Goal: Communication & Community: Answer question/provide support

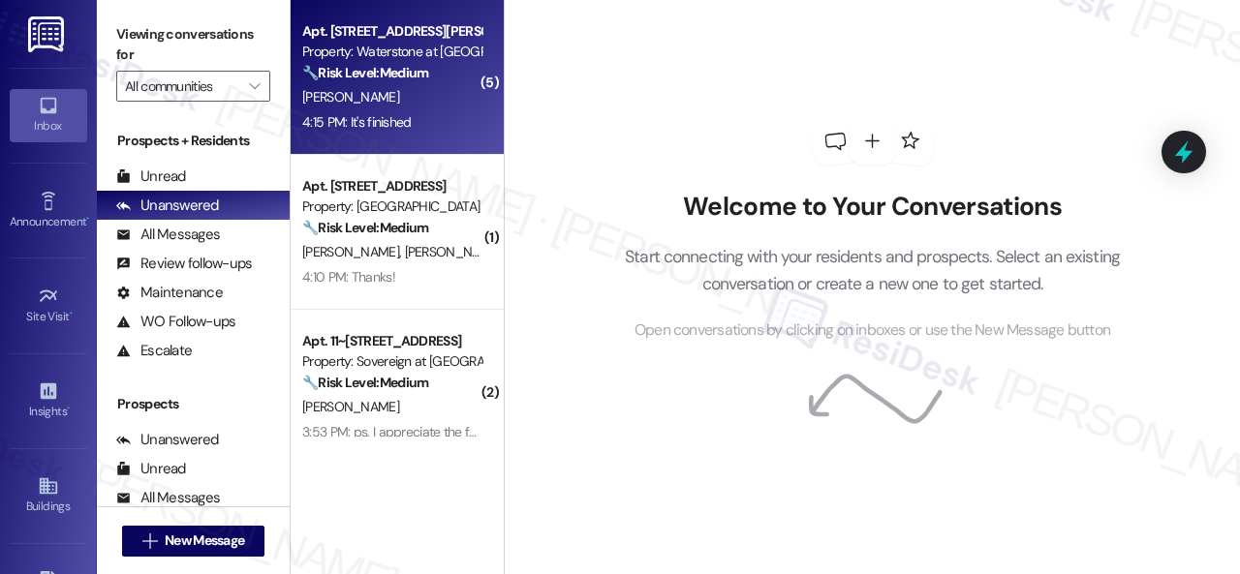
click at [405, 111] on div "4:15 PM: It's finished 4:15 PM: It's finished" at bounding box center [391, 122] width 183 height 24
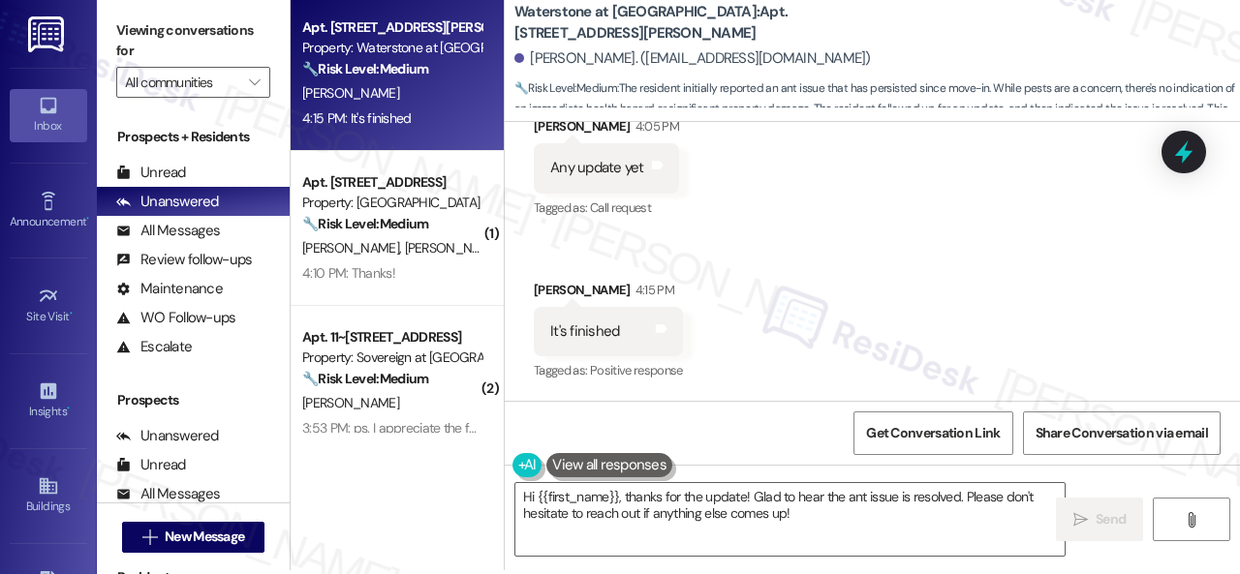
scroll to position [6, 0]
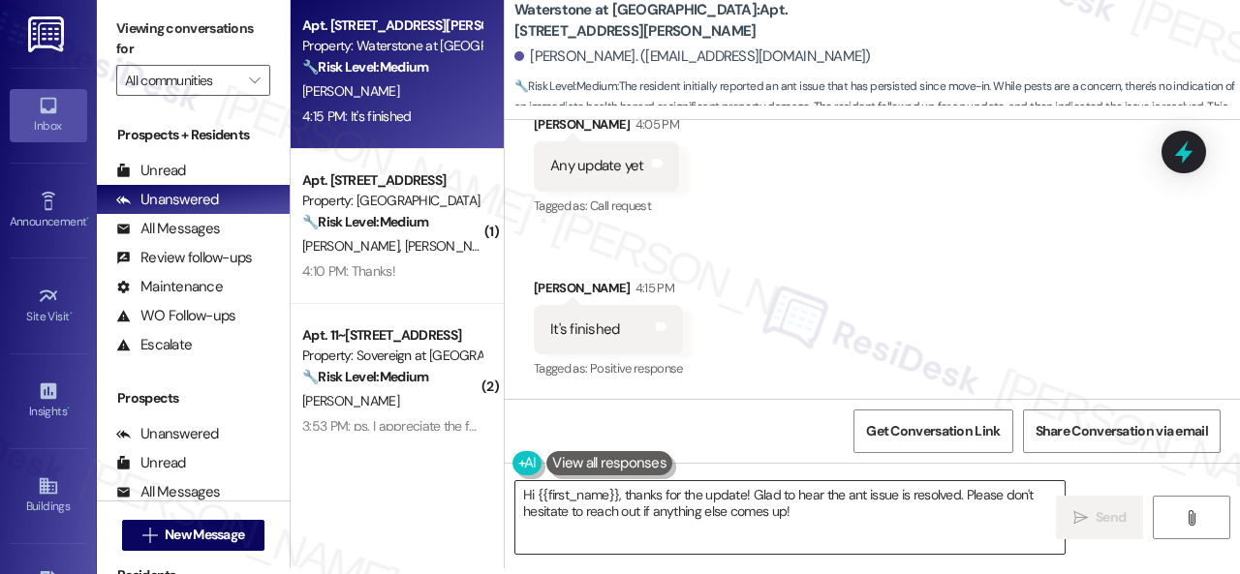
click at [847, 494] on textarea "Hi {{first_name}}, thanks for the update! Glad to hear the ant issue is resolve…" at bounding box center [789, 517] width 549 height 73
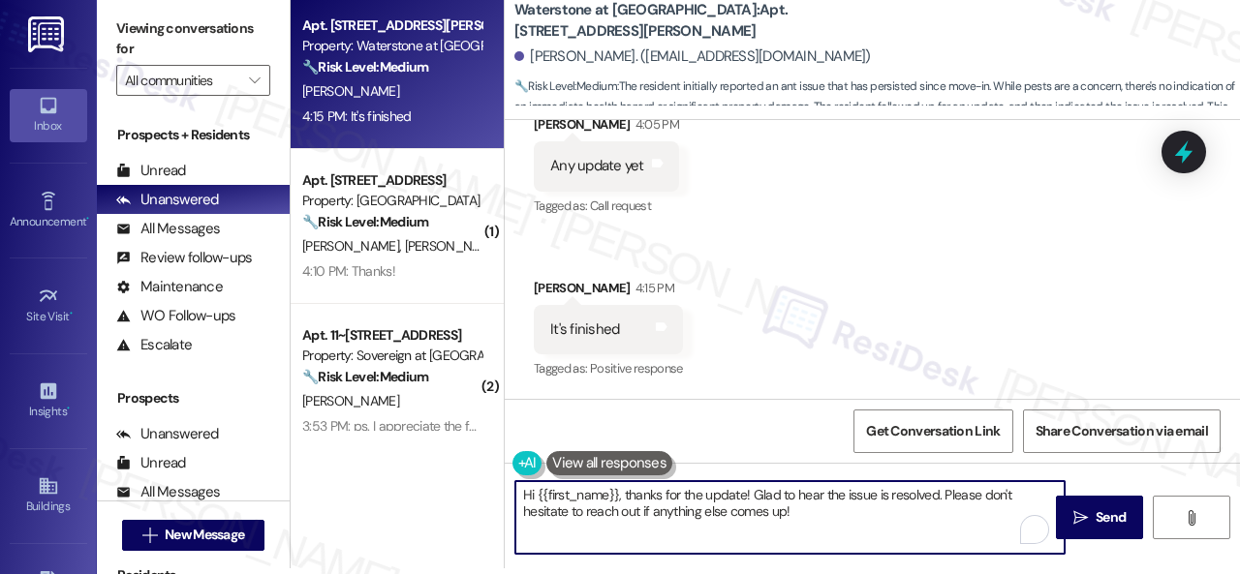
click at [810, 512] on textarea "Hi {{first_name}}, thanks for the update! Glad to hear the issue is resolved. P…" at bounding box center [789, 517] width 549 height 73
type textarea "Hi {{first_name}}, thanks for the update! Glad to hear the issue is resolved. P…"
click at [1096, 512] on span "Send" at bounding box center [1111, 518] width 30 height 20
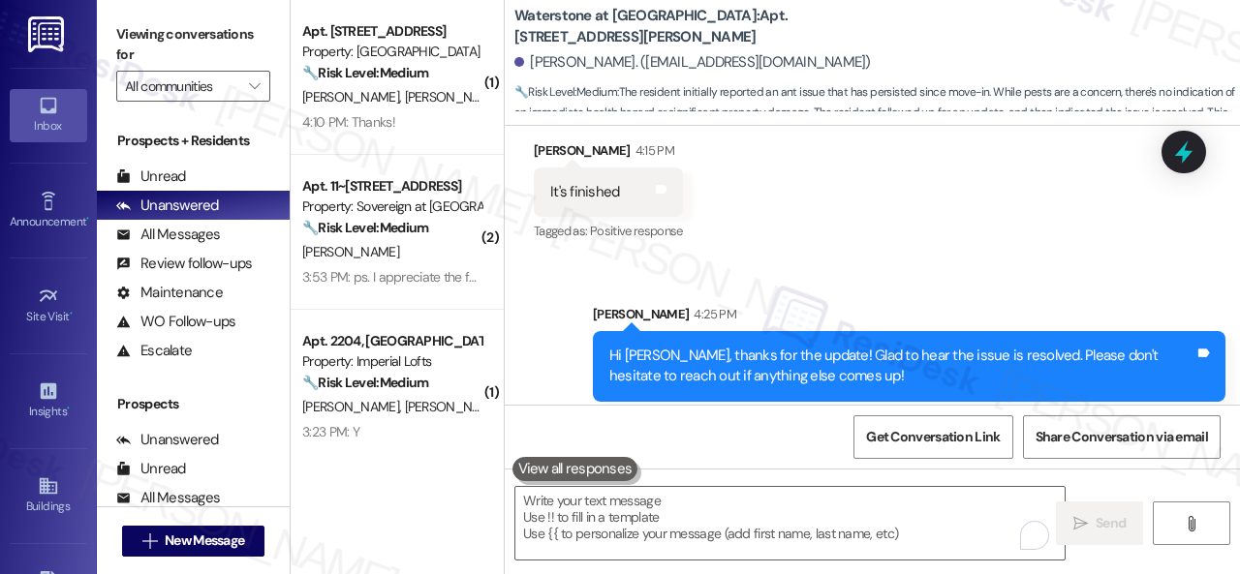
scroll to position [1494, 0]
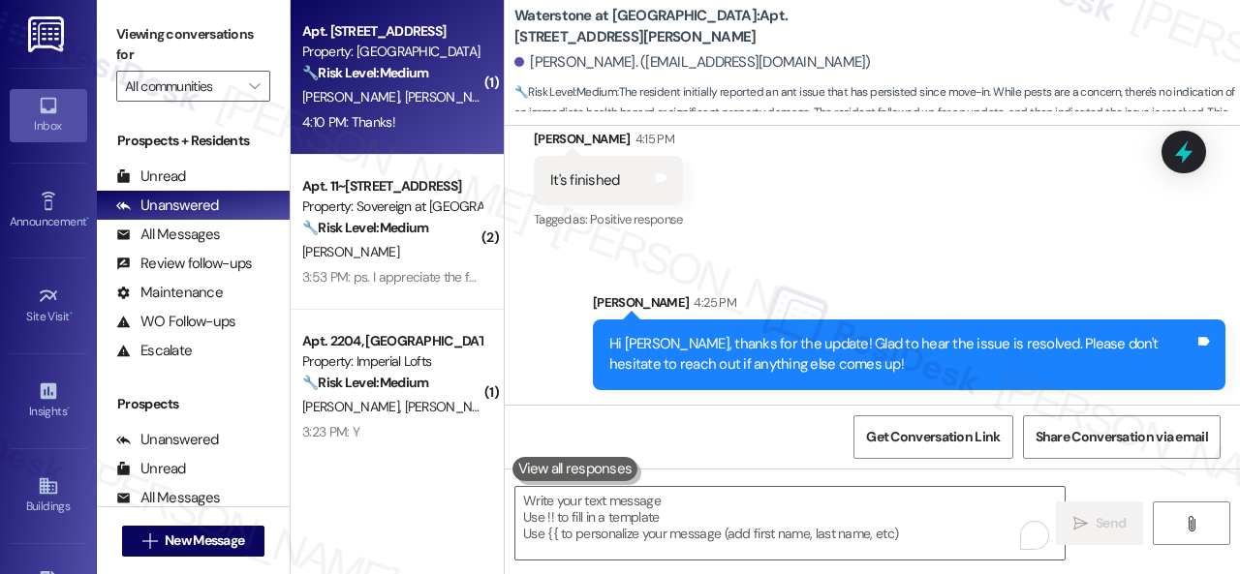
click at [478, 107] on div "Apt. 503, 1805 S Egret Bay Blvd Property: Tuscan Lakes II 🔧 Risk Level: Medium …" at bounding box center [397, 77] width 213 height 155
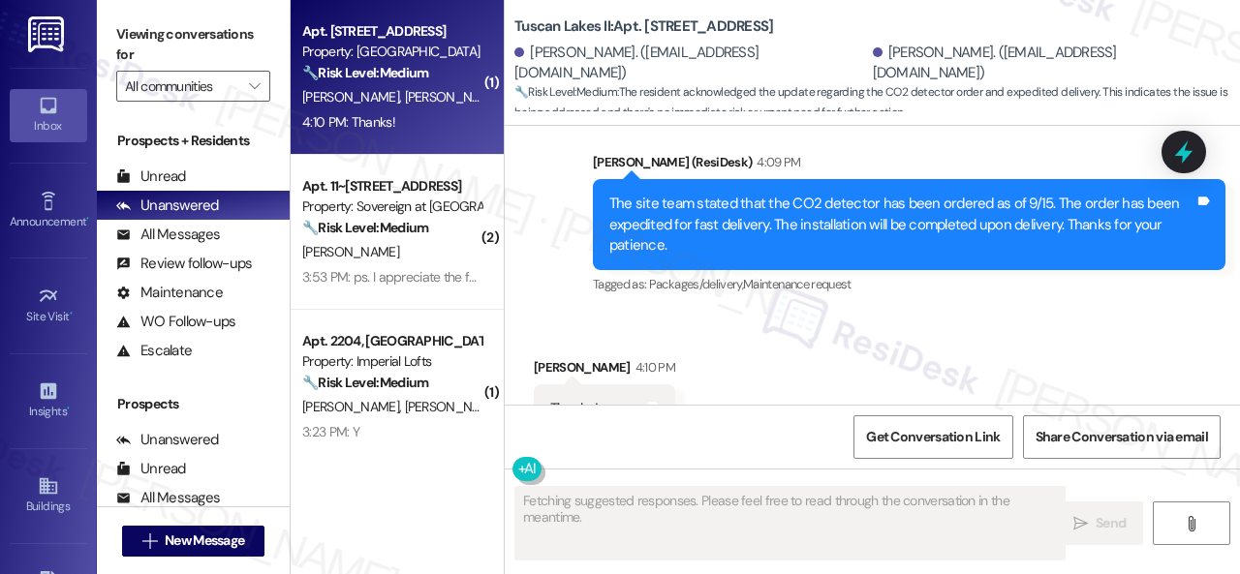
scroll to position [2172, 0]
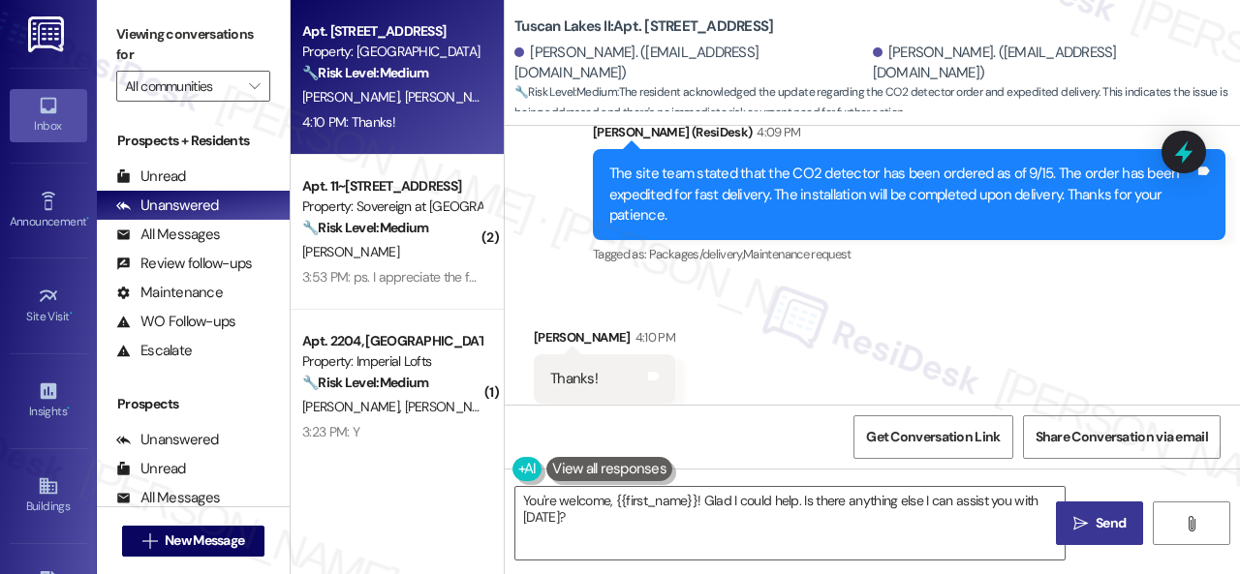
drag, startPoint x: 595, startPoint y: 538, endPoint x: 391, endPoint y: 470, distance: 214.4
click at [409, 470] on div "Apt. 503, 1805 S Egret Bay Blvd Property: Tuscan Lakes II 🔧 Risk Level: Medium …" at bounding box center [765, 287] width 949 height 574
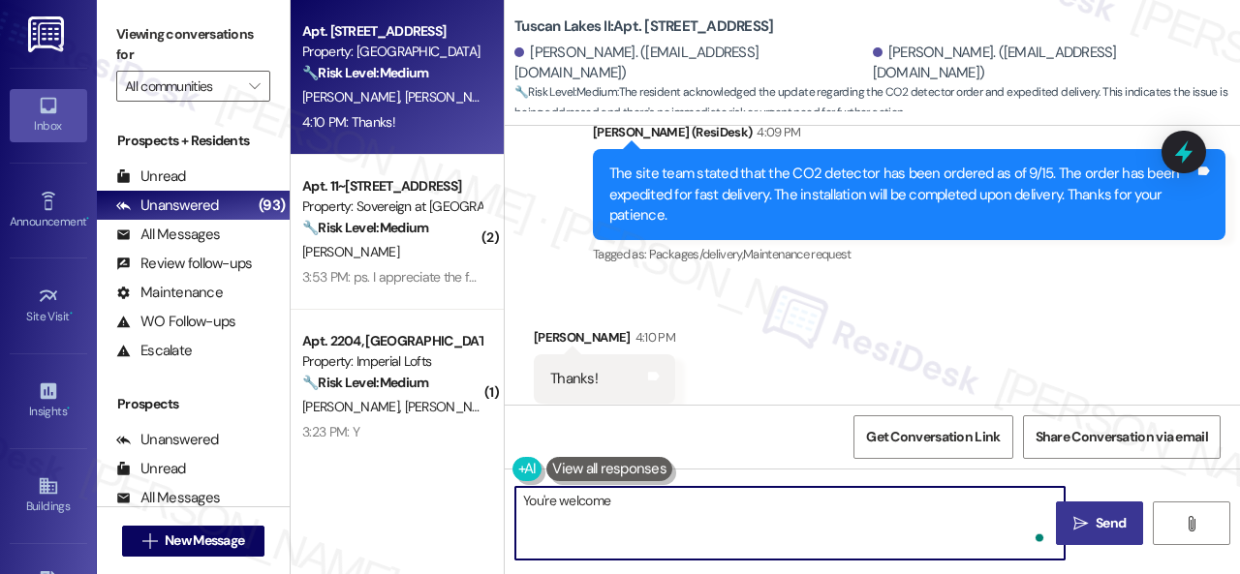
type textarea "You're welcome!"
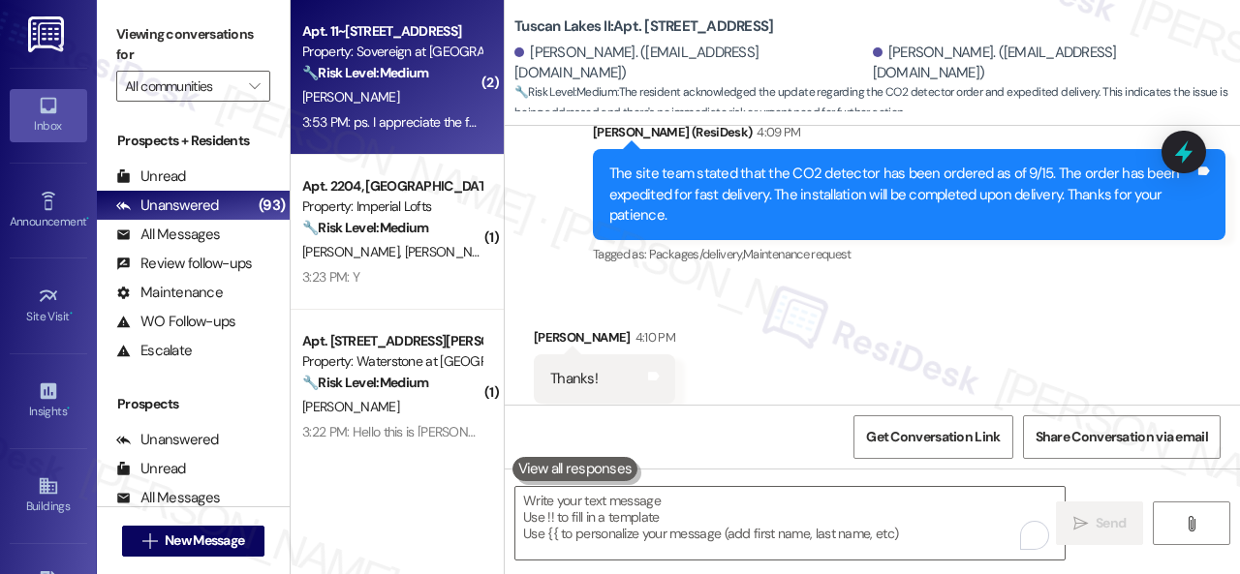
click at [449, 93] on div "J. Jones" at bounding box center [391, 97] width 183 height 24
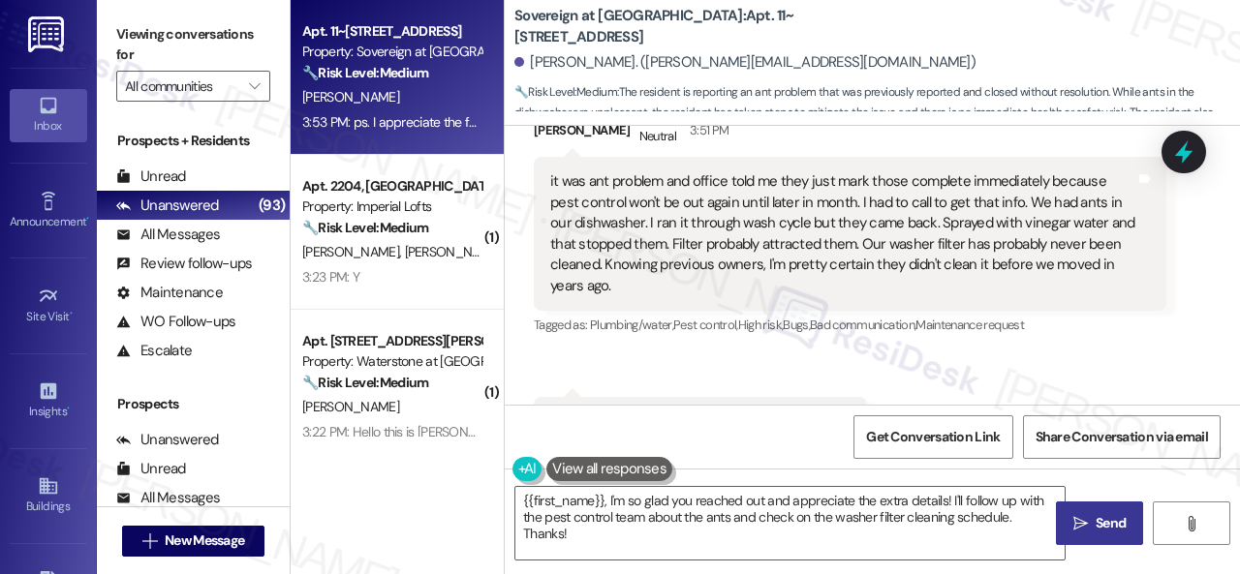
scroll to position [731, 0]
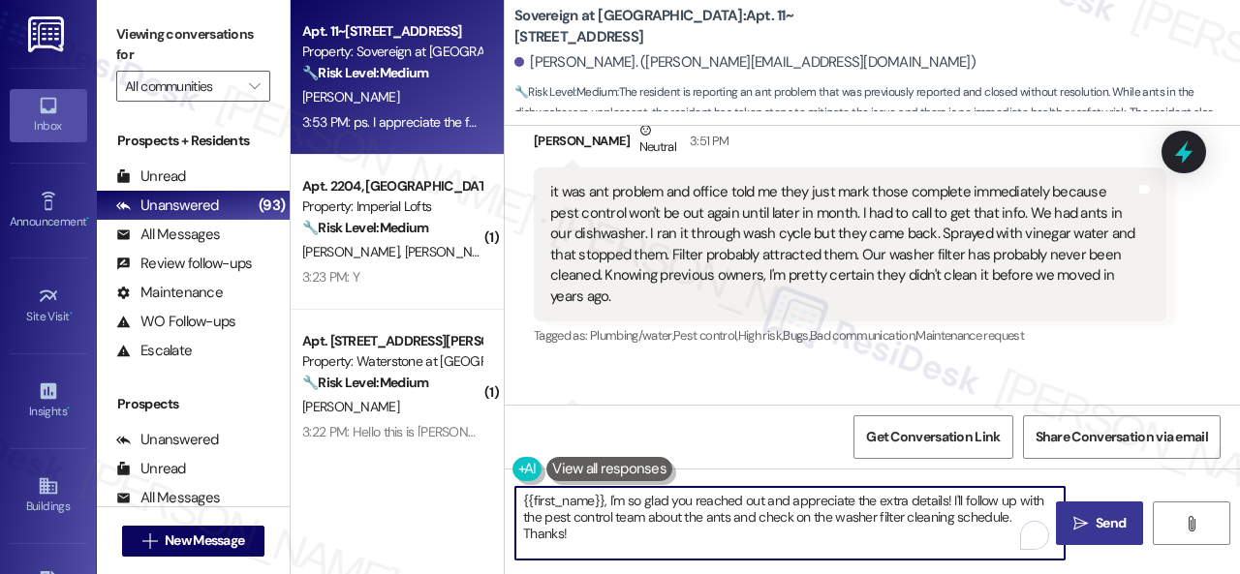
drag, startPoint x: 948, startPoint y: 502, endPoint x: 968, endPoint y: 549, distance: 51.3
click at [968, 549] on textarea "{{first_name}}, I'm so glad you reached out and appreciate the extra details! I…" at bounding box center [789, 523] width 549 height 73
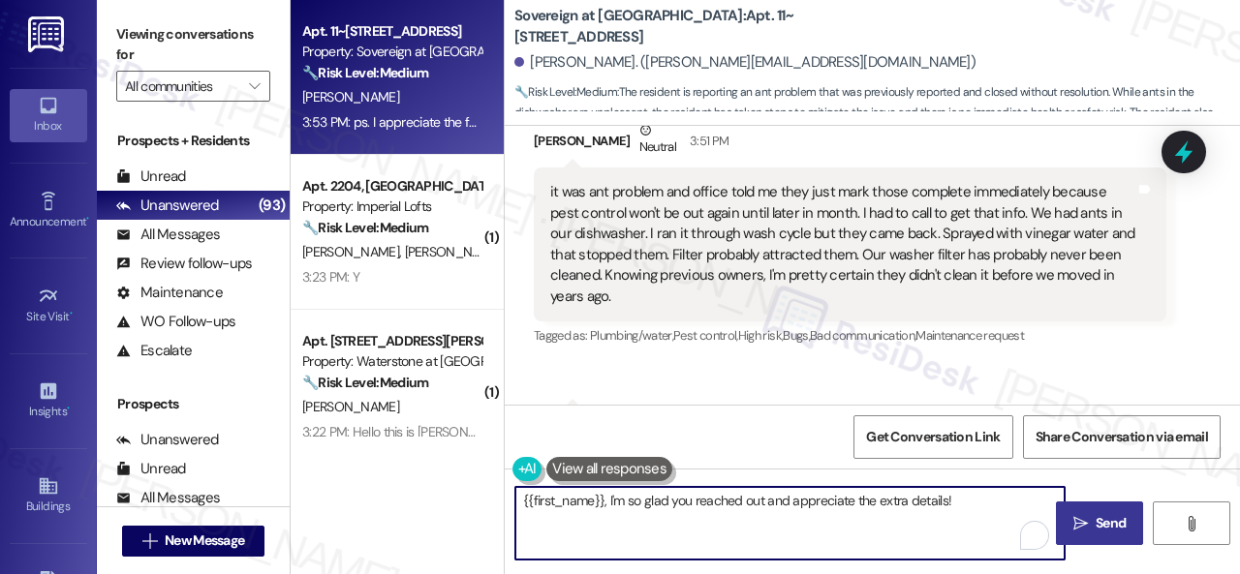
drag, startPoint x: 610, startPoint y: 507, endPoint x: 486, endPoint y: 478, distance: 127.1
click at [486, 478] on div "Apt. 11~201, 13310 Melrose Lane Property: Sovereign at Overland Park 🔧 Risk Lev…" at bounding box center [765, 287] width 949 height 574
click at [987, 506] on textarea "You're welcome! I'm so glad you reached out and appreciate the extra details!" at bounding box center [789, 523] width 549 height 73
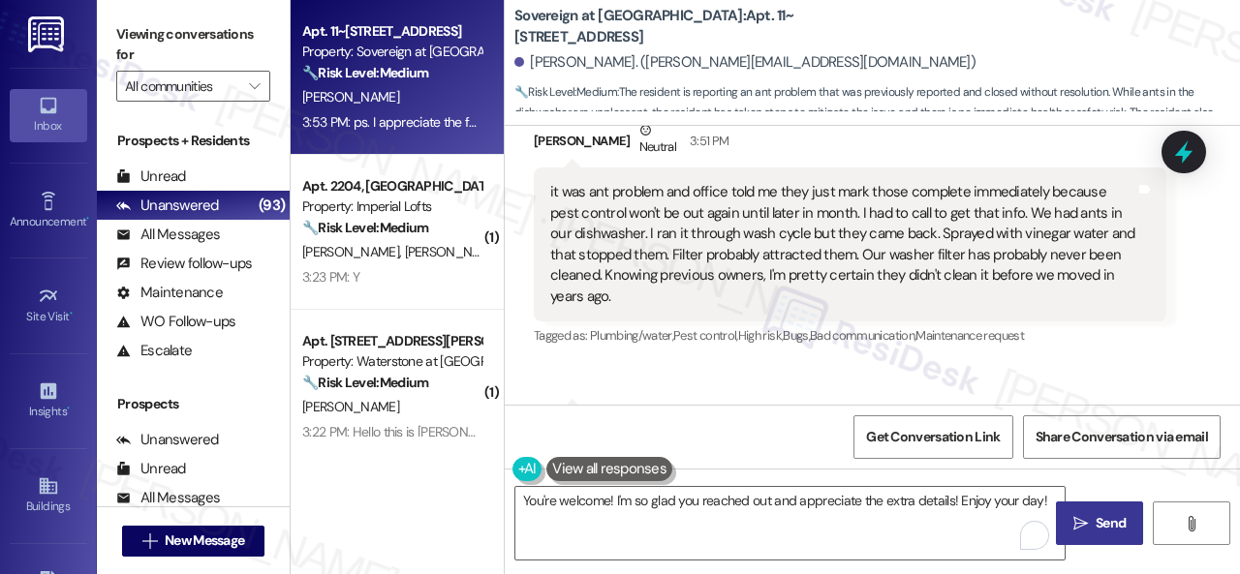
click at [1103, 526] on span "Send" at bounding box center [1111, 523] width 30 height 20
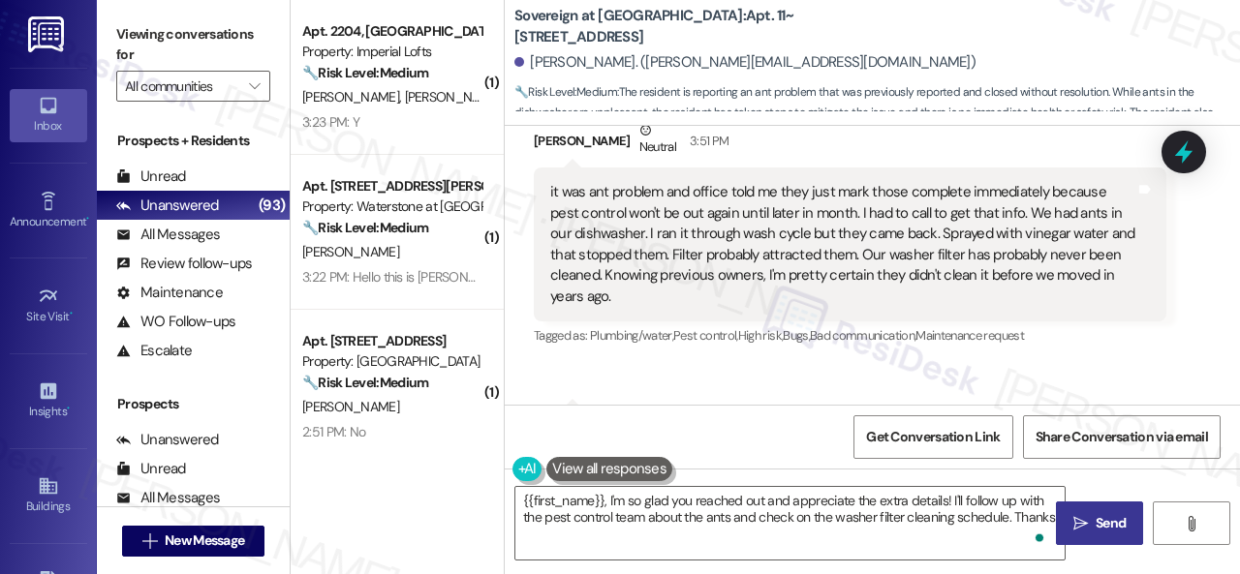
type textarea "{{first_name}}, I'm so glad you reached out and appreciate the extra details! I…"
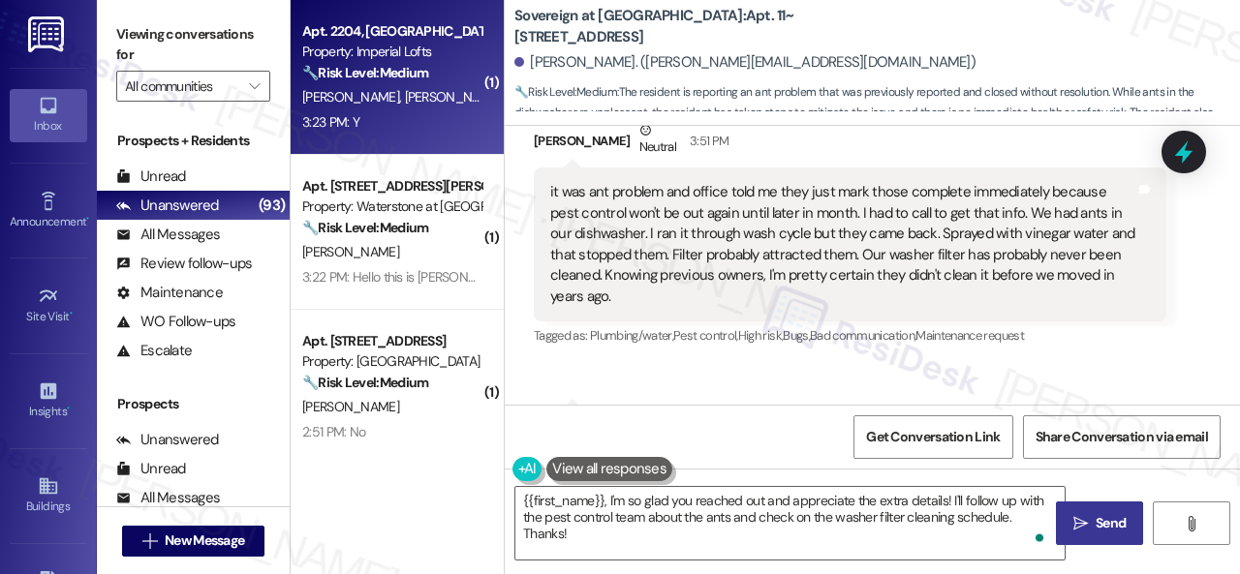
click at [417, 103] on div "C. Baker M. Carson" at bounding box center [391, 97] width 183 height 24
type textarea "Fetching suggested responses. Please feel free to read through the conversation…"
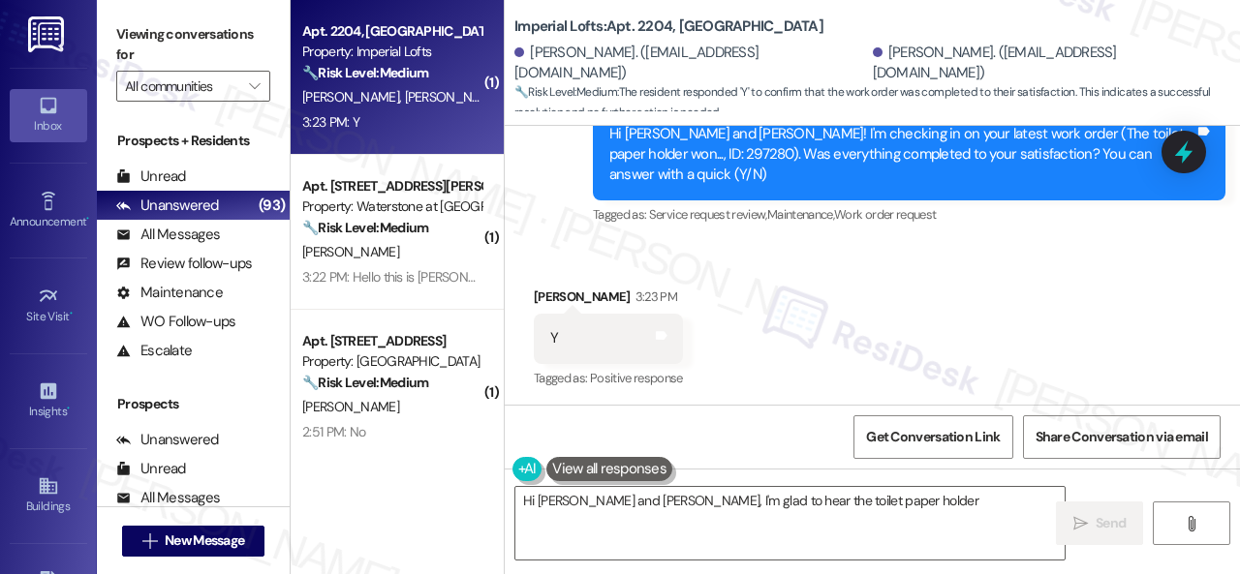
scroll to position [1666, 0]
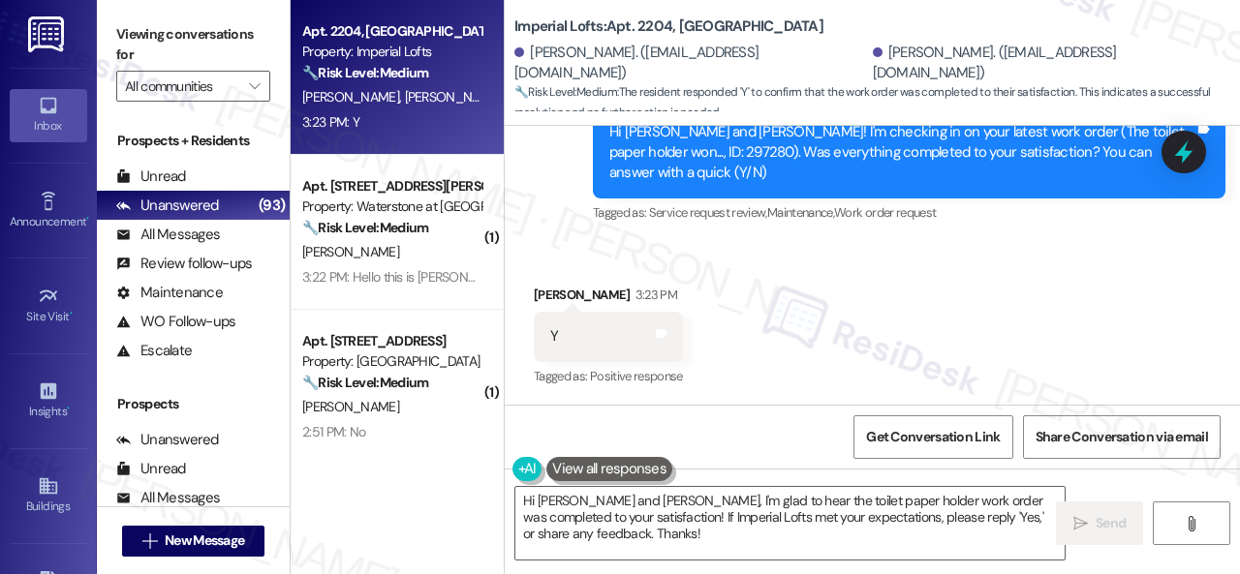
click at [535, 202] on div "Survey, sent via SMS Residesk Automated Survey 12:52 PM Hi Michael and Christin…" at bounding box center [872, 139] width 735 height 205
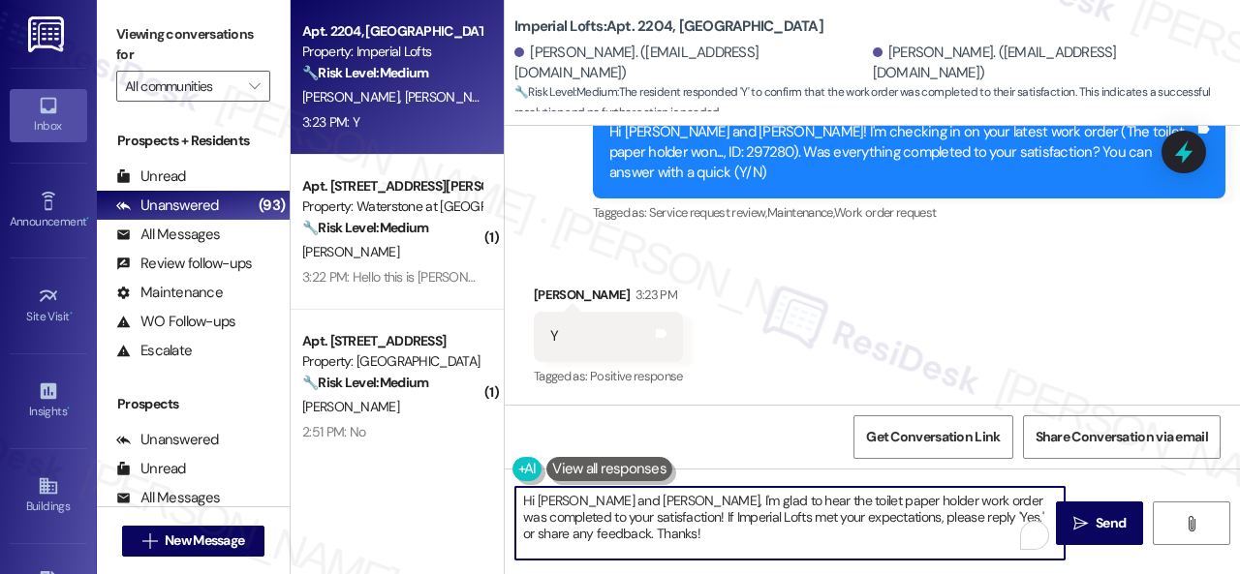
drag, startPoint x: 657, startPoint y: 541, endPoint x: 1016, endPoint y: 551, distance: 359.5
click at [413, 487] on div "Apt. 2204, 2 Stadium Dr Property: Imperial Lofts 🔧 Risk Level: Medium The resid…" at bounding box center [765, 287] width 949 height 574
paste textarea "We’re happy to know everything’s all set! If your stay at {{property}} met your…"
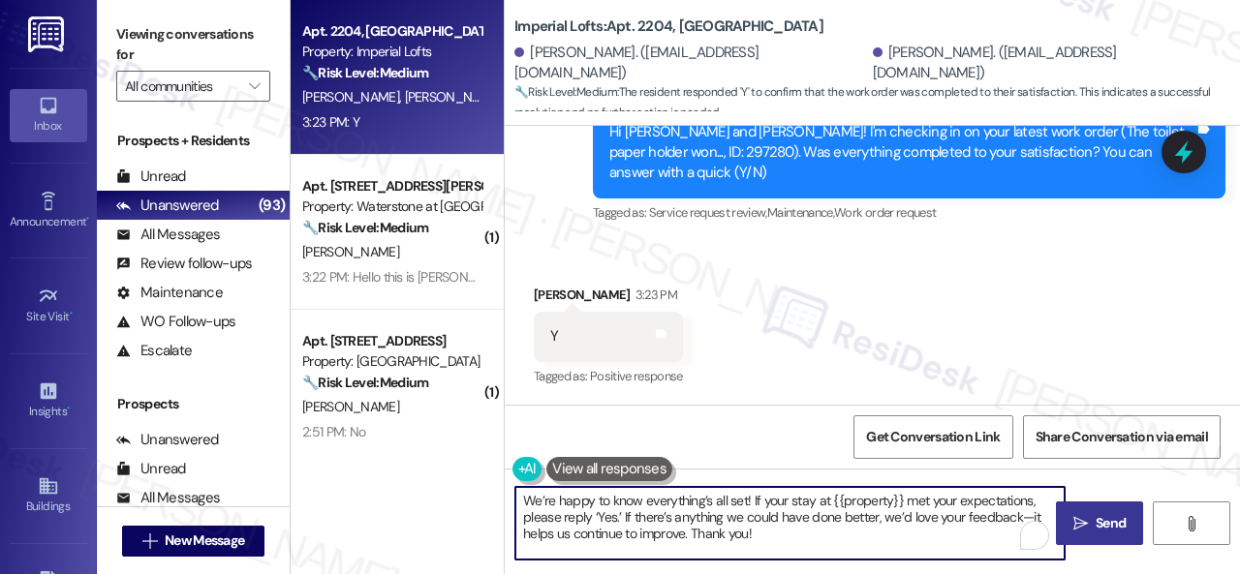
type textarea "We’re happy to know everything’s all set! If your stay at {{property}} met your…"
click at [1108, 518] on span "Send" at bounding box center [1111, 523] width 30 height 20
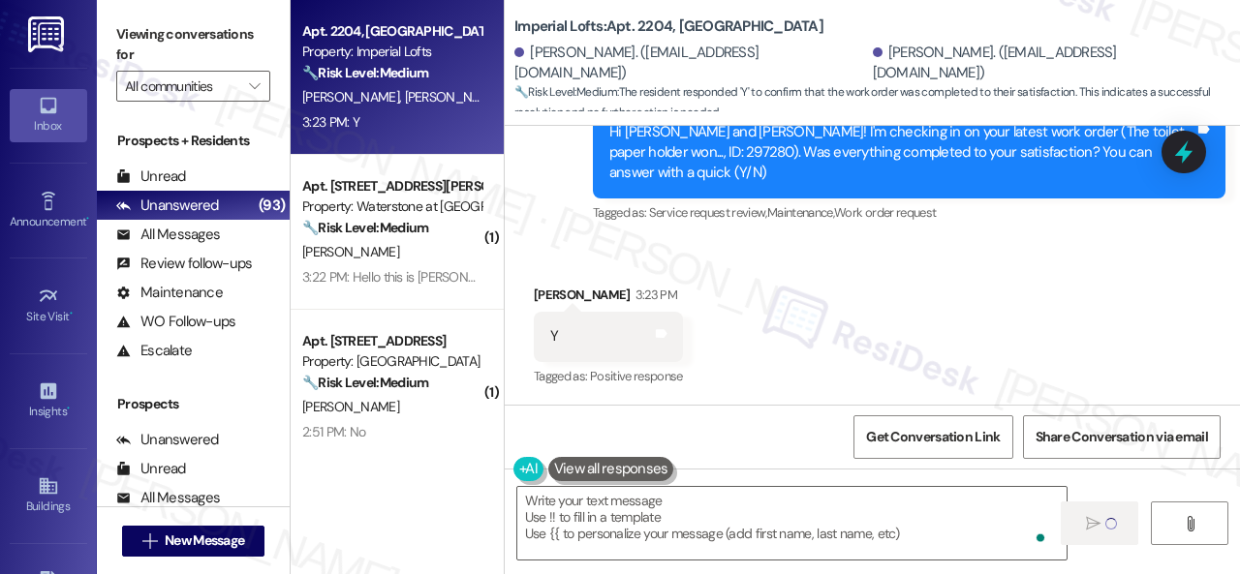
type textarea "Fetching suggested responses. Please feel free to read through the conversation…"
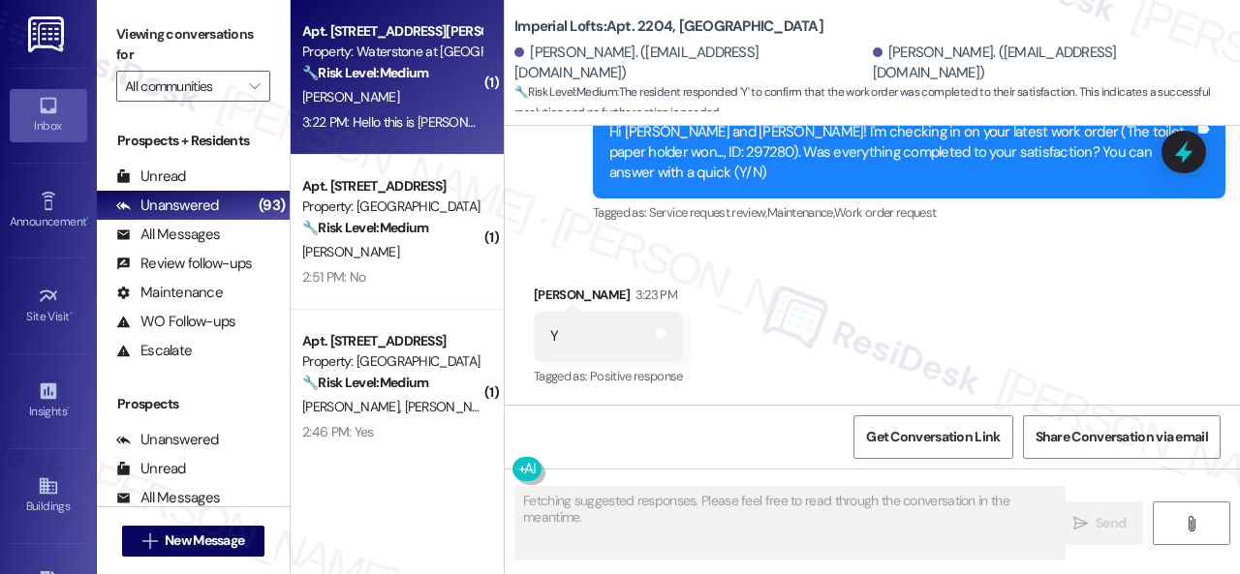
click at [399, 92] on div "M. Minota" at bounding box center [391, 97] width 183 height 24
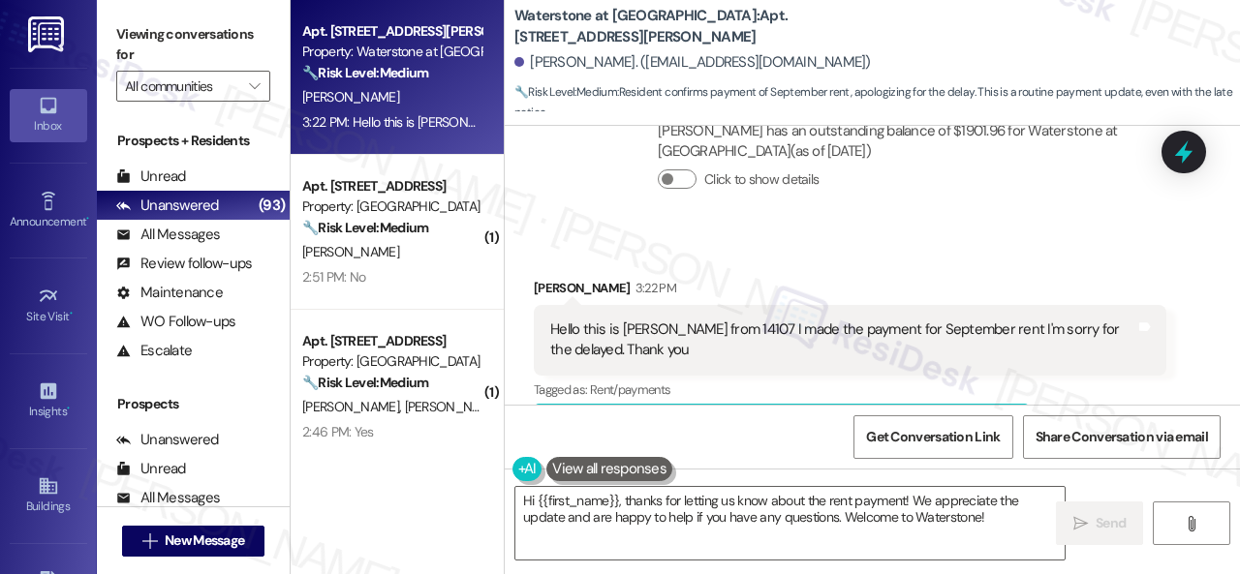
scroll to position [10233, 0]
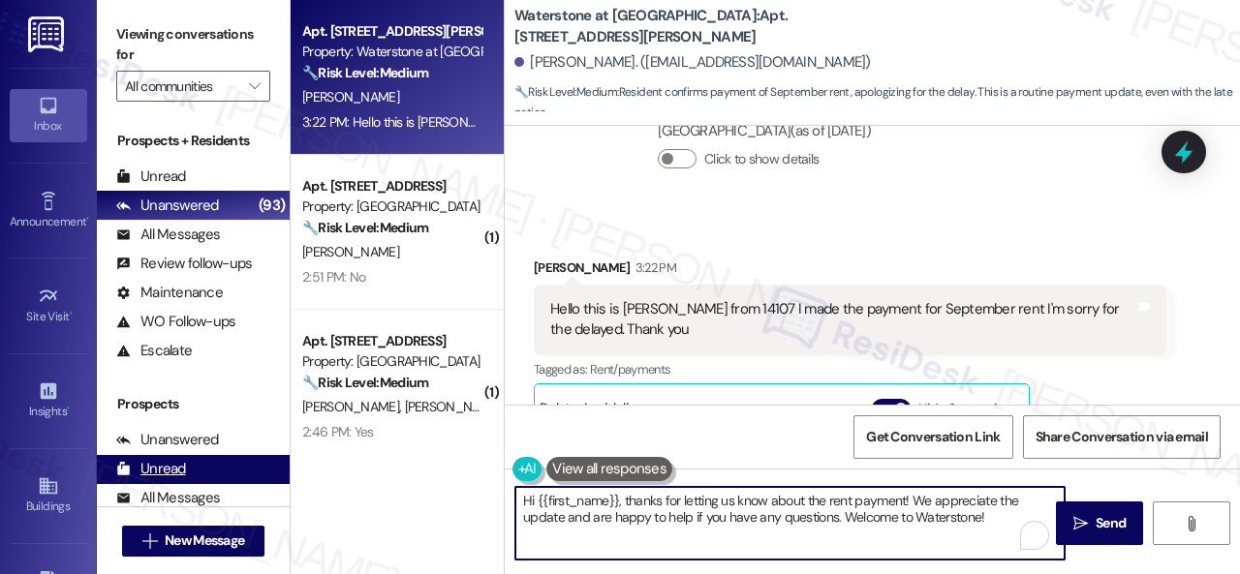
drag, startPoint x: 982, startPoint y: 519, endPoint x: 281, endPoint y: 470, distance: 703.0
click at [276, 470] on div "Viewing conversations for All communities  Prospects + Residents Unread (0) Un…" at bounding box center [668, 287] width 1143 height 574
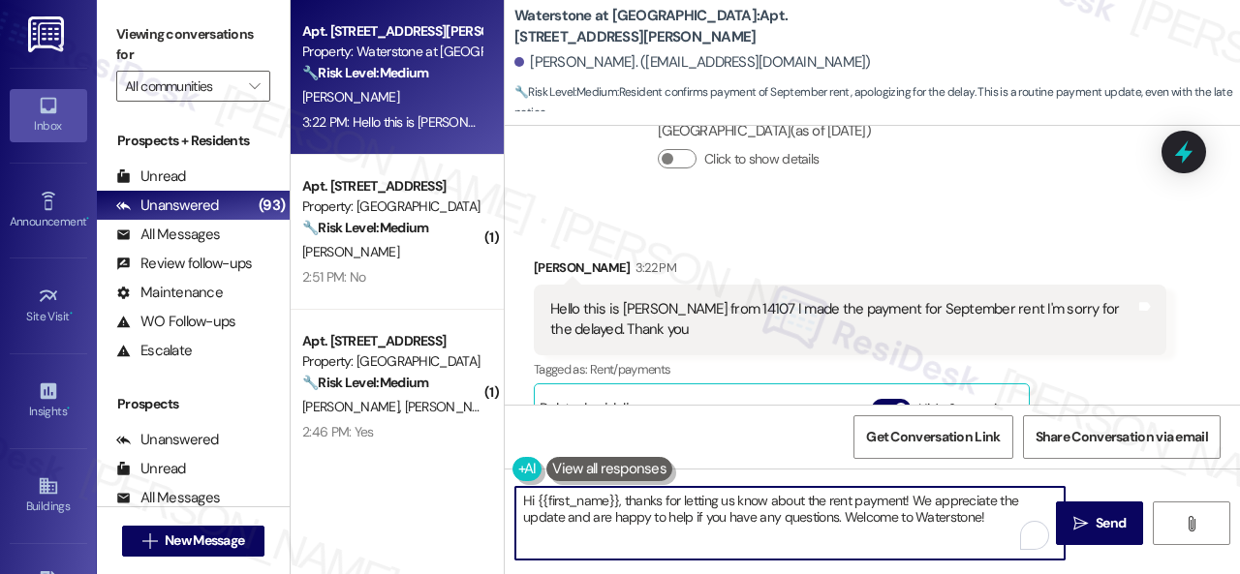
paste textarea "Thanks for the update! I'm happy to hear you've already taken care of the rent.…"
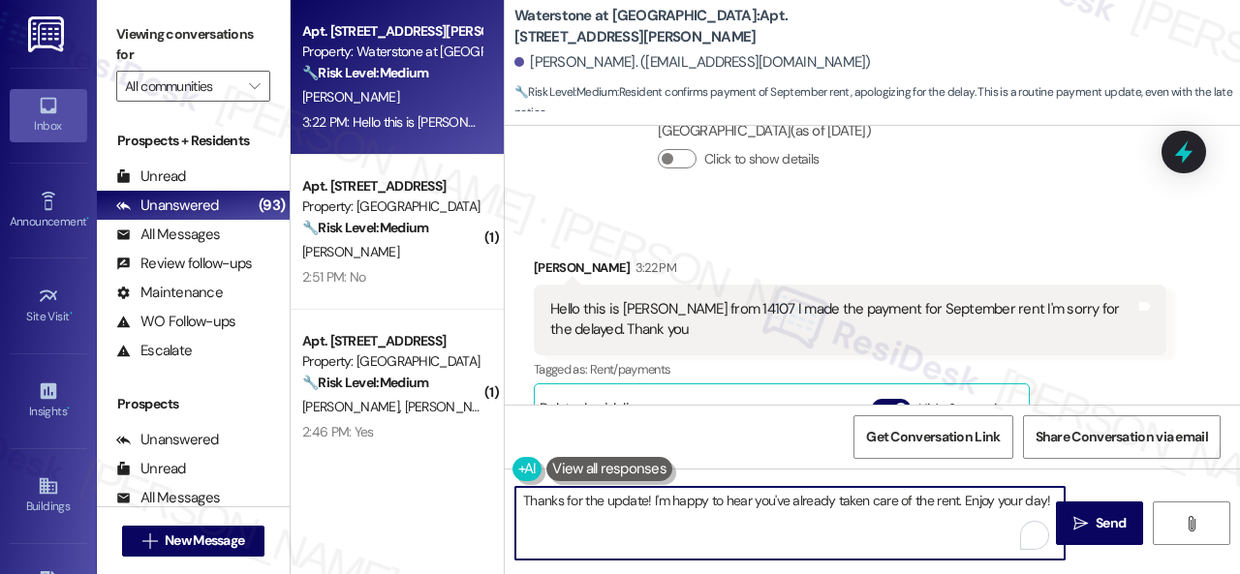
click at [644, 505] on textarea "Thanks for the update! I'm happy to hear you've already taken care of the rent.…" at bounding box center [789, 523] width 549 height 73
click at [703, 506] on textarea "Thanks for the update, Martha! I'm happy to hear you've already taken care of t…" at bounding box center [789, 523] width 549 height 73
type textarea "Thanks for the update, Martha! I'm happy to hear you've already taken care of t…"
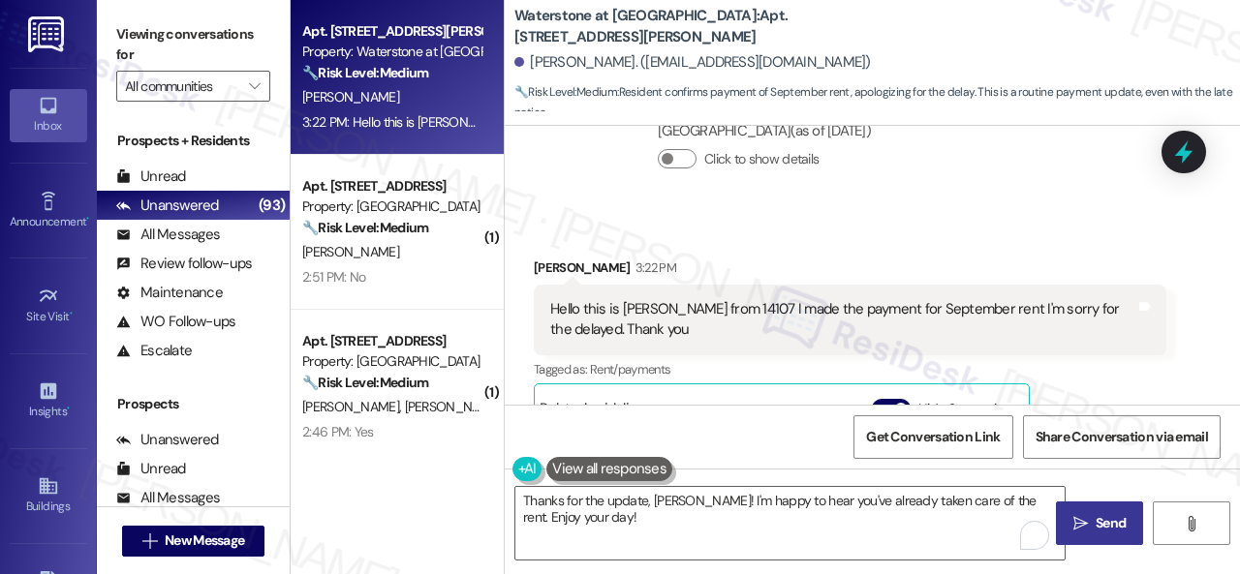
click at [1092, 519] on span "Send" at bounding box center [1111, 523] width 38 height 20
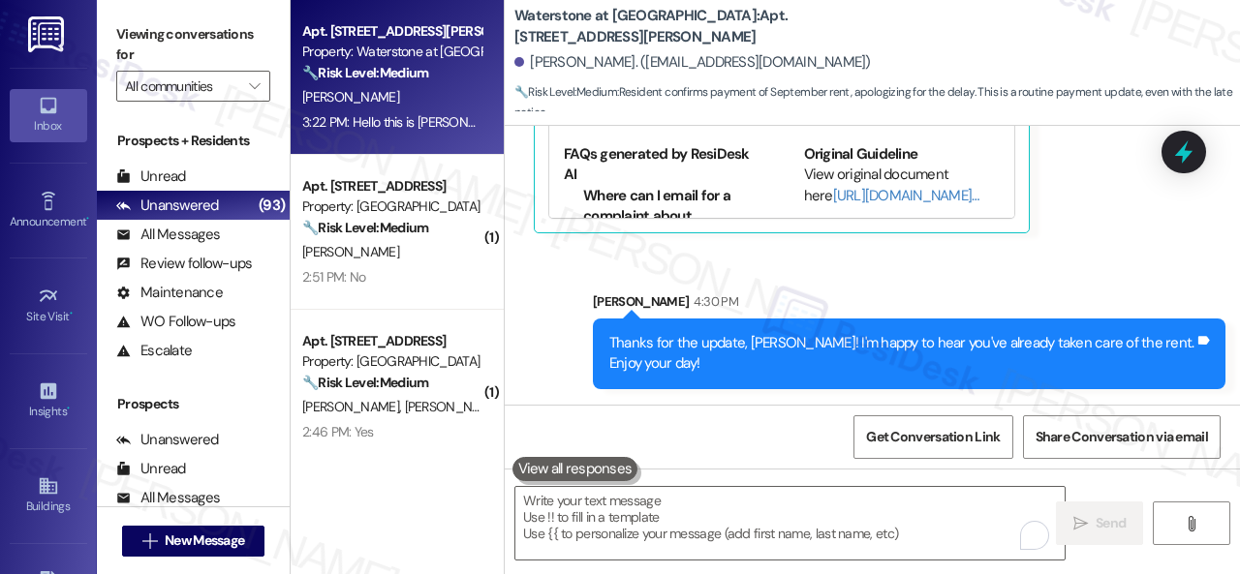
scroll to position [10680, 0]
click at [413, 131] on div "2:51 PM: No 2:51 PM: No" at bounding box center [391, 122] width 183 height 24
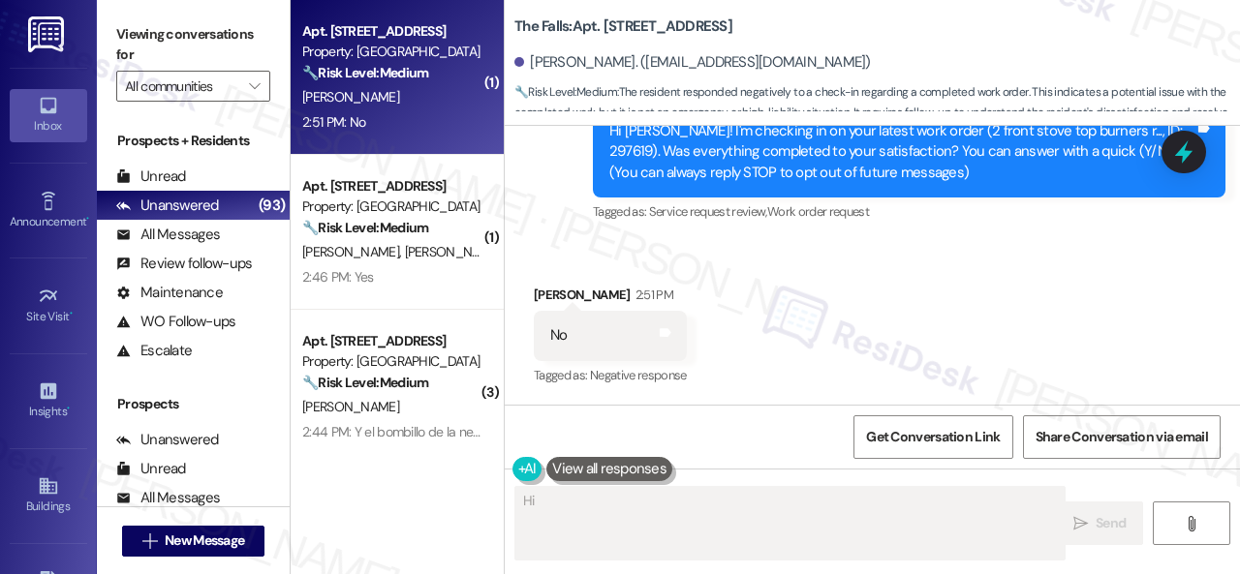
scroll to position [220, 0]
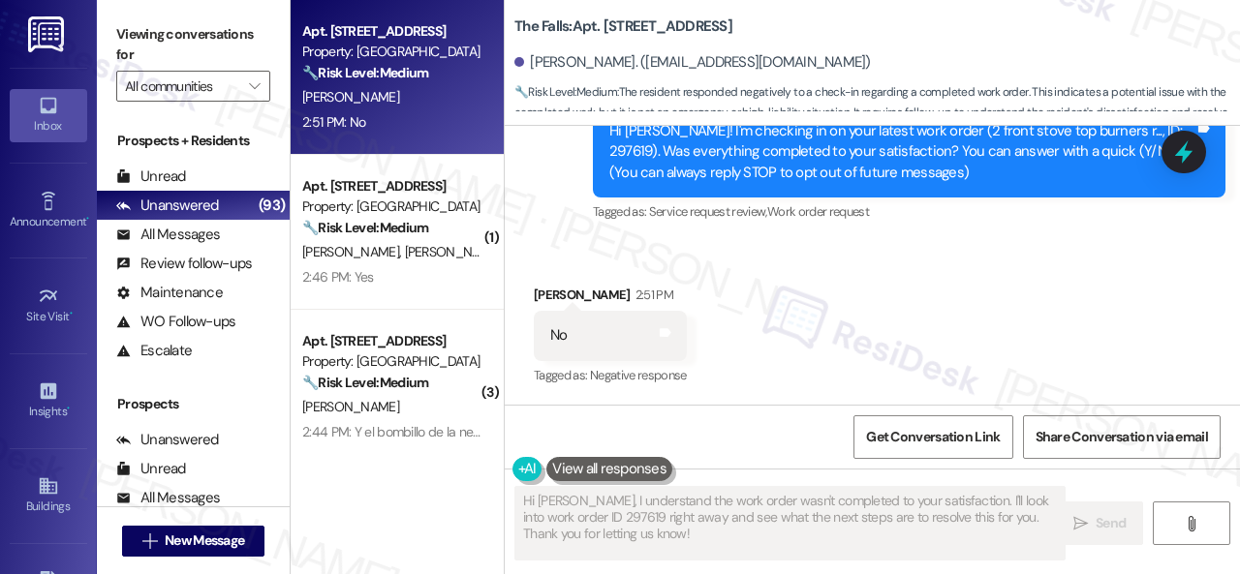
click at [737, 283] on div "Received via SMS Elizabeth Wofford 2:51 PM No Tags and notes Tagged as: Negativ…" at bounding box center [872, 323] width 735 height 164
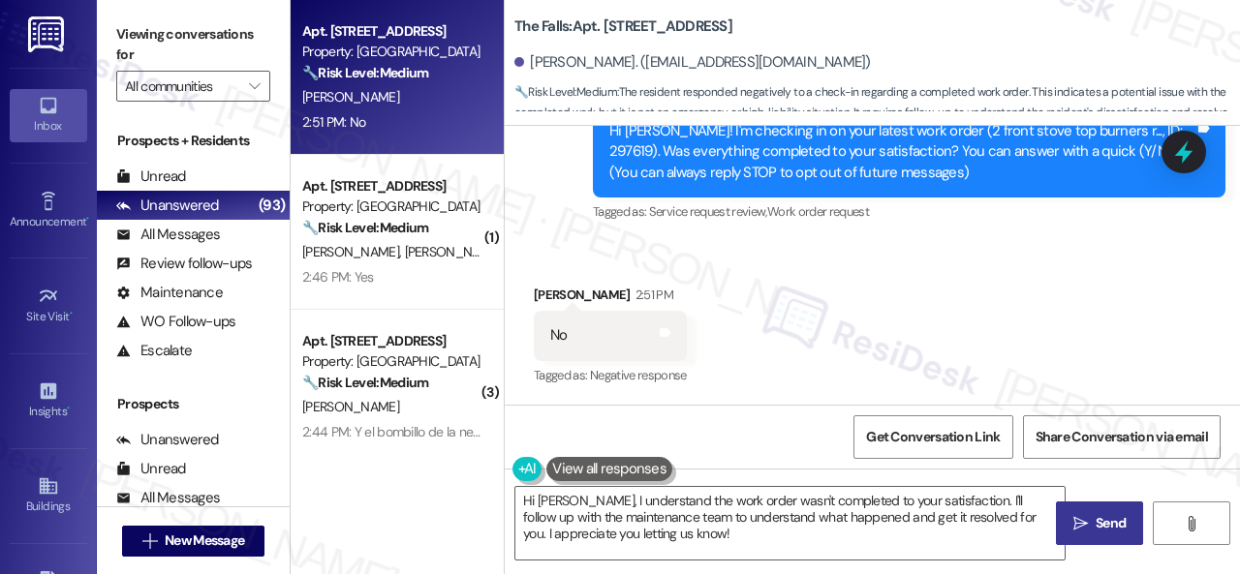
click at [619, 262] on div "Received via SMS Elizabeth Wofford 2:51 PM No Tags and notes Tagged as: Negativ…" at bounding box center [872, 323] width 735 height 164
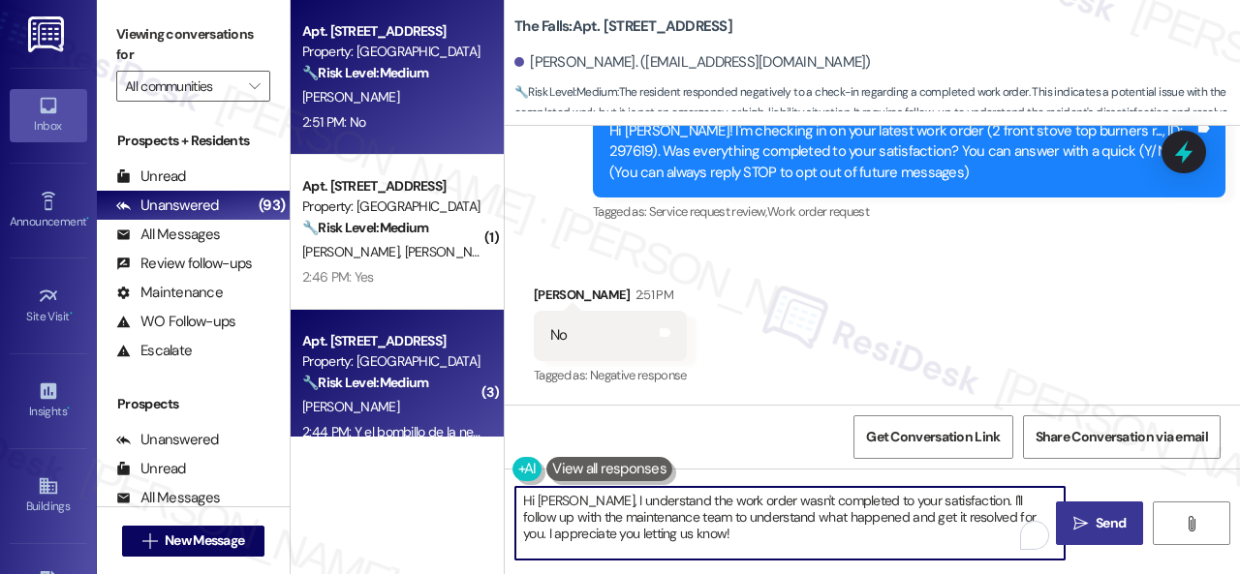
drag, startPoint x: 714, startPoint y: 547, endPoint x: 302, endPoint y: 423, distance: 429.9
click at [302, 423] on div "Apt. 351, 6565 W Foxridge Dr Property: The Falls 🔧 Risk Level: Medium The resid…" at bounding box center [765, 287] width 949 height 574
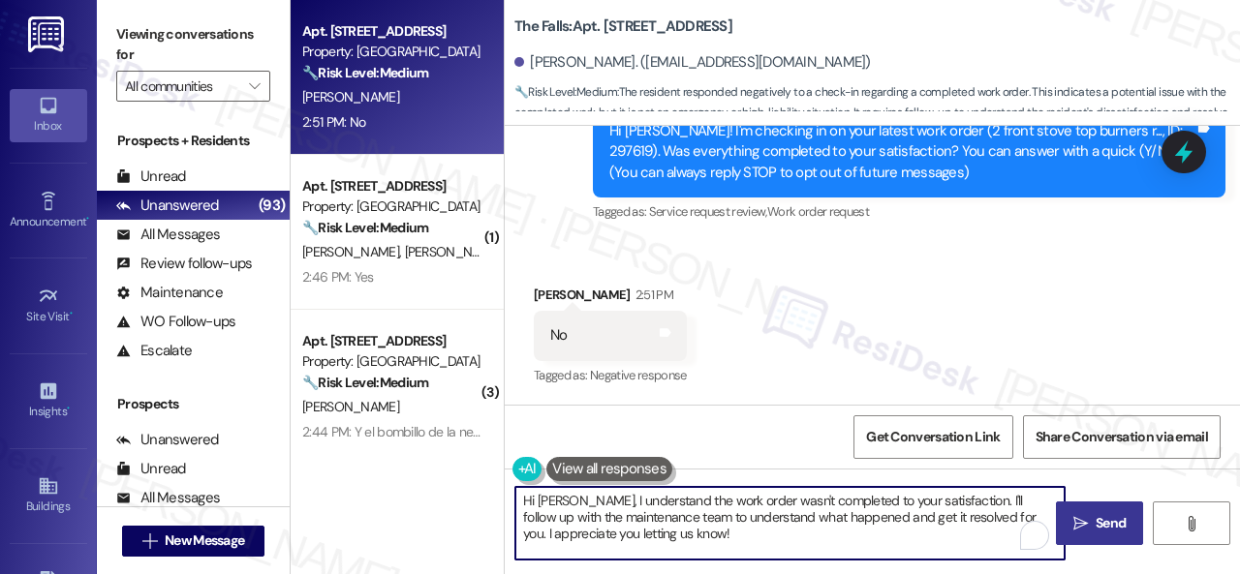
paste textarea "I'm sorry that the work order wasn't completed to your satisfaction. Can you pl…"
type textarea "I'm sorry that the work order wasn't completed to your satisfaction. Can you pl…"
click at [1112, 513] on span "Send" at bounding box center [1111, 523] width 30 height 20
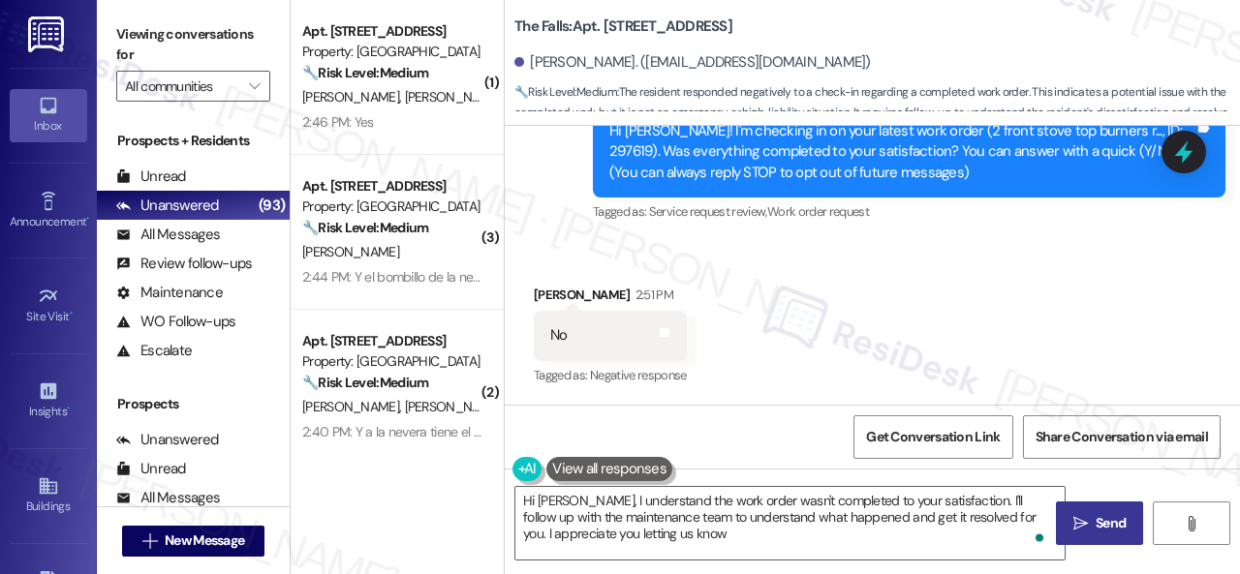
type textarea "Hi Elizabeth, I understand the work order wasn't completed to your satisfaction…"
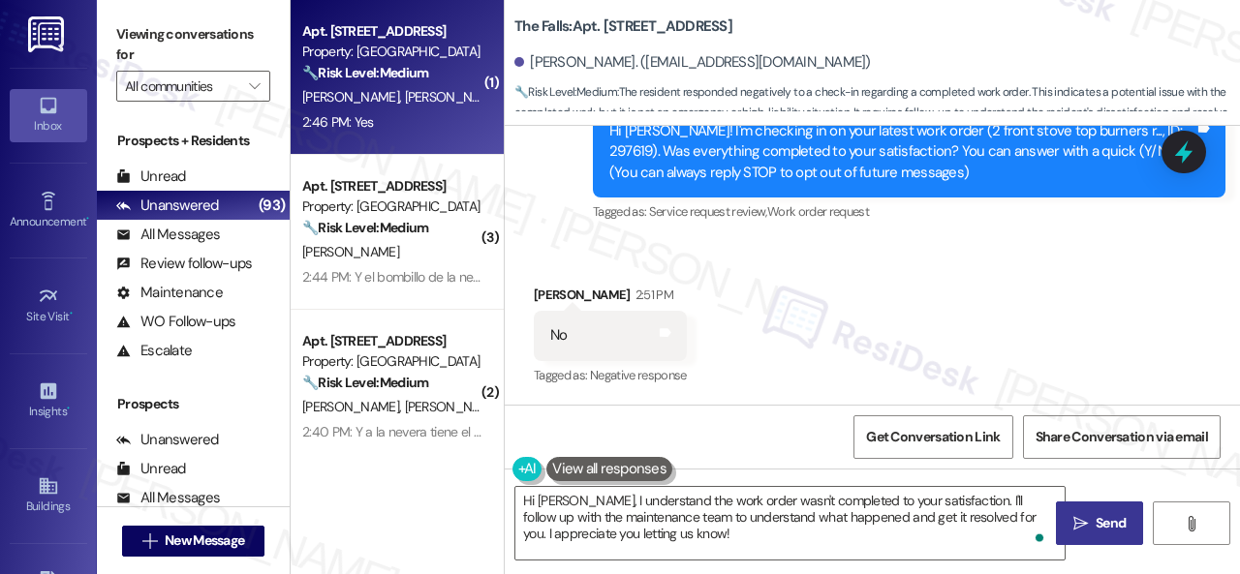
click at [440, 116] on div "2:46 PM: Yes 2:46 PM: Yes" at bounding box center [391, 122] width 183 height 24
type textarea "Fetching suggested responses. Please feel free to read through the conversation…"
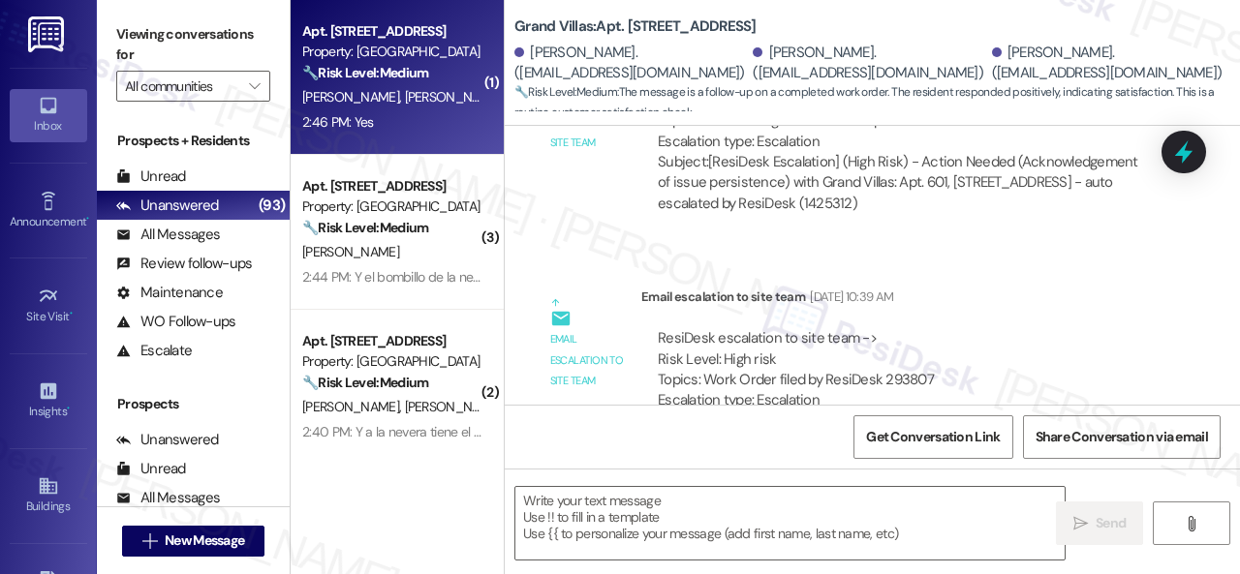
type textarea "Fetching suggested responses. Please feel free to read through the conversation…"
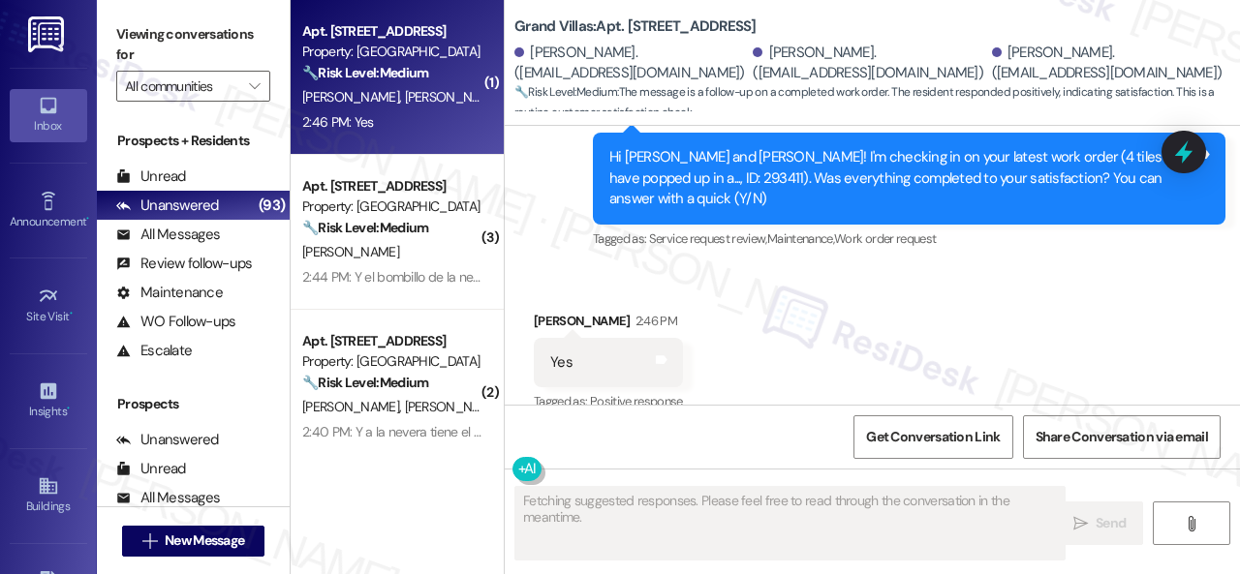
scroll to position [4191, 0]
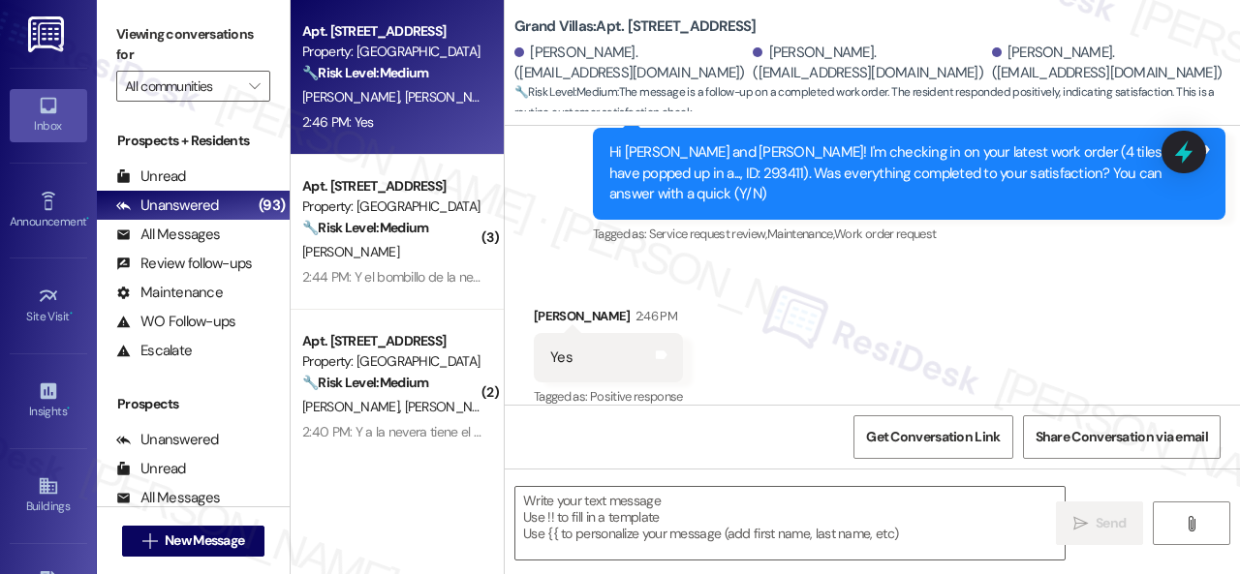
click at [550, 223] on div "Sent via SMS Sarah (ResiDesk) Aug 22, 2025 at 2:30 PM We're glad to hear everyt…" at bounding box center [872, 58] width 735 height 410
click at [634, 514] on textarea at bounding box center [789, 523] width 549 height 73
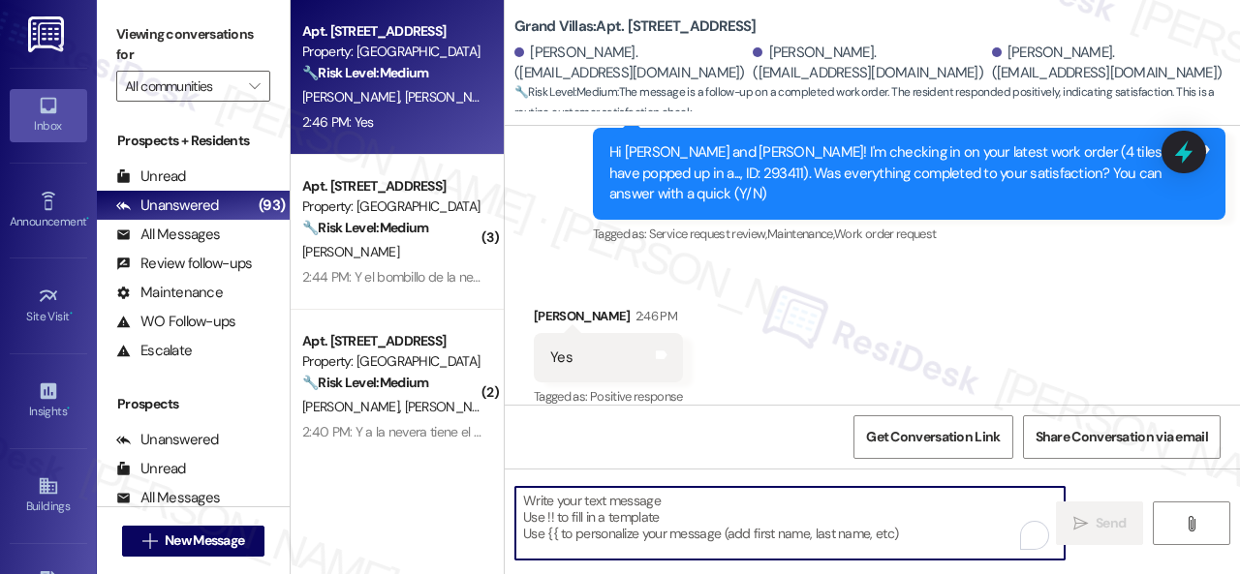
paste textarea "We’re happy to know everything’s all set! If your stay at {{property}} met your…"
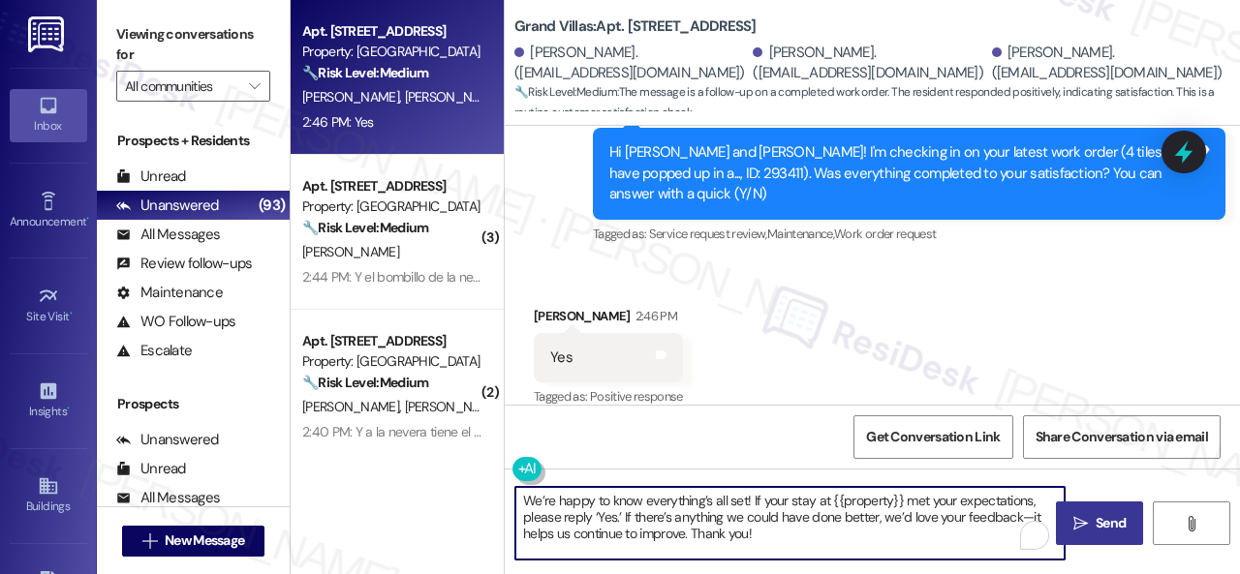
type textarea "We’re happy to know everything’s all set! If your stay at {{property}} met your…"
click at [1114, 521] on span "Send" at bounding box center [1111, 523] width 30 height 20
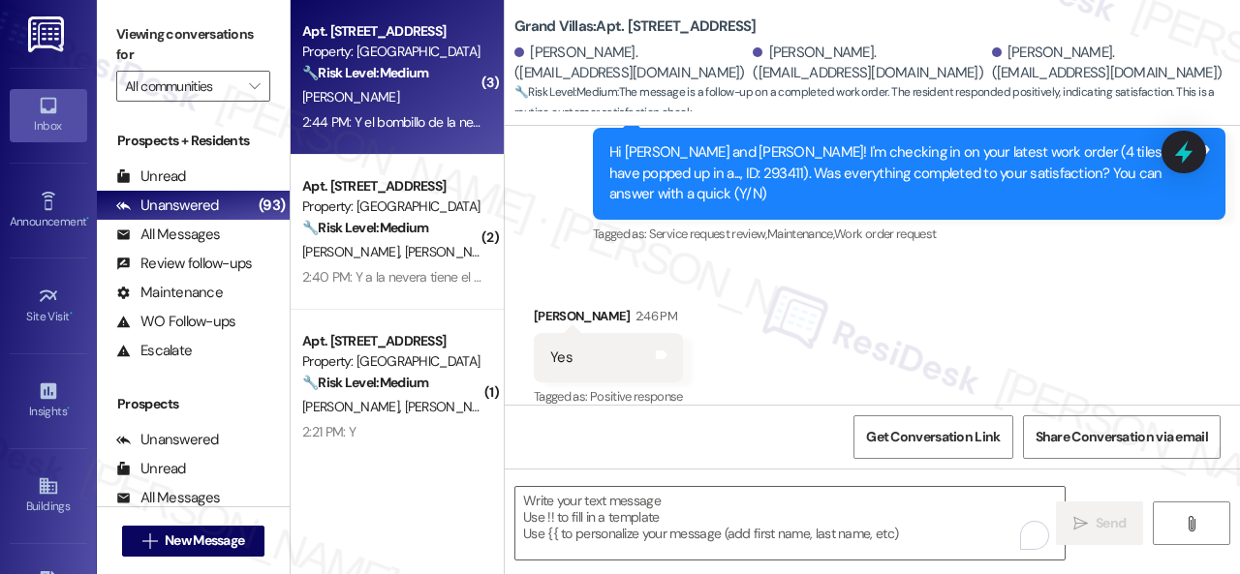
click at [367, 104] on div "O. Mendez" at bounding box center [391, 97] width 183 height 24
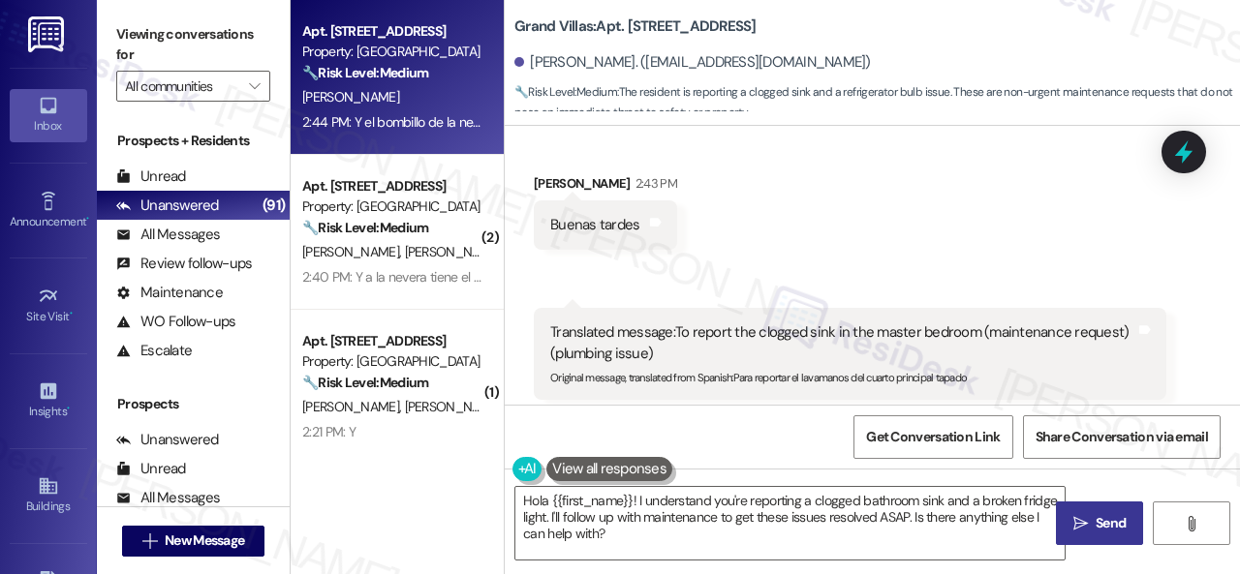
scroll to position [291, 0]
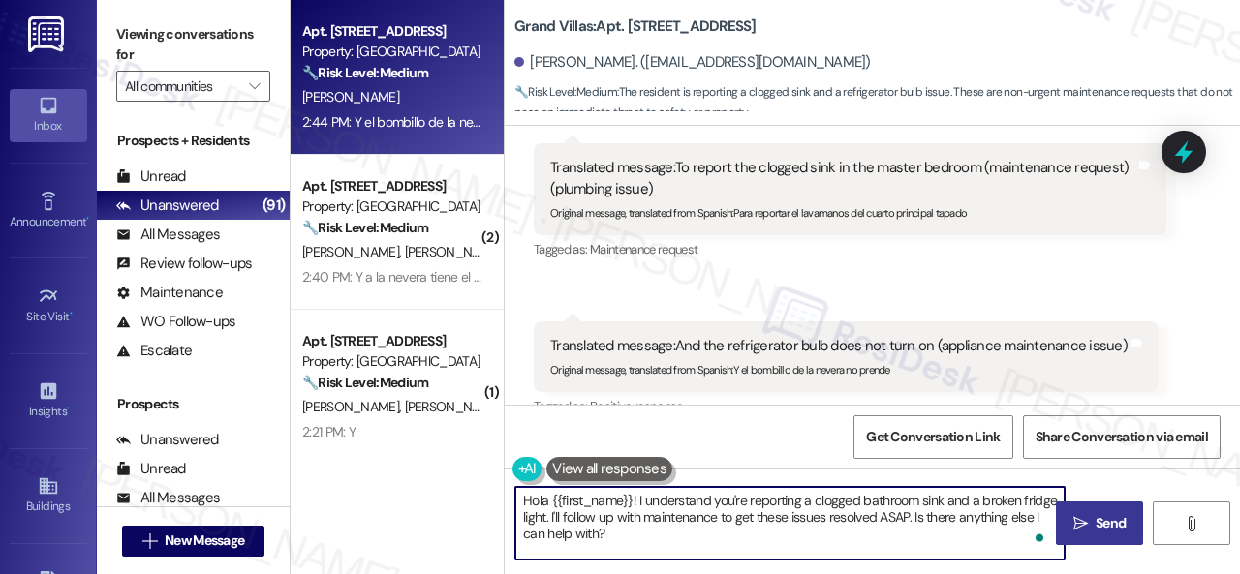
drag, startPoint x: 545, startPoint y: 503, endPoint x: 519, endPoint y: 509, distance: 27.0
click at [519, 509] on textarea "Hola {{first_name}}! I understand you're reporting a clogged bathroom sink and …" at bounding box center [789, 523] width 549 height 73
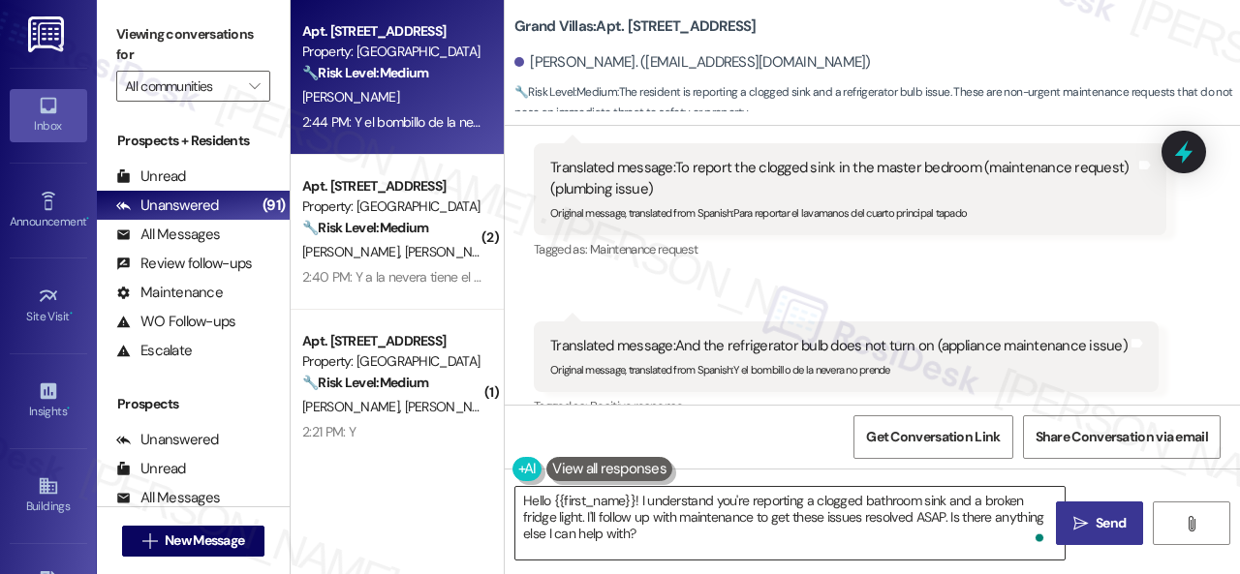
click at [852, 510] on textarea "Hello {{first_name}}! I understand you're reporting a clogged bathroom sink and…" at bounding box center [789, 523] width 549 height 73
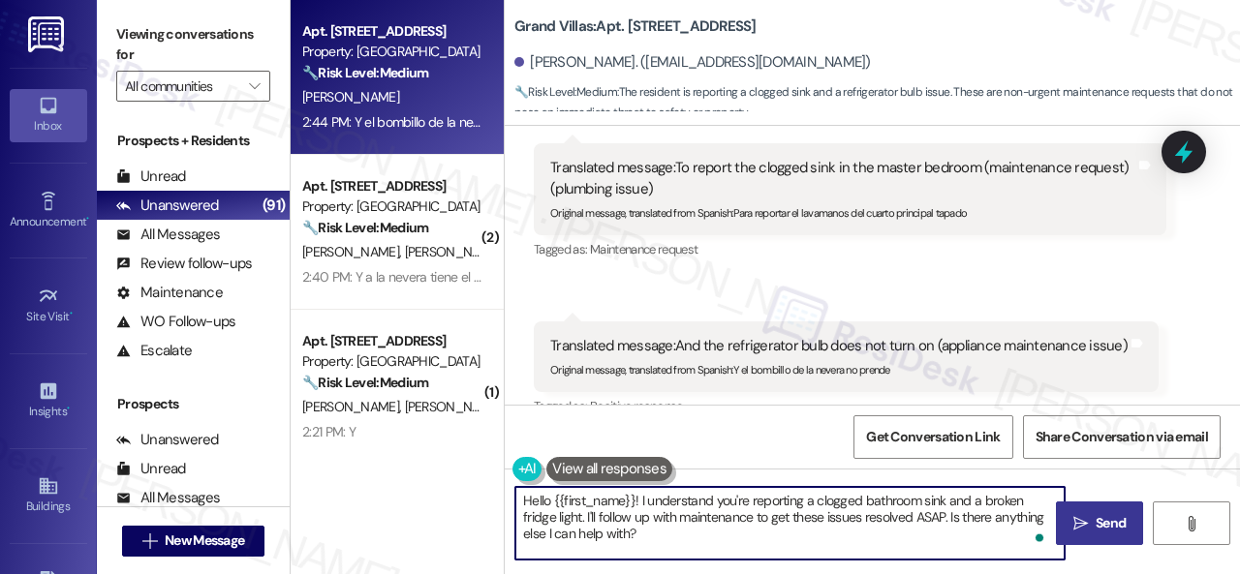
drag, startPoint x: 584, startPoint y: 516, endPoint x: 654, endPoint y: 535, distance: 72.1
click at [654, 535] on textarea "Hello {{first_name}}! I understand you're reporting a clogged bathroom sink and…" at bounding box center [789, 523] width 549 height 73
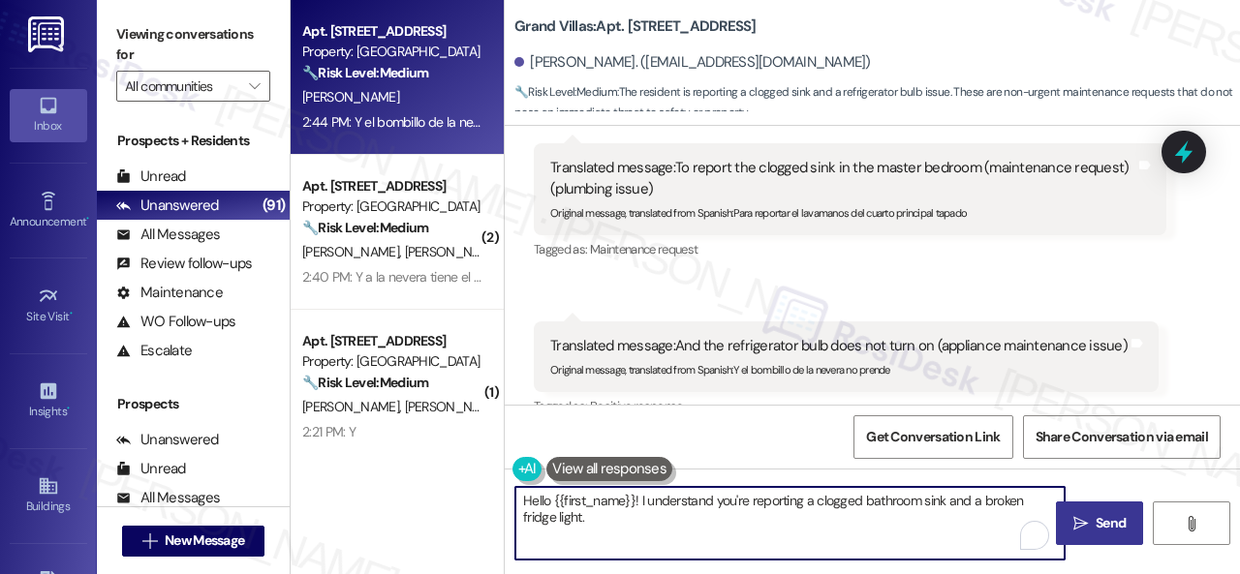
paste textarea "Are there already work orders for the issues? If so, may I have the work order …"
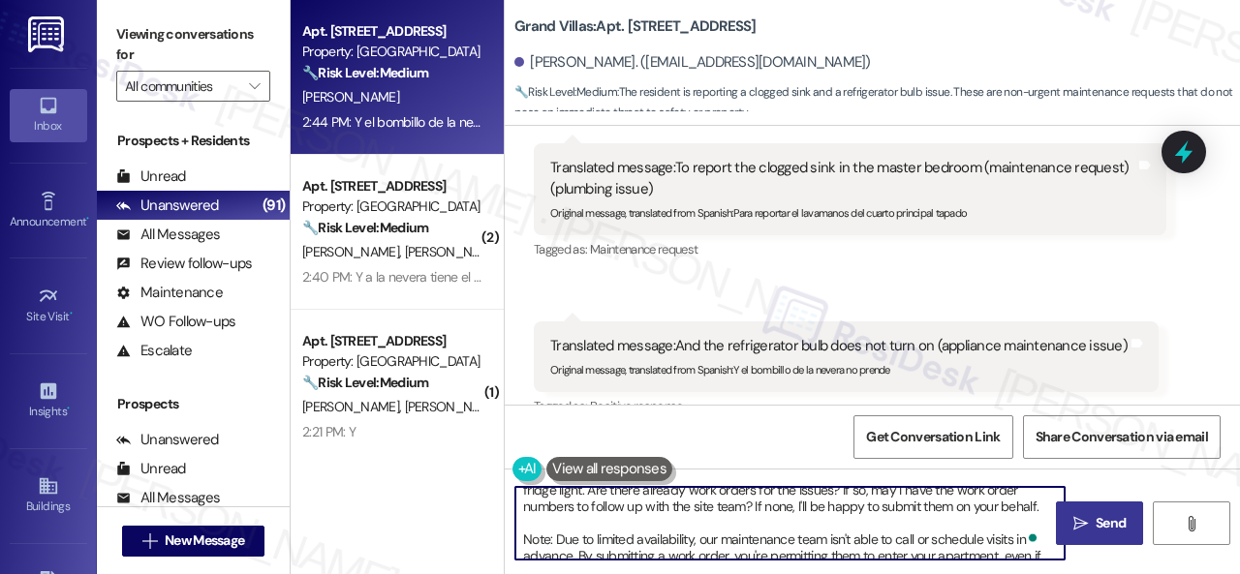
scroll to position [0, 0]
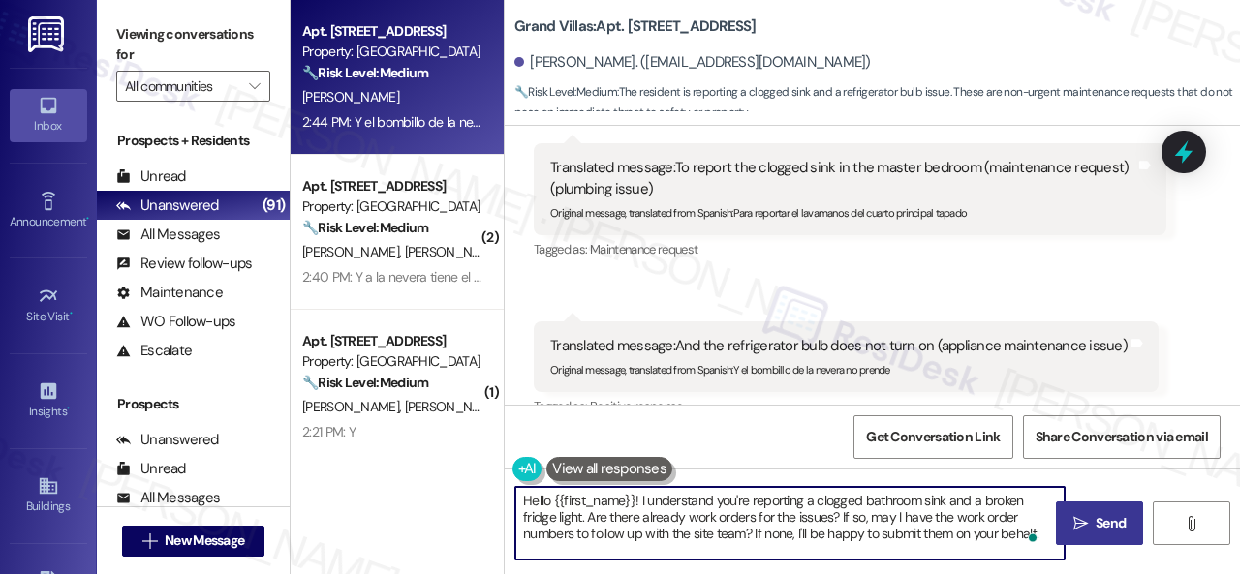
type textarea "Hello {{first_name}}! I understand you're reporting a clogged bathroom sink and…"
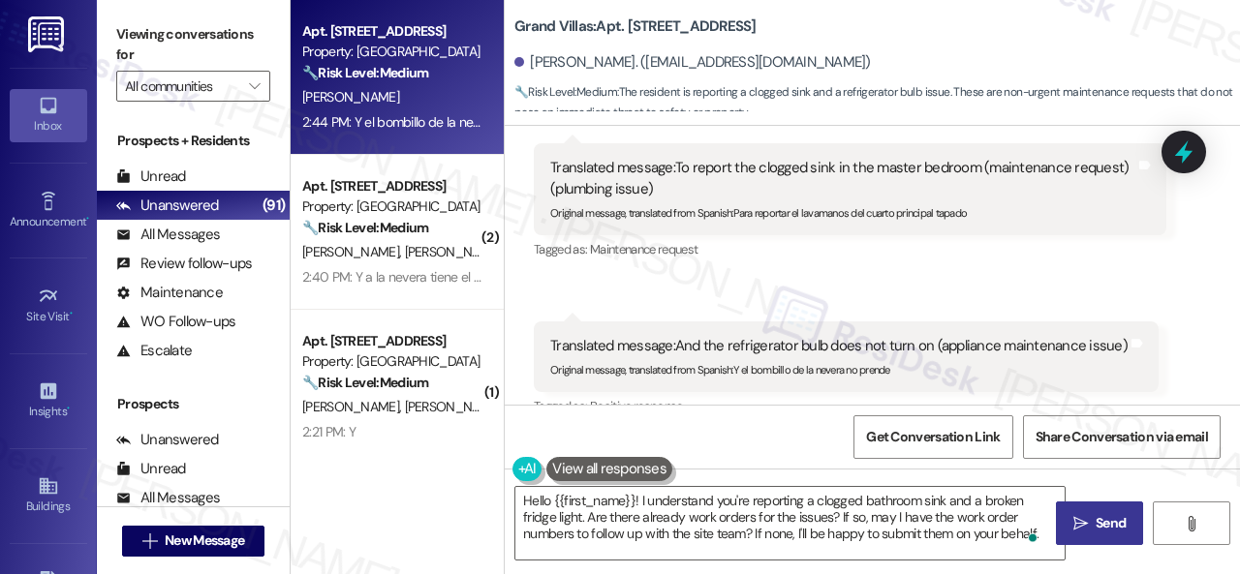
click at [737, 427] on div "Get Conversation Link Share Conversation via email" at bounding box center [872, 437] width 735 height 64
click at [707, 437] on div "Get Conversation Link Share Conversation via email" at bounding box center [872, 437] width 735 height 64
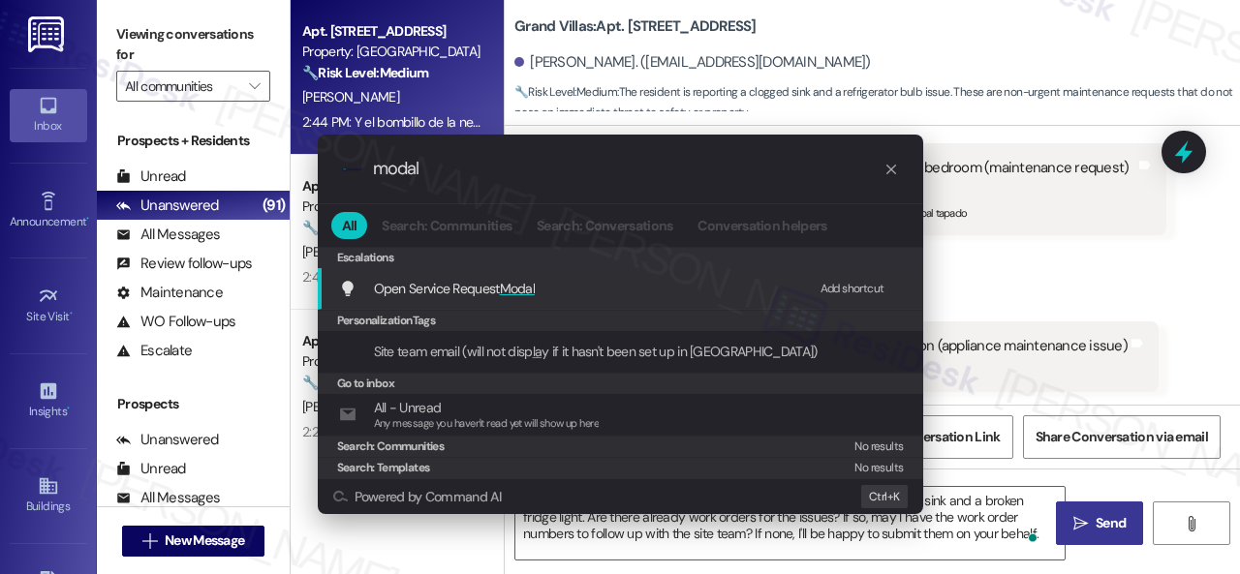
click at [841, 292] on div "Add shortcut" at bounding box center [852, 289] width 64 height 20
drag, startPoint x: 438, startPoint y: 177, endPoint x: 285, endPoint y: 166, distance: 153.5
click at [285, 166] on div ".cls-1{fill:#0a055f;}.cls-2{fill:#0cc4c4;} resideskLogoBlueOrange modal All Sea…" at bounding box center [620, 287] width 1240 height 574
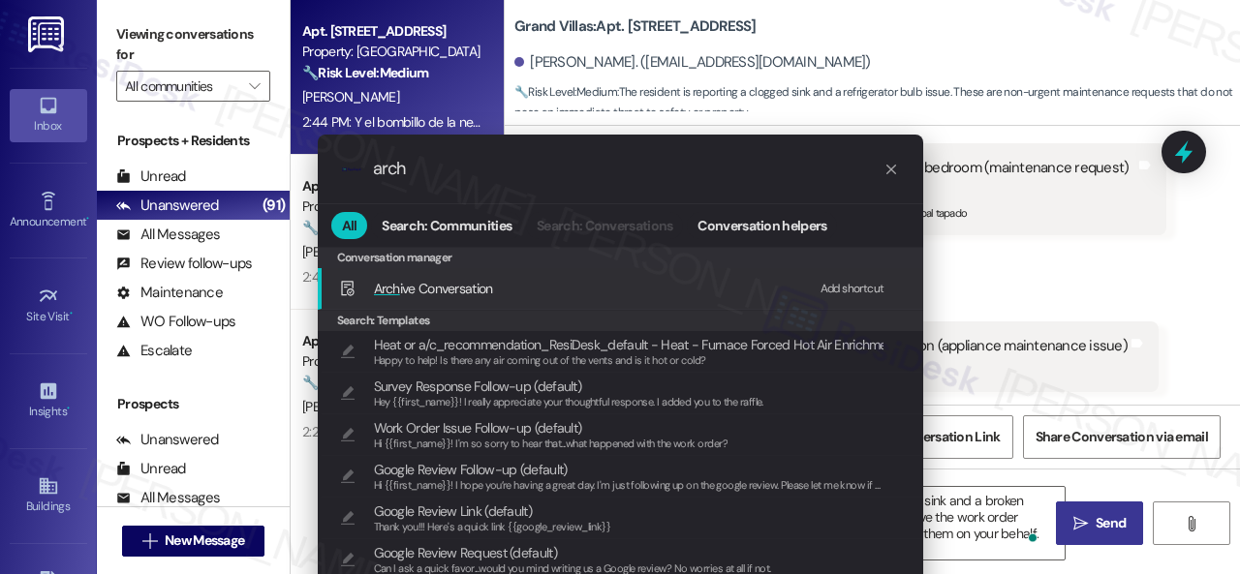
click at [832, 292] on div "Add shortcut" at bounding box center [852, 289] width 64 height 20
drag, startPoint x: 422, startPoint y: 171, endPoint x: 330, endPoint y: 164, distance: 92.3
click at [330, 164] on div ".cls-1{fill:#0a055f;}.cls-2{fill:#0cc4c4;} resideskLogoBlueOrange arch" at bounding box center [620, 169] width 605 height 69
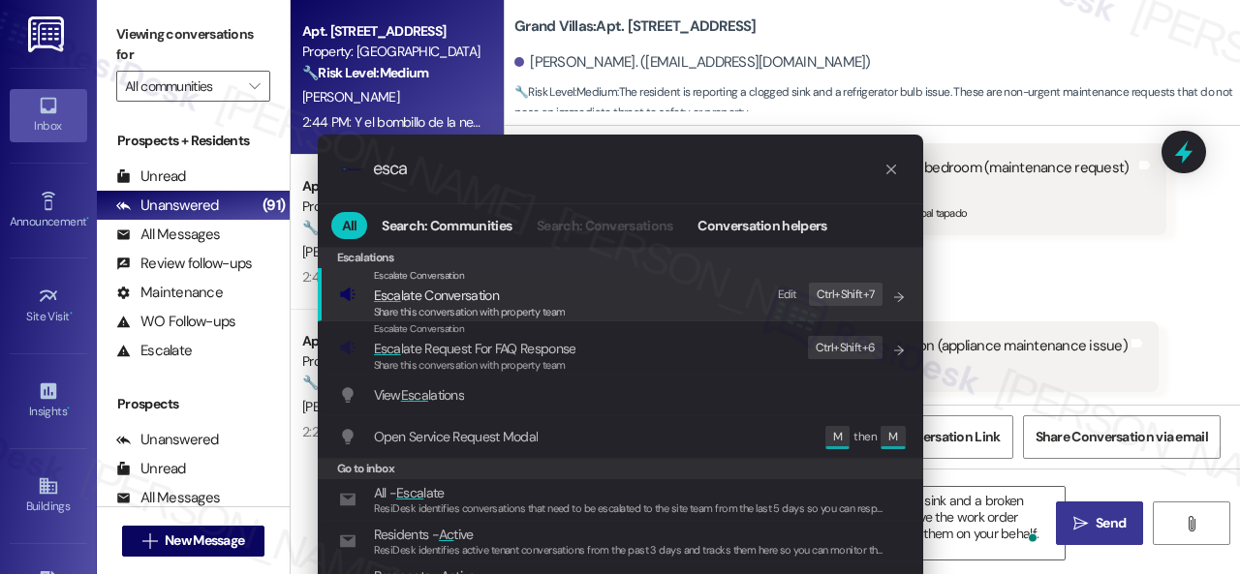
click at [789, 293] on div "Edit" at bounding box center [787, 295] width 19 height 20
drag, startPoint x: 427, startPoint y: 177, endPoint x: 260, endPoint y: 164, distance: 168.1
click at [260, 164] on div ".cls-1{fill:#0a055f;}.cls-2{fill:#0cc4c4;} resideskLogoBlueOrange esca All Sear…" at bounding box center [620, 287] width 1240 height 574
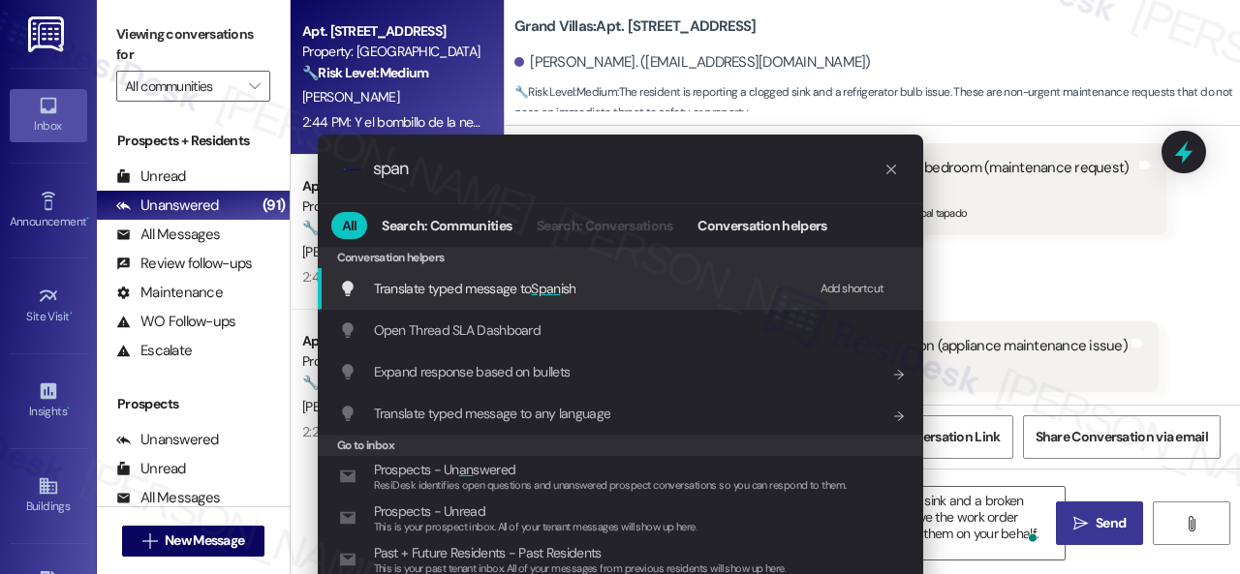
type input "span"
click at [848, 285] on div "Add shortcut" at bounding box center [852, 289] width 64 height 20
click at [438, 282] on span "Translate typed message to Span ish" at bounding box center [475, 288] width 202 height 17
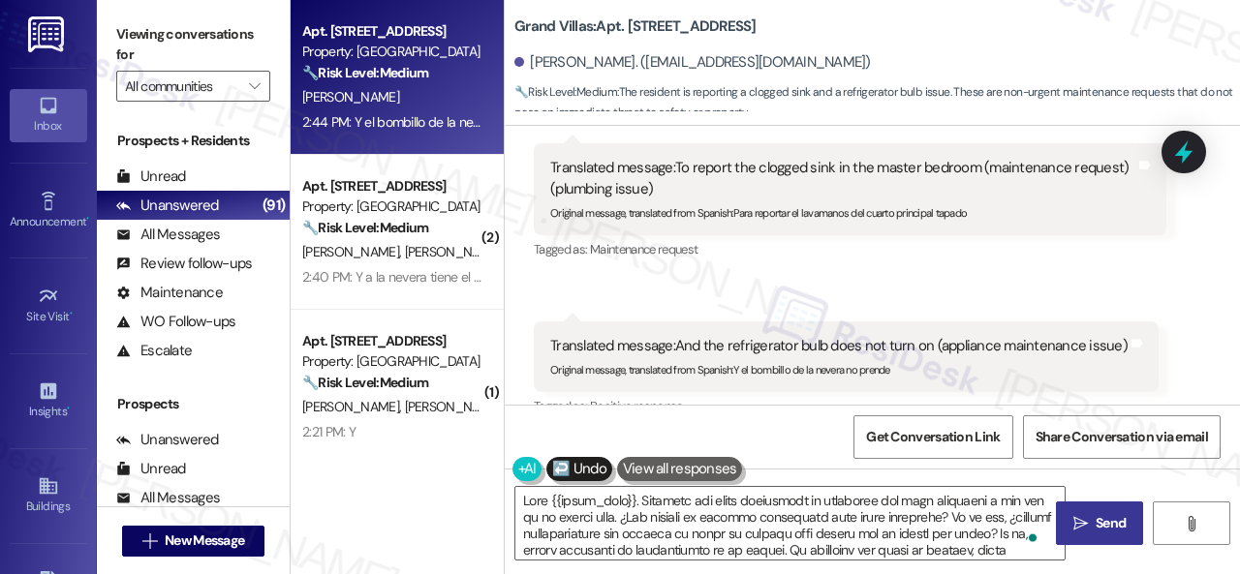
type textarea "Hola {{first_name}}. Entiendo que estás reportando un fregadero del baño obstru…"
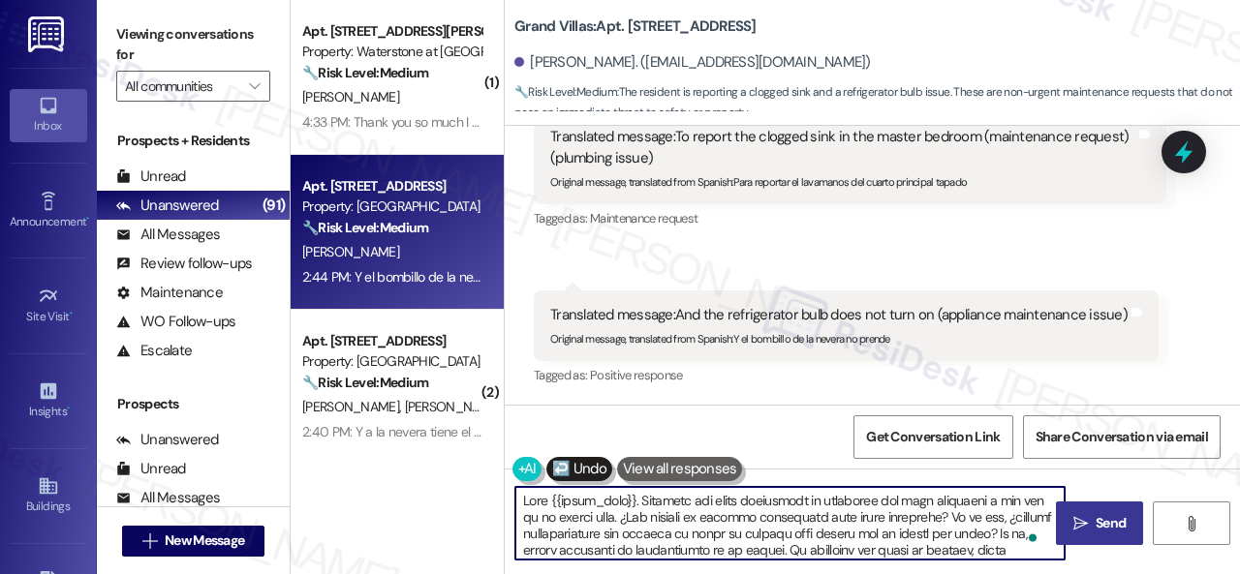
click at [1077, 516] on icon "" at bounding box center [1080, 523] width 15 height 15
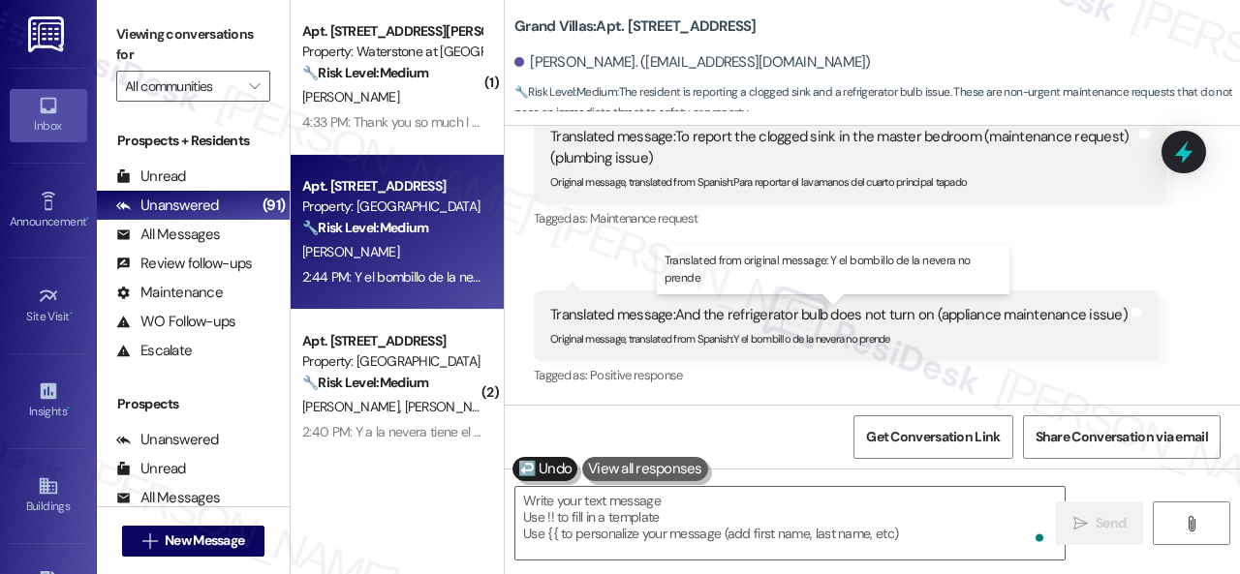
type textarea "Fetching suggested responses. Please feel free to read through the conversation…"
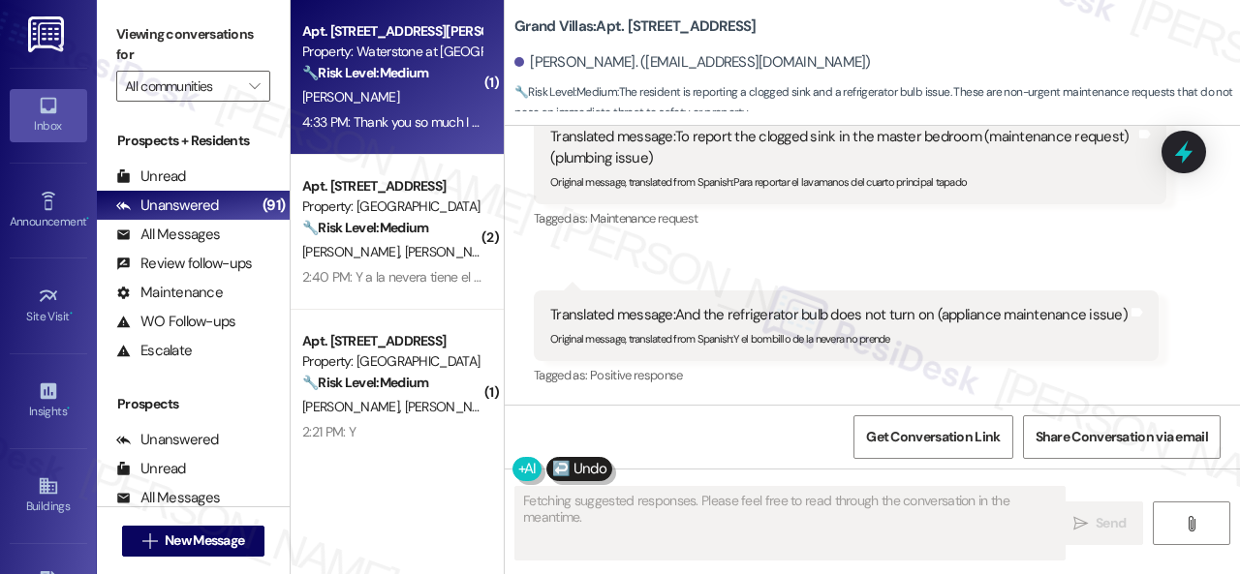
click at [438, 94] on div "M. Minota" at bounding box center [391, 97] width 183 height 24
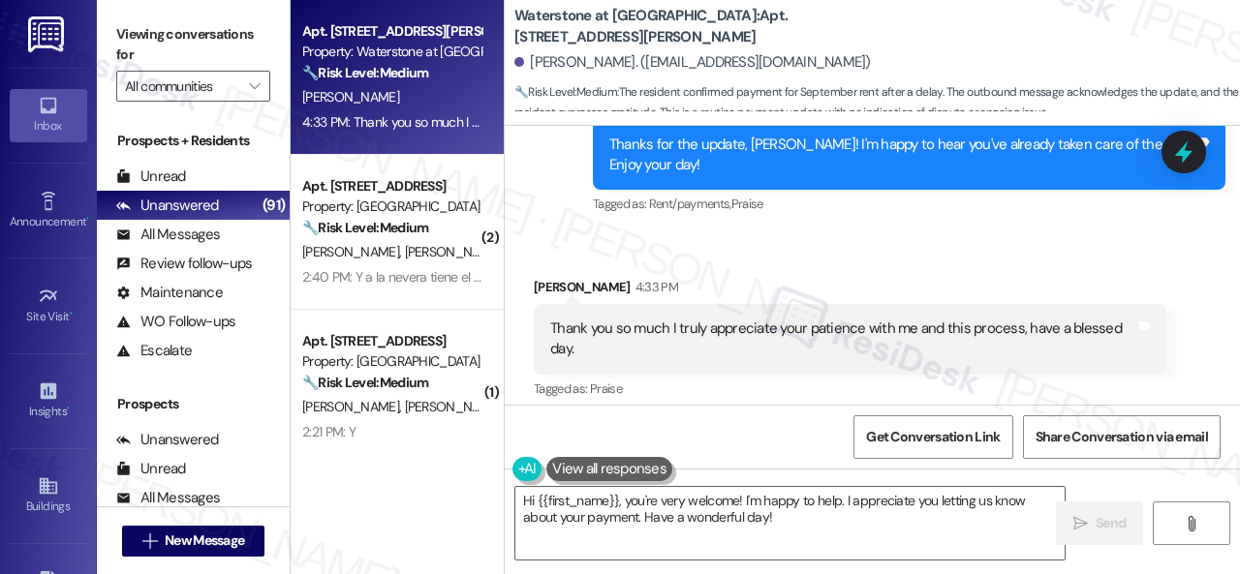
scroll to position [10662, 0]
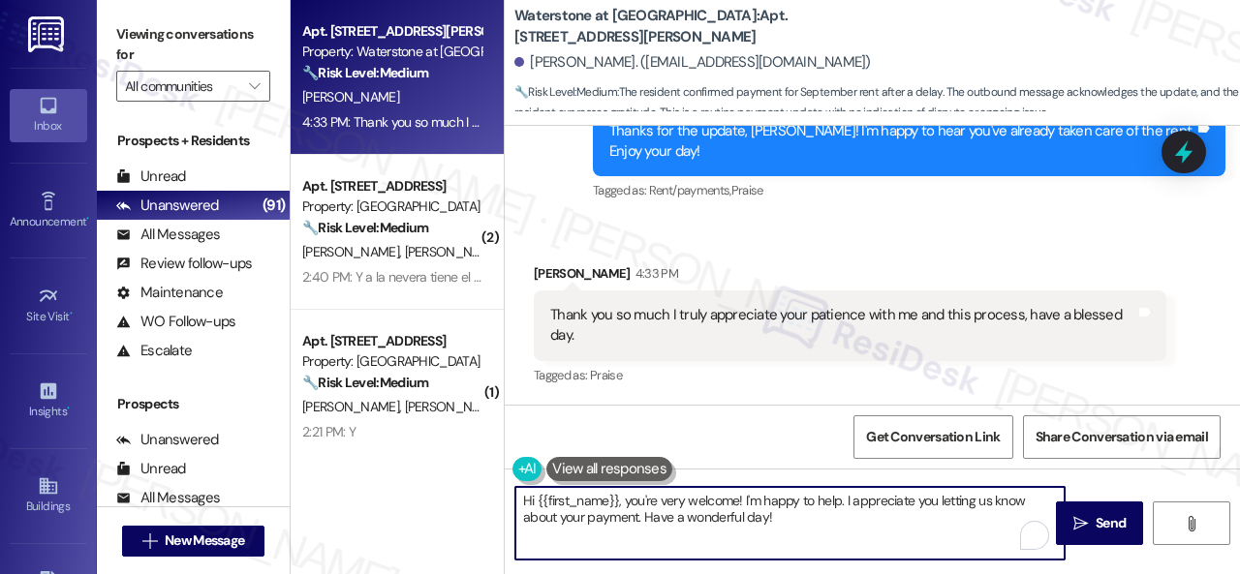
drag, startPoint x: 785, startPoint y: 526, endPoint x: 707, endPoint y: 503, distance: 80.9
click at [707, 503] on textarea "Hi {{first_name}}, you're very welcome! I'm happy to help. I appreciate you let…" at bounding box center [789, 523] width 549 height 73
click at [702, 519] on textarea "Hi {{first_name}}, you're very welcome! I'm happy to help. I appreciate you let…" at bounding box center [789, 523] width 549 height 73
drag, startPoint x: 645, startPoint y: 520, endPoint x: 448, endPoint y: 454, distance: 208.3
click at [485, 476] on div "Apt. 14107, 6855 S Mason Rd Property: Waterstone at Cinco Ranch 🔧 Risk Level: M…" at bounding box center [765, 287] width 949 height 574
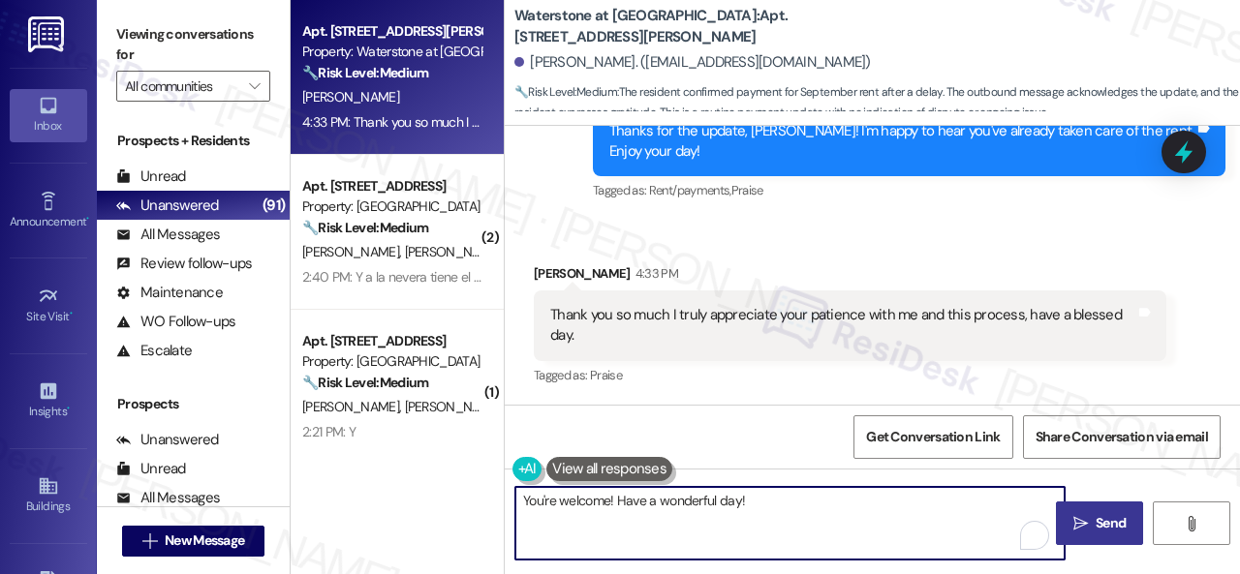
type textarea "You're welcome! Have a wonderful day!"
click at [1073, 516] on icon "" at bounding box center [1080, 523] width 15 height 15
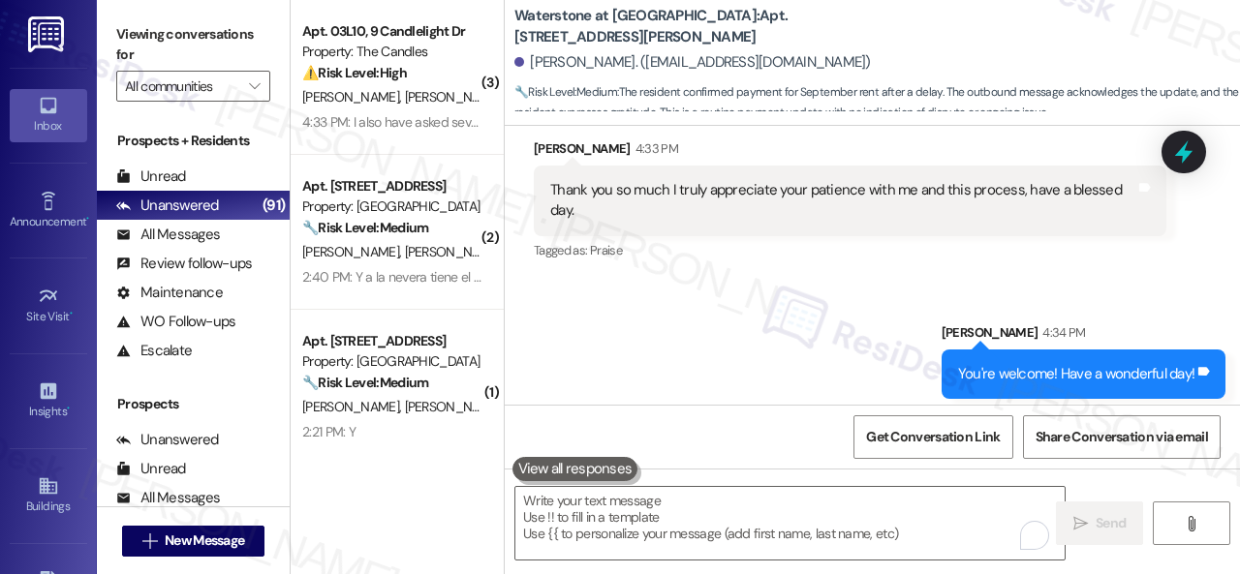
scroll to position [10798, 0]
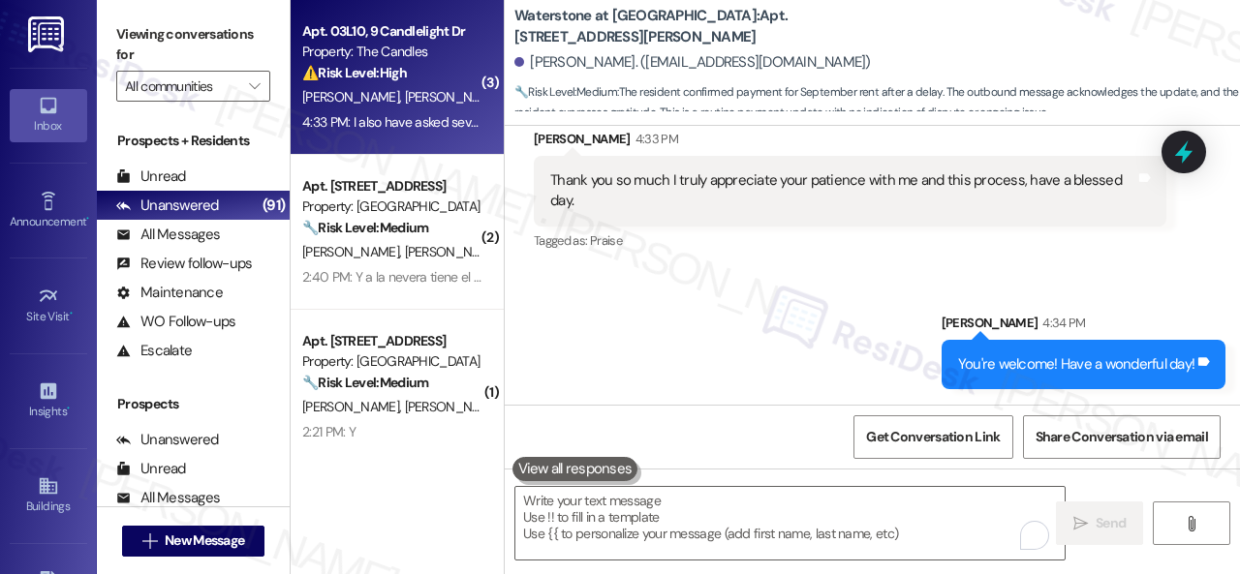
click at [442, 79] on div "⚠️ Risk Level: High The resident is disputing the maintenance team's claim that…" at bounding box center [391, 73] width 179 height 20
type textarea "Fetching suggested responses. Please feel free to read through the conversation…"
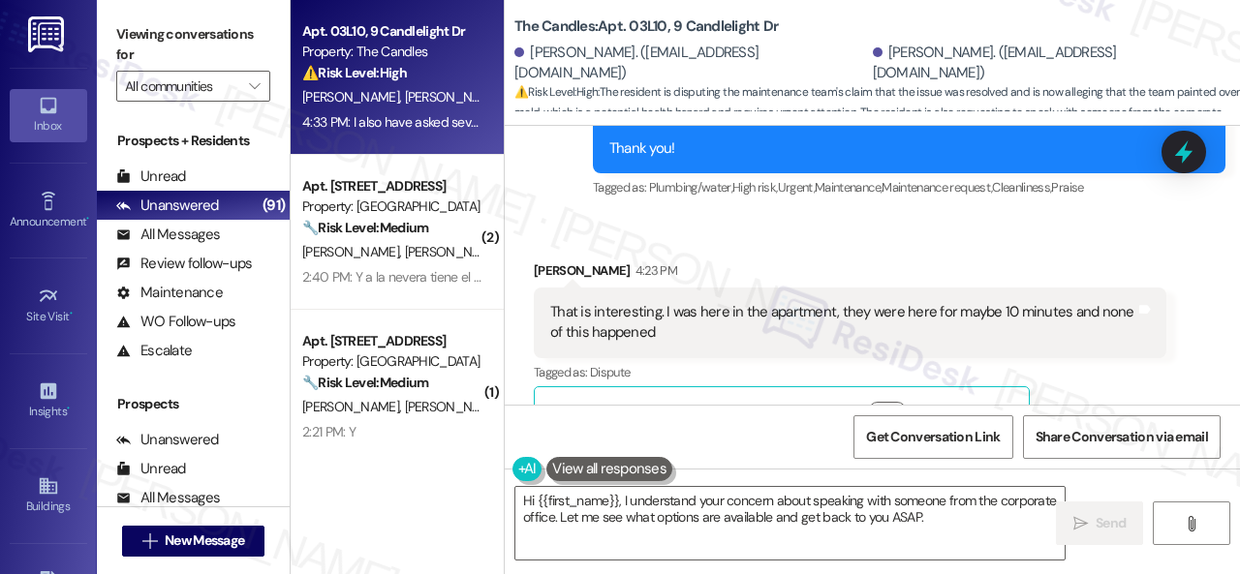
scroll to position [18657, 0]
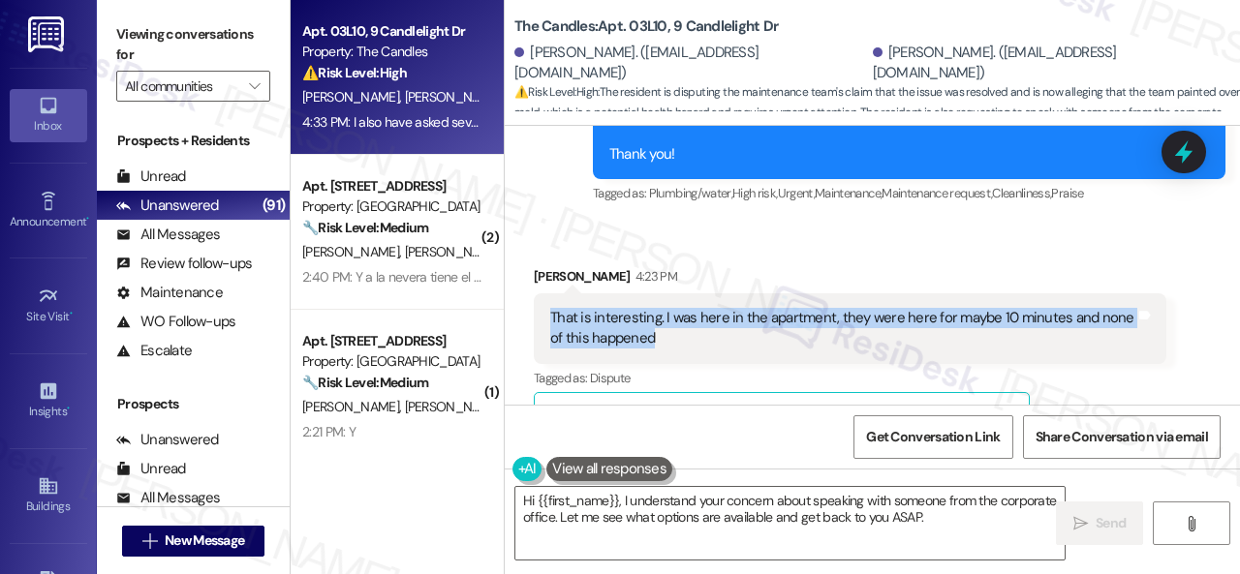
drag, startPoint x: 545, startPoint y: 228, endPoint x: 658, endPoint y: 253, distance: 115.1
click at [658, 293] on div "That is interesting. I was here in the apartment, they were here for maybe 10 m…" at bounding box center [850, 328] width 633 height 71
copy div "That is interesting. I was here in the apartment, they were here for maybe 10 m…"
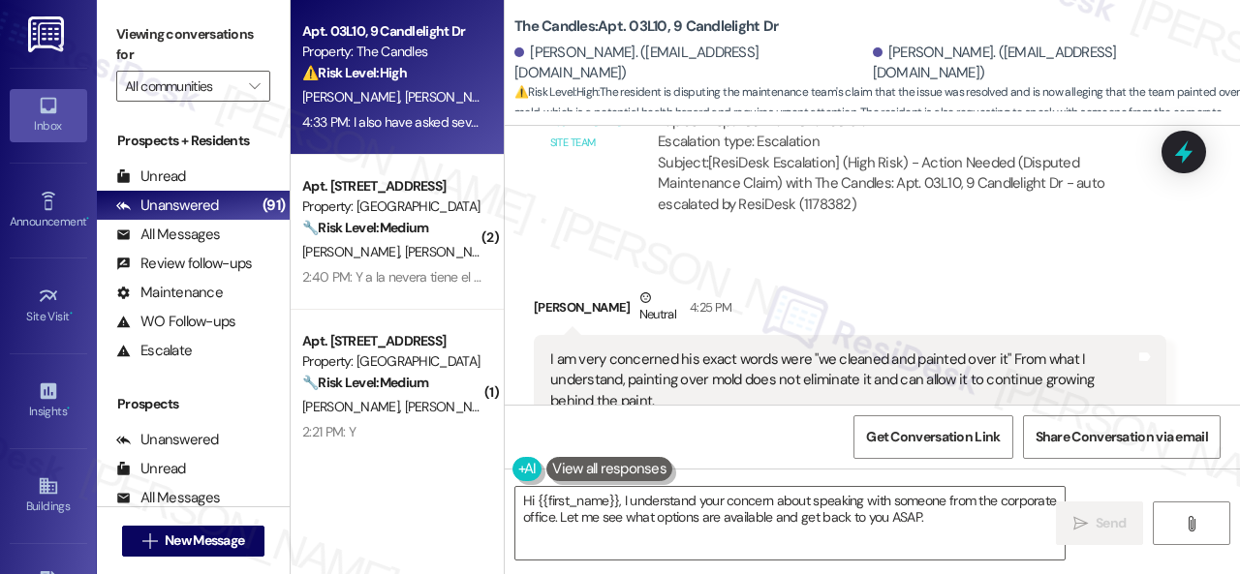
scroll to position [19335, 0]
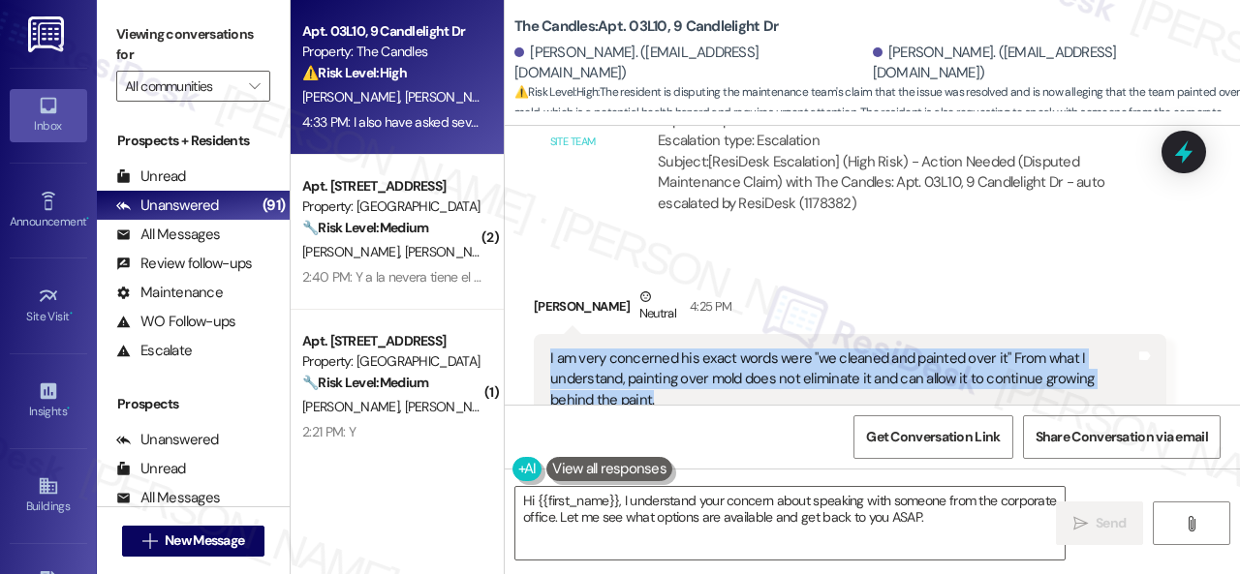
drag, startPoint x: 531, startPoint y: 266, endPoint x: 654, endPoint y: 305, distance: 129.0
click at [654, 305] on div "Received via SMS Latasha Miller Neutral 4:25 PM I am very concerned his exact w…" at bounding box center [850, 395] width 662 height 246
copy div "I am very concerned his exact words were "we cleaned and painted over it" From …"
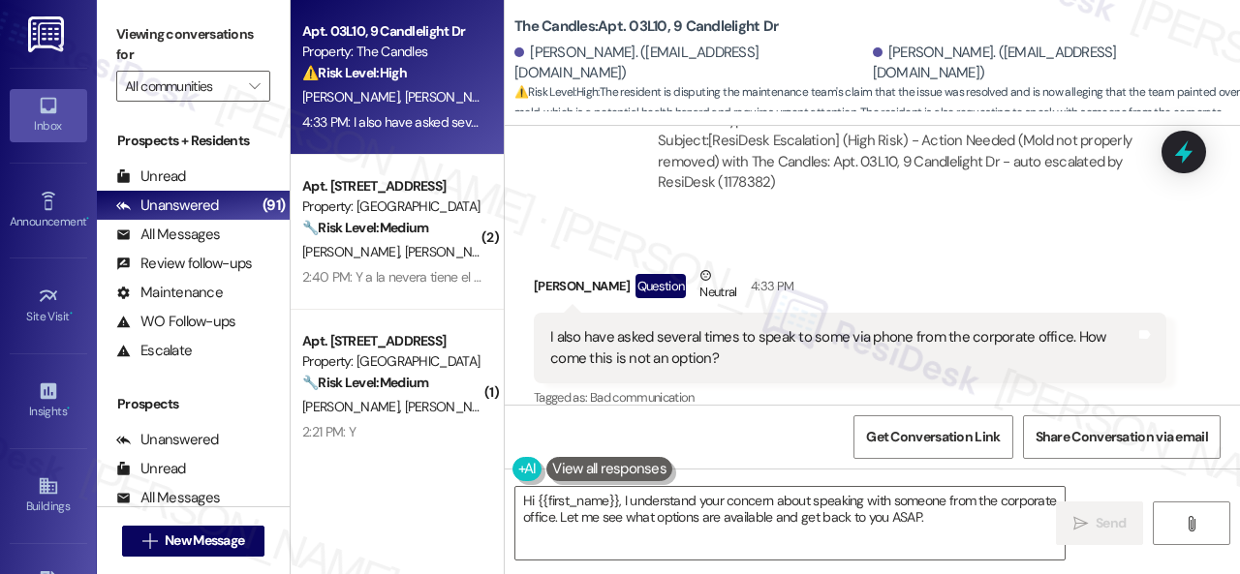
scroll to position [20110, 0]
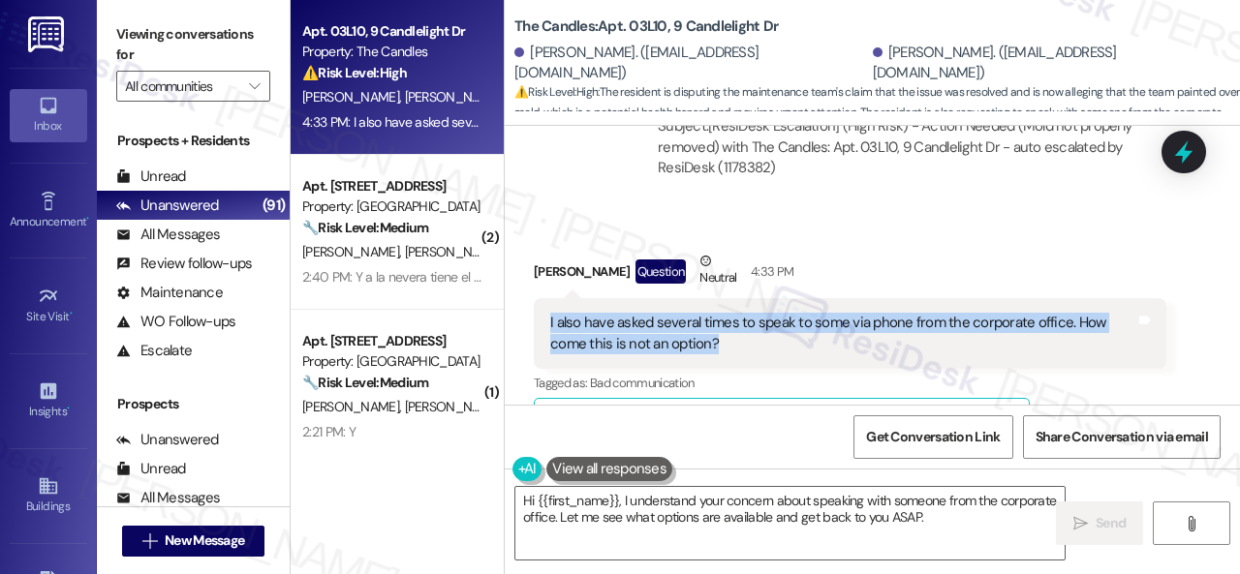
drag, startPoint x: 545, startPoint y: 226, endPoint x: 712, endPoint y: 250, distance: 168.4
click at [712, 298] on div "I also have asked several times to speak to some via phone from the corporate o…" at bounding box center [850, 333] width 633 height 71
copy div "I also have asked several times to speak to some via phone from the corporate o…"
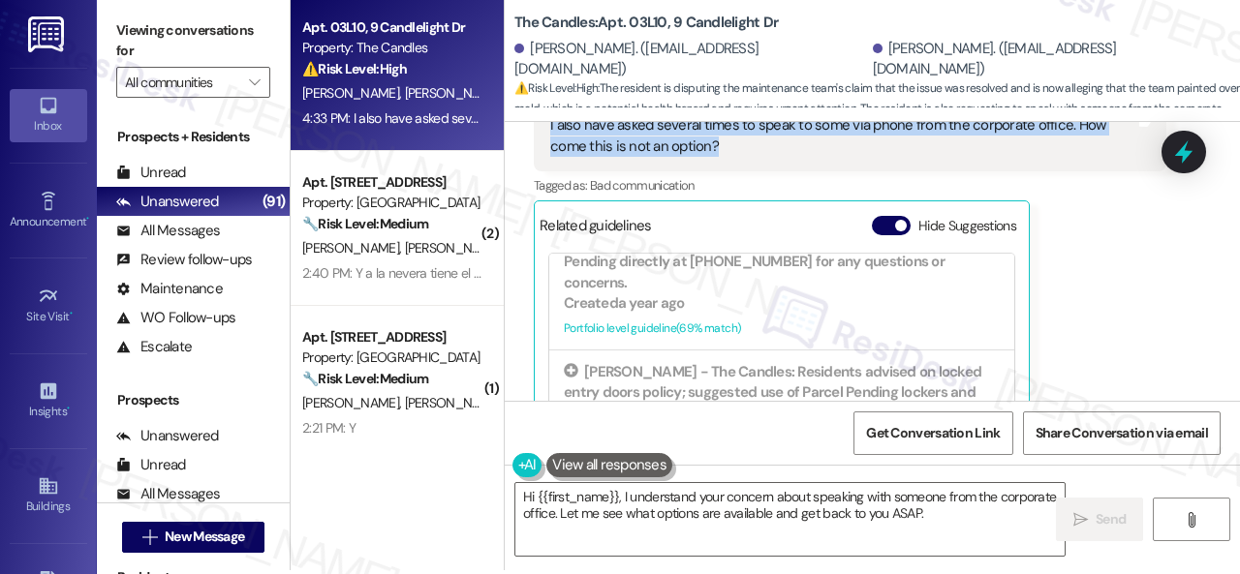
scroll to position [6, 0]
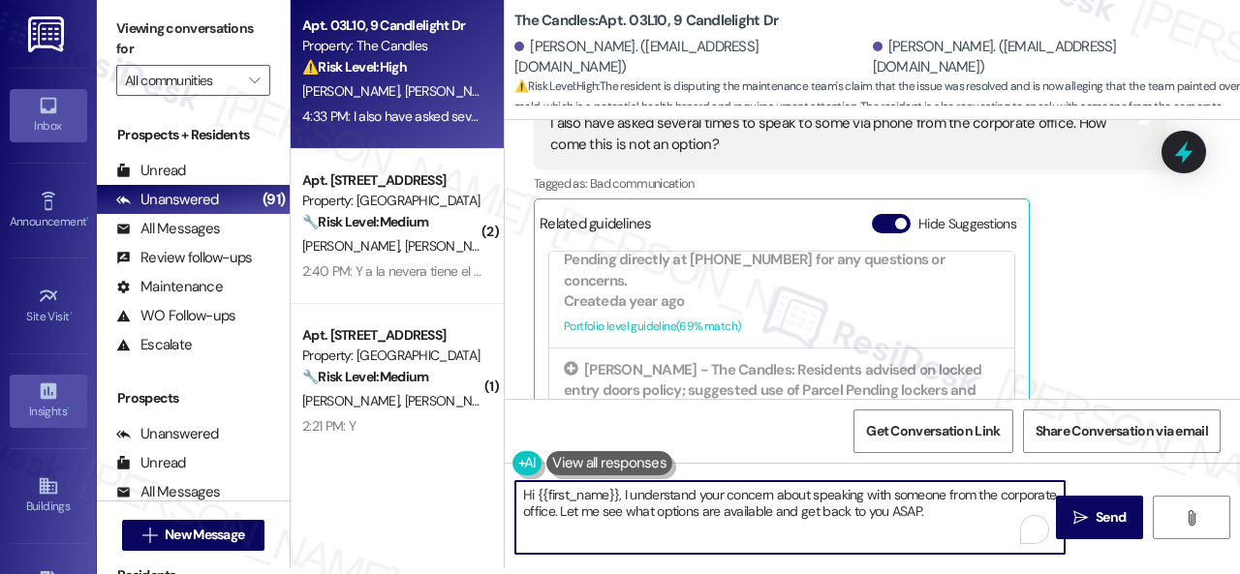
drag, startPoint x: 998, startPoint y: 514, endPoint x: 0, endPoint y: 414, distance: 1002.8
click at [241, 450] on div "Viewing conversations for All communities  Prospects + Residents Unread (0) Un…" at bounding box center [668, 281] width 1143 height 574
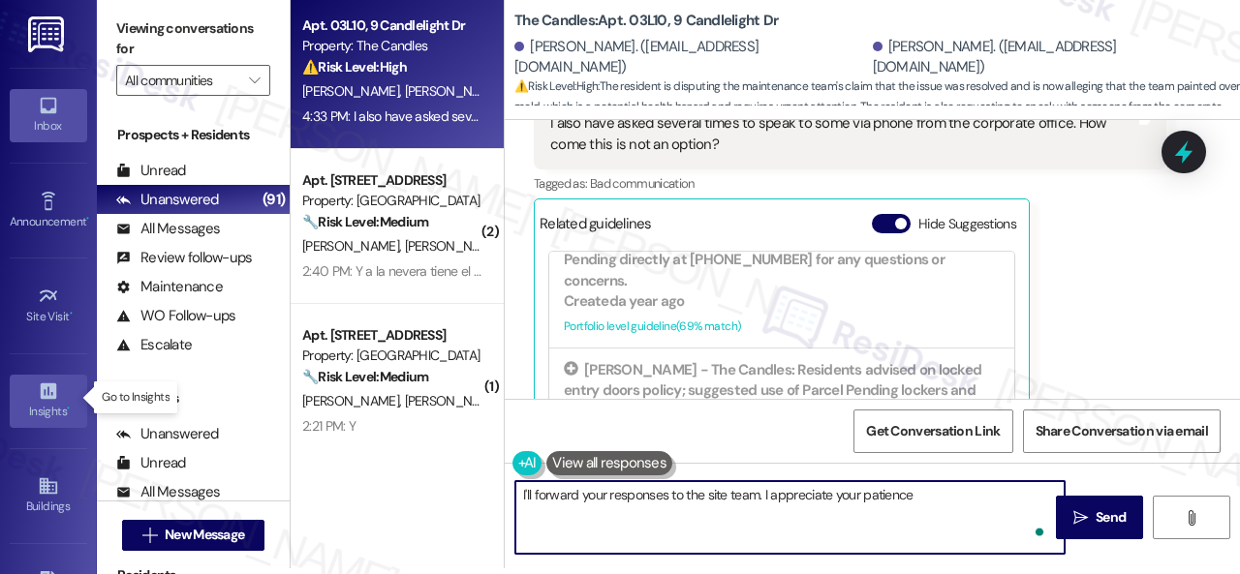
type textarea "I'll forward your responses to the site team. I appreciate your patience."
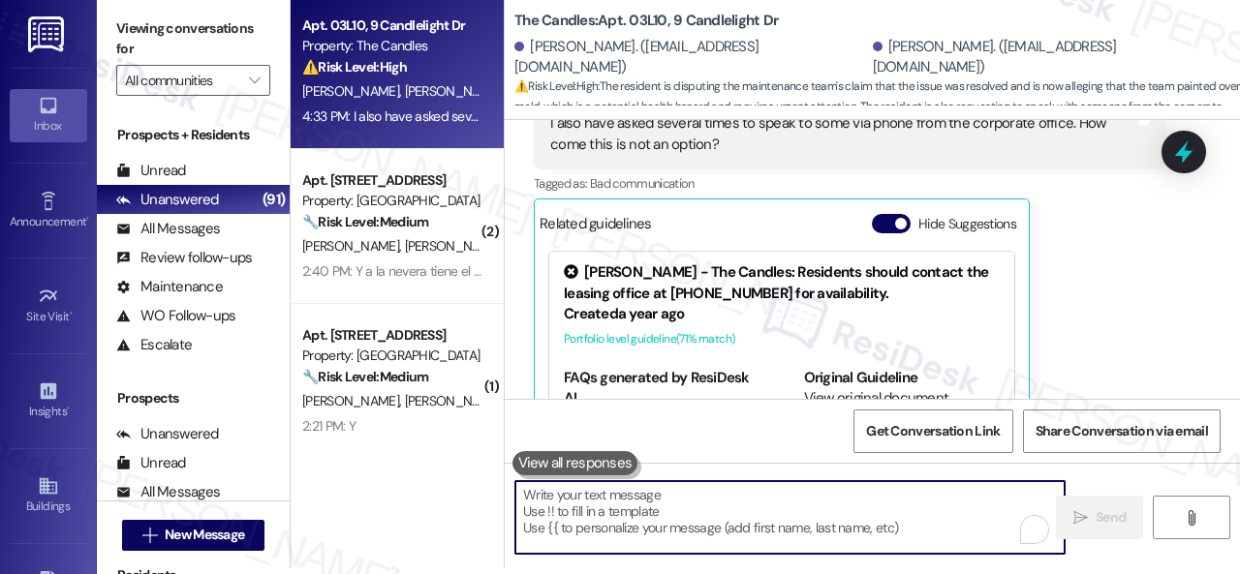
scroll to position [20302, 0]
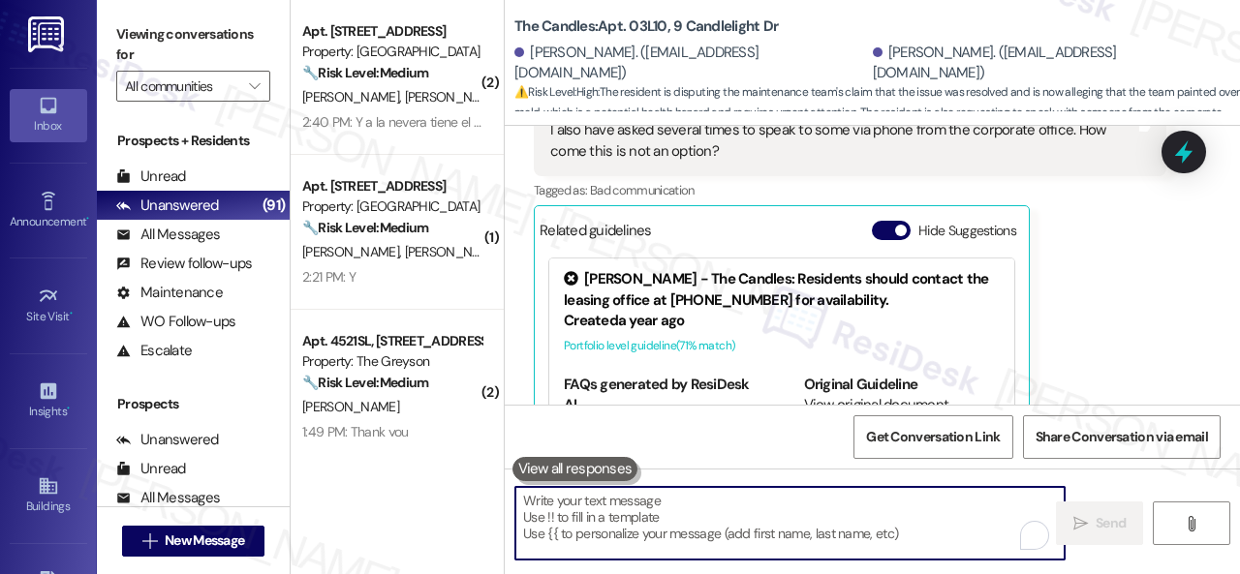
click at [646, 24] on b "The Candles: Apt. 03L10, 9 Candlelight Dr" at bounding box center [645, 26] width 263 height 20
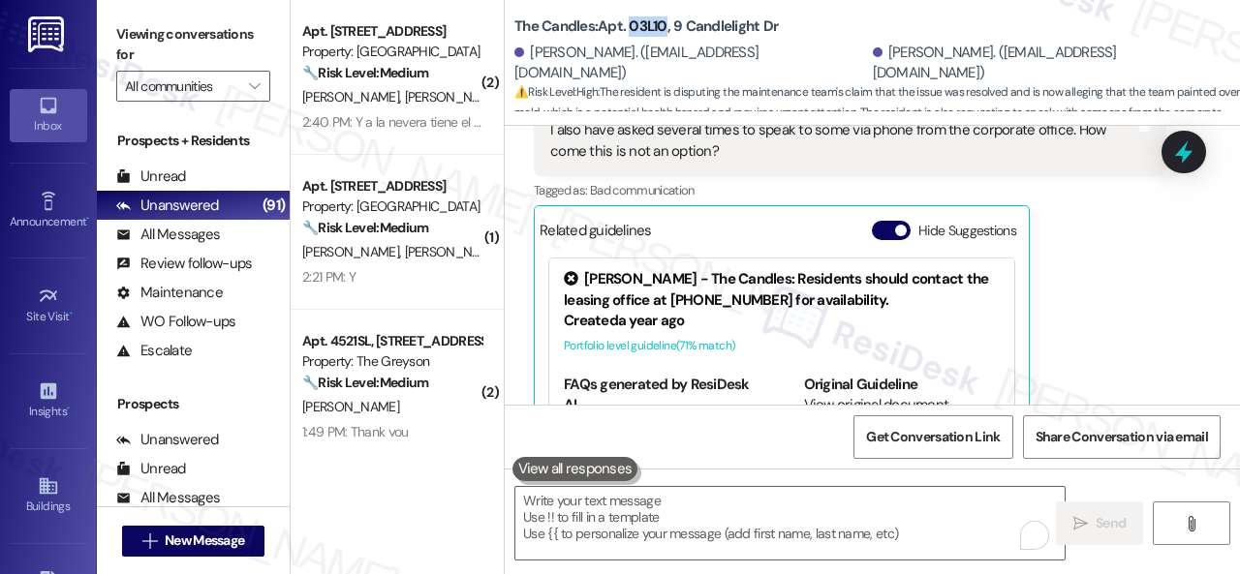
click at [646, 24] on b "The Candles: Apt. 03L10, 9 Candlelight Dr" at bounding box center [645, 26] width 263 height 20
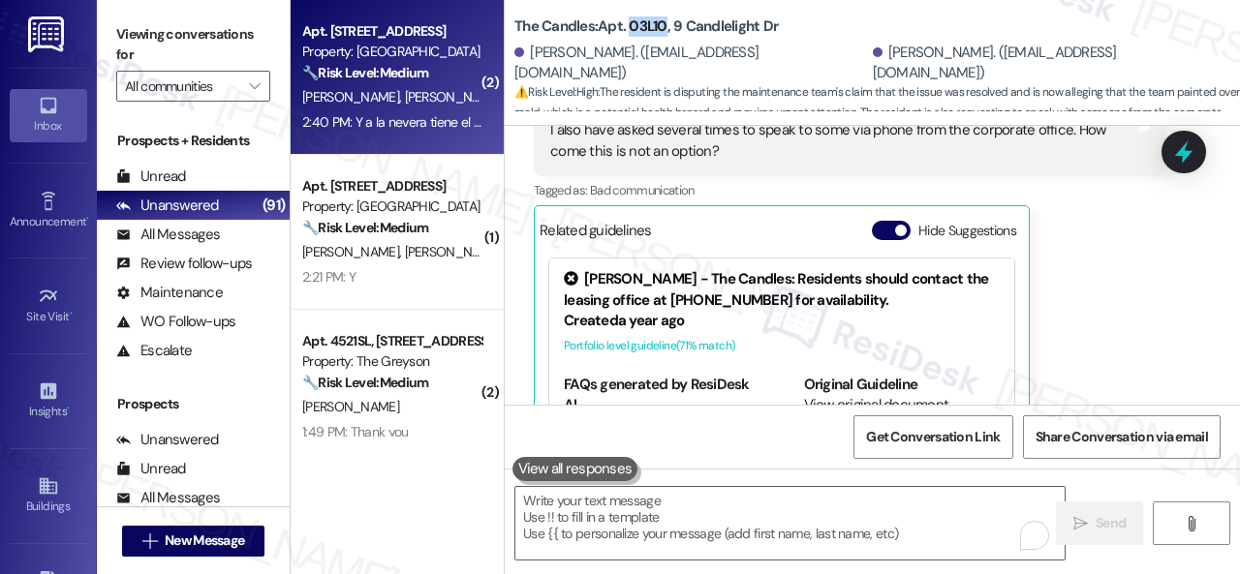
copy b "03L10"
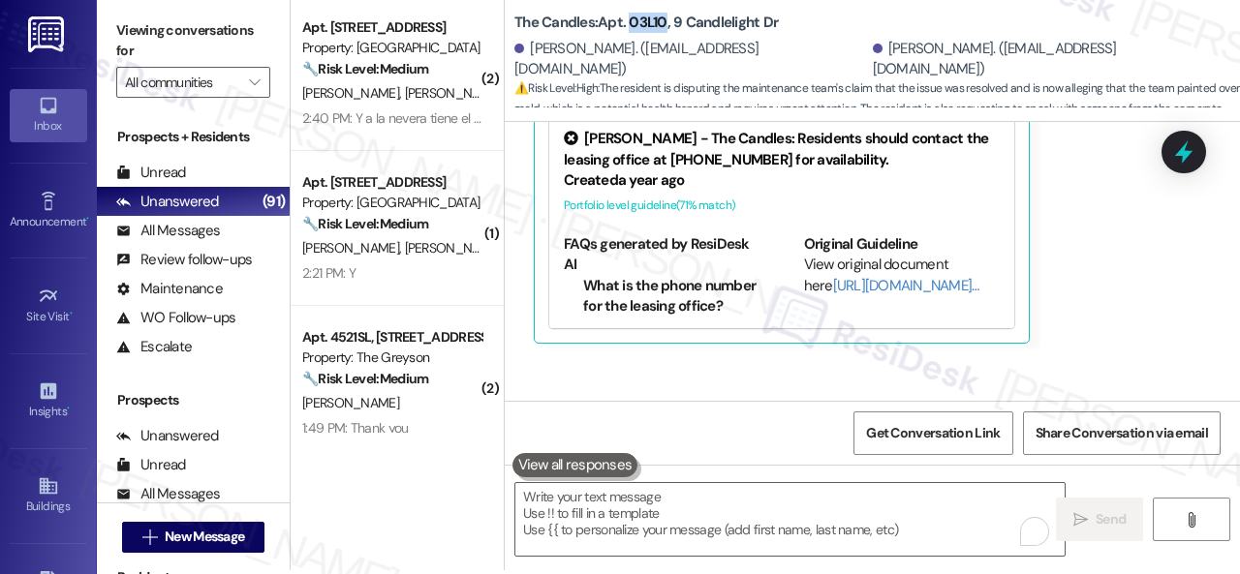
scroll to position [6, 0]
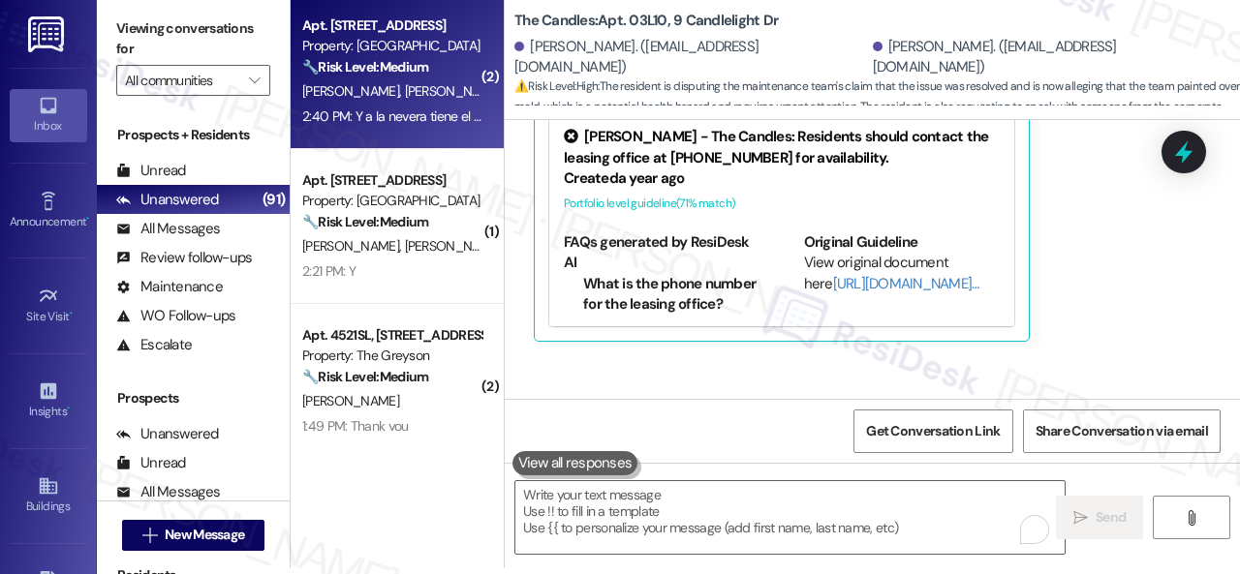
click at [439, 109] on div "2:40 PM: Y a la nevera tiene el bombillo 2:40 PM: Y a la nevera tiene el bombil…" at bounding box center [411, 116] width 219 height 17
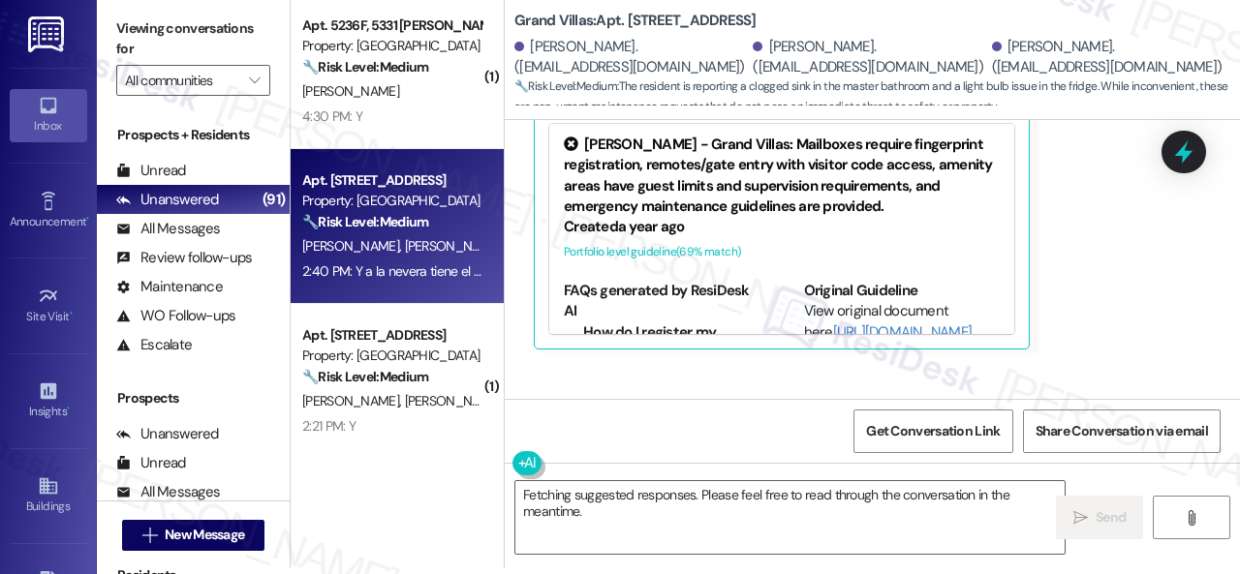
scroll to position [3766, 0]
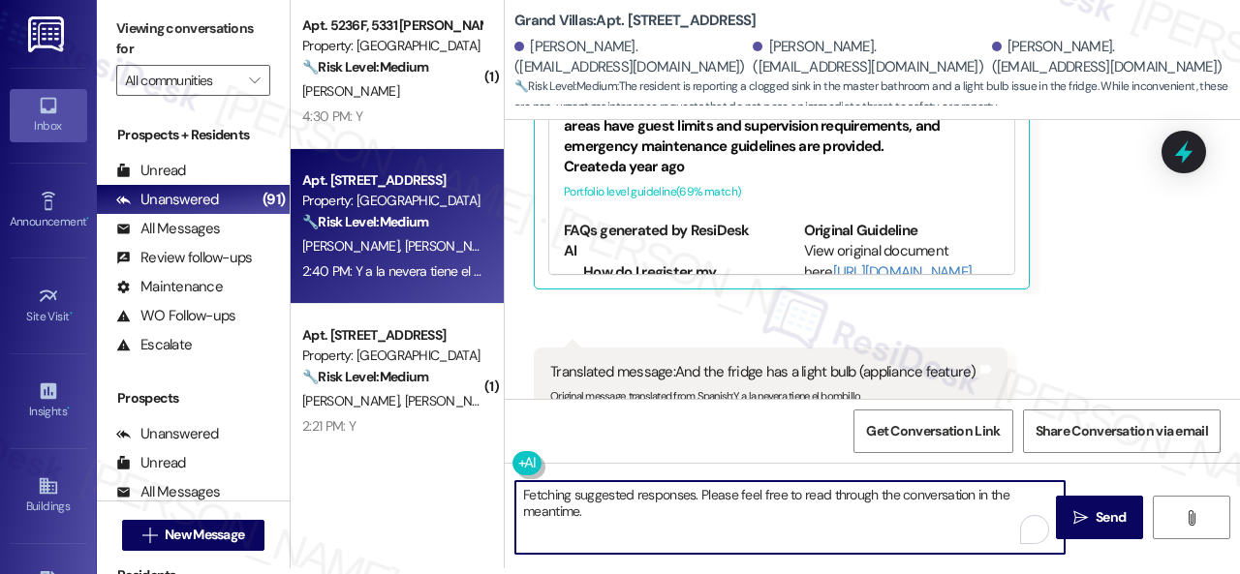
drag, startPoint x: 634, startPoint y: 517, endPoint x: 236, endPoint y: 360, distance: 427.9
click at [285, 435] on div "Viewing conversations for All communities  Prospects + Residents Unread (0) Un…" at bounding box center [668, 281] width 1143 height 574
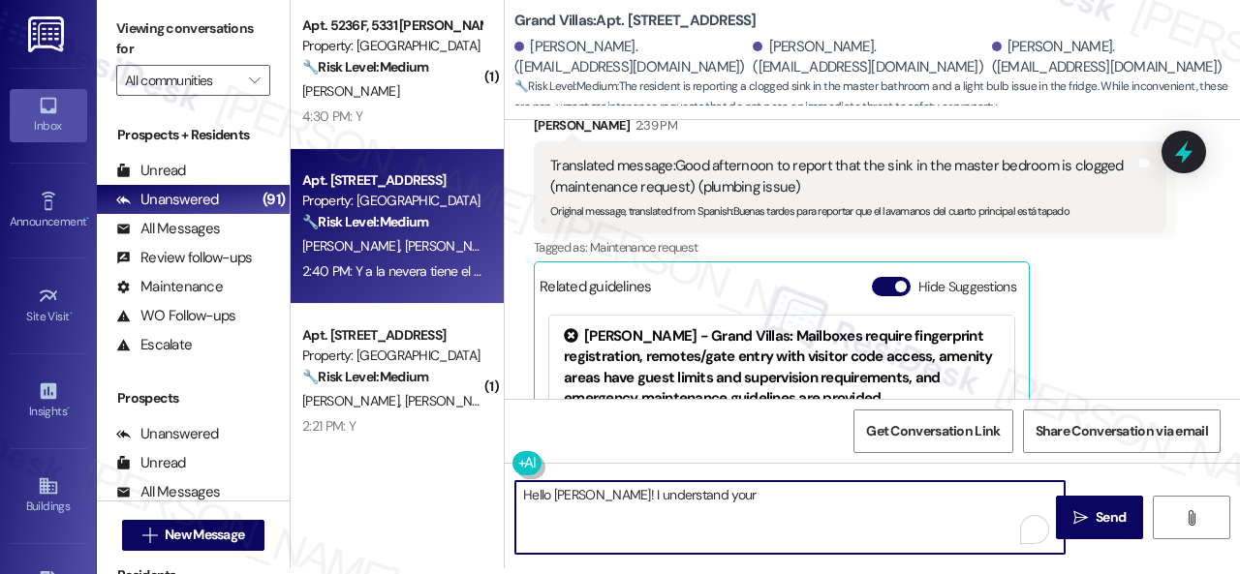
scroll to position [3475, 0]
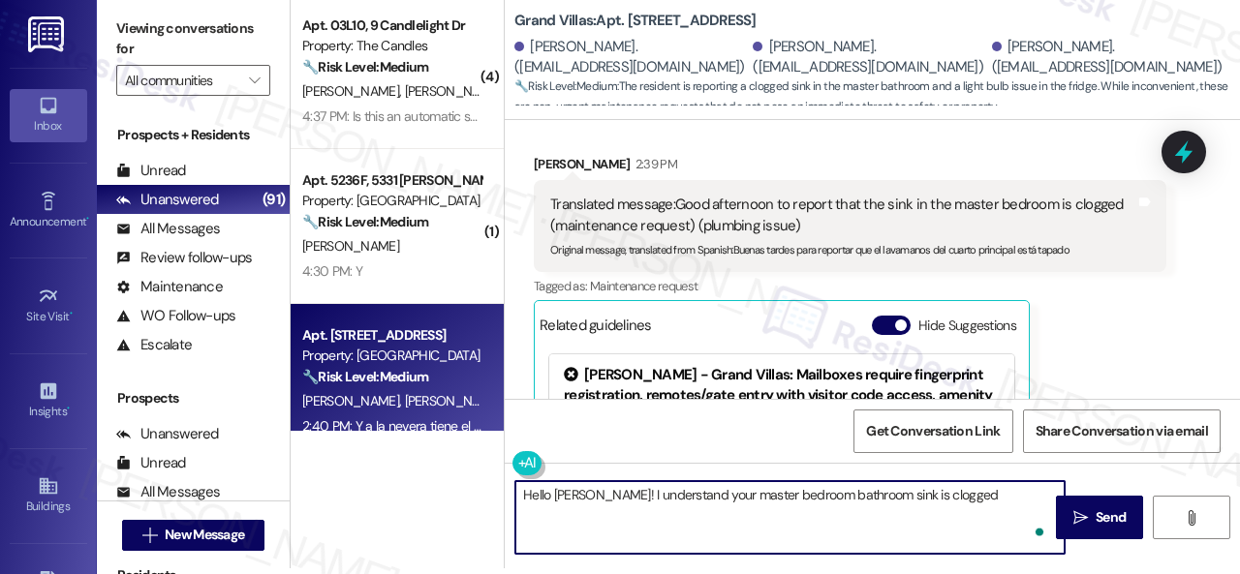
type textarea "Hello Onofre! I understand your master bedroom bathroom sink is clogged"
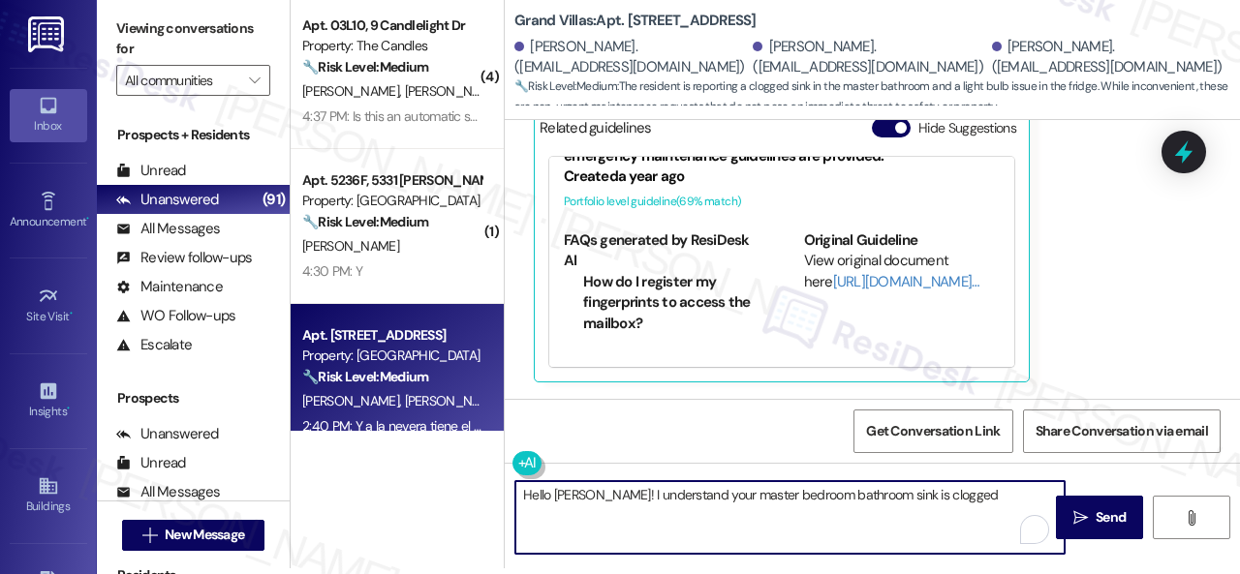
scroll to position [3766, 0]
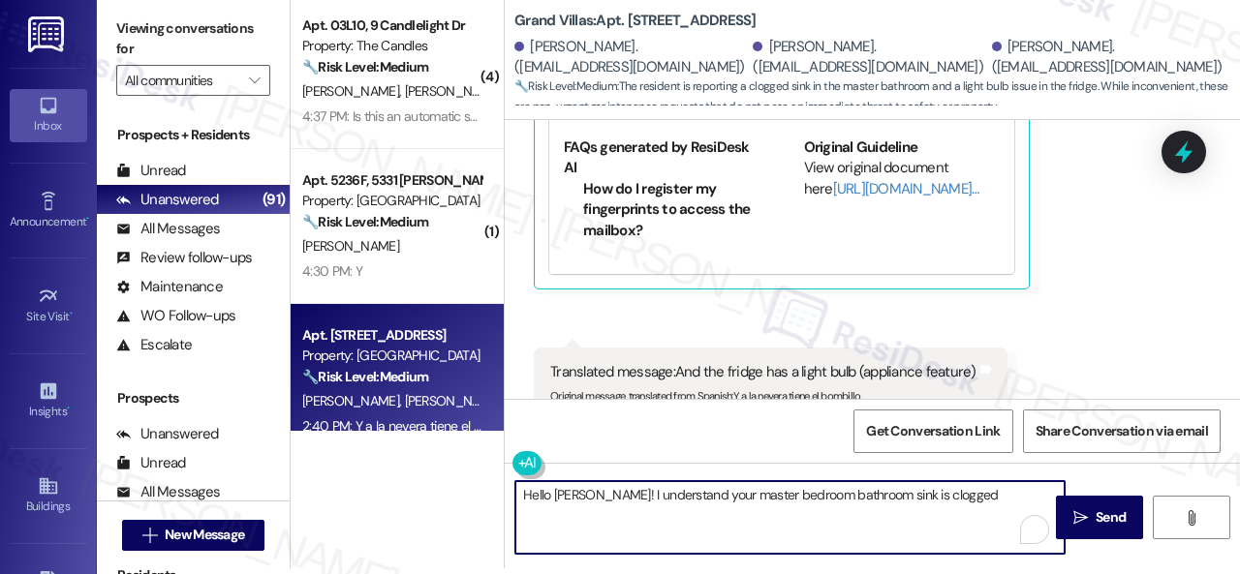
drag, startPoint x: 958, startPoint y: 497, endPoint x: 463, endPoint y: 490, distance: 495.0
click at [463, 490] on div "( 4 ) Apt. 03L10, 9 Candlelight Dr Property: The Candles 🔧 Risk Level: Medium T…" at bounding box center [765, 281] width 949 height 574
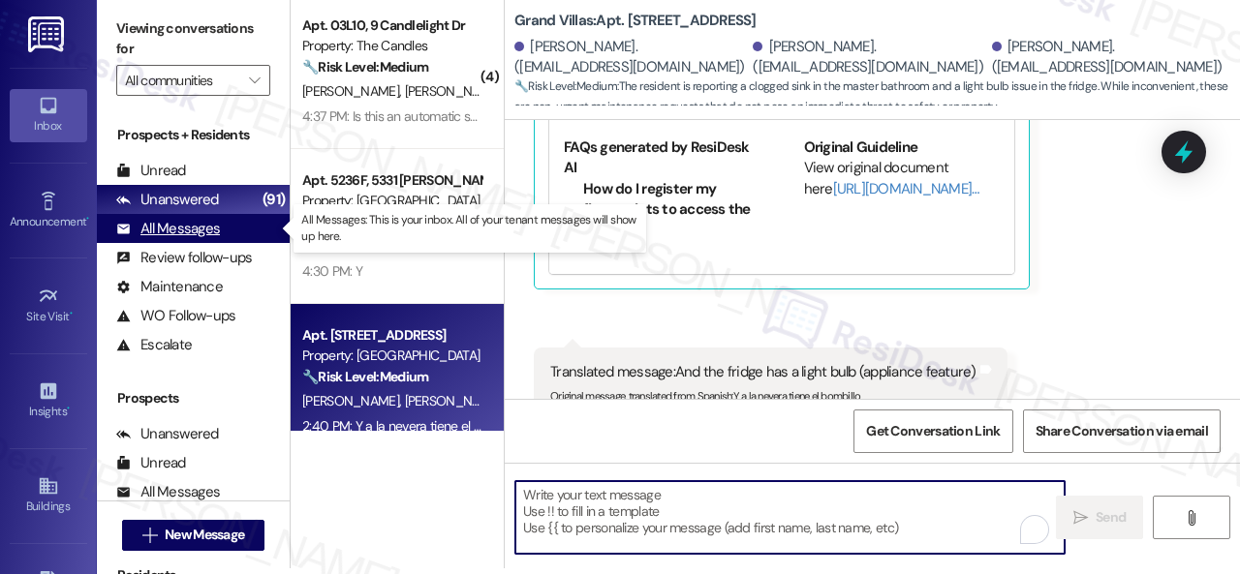
click at [194, 232] on div "All Messages" at bounding box center [168, 229] width 104 height 20
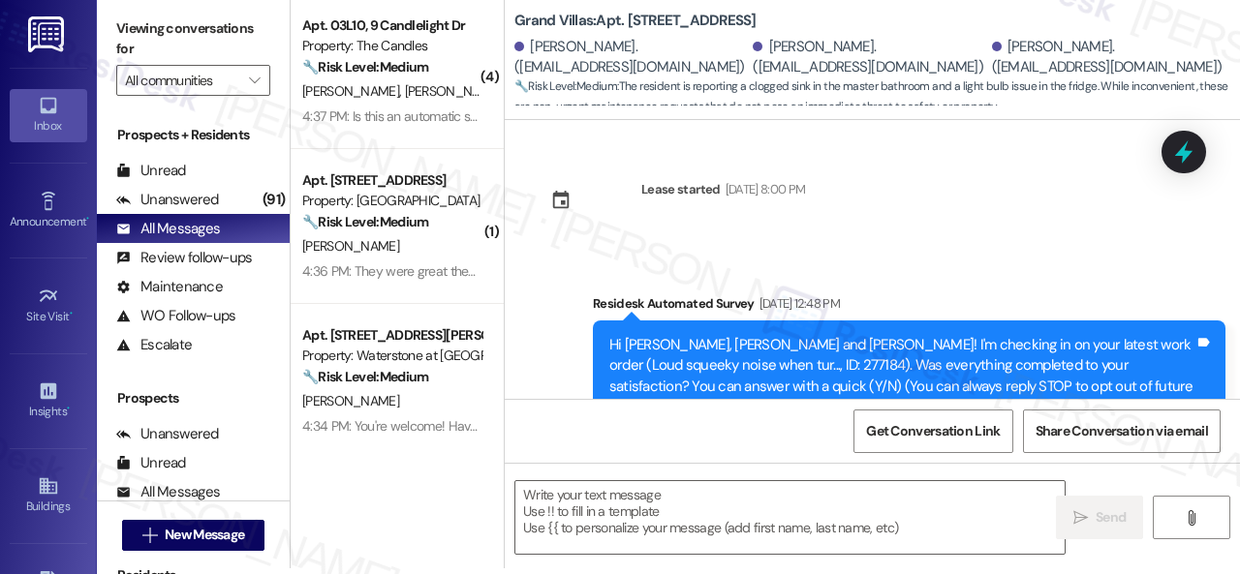
type textarea "Fetching suggested responses. Please feel free to read through the conversation…"
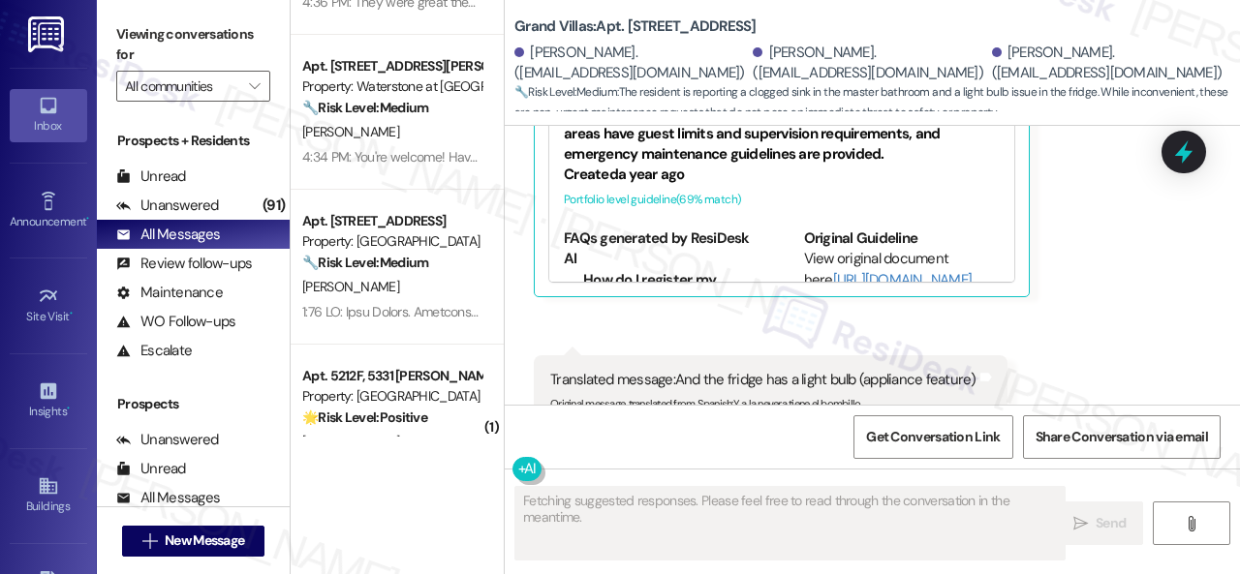
scroll to position [291, 0]
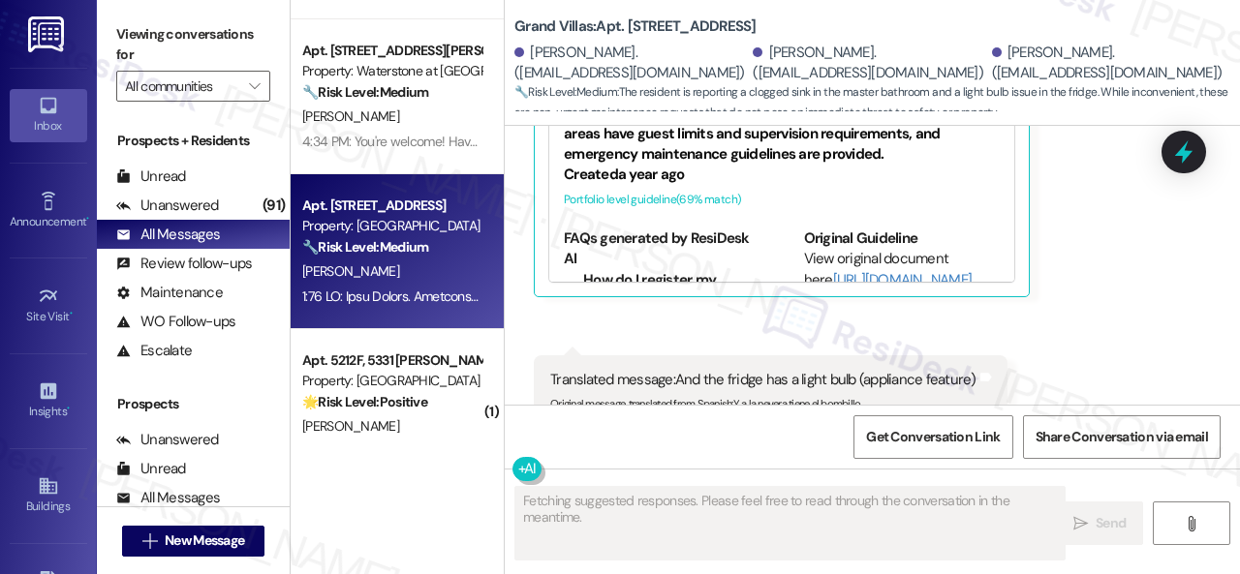
click at [444, 280] on div "O. Mendez" at bounding box center [391, 272] width 183 height 24
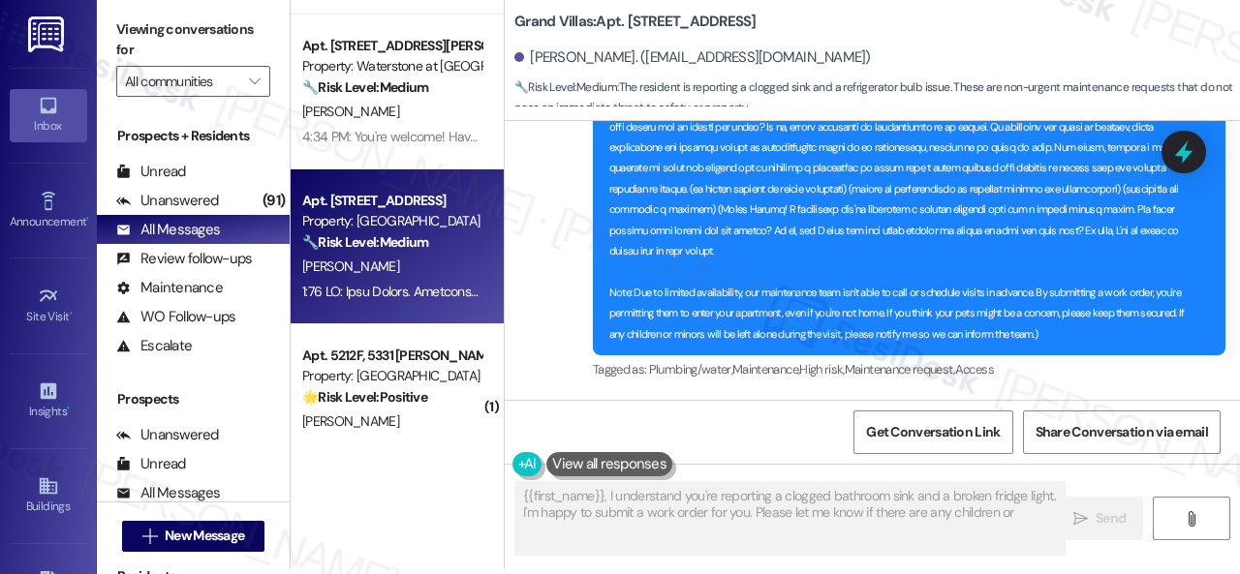
scroll to position [6, 0]
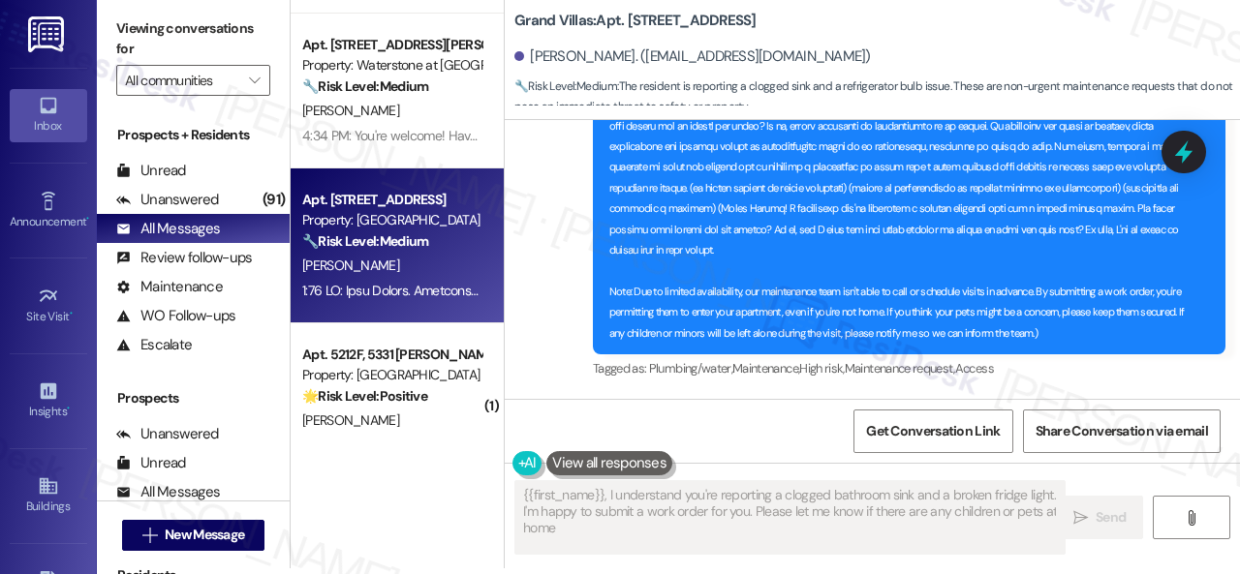
type textarea "{{first_name}}, I understand you're reporting a clogged bathroom sink and a bro…"
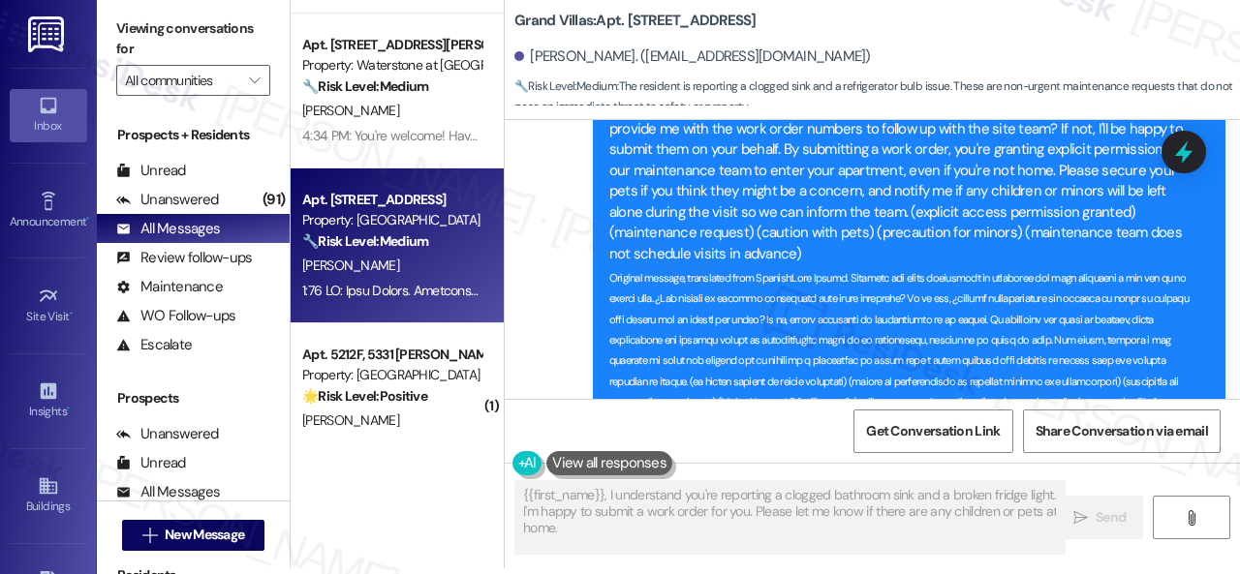
scroll to position [631, 0]
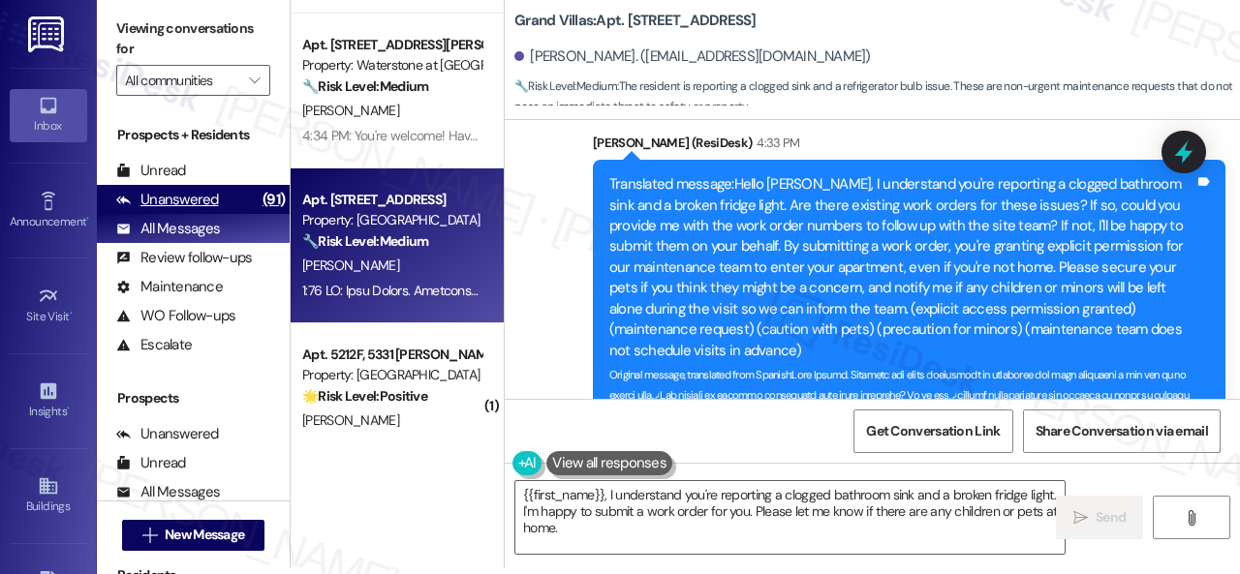
click at [198, 202] on div "Unanswered" at bounding box center [167, 200] width 103 height 20
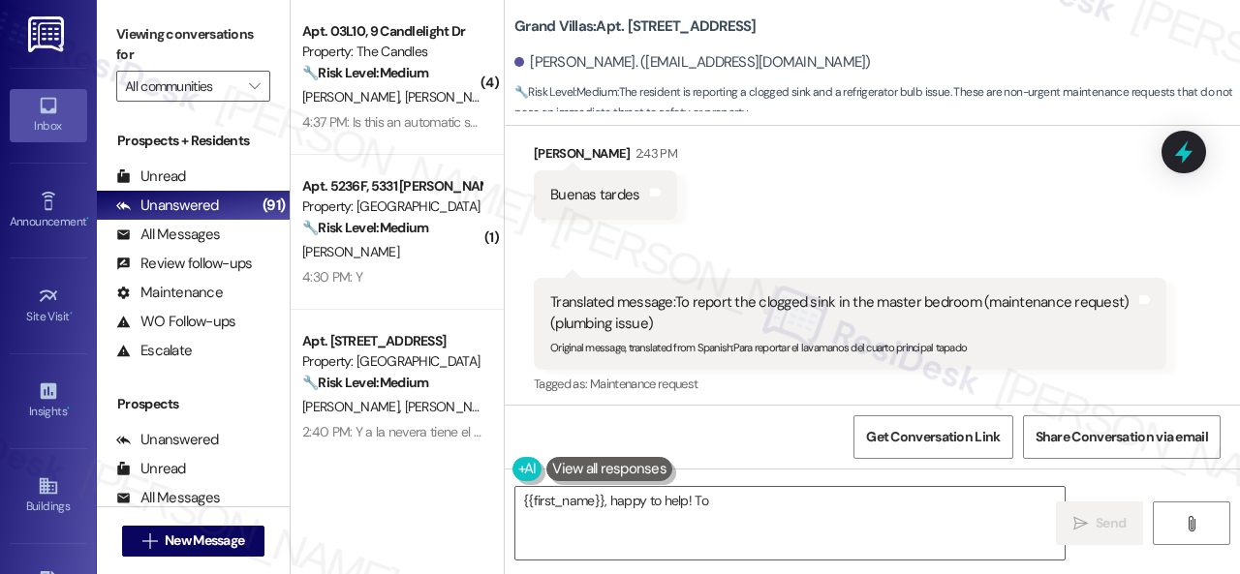
scroll to position [320, 0]
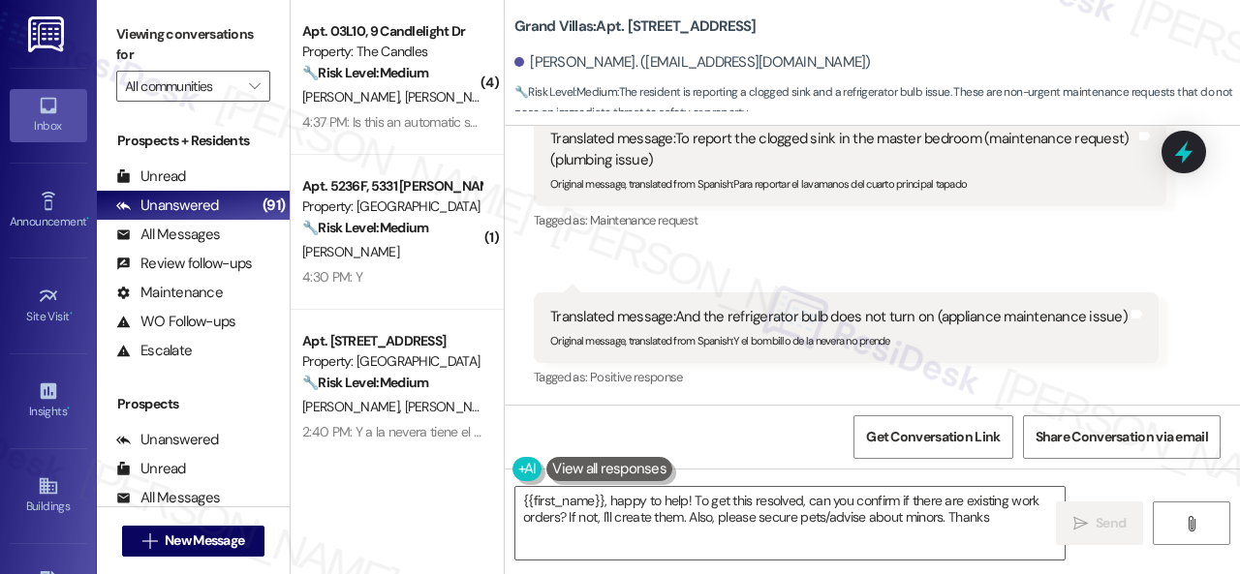
type textarea "{{first_name}}, happy to help! To get this resolved, can you confirm if there a…"
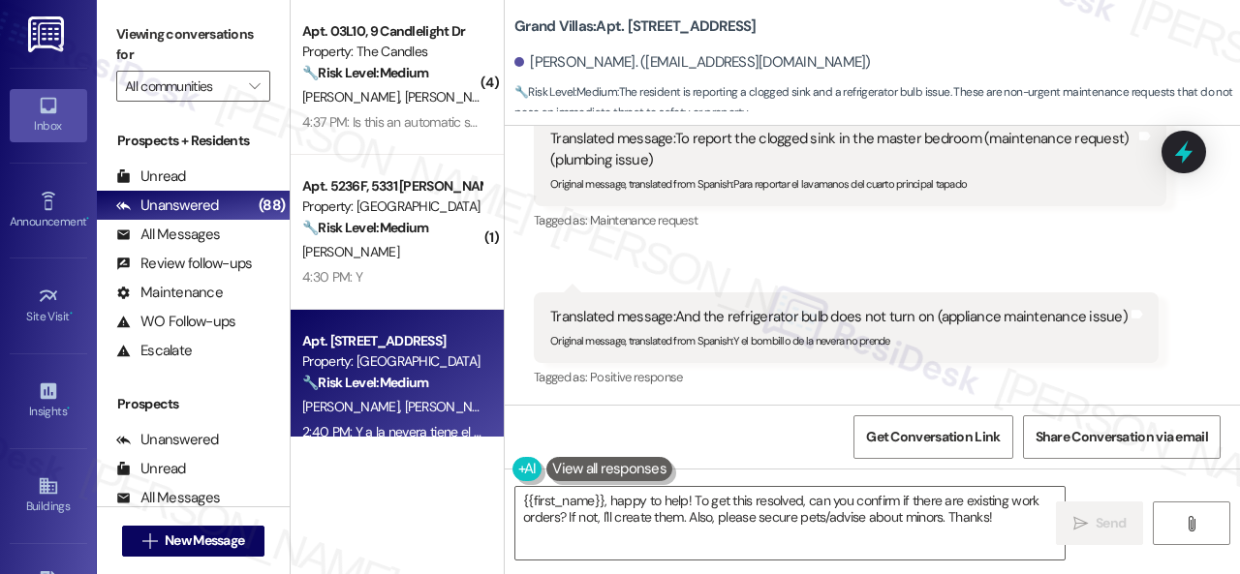
click at [428, 412] on span "M. Mendez" at bounding box center [456, 406] width 103 height 17
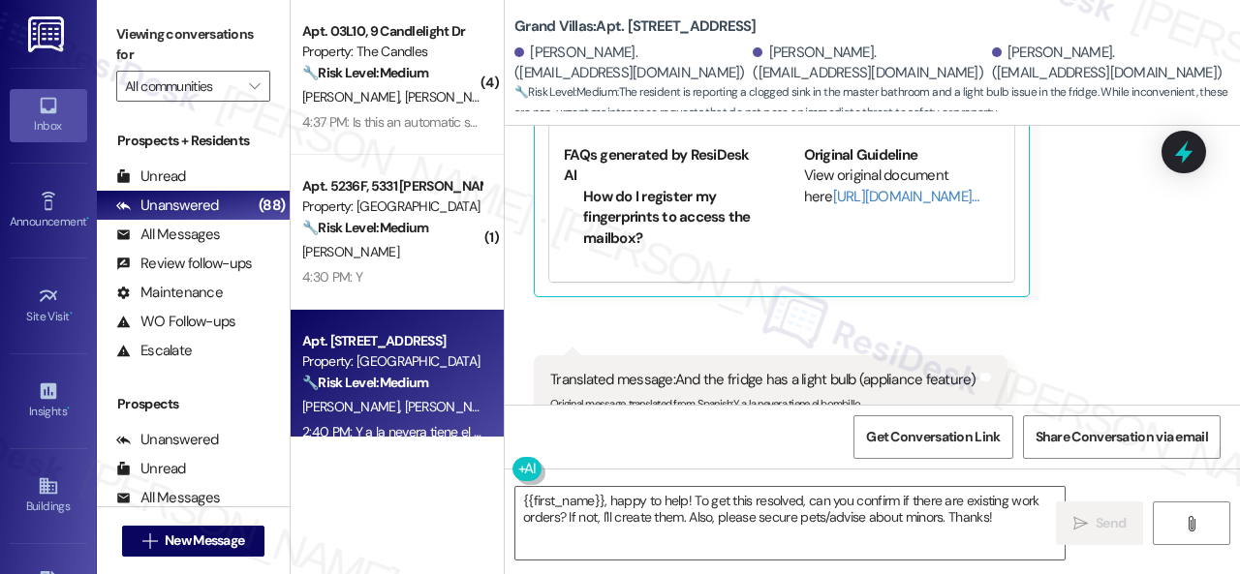
scroll to position [3766, 0]
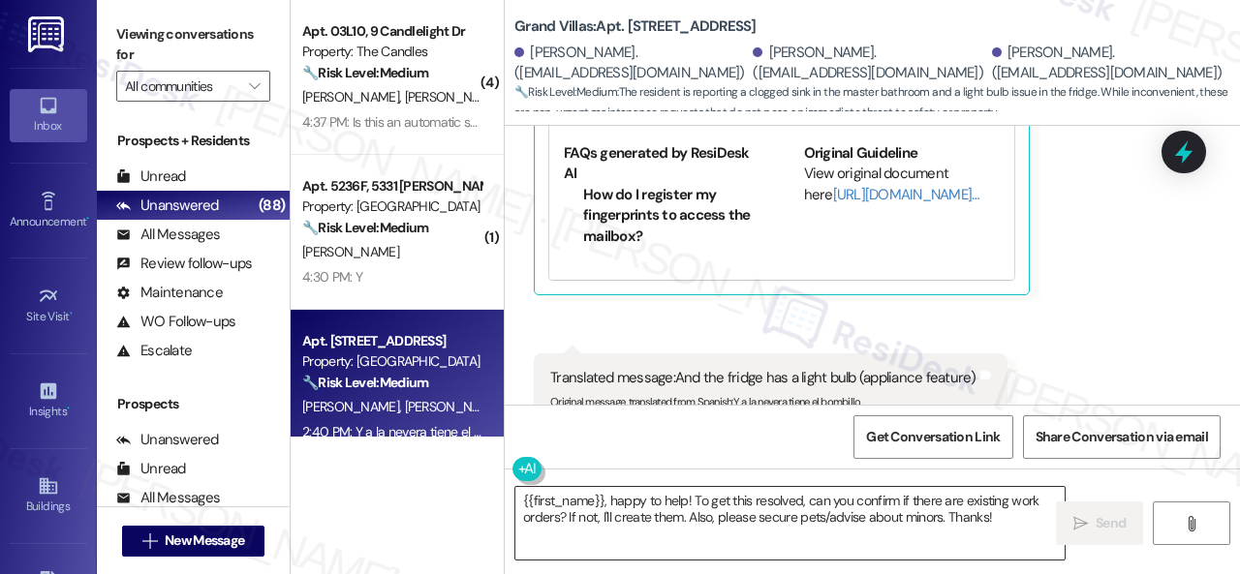
click at [566, 509] on textarea "{{first_name}}, happy to help! To get this resolved, can you confirm if there a…" at bounding box center [789, 523] width 549 height 73
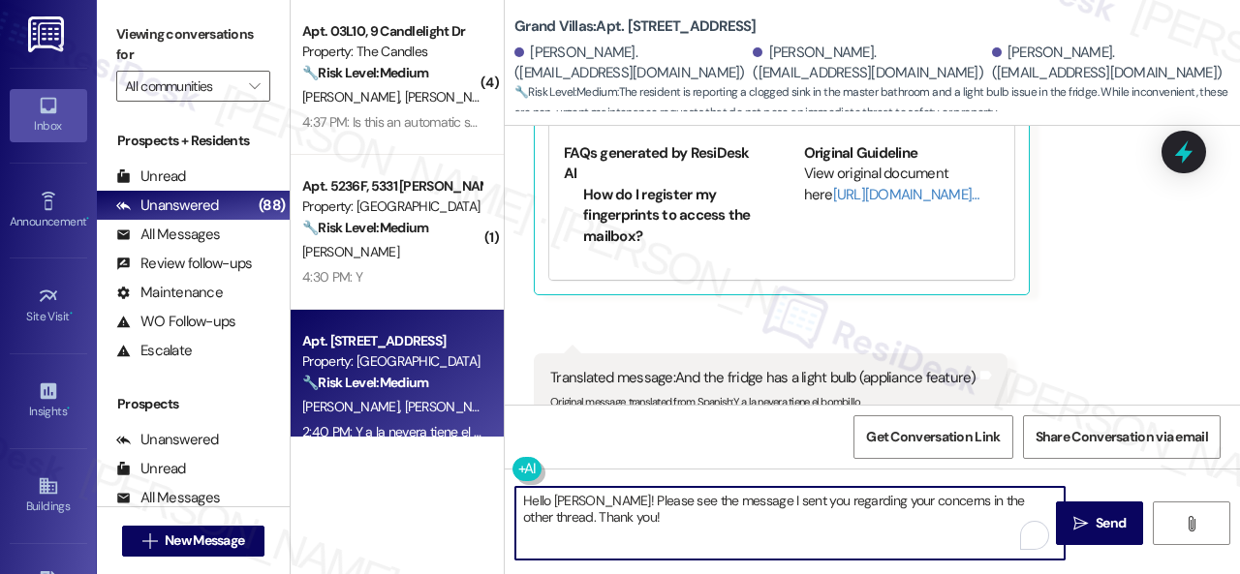
click at [1040, 501] on textarea "Hello Onofre! Please see the message I sent you regarding your concerns in the …" at bounding box center [789, 523] width 549 height 73
click at [1036, 499] on textarea "Hello Onofre! Please see the message I sent you regarding your concerns in the …" at bounding box center [789, 523] width 549 height 73
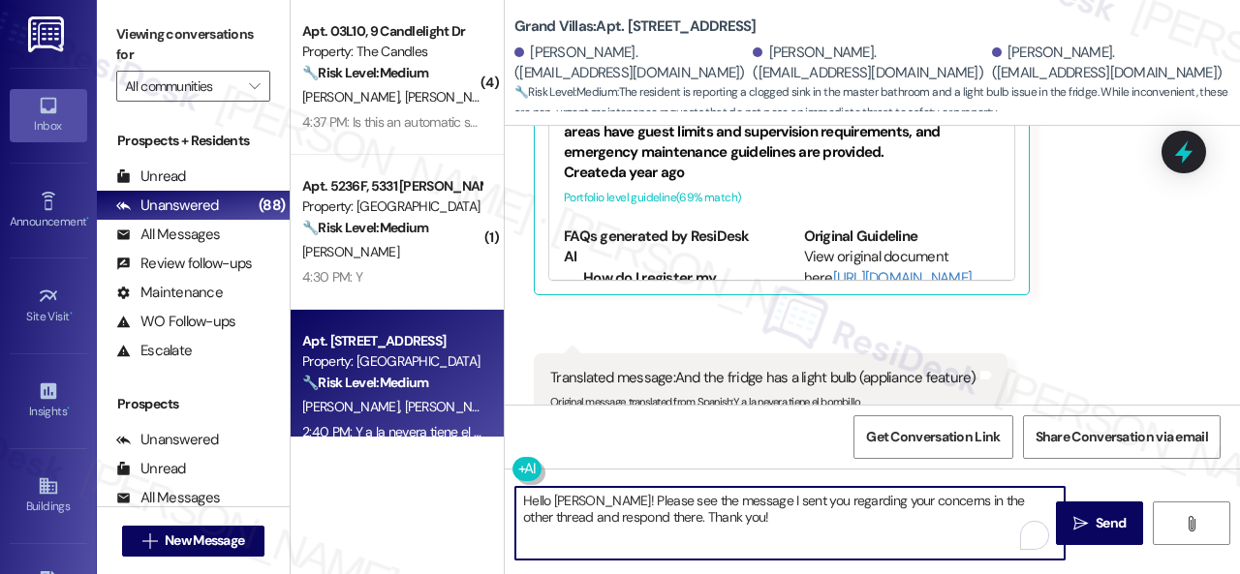
click at [743, 428] on div "Get Conversation Link Share Conversation via email" at bounding box center [872, 437] width 735 height 64
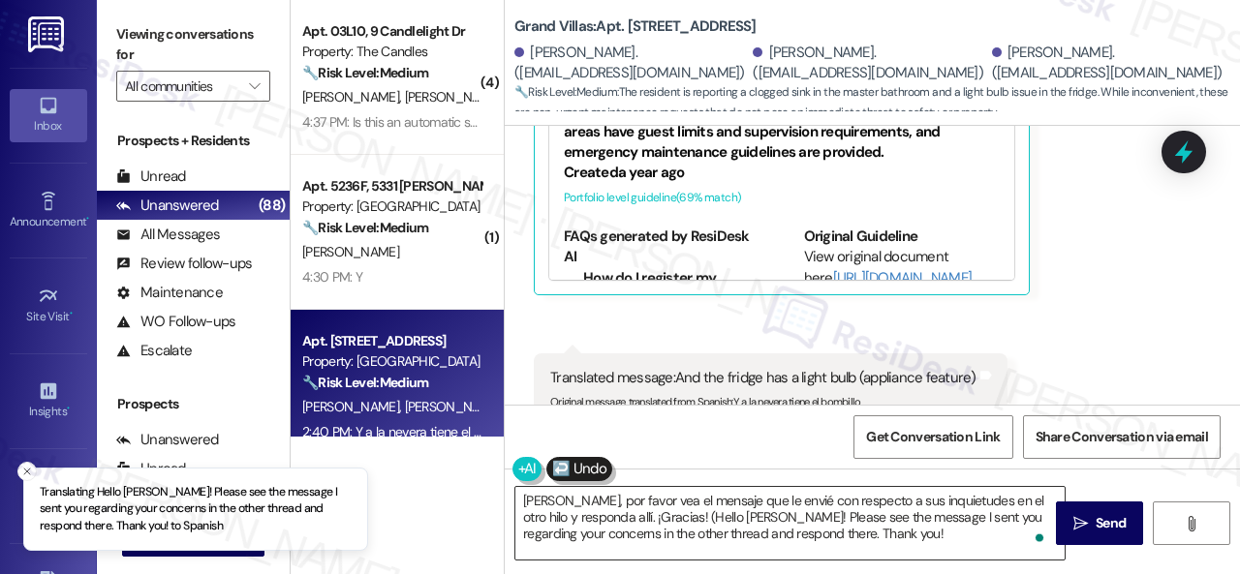
type textarea "Hola Onofre, por favor vea el mensaje que le envié con respecto a sus inquietud…"
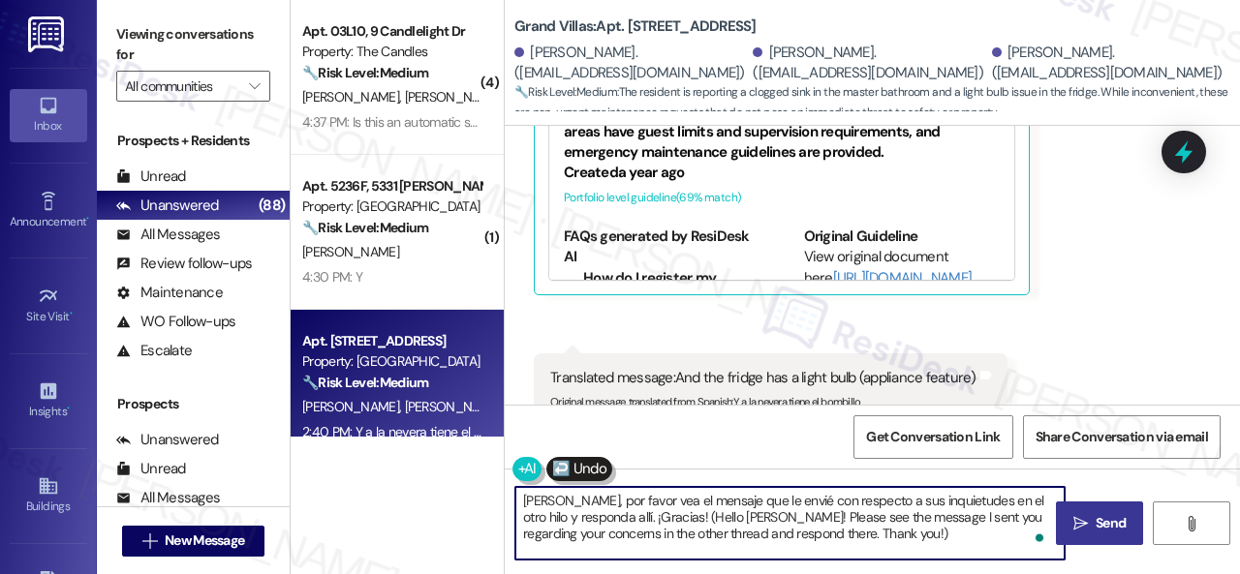
click at [1087, 520] on span " Send" at bounding box center [1099, 523] width 61 height 20
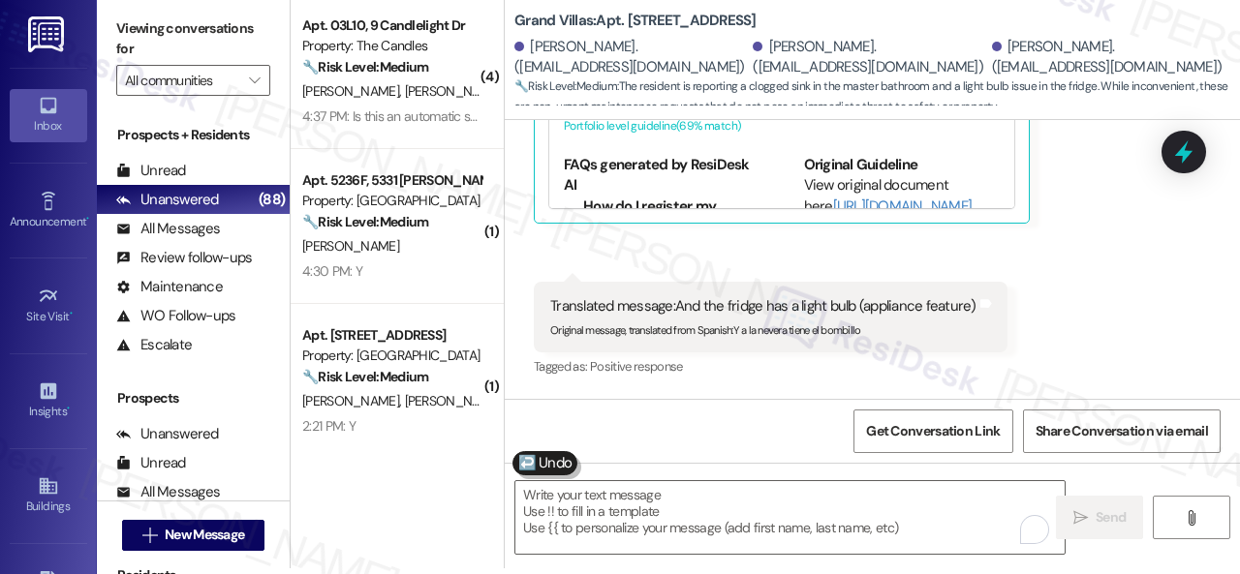
scroll to position [3942, 0]
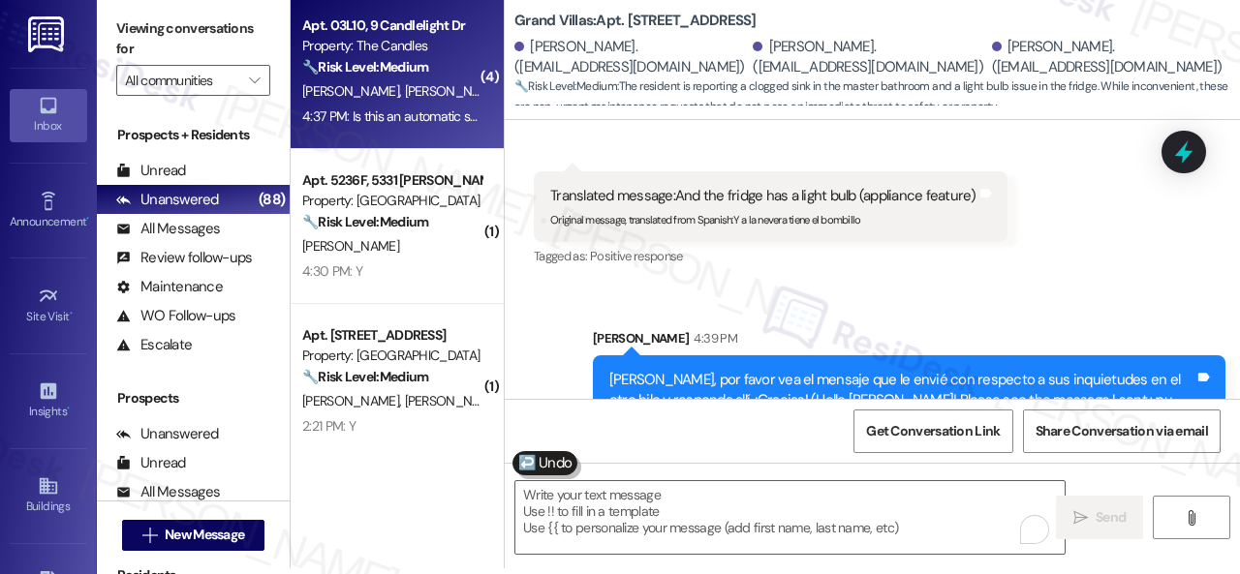
click at [481, 86] on div "Apt. 03L10, 9 Candlelight Dr Property: The Candles 🔧 Risk Level: Medium The res…" at bounding box center [397, 71] width 213 height 155
type textarea "Fetching suggested responses. Please feel free to read through the conversation…"
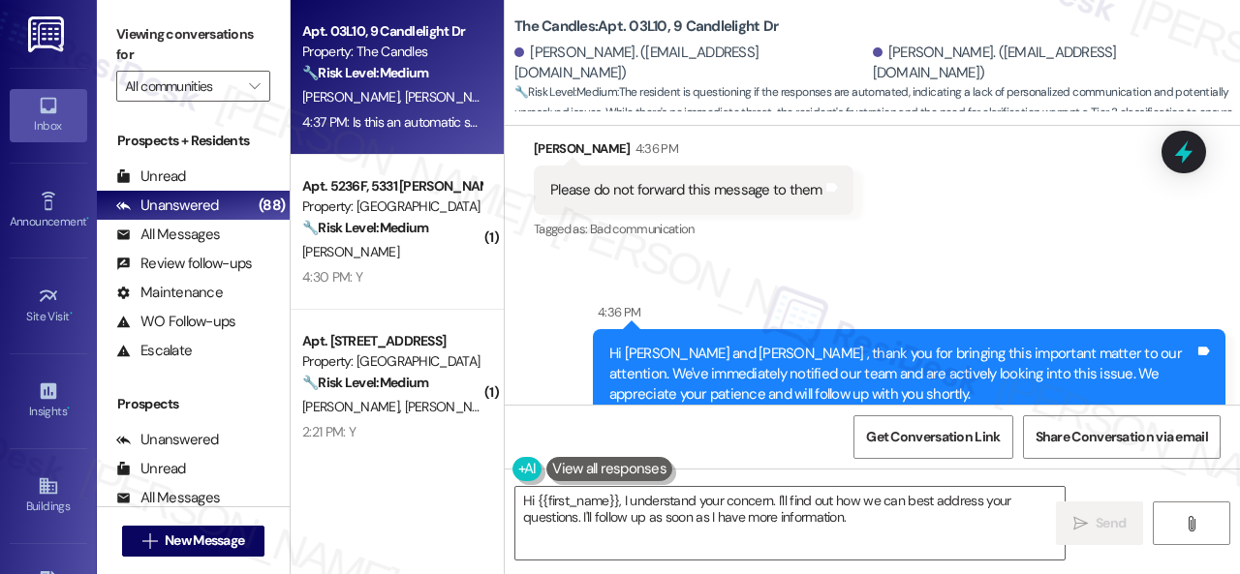
scroll to position [20543, 0]
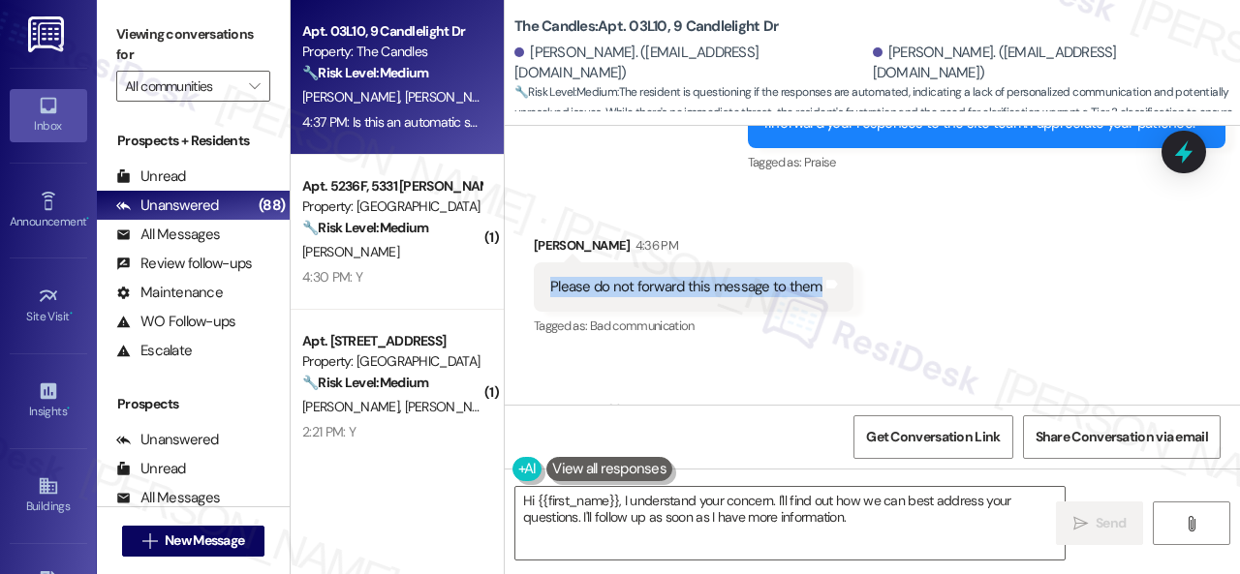
drag, startPoint x: 540, startPoint y: 199, endPoint x: 811, endPoint y: 180, distance: 271.8
click at [811, 262] on div "Please do not forward this message to them Tags and notes" at bounding box center [694, 286] width 320 height 49
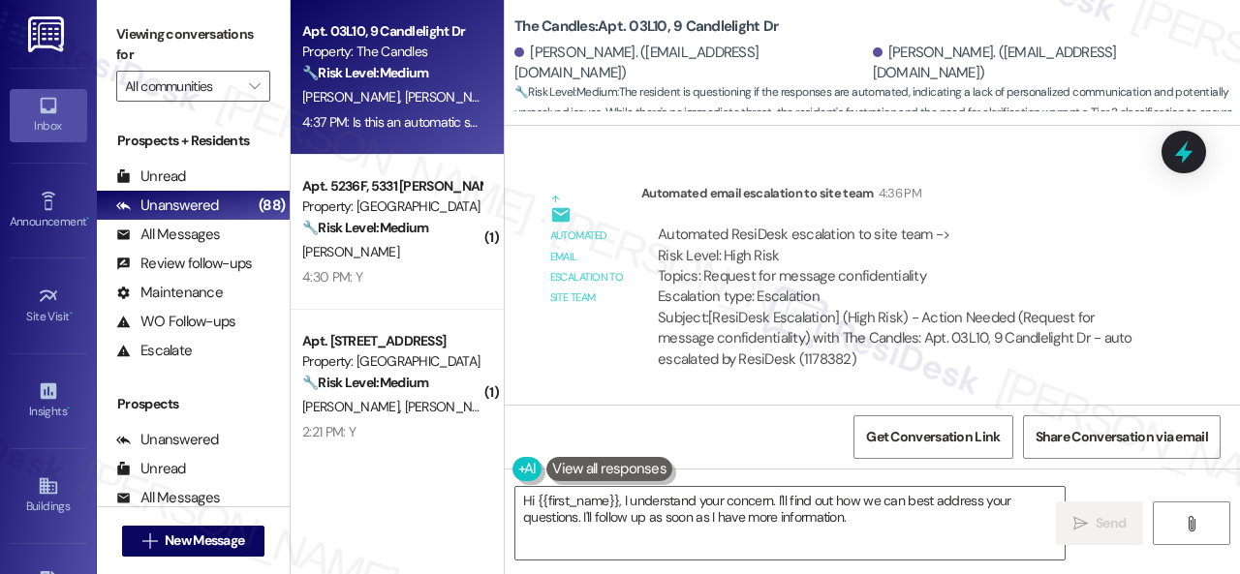
scroll to position [21125, 0]
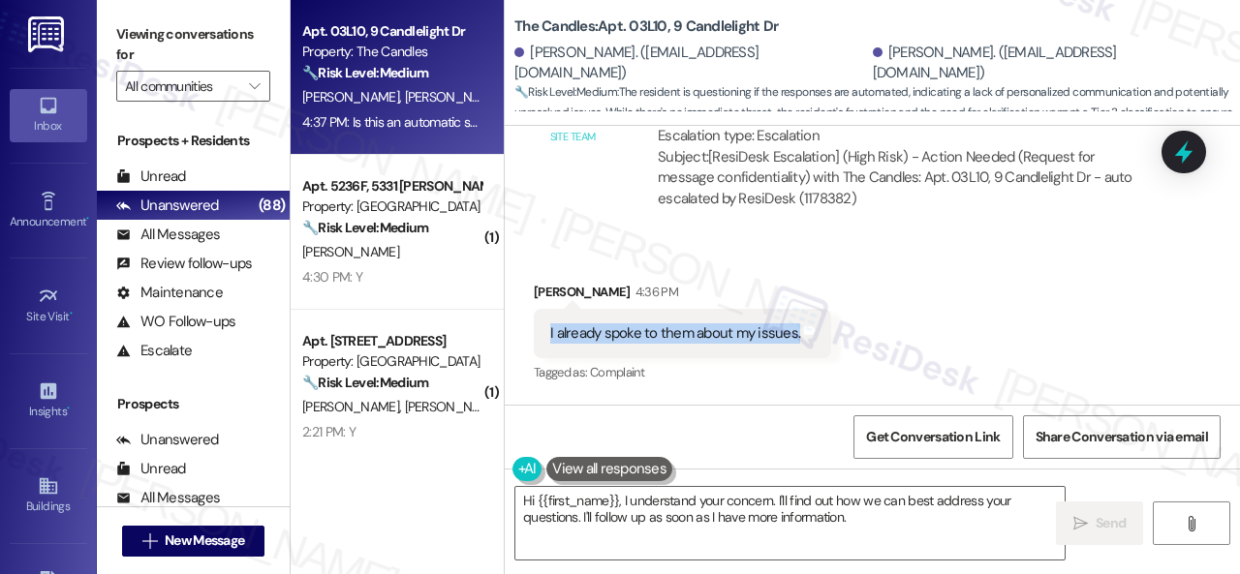
drag, startPoint x: 533, startPoint y: 231, endPoint x: 796, endPoint y: 251, distance: 264.2
click at [796, 309] on div "I already spoke to them about my issues. Tags and notes" at bounding box center [682, 333] width 297 height 49
copy div "I already spoke to them about my issues."
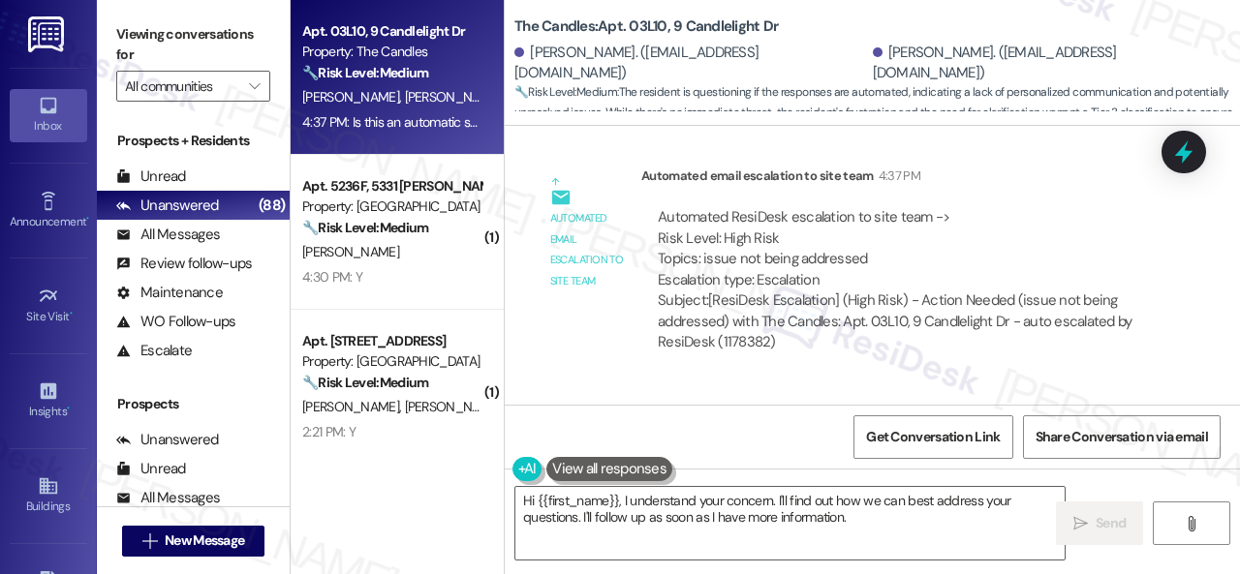
scroll to position [21706, 0]
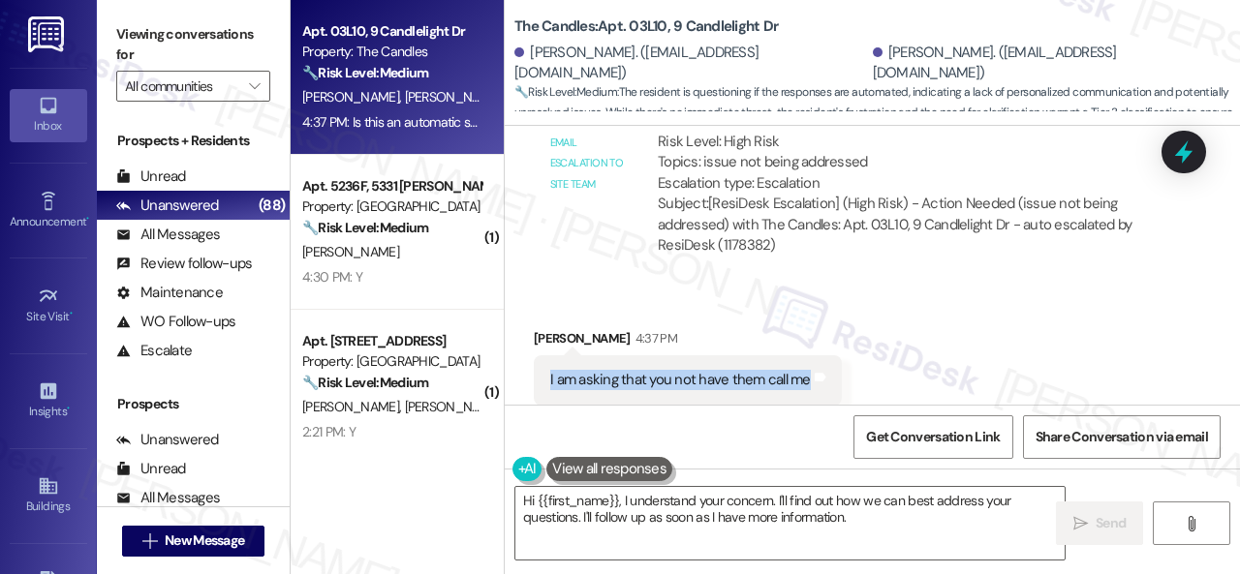
drag, startPoint x: 541, startPoint y: 288, endPoint x: 805, endPoint y: 278, distance: 263.6
click at [805, 355] on div "I am asking that you not have them call me Tags and notes" at bounding box center [688, 379] width 308 height 49
copy div "I am asking that you not have them call me"
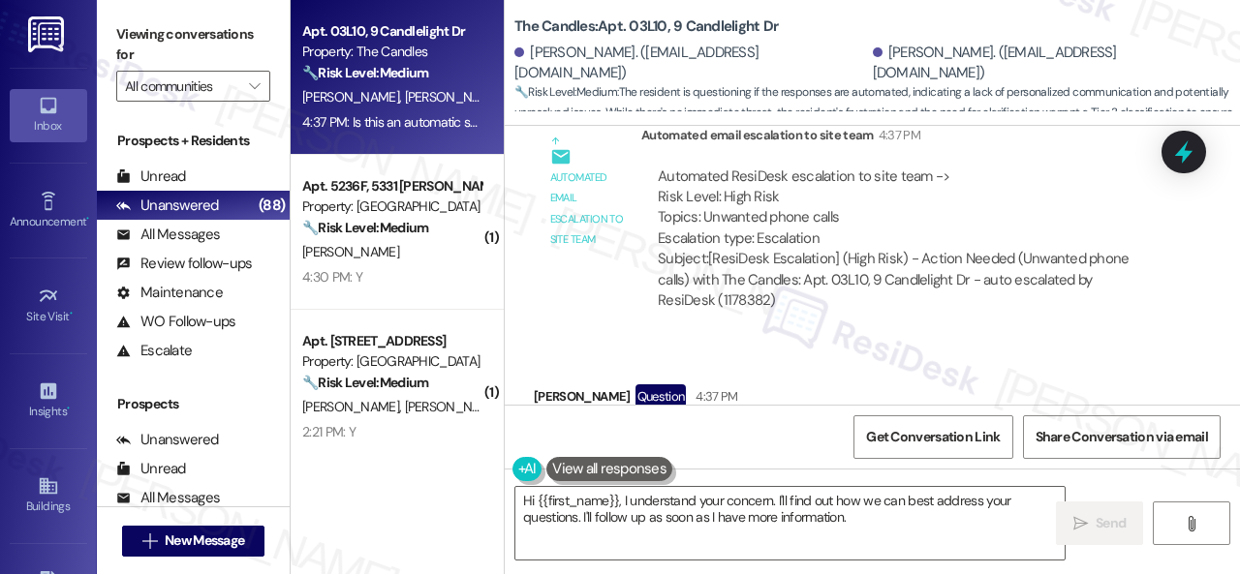
scroll to position [22288, 0]
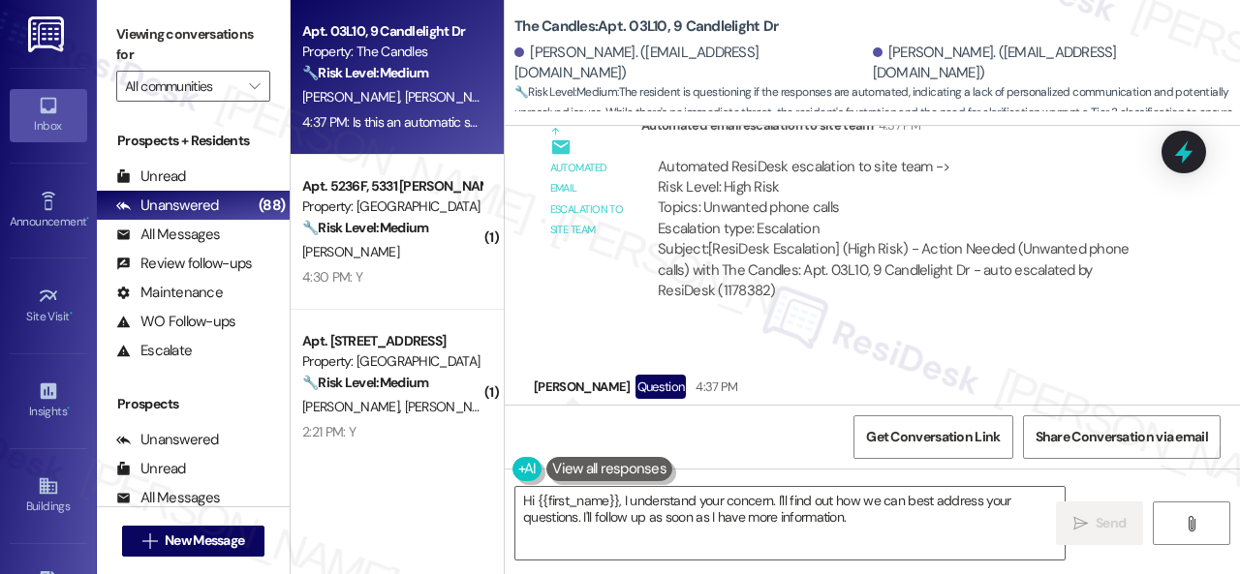
drag, startPoint x: 892, startPoint y: 522, endPoint x: 382, endPoint y: 431, distance: 518.5
click at [382, 431] on div "Apt. 03L10, 9 Candlelight Dr Property: The Candles 🔧 Risk Level: Medium The res…" at bounding box center [765, 287] width 949 height 574
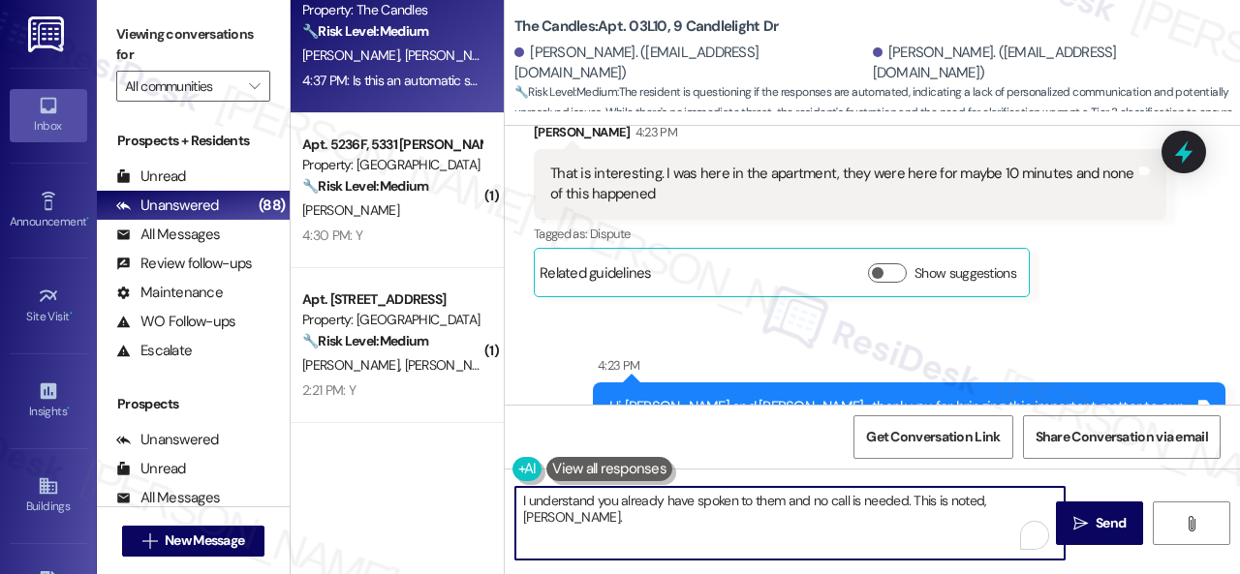
scroll to position [18607, 0]
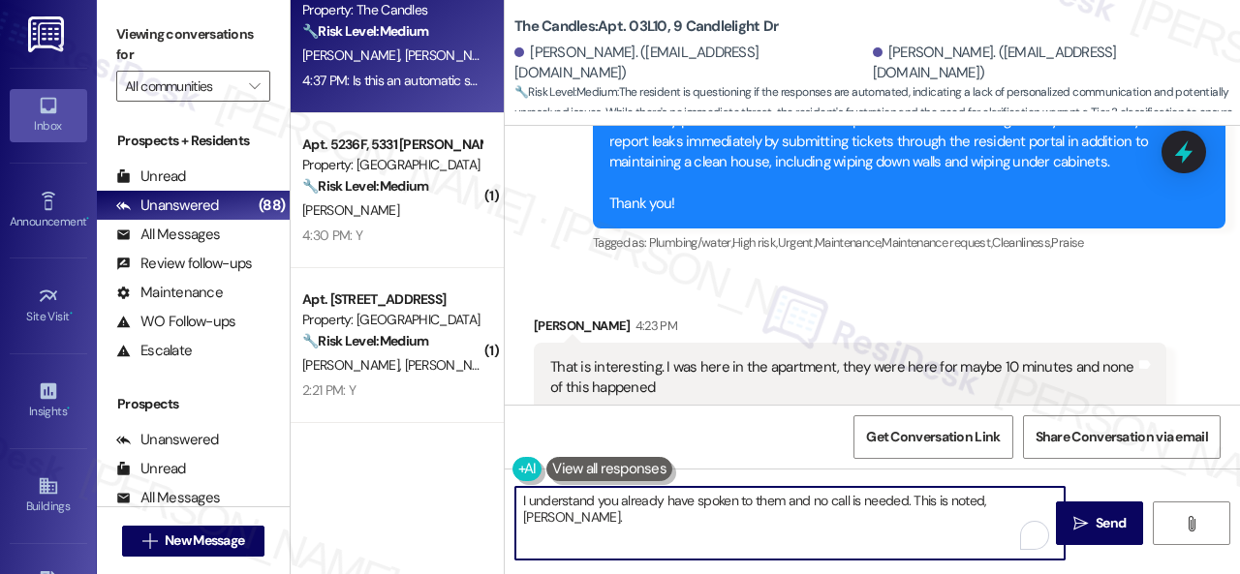
click at [645, 495] on textarea "I understand you already have spoken to them and no call is needed. This is not…" at bounding box center [789, 523] width 549 height 73
click at [795, 505] on textarea "I understand you have already spoken to them and no call is needed. This is not…" at bounding box center [789, 523] width 549 height 73
type textarea "I understand you have already spoken to them, and no call is needed. This is no…"
click at [1103, 525] on span "Send" at bounding box center [1111, 523] width 30 height 20
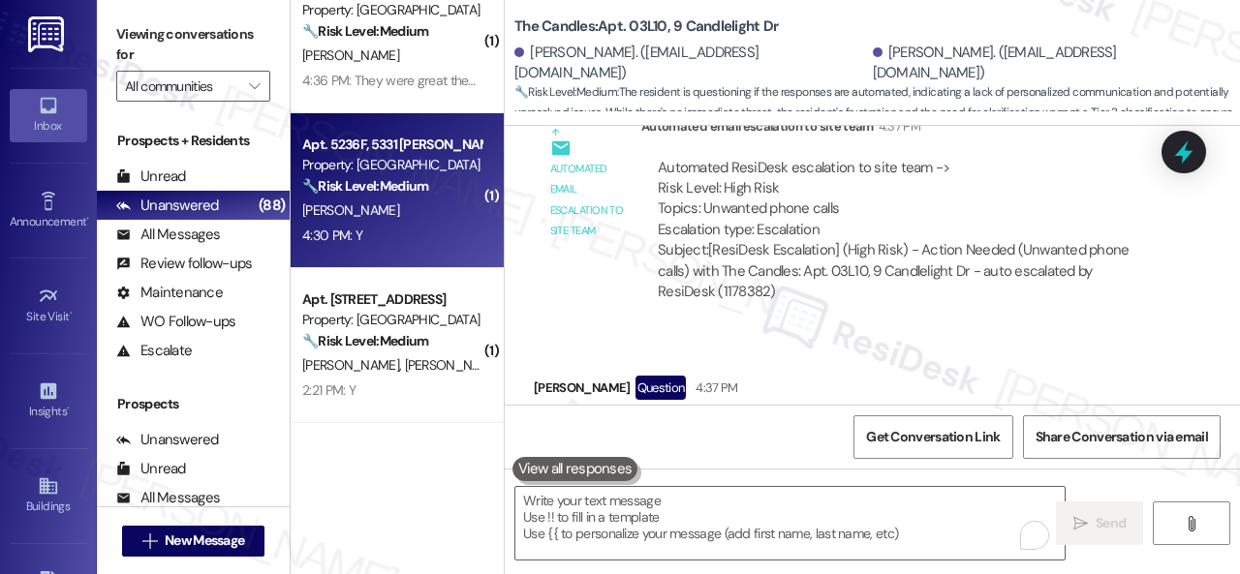
scroll to position [0, 0]
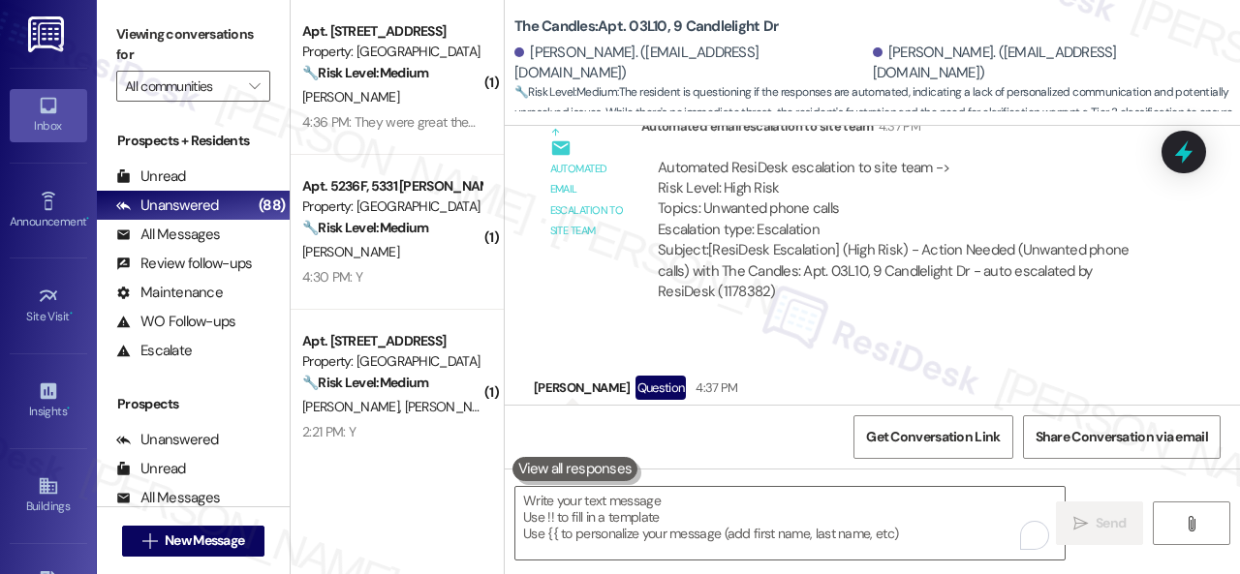
click at [406, 110] on div "4:36 PM: They were great they just have to order a new stove 4:36 PM: They were…" at bounding box center [391, 122] width 183 height 24
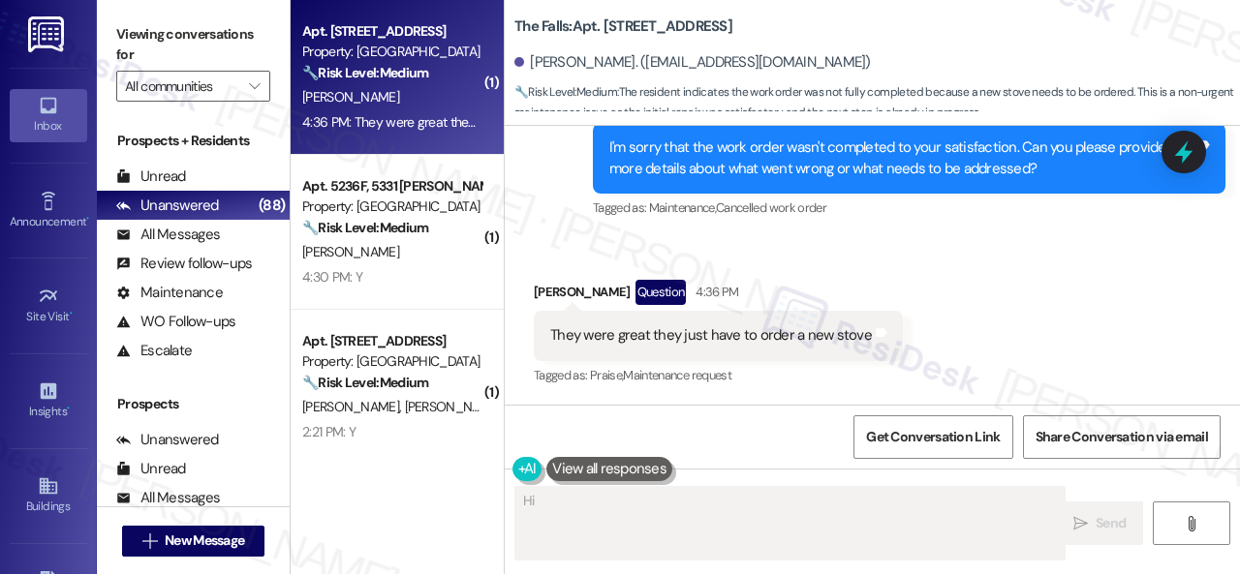
scroll to position [571, 0]
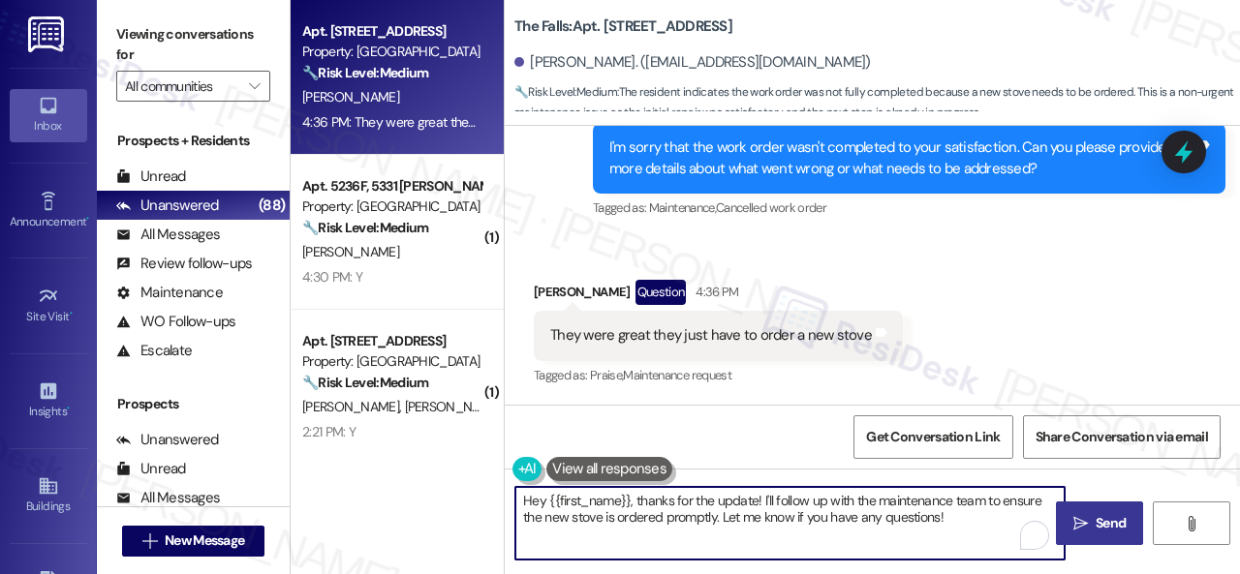
drag, startPoint x: 955, startPoint y: 522, endPoint x: 306, endPoint y: 440, distance: 654.2
click at [314, 481] on div "Apt. 351, 6565 W Foxridge Dr Property: The Falls 🔧 Risk Level: Medium The resid…" at bounding box center [765, 287] width 949 height 574
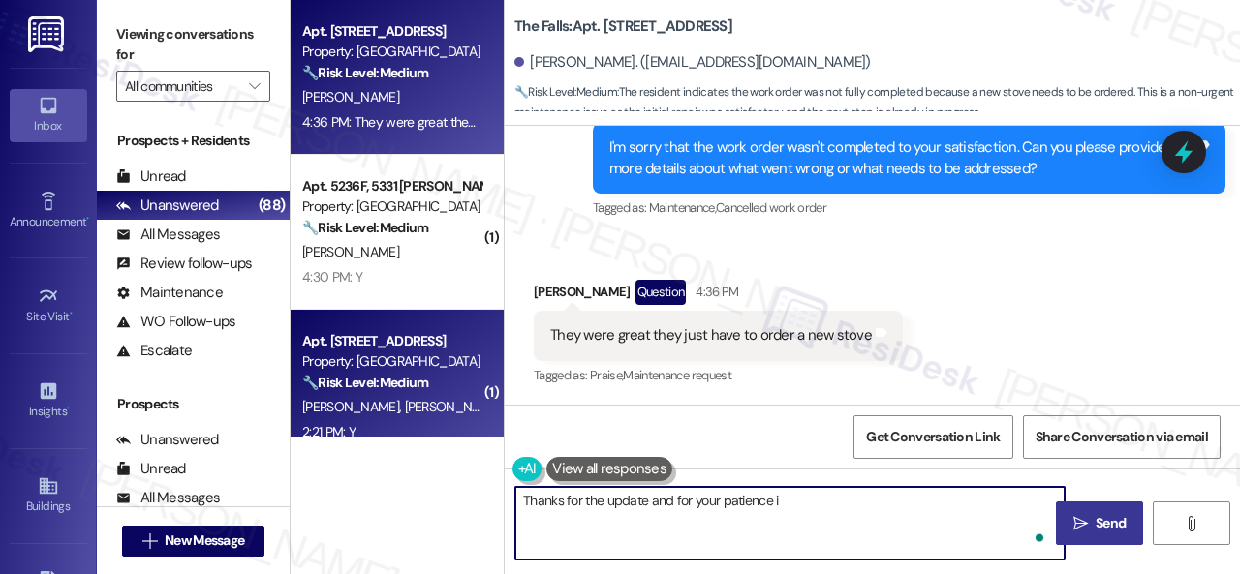
type textarea "Thanks for the update and for your patience in"
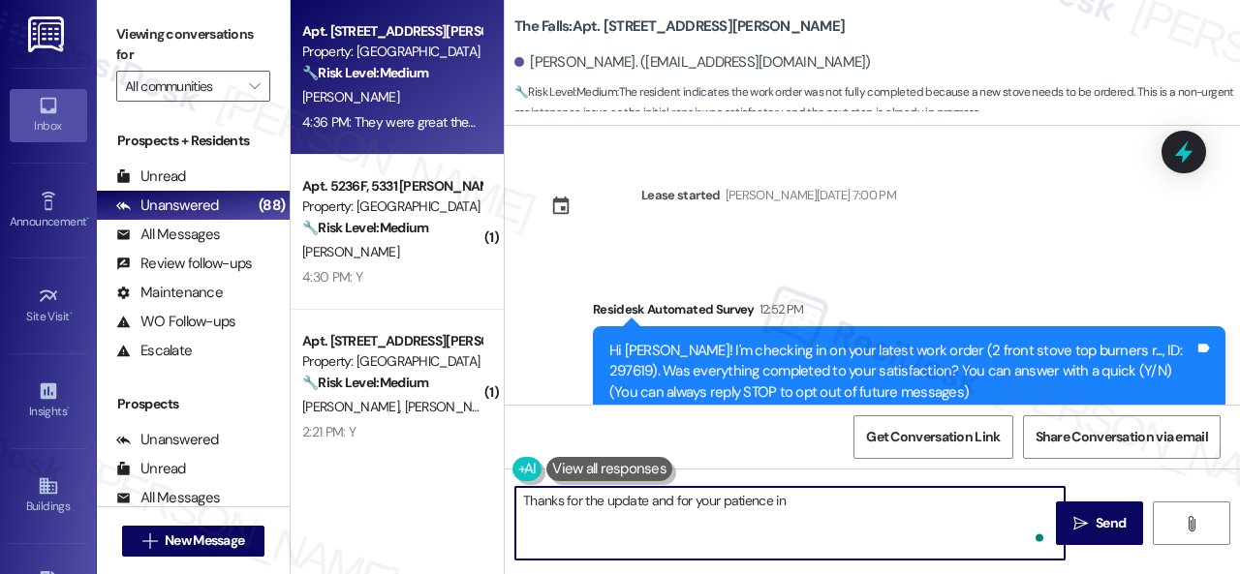
scroll to position [571, 0]
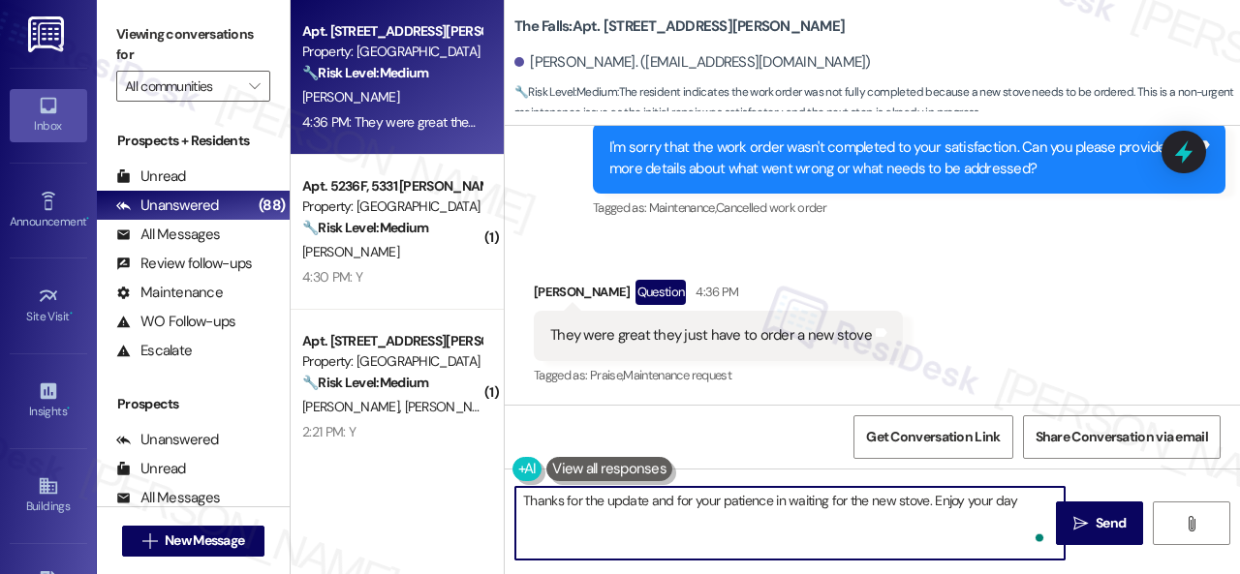
type textarea "Thanks for the update and for your patience in waiting for the new stove. Enjoy…"
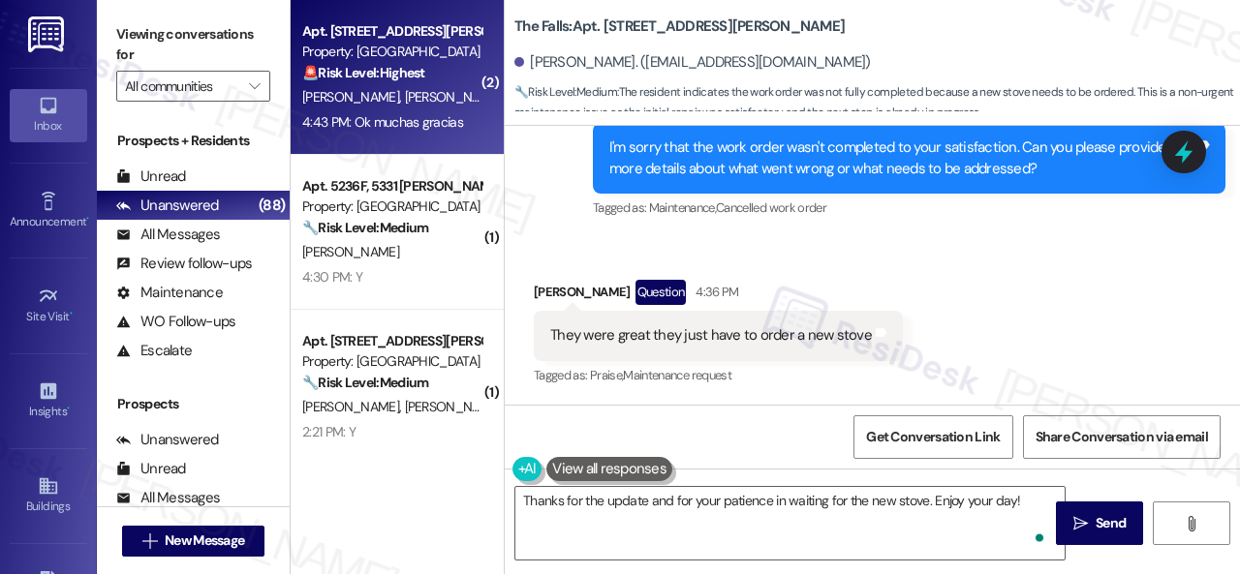
click at [469, 115] on div "4:43 PM: Ok muchas gracias 4:43 PM: Ok muchas gracias" at bounding box center [391, 122] width 183 height 24
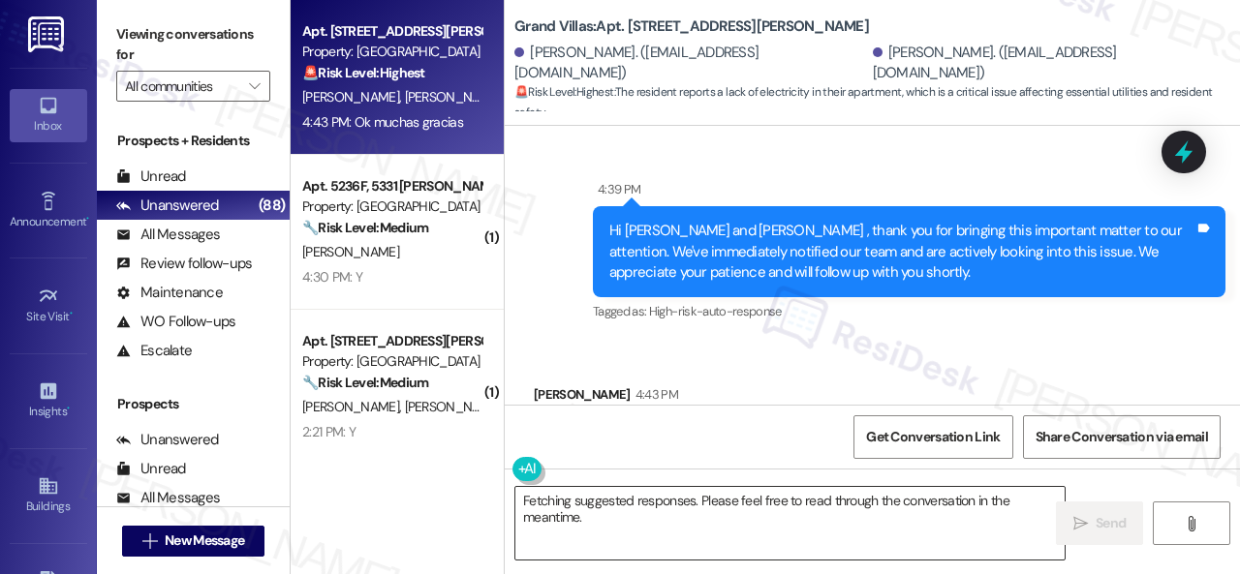
scroll to position [32829, 0]
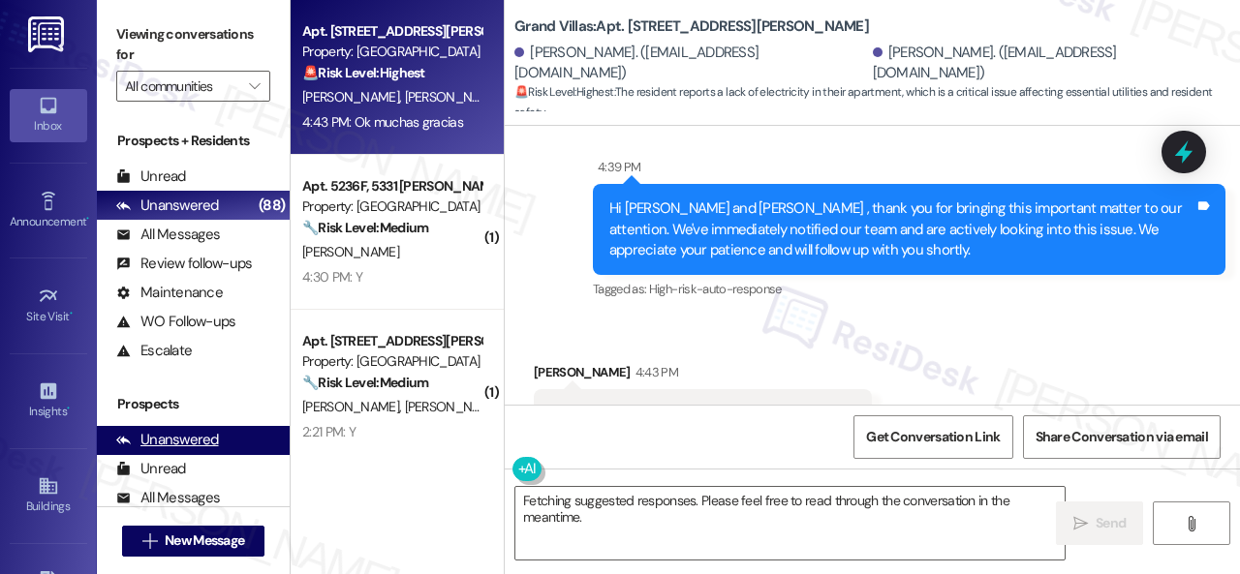
click at [424, 476] on div "Apt. 404, 1550 Katy Gap Rd Property: Grand Villas 🚨 Risk Level: Highest The res…" at bounding box center [765, 287] width 949 height 574
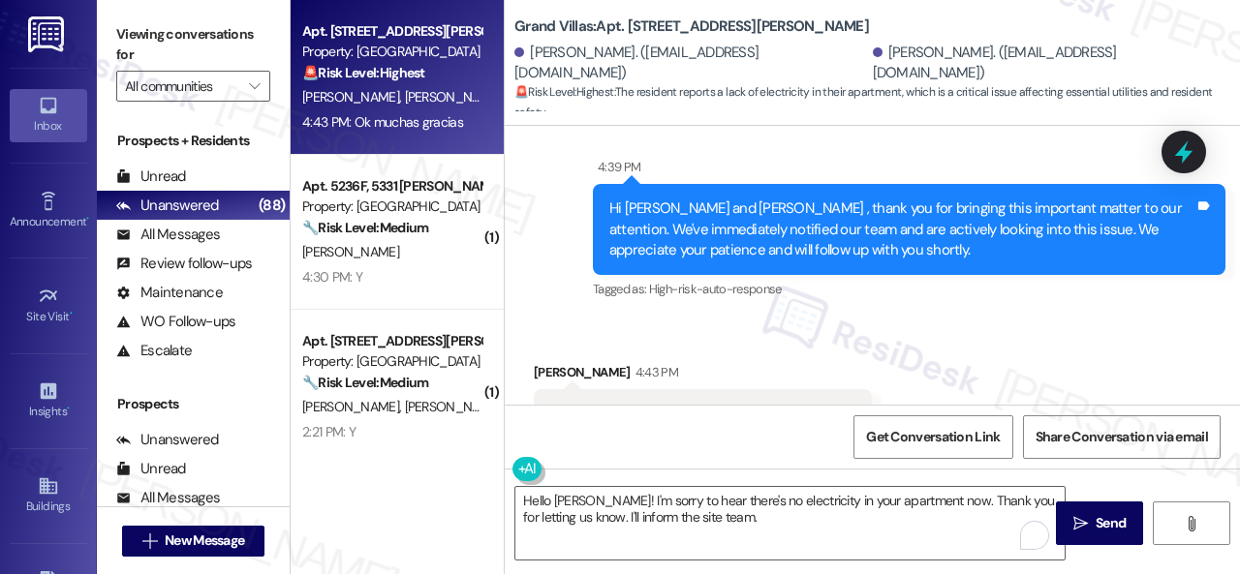
click at [765, 434] on div "Get Conversation Link Share Conversation via email" at bounding box center [872, 437] width 735 height 64
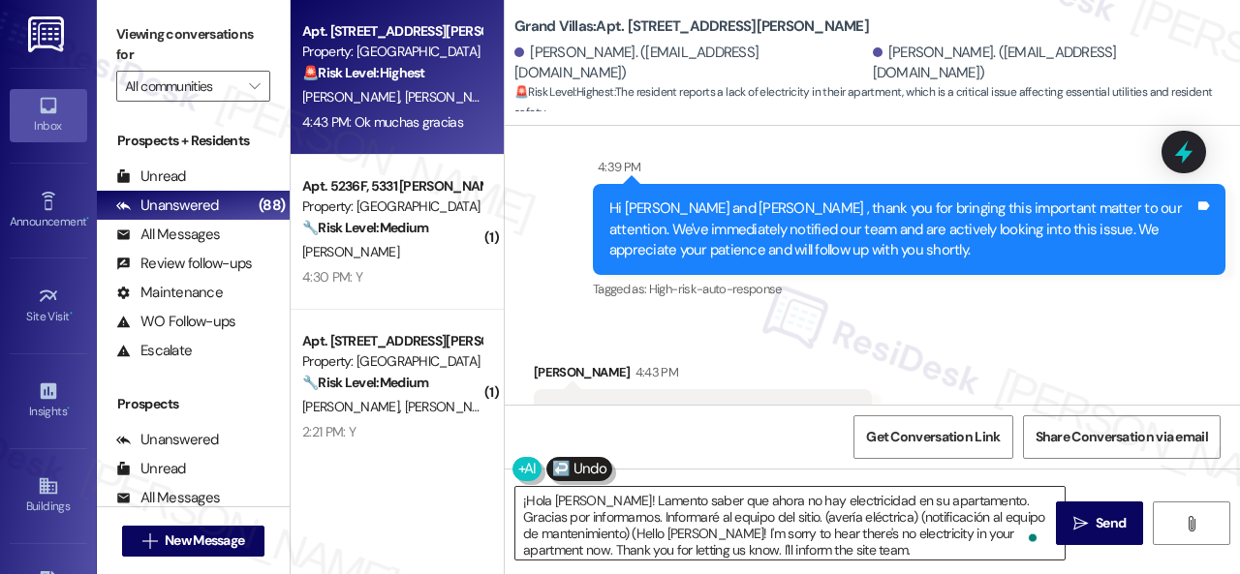
type textarea "¡Hola Freddy! Lamento saber que ahora no hay electricidad en su apartamento. Gr…"
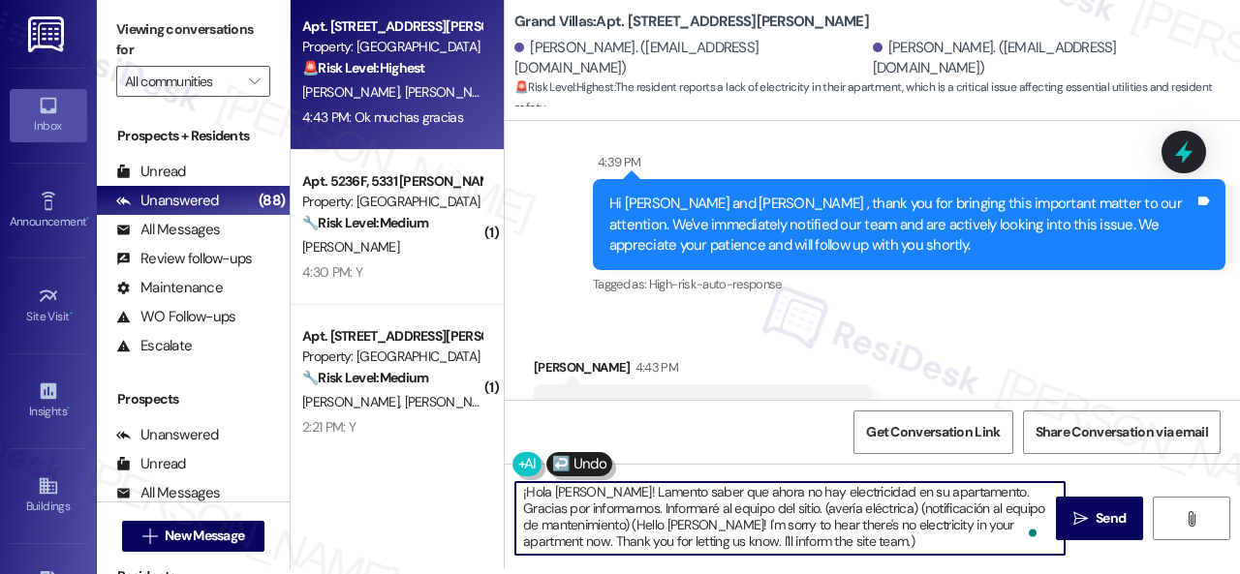
scroll to position [6, 0]
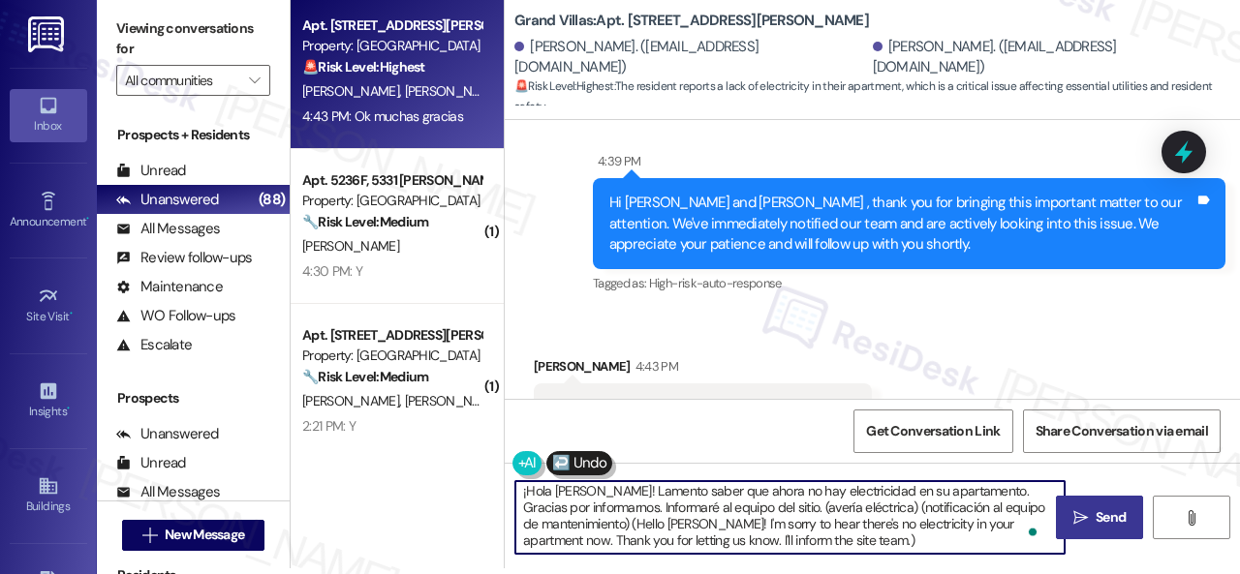
click at [1082, 513] on span " Send" at bounding box center [1099, 518] width 61 height 20
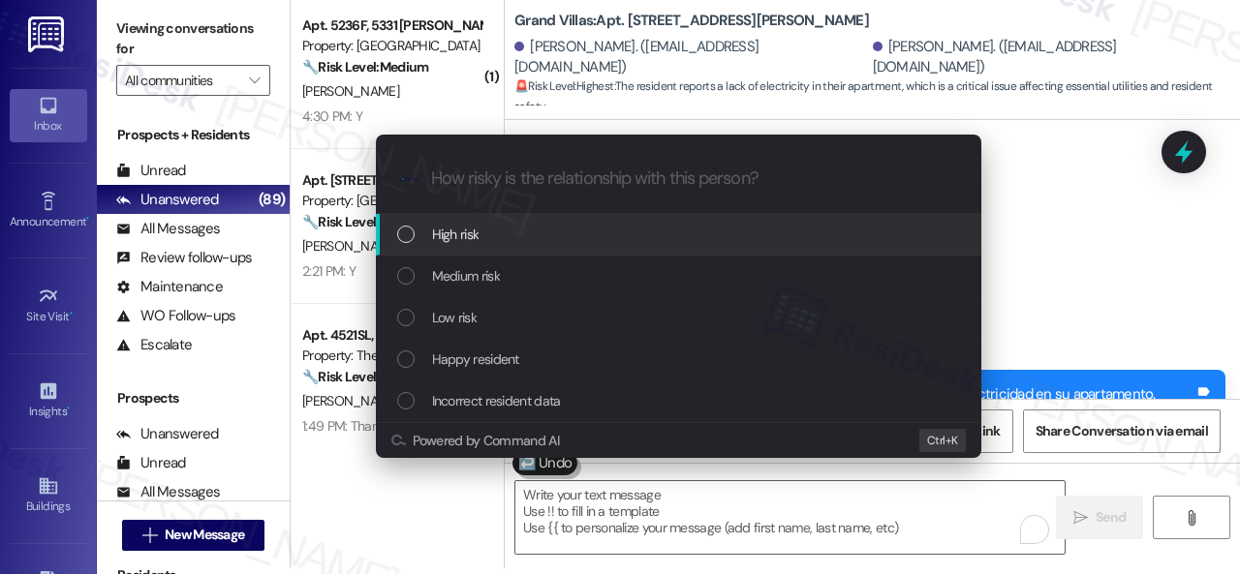
click at [460, 242] on span "High risk" at bounding box center [455, 234] width 47 height 21
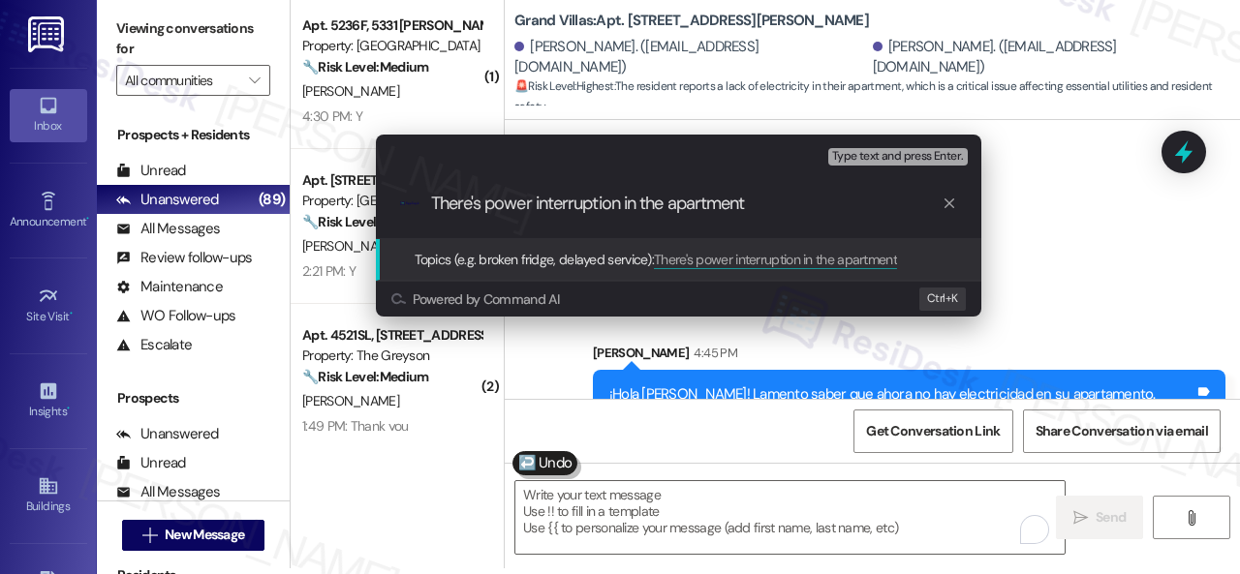
type input "There's power interruption in the apartment."
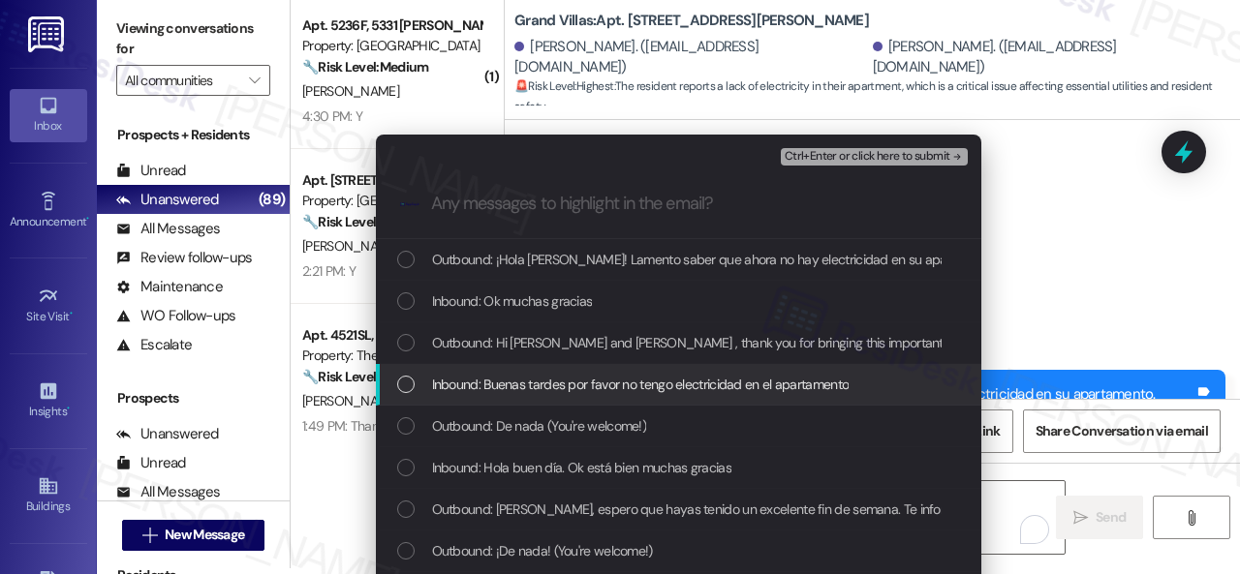
click at [548, 379] on span "Inbound: Buenas tardes por favor no tengo electricidad en el apartamento" at bounding box center [640, 384] width 417 height 21
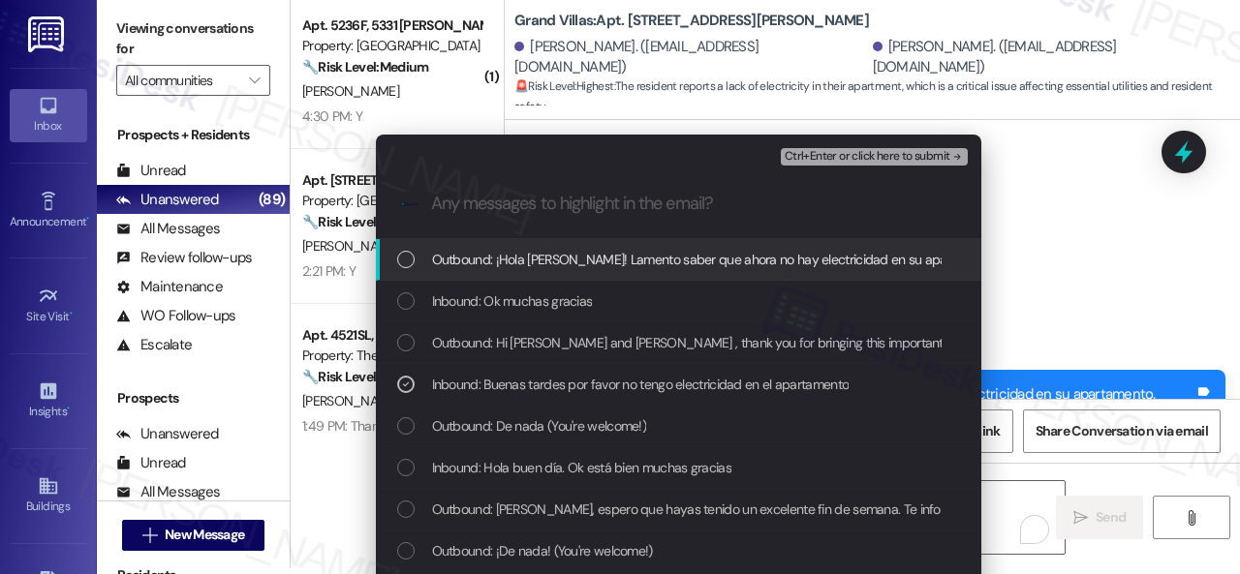
click at [832, 158] on span "Ctrl+Enter or click here to submit" at bounding box center [868, 157] width 166 height 14
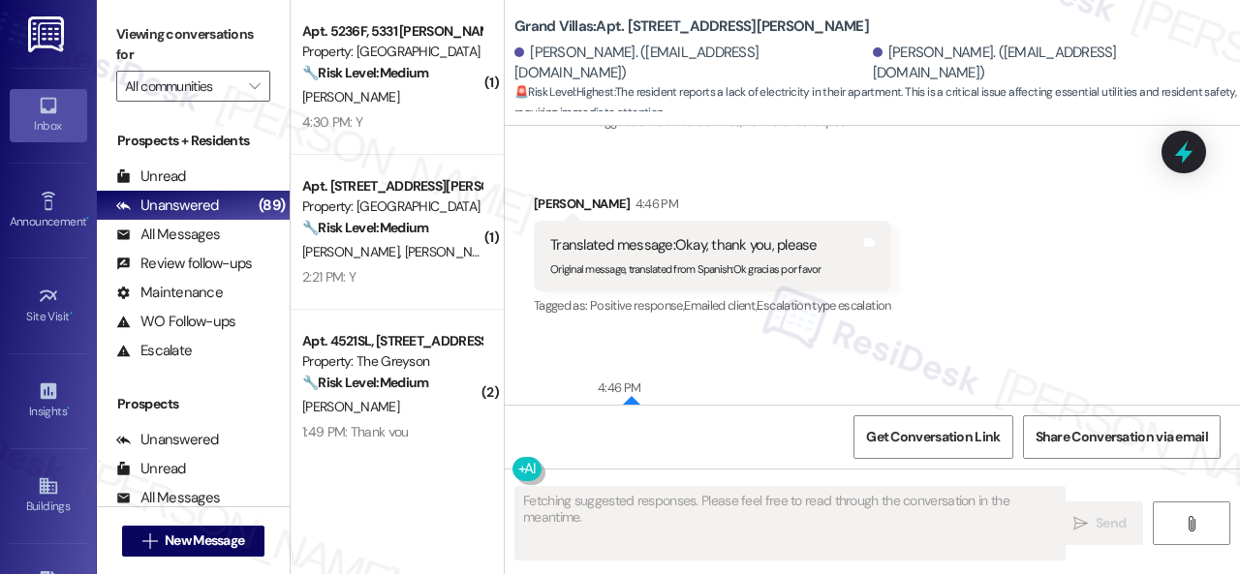
scroll to position [33454, 0]
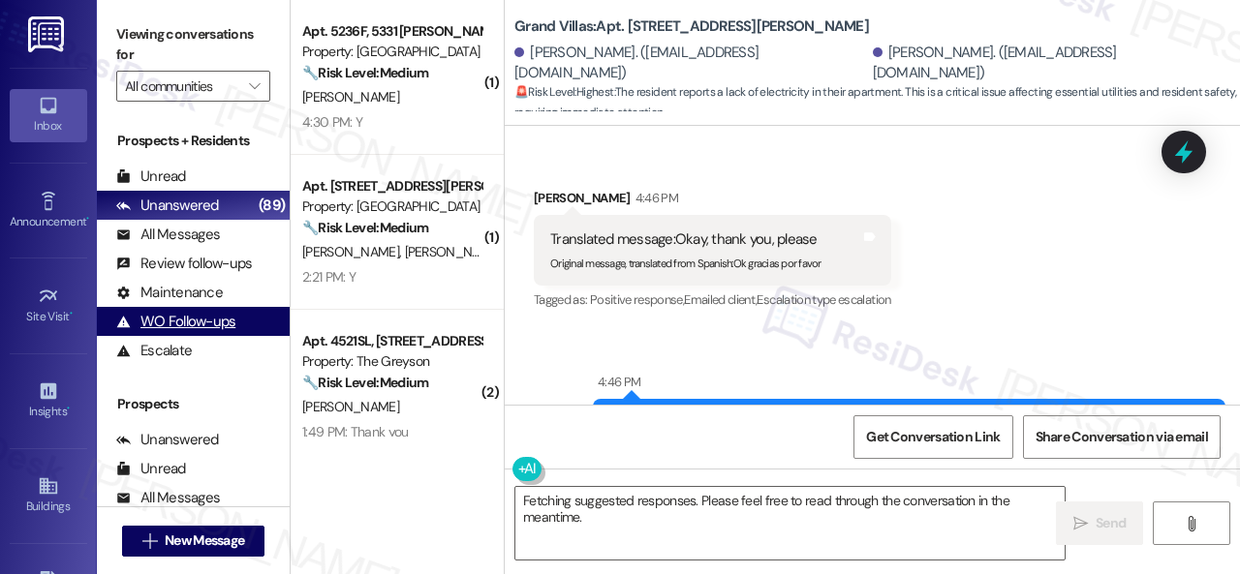
click at [513, 483] on div "Fetching suggested responses. Please feel free to read through the conversation…" at bounding box center [872, 541] width 735 height 145
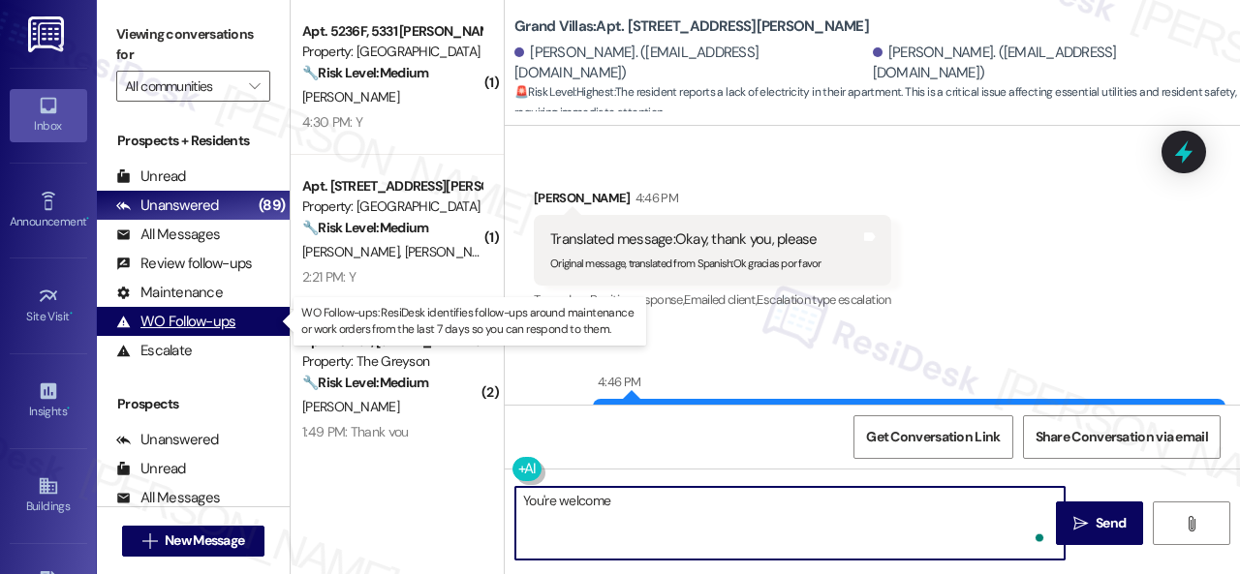
type textarea "You're welcome!"
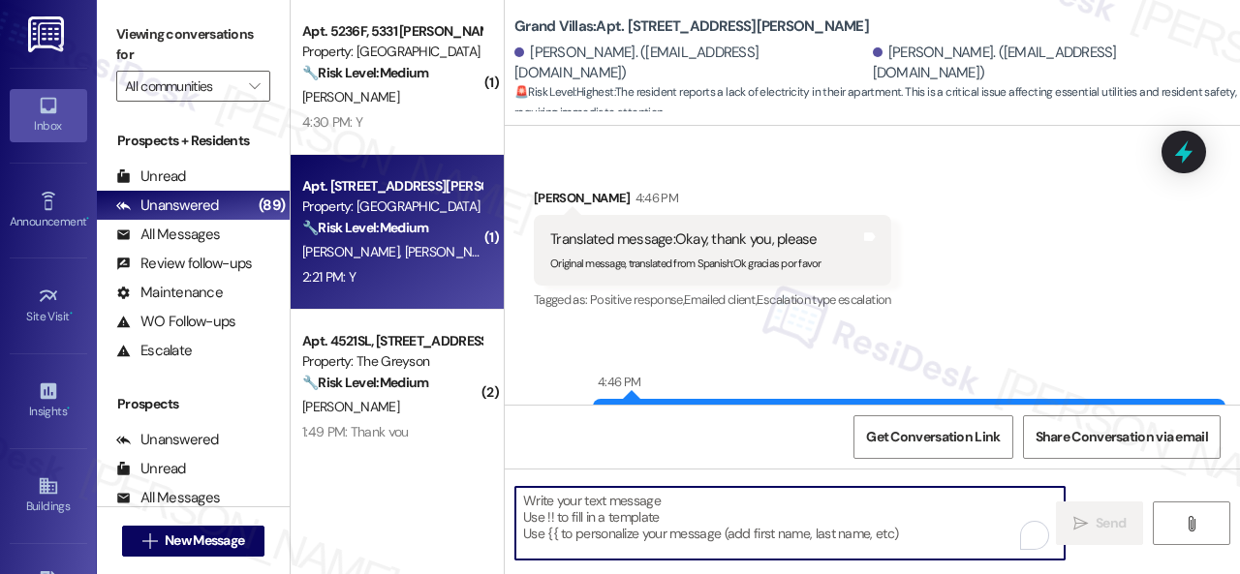
scroll to position [33279, 0]
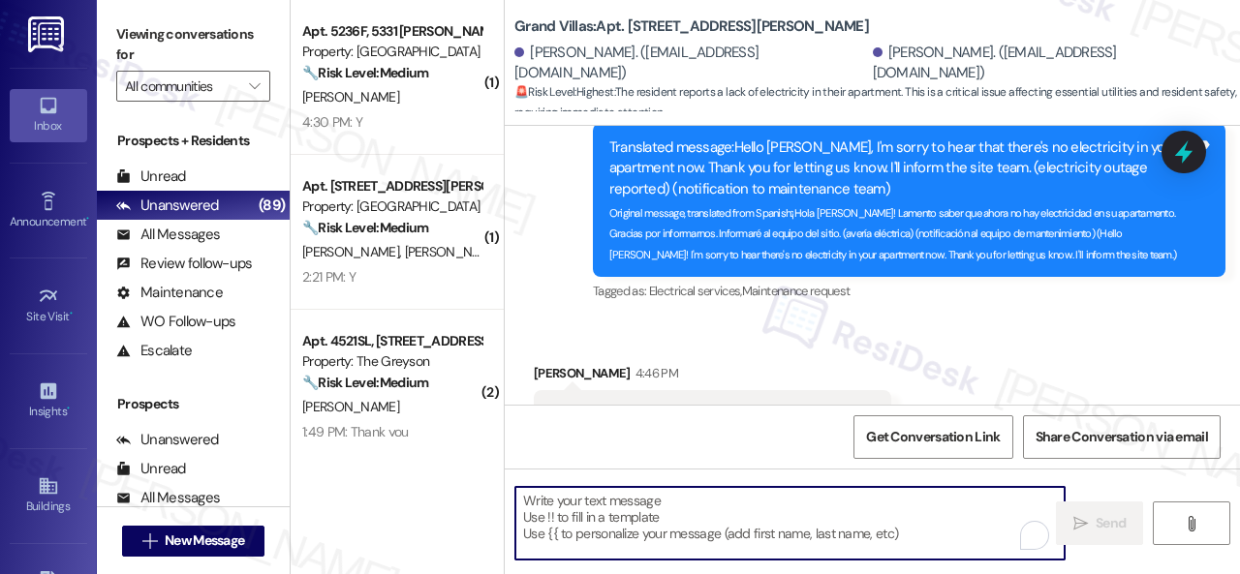
click at [428, 101] on div "B. Reed" at bounding box center [391, 97] width 183 height 24
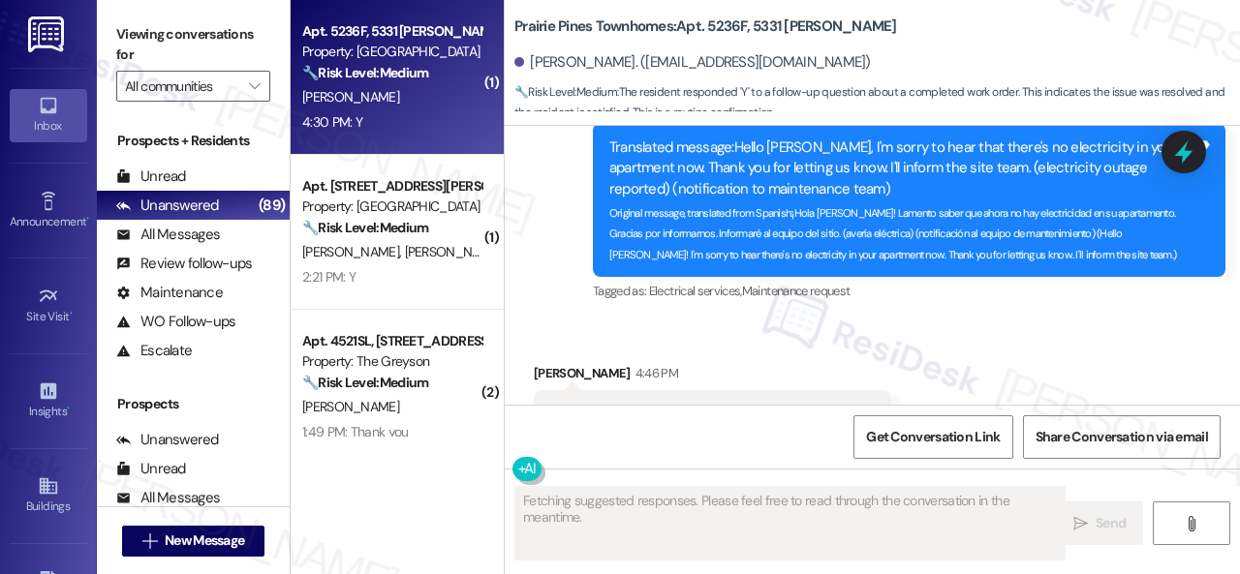
type textarea "Fetching suggested responses. Please feel free to read through the conversation…"
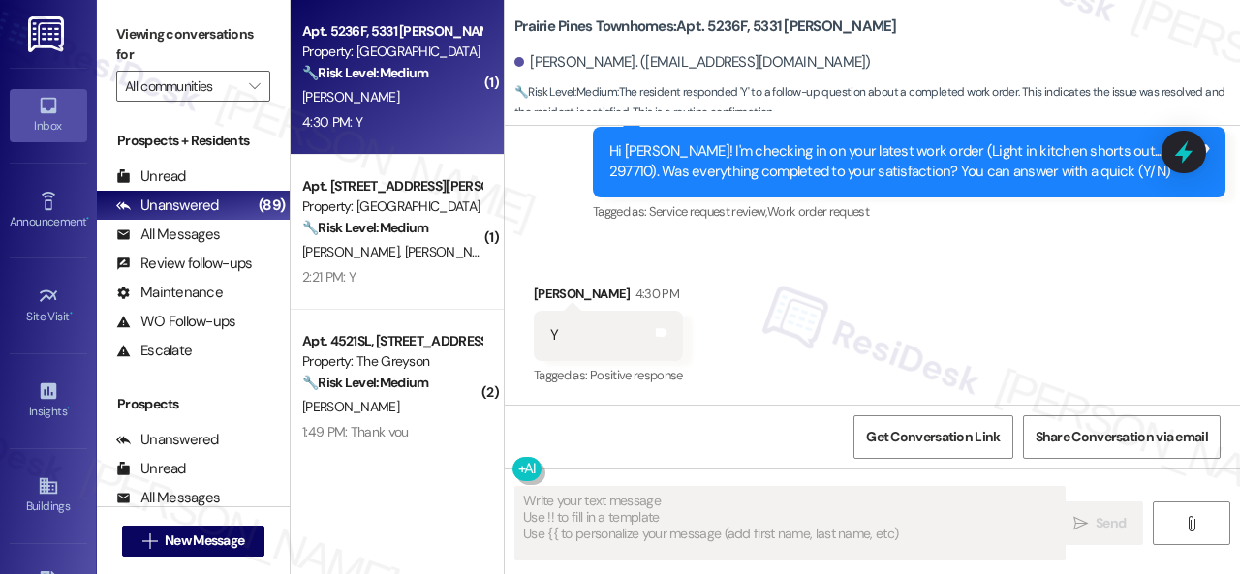
scroll to position [3383, 0]
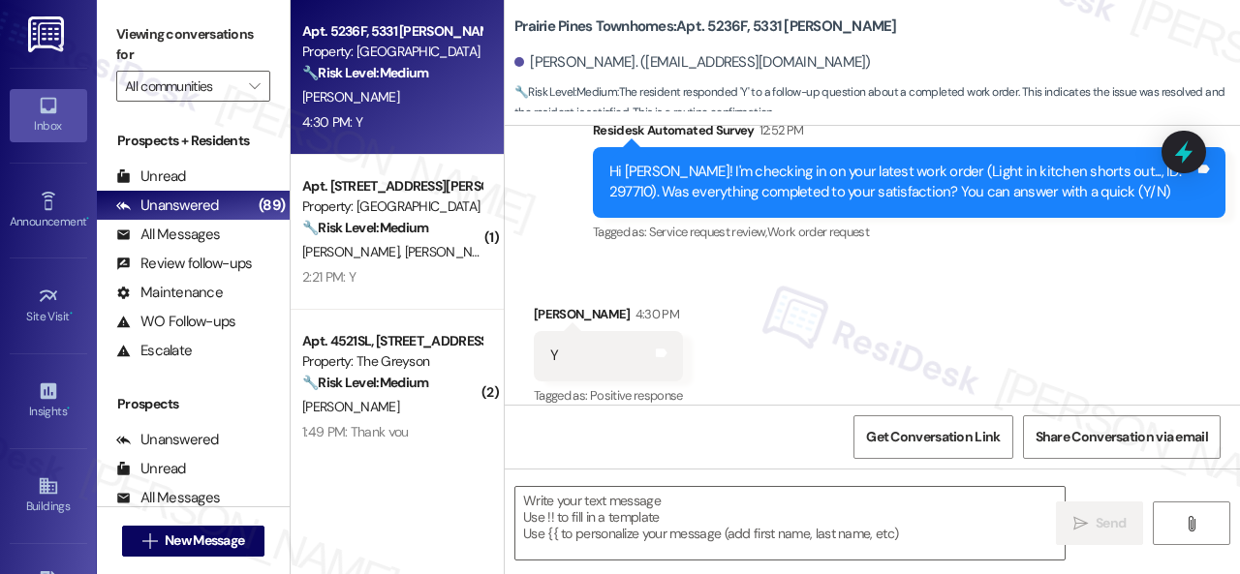
click at [570, 229] on div "Sent via SMS Sarah (ResiDesk) May 30, 2025 at 6:48 PM You're welcome! Tags and …" at bounding box center [872, 87] width 735 height 348
click at [554, 539] on textarea at bounding box center [789, 523] width 549 height 73
paste textarea "We’re happy to know everything’s all set! If your stay at {{property}} met your…"
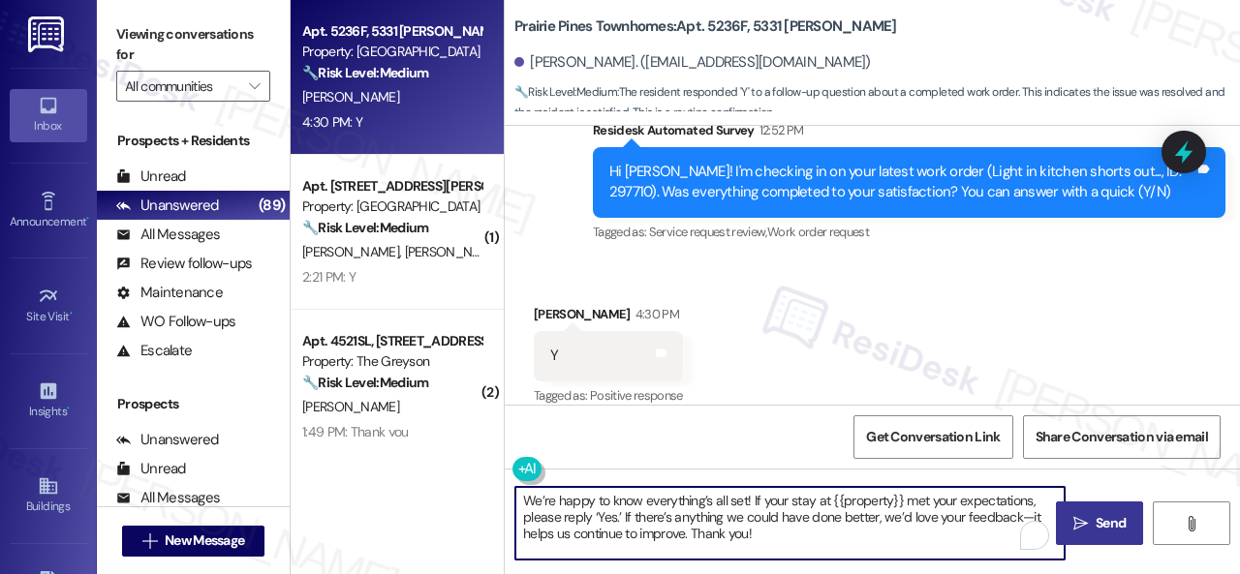
type textarea "We’re happy to know everything’s all set! If your stay at {{property}} met your…"
click at [1078, 518] on icon "" at bounding box center [1080, 523] width 15 height 15
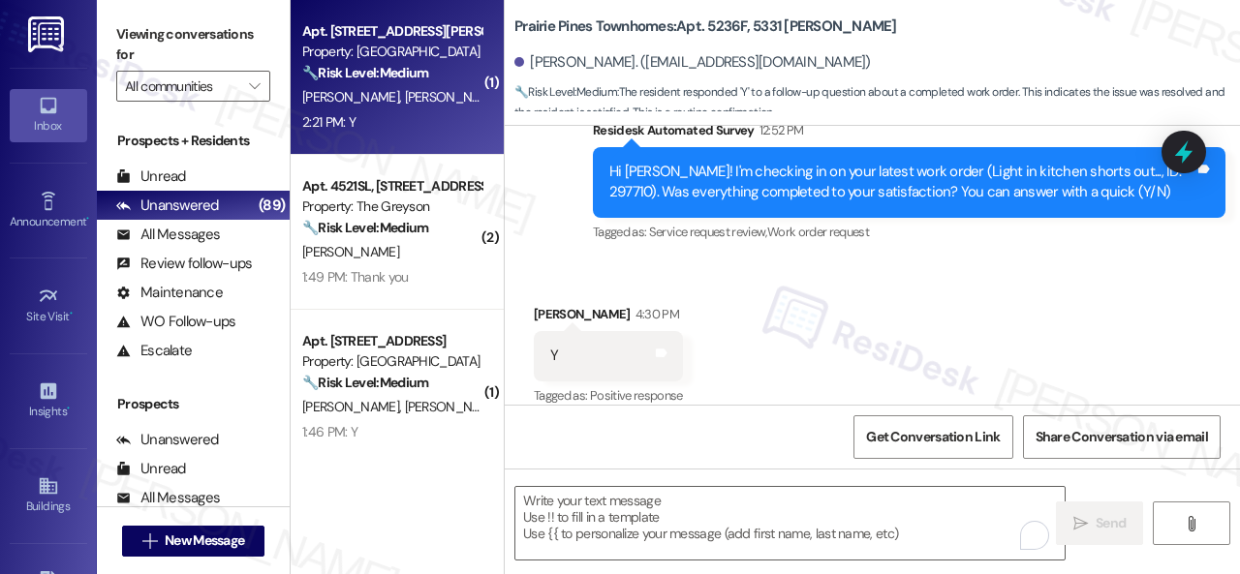
click at [434, 124] on div "2:21 PM: Y 2:21 PM: Y" at bounding box center [391, 122] width 183 height 24
type textarea "Fetching suggested responses. Please feel free to read through the conversation…"
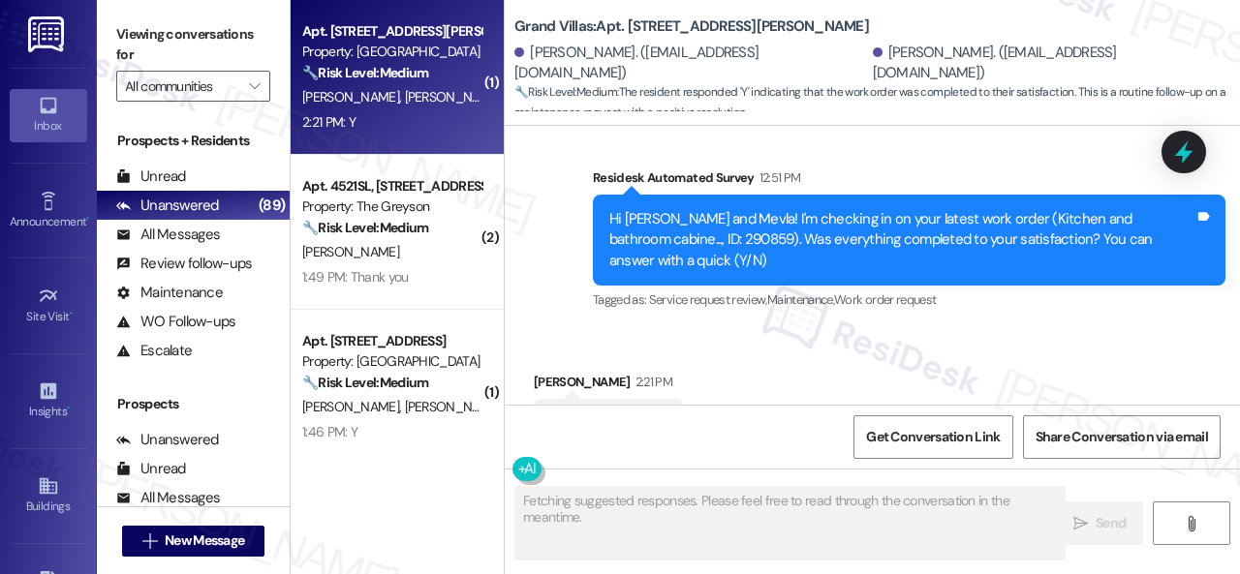
scroll to position [2471, 0]
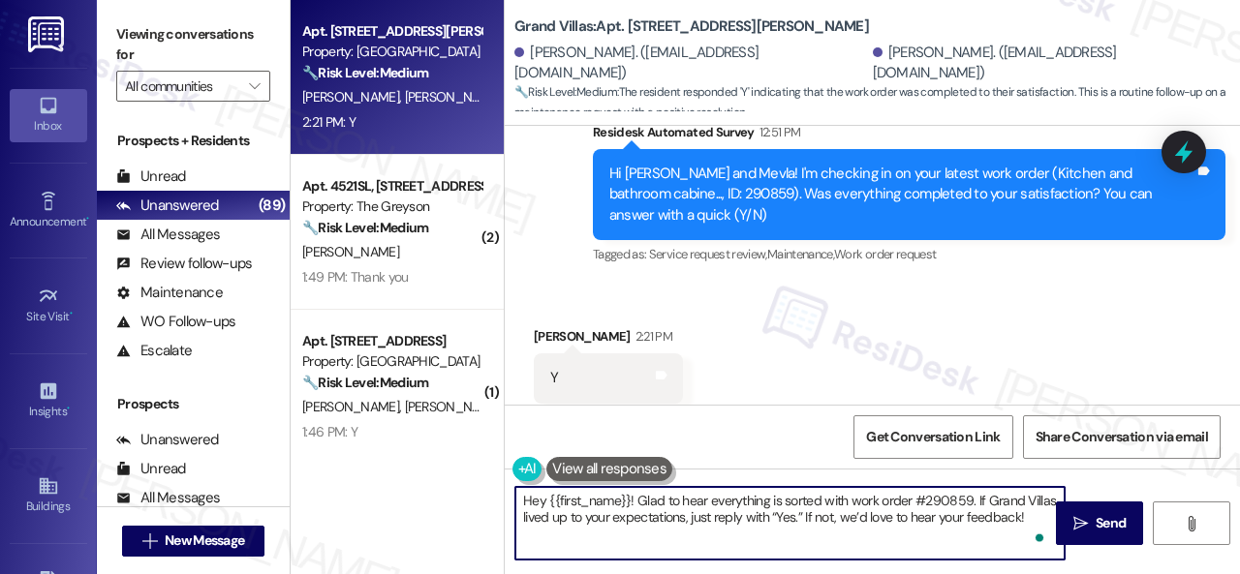
drag, startPoint x: 1024, startPoint y: 516, endPoint x: 436, endPoint y: 441, distance: 592.8
click at [436, 441] on div "Apt. 402, 1550 Katy Gap Rd Property: Grand Villas 🔧 Risk Level: Medium The resi…" at bounding box center [765, 287] width 949 height 574
paste textarea "We’re happy to know everything’s all set! If your stay at {{property}} met your…"
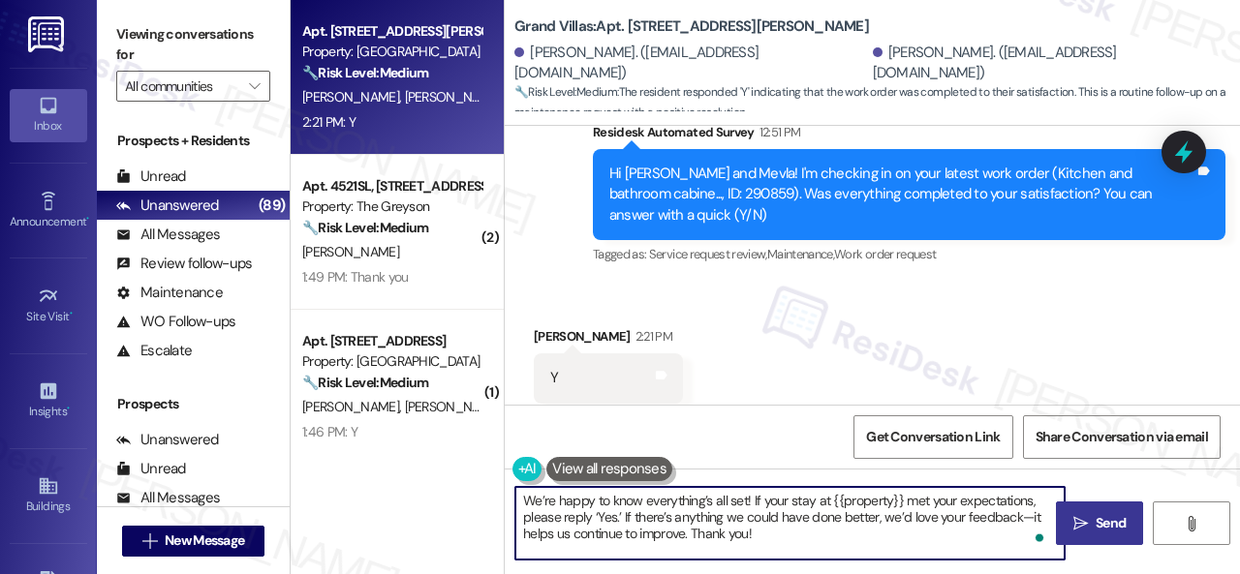
type textarea "We’re happy to know everything’s all set! If your stay at {{property}} met your…"
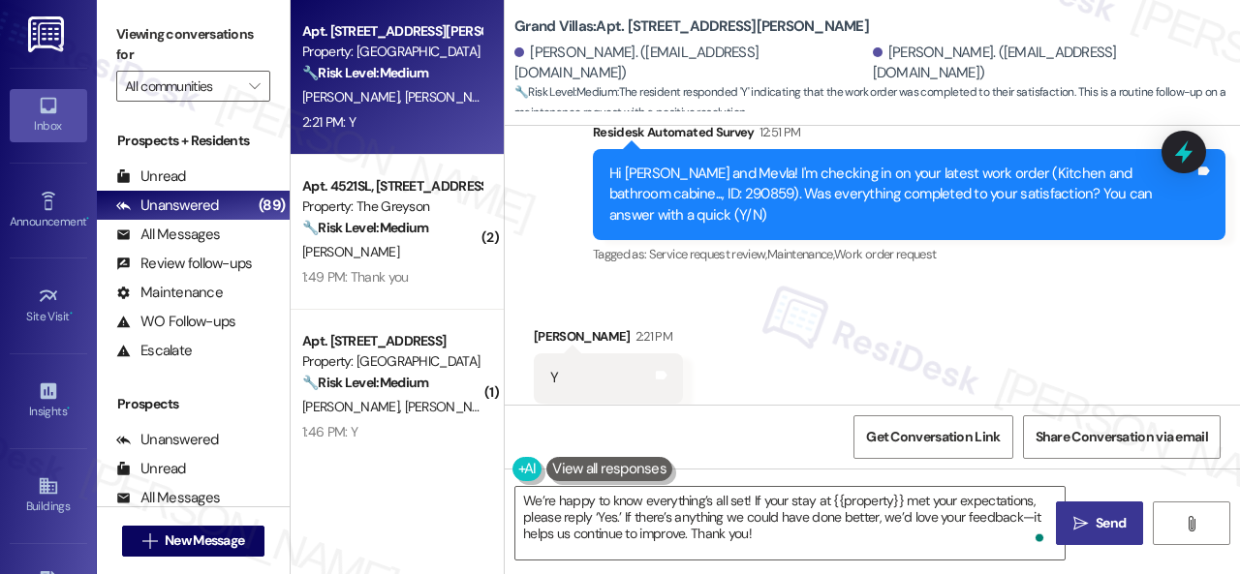
click at [1073, 525] on icon "" at bounding box center [1080, 523] width 15 height 15
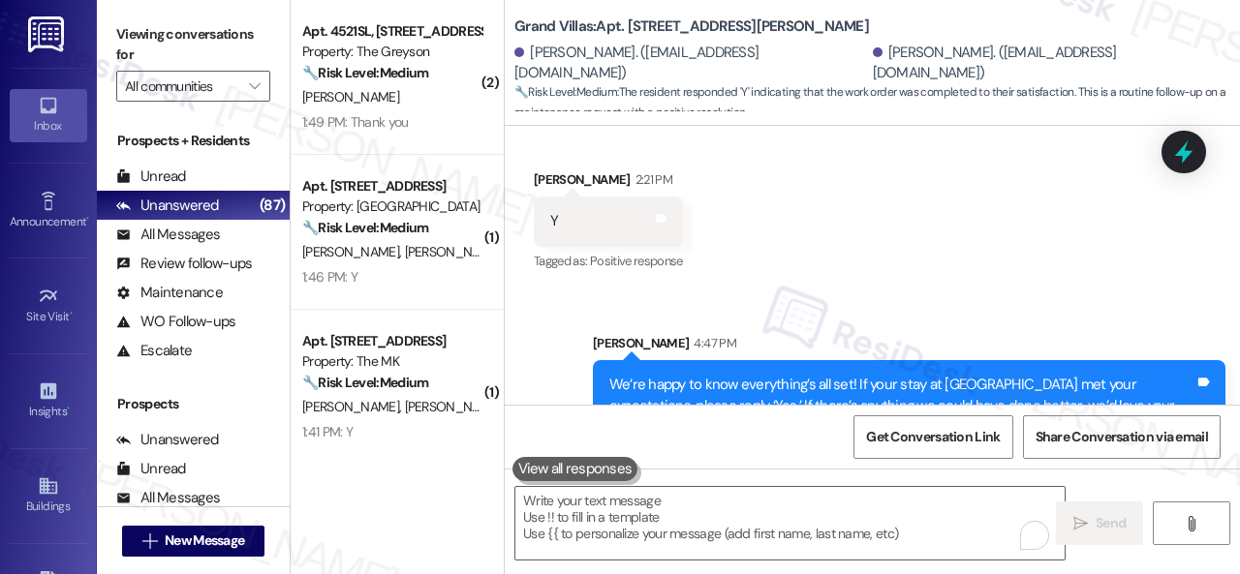
scroll to position [2648, 0]
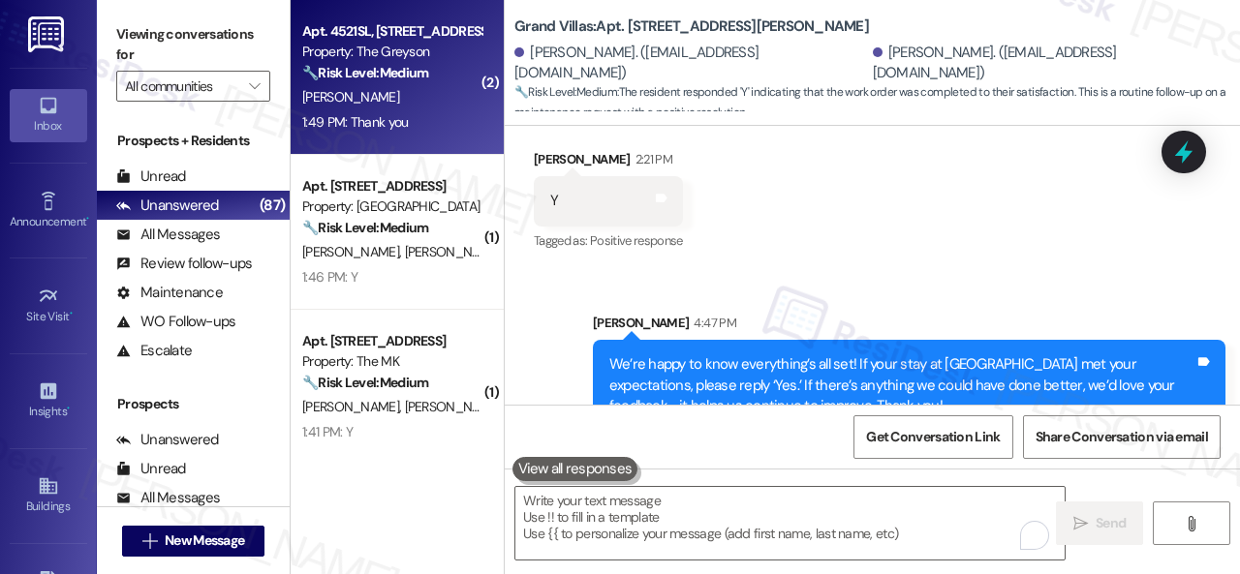
click at [409, 99] on div "M. Mead" at bounding box center [391, 97] width 183 height 24
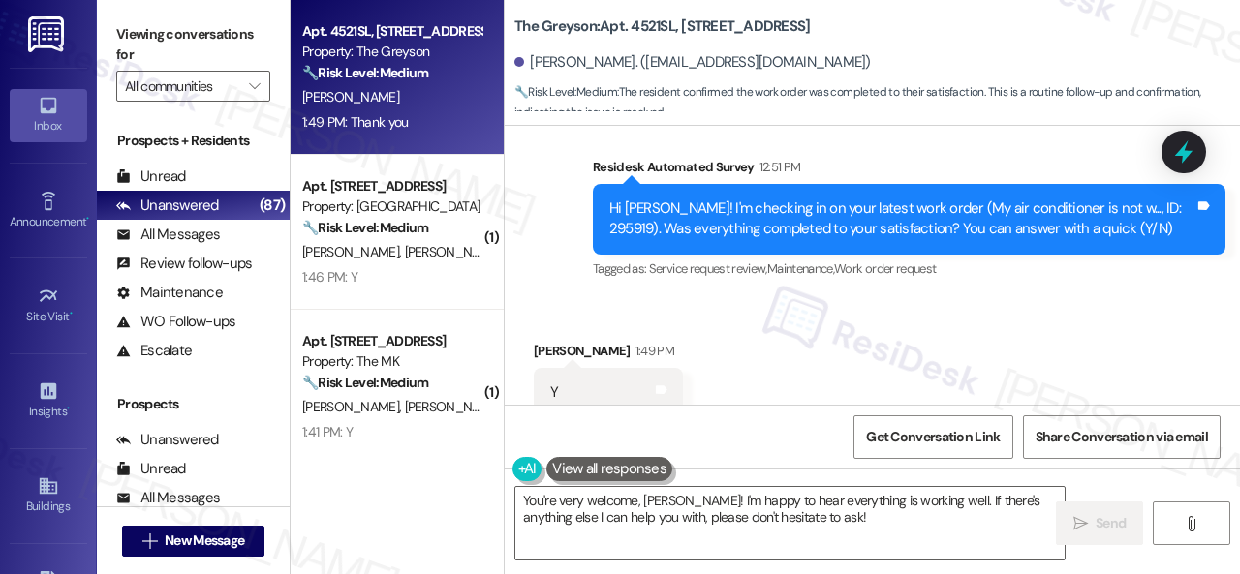
scroll to position [4961, 0]
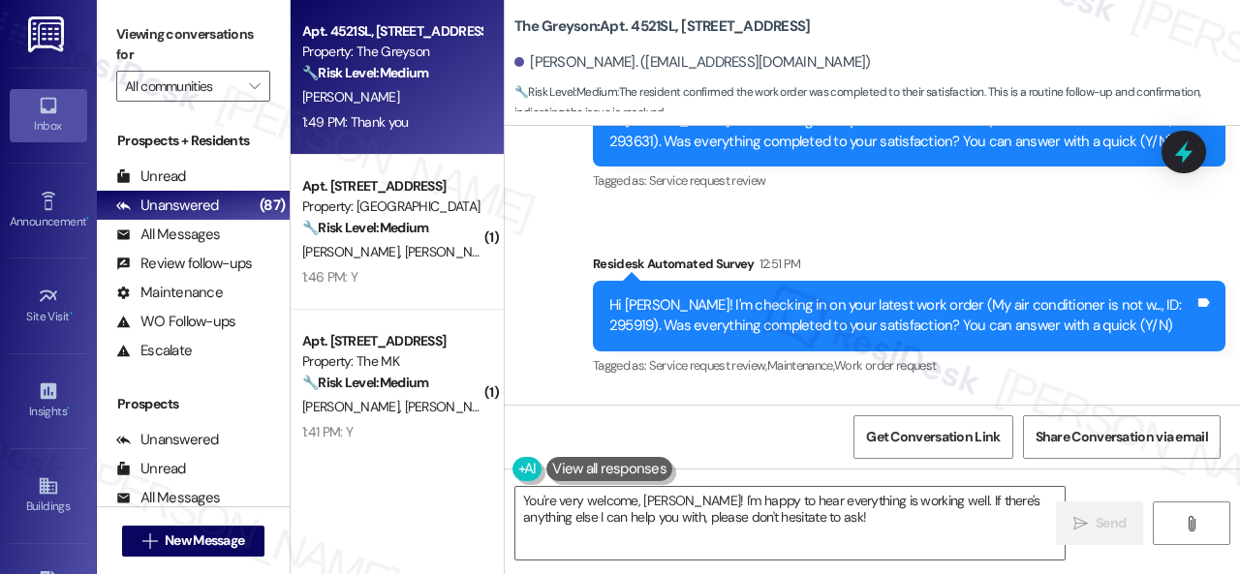
click at [552, 219] on div "Survey, sent via SMS Residesk Automated Survey Aug 20, 2025 at 12:28 PM Hi Must…" at bounding box center [872, 210] width 735 height 368
click at [557, 522] on textarea "You're very welcome, Mustafa! I'm happy to hear everything is working well. If …" at bounding box center [789, 523] width 549 height 73
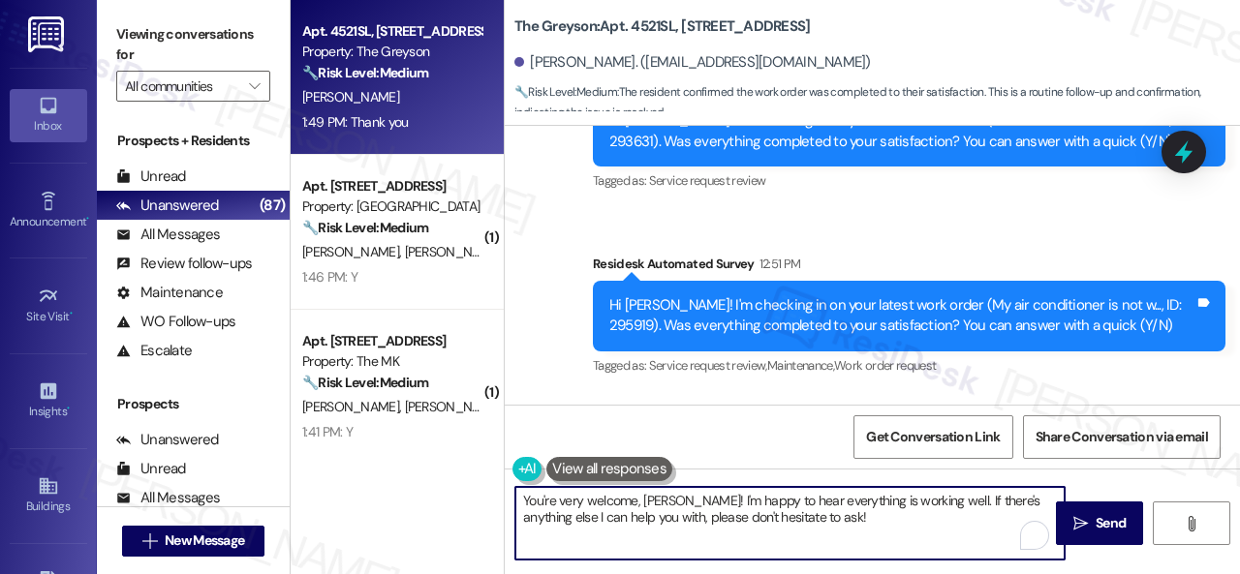
paste textarea "We’re happy to know everything’s all set! If your stay at {{property}} met your…"
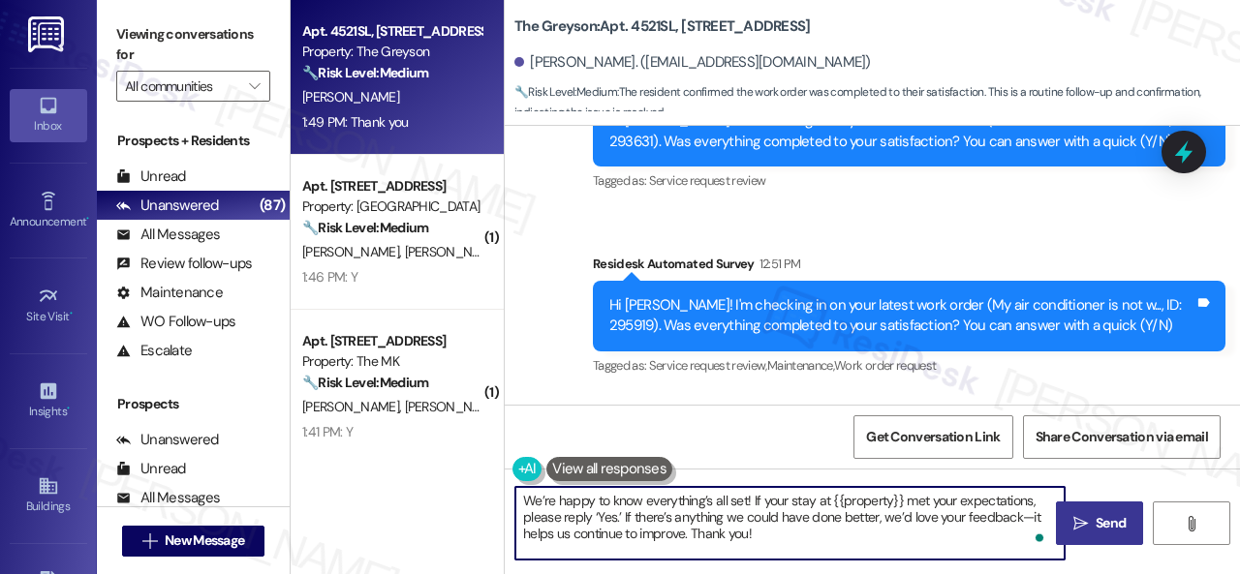
type textarea "We’re happy to know everything’s all set! If your stay at {{property}} met your…"
click at [1114, 518] on span "Send" at bounding box center [1111, 523] width 30 height 20
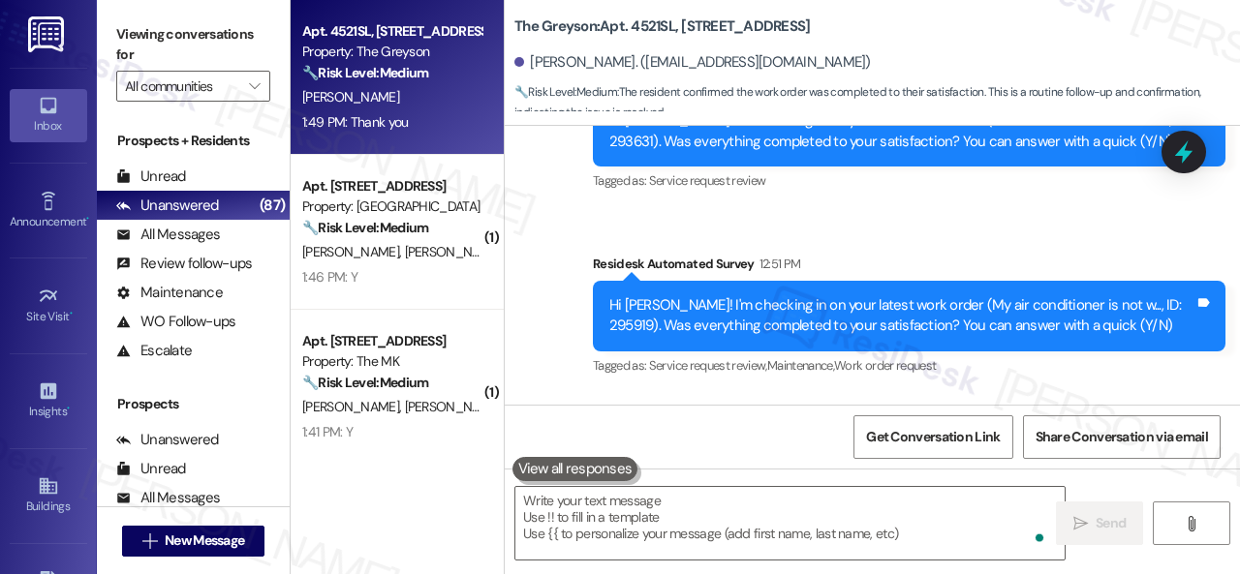
scroll to position [5250, 0]
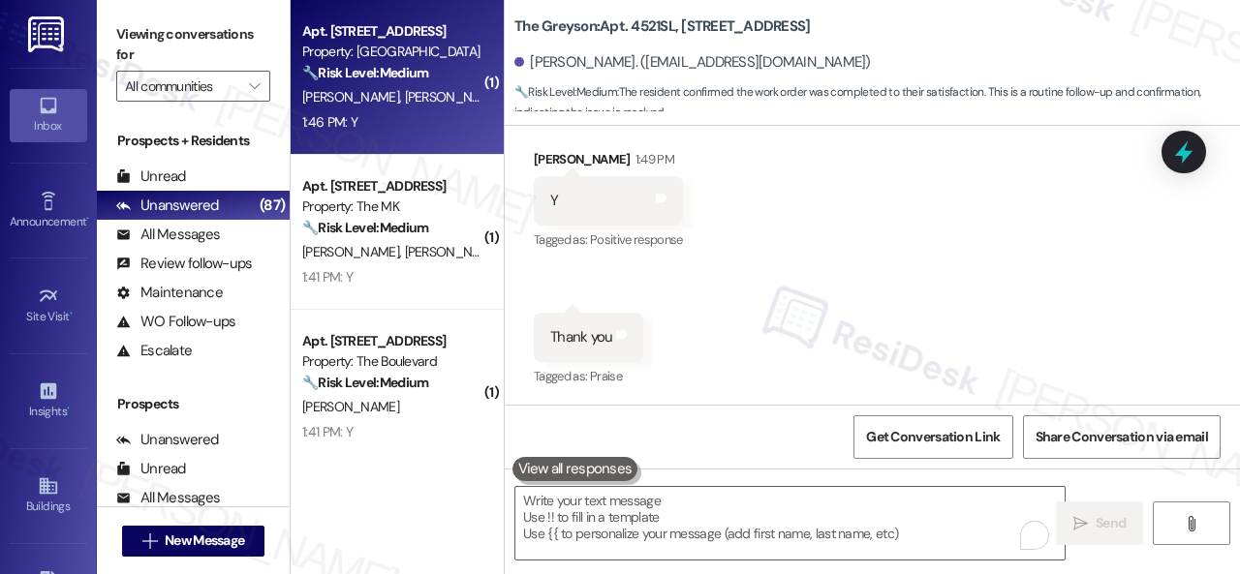
click at [427, 124] on div "1:46 PM: Y 1:46 PM: Y" at bounding box center [391, 122] width 183 height 24
type textarea "Fetching suggested responses. Please feel free to read through the conversation…"
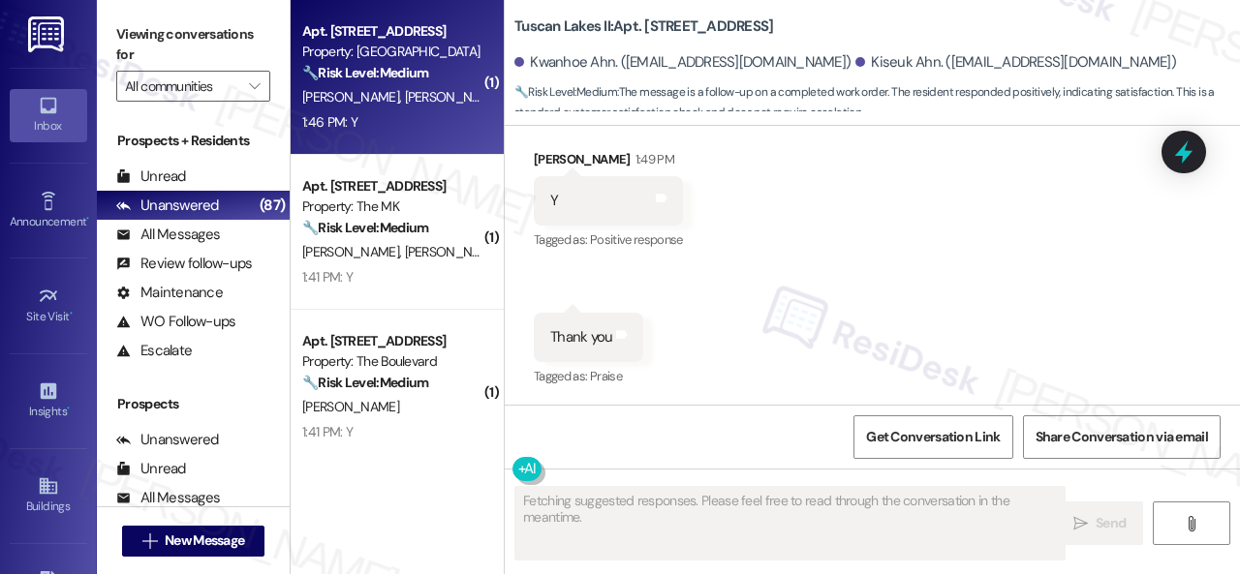
scroll to position [200, 0]
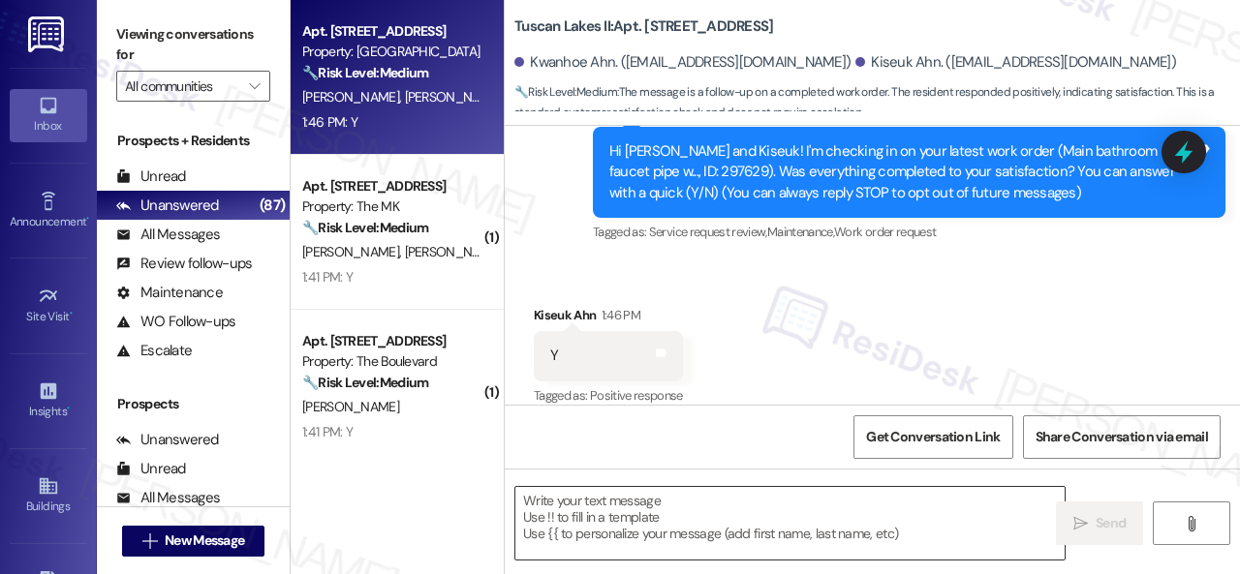
click at [664, 518] on textarea at bounding box center [789, 523] width 549 height 73
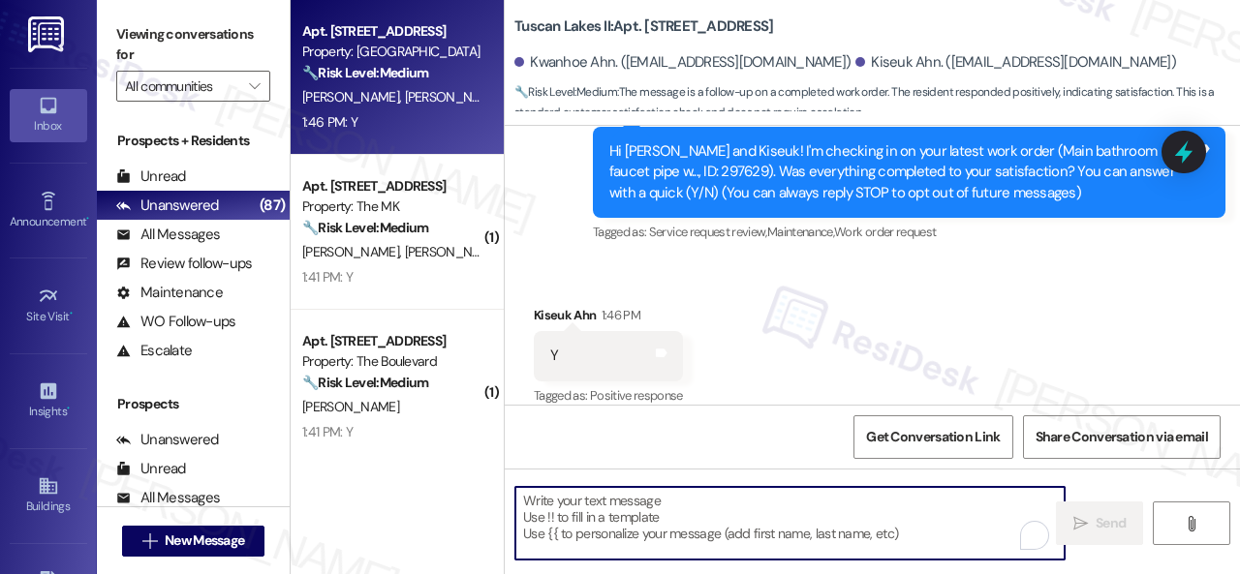
paste textarea "We’re happy to know everything’s all set! If your stay at {{property}} met your…"
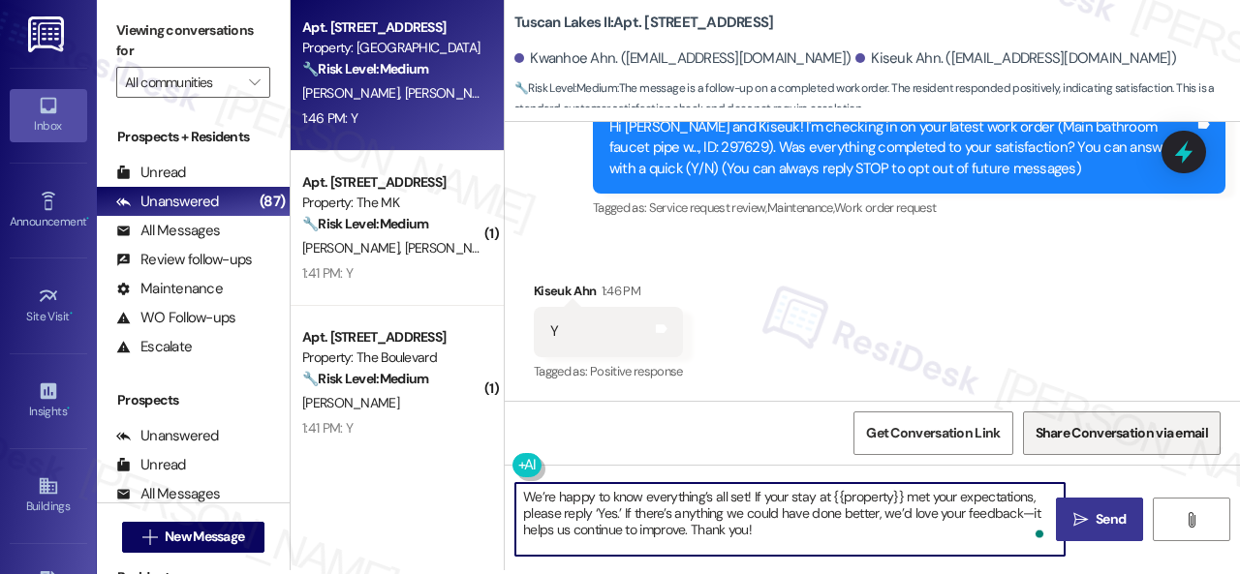
scroll to position [6, 0]
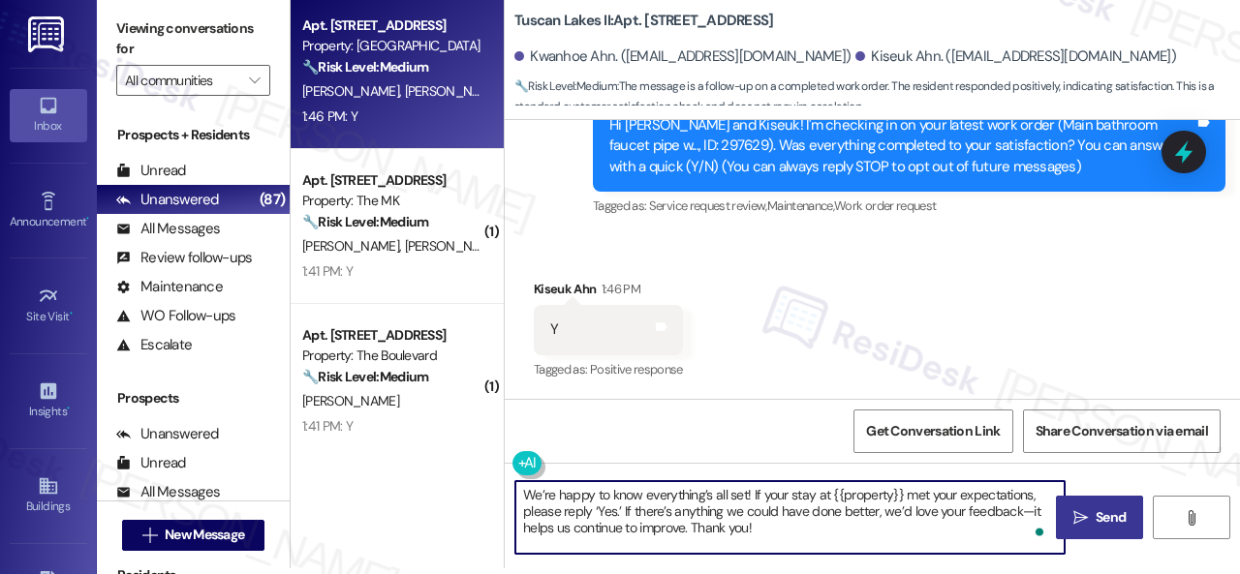
type textarea "We’re happy to know everything’s all set! If your stay at {{property}} met your…"
click at [1096, 513] on span "Send" at bounding box center [1111, 518] width 30 height 20
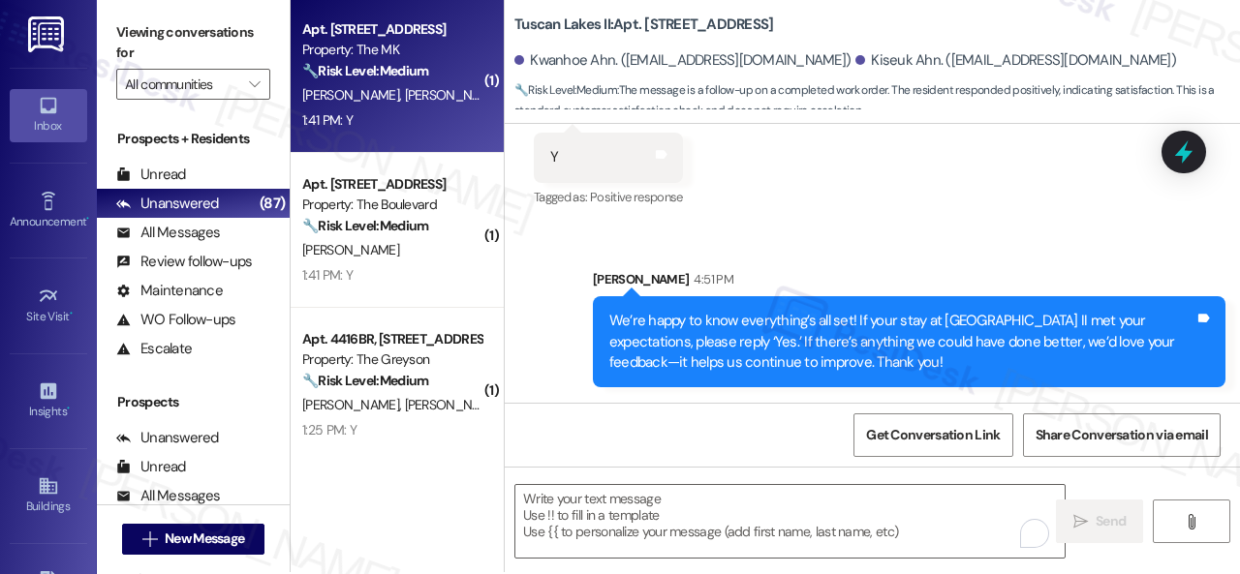
scroll to position [0, 0]
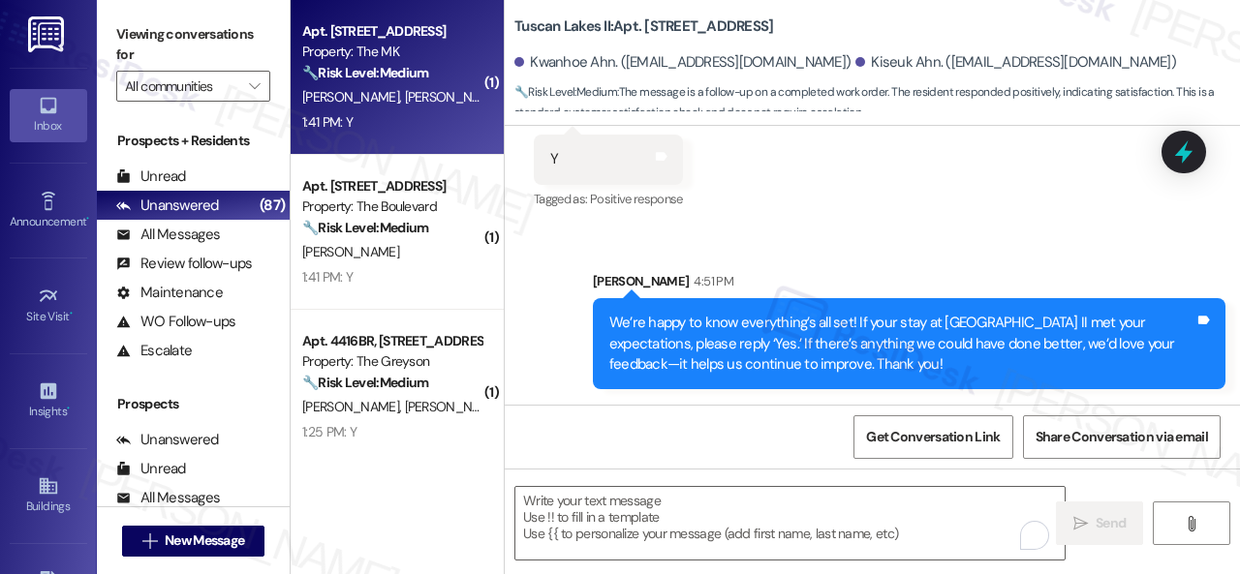
click at [427, 124] on div "1:41 PM: Y 1:41 PM: Y" at bounding box center [391, 122] width 183 height 24
type textarea "Fetching suggested responses. Please feel free to read through the conversation…"
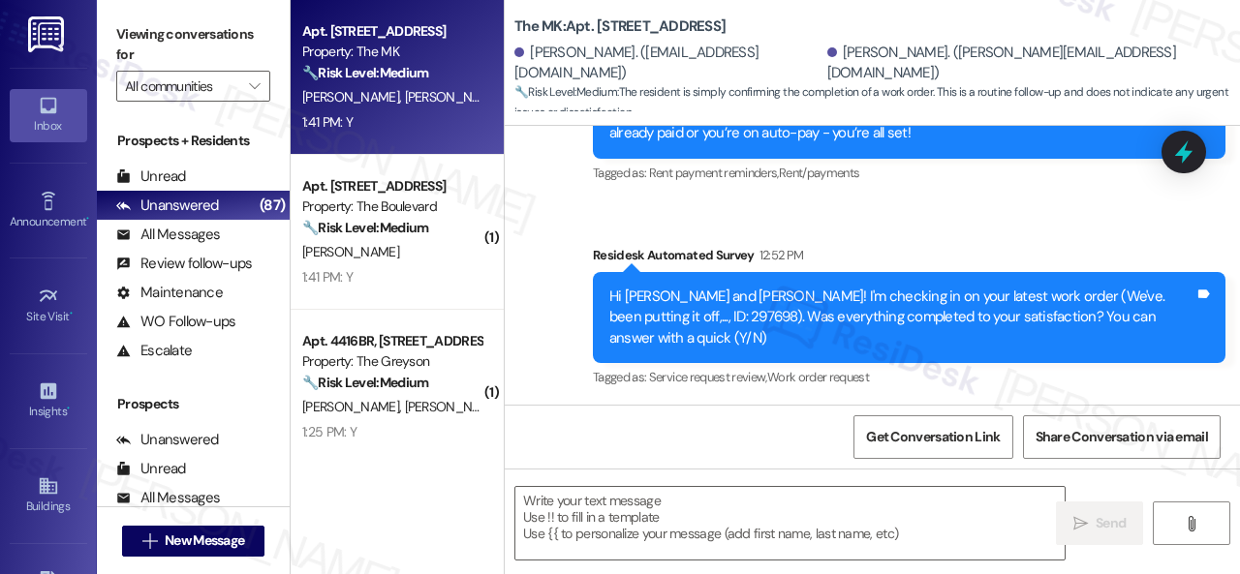
scroll to position [1966, 0]
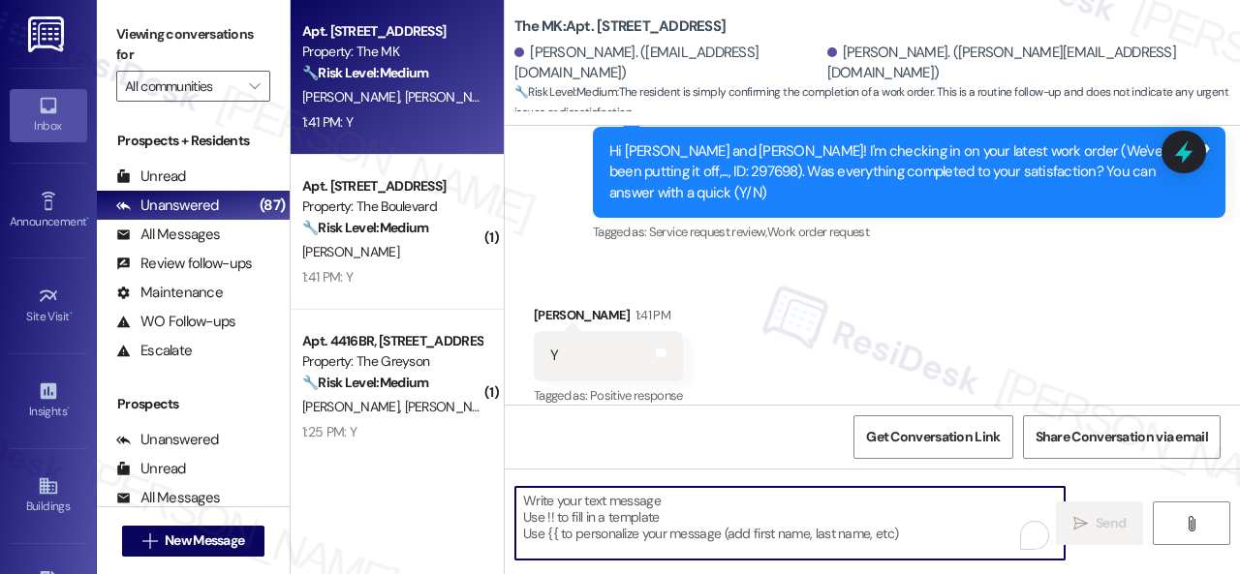
click at [695, 500] on textarea "To enrich screen reader interactions, please activate Accessibility in Grammarl…" at bounding box center [789, 523] width 549 height 73
paste textarea "We’re happy to know everything’s all set! If your stay at {{property}} met your…"
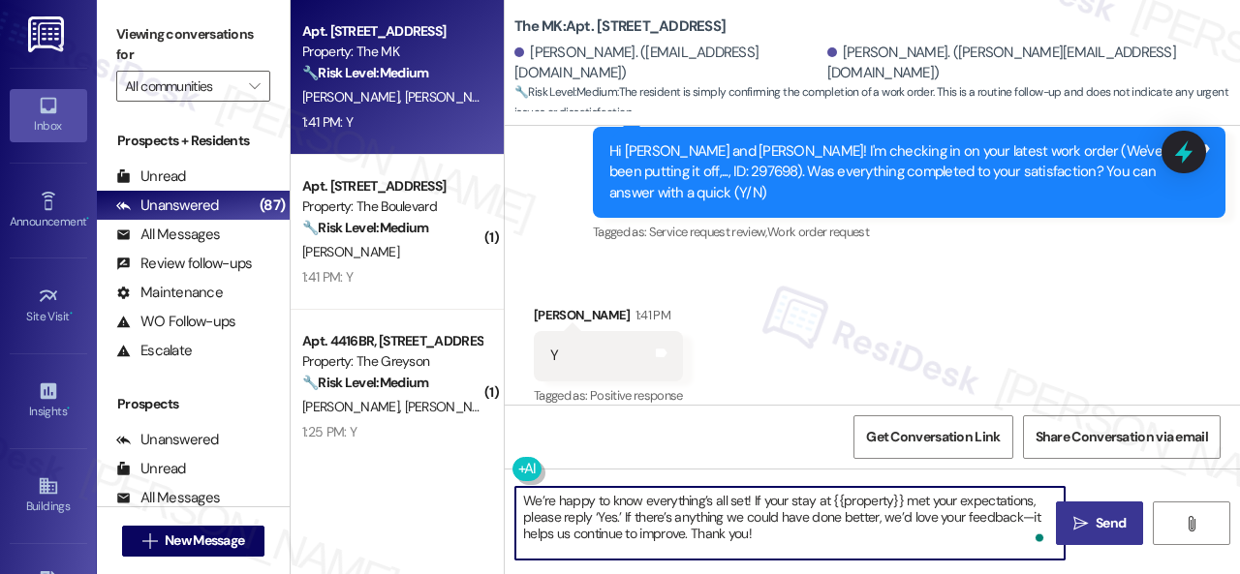
type textarea "We’re happy to know everything’s all set! If your stay at {{property}} met your…"
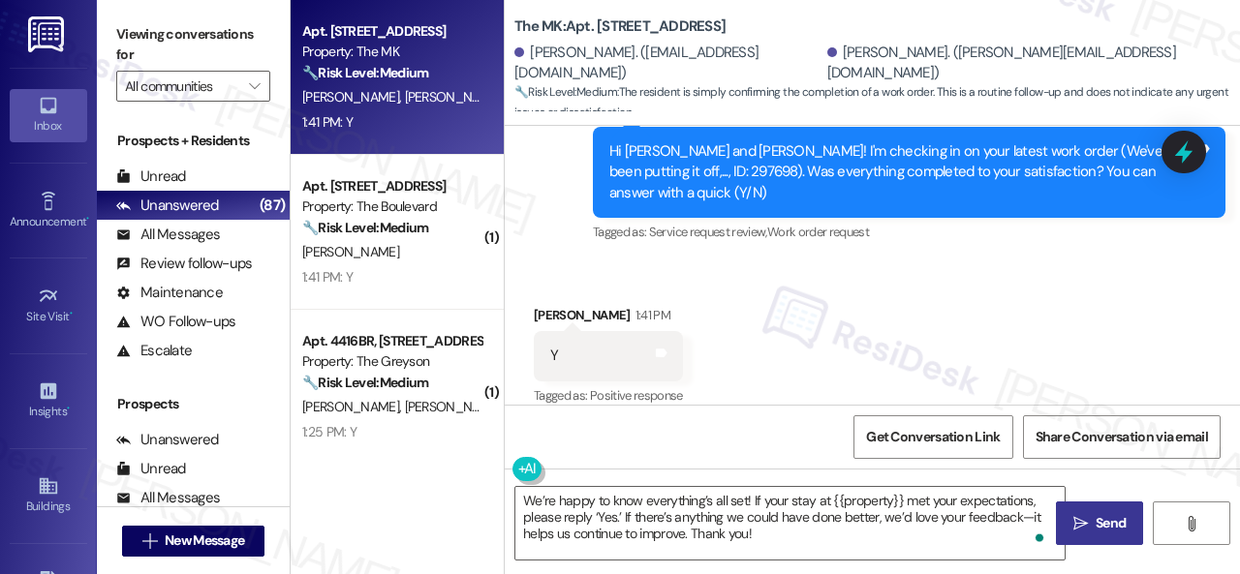
click at [1096, 518] on span "Send" at bounding box center [1111, 523] width 30 height 20
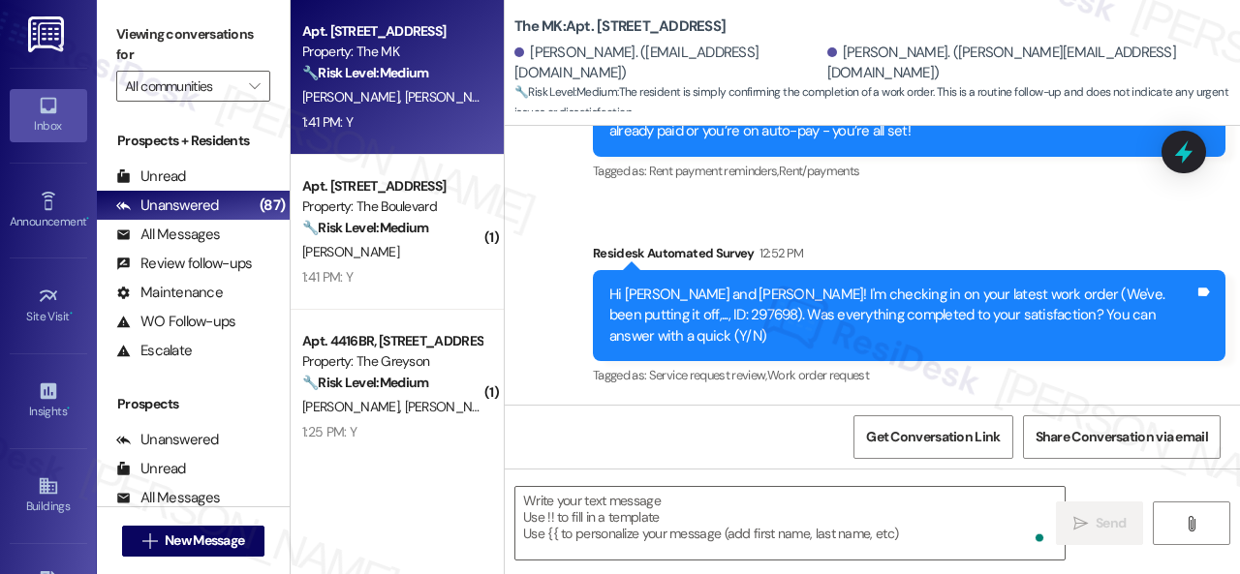
scroll to position [1802, 0]
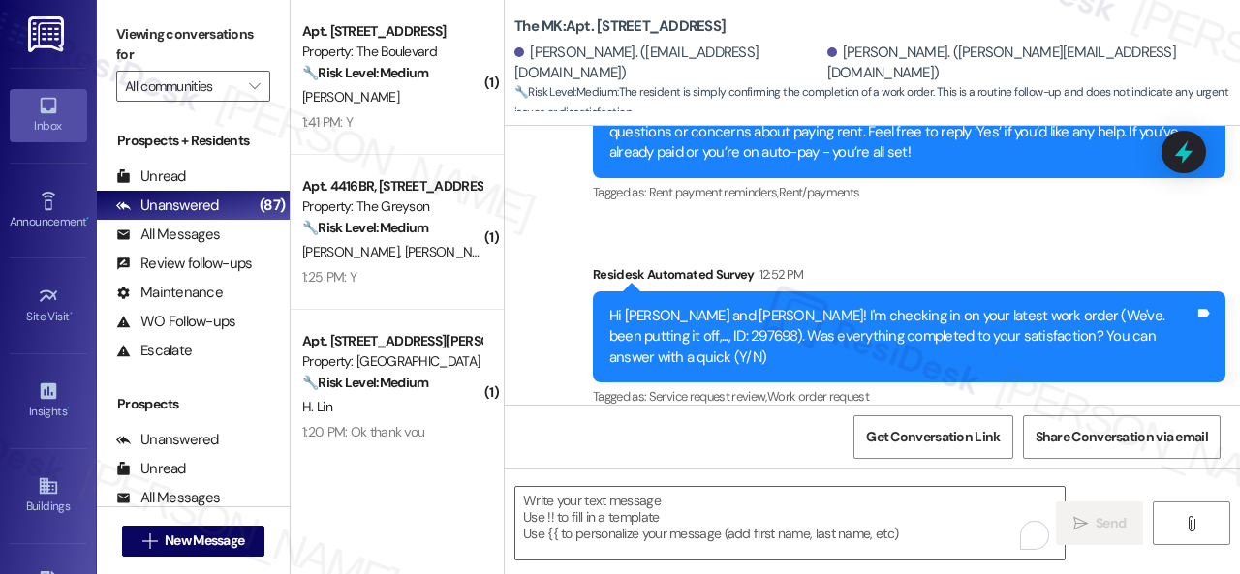
click at [401, 106] on div "J. Crane" at bounding box center [391, 97] width 183 height 24
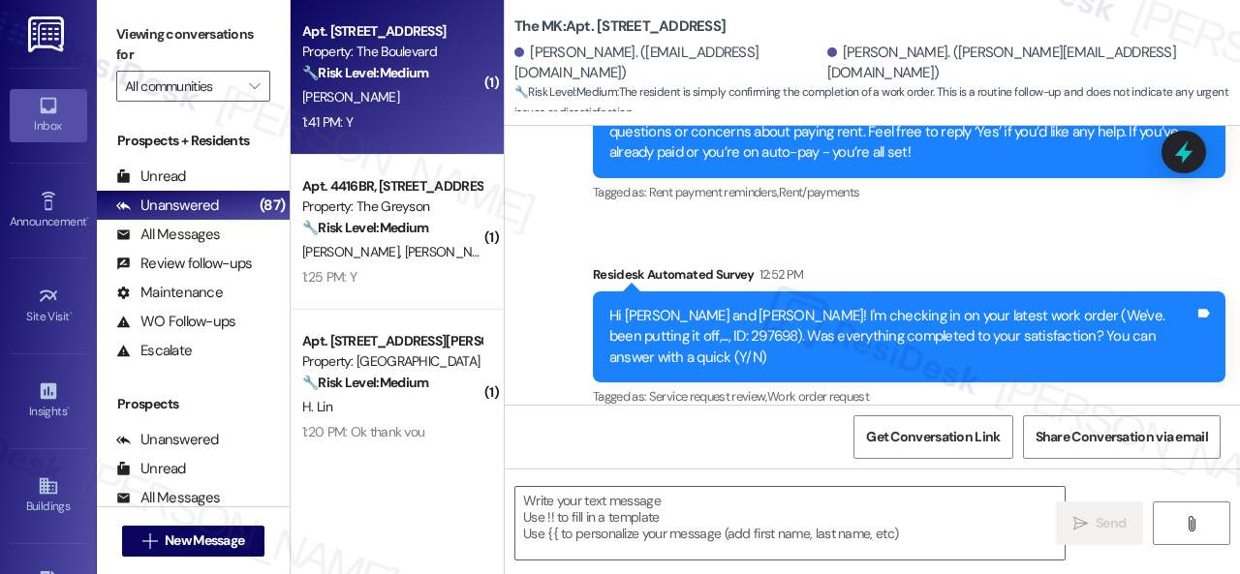
type textarea "Fetching suggested responses. Please feel free to read through the conversation…"
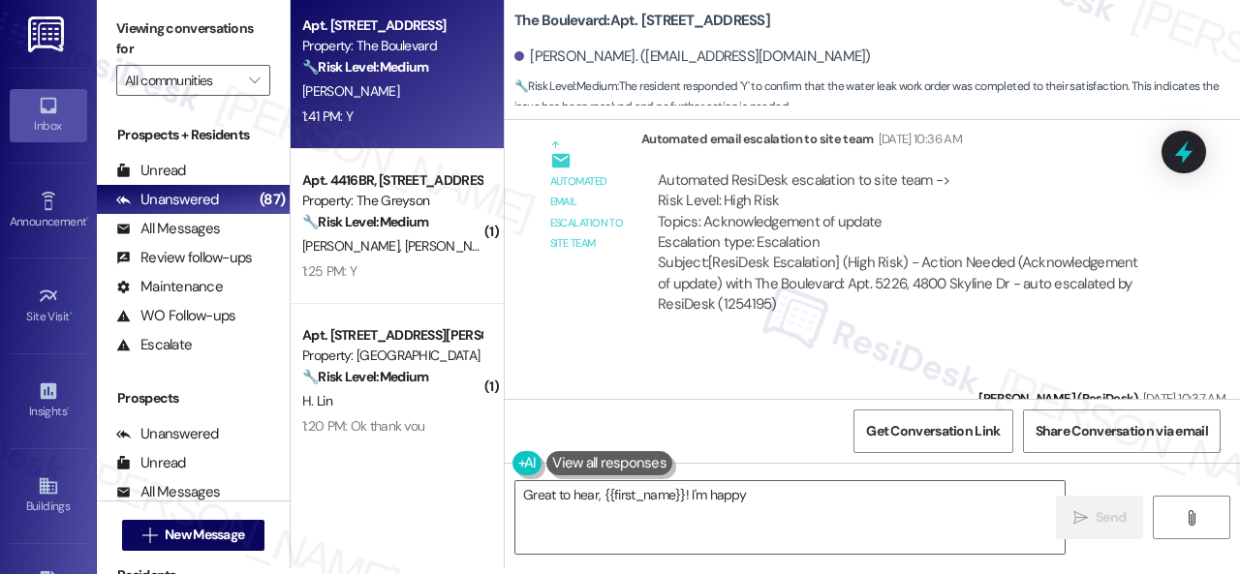
scroll to position [25459, 0]
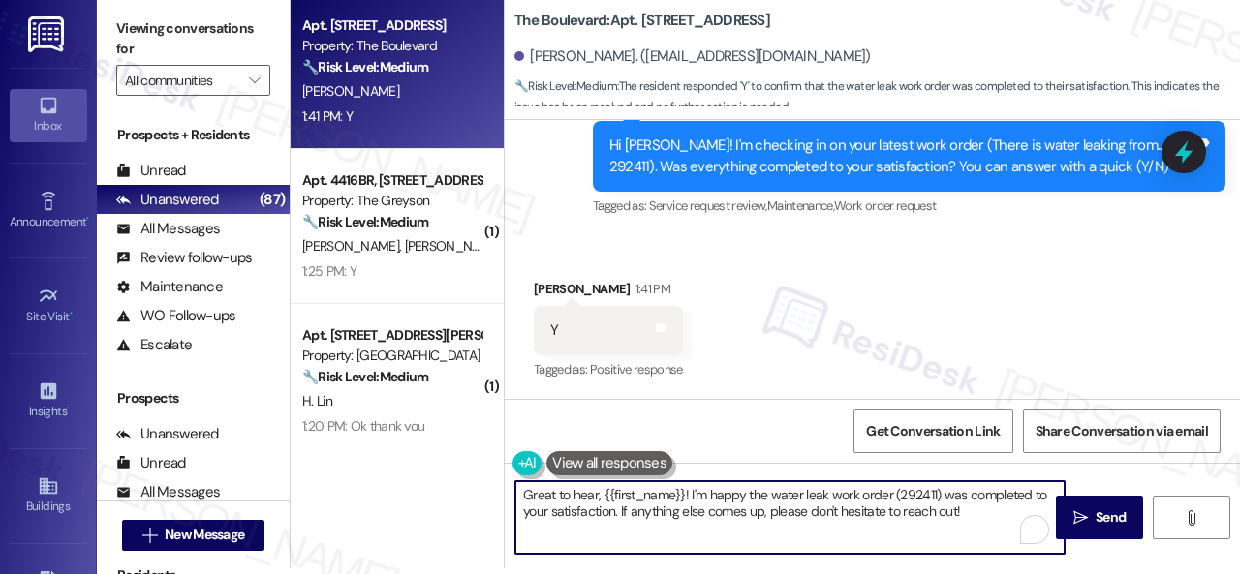
drag, startPoint x: 983, startPoint y: 509, endPoint x: 376, endPoint y: 452, distance: 609.9
click at [376, 452] on div "Apt. 5226, 4800 Skyline Dr Property: The Boulevard 🔧 Risk Level: Medium The res…" at bounding box center [765, 281] width 949 height 574
paste textarea "We’re happy to know everything’s all set! If your stay at {{property}} met your…"
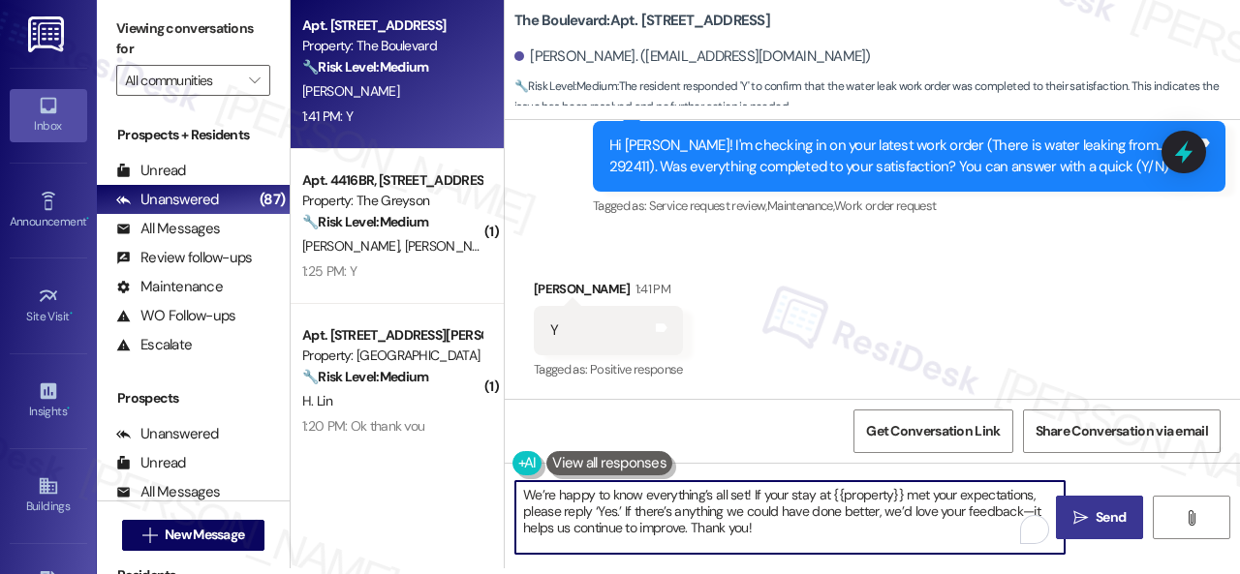
type textarea "We’re happy to know everything’s all set! If your stay at {{property}} met your…"
click at [1083, 511] on span " Send" at bounding box center [1099, 518] width 61 height 20
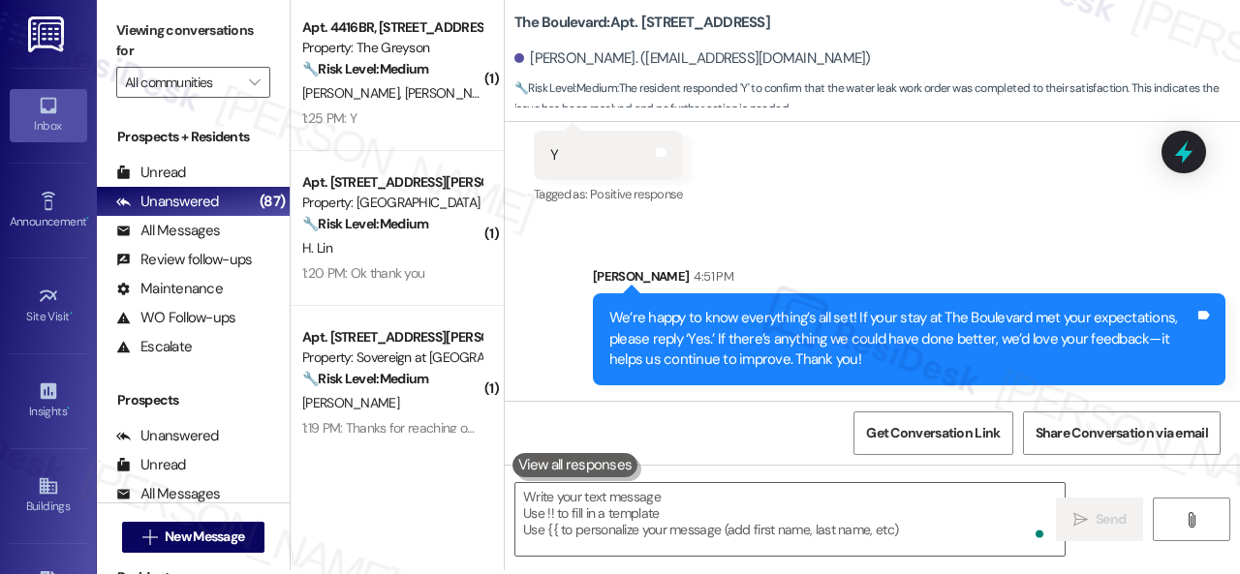
scroll to position [6, 0]
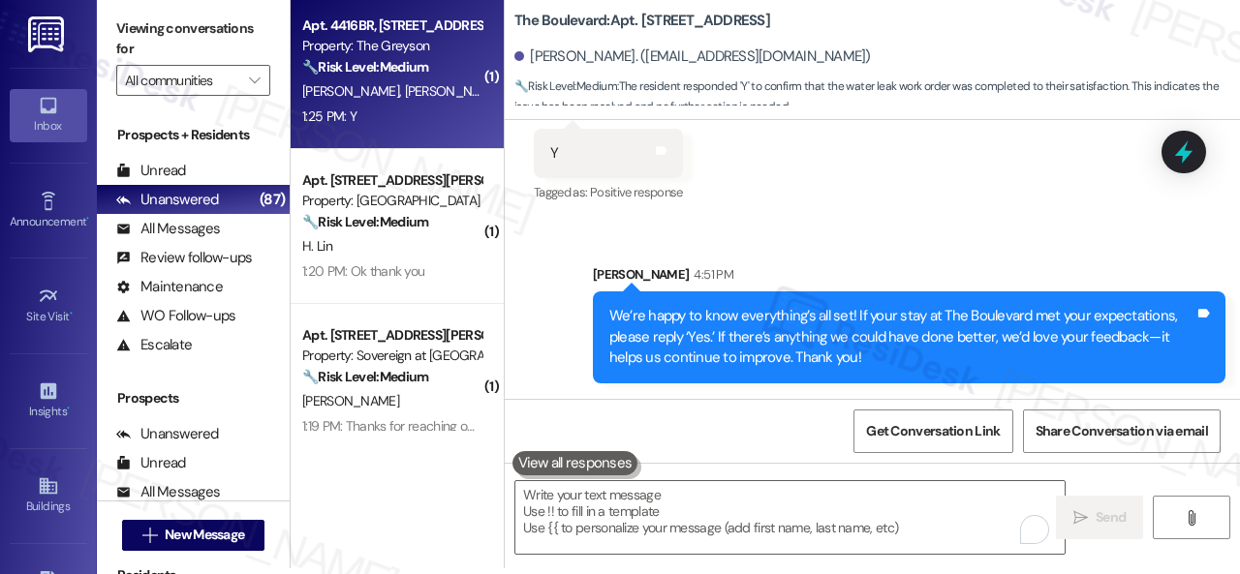
click at [469, 105] on div "1:25 PM: Y 1:25 PM: Y" at bounding box center [391, 117] width 183 height 24
type textarea "Fetching suggested responses. Please feel free to read through the conversation…"
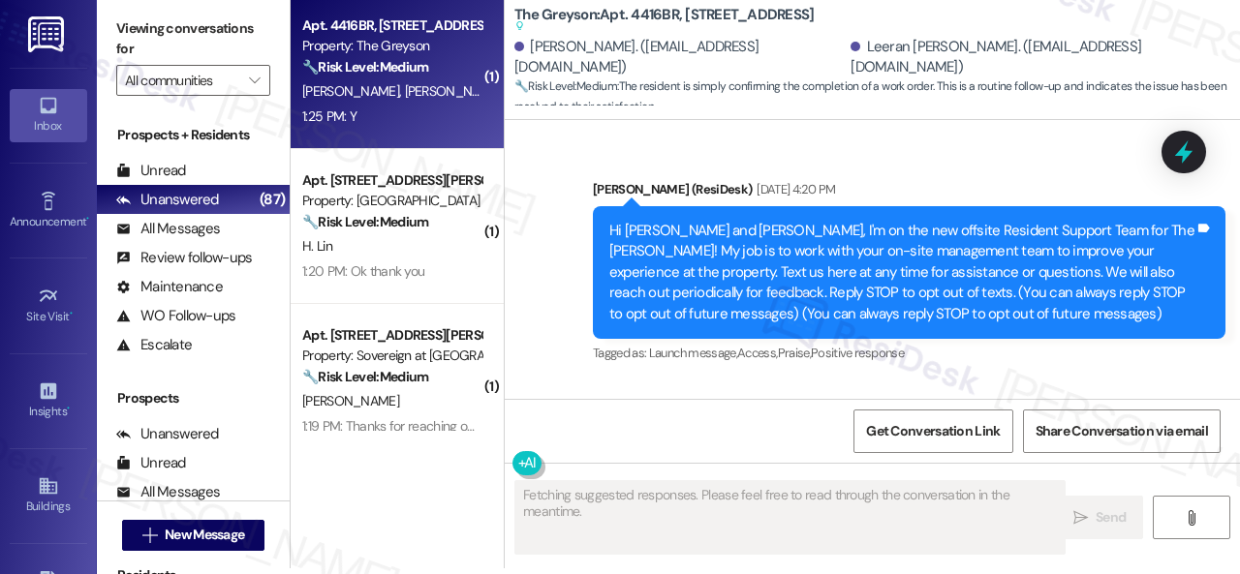
scroll to position [19364, 0]
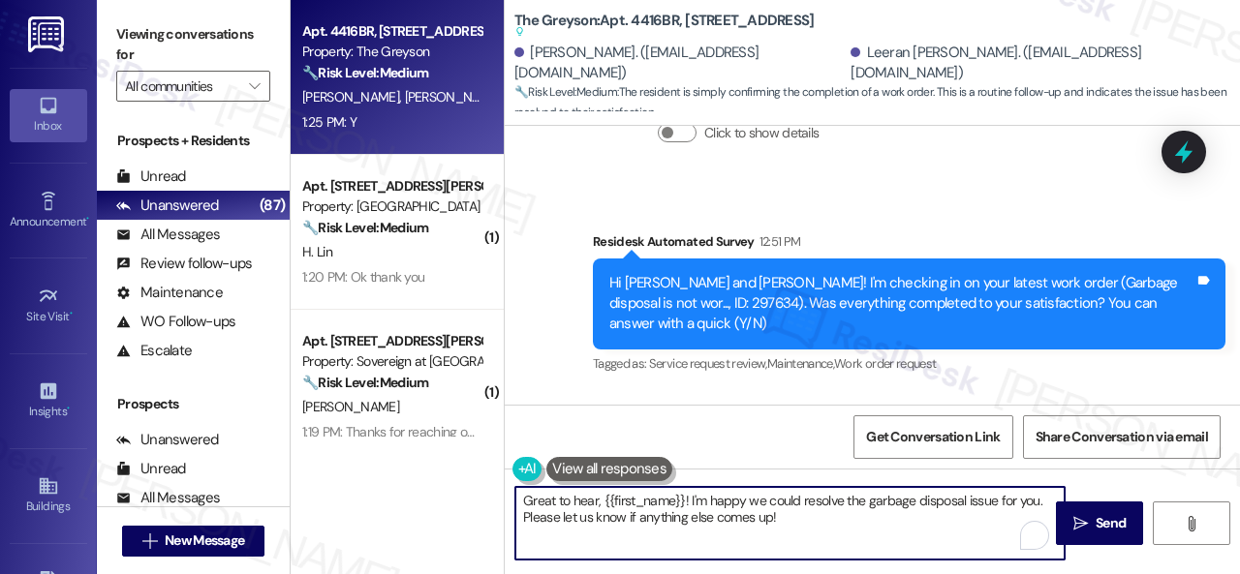
drag, startPoint x: 823, startPoint y: 525, endPoint x: 417, endPoint y: 456, distance: 412.6
click at [417, 456] on div "Apt. 4416BR, 4460 Mountain Laurel Road Property: The Greyson 🔧 Risk Level: Medi…" at bounding box center [765, 287] width 949 height 574
paste textarea "We’re happy to know everything’s all set! If your stay at {{property}} met your…"
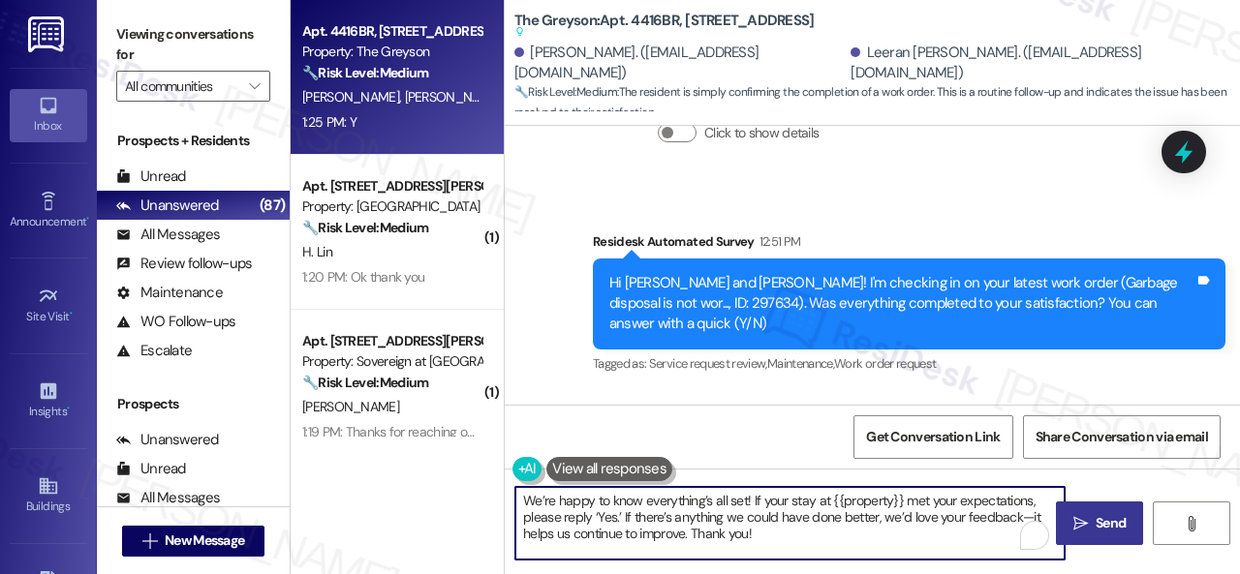
type textarea "We’re happy to know everything’s all set! If your stay at {{property}} met your…"
click at [1096, 513] on span "Send" at bounding box center [1111, 523] width 30 height 20
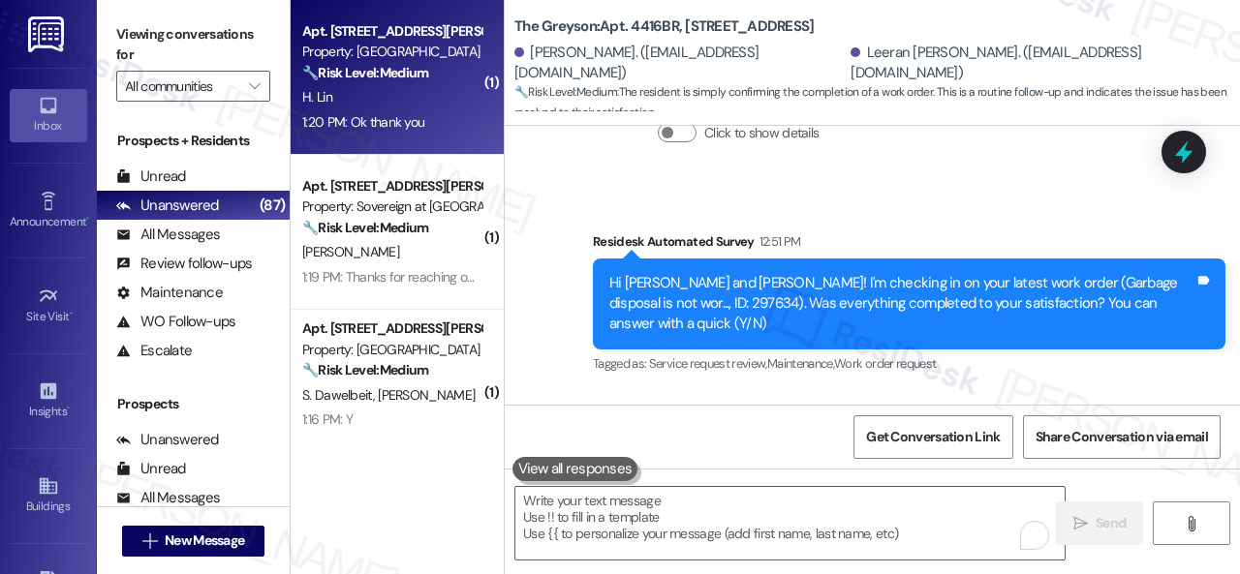
click at [389, 106] on div "H. Lin" at bounding box center [391, 97] width 183 height 24
type textarea "Fetching suggested responses. Please feel free to read through the conversation…"
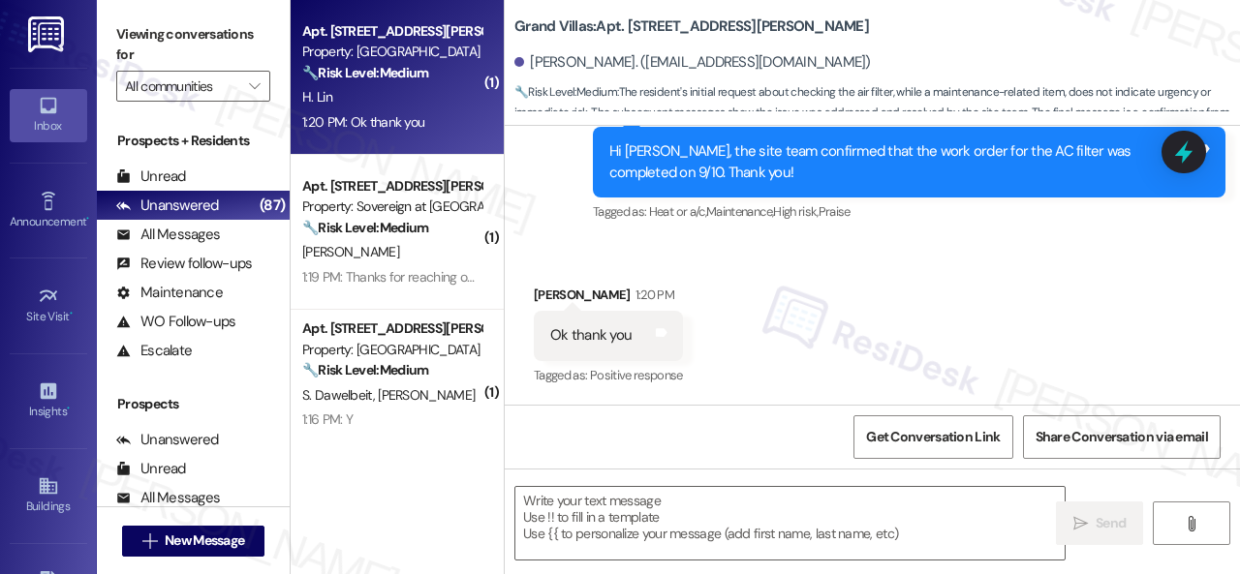
scroll to position [1786, 0]
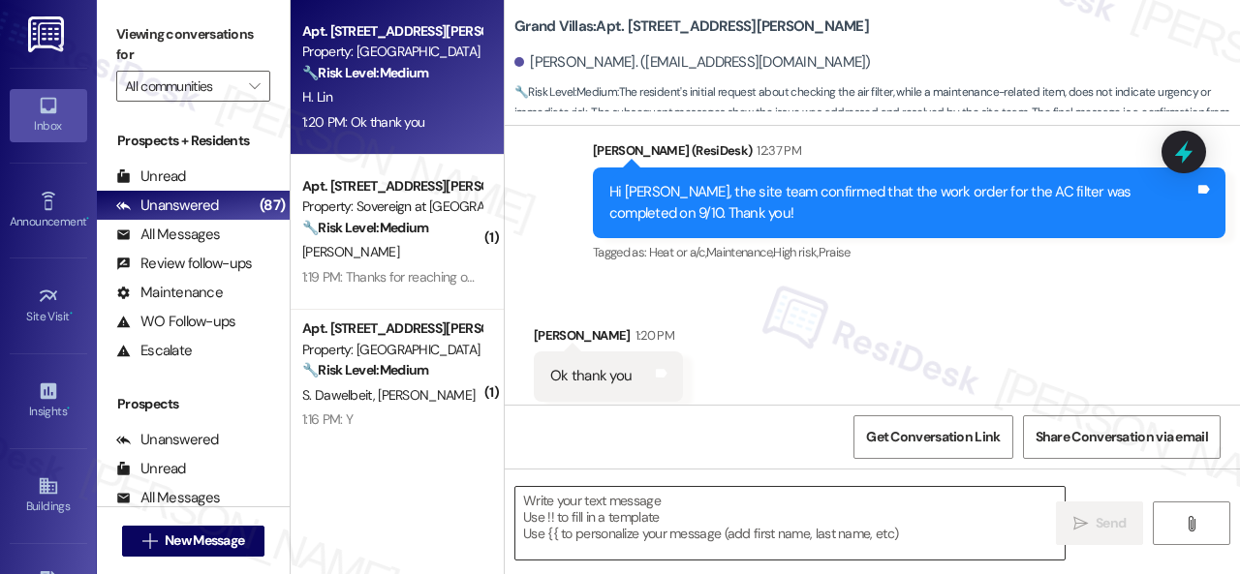
click at [626, 523] on textarea at bounding box center [789, 523] width 549 height 73
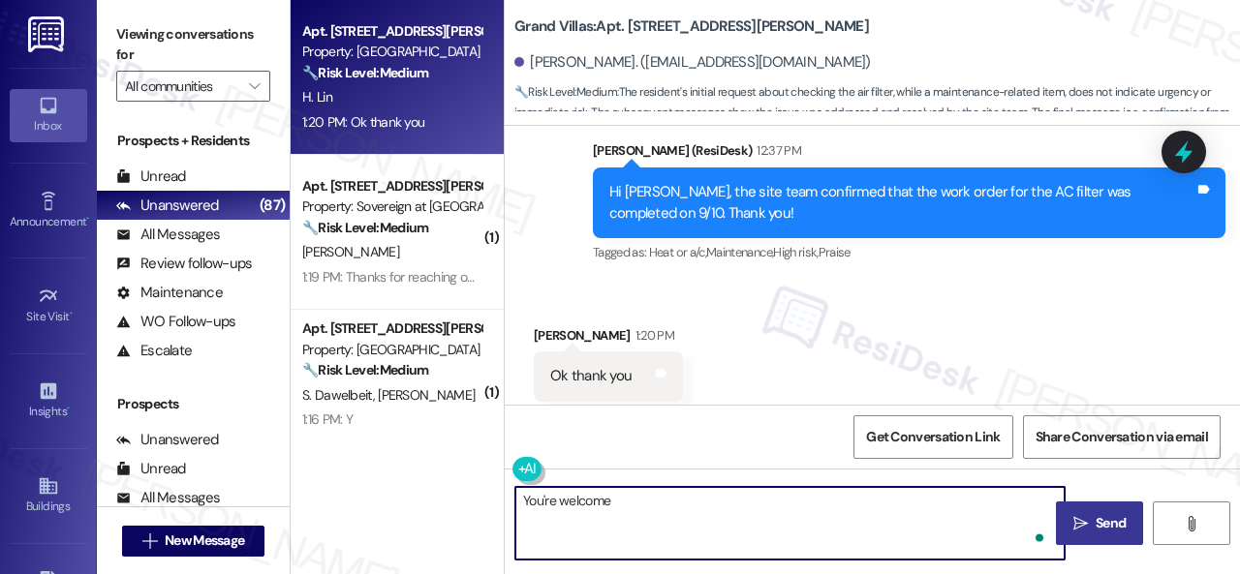
type textarea "You're welcome."
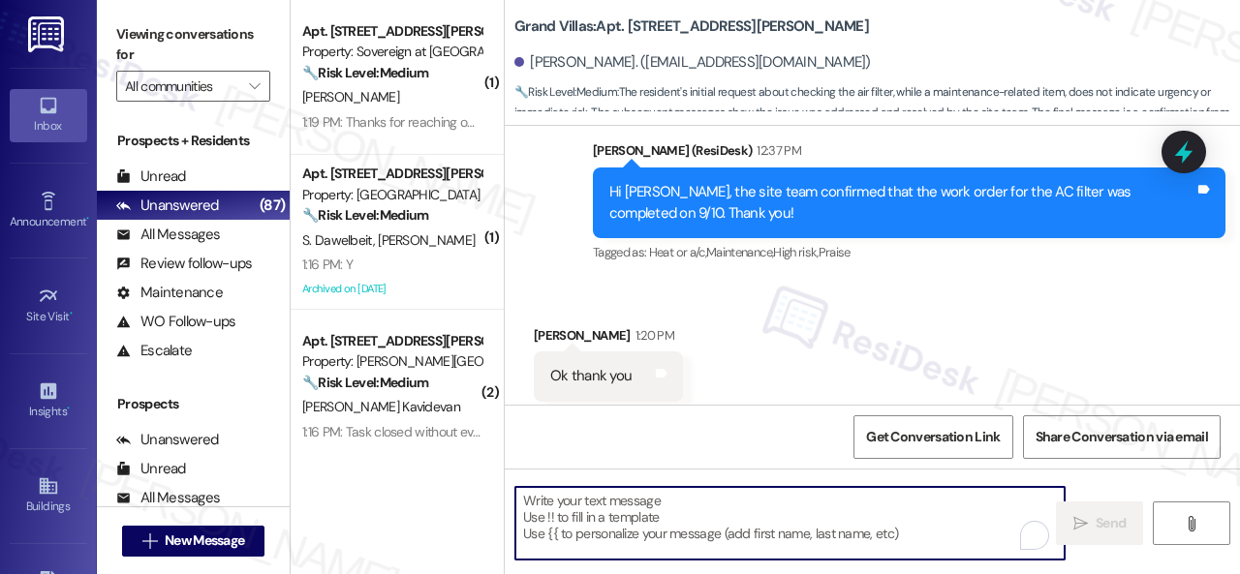
scroll to position [1921, 0]
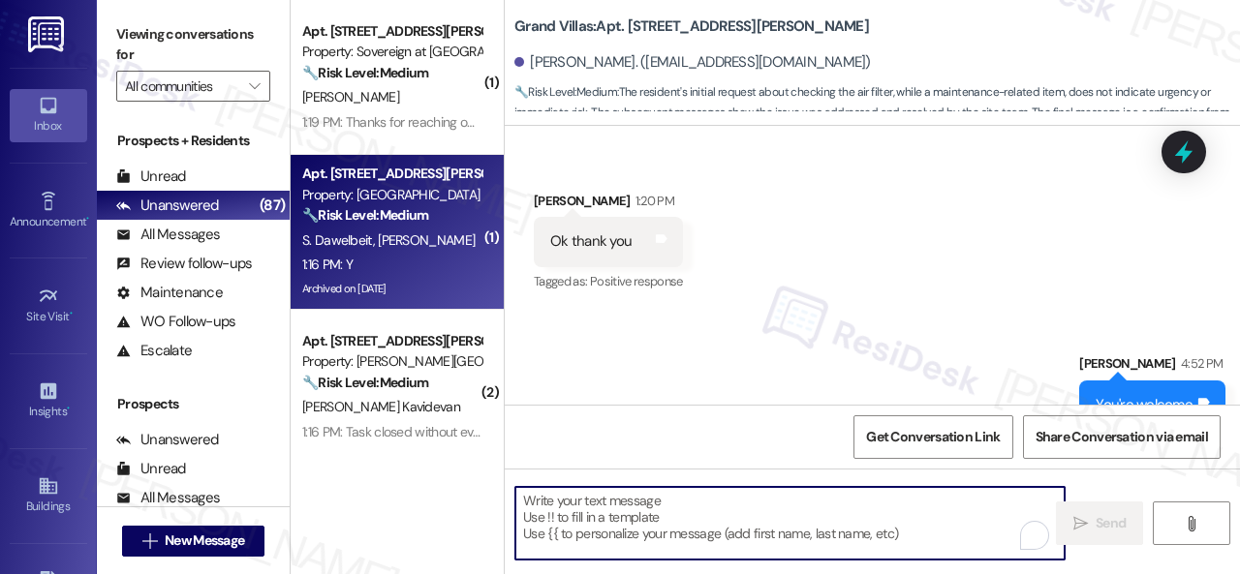
click at [432, 279] on div "Archived on 09/17/2024" at bounding box center [391, 289] width 183 height 24
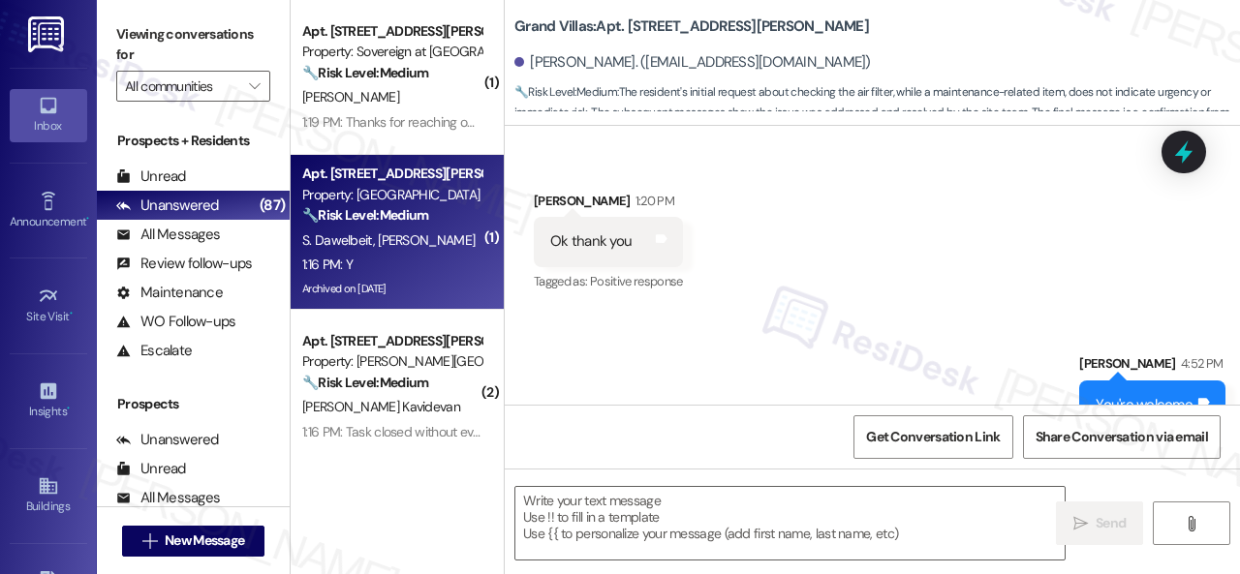
type textarea "Fetching suggested responses. Please feel free to read through the conversation…"
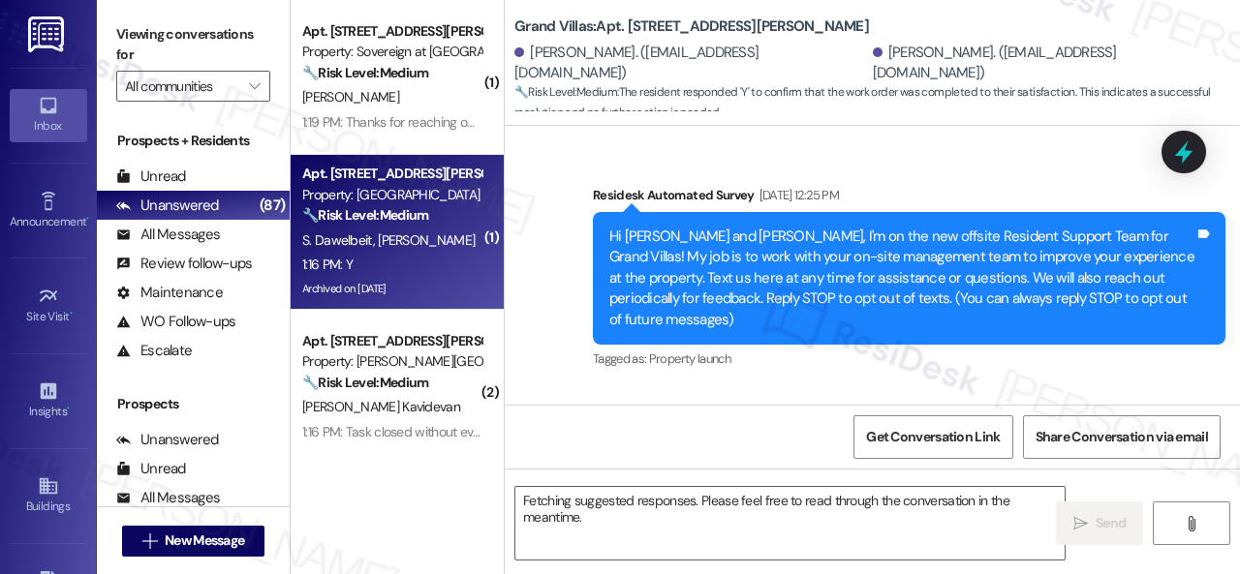
scroll to position [10160, 0]
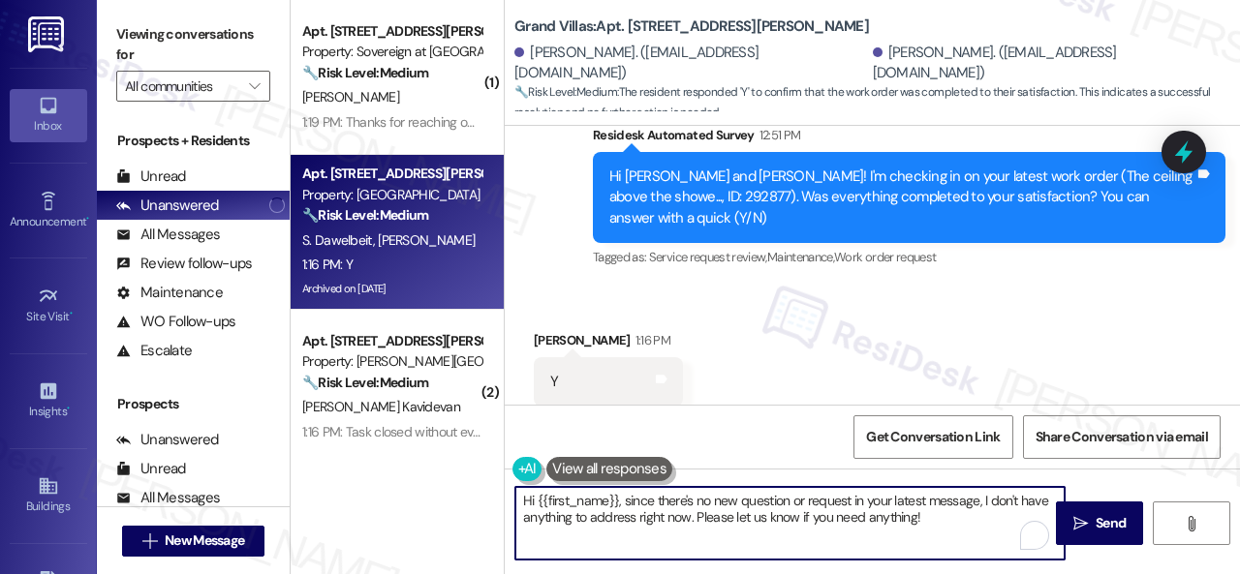
drag, startPoint x: 934, startPoint y: 515, endPoint x: 293, endPoint y: 488, distance: 641.8
click at [293, 488] on div "( 1 ) Apt. 14~203, 13310 Melrose Lane Property: Sovereign at Overland Park 🔧 Ri…" at bounding box center [765, 287] width 949 height 574
paste textarea "We’re happy to know everything’s all set! If your stay at {{property}} met your…"
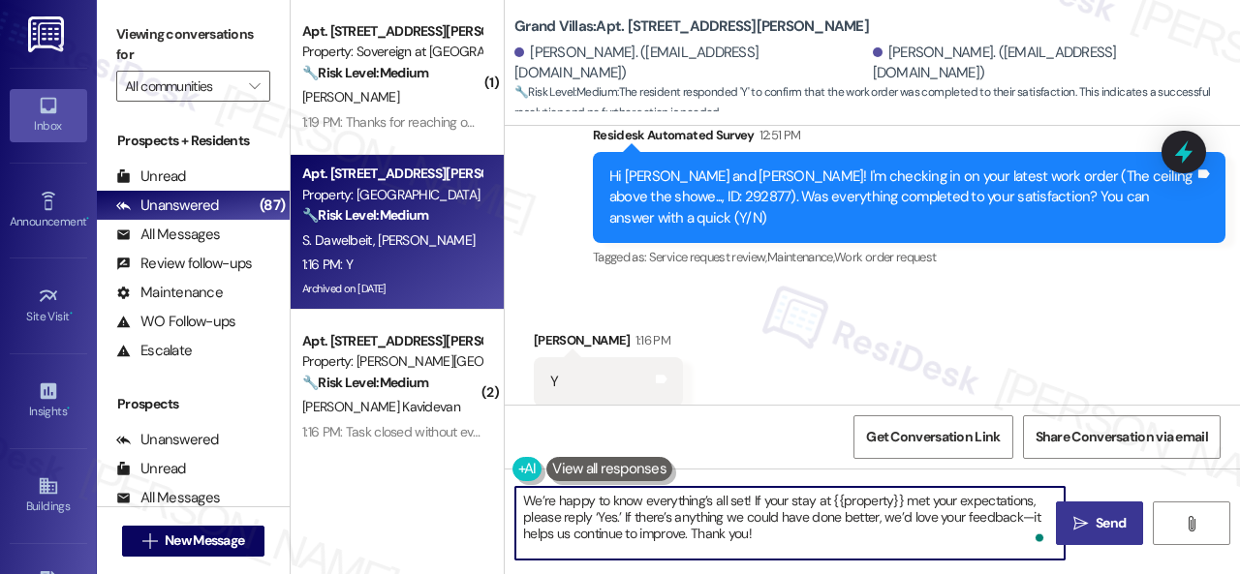
type textarea "We’re happy to know everything’s all set! If your stay at {{property}} met your…"
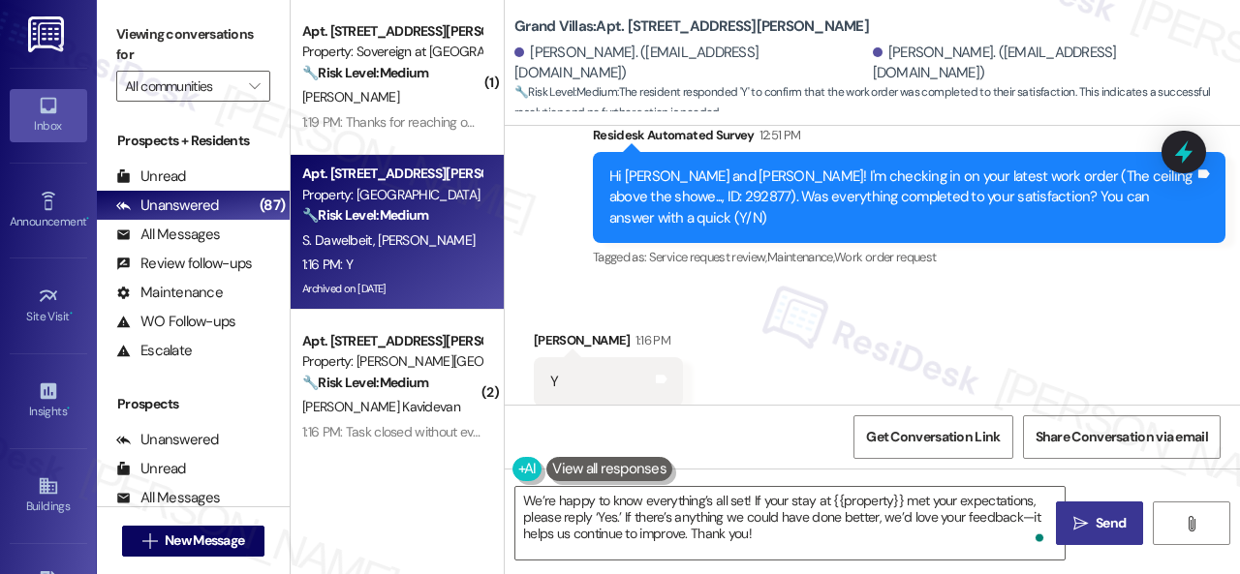
click at [1114, 520] on span "Send" at bounding box center [1111, 523] width 30 height 20
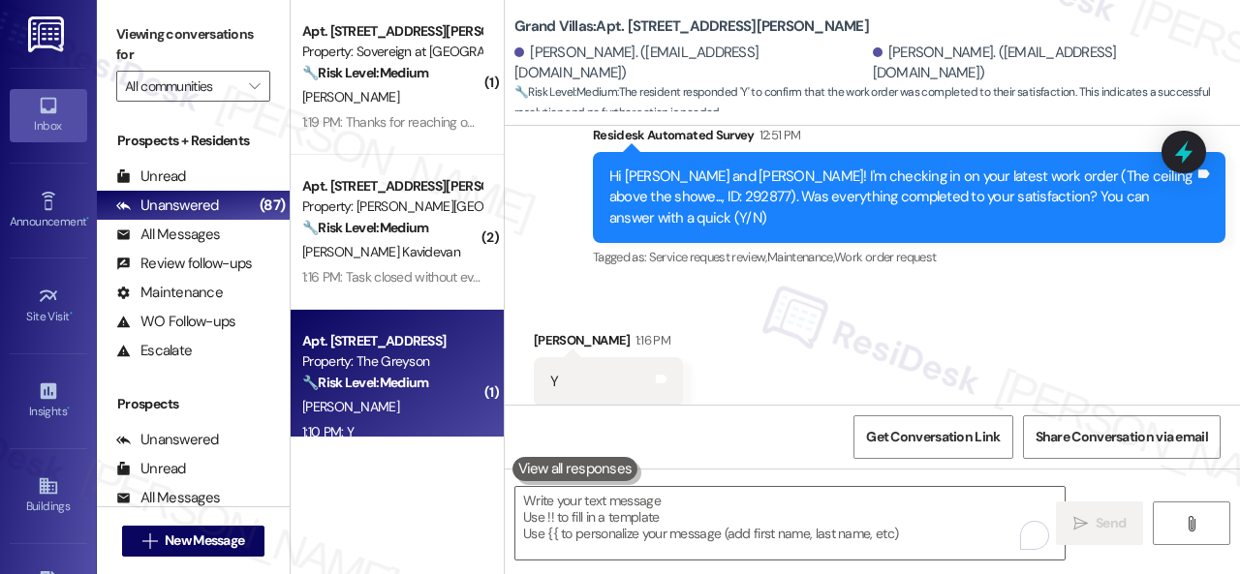
click at [391, 425] on div "1:10 PM: Y 1:10 PM: Y" at bounding box center [391, 432] width 183 height 24
type textarea "Fetching suggested responses. Please feel free to read through the conversation…"
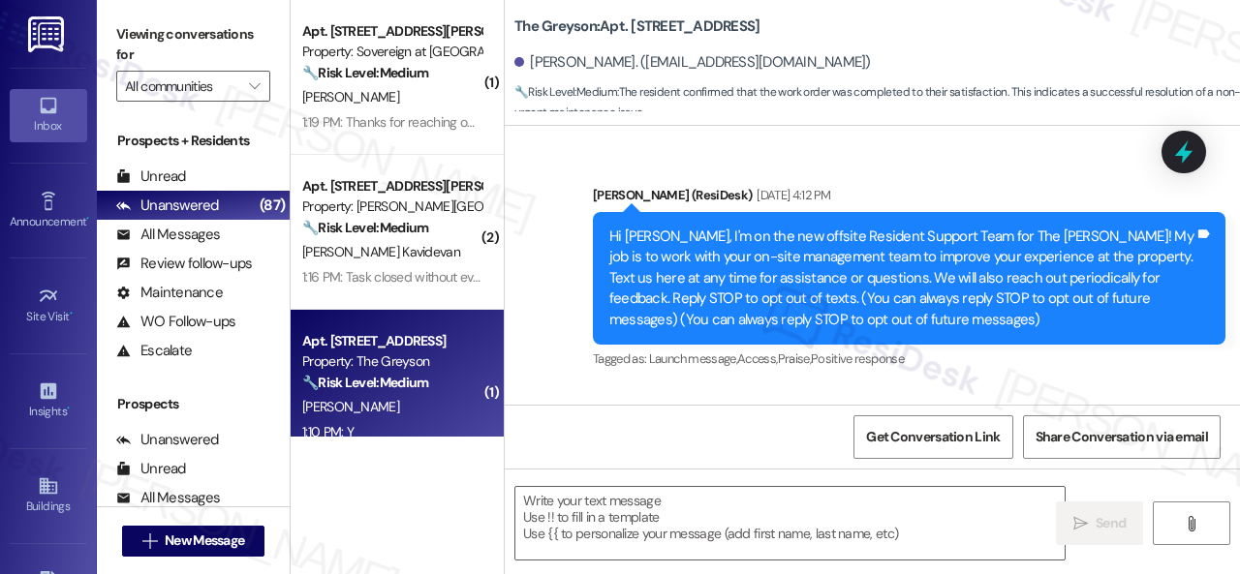
type textarea "Fetching suggested responses. Please feel free to read through the conversation…"
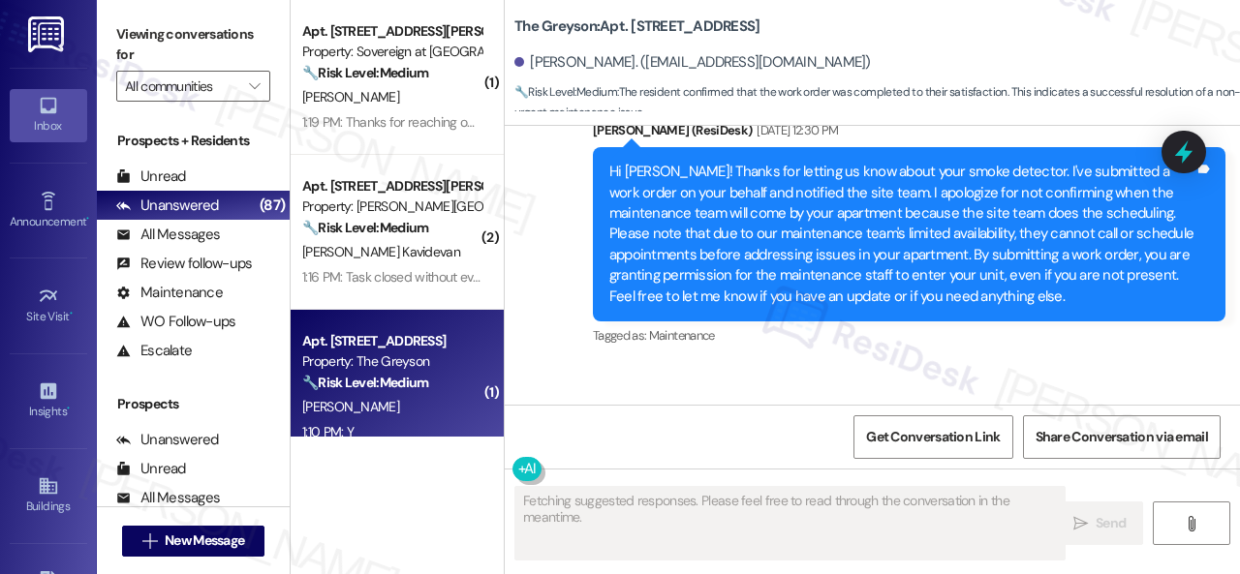
scroll to position [9607, 0]
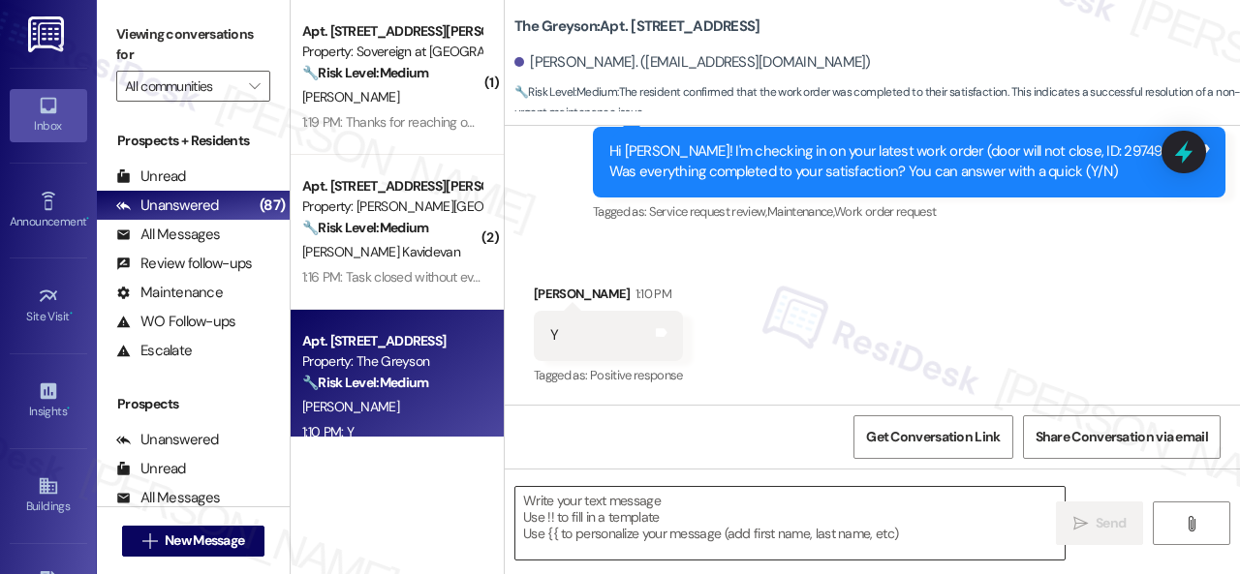
click at [637, 511] on textarea at bounding box center [789, 523] width 549 height 73
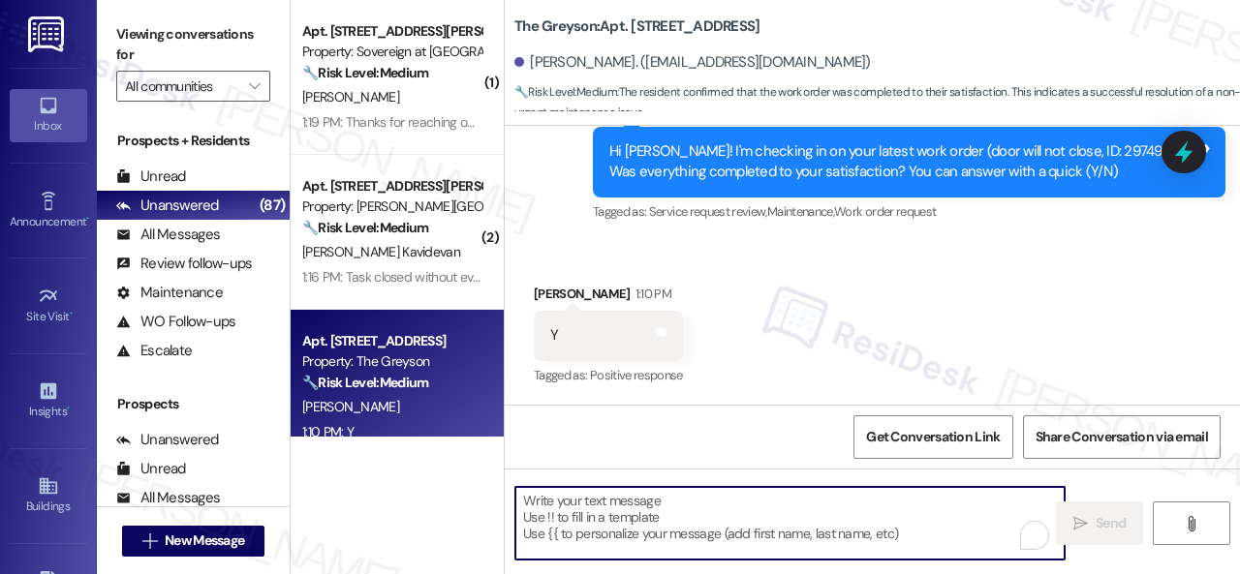
paste textarea "We’re happy to know everything’s all set! If your stay at {{property}} met your…"
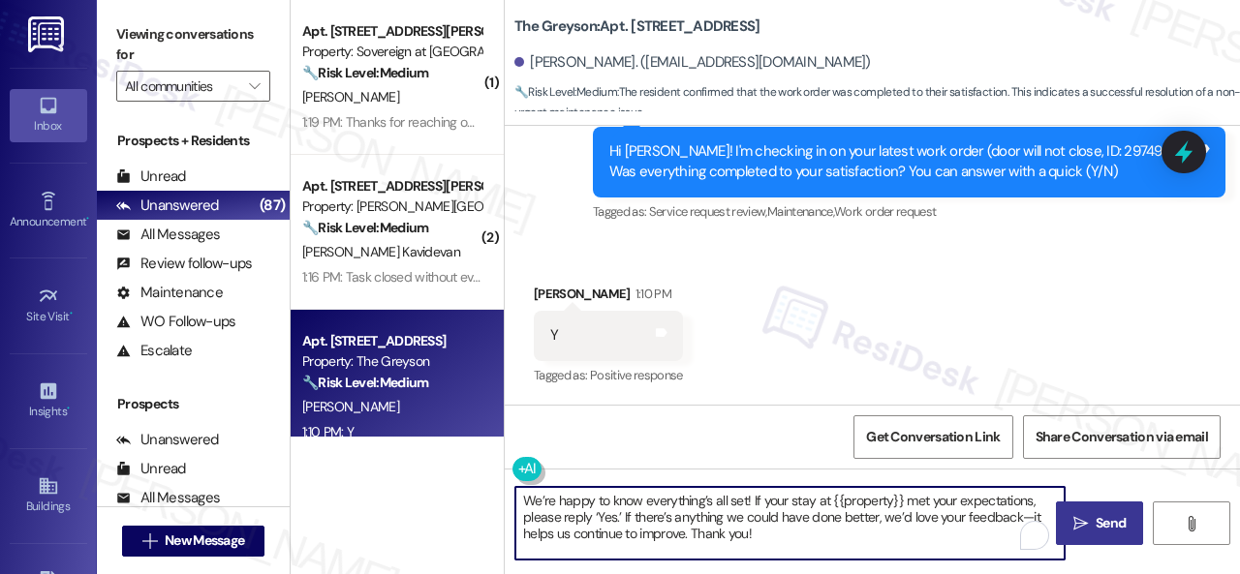
type textarea "We’re happy to know everything’s all set! If your stay at {{property}} met your…"
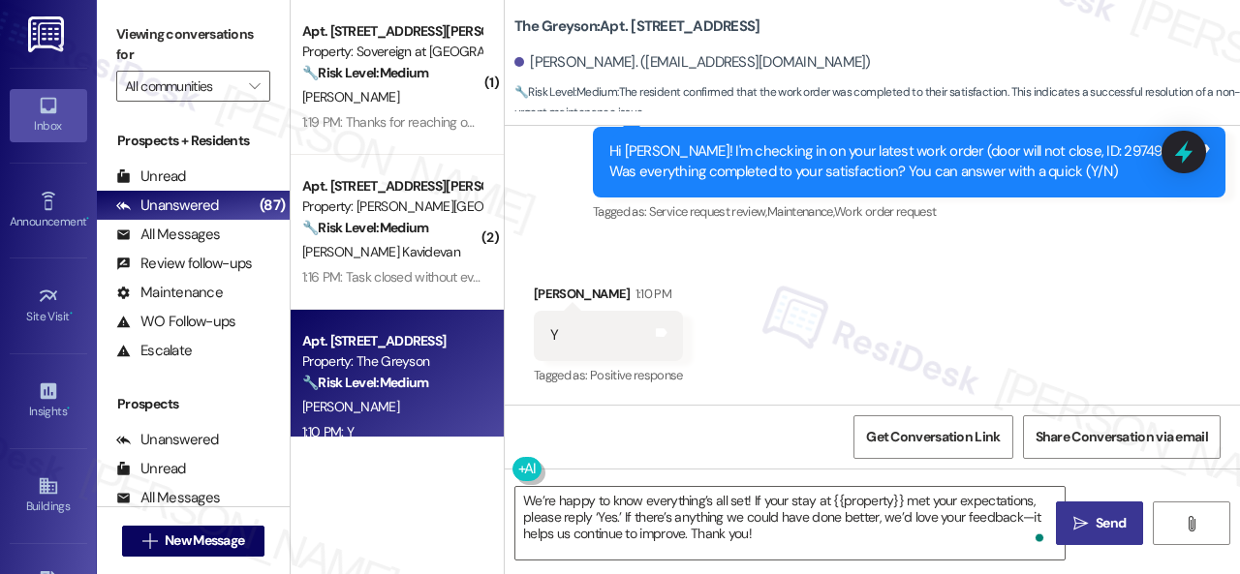
click at [1077, 525] on icon "" at bounding box center [1080, 523] width 15 height 15
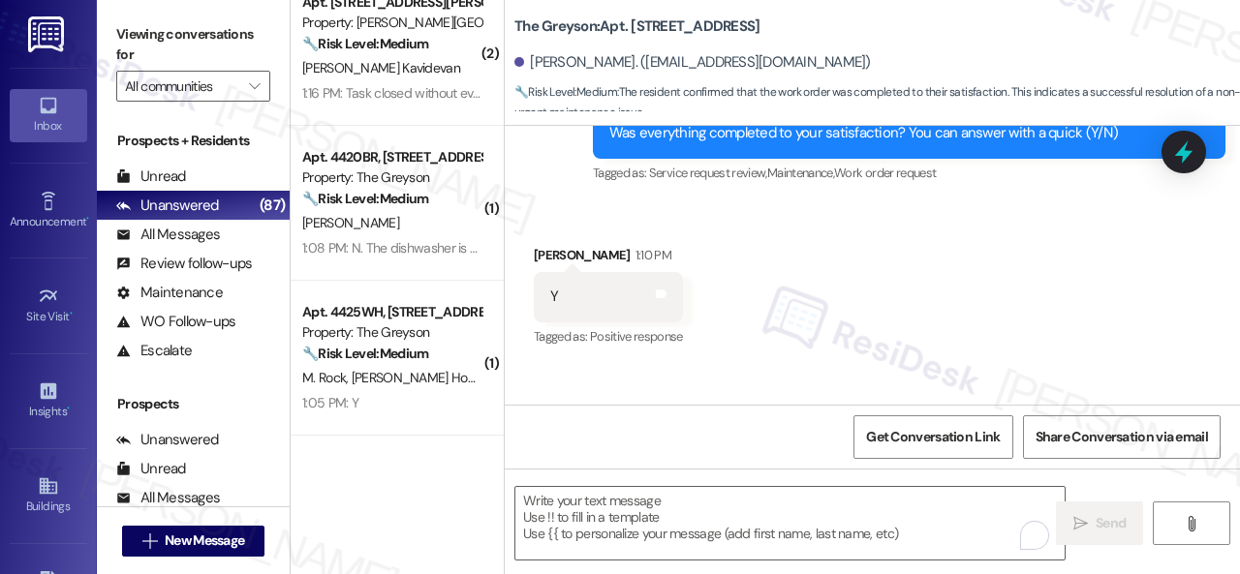
scroll to position [194, 0]
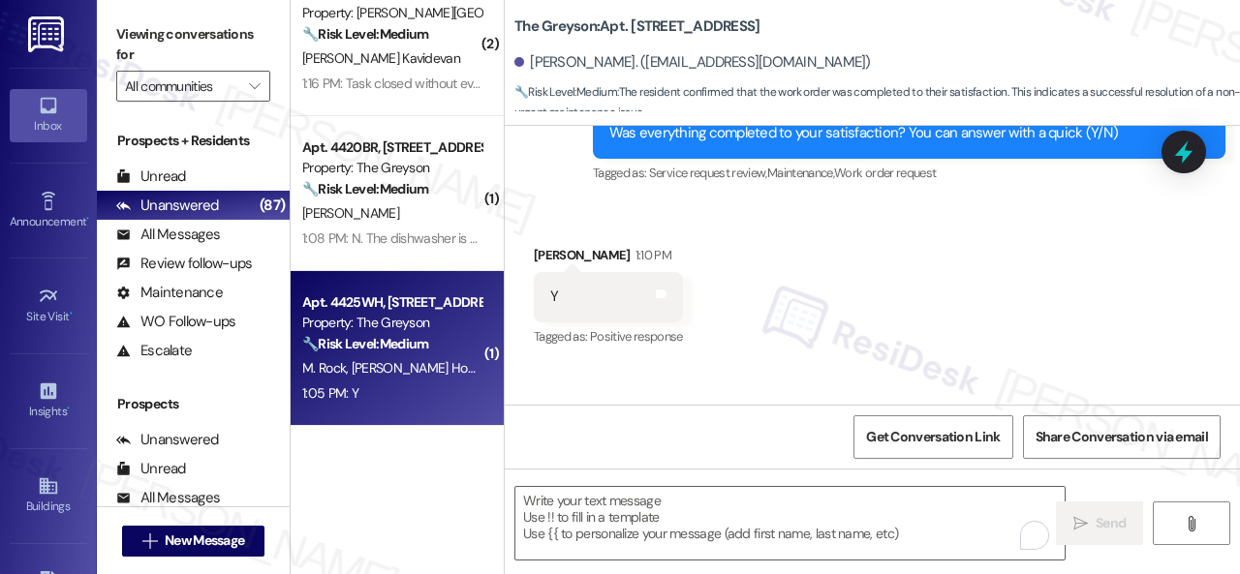
click at [432, 382] on div "1:05 PM: Y 1:05 PM: Y" at bounding box center [391, 394] width 183 height 24
type textarea "Fetching suggested responses. Please feel free to read through the conversation…"
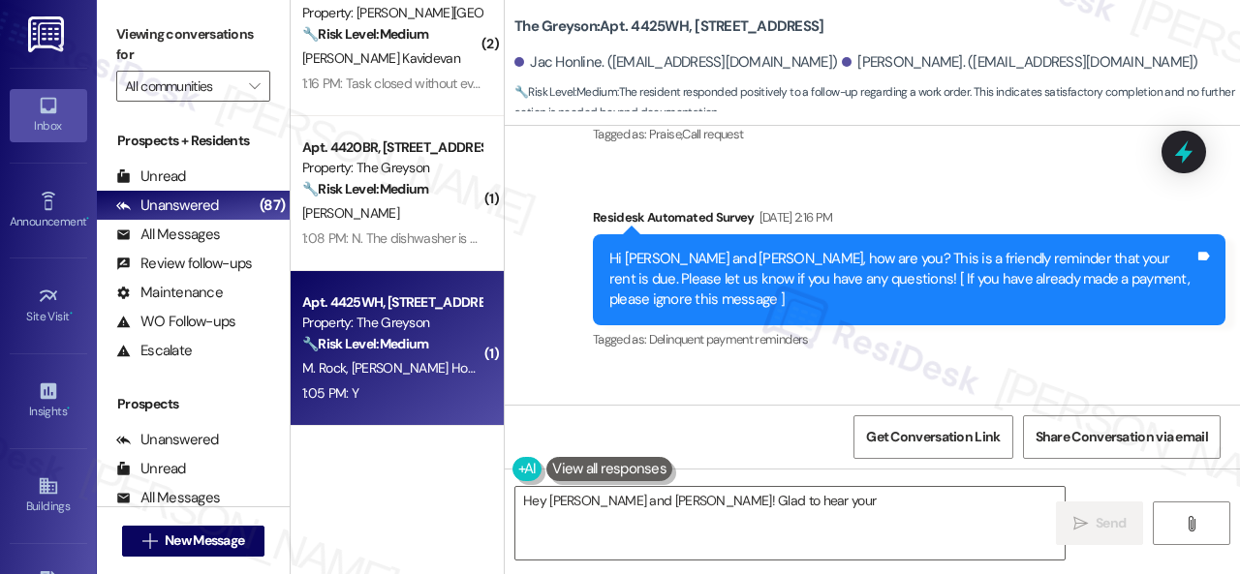
scroll to position [2842, 0]
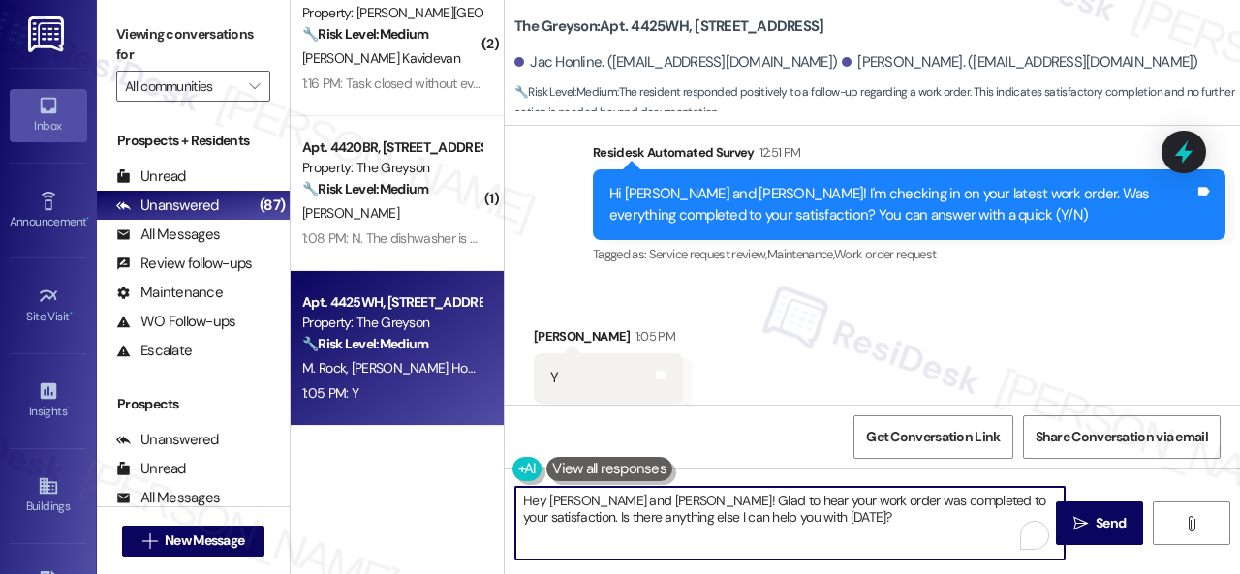
drag, startPoint x: 800, startPoint y: 525, endPoint x: 424, endPoint y: 461, distance: 381.2
click at [424, 461] on div "( 1 ) Apt. 14~203, 13310 Melrose Lane Property: Sovereign at Overland Park 🔧 Ri…" at bounding box center [765, 287] width 949 height 574
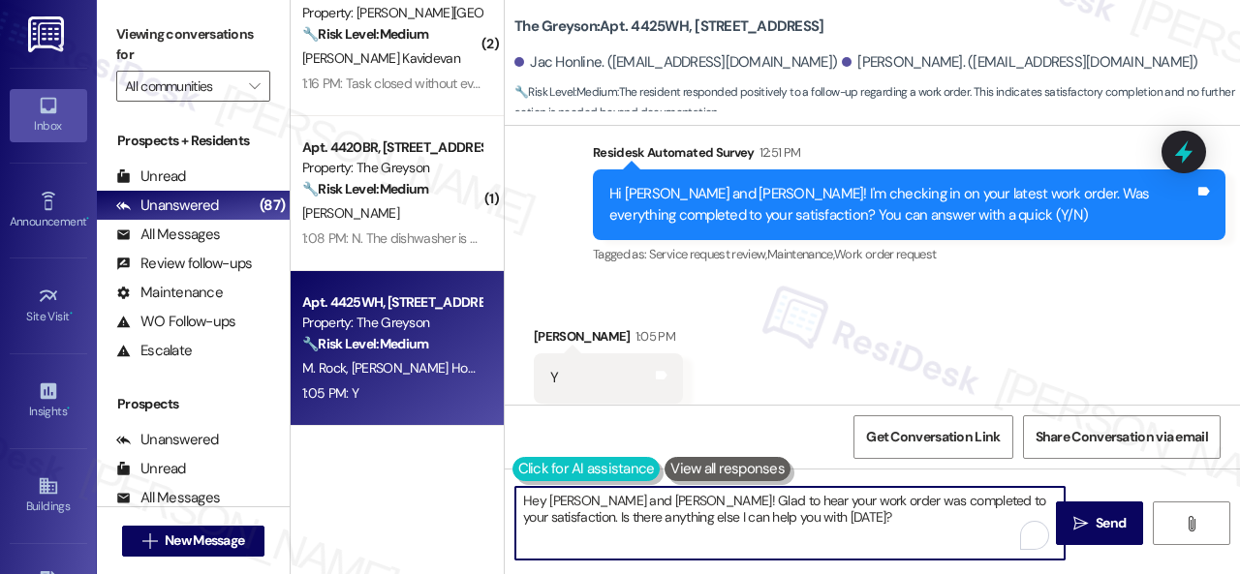
paste textarea "We’re happy to know everything’s all set! If your stay at {{property}} met your…"
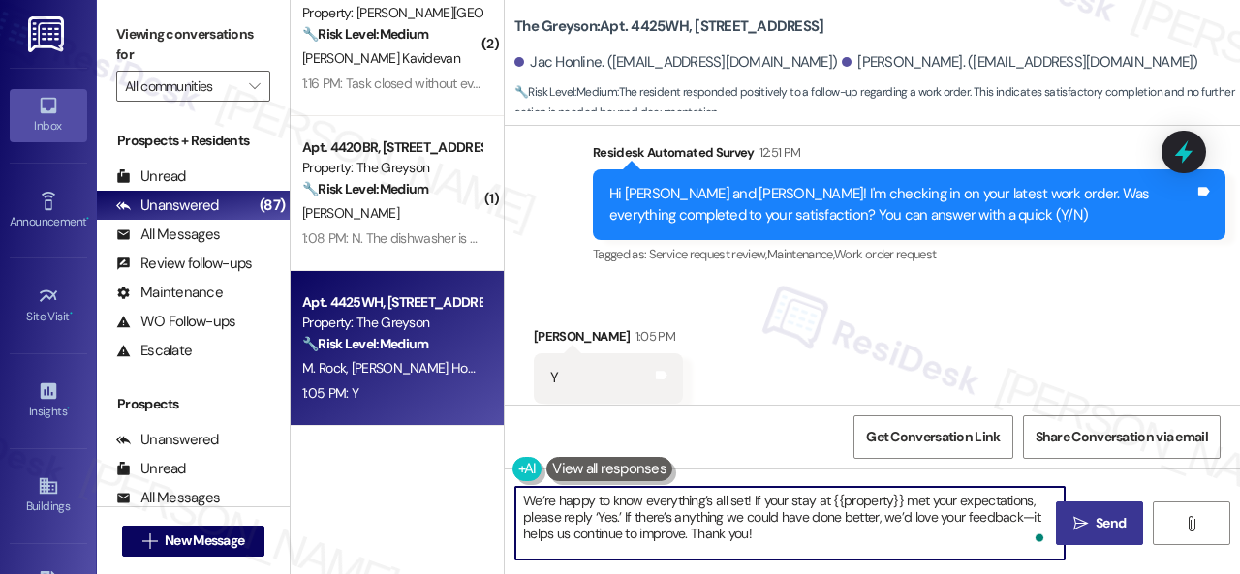
type textarea "We’re happy to know everything’s all set! If your stay at {{property}} met your…"
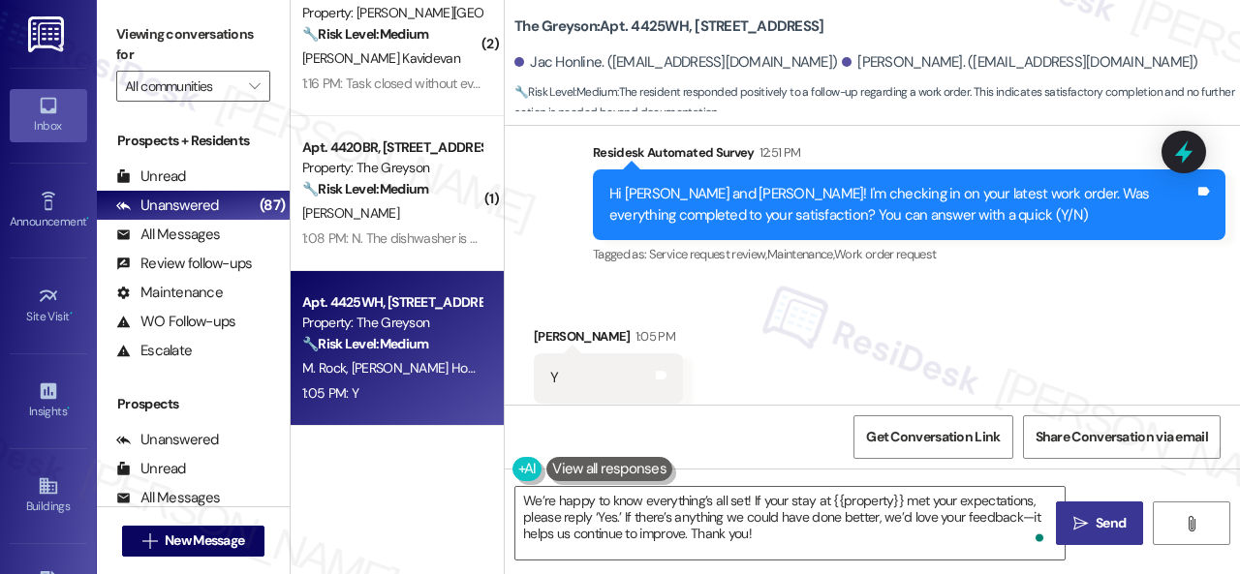
click at [1092, 518] on span "Send" at bounding box center [1111, 523] width 38 height 20
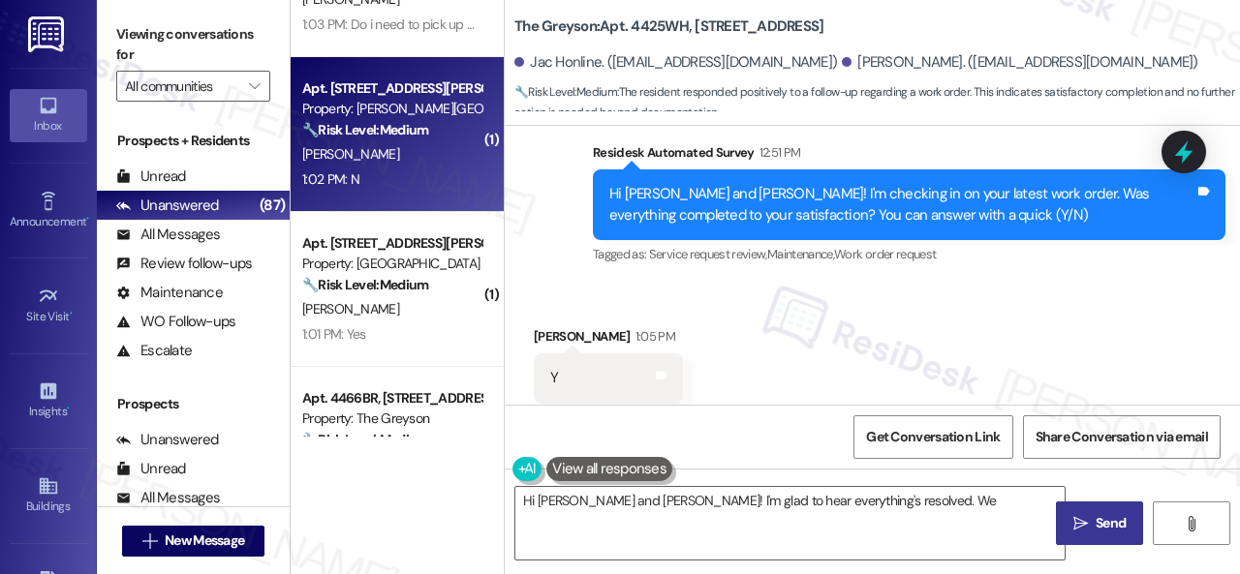
scroll to position [581, 0]
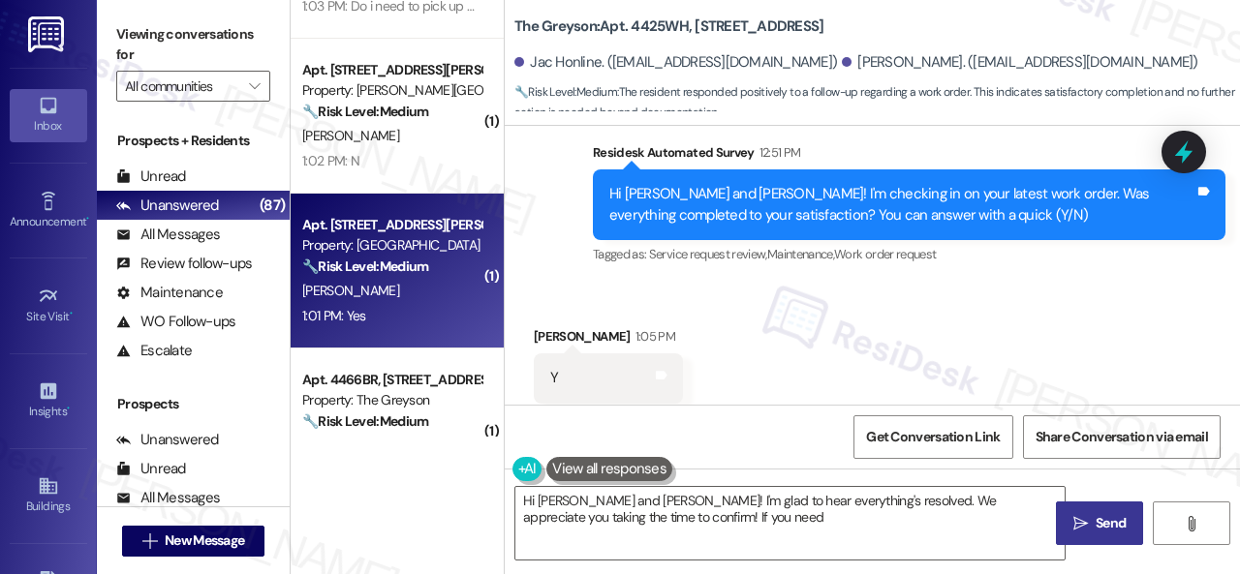
type textarea "Hi Jac and Michael! I'm glad to hear everything's resolved. We appreciate you t…"
click at [415, 322] on div "1:01 PM: Yes 1:01 PM: Yes" at bounding box center [391, 316] width 183 height 24
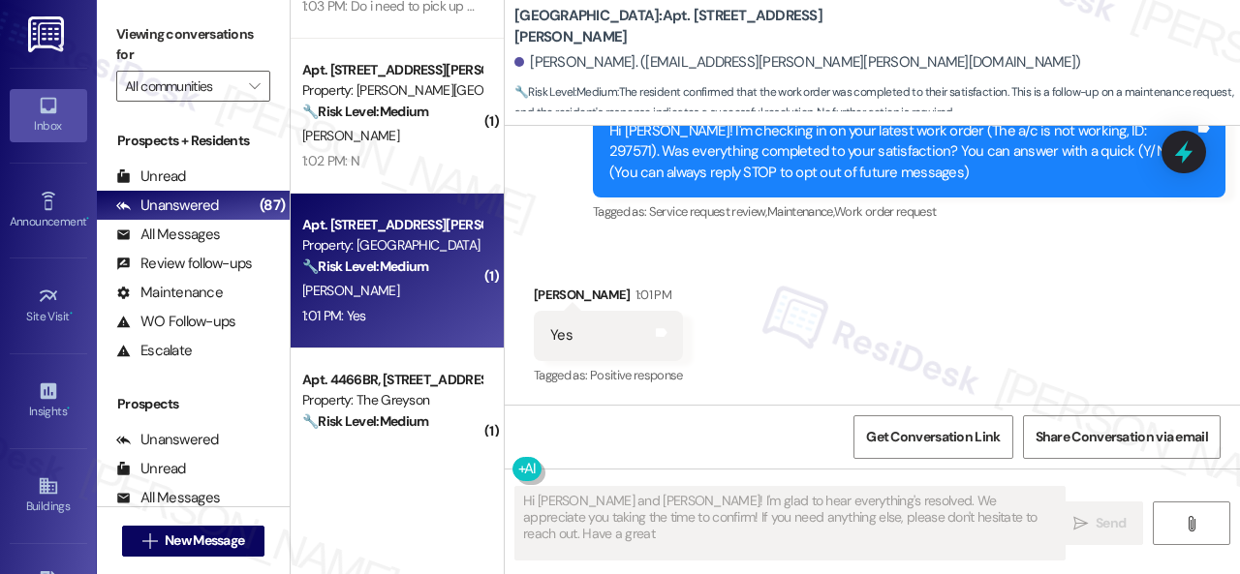
scroll to position [220, 0]
type textarea "Hi Jac and Michael! I'm glad to hear everything's resolved. We appreciate you t…"
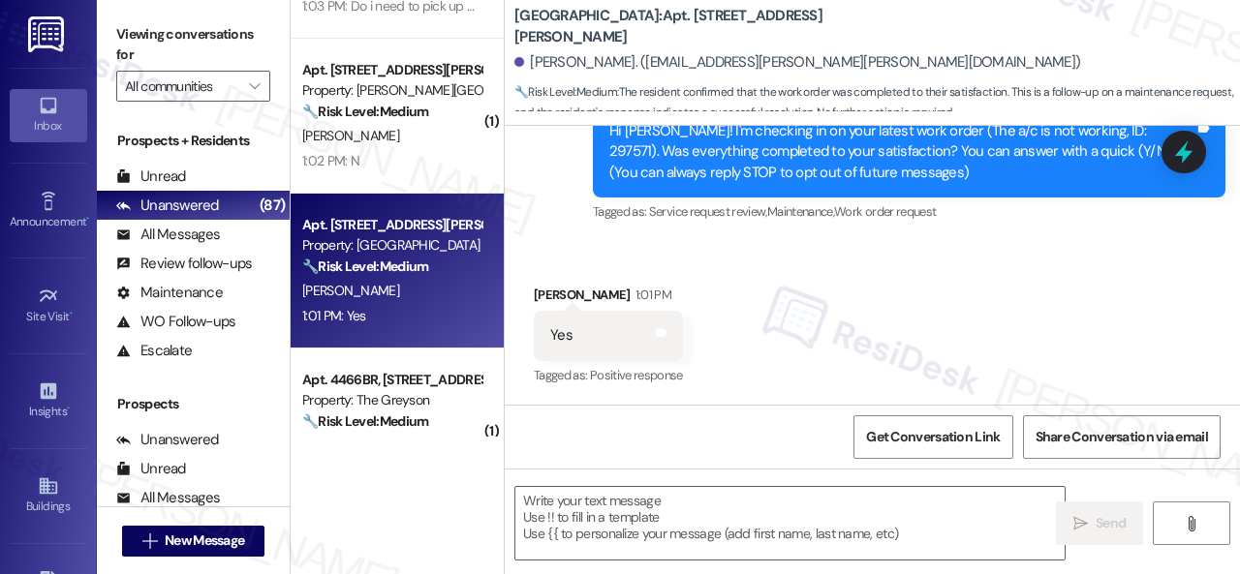
click at [589, 507] on textarea at bounding box center [789, 523] width 549 height 73
paste textarea "We’re happy to know everything’s all set! If your stay at {{property}} met your…"
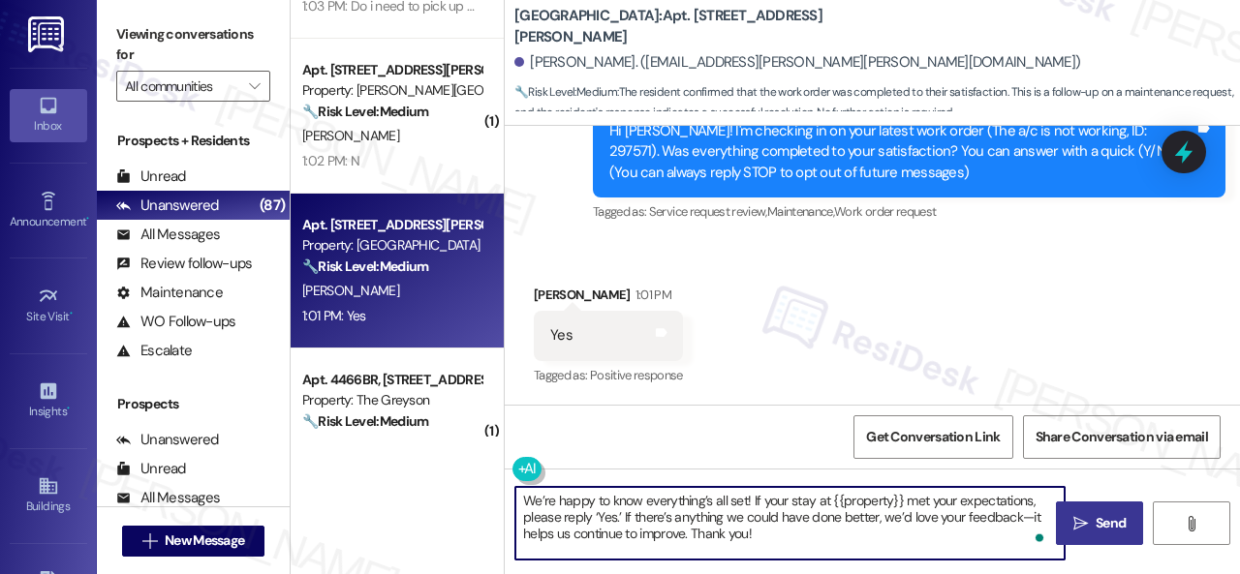
type textarea "We’re happy to know everything’s all set! If your stay at {{property}} met your…"
click at [1069, 516] on span " Send" at bounding box center [1099, 523] width 61 height 20
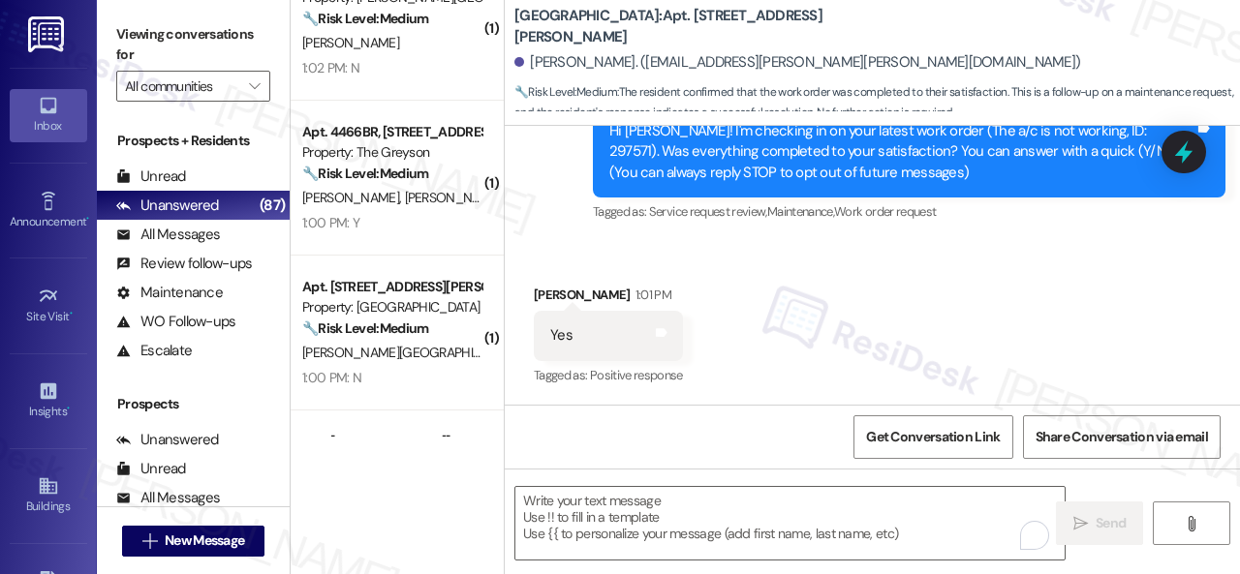
scroll to position [678, 0]
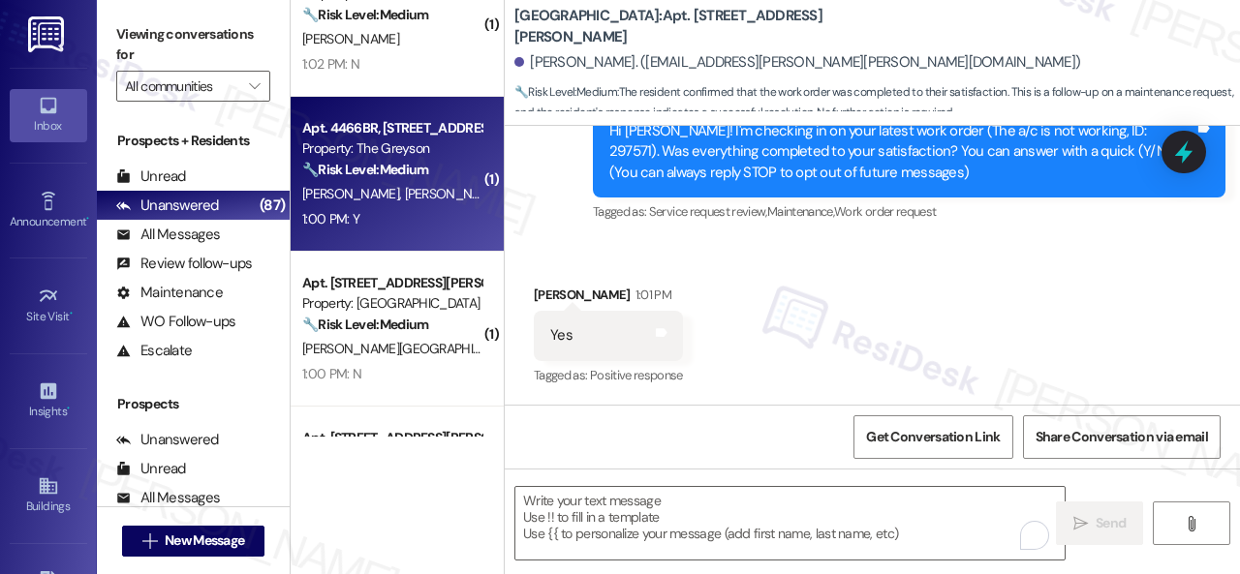
click at [406, 224] on div "1:00 PM: Y 1:00 PM: Y" at bounding box center [391, 219] width 183 height 24
type textarea "Fetching suggested responses. Please feel free to read through the conversation…"
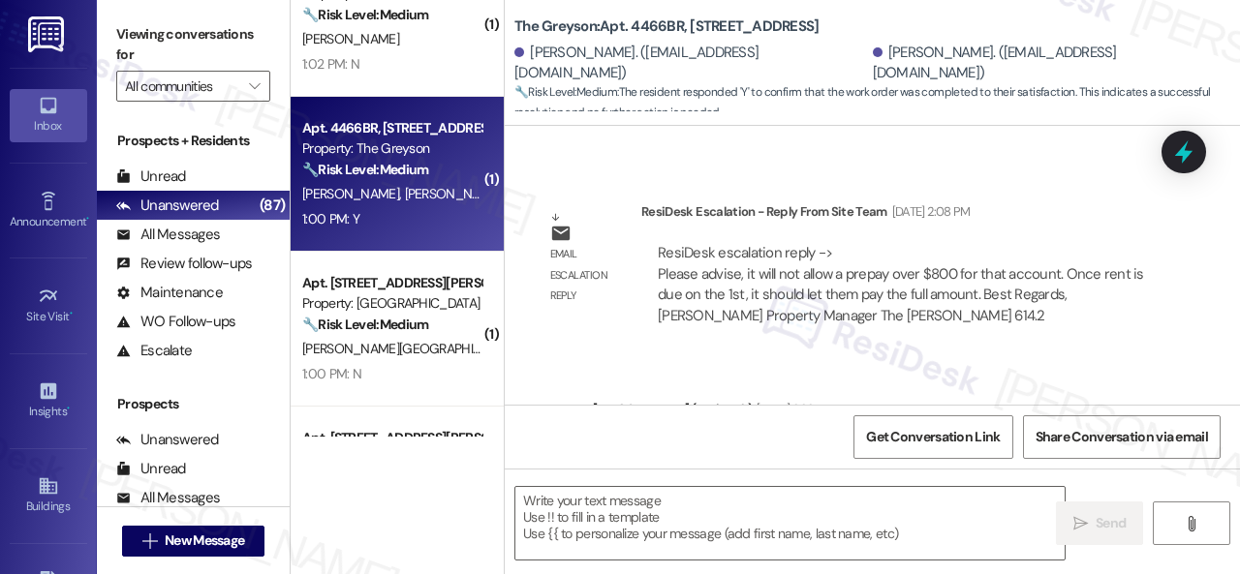
type textarea "Fetching suggested responses. Please feel free to read through the conversation…"
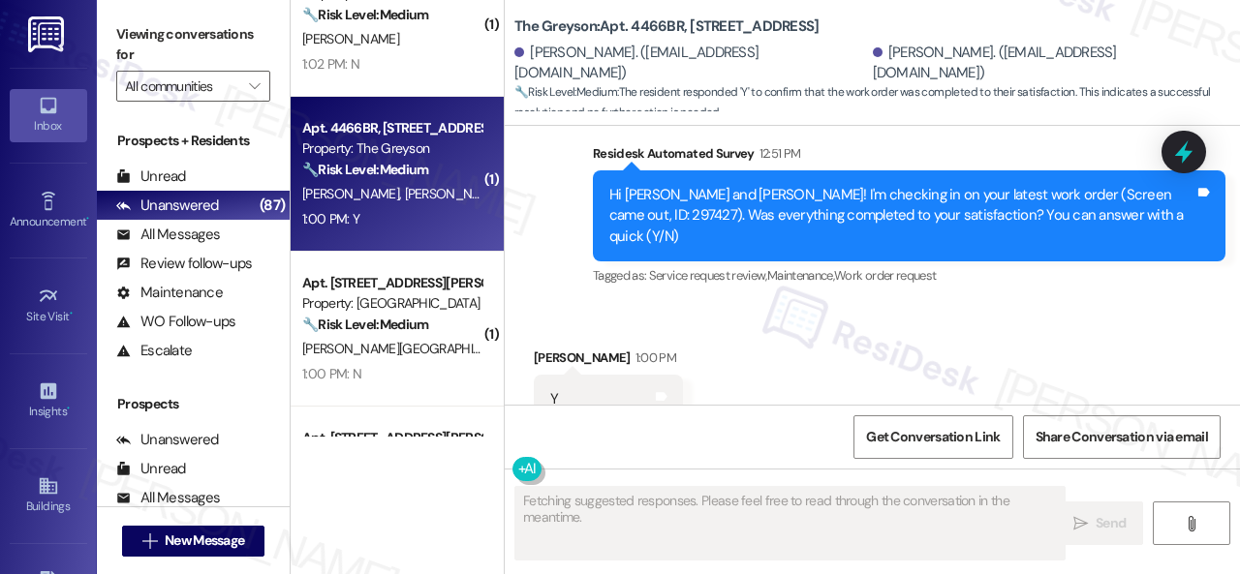
scroll to position [4002, 0]
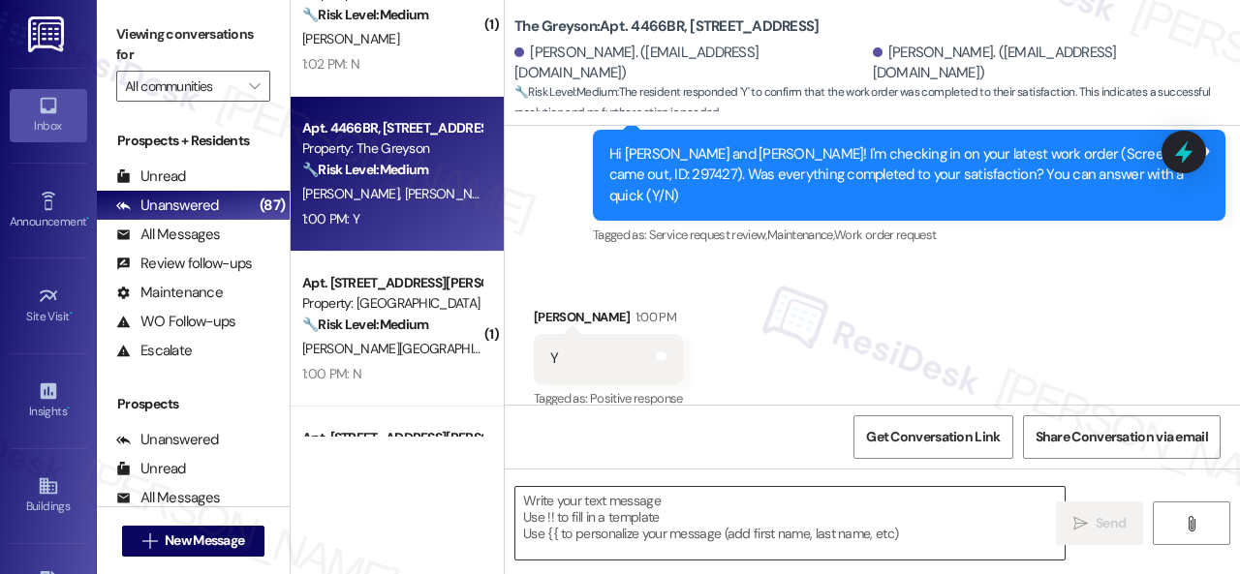
click at [659, 516] on textarea at bounding box center [789, 523] width 549 height 73
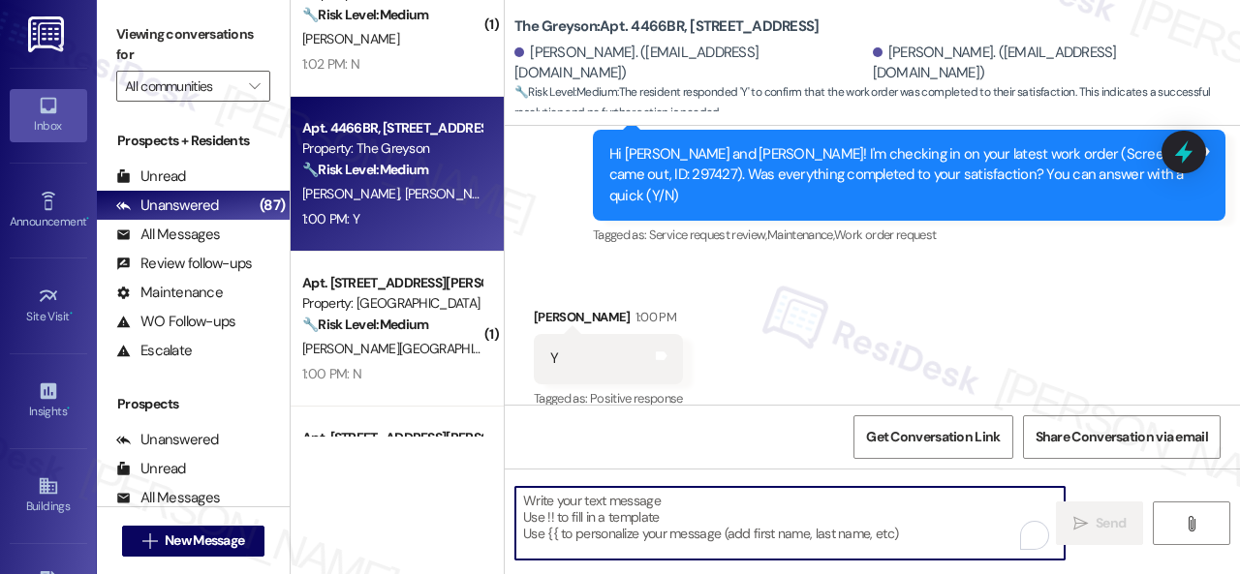
paste textarea "We’re happy to know everything’s all set! If your stay at {{property}} met your…"
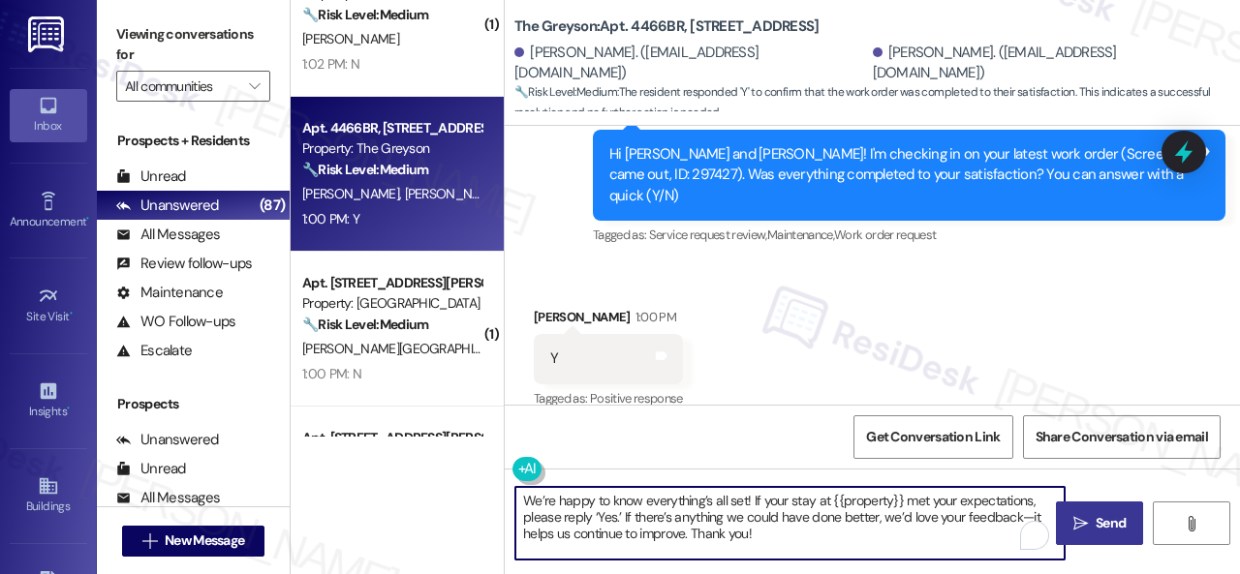
type textarea "We’re happy to know everything’s all set! If your stay at {{property}} met your…"
click at [1082, 525] on span " Send" at bounding box center [1099, 523] width 61 height 20
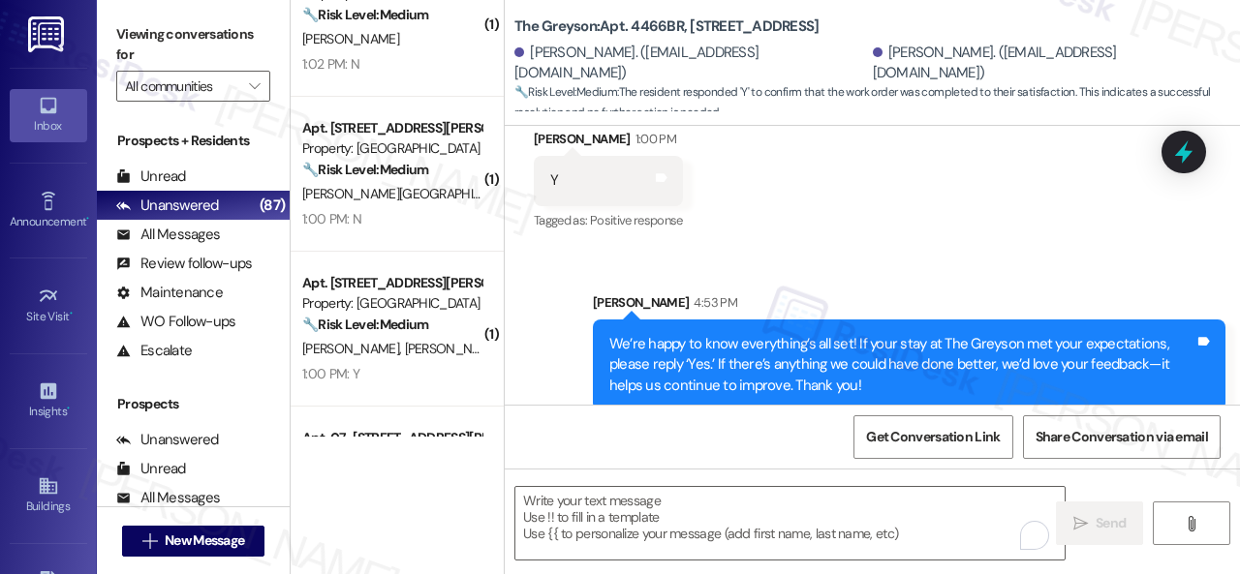
scroll to position [6, 0]
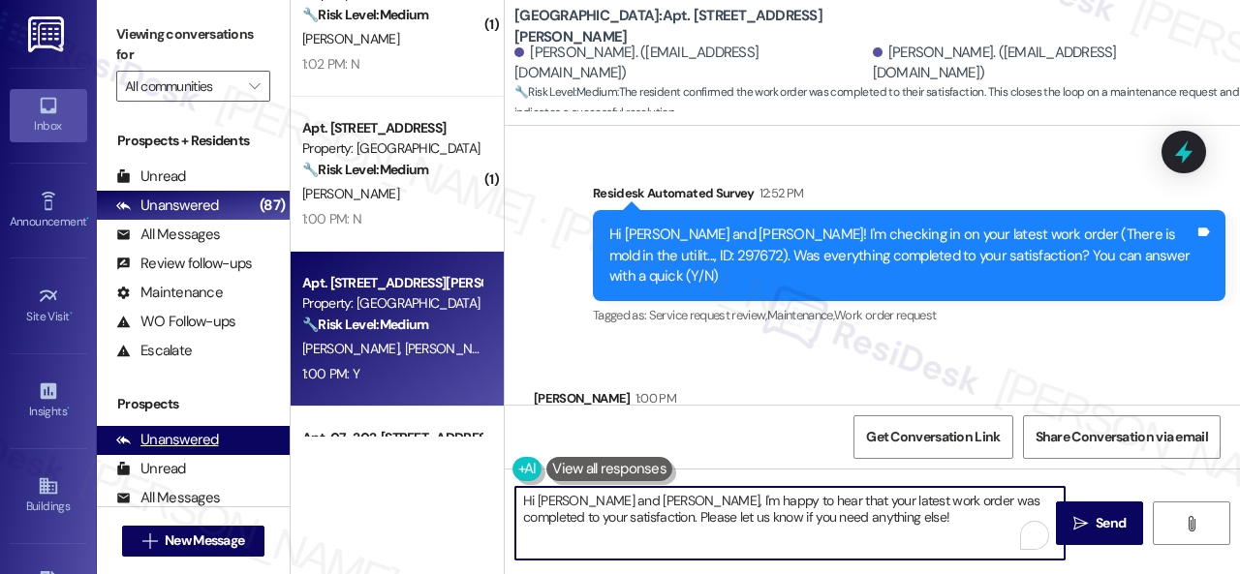
drag, startPoint x: 761, startPoint y: 518, endPoint x: 214, endPoint y: 440, distance: 552.9
click at [190, 439] on div "Viewing conversations for All communities  Prospects + Residents Unread (0) Un…" at bounding box center [668, 287] width 1143 height 574
paste textarea "We’re happy to know everything’s all set! If your stay at {{property}} met your…"
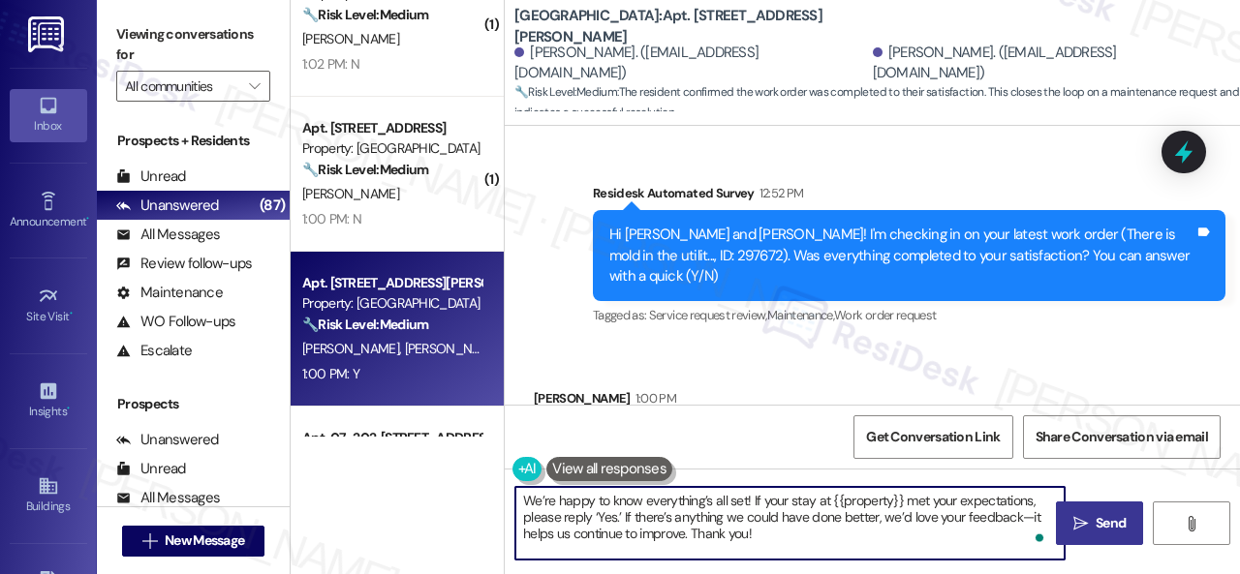
type textarea "We’re happy to know everything’s all set! If your stay at {{property}} met your…"
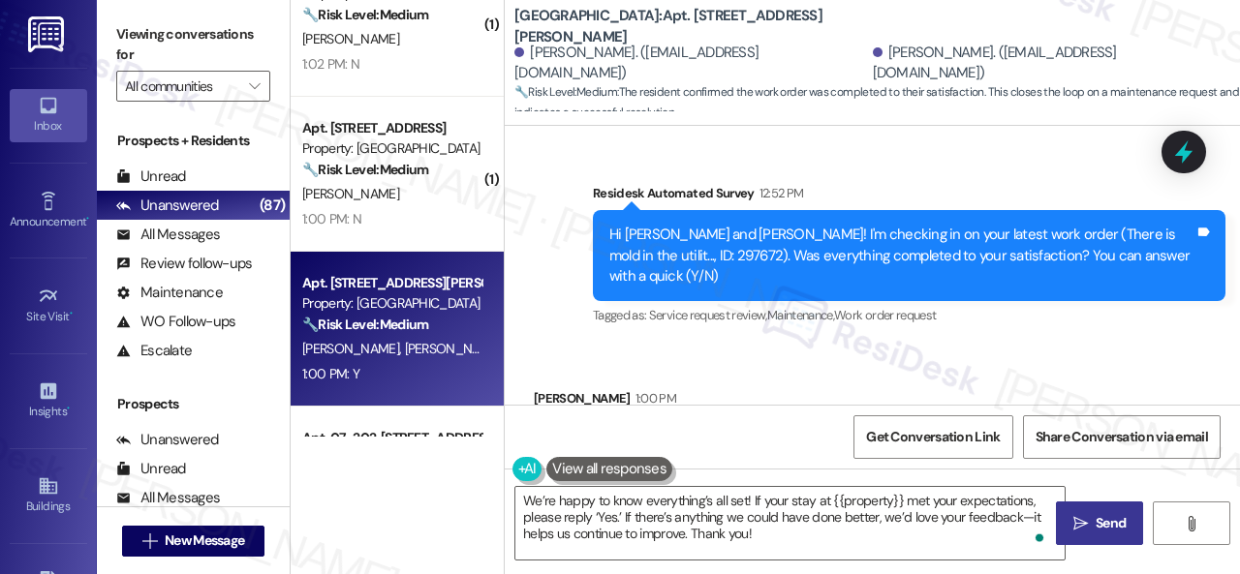
click at [1082, 522] on span " Send" at bounding box center [1099, 523] width 61 height 20
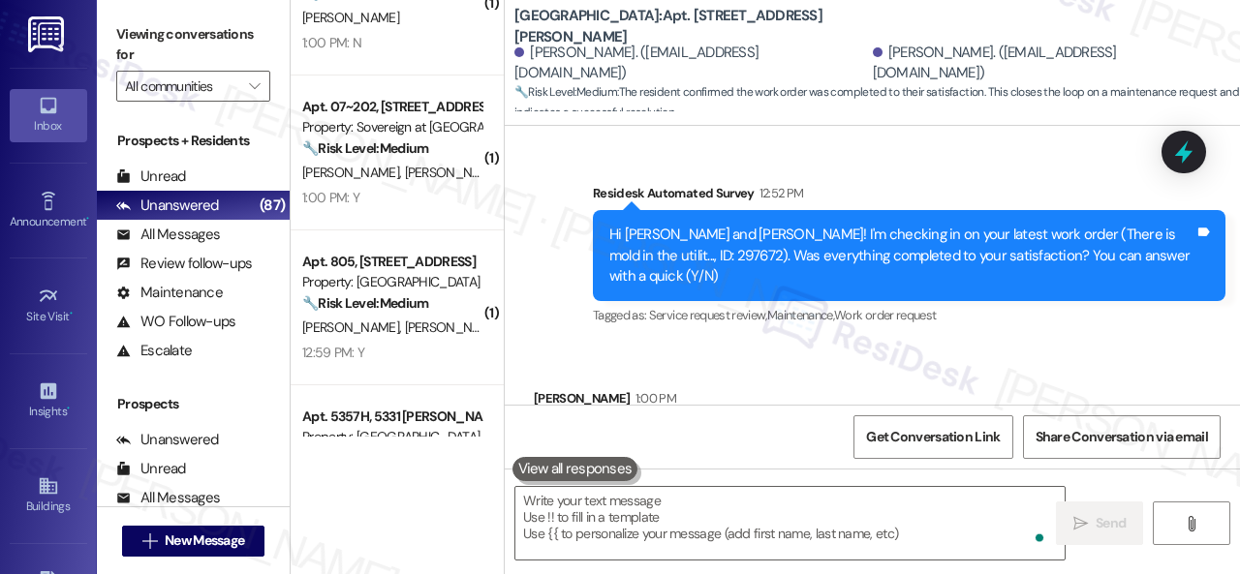
scroll to position [872, 0]
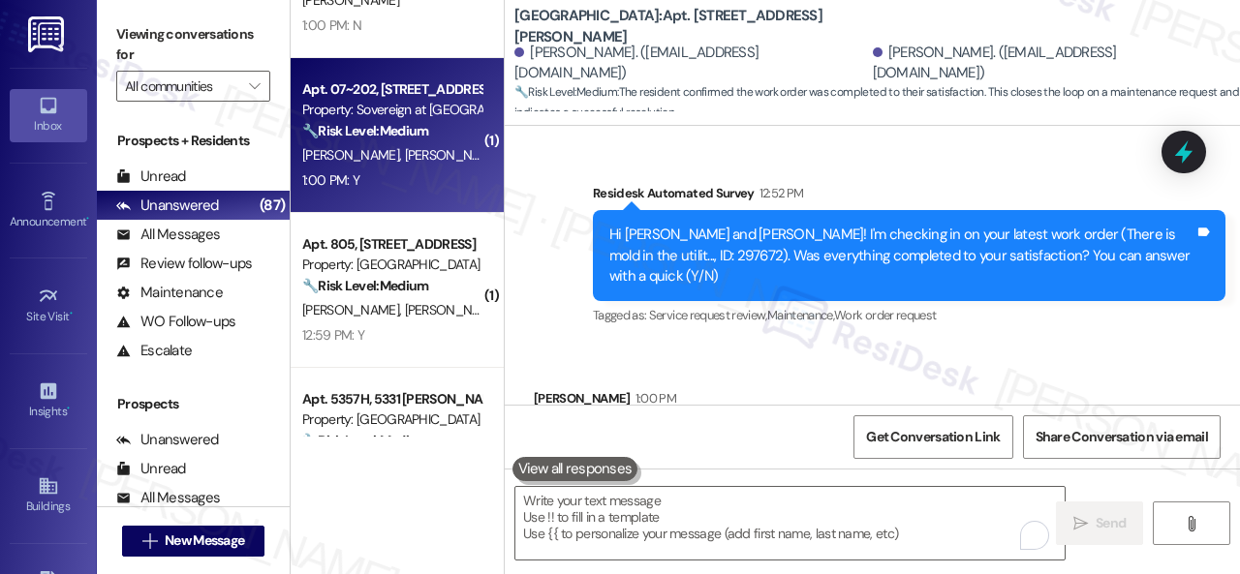
click at [424, 188] on div "1:00 PM: Y 1:00 PM: Y" at bounding box center [391, 181] width 183 height 24
type textarea "Fetching suggested responses. Please feel free to read through the conversation…"
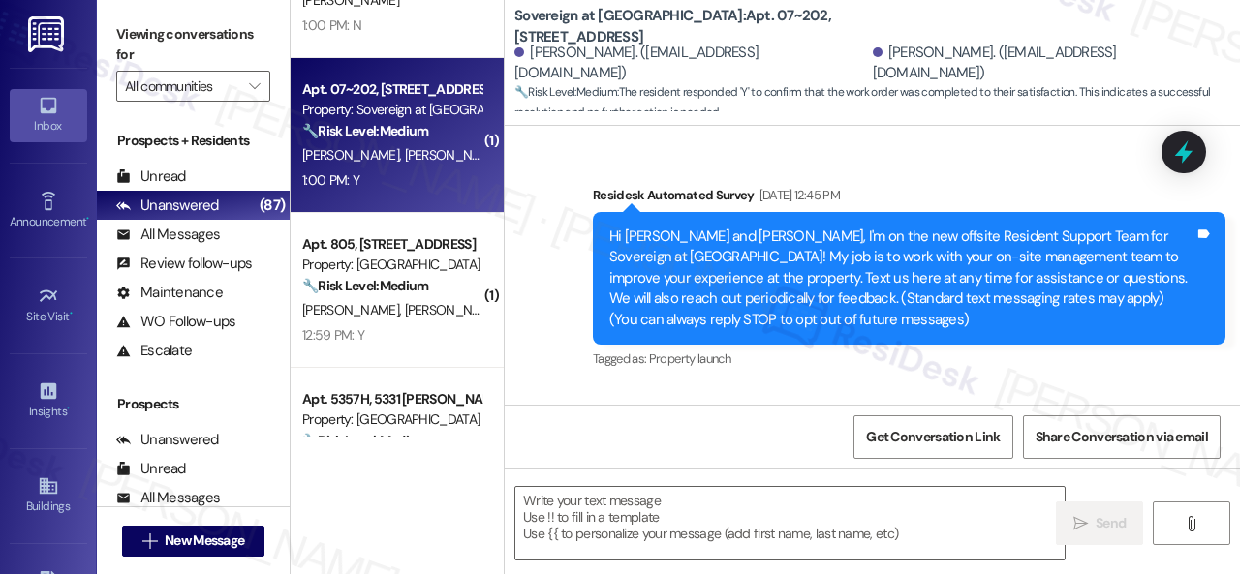
type textarea "Fetching suggested responses. Please feel free to read through the conversation…"
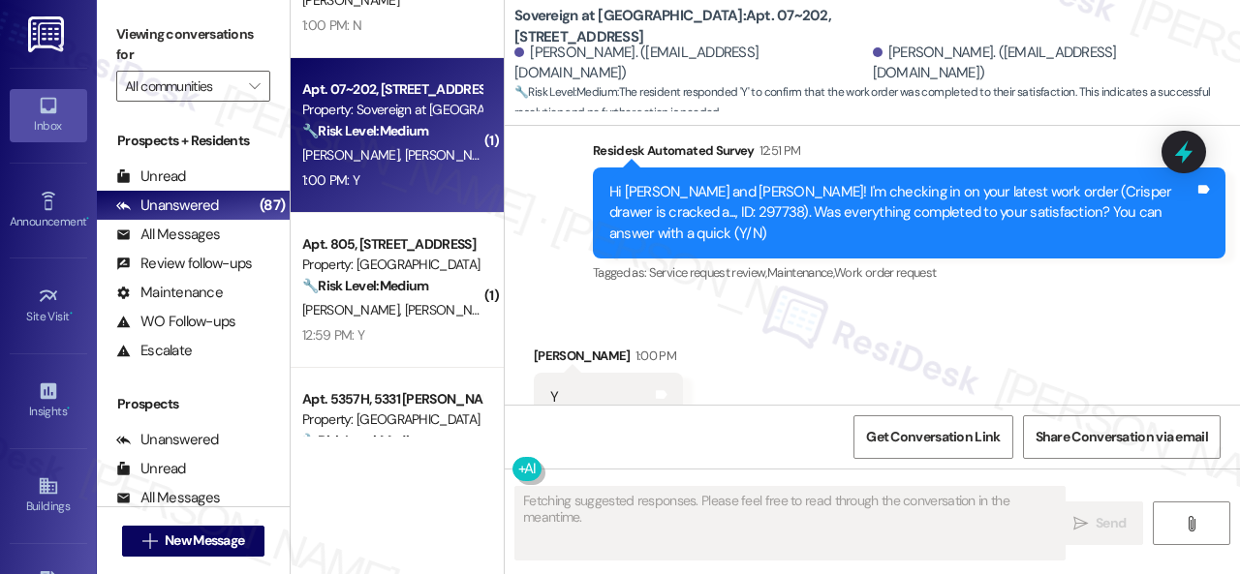
scroll to position [3854, 0]
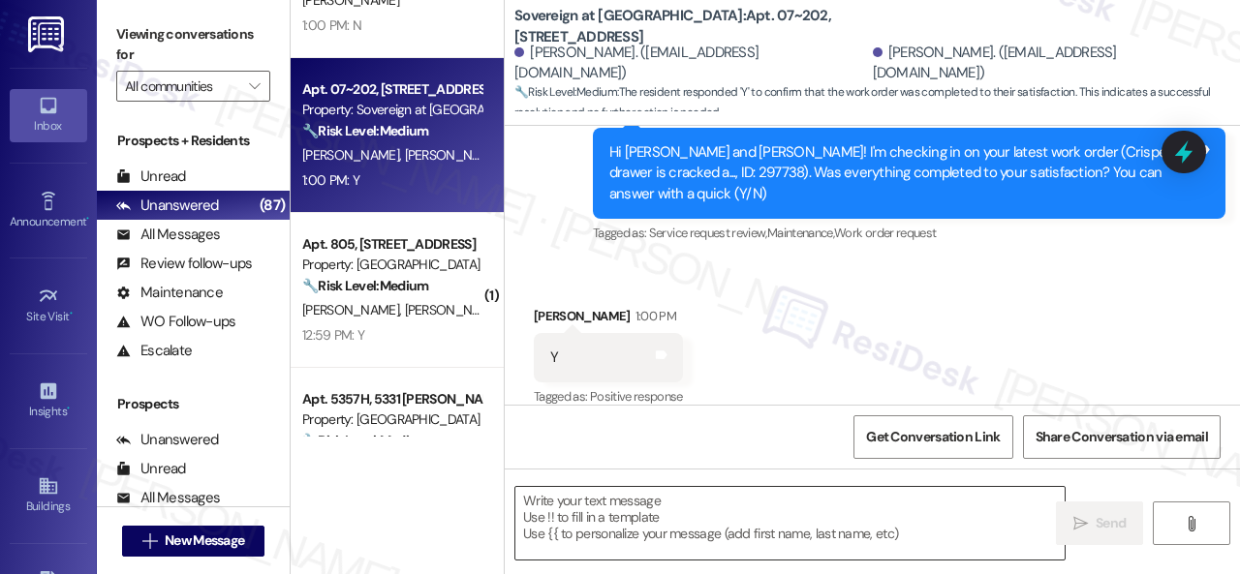
click at [661, 507] on textarea at bounding box center [789, 523] width 549 height 73
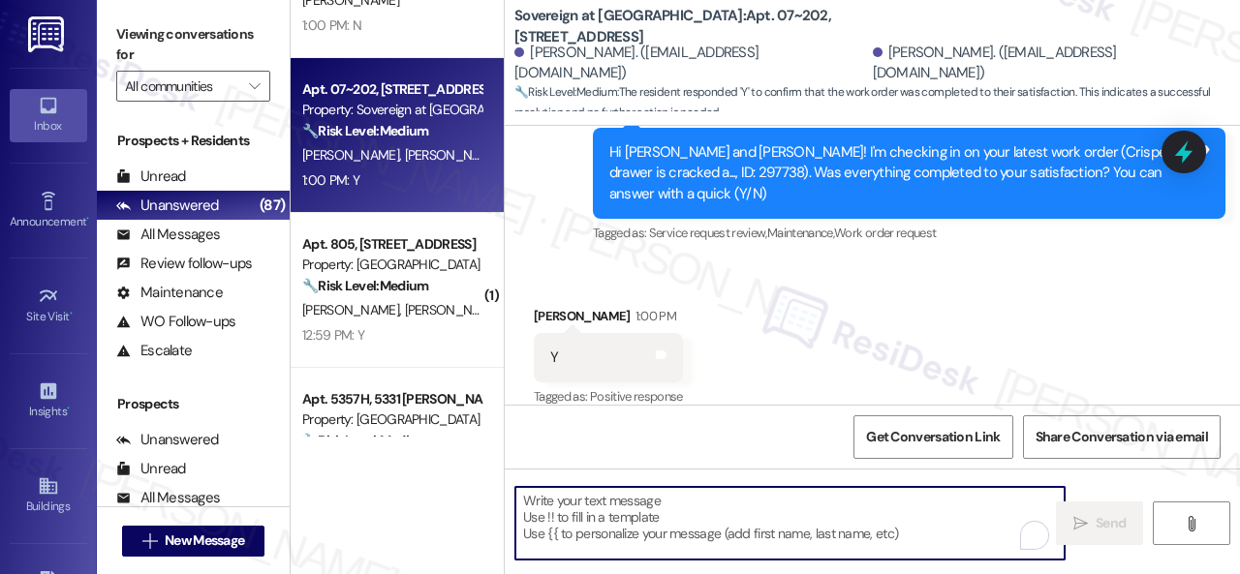
paste textarea "We’re happy to know everything’s all set! If your stay at {{property}} met your…"
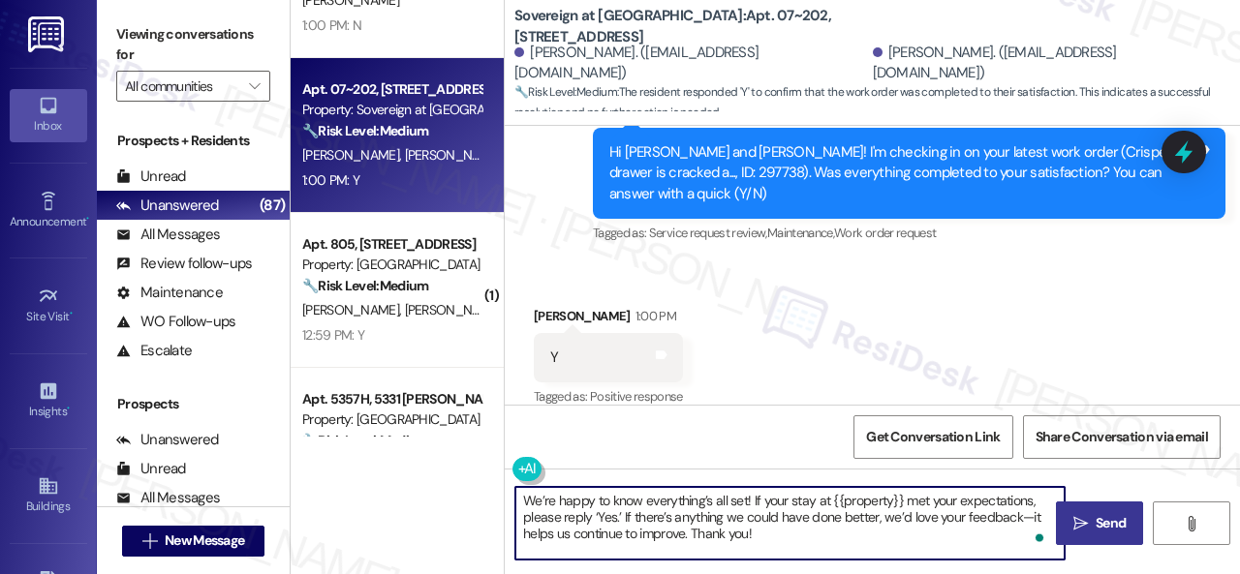
type textarea "We’re happy to know everything’s all set! If your stay at {{property}} met your…"
click at [1056, 511] on button " Send" at bounding box center [1099, 524] width 87 height 44
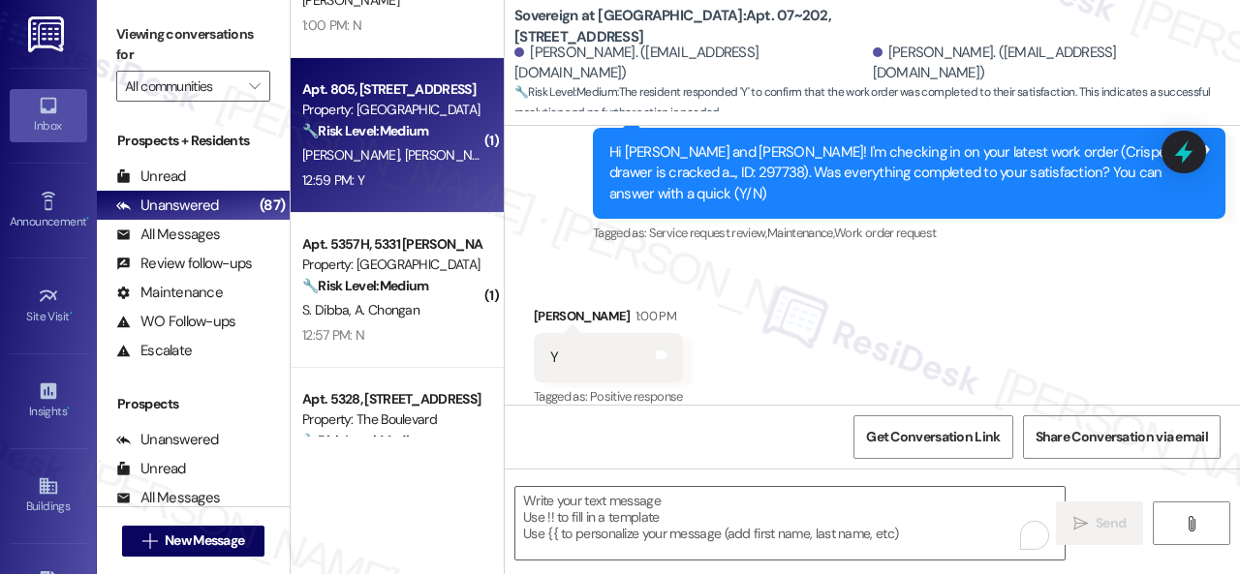
click at [413, 185] on div "12:59 PM: Y 12:59 PM: Y" at bounding box center [391, 181] width 183 height 24
type textarea "Fetching suggested responses. Please feel free to read through the conversation…"
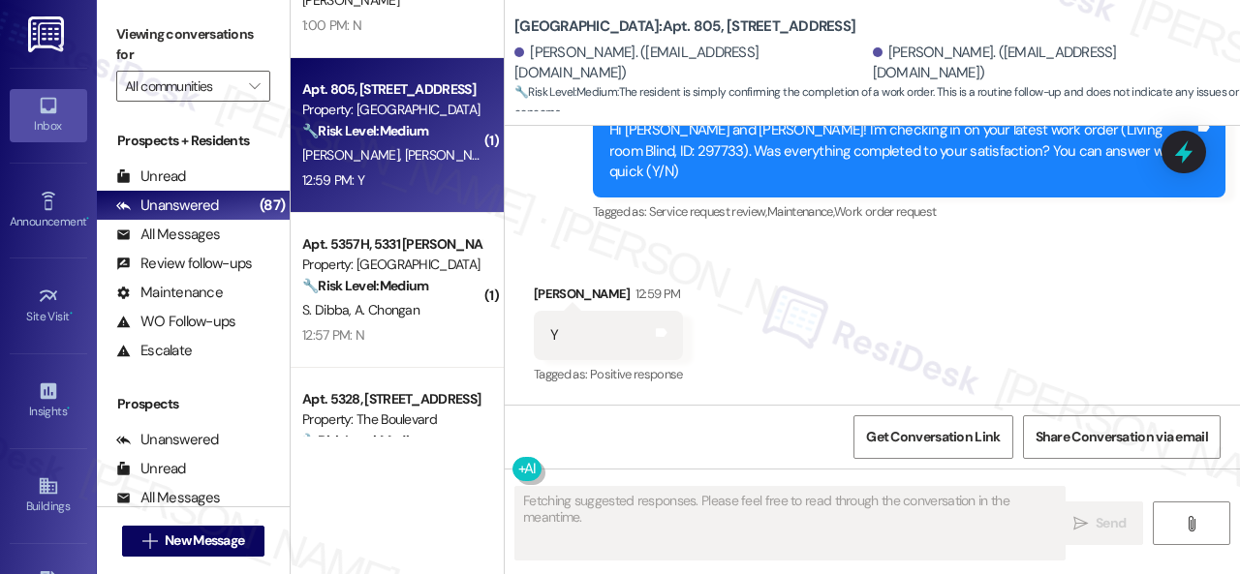
scroll to position [424, 0]
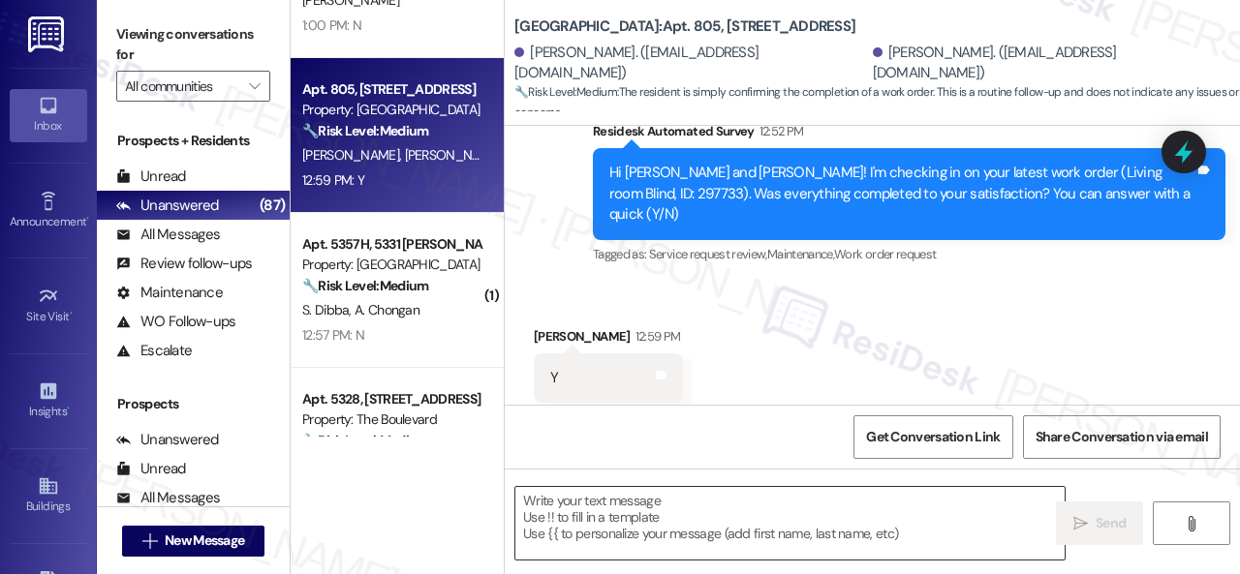
click at [720, 515] on textarea at bounding box center [789, 523] width 549 height 73
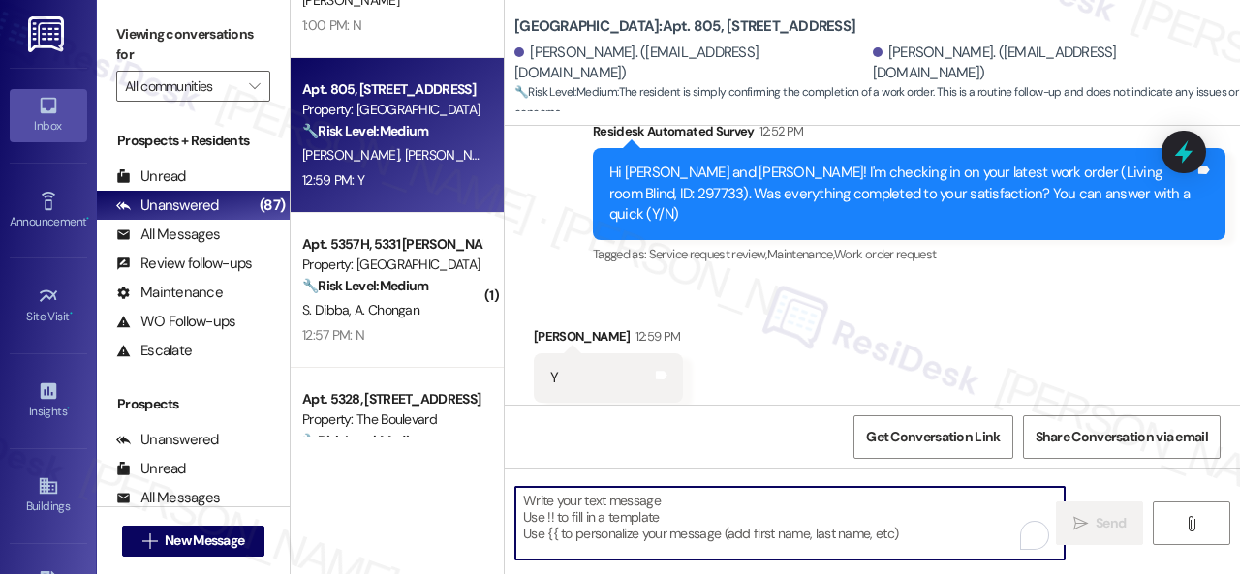
paste textarea "We’re happy to know everything’s all set! If your stay at {{property}} met your…"
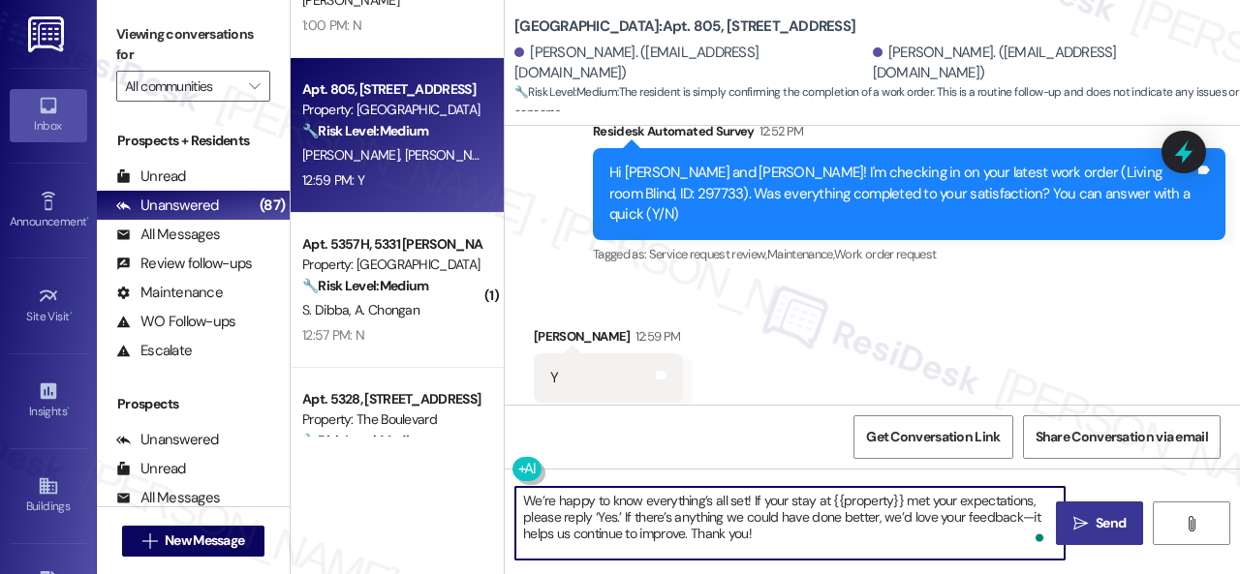
type textarea "We’re happy to know everything’s all set! If your stay at {{property}} met your…"
click at [1096, 518] on span "Send" at bounding box center [1111, 523] width 30 height 20
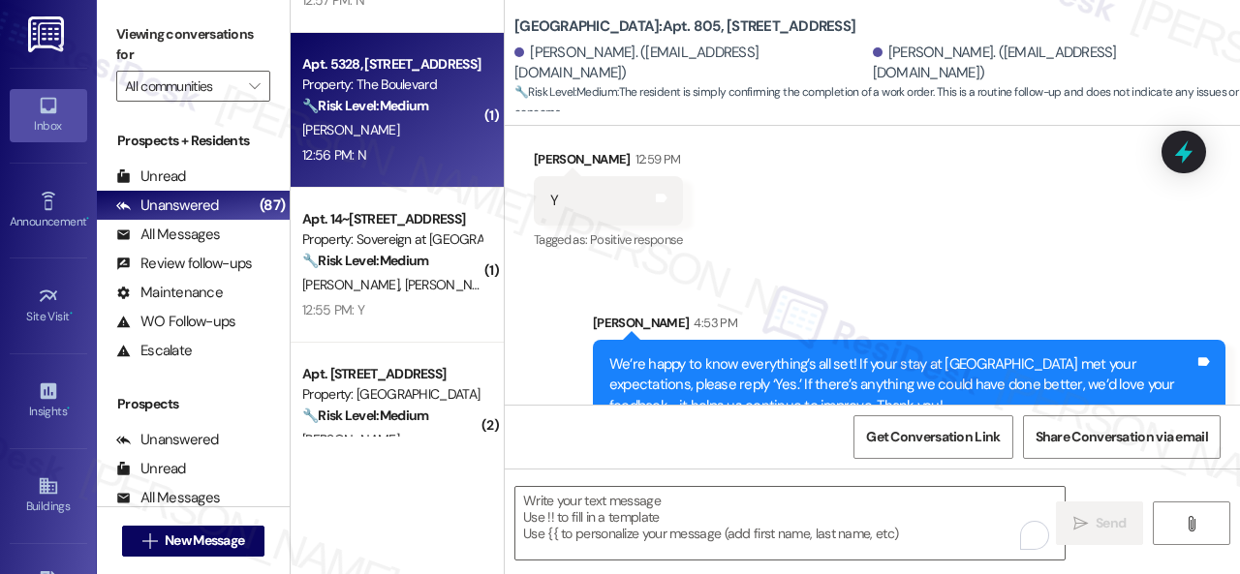
scroll to position [1065, 0]
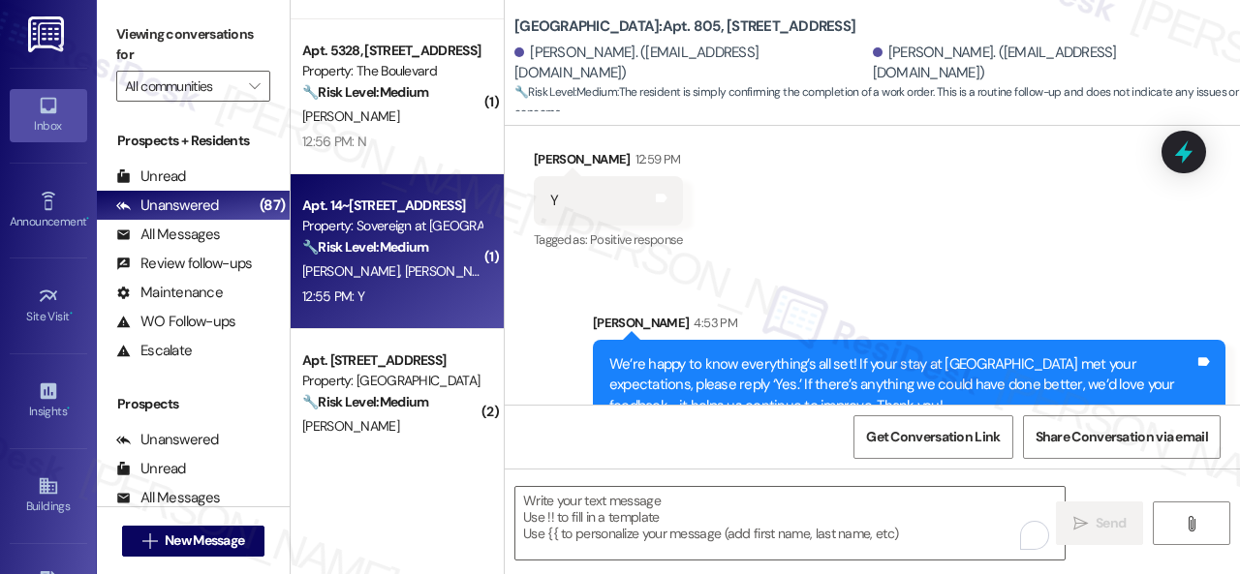
click at [395, 297] on div "12:55 PM: Y 12:55 PM: Y" at bounding box center [391, 297] width 183 height 24
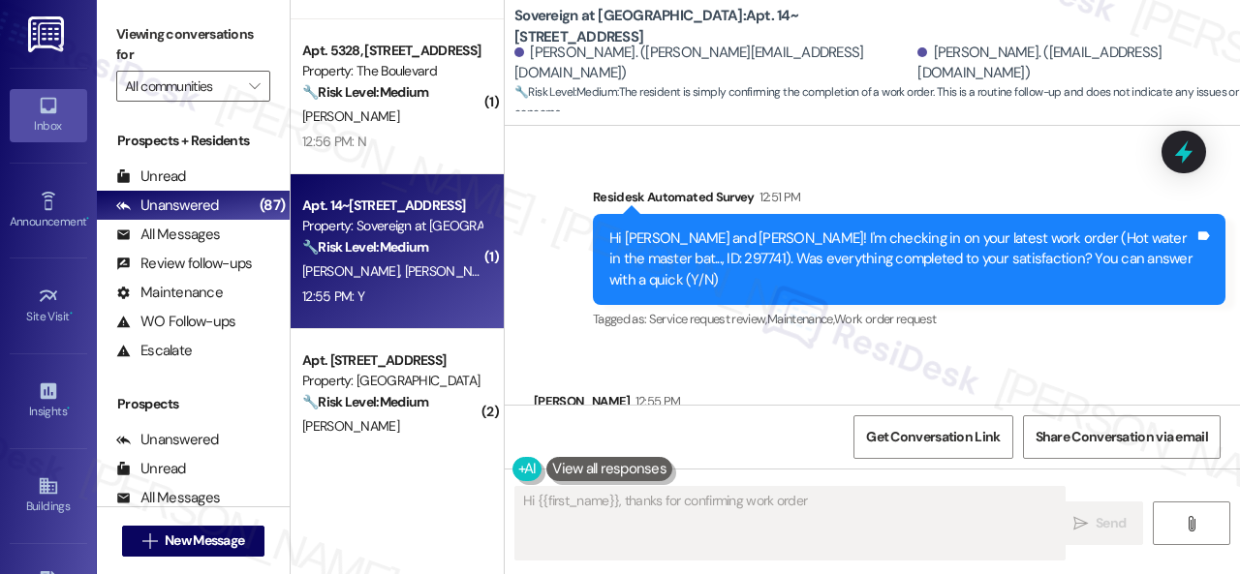
scroll to position [2633, 0]
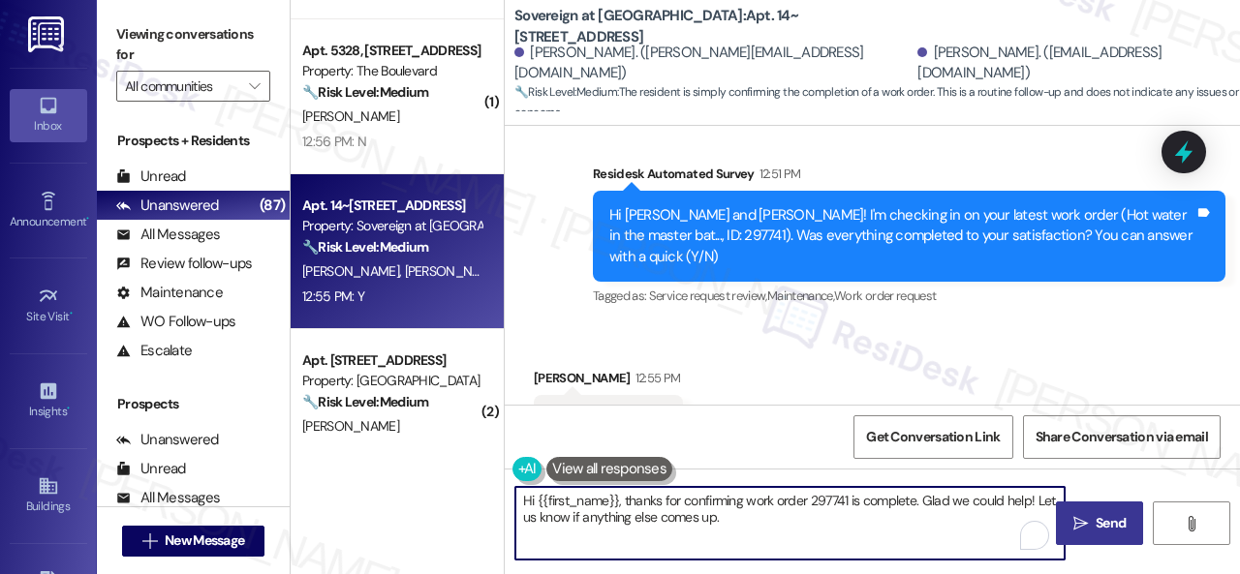
drag, startPoint x: 364, startPoint y: 481, endPoint x: 273, endPoint y: 424, distance: 107.5
click at [184, 431] on div "Viewing conversations for All communities  Prospects + Residents Unread (0) Un…" at bounding box center [668, 287] width 1143 height 574
paste textarea "We’re happy to know everything’s all set! If your stay at {{property}} met your…"
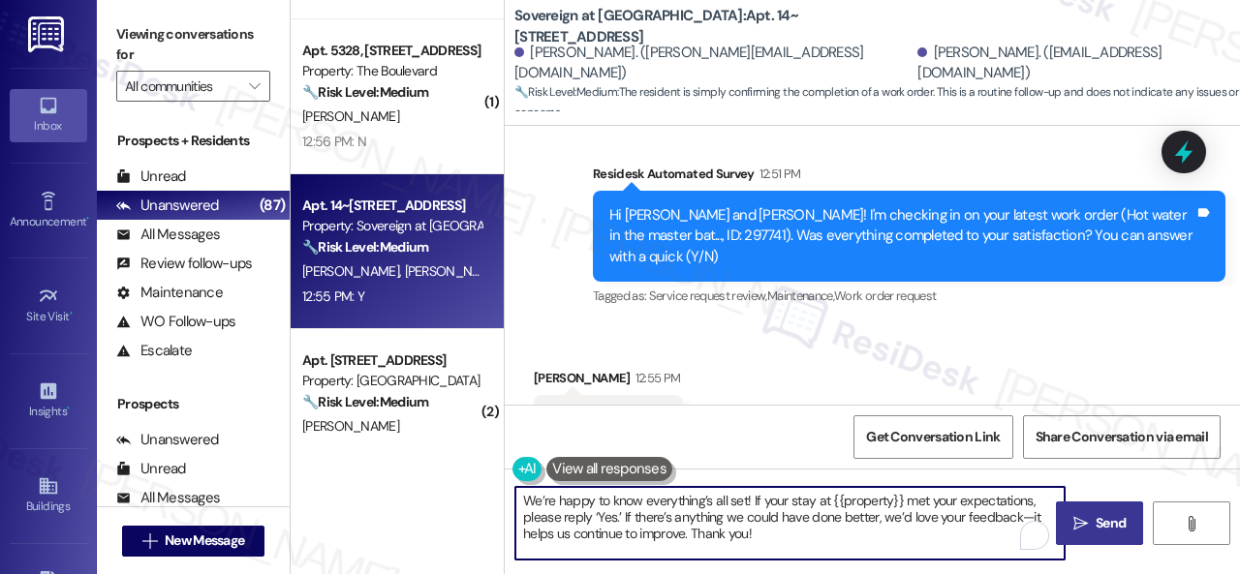
type textarea "We’re happy to know everything’s all set! If your stay at {{property}} met your…"
click at [1082, 515] on span " Send" at bounding box center [1099, 523] width 61 height 20
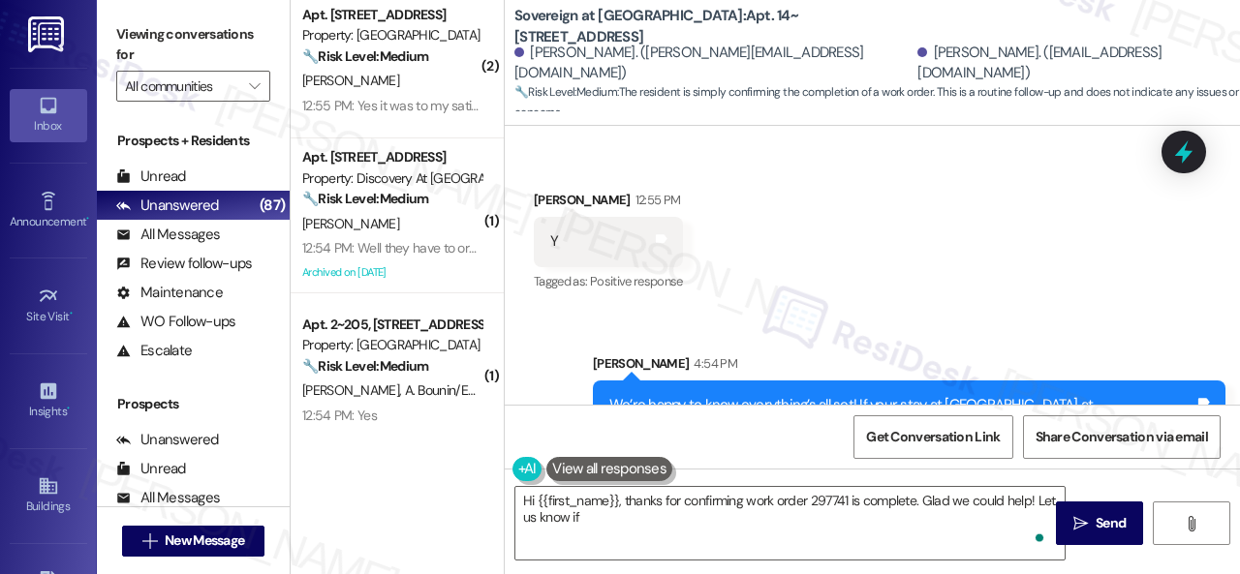
scroll to position [1259, 0]
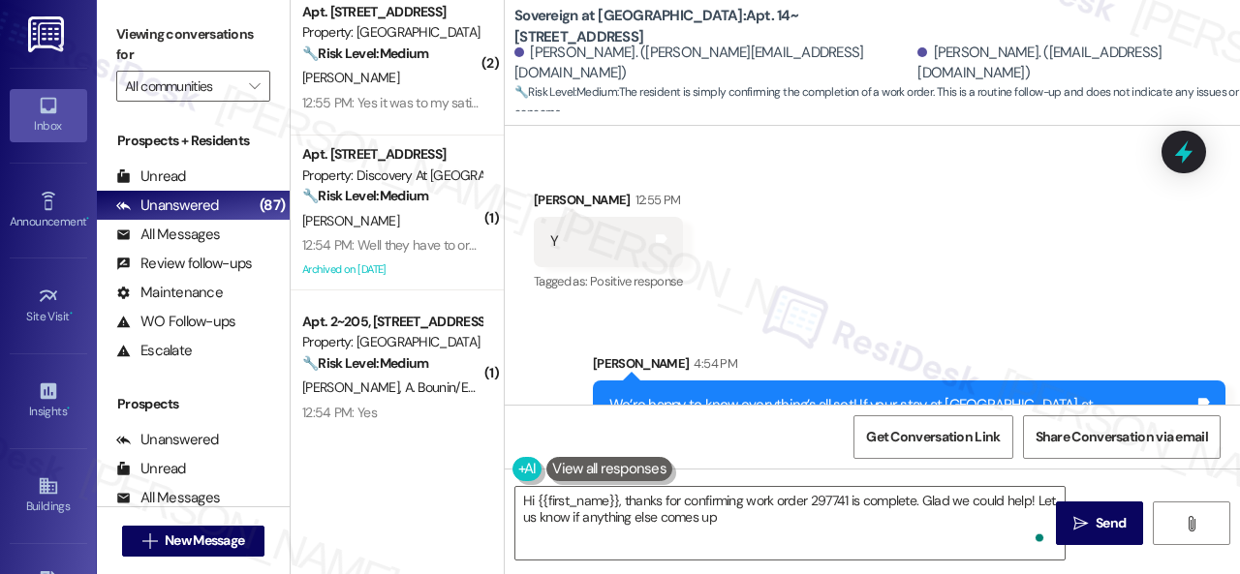
type textarea "Hi {{first_name}}, thanks for confirming work order 297741 is complete. Glad we…"
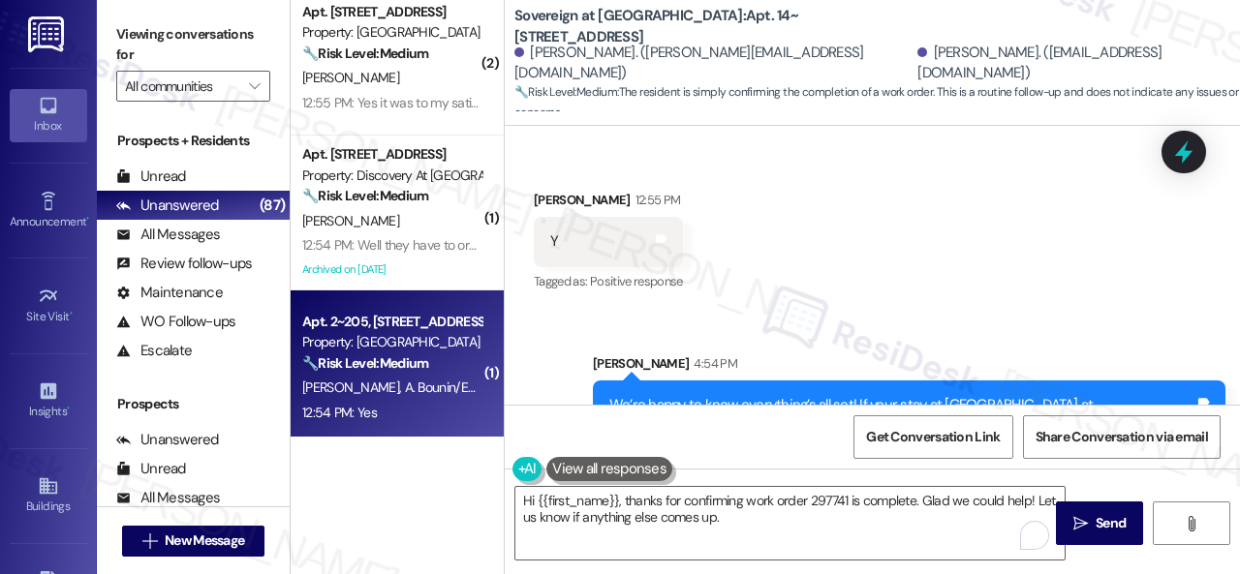
click at [415, 422] on div "12:54 PM: Yes 12:54 PM: Yes" at bounding box center [391, 413] width 183 height 24
type textarea "Fetching suggested responses. Please feel free to read through the conversation…"
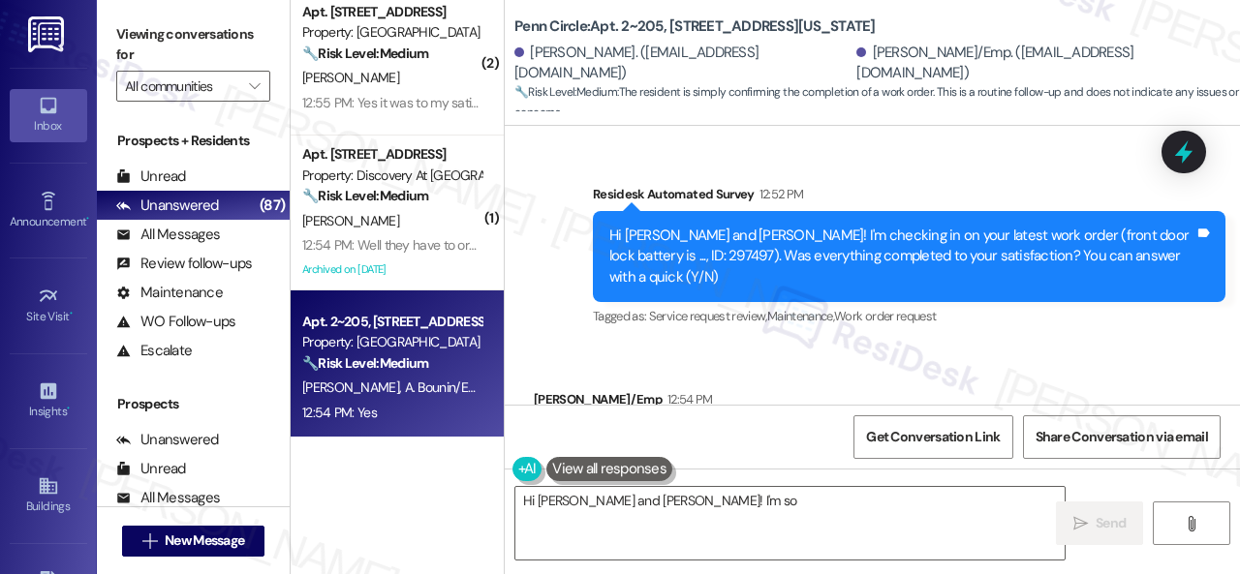
scroll to position [4760, 0]
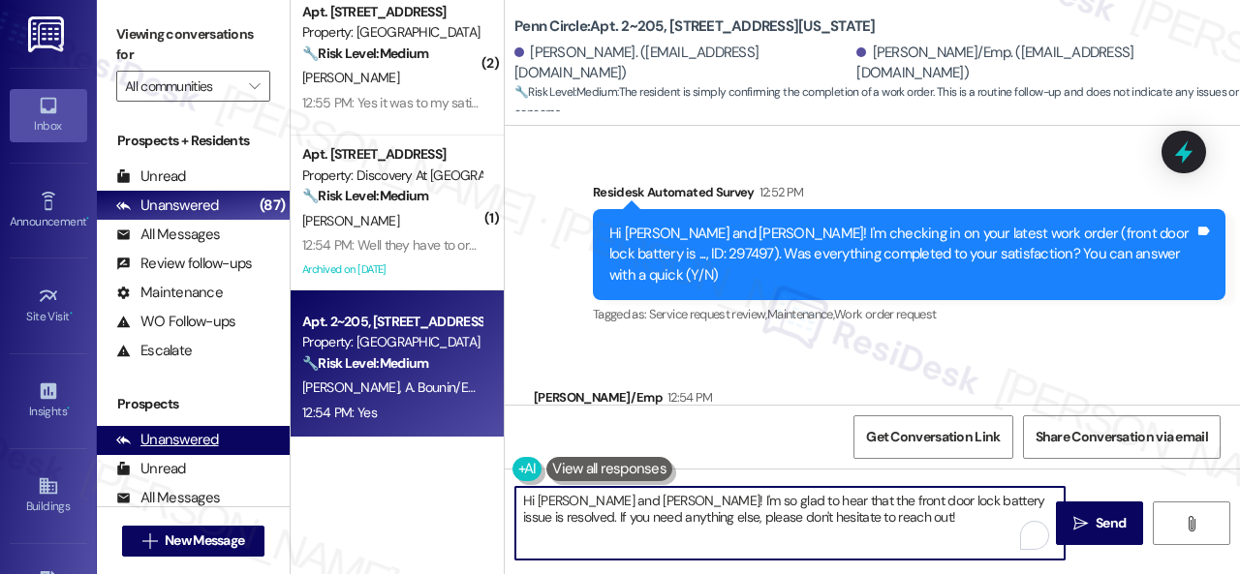
drag, startPoint x: 856, startPoint y: 522, endPoint x: 237, endPoint y: 429, distance: 625.9
click at [194, 461] on div "Viewing conversations for All communities  Prospects + Residents Unread (0) Un…" at bounding box center [668, 287] width 1143 height 574
paste textarea "We’re happy to know everything’s all set! If your stay at {{property}} met your…"
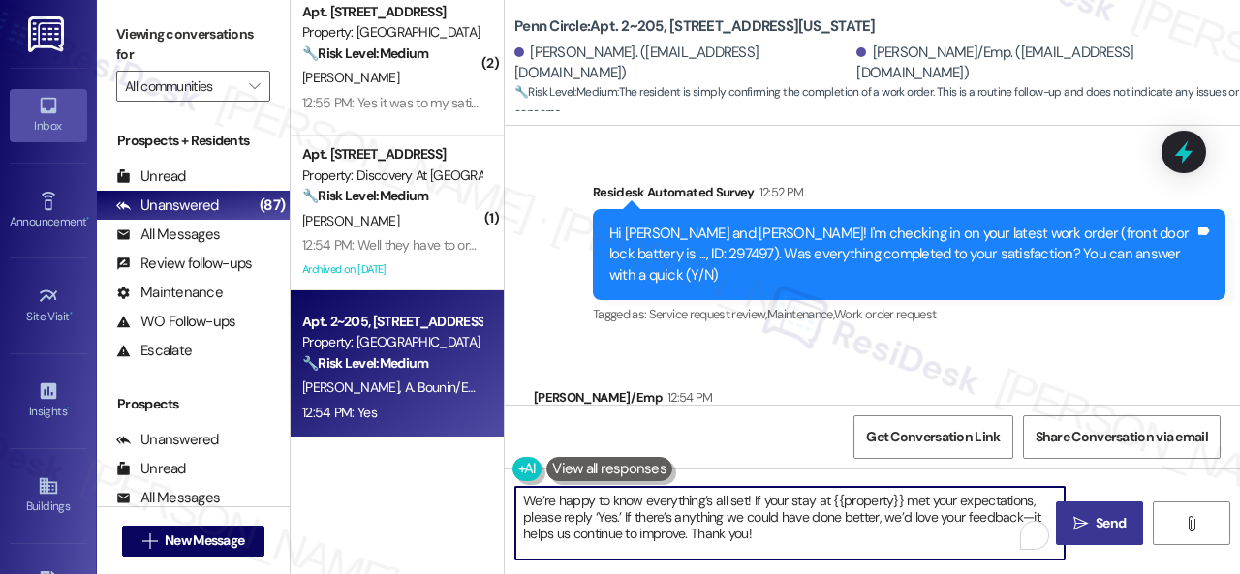
type textarea "We’re happy to know everything’s all set! If your stay at {{property}} met your…"
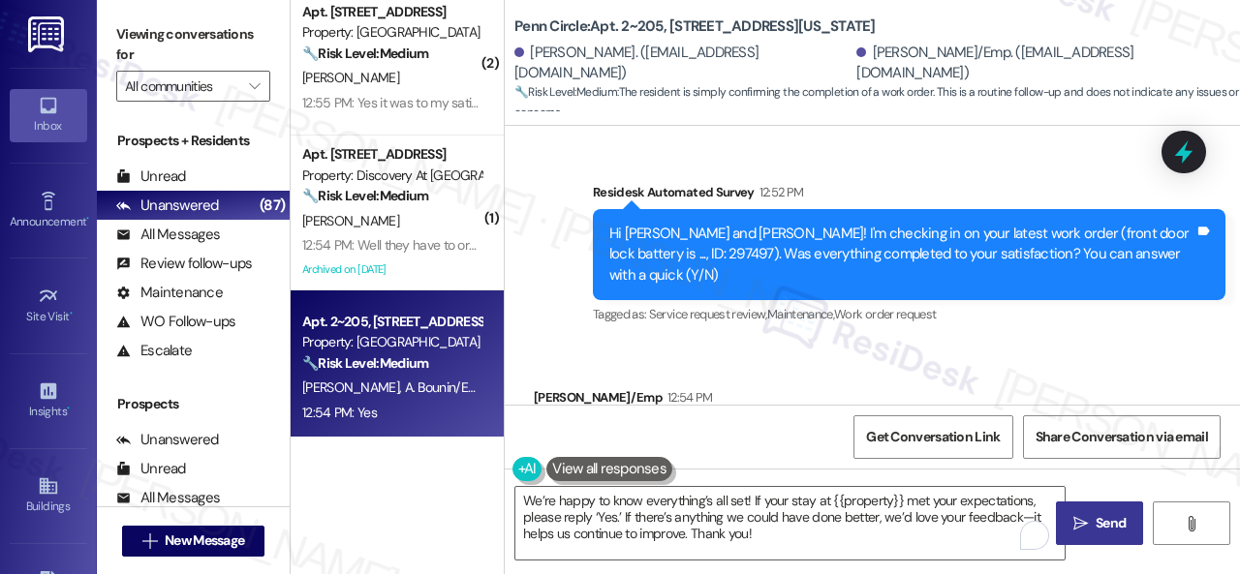
click at [1069, 521] on span " Send" at bounding box center [1099, 523] width 61 height 20
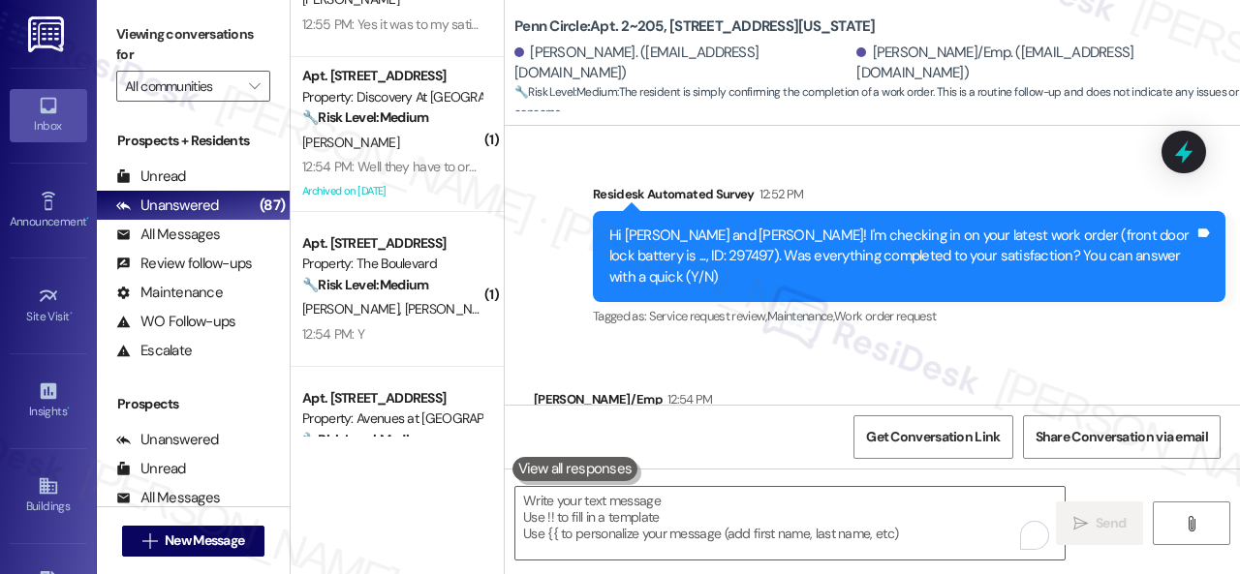
scroll to position [1356, 0]
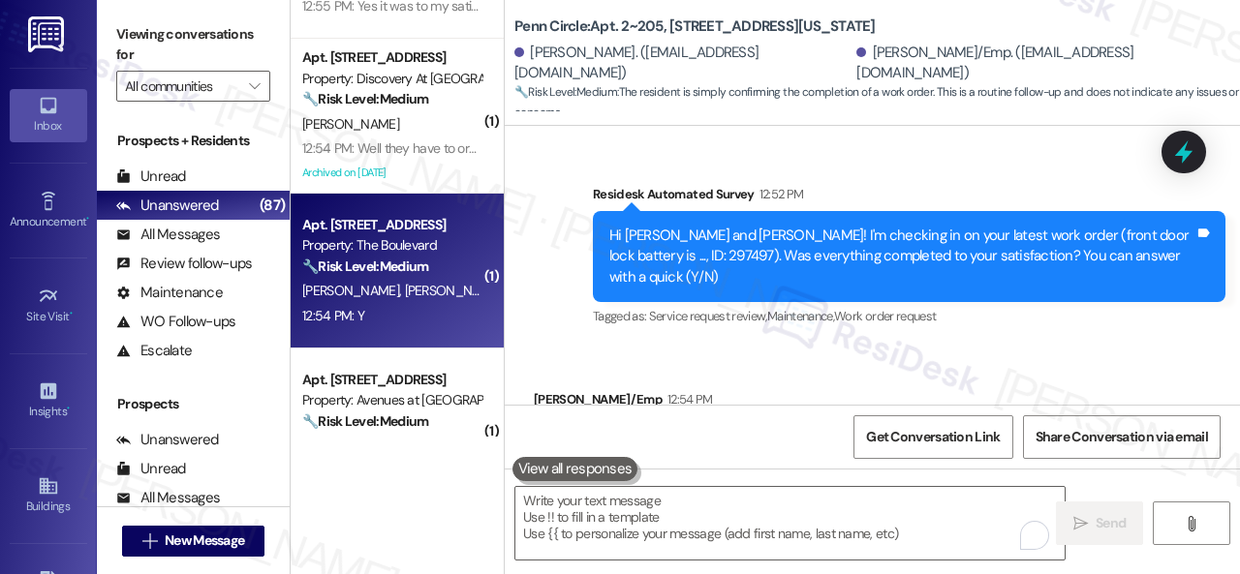
click at [430, 318] on div "12:54 PM: Y 12:54 PM: Y" at bounding box center [391, 316] width 183 height 24
type textarea "Fetching suggested responses. Please feel free to read through the conversation…"
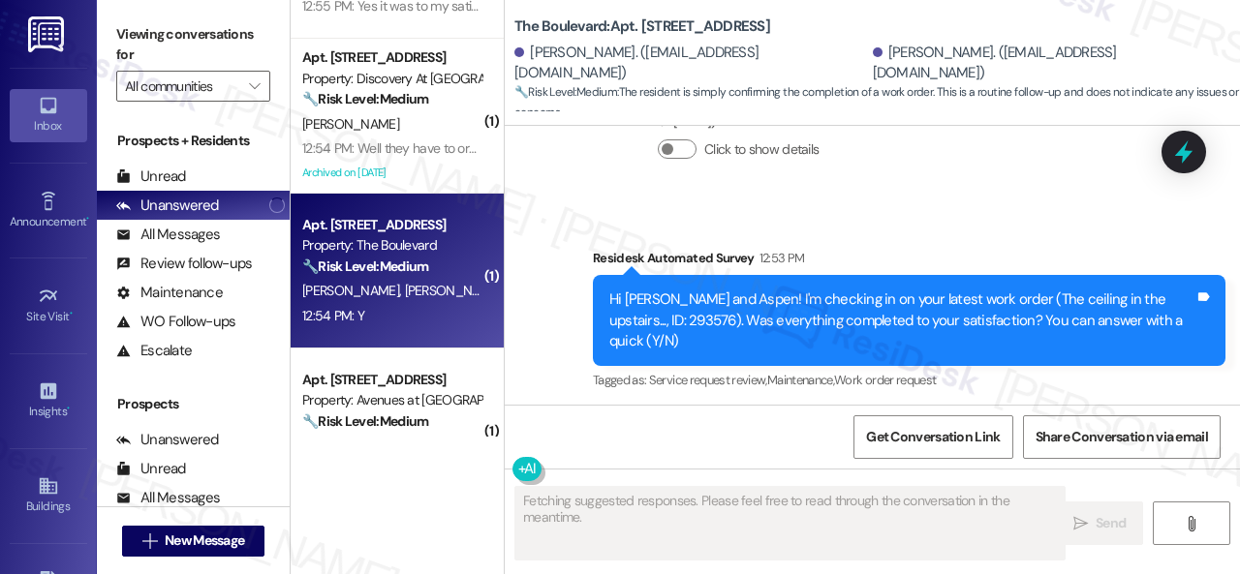
scroll to position [2981, 0]
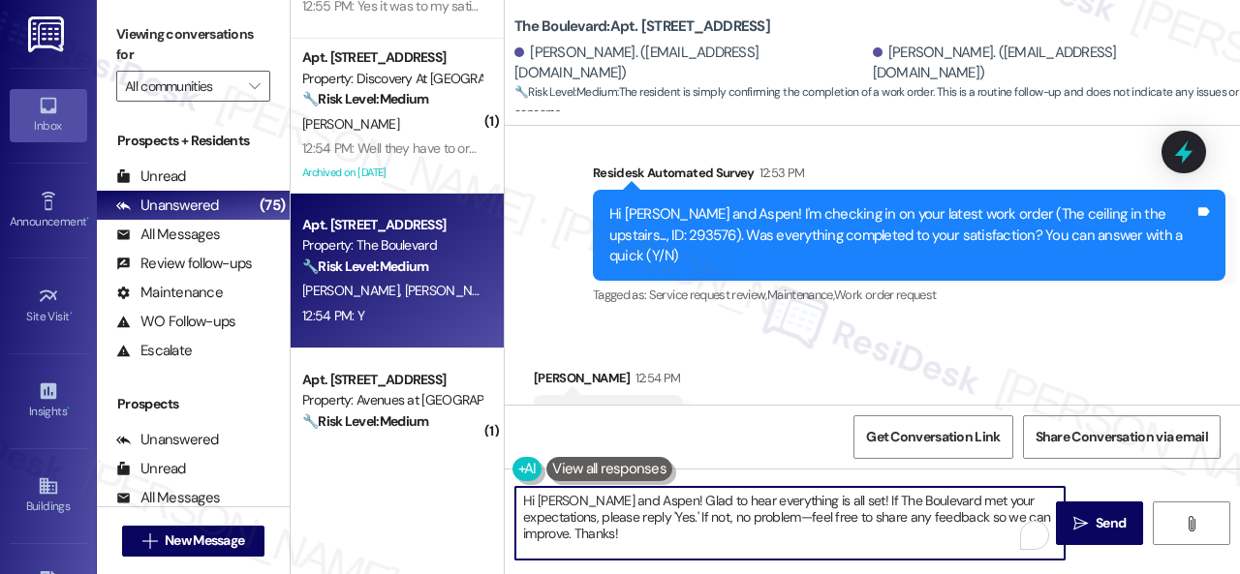
click at [399, 493] on div "( 1 ) Apt. 5357H, 5331 Findley Property: Prairie Pines Townhomes 🔧 Risk Level: …" at bounding box center [765, 287] width 949 height 574
paste textarea "We’re happy to know everything’s all set! If your stay at {{property}} met your…"
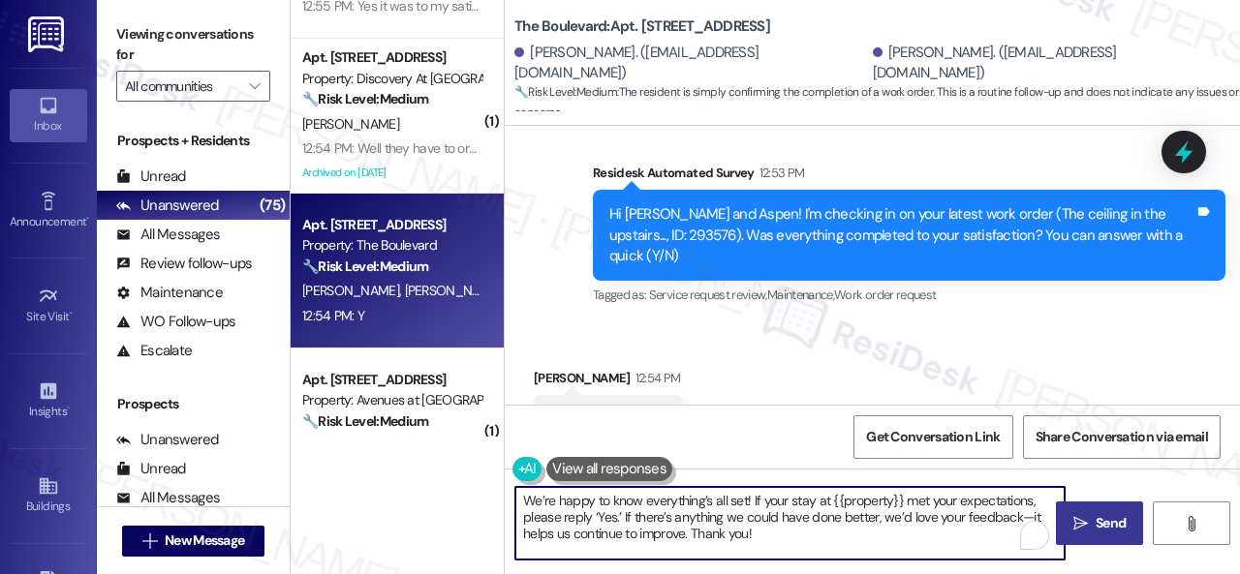
type textarea "We’re happy to know everything’s all set! If your stay at {{property}} met your…"
click at [1082, 520] on span " Send" at bounding box center [1099, 523] width 61 height 20
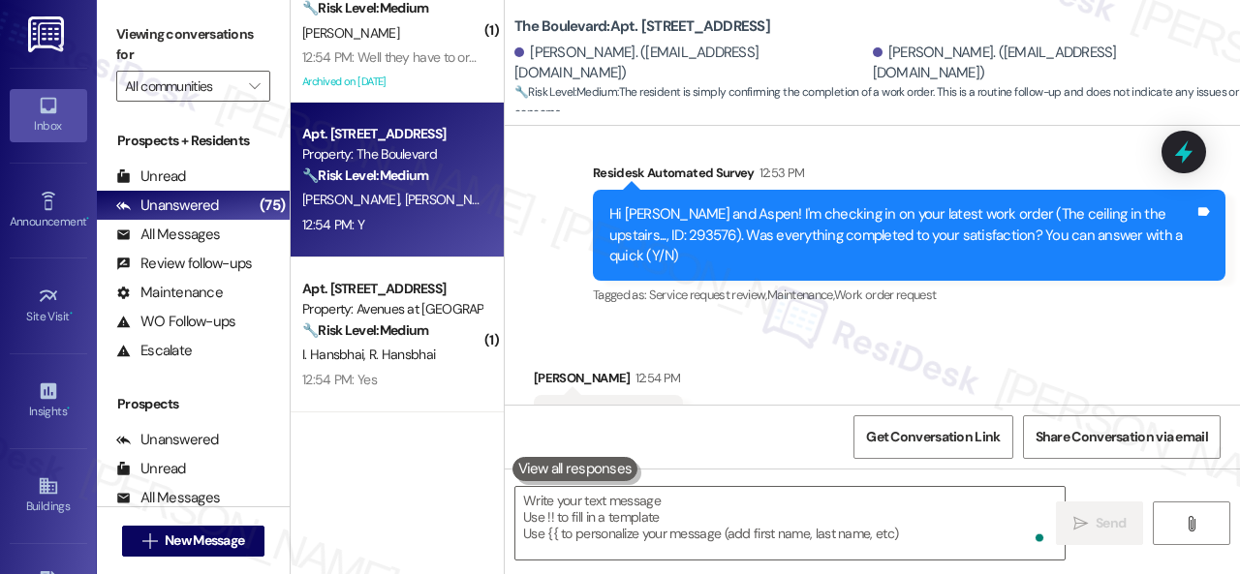
scroll to position [1453, 0]
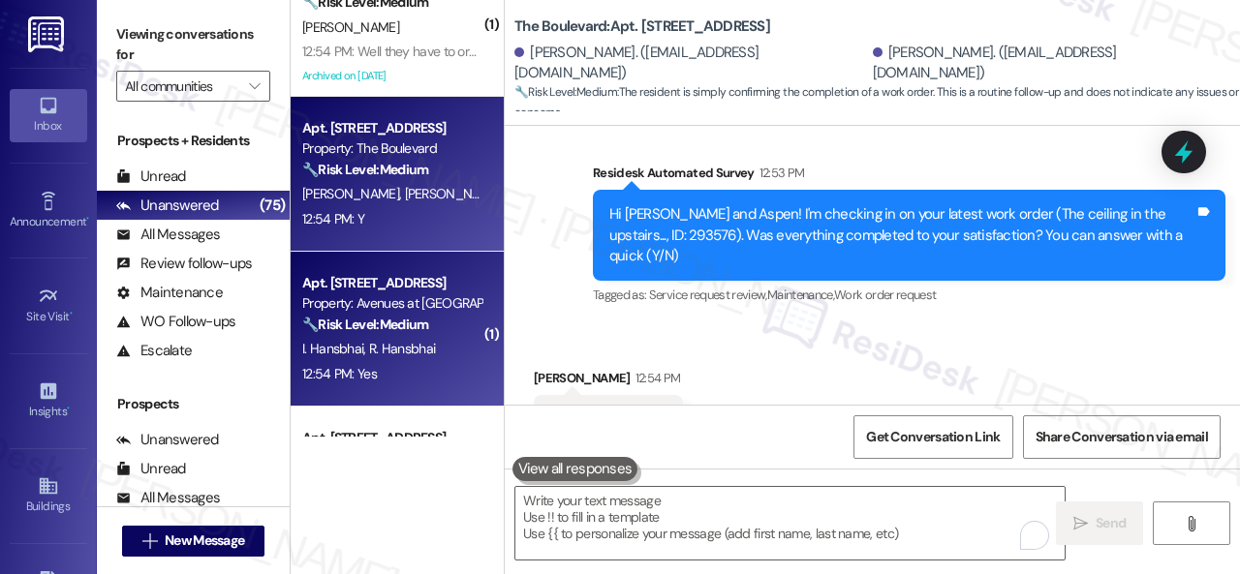
click at [417, 361] on div "I. Hansbhai R. Hansbhai" at bounding box center [391, 349] width 183 height 24
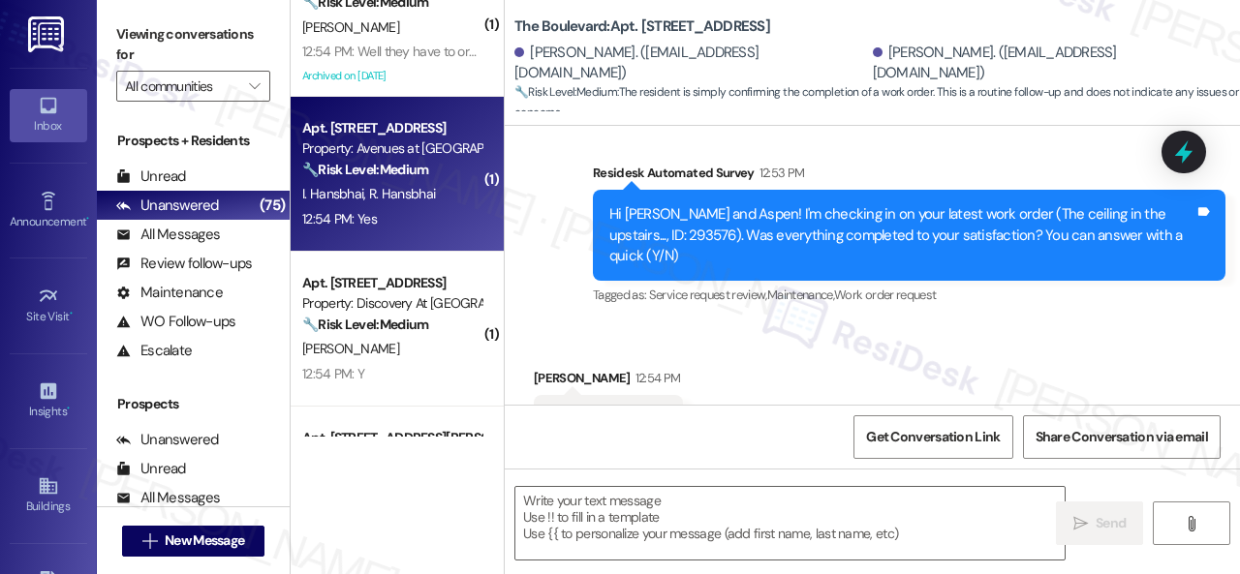
type textarea "Fetching suggested responses. Please feel free to read through the conversation…"
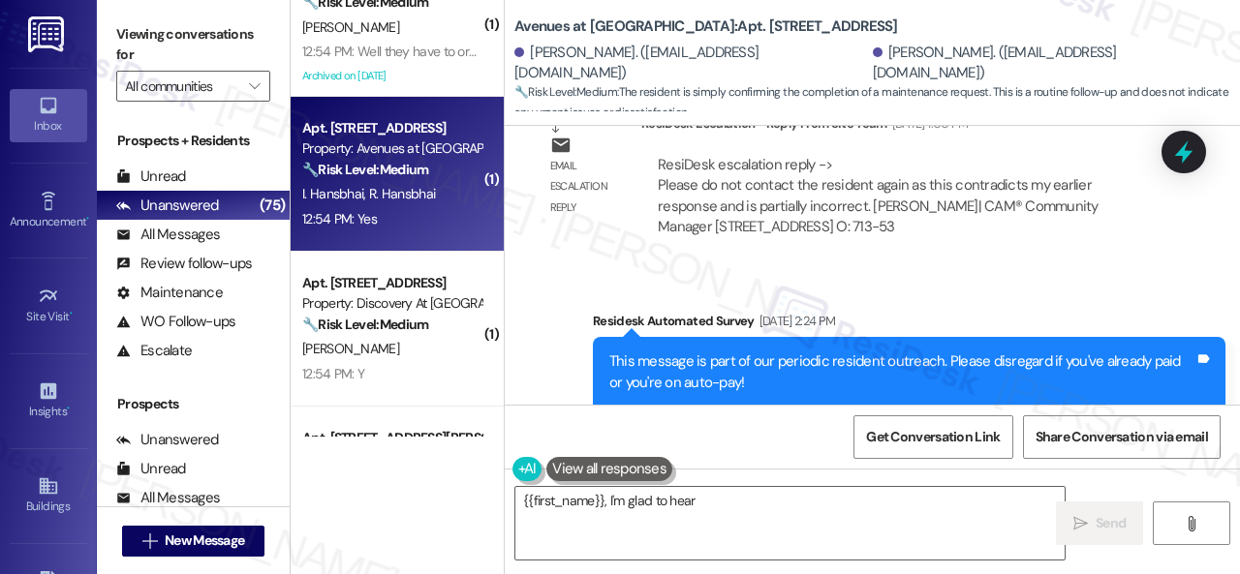
scroll to position [10293, 0]
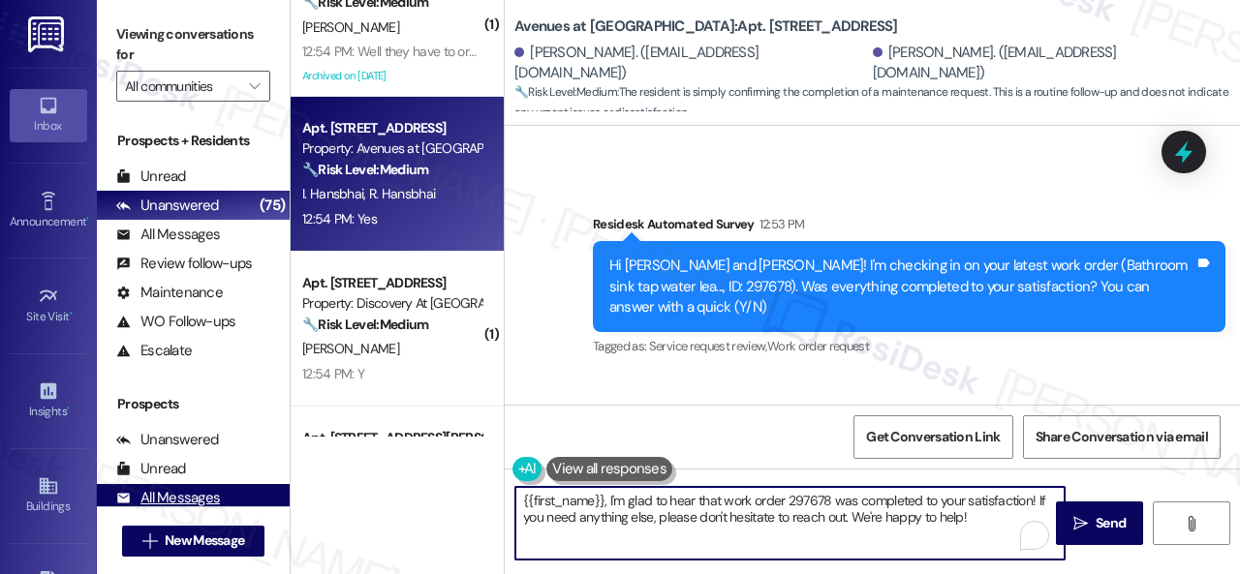
drag, startPoint x: 1017, startPoint y: 520, endPoint x: 277, endPoint y: 495, distance: 740.5
click at [277, 495] on div "Viewing conversations for All communities  Prospects + Residents Unread (0) Un…" at bounding box center [668, 287] width 1143 height 574
paste textarea "We’re happy to know everything’s all set! If your stay at {{property}} met your…"
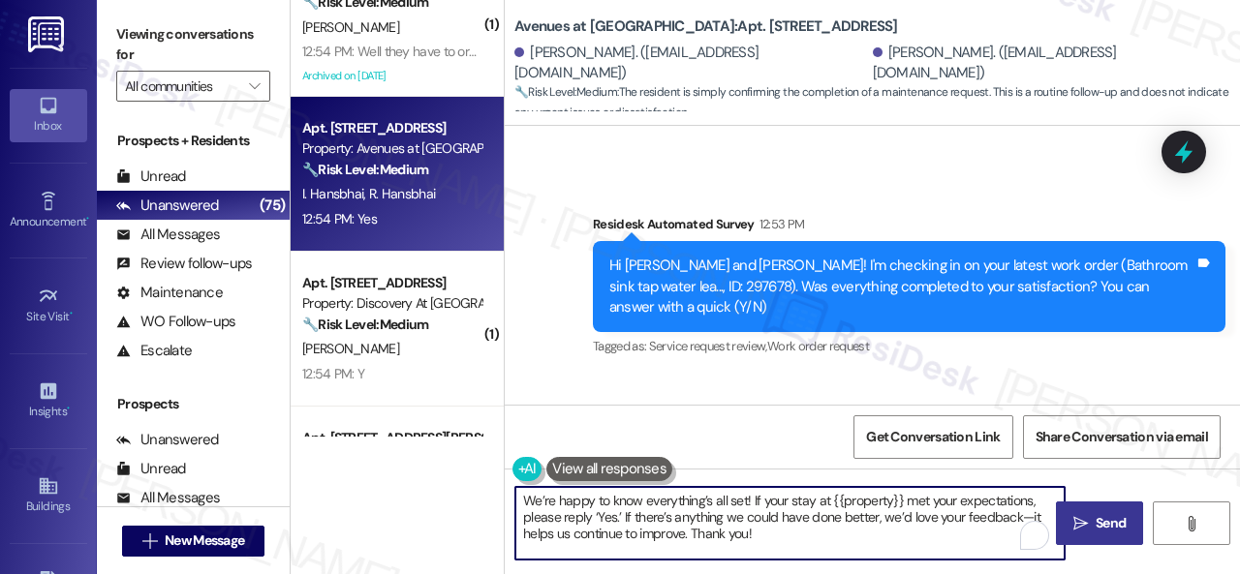
type textarea "We’re happy to know everything’s all set! If your stay at {{property}} met your…"
click at [1103, 520] on span "Send" at bounding box center [1111, 523] width 30 height 20
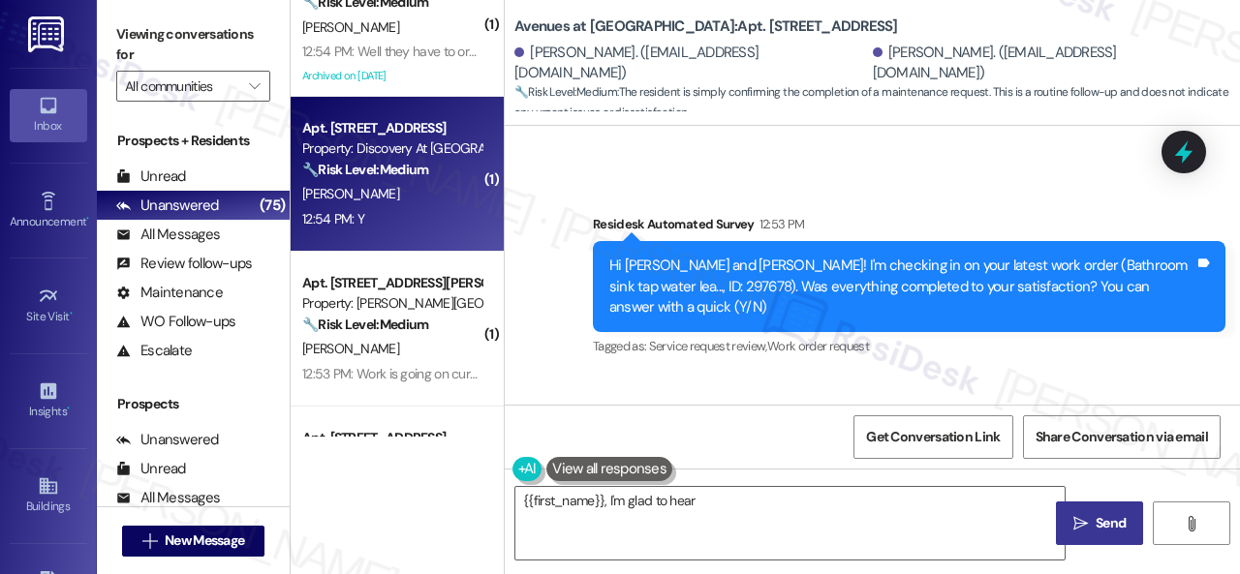
type textarea "{{first_name}}, I'm glad to hear your"
click at [409, 212] on div "12:54 PM: Y 12:54 PM: Y" at bounding box center [391, 219] width 183 height 24
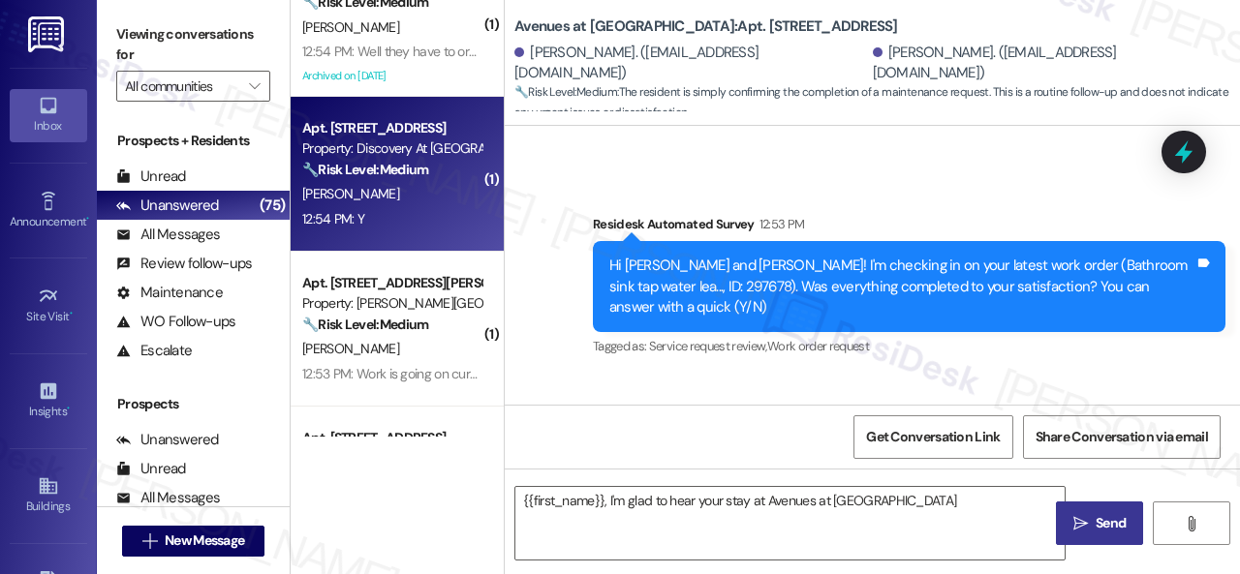
type textarea "{{first_name}}, I'm glad to hear your stay at Avenues at Shadow Creek met"
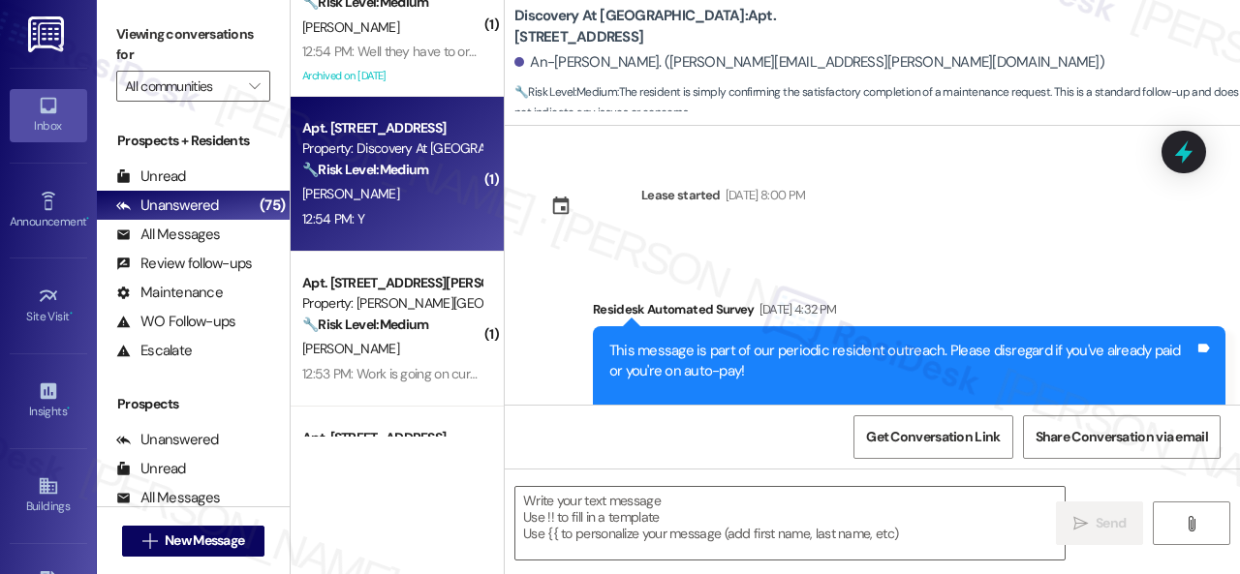
type textarea "Fetching suggested responses. Please feel free to read through the conversation…"
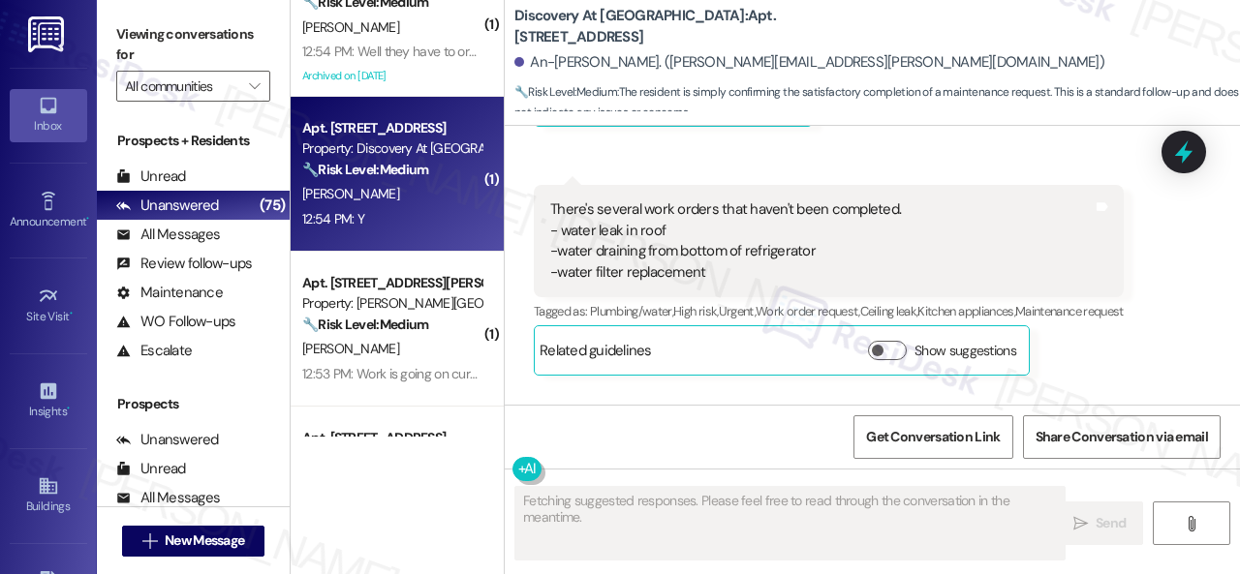
scroll to position [6049, 0]
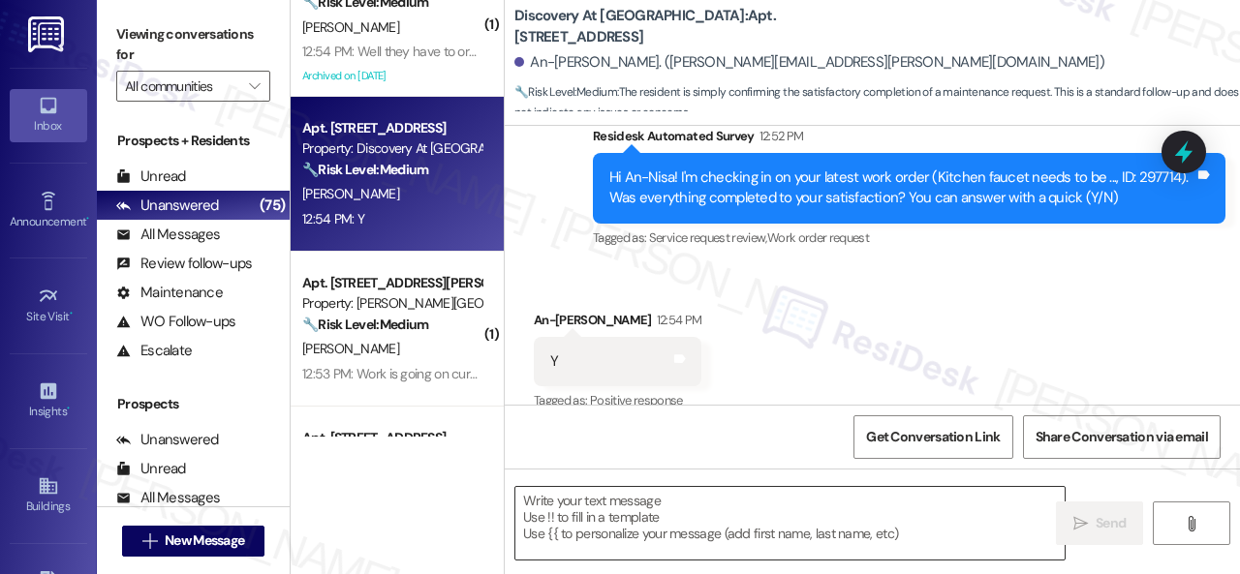
click at [680, 516] on textarea at bounding box center [789, 523] width 549 height 73
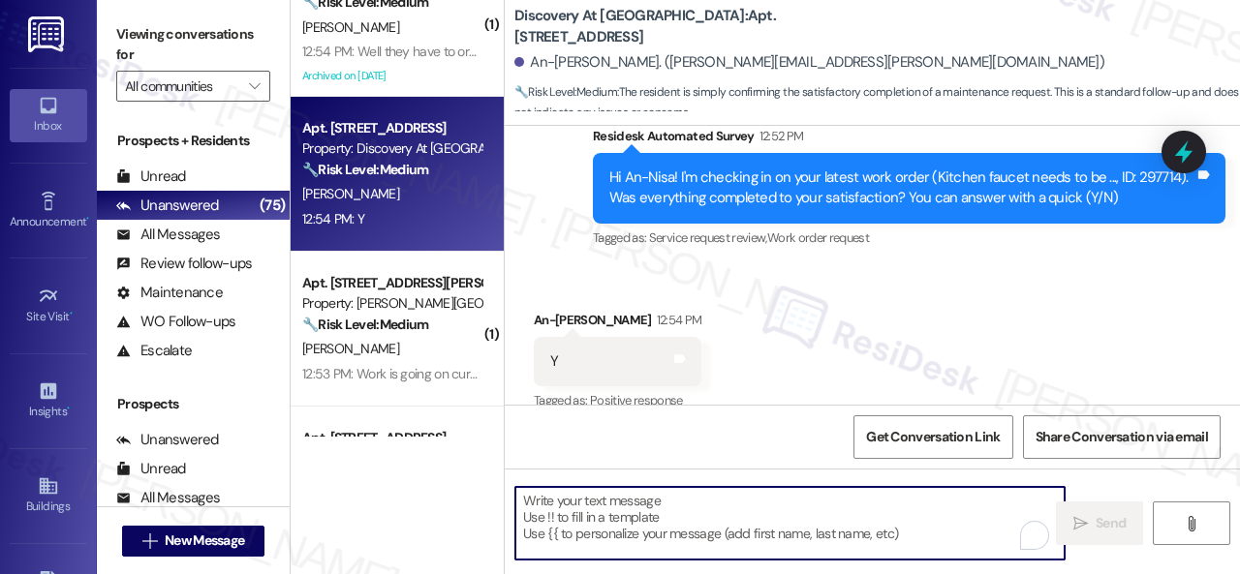
paste textarea "We’re happy to know everything’s all set! If your stay at {{property}} met your…"
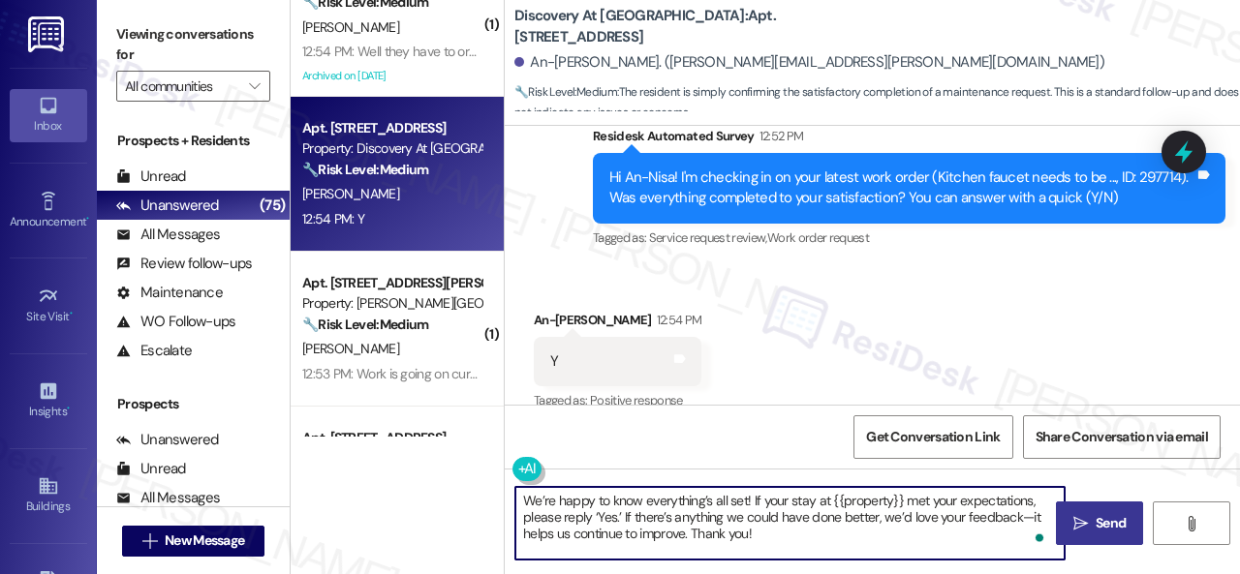
type textarea "We’re happy to know everything’s all set! If your stay at {{property}} met your…"
click at [1077, 518] on icon "" at bounding box center [1080, 523] width 15 height 15
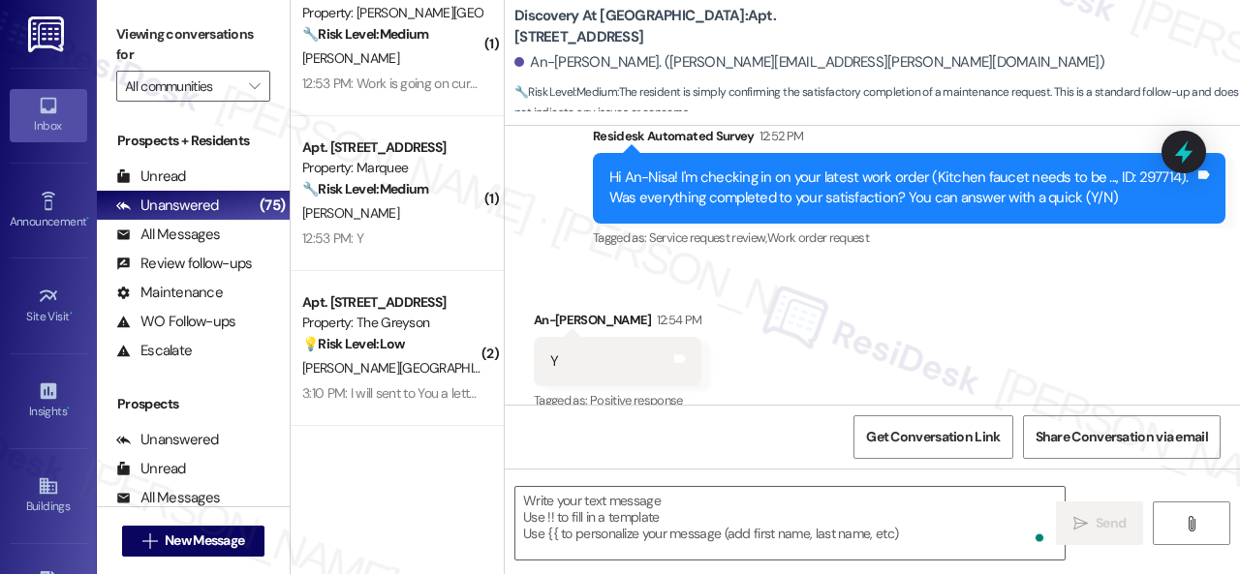
scroll to position [6048, 0]
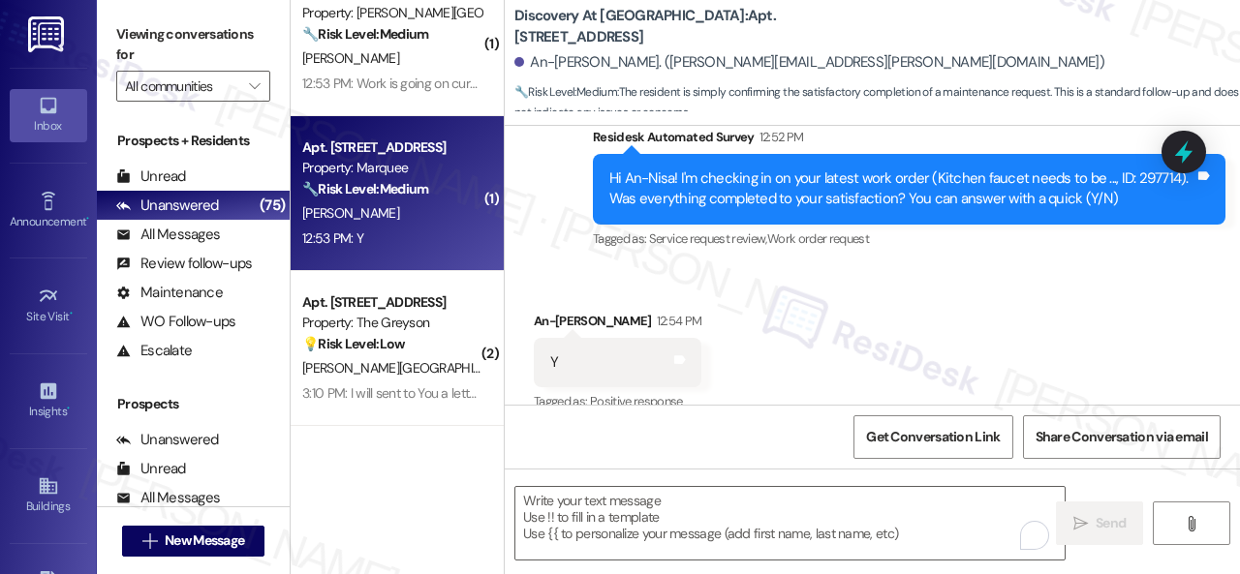
click at [349, 212] on div "E. Mills" at bounding box center [391, 213] width 183 height 24
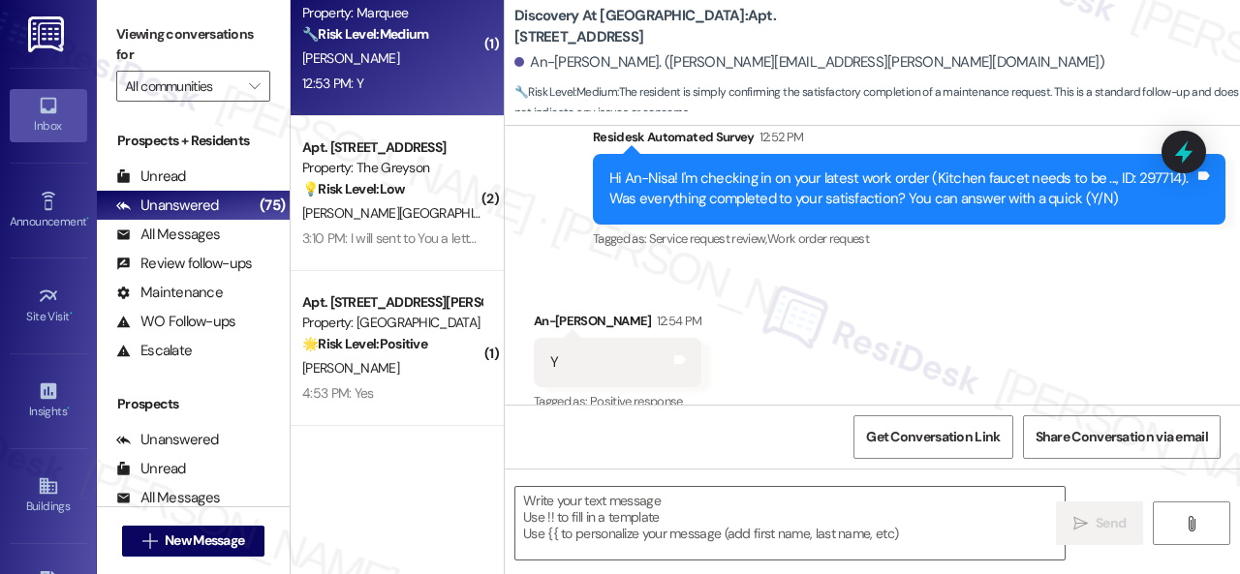
type textarea "Fetching suggested responses. Please feel free to read through the conversation…"
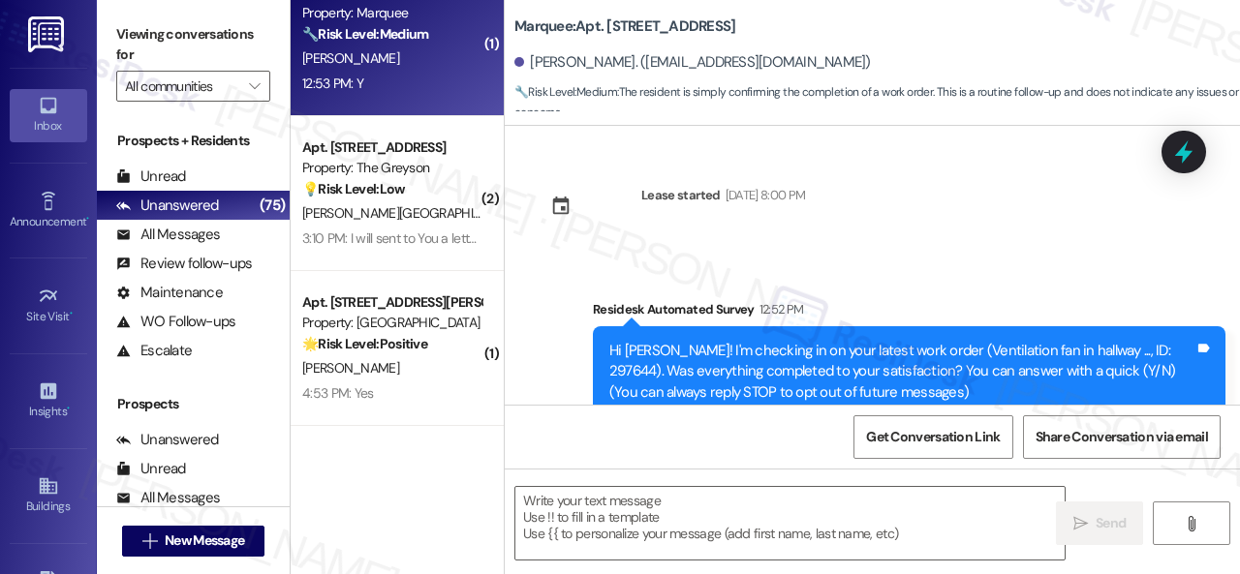
type textarea "Fetching suggested responses. Please feel free to read through the conversation…"
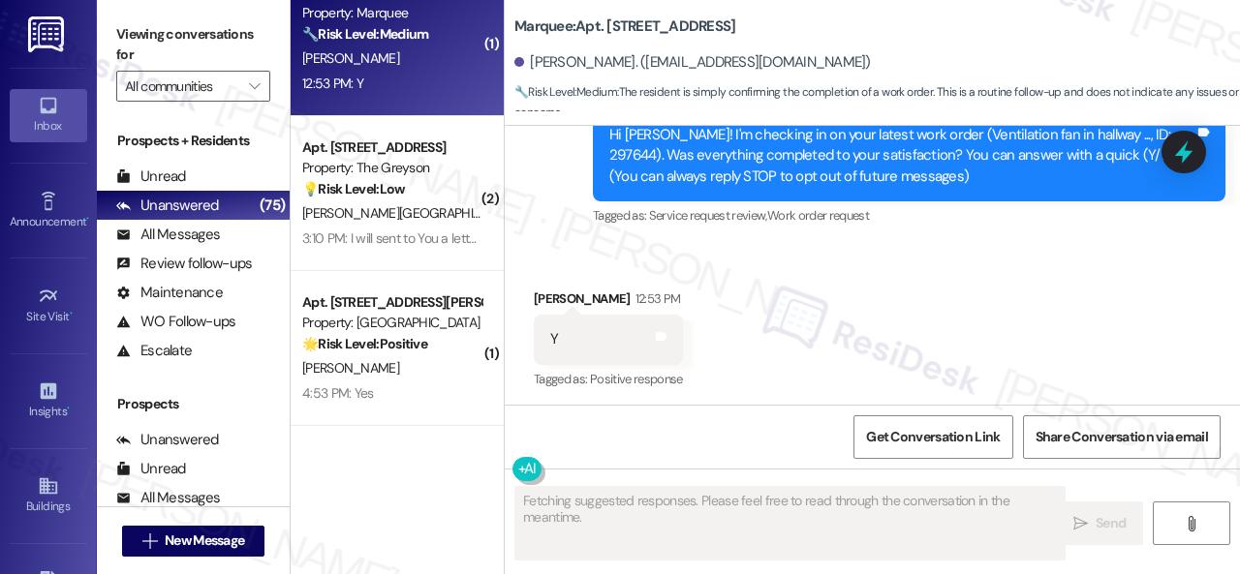
scroll to position [219, 0]
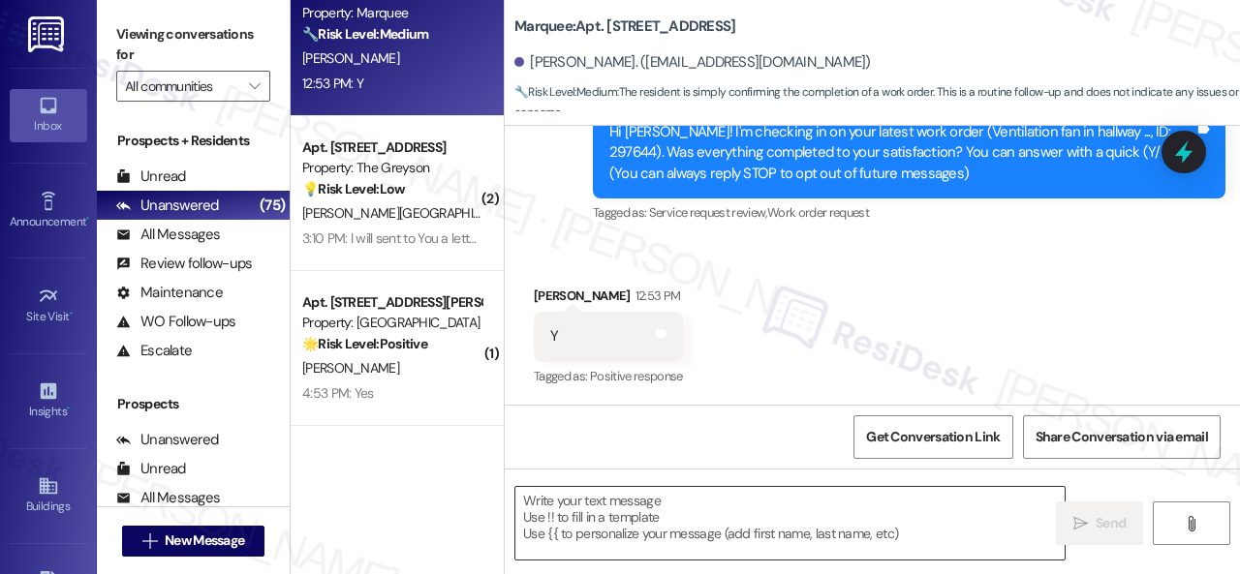
click at [647, 505] on textarea at bounding box center [789, 523] width 549 height 73
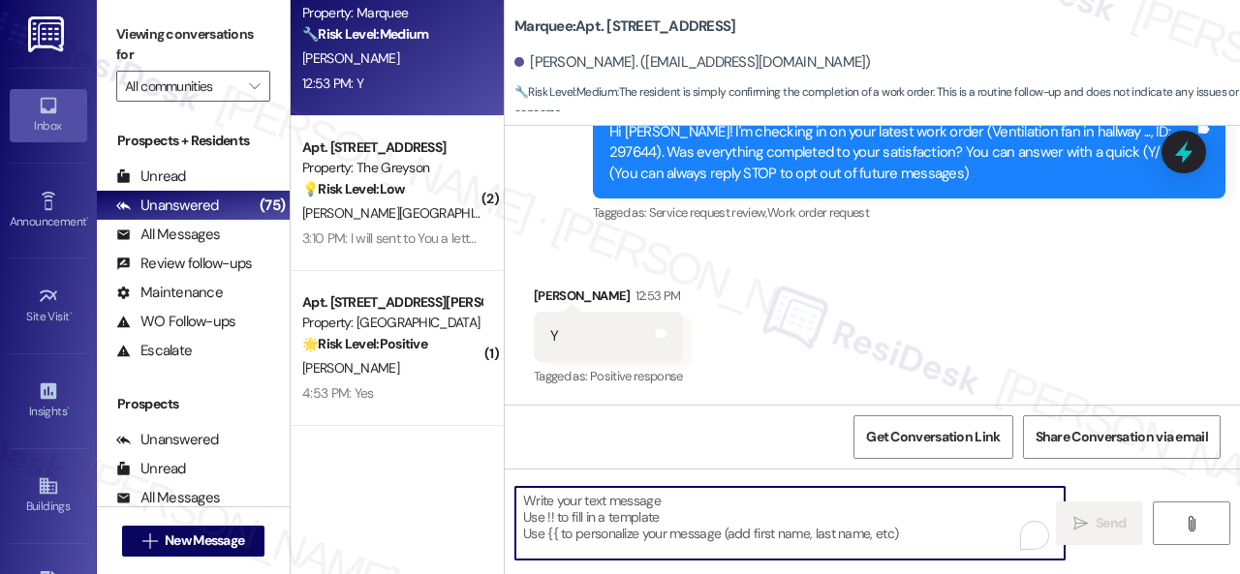
paste textarea "We’re happy to know everything’s all set! If your stay at {{property}} met your…"
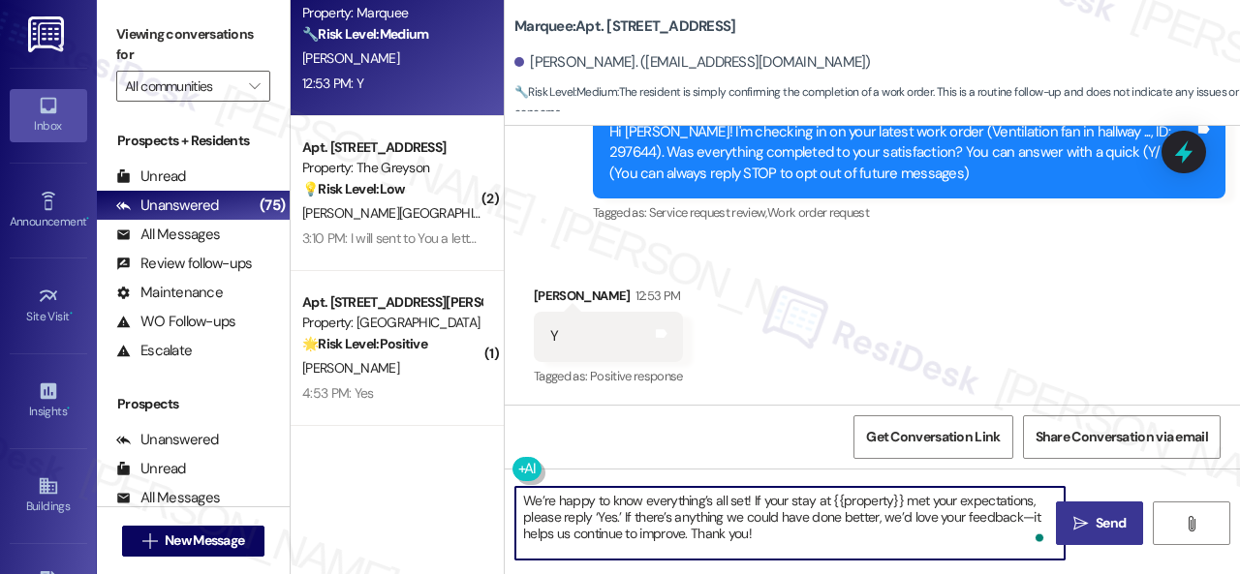
type textarea "We’re happy to know everything’s all set! If your stay at {{property}} met your…"
click at [1092, 513] on span "Send" at bounding box center [1111, 523] width 38 height 20
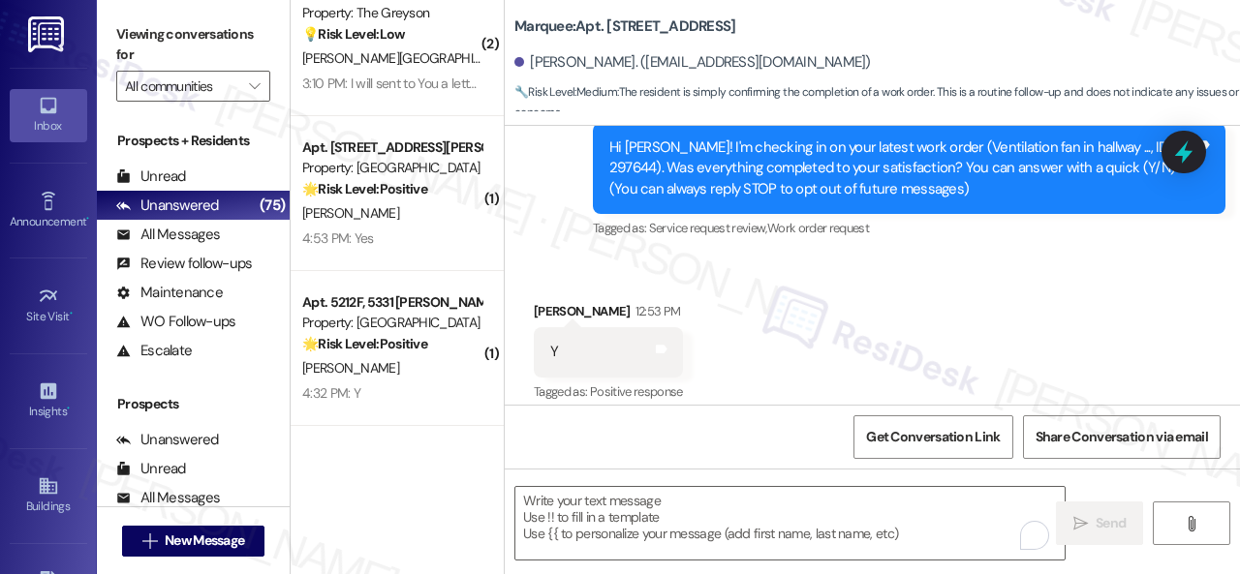
scroll to position [202, 0]
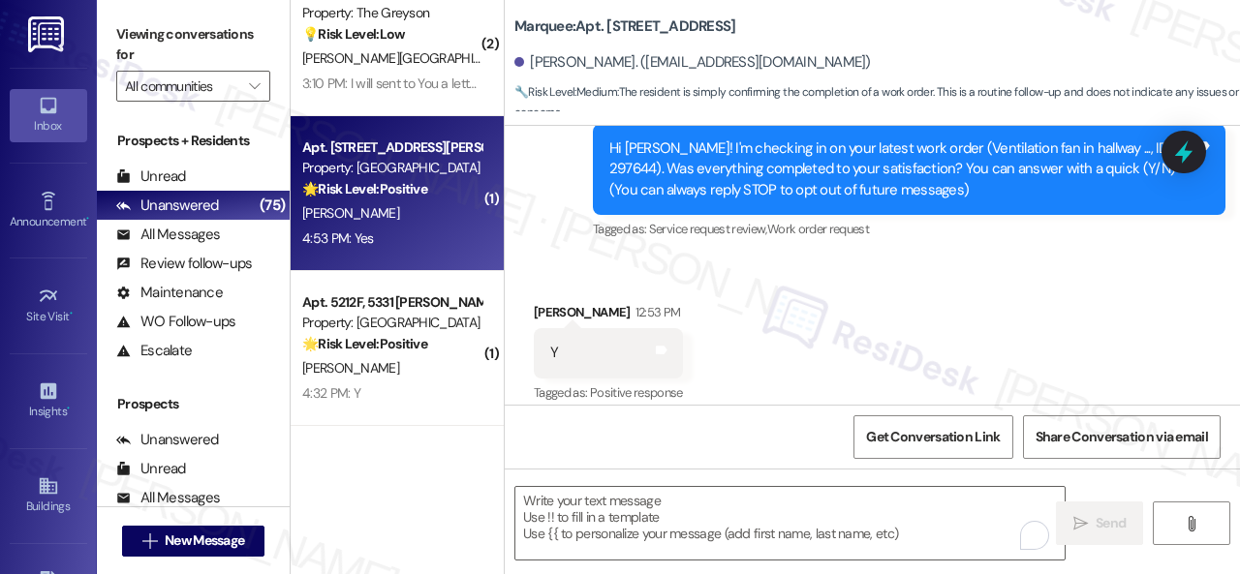
click at [477, 238] on div "Apt. 108, 201 Courtright East Road Property: Overland Park 🌟 Risk Level: Positi…" at bounding box center [397, 193] width 213 height 155
type textarea "Fetching suggested responses. Please feel free to read through the conversation…"
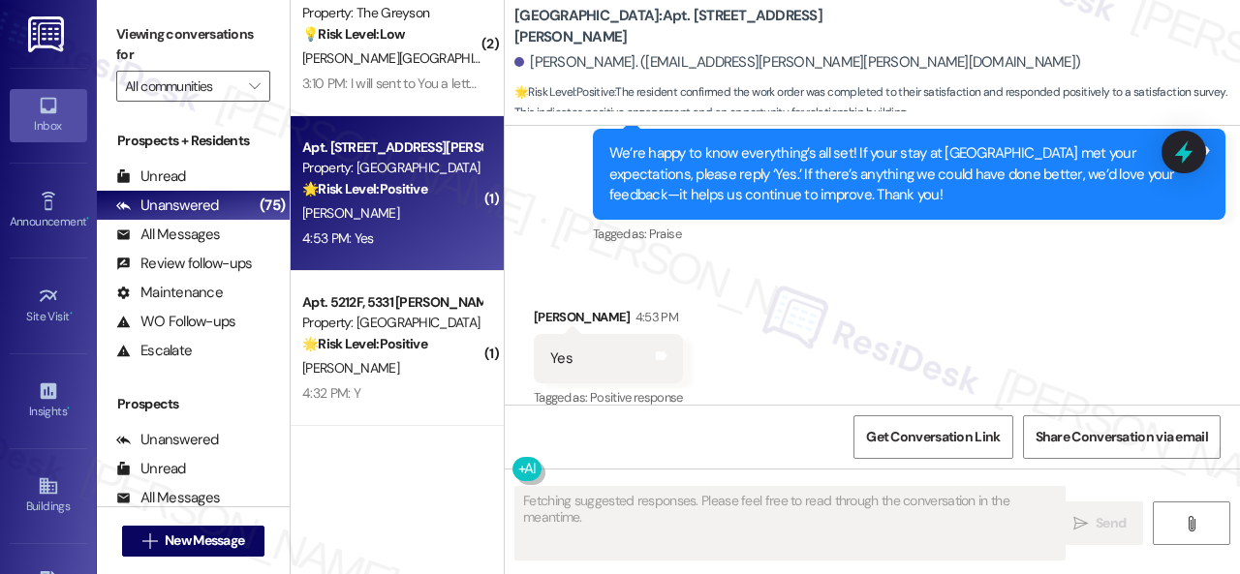
scroll to position [587, 0]
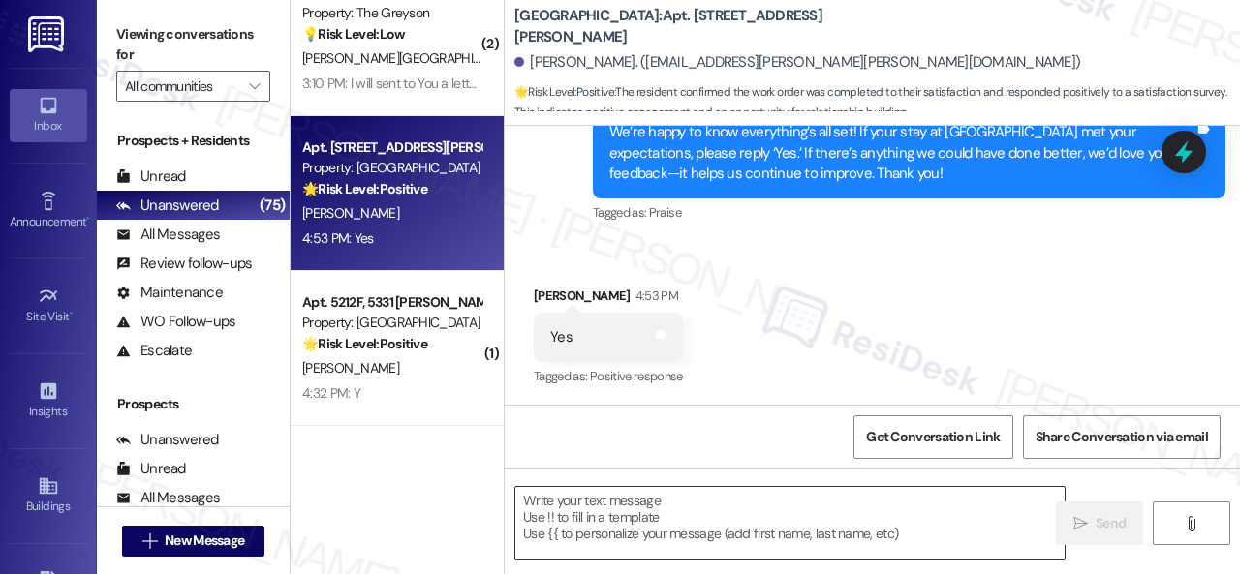
drag, startPoint x: 620, startPoint y: 518, endPoint x: 668, endPoint y: 521, distance: 48.5
click at [620, 518] on textarea at bounding box center [789, 523] width 549 height 73
paste textarea "I'm glad you are satisfied with your home. Have you written a review for us bef…"
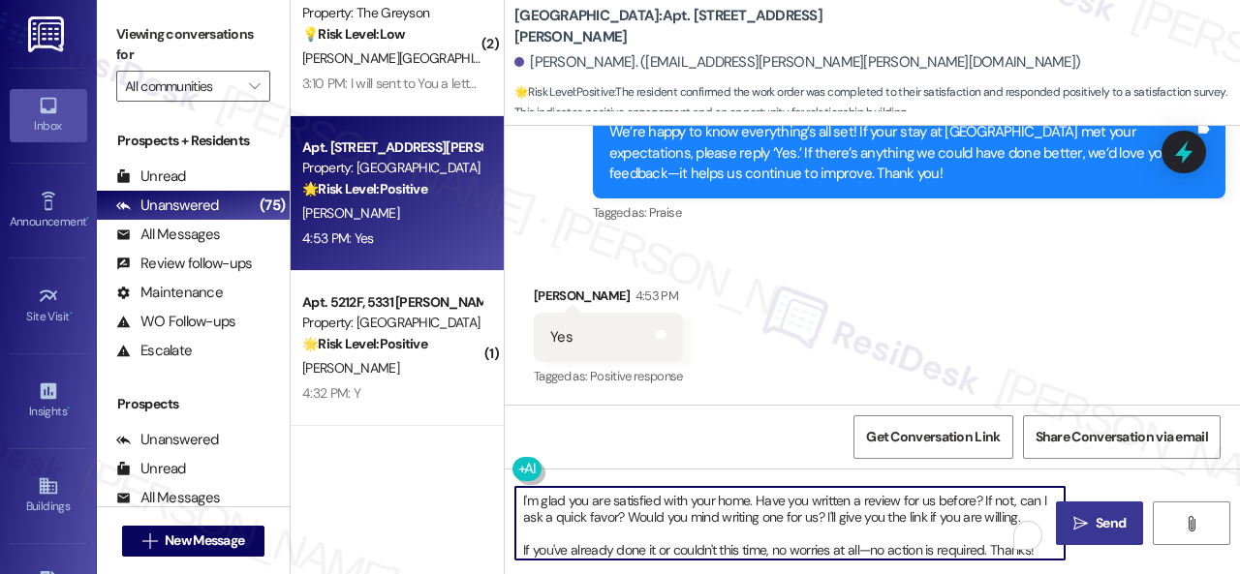
type textarea "I'm glad you are satisfied with your home. Have you written a review for us bef…"
click at [1093, 509] on button " Send" at bounding box center [1099, 524] width 87 height 44
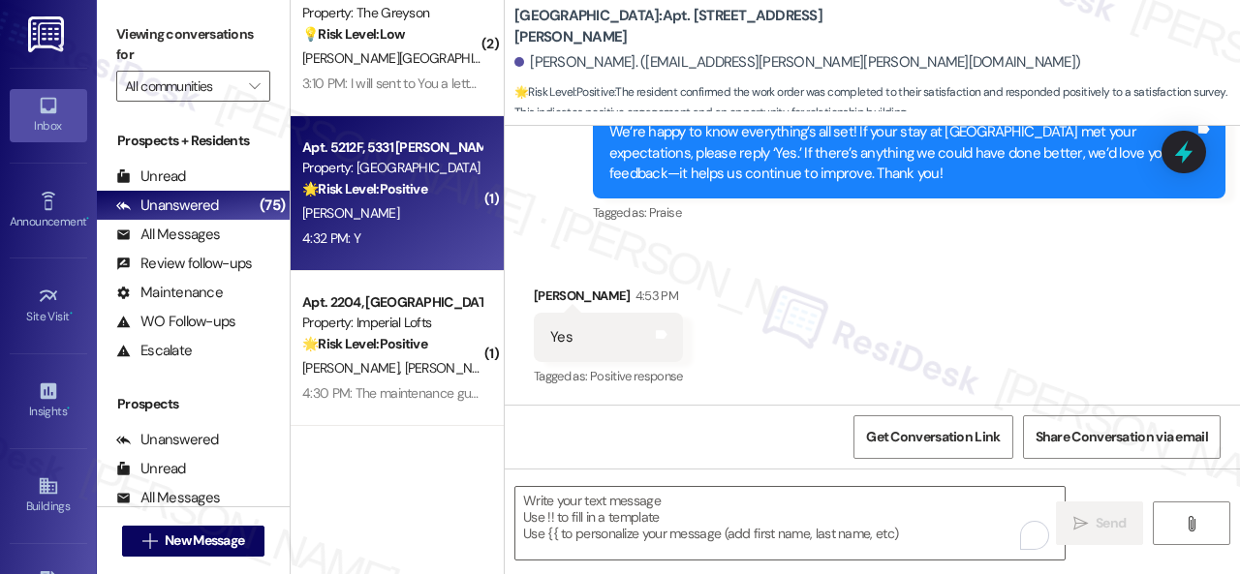
click at [407, 212] on div "B. Ross-Davis" at bounding box center [391, 213] width 183 height 24
type textarea "Fetching suggested responses. Please feel free to read through the conversation…"
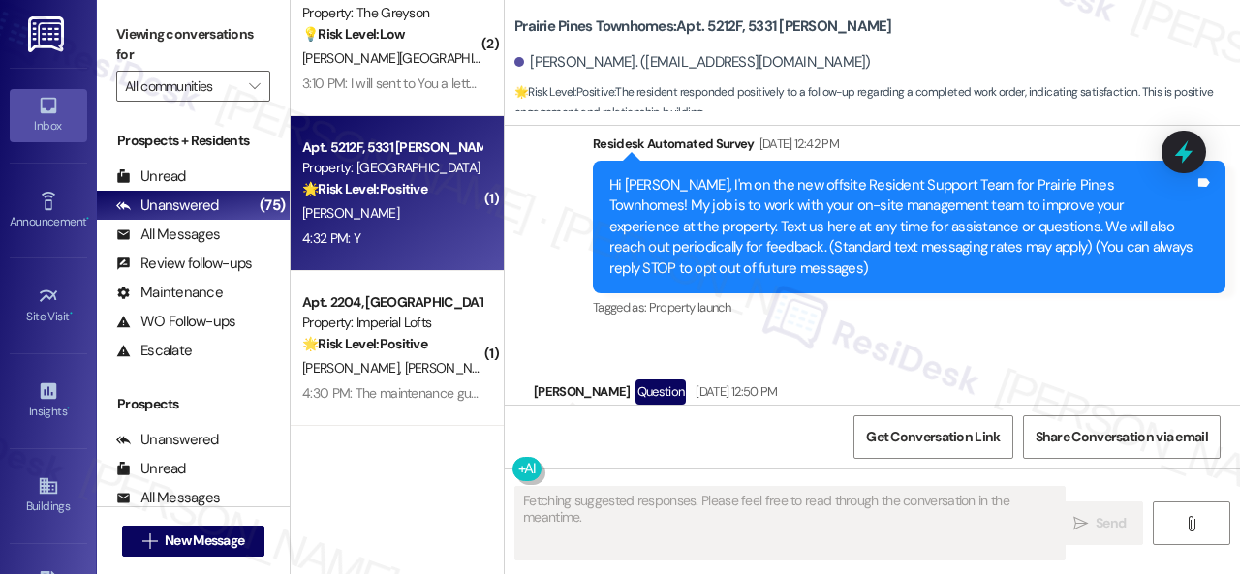
type textarea "Fetching suggested responses. Please feel free to read through the conversation…"
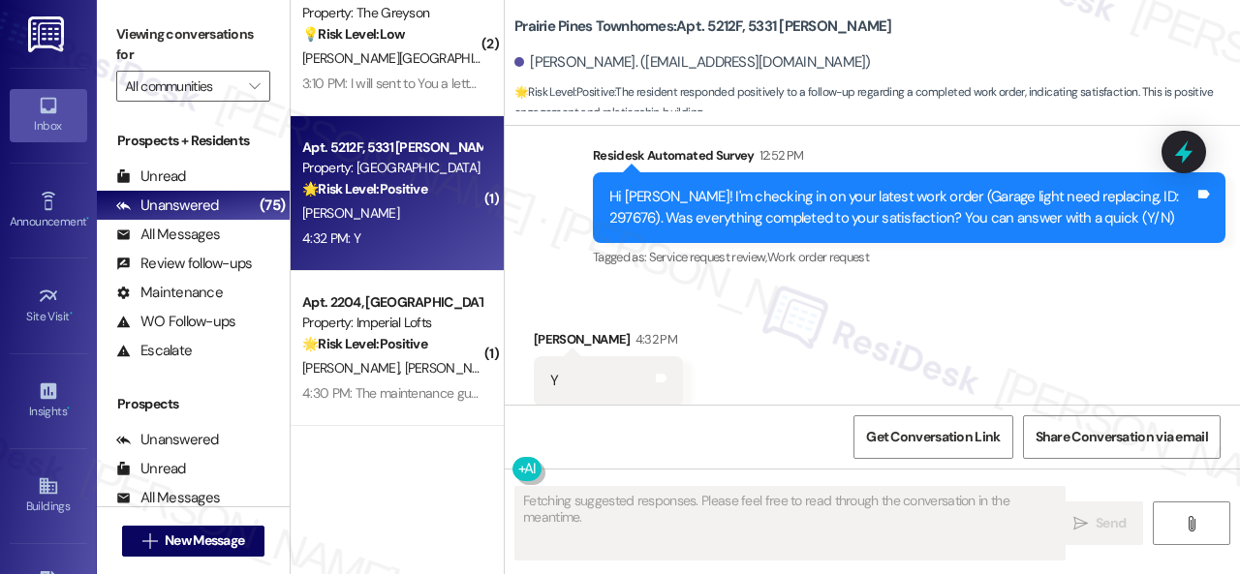
scroll to position [2876, 0]
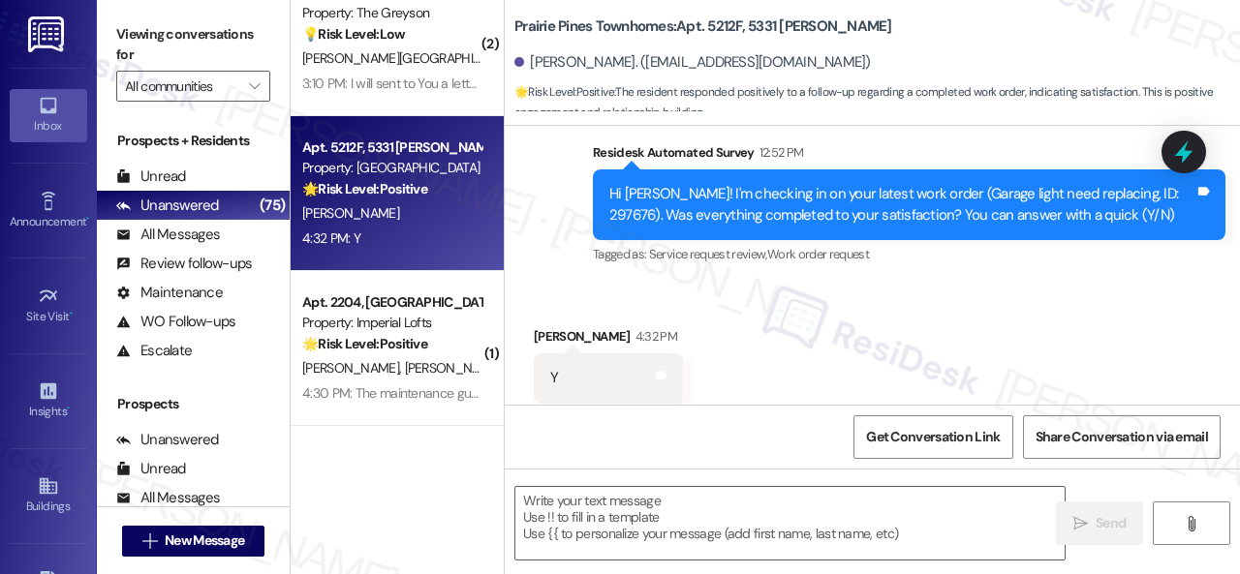
click at [581, 200] on div "Survey, sent via SMS Residesk Automated Survey 12:52 PM Hi Brieann! I'm checkin…" at bounding box center [909, 205] width 662 height 155
click at [560, 500] on textarea at bounding box center [789, 523] width 549 height 73
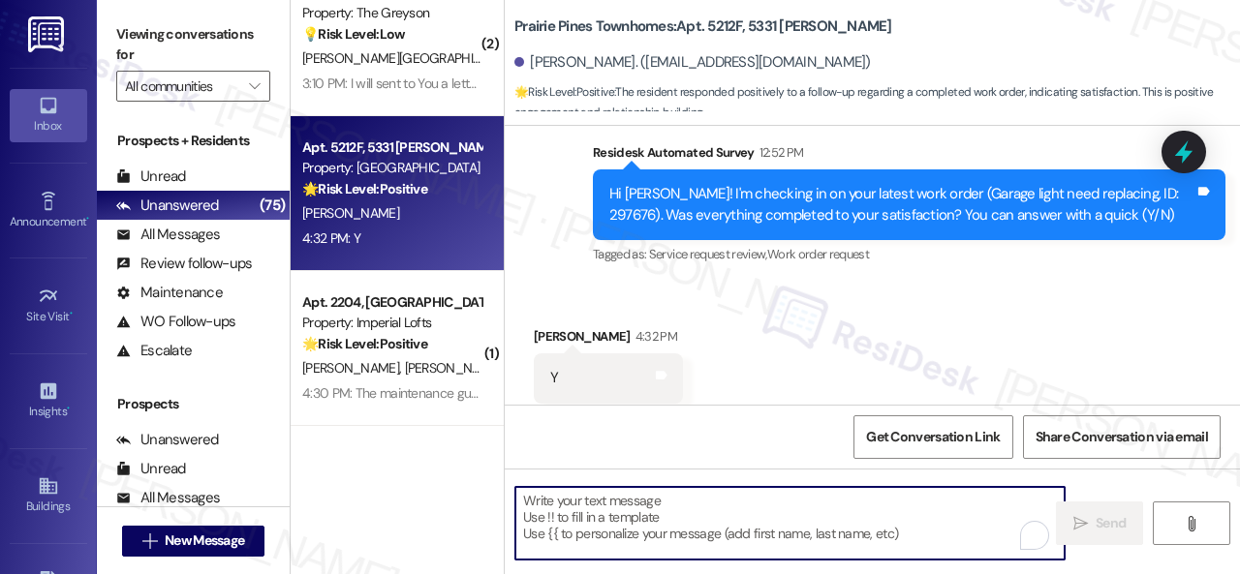
paste textarea "We’re happy to know everything’s all set! If your stay at {{property}} met your…"
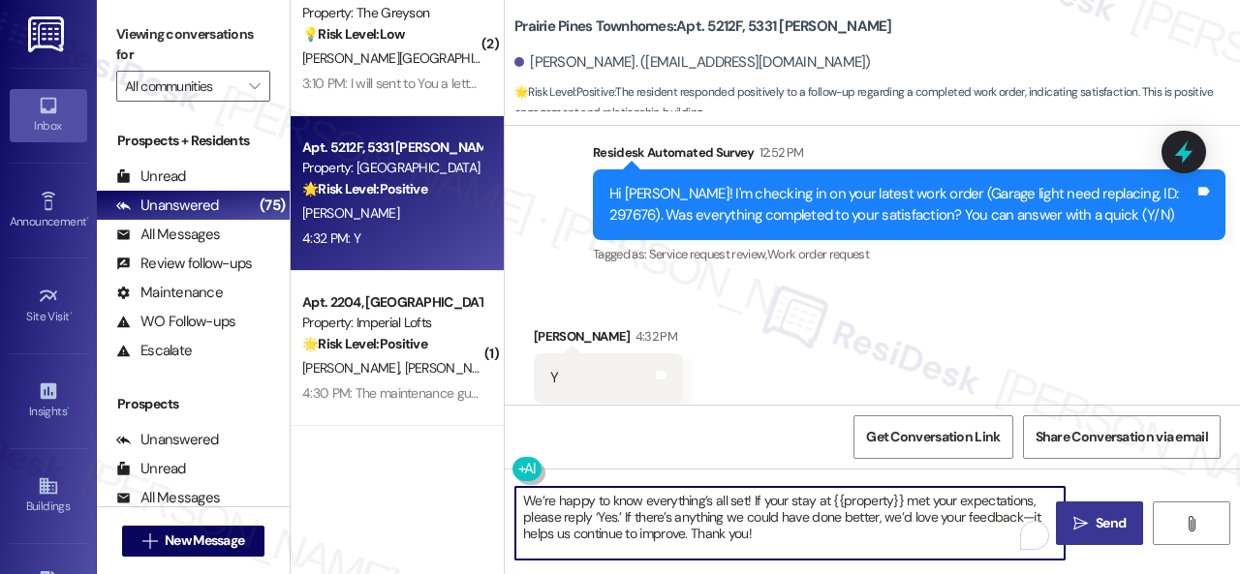
type textarea "We’re happy to know everything’s all set! If your stay at {{property}} met your…"
click at [1082, 525] on span " Send" at bounding box center [1099, 523] width 61 height 20
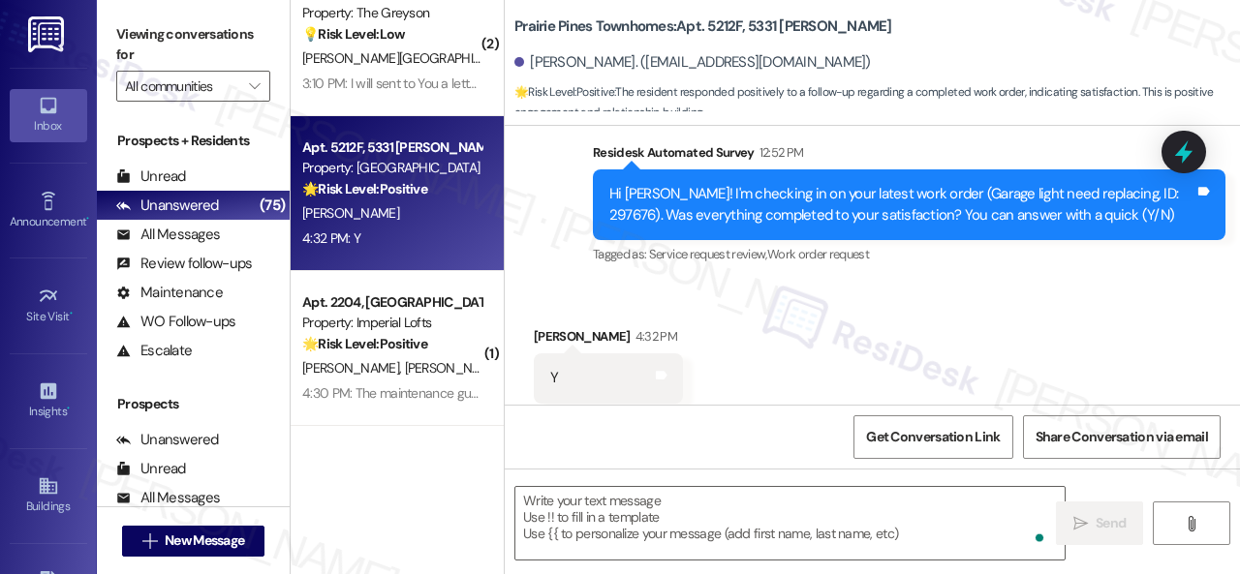
scroll to position [1840, 0]
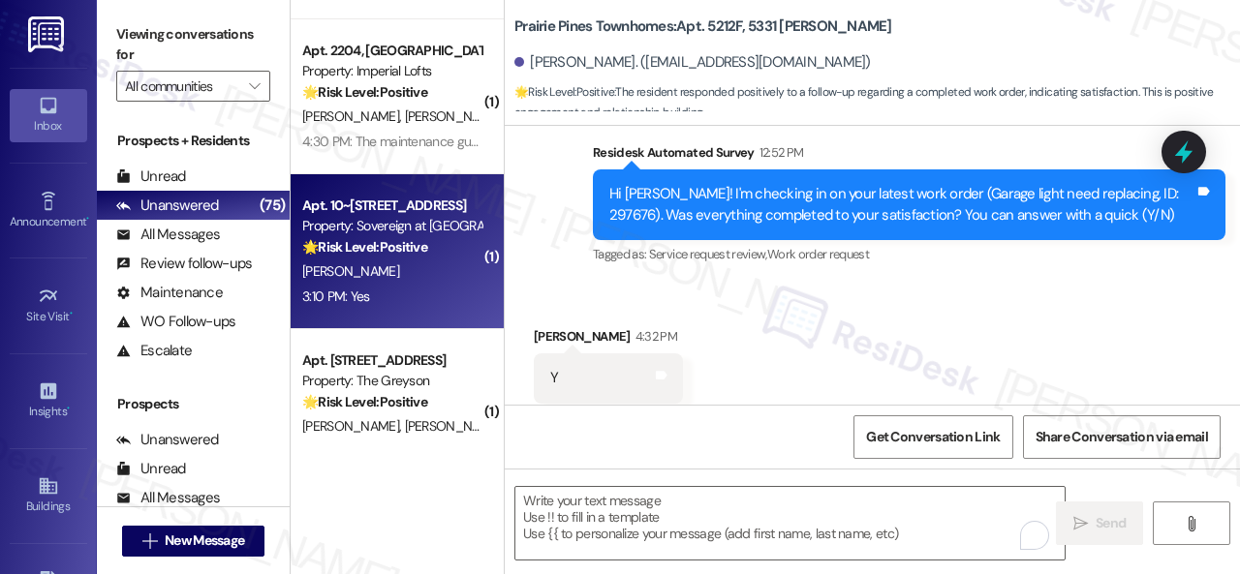
click at [418, 283] on div "M. Mcewen" at bounding box center [391, 272] width 183 height 24
type textarea "Fetching suggested responses. Please feel free to read through the conversation…"
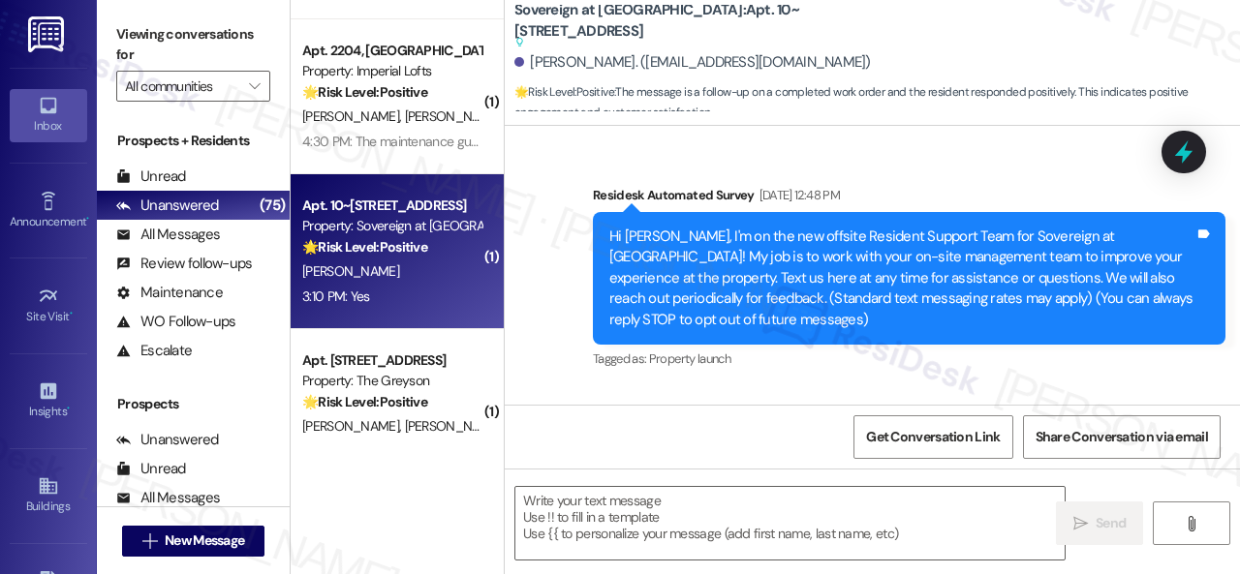
type textarea "Fetching suggested responses. Please feel free to read through the conversation…"
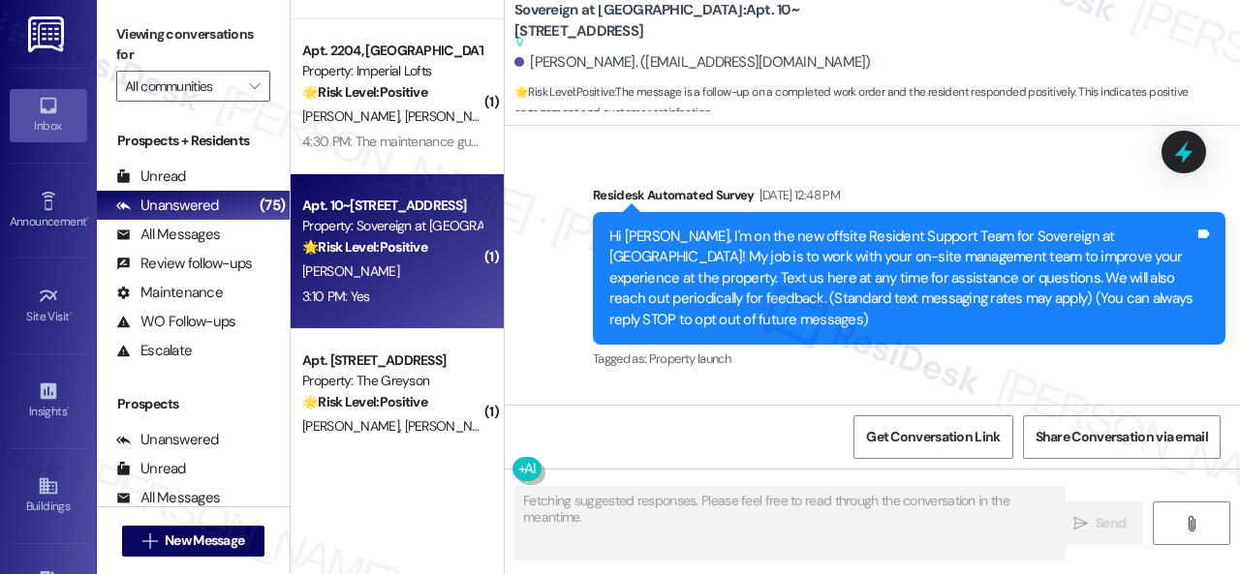
scroll to position [9880, 0]
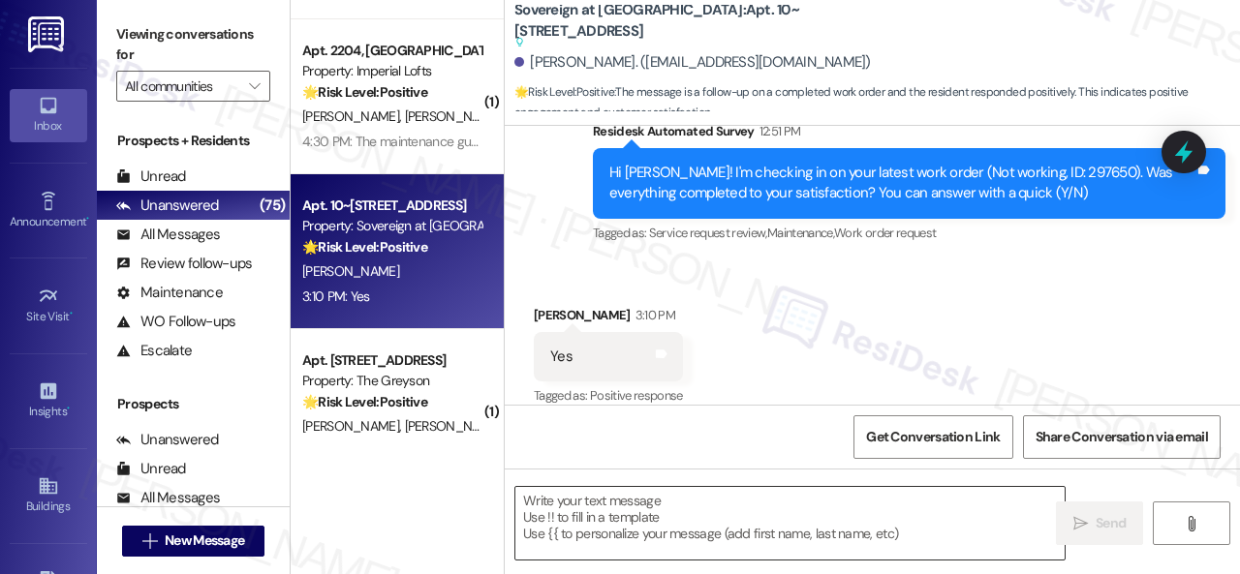
click at [595, 511] on textarea at bounding box center [789, 523] width 549 height 73
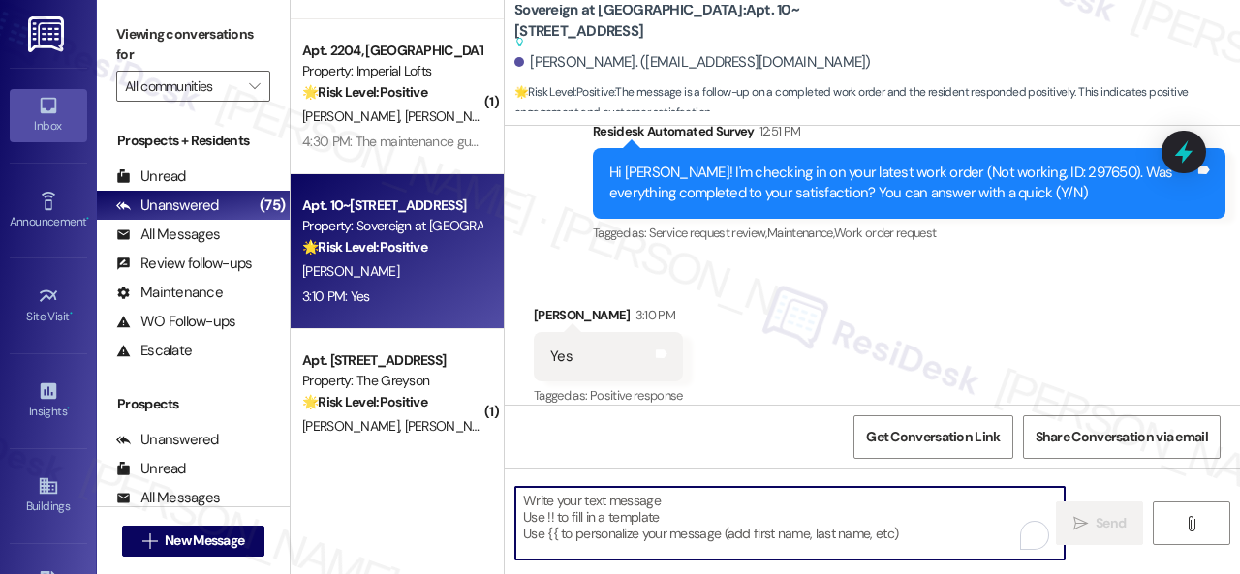
paste textarea "We’re happy to know everything’s all set! If your stay at {{property}} met your…"
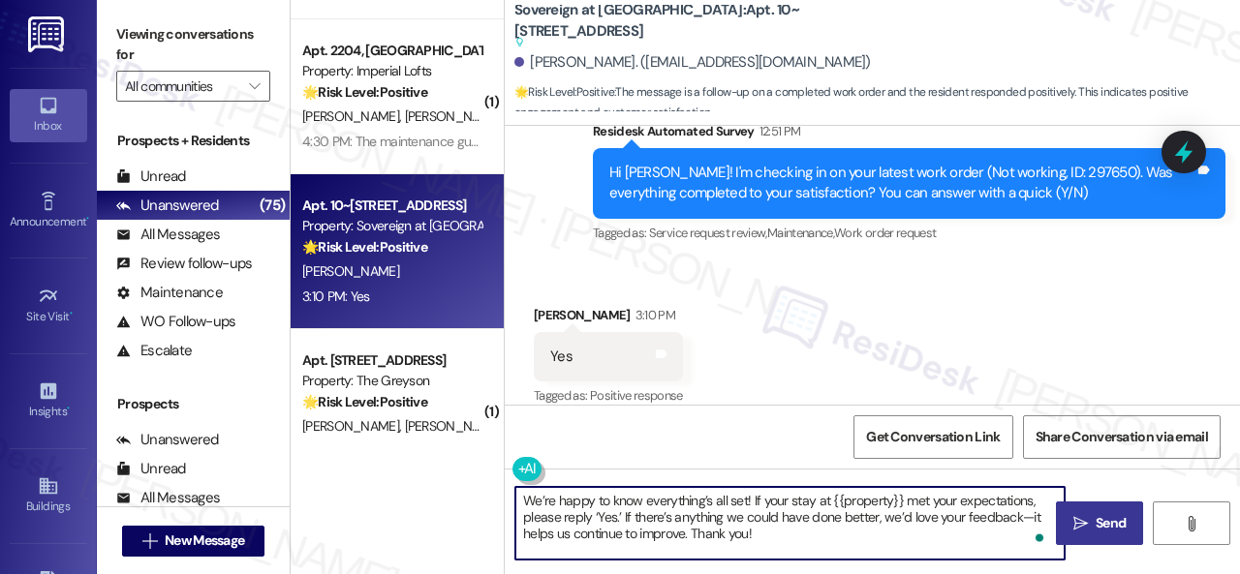
type textarea "We’re happy to know everything’s all set! If your stay at {{property}} met your…"
click at [1086, 509] on button " Send" at bounding box center [1099, 524] width 87 height 44
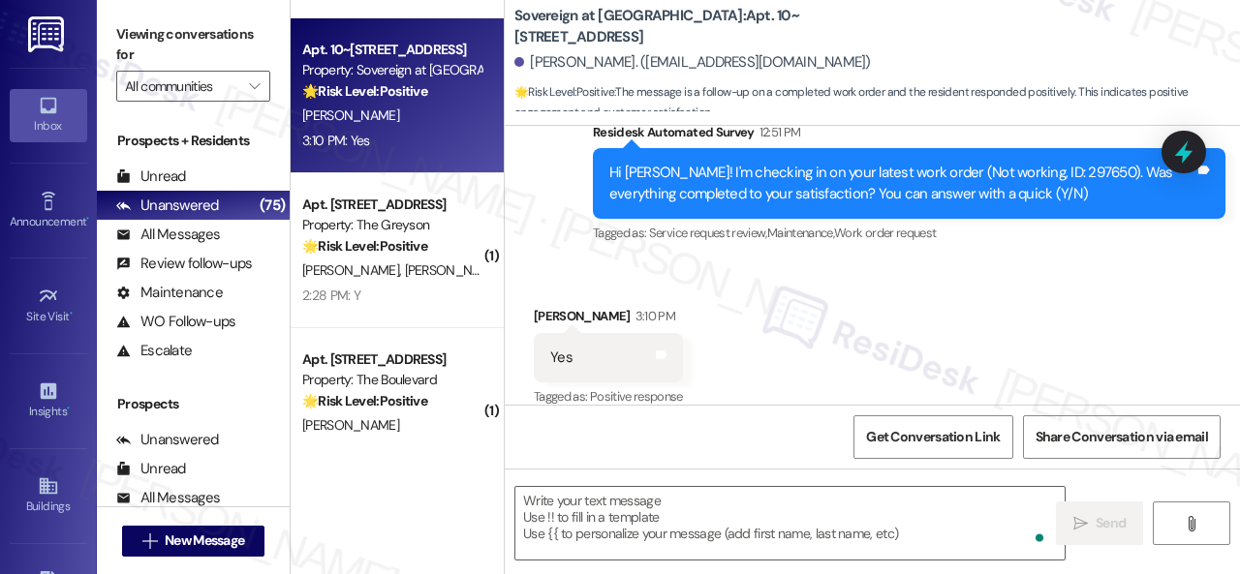
scroll to position [2034, 0]
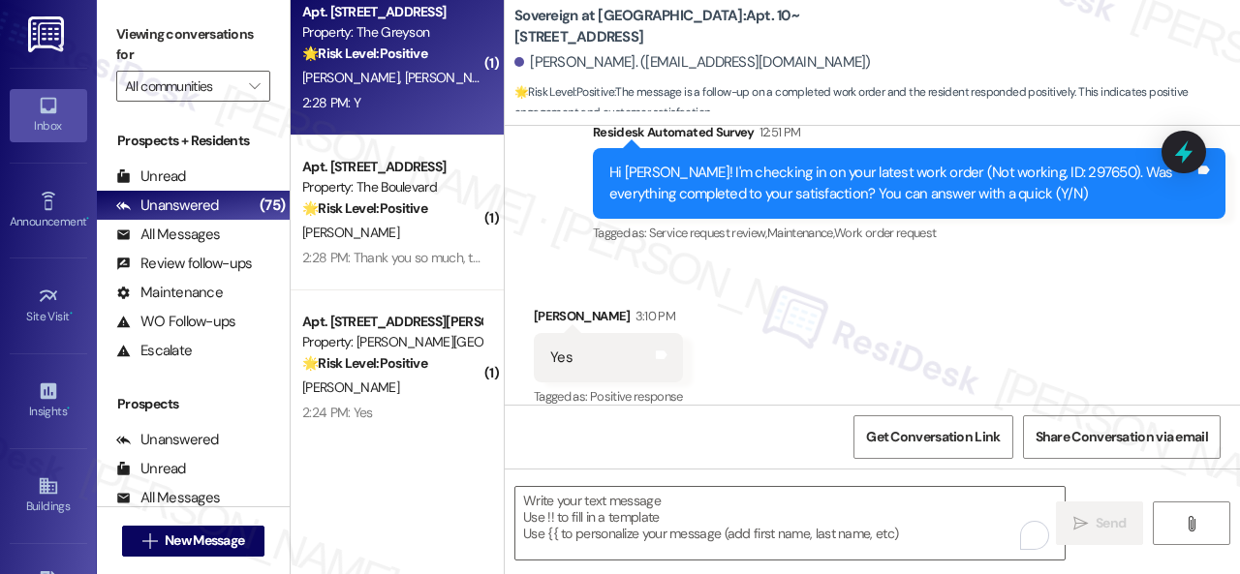
click at [397, 114] on div "2:28 PM: Y 2:28 PM: Y" at bounding box center [391, 103] width 183 height 24
type textarea "Fetching suggested responses. Please feel free to read through the conversation…"
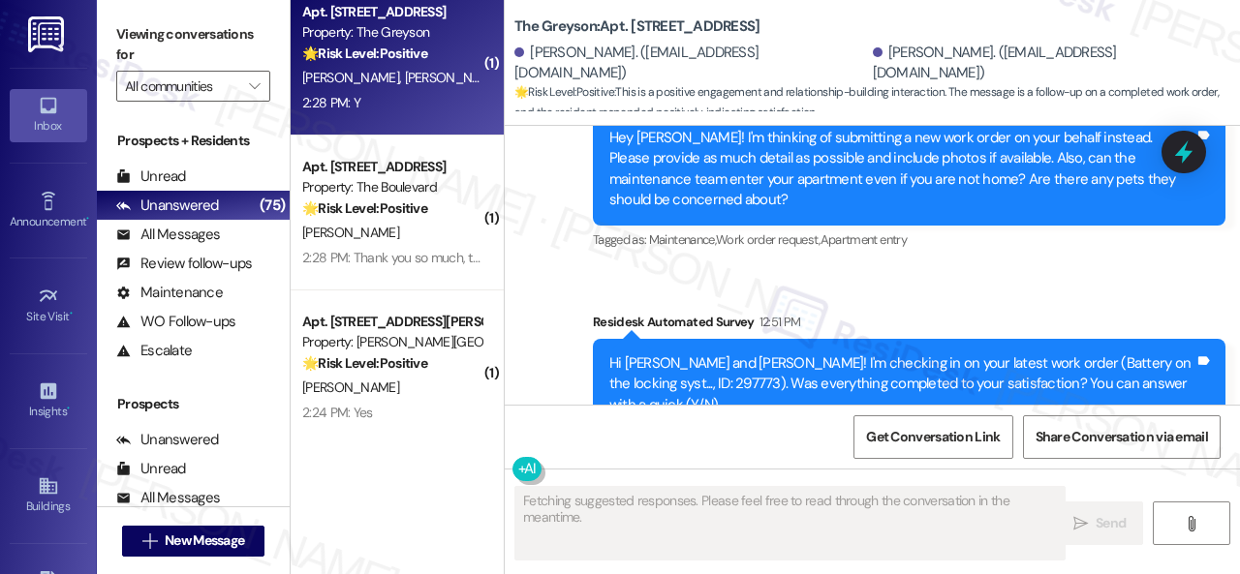
scroll to position [5833, 0]
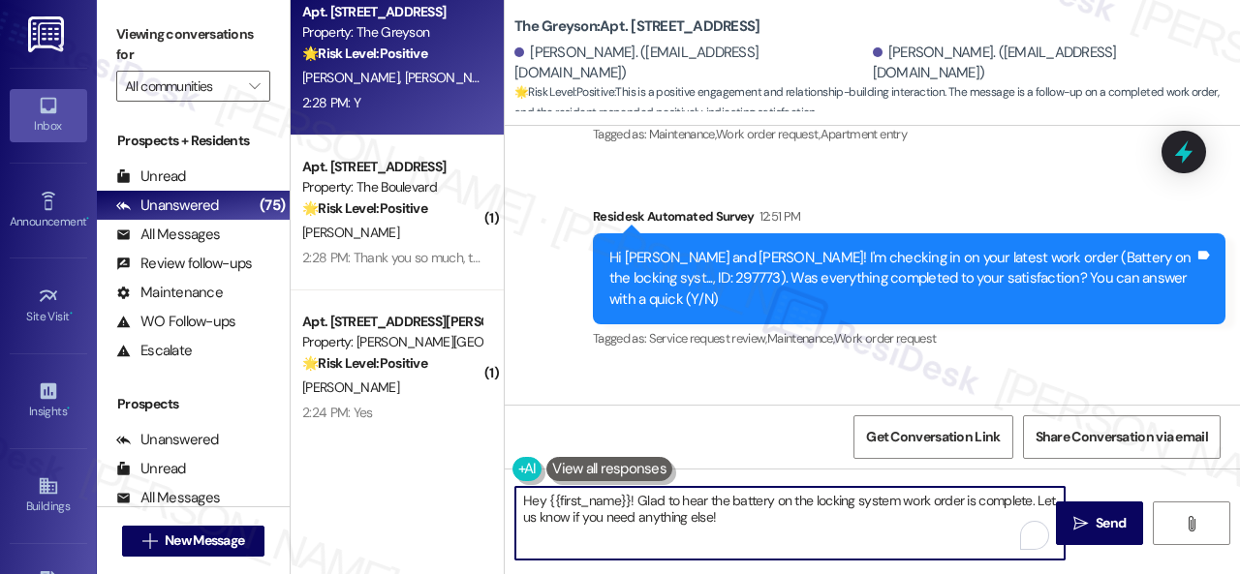
drag, startPoint x: 548, startPoint y: 479, endPoint x: 453, endPoint y: 449, distance: 99.6
click at [436, 449] on div "( 2 ) Apt. 4553PB, 4460 Mountain Laurel Road Property: The Greyson 💡 Risk Level…" at bounding box center [765, 287] width 949 height 574
paste textarea "We’re happy to know everything’s all set! If your stay at {{property}} met your…"
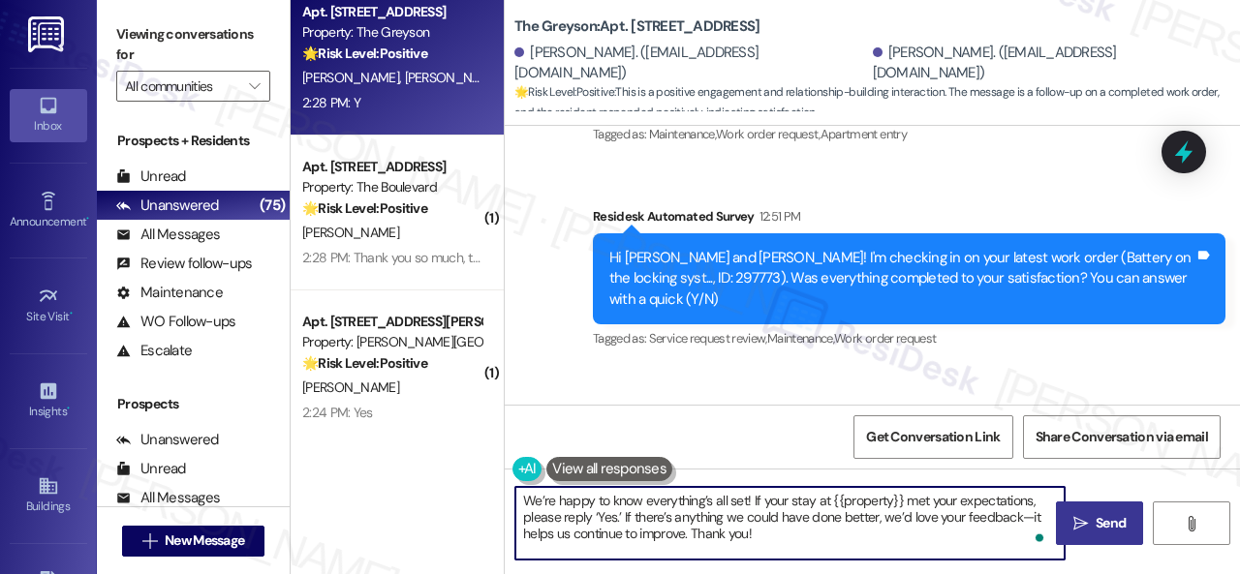
type textarea "We’re happy to know everything’s all set! If your stay at {{property}} met your…"
click at [1102, 522] on span "Send" at bounding box center [1111, 523] width 30 height 20
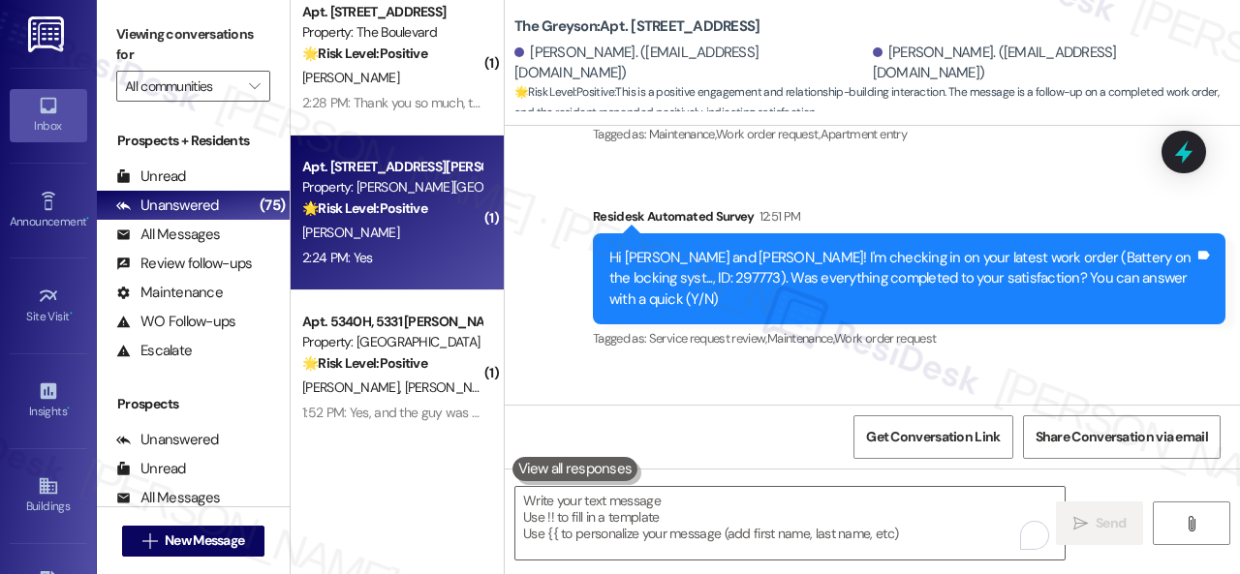
click at [393, 249] on div "2:24 PM: Yes 2:24 PM: Yes" at bounding box center [391, 258] width 183 height 24
type textarea "Fetching suggested responses. Please feel free to read through the conversation…"
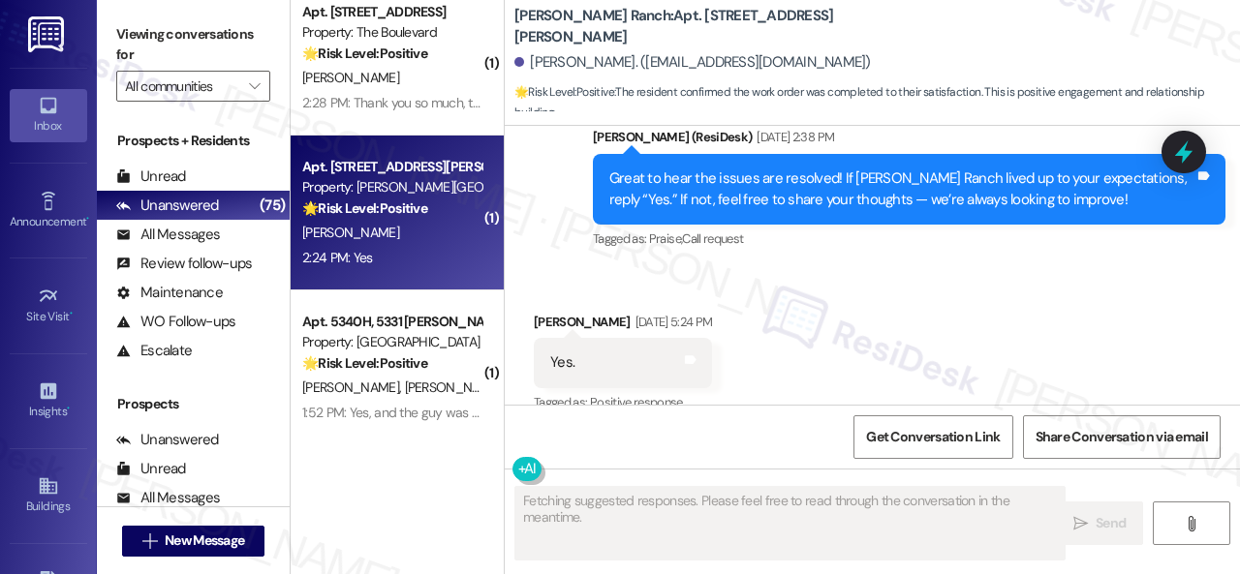
scroll to position [2886, 0]
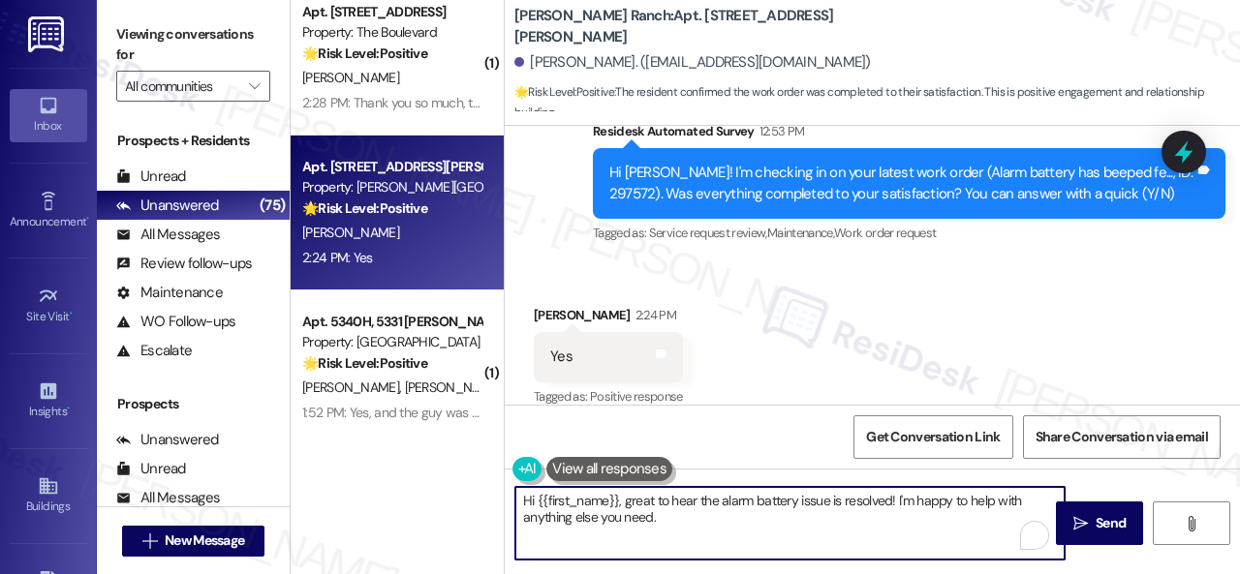
drag, startPoint x: 692, startPoint y: 516, endPoint x: 389, endPoint y: 485, distance: 303.8
click at [368, 481] on div "( 2 ) Apt. 4553PB, 4460 Mountain Laurel Road Property: The Greyson 💡 Risk Level…" at bounding box center [765, 287] width 949 height 574
paste textarea "We’re happy to know everything’s all set! If your stay at {{property}} met your…"
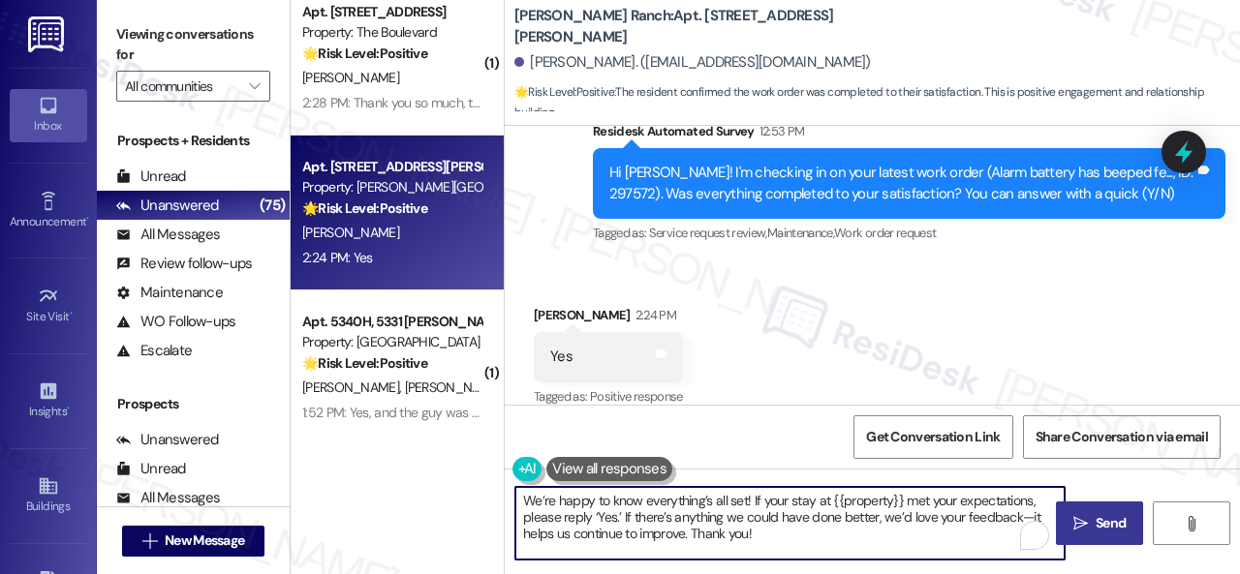
type textarea "We’re happy to know everything’s all set! If your stay at {{property}} met your…"
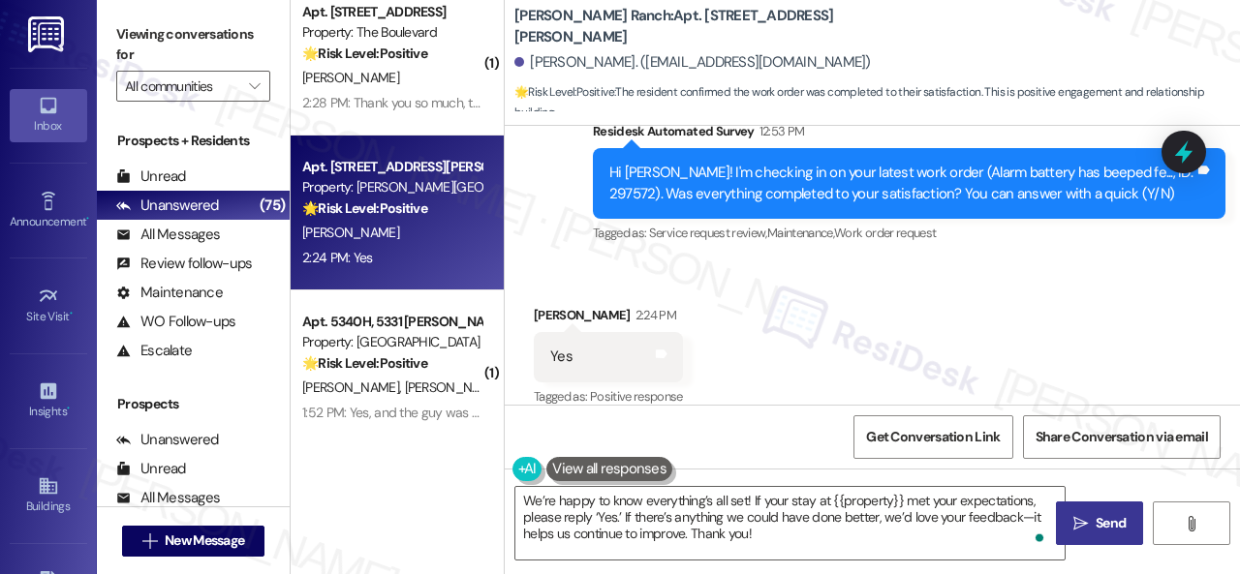
click at [1080, 513] on span " Send" at bounding box center [1099, 523] width 61 height 20
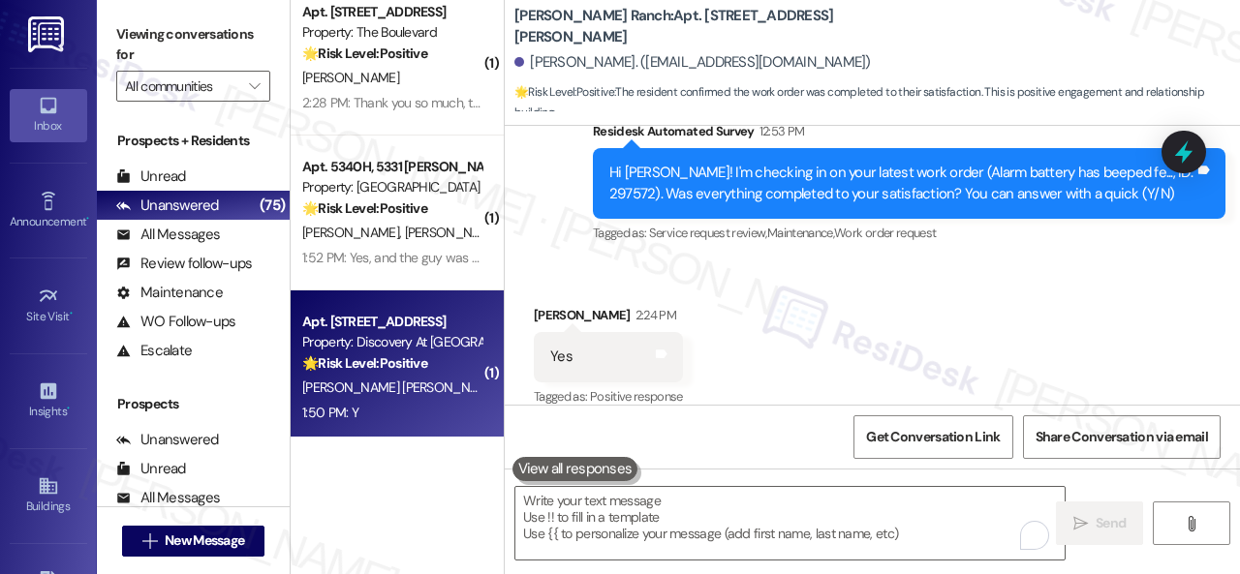
click at [432, 402] on div "1:50 PM: Y 1:50 PM: Y" at bounding box center [391, 413] width 183 height 24
type textarea "Fetching suggested responses. Please feel free to read through the conversation…"
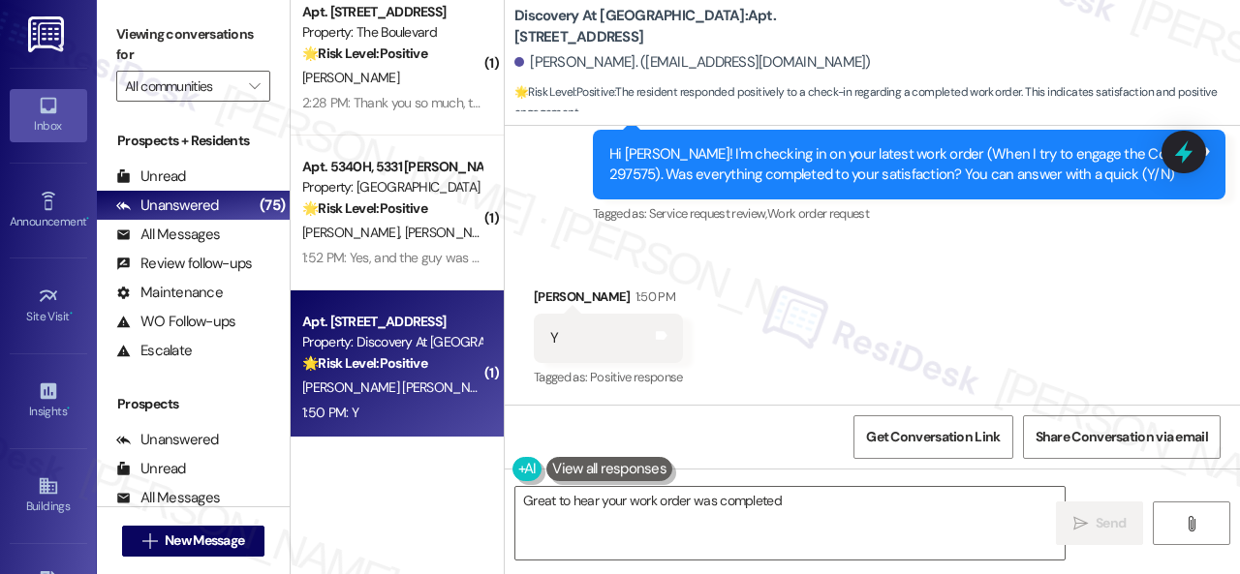
scroll to position [4797, 0]
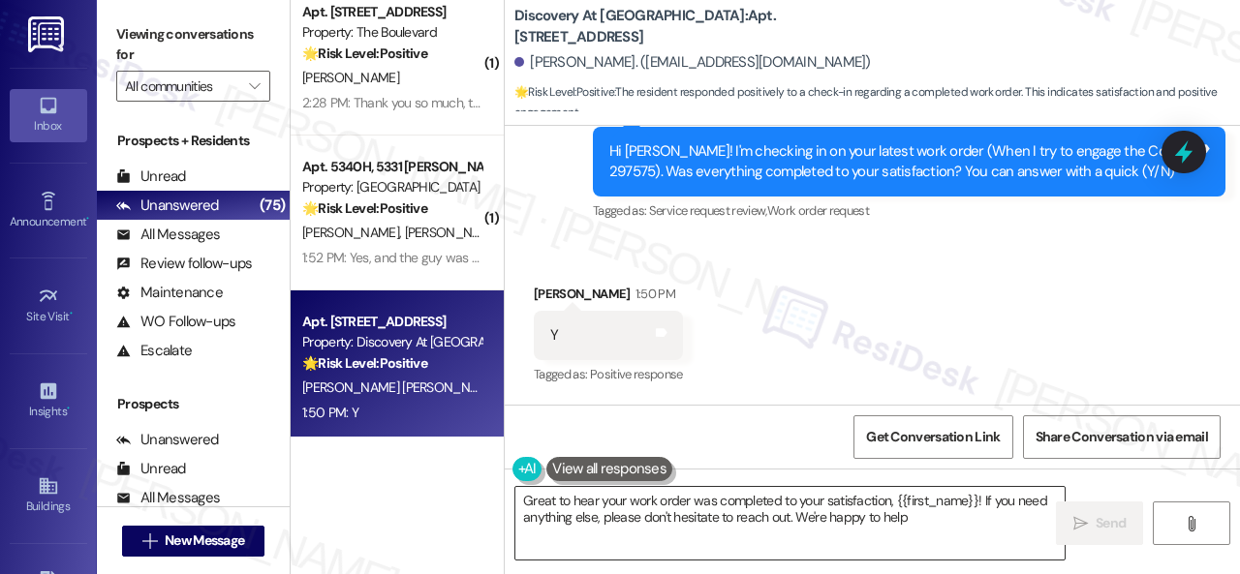
type textarea "Great to hear your work order was completed to your satisfaction, {{first_name}…"
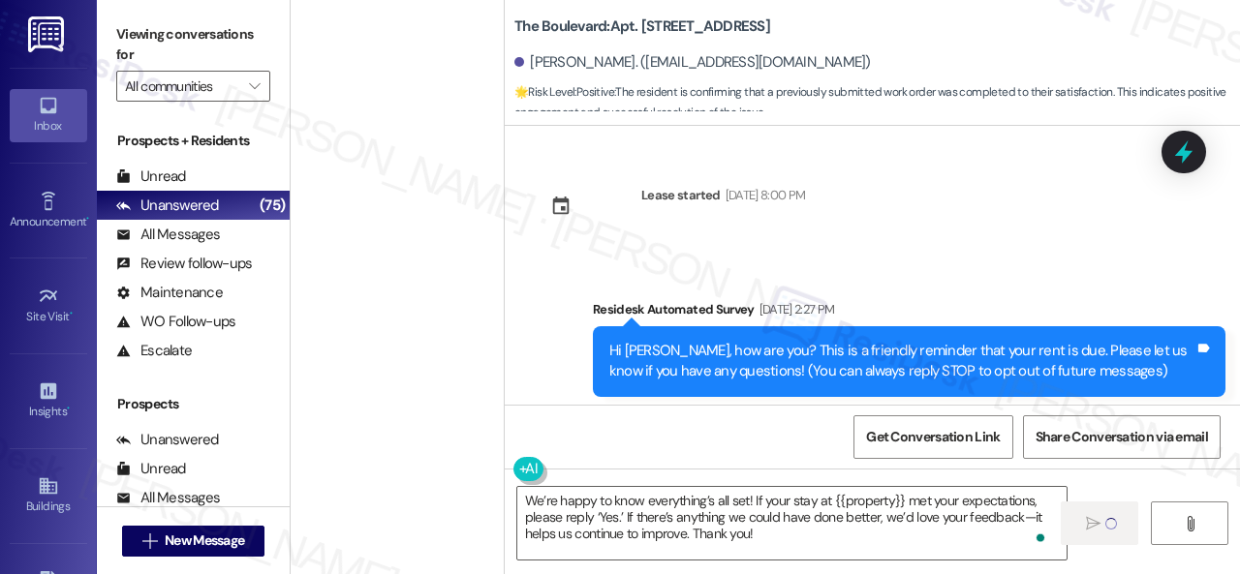
scroll to position [382, 0]
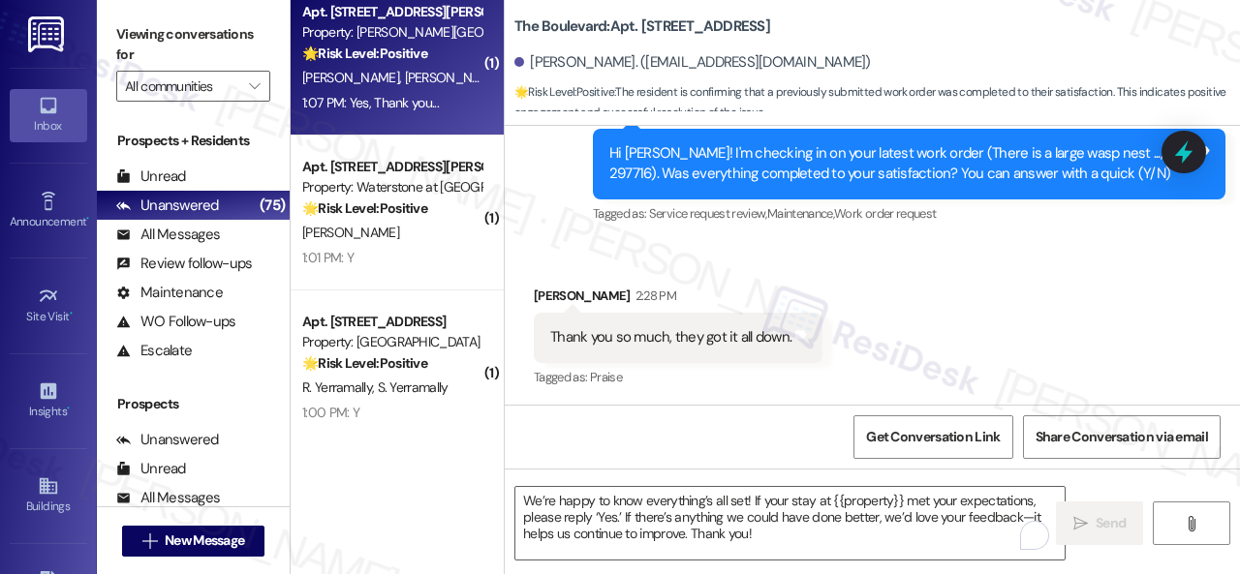
click at [444, 70] on div "[PERSON_NAME] [PERSON_NAME]" at bounding box center [391, 78] width 183 height 24
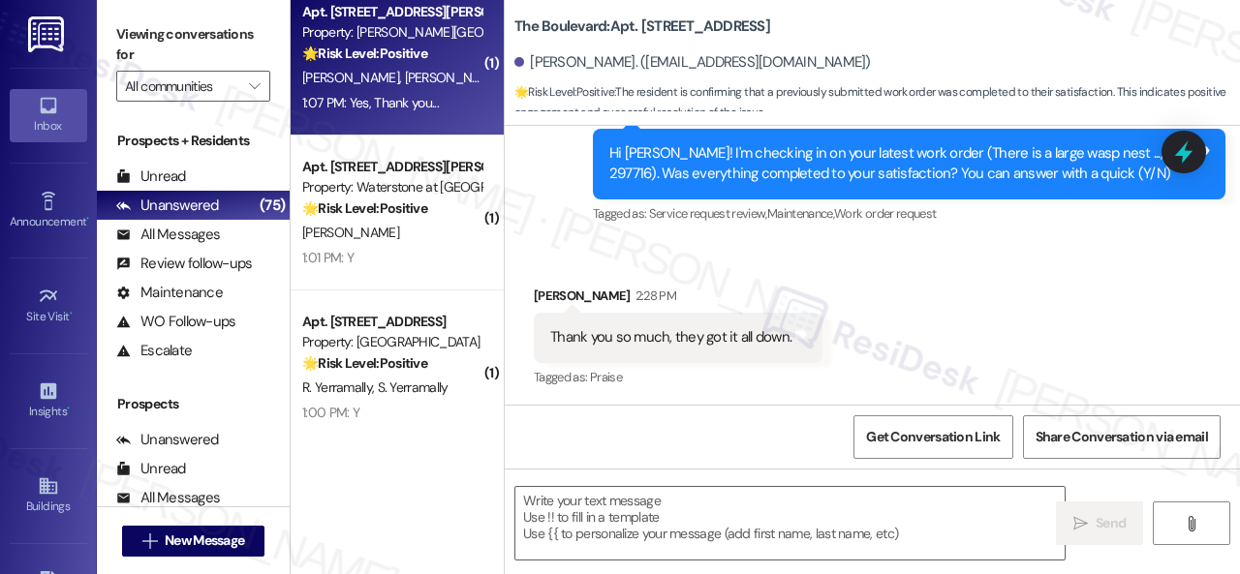
type textarea "Fetching suggested responses. Please feel free to read through the conversation…"
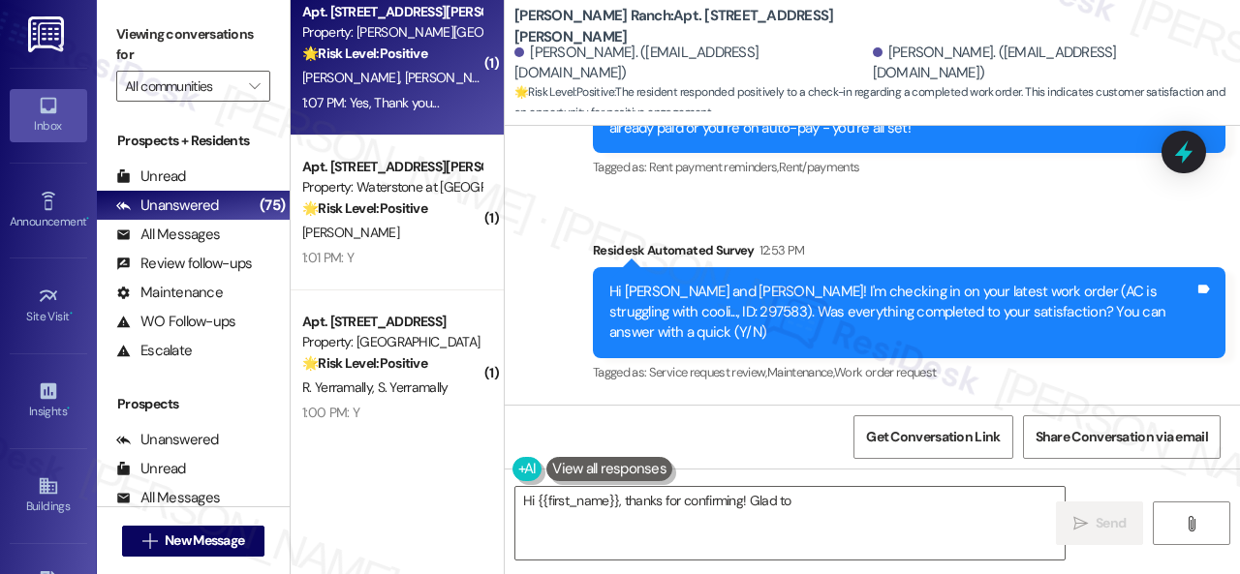
scroll to position [3332, 0]
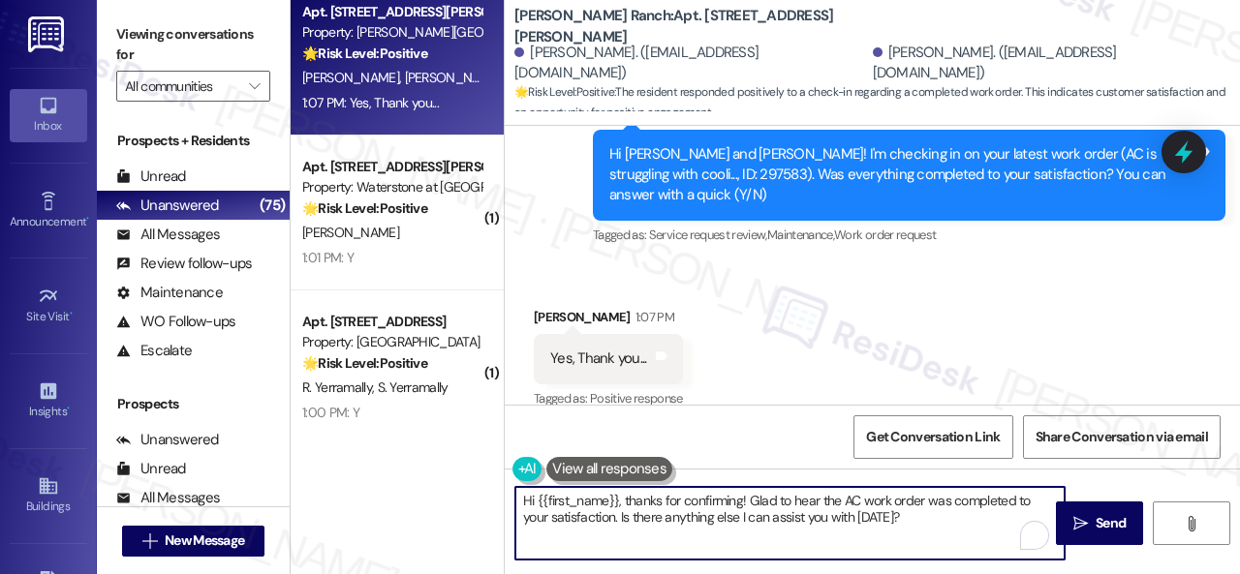
drag, startPoint x: 911, startPoint y: 522, endPoint x: 413, endPoint y: 456, distance: 503.2
click at [413, 456] on div "( 2 ) Apt. [STREET_ADDRESS] Property: The Greyson 💡 Risk Level: Low The residen…" at bounding box center [765, 287] width 949 height 574
paste textarea "We’re happy to know everything’s all set! If your stay at {{property}} met your…"
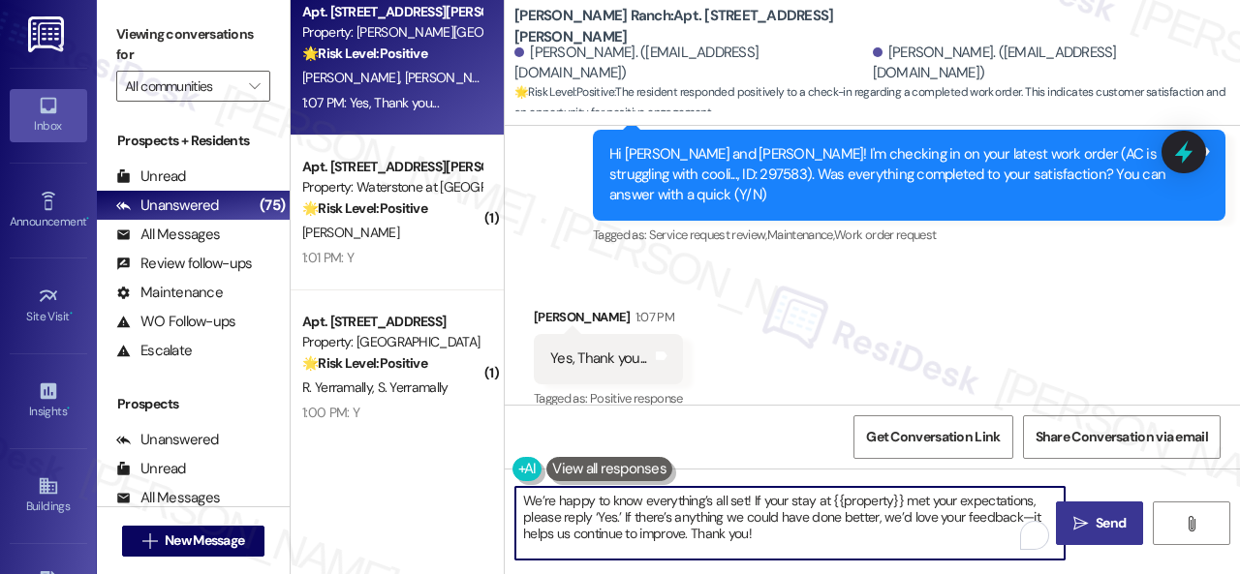
type textarea "We’re happy to know everything’s all set! If your stay at {{property}} met your…"
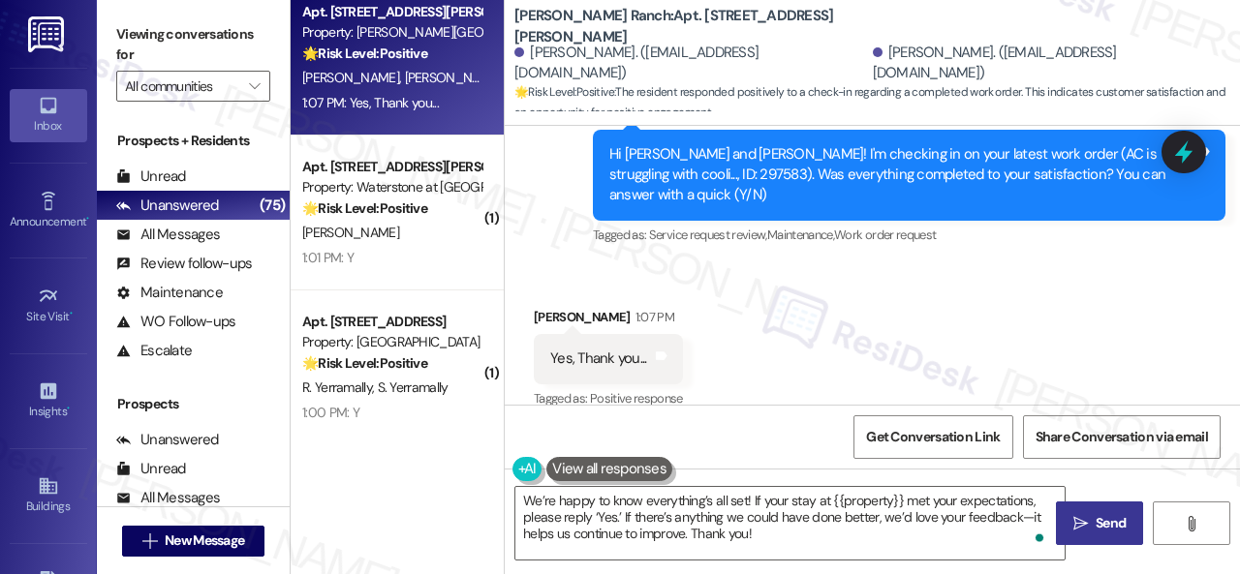
click at [1096, 525] on span "Send" at bounding box center [1111, 523] width 30 height 20
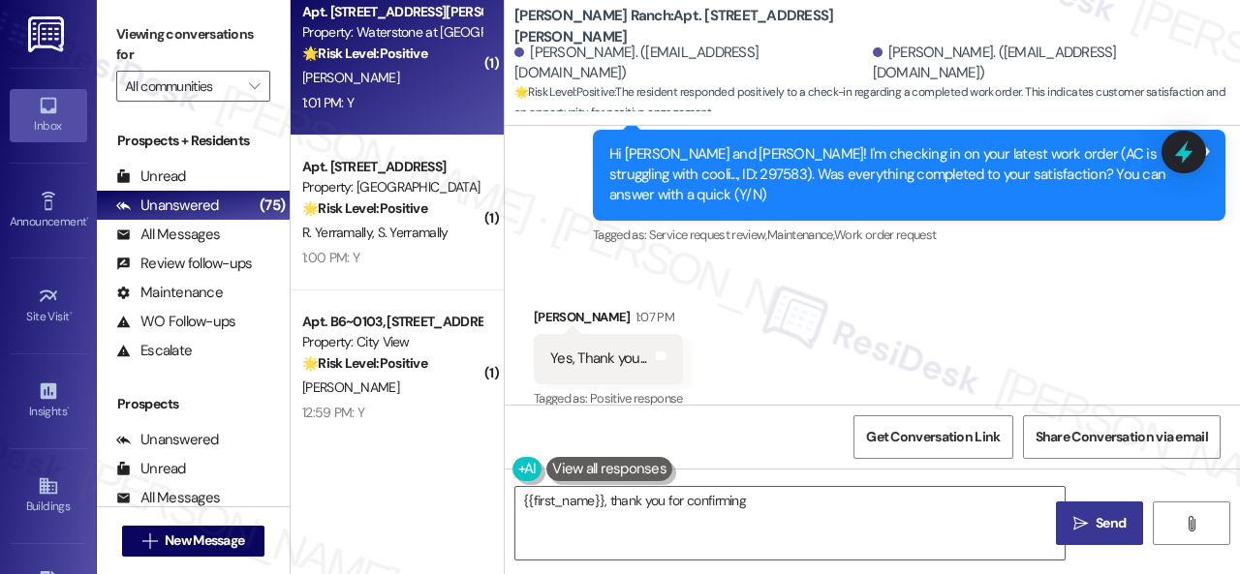
type textarea "{{first_name}}, thank you for confirming!"
click at [432, 87] on div "[PERSON_NAME]" at bounding box center [391, 78] width 183 height 24
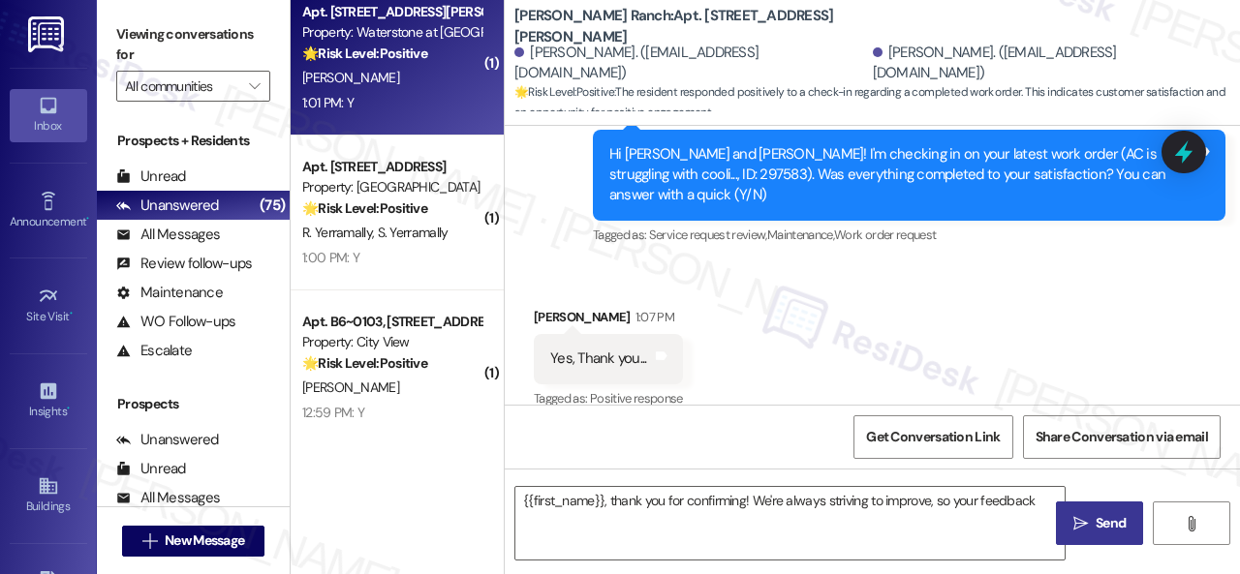
type textarea "{{first_name}}, thank you for confirming! We're always striving to improve, so …"
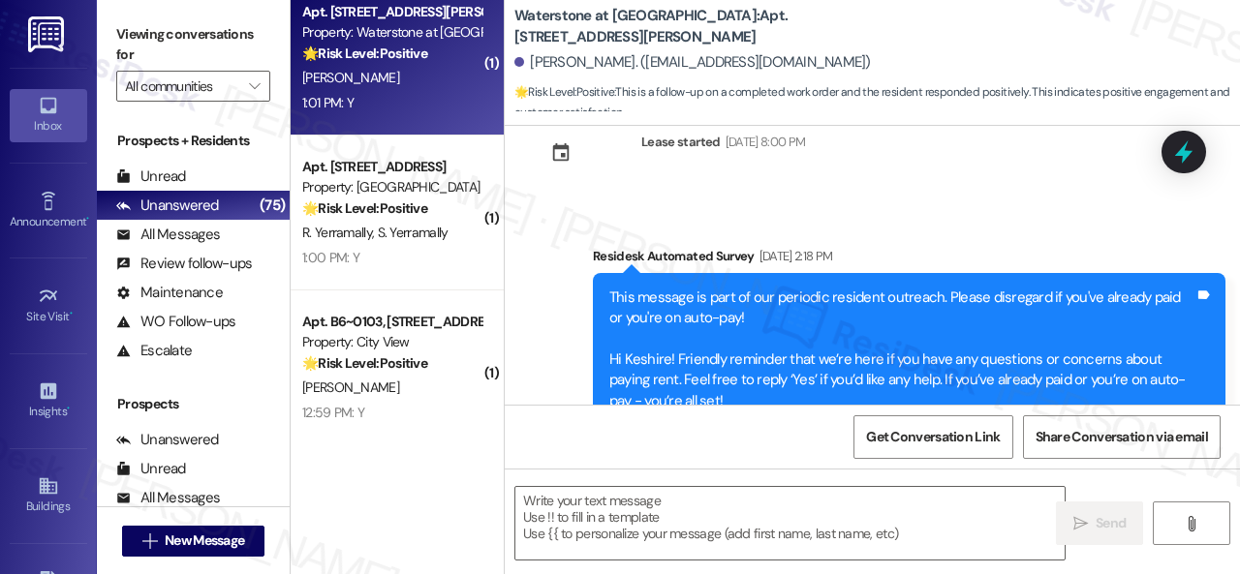
type textarea "Fetching suggested responses. Please feel free to read through the conversation…"
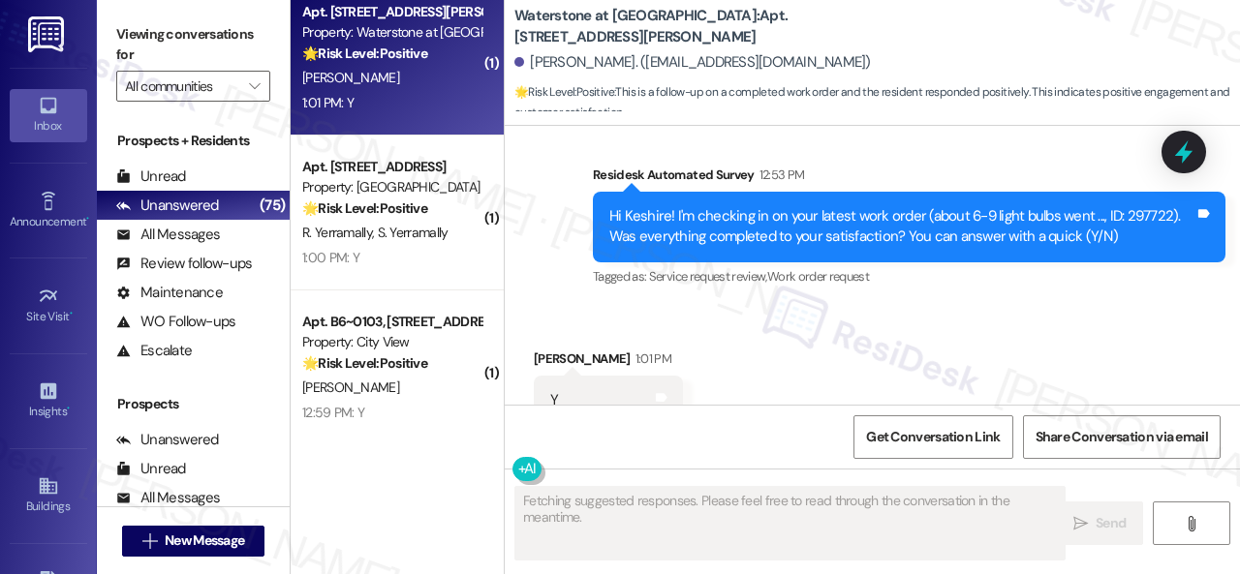
scroll to position [6160, 0]
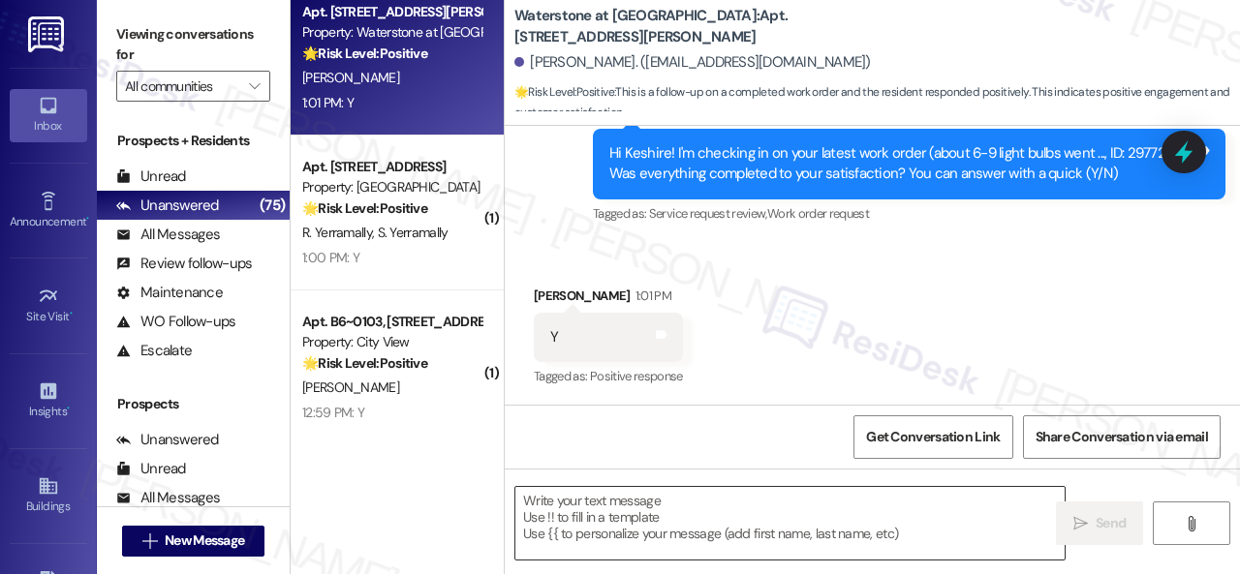
click at [672, 513] on textarea at bounding box center [789, 523] width 549 height 73
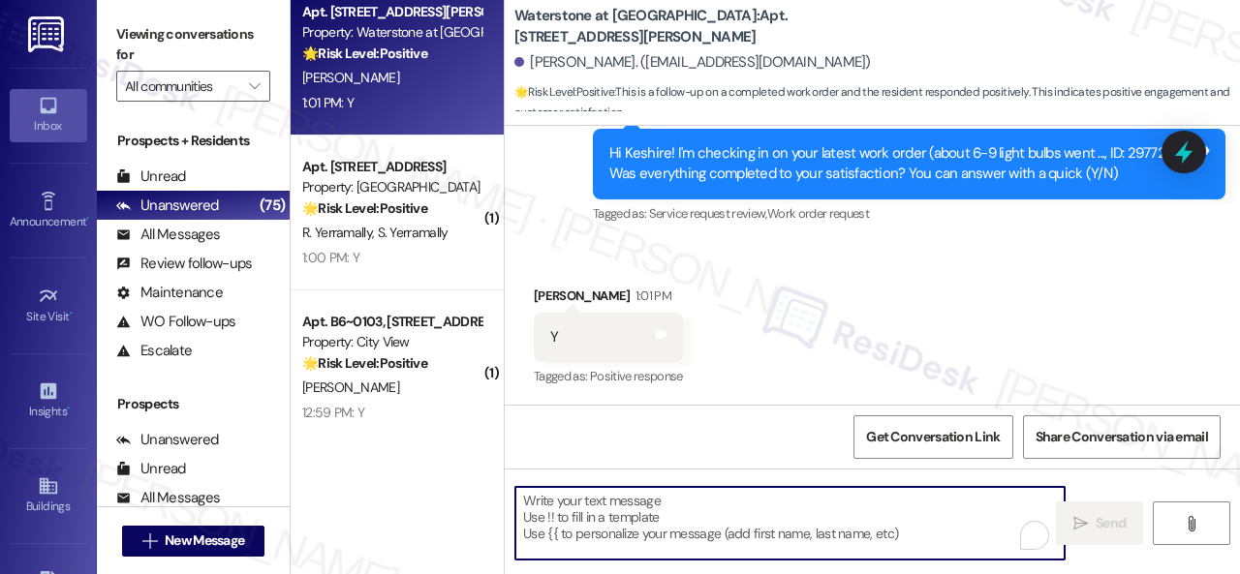
paste textarea "We’re happy to know everything’s all set! If your stay at {{property}} met your…"
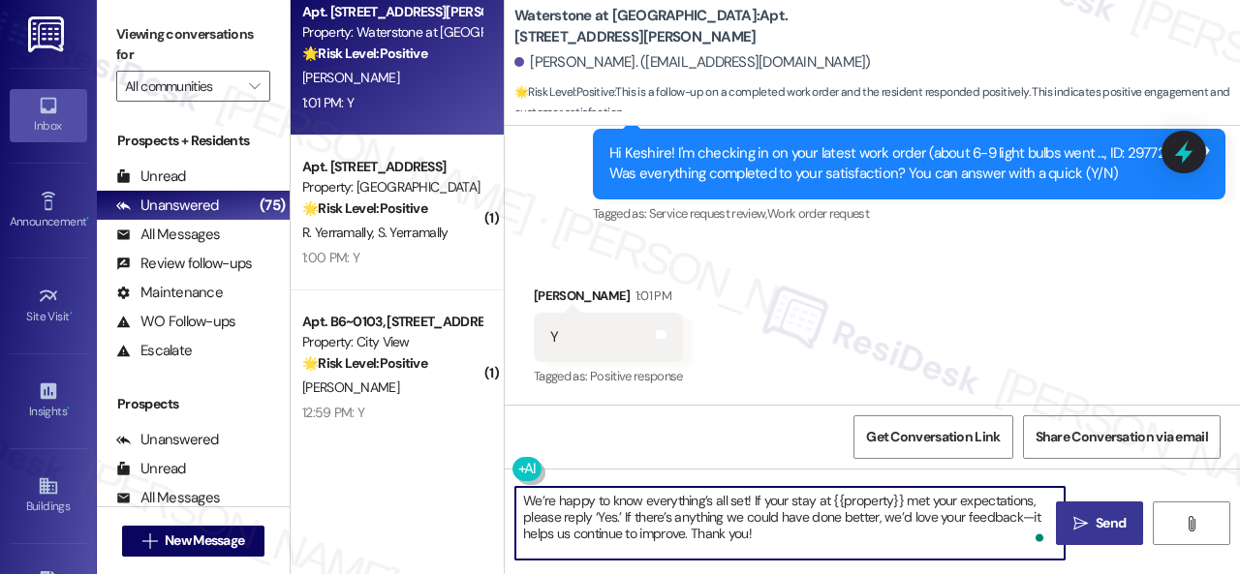
type textarea "We’re happy to know everything’s all set! If your stay at {{property}} met your…"
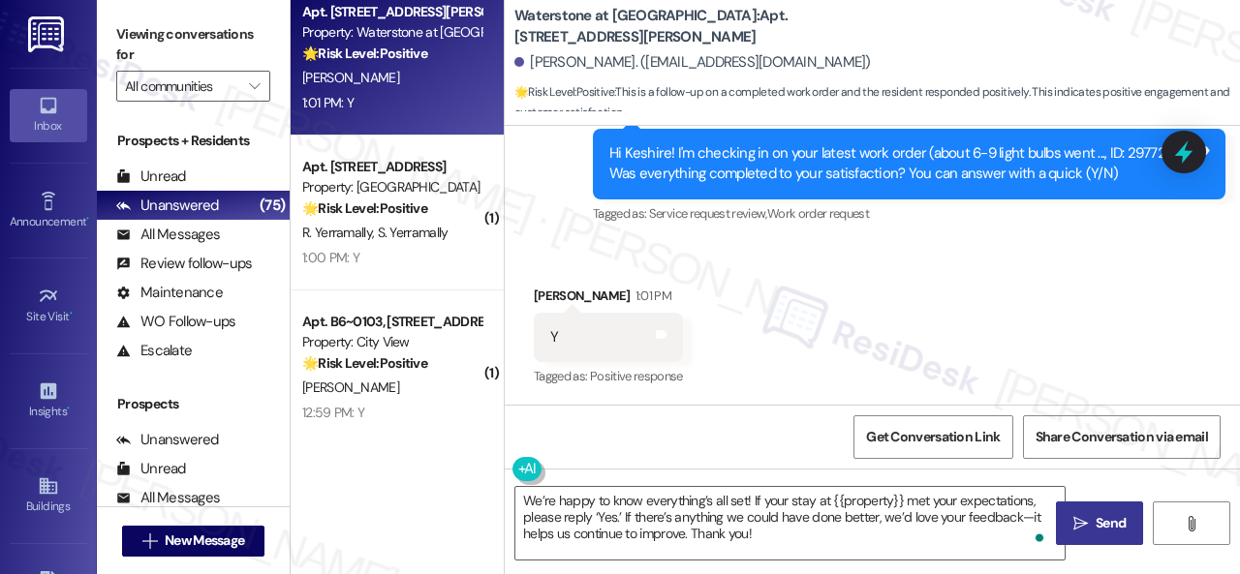
click at [1084, 518] on span " Send" at bounding box center [1099, 523] width 61 height 20
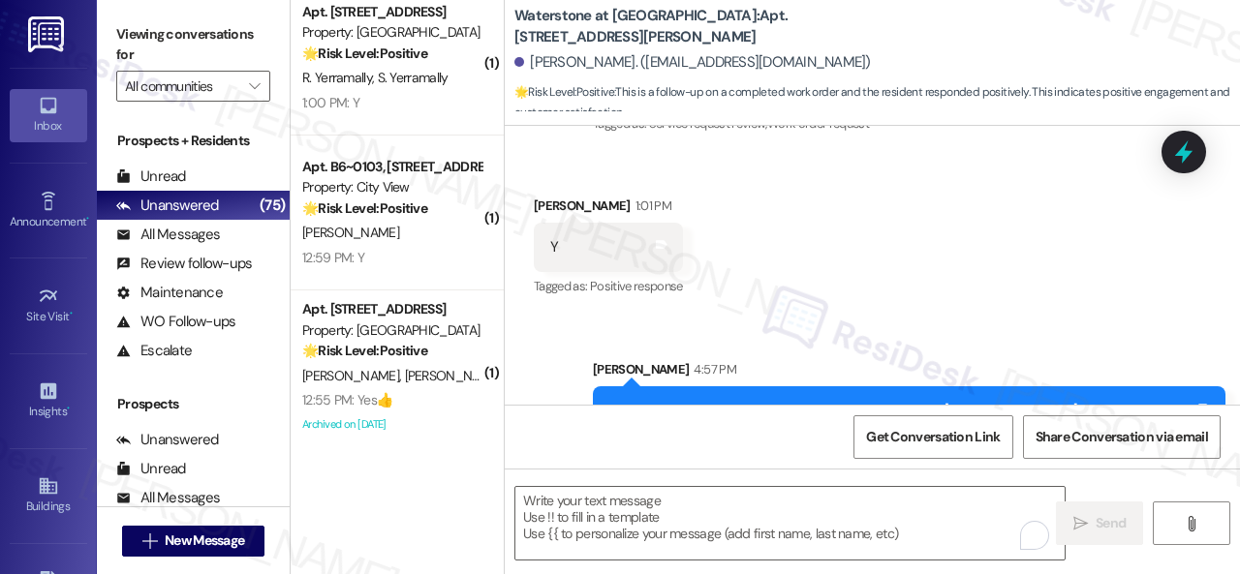
scroll to position [6339, 0]
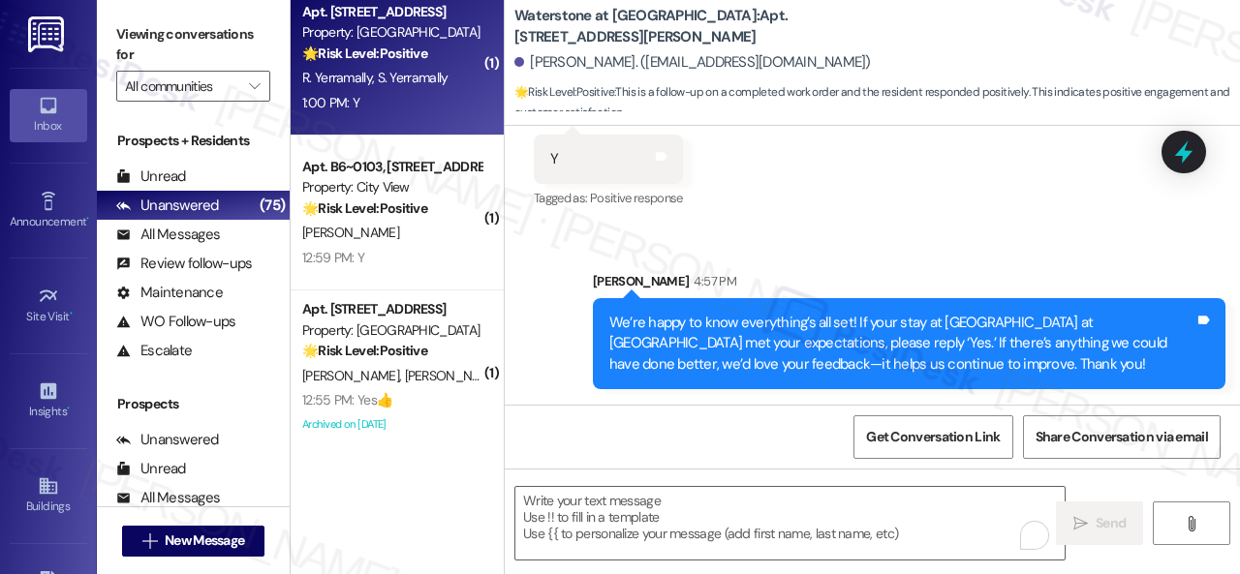
click at [382, 110] on div "1:00 PM: Y 1:00 PM: Y" at bounding box center [391, 103] width 183 height 24
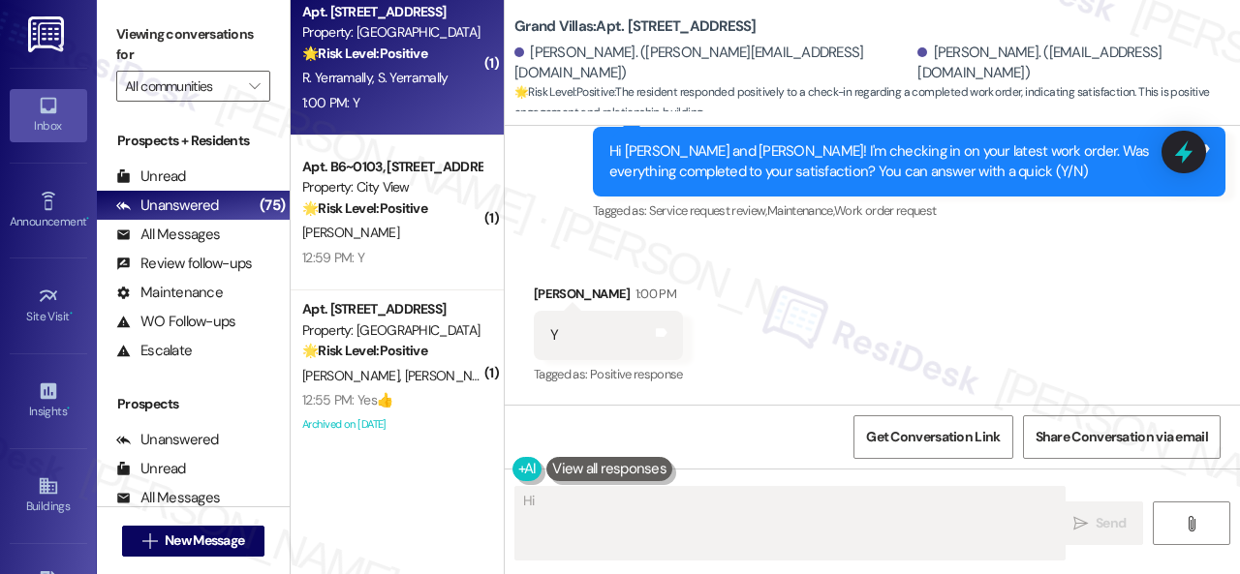
scroll to position [951, 0]
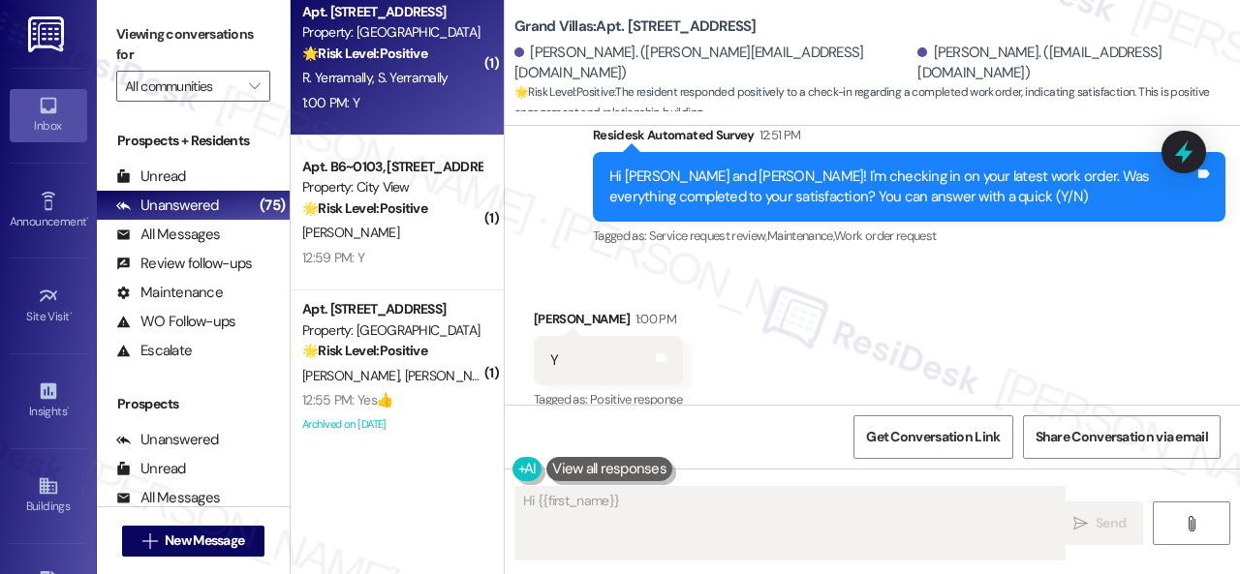
type textarea "Hi {{first_name}}!"
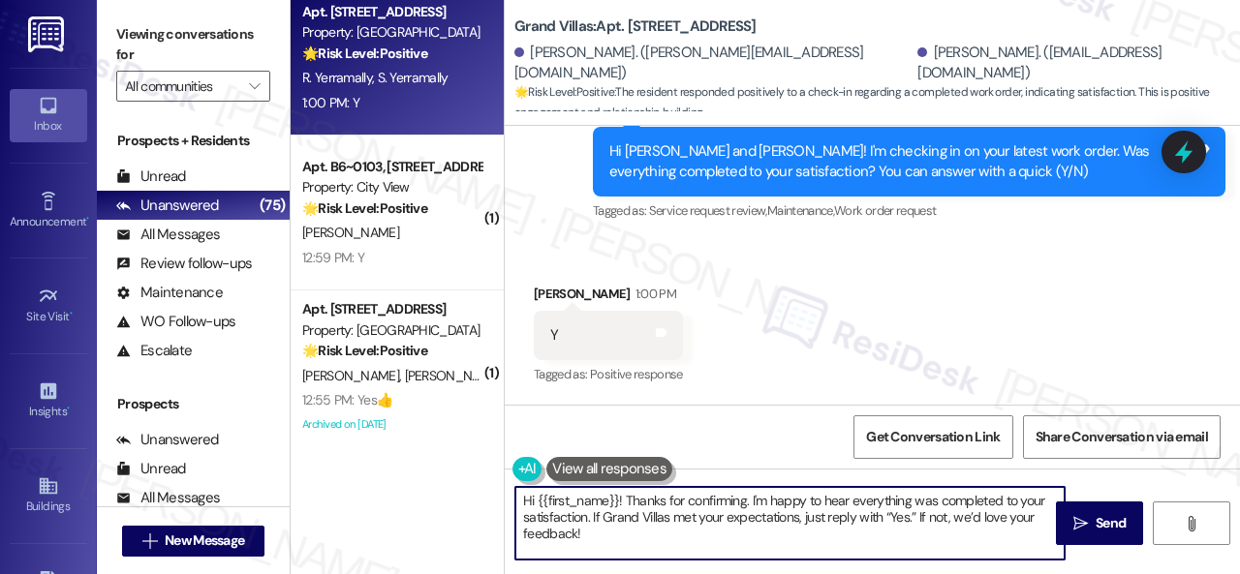
drag, startPoint x: 556, startPoint y: 511, endPoint x: 505, endPoint y: 483, distance: 58.5
click at [502, 483] on div "( 2 ) Apt. [STREET_ADDRESS] Property: The Greyson 💡 Risk Level: Low The residen…" at bounding box center [765, 287] width 949 height 574
paste textarea "We’re happy to know everything’s all set! If your stay at {{property}} met your…"
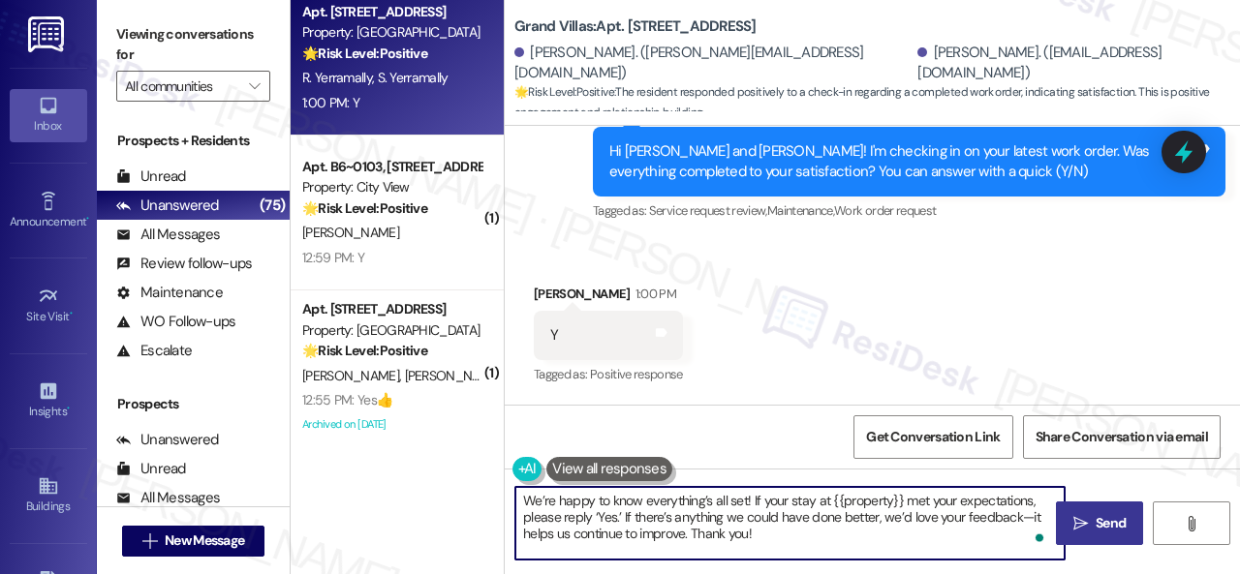
type textarea "We’re happy to know everything’s all set! If your stay at {{property}} met your…"
click at [1096, 513] on span "Send" at bounding box center [1111, 523] width 30 height 20
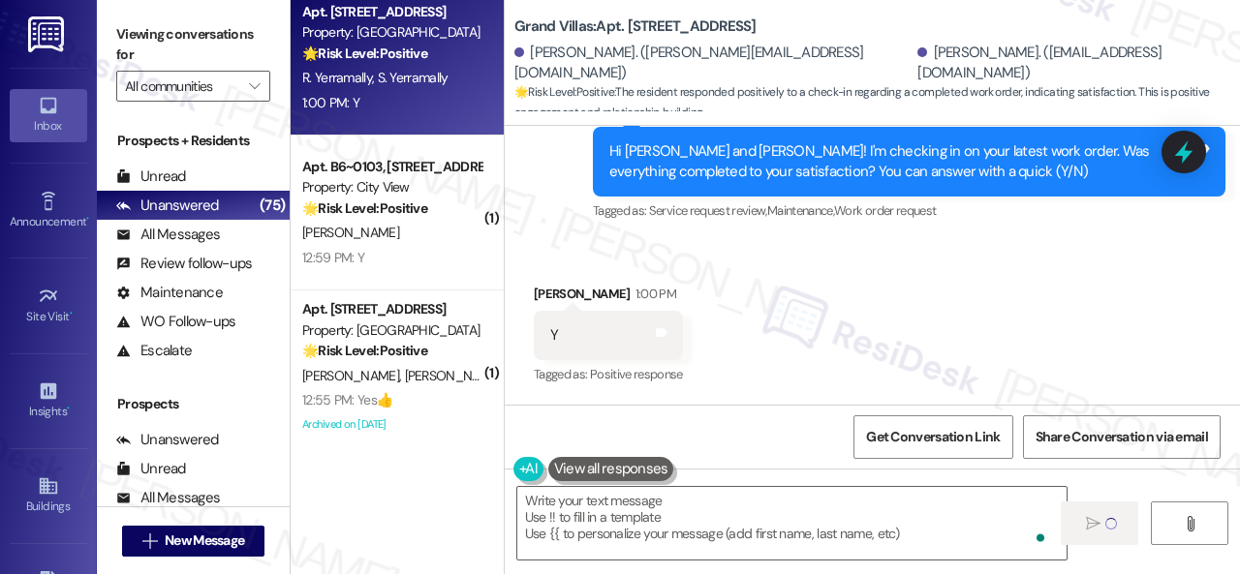
type textarea "Fetching suggested responses. Please feel free to read through the conversation…"
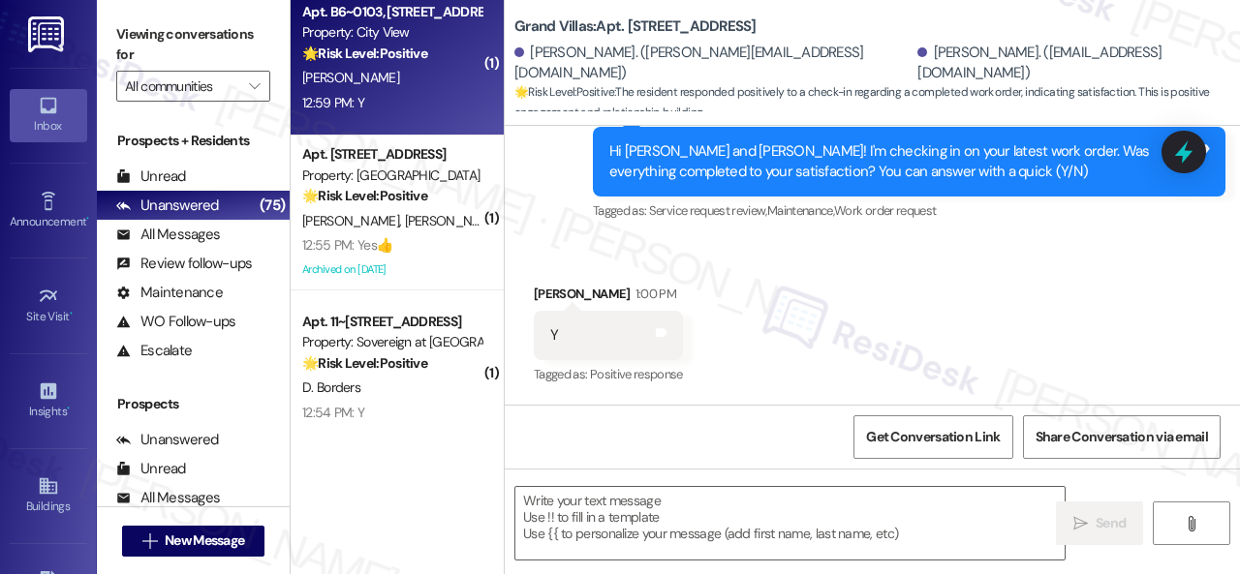
click at [426, 102] on div "12:59 PM: Y 12:59 PM: Y" at bounding box center [391, 103] width 183 height 24
type textarea "Fetching suggested responses. Please feel free to read through the conversation…"
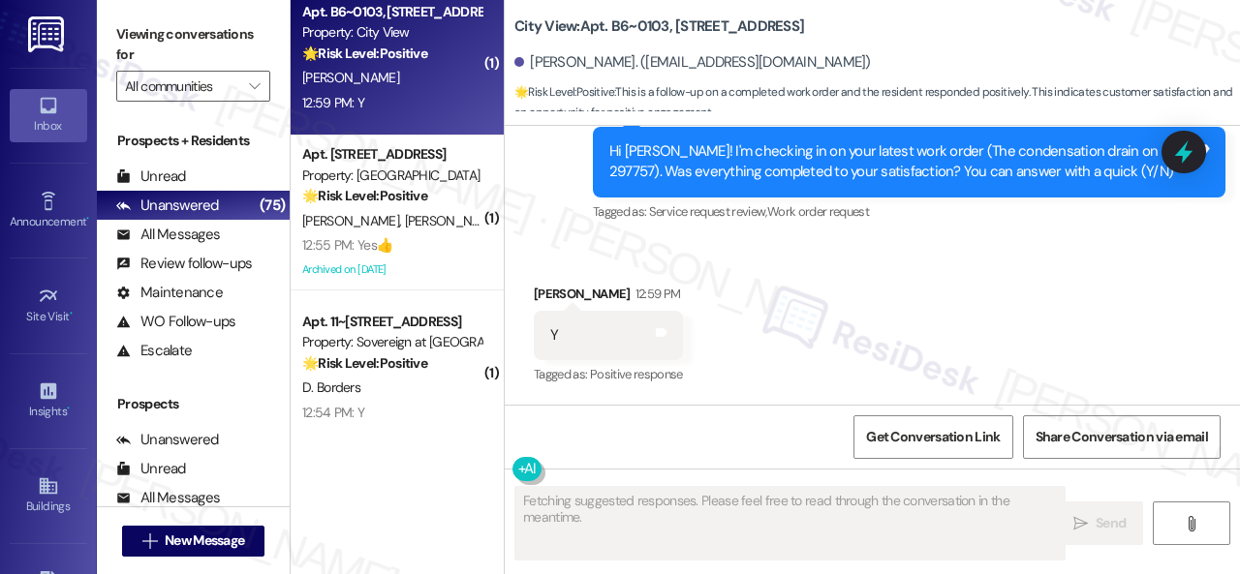
scroll to position [916, 0]
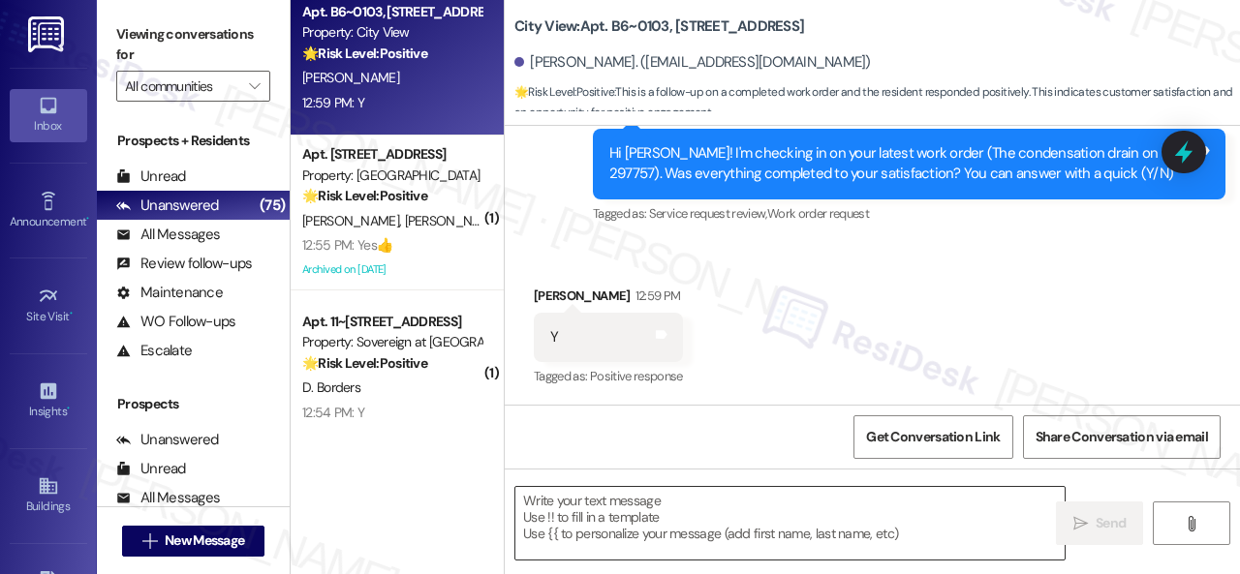
click at [666, 509] on textarea at bounding box center [789, 523] width 549 height 73
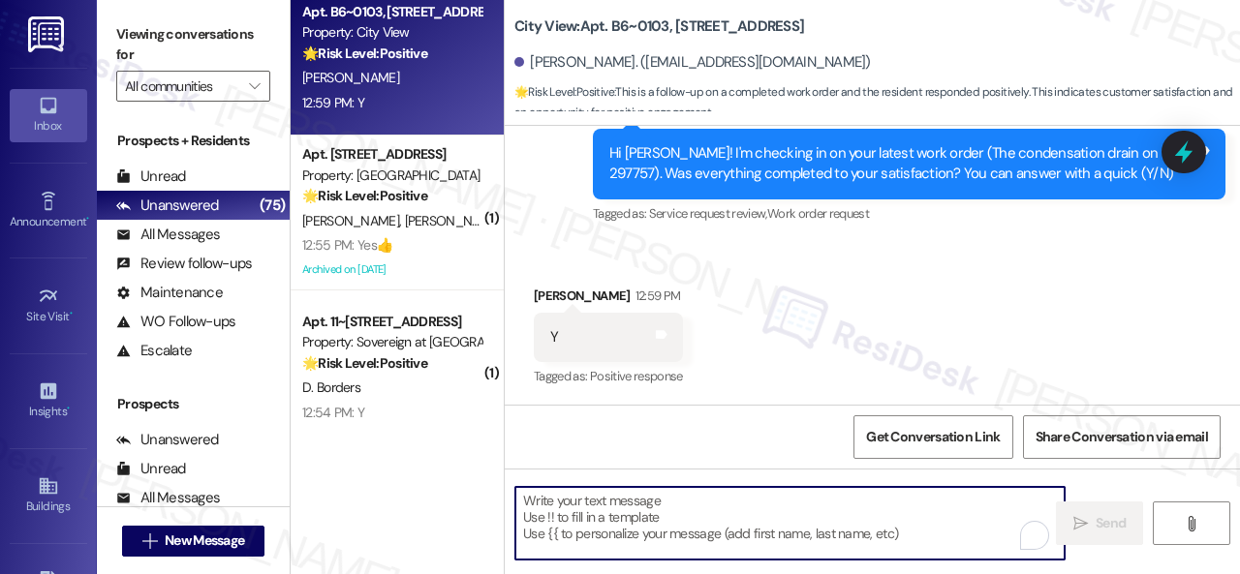
paste textarea "We’re happy to know everything’s all set! If your stay at {{property}} met your…"
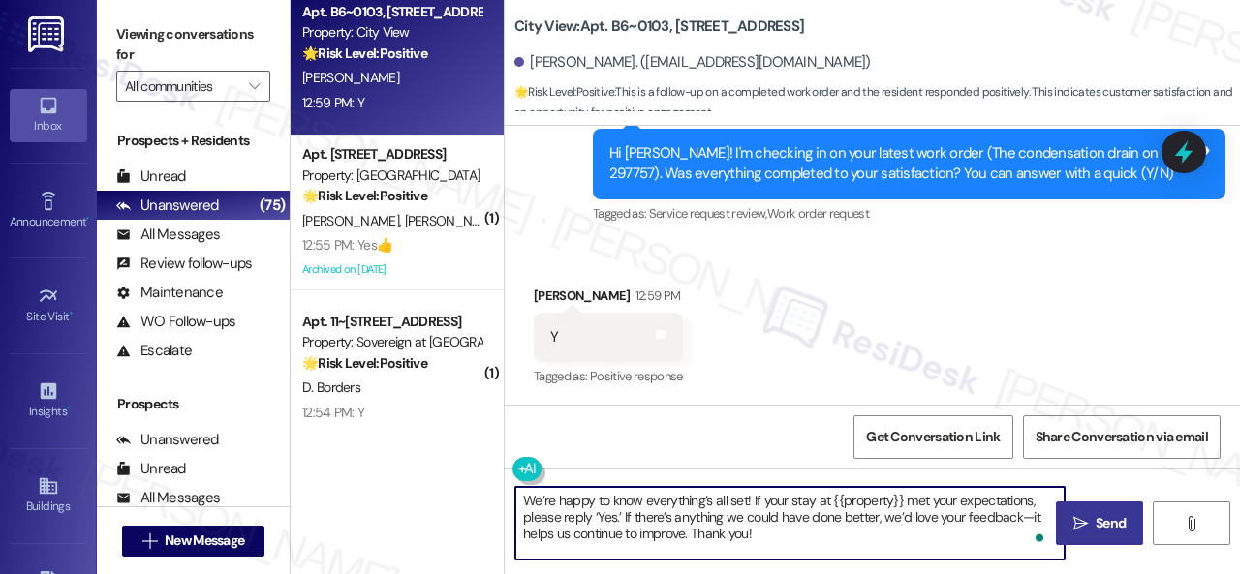
type textarea "We’re happy to know everything’s all set! If your stay at {{property}} met your…"
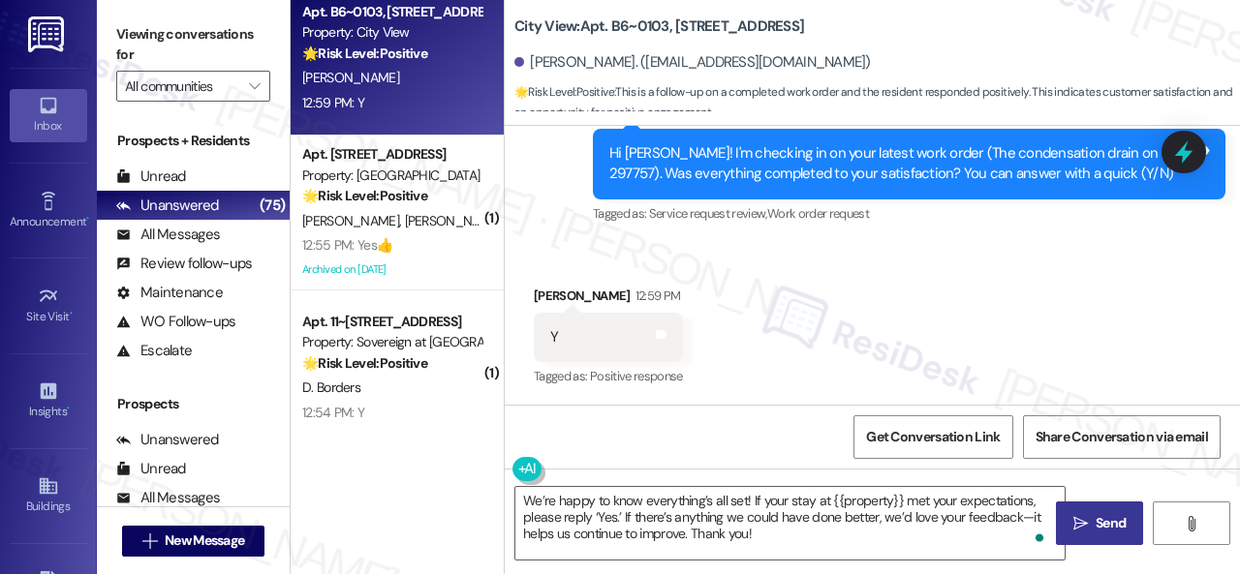
click at [1096, 515] on span "Send" at bounding box center [1111, 523] width 30 height 20
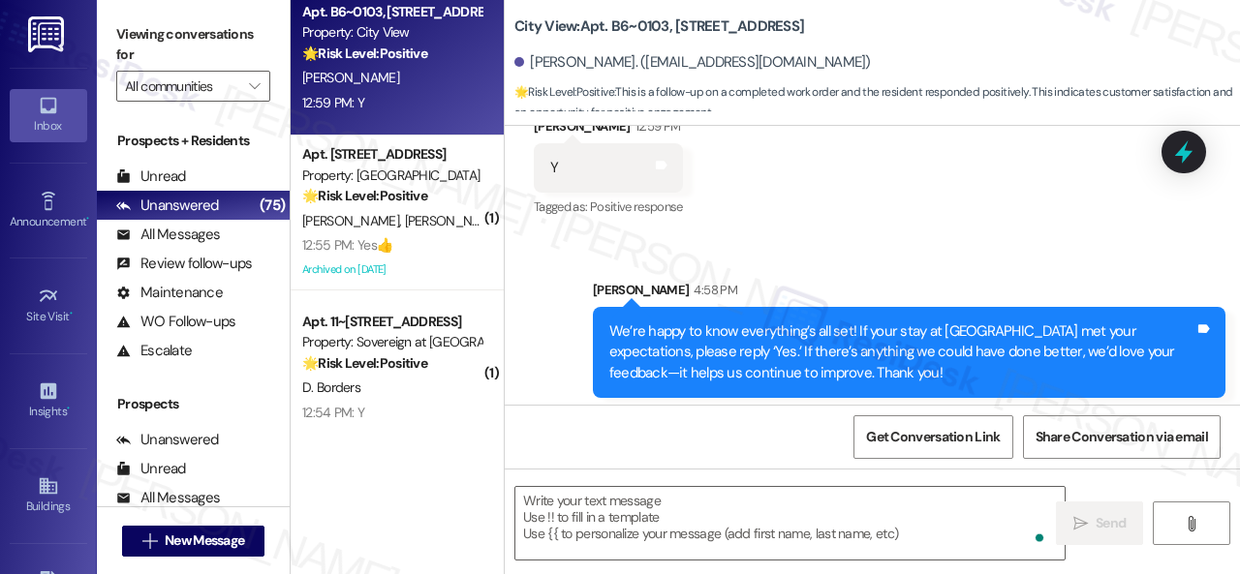
scroll to position [1095, 0]
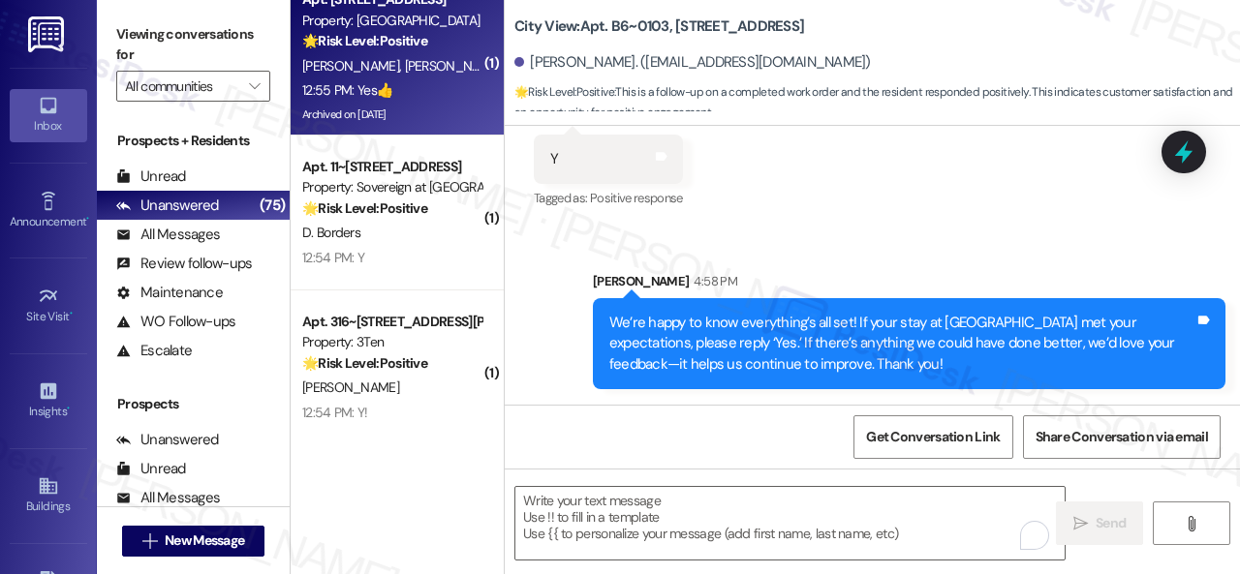
click at [418, 87] on div "12:55 PM: Yes👍 12:55 PM: Yes👍" at bounding box center [391, 90] width 183 height 24
type textarea "Fetching suggested responses. Please feel free to read through the conversation…"
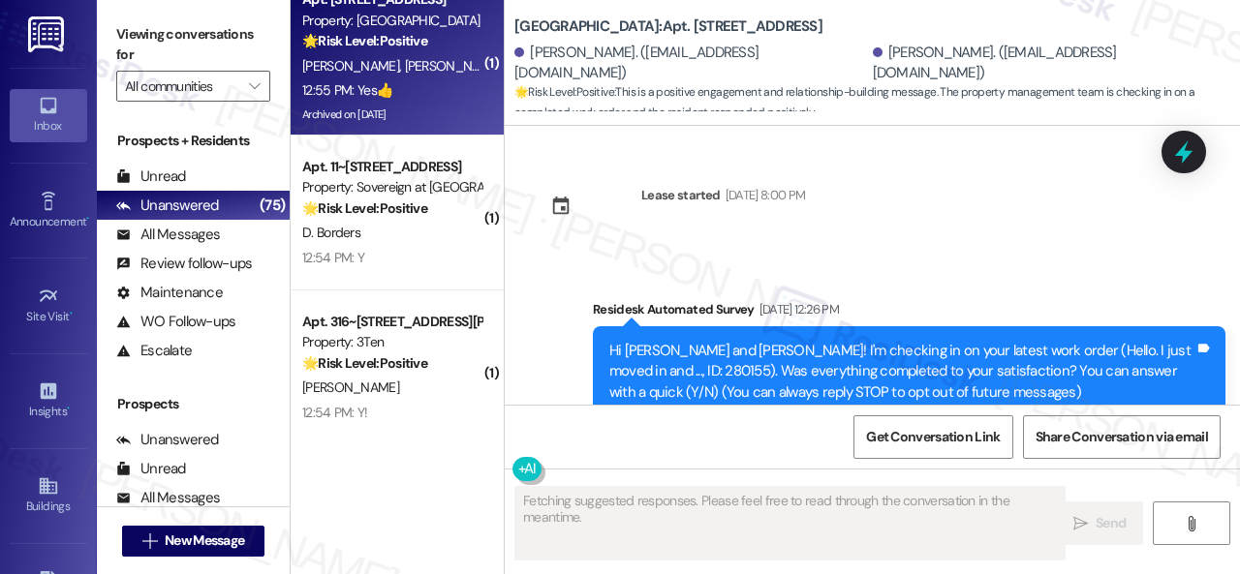
scroll to position [11328, 0]
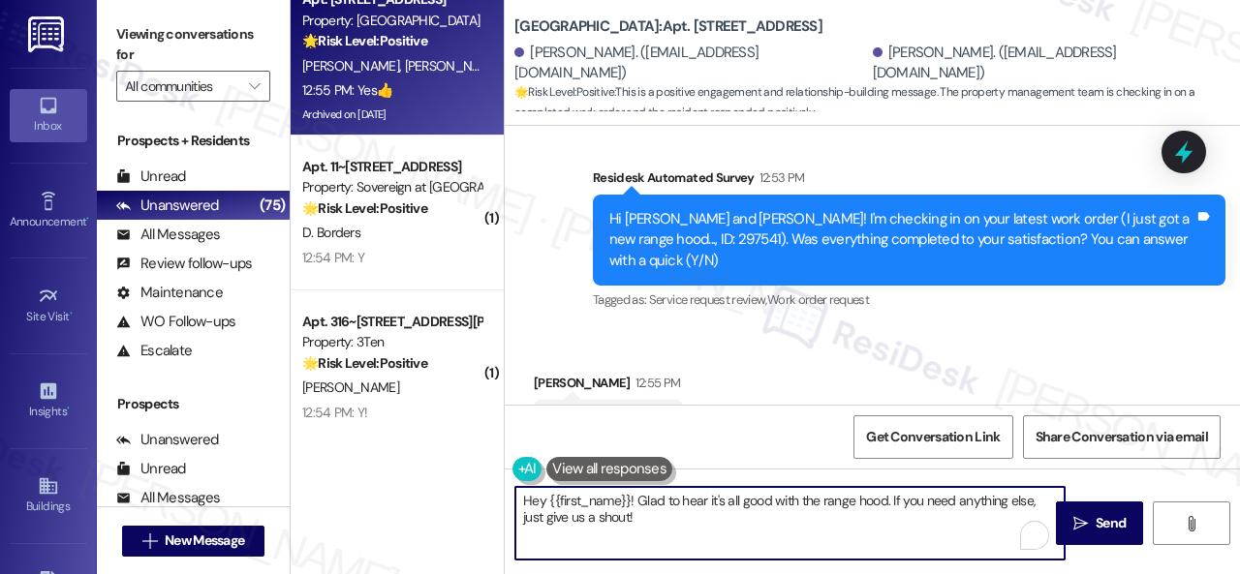
drag, startPoint x: 659, startPoint y: 522, endPoint x: 438, endPoint y: 461, distance: 229.1
click at [440, 461] on div "( 2 ) Apt. [STREET_ADDRESS] Property: The Greyson 💡 Risk Level: Low The residen…" at bounding box center [765, 287] width 949 height 574
paste textarea "We’re happy to know everything’s all set! If your stay at {{property}} met your…"
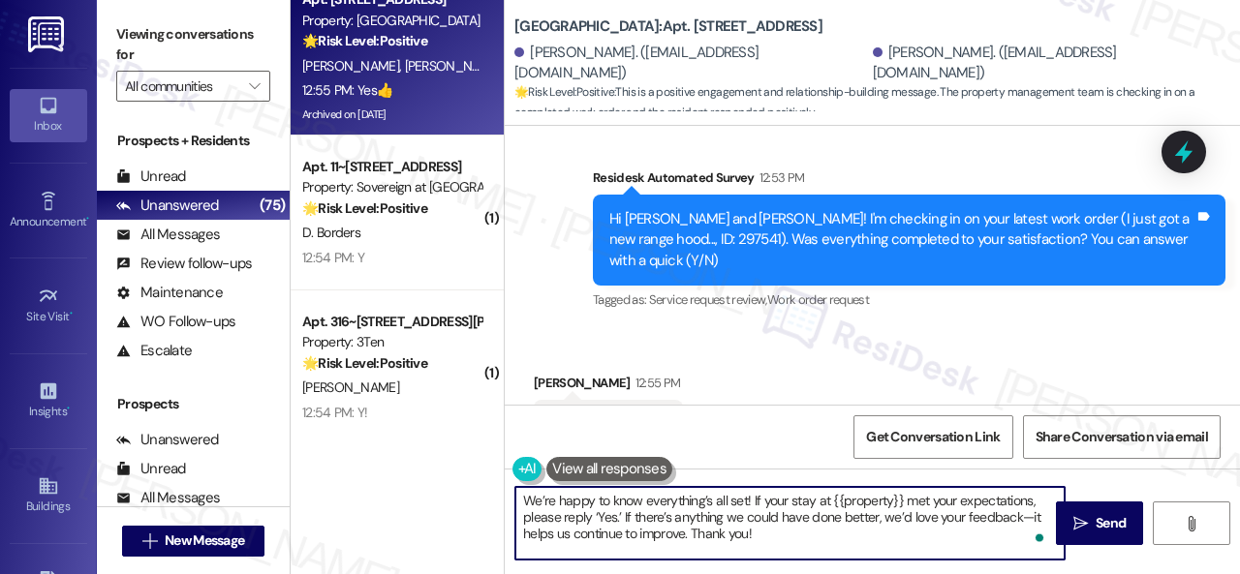
scroll to position [6, 0]
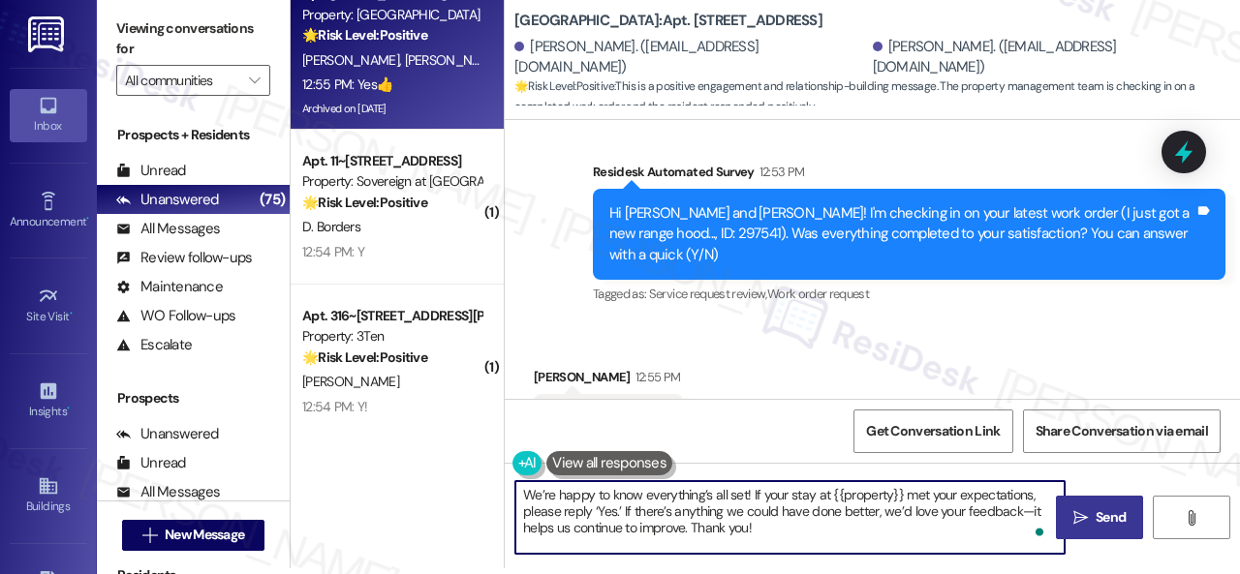
type textarea "We’re happy to know everything’s all set! If your stay at {{property}} met your…"
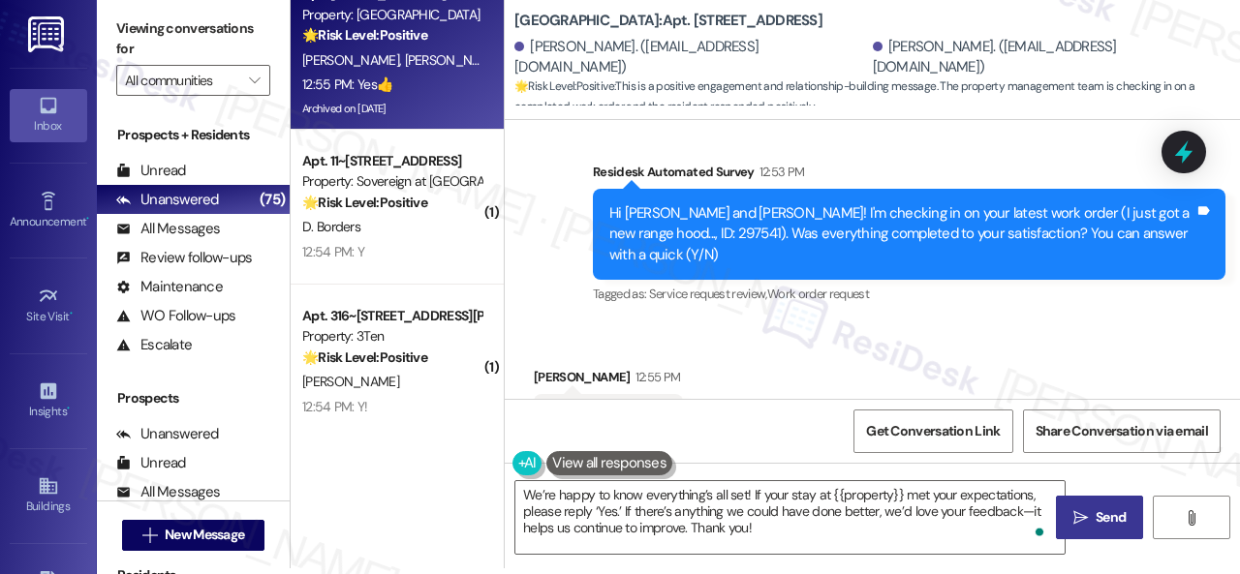
click at [1104, 505] on button " Send" at bounding box center [1099, 518] width 87 height 44
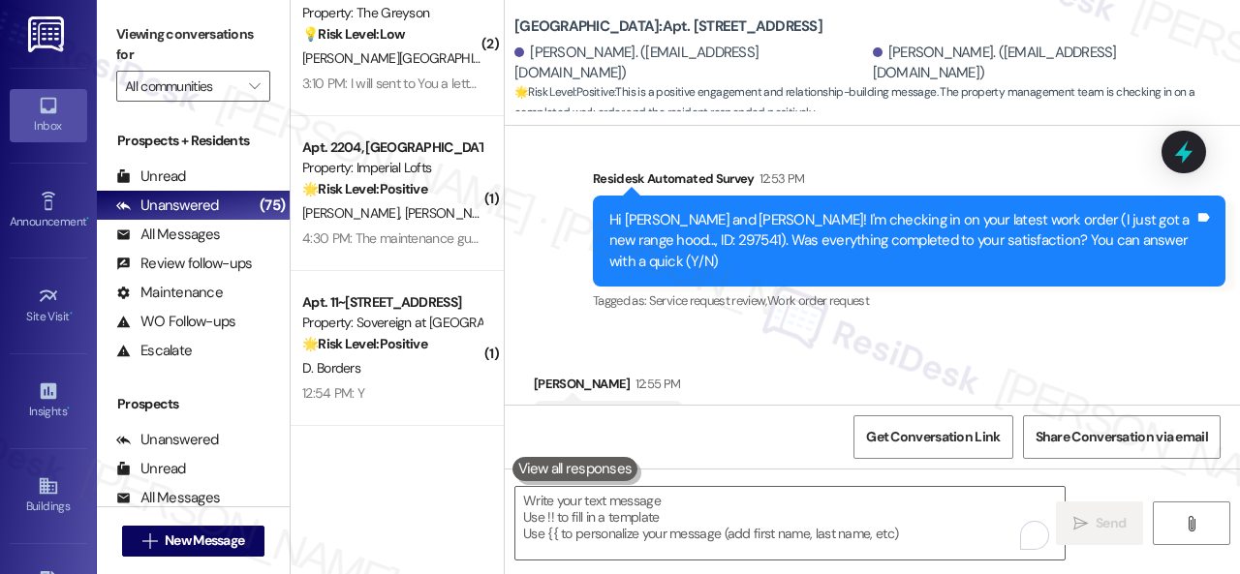
scroll to position [1937, 0]
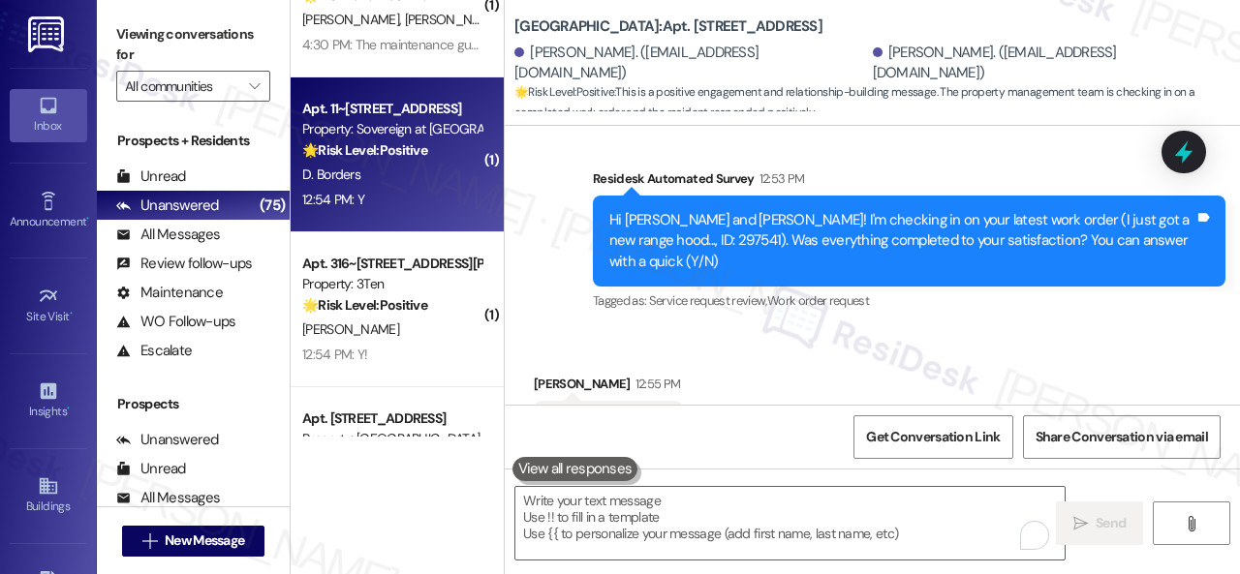
click at [409, 205] on div "12:54 PM: Y 12:54 PM: Y" at bounding box center [391, 200] width 183 height 24
type textarea "Fetching suggested responses. Please feel free to read through the conversation…"
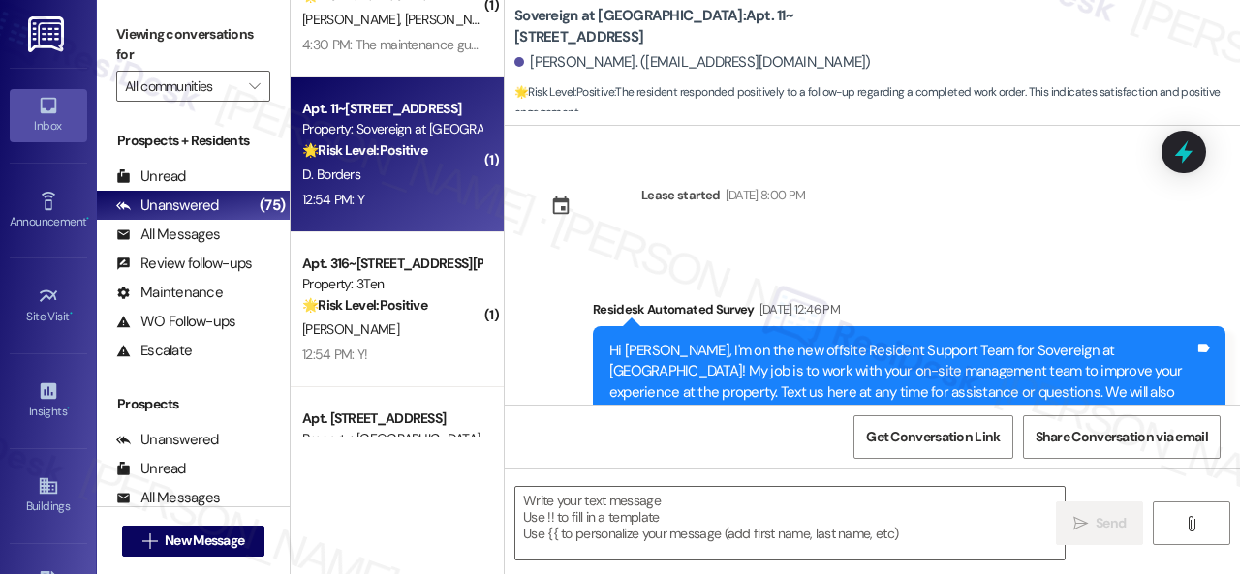
type textarea "Fetching suggested responses. Please feel free to read through the conversation…"
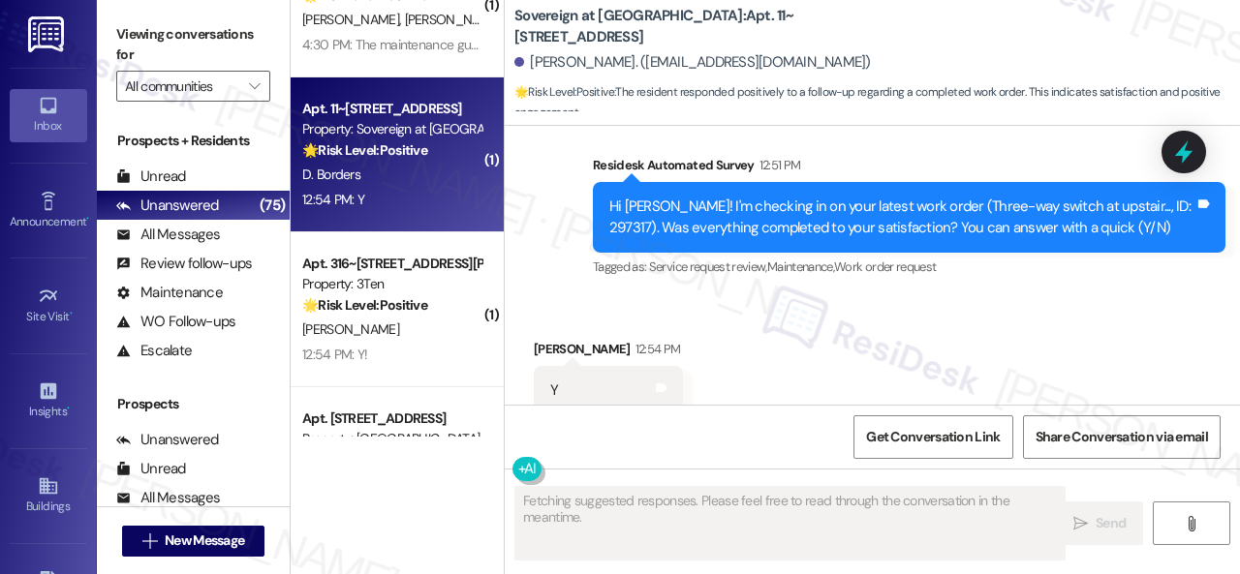
scroll to position [5300, 0]
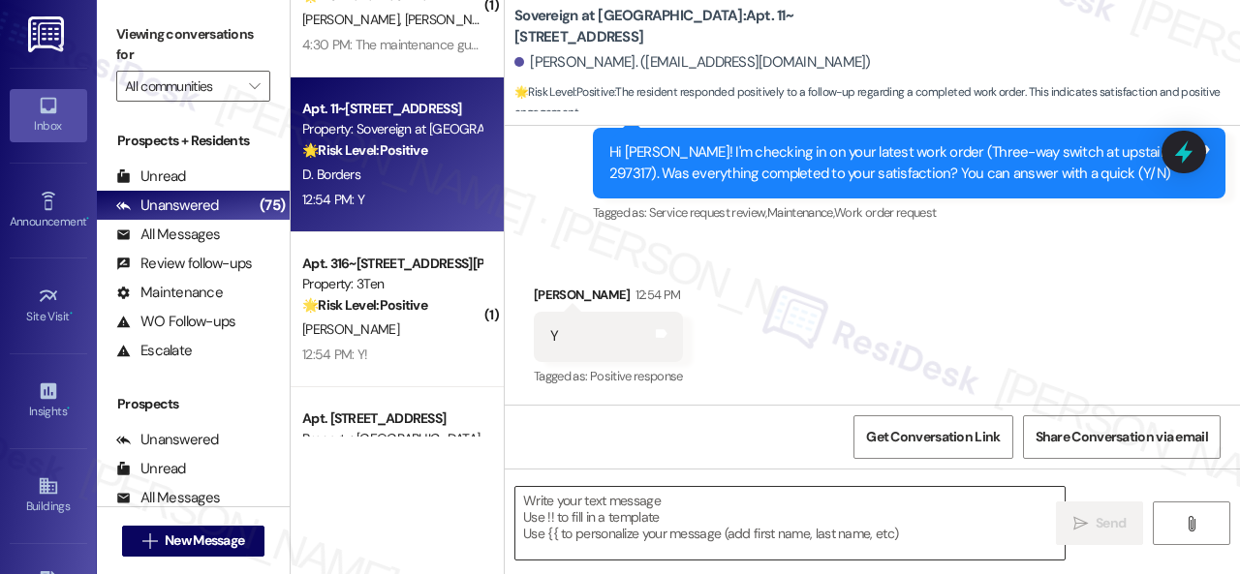
click at [645, 511] on textarea at bounding box center [789, 523] width 549 height 73
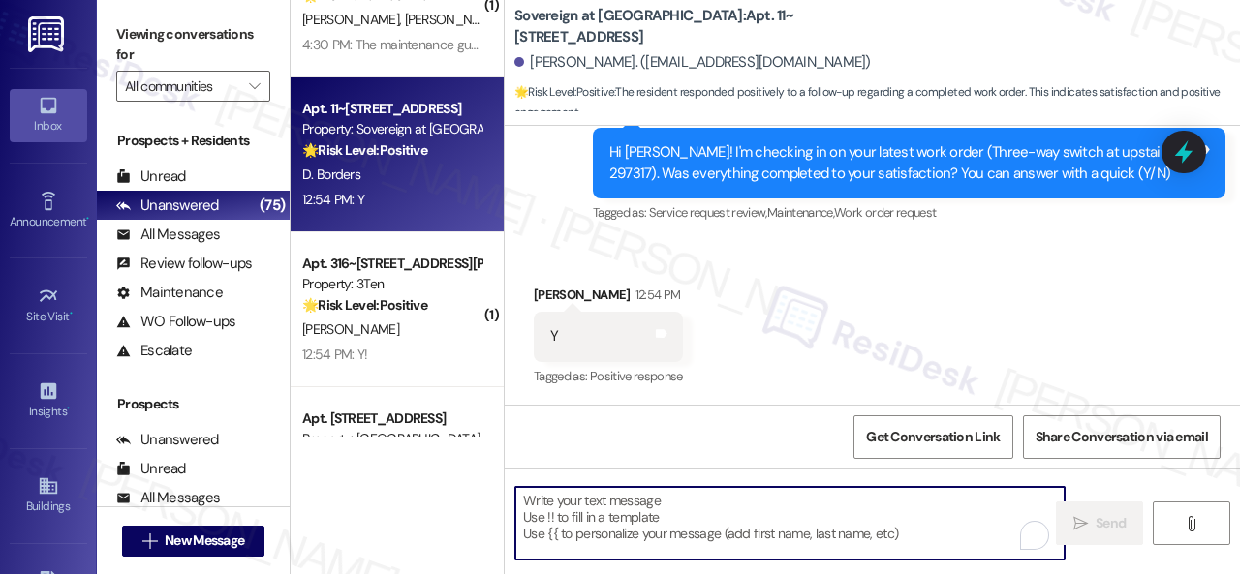
paste textarea "We’re happy to know everything’s all set! If your stay at {{property}} met your…"
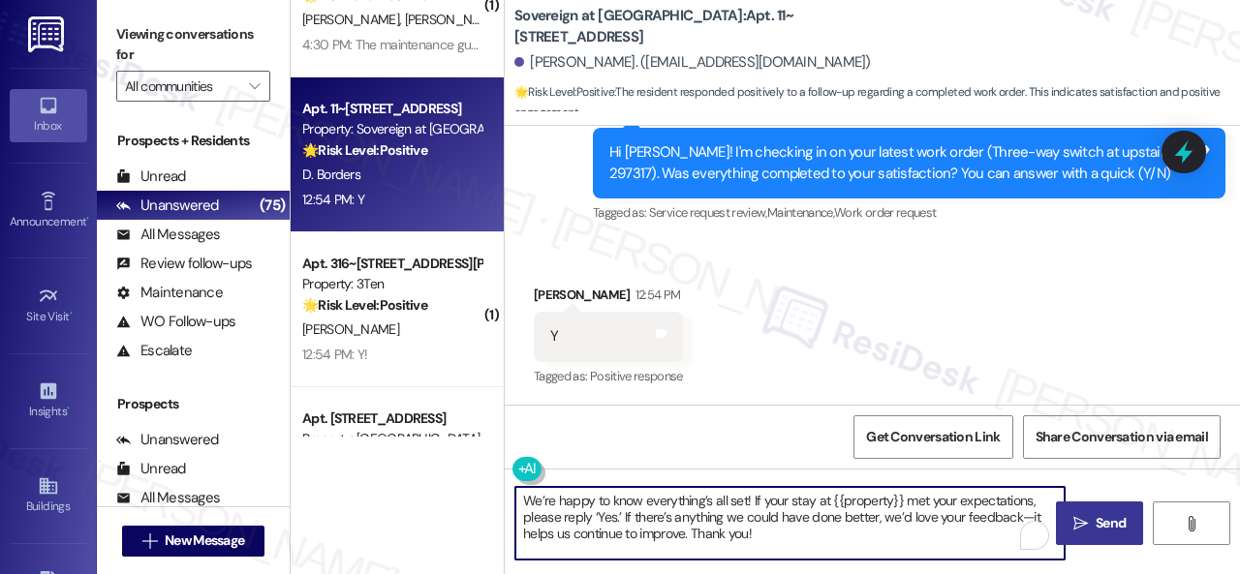
type textarea "We’re happy to know everything’s all set! If your stay at {{property}} met your…"
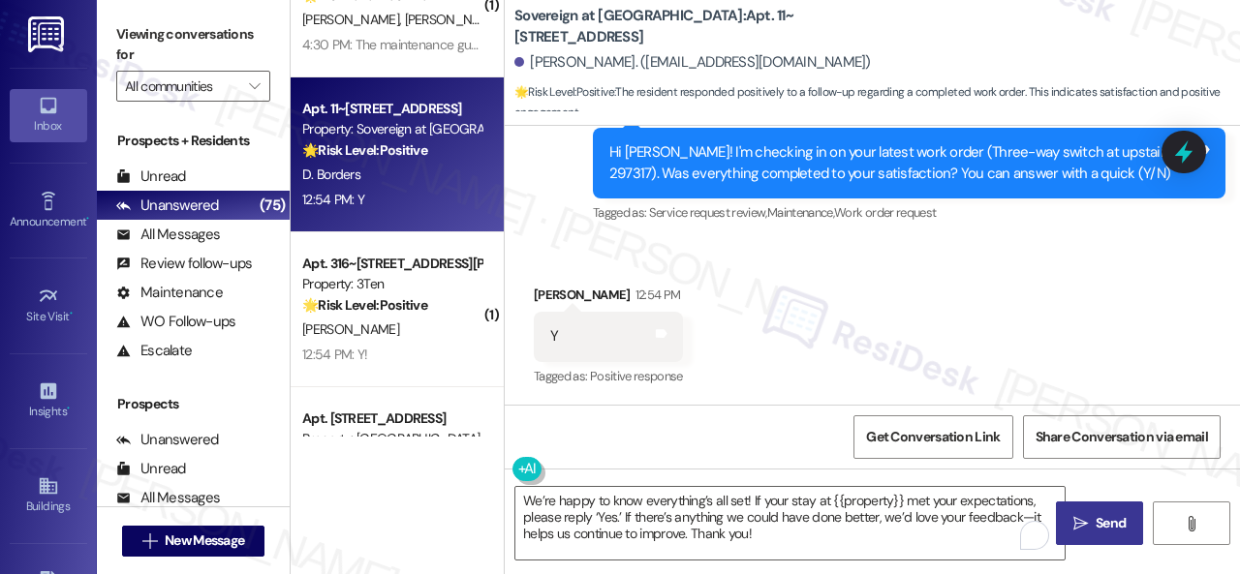
click at [1073, 522] on icon "" at bounding box center [1080, 523] width 15 height 15
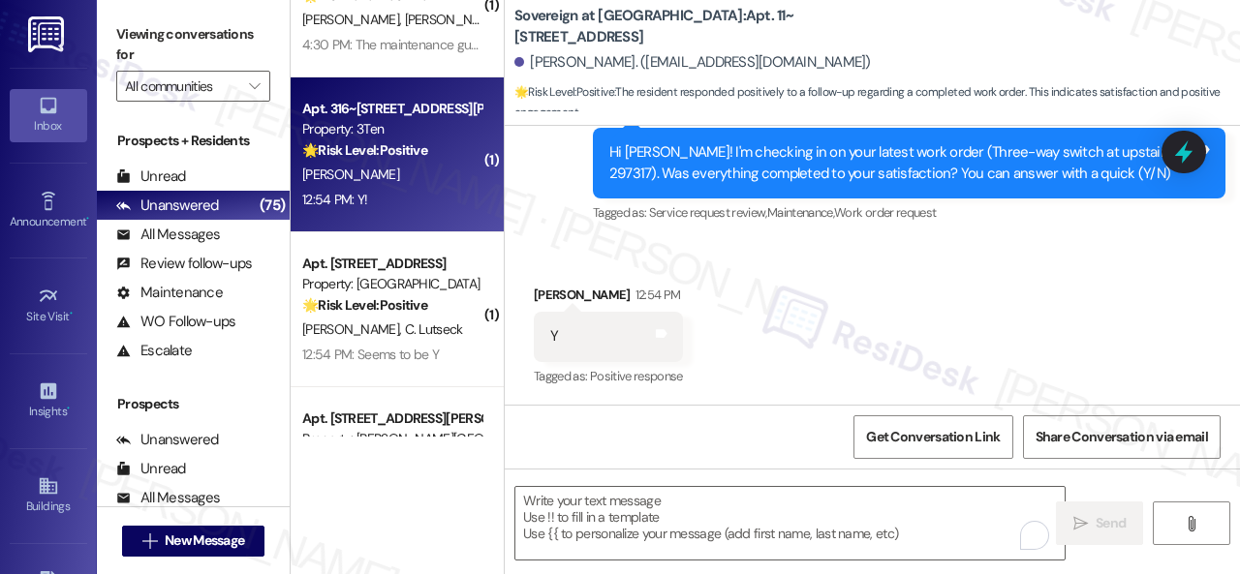
click at [453, 185] on div "S. Brown" at bounding box center [391, 175] width 183 height 24
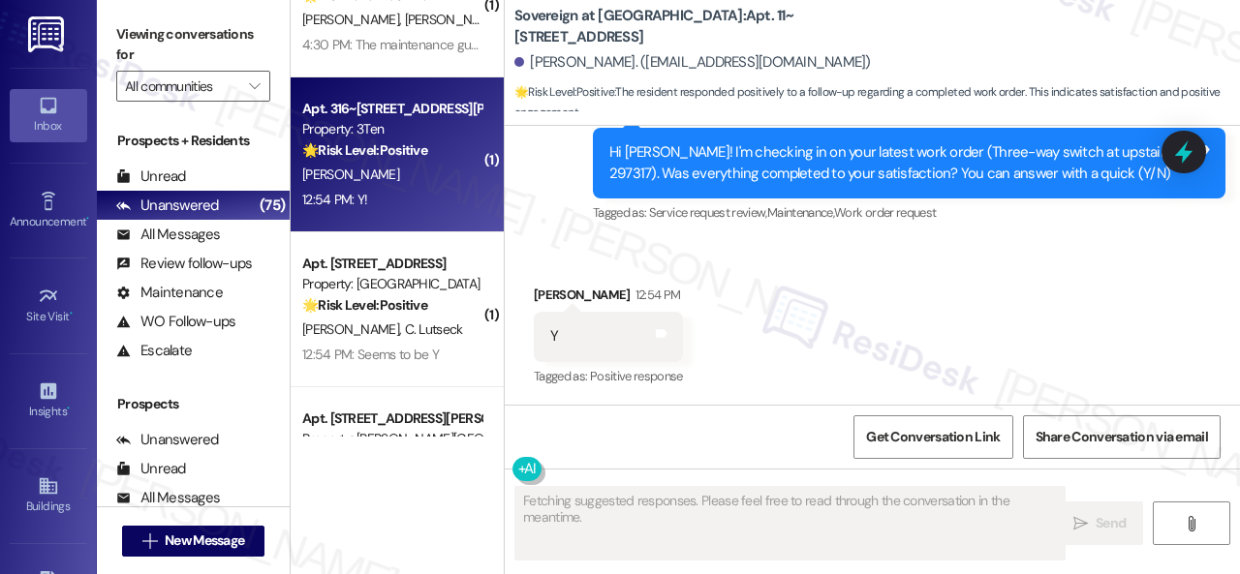
type textarea "Fetching suggested responses. Please feel free to read through the conversation…"
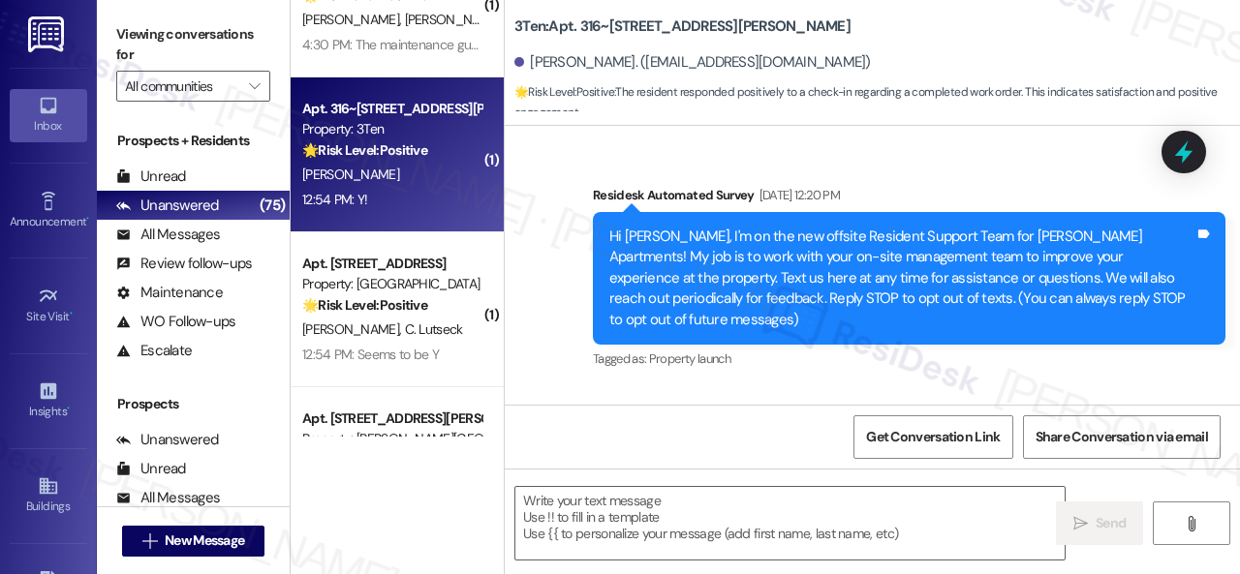
type textarea "Fetching suggested responses. Please feel free to read through the conversation…"
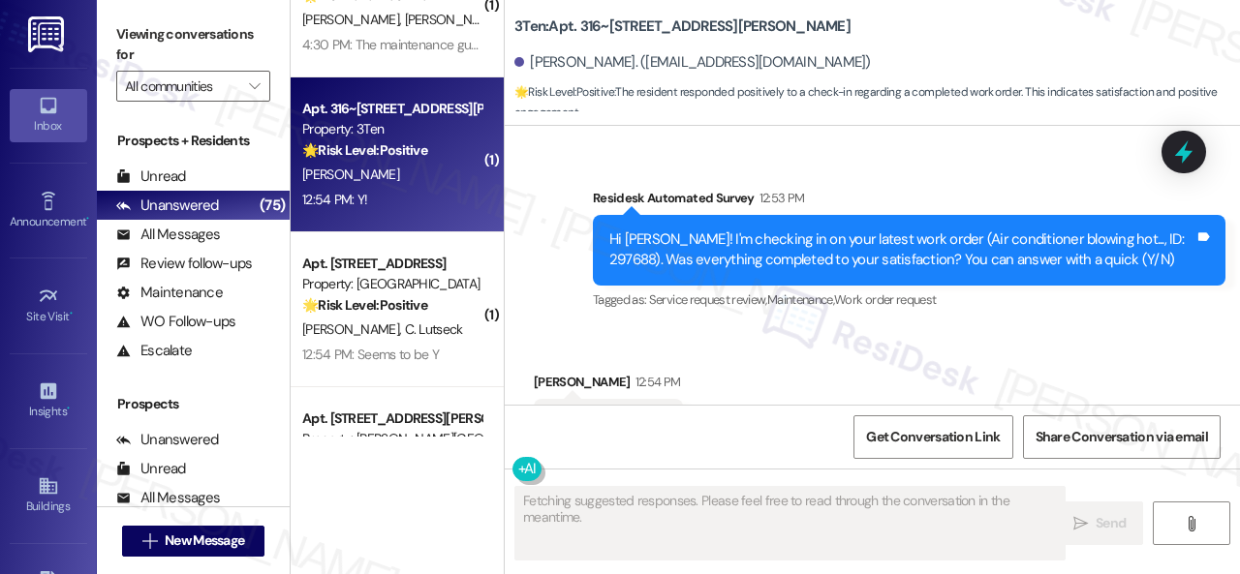
scroll to position [6557, 0]
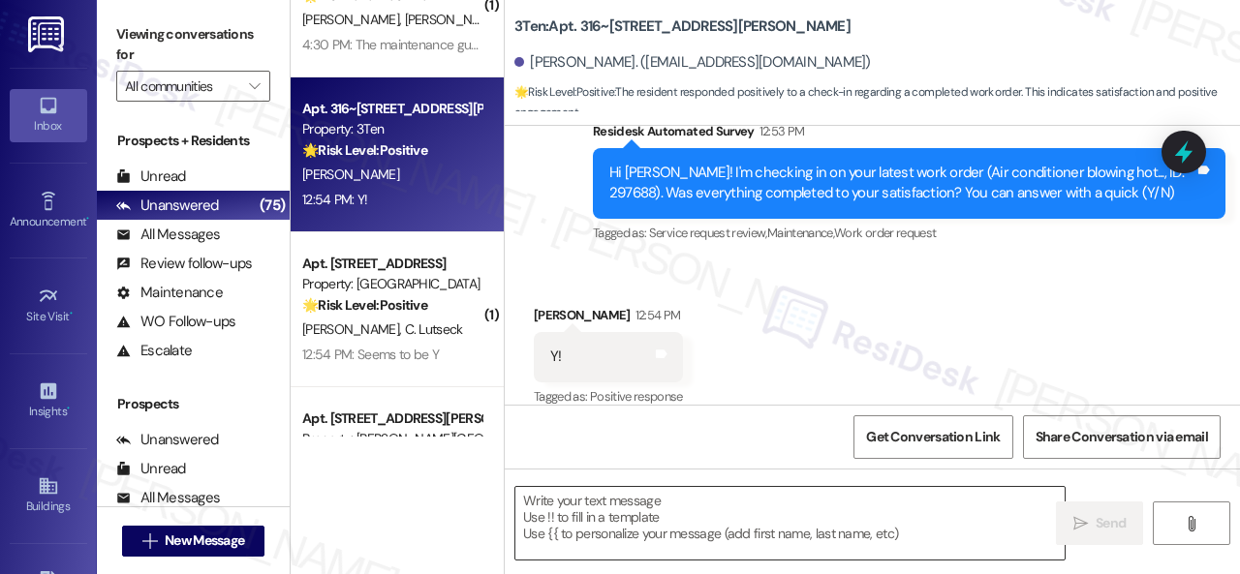
click at [632, 523] on textarea at bounding box center [789, 523] width 549 height 73
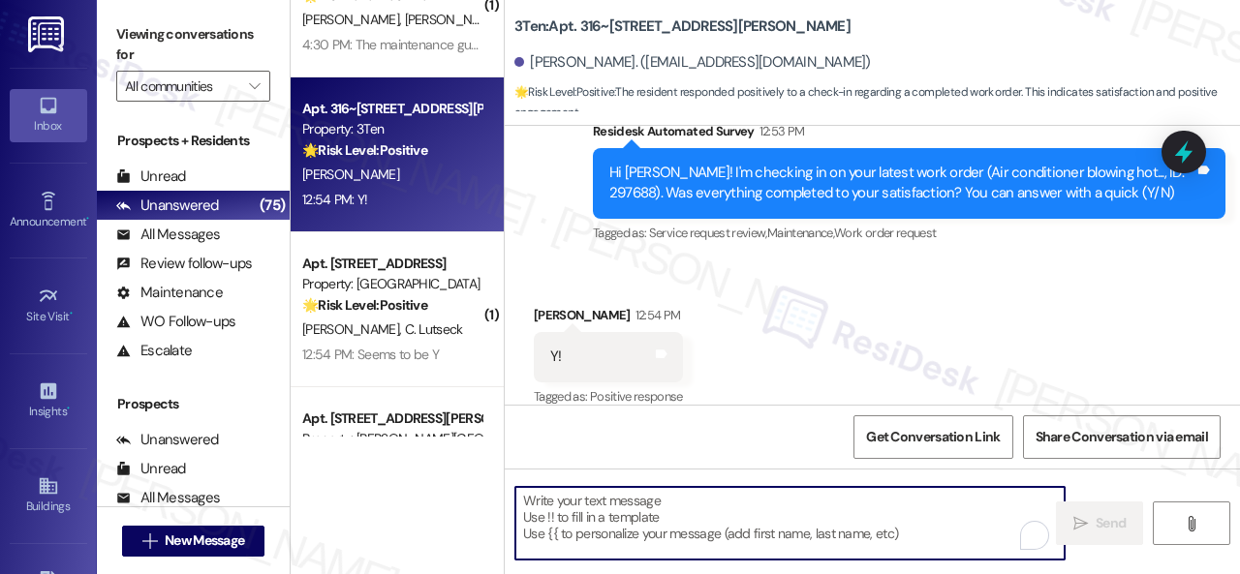
paste textarea "We’re happy to know everything’s all set! If your stay at {{property}} met your…"
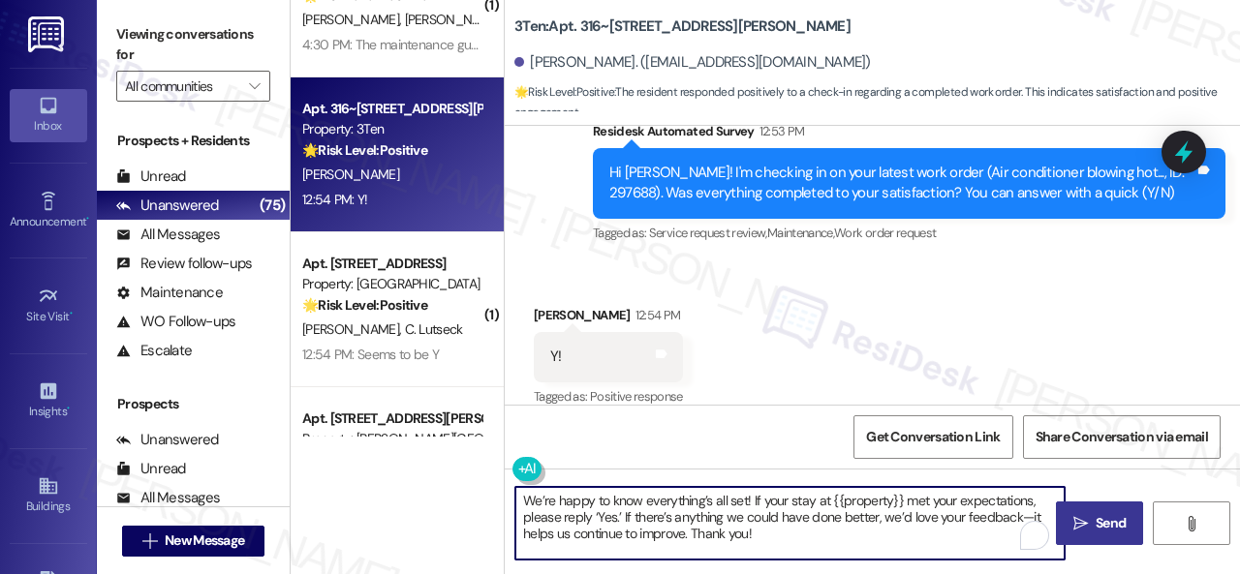
type textarea "We’re happy to know everything’s all set! If your stay at {{property}} met your…"
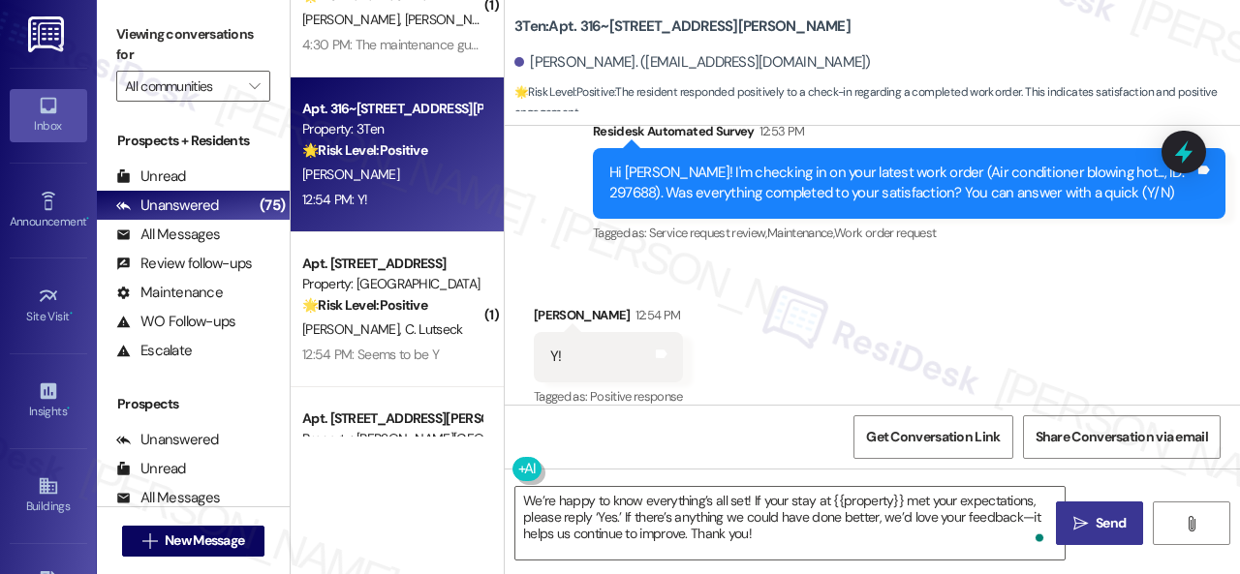
click at [1071, 513] on span " Send" at bounding box center [1099, 523] width 61 height 20
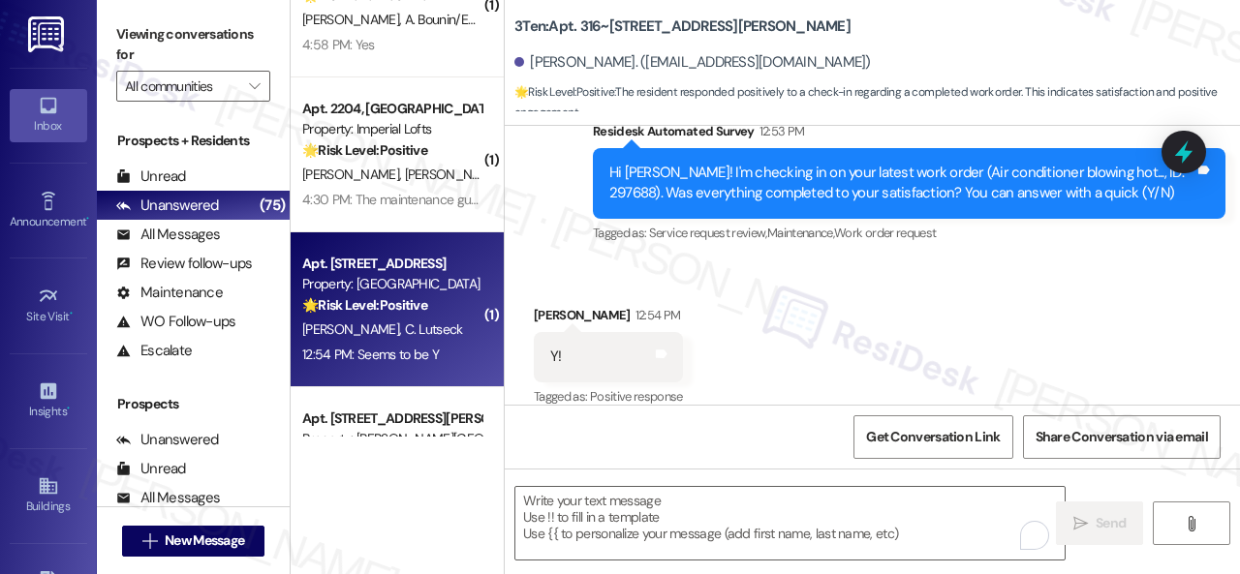
click at [457, 324] on div "J. Lutseck C. Lutseck" at bounding box center [391, 330] width 183 height 24
type textarea "Fetching suggested responses. Please feel free to read through the conversation…"
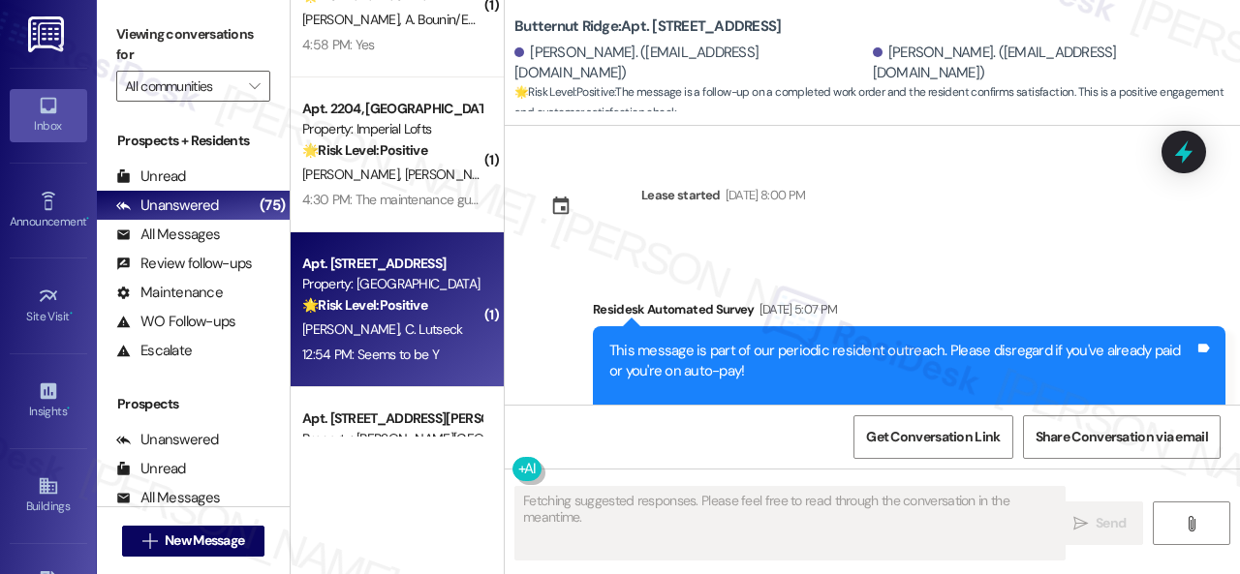
scroll to position [8879, 0]
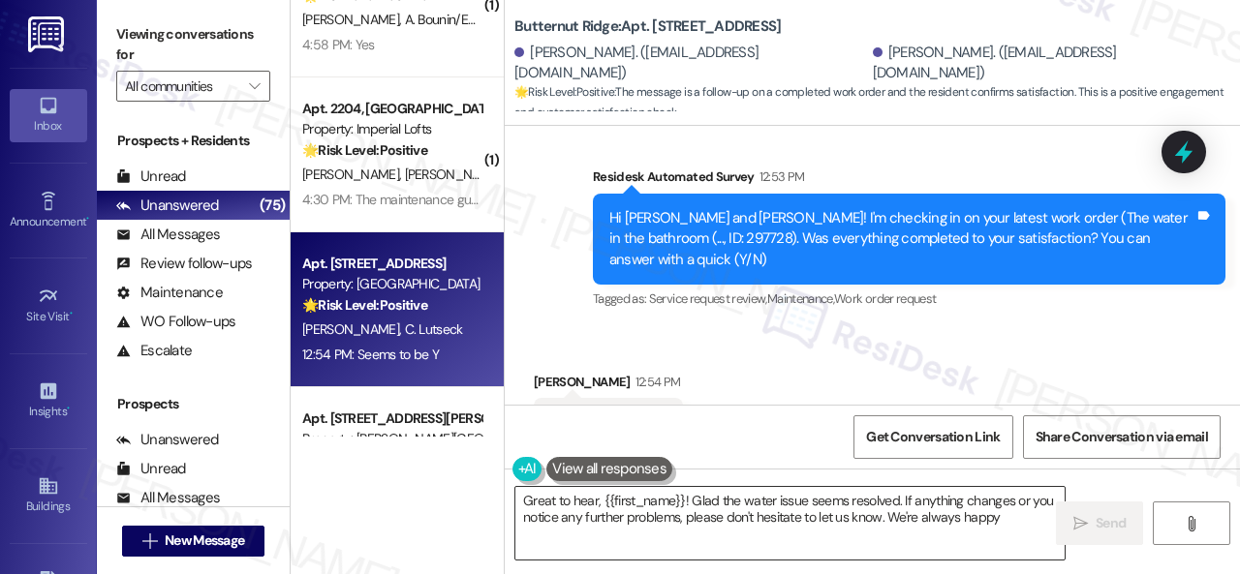
click at [608, 518] on textarea "Great to hear, {{first_name}}! Glad the water issue seems resolved. If anything…" at bounding box center [789, 523] width 549 height 73
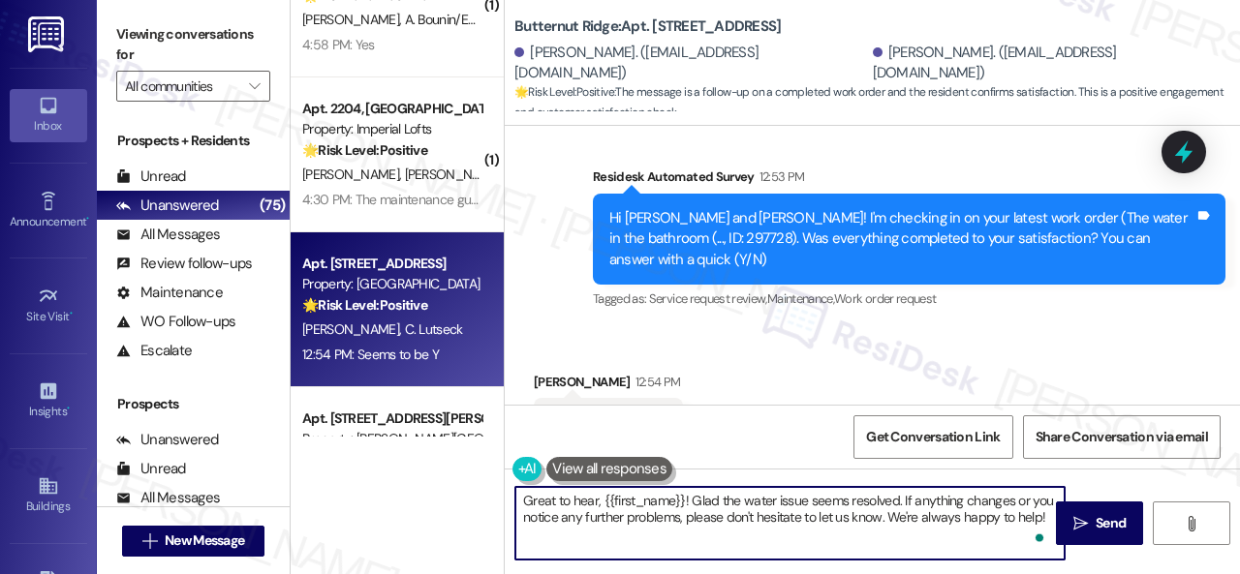
paste textarea "Thanks for your feedback. We appreciate it. Enjoy your day"
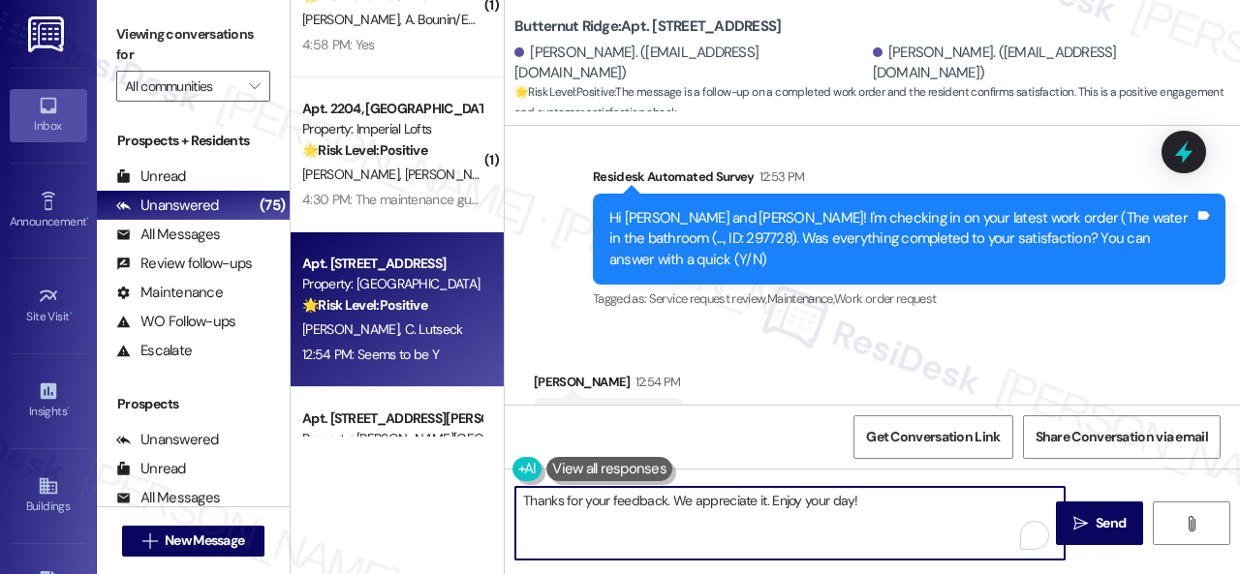
scroll to position [6, 0]
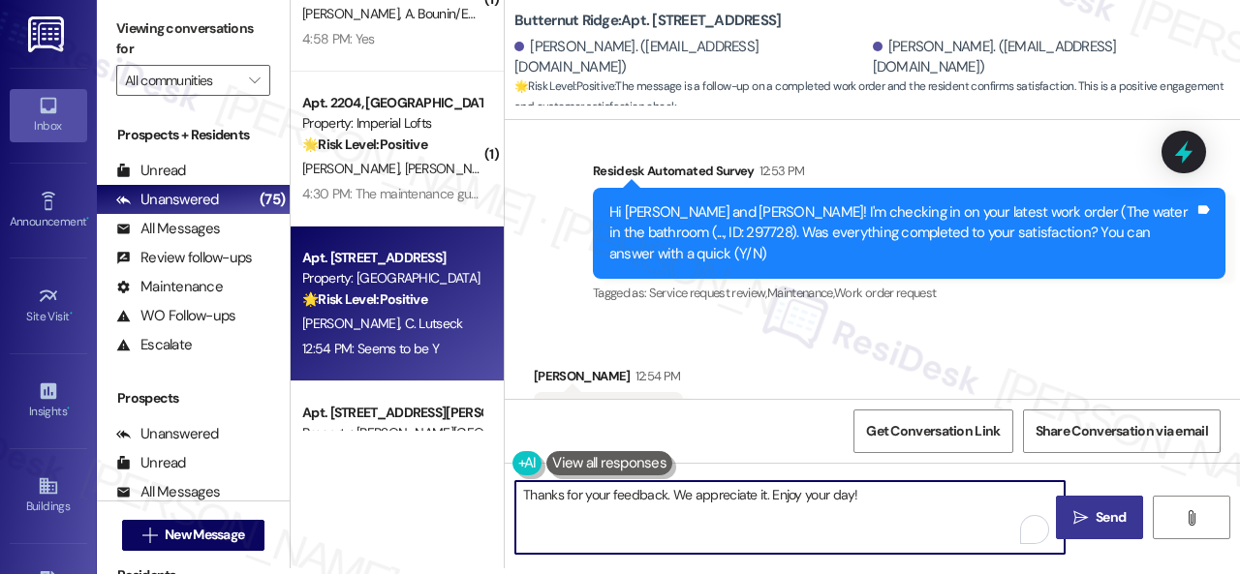
type textarea "Thanks for your feedback. We appreciate it. Enjoy your day!"
click at [1105, 521] on span "Send" at bounding box center [1111, 518] width 30 height 20
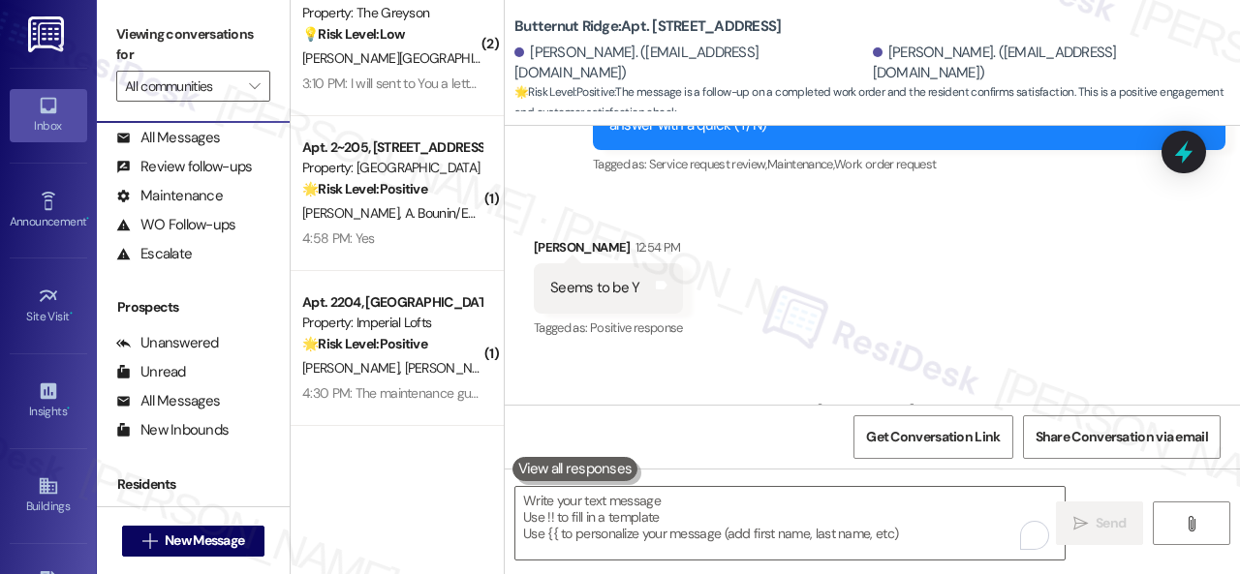
scroll to position [1744, 0]
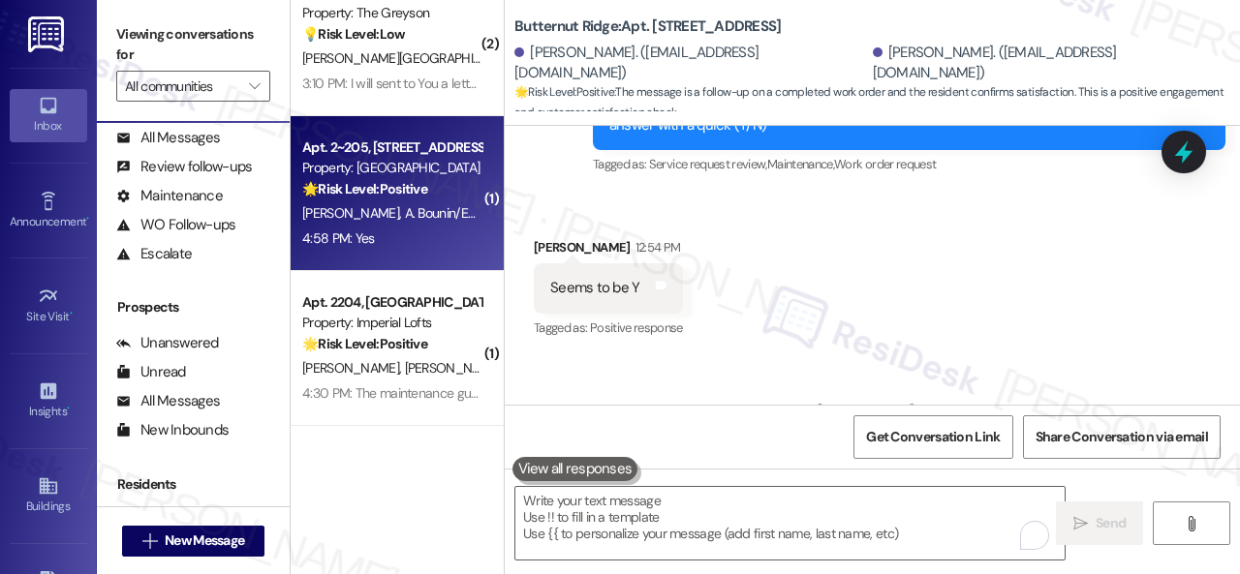
click at [424, 229] on div "4:58 PM: Yes 4:58 PM: Yes" at bounding box center [391, 239] width 183 height 24
type textarea "Fetching suggested responses. Please feel free to read through the conversation…"
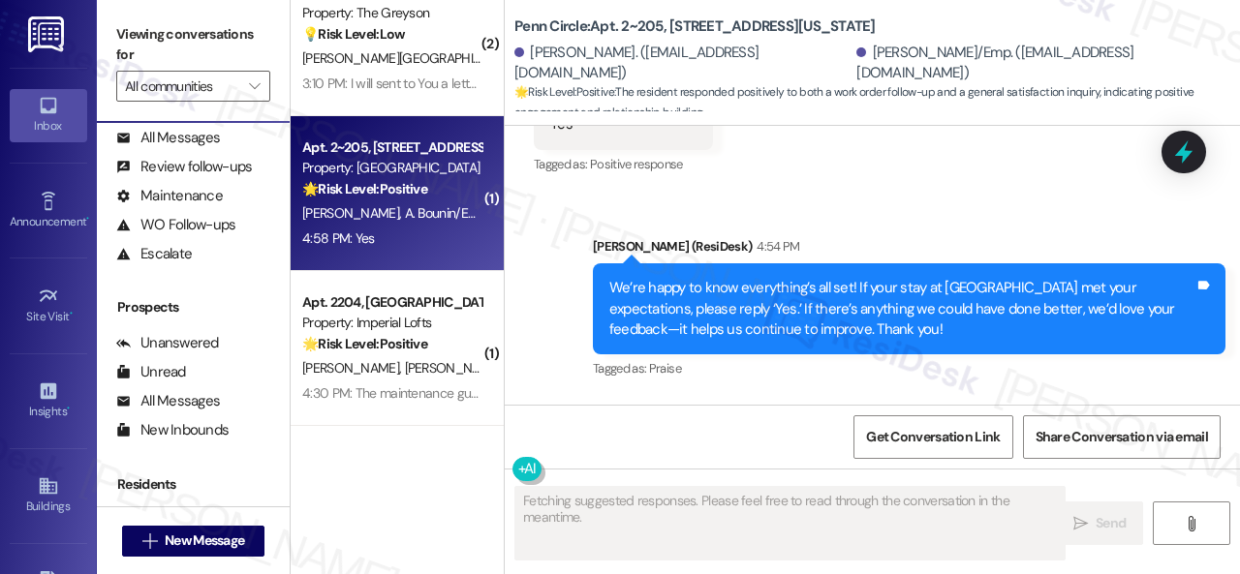
scroll to position [5126, 0]
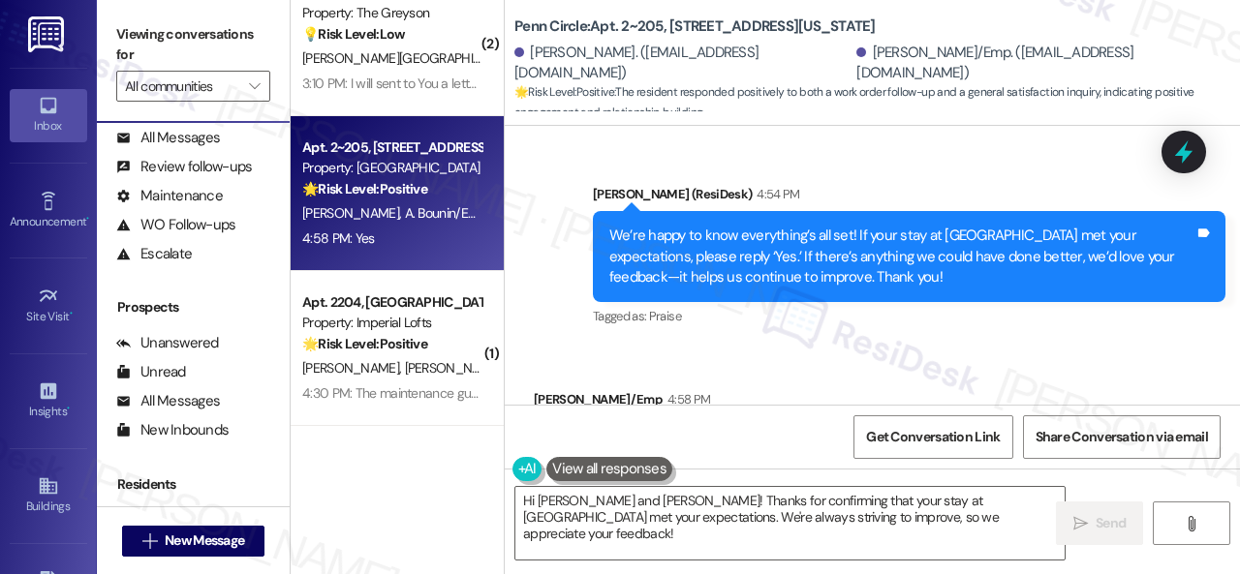
click at [587, 346] on div "Received via SMS Ashley Bounin/Emp 4:58 PM Yes Tags and notes Tagged as: Positi…" at bounding box center [872, 428] width 735 height 164
click at [651, 513] on textarea "Hi Jeffrey and Ashley! Thanks for confirming that your stay at Penn Circle met …" at bounding box center [789, 523] width 549 height 73
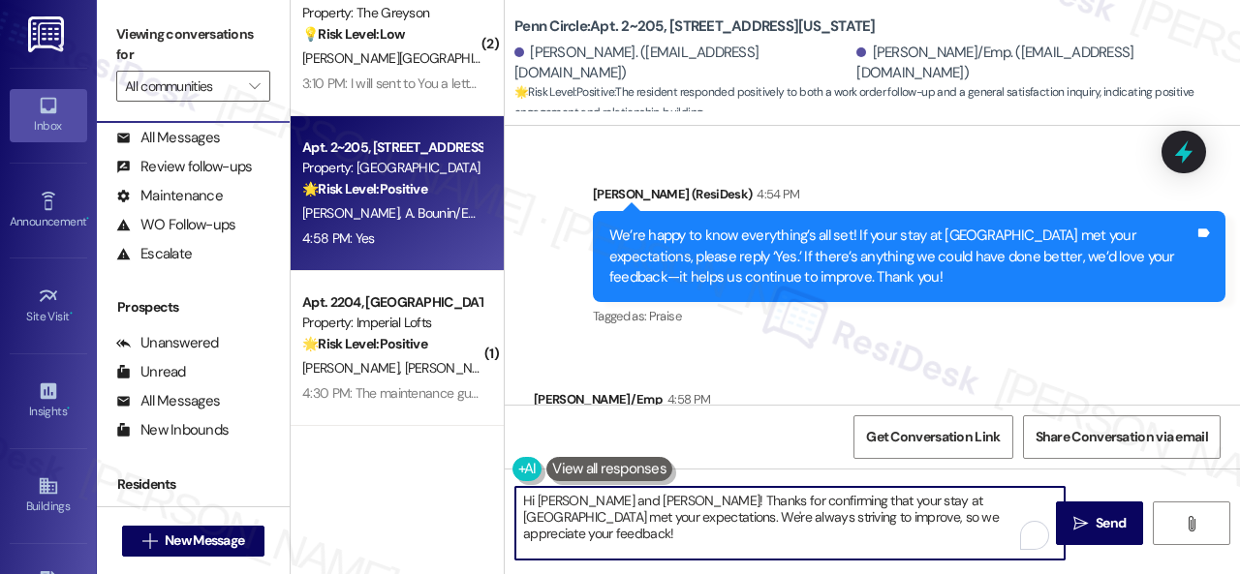
paste textarea "I'm glad you are satisfied with your home. Have you written a review for us bef…"
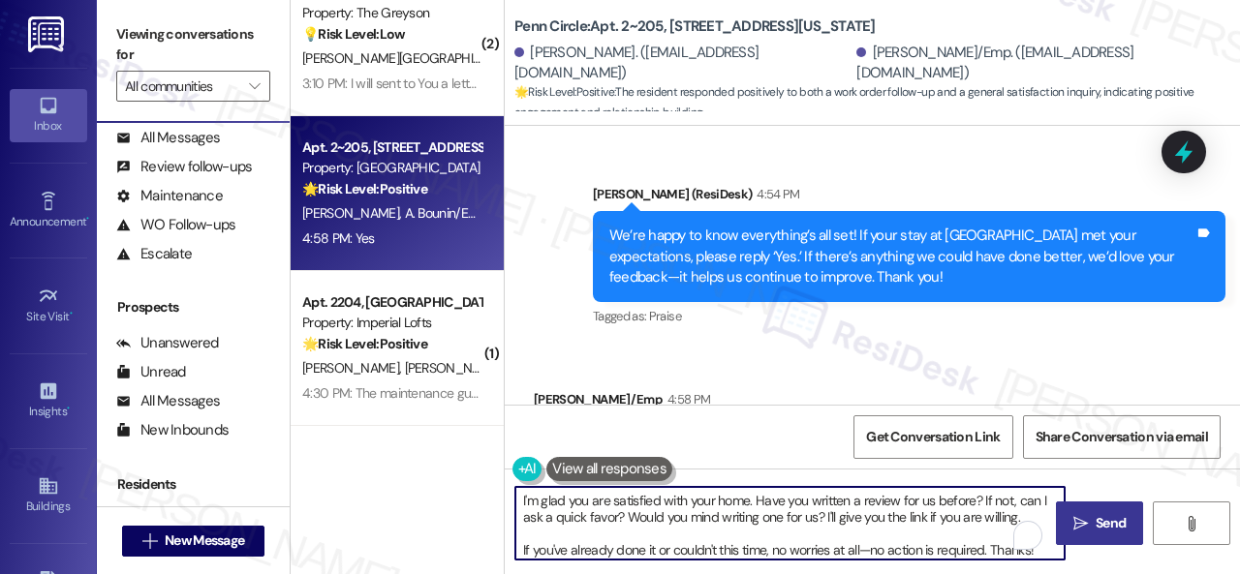
type textarea "I'm glad you are satisfied with your home. Have you written a review for us bef…"
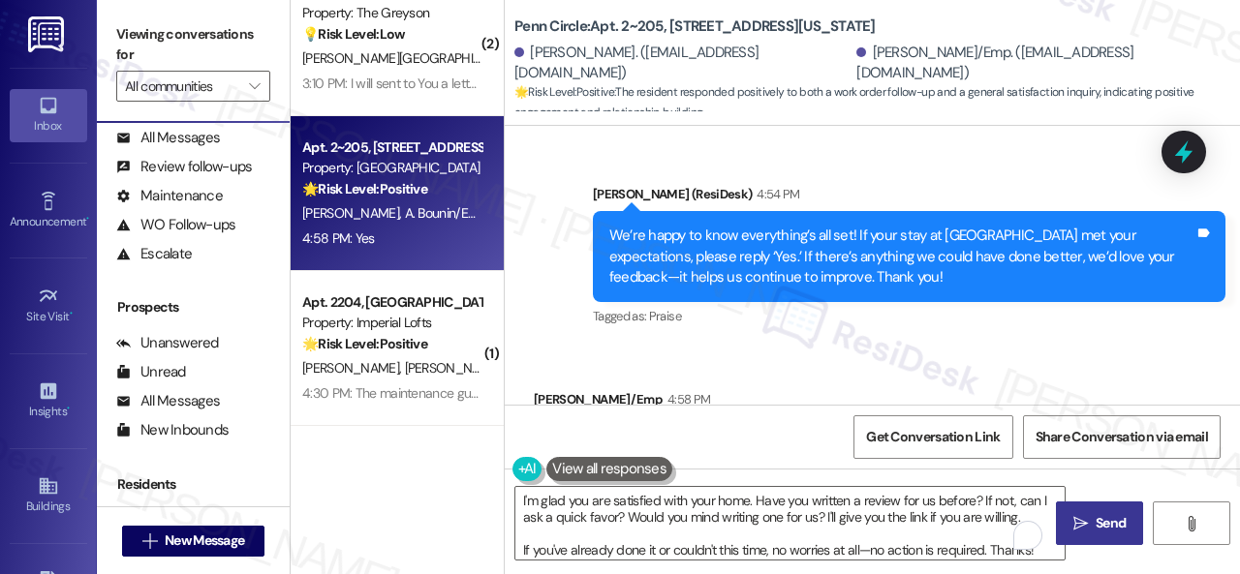
click at [1110, 509] on button " Send" at bounding box center [1099, 524] width 87 height 44
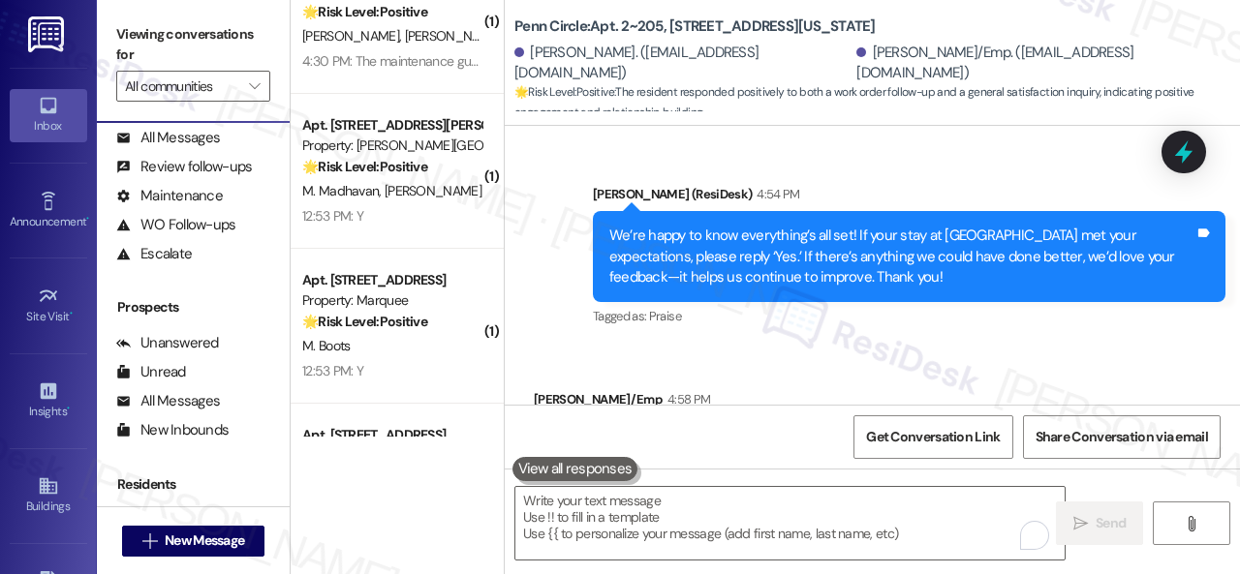
scroll to position [1937, 0]
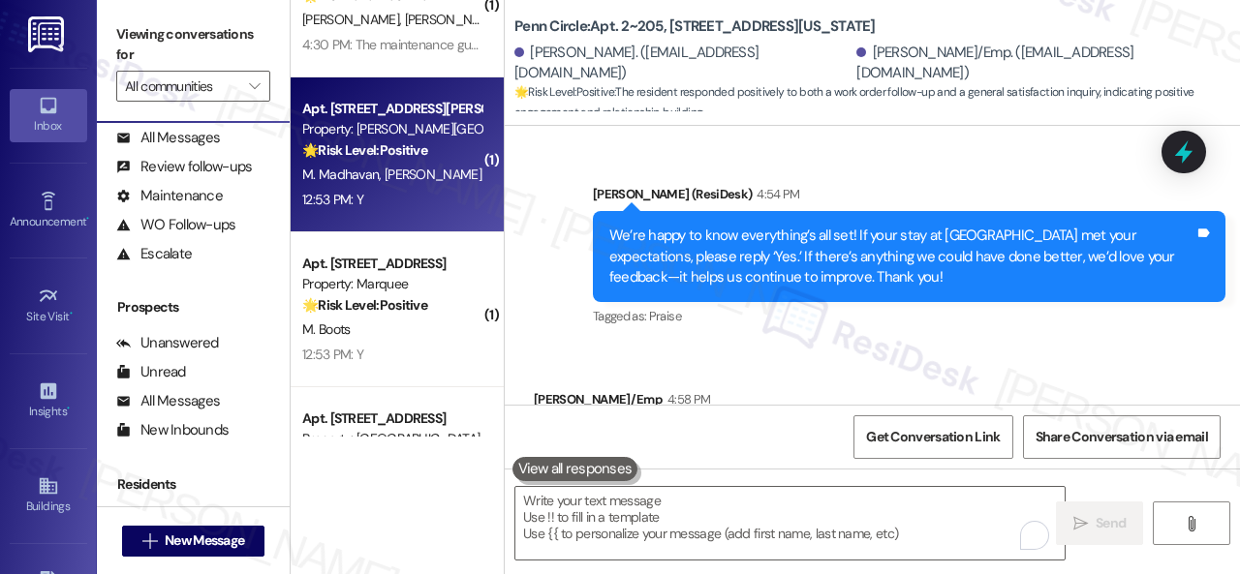
click at [409, 203] on div "12:53 PM: Y 12:53 PM: Y" at bounding box center [391, 200] width 183 height 24
type textarea "Fetching suggested responses. Please feel free to read through the conversation…"
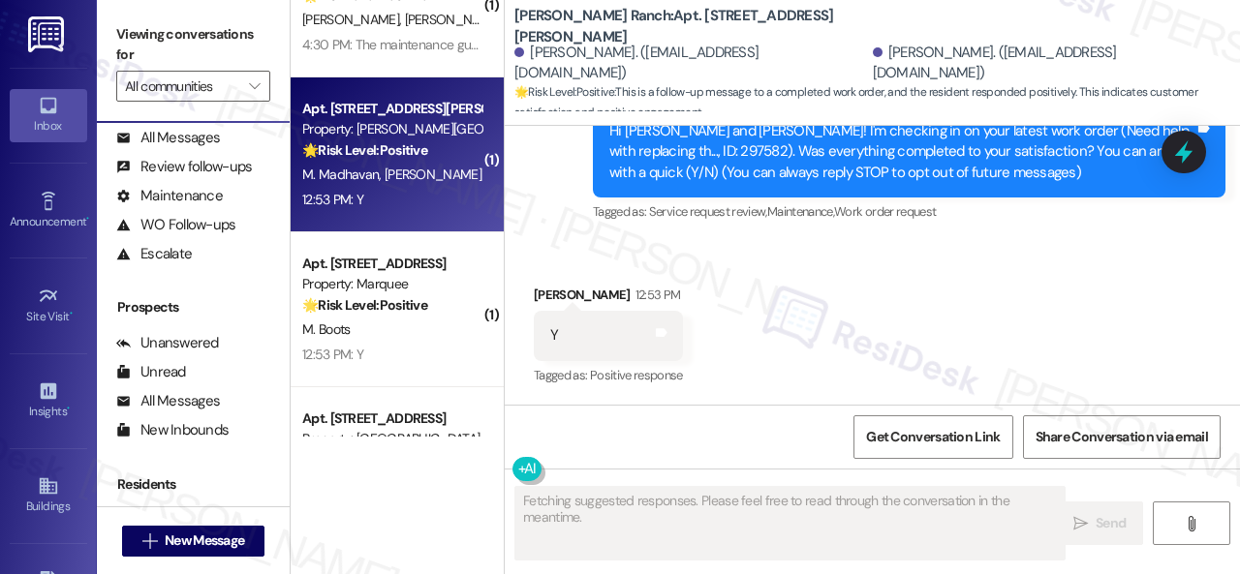
scroll to position [220, 0]
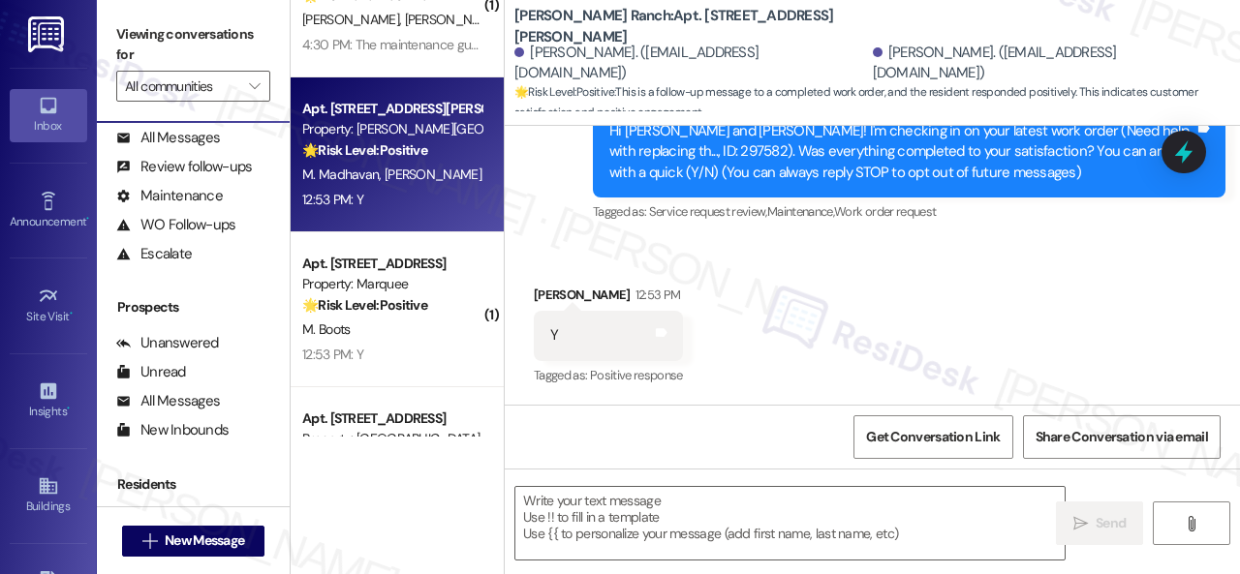
click at [562, 252] on div "Received via SMS Mamatha Madhavan 12:53 PM Y Tags and notes Tagged as: Positive…" at bounding box center [872, 323] width 735 height 164
click at [571, 503] on textarea at bounding box center [789, 523] width 549 height 73
paste textarea "We’re happy to know everything’s all set! If your stay at {{property}} met your…"
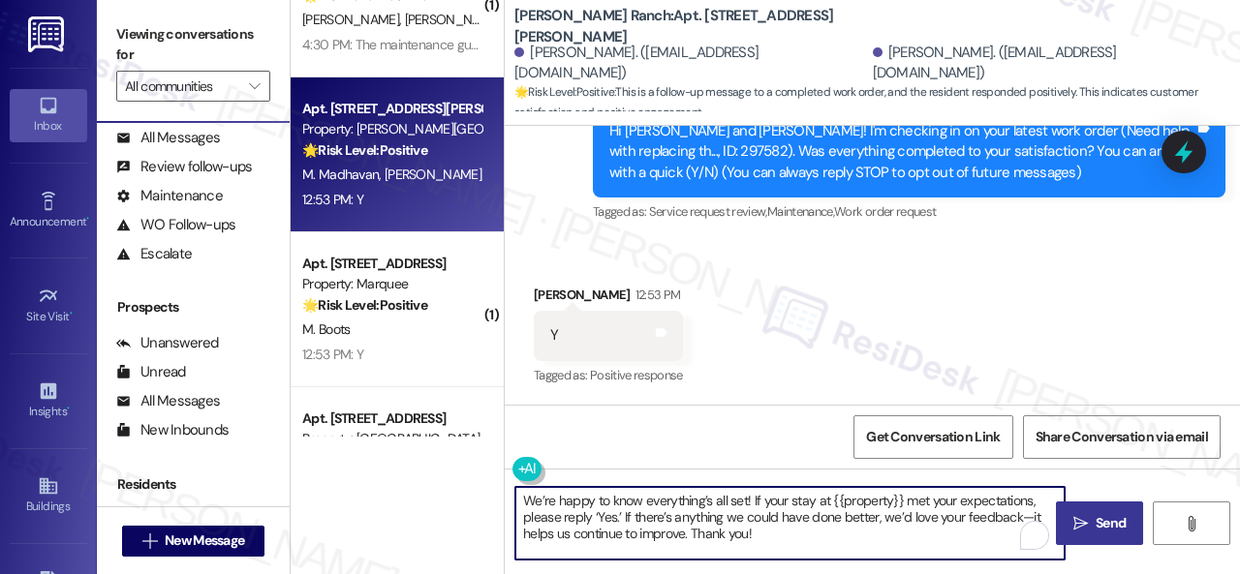
type textarea "We’re happy to know everything’s all set! If your stay at {{property}} met your…"
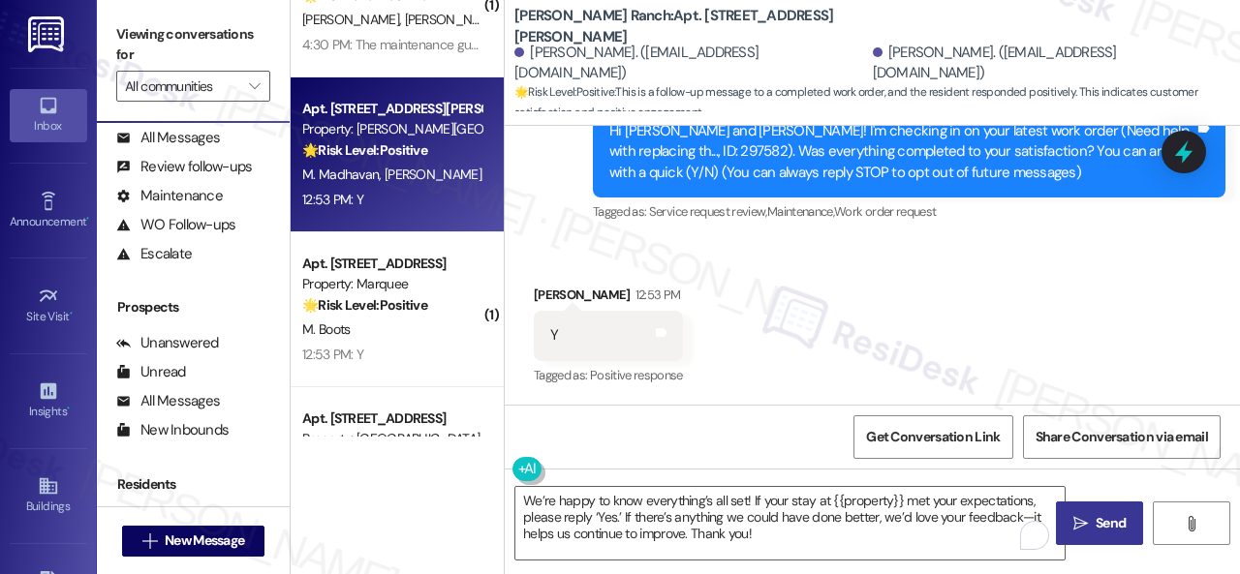
click at [1092, 515] on span "Send" at bounding box center [1111, 523] width 38 height 20
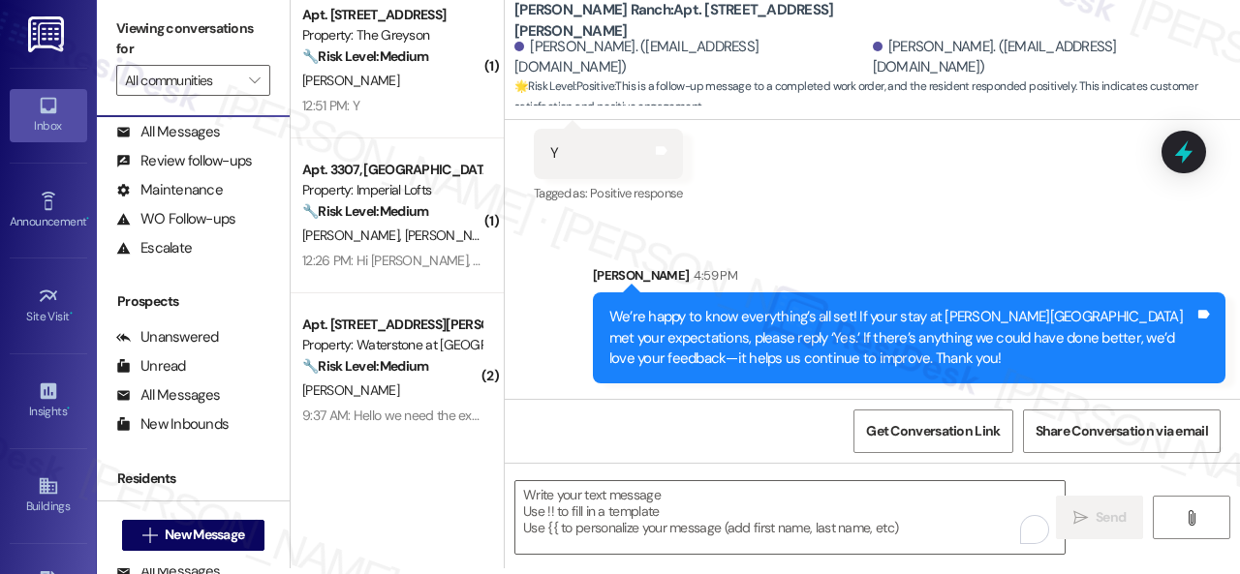
scroll to position [1840, 0]
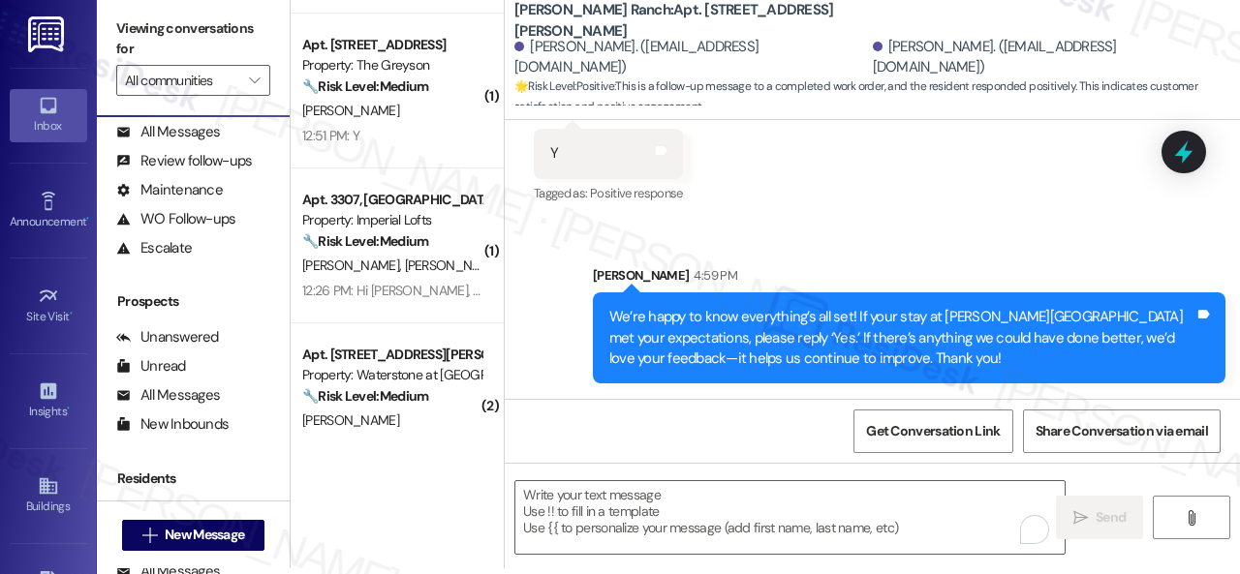
click at [407, 144] on div "12:51 PM: Y 12:51 PM: Y" at bounding box center [391, 136] width 183 height 24
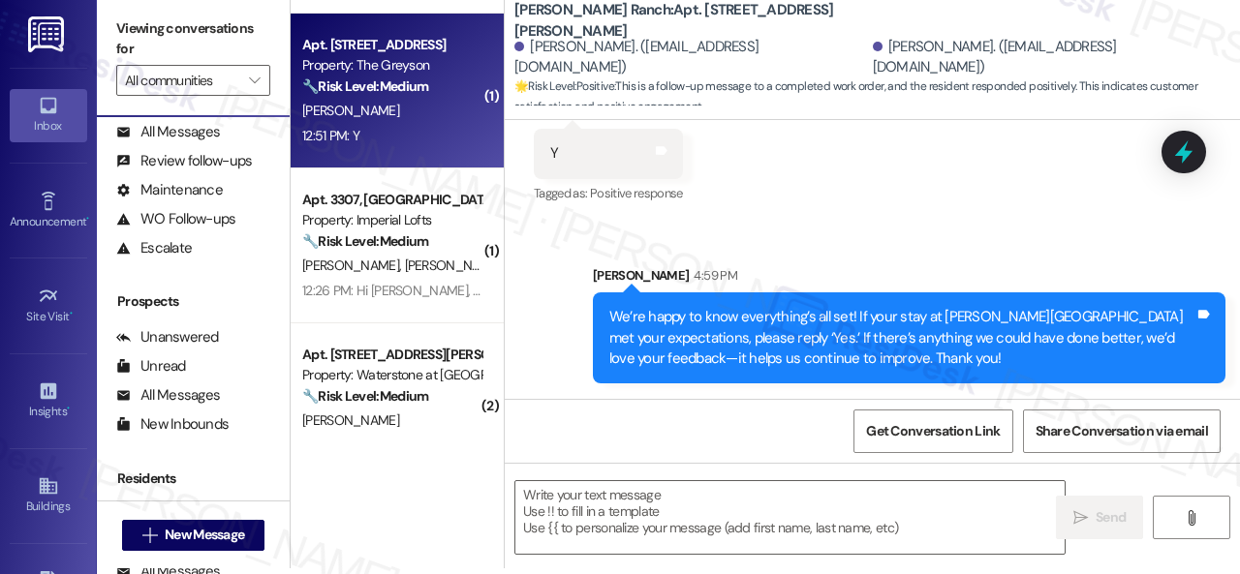
type textarea "Fetching suggested responses. Please feel free to read through the conversation…"
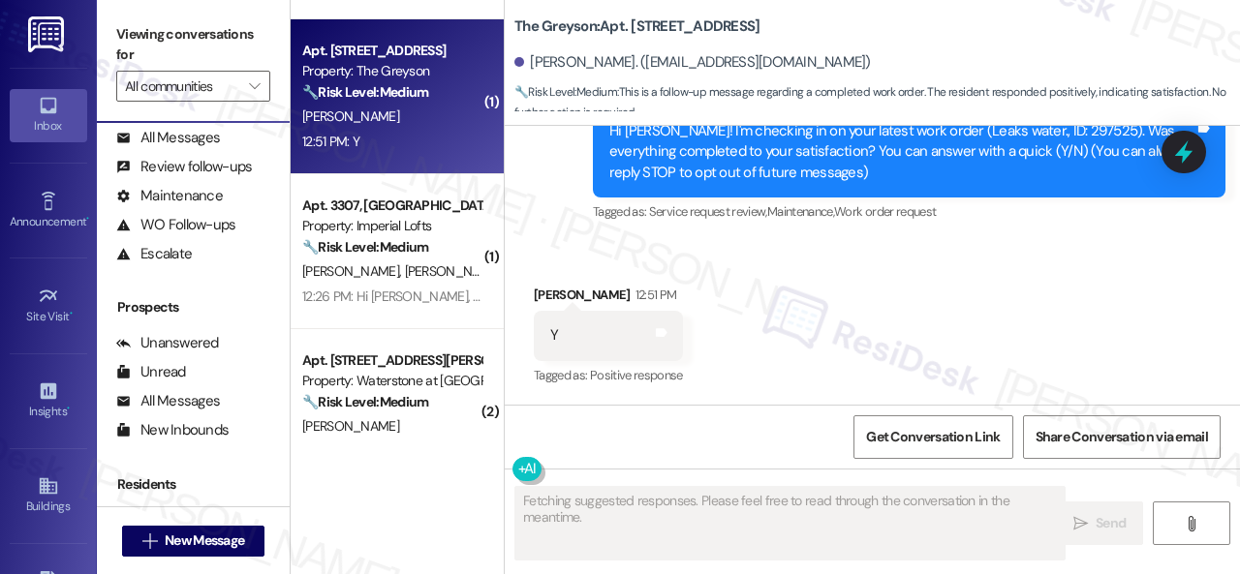
scroll to position [219, 0]
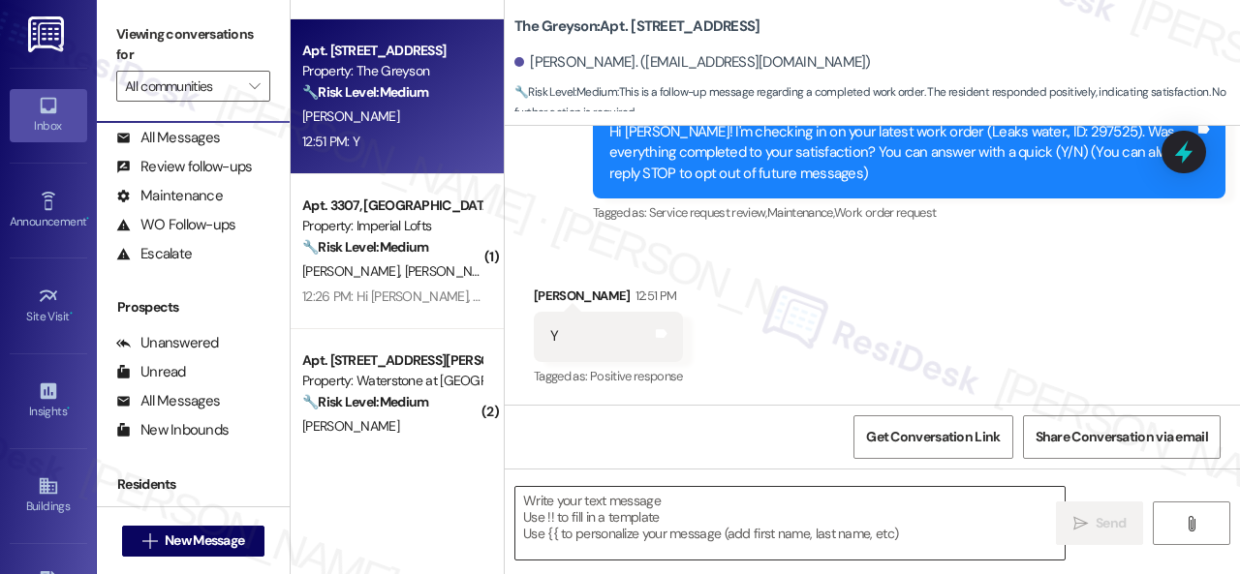
click at [602, 500] on textarea at bounding box center [789, 523] width 549 height 73
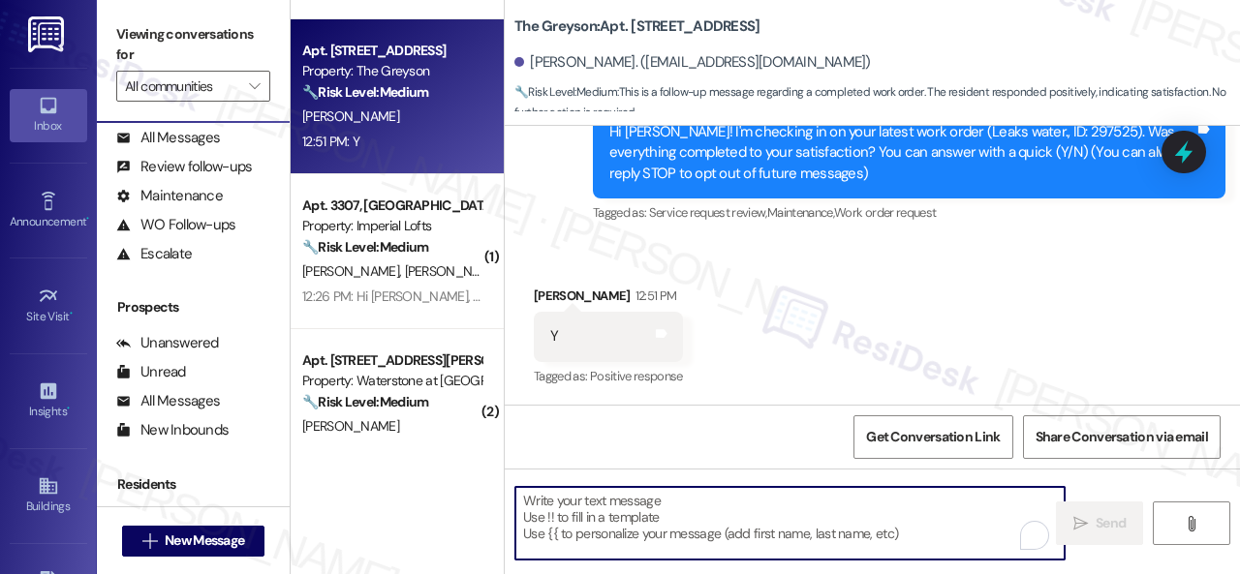
paste textarea "We’re happy to know everything’s all set! If your stay at {{property}} met your…"
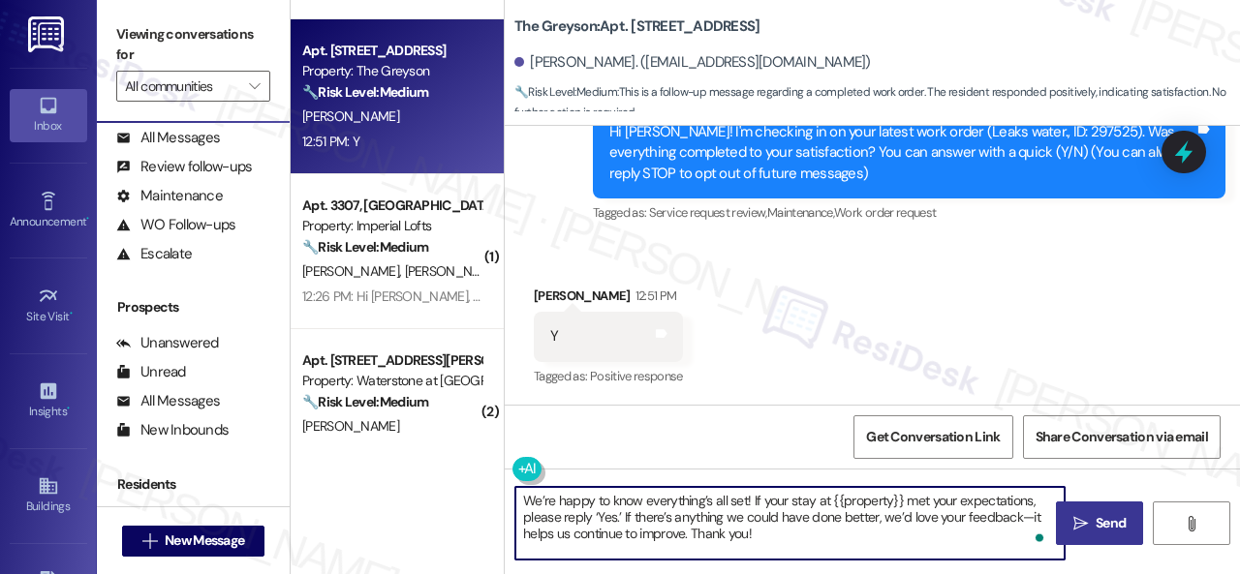
type textarea "We’re happy to know everything’s all set! If your stay at {{property}} met your…"
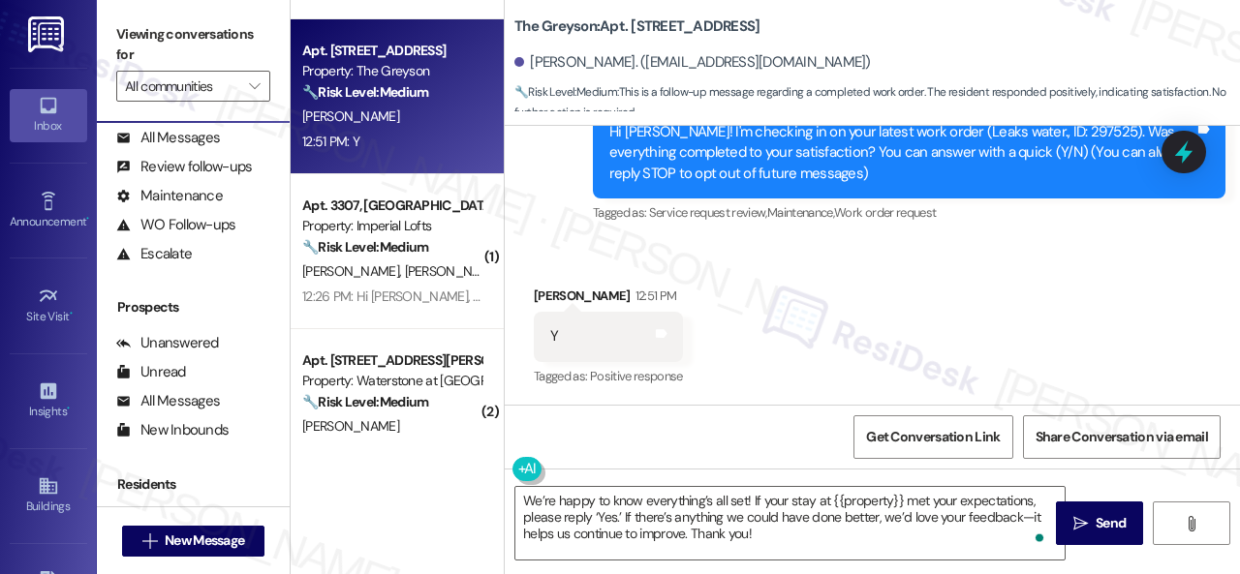
drag, startPoint x: 1095, startPoint y: 530, endPoint x: 1096, endPoint y: 487, distance: 42.7
click at [1096, 530] on span "Send" at bounding box center [1111, 523] width 30 height 20
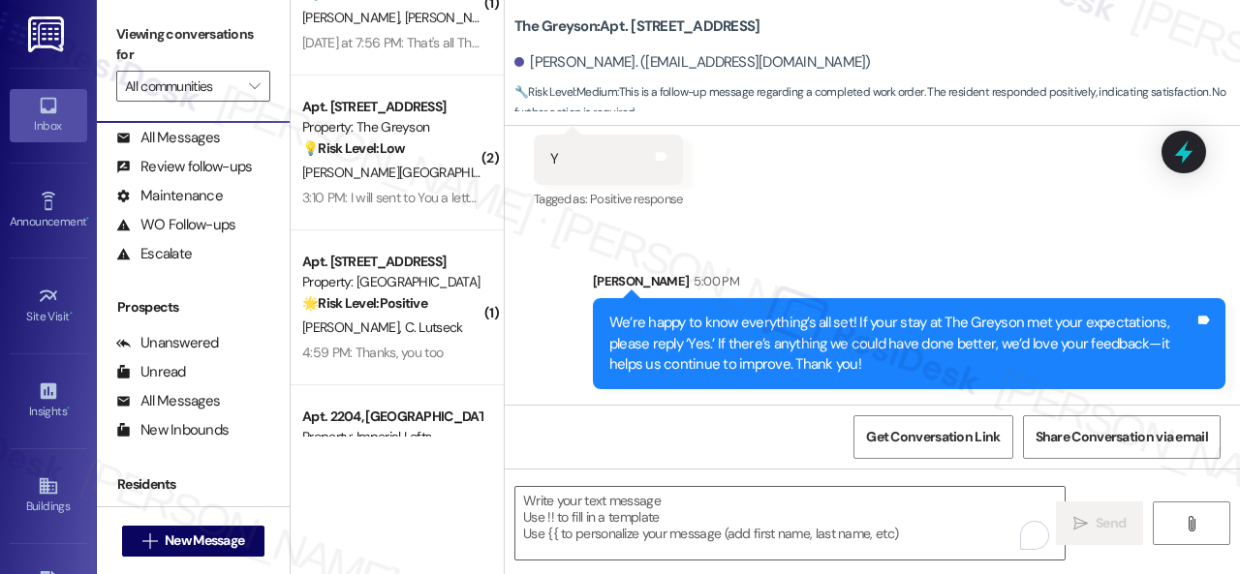
scroll to position [2325, 0]
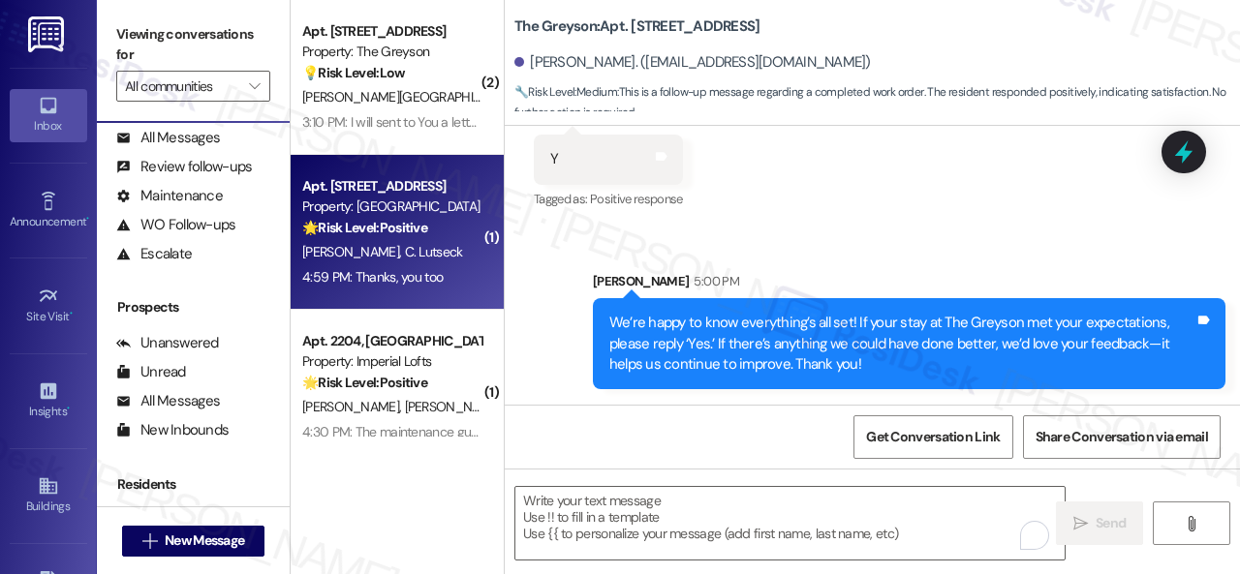
click at [462, 265] on div "4:59 PM: Thanks, you too 4:59 PM: Thanks, you too" at bounding box center [391, 277] width 183 height 24
type textarea "Fetching suggested responses. Please feel free to read through the conversation…"
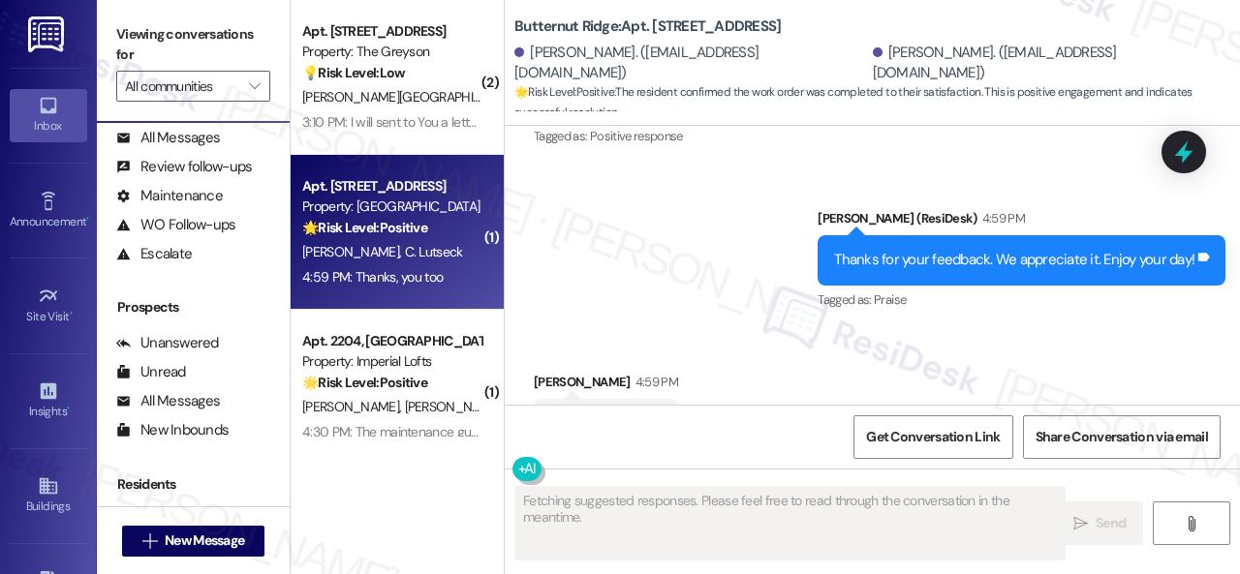
scroll to position [9205, 0]
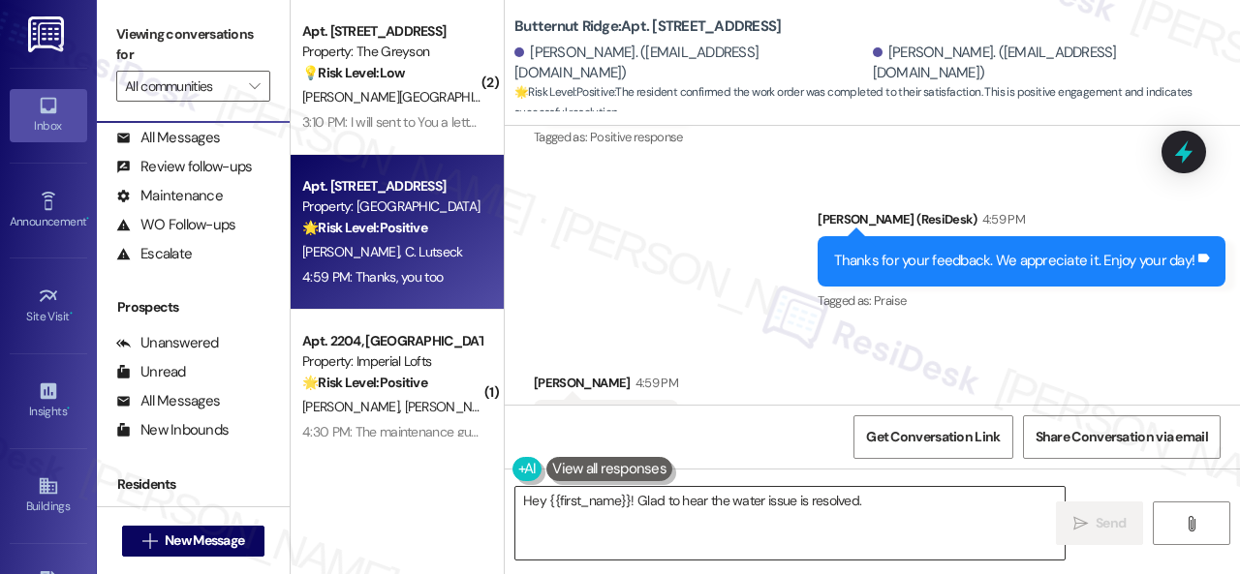
click at [602, 509] on textarea "Hey {{first_name}}! Glad to hear the water issue is" at bounding box center [789, 523] width 549 height 73
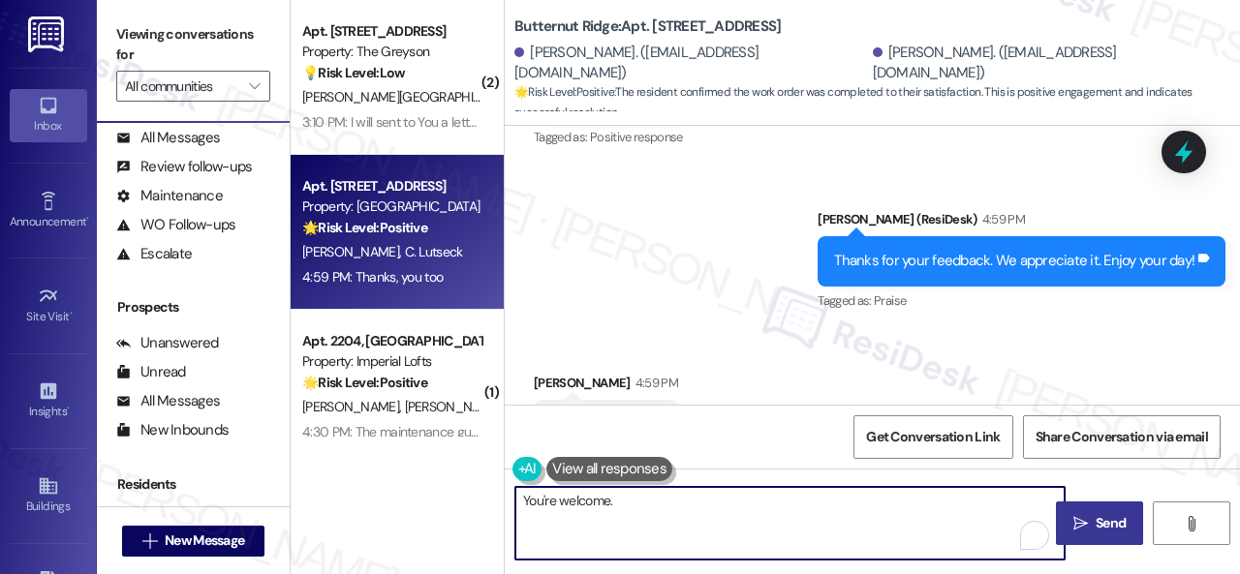
type textarea "You're welcome."
click at [1075, 516] on icon "" at bounding box center [1080, 523] width 15 height 15
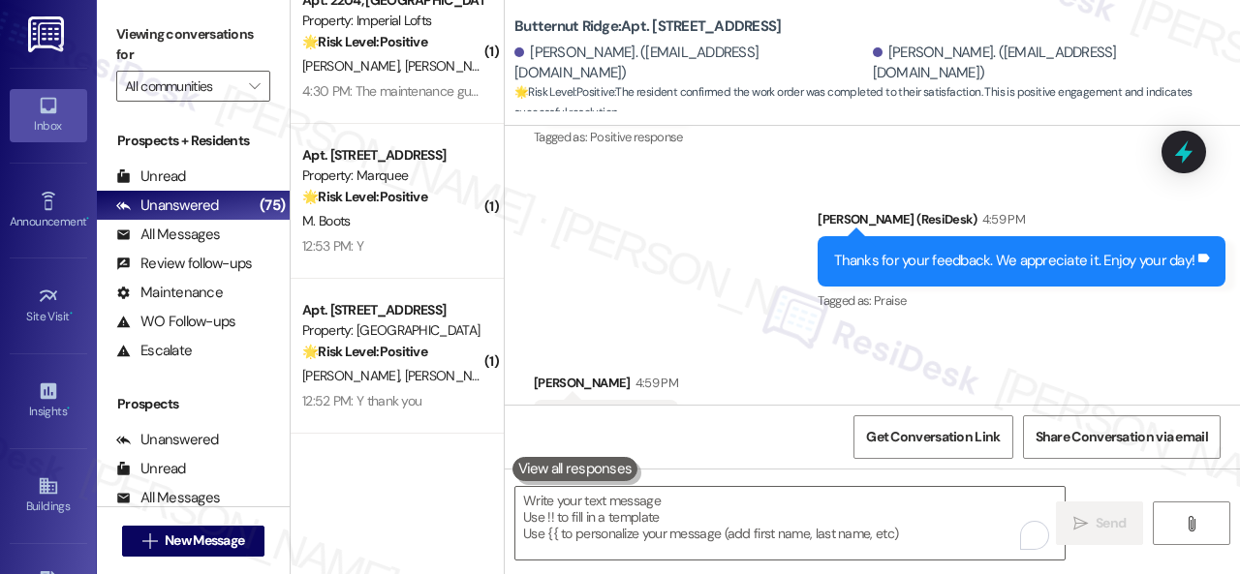
scroll to position [2518, 0]
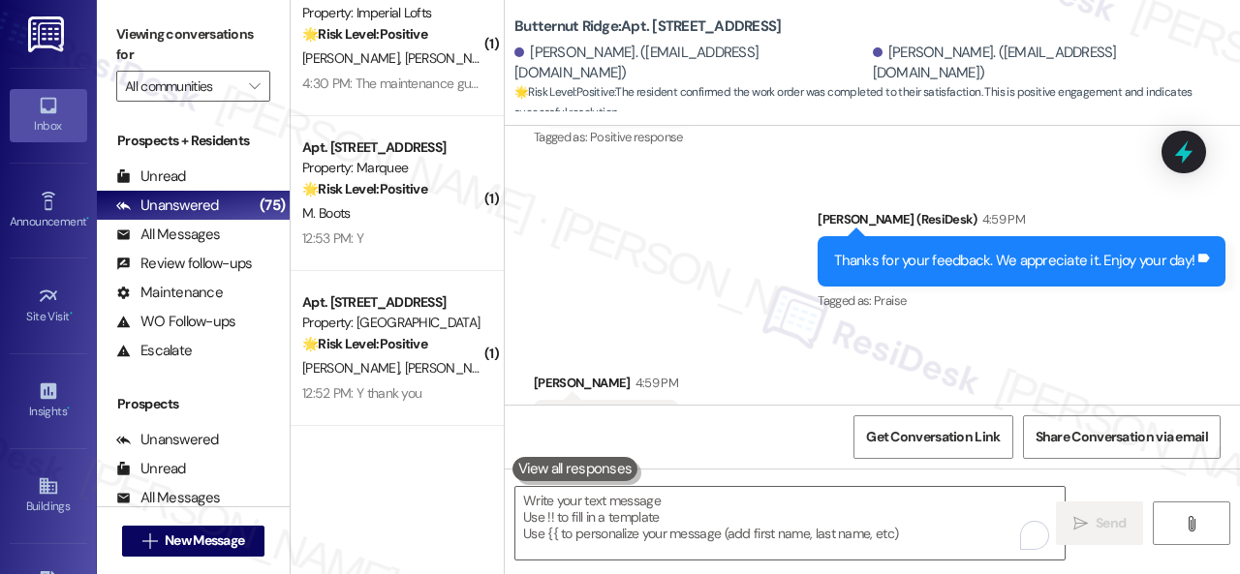
drag, startPoint x: 413, startPoint y: 238, endPoint x: 545, endPoint y: 238, distance: 132.7
click at [418, 238] on div "12:53 PM: Y 12:53 PM: Y" at bounding box center [391, 239] width 183 height 24
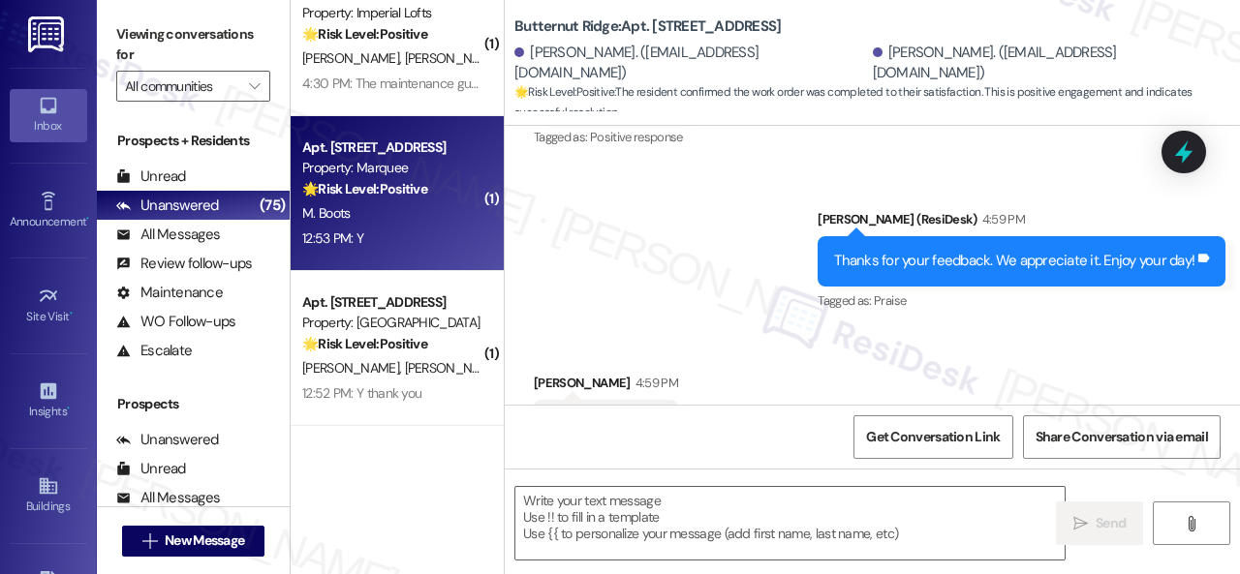
type textarea "Fetching suggested responses. Please feel free to read through the conversation…"
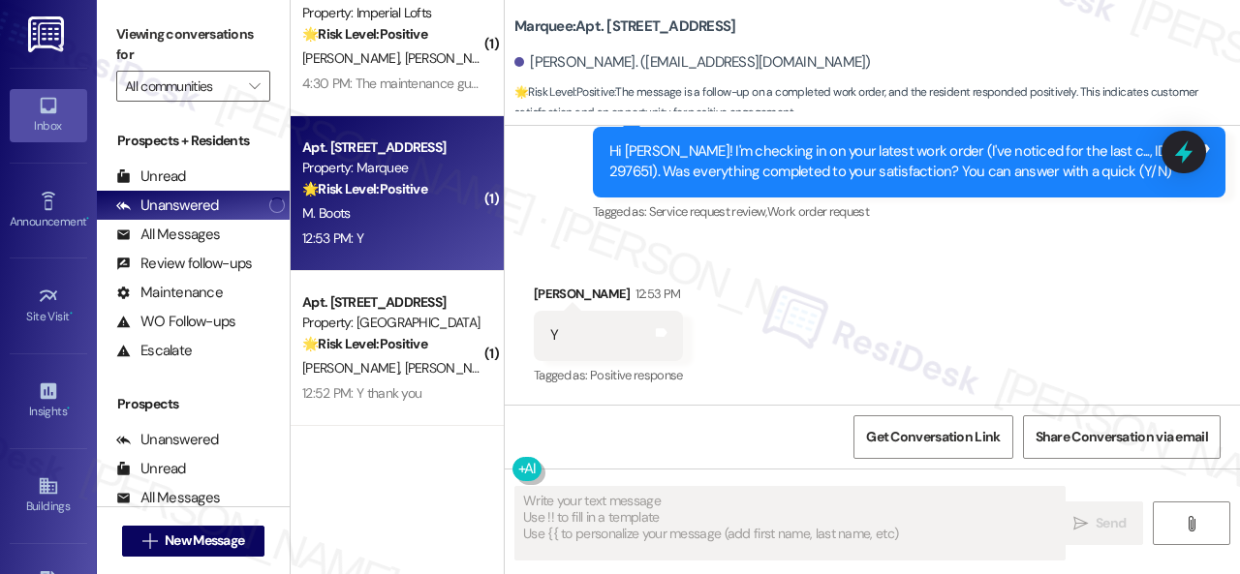
scroll to position [1693, 0]
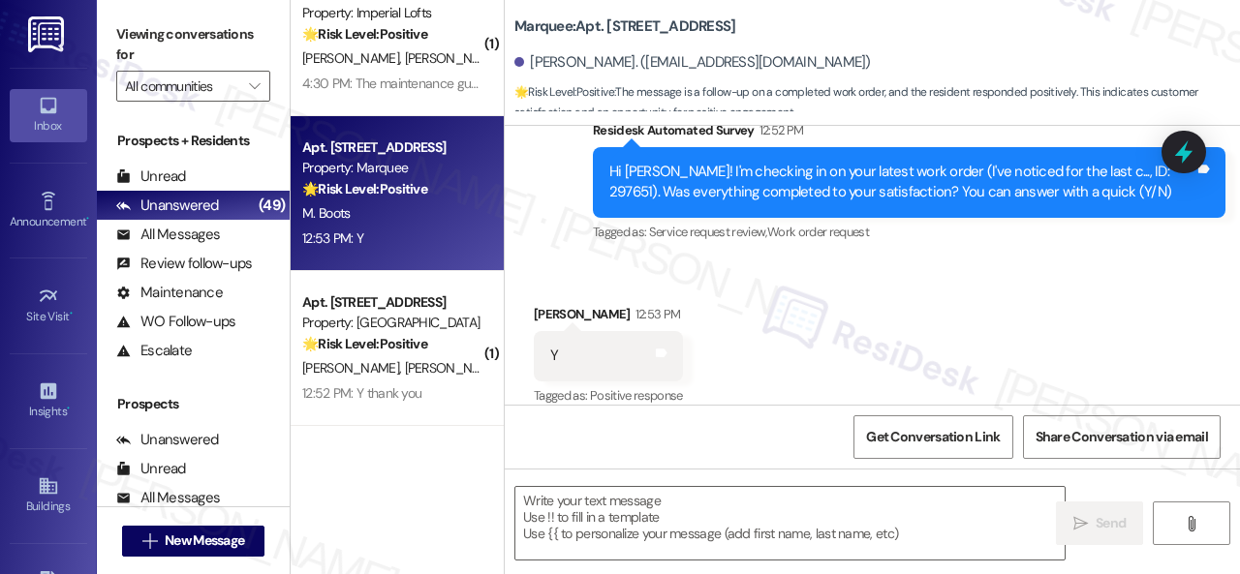
click at [612, 261] on div "Received via SMS Michael Boots 12:53 PM Y Tags and notes Tagged as: Positive re…" at bounding box center [872, 343] width 735 height 164
click at [628, 509] on textarea at bounding box center [789, 523] width 549 height 73
paste textarea "We’re happy to know everything’s all set! If your stay at {{property}} met your…"
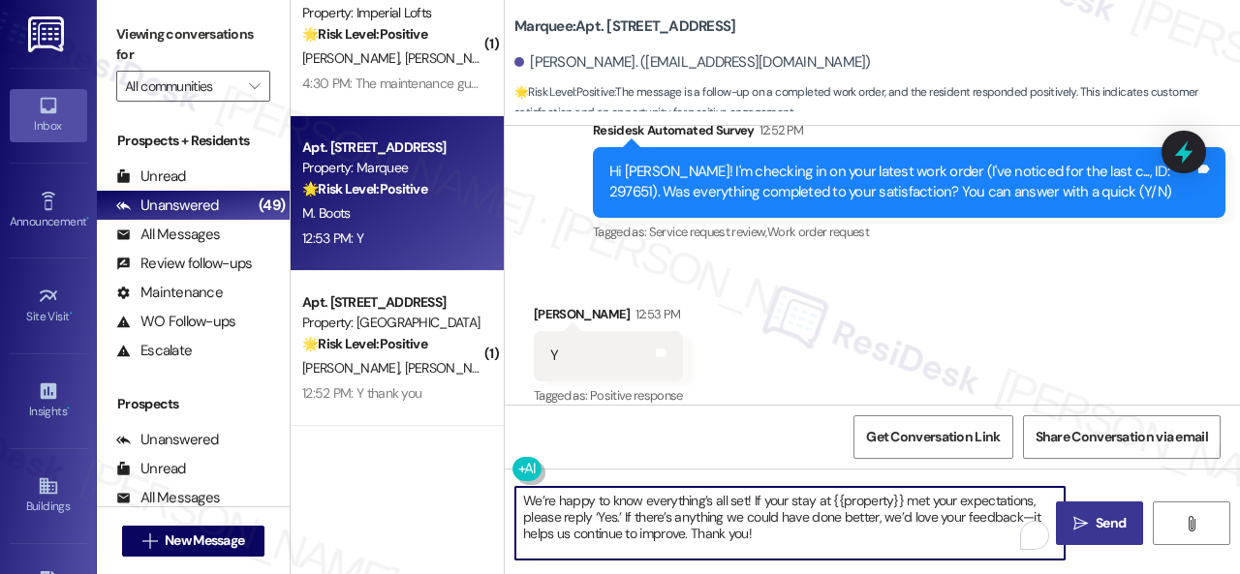
type textarea "We’re happy to know everything’s all set! If your stay at {{property}} met your…"
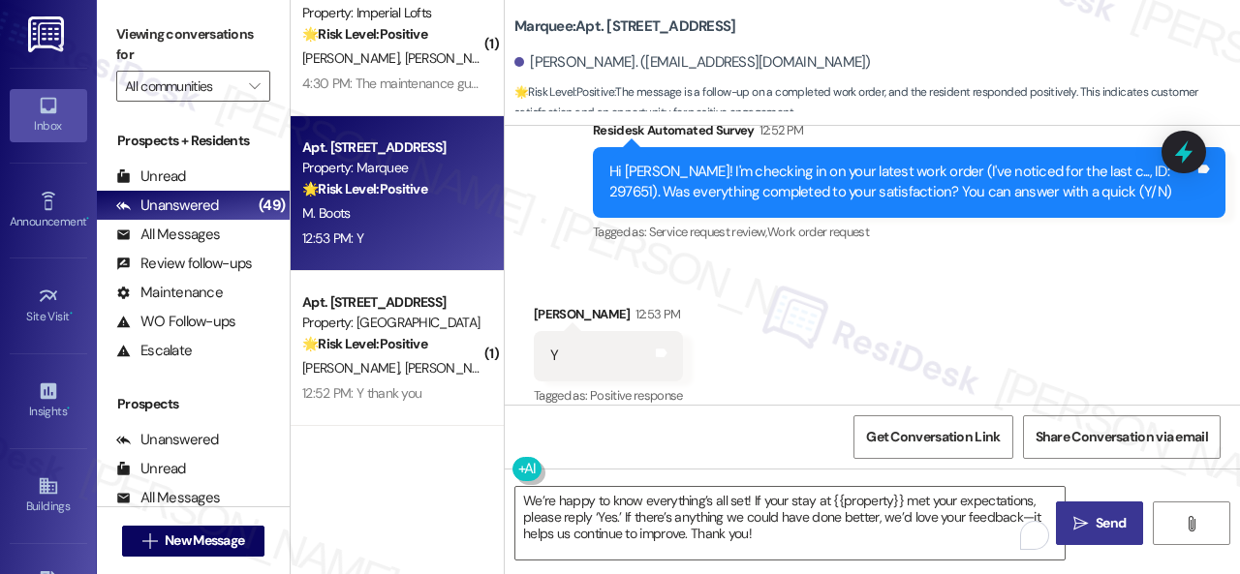
click at [1096, 521] on span "Send" at bounding box center [1111, 523] width 30 height 20
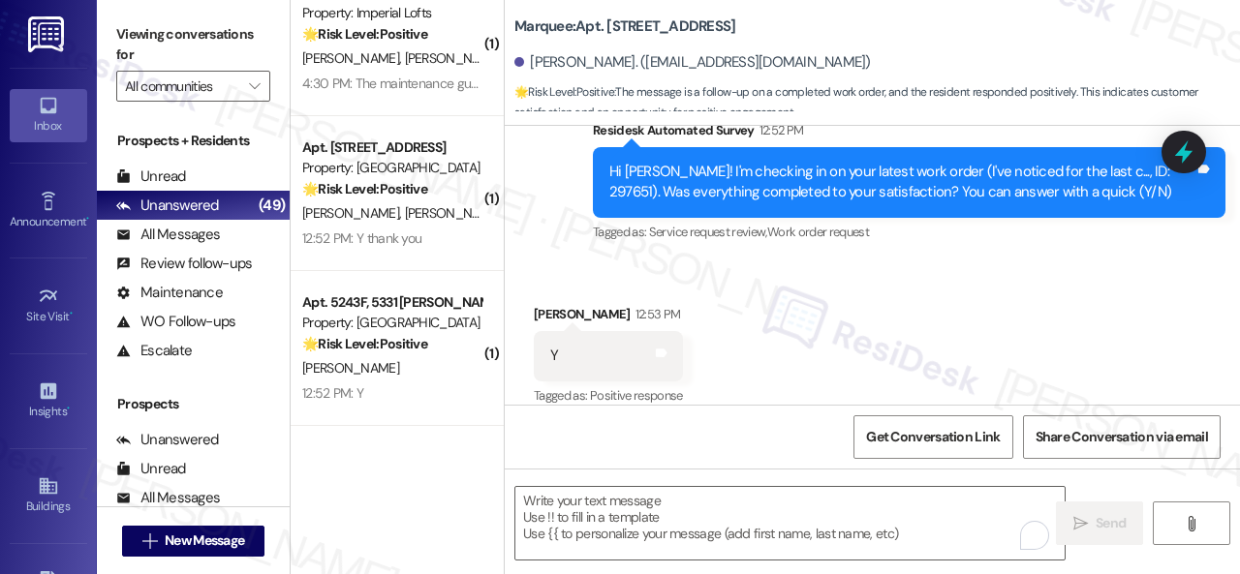
click at [438, 384] on div "12:52 PM: Y 12:52 PM: Y" at bounding box center [391, 394] width 183 height 24
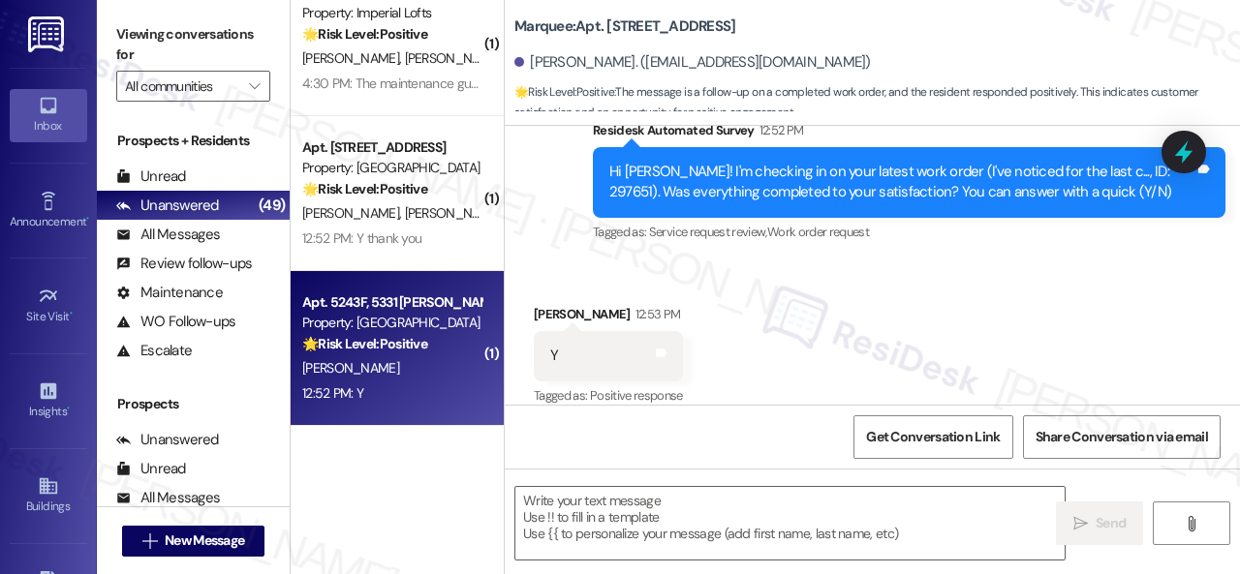
click at [438, 384] on div "12:52 PM: Y 12:52 PM: Y" at bounding box center [391, 394] width 183 height 24
type textarea "Fetching suggested responses. Please feel free to read through the conversation…"
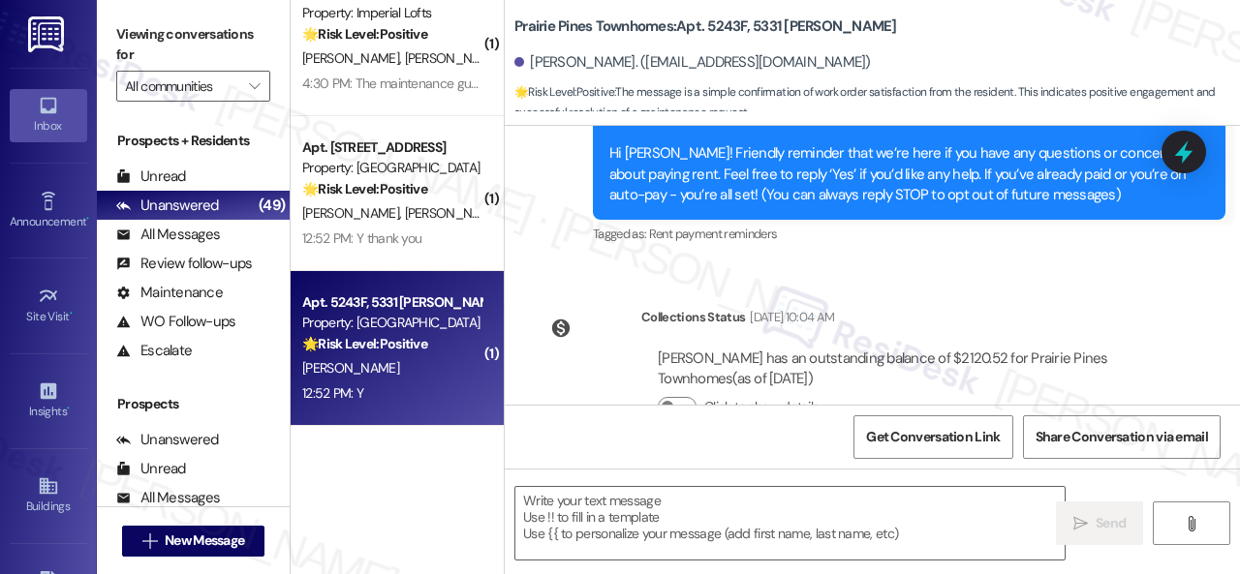
type textarea "Fetching suggested responses. Please feel free to read through the conversation…"
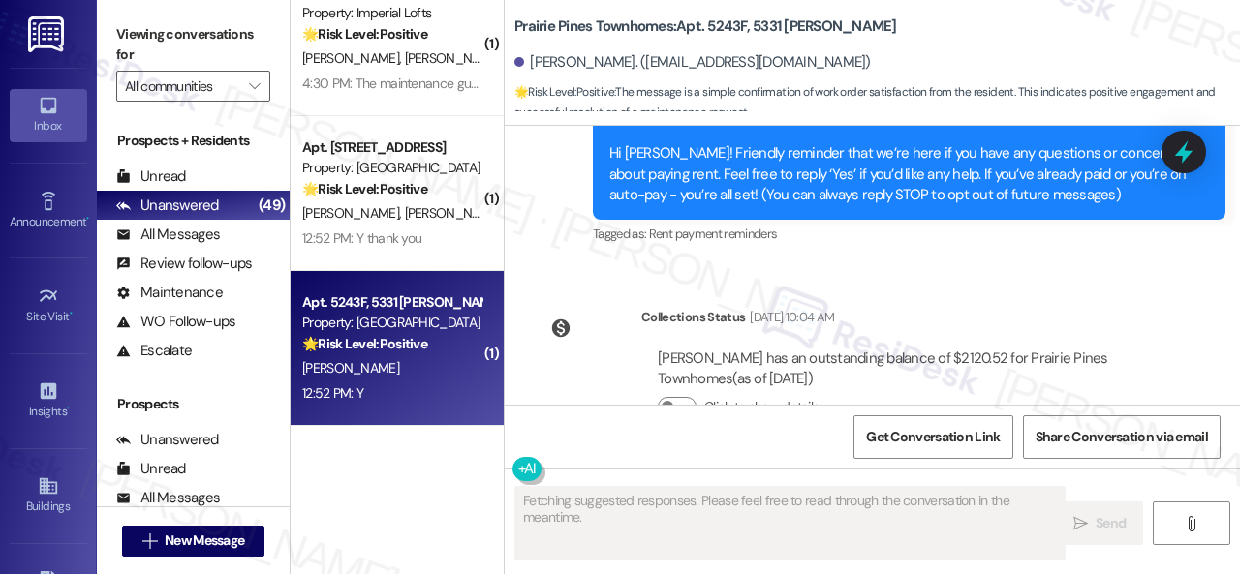
scroll to position [664, 0]
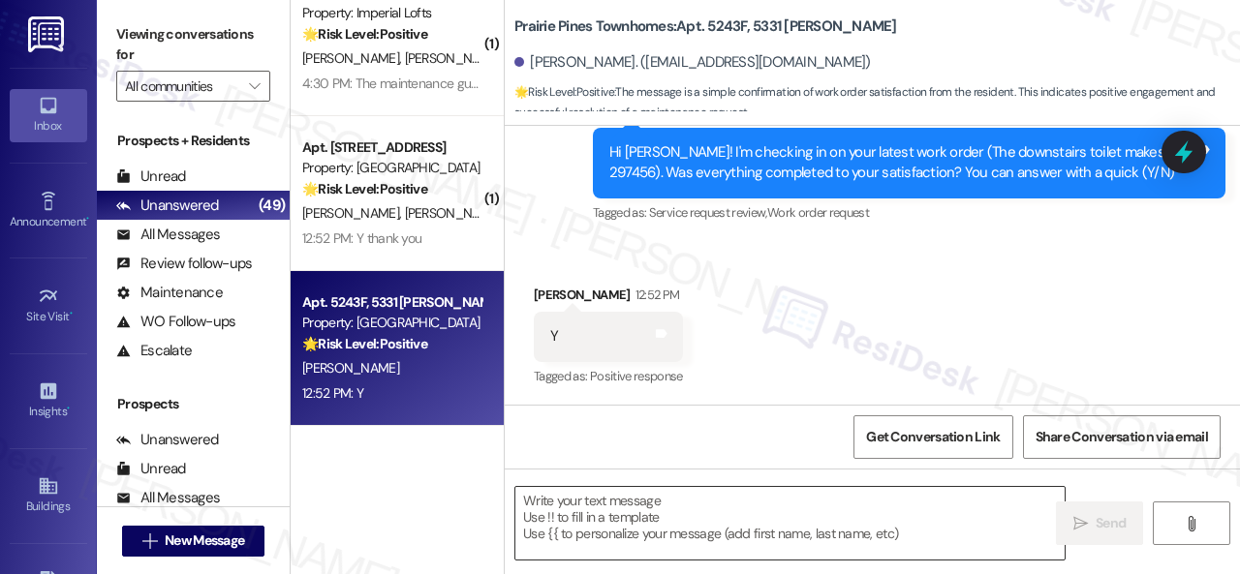
click at [630, 502] on textarea at bounding box center [789, 523] width 549 height 73
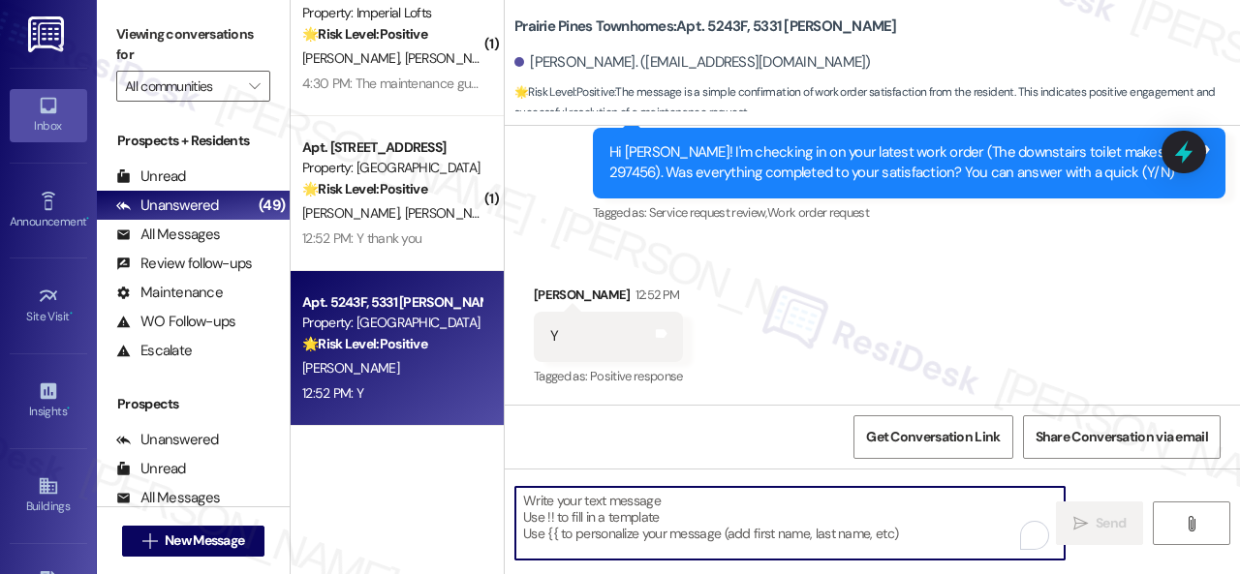
paste textarea "We’re happy to know everything’s all set! If your stay at {{property}} met your…"
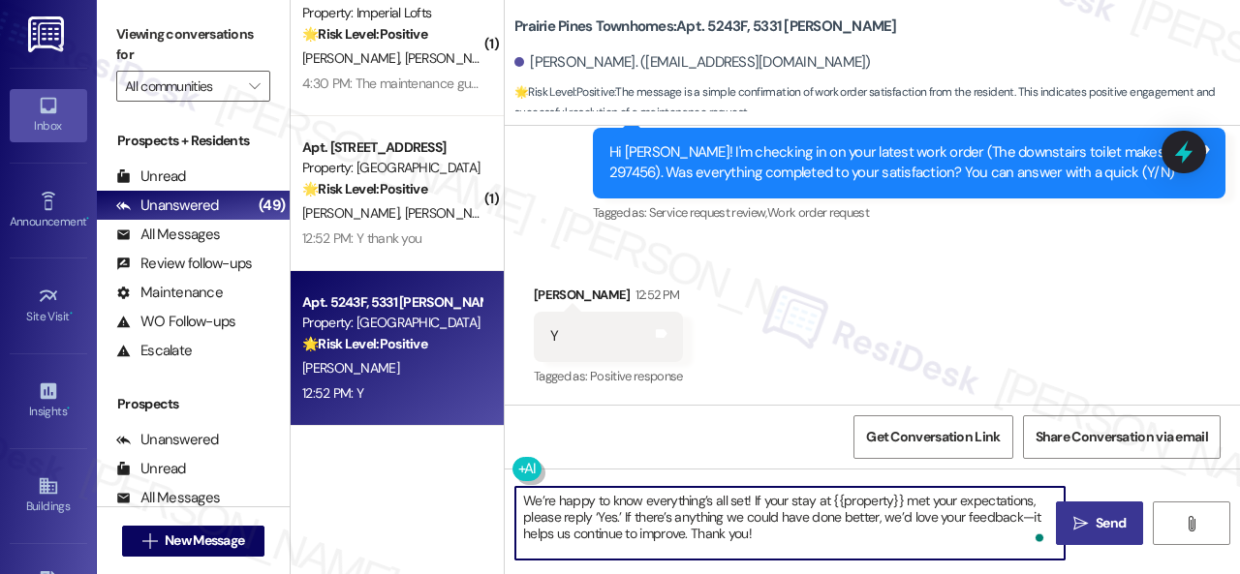
type textarea "We’re happy to know everything’s all set! If your stay at {{property}} met your…"
click at [1096, 518] on span "Send" at bounding box center [1111, 523] width 30 height 20
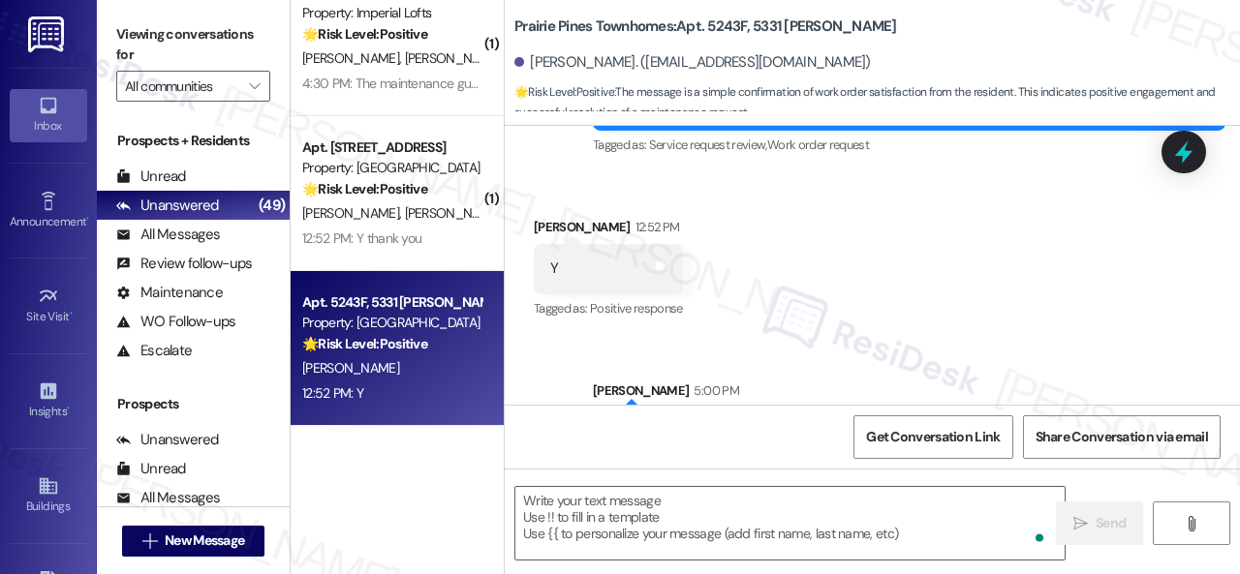
scroll to position [842, 0]
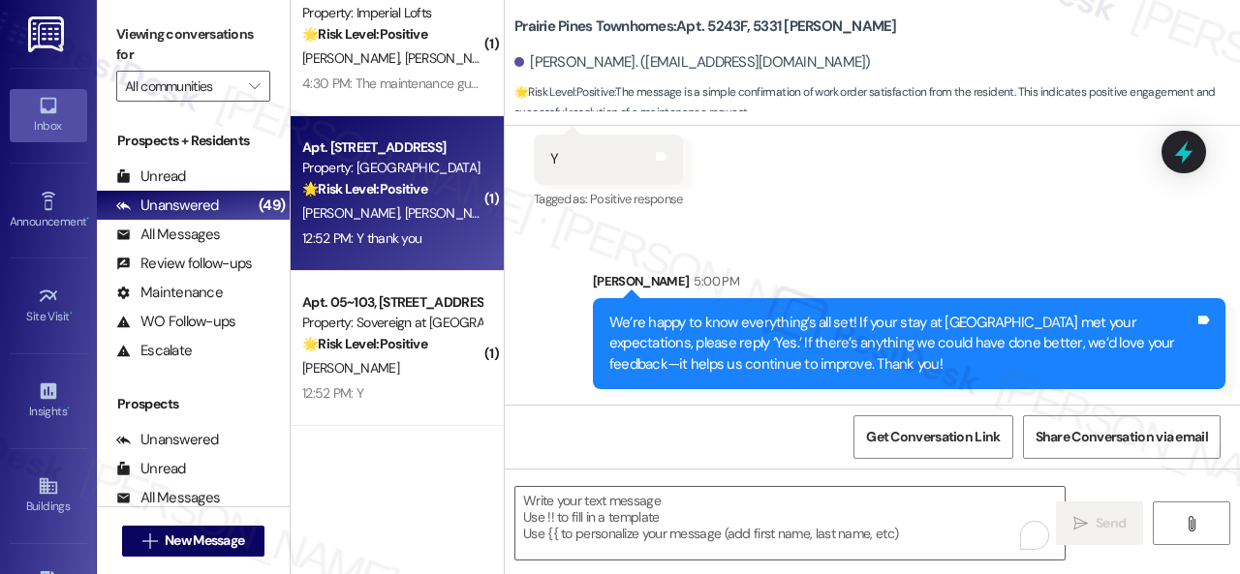
click at [427, 220] on div "B. Gomez N. Gomez" at bounding box center [391, 213] width 183 height 24
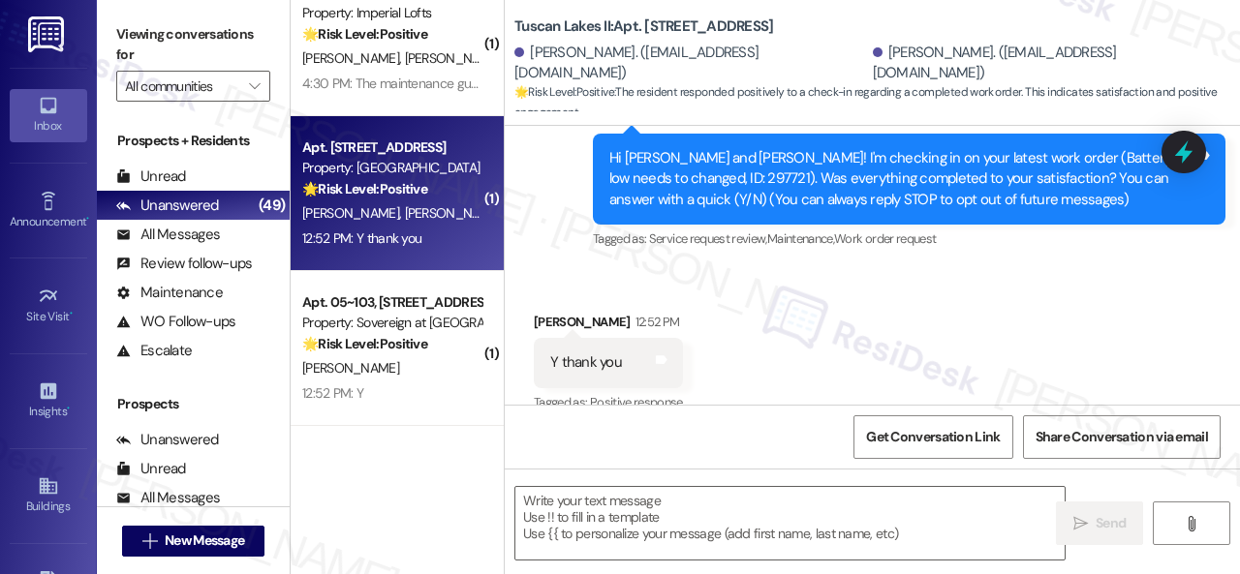
type textarea "Fetching suggested responses. Please feel free to read through the conversation…"
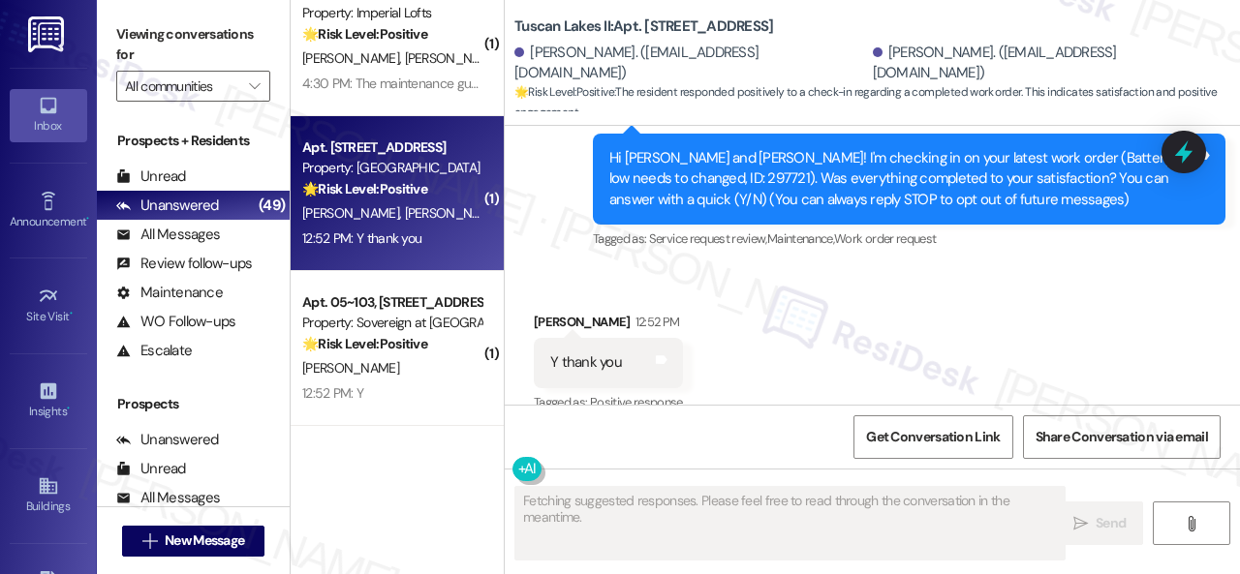
scroll to position [219, 0]
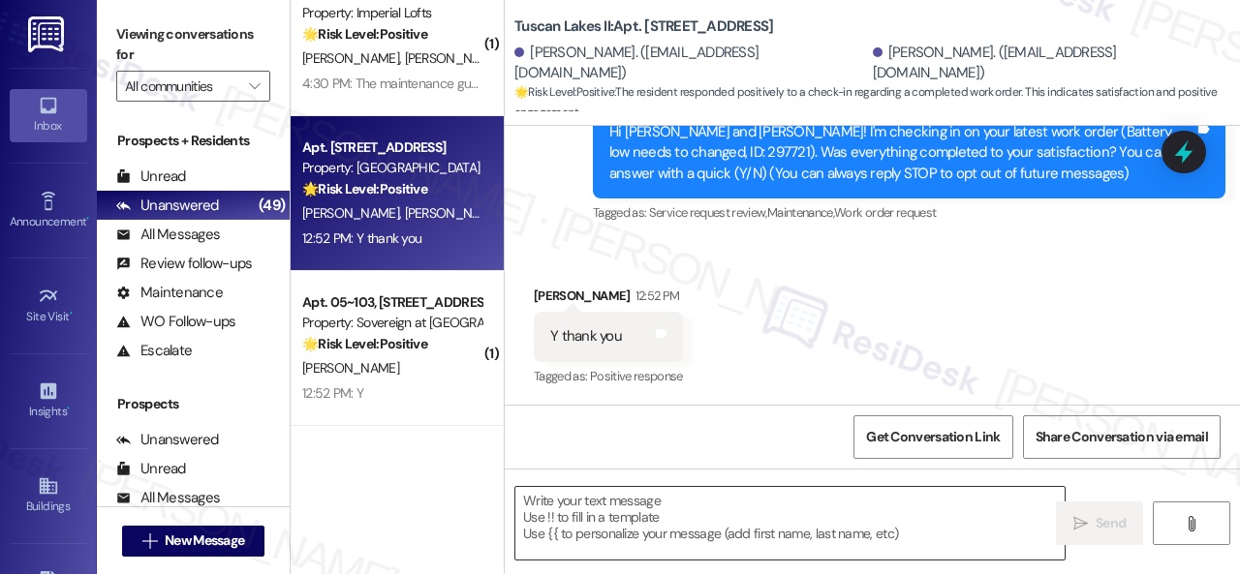
click at [591, 509] on textarea at bounding box center [789, 523] width 549 height 73
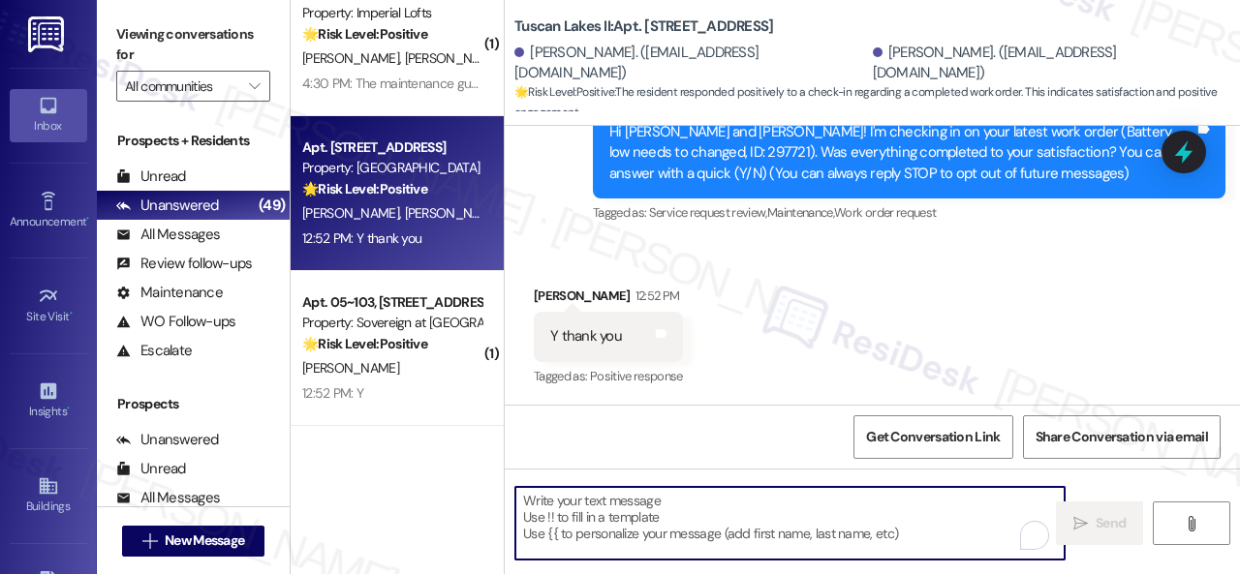
paste textarea "We’re happy to know everything’s all set! If your stay at {{property}} met your…"
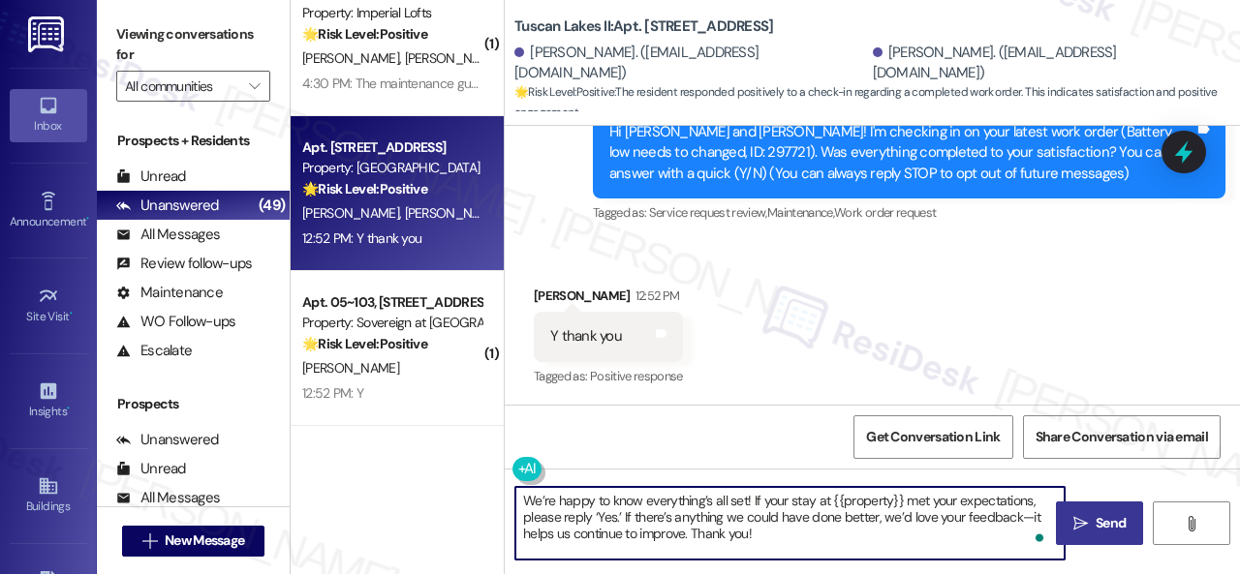
type textarea "We’re happy to know everything’s all set! If your stay at {{property}} met your…"
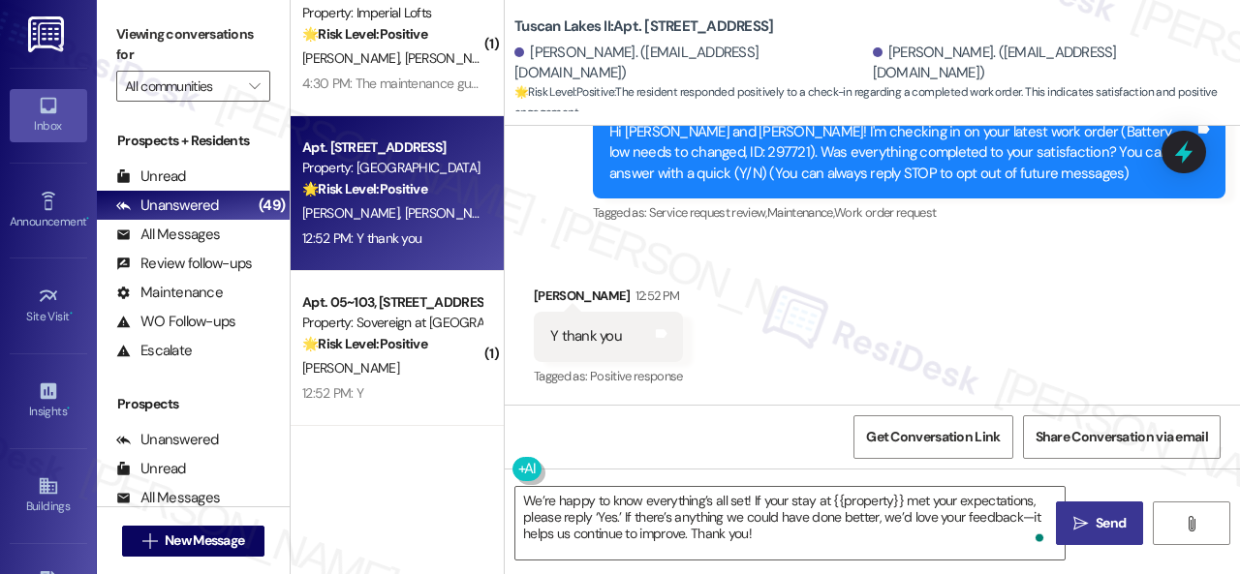
click at [1110, 527] on span "Send" at bounding box center [1111, 523] width 30 height 20
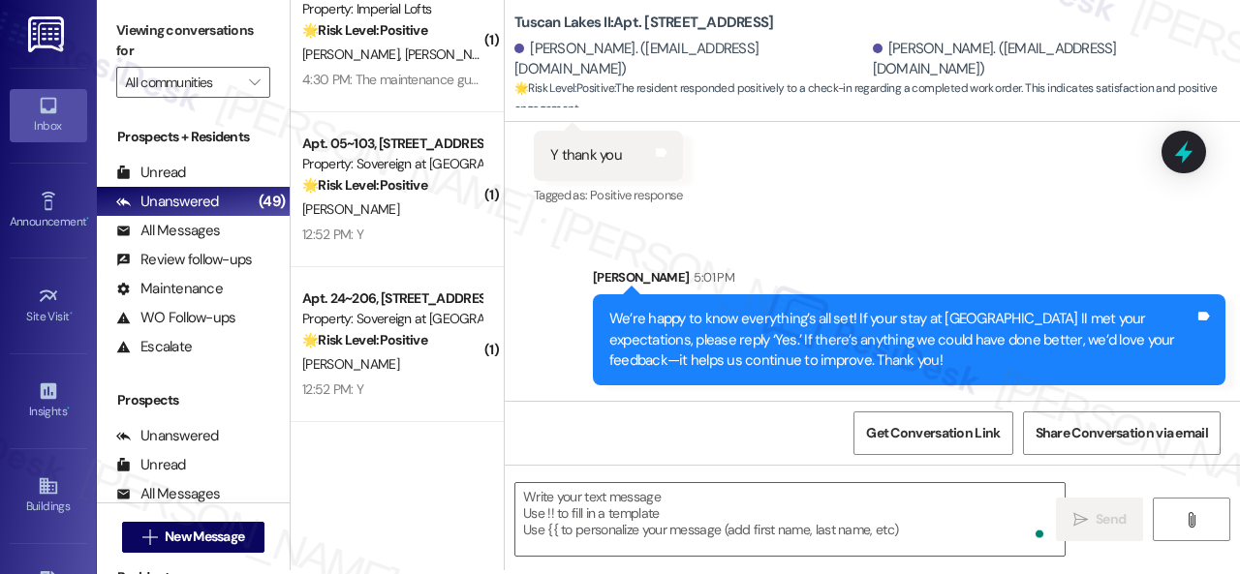
scroll to position [6, 0]
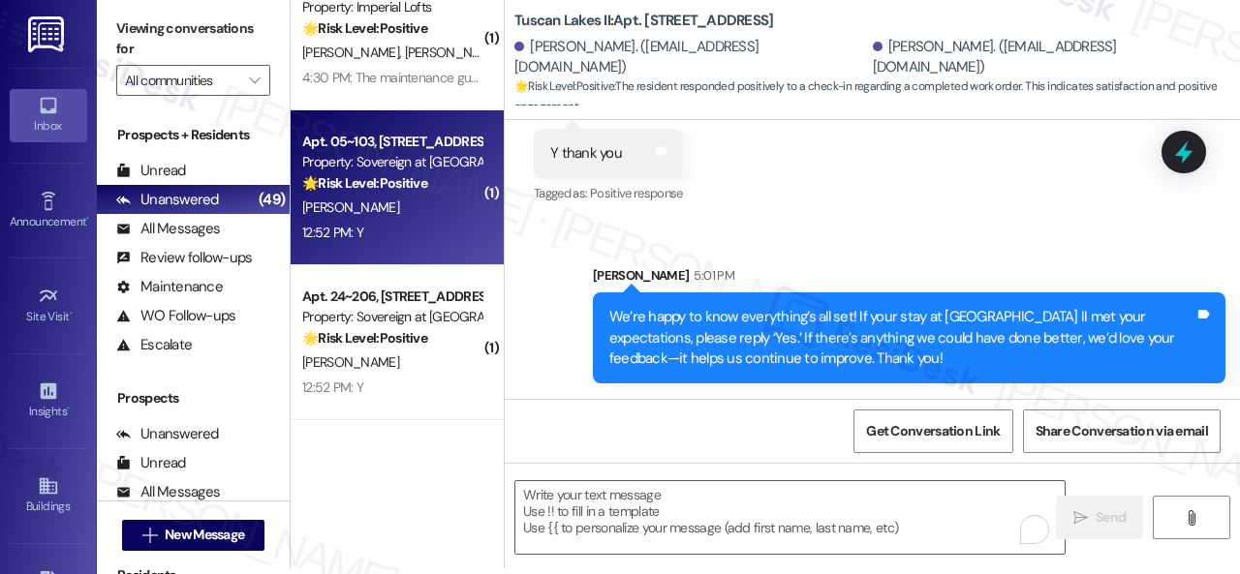
click at [445, 210] on div "S. Smith" at bounding box center [391, 208] width 183 height 24
type textarea "Fetching suggested responses. Please feel free to read through the conversation…"
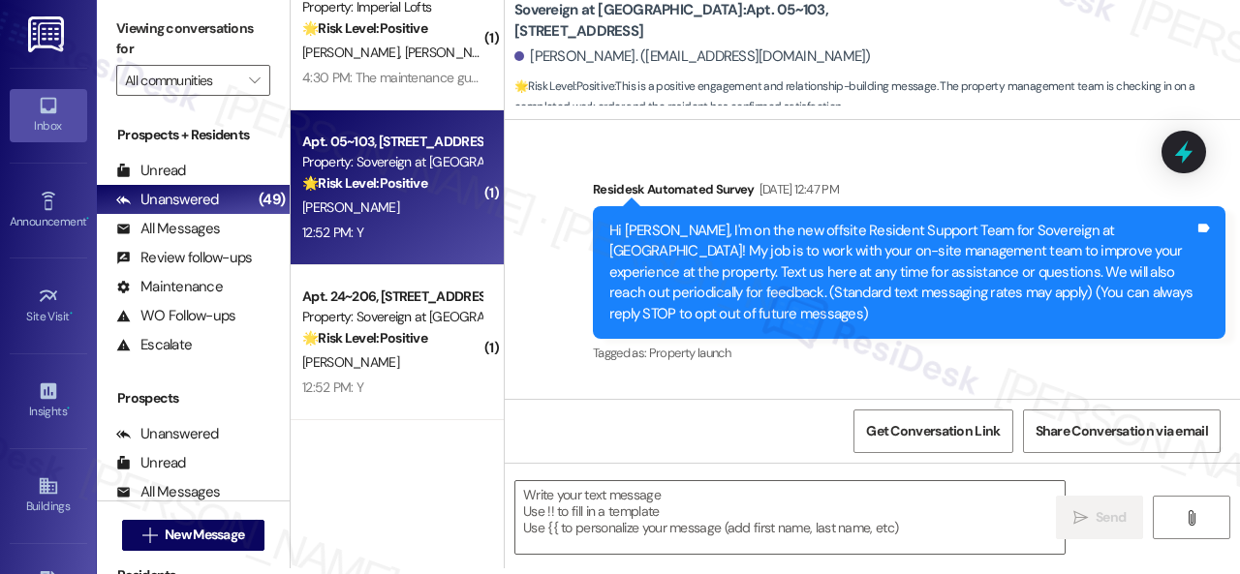
type textarea "Fetching suggested responses. Please feel free to read through the conversation…"
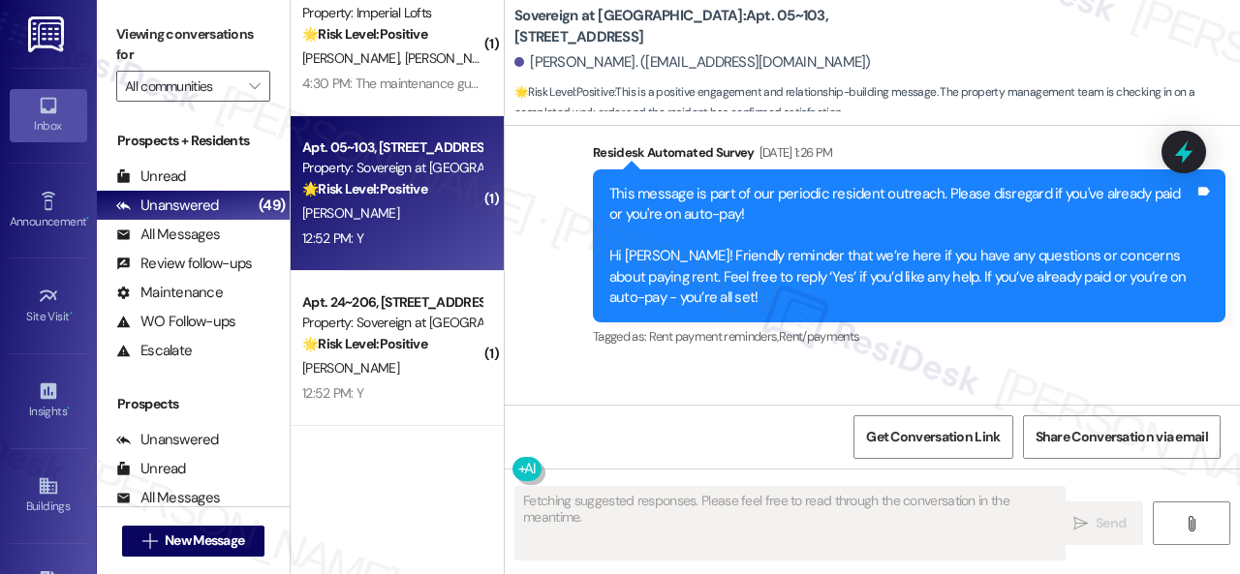
scroll to position [3233, 0]
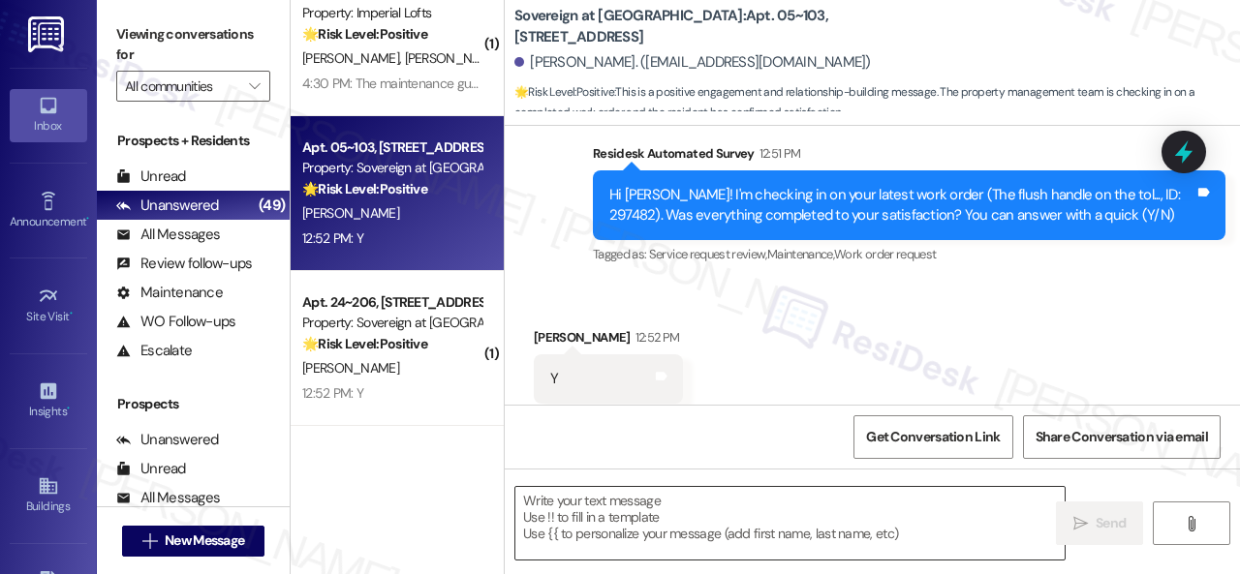
click at [678, 505] on textarea at bounding box center [789, 523] width 549 height 73
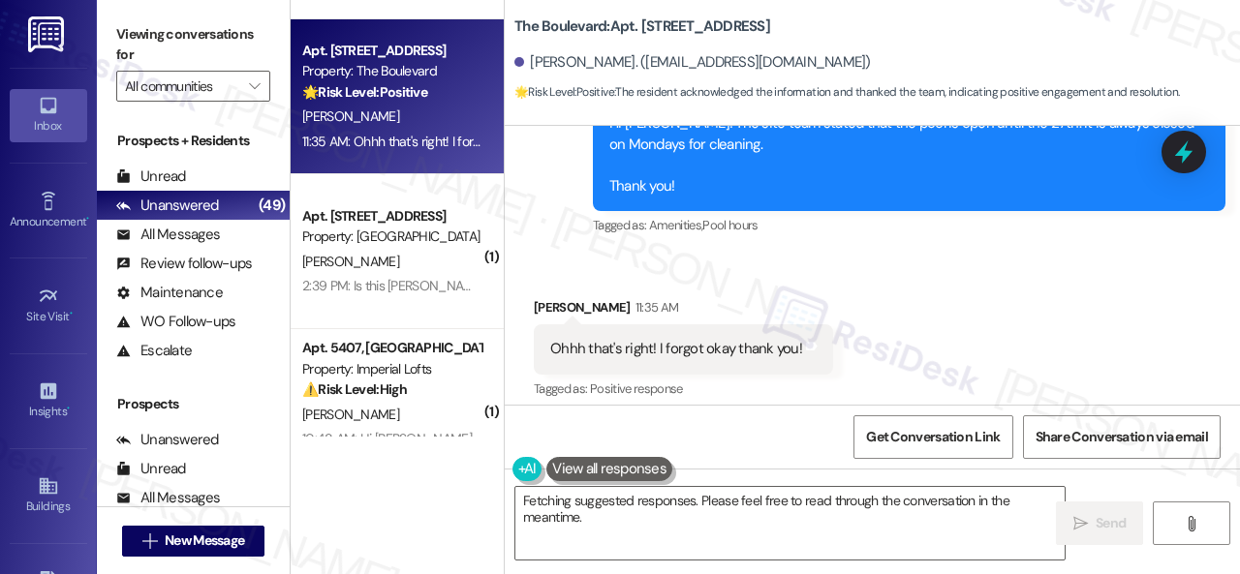
scroll to position [3010, 0]
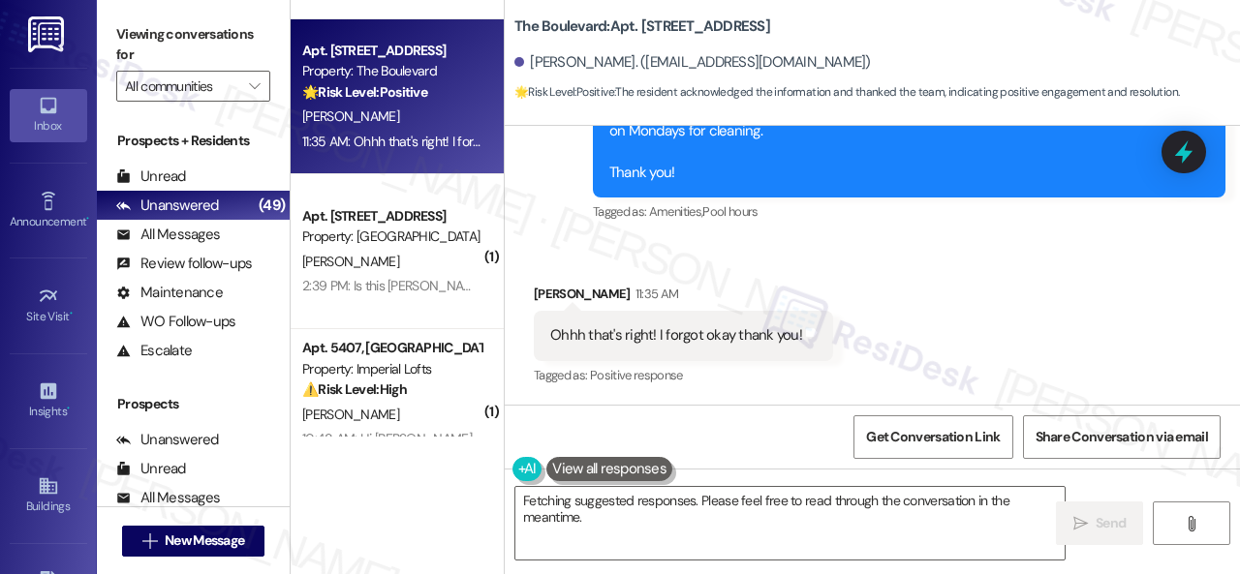
drag, startPoint x: 798, startPoint y: 522, endPoint x: 56, endPoint y: 343, distance: 763.3
click at [200, 426] on div "Viewing conversations for All communities  Prospects + Residents Unread (0) Un…" at bounding box center [668, 287] width 1143 height 574
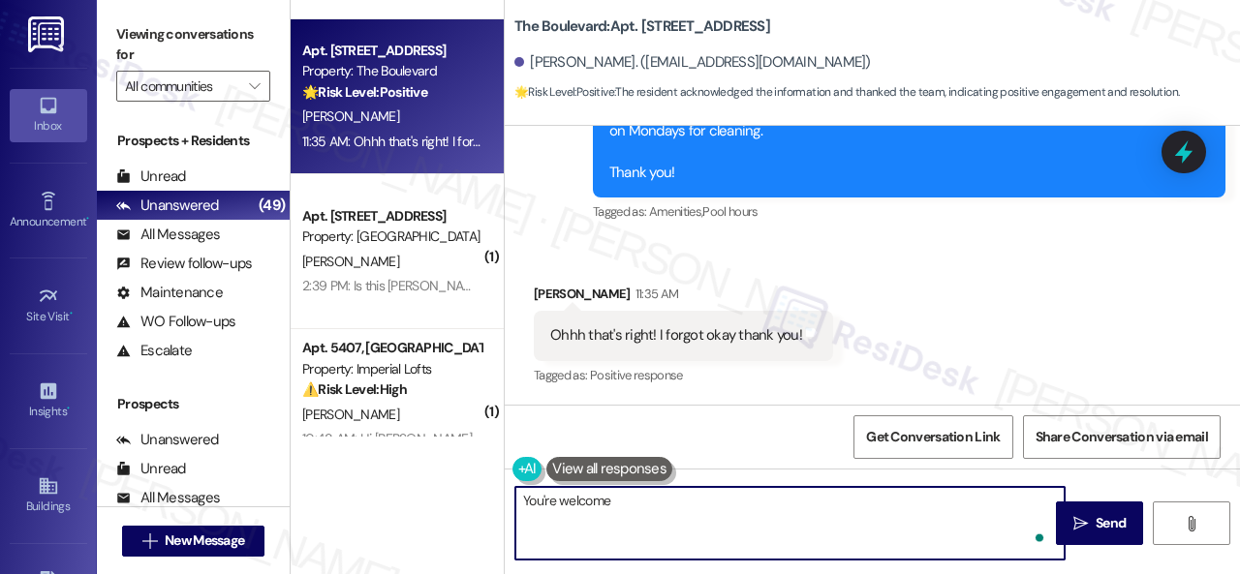
type textarea "You're welcome!"
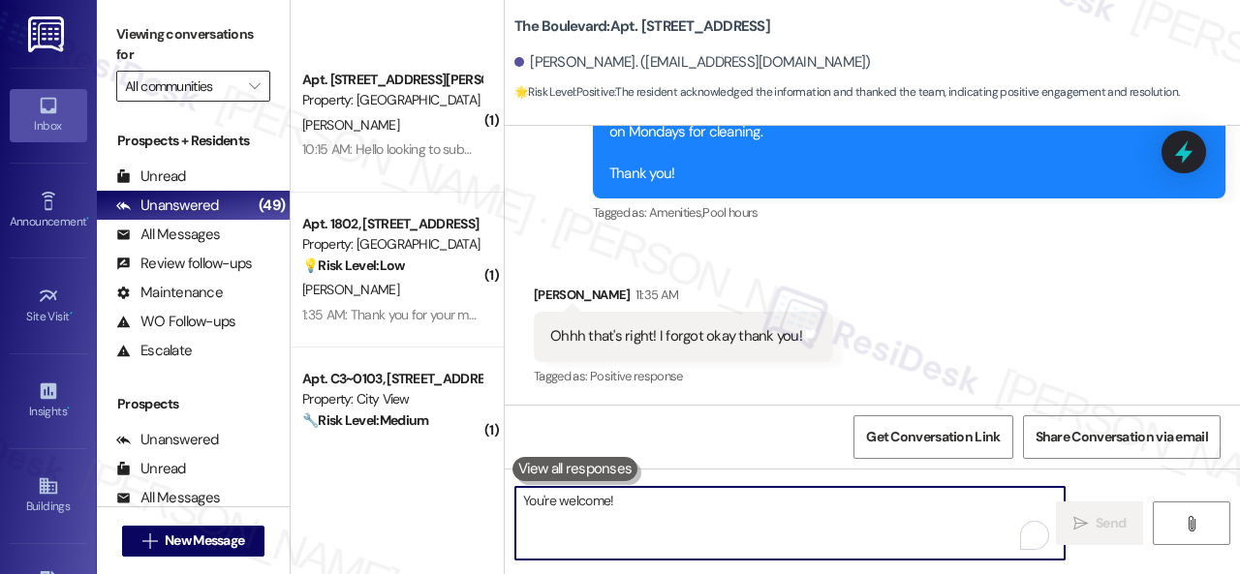
scroll to position [5897, 0]
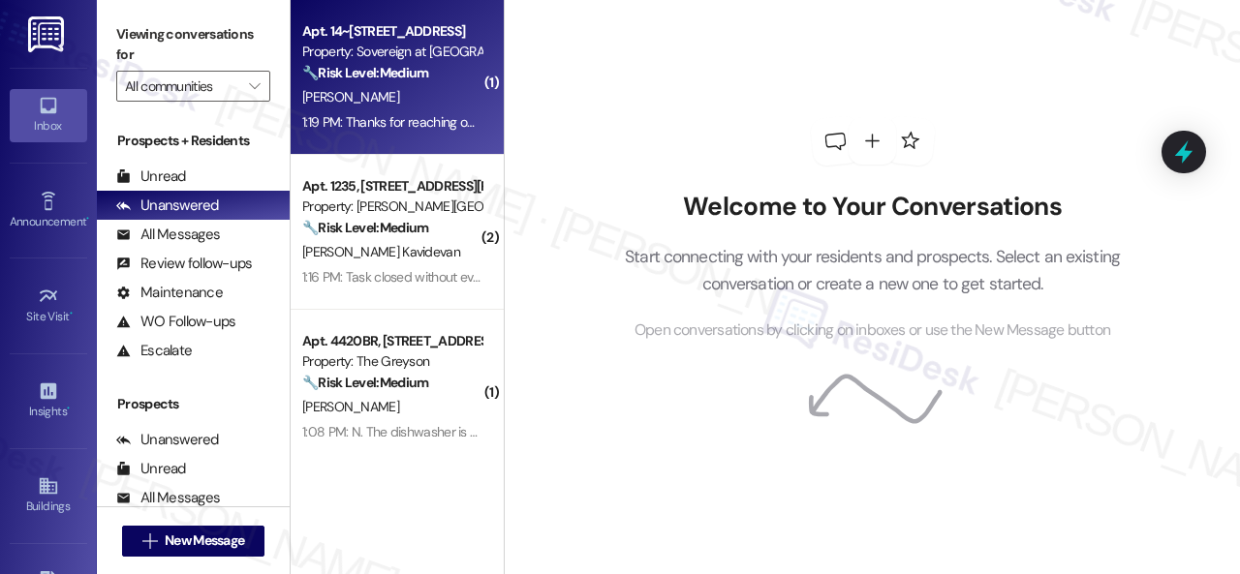
click at [413, 99] on div "[PERSON_NAME]" at bounding box center [391, 97] width 183 height 24
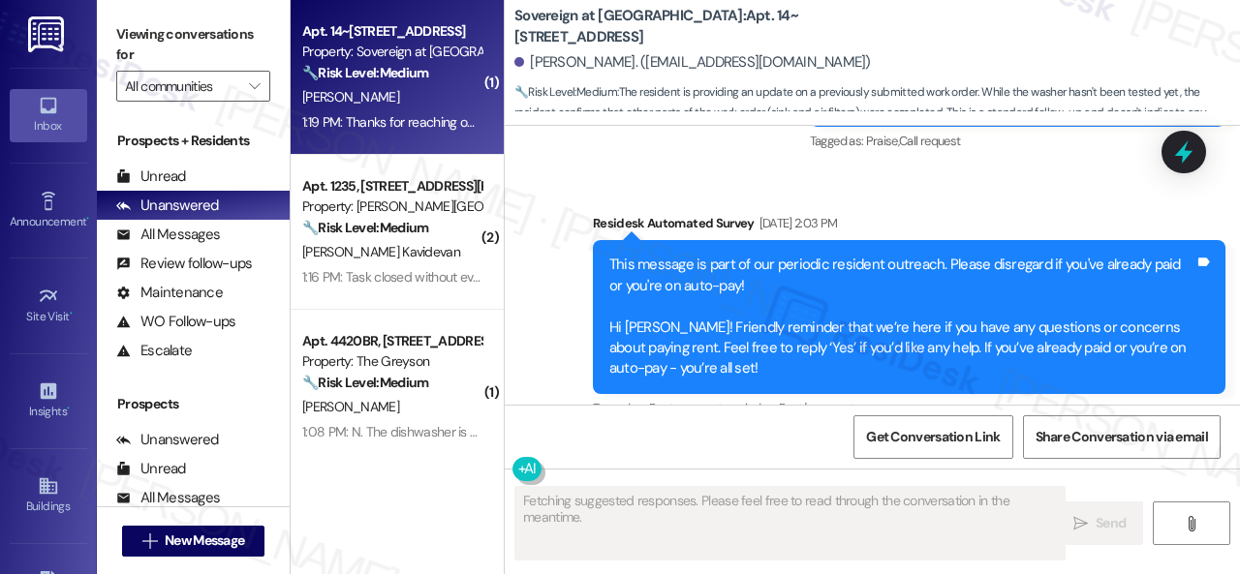
scroll to position [10227, 0]
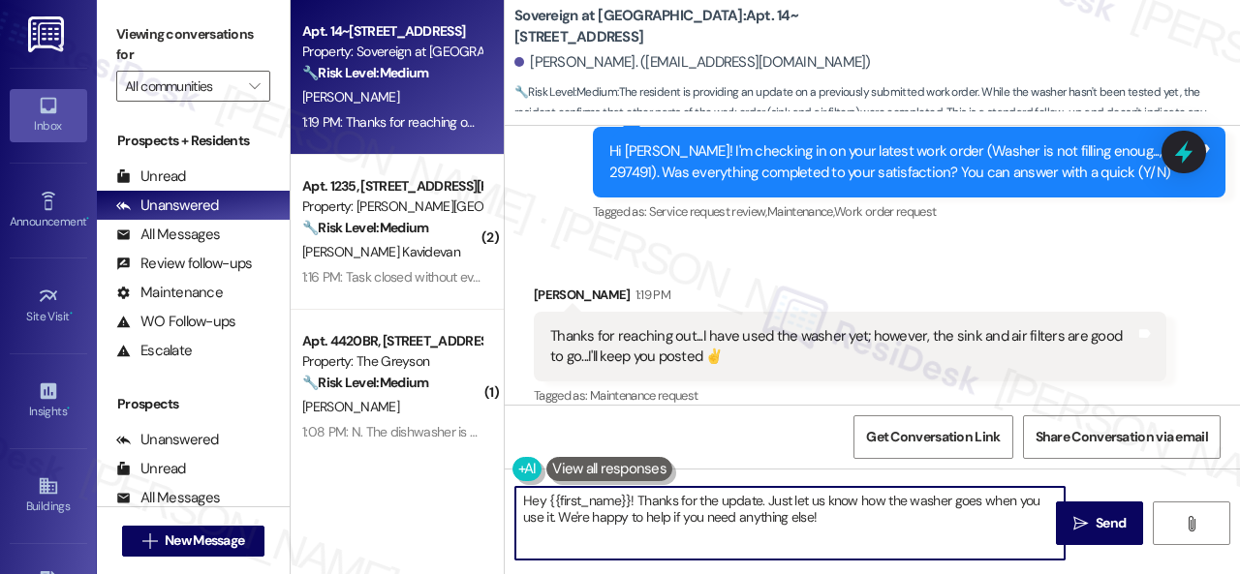
drag, startPoint x: 837, startPoint y: 516, endPoint x: 380, endPoint y: 446, distance: 462.6
click at [380, 446] on div "Apt. 14~[STREET_ADDRESS] Property: Sovereign at [GEOGRAPHIC_DATA] 🔧 Risk Level:…" at bounding box center [765, 287] width 949 height 574
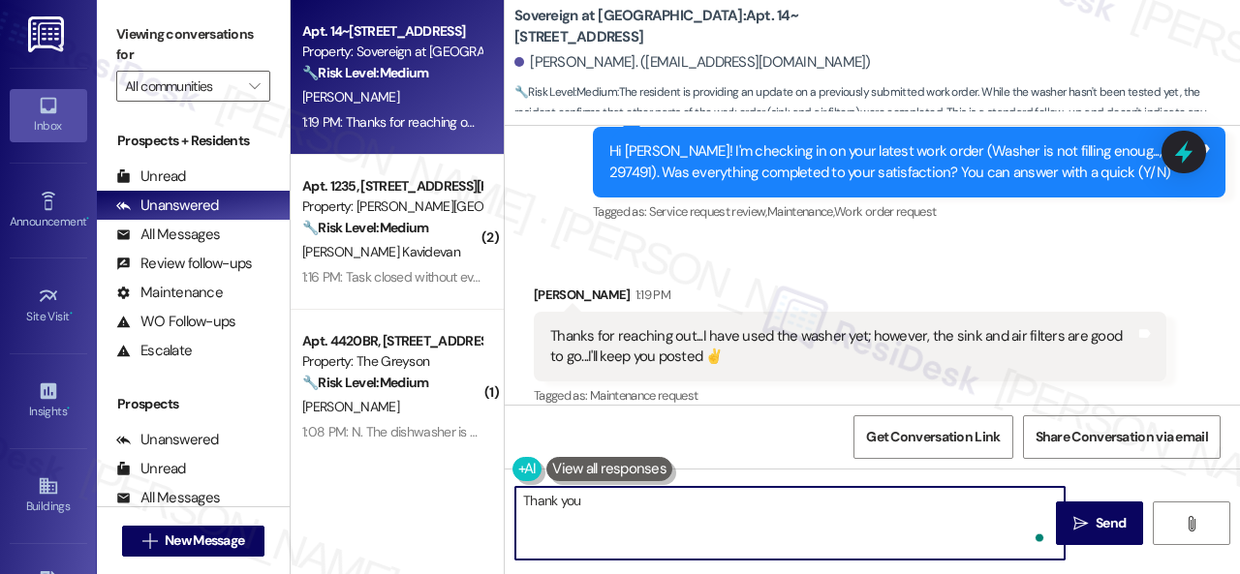
type textarea "Thank you!"
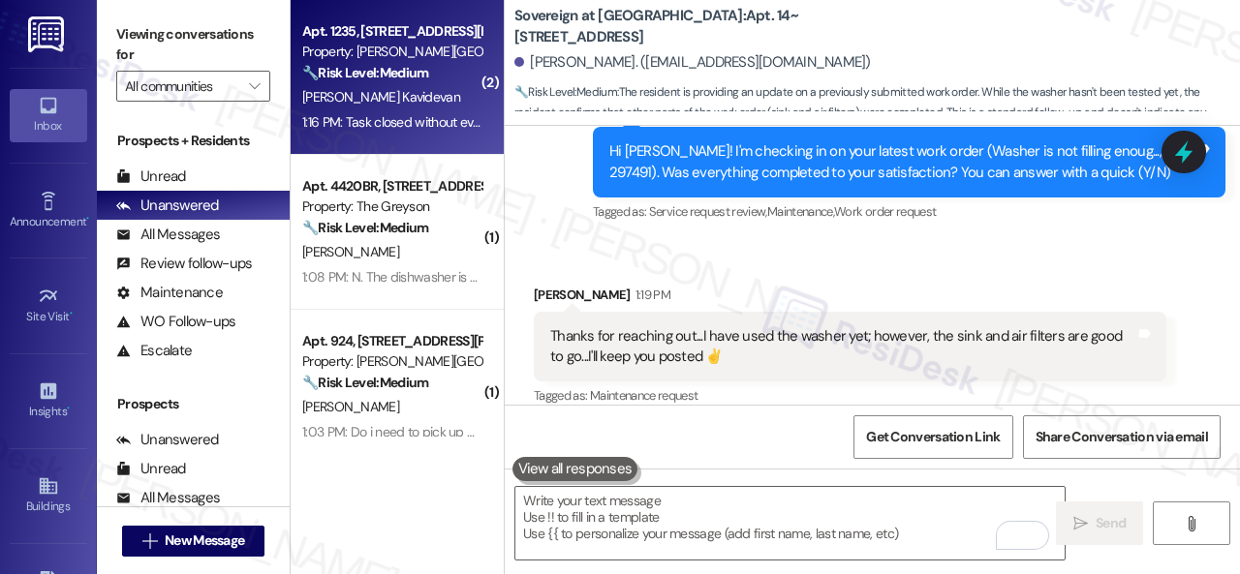
click at [417, 104] on div "[PERSON_NAME] Kavidevan" at bounding box center [391, 97] width 183 height 24
type textarea "Fetching suggested responses. Please feel free to read through the conversation…"
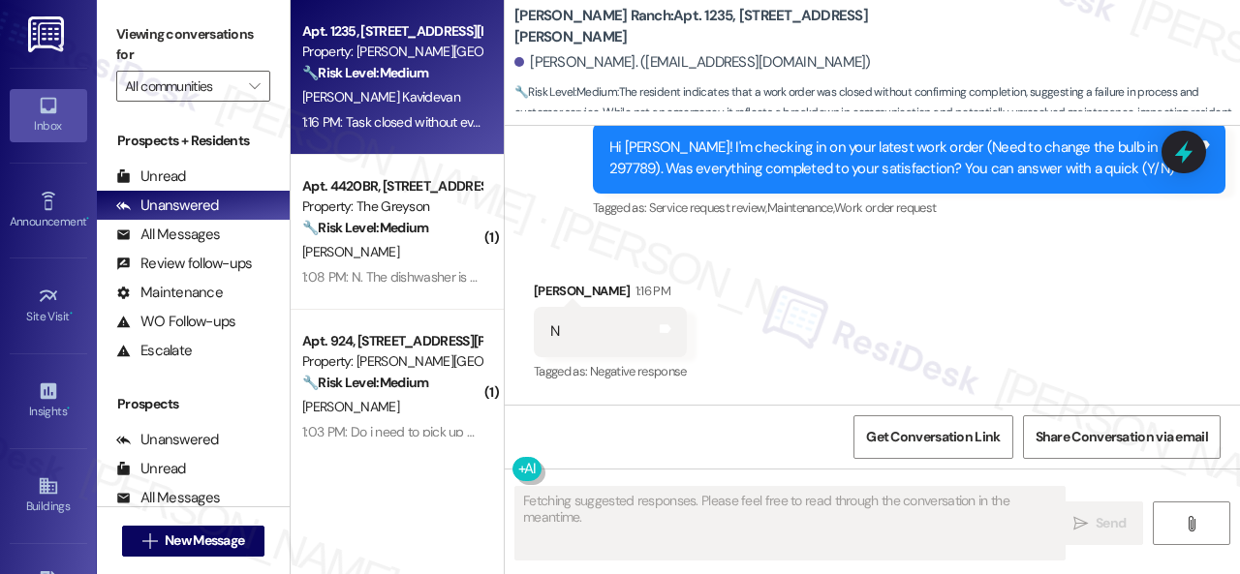
scroll to position [7156, 0]
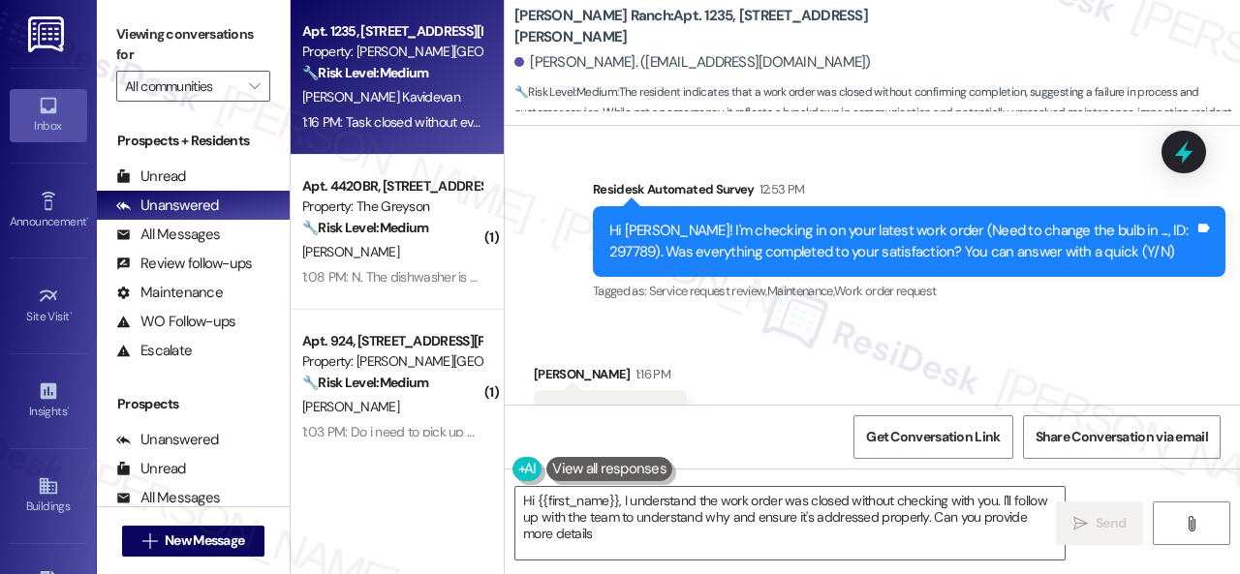
type textarea "Hi {{first_name}}, I understand the work order was closed without checking with…"
drag, startPoint x: 1127, startPoint y: 211, endPoint x: 1156, endPoint y: 208, distance: 28.2
click at [1156, 221] on div "Hi [PERSON_NAME]! I'm checking in on your latest work order (Need to change the…" at bounding box center [901, 242] width 585 height 42
drag, startPoint x: 1126, startPoint y: 213, endPoint x: 1166, endPoint y: 213, distance: 40.7
click at [1166, 221] on div "Hi [PERSON_NAME]! I'm checking in on your latest work order (Need to change the…" at bounding box center [901, 242] width 585 height 42
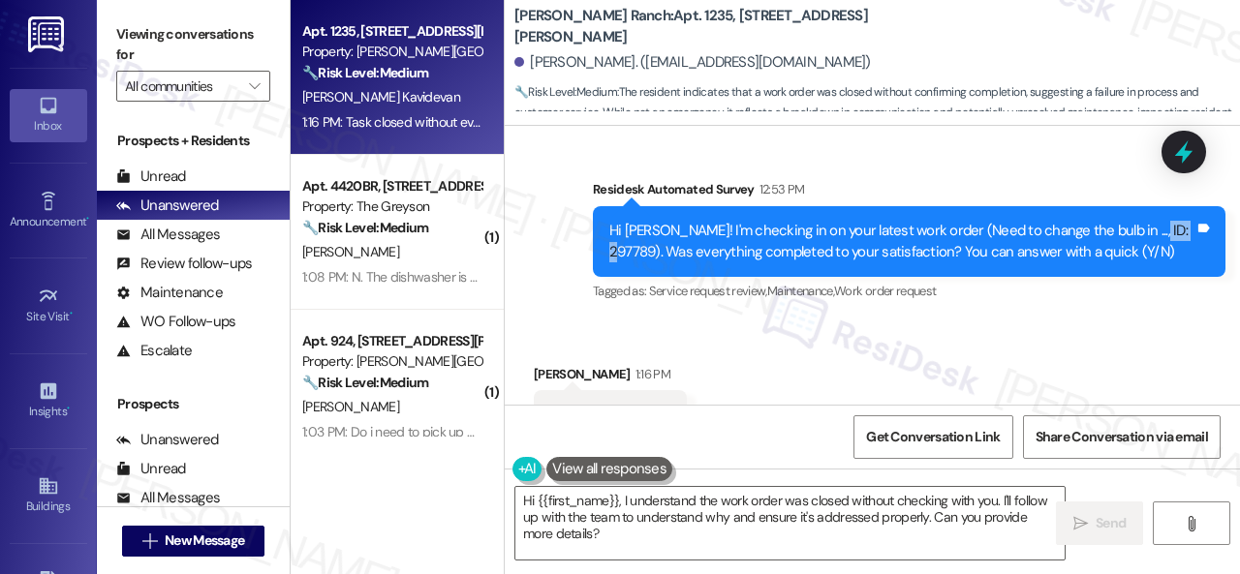
copy div "297789"
click at [901, 350] on div "Received via SMS [PERSON_NAME] 1:16 PM N Tags and notes Tagged as: Negative res…" at bounding box center [872, 471] width 735 height 300
click at [976, 324] on div "Received via SMS [PERSON_NAME] 1:16 PM N Tags and notes Tagged as: Negative res…" at bounding box center [872, 471] width 735 height 300
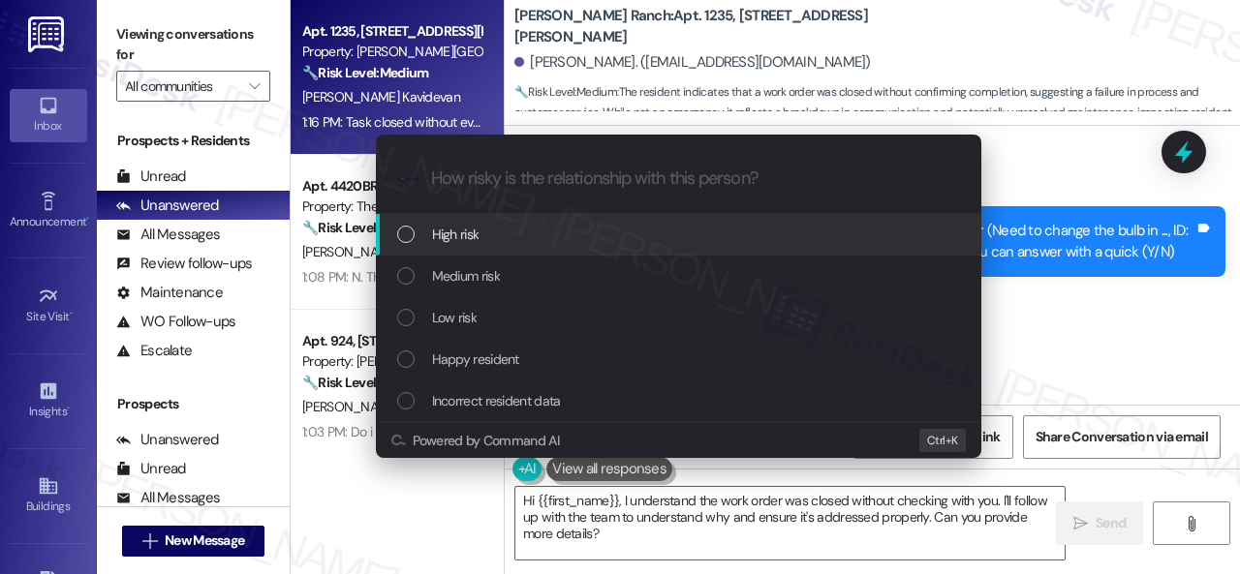
click at [443, 232] on span "High risk" at bounding box center [455, 234] width 47 height 21
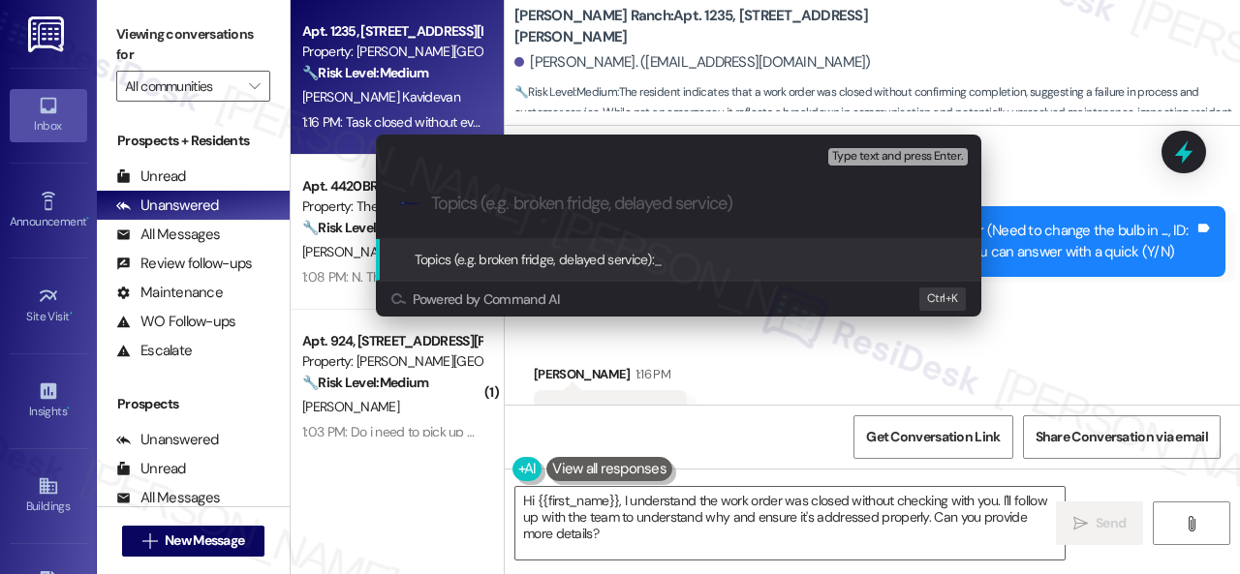
paste input "Follow-up on the closed work order 297789"
type input "Follow-up on the closed work order 297789"
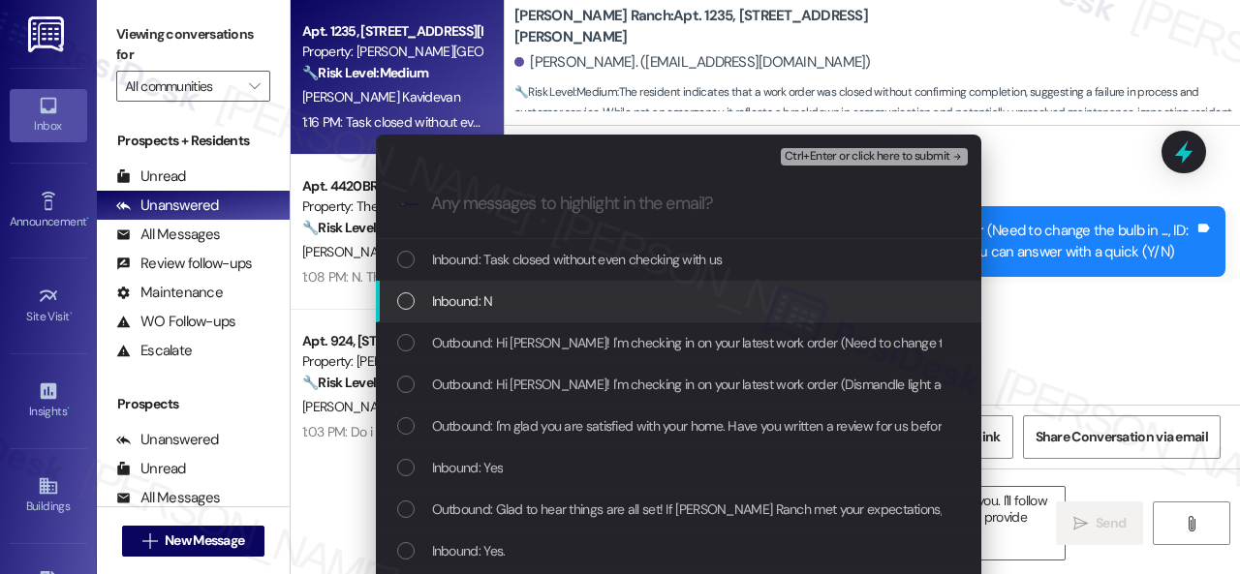
click at [490, 299] on div "Inbound: N" at bounding box center [680, 301] width 567 height 21
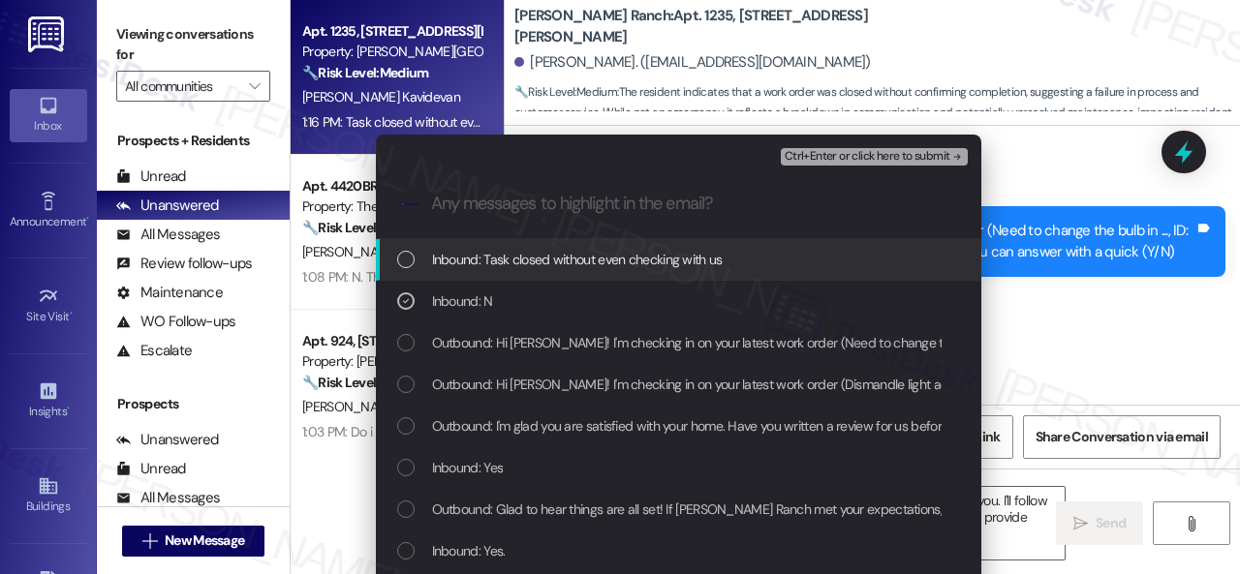
click at [486, 262] on span "Inbound: Task closed without even checking with us" at bounding box center [577, 259] width 291 height 21
click at [796, 159] on span "Ctrl+Enter or click here to submit" at bounding box center [868, 157] width 166 height 14
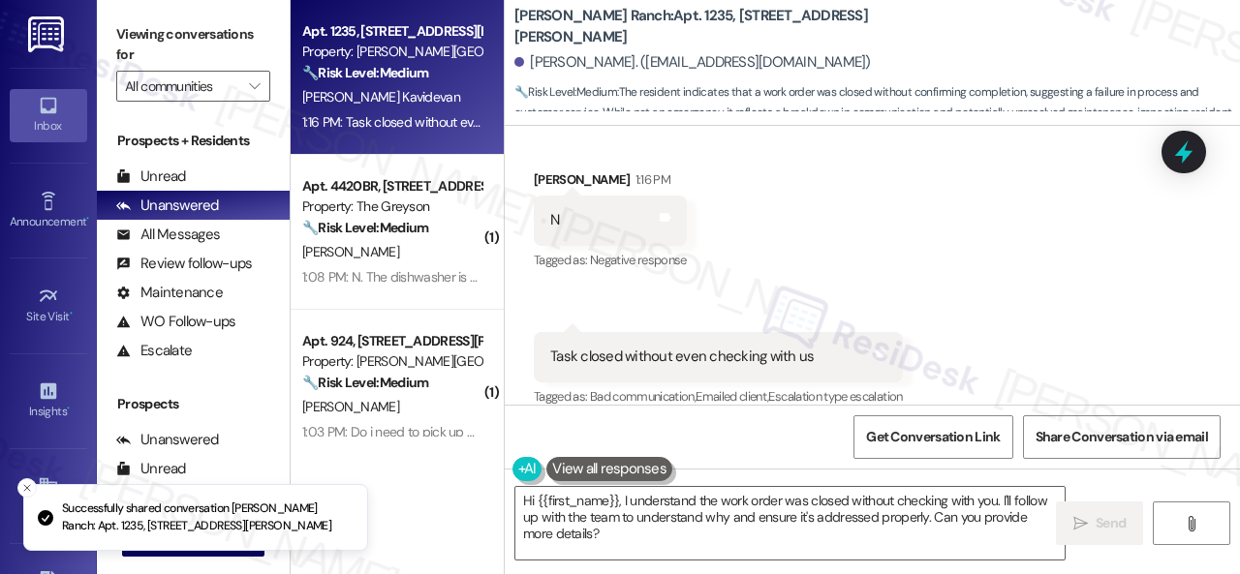
scroll to position [7350, 0]
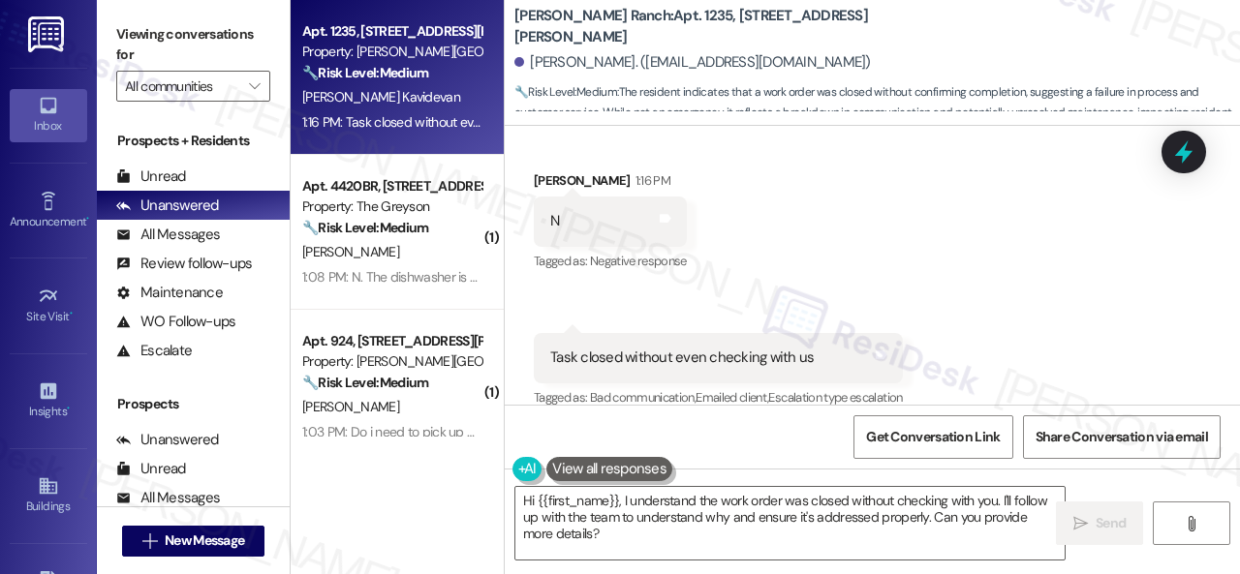
click at [1080, 266] on div "Received via SMS Jeevitha Kavidevan 1:16 PM N Tags and notes Tagged as: Negativ…" at bounding box center [872, 277] width 735 height 300
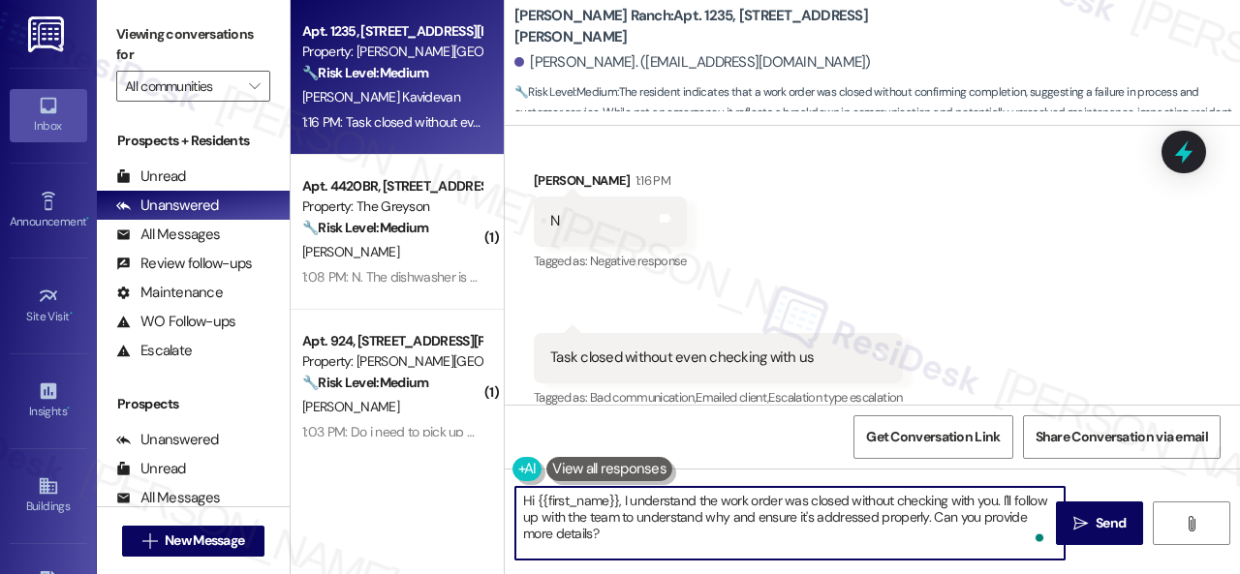
drag, startPoint x: 622, startPoint y: 505, endPoint x: 658, endPoint y: 563, distance: 68.3
click at [658, 563] on div "Hi {{first_name}}, I understand the work order was closed without checking with…" at bounding box center [872, 541] width 735 height 145
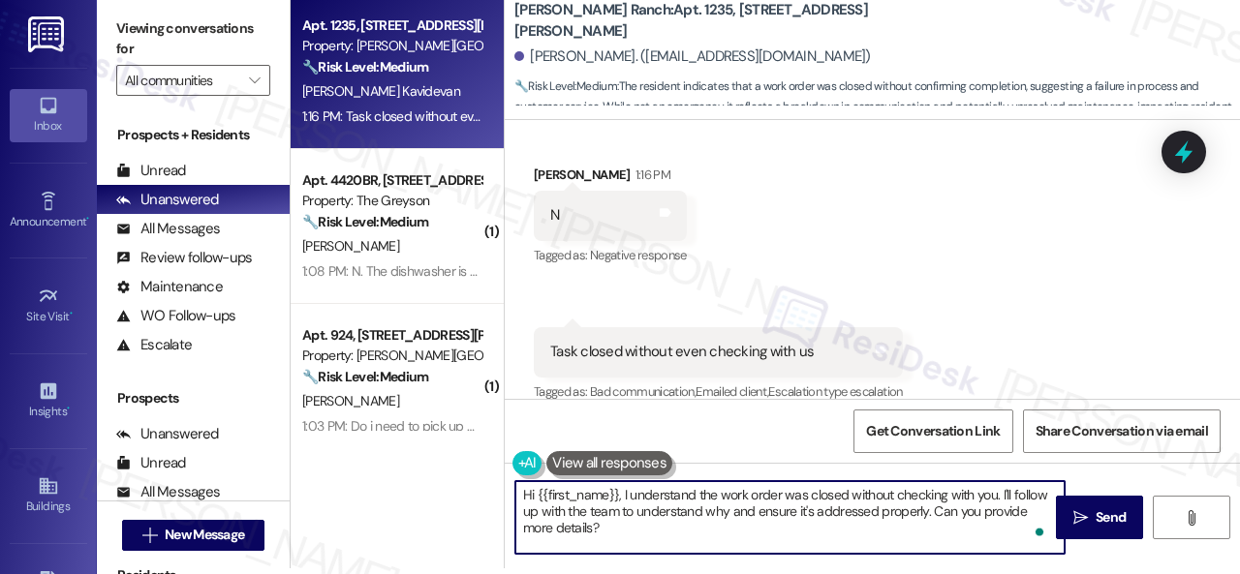
paste textarea "'m sorry to hear the issue hasn't been resolved yet. We apologize for the delay…"
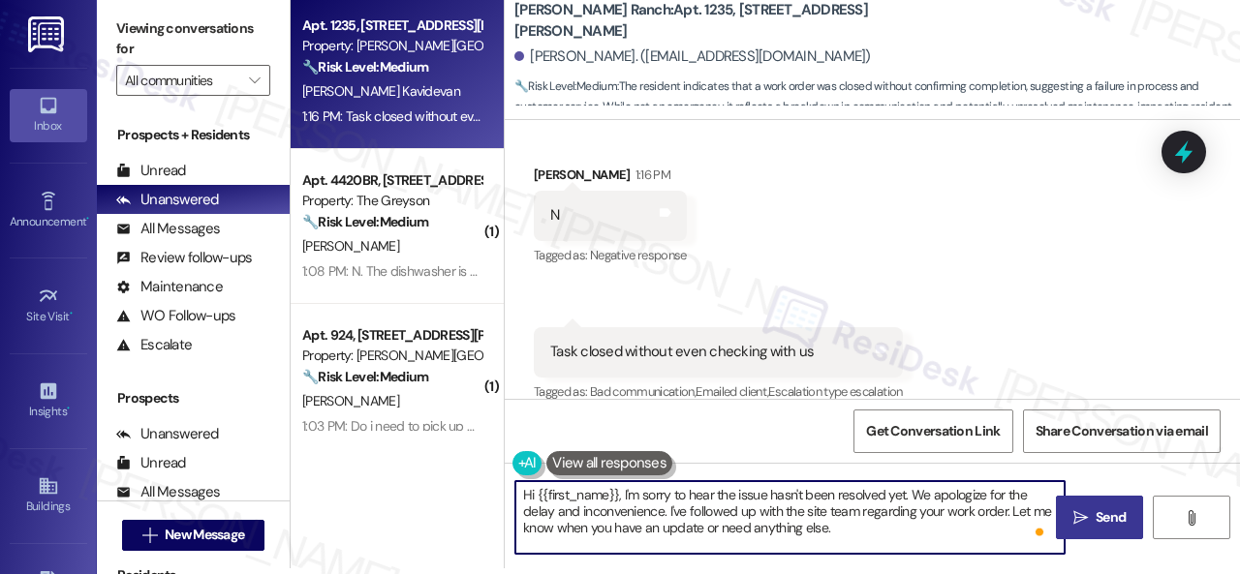
type textarea "Hi {{first_name}}, I'm sorry to hear the issue hasn't been resolved yet. We apo…"
click at [1108, 518] on span "Send" at bounding box center [1111, 518] width 30 height 20
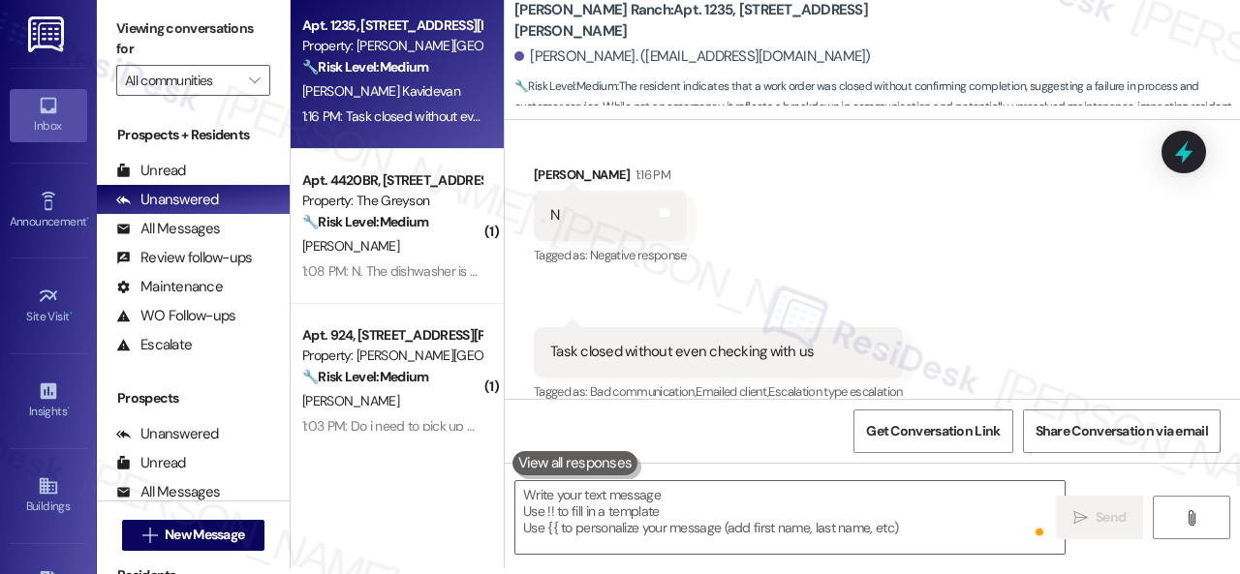
scroll to position [0, 0]
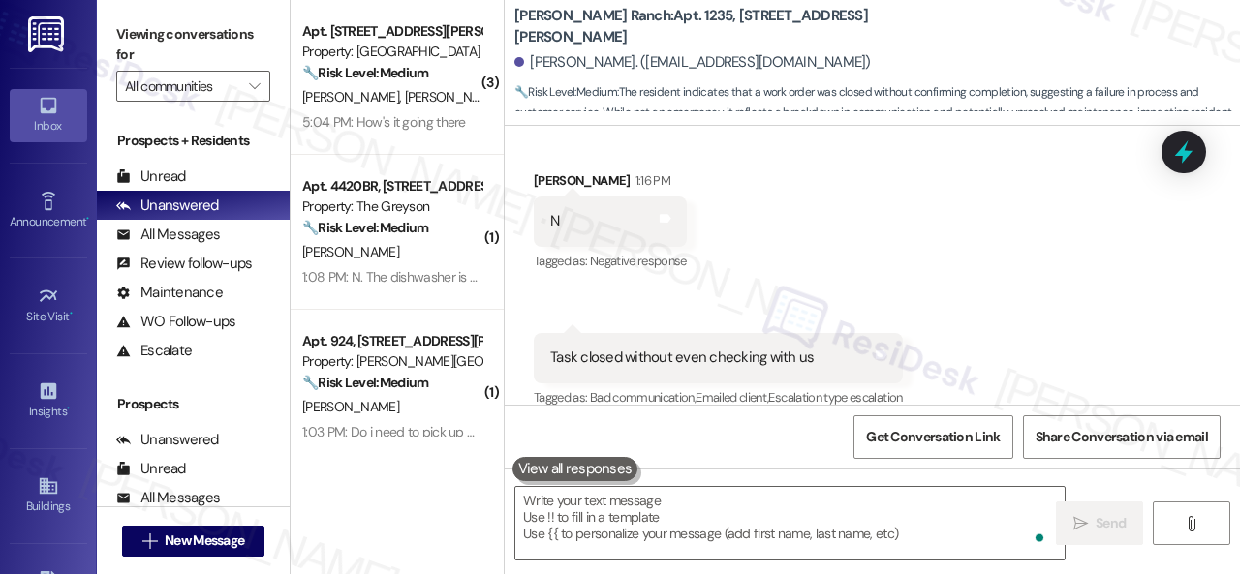
click at [451, 104] on div "[PERSON_NAME] [PERSON_NAME]" at bounding box center [391, 97] width 183 height 24
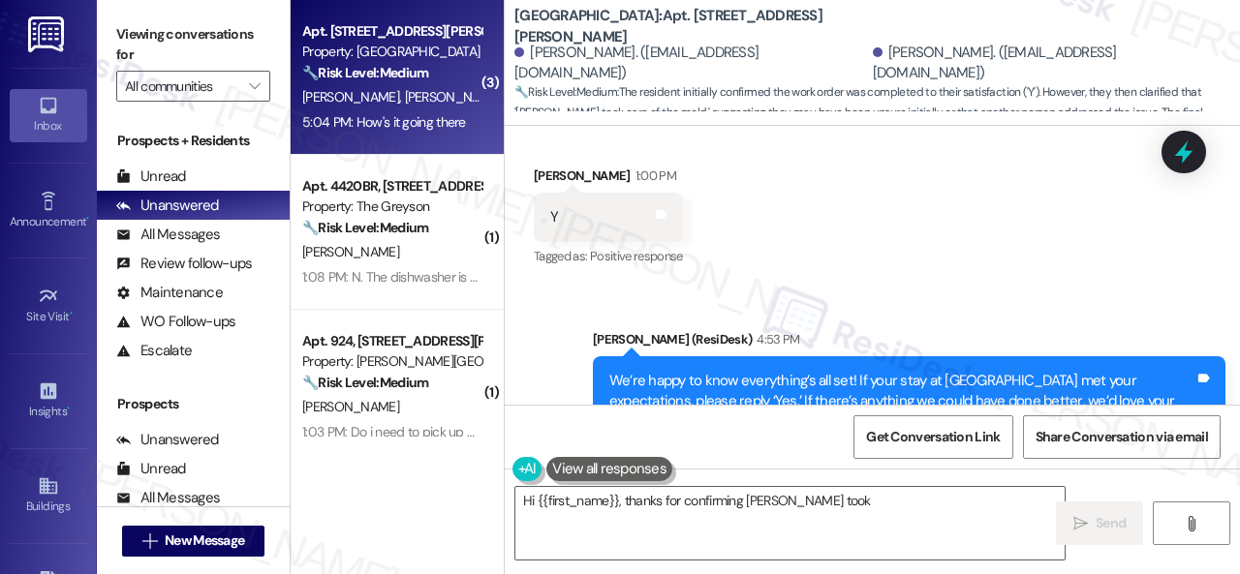
scroll to position [4126, 0]
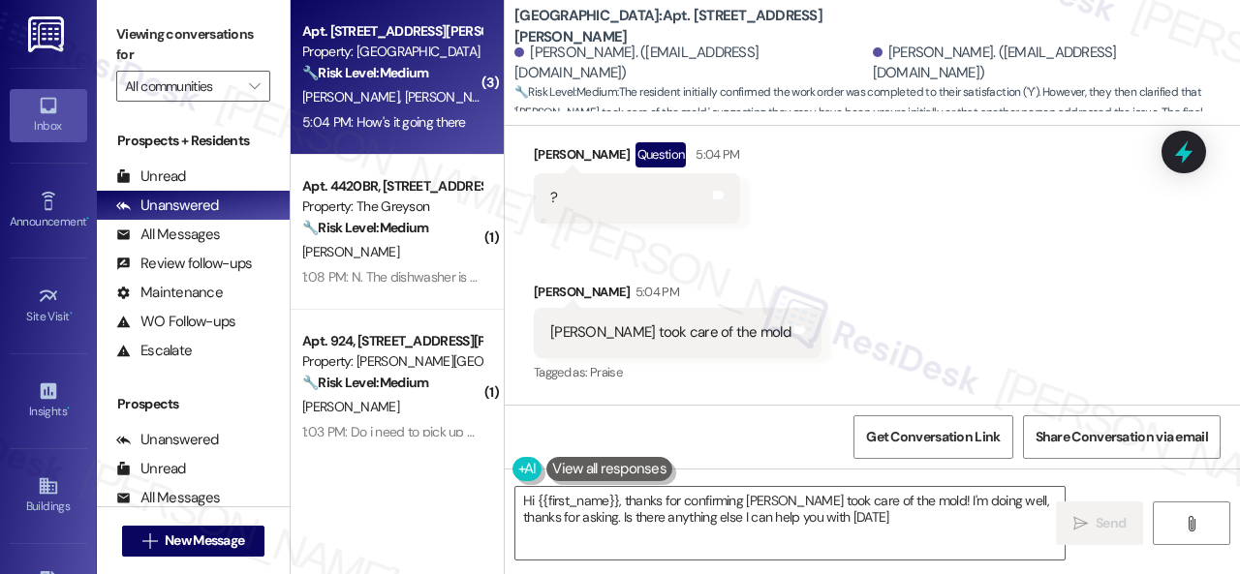
type textarea "Hi {{first_name}}, thanks for confirming [PERSON_NAME] took care of the mold! I…"
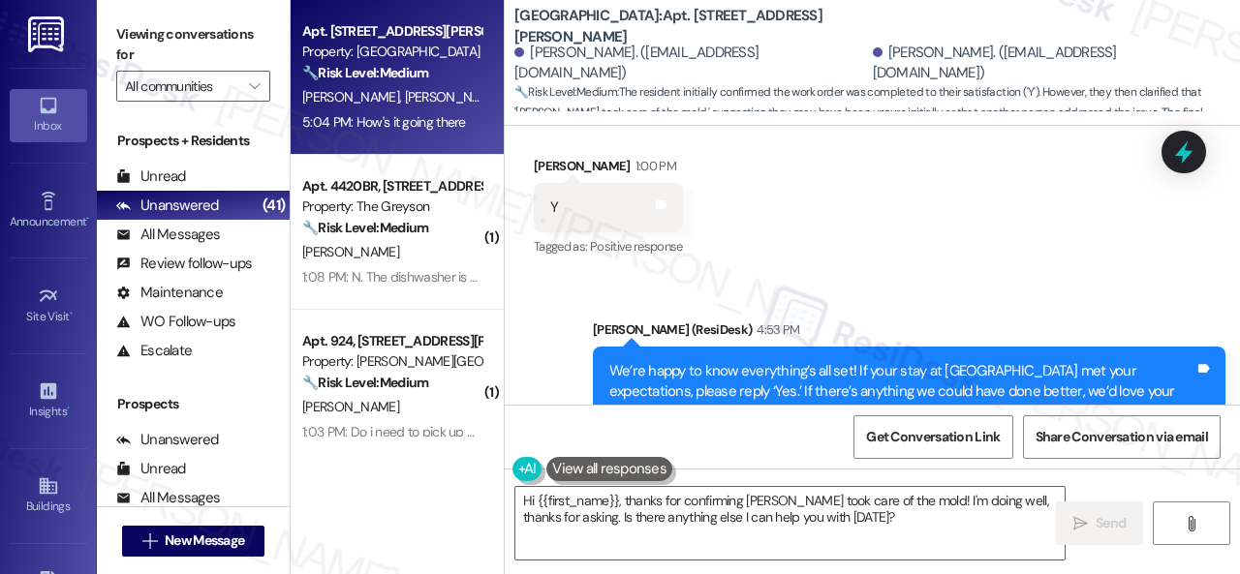
scroll to position [3741, 0]
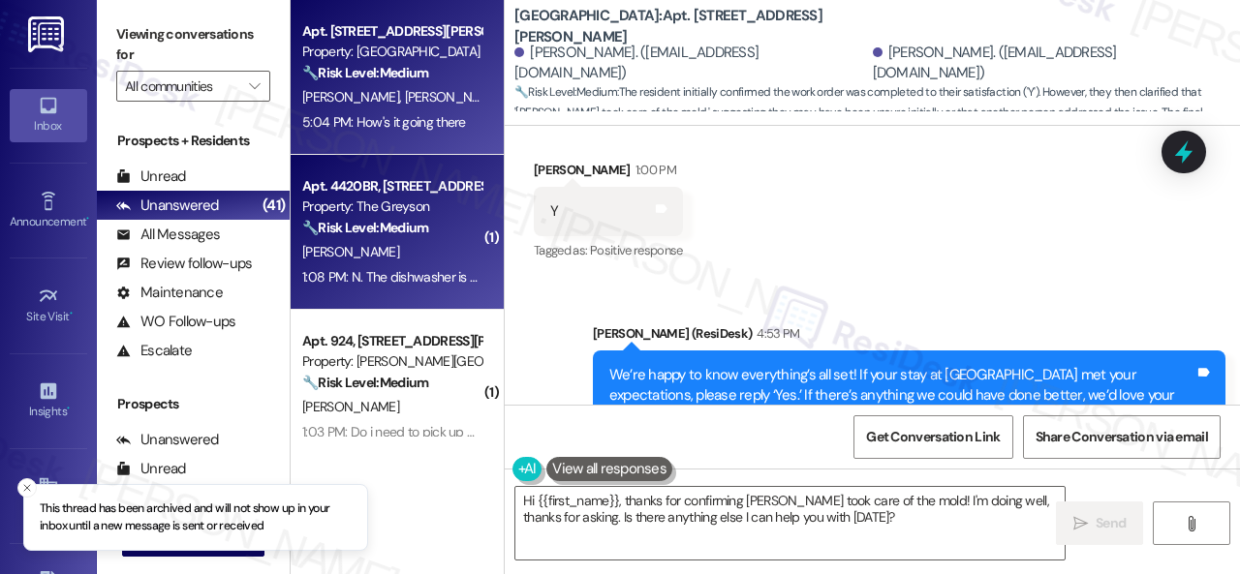
click at [424, 268] on div "1:08 PM: N. The dishwasher is no better 1:08 PM: N. The dishwasher is no better" at bounding box center [412, 276] width 220 height 17
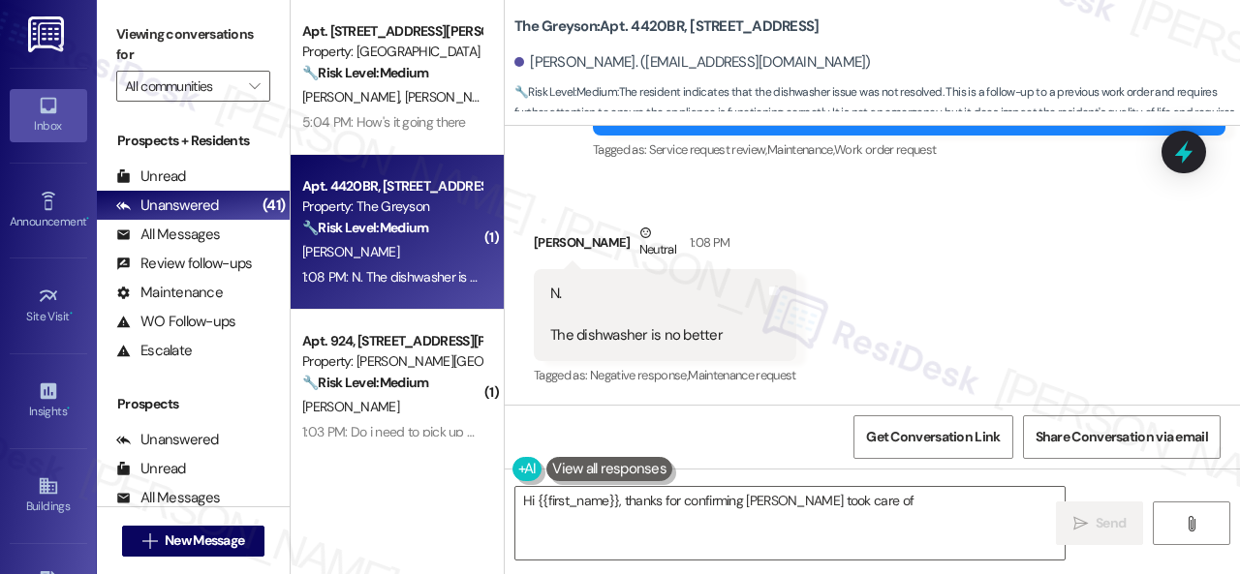
scroll to position [282, 0]
type textarea "Hi {{first_name}}, thanks for confirming [PERSON_NAME] took care of the mold! I…"
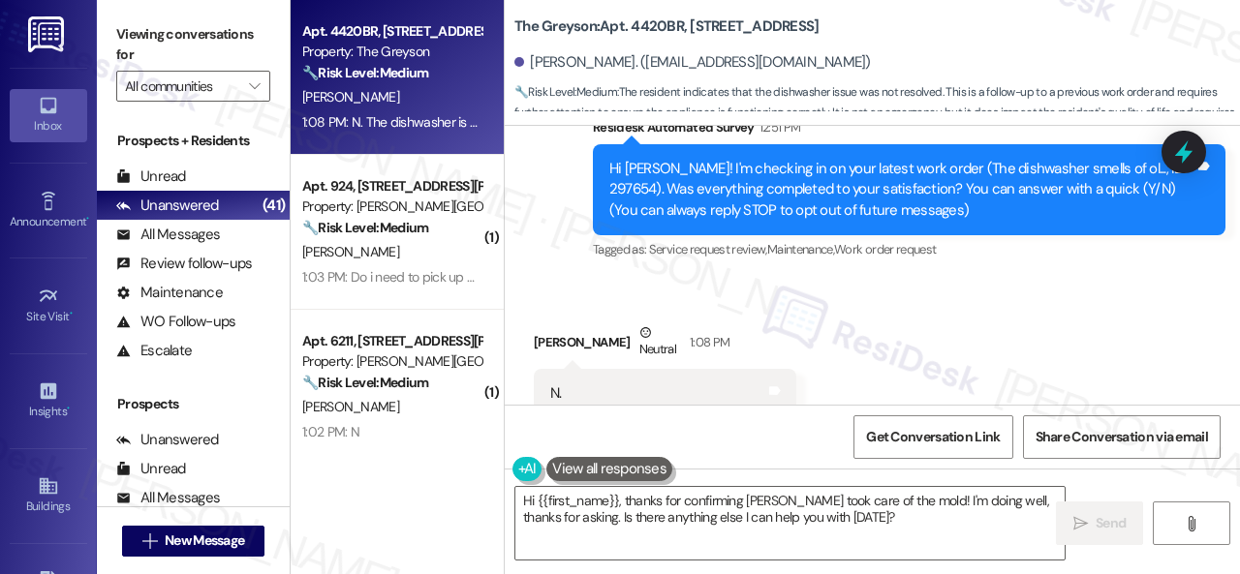
scroll to position [88, 0]
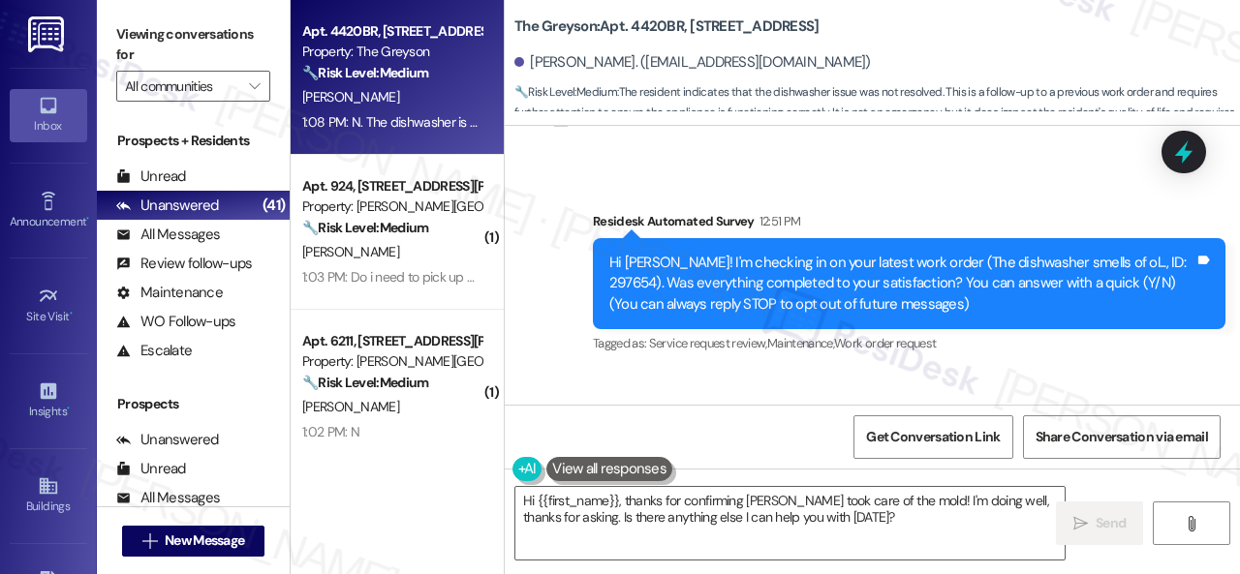
click at [1127, 259] on div "Hi [PERSON_NAME]! I'm checking in on your latest work order (The dishwasher sme…" at bounding box center [901, 284] width 585 height 62
drag, startPoint x: 1120, startPoint y: 261, endPoint x: 1161, endPoint y: 261, distance: 41.7
click at [1161, 261] on div "Hi [PERSON_NAME]! I'm checking in on your latest work order (The dishwasher sme…" at bounding box center [901, 284] width 585 height 62
copy div "297654"
click at [897, 211] on div "Residesk Automated Survey 12:51 PM" at bounding box center [909, 224] width 633 height 27
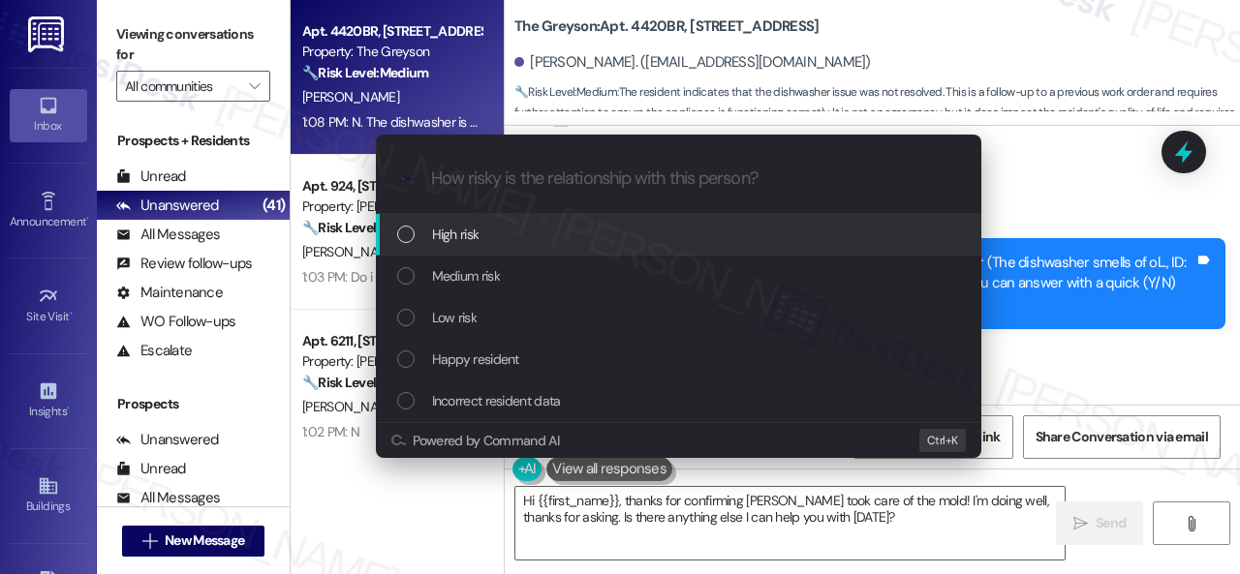
click at [457, 237] on span "High risk" at bounding box center [455, 234] width 47 height 21
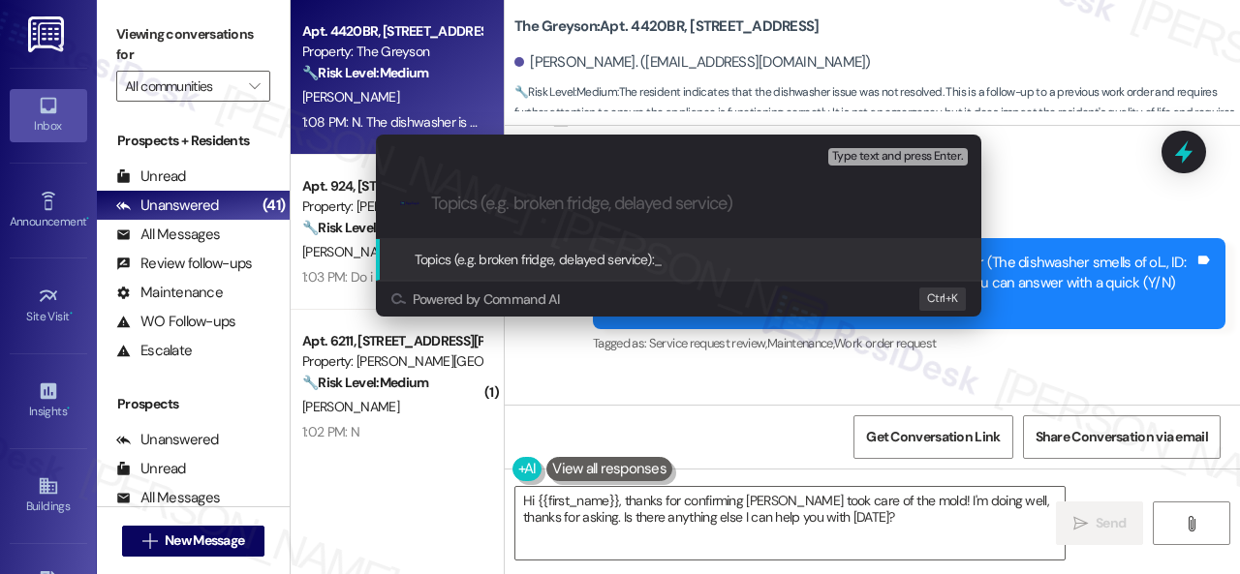
paste input "Follow-up on the closed work order 297654"
type input "Follow-up on the closed work order 297654"
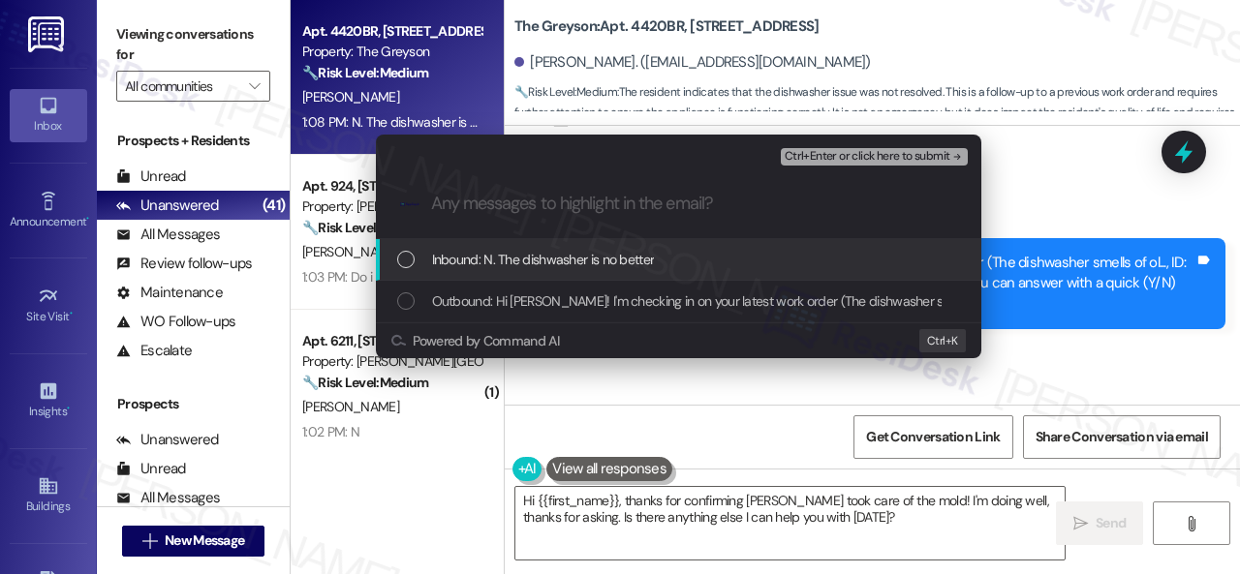
click at [593, 255] on span "Inbound: N. The dishwasher is no better" at bounding box center [543, 259] width 223 height 21
click at [876, 154] on span "Ctrl+Enter or click here to submit" at bounding box center [868, 157] width 166 height 14
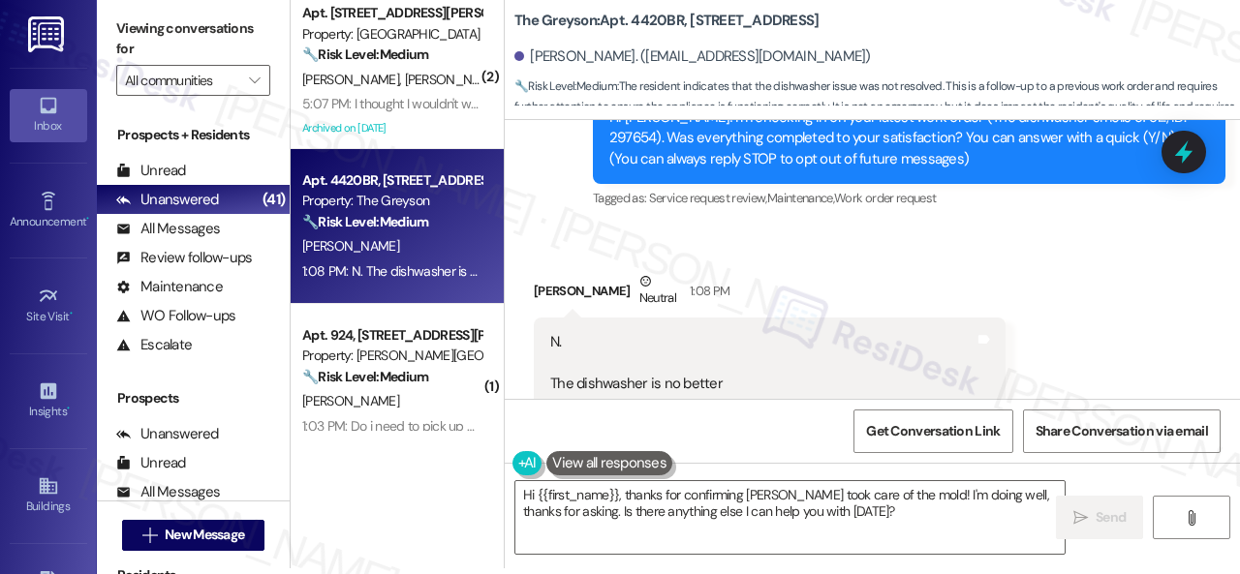
scroll to position [282, 0]
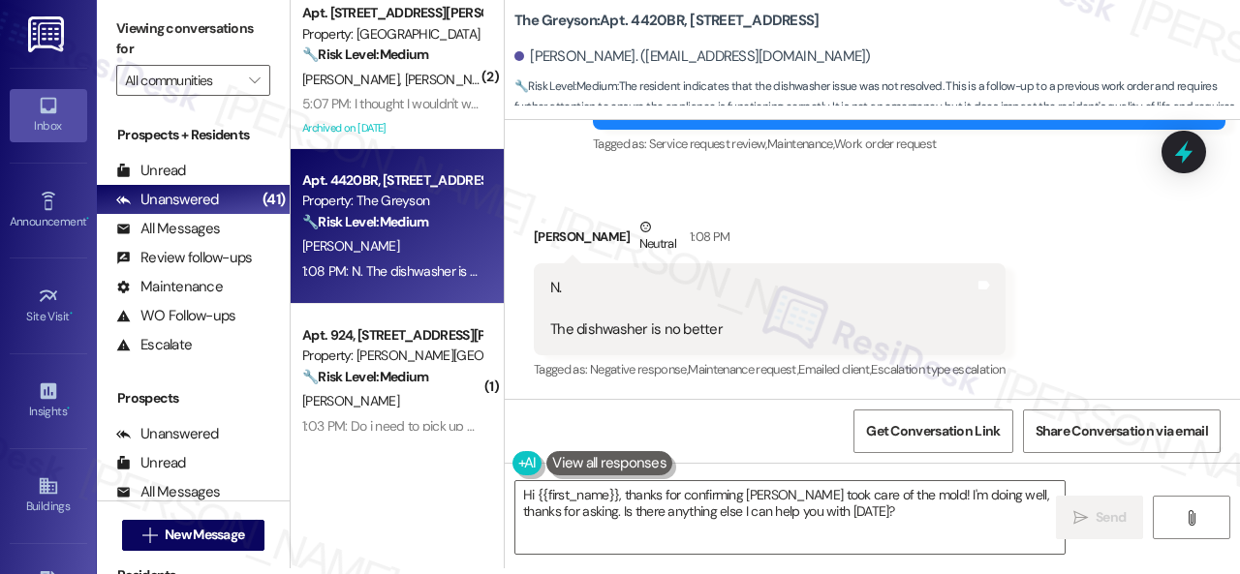
click at [1004, 226] on div "Michael Lemaster Neutral 1:08 PM" at bounding box center [770, 240] width 472 height 47
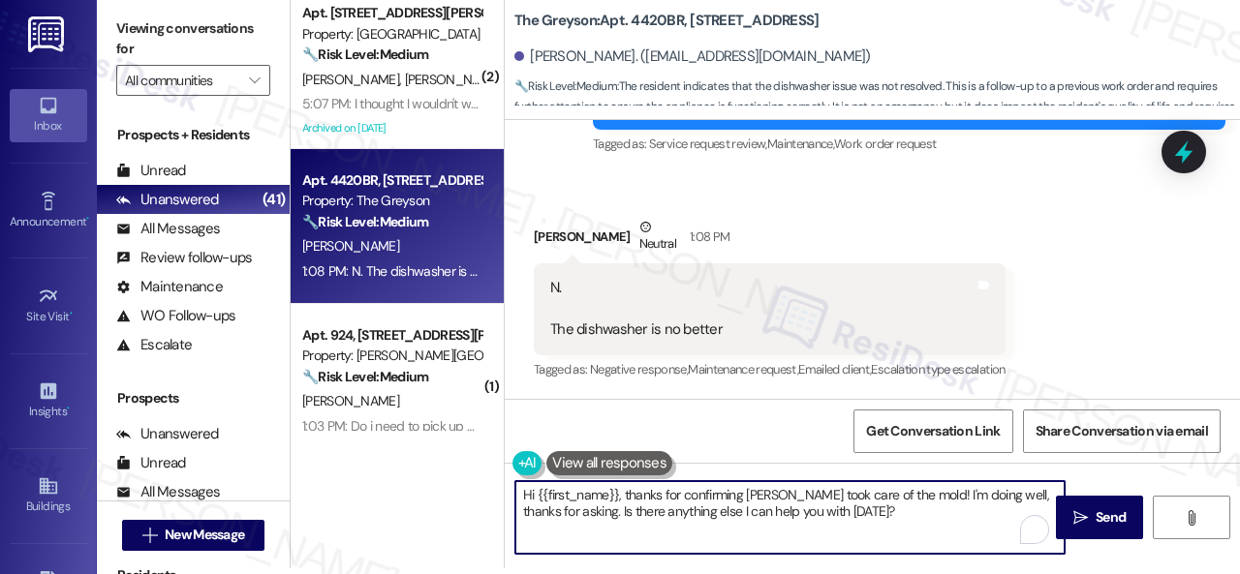
drag, startPoint x: 851, startPoint y: 514, endPoint x: 298, endPoint y: 448, distance: 557.0
click at [339, 464] on div "( 2 ) Apt. 302, 931 Fletcher Avenue Property: Pinnex North Square 🔧 Risk Level:…" at bounding box center [765, 281] width 949 height 574
paste textarea "I'm sorry to hear the issue hasn't been resolved yet. We apologize for the dela…"
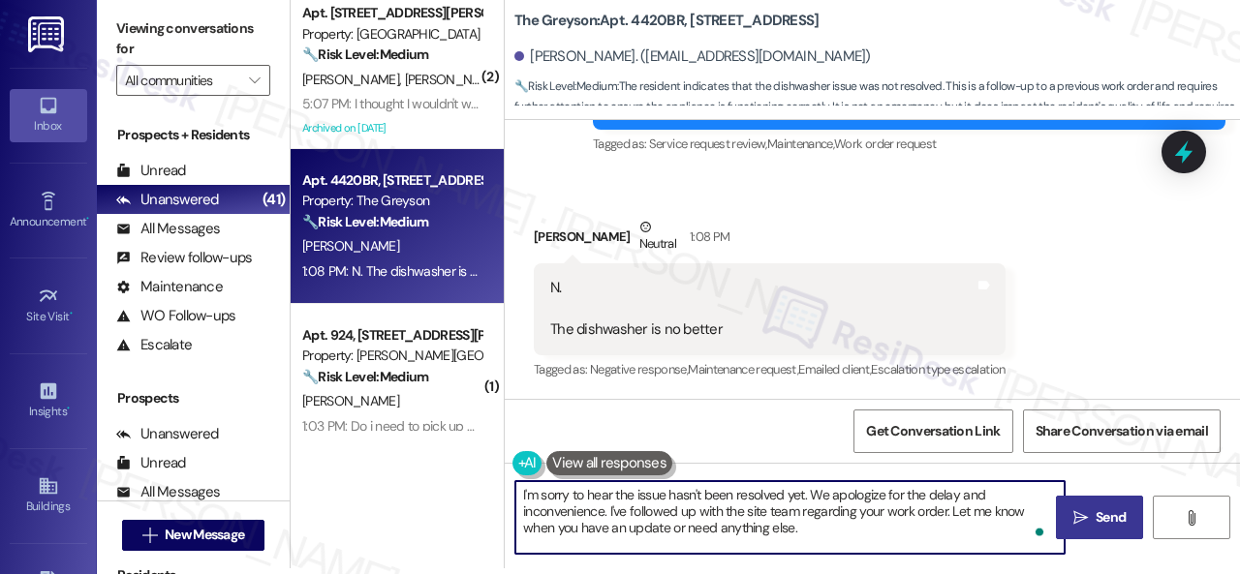
type textarea "I'm sorry to hear the issue hasn't been resolved yet. We apologize for the dela…"
click at [1110, 510] on span "Send" at bounding box center [1111, 518] width 30 height 20
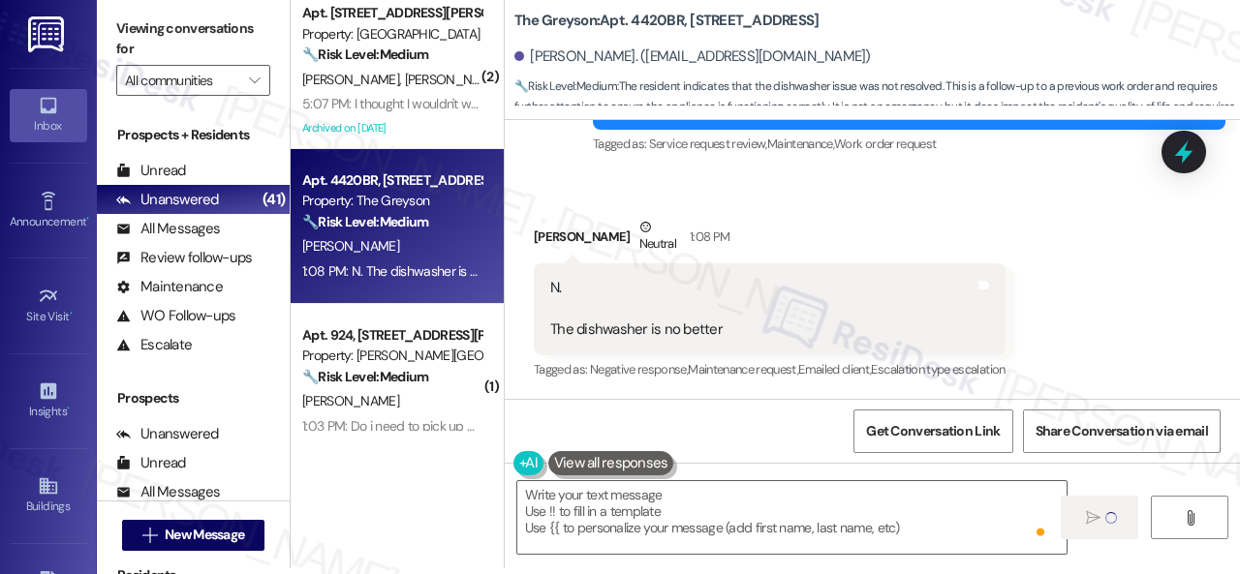
type textarea "Fetching suggested responses. Please feel free to read through the conversation…"
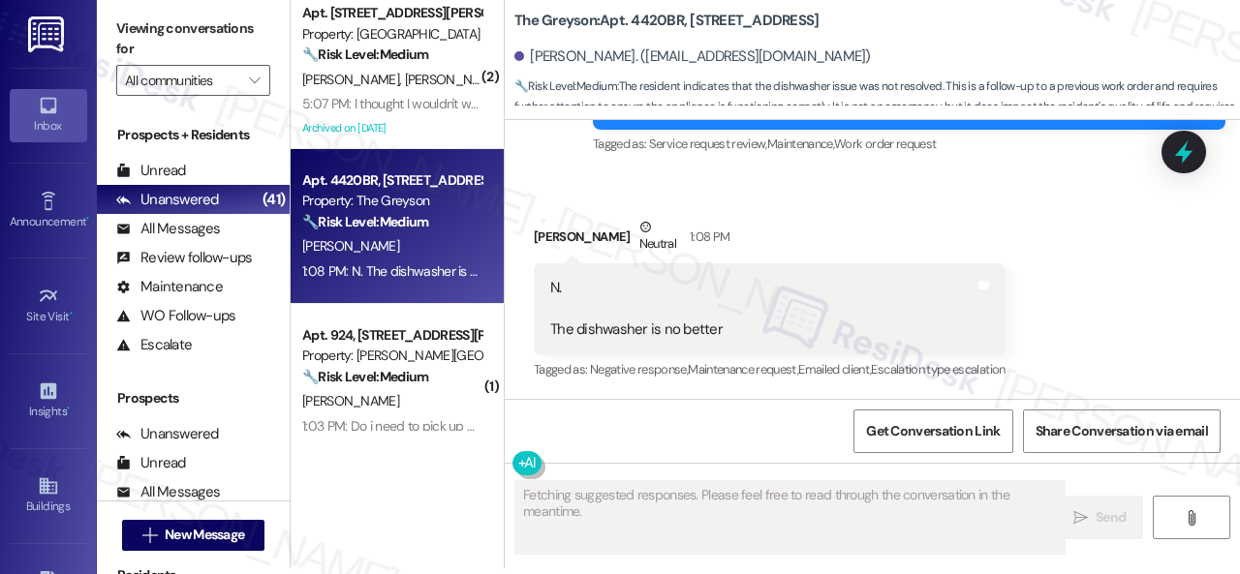
scroll to position [281, 0]
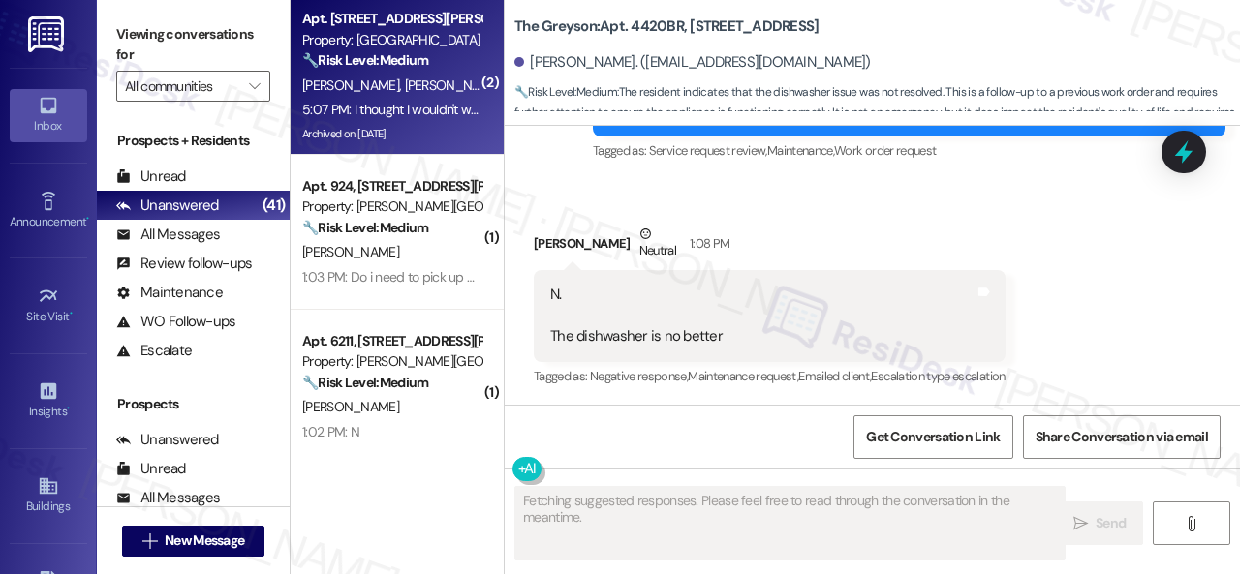
click at [449, 84] on div "C. Kauffman J. Sparks" at bounding box center [391, 86] width 183 height 24
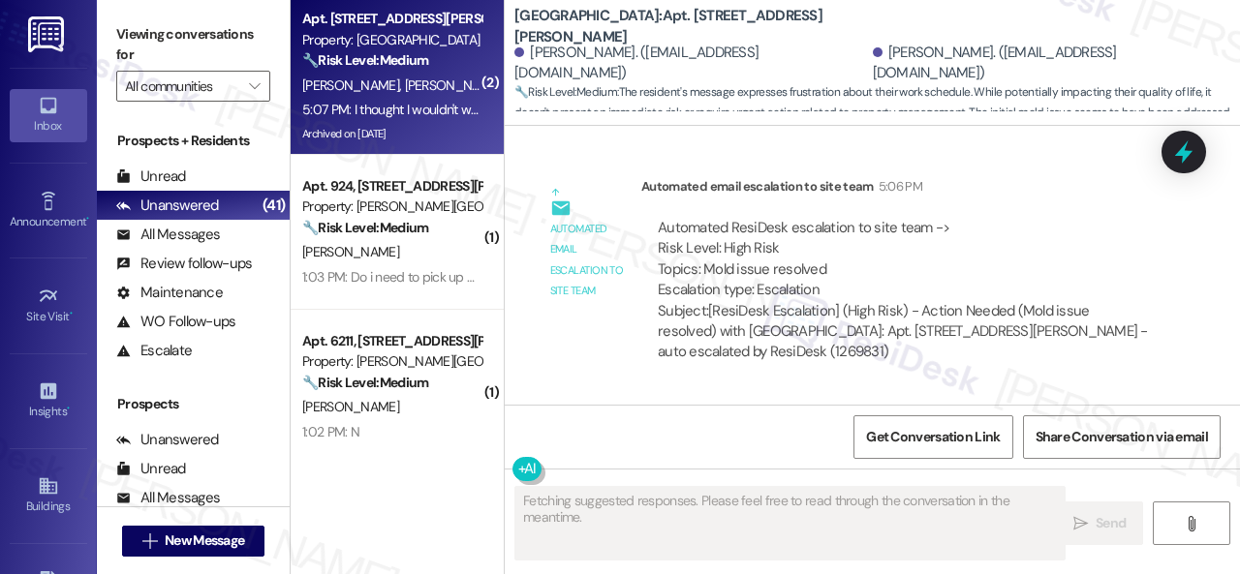
scroll to position [5032, 0]
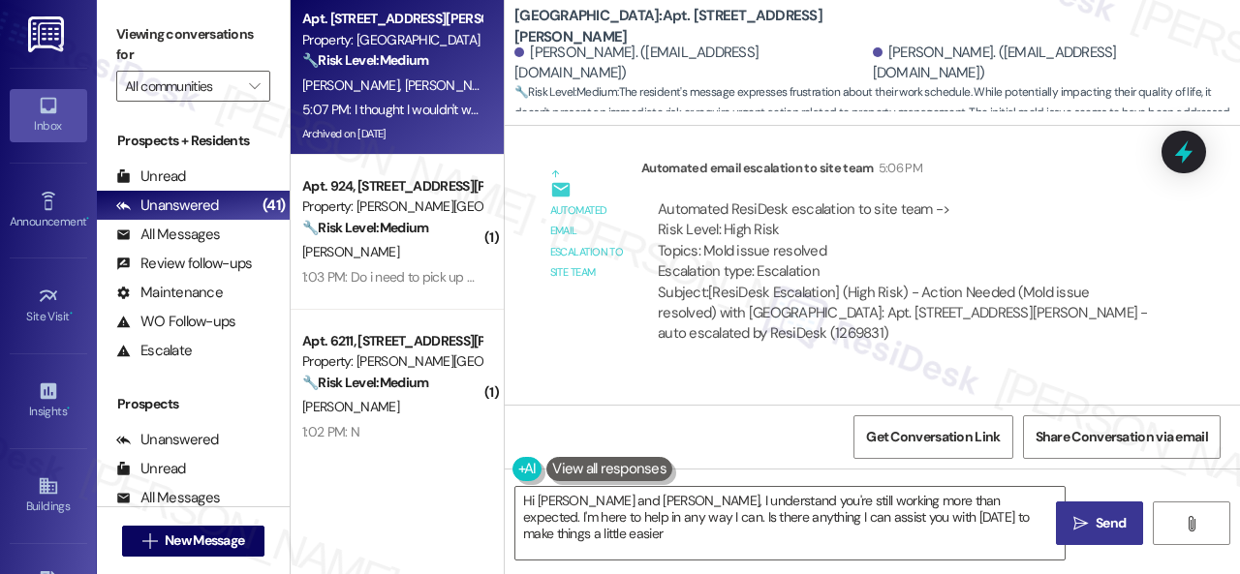
type textarea "Hi Jeffrey and Connie, I understand you're still working more than expected. I'…"
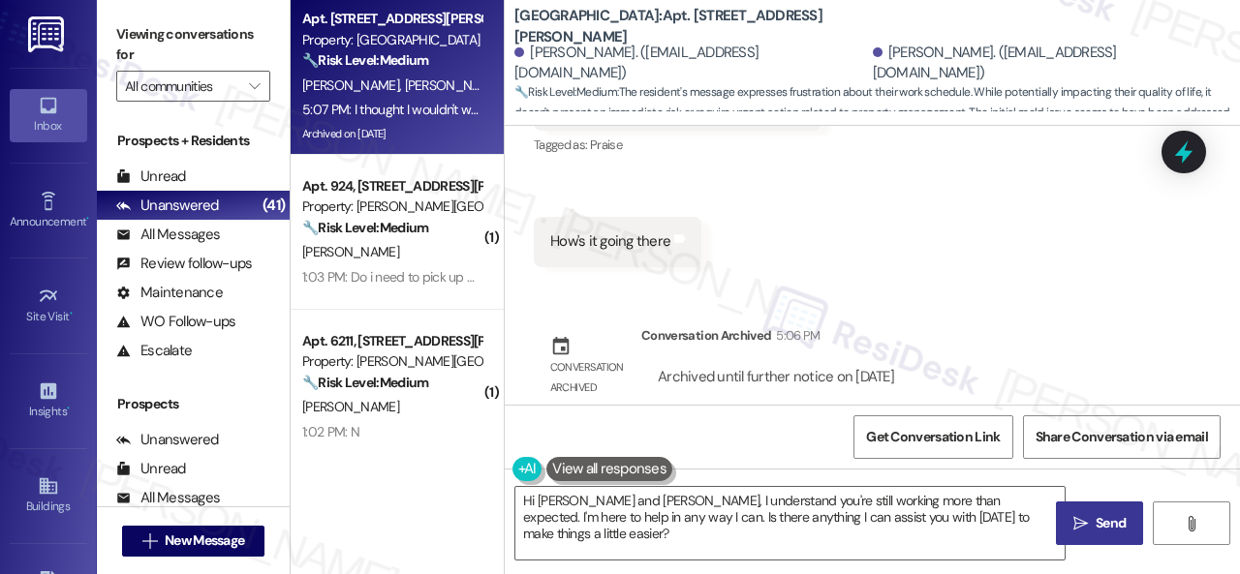
scroll to position [4257, 0]
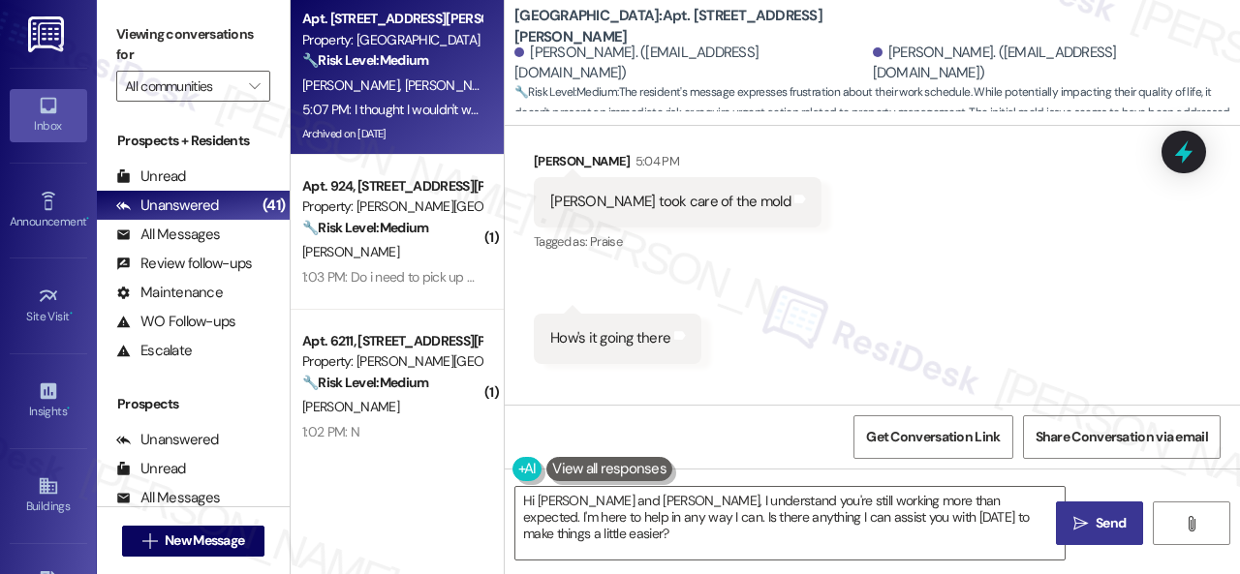
click at [839, 239] on div "Received via SMS Connie Kauffman Question 5:04 PM ? Tags and notes Received via…" at bounding box center [872, 173] width 735 height 411
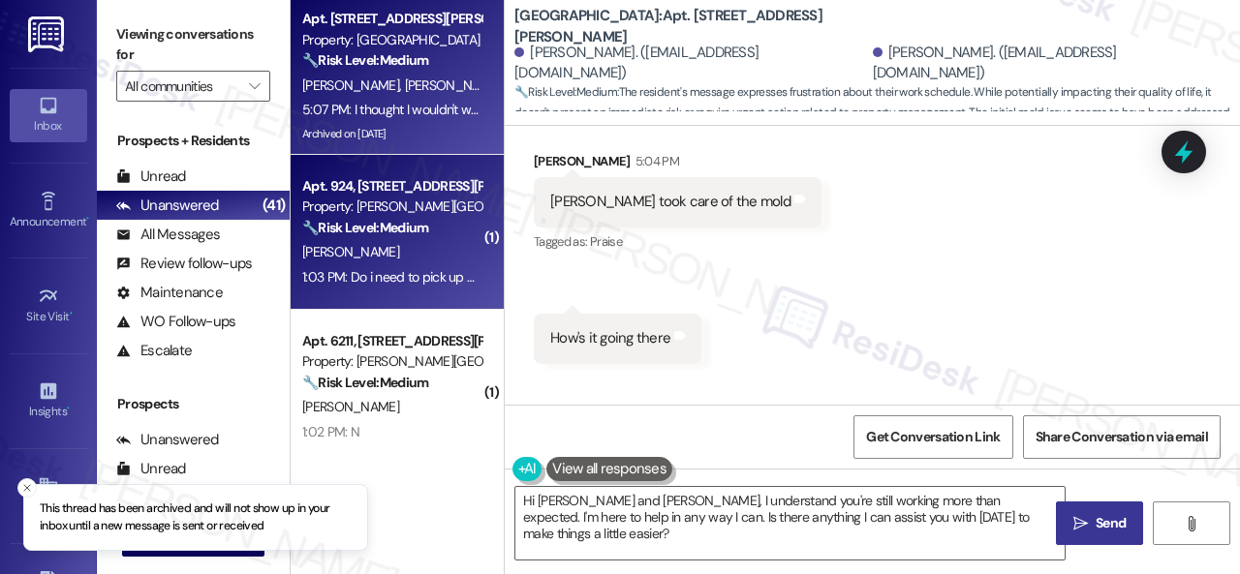
click at [422, 255] on div "R. Greene" at bounding box center [391, 252] width 183 height 24
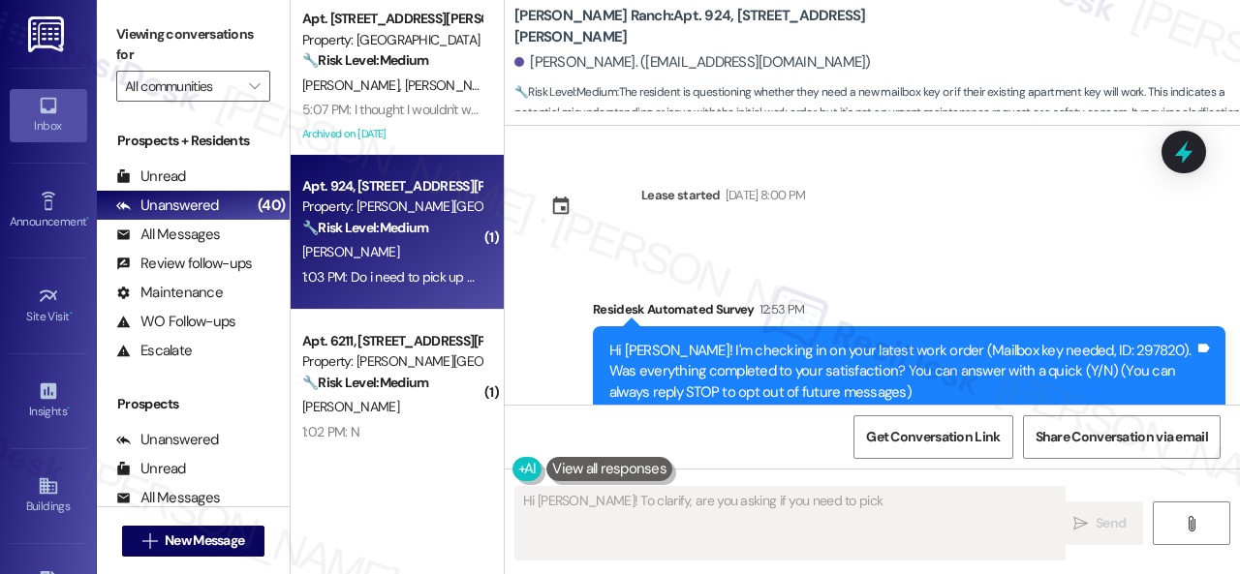
scroll to position [291, 0]
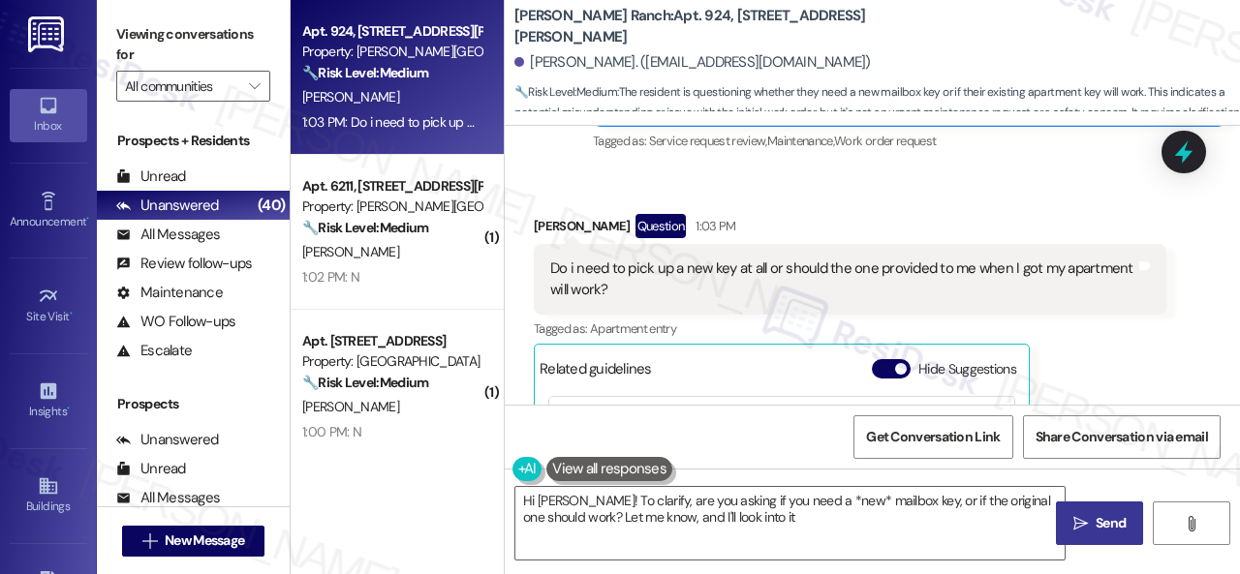
type textarea "Hi Rashad! To clarify, are you asking if you need a *new* mailbox key, or if th…"
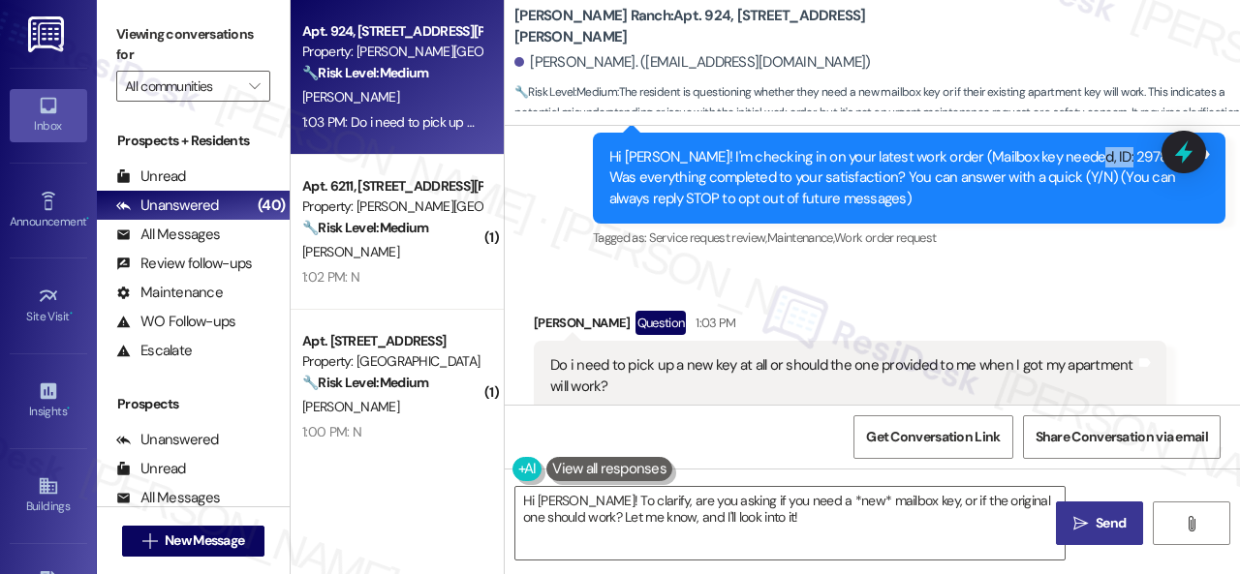
drag, startPoint x: 1065, startPoint y: 158, endPoint x: 1108, endPoint y: 164, distance: 44.0
click at [1108, 164] on div "Hi Rashad! I'm checking in on your latest work order (Mailbox key needed, ID: 2…" at bounding box center [901, 178] width 585 height 62
copy div "297820"
click at [883, 290] on div "Received via SMS Rashad Greene Question 1:03 PM Do i need to pick up a new key …" at bounding box center [872, 501] width 735 height 468
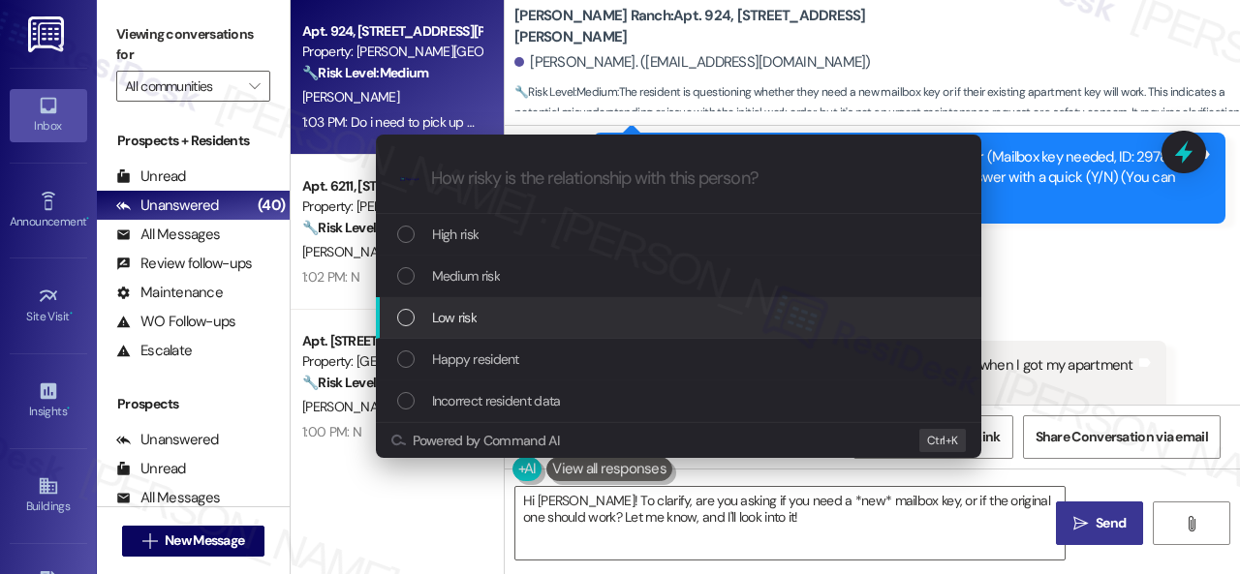
click at [1039, 305] on div "Escalate Conversation How risky is the relationship with this person? Topics (e…" at bounding box center [620, 287] width 1240 height 574
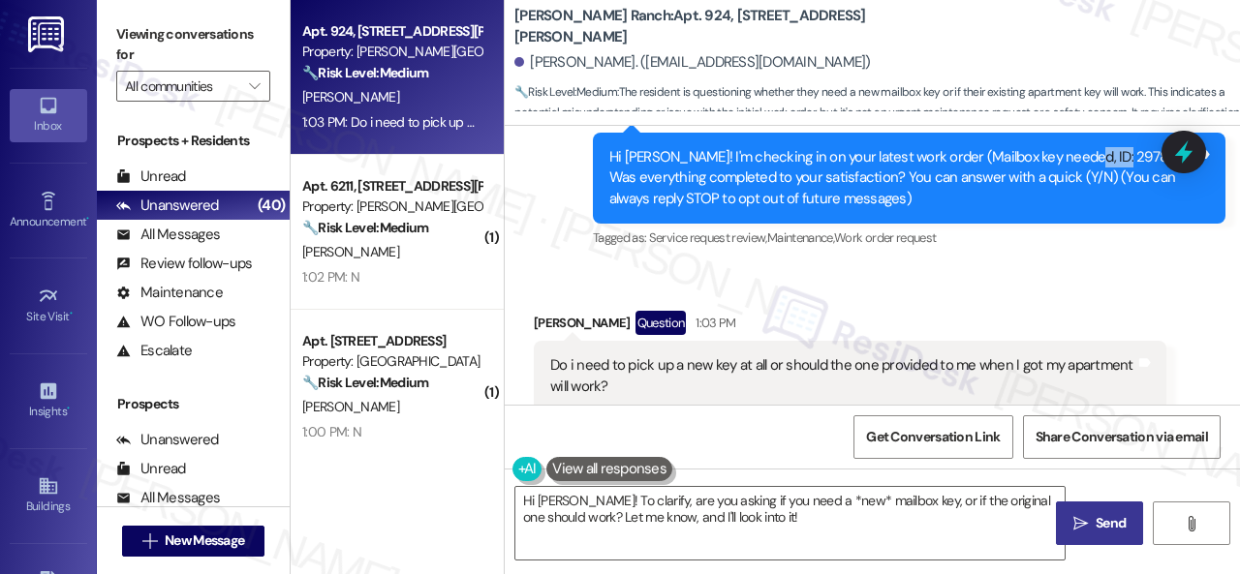
drag, startPoint x: 1067, startPoint y: 155, endPoint x: 1108, endPoint y: 162, distance: 41.2
click at [1108, 162] on div "Hi Rashad! I'm checking in on your latest work order (Mailbox key needed, ID: 2…" at bounding box center [901, 178] width 585 height 62
copy div "297820"
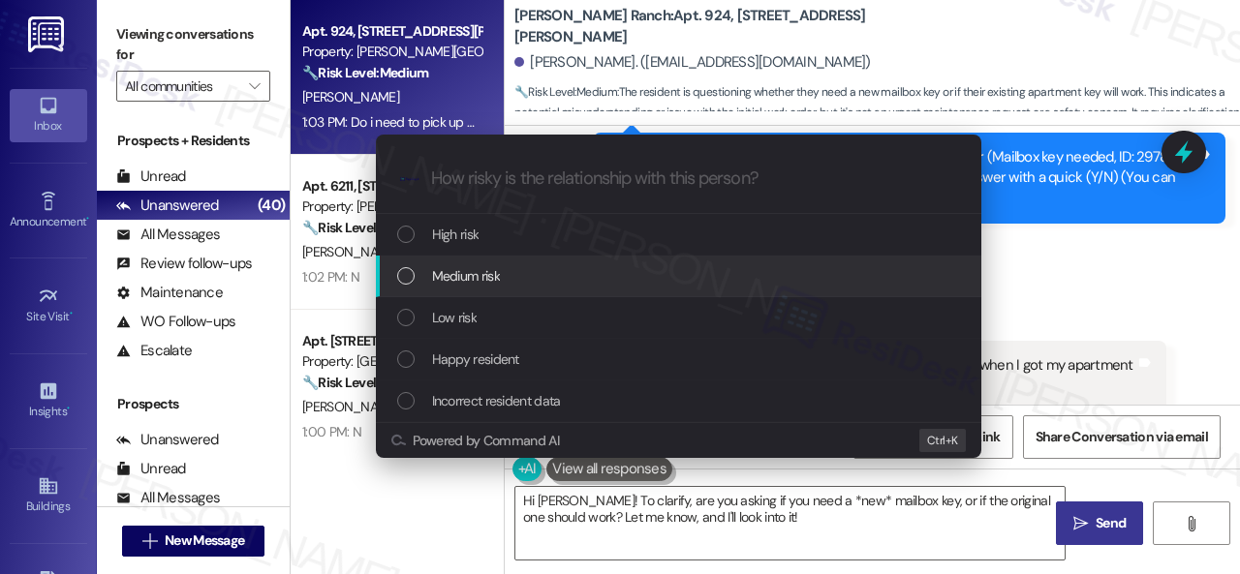
click at [453, 270] on span "Medium risk" at bounding box center [466, 275] width 68 height 21
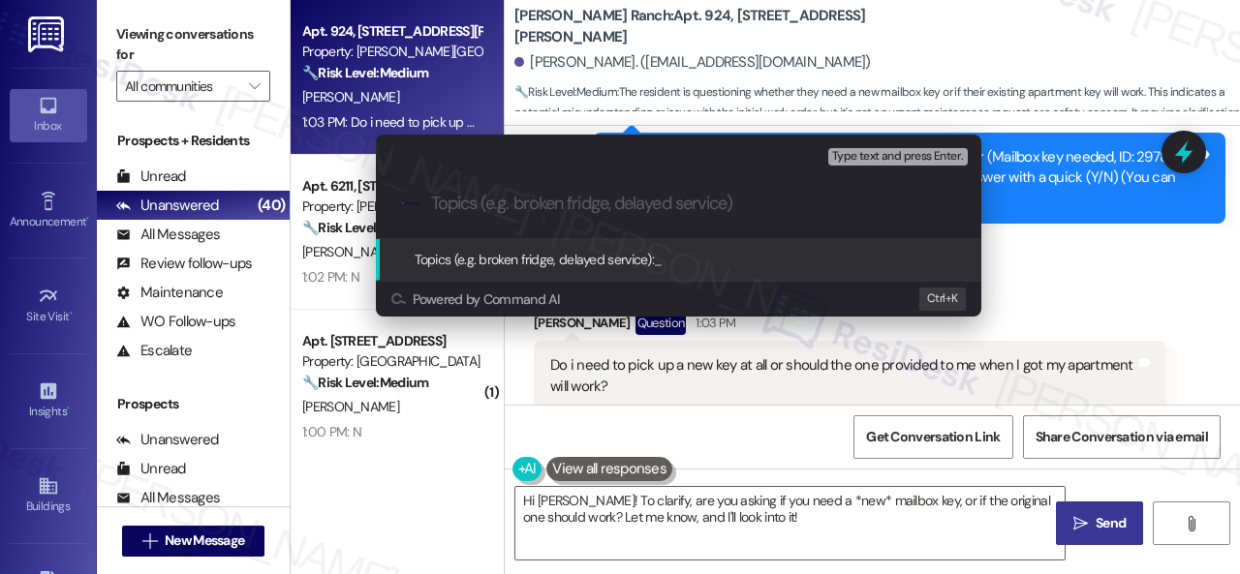
paste input "Follow-up on the closed work order 297820"
type input "Follow-up on the closed work order 297820"
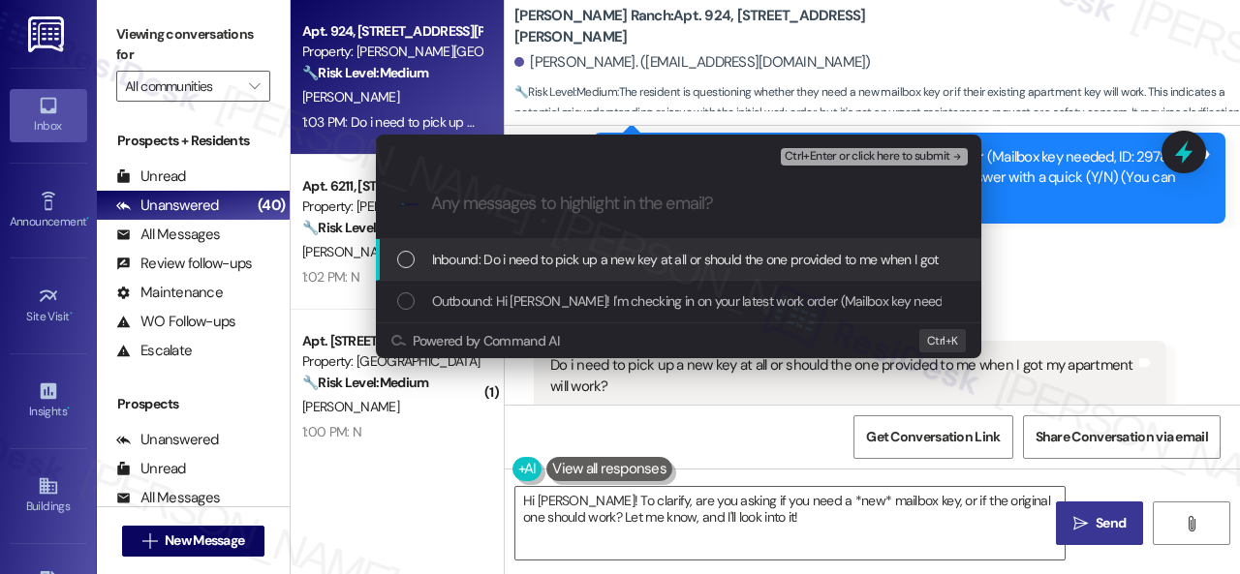
click at [591, 251] on span "Inbound: Do i need to pick up a new key at all or should the one provided to me…" at bounding box center [755, 259] width 647 height 21
click at [830, 152] on span "Ctrl+Enter or click here to submit" at bounding box center [868, 157] width 166 height 14
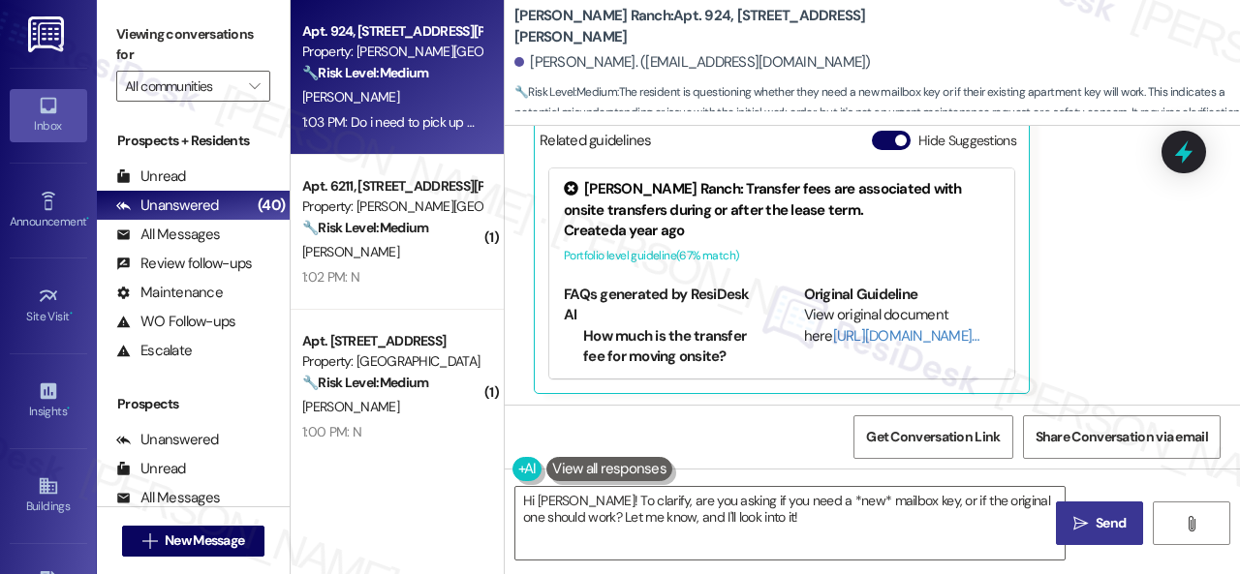
scroll to position [522, 0]
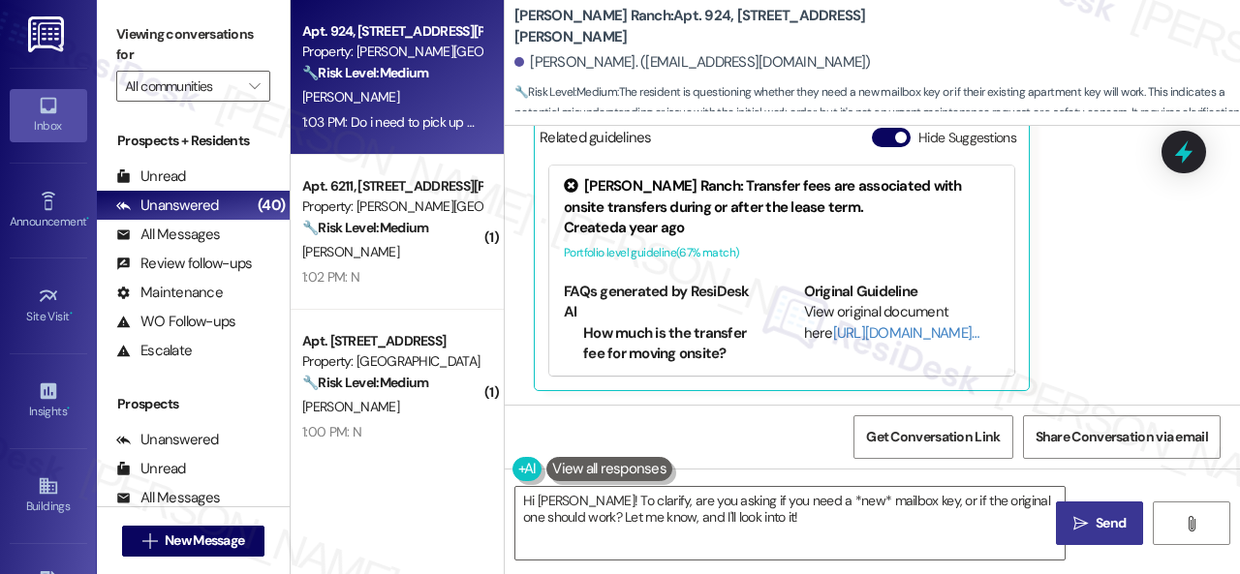
click at [1156, 282] on div "Received via SMS Rashad Greene Question 1:03 PM Do i need to pick up a new key …" at bounding box center [850, 187] width 662 height 439
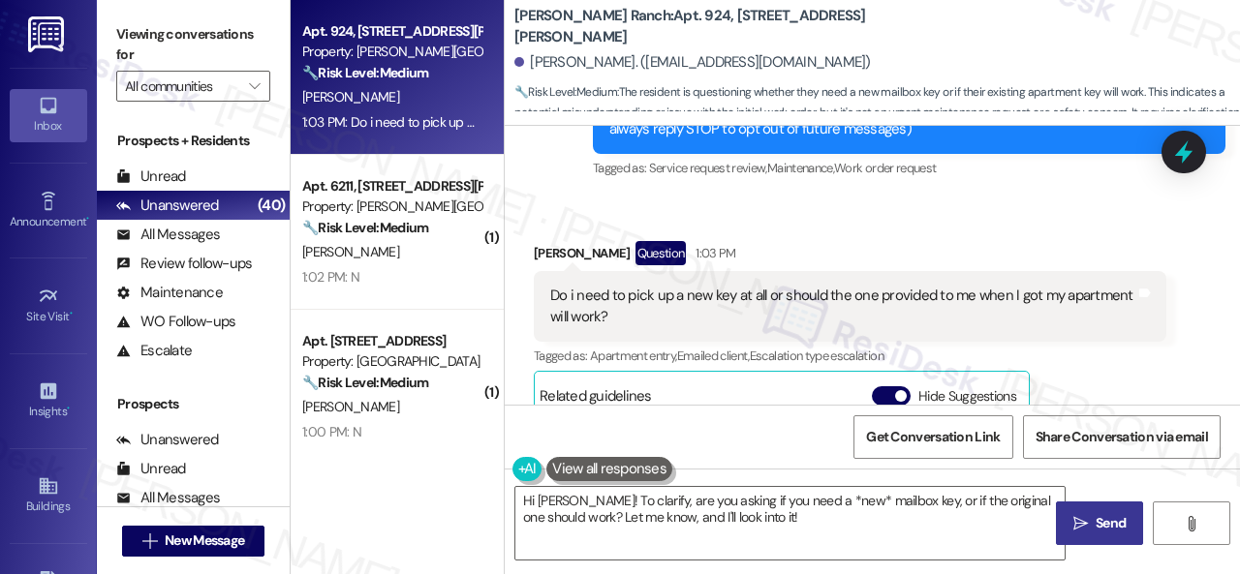
scroll to position [425, 0]
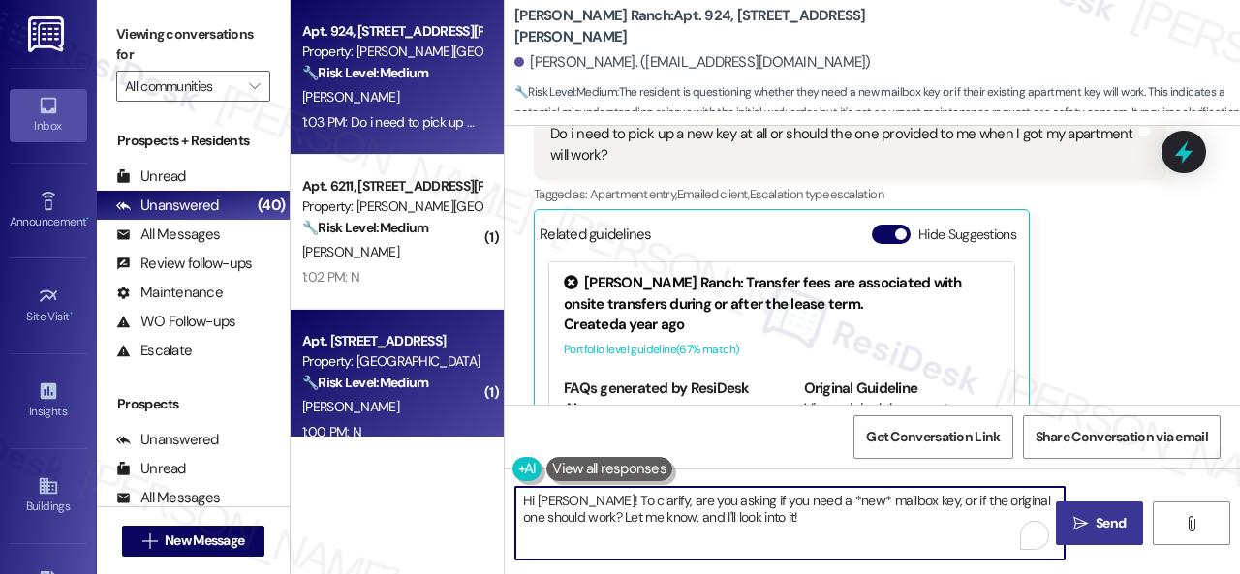
drag, startPoint x: 804, startPoint y: 514, endPoint x: 434, endPoint y: 423, distance: 381.1
click at [434, 423] on div "Apt. 924, 4101 S Custer Rd Property: Craig Ranch 🔧 Risk Level: Medium The resid…" at bounding box center [765, 287] width 949 height 574
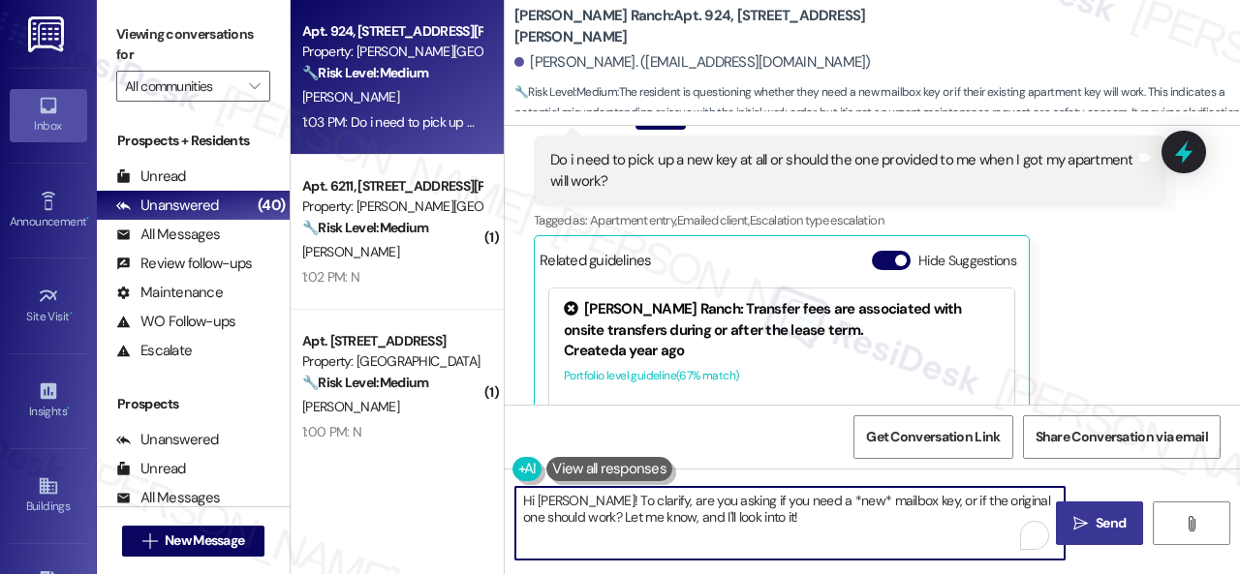
scroll to position [328, 0]
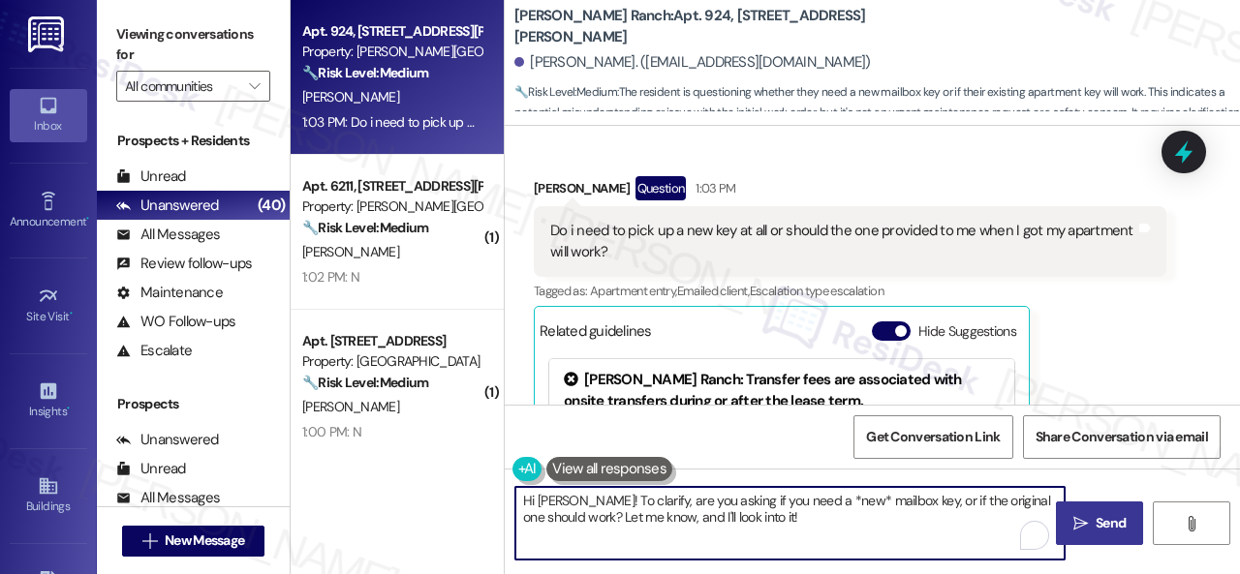
paste textarea "I will forward your inquiry to the site team and get back to you as soon as I r…"
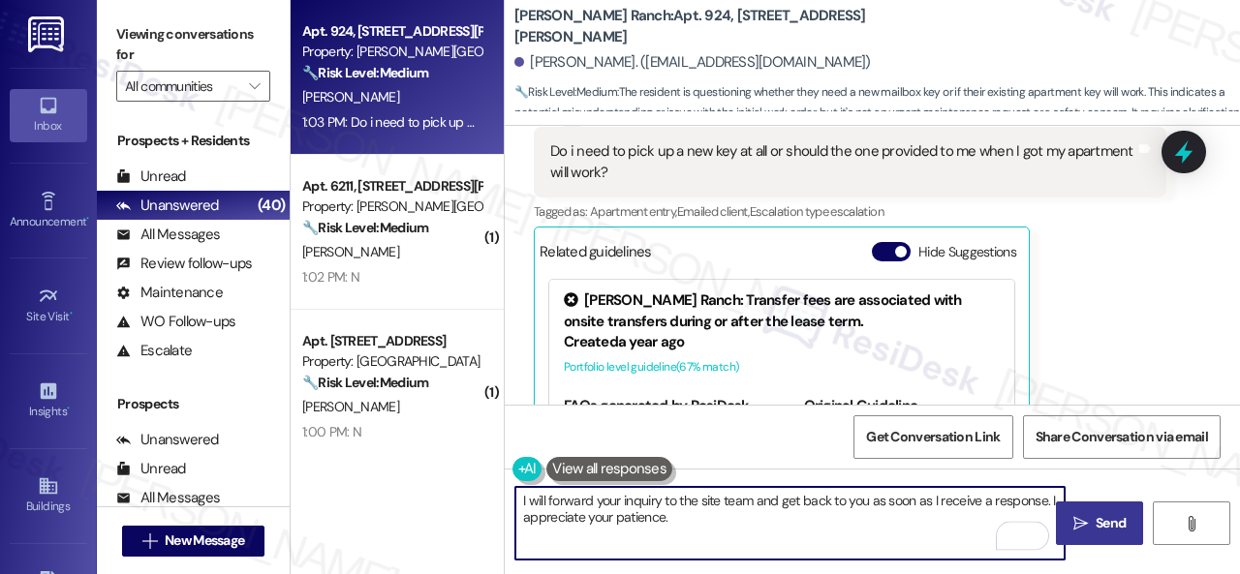
scroll to position [425, 0]
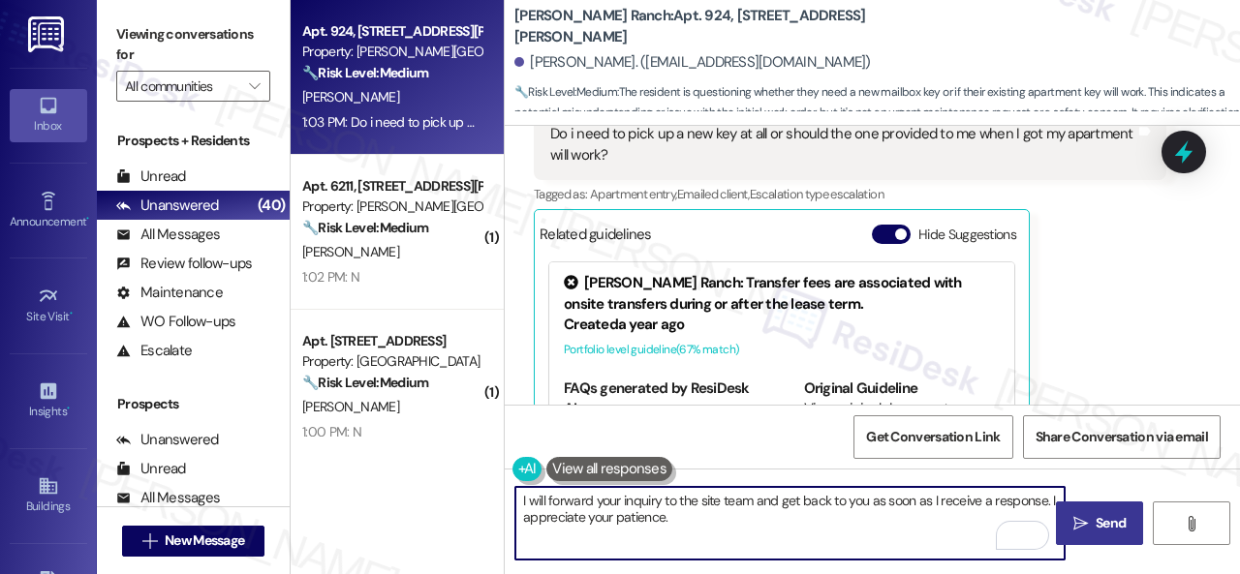
click at [661, 497] on textarea "I will forward your inquiry to the site team and get back to you as soon as I r…" at bounding box center [789, 523] width 549 height 73
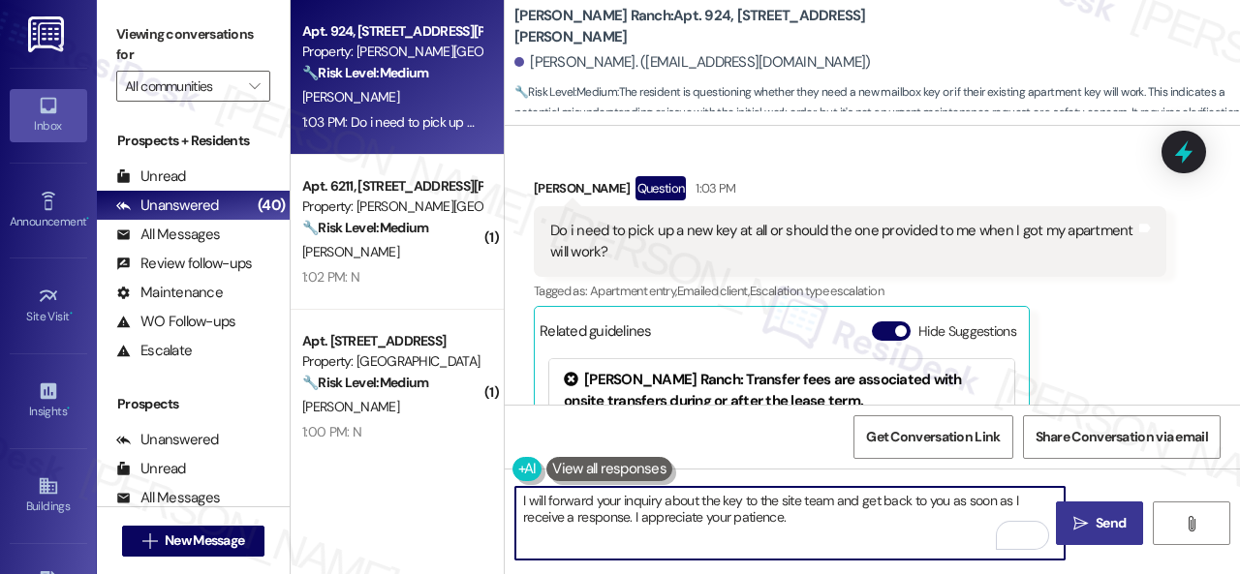
type textarea "I will forward your inquiry about the key to the site team and get back to you …"
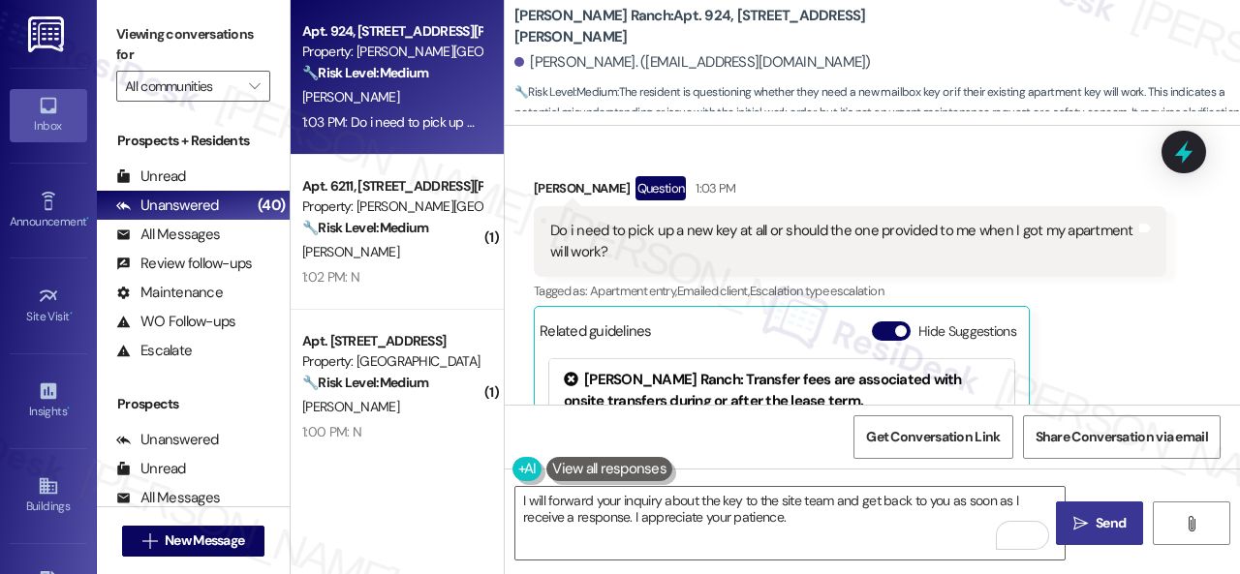
click at [1084, 522] on span " Send" at bounding box center [1099, 523] width 61 height 20
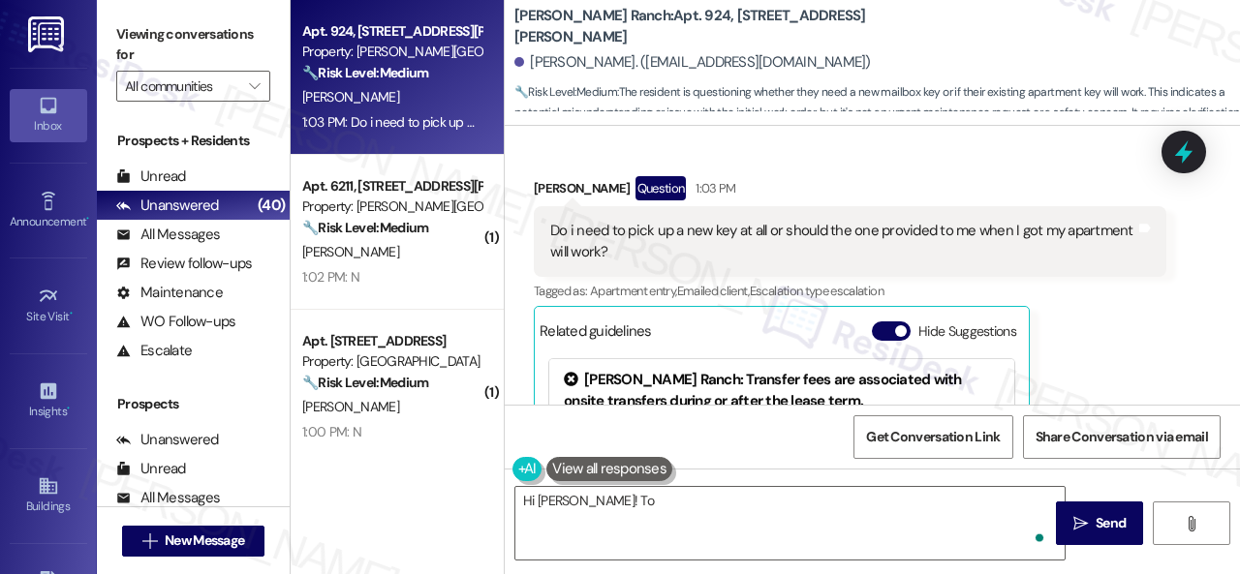
scroll to position [522, 0]
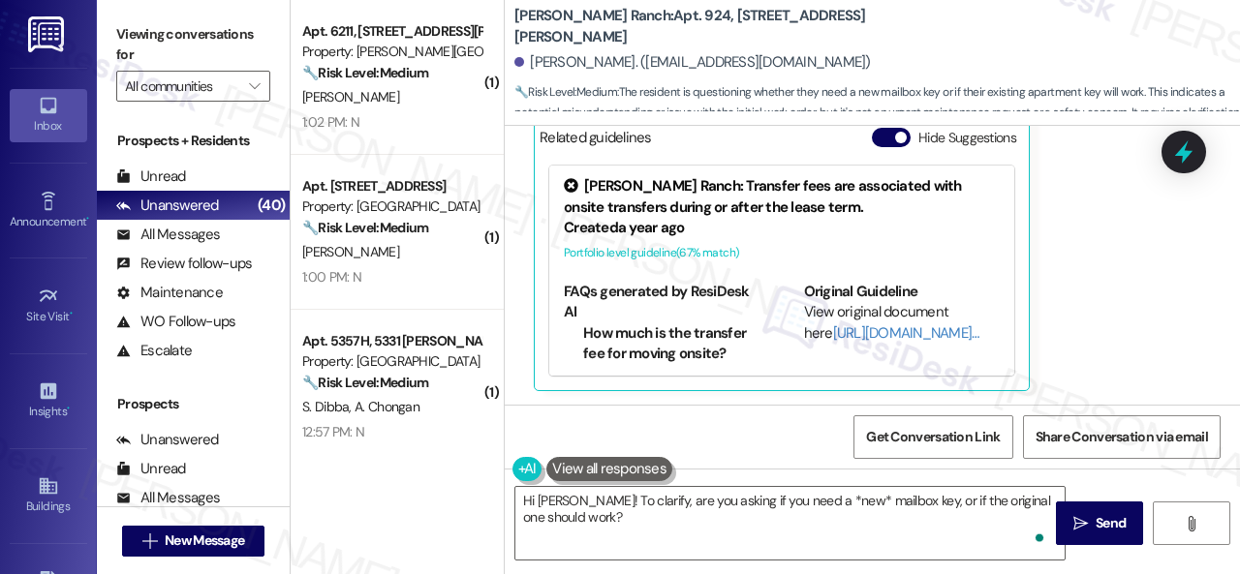
type textarea "Hi Rashad! To clarify, are you asking if you need a *new* mailbox key, or if th…"
click at [393, 90] on div "S. Strawn" at bounding box center [391, 97] width 183 height 24
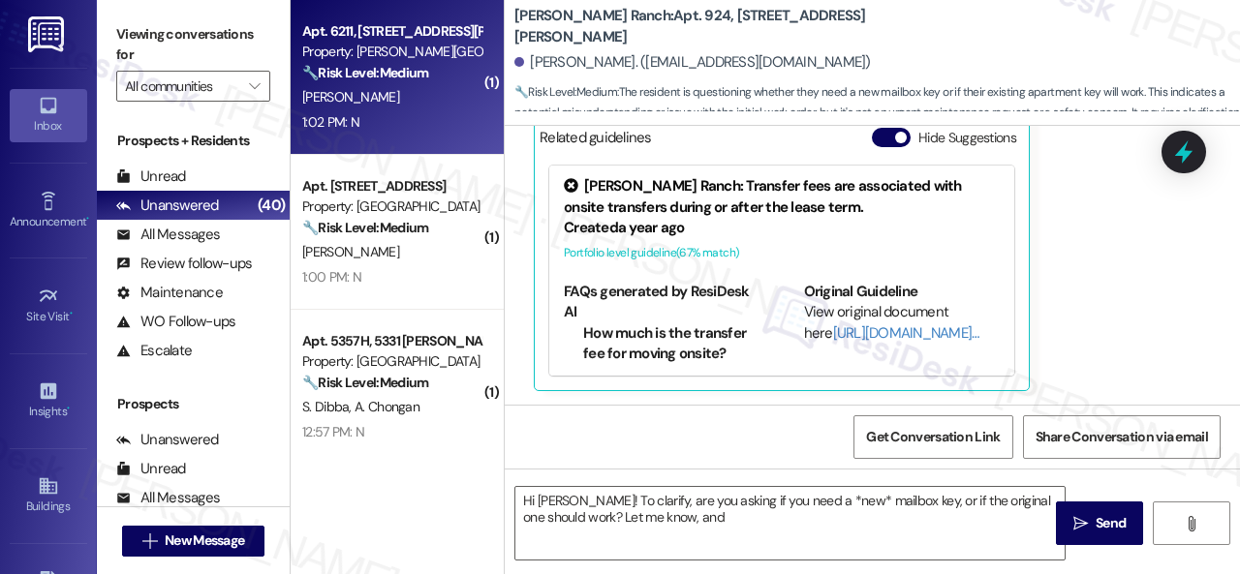
type textarea "Hi Rashad! To clarify, are you asking if you need a *new* mailbox key, or if th…"
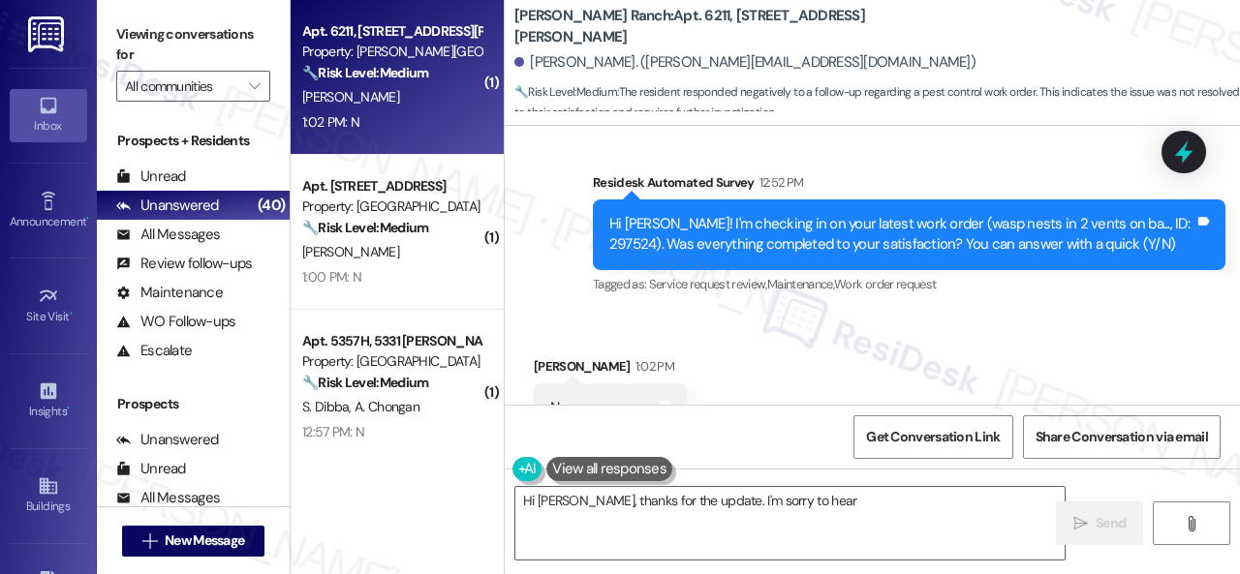
scroll to position [3939, 0]
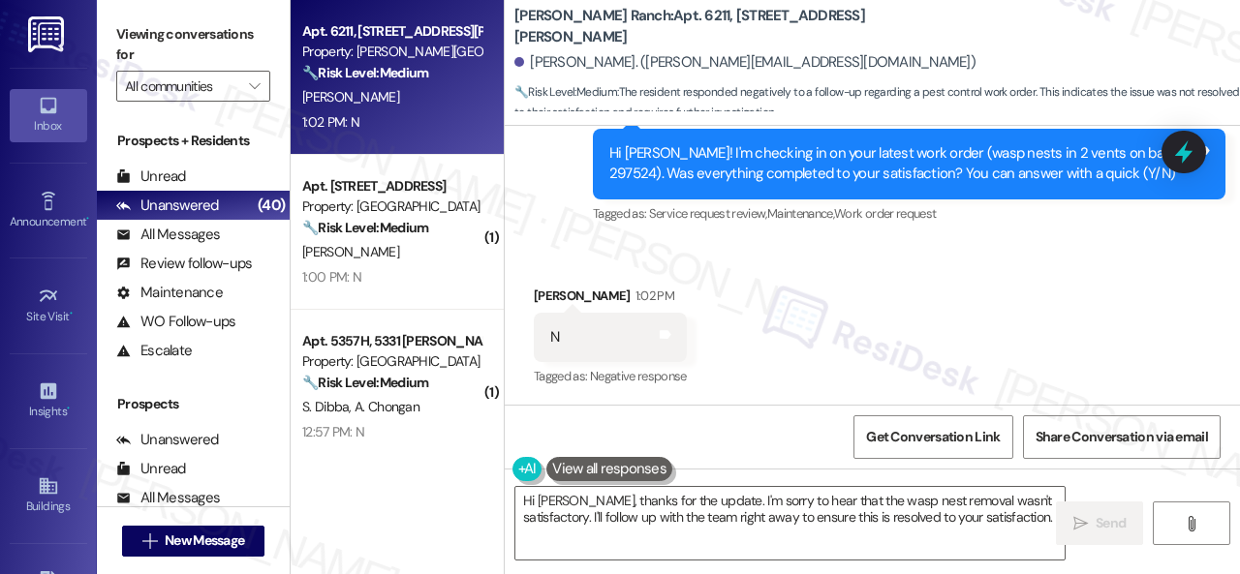
click at [657, 284] on div "Received via SMS Samantha Strawn 1:02 PM N Tags and notes Tagged as: Negative r…" at bounding box center [610, 338] width 182 height 135
click at [678, 503] on textarea "Hi Samantha, thanks for the update. I'm sorry to hear that the wasp nest remova…" at bounding box center [789, 523] width 549 height 73
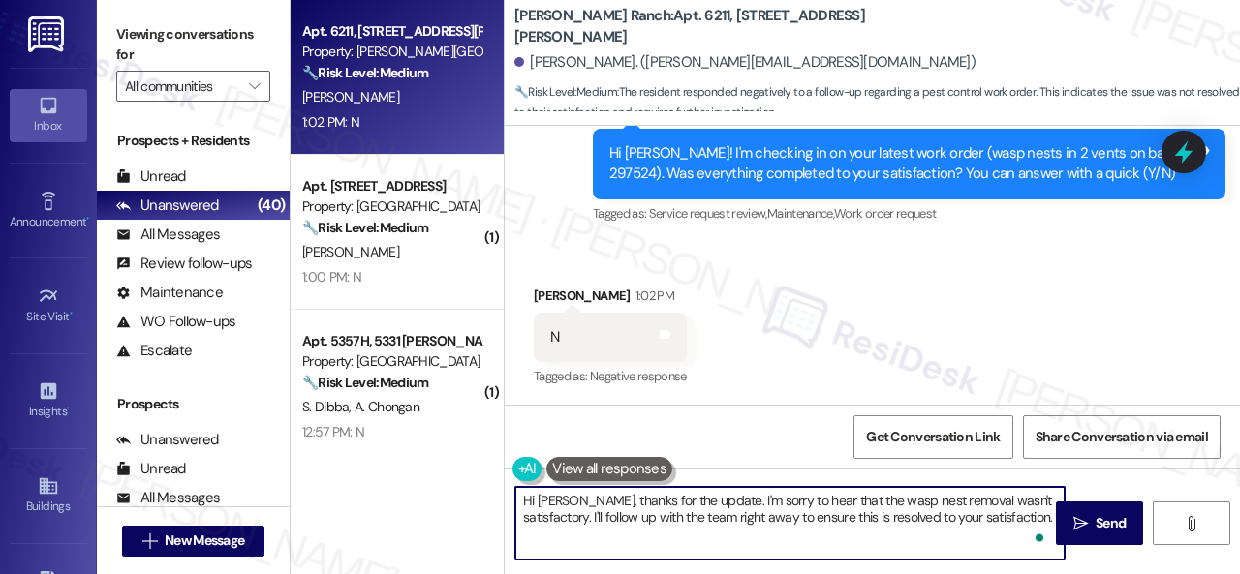
paste textarea "I'm sorry that the work order wasn't completed to your satisfaction. Can you pl…"
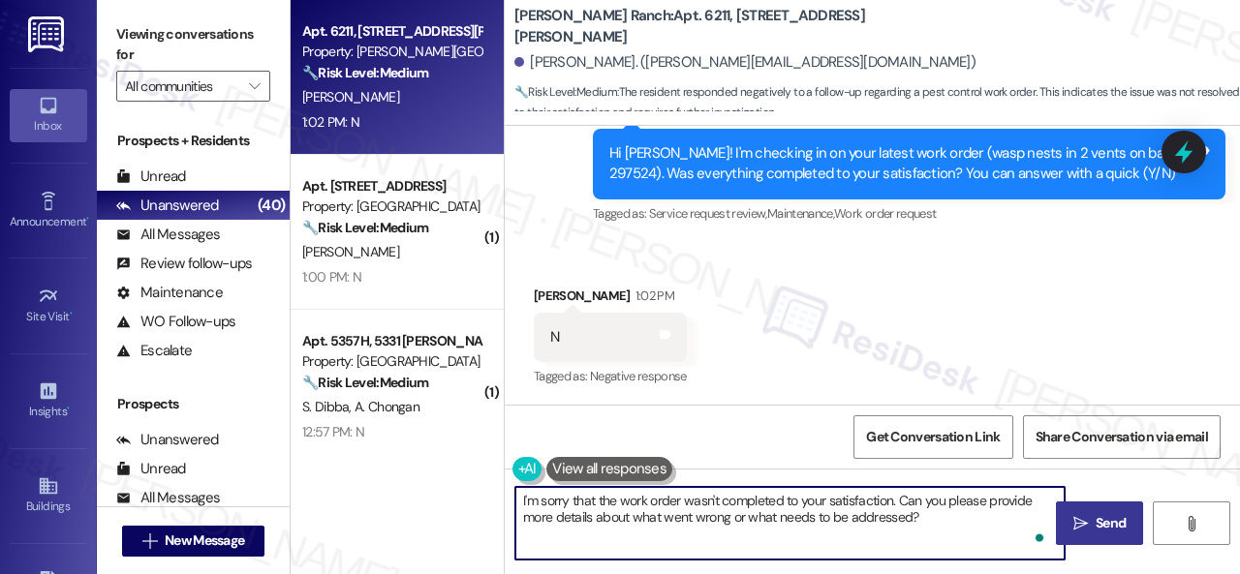
click at [1087, 510] on button " Send" at bounding box center [1099, 524] width 87 height 44
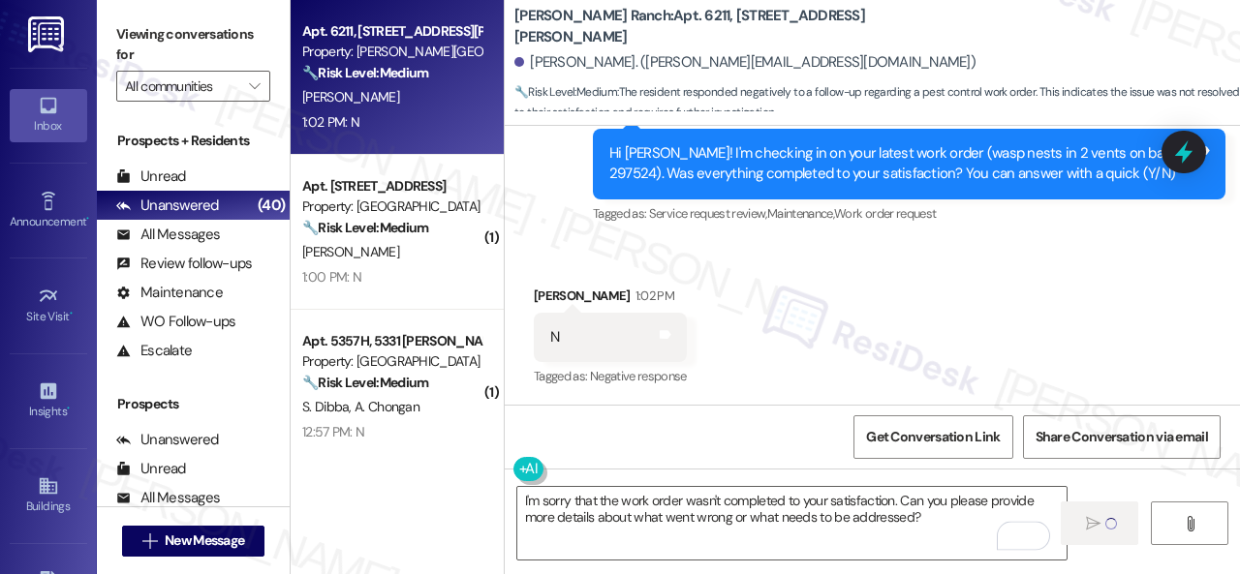
type textarea "Fetching suggested responses. Please feel free to read through the conversation…"
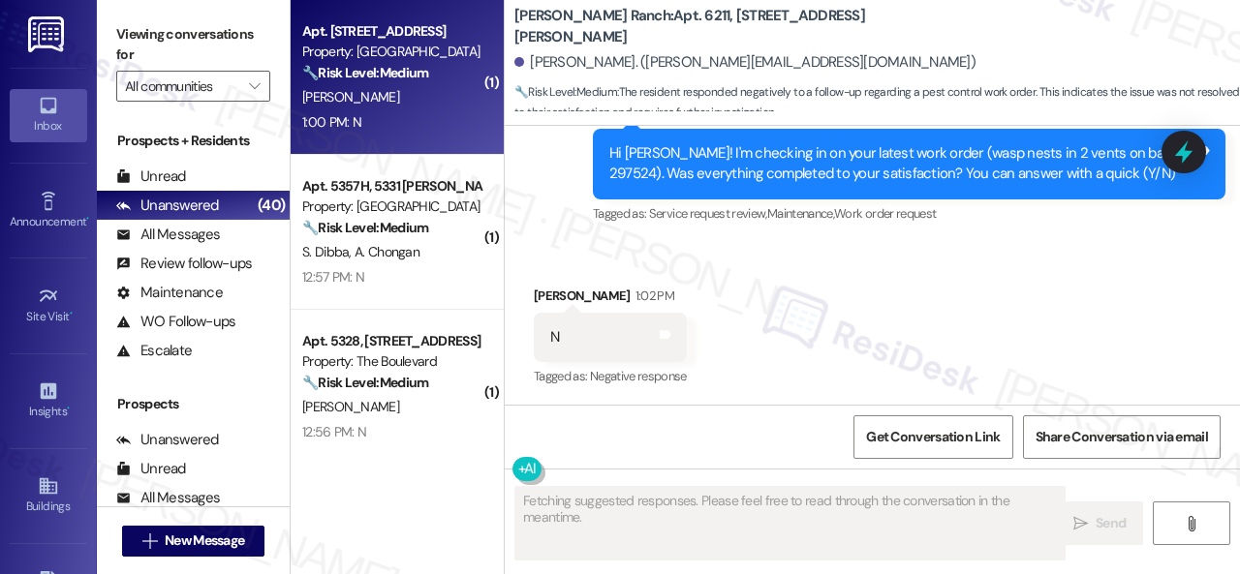
click at [424, 115] on div "1:00 PM: N 1:00 PM: N" at bounding box center [391, 122] width 183 height 24
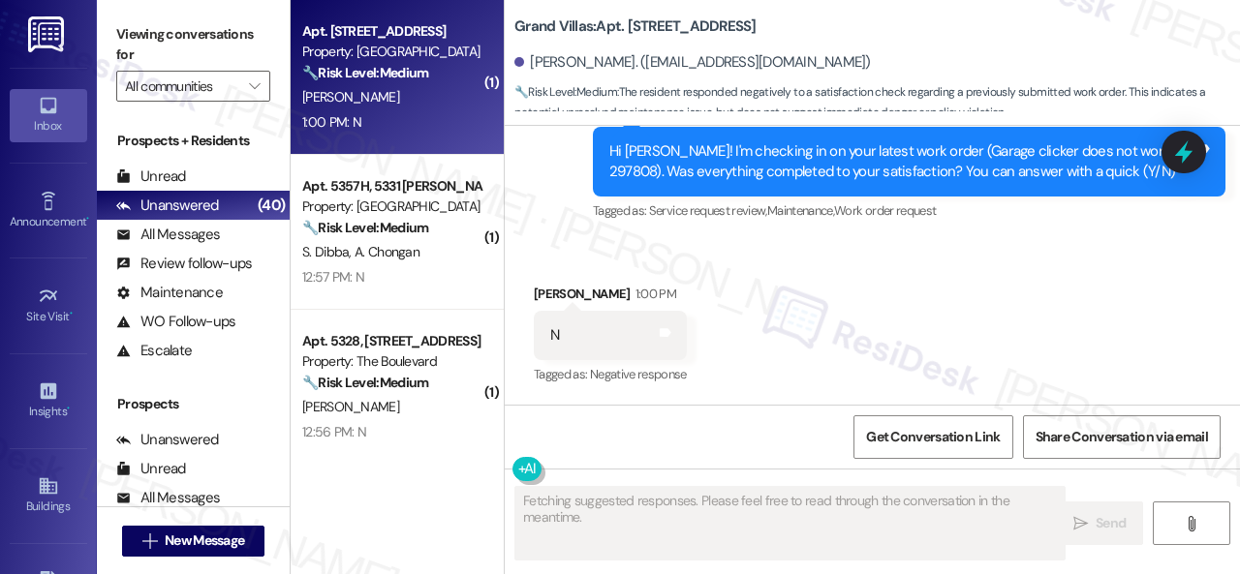
scroll to position [2331, 0]
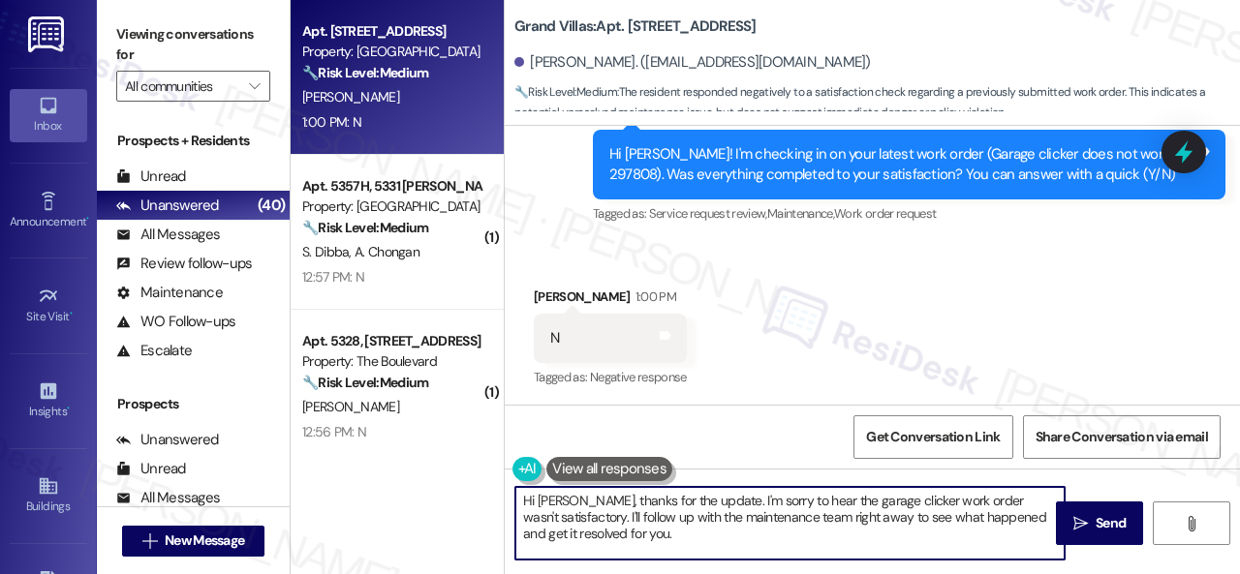
drag, startPoint x: 525, startPoint y: 512, endPoint x: 380, endPoint y: 468, distance: 152.0
click at [380, 468] on div "Apt. 209, 1550 Katy Gap Rd Property: Grand Villas 🔧 Risk Level: Medium The resi…" at bounding box center [765, 287] width 949 height 574
paste textarea "I'm sorry that the work order wasn't completed to your satisfaction. Can you pl…"
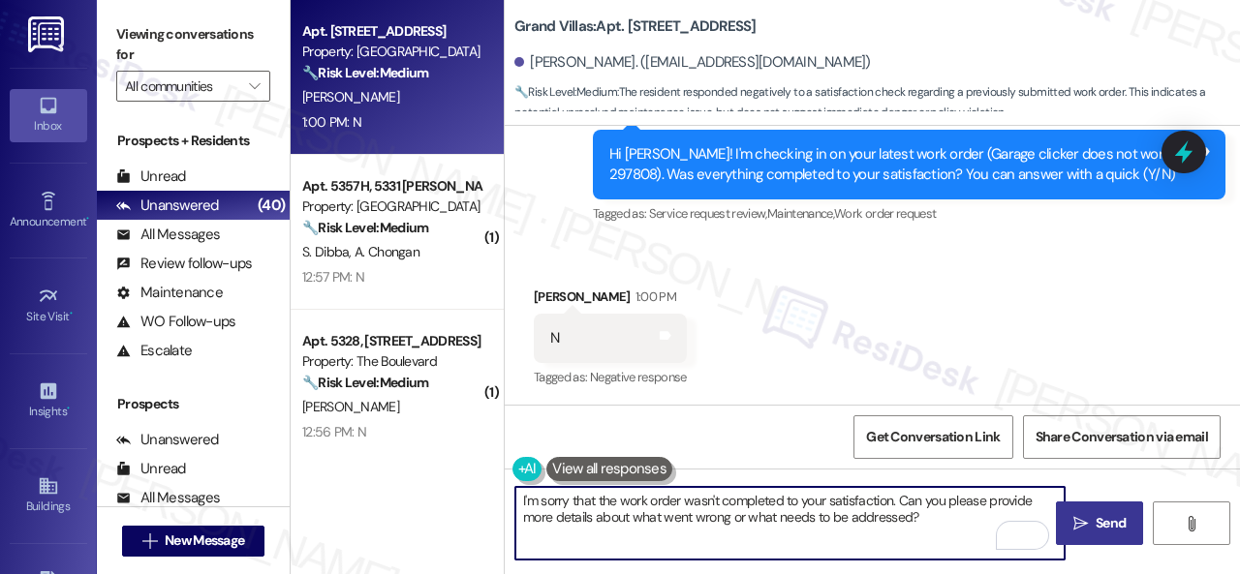
type textarea "I'm sorry that the work order wasn't completed to your satisfaction. Can you pl…"
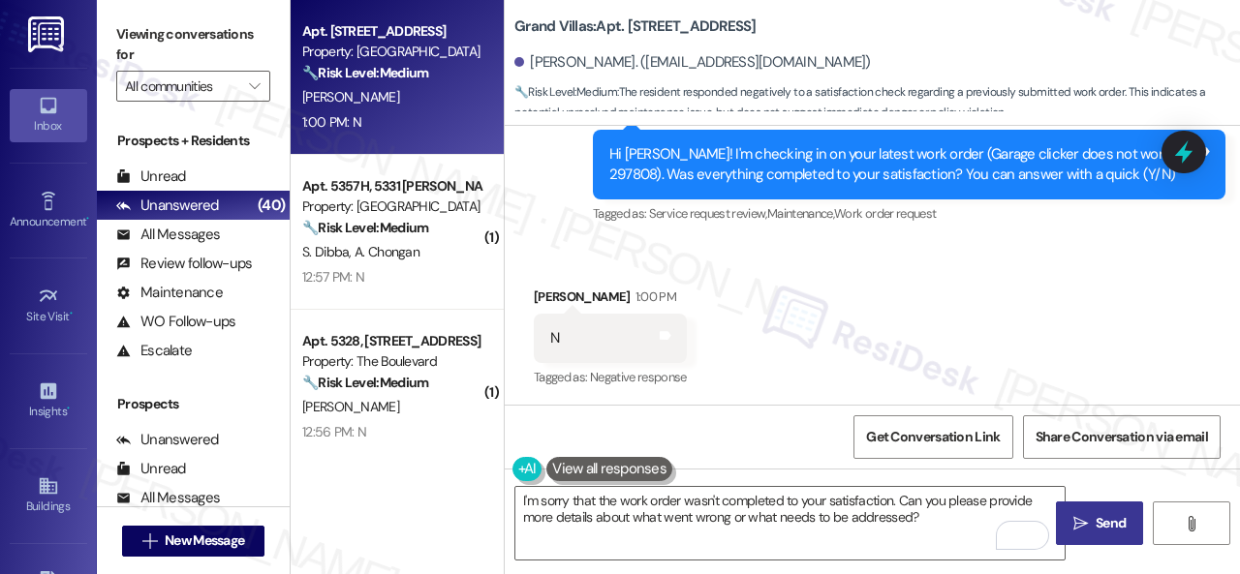
click at [1099, 516] on span "Send" at bounding box center [1111, 523] width 30 height 20
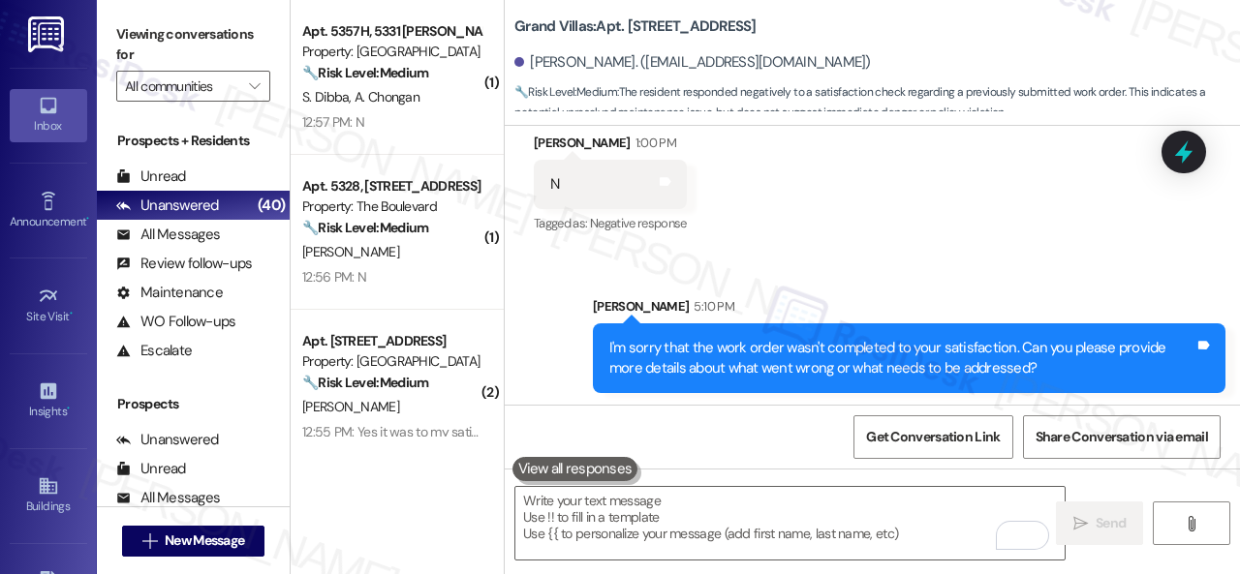
scroll to position [2487, 0]
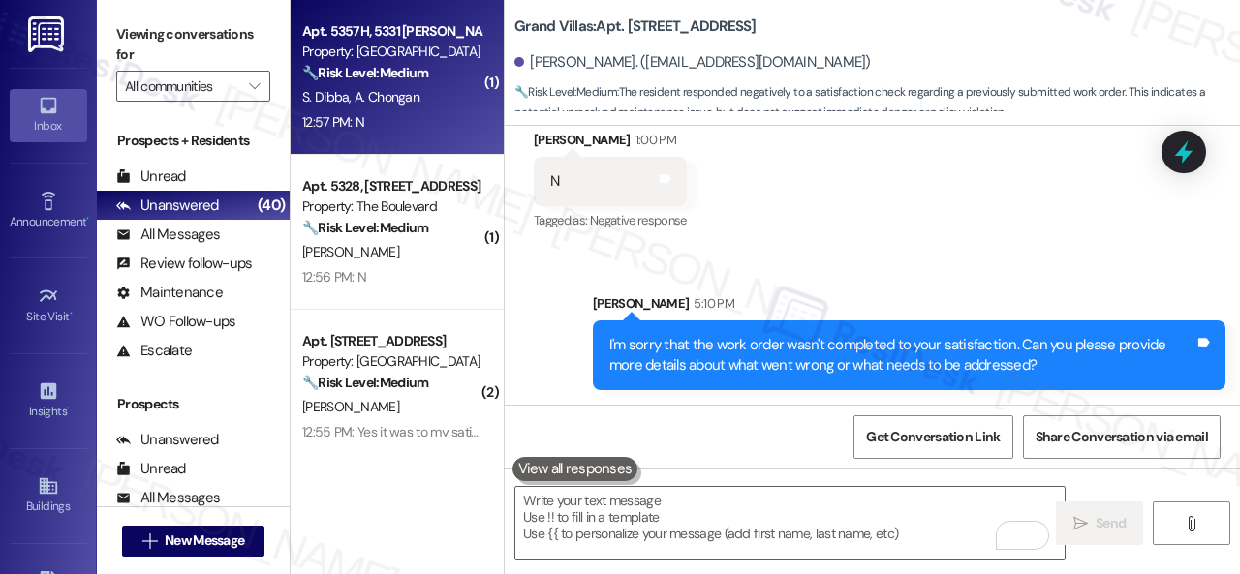
click at [430, 129] on div "12:57 PM: N 12:57 PM: N" at bounding box center [391, 122] width 183 height 24
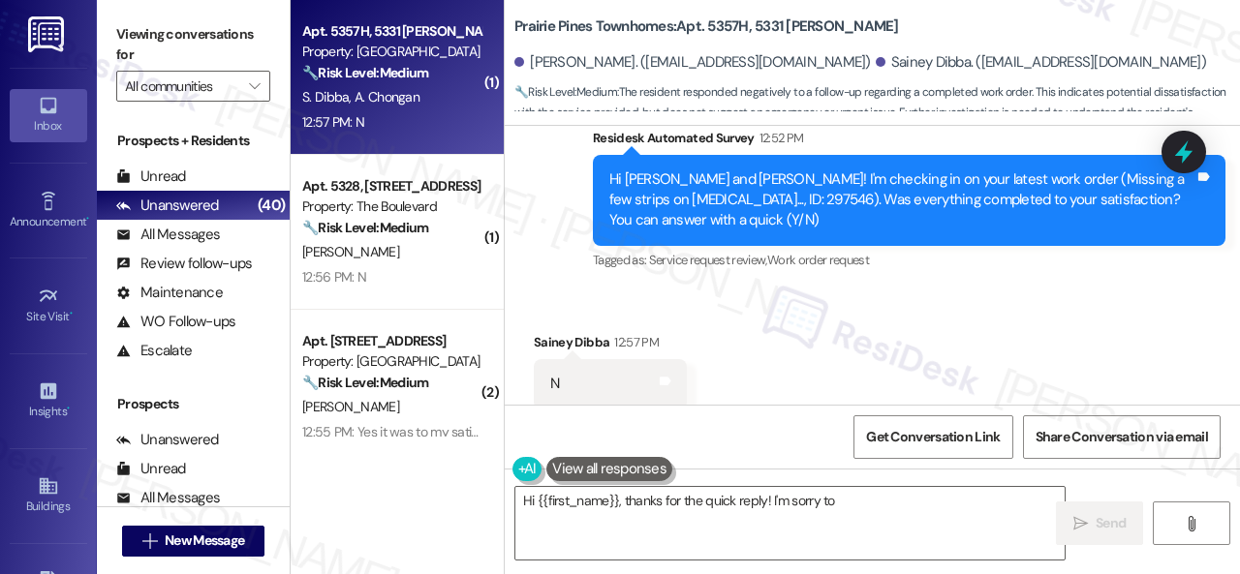
scroll to position [5337, 0]
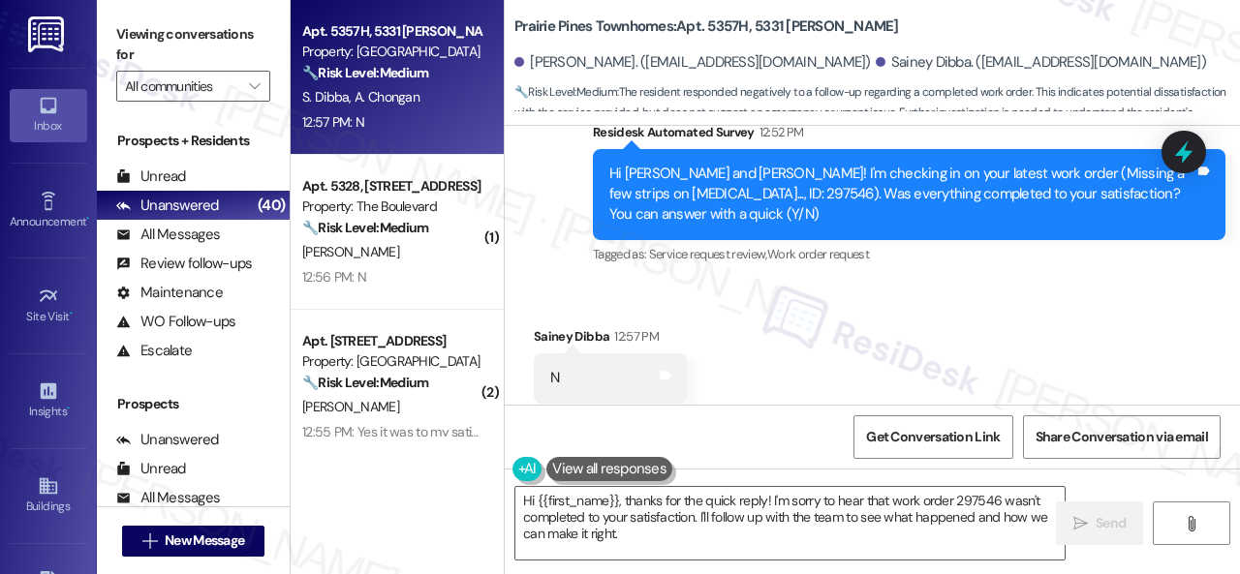
drag, startPoint x: 664, startPoint y: 538, endPoint x: 306, endPoint y: 447, distance: 369.8
click at [308, 447] on div "Apt. 5357H, 5331 Findley Property: Prairie Pines Townhomes 🔧 Risk Level: Medium…" at bounding box center [765, 287] width 949 height 574
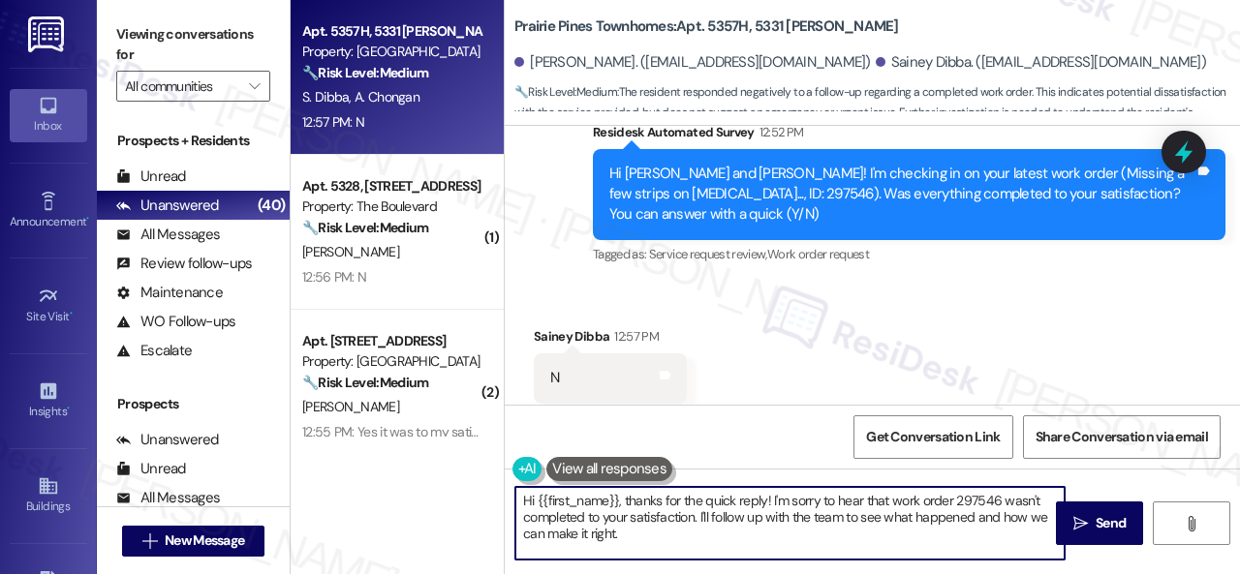
paste textarea "I'm sorry that the work order wasn't completed to your satisfaction. Can you pl…"
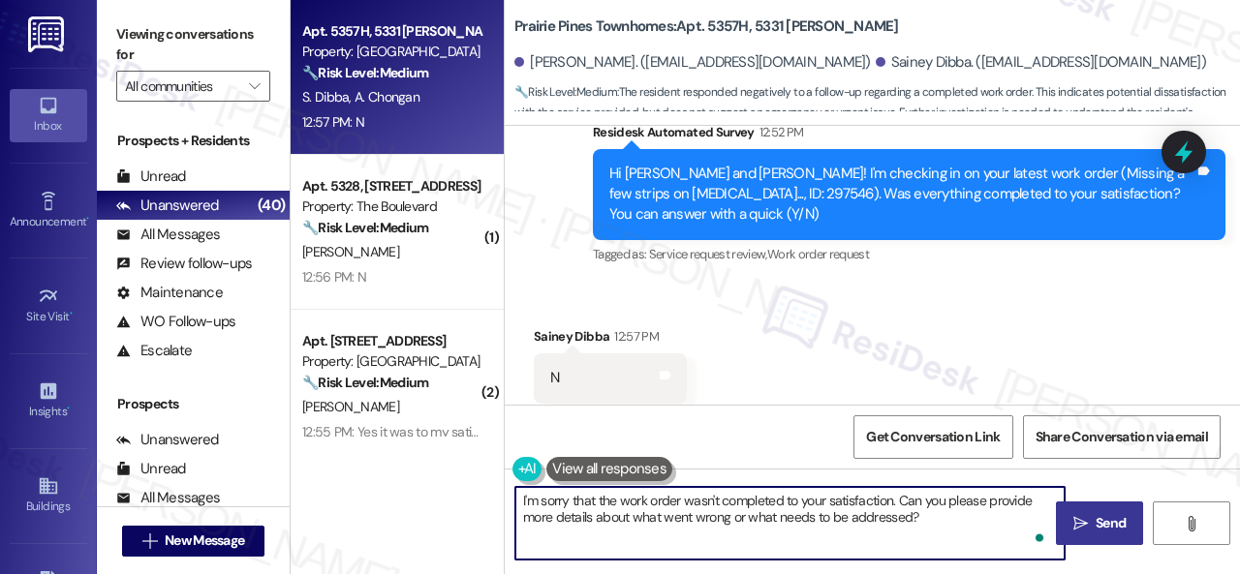
type textarea "I'm sorry that the work order wasn't completed to your satisfaction. Can you pl…"
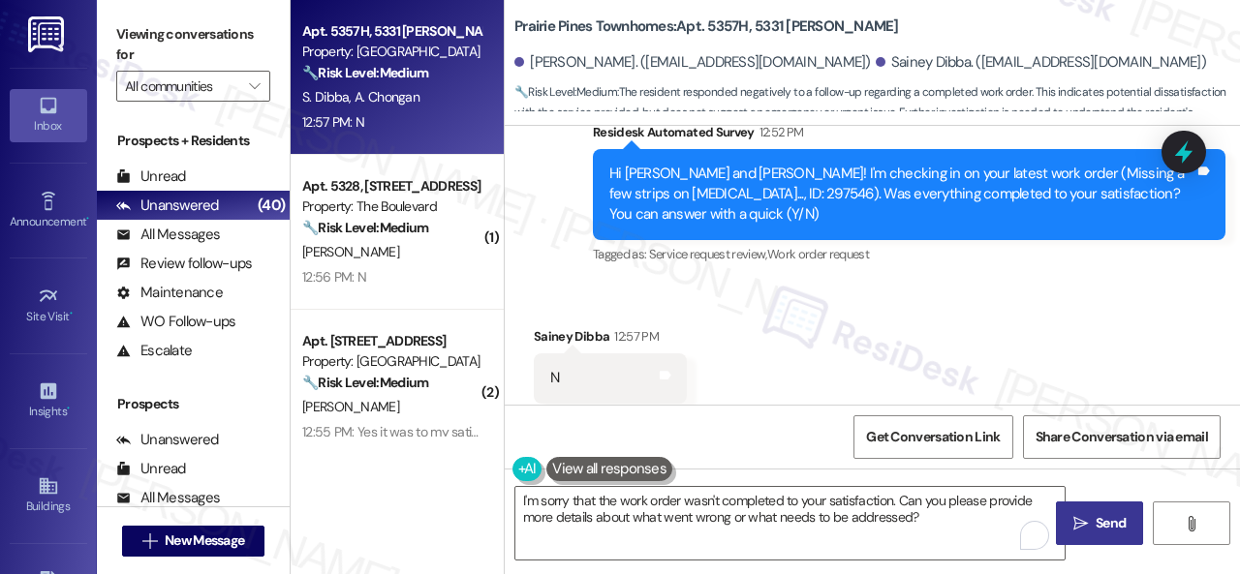
click at [1092, 520] on span "Send" at bounding box center [1111, 523] width 38 height 20
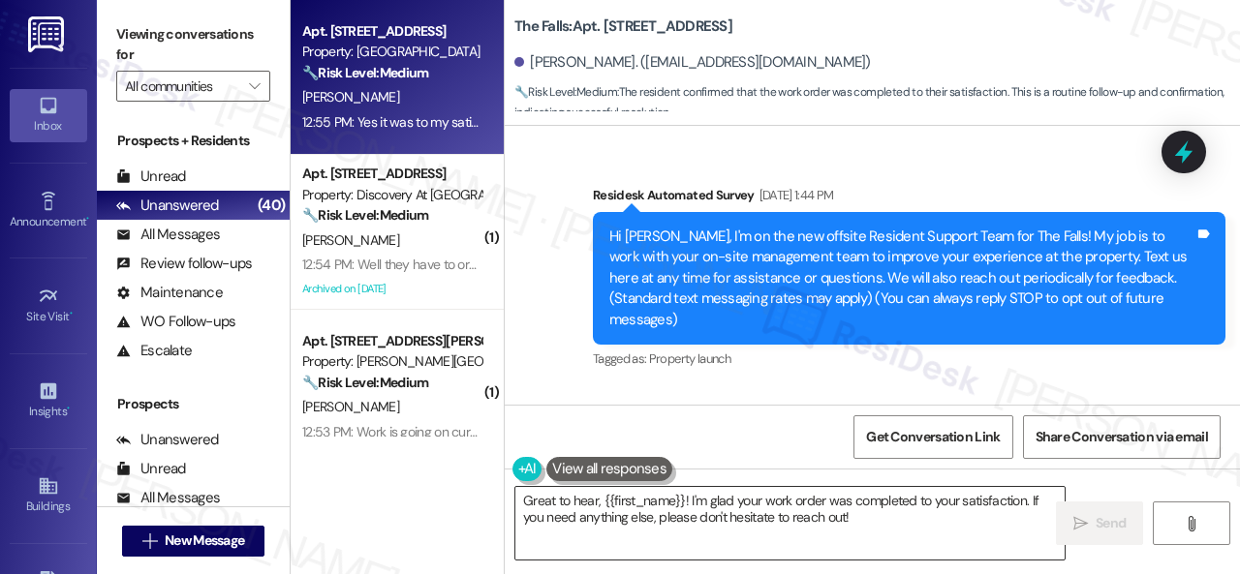
scroll to position [3113, 0]
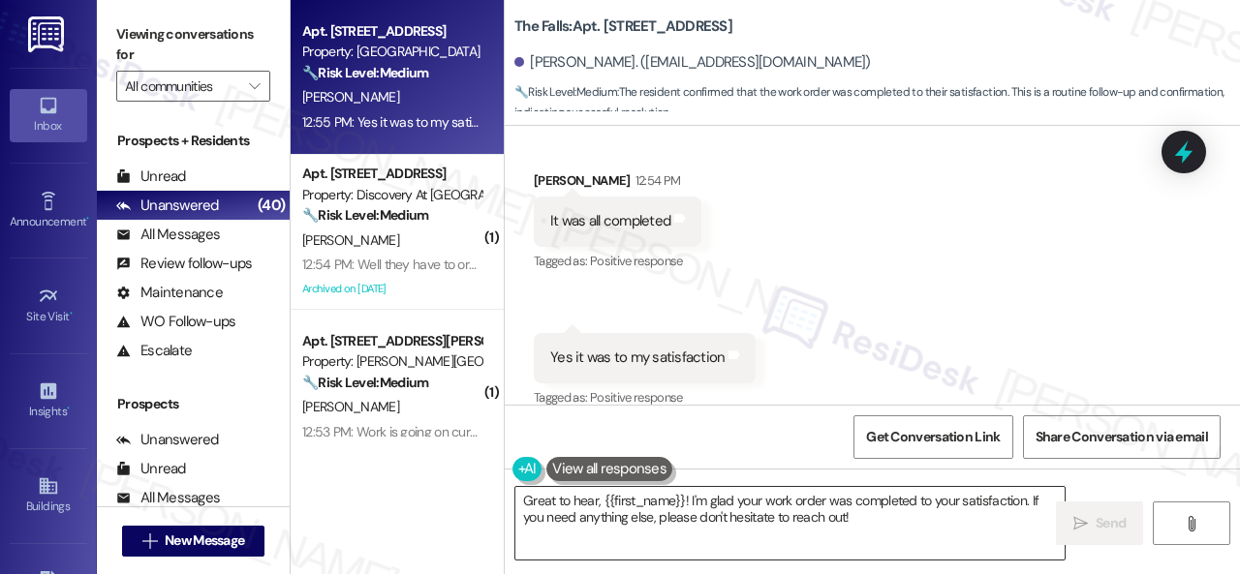
click at [569, 514] on textarea "Great to hear, {{first_name}}! I'm glad your work order was completed to your s…" at bounding box center [789, 523] width 549 height 73
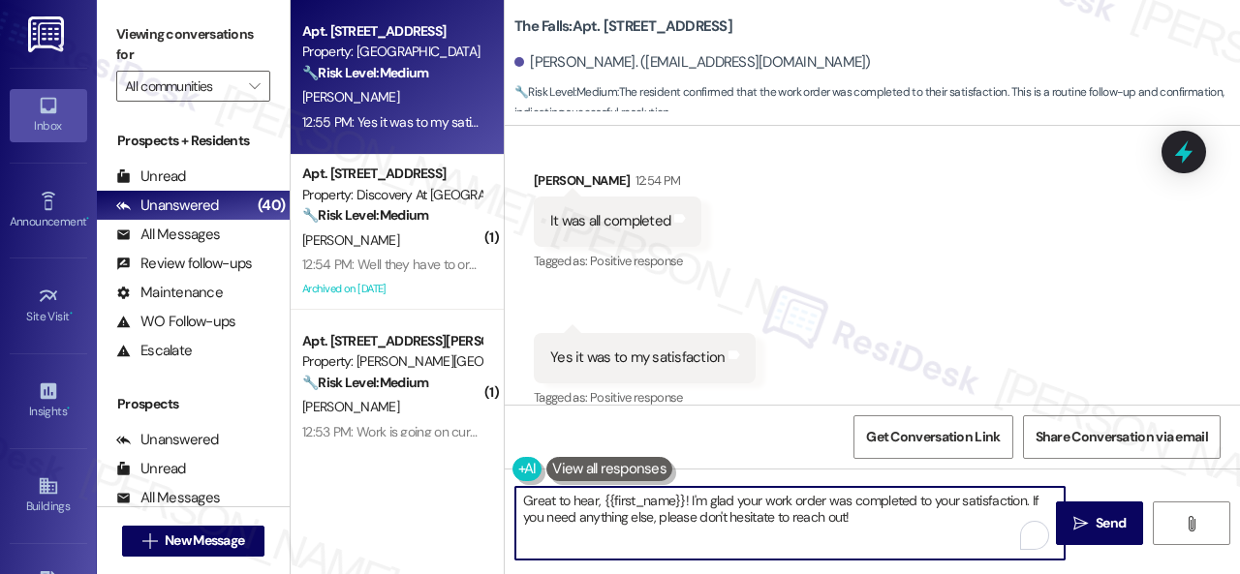
paste textarea "We’re happy to know everything’s all set! If your stay at {{property}} met your…"
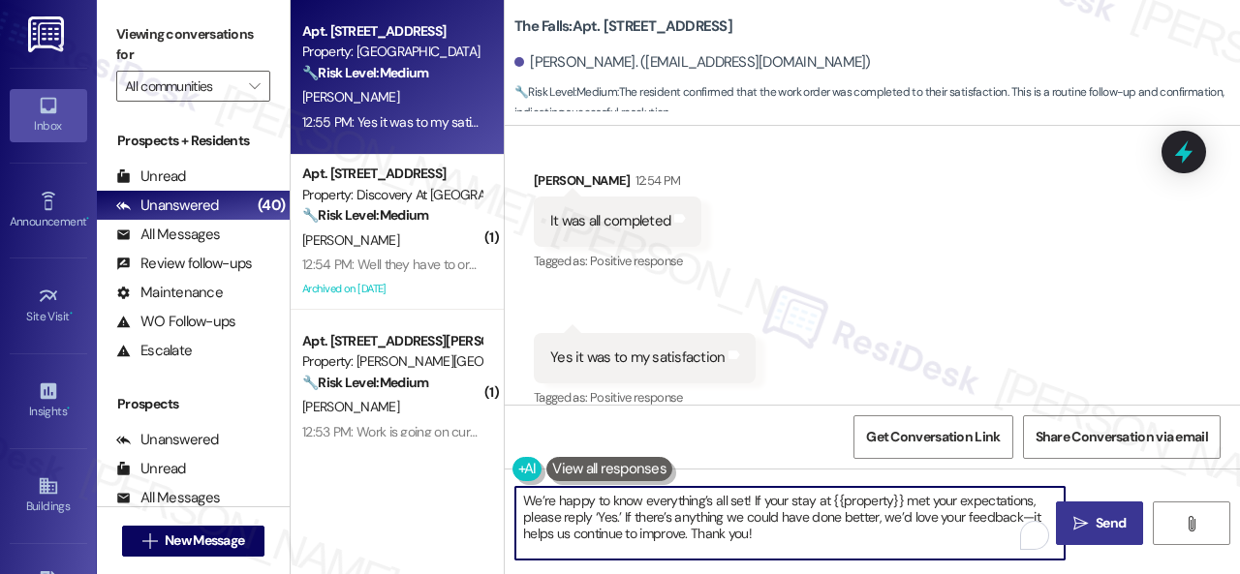
type textarea "We’re happy to know everything’s all set! If your stay at {{property}} met your…"
click at [1108, 528] on span "Send" at bounding box center [1111, 523] width 30 height 20
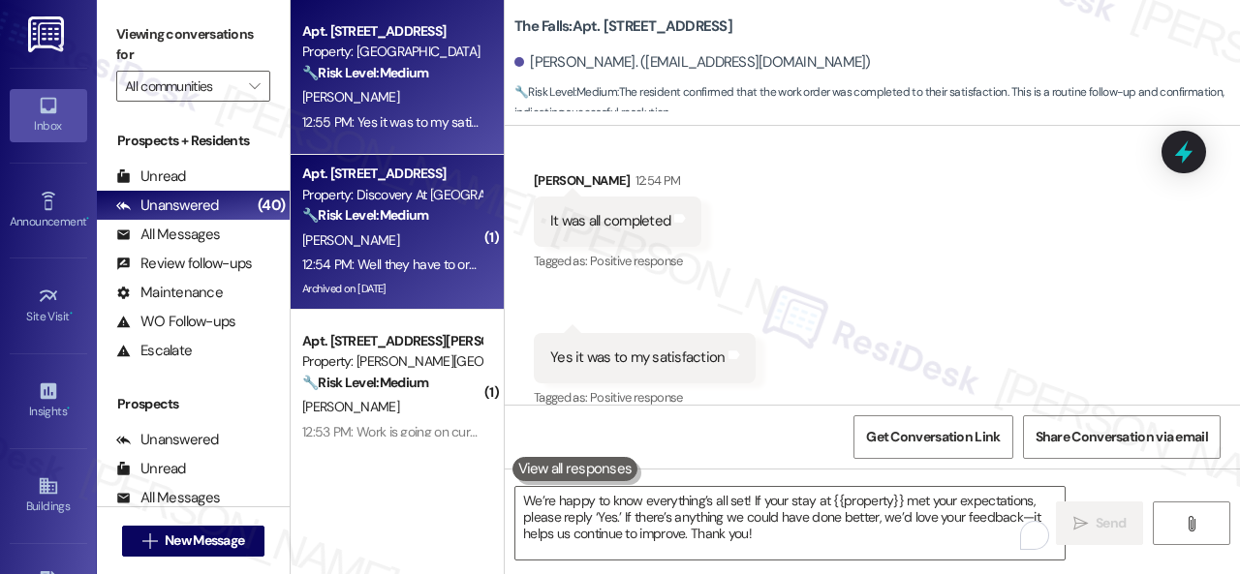
click at [407, 230] on div "[PERSON_NAME]" at bounding box center [391, 241] width 183 height 24
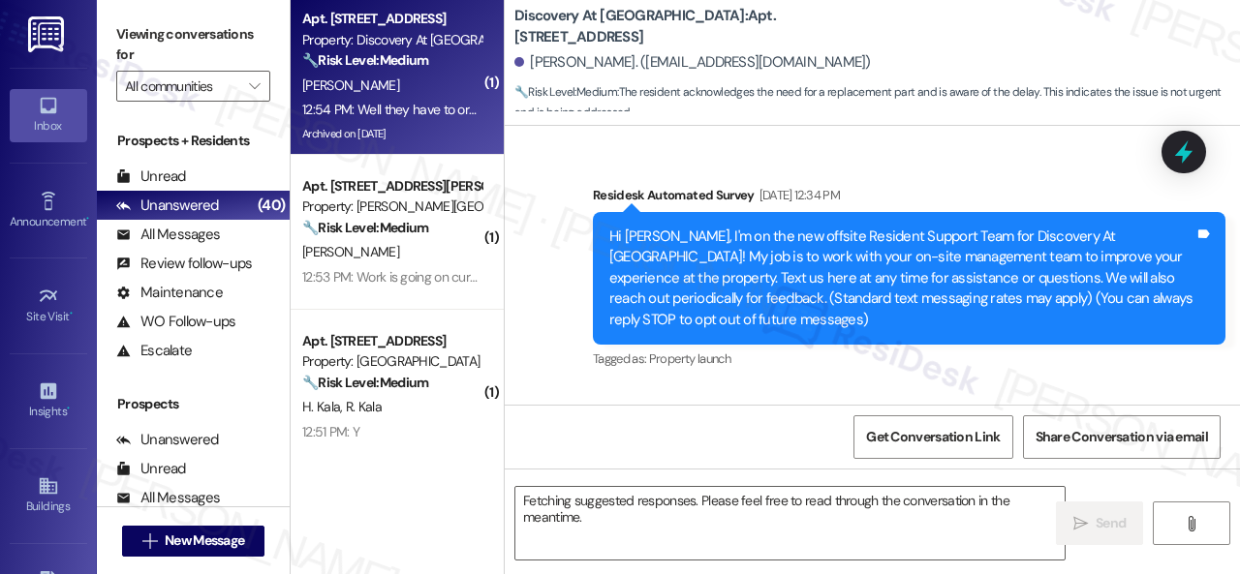
scroll to position [20853, 0]
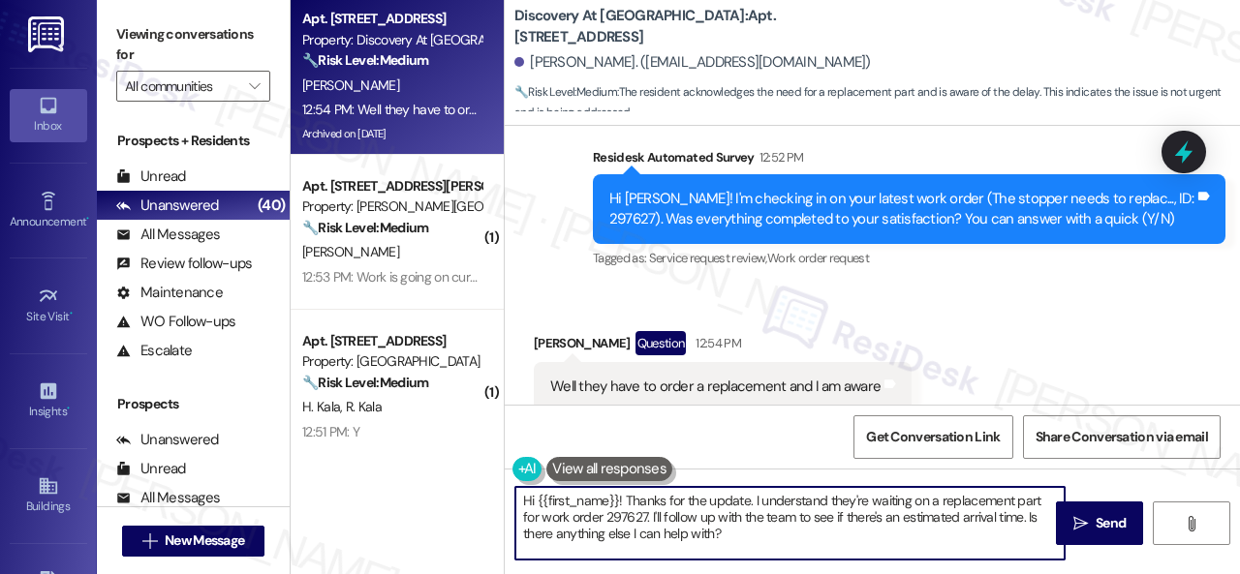
drag, startPoint x: 628, startPoint y: 501, endPoint x: 444, endPoint y: 498, distance: 184.1
click at [444, 498] on div "Apt. [STREET_ADDRESS] Property: Discovery At [GEOGRAPHIC_DATA] 🔧 Risk Level: Me…" at bounding box center [765, 287] width 949 height 574
drag, startPoint x: 649, startPoint y: 501, endPoint x: 663, endPoint y: 532, distance: 33.8
click at [663, 535] on textarea "Thanks for the update. I understand they're waiting on a replacement part for w…" at bounding box center [789, 523] width 549 height 73
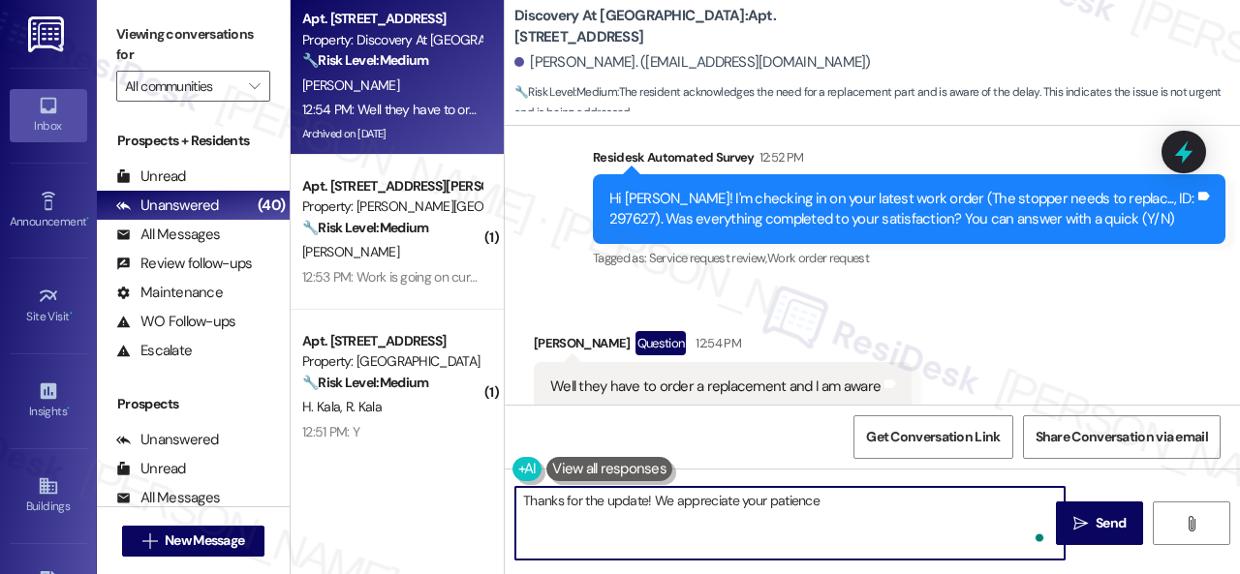
type textarea "Thanks for the update! We appreciate your patience."
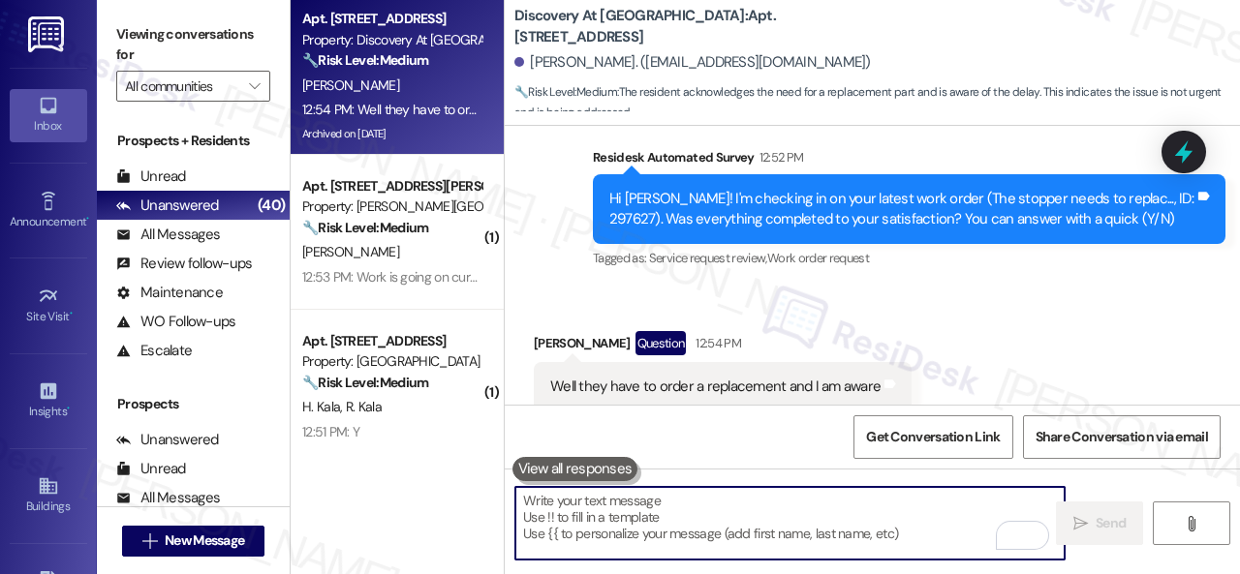
scroll to position [20852, 0]
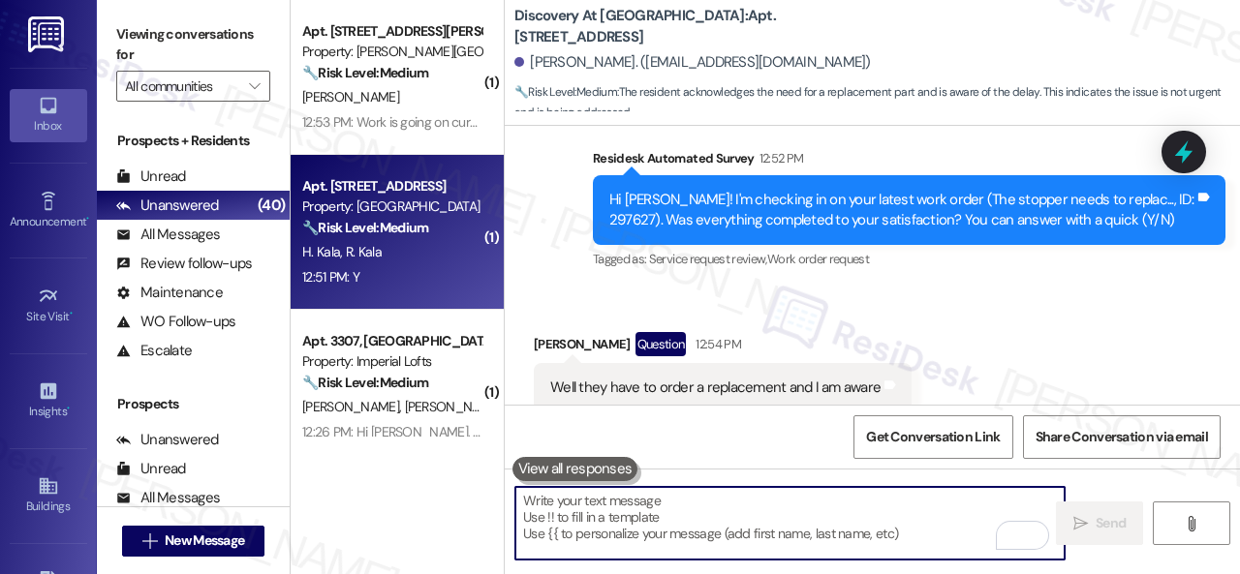
click at [426, 270] on div "12:51 PM: Y 12:51 PM: Y" at bounding box center [391, 277] width 183 height 24
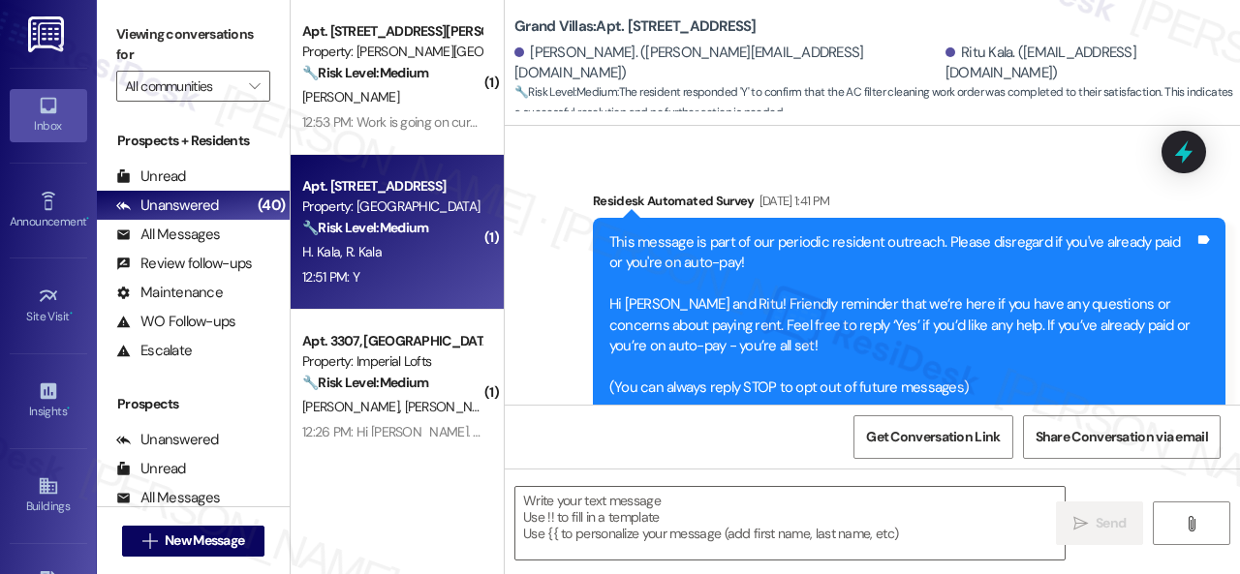
type textarea "Fetching suggested responses. Please feel free to read through the conversation…"
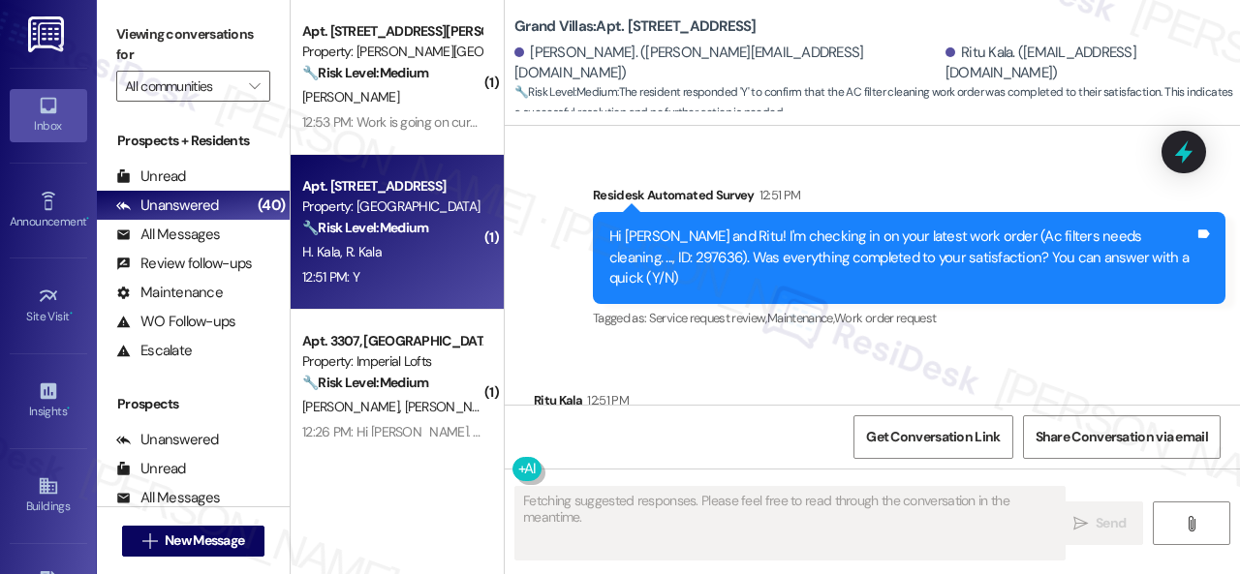
scroll to position [1484, 0]
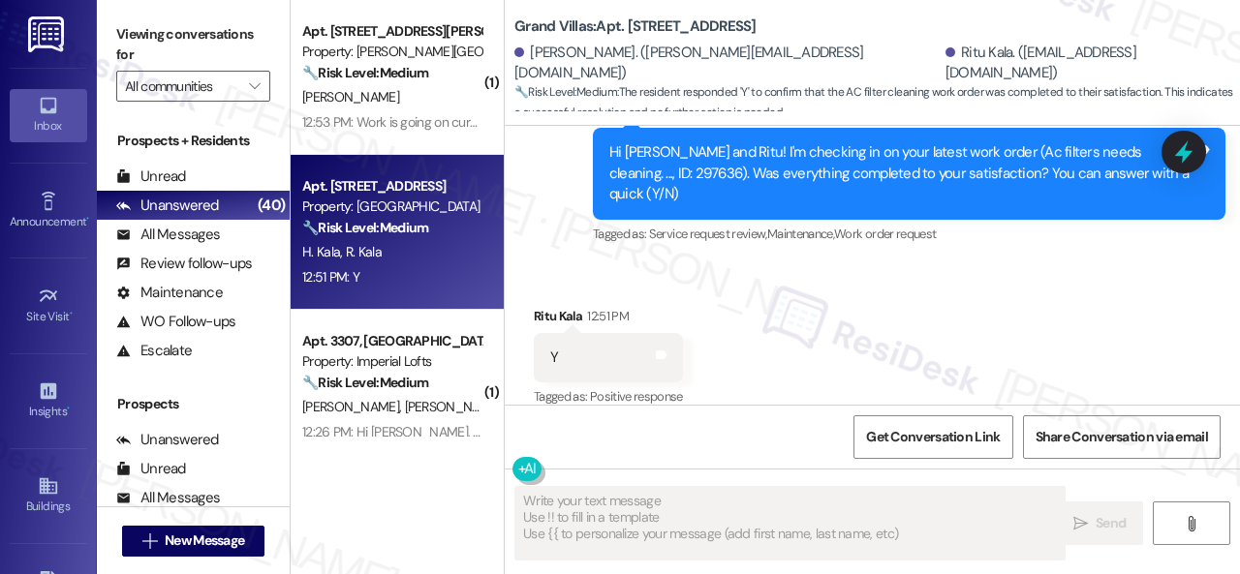
click at [579, 262] on div "Received via SMS Ritu Kala 12:51 PM Y Tags and notes Tagged as: Positive respon…" at bounding box center [872, 344] width 735 height 164
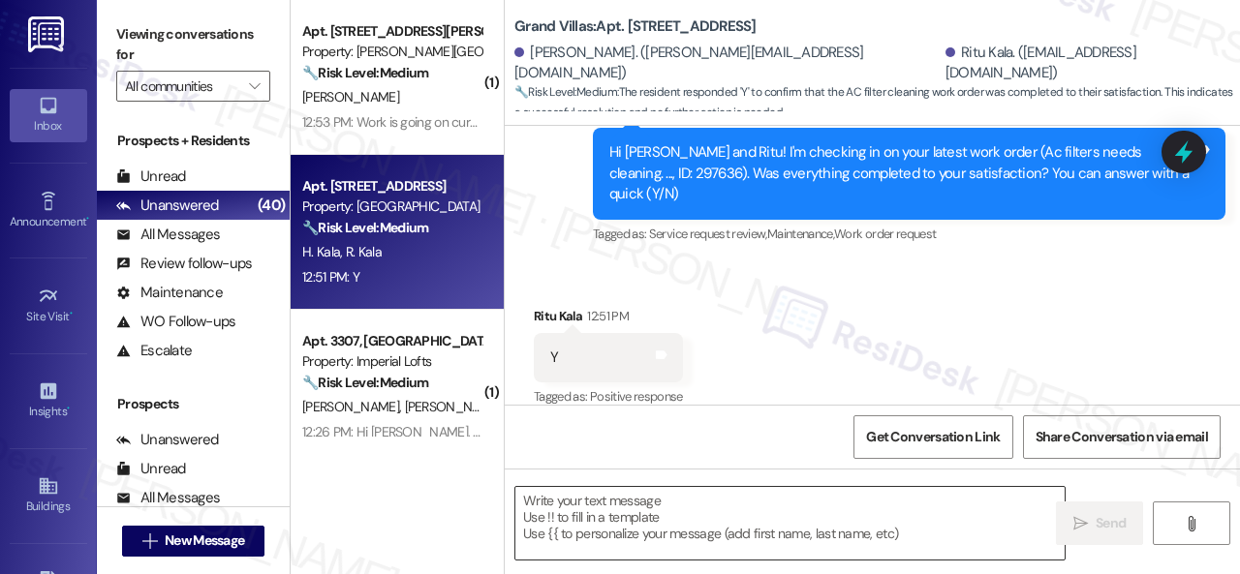
click at [579, 503] on textarea at bounding box center [789, 523] width 549 height 73
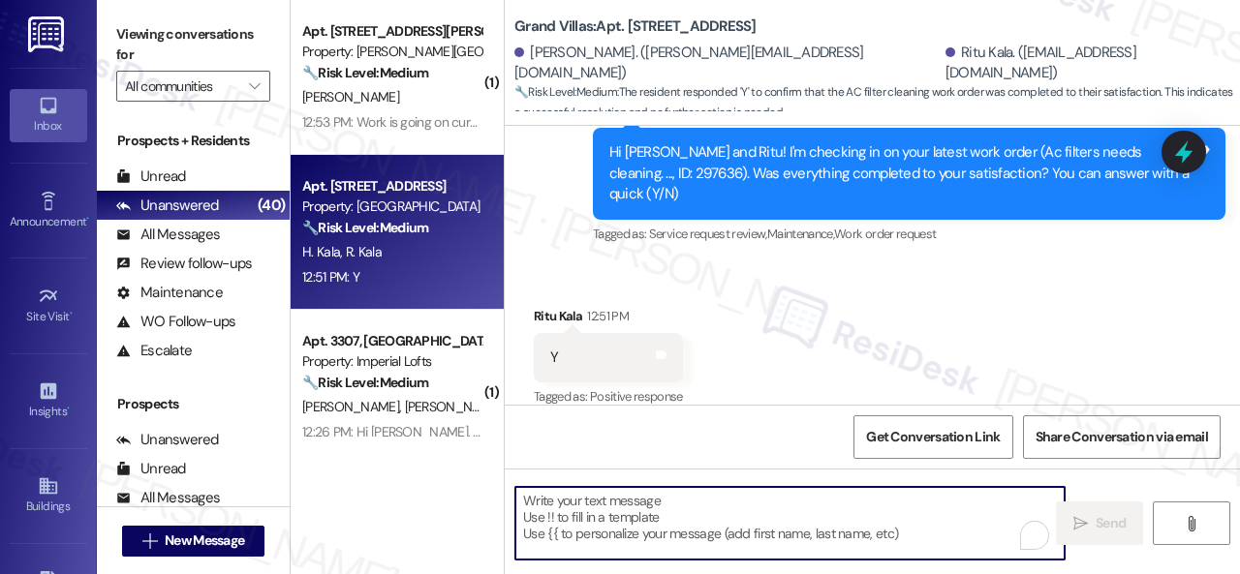
paste textarea "We’re happy to know everything’s all set! If your stay at {{property}} met your…"
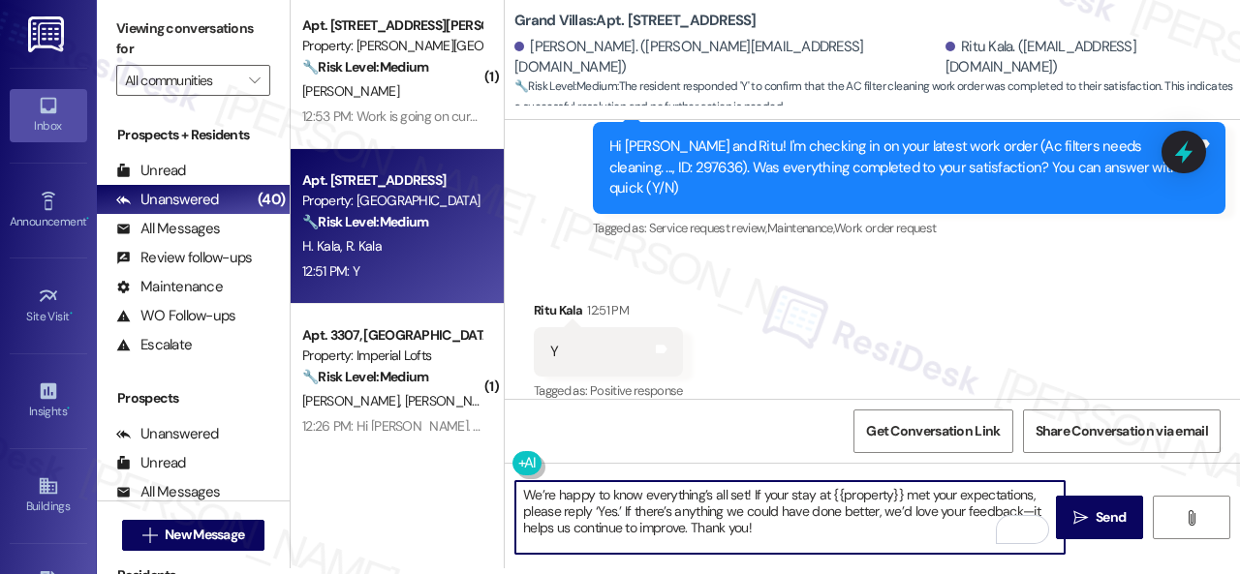
scroll to position [0, 0]
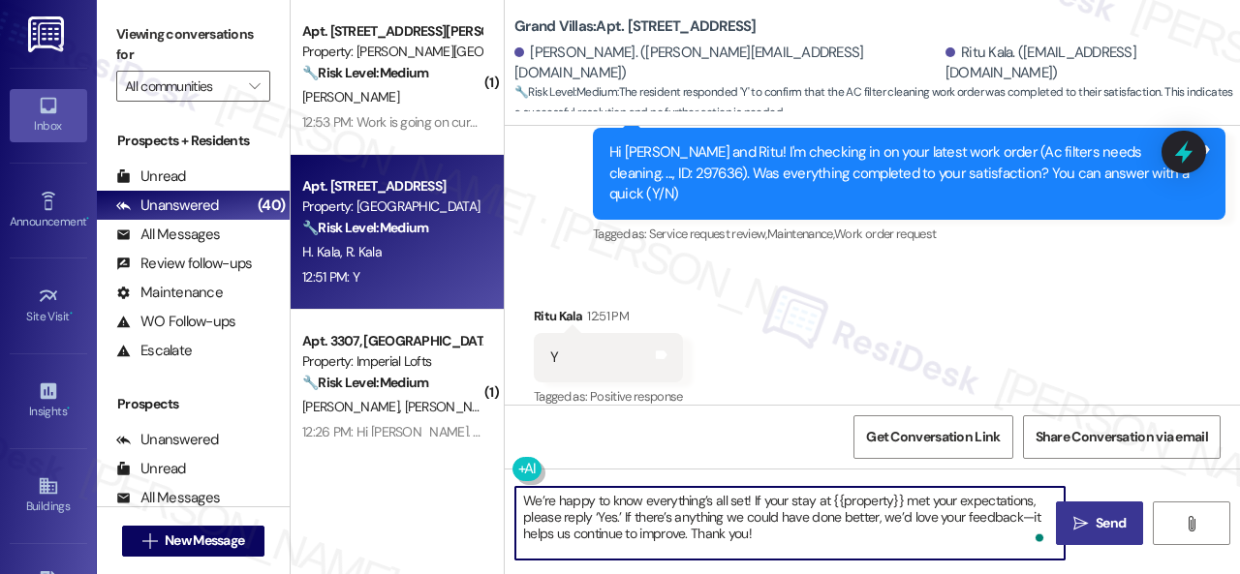
type textarea "We’re happy to know everything’s all set! If your stay at {{property}} met your…"
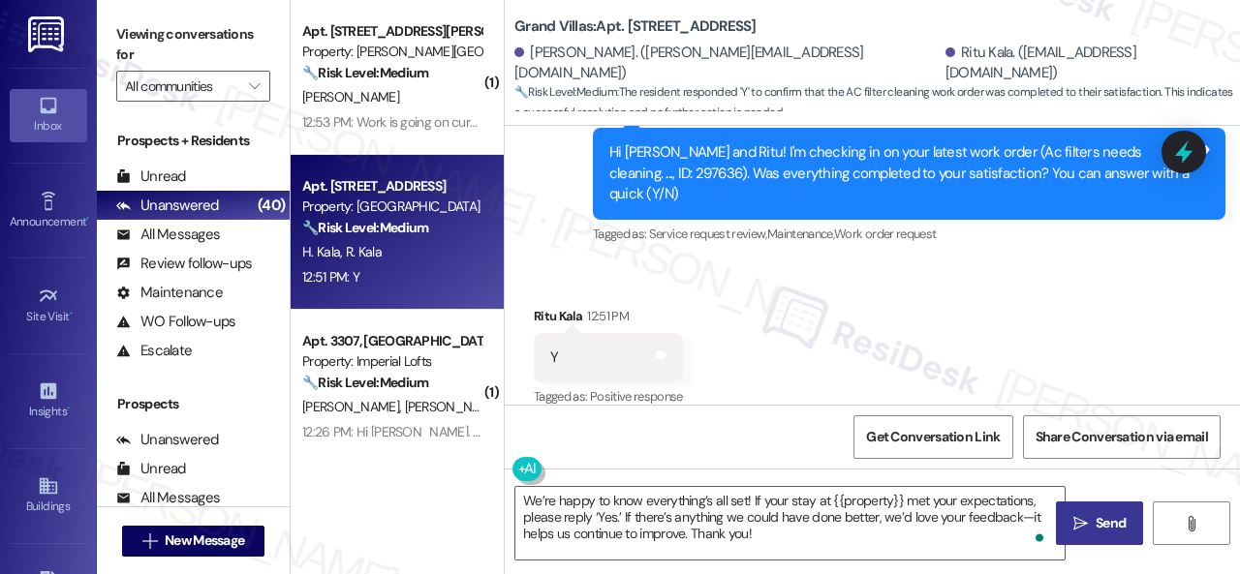
click at [1069, 505] on button " Send" at bounding box center [1099, 524] width 87 height 44
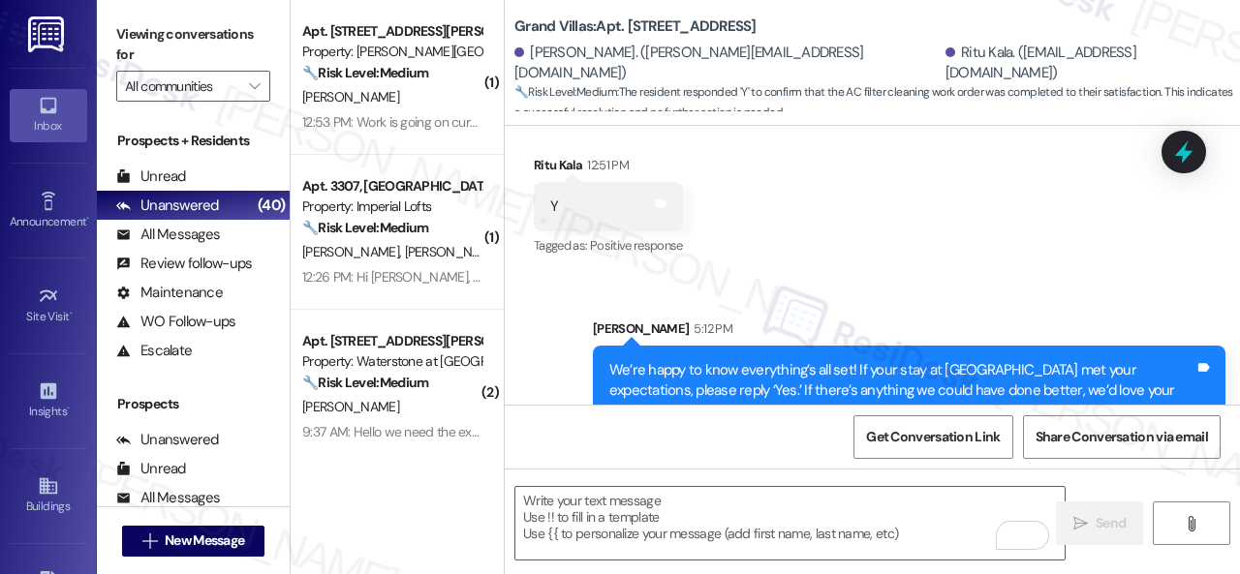
scroll to position [1662, 0]
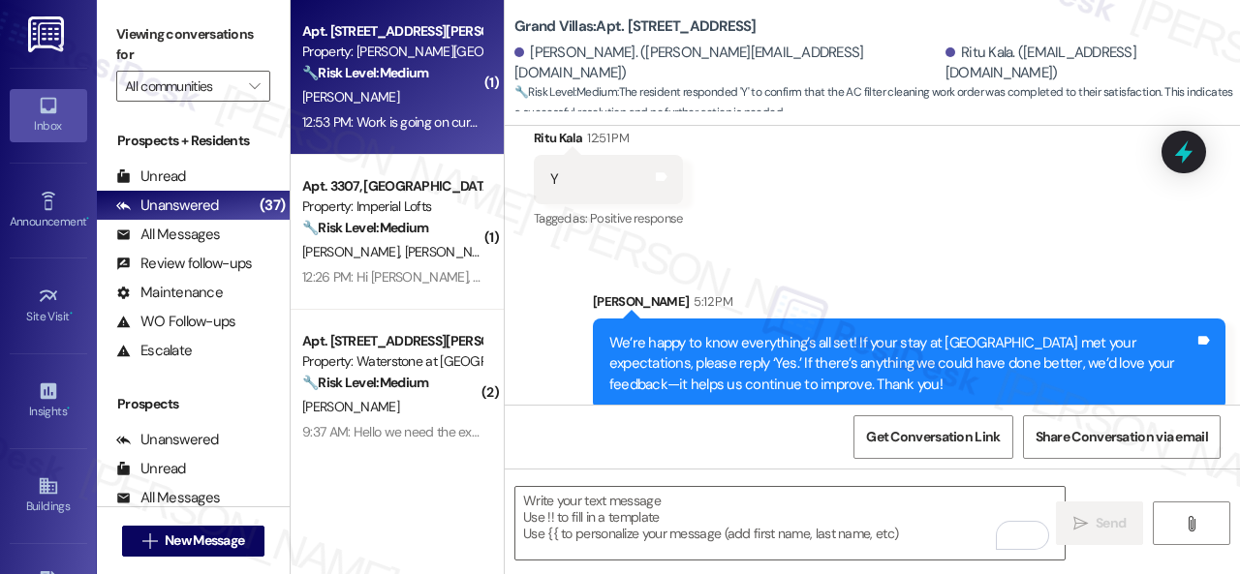
click at [405, 113] on div "12:53 PM: Work is going on currently in my apt. 12:53 PM: Work is going on curr…" at bounding box center [431, 121] width 258 height 17
type textarea "Fetching suggested responses. Please feel free to read through the conversation…"
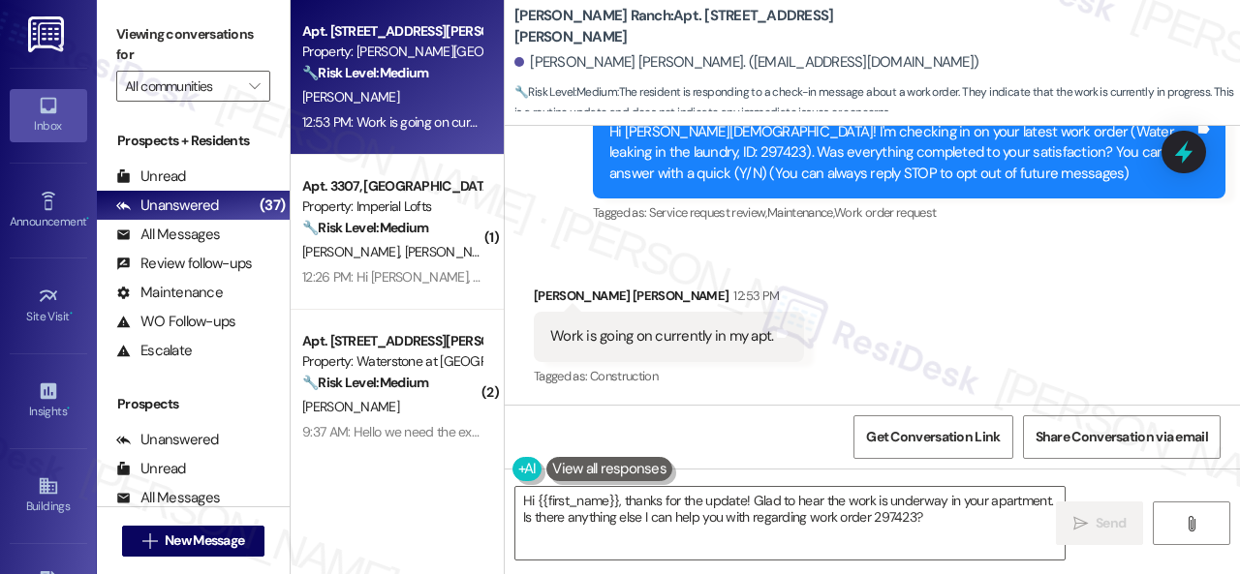
scroll to position [220, 0]
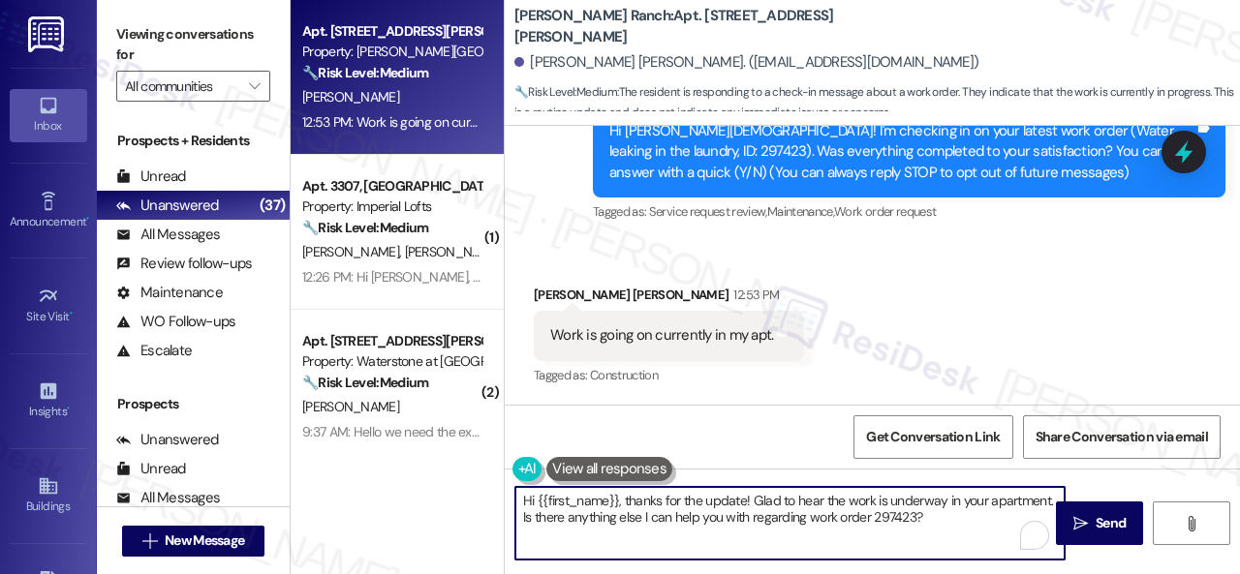
drag, startPoint x: 628, startPoint y: 503, endPoint x: 432, endPoint y: 496, distance: 195.8
click at [432, 496] on div "Apt. [STREET_ADDRESS][PERSON_NAME] Property: [PERSON_NAME] Ranch 🔧 Risk Level: …" at bounding box center [765, 287] width 949 height 574
drag, startPoint x: 645, startPoint y: 501, endPoint x: 942, endPoint y: 544, distance: 300.5
click at [942, 544] on textarea "Thanks for the update! Glad to hear the work is underway in your apartment. Is …" at bounding box center [789, 523] width 549 height 73
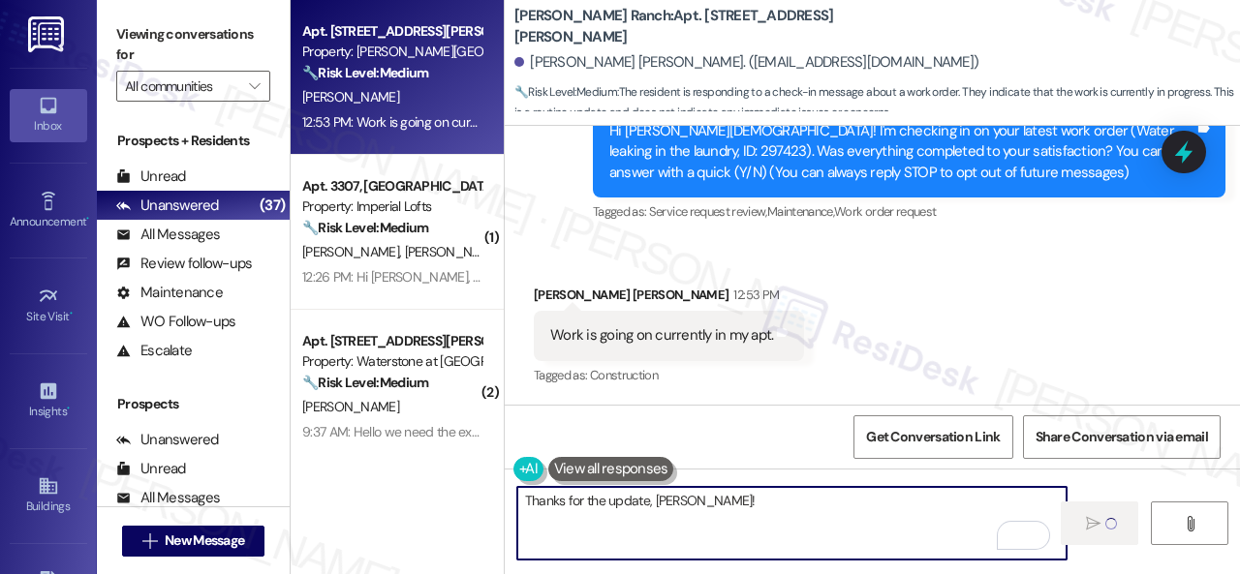
type textarea "Fetching suggested responses. Please feel free to read through the conversation…"
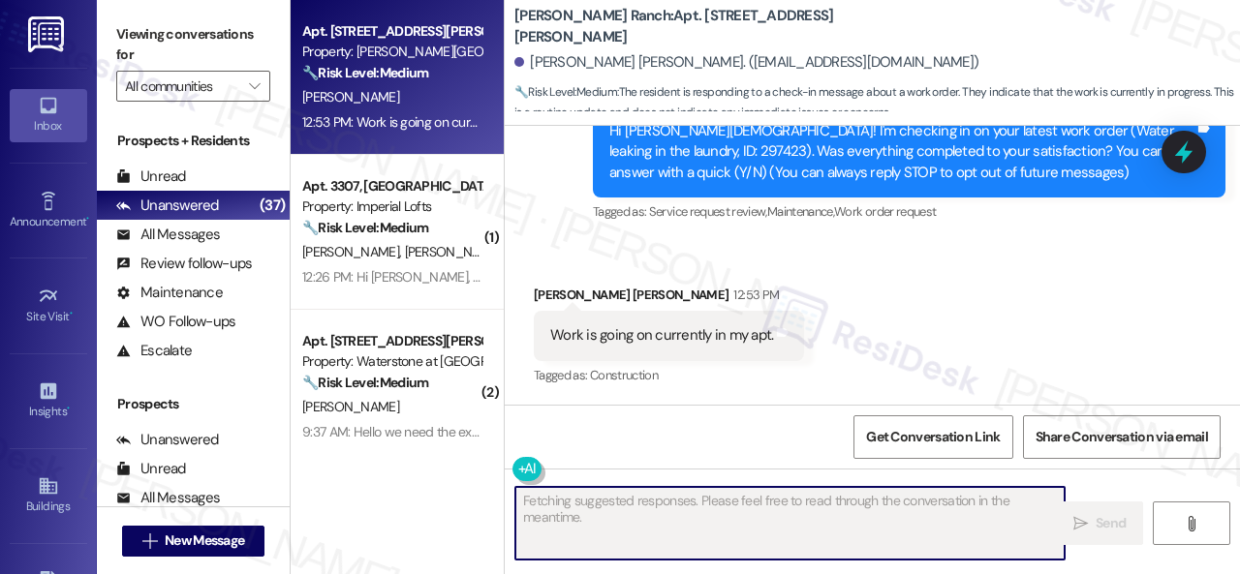
scroll to position [219, 0]
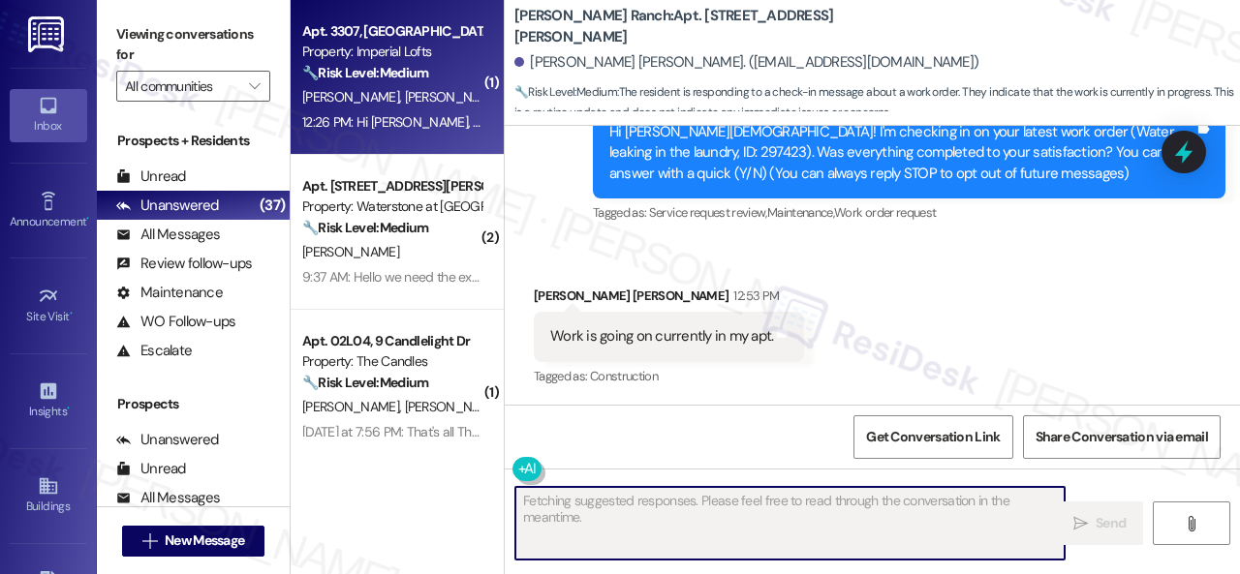
click at [395, 115] on div "12:26 PM: Hi [PERSON_NAME], We have received the new dryer. We will be testing …" at bounding box center [654, 121] width 705 height 17
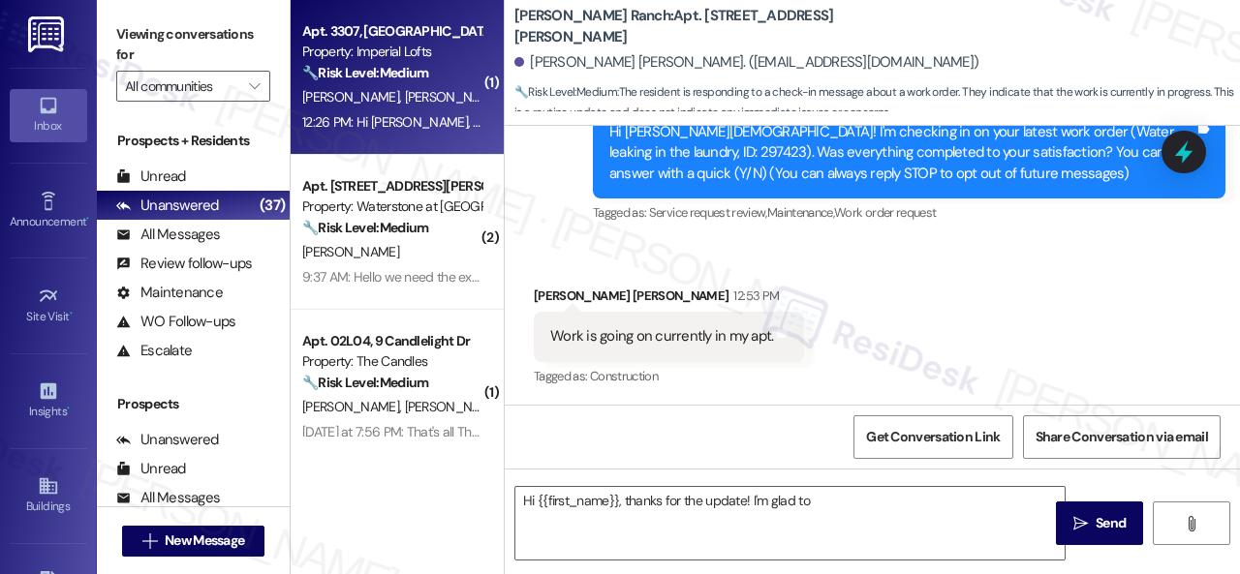
type textarea "Hi {{first_name}}, thanks for the update! I'm glad to hear"
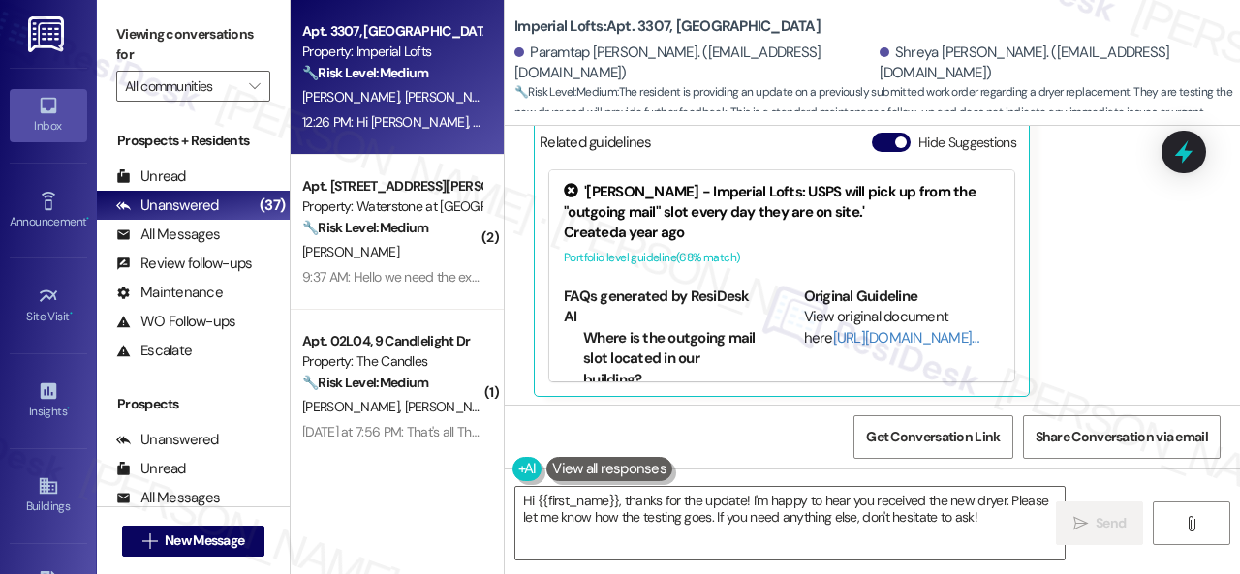
scroll to position [739, 0]
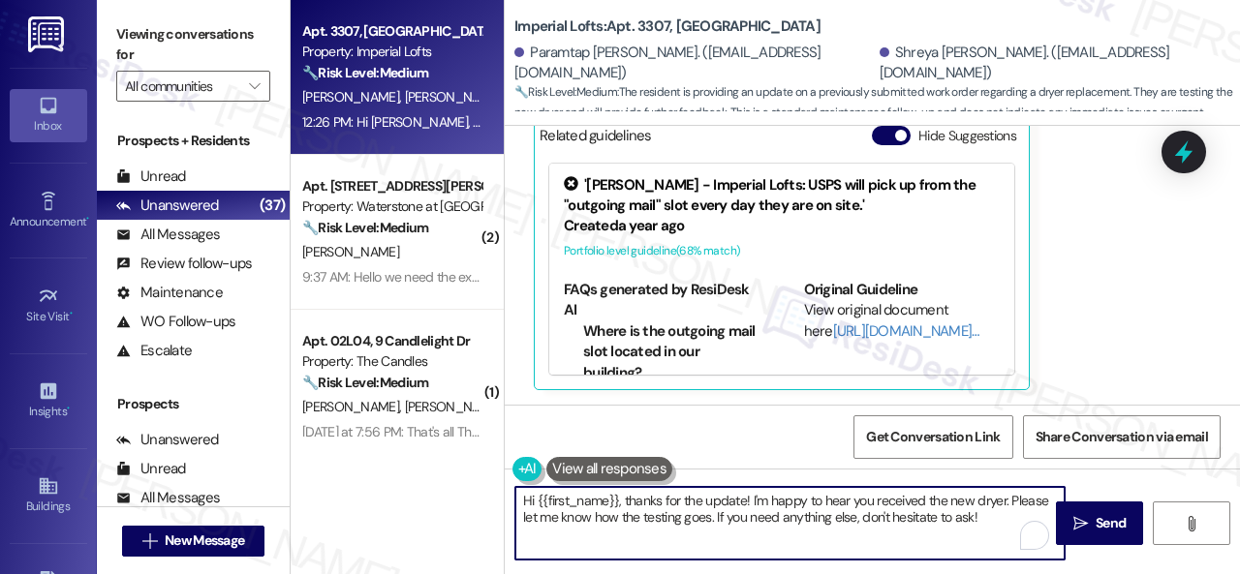
drag, startPoint x: 748, startPoint y: 501, endPoint x: 407, endPoint y: 501, distance: 341.0
click at [407, 501] on div "Apt. 3307, 2 Stadium Dr Property: Imperial Lofts 🔧 Risk Level: Medium The resid…" at bounding box center [765, 287] width 949 height 574
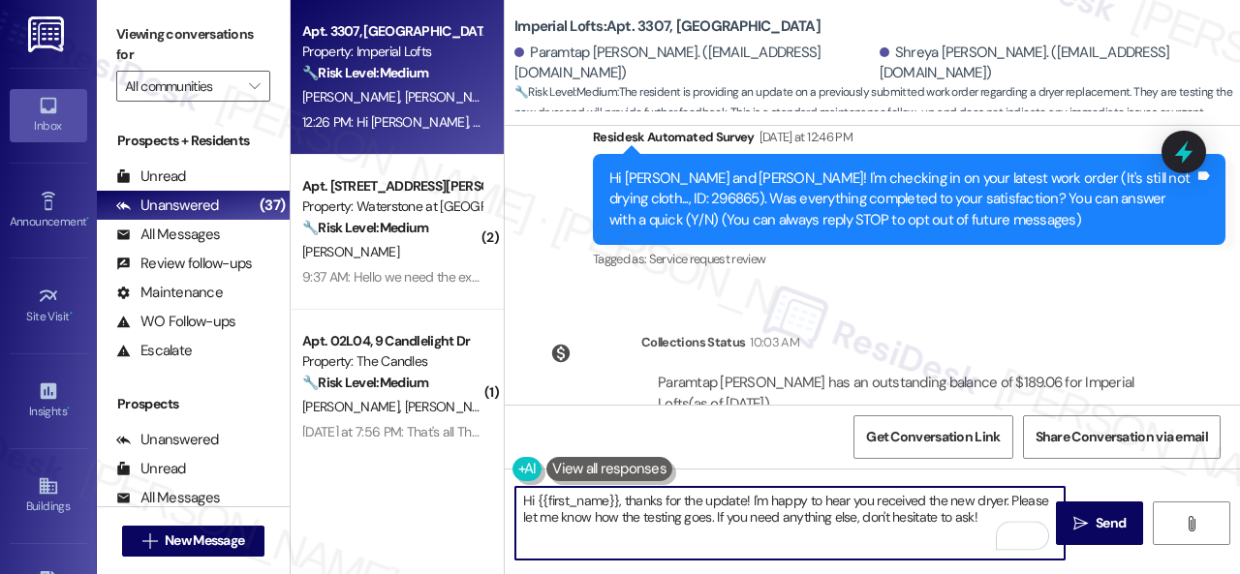
scroll to position [158, 0]
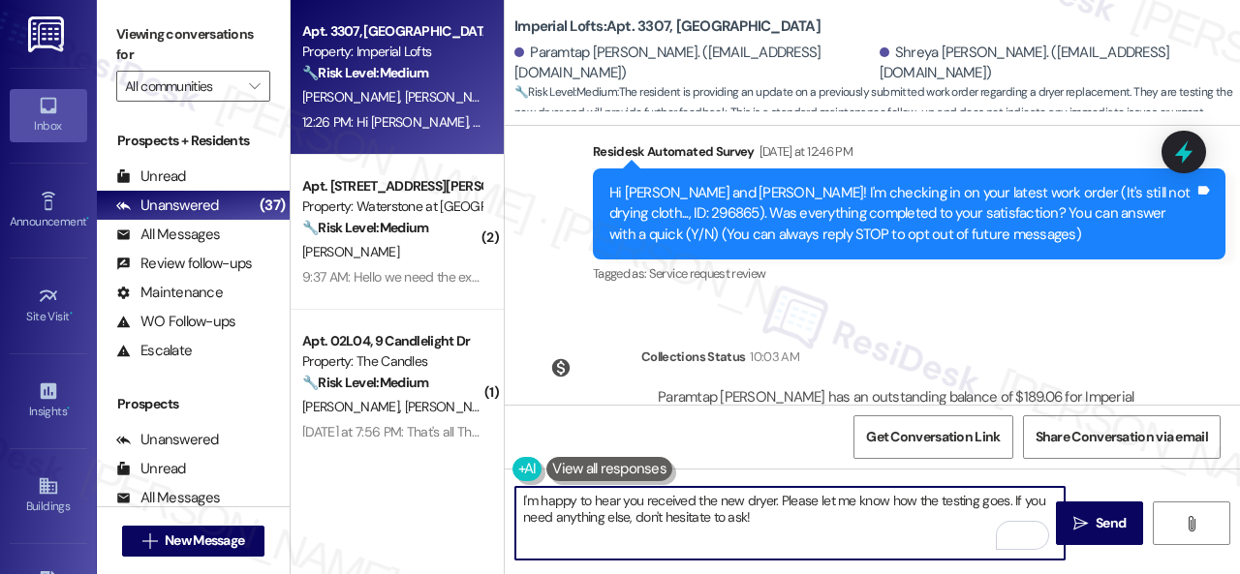
drag, startPoint x: 888, startPoint y: 505, endPoint x: 895, endPoint y: 517, distance: 14.3
click at [895, 517] on textarea "I'm happy to hear you received the new dryer. Please let me know how the testin…" at bounding box center [789, 523] width 549 height 73
click at [872, 494] on textarea "I'm happy to hear you received the new dryer. Please let me knowif you need any…" at bounding box center [789, 523] width 549 height 73
click at [920, 528] on textarea "I'm happy to hear you received the new dryer. Please let me know if you need an…" at bounding box center [789, 523] width 549 height 73
type textarea "I'm happy to hear you received the new dryer. Please let me know if you need an…"
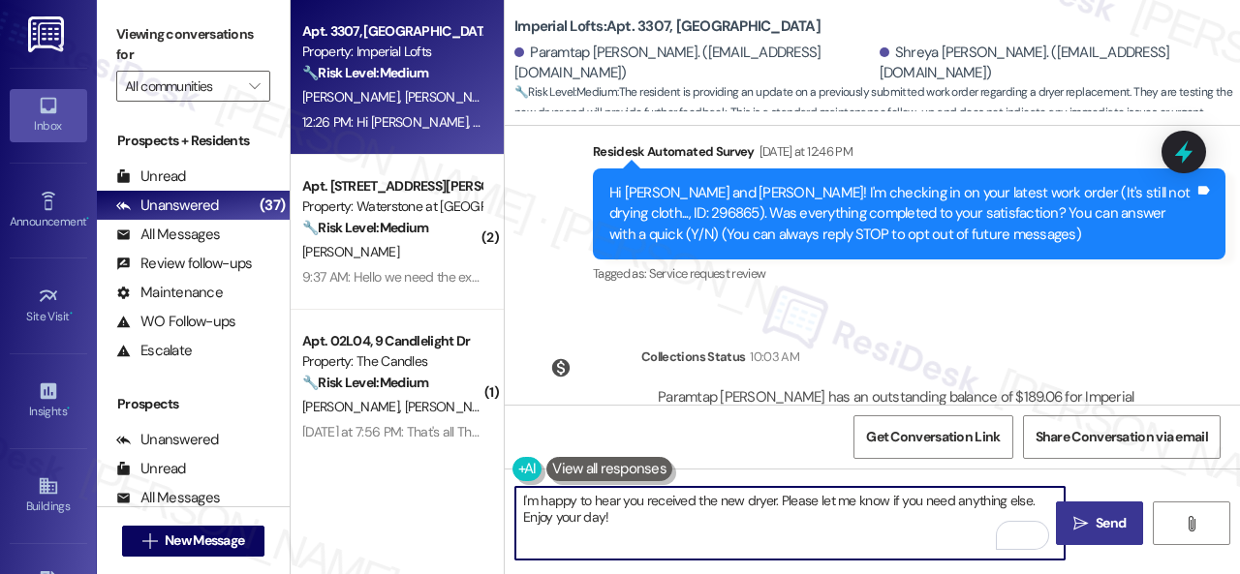
click at [1110, 518] on span "Send" at bounding box center [1111, 523] width 30 height 20
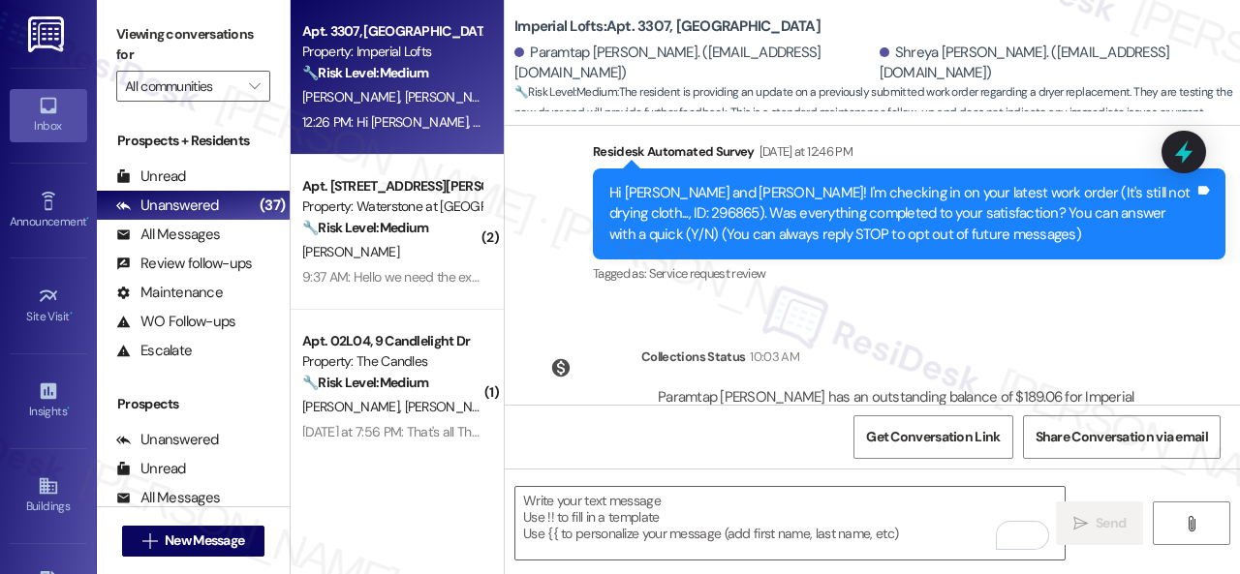
type textarea "Fetching suggested responses. Please feel free to read through the conversation…"
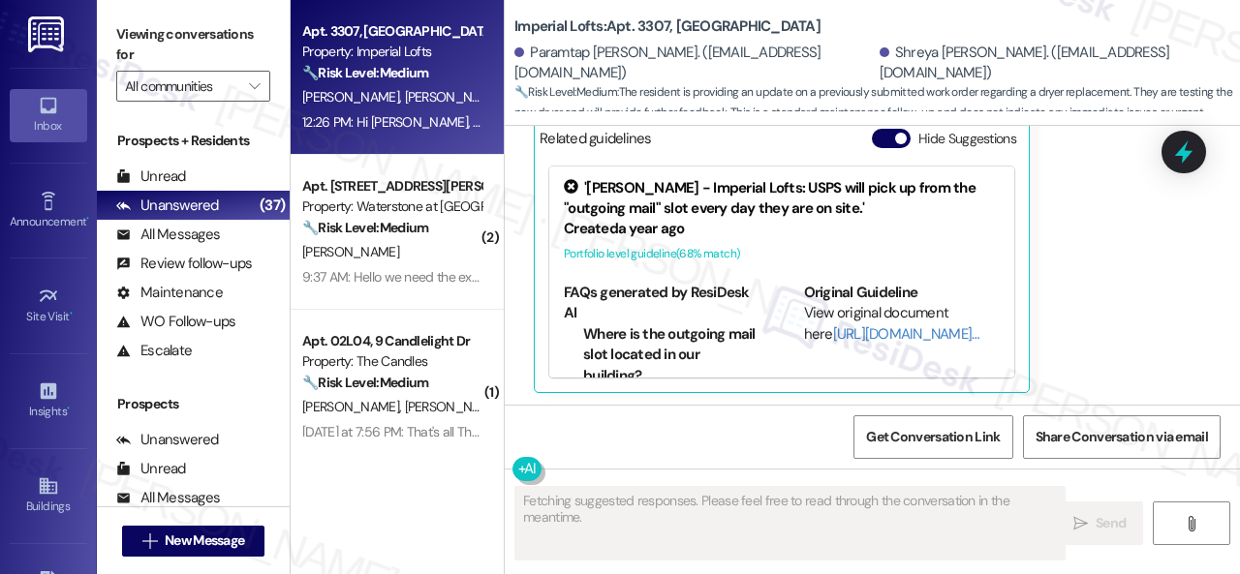
scroll to position [738, 0]
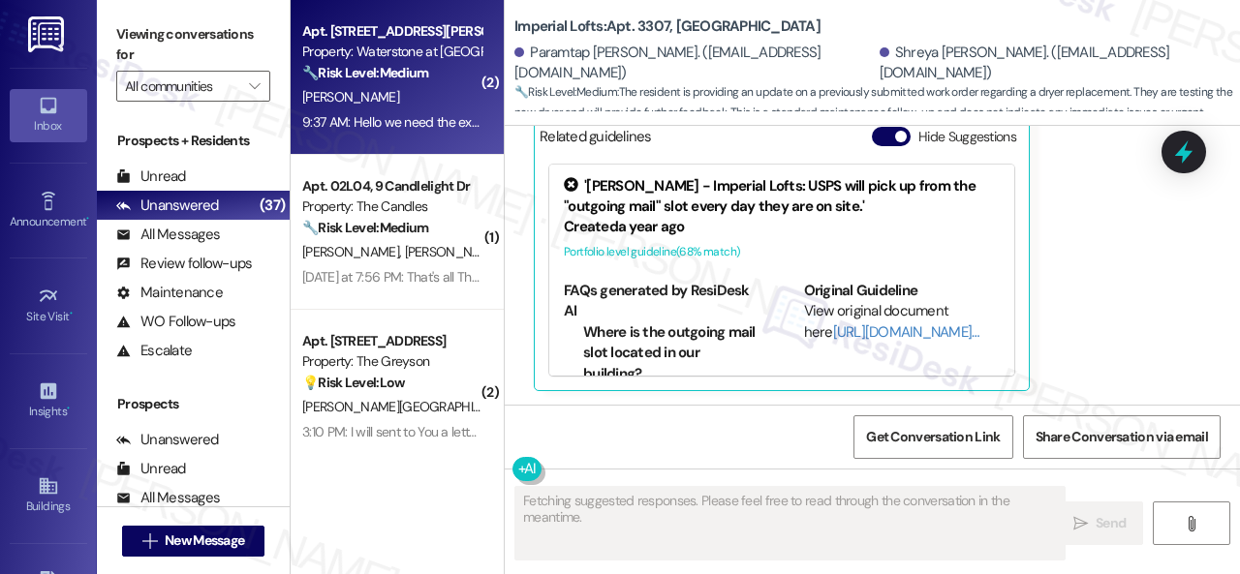
click at [455, 97] on div "[PERSON_NAME]" at bounding box center [391, 97] width 183 height 24
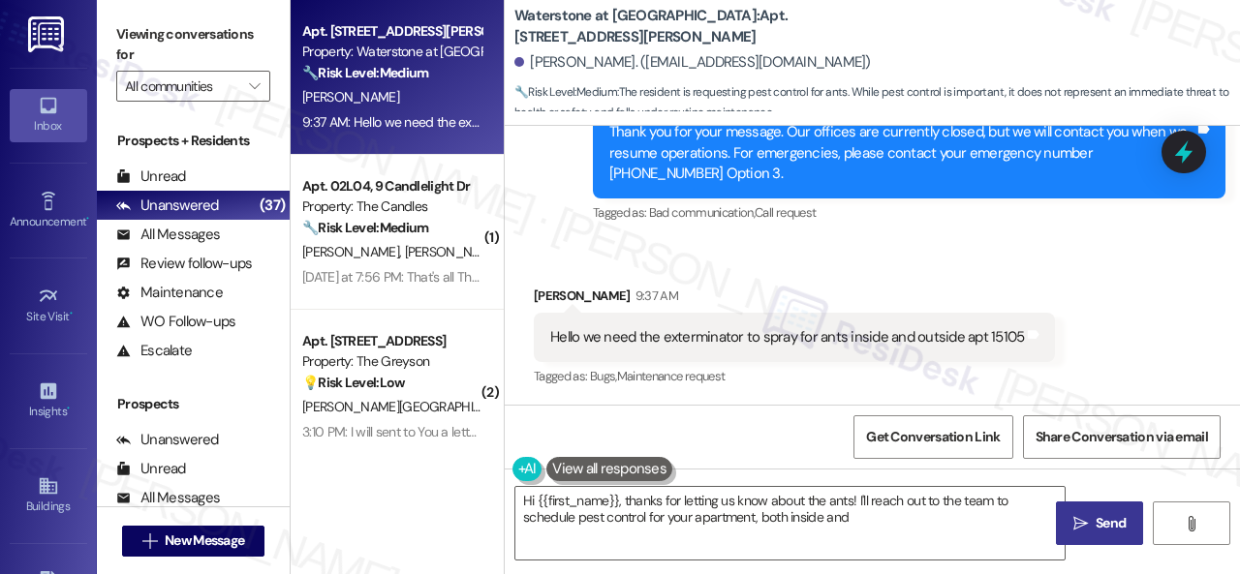
scroll to position [7112, 0]
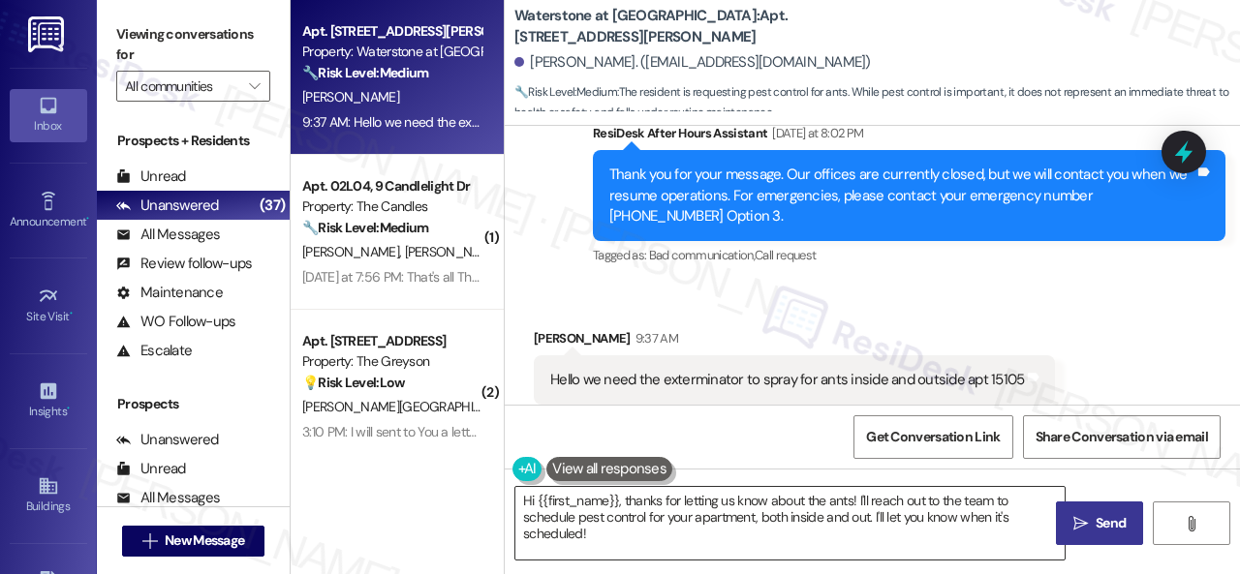
click at [841, 503] on textarea "Hi {{first_name}}, thanks for letting us know about the ants! I'll reach out to…" at bounding box center [789, 523] width 549 height 73
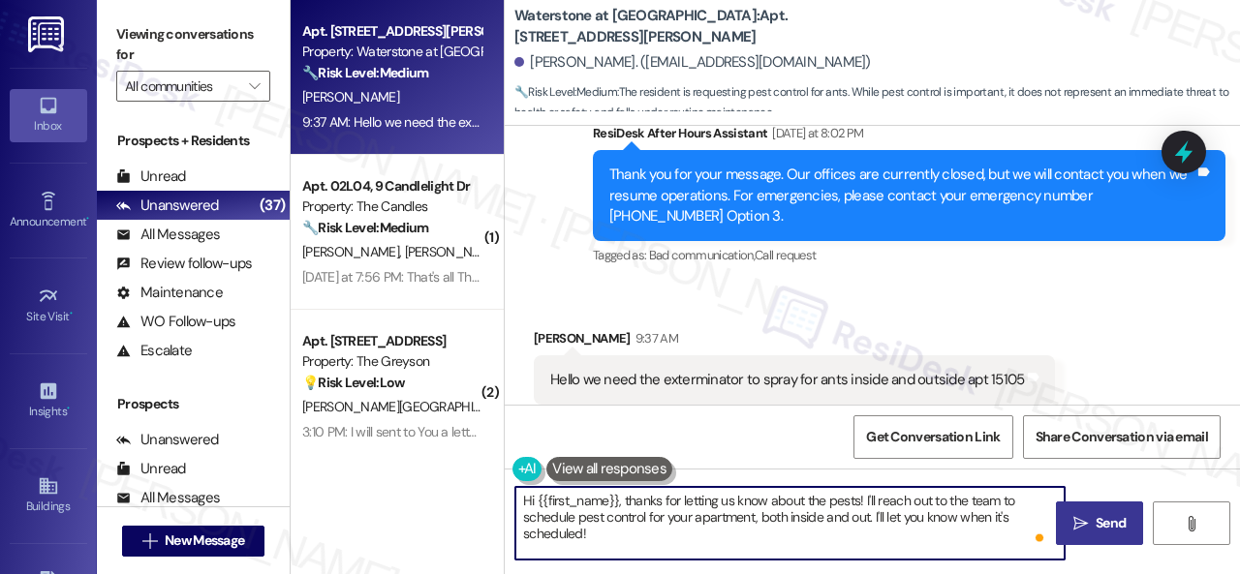
type textarea "Hi {{first_name}}, thanks for letting us know about the pests! I'll reach out t…"
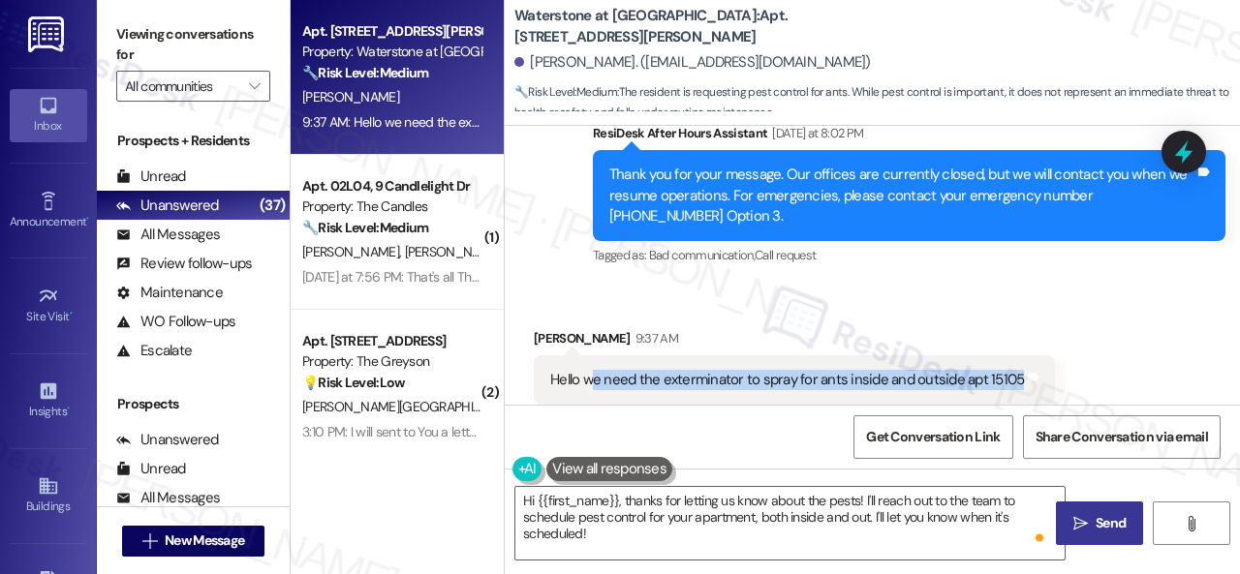
drag, startPoint x: 591, startPoint y: 332, endPoint x: 1013, endPoint y: 332, distance: 422.3
click at [1013, 370] on div "Hello we need the exterminator to spray for ants inside and outside apt 15105" at bounding box center [787, 380] width 478 height 20
copy div "e need the exterminator to spray for ants inside and outside apt 15105"
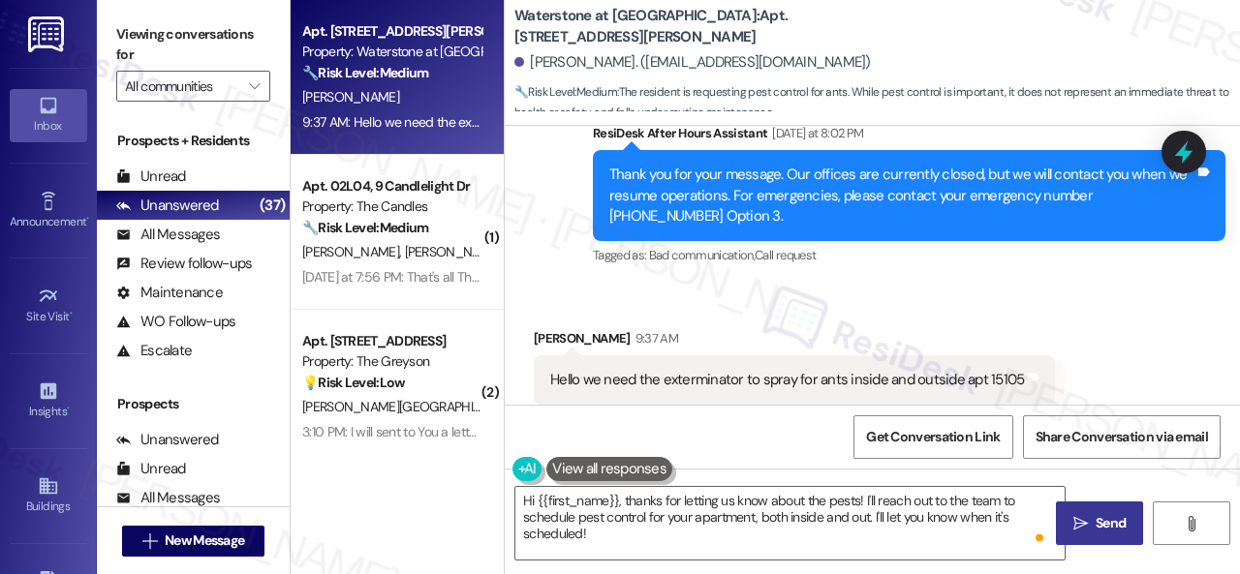
click at [1043, 355] on div "Hello we need the exterminator to spray for ants inside and outside apt 15105 T…" at bounding box center [794, 379] width 521 height 49
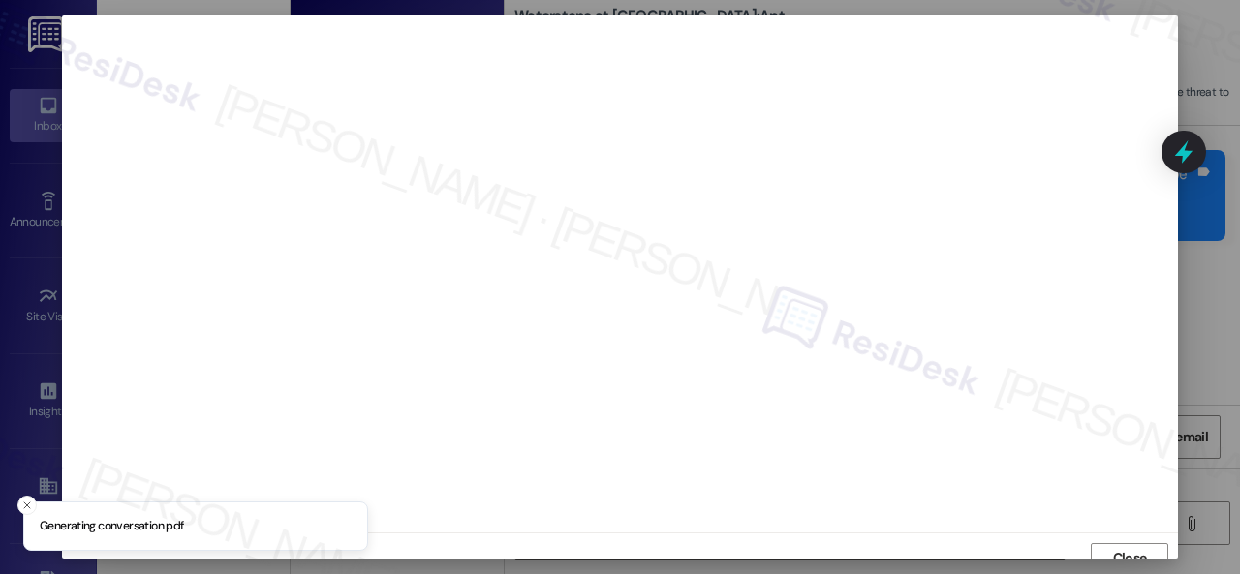
scroll to position [15, 0]
click at [1131, 544] on span "Close" at bounding box center [1130, 544] width 34 height 20
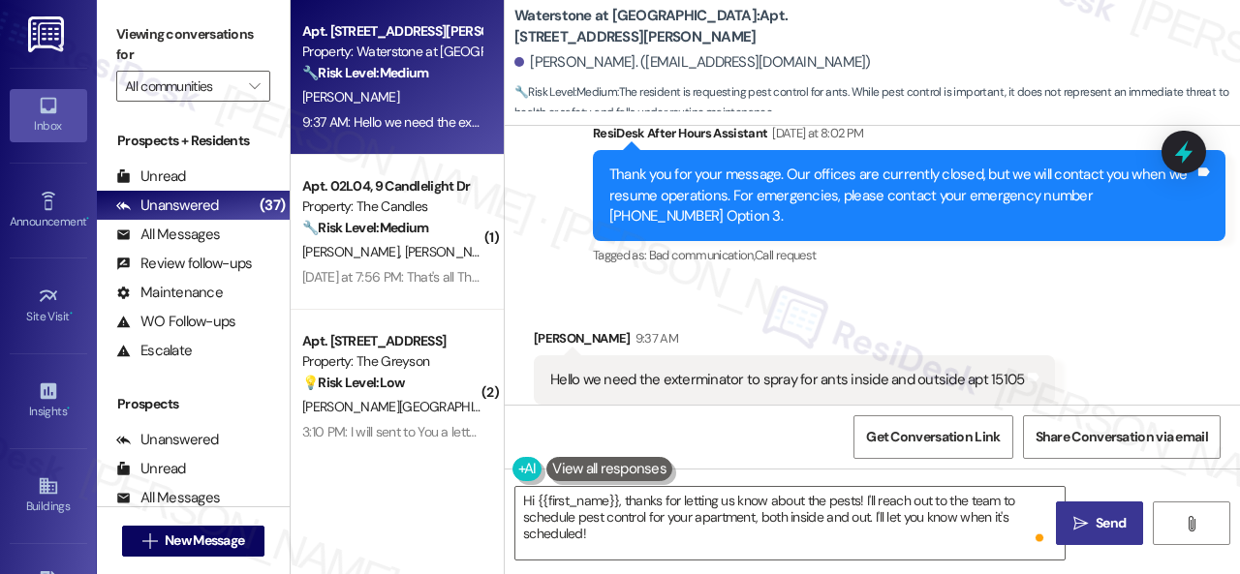
click at [1069, 285] on div "Received via SMS [PERSON_NAME] 9:37 AM Hello we need the exterminator to spray …" at bounding box center [872, 367] width 735 height 164
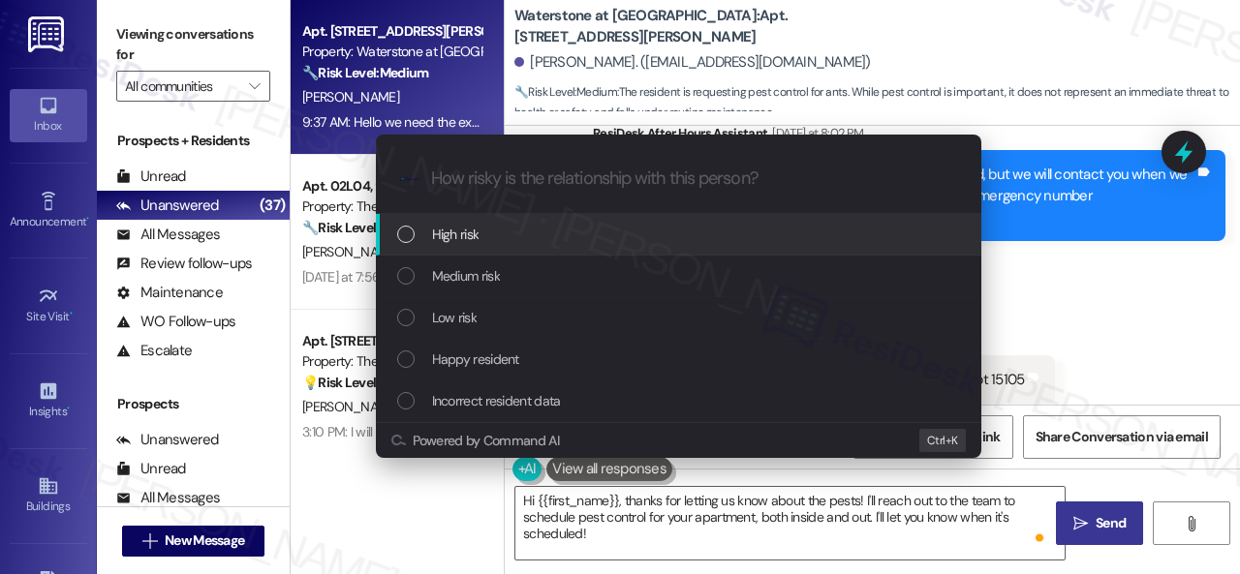
click at [444, 241] on span "High risk" at bounding box center [455, 234] width 47 height 21
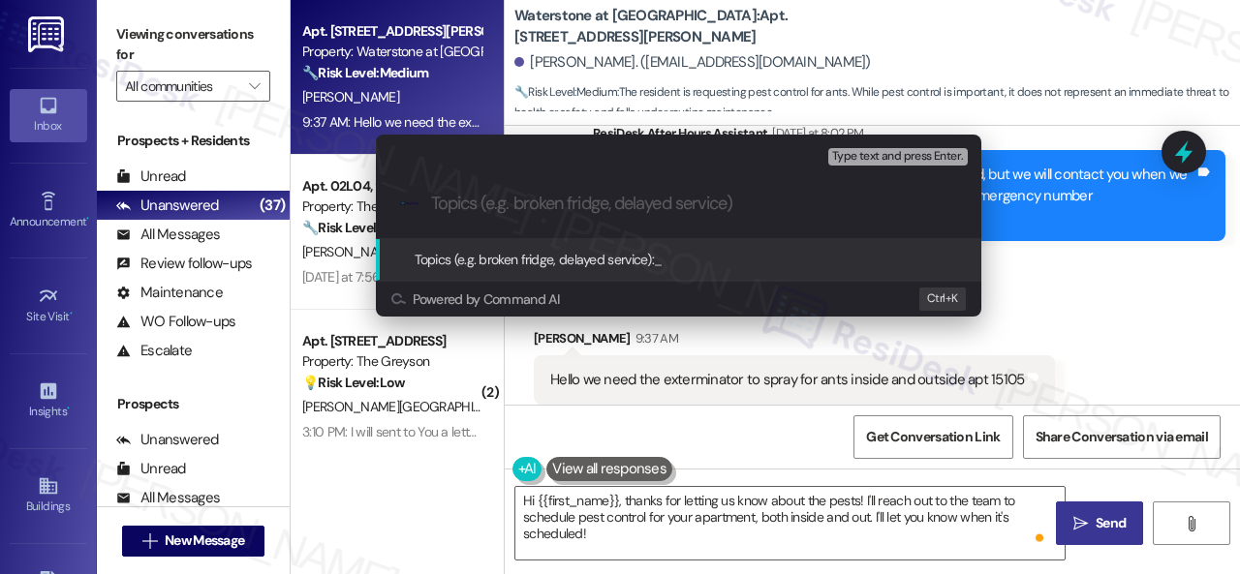
paste input "Work Order filed by ResiDesk 298004"
type input "Work Order filed by ResiDesk 298004"
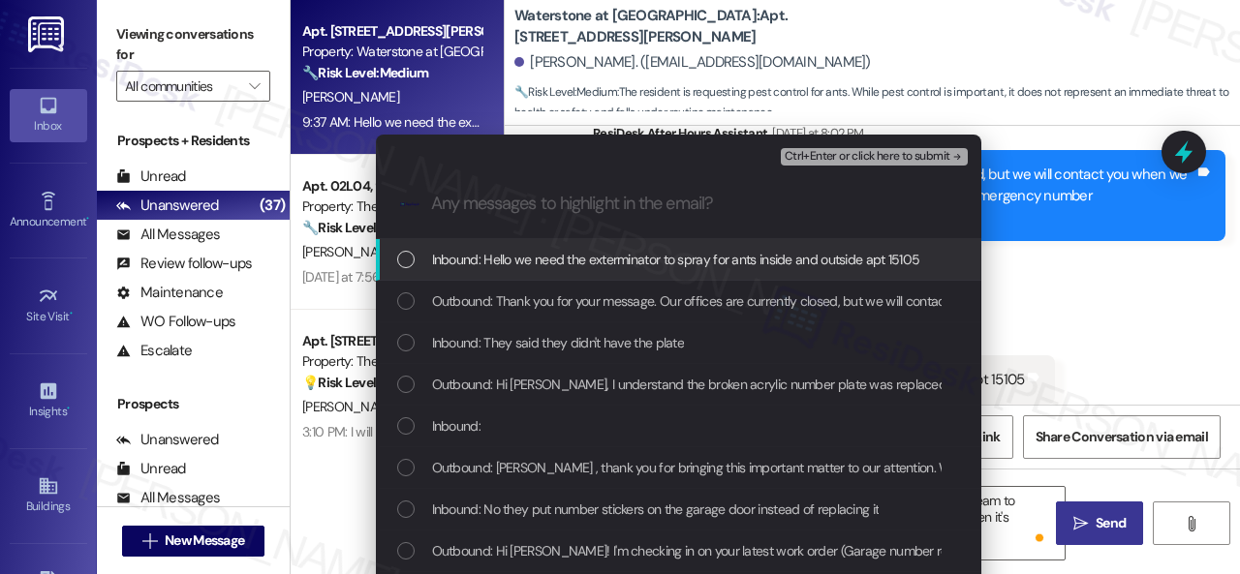
click at [591, 268] on span "Inbound: Hello we need the exterminator to spray for ants inside and outside ap…" at bounding box center [676, 259] width 488 height 21
click at [811, 152] on span "Ctrl+Enter or click here to submit" at bounding box center [868, 157] width 166 height 14
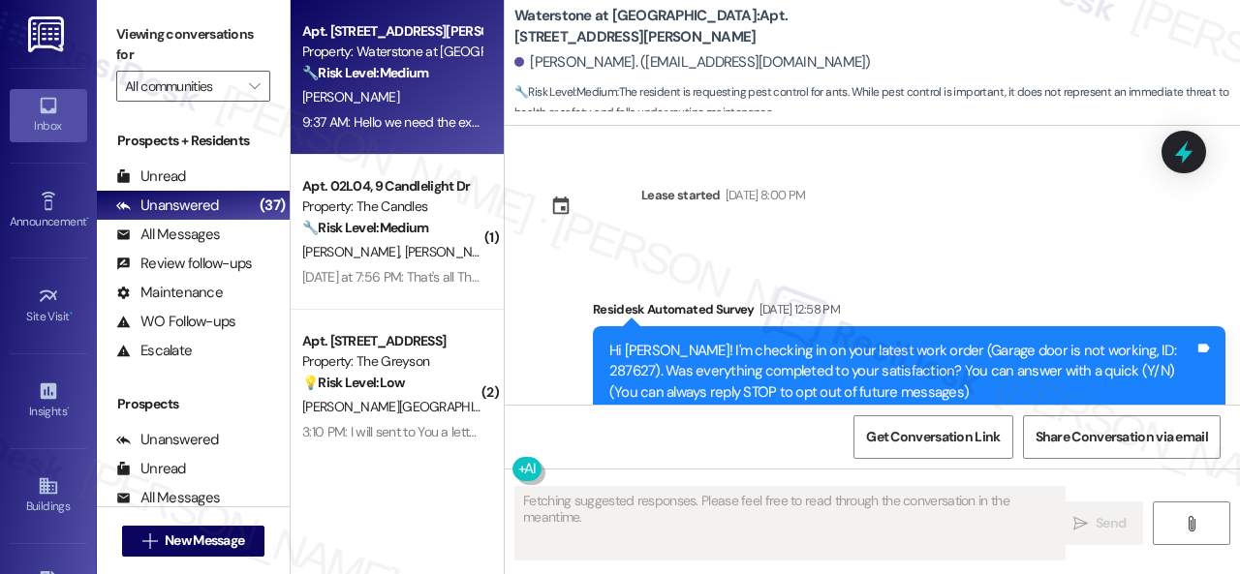
scroll to position [7106, 0]
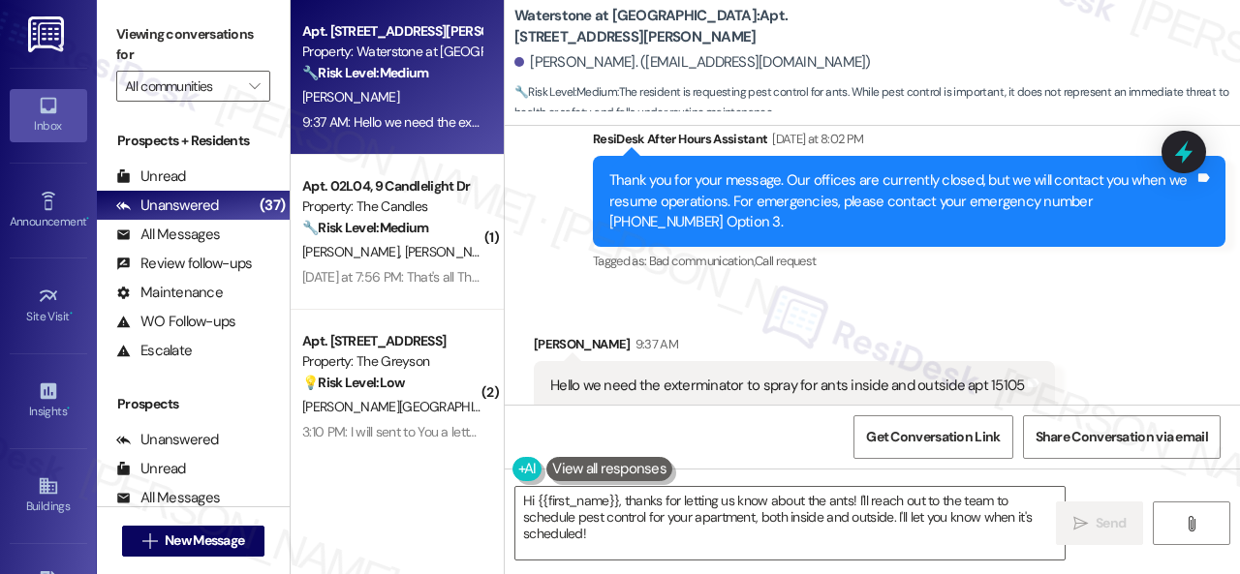
click at [771, 455] on div "Get Conversation Link Share Conversation via email" at bounding box center [872, 437] width 735 height 64
click at [835, 498] on textarea "Hi {{first_name}}, thanks for letting us know about the ants! I'll reach out to…" at bounding box center [789, 523] width 549 height 73
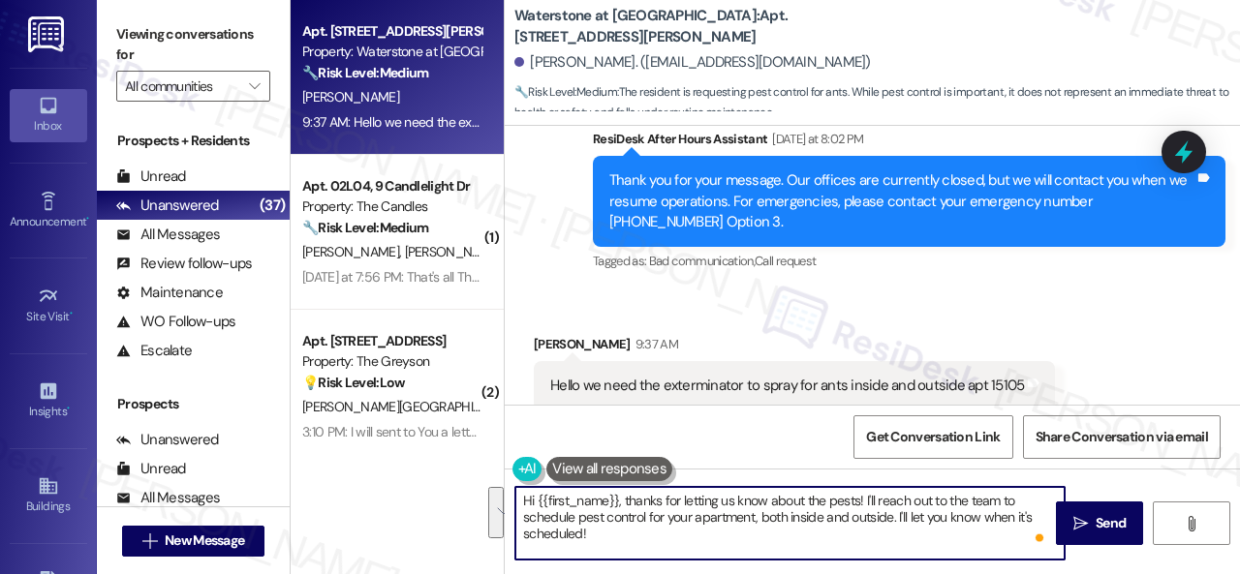
drag, startPoint x: 863, startPoint y: 501, endPoint x: 918, endPoint y: 555, distance: 77.4
click at [918, 555] on textarea "Hi {{first_name}}, thanks for letting us know about the pests! I'll reach out t…" at bounding box center [789, 523] width 549 height 73
paste textarea "ve submitted a work order on your behalf and notified the site team. Please not…"
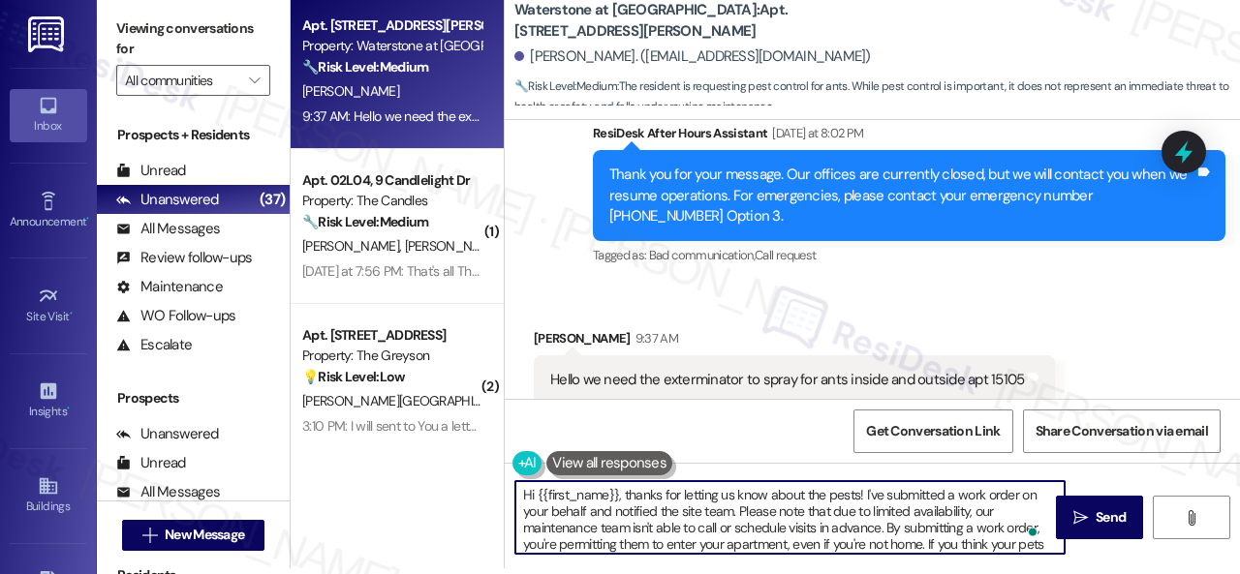
scroll to position [0, 0]
type textarea "Hi {{first_name}}, thanks for letting us know about the pests! I've submitted a…"
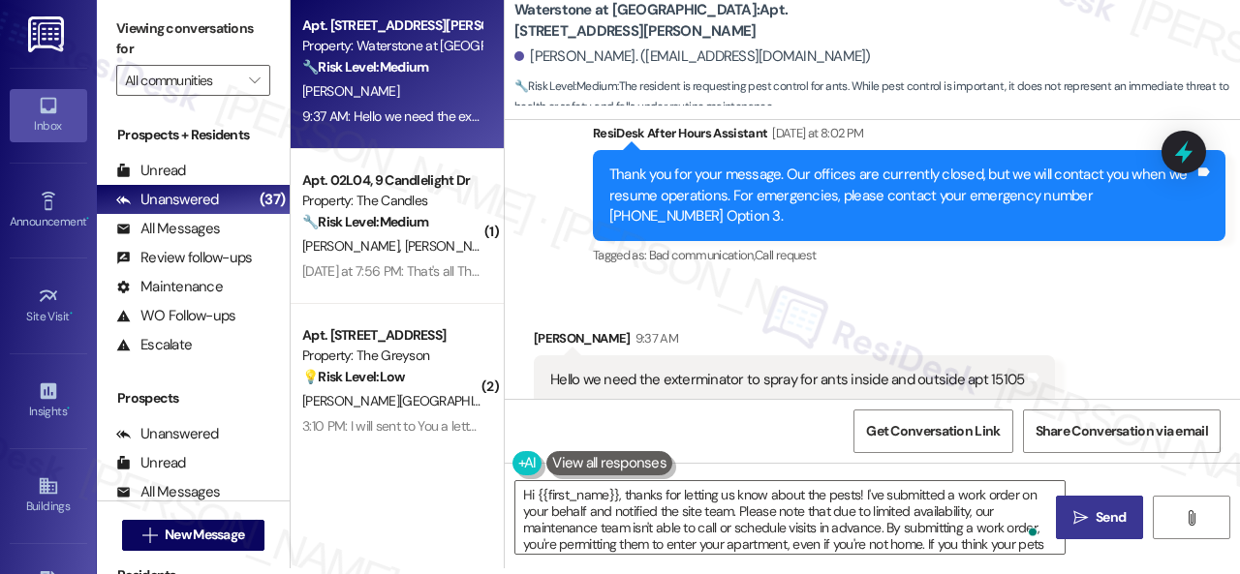
click at [1073, 512] on icon "" at bounding box center [1080, 517] width 15 height 15
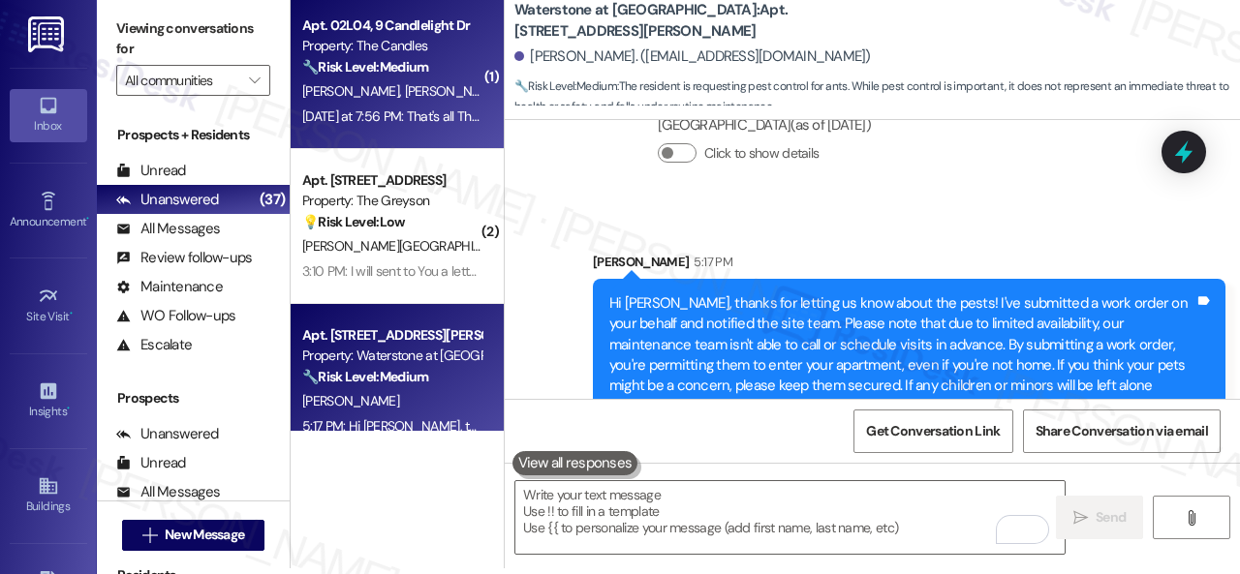
click at [465, 92] on div "[PERSON_NAME] [PERSON_NAME]" at bounding box center [391, 91] width 183 height 24
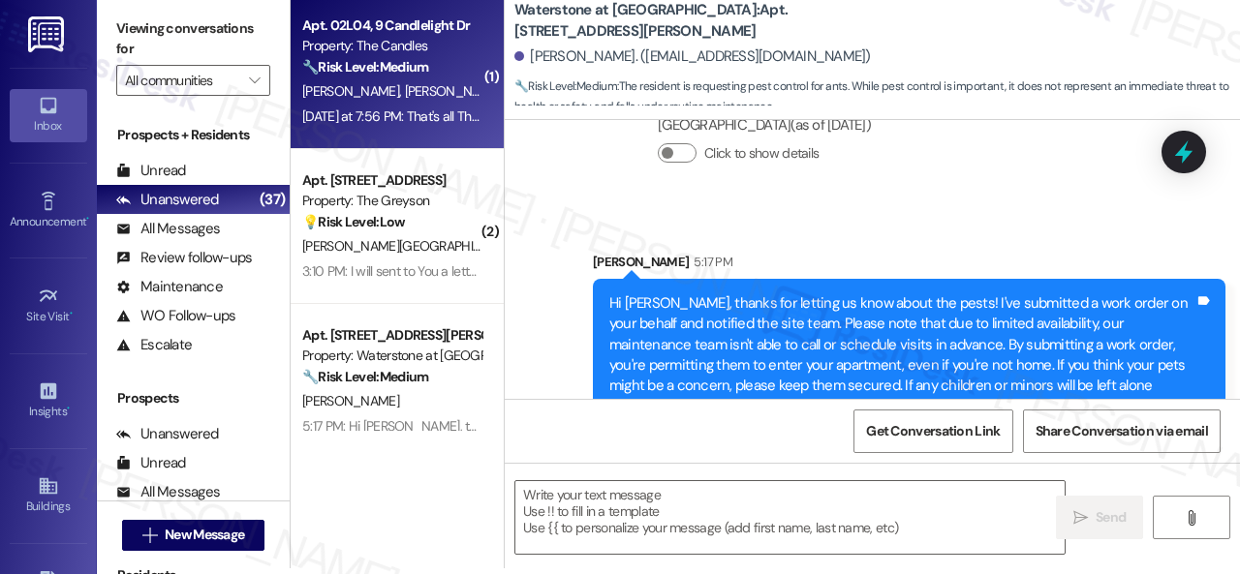
type textarea "Fetching suggested responses. Please feel free to read through the conversation…"
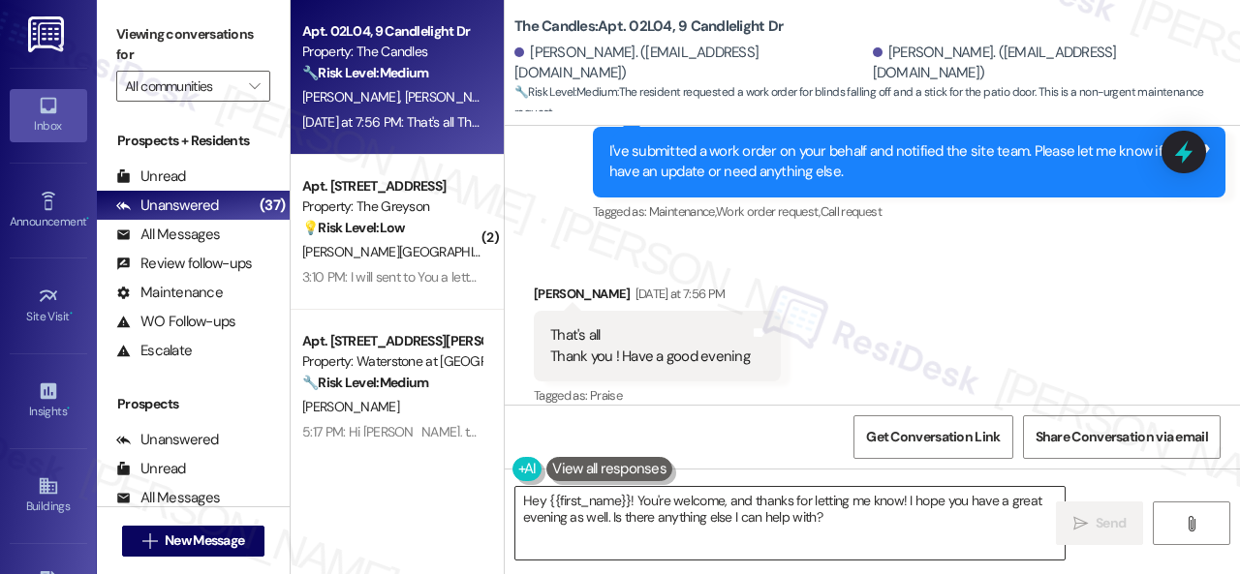
click at [694, 510] on textarea "Hey {{first_name}}! You're welcome, and thanks for letting me know! I hope you …" at bounding box center [789, 523] width 549 height 73
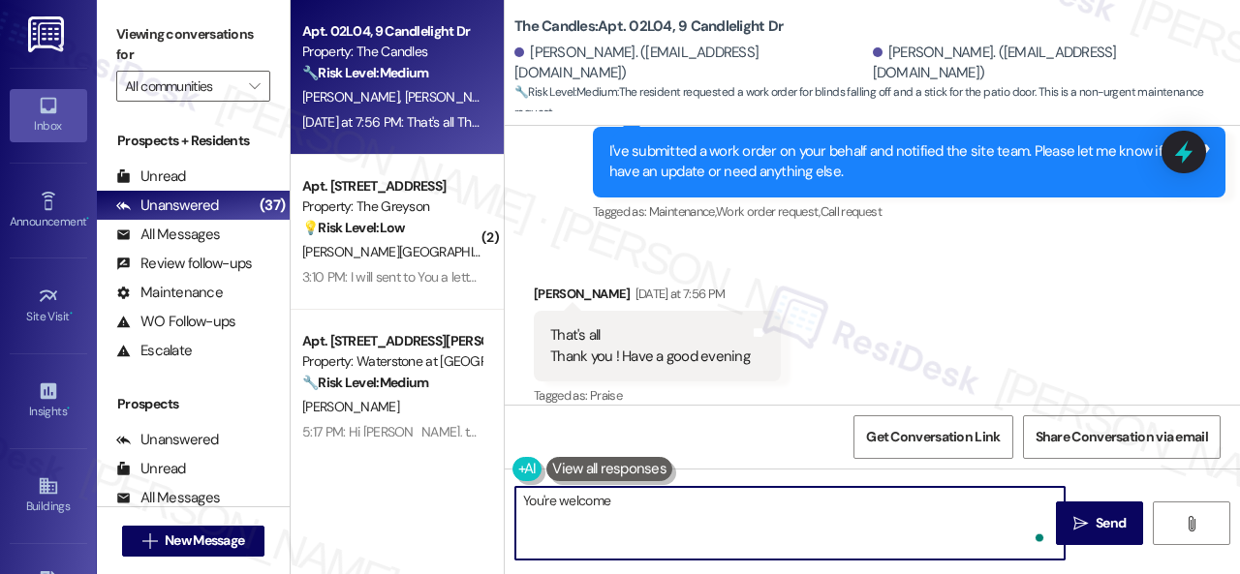
type textarea "You're welcome!"
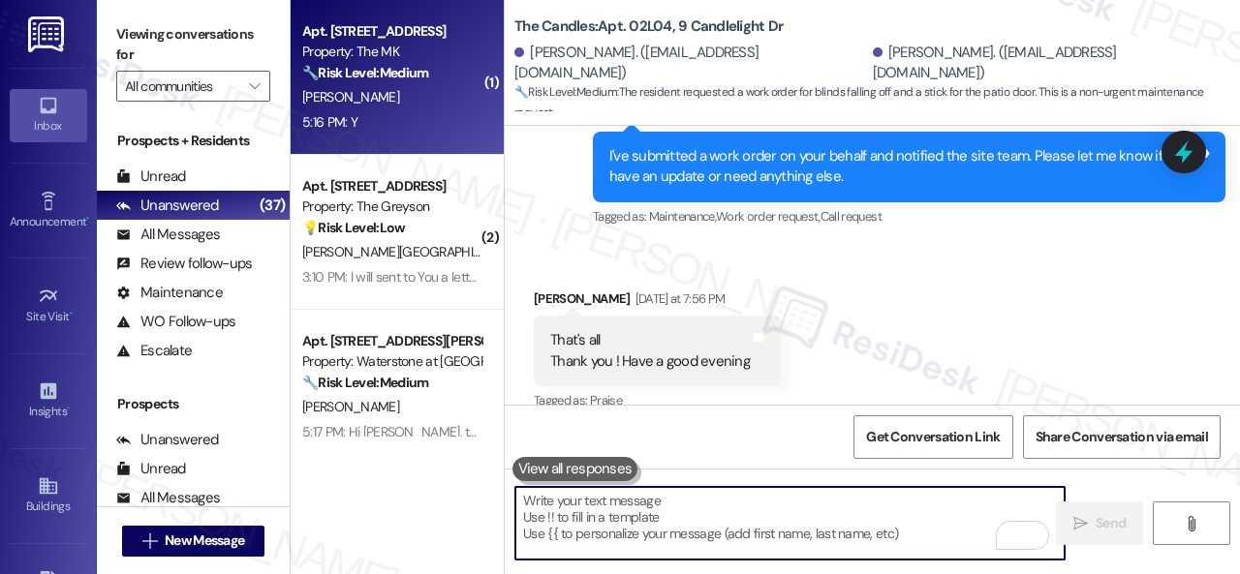
click at [455, 104] on div "[PERSON_NAME]" at bounding box center [391, 97] width 183 height 24
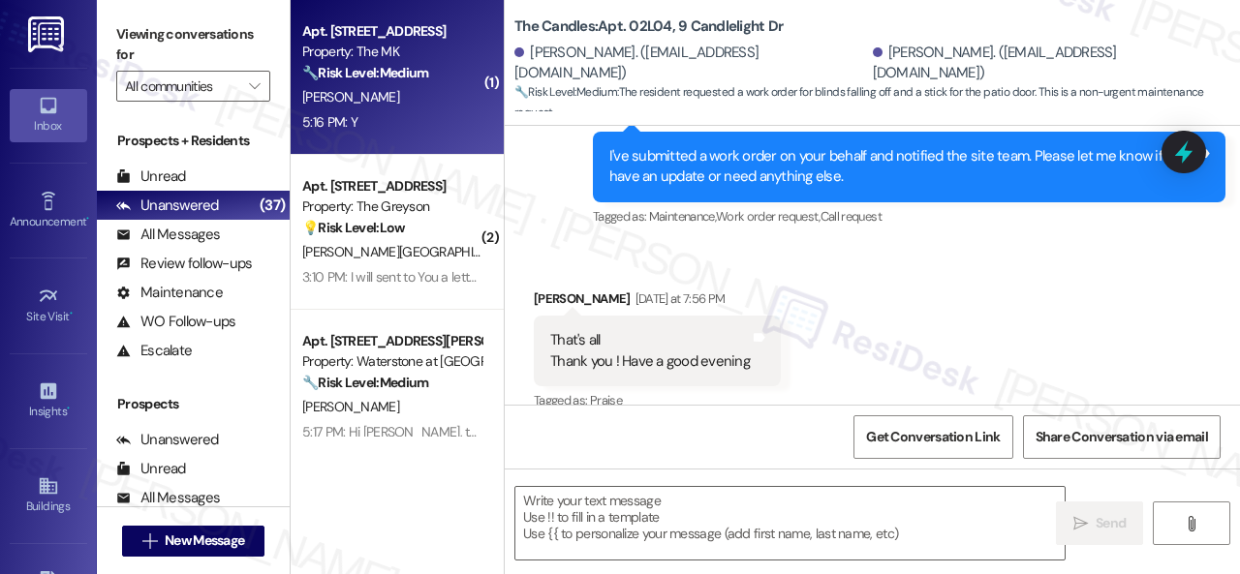
type textarea "Fetching suggested responses. Please feel free to read through the conversation…"
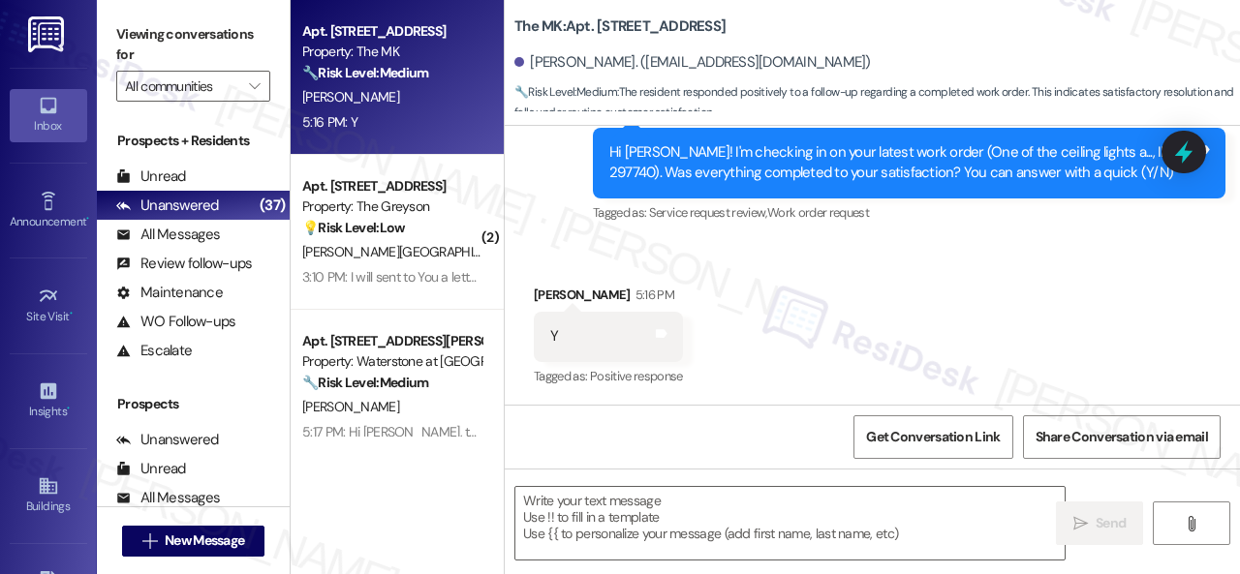
click at [632, 255] on div "Received via SMS [PERSON_NAME] 5:16 PM Y Tags and notes Tagged as: Positive res…" at bounding box center [872, 323] width 735 height 164
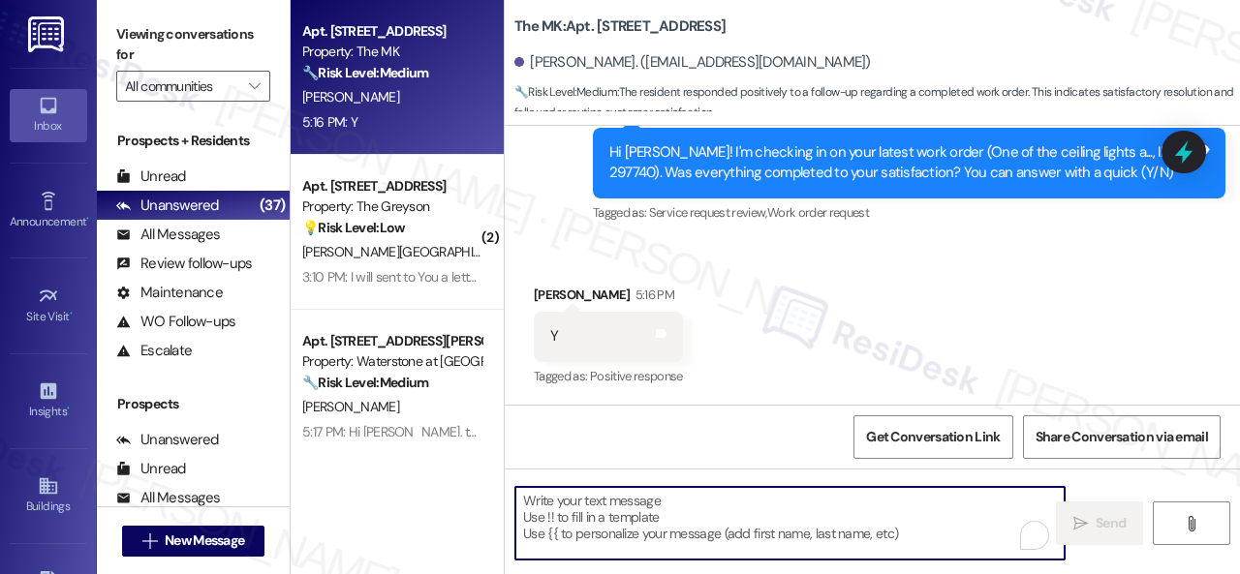
paste textarea "We’re happy to know everything’s all set! If your stay at {{property}} met your…"
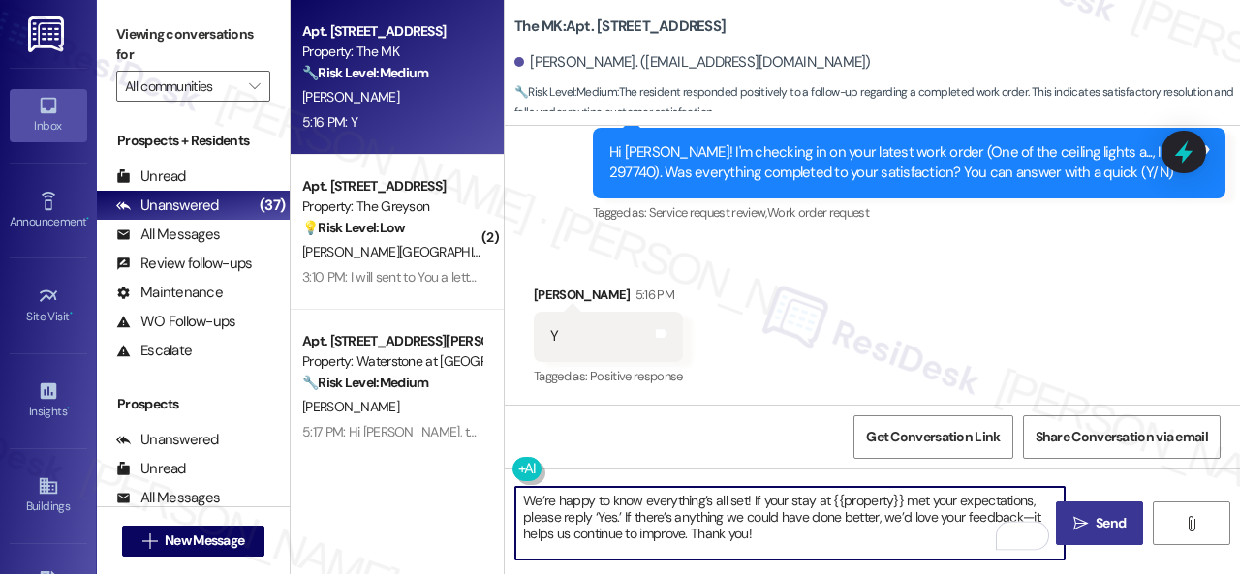
type textarea "We’re happy to know everything’s all set! If your stay at {{property}} met your…"
click at [1087, 509] on button " Send" at bounding box center [1099, 524] width 87 height 44
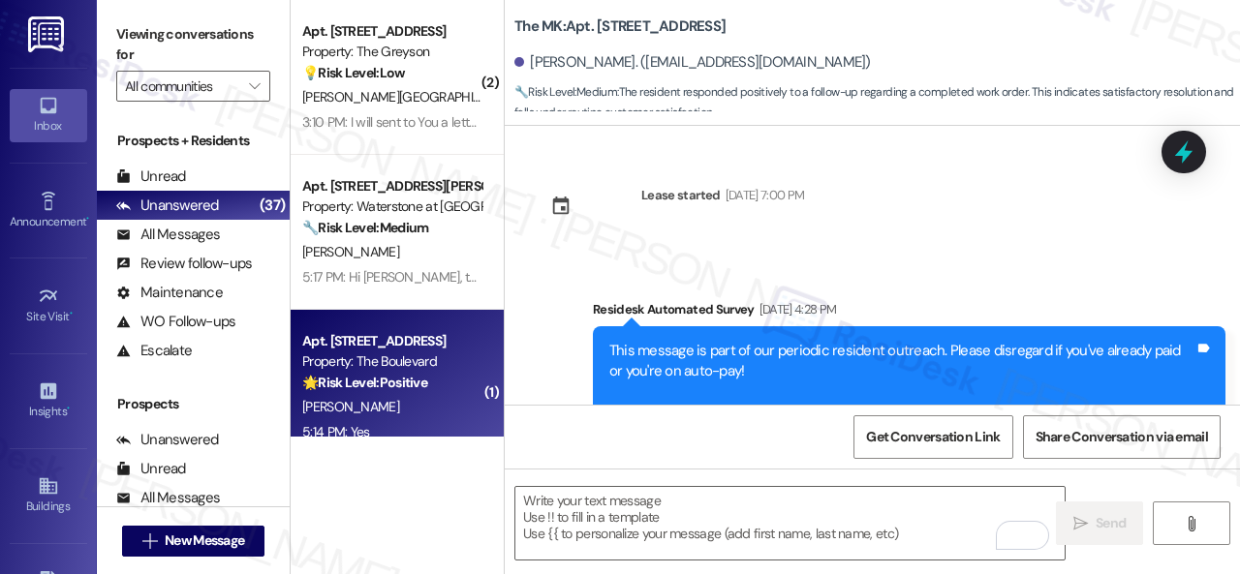
click at [422, 388] on strong "🌟 Risk Level: Positive" at bounding box center [364, 382] width 125 height 17
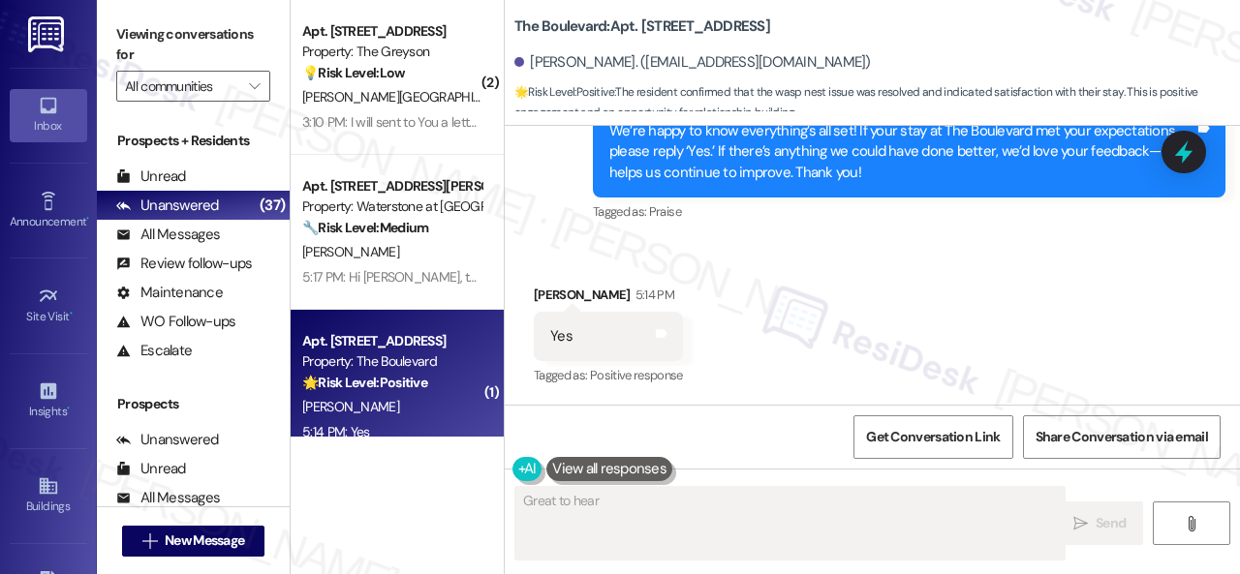
scroll to position [751, 0]
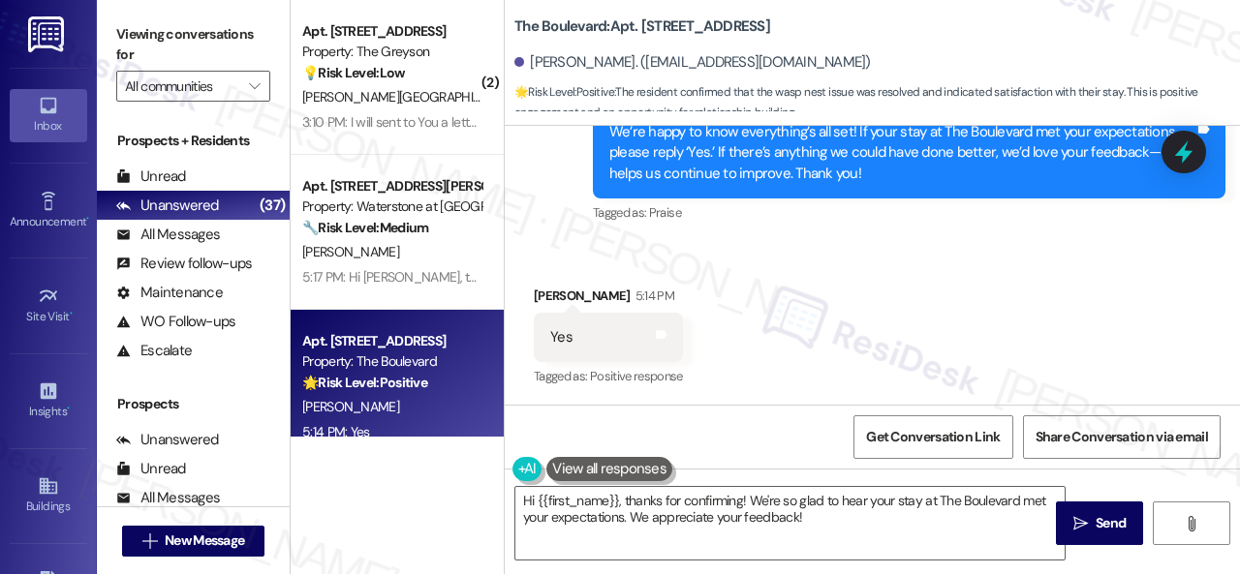
drag, startPoint x: 686, startPoint y: 232, endPoint x: 676, endPoint y: 240, distance: 13.0
click at [680, 237] on div "Sent via SMS Sarah (ResiDesk) 4:57 PM We’re happy to know everything’s all set!…" at bounding box center [909, 154] width 662 height 176
click at [616, 513] on textarea "Hi {{first_name}}, thanks for confirming! We're so glad to hear your stay at Th…" at bounding box center [789, 523] width 549 height 73
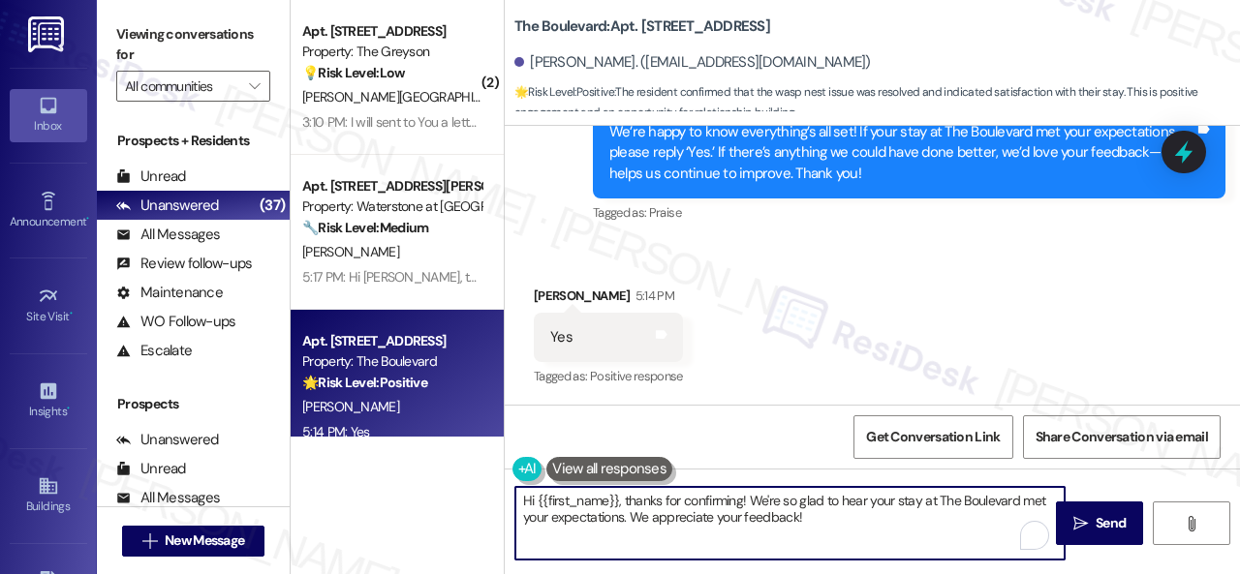
paste textarea "I'm glad you are satisfied with your home. Have you written a review for us bef…"
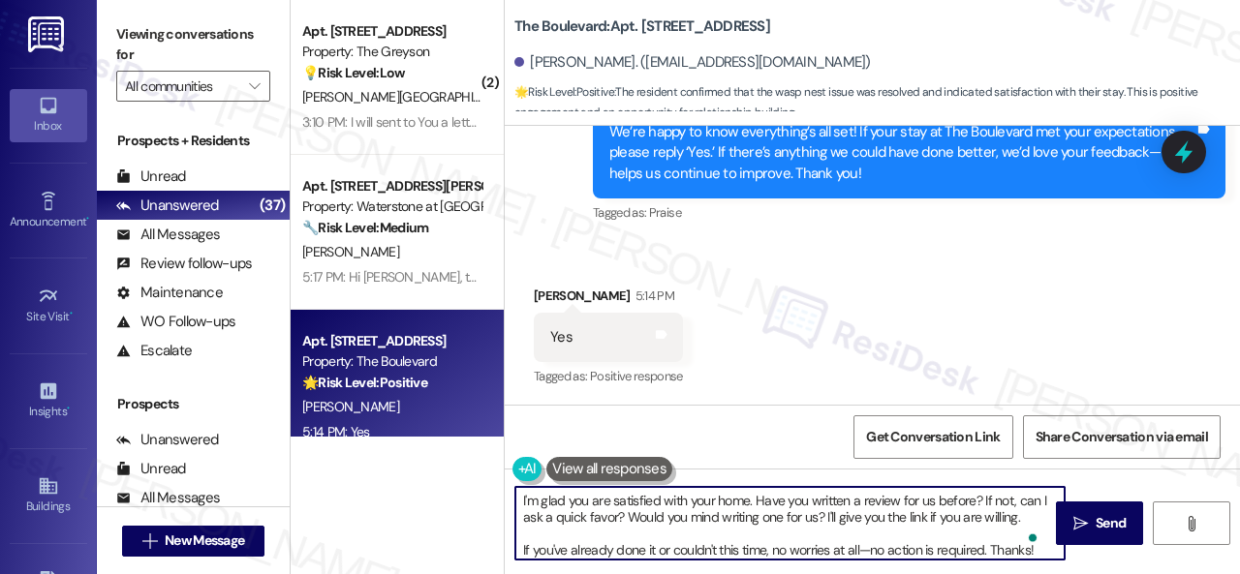
scroll to position [0, 0]
type textarea "I'm glad you are satisfied with your home. Have you written a review for us bef…"
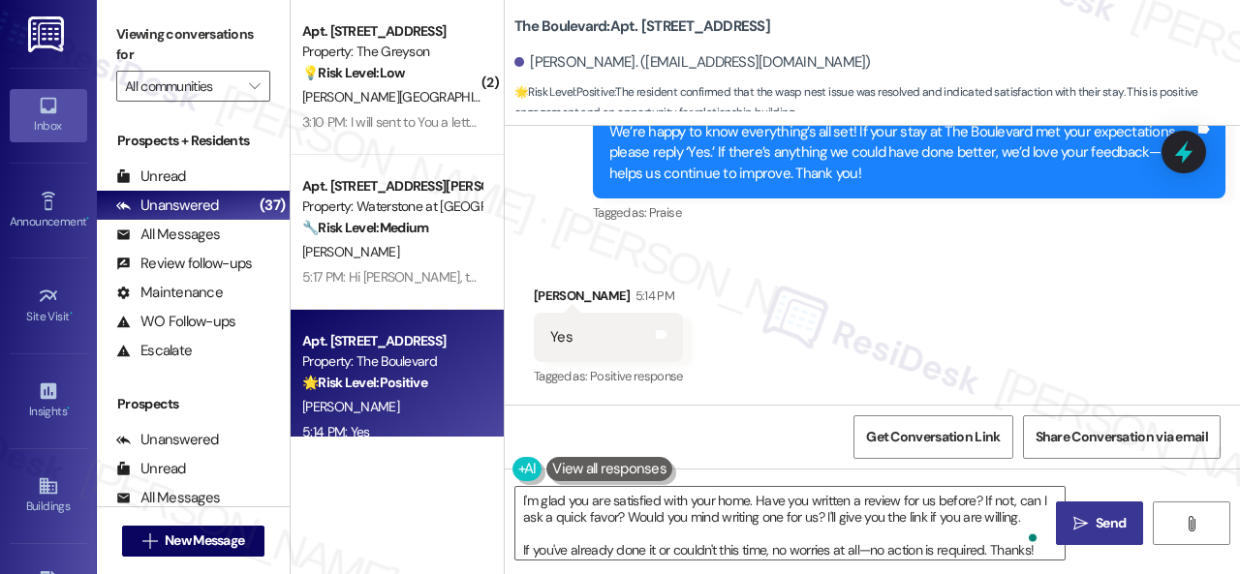
click at [1096, 523] on span "Send" at bounding box center [1111, 523] width 30 height 20
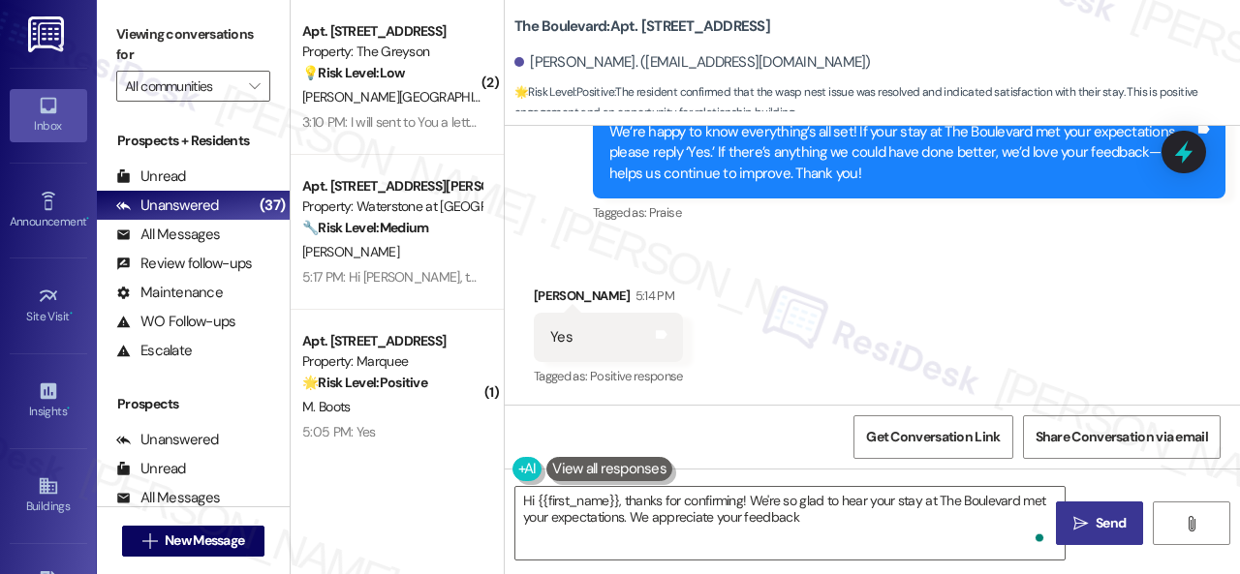
type textarea "Hi {{first_name}}, thanks for confirming! We're so glad to hear your stay at Th…"
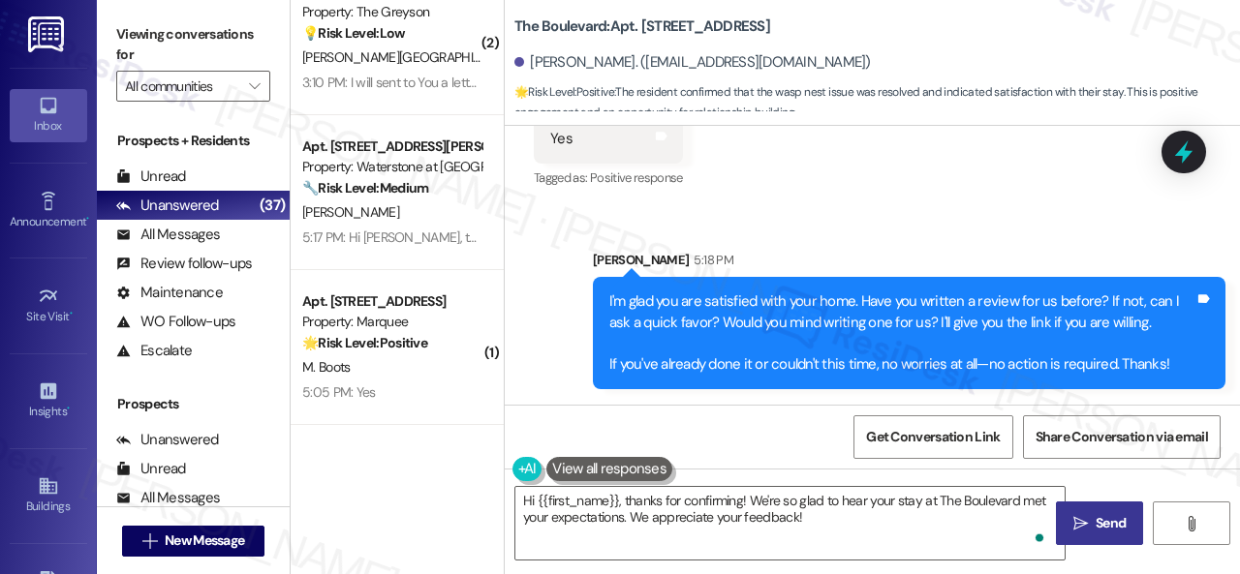
scroll to position [97, 0]
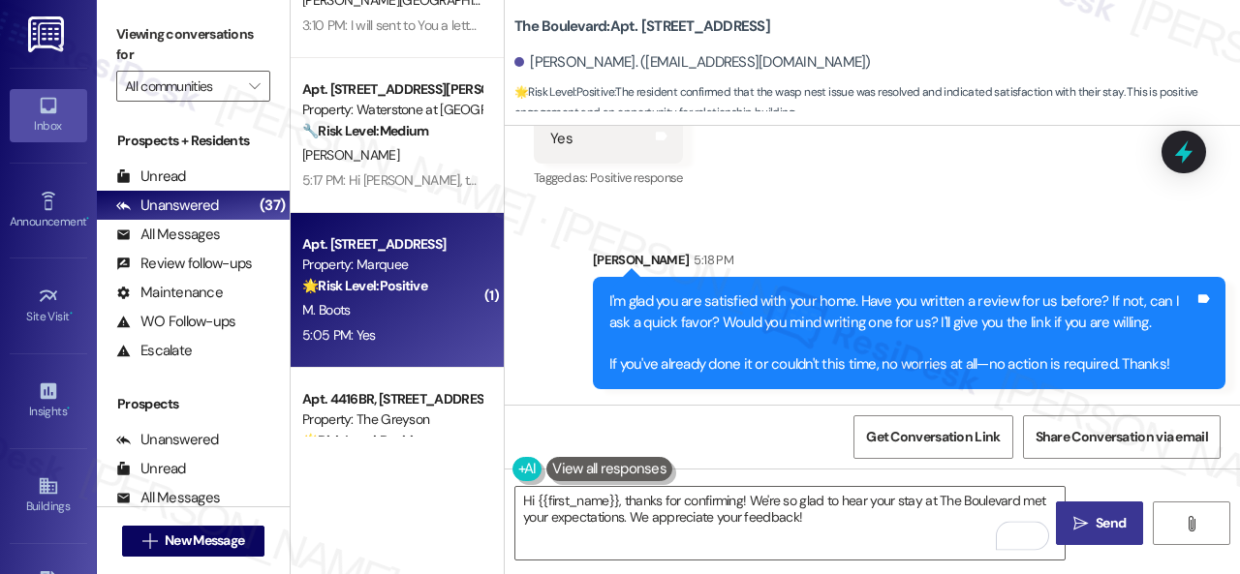
click at [411, 318] on div "M. Boots" at bounding box center [391, 310] width 183 height 24
type textarea "Fetching suggested responses. Please feel free to read through the conversation…"
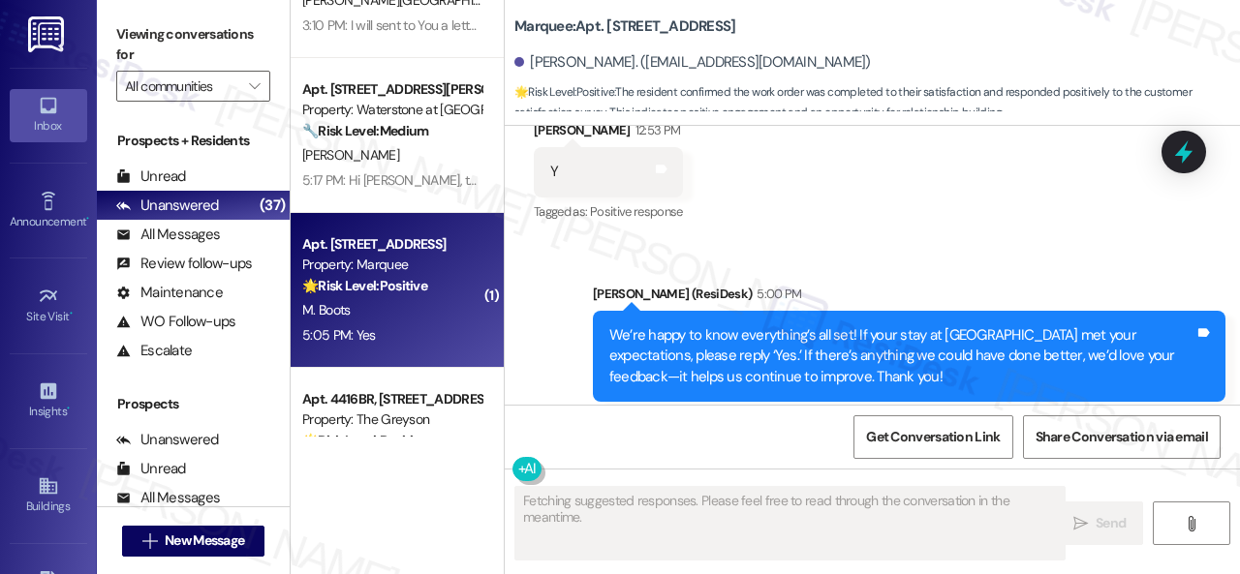
scroll to position [2059, 0]
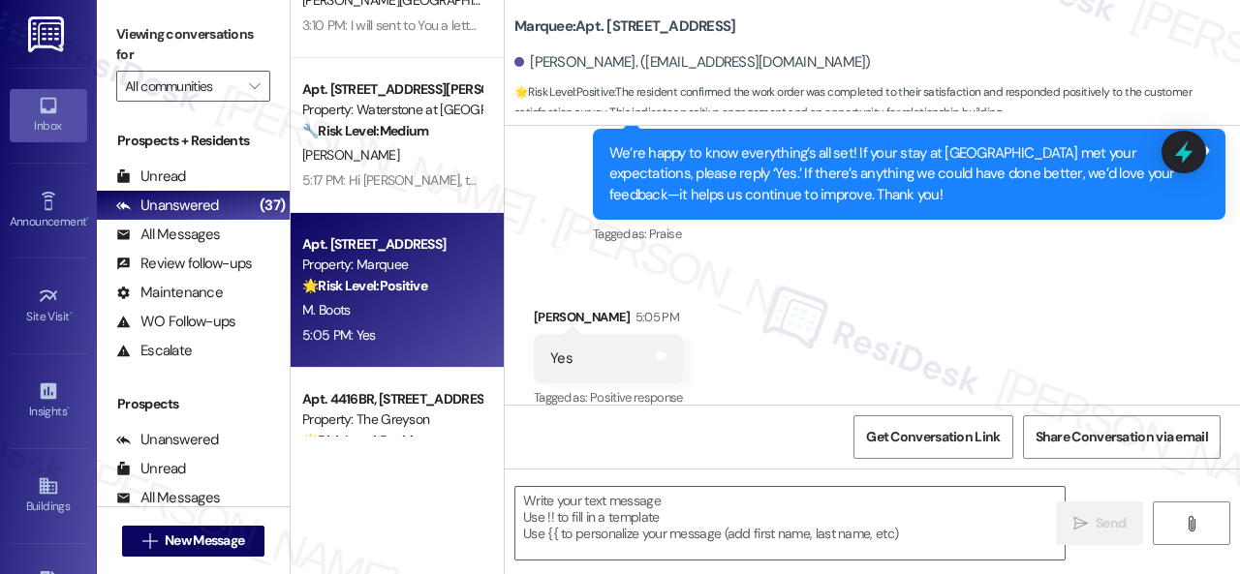
click at [802, 297] on div "Received via SMS Michael Boots 5:05 PM Yes Tags and notes Tagged as: Positive r…" at bounding box center [872, 345] width 735 height 164
click at [583, 515] on textarea at bounding box center [789, 523] width 549 height 73
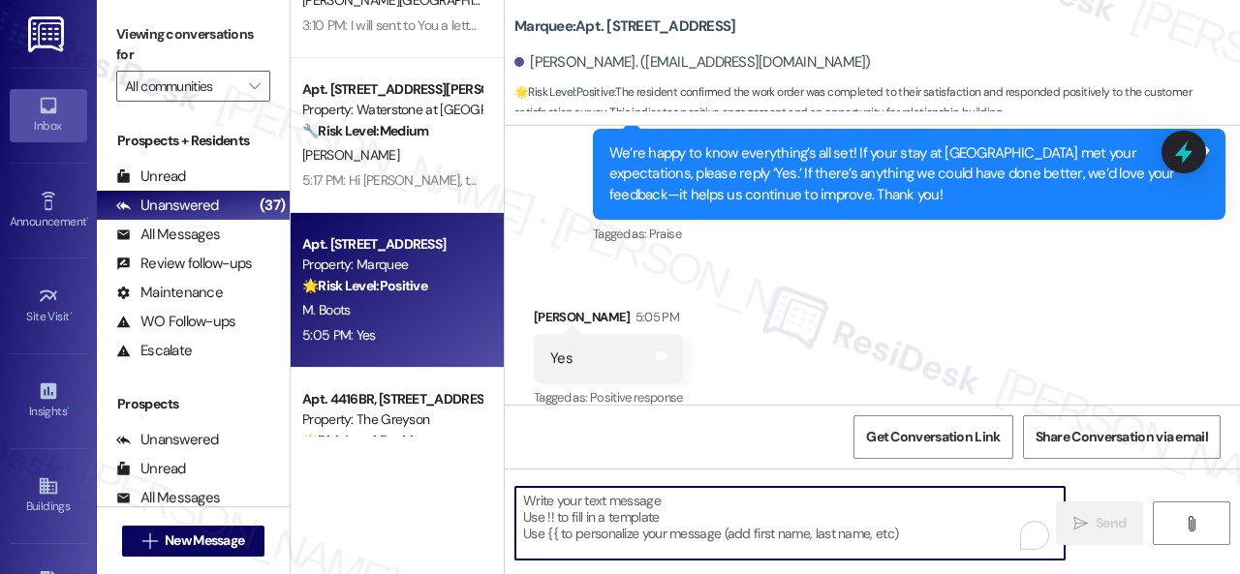
paste textarea "I'm glad you are satisfied with your home. Have you written a review for us bef…"
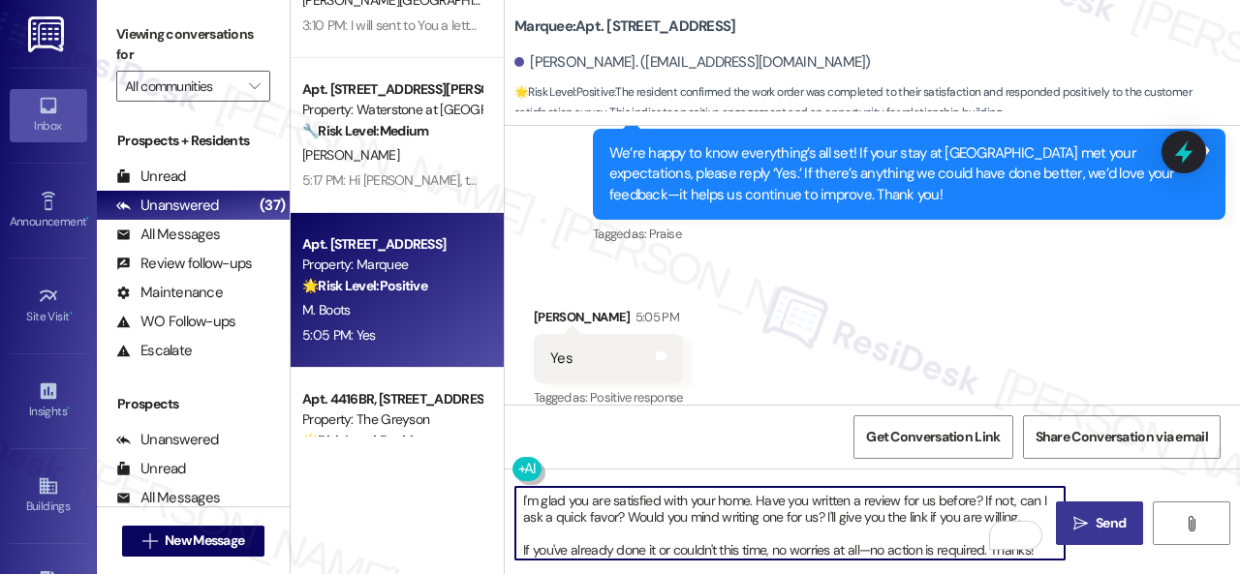
type textarea "I'm glad you are satisfied with your home. Have you written a review for us bef…"
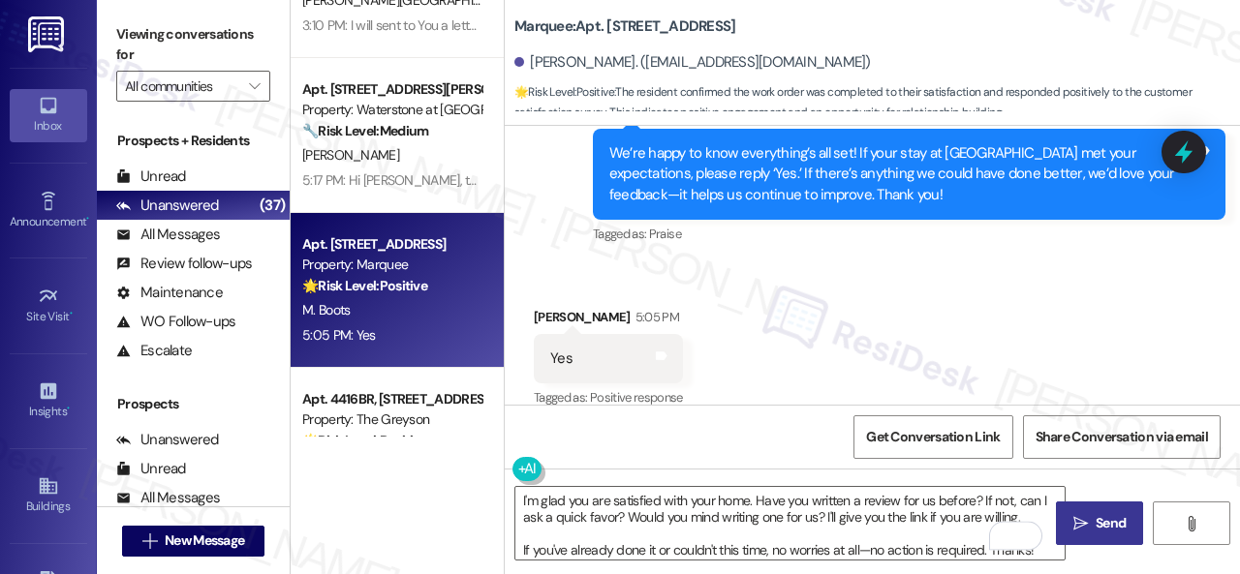
click at [1096, 513] on span "Send" at bounding box center [1111, 523] width 30 height 20
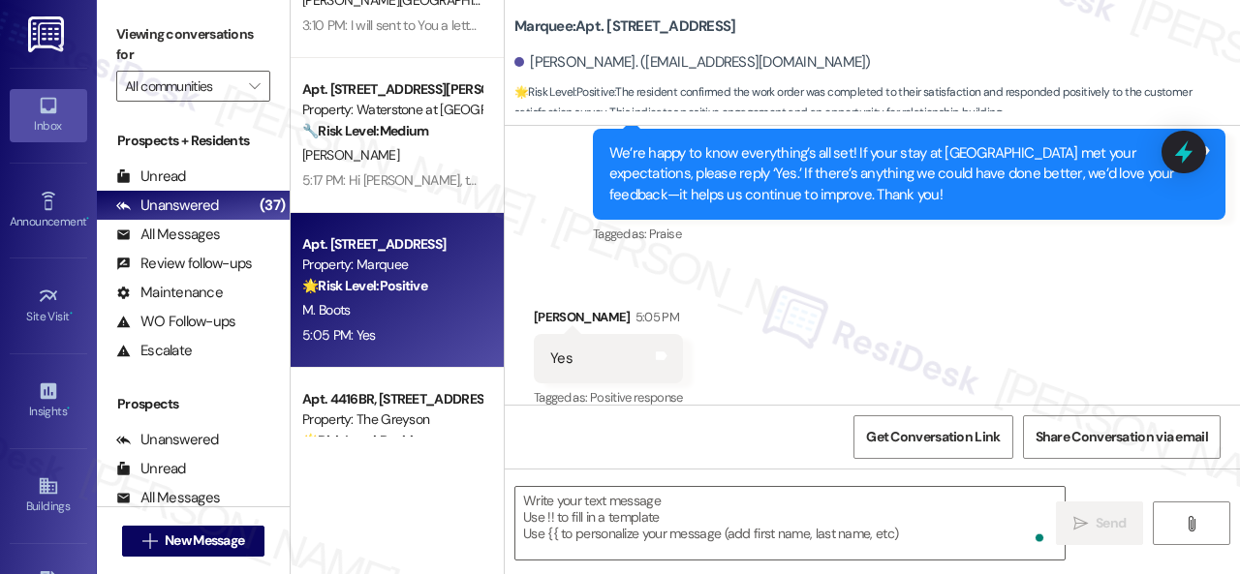
scroll to position [194, 0]
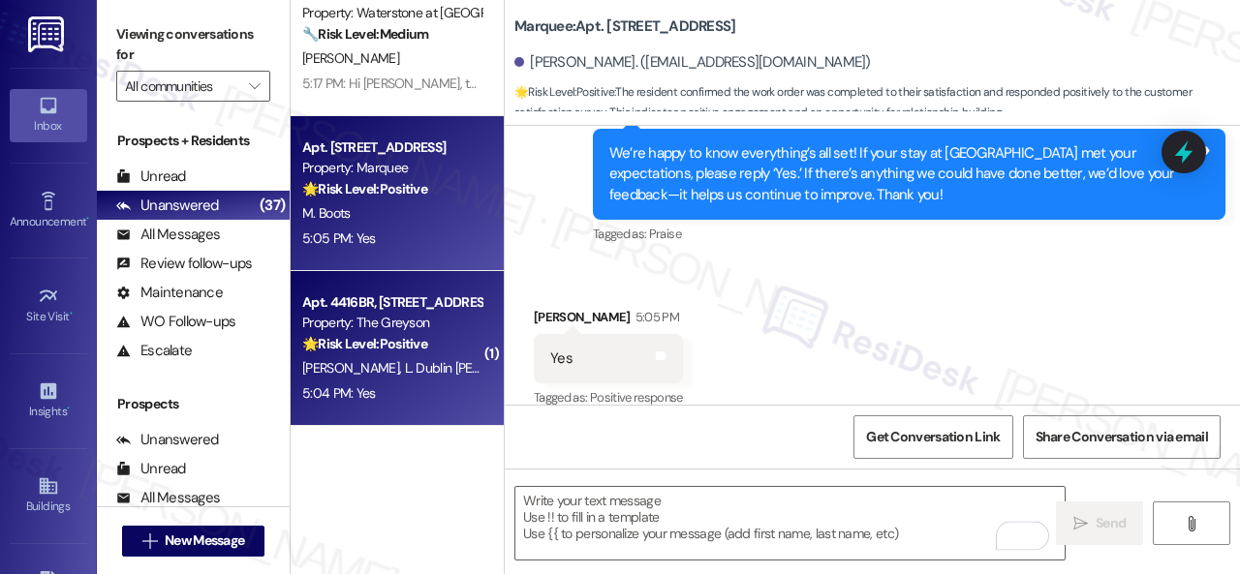
click at [406, 403] on div "5:04 PM: Yes 5:04 PM: Yes" at bounding box center [391, 394] width 183 height 24
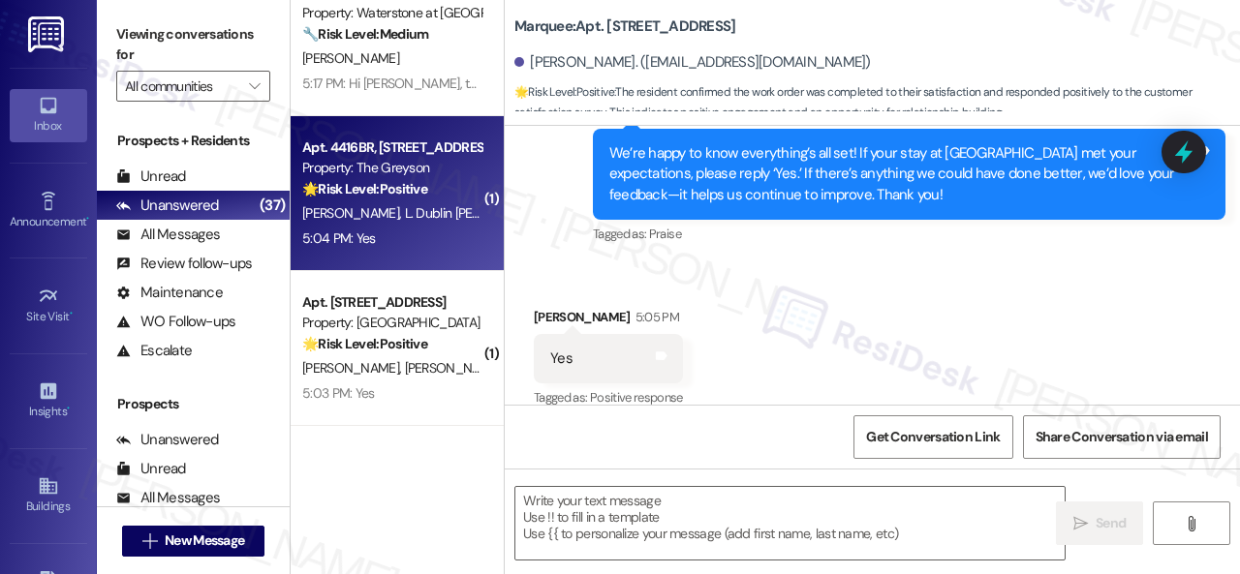
type textarea "Fetching suggested responses. Please feel free to read through the conversation…"
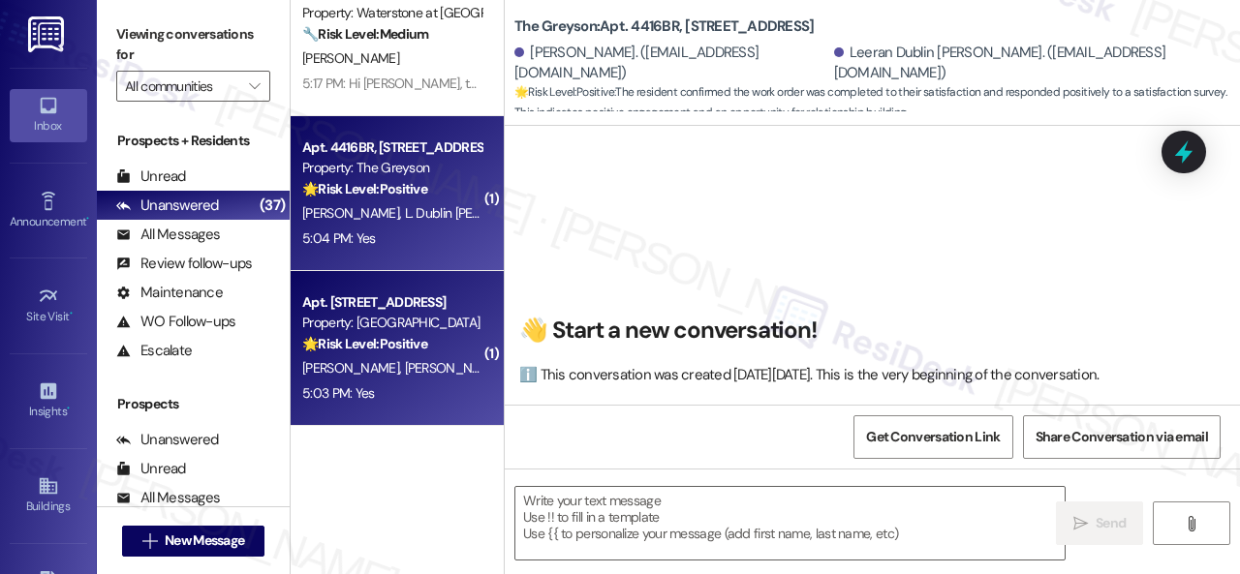
click at [457, 363] on div "J. Salas M. Kapic" at bounding box center [391, 368] width 183 height 24
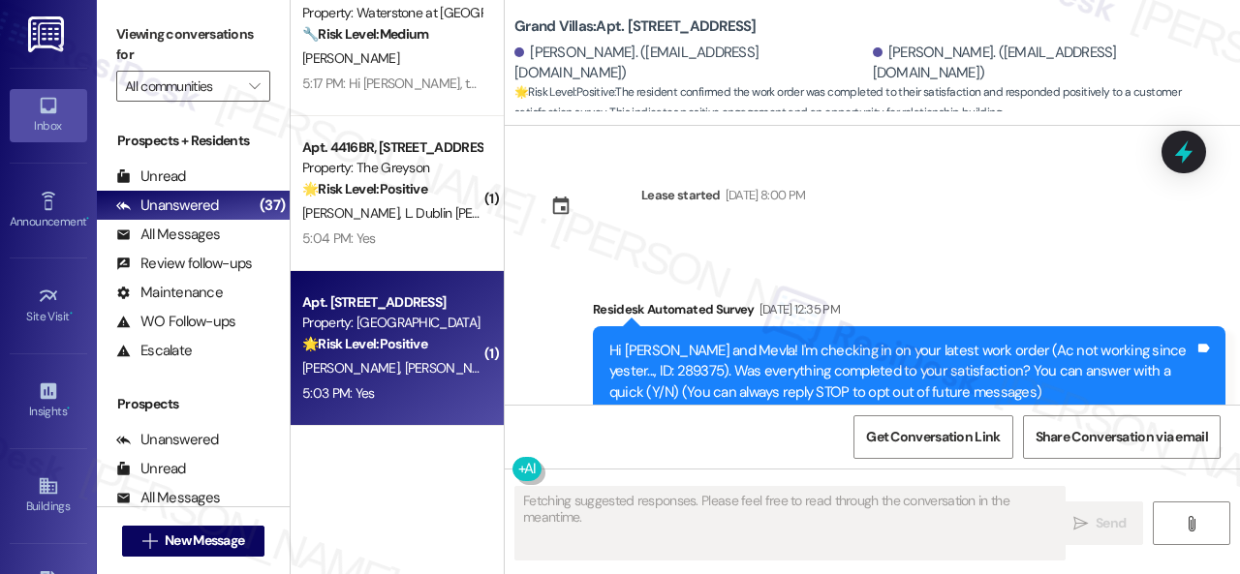
scroll to position [2841, 0]
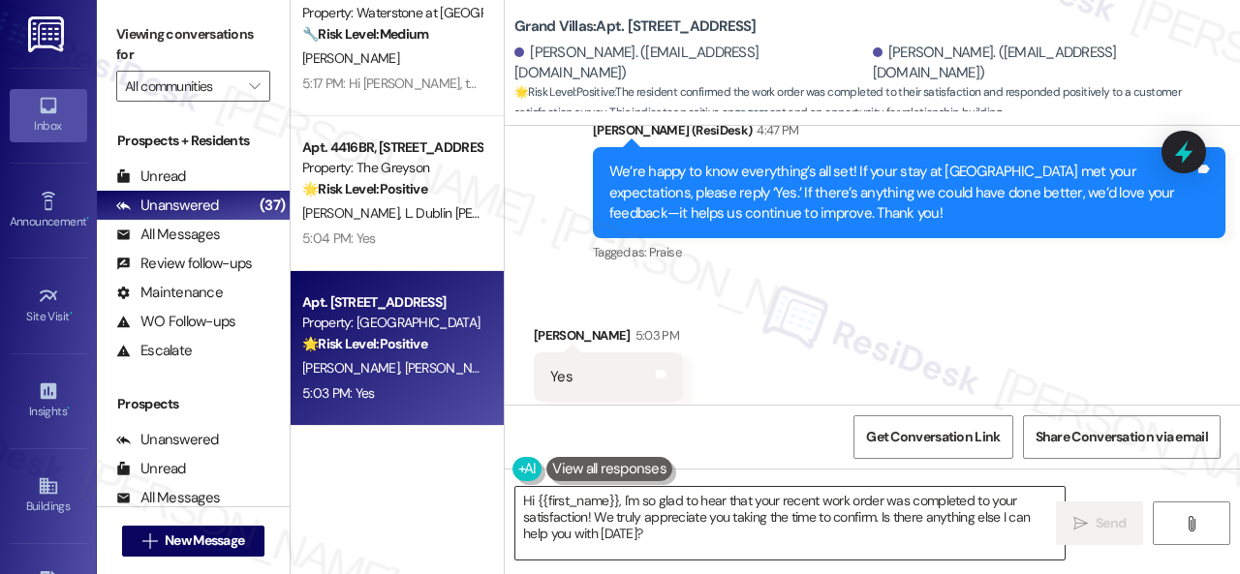
drag, startPoint x: 645, startPoint y: 533, endPoint x: 513, endPoint y: 493, distance: 137.6
click at [486, 489] on div "( 2 ) Apt. 4553PB, 4460 Mountain Laurel Road Property: The Greyson 💡 Risk Level…" at bounding box center [765, 287] width 949 height 574
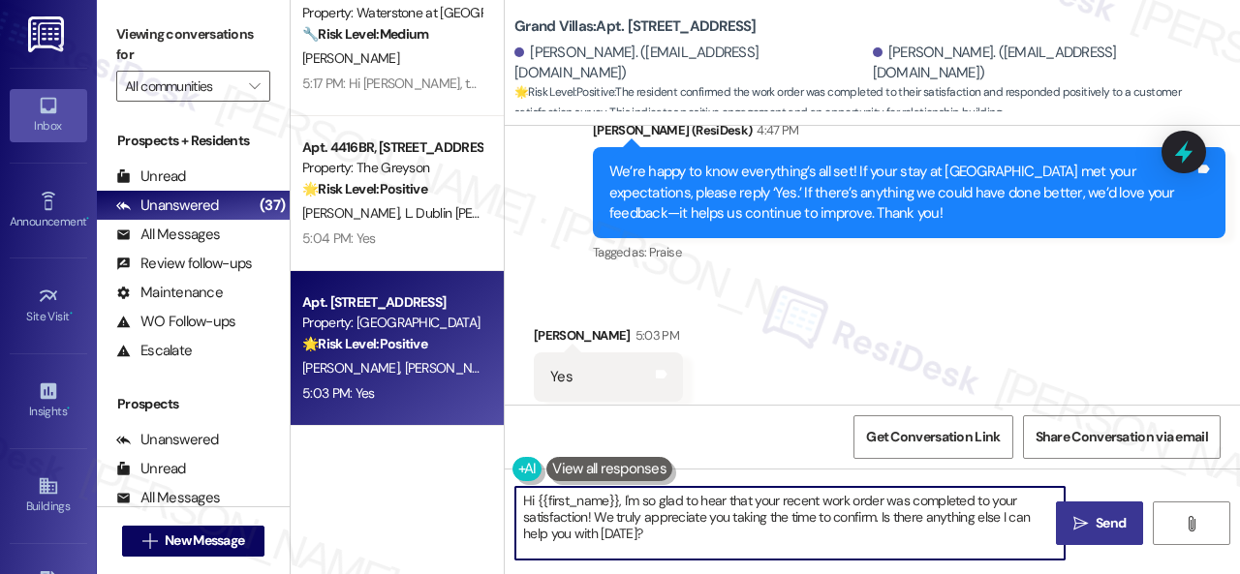
paste textarea "I'm glad you are satisfied with your home. Have you written a review for us bef…"
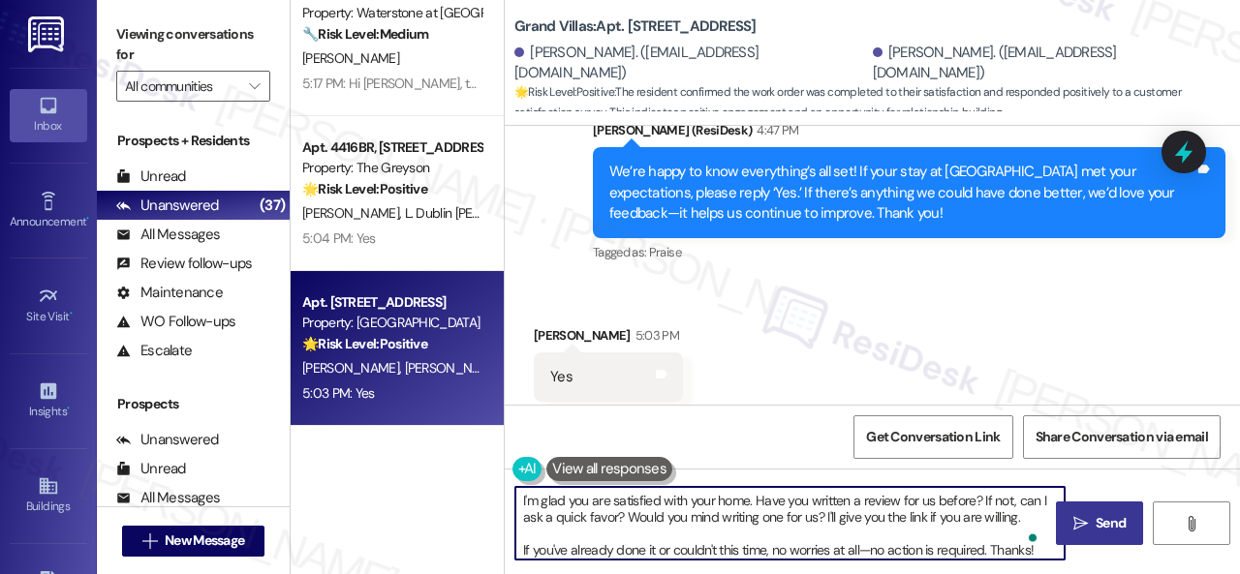
type textarea "I'm glad you are satisfied with your home. Have you written a review for us bef…"
click at [1081, 516] on icon "" at bounding box center [1080, 523] width 15 height 15
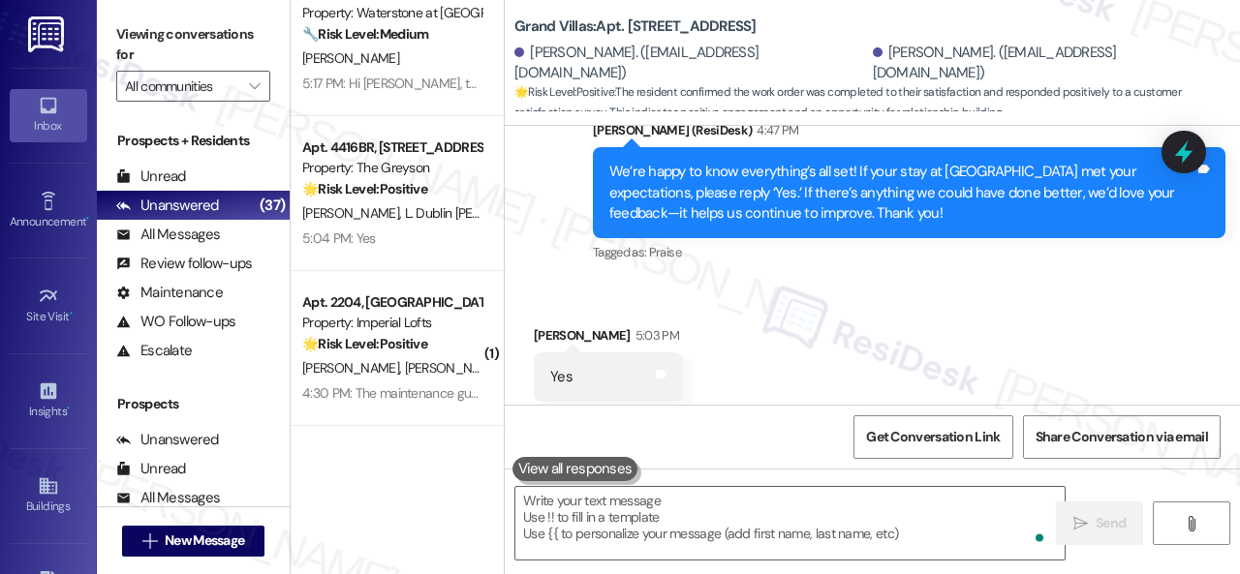
scroll to position [3038, 0]
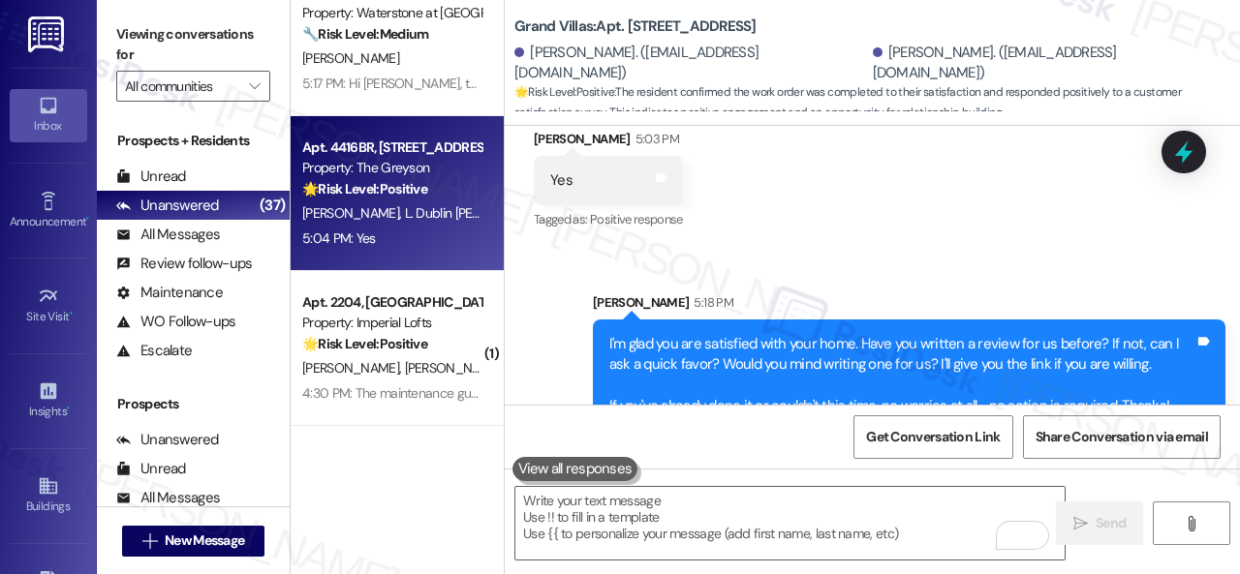
click at [488, 208] on div "Apt. 4416BR, 4460 Mountain Laurel Road Property: The Greyson 🌟 Risk Level: Posi…" at bounding box center [397, 193] width 213 height 155
type textarea "Fetching suggested responses. Please feel free to read through the conversation…"
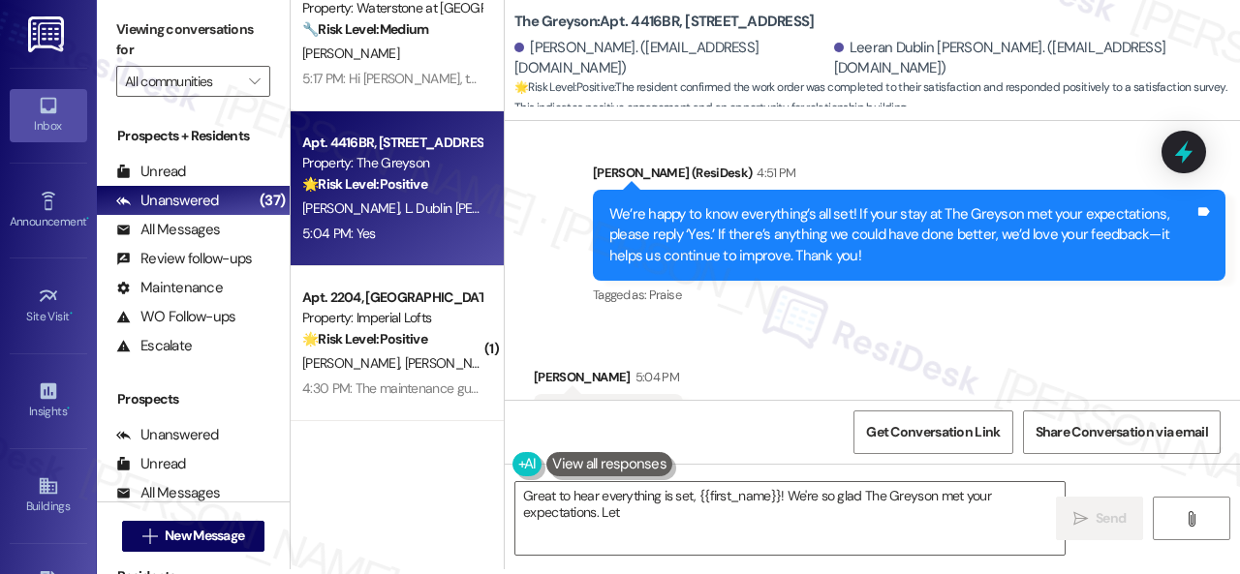
scroll to position [6, 0]
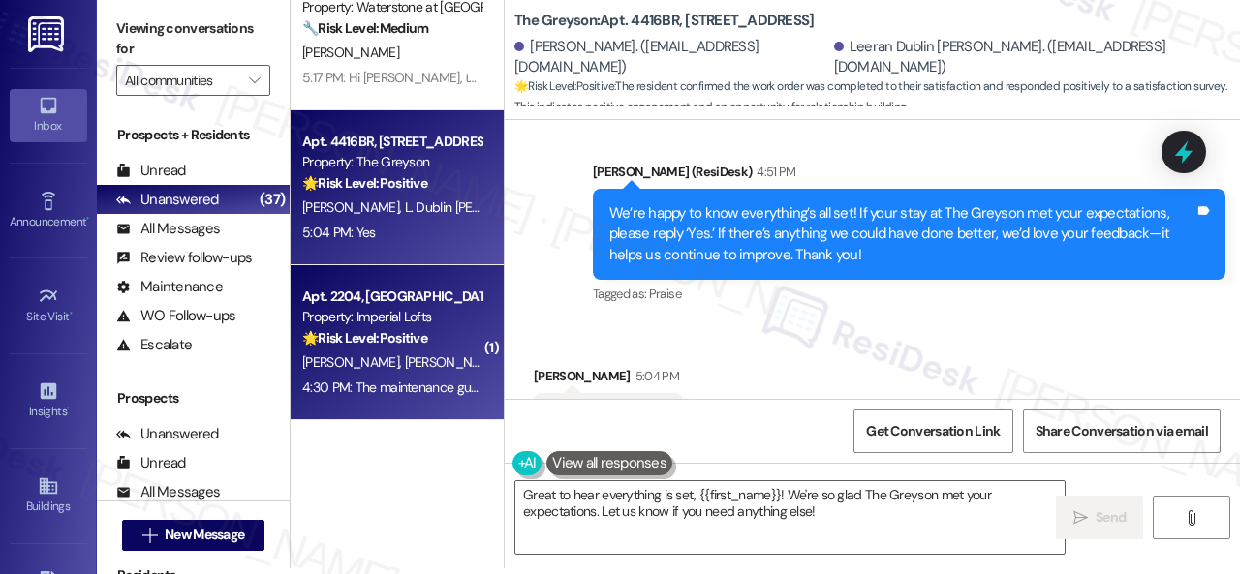
drag, startPoint x: 818, startPoint y: 514, endPoint x: 413, endPoint y: 407, distance: 418.9
click at [324, 425] on div "( 2 ) Apt. 4553PB, 4460 Mountain Laurel Road Property: The Greyson 💡 Risk Level…" at bounding box center [765, 281] width 949 height 574
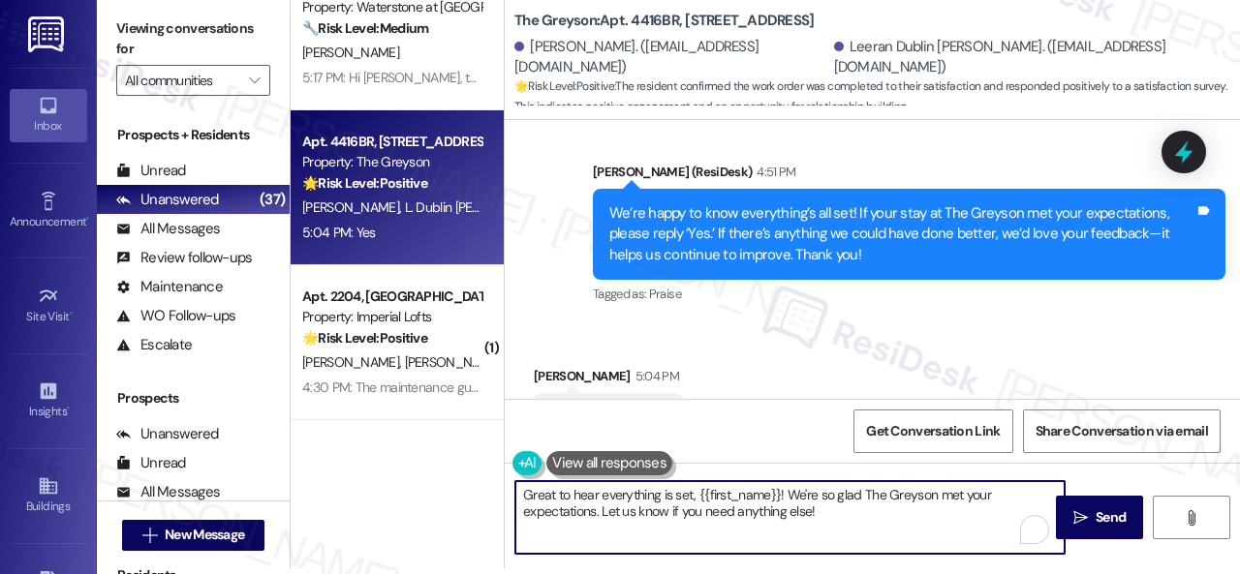
paste textarea "I'm glad you are satisfied with your home. Have you written a review for us bef…"
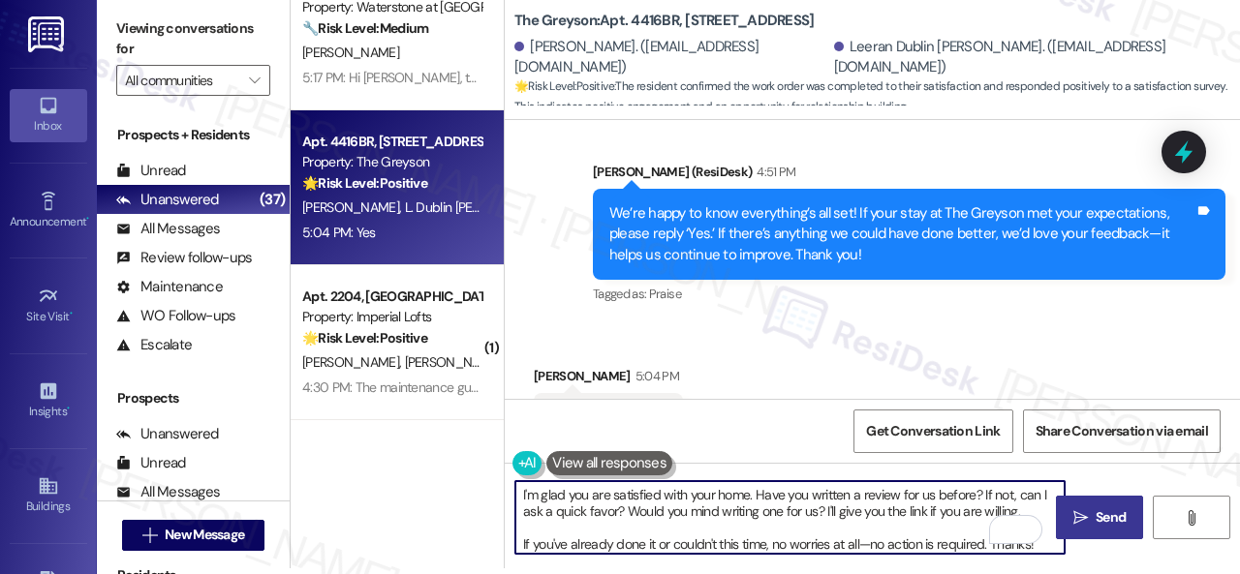
type textarea "I'm glad you are satisfied with your home. Have you written a review for us bef…"
click at [1092, 513] on span "Send" at bounding box center [1111, 518] width 38 height 20
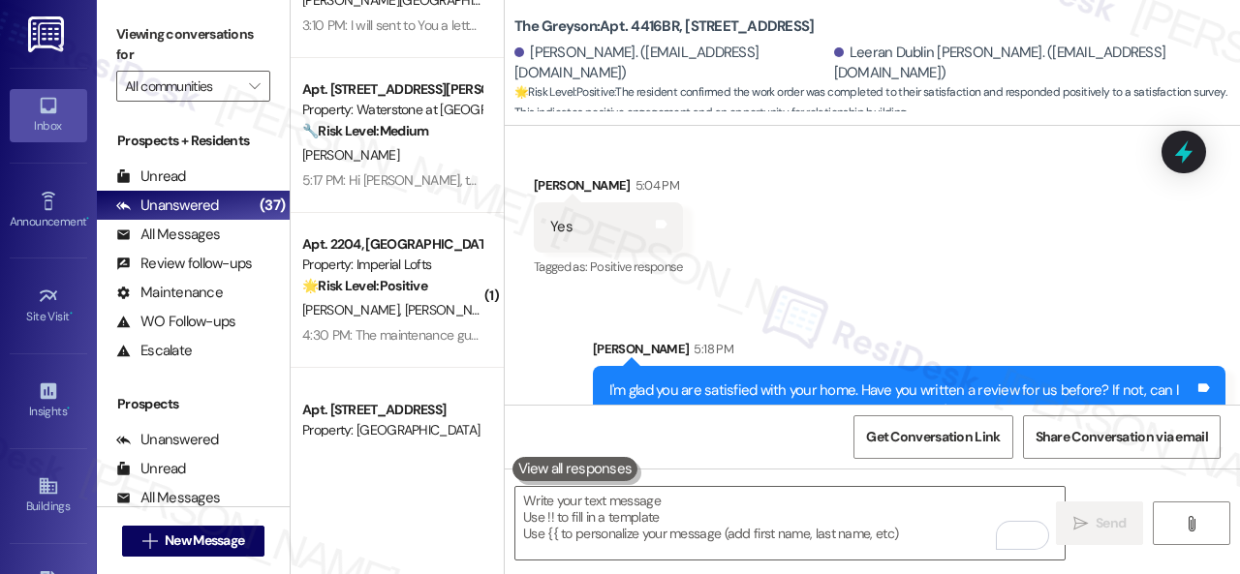
scroll to position [0, 0]
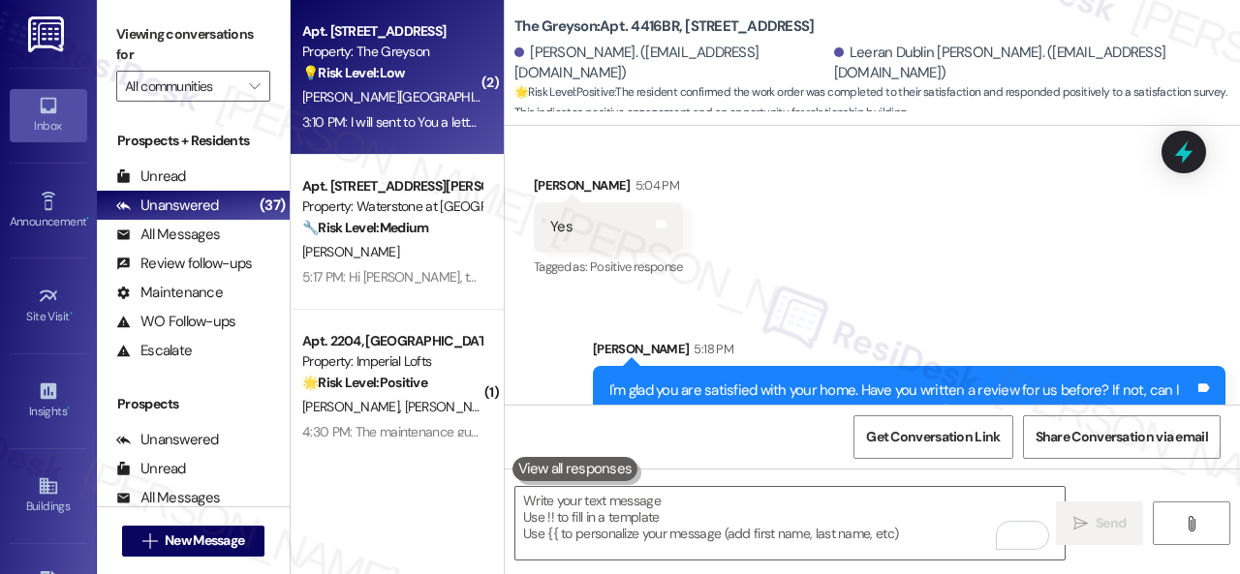
click at [434, 85] on div "Y. Valderrama" at bounding box center [391, 97] width 183 height 24
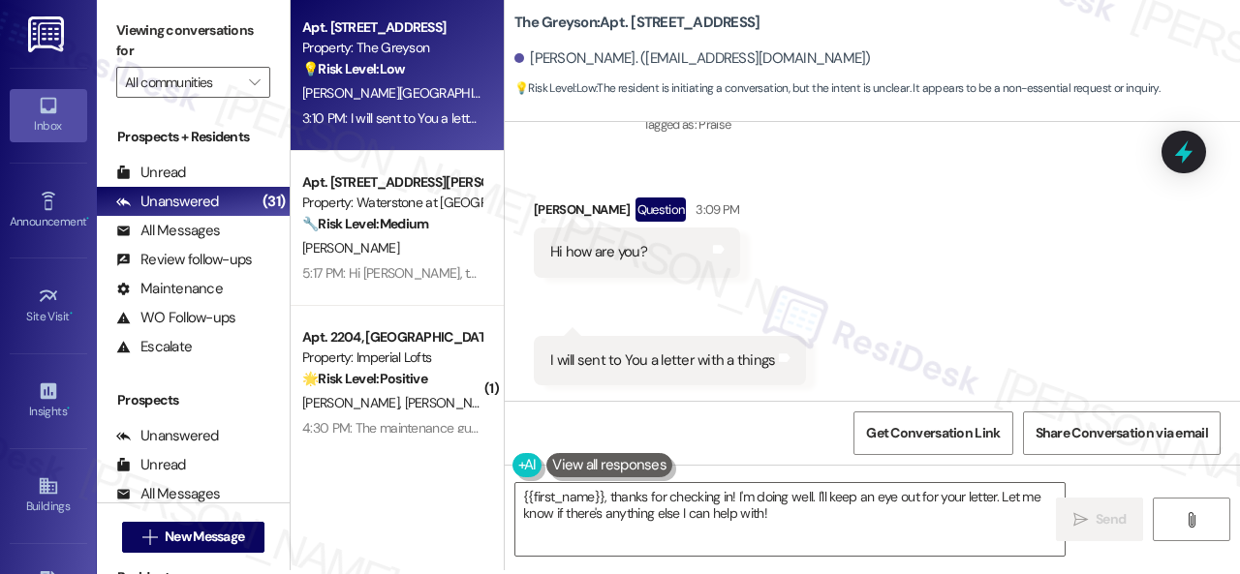
scroll to position [6, 0]
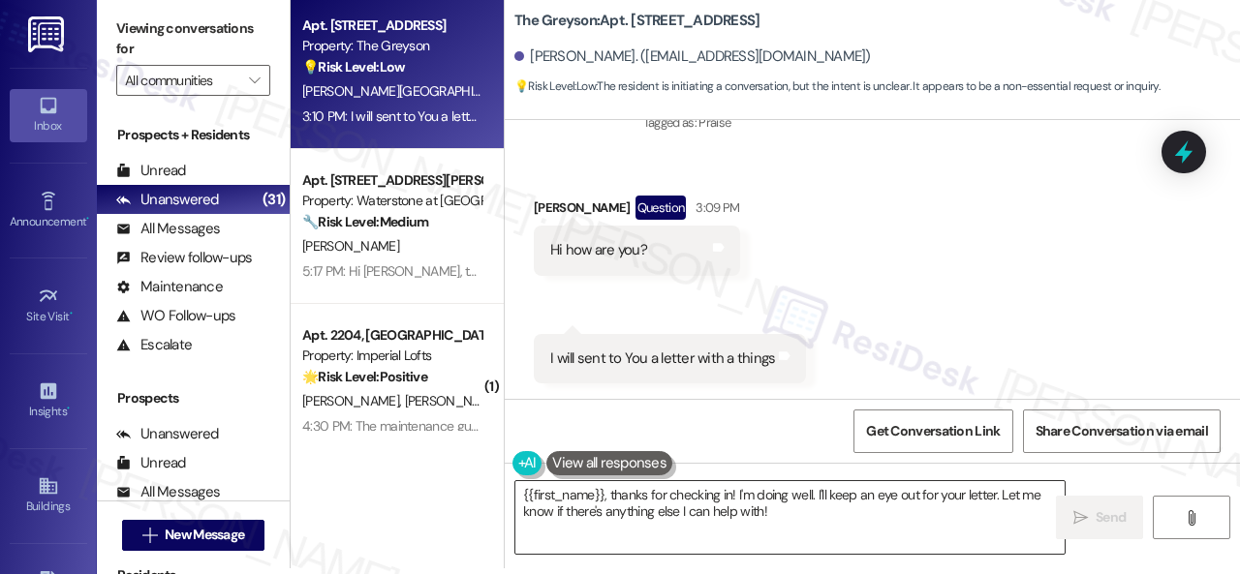
click at [520, 501] on textarea "{{first_name}}, thanks for checking in! I'm doing well. I'll keep an eye out fo…" at bounding box center [789, 517] width 549 height 73
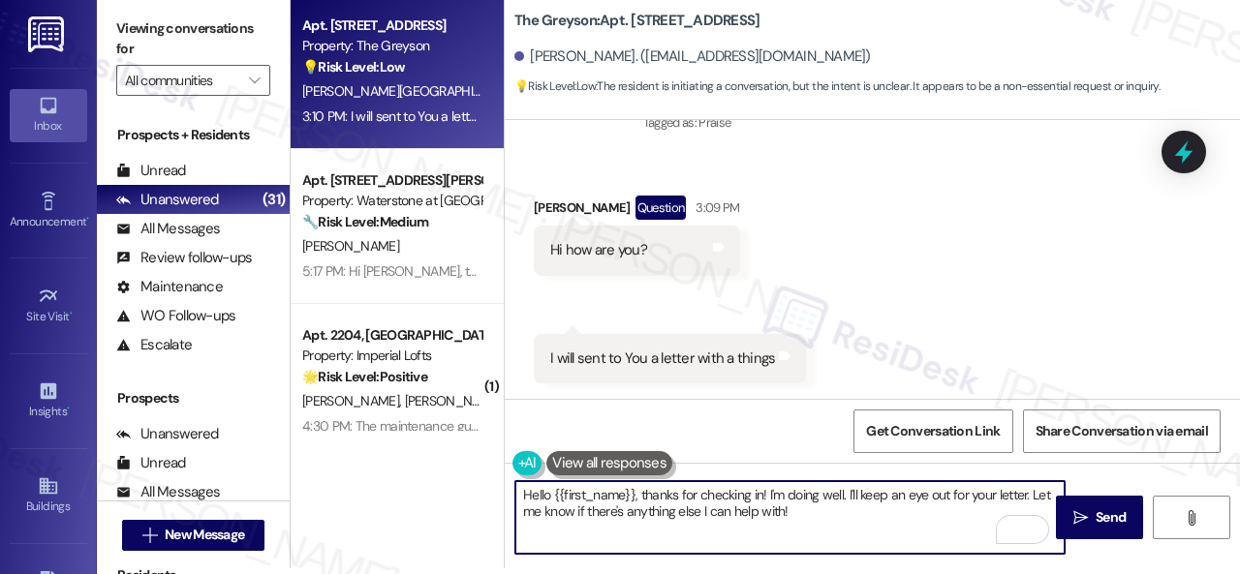
click at [849, 493] on textarea "Hello {{first_name}}, thanks for checking in! I'm doing well. I'll keep an eye …" at bounding box center [789, 517] width 549 height 73
drag, startPoint x: 837, startPoint y: 507, endPoint x: 519, endPoint y: 513, distance: 317.8
click at [519, 513] on textarea "Hello {{first_name}}, thanks for checking in! I'm doing well. We'll keep an eye…" at bounding box center [789, 517] width 549 height 73
type textarea "Hello {{first_name}}, thanks for checking in! I'm doing well. We'll keep an eye…"
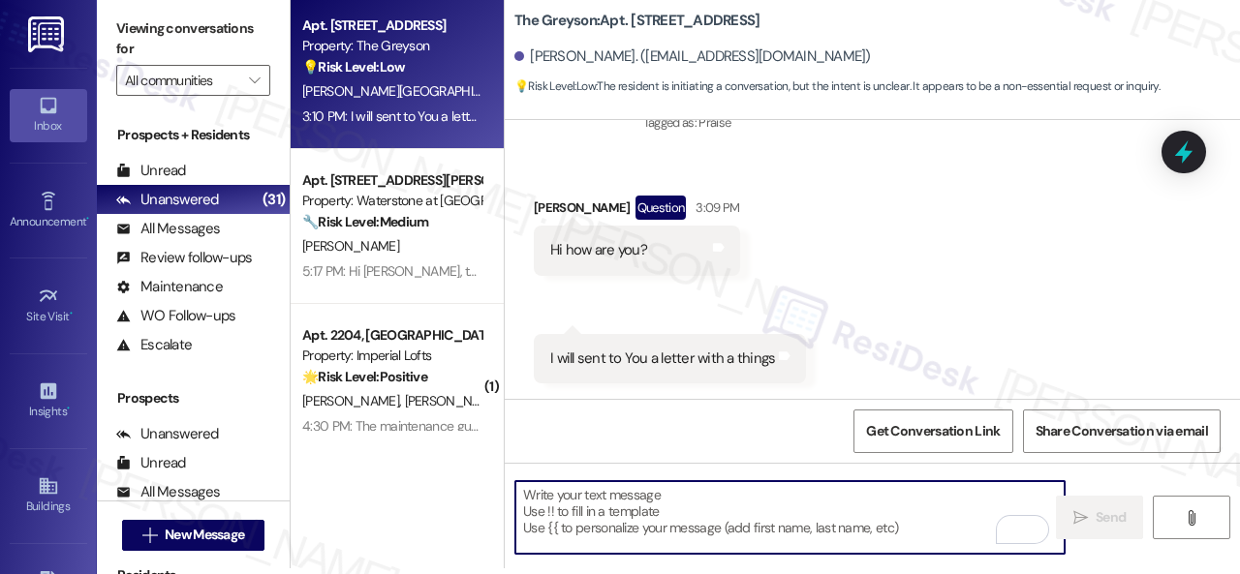
type textarea "Fetching suggested responses. Please feel free to read through the conversation…"
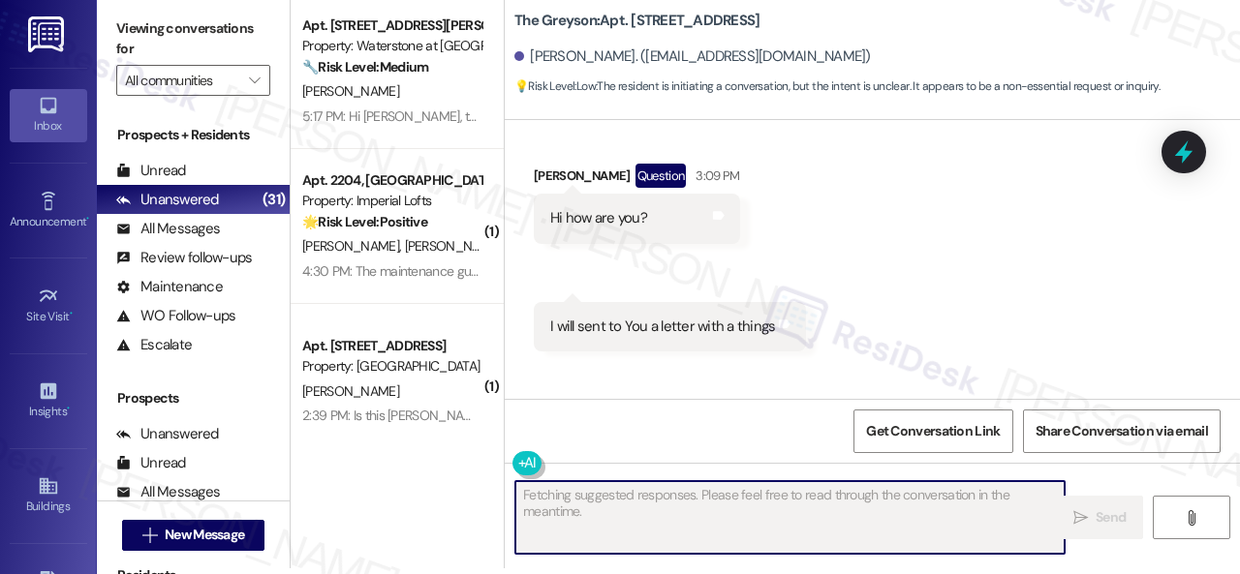
scroll to position [0, 0]
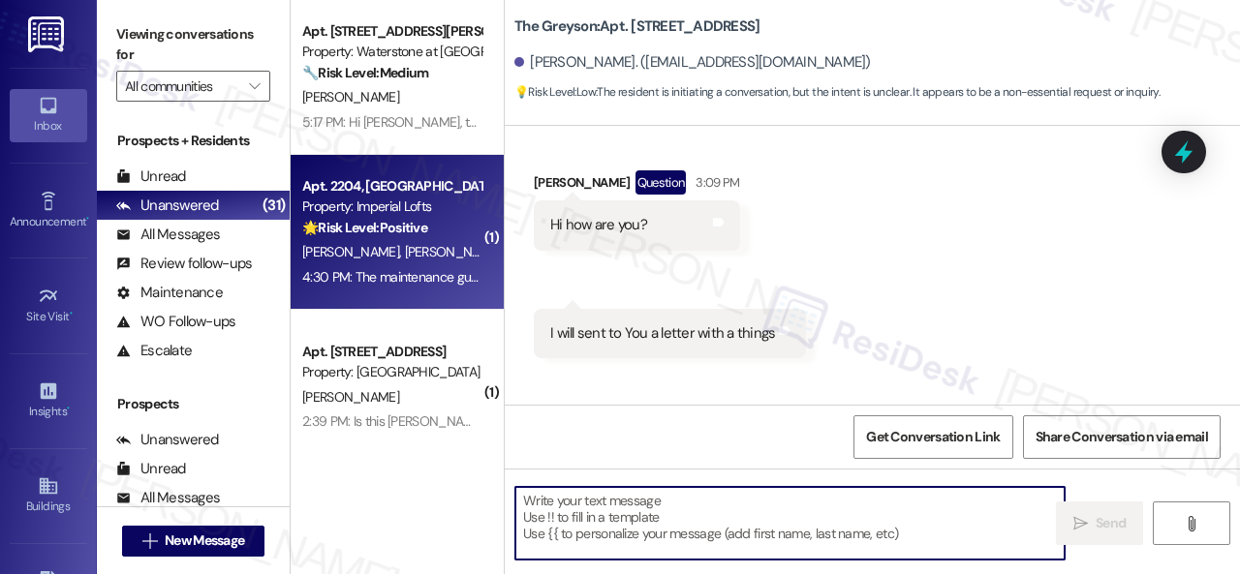
click at [405, 248] on span "M. Carson" at bounding box center [453, 251] width 97 height 17
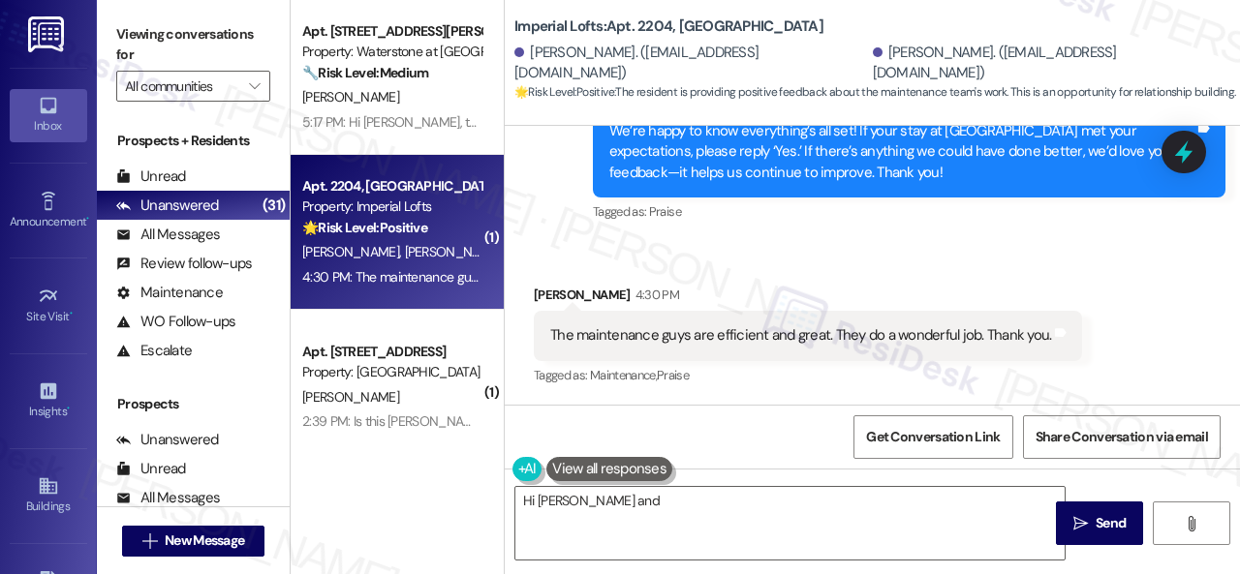
scroll to position [6, 0]
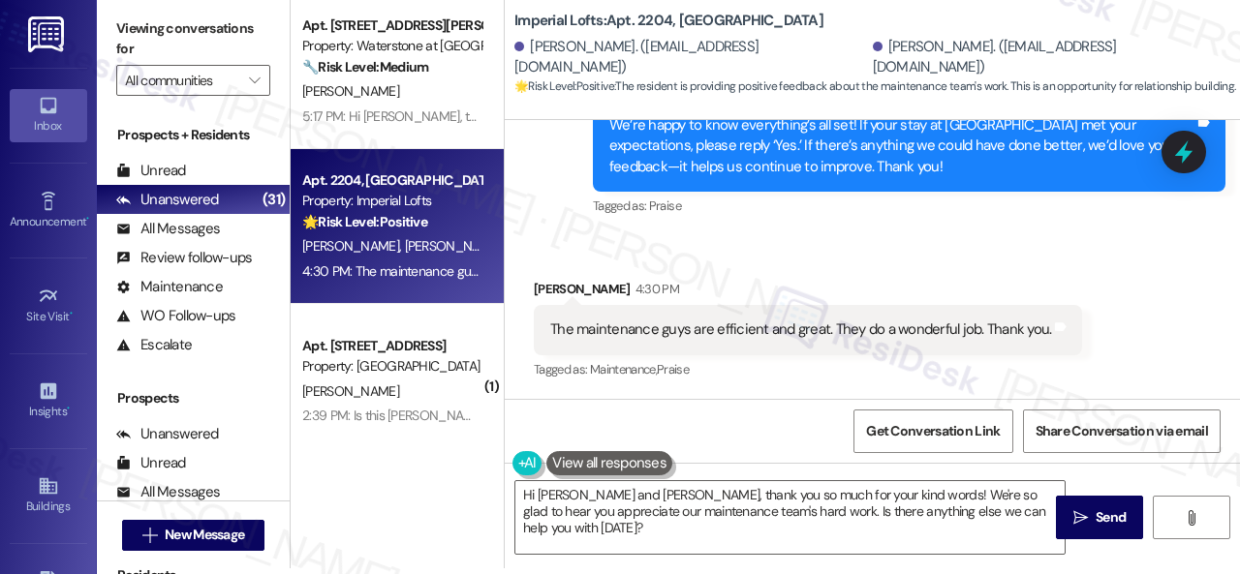
drag, startPoint x: 657, startPoint y: 229, endPoint x: 657, endPoint y: 287, distance: 58.1
click at [657, 229] on div "Sent via SMS Sarah (ResiDesk) 4:29 PM We’re happy to know everything’s all set!…" at bounding box center [909, 147] width 662 height 176
click at [618, 523] on textarea "Hi Michael and Christina, thank you so much for your kind words! We're so glad …" at bounding box center [789, 517] width 549 height 73
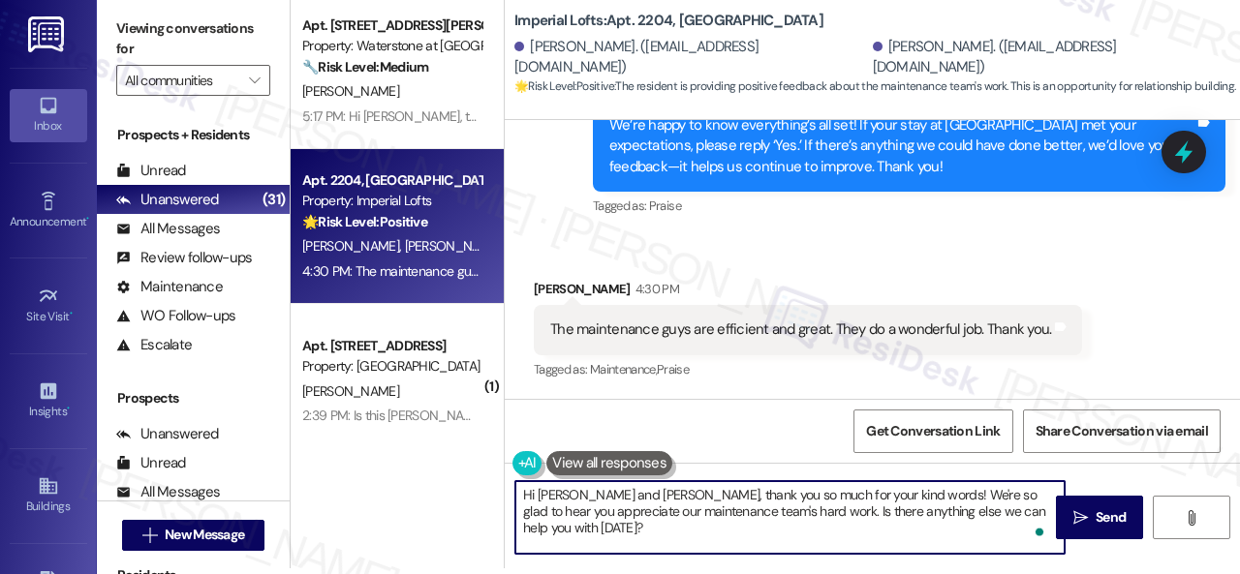
paste textarea "I'm glad you are satisfied with your home. Have you written a review for us bef…"
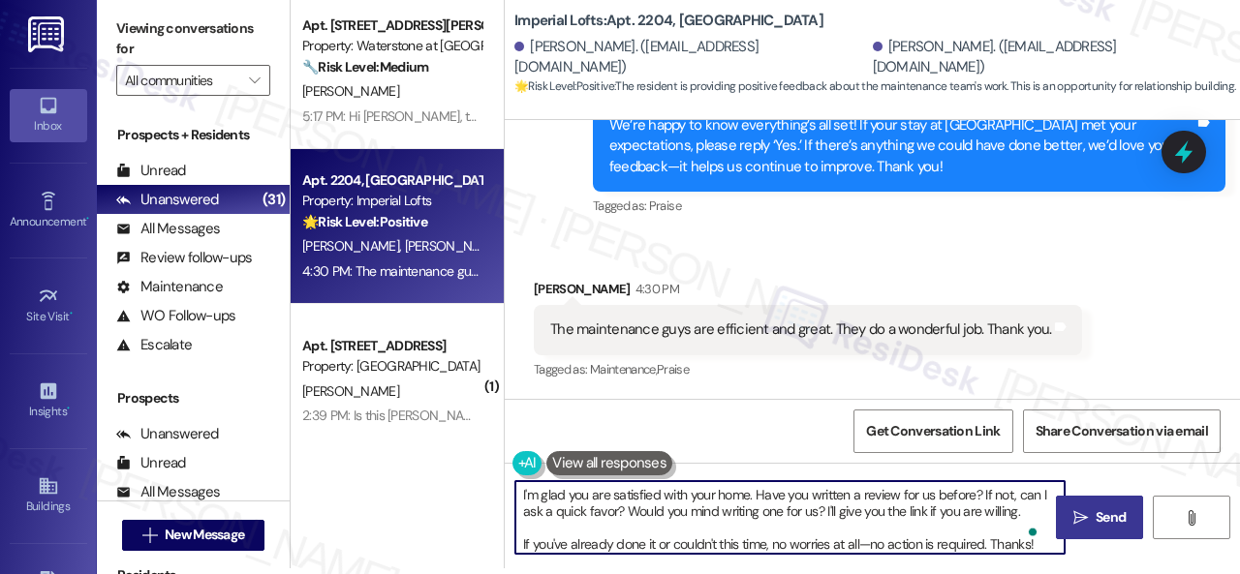
type textarea "I'm glad you are satisfied with your home. Have you written a review for us bef…"
click at [1112, 503] on button " Send" at bounding box center [1099, 518] width 87 height 44
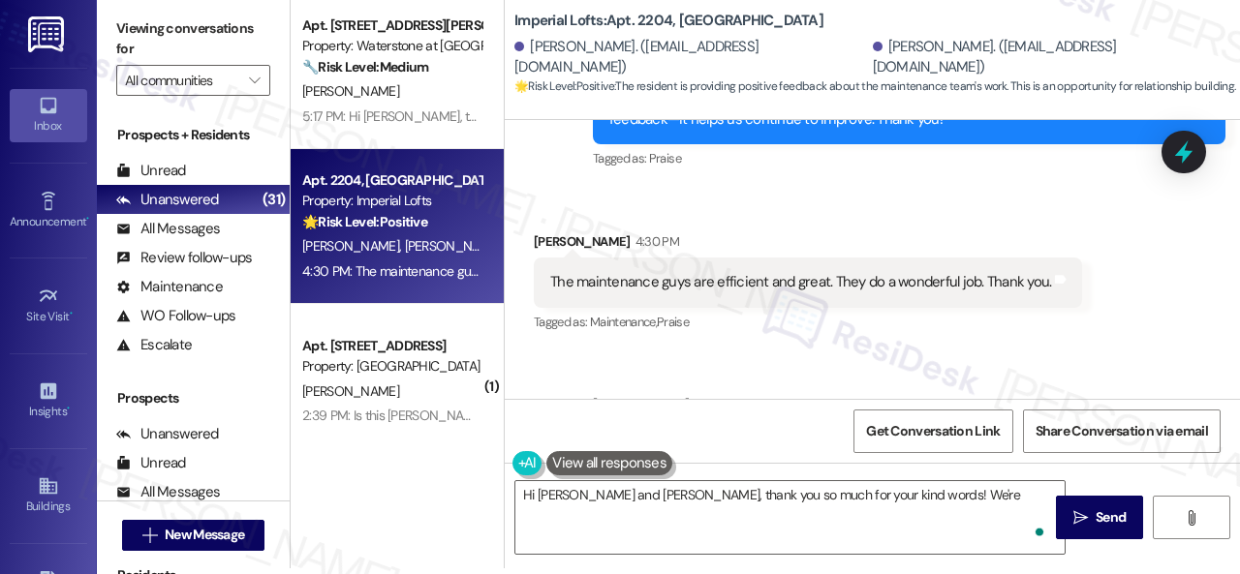
scroll to position [2233, 0]
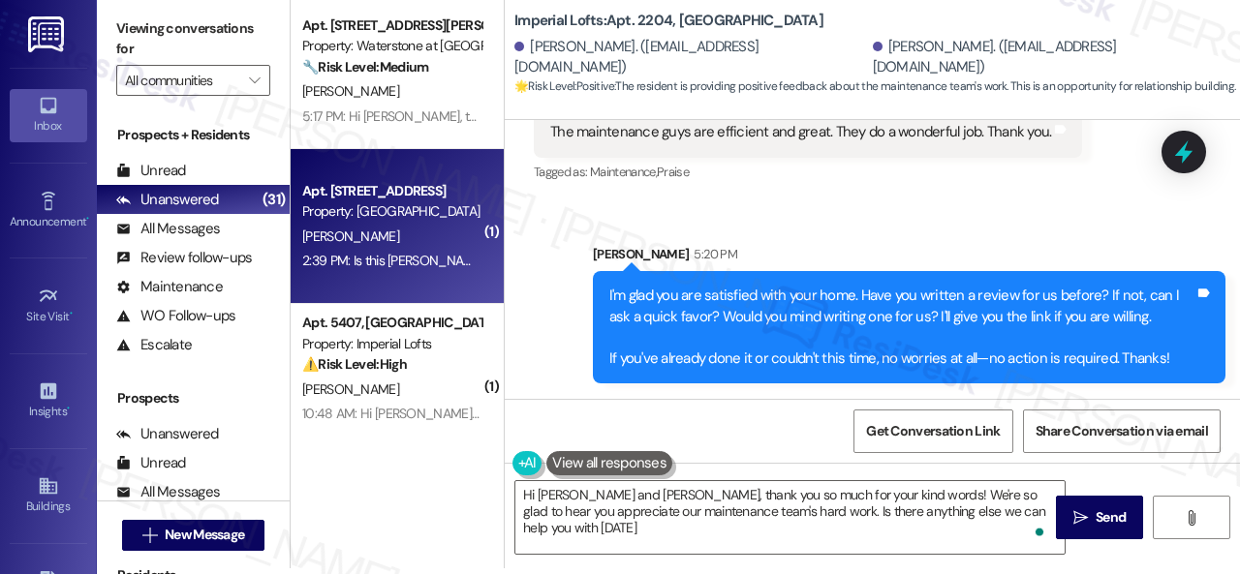
type textarea "Hi Michael and Christina, thank you so much for your kind words! We're so glad …"
click at [411, 247] on div "G. Devault" at bounding box center [391, 237] width 183 height 24
type textarea "Fetching suggested responses. Please feel free to read through the conversation…"
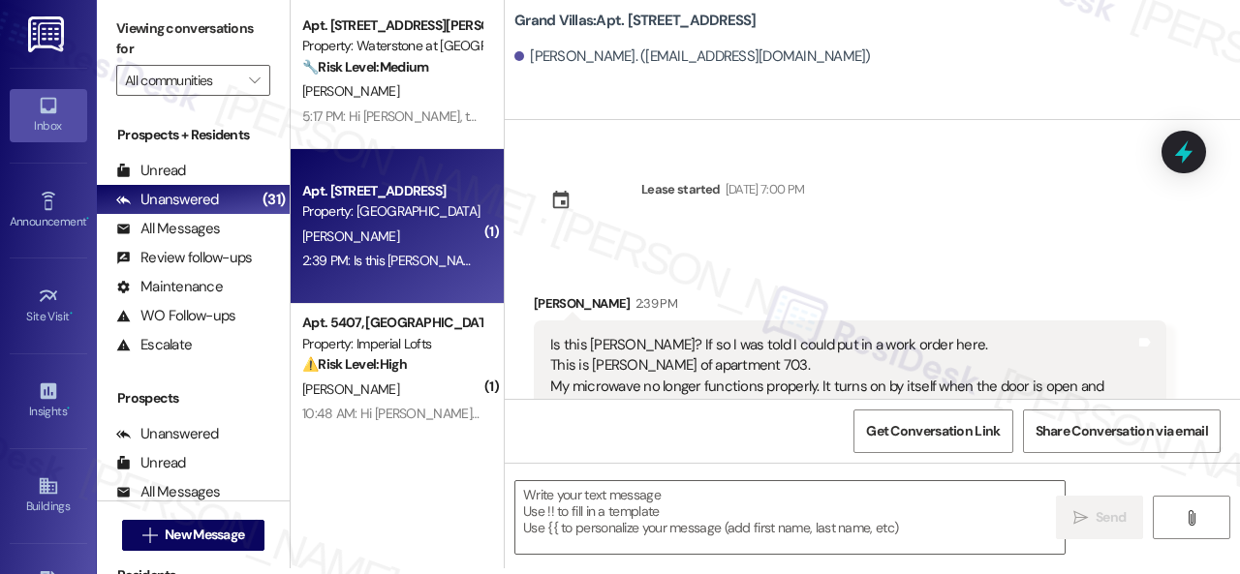
scroll to position [0, 0]
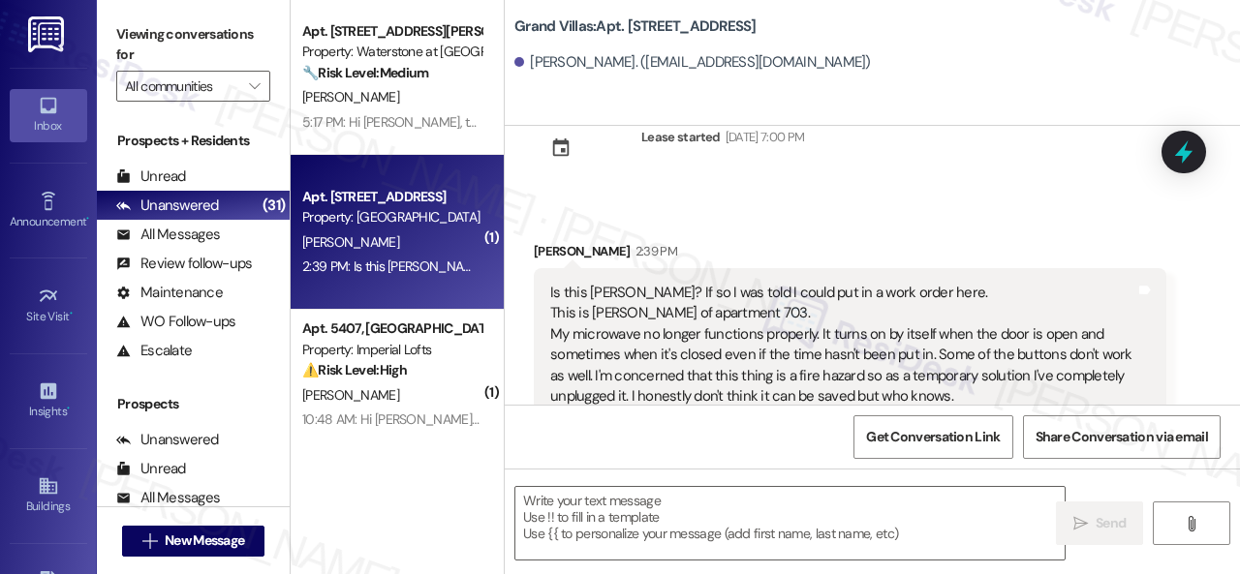
type textarea "Fetching suggested responses. Please feel free to read through the conversation…"
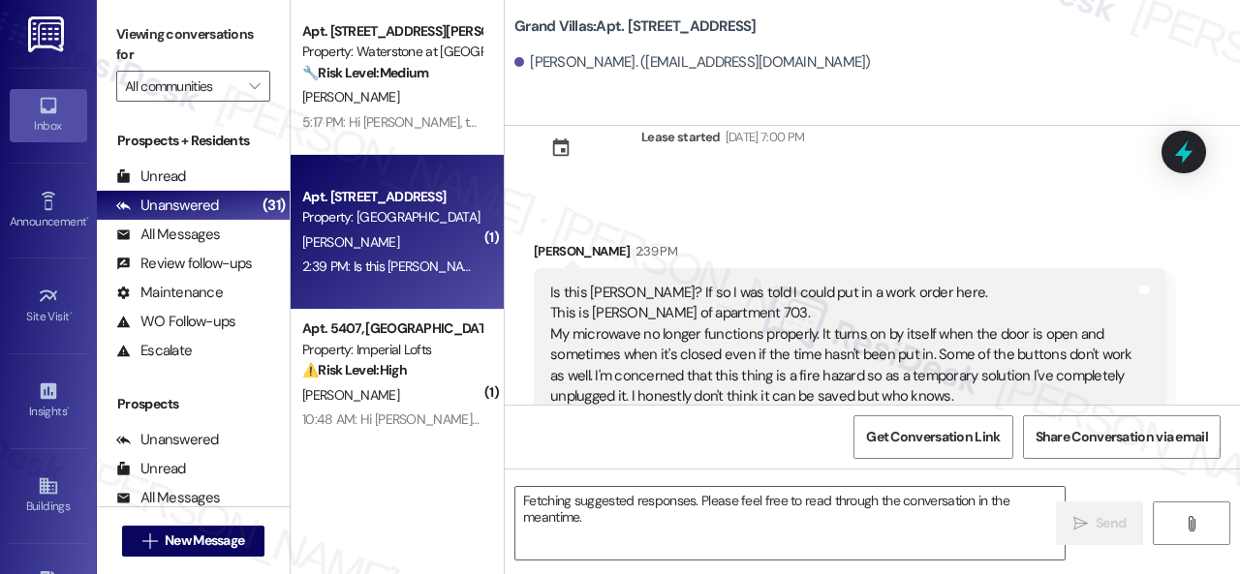
scroll to position [89, 0]
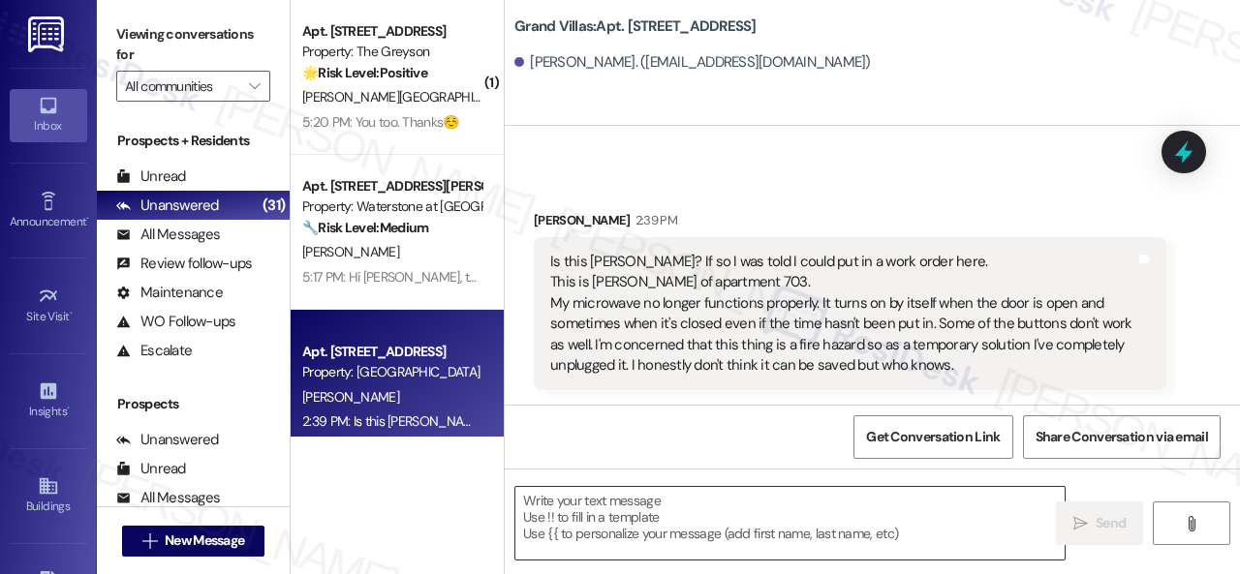
click at [647, 528] on textarea at bounding box center [789, 523] width 549 height 73
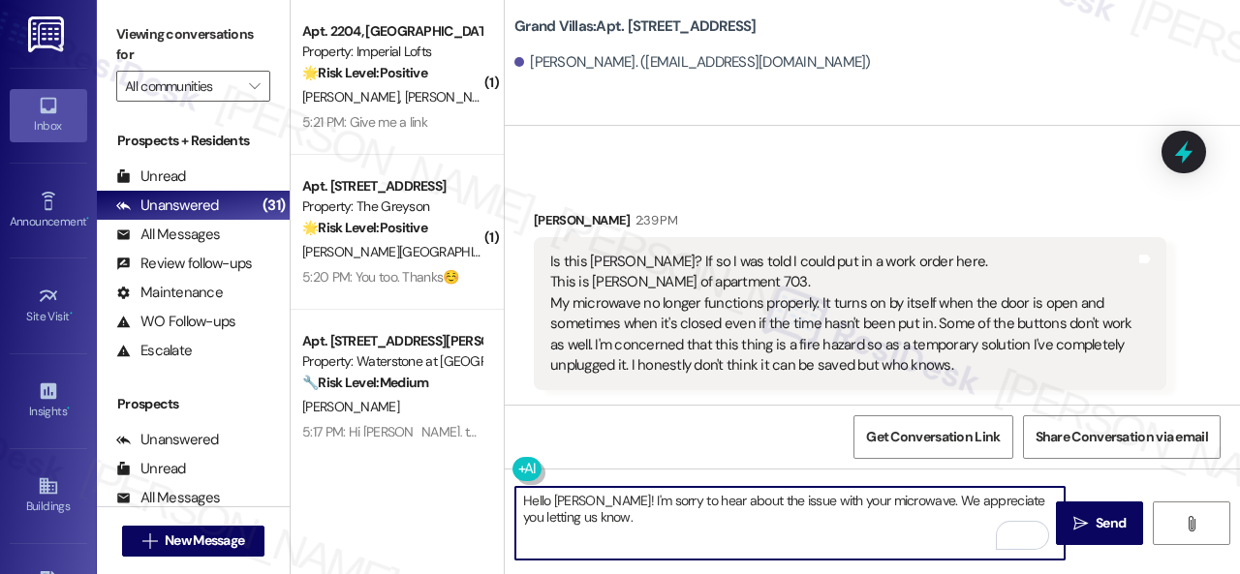
click at [726, 535] on textarea "Hello Grace! I'm sorry to hear about the issue with your microwave. We apprecia…" at bounding box center [789, 523] width 549 height 73
paste textarea "Is there already a work order for the issue? If so, may I have the work order n…"
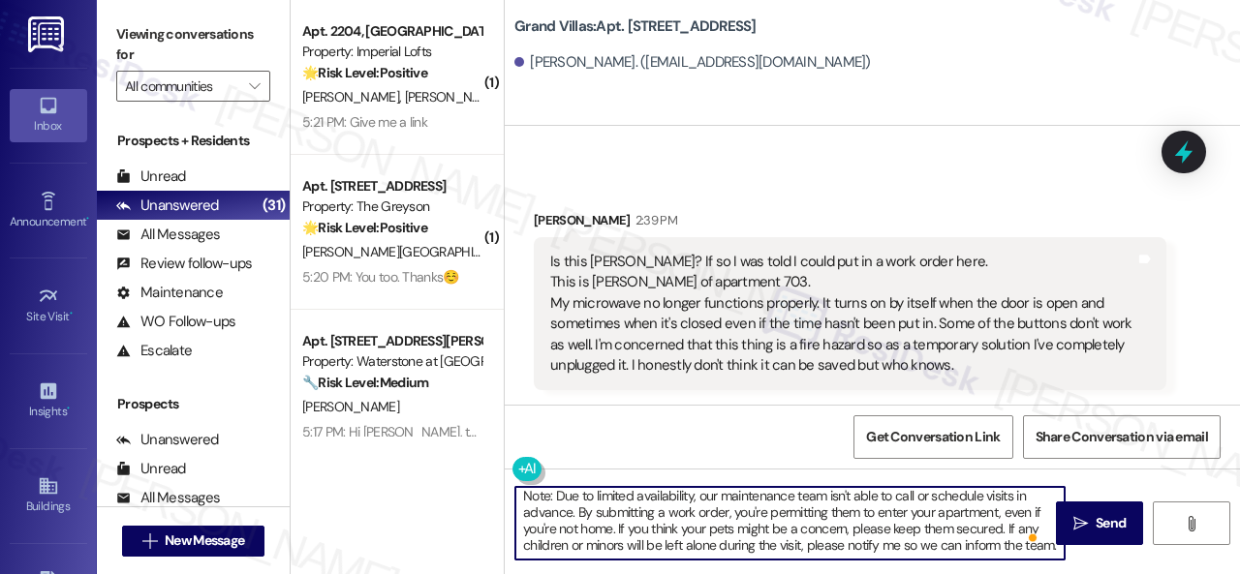
scroll to position [0, 0]
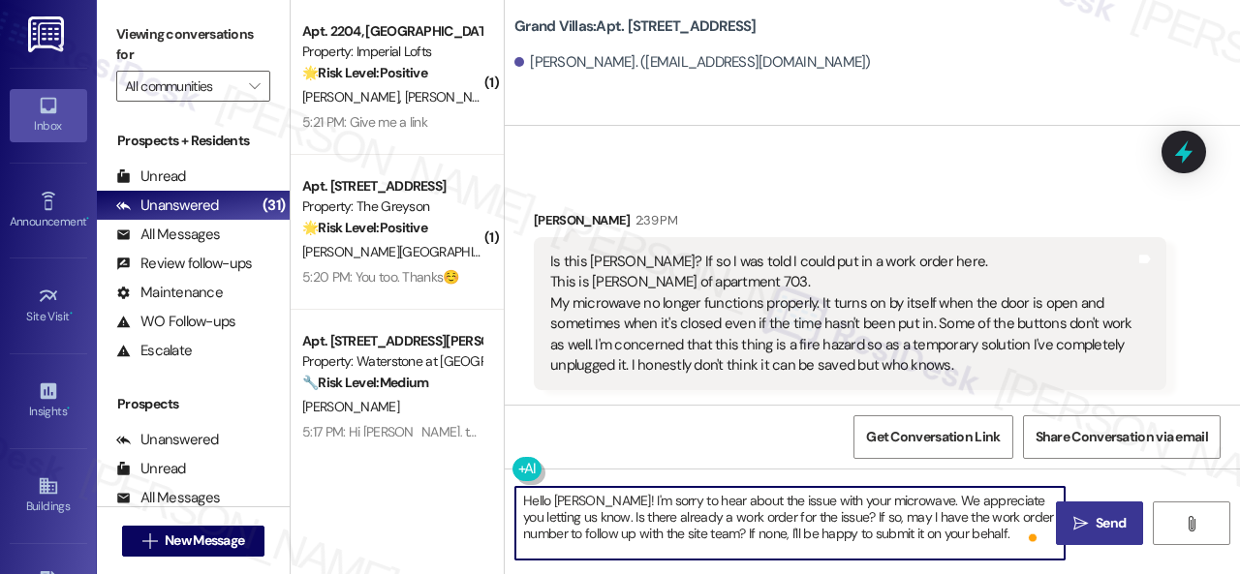
type textarea "Hello Grace! I'm sorry to hear about the issue with your microwave. We apprecia…"
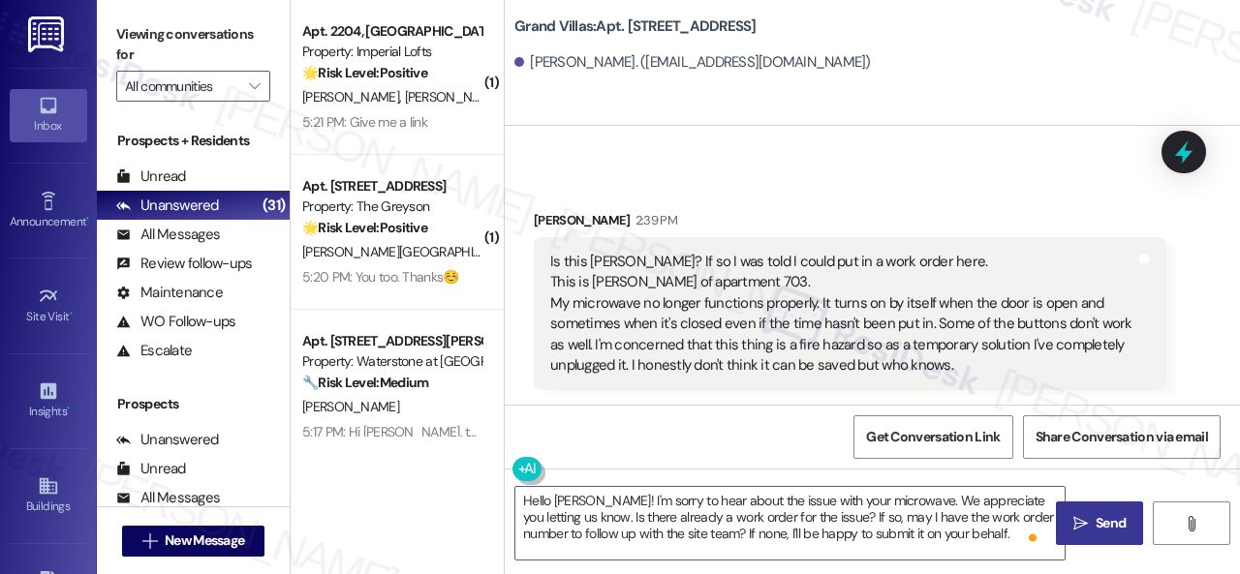
click at [1096, 514] on span "Send" at bounding box center [1111, 523] width 30 height 20
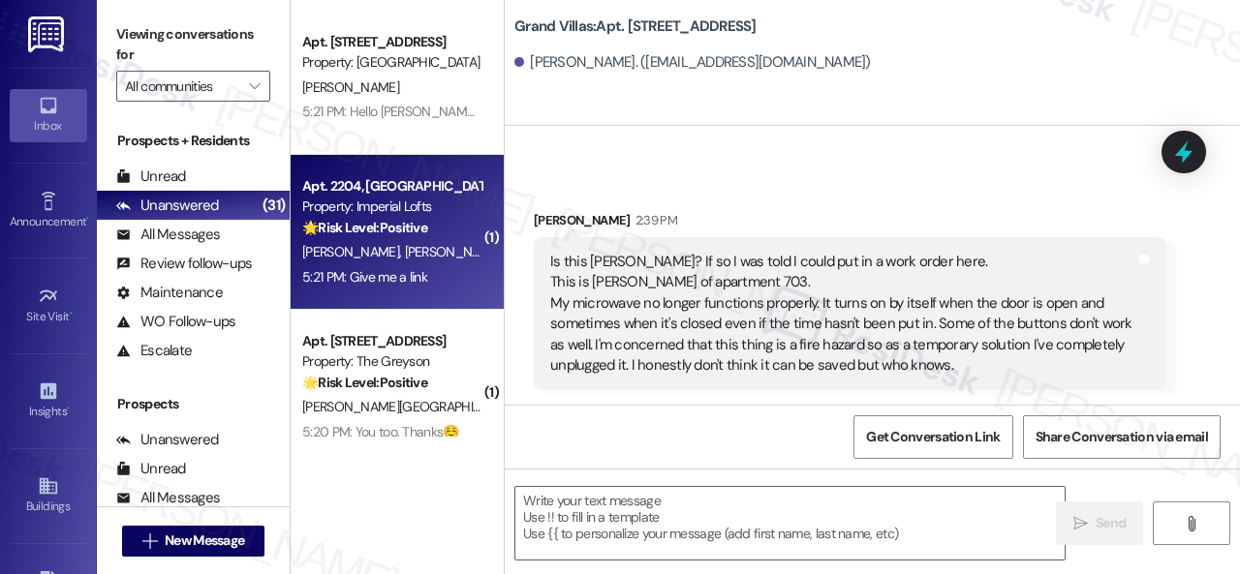
type textarea "Fetching suggested responses. Please feel free to read through the conversation…"
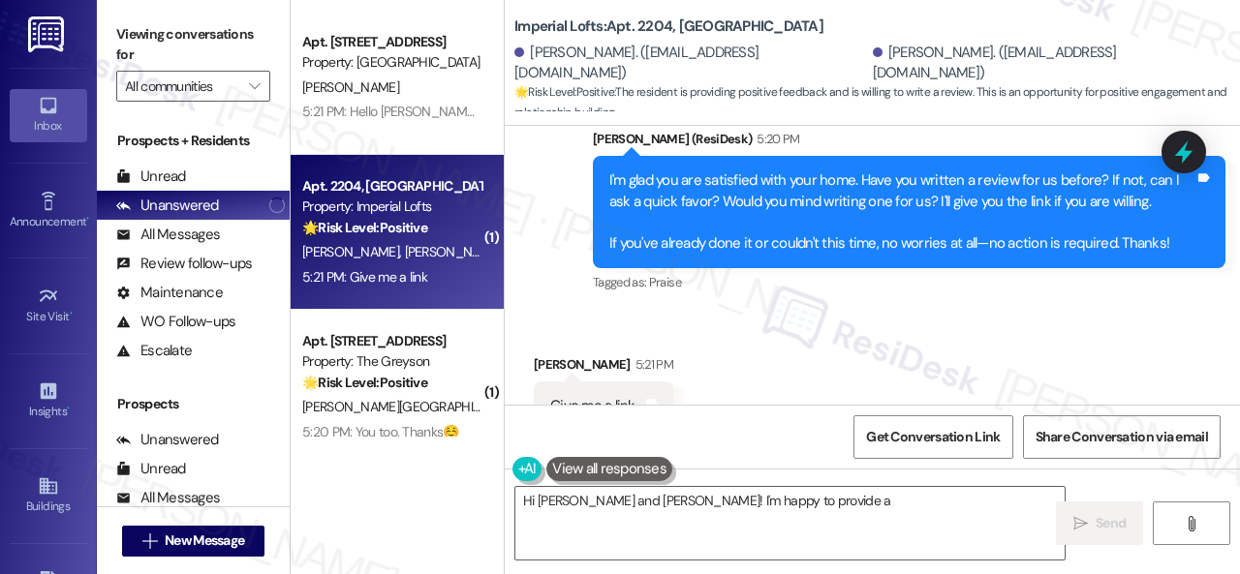
scroll to position [2423, 0]
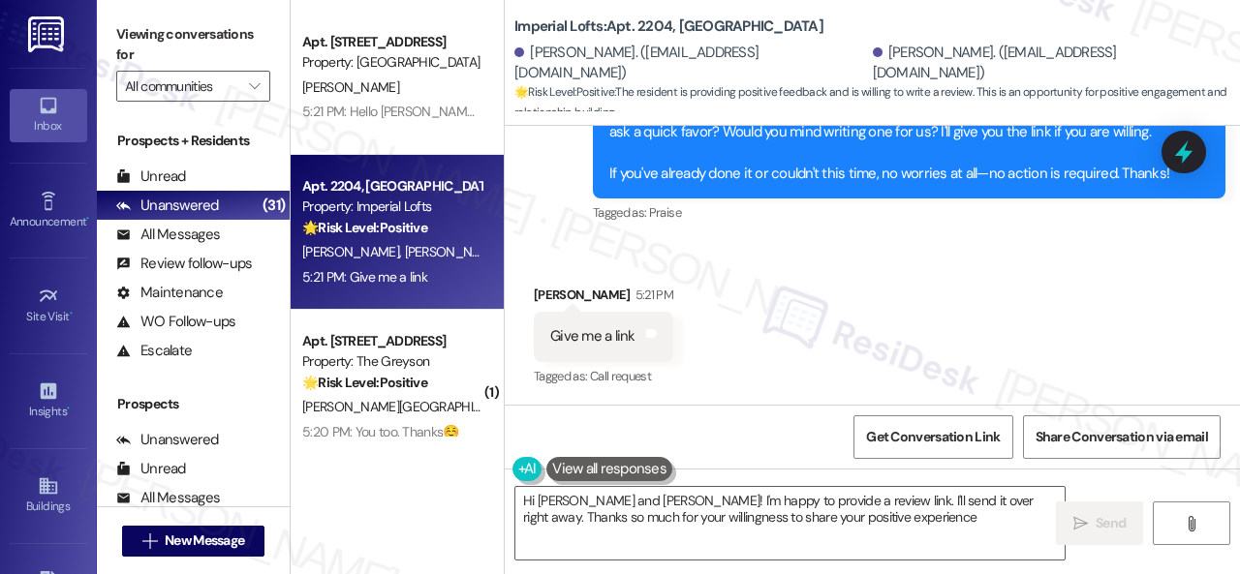
type textarea "Hi Michael and Christina! I'm happy to provide a review link. I'll send it over…"
click at [646, 336] on icon at bounding box center [652, 333] width 12 height 9
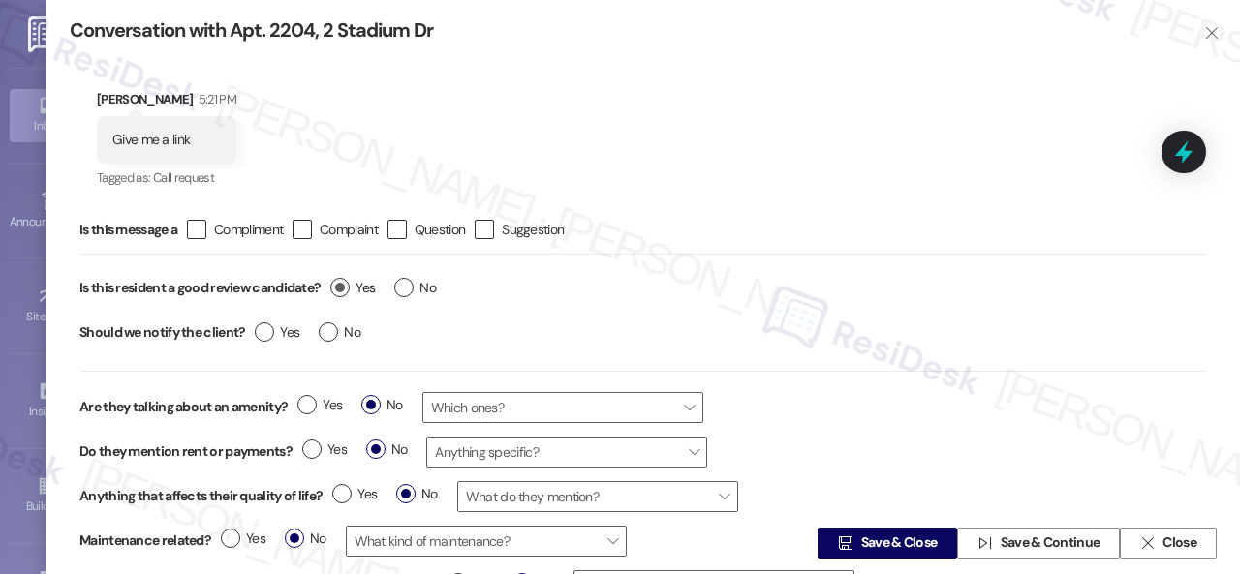
click at [347, 288] on label "Yes" at bounding box center [352, 288] width 45 height 20
click at [347, 288] on input "Yes" at bounding box center [352, 290] width 45 height 25
radio input "true"
click at [838, 537] on icon "" at bounding box center [845, 543] width 15 height 15
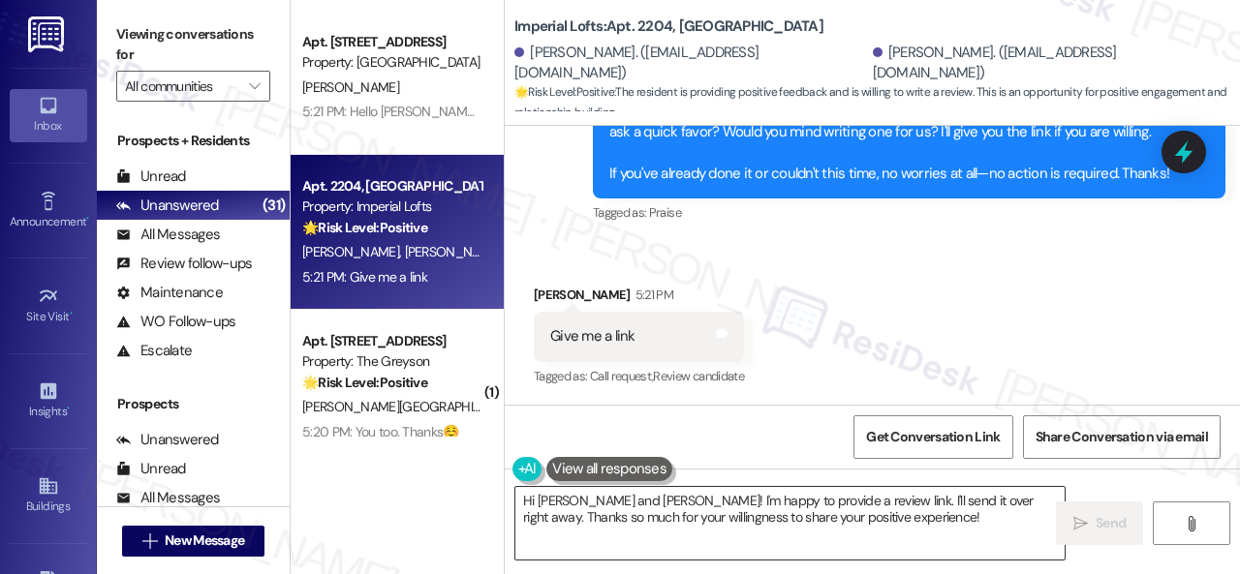
drag, startPoint x: 690, startPoint y: 505, endPoint x: 695, endPoint y: 516, distance: 12.6
click at [690, 506] on textarea "Hi Michael and Christina! I'm happy to provide a review link. I'll send it over…" at bounding box center [789, 523] width 549 height 73
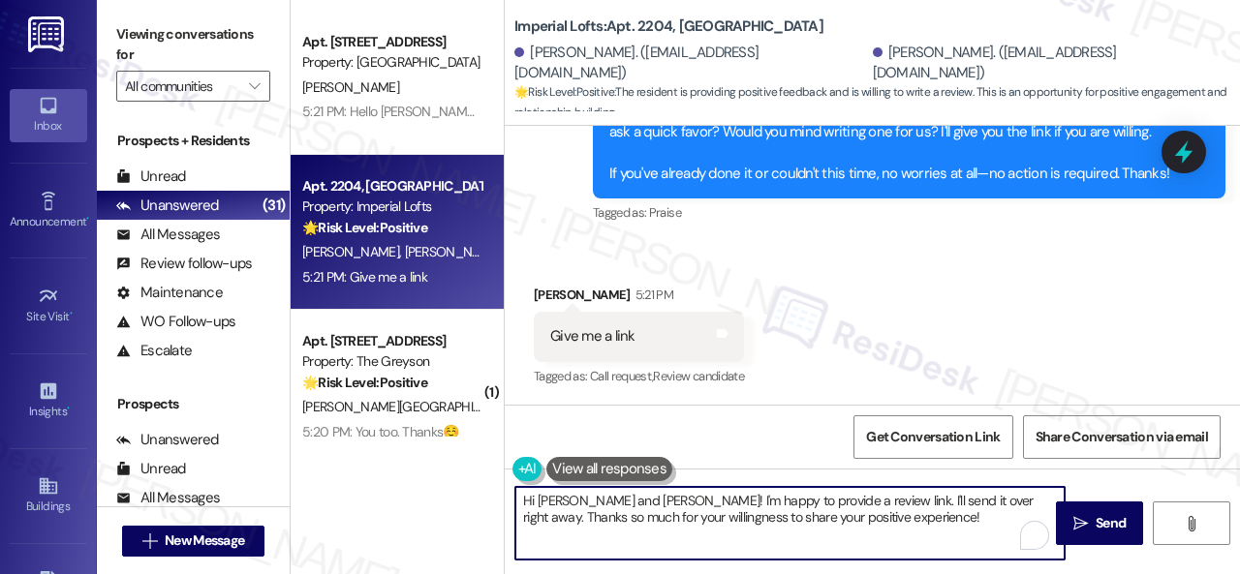
paste textarea "Thank you so much! It means a lot to us! Please take a moment to write a review…"
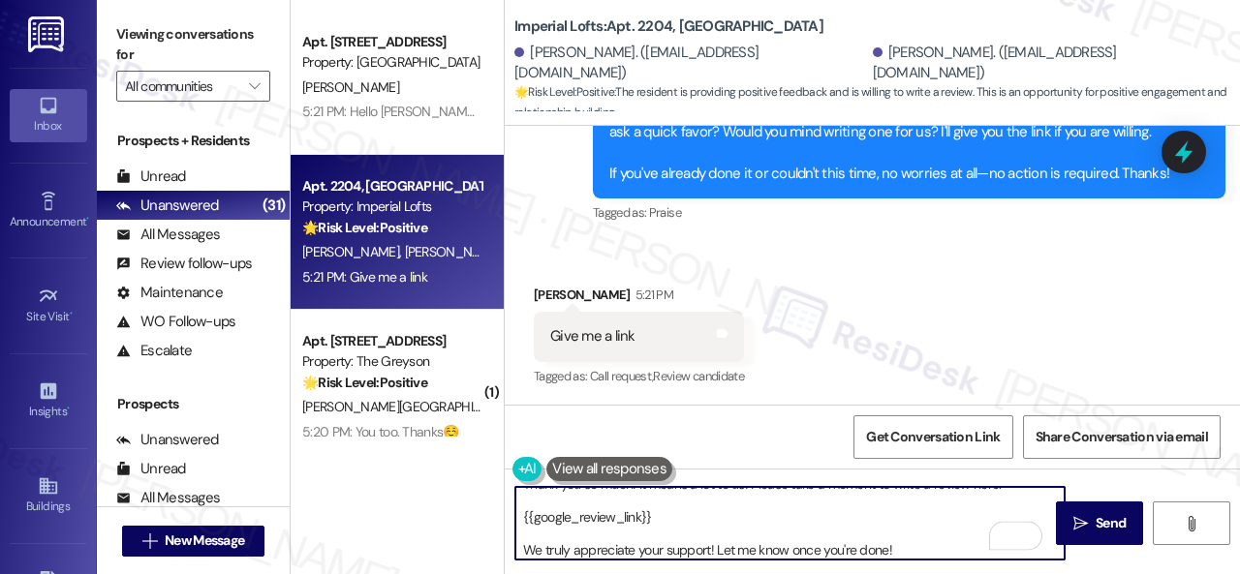
scroll to position [16, 0]
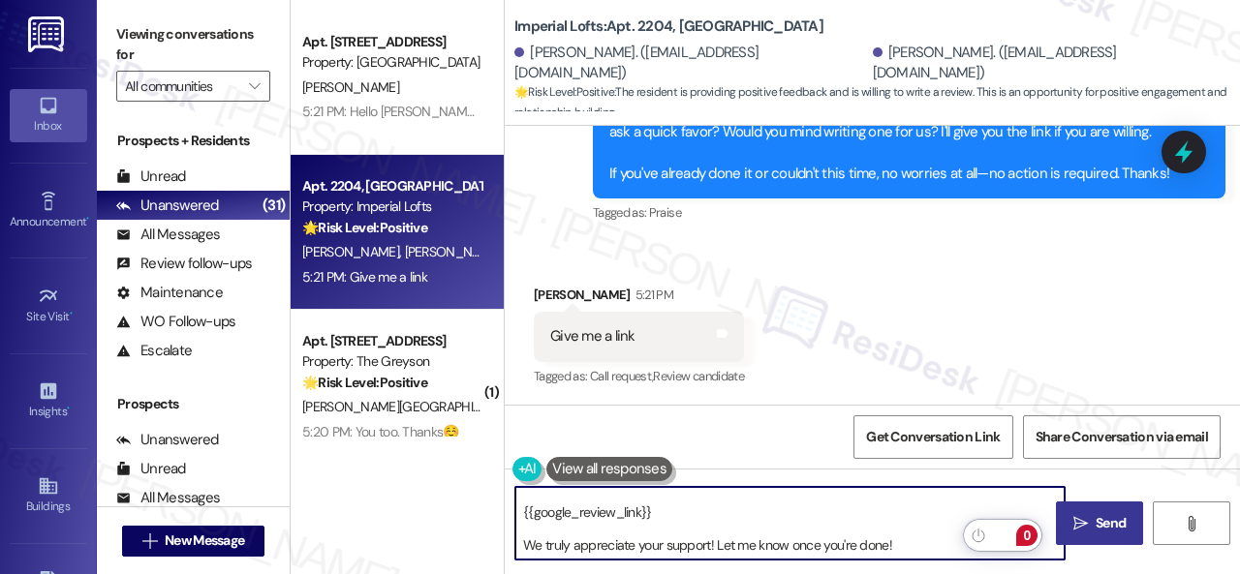
type textarea "Thank you so much! It means a lot to us! Please take a moment to write a review…"
click at [1073, 518] on icon "" at bounding box center [1080, 523] width 15 height 15
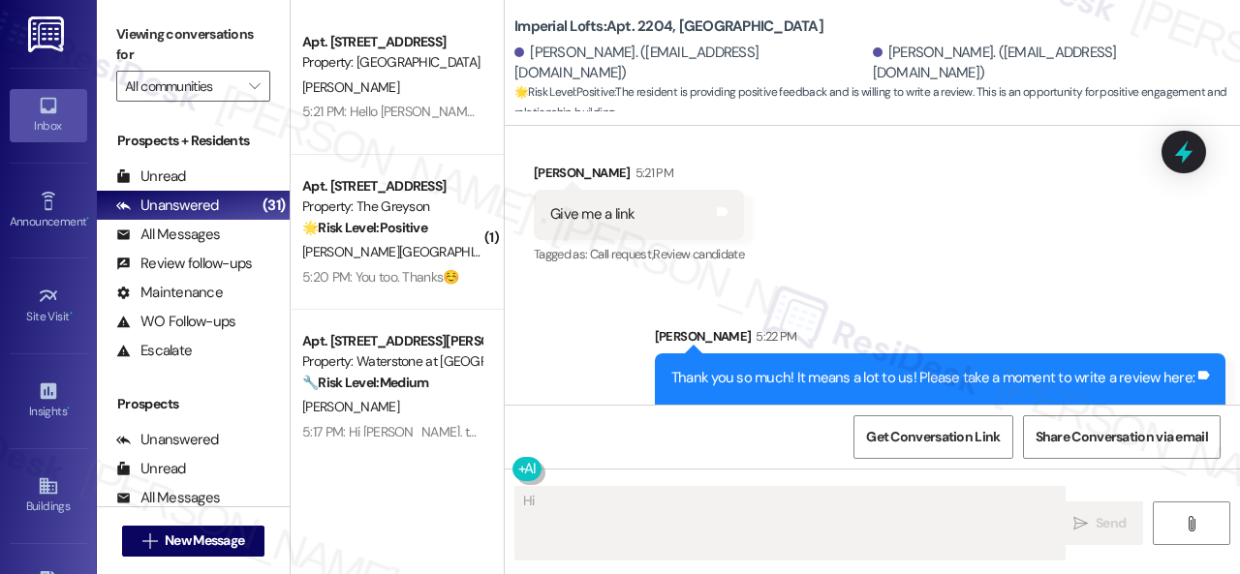
type textarea "Hi"
drag, startPoint x: 415, startPoint y: 257, endPoint x: 539, endPoint y: 252, distance: 124.1
click at [417, 257] on div "Y. Valderrama" at bounding box center [391, 252] width 183 height 24
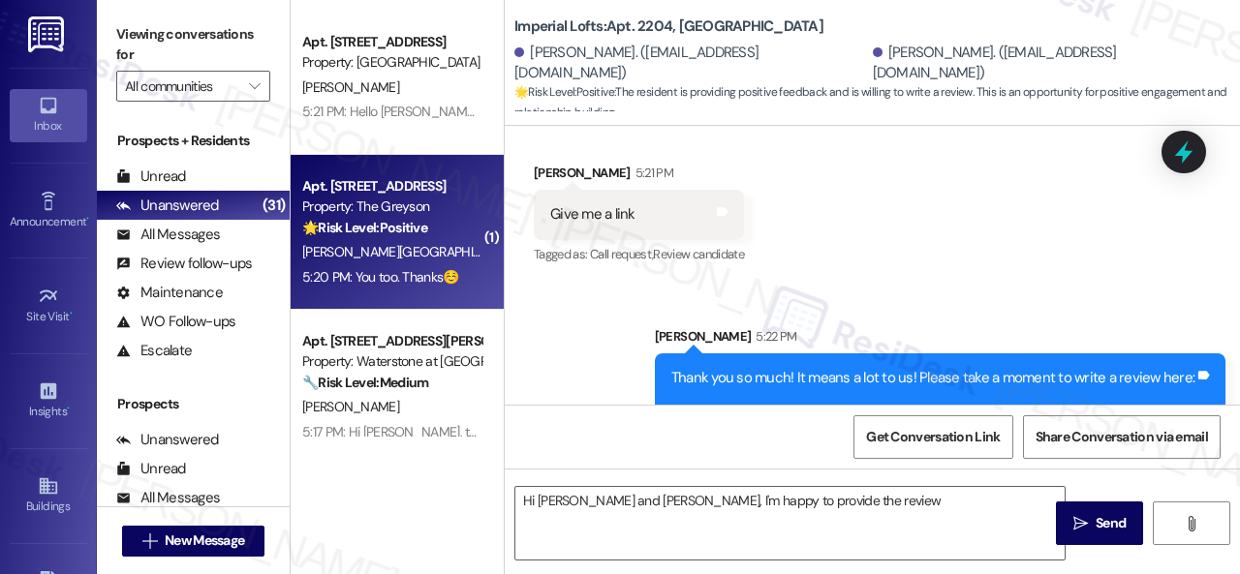
type textarea "Hi Michael and Christina, I'm happy to provide the review link"
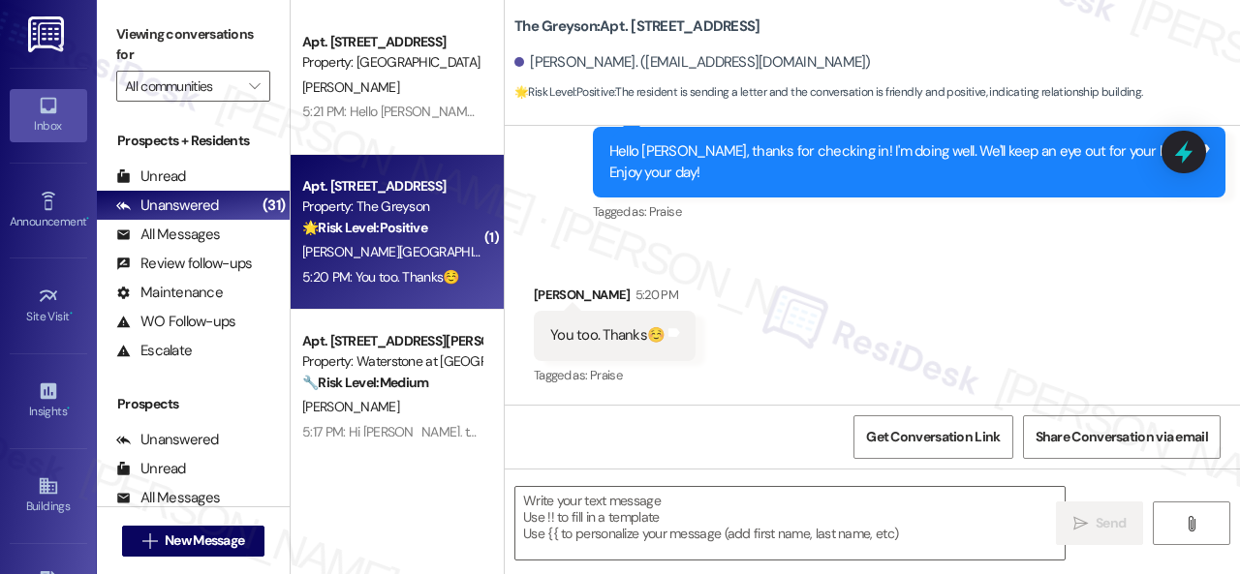
type textarea "Fetching suggested responses. Please feel free to read through the conversation…"
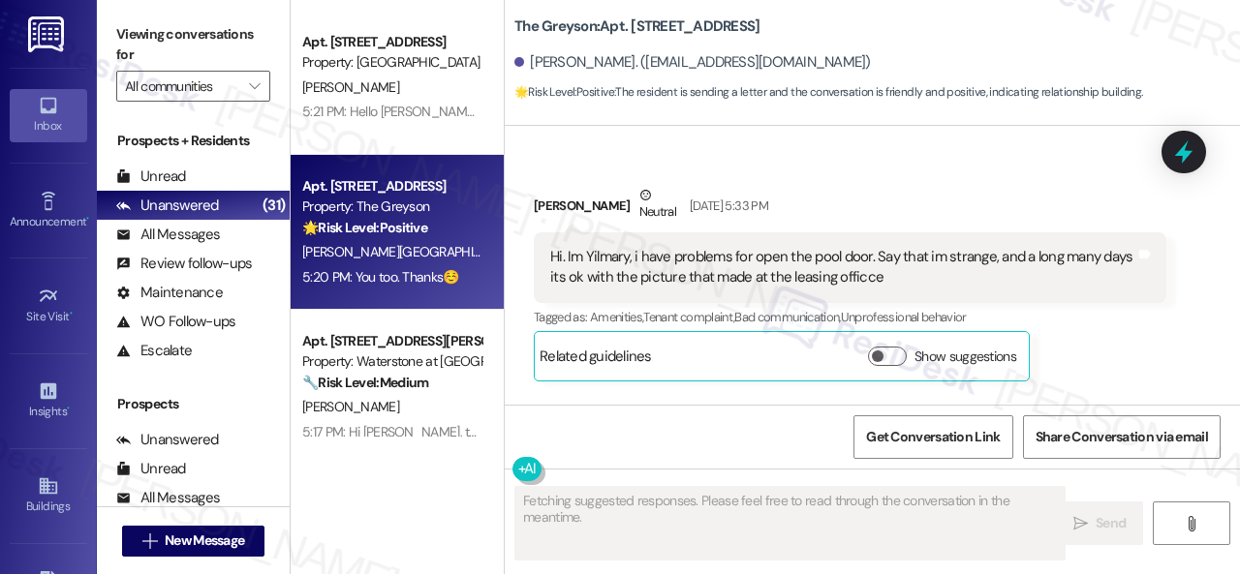
scroll to position [37788, 0]
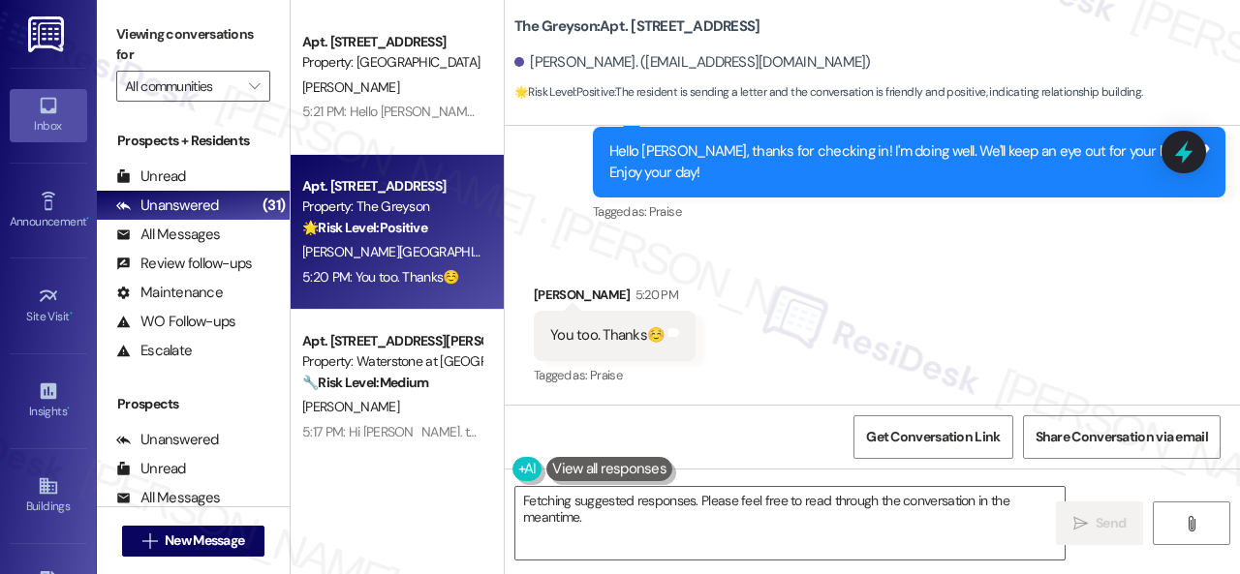
drag, startPoint x: 854, startPoint y: 516, endPoint x: 0, endPoint y: 444, distance: 857.4
click at [509, 492] on div "Hi {{first_name}}! Thanks for letting us know you're sending a letter. We'll be…" at bounding box center [780, 523] width 551 height 75
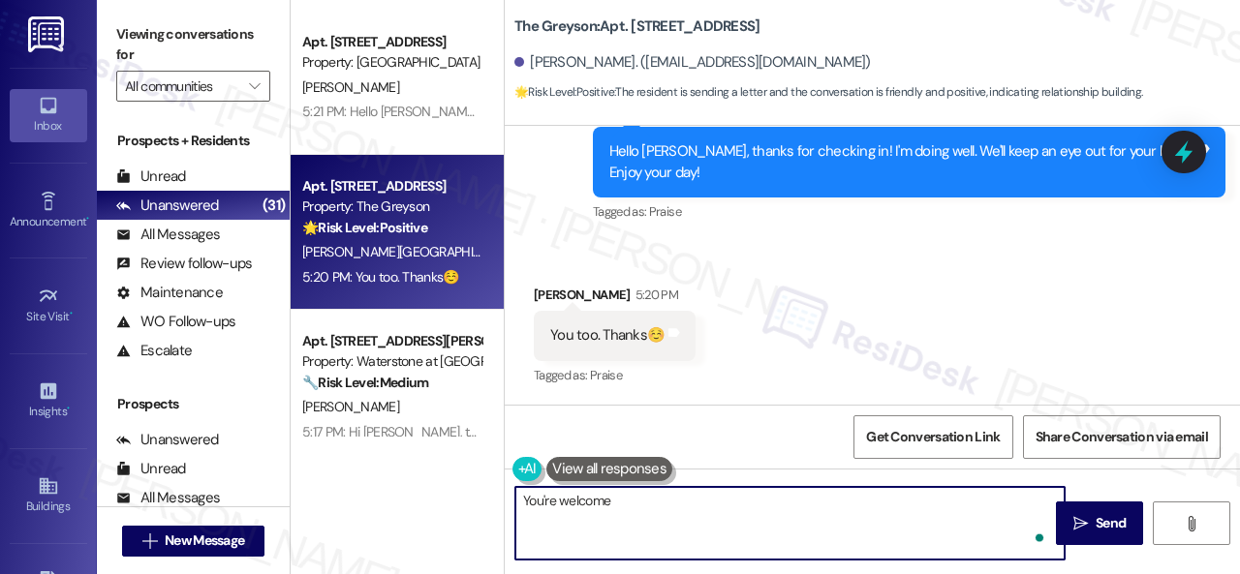
type textarea "You're welcome."
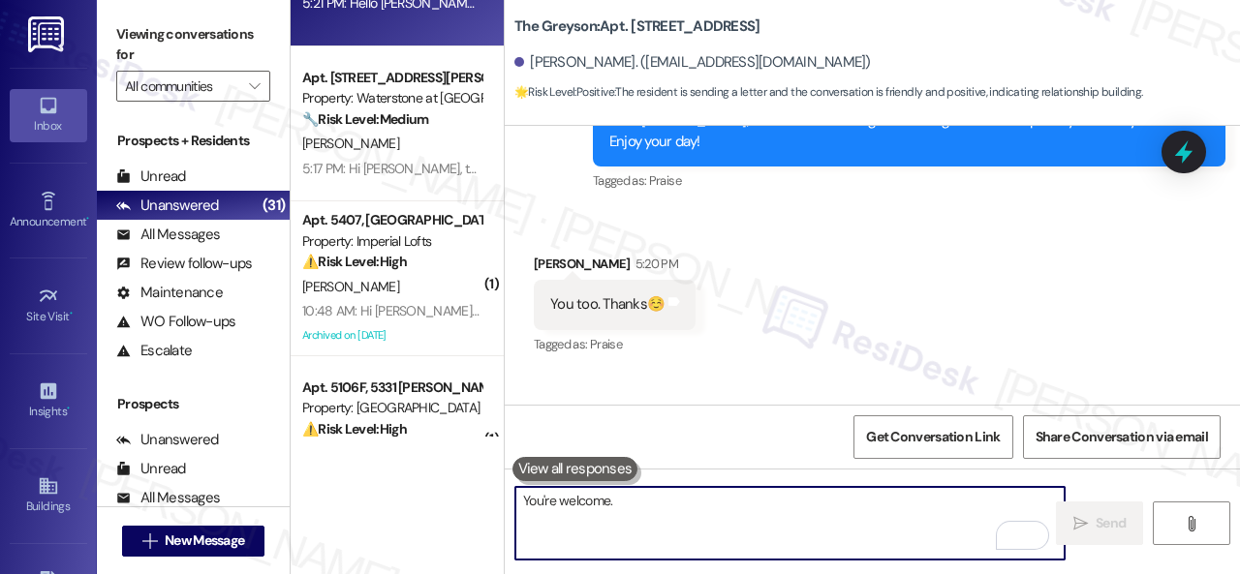
scroll to position [194, 0]
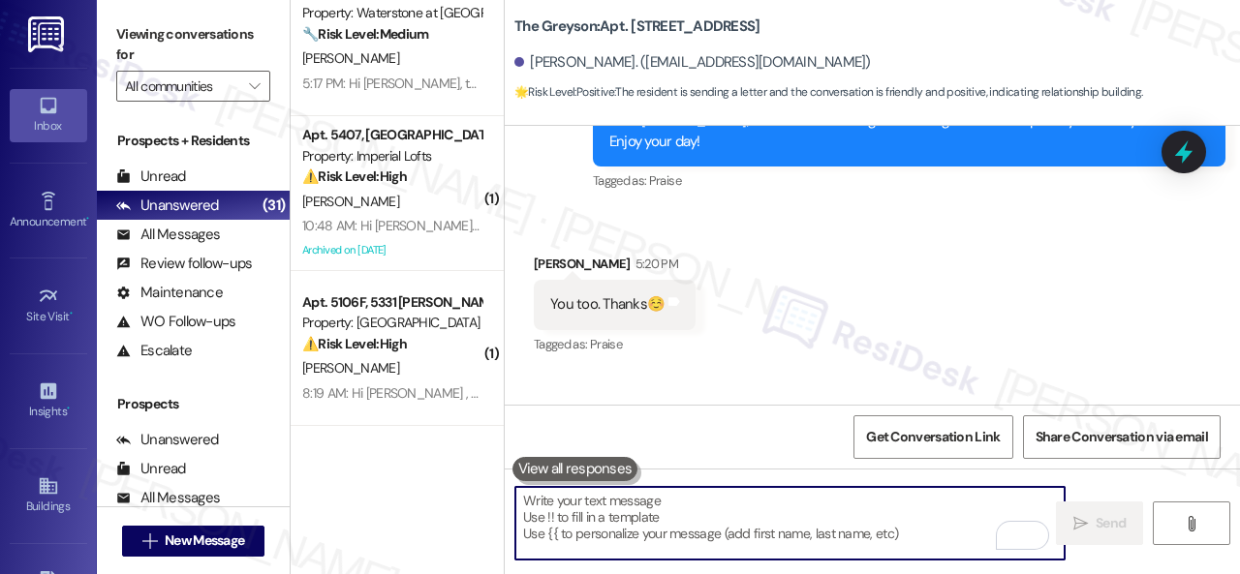
drag, startPoint x: 438, startPoint y: 195, endPoint x: 566, endPoint y: 200, distance: 127.9
click at [443, 195] on div "[PERSON_NAME]" at bounding box center [391, 202] width 183 height 24
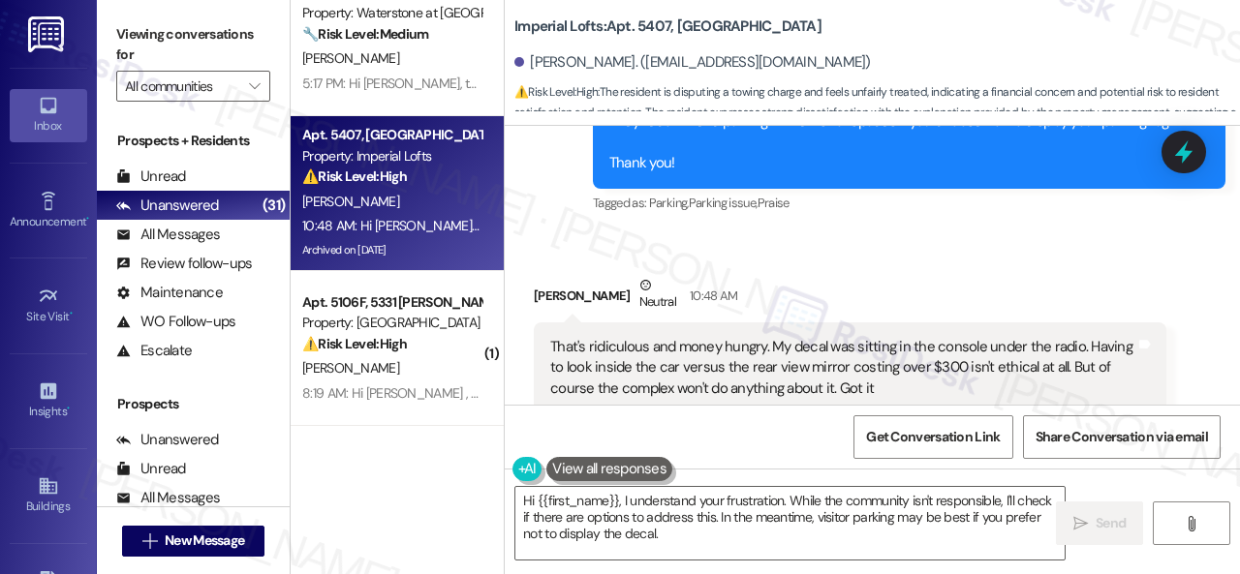
scroll to position [12821, 0]
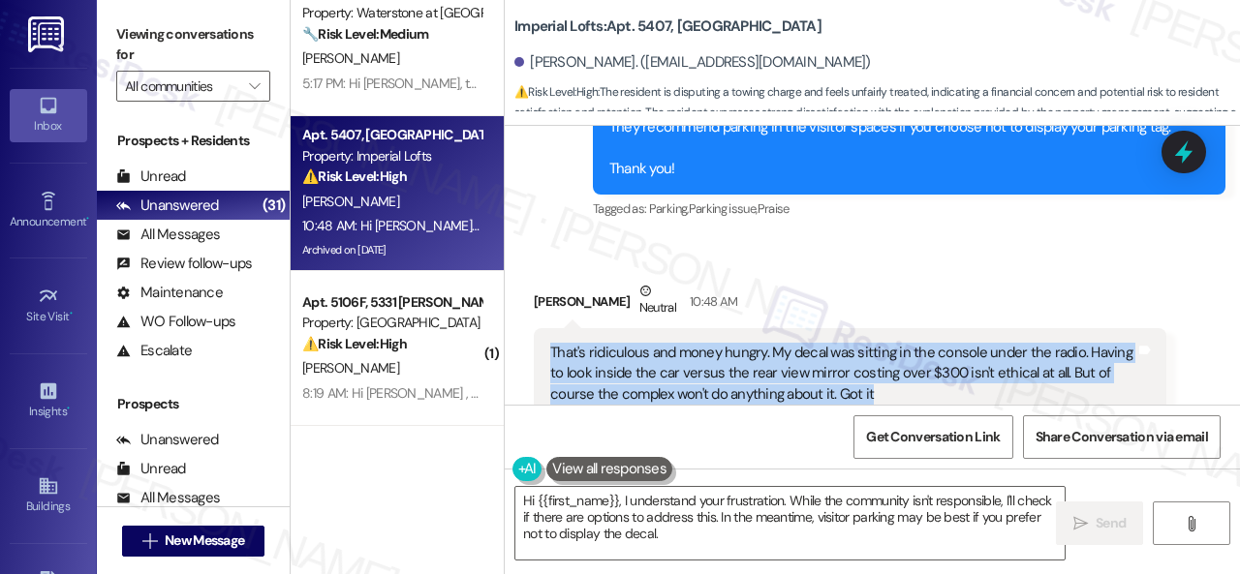
drag, startPoint x: 548, startPoint y: 279, endPoint x: 871, endPoint y: 325, distance: 325.9
click at [871, 343] on div "That's ridiculous and money hungry. My decal was sitting in the console under t…" at bounding box center [842, 374] width 589 height 62
copy div "That's ridiculous and money hungry. My decal was sitting in the console under t…"
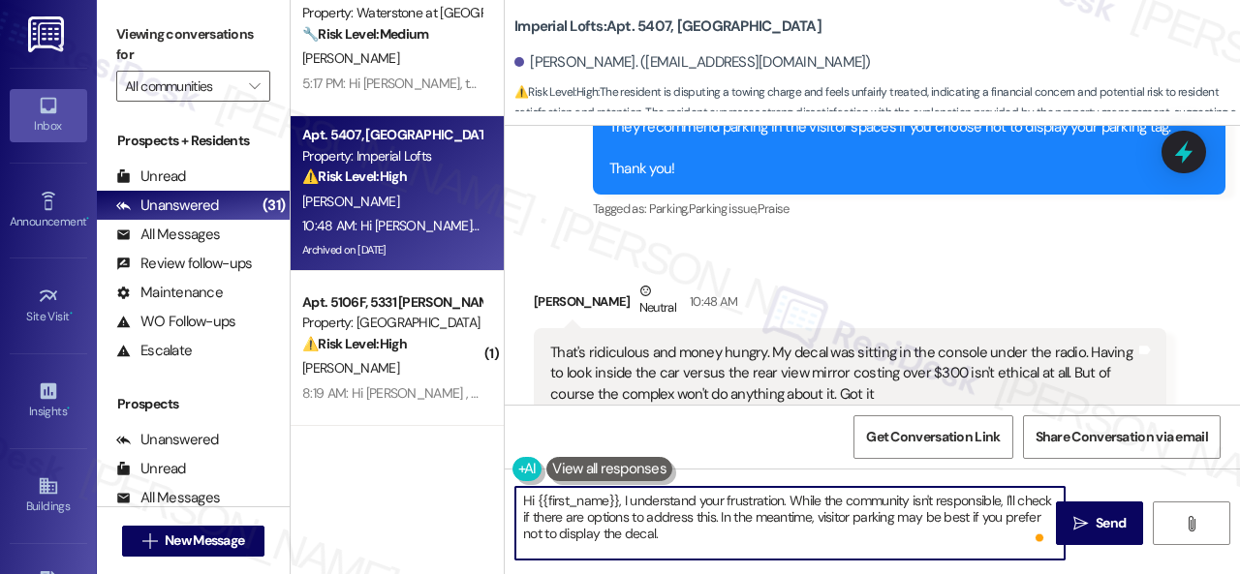
drag, startPoint x: 721, startPoint y: 542, endPoint x: 463, endPoint y: 489, distance: 263.1
click at [463, 489] on div "Apt. [STREET_ADDRESS] Property: [GEOGRAPHIC_DATA] [PERSON_NAME] 5:21 PM: Hello …" at bounding box center [765, 287] width 949 height 574
click at [777, 528] on textarea "Hi {{first_name}}, I understand your frustration. While the community isn't res…" at bounding box center [789, 523] width 549 height 73
drag, startPoint x: 622, startPoint y: 499, endPoint x: 482, endPoint y: 499, distance: 139.5
click at [482, 499] on div "Apt. 703, 1550 Katy Gap Rd Property: Grand Villas G. Devault 5:21 PM: Hello Gra…" at bounding box center [765, 287] width 949 height 574
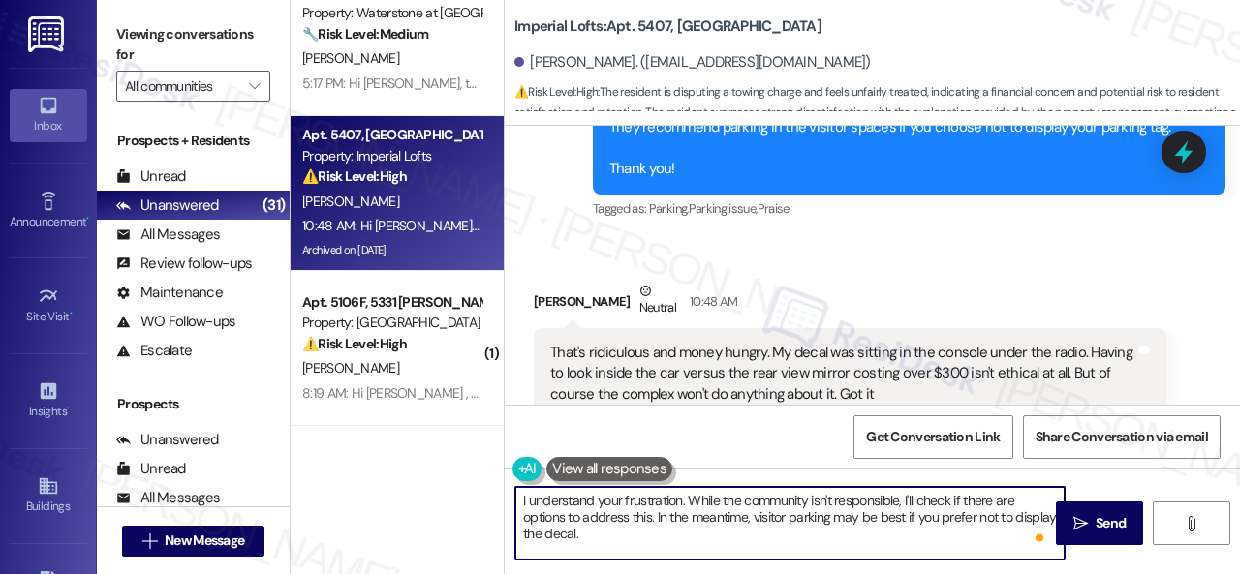
drag, startPoint x: 686, startPoint y: 499, endPoint x: 701, endPoint y: 547, distance: 50.9
click at [701, 547] on textarea "I understand your frustration. While the community isn't responsible, I'll chec…" at bounding box center [789, 523] width 549 height 73
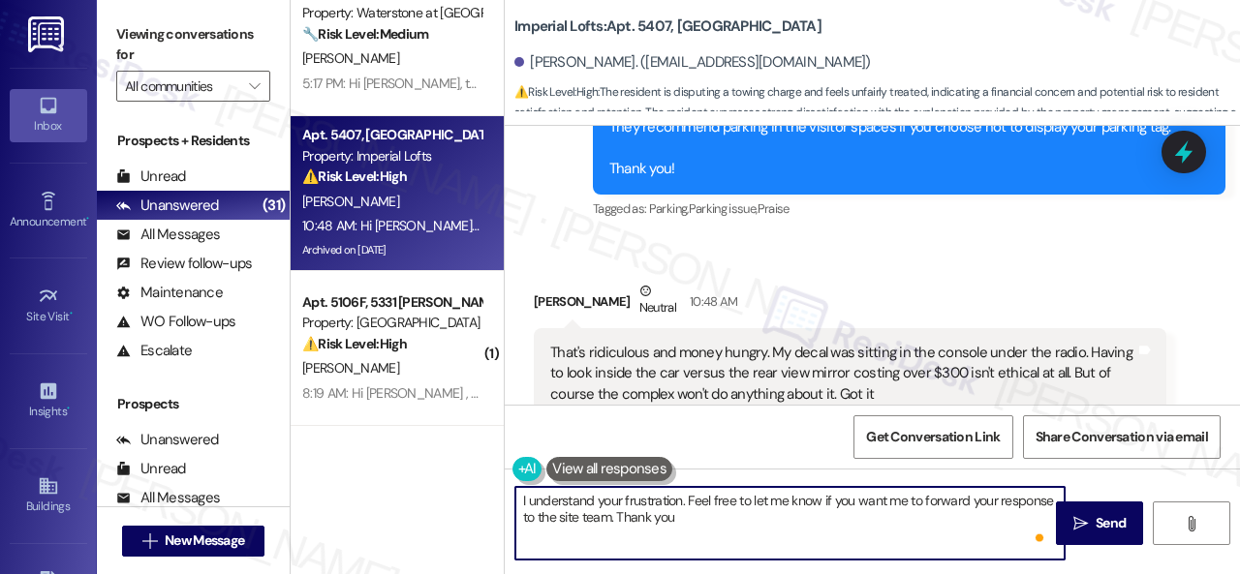
type textarea "I understand your frustration. Feel free to let me know if you want me to forwa…"
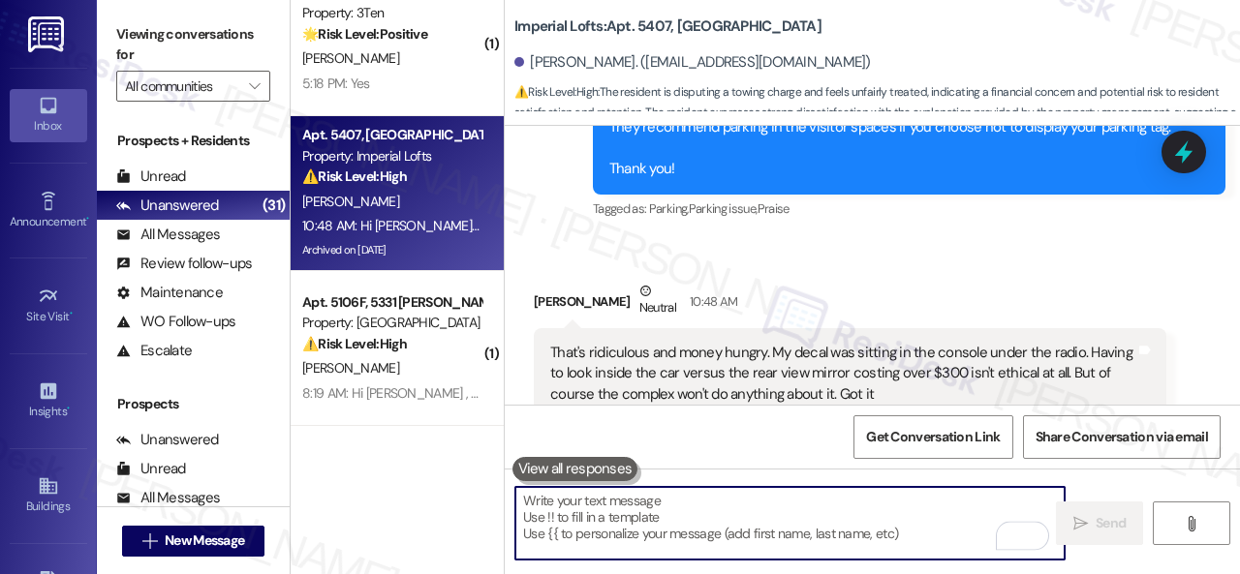
scroll to position [13088, 0]
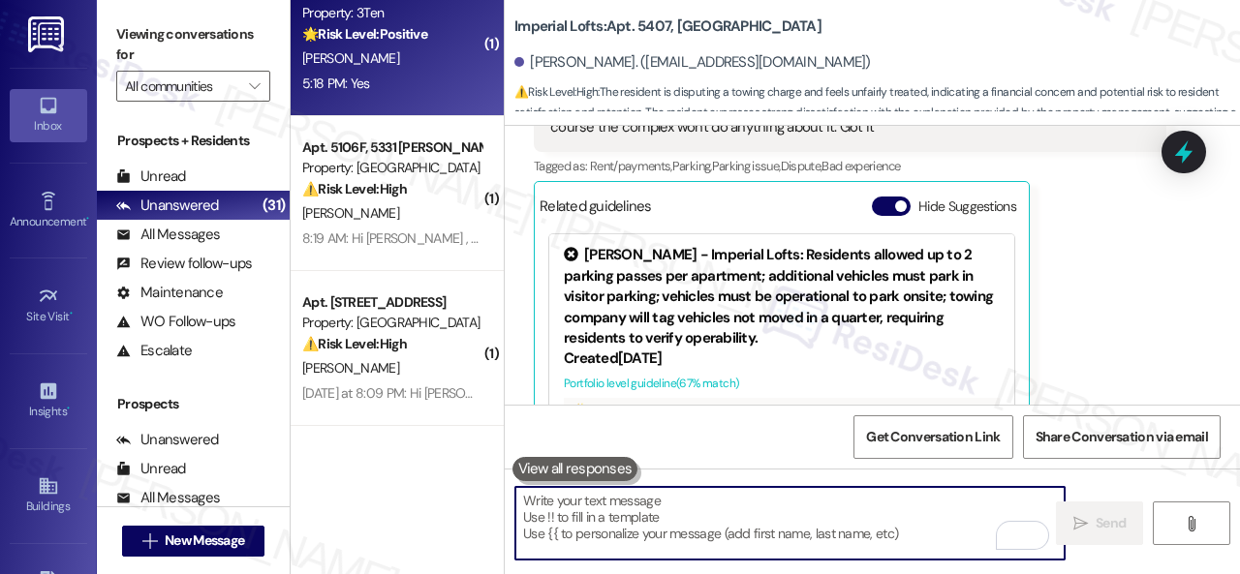
click at [419, 61] on div "[PERSON_NAME]" at bounding box center [391, 58] width 183 height 24
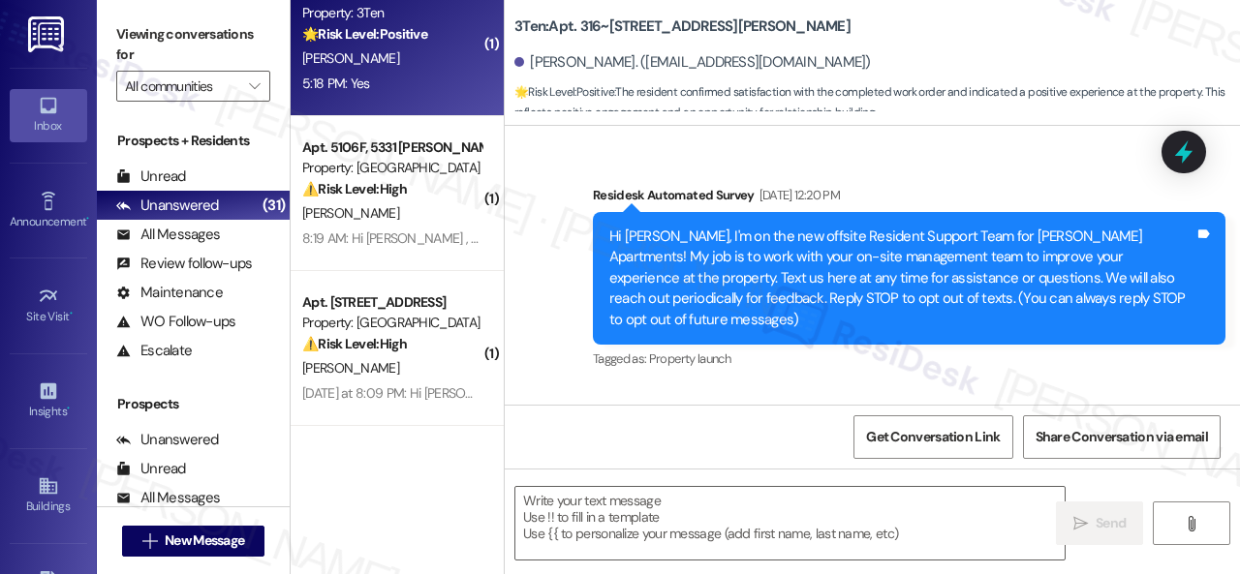
type textarea "Fetching suggested responses. Please feel free to read through the conversation…"
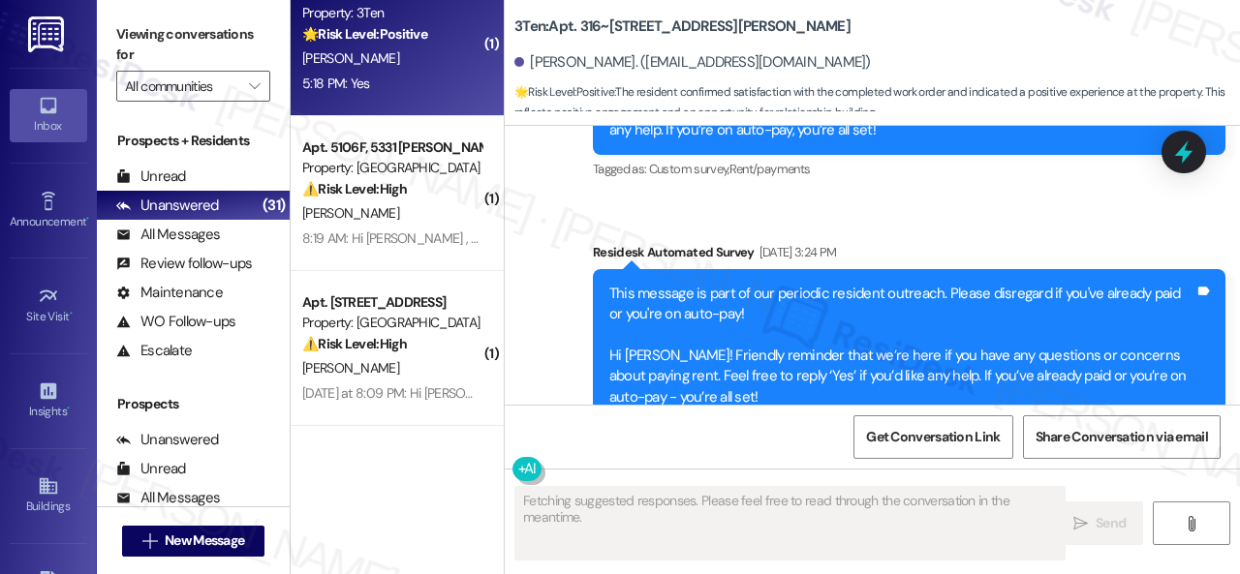
scroll to position [6926, 0]
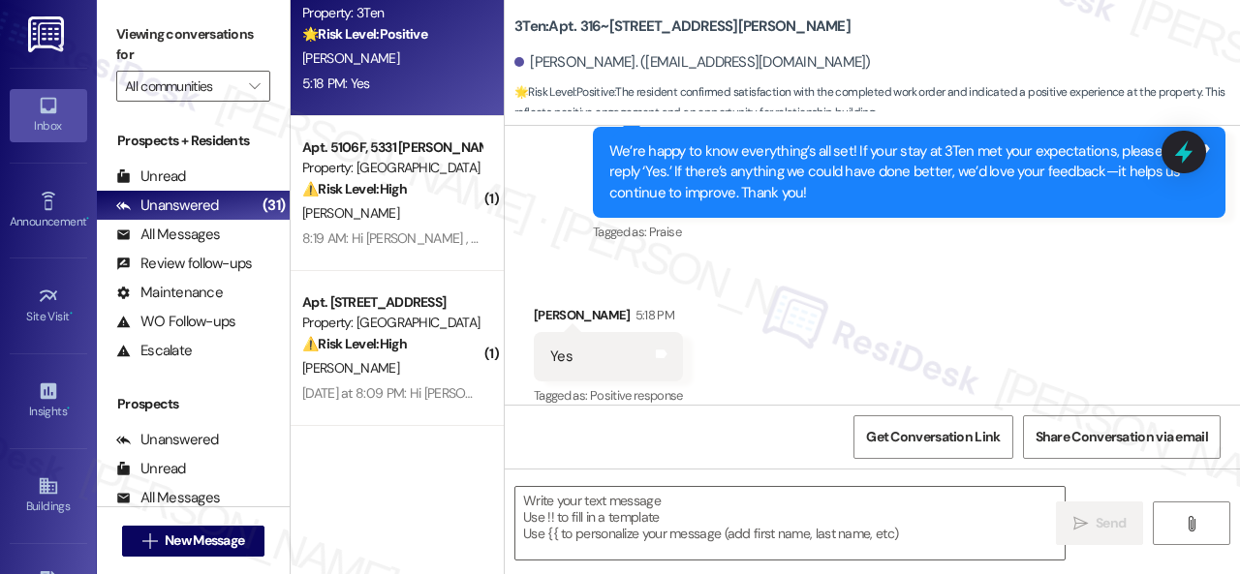
drag, startPoint x: 573, startPoint y: 262, endPoint x: 577, endPoint y: 288, distance: 26.4
click at [573, 262] on div "Received via SMS Sandra Brown 5:18 PM Yes Tags and notes Tagged as: Positive re…" at bounding box center [872, 344] width 735 height 164
click at [606, 529] on textarea at bounding box center [789, 523] width 549 height 73
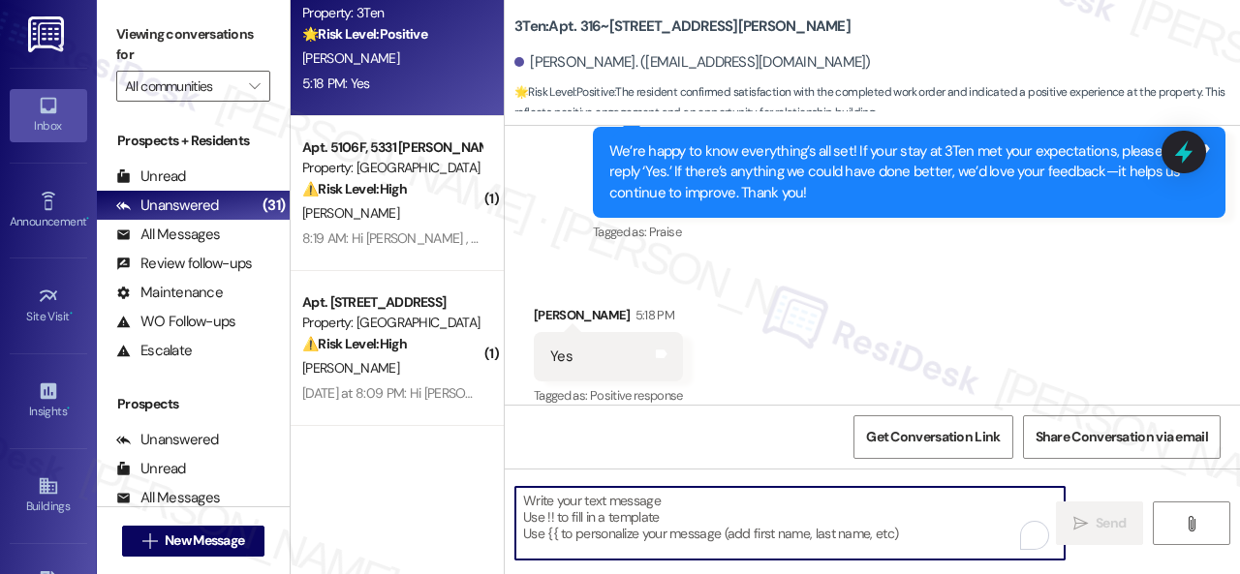
paste textarea "I'm glad you are satisfied with your home. Have you written a review for us bef…"
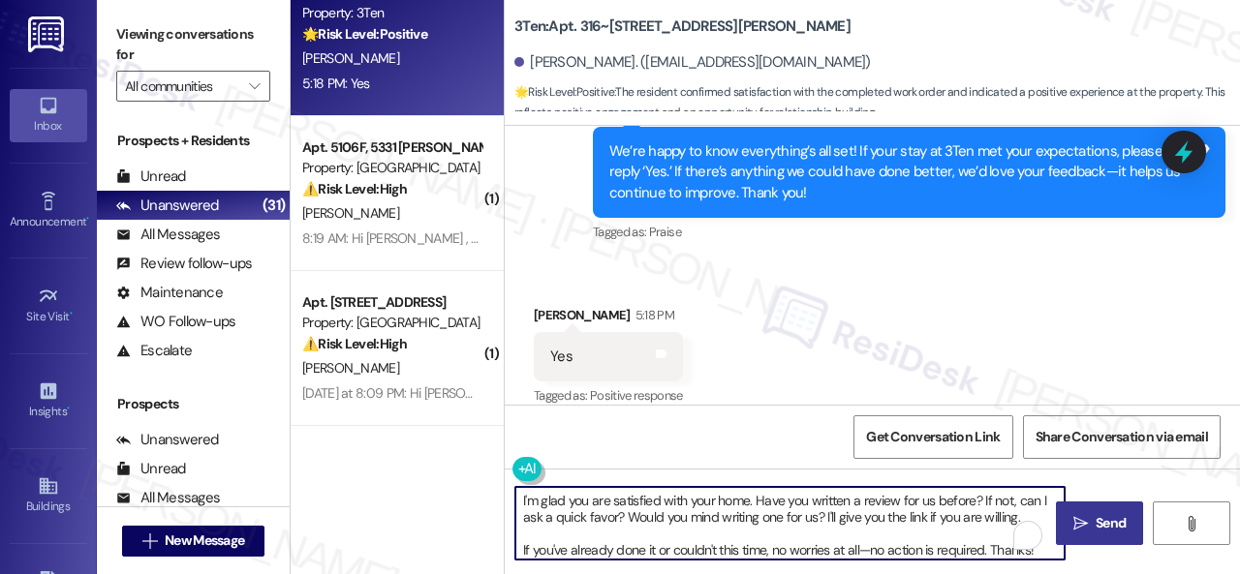
type textarea "I'm glad you are satisfied with your home. Have you written a review for us bef…"
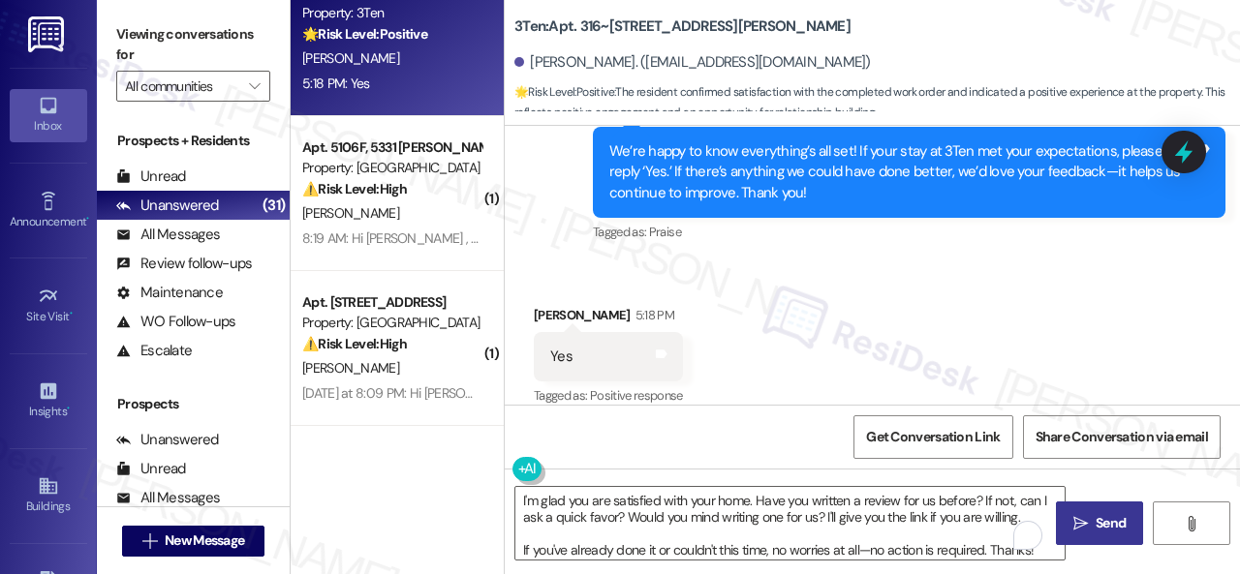
click at [1075, 522] on icon "" at bounding box center [1080, 523] width 15 height 15
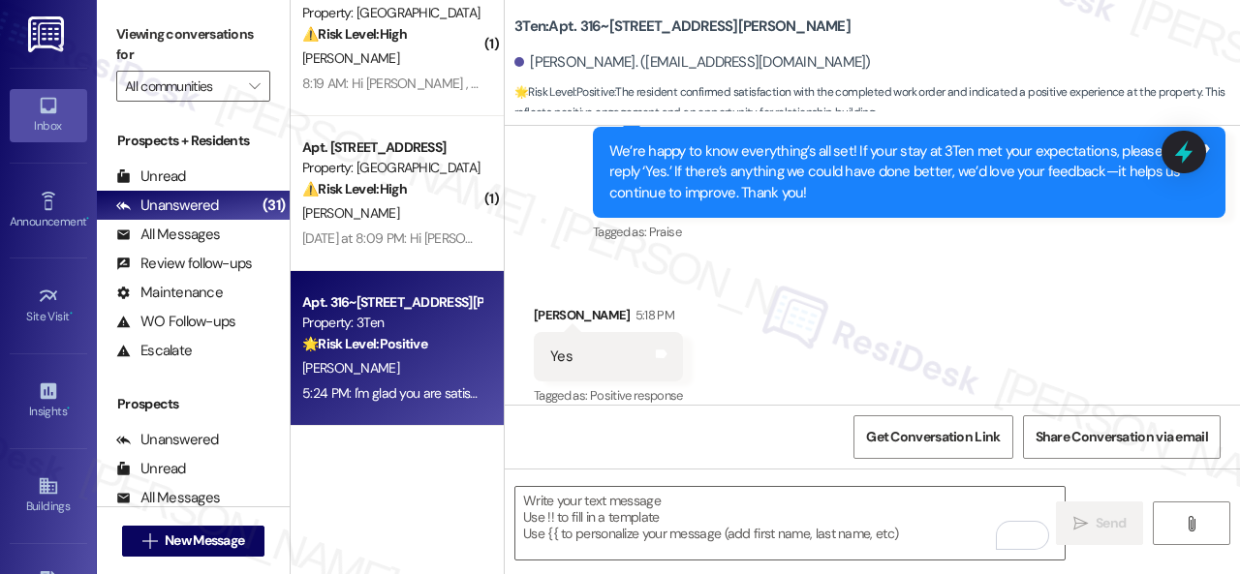
scroll to position [0, 0]
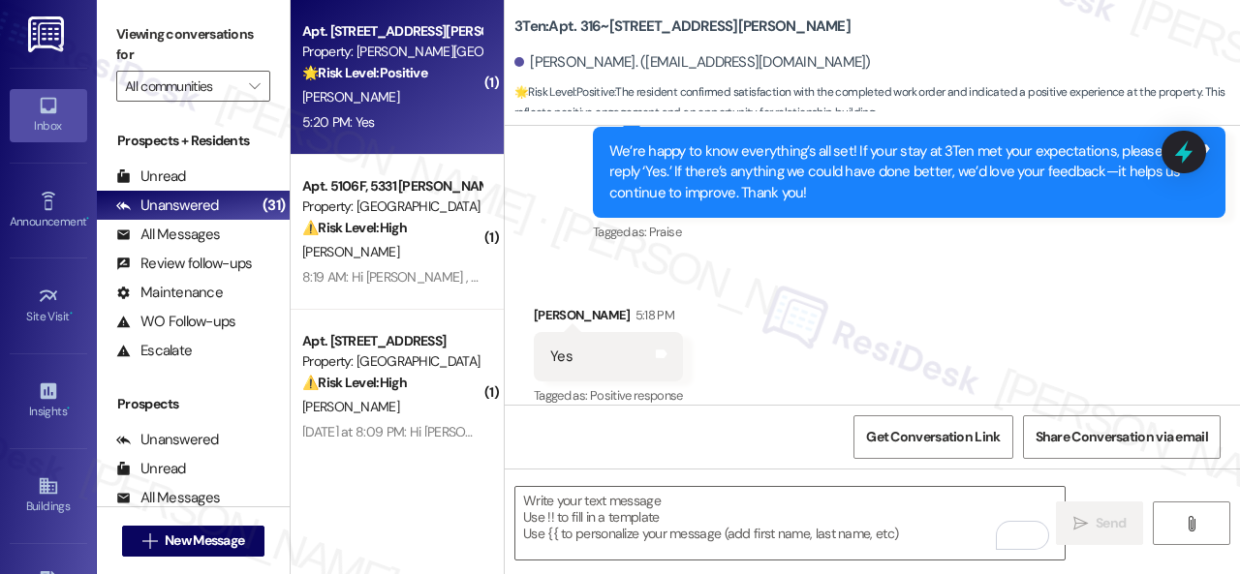
click at [417, 111] on div "5:20 PM: Yes 5:20 PM: Yes" at bounding box center [391, 122] width 183 height 24
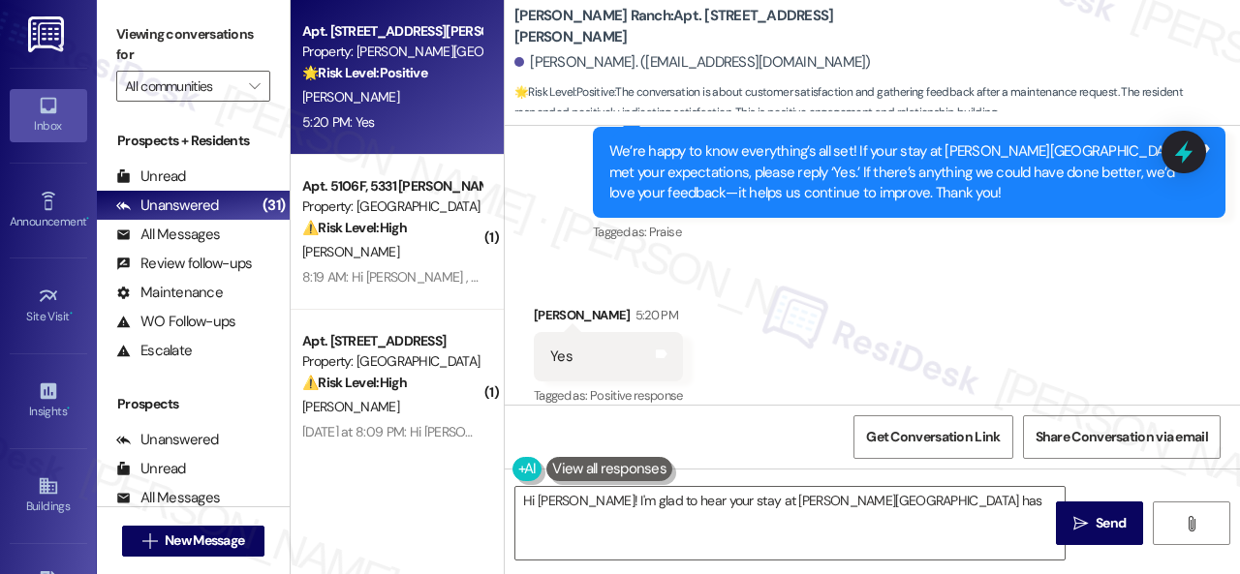
scroll to position [6, 0]
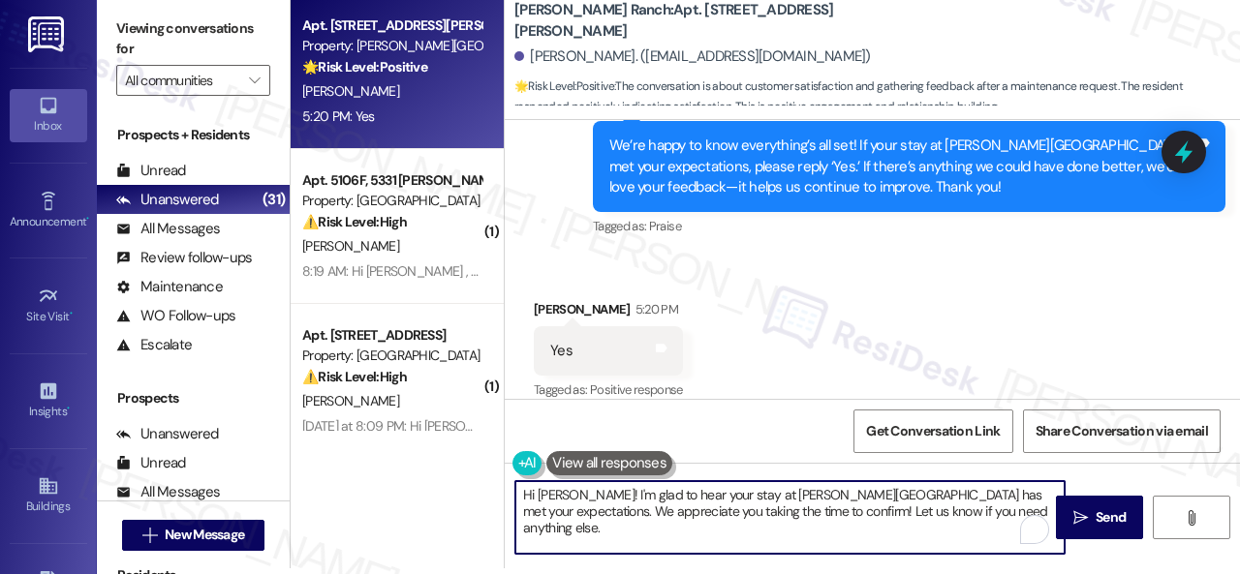
drag, startPoint x: 929, startPoint y: 517, endPoint x: 340, endPoint y: 435, distance: 594.6
click at [271, 445] on div "Viewing conversations for All communities  Prospects + Residents Unread (0) Un…" at bounding box center [668, 281] width 1143 height 574
paste textarea "I'm glad you are satisfied with your home. Have you written a review for us bef…"
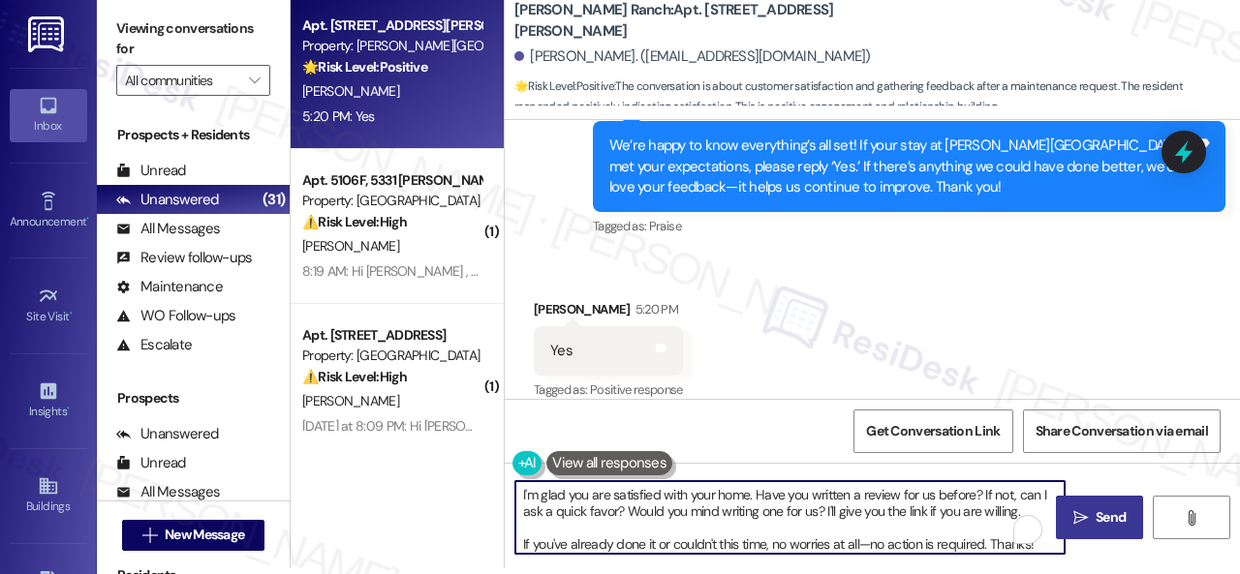
type textarea "I'm glad you are satisfied with your home. Have you written a review for us bef…"
click at [1082, 509] on span " Send" at bounding box center [1099, 518] width 61 height 20
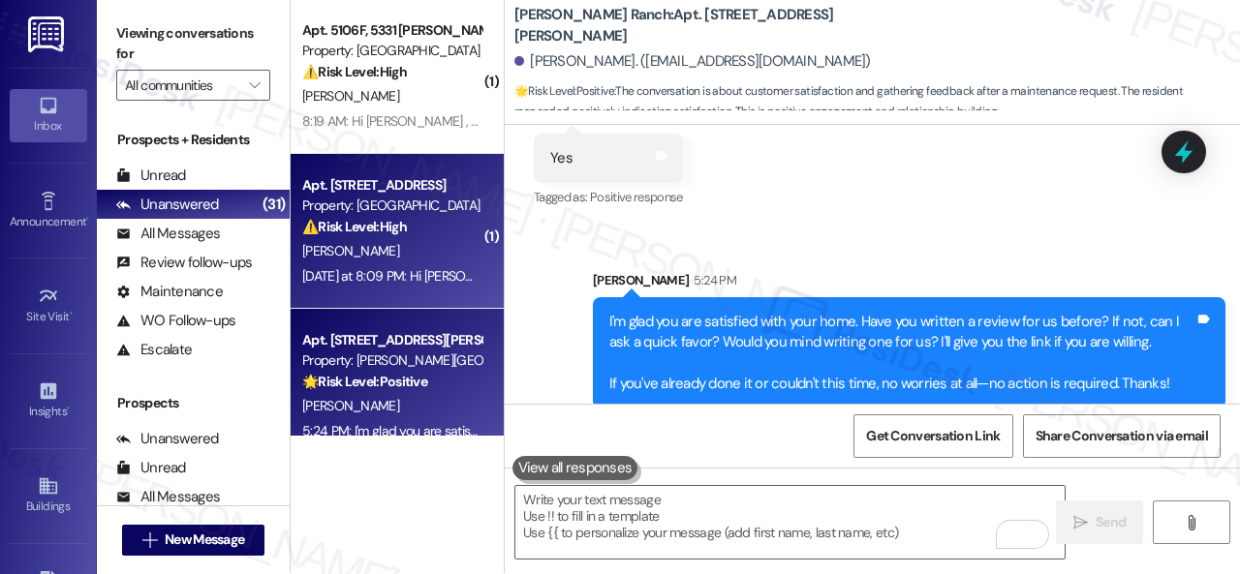
scroll to position [0, 0]
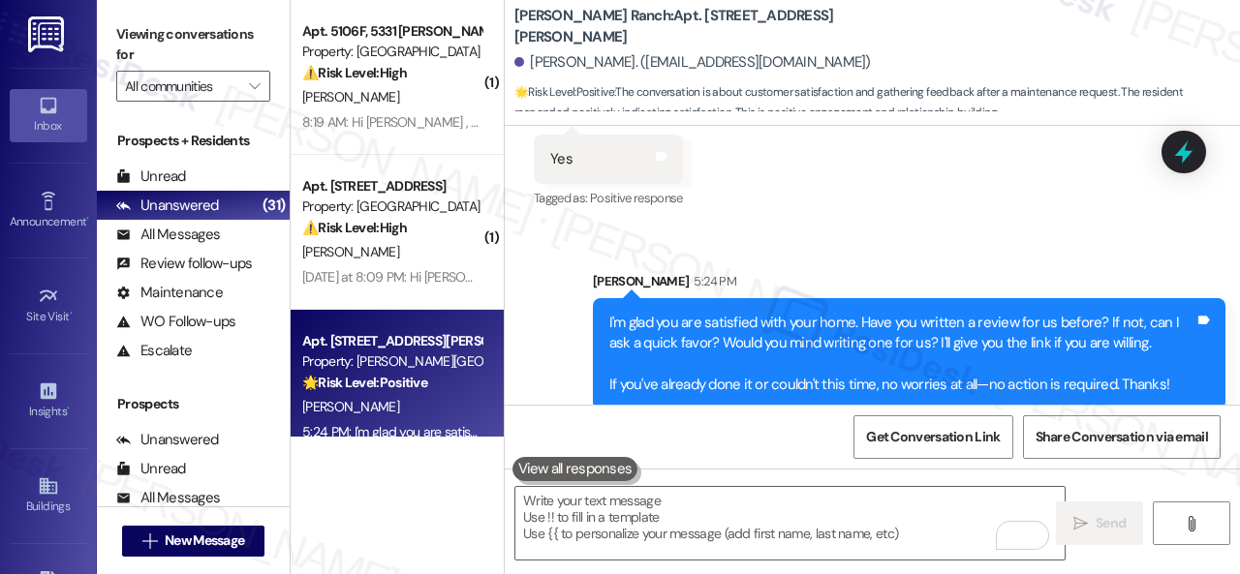
drag, startPoint x: 409, startPoint y: 88, endPoint x: 546, endPoint y: 115, distance: 140.2
click at [409, 88] on div "[PERSON_NAME]" at bounding box center [391, 97] width 183 height 24
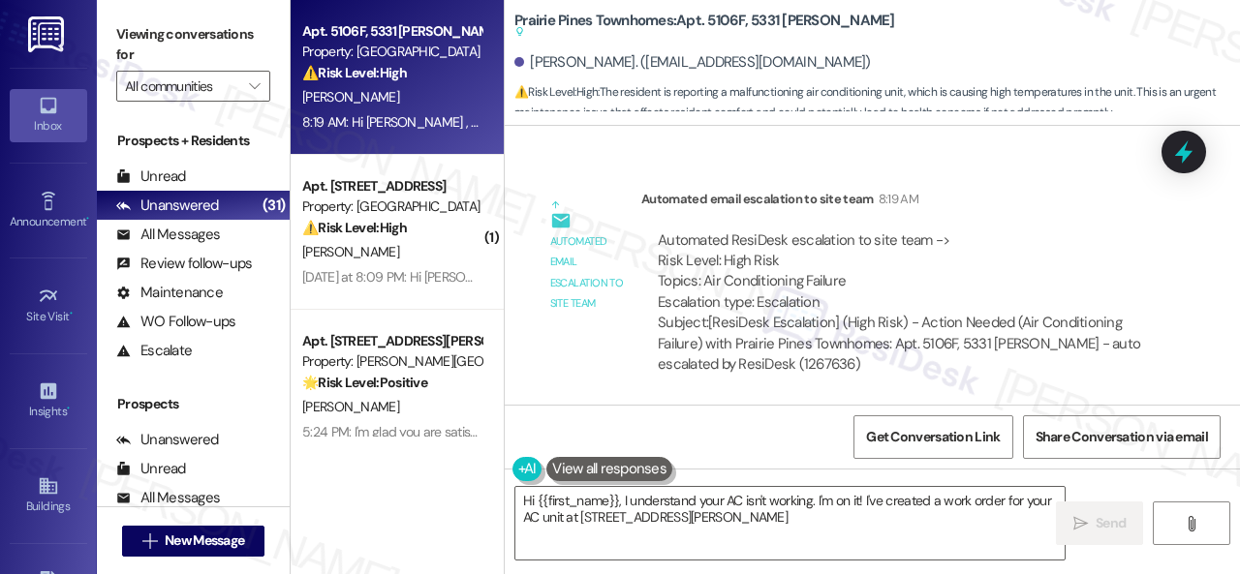
scroll to position [3015, 0]
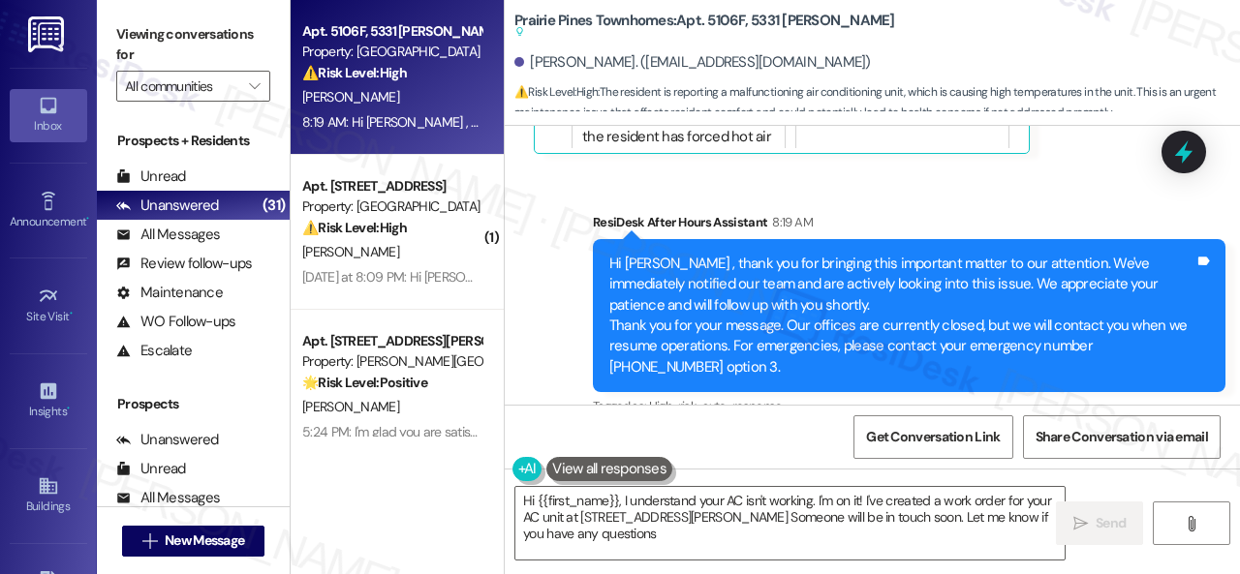
type textarea "Hi {{first_name}}, I understand your AC isn't working. I'm on it! I've created …"
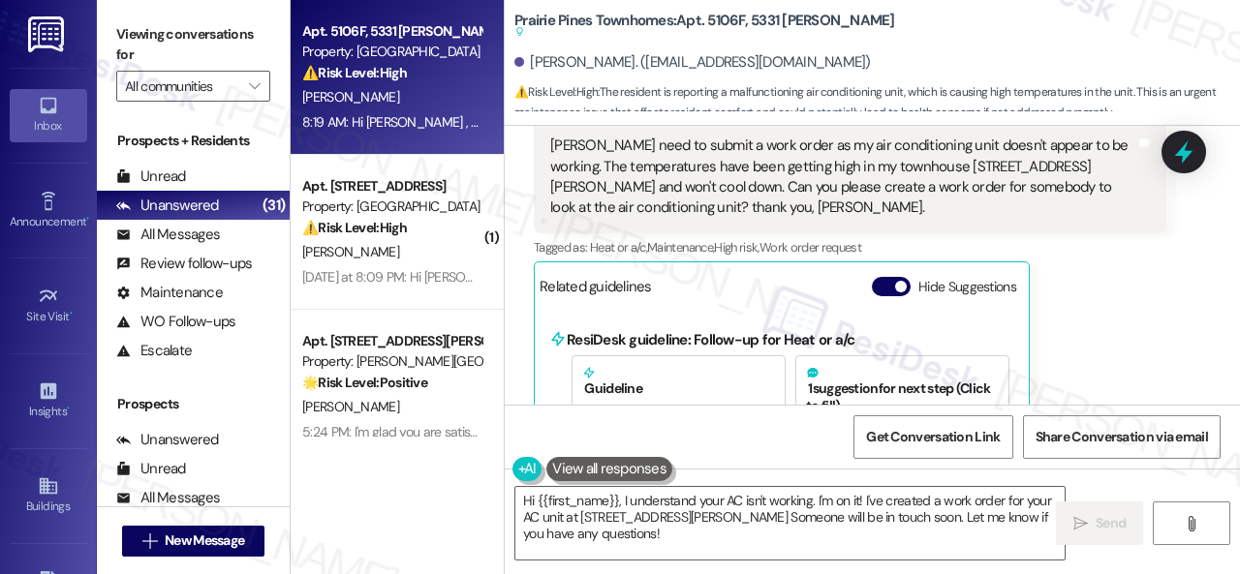
scroll to position [2531, 0]
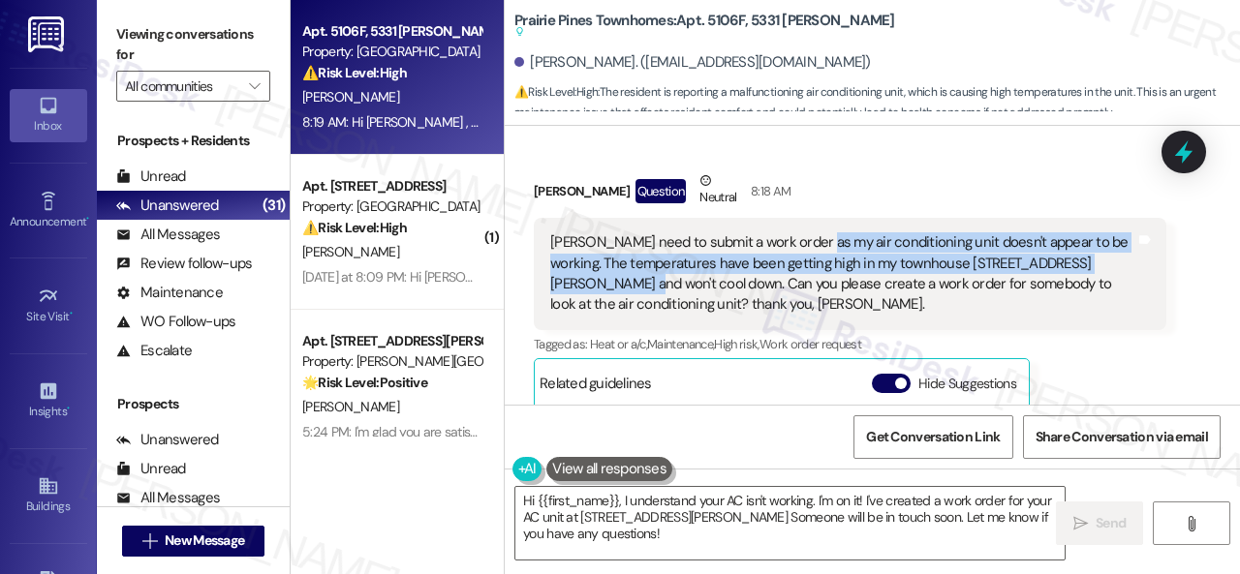
drag, startPoint x: 804, startPoint y: 243, endPoint x: 1120, endPoint y: 255, distance: 316.0
click at [1120, 255] on div "Sarah - I need to submit a work order as my air conditioning unit doesn't appea…" at bounding box center [842, 273] width 585 height 83
copy div "y air conditioning unit doesn't appear to be working. The temperatures have bee…"
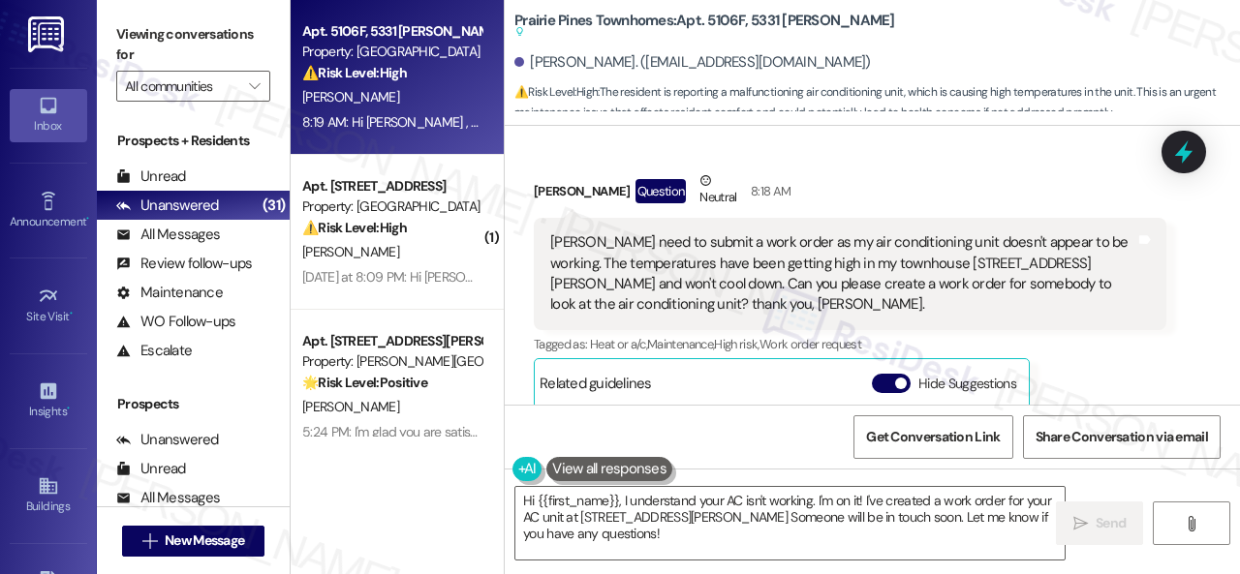
click at [1198, 300] on div "Received via SMS Donovan Petersen Question Neutral 8:18 AM Sarah - I need to su…" at bounding box center [872, 390] width 735 height 526
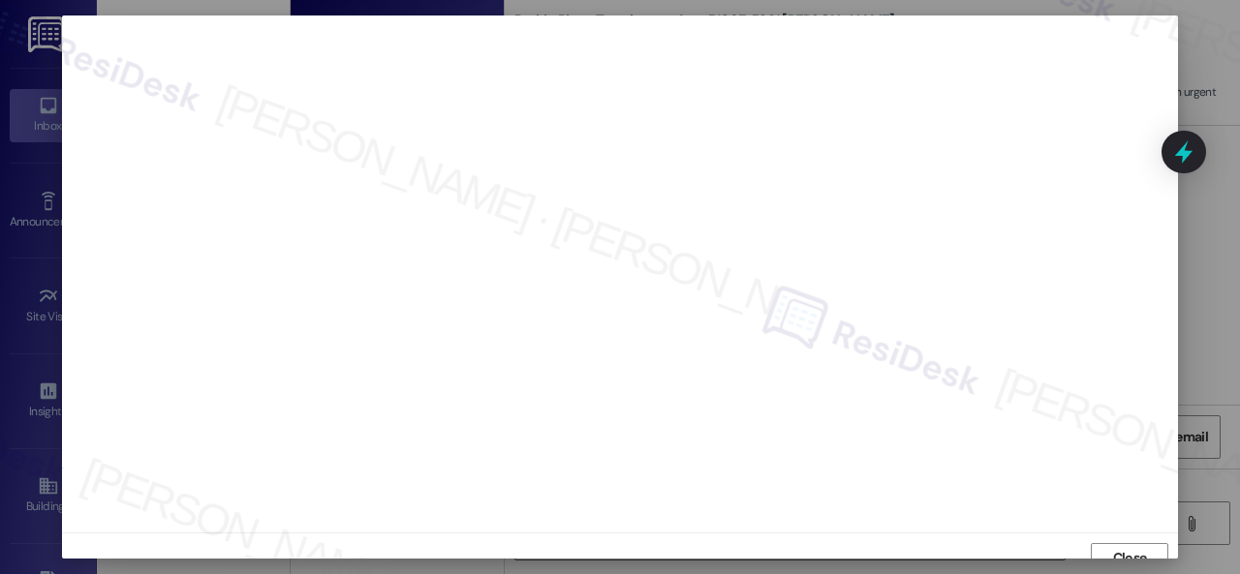
scroll to position [15, 0]
click at [200, 509] on div at bounding box center [620, 259] width 1116 height 517
click at [1129, 549] on span "Close" at bounding box center [1130, 558] width 34 height 20
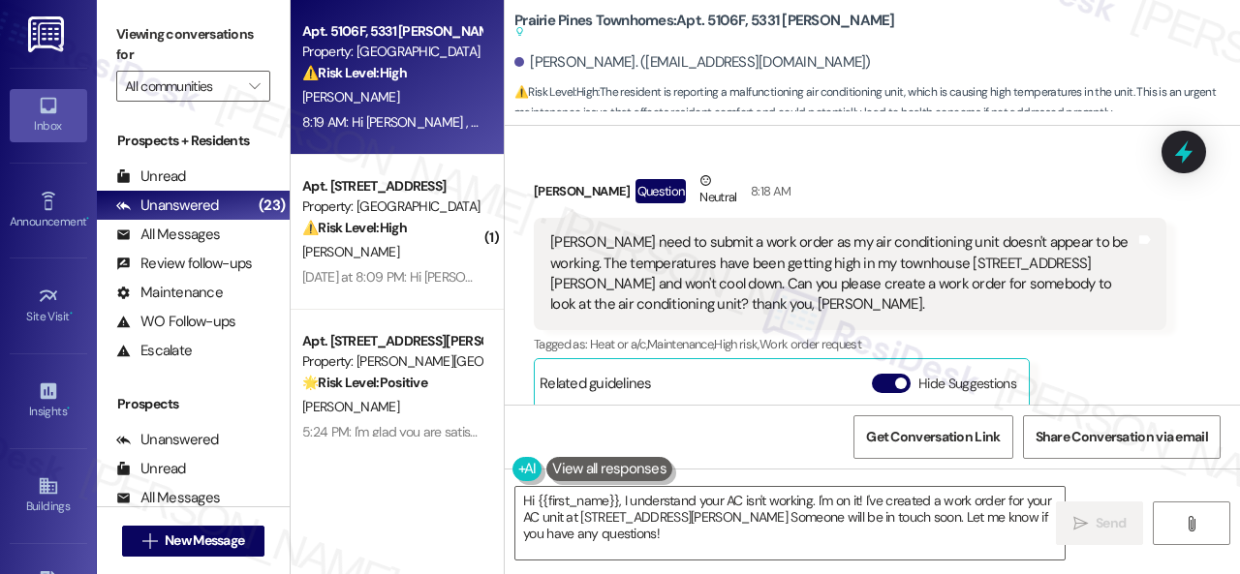
click at [1110, 334] on div "Tagged as: Heat or a/c , Click to highlight conversations about Heat or a/c Mai…" at bounding box center [850, 344] width 633 height 28
click at [923, 185] on div "Donovan Petersen Question Neutral 8:18 AM" at bounding box center [850, 193] width 633 height 47
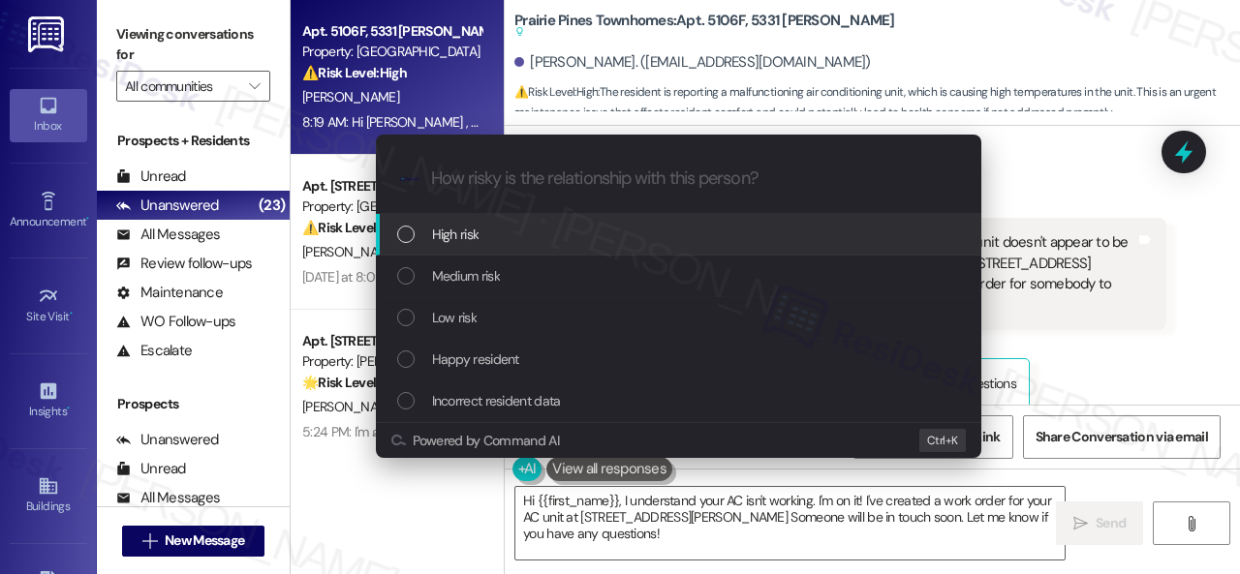
click at [438, 231] on span "High risk" at bounding box center [455, 234] width 47 height 21
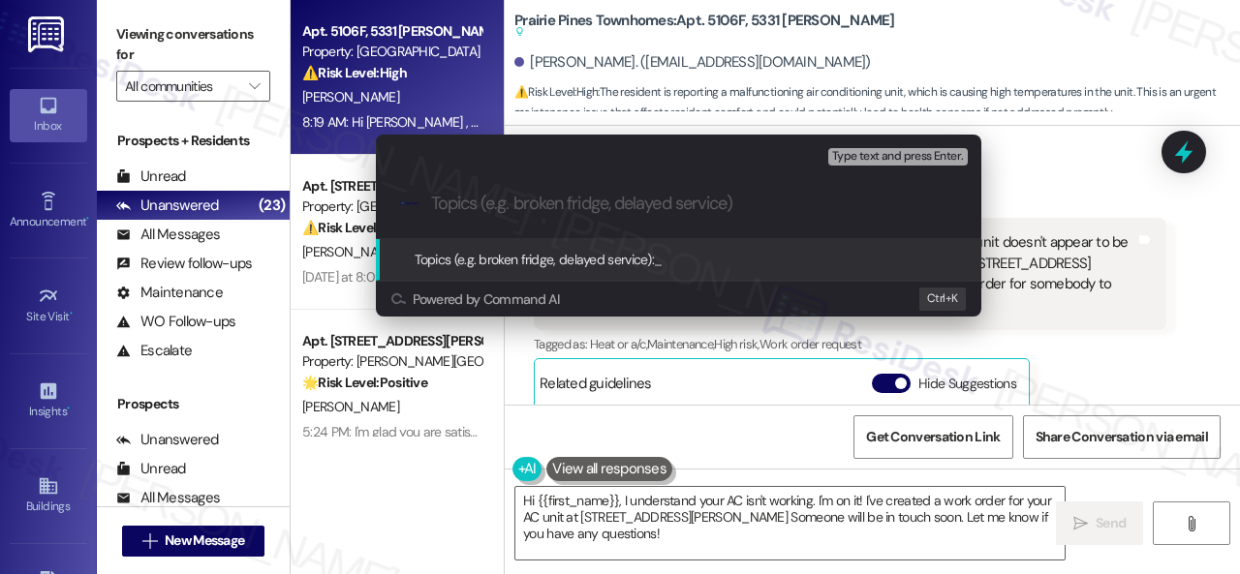
paste input "Work Order filed by ResiDesk 298008"
type input "Work Order filed by ResiDesk 298008"
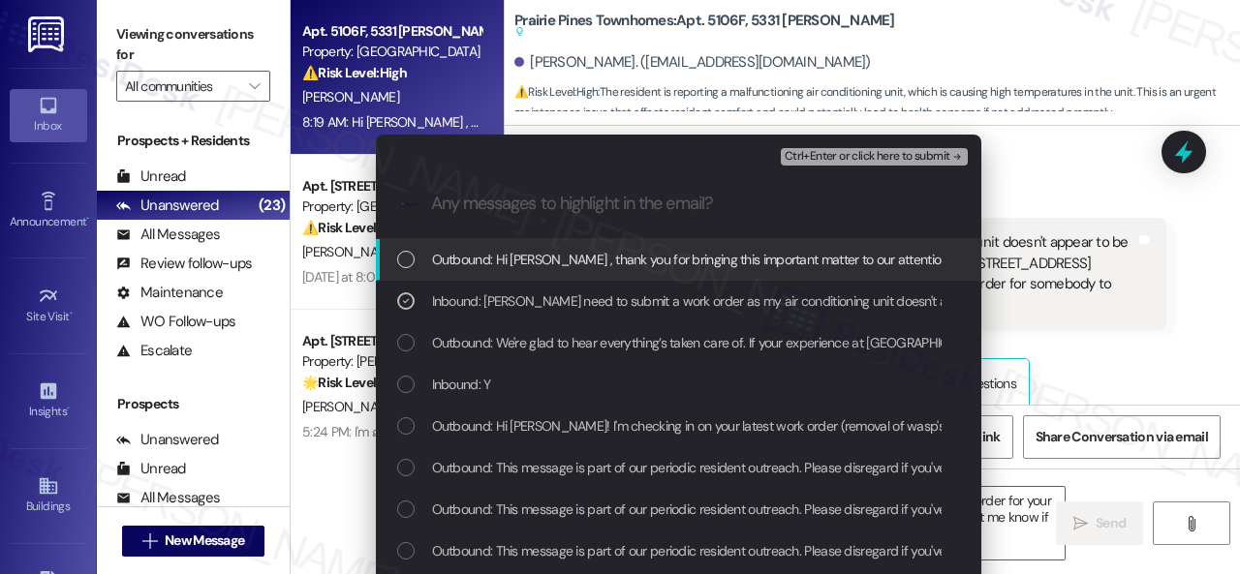
click at [811, 162] on span "Ctrl+Enter or click here to submit" at bounding box center [868, 157] width 166 height 14
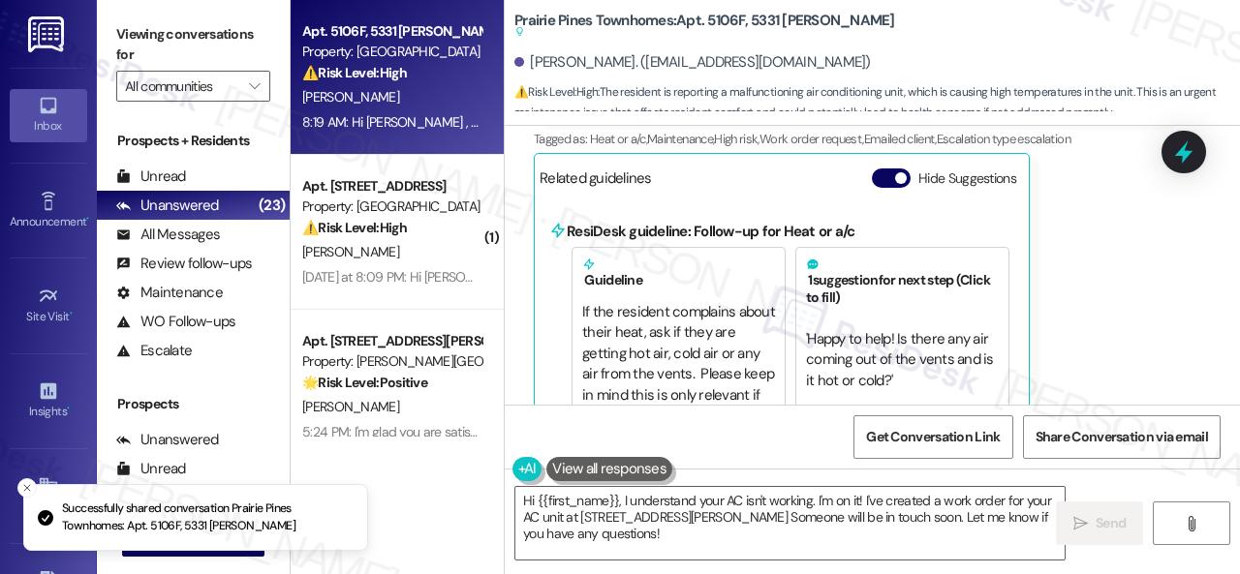
scroll to position [2778, 0]
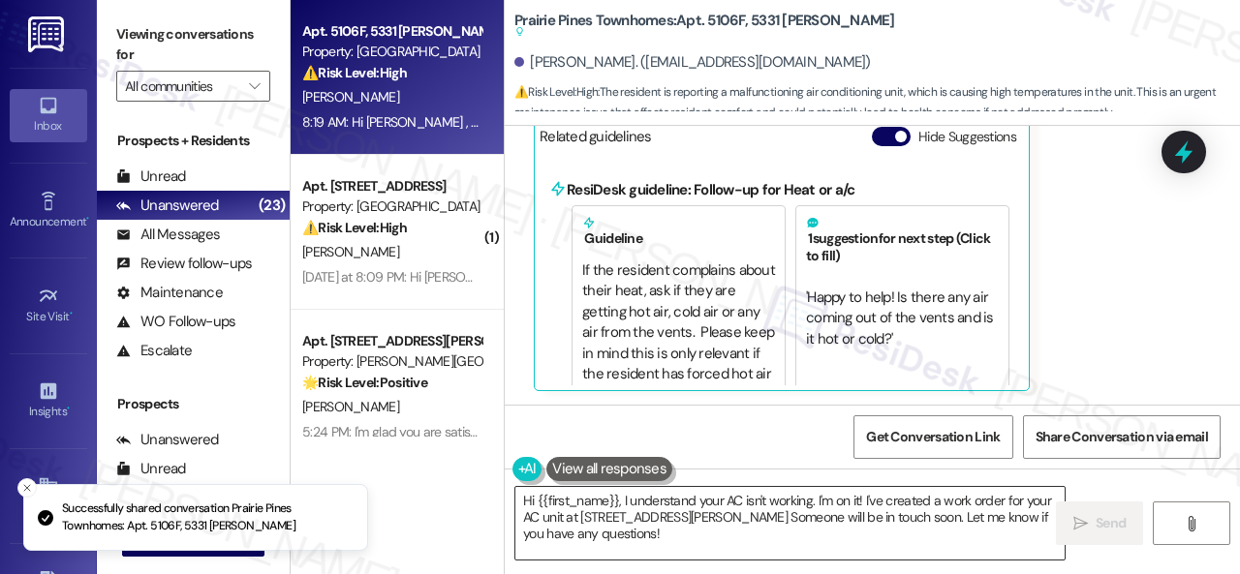
click at [624, 497] on textarea "Hi {{first_name}}, I understand your AC isn't working. I'm on it! I've created …" at bounding box center [789, 523] width 549 height 73
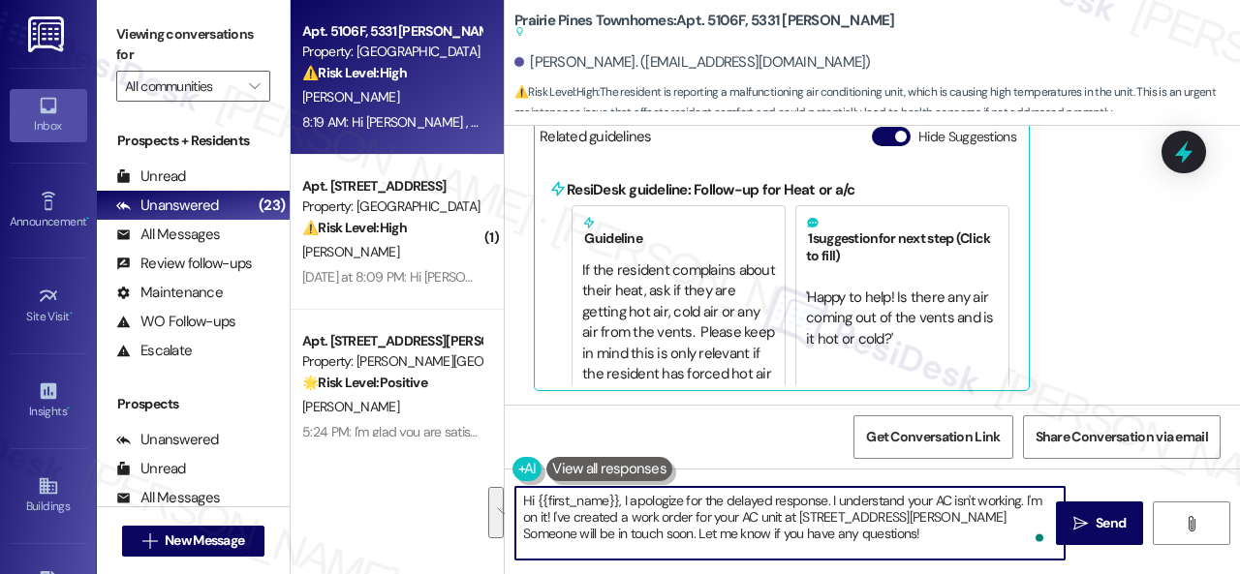
drag, startPoint x: 1025, startPoint y: 507, endPoint x: 1017, endPoint y: 536, distance: 30.1
click at [1017, 536] on textarea "Hi {{first_name}}, I apologize for the delayed response. I understand your AC i…" at bounding box center [789, 523] width 549 height 73
paste textarea "ve submitted a work order on your behalf and notified the site team. Please not…"
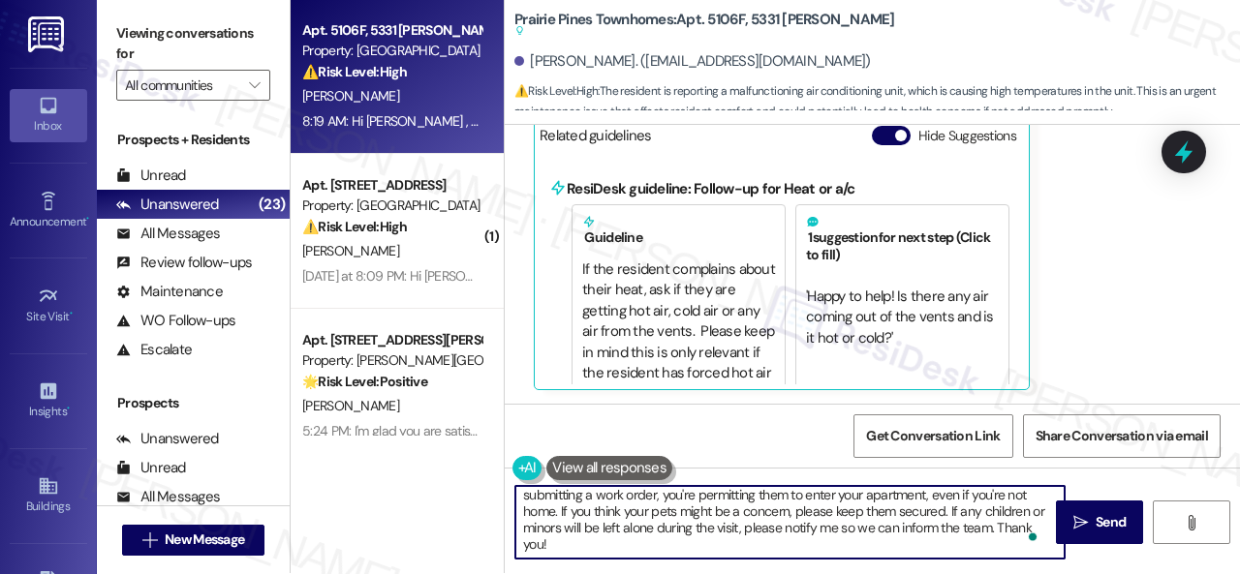
scroll to position [0, 0]
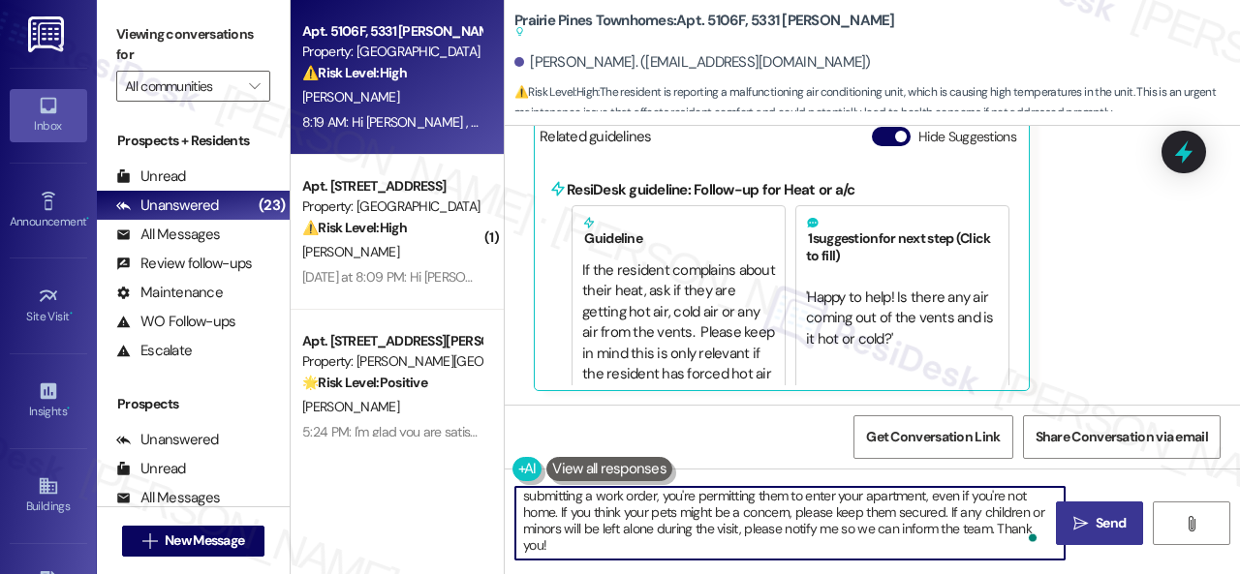
type textarea "Hi {{first_name}}, I apologize for the delayed response. I understand your AC i…"
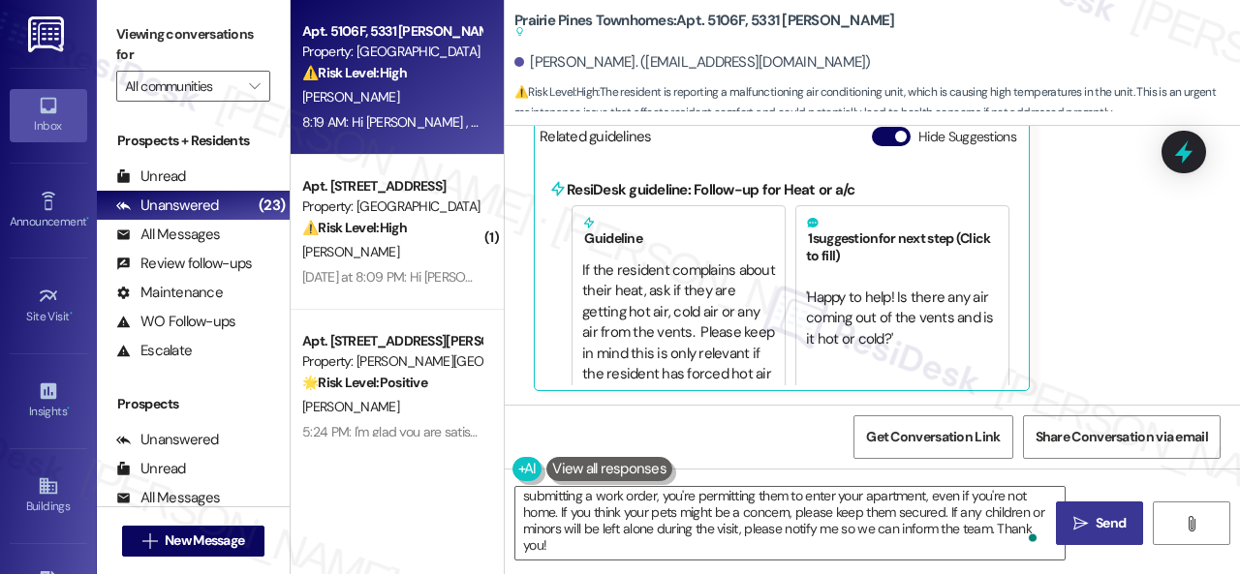
click at [1099, 515] on span "Send" at bounding box center [1111, 523] width 30 height 20
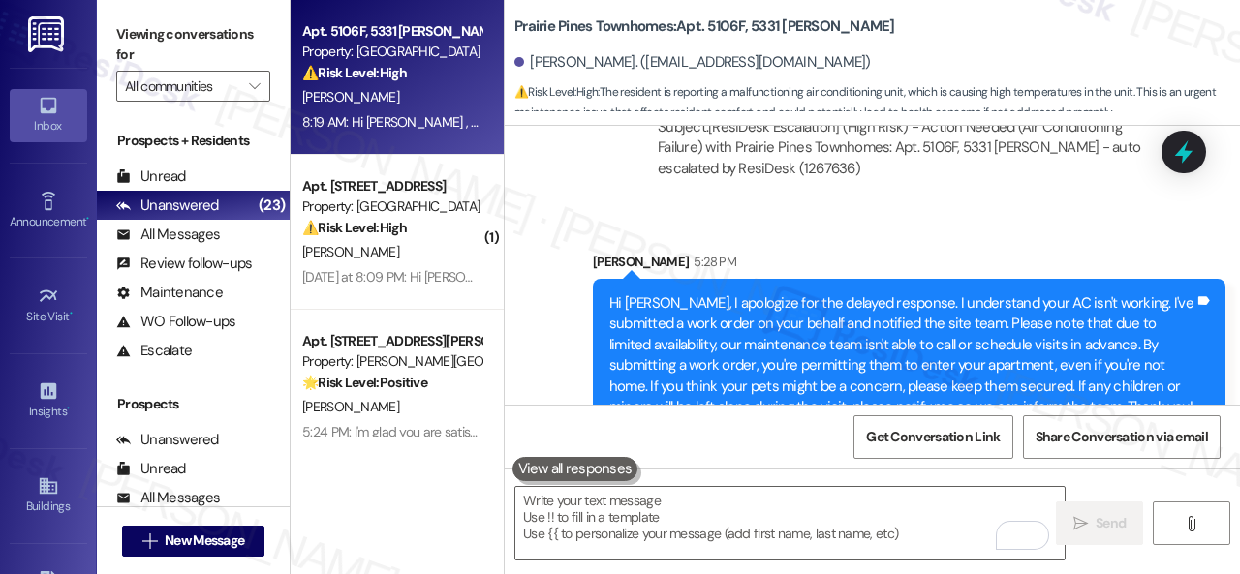
scroll to position [3266, 0]
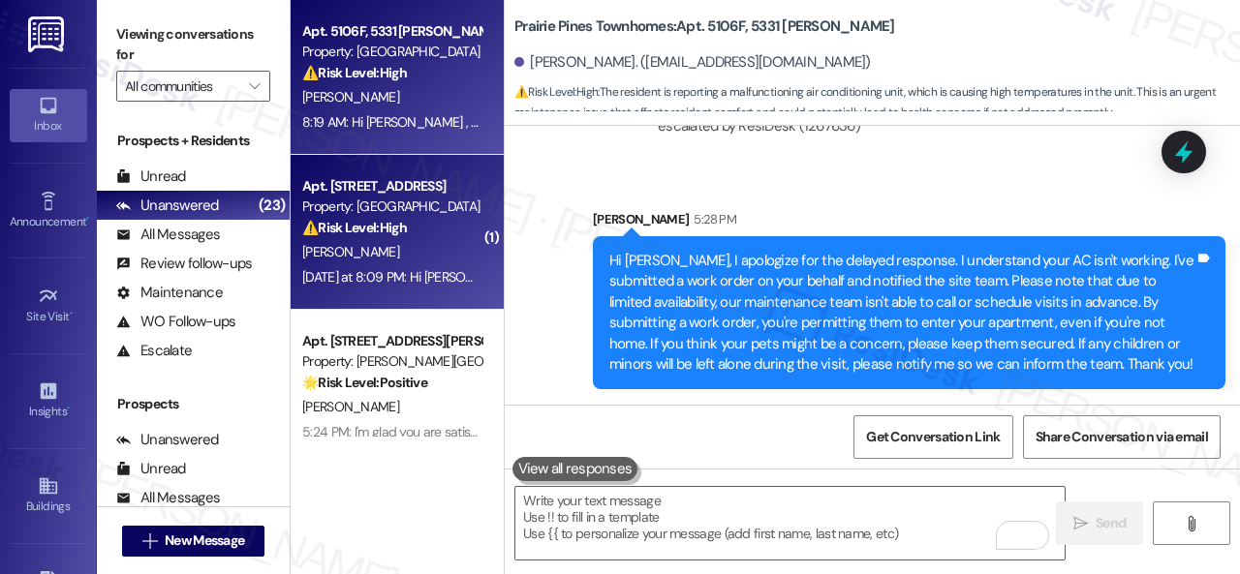
click at [438, 241] on div "D. Perillo" at bounding box center [391, 252] width 183 height 24
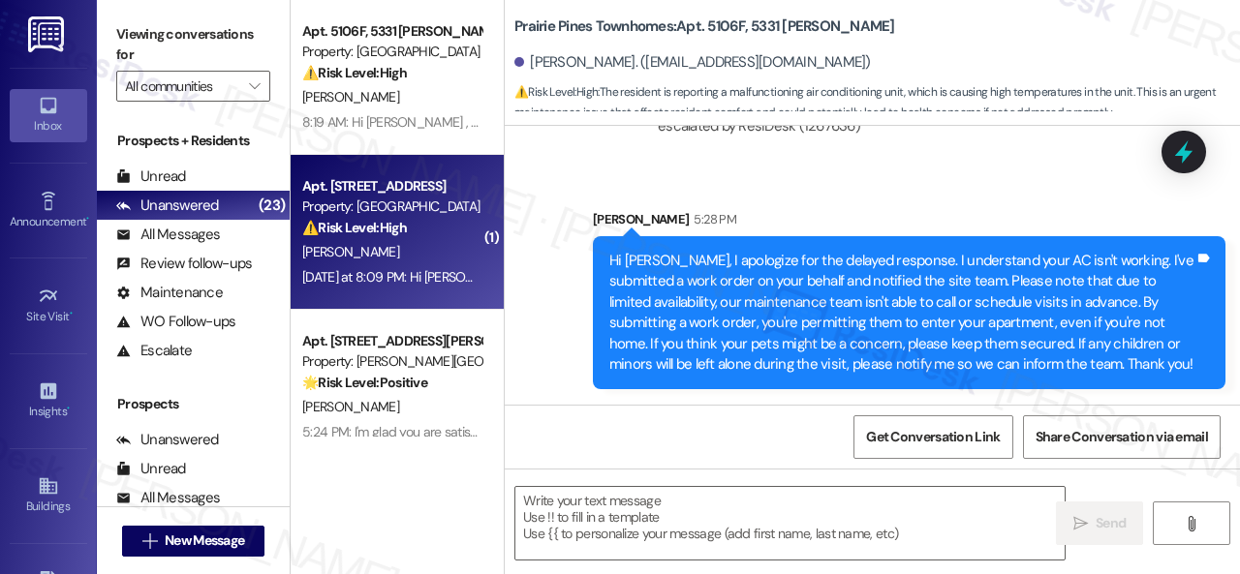
type textarea "Fetching suggested responses. Please feel free to read through the conversation…"
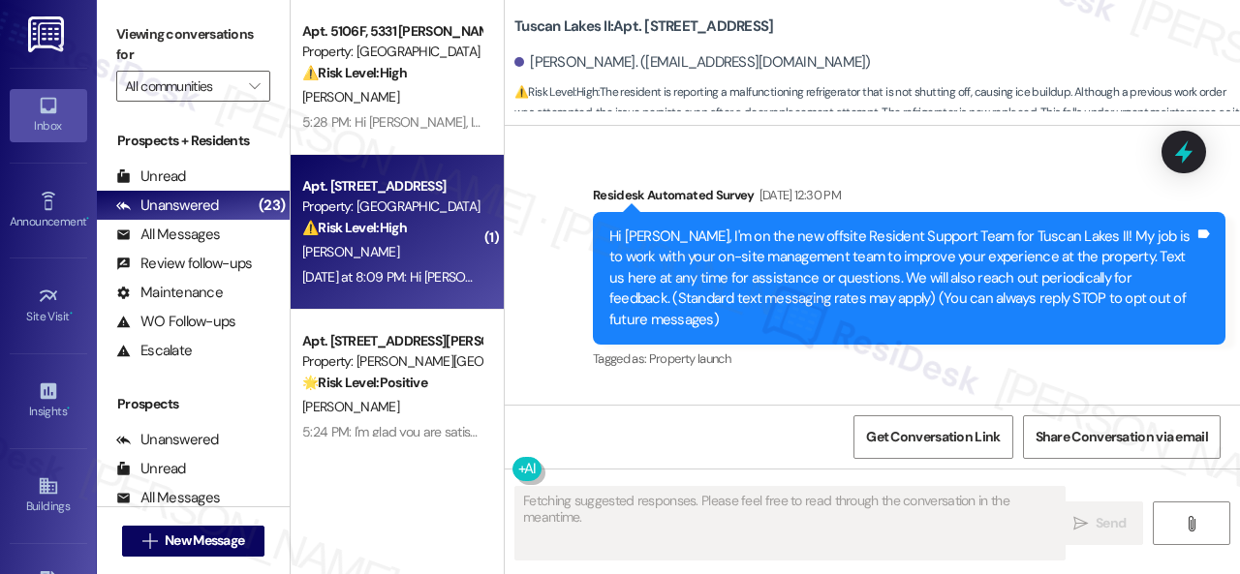
type textarea "Fetching suggested responses. Please feel free to read through the conversation…"
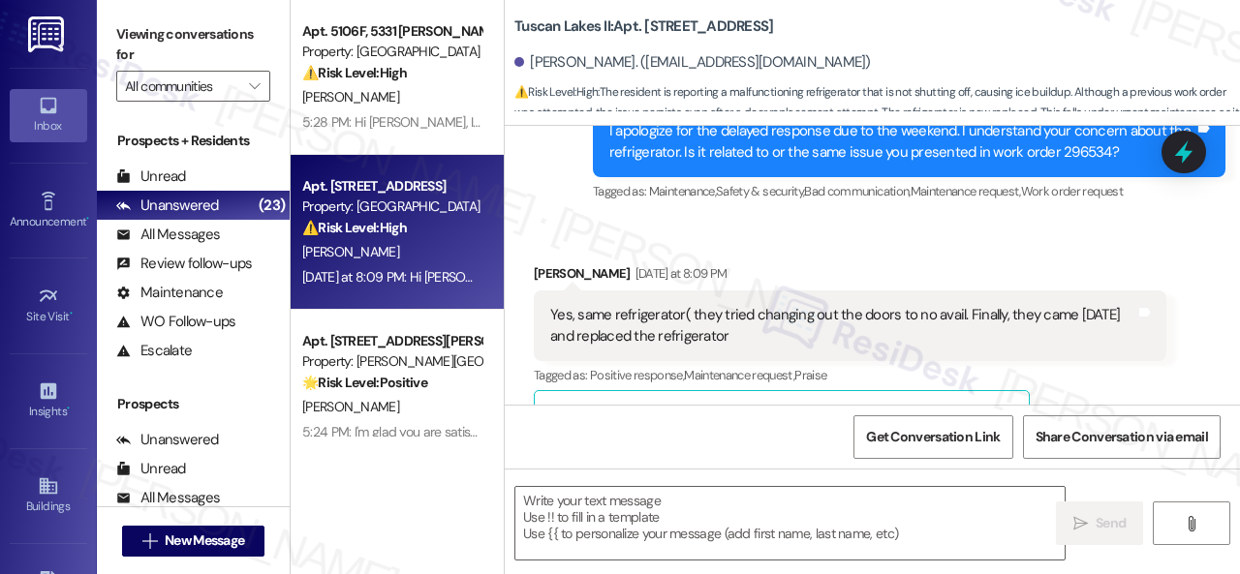
scroll to position [8392, 0]
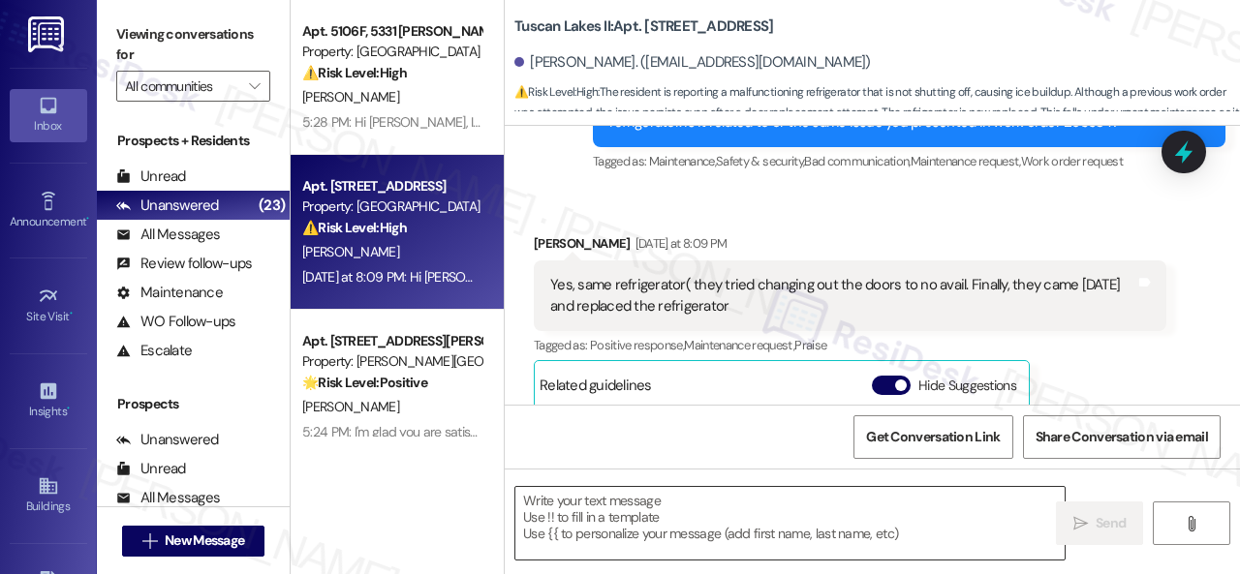
click at [602, 512] on textarea at bounding box center [789, 523] width 549 height 73
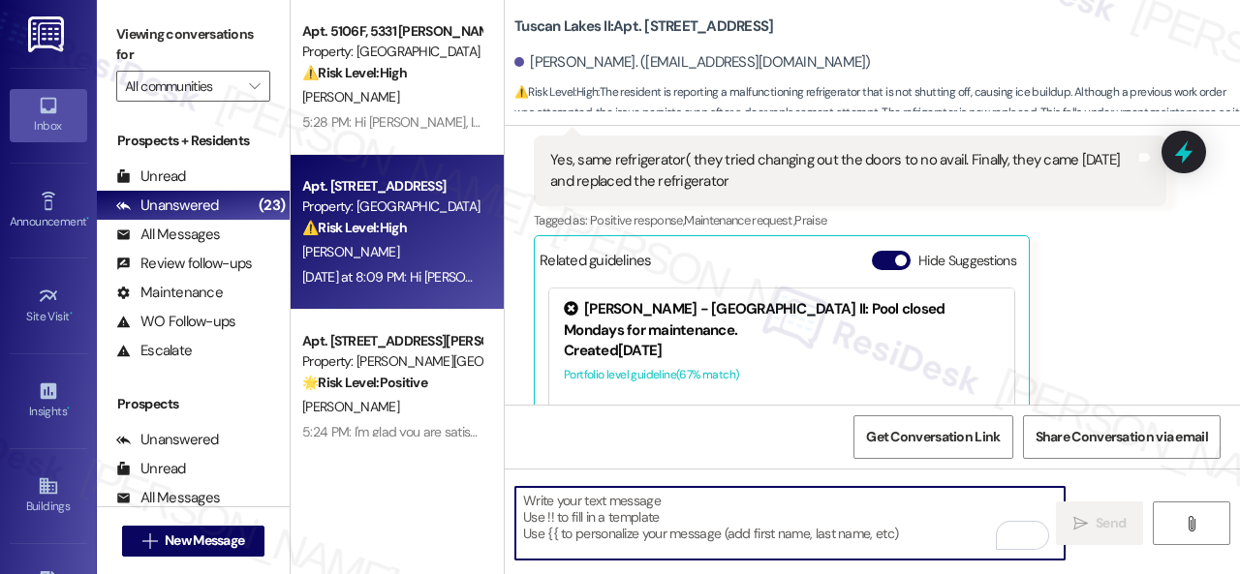
scroll to position [8489, 0]
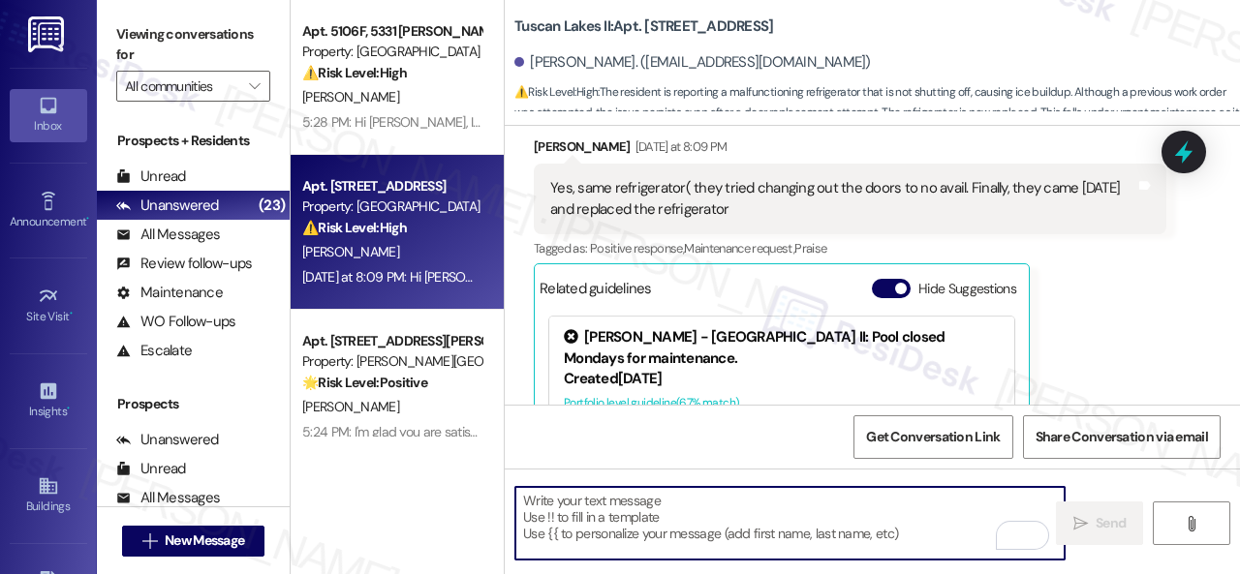
click at [676, 540] on textarea "To enrich screen reader interactions, please activate Accessibility in Grammarl…" at bounding box center [789, 523] width 549 height 73
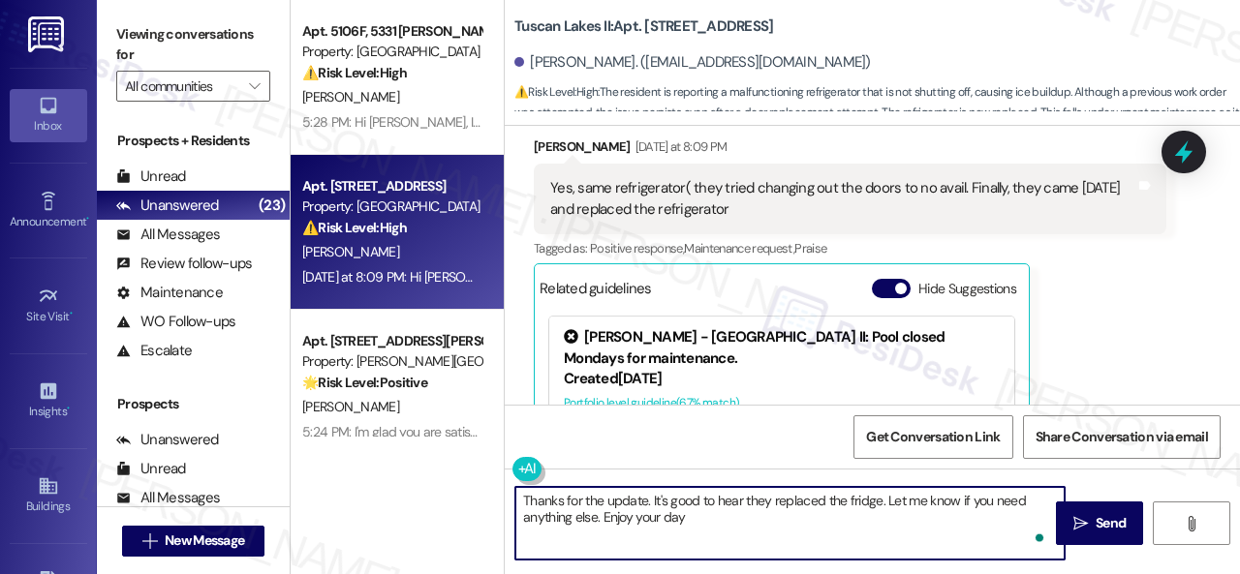
type textarea "Thanks for the update. It's good to hear they replaced the fridge. Let me know …"
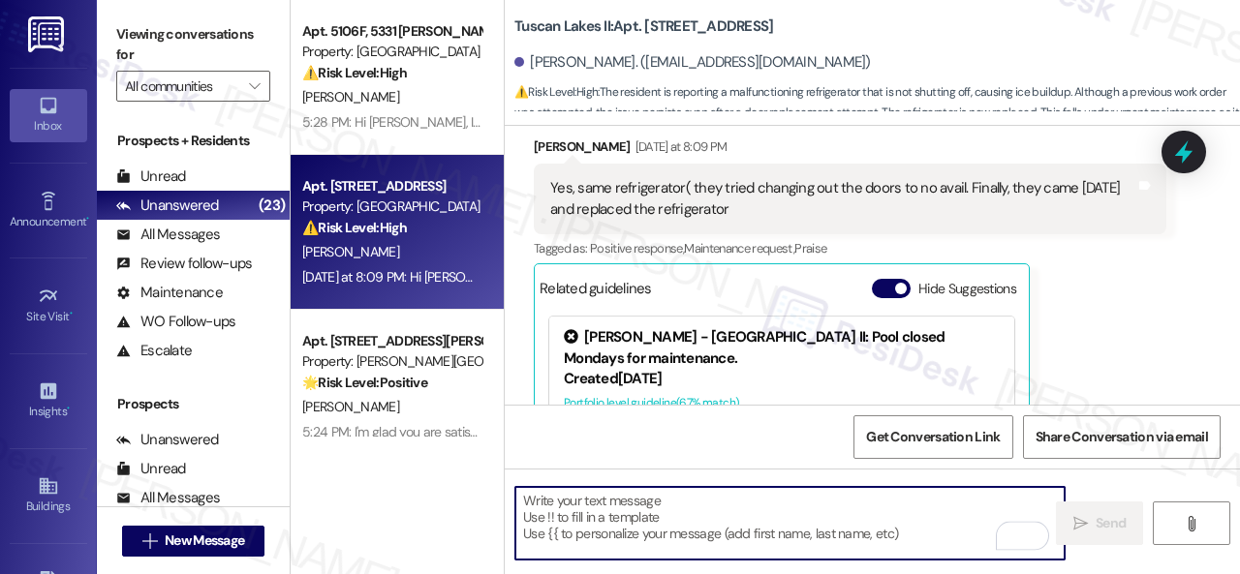
scroll to position [8683, 0]
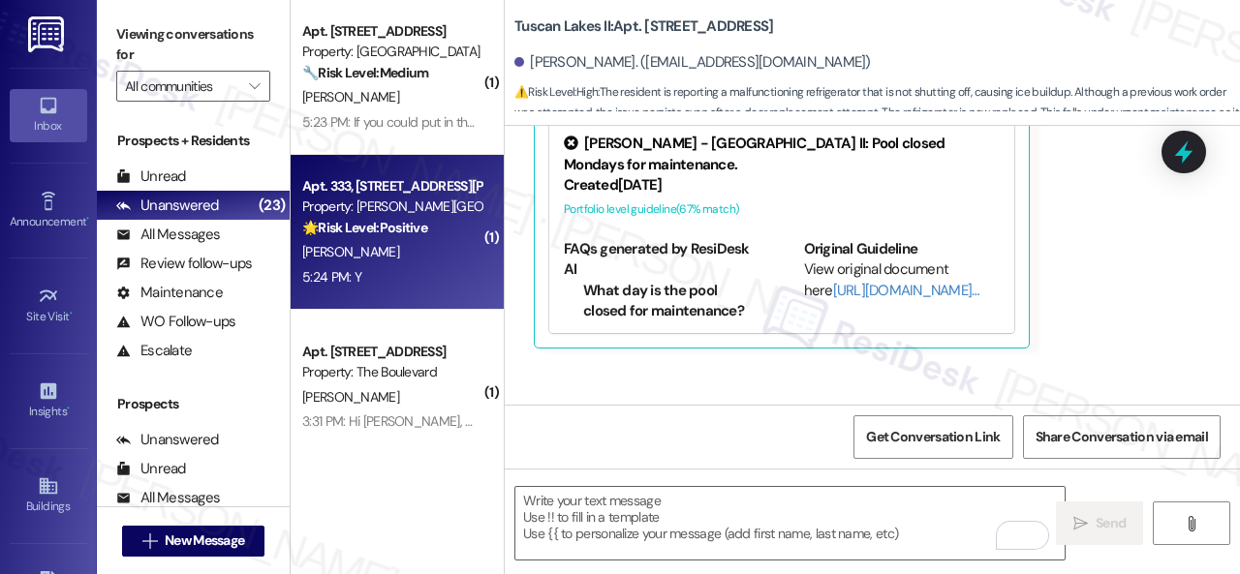
click at [408, 257] on div "B. Burden" at bounding box center [391, 252] width 183 height 24
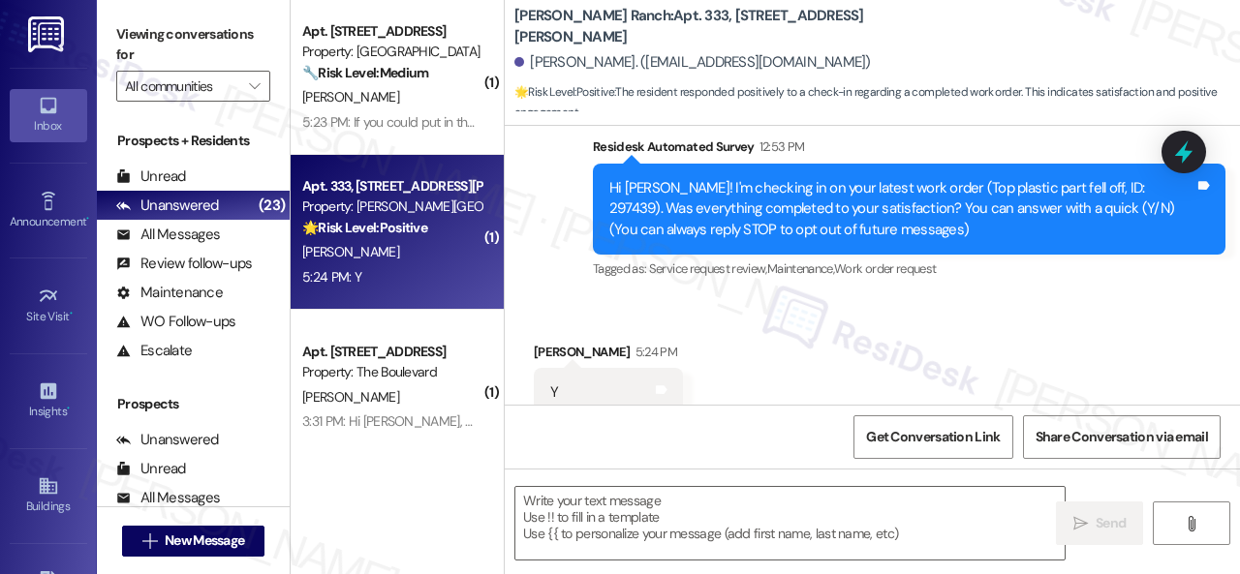
type textarea "Fetching suggested responses. Please feel free to read through the conversation…"
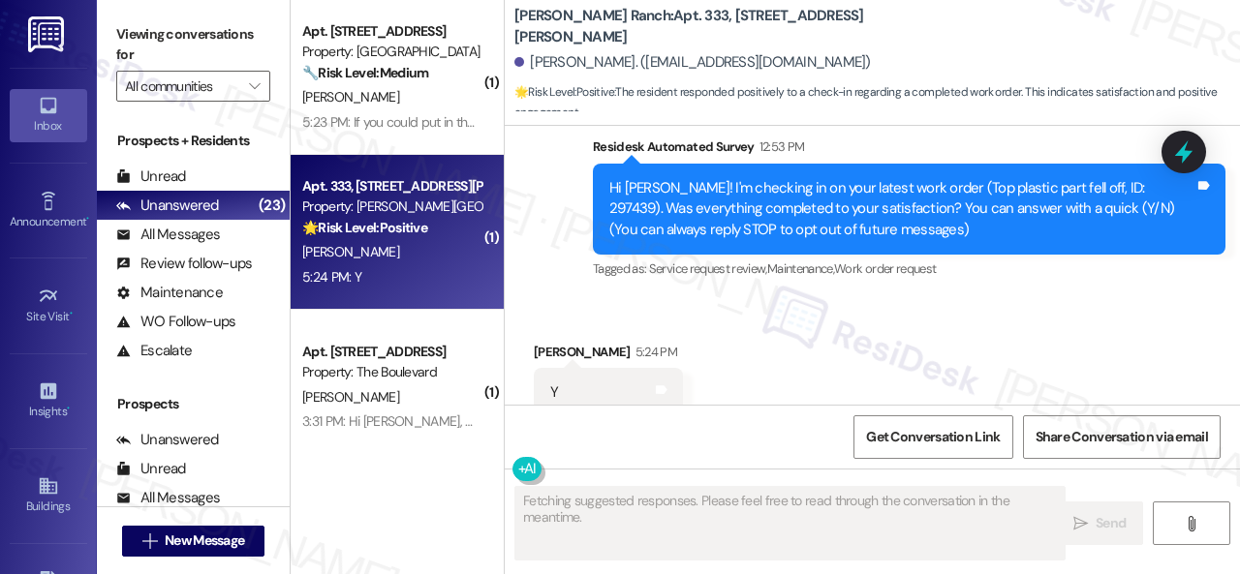
scroll to position [219, 0]
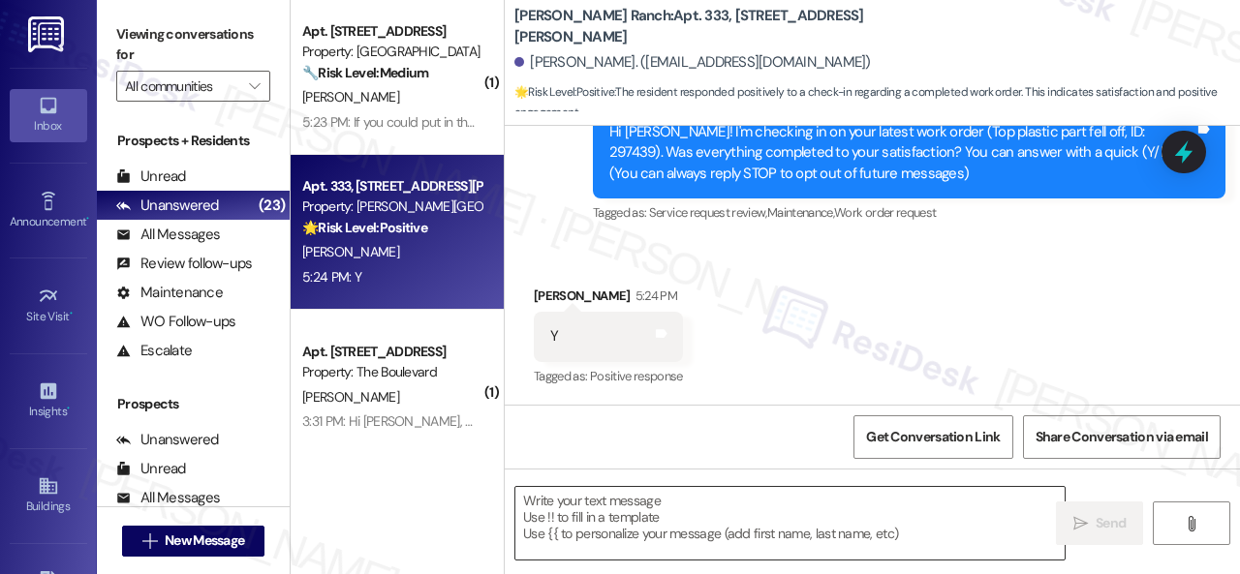
click at [556, 249] on div "Received via SMS Bernadette Burden 5:24 PM Y Tags and notes Tagged as: Positive…" at bounding box center [872, 324] width 735 height 164
click at [591, 520] on textarea at bounding box center [789, 523] width 549 height 73
paste textarea "We’re happy to know everything’s all set! If your stay at {{property}} met your…"
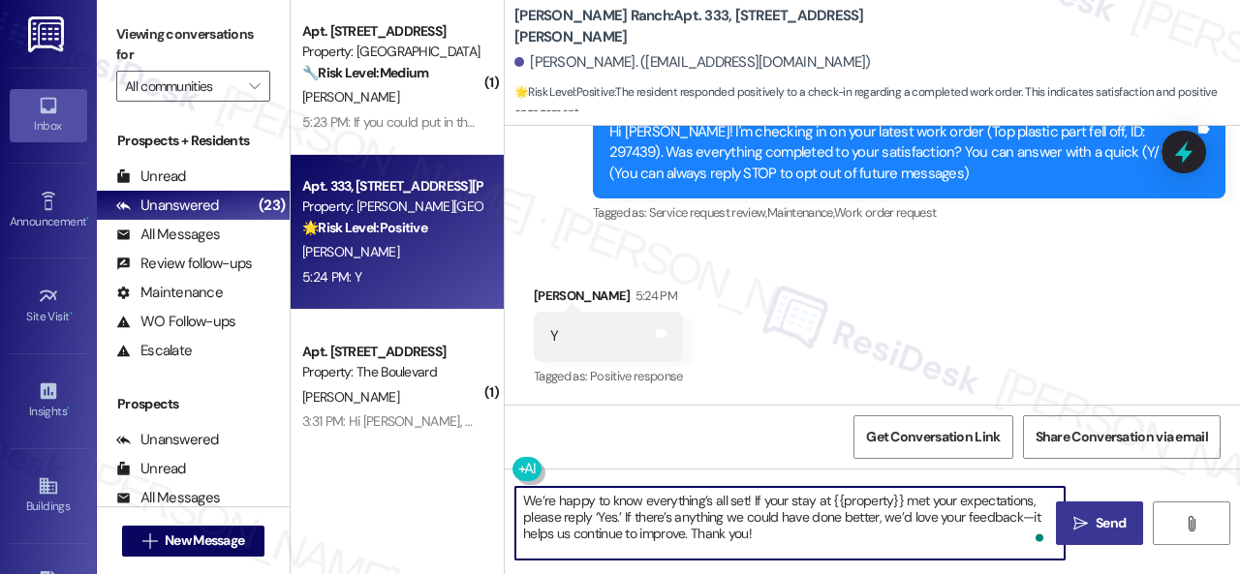
type textarea "We’re happy to know everything’s all set! If your stay at {{property}} met your…"
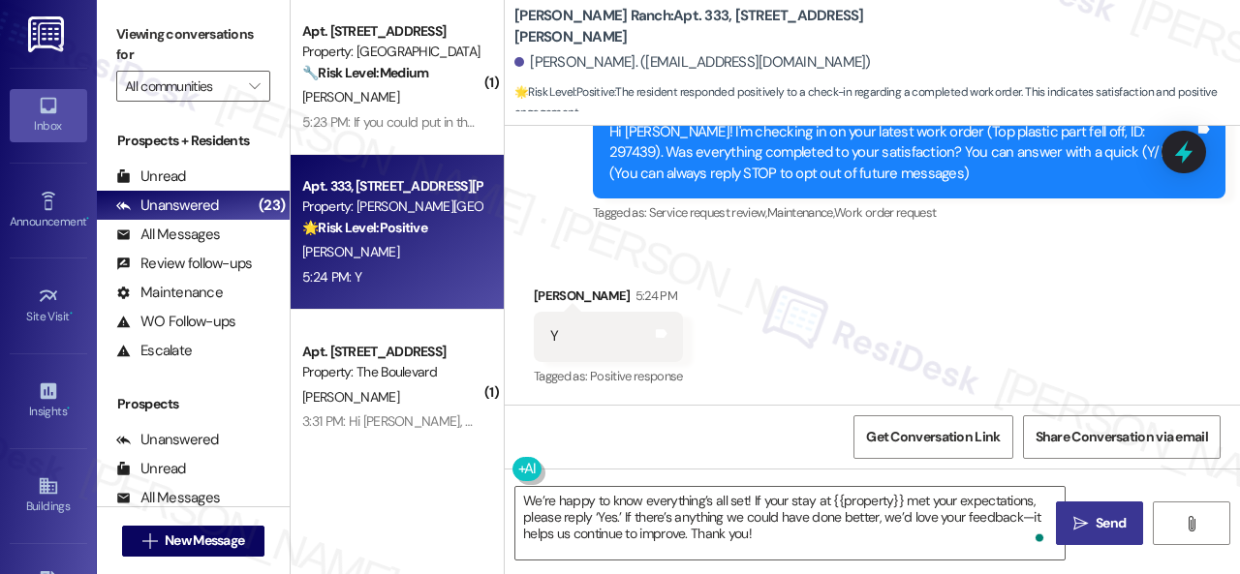
click at [1073, 522] on icon "" at bounding box center [1080, 523] width 15 height 15
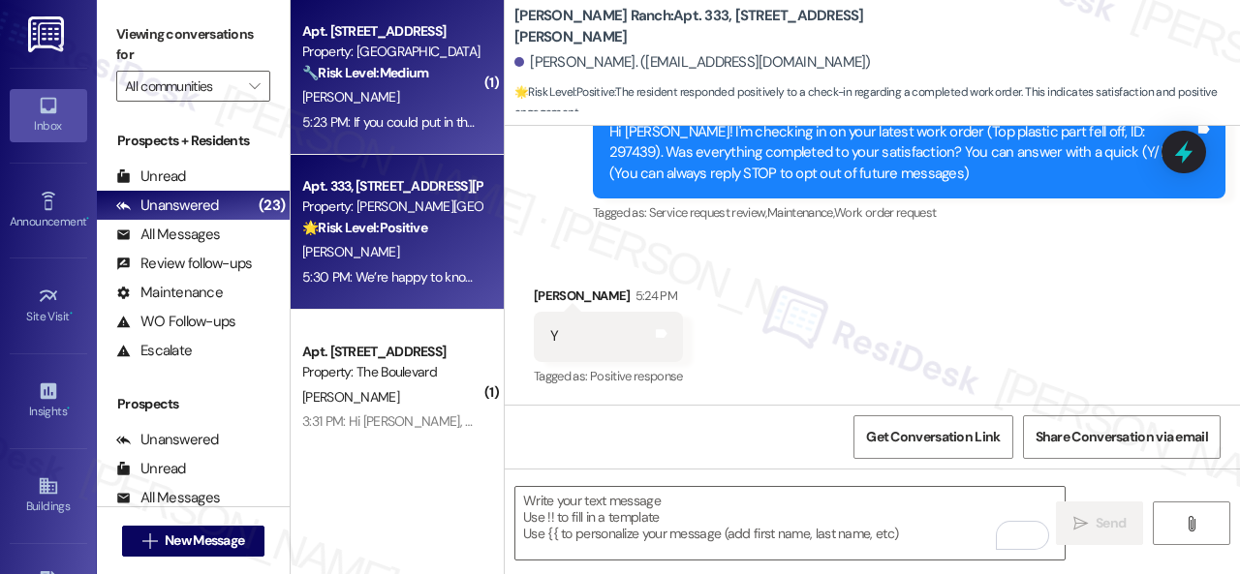
click at [423, 109] on div "G. Devault" at bounding box center [391, 97] width 183 height 24
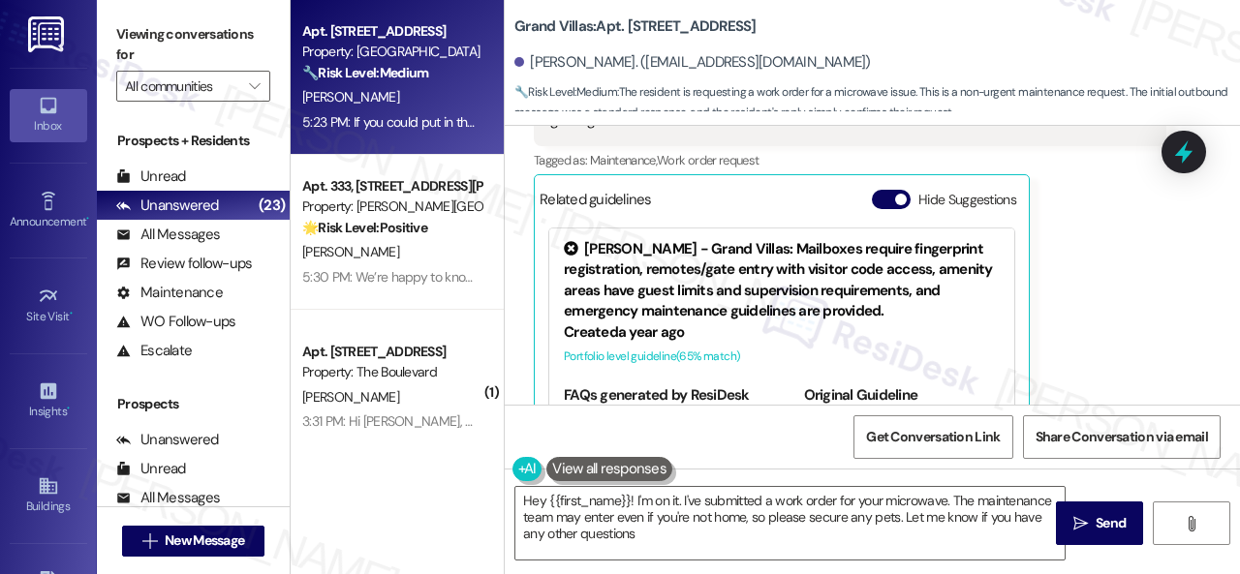
type textarea "Hey {{first_name}}! I'm on it. I've submitted a work order for your microwave. …"
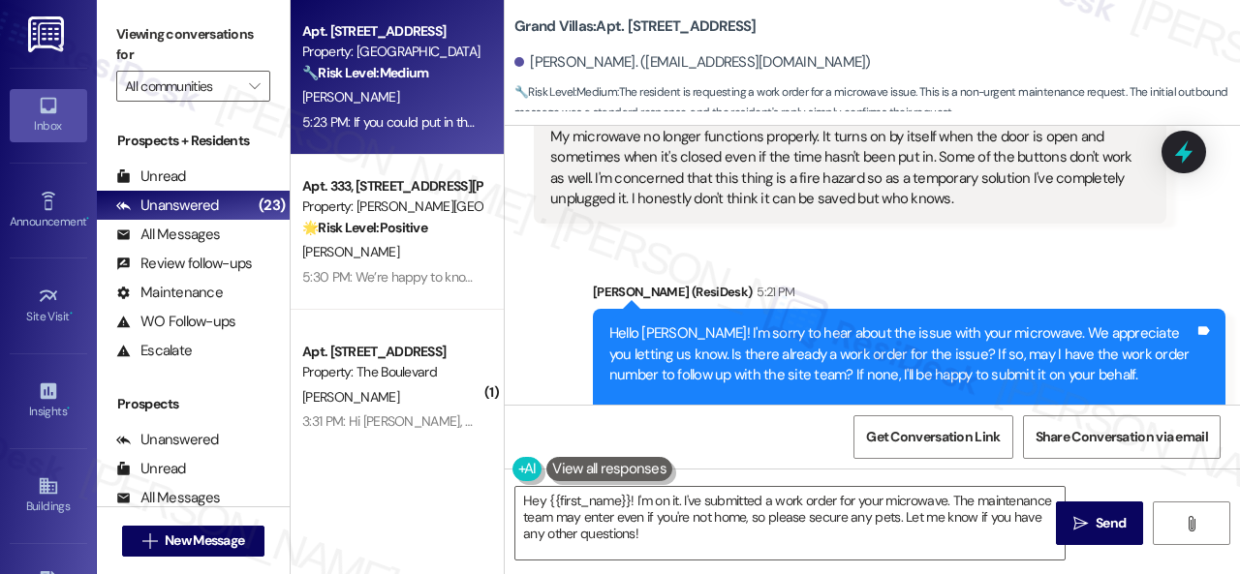
scroll to position [122, 0]
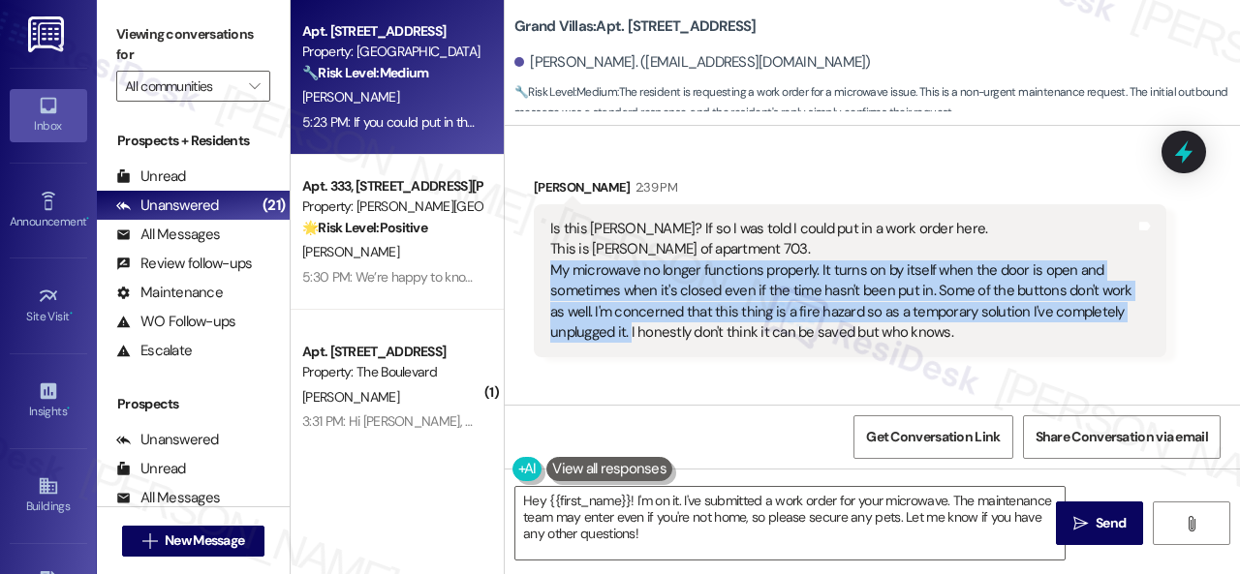
drag, startPoint x: 554, startPoint y: 274, endPoint x: 630, endPoint y: 330, distance: 94.2
click at [630, 330] on div "Is this Sarah? If so I was told I could put in a work order here. This is Grace…" at bounding box center [842, 281] width 585 height 125
copy div "My microwave no longer functions properly. It turns on by itself when the door …"
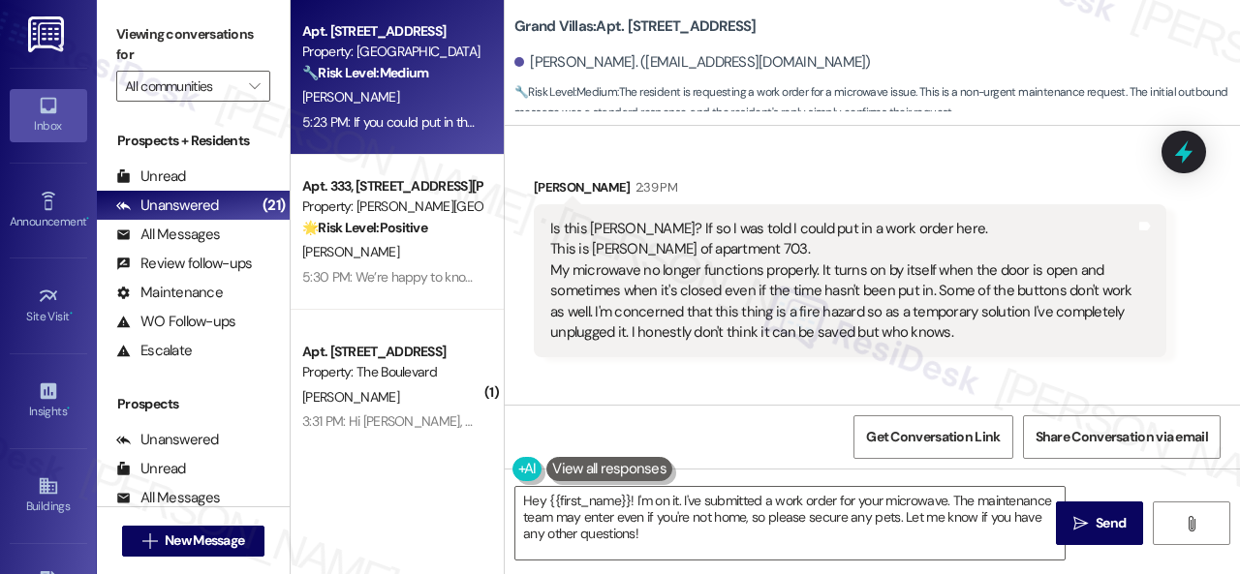
click at [956, 180] on div "Grace Devault 2:39 PM" at bounding box center [850, 190] width 633 height 27
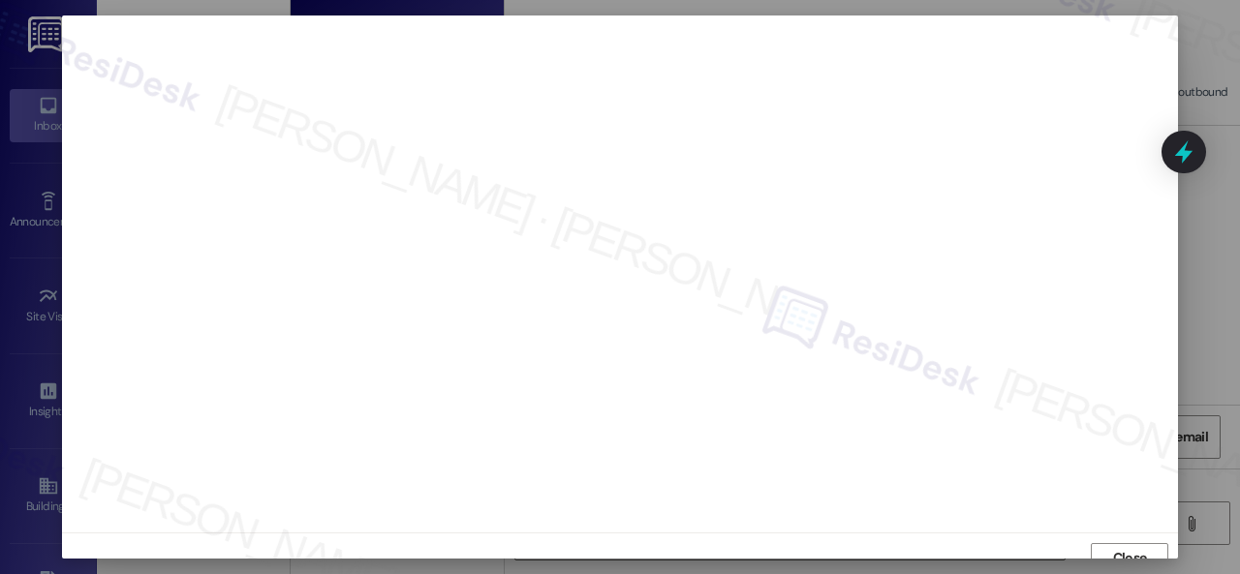
scroll to position [15, 0]
click at [1113, 545] on span "Close" at bounding box center [1130, 544] width 34 height 20
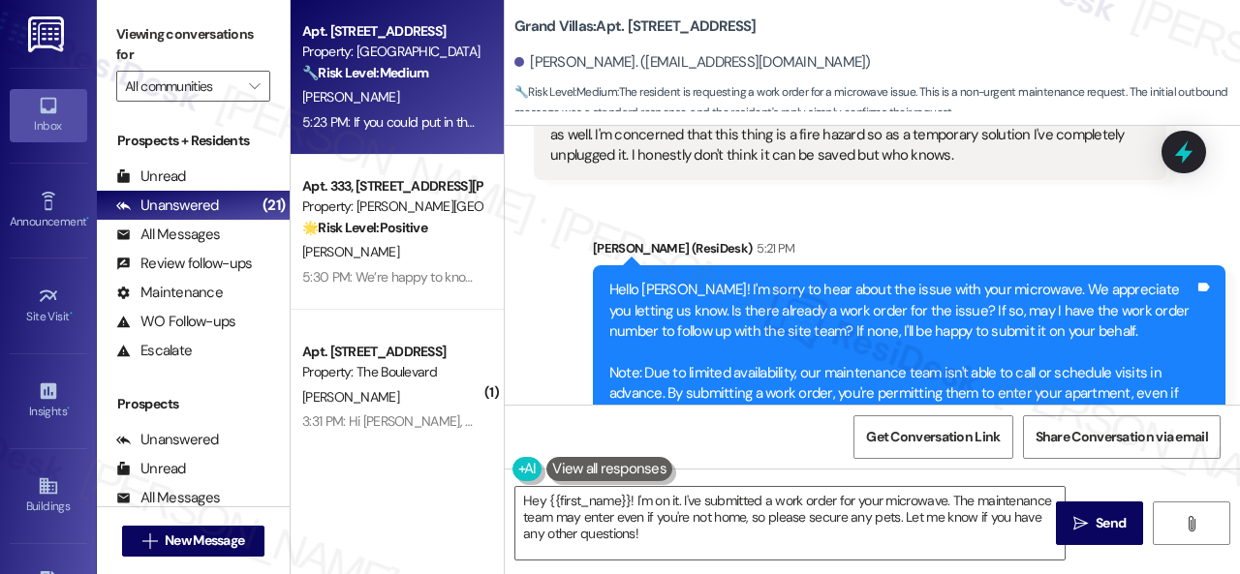
scroll to position [484, 0]
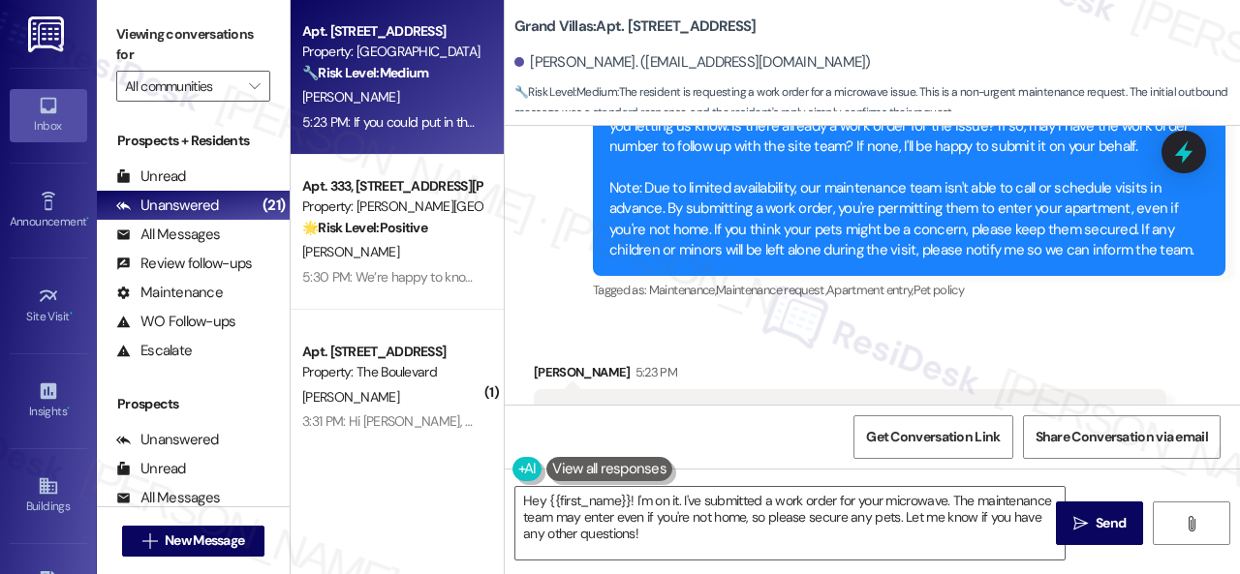
click at [1023, 328] on div "Received via SMS Grace Devault 5:23 PM If you could put in the work order for m…" at bounding box center [872, 551] width 735 height 464
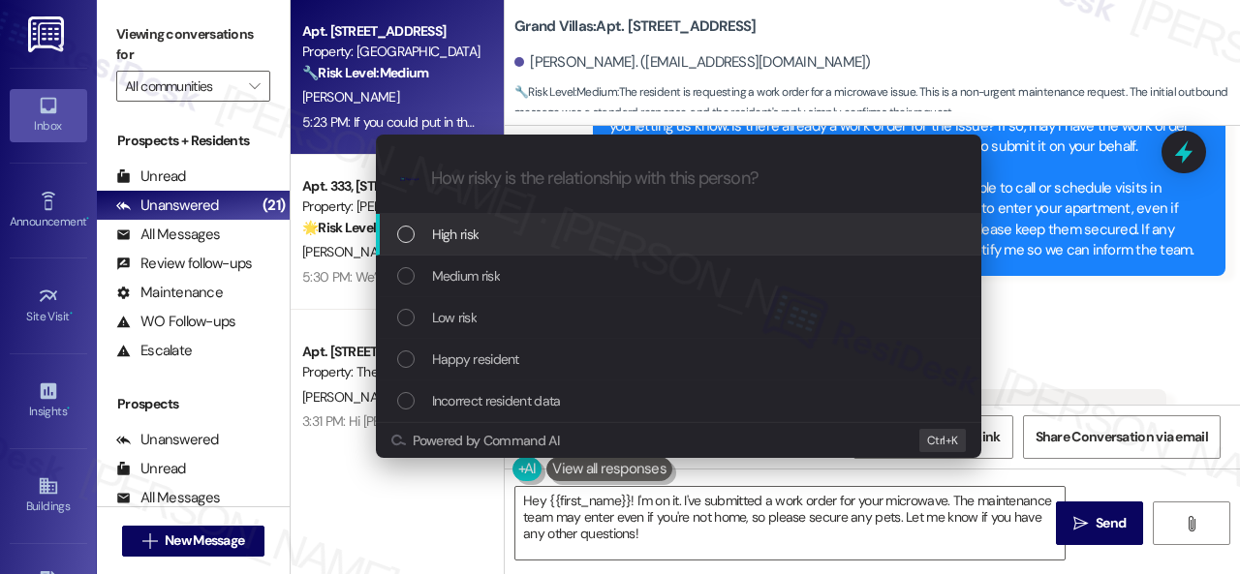
click at [444, 235] on span "High risk" at bounding box center [455, 234] width 47 height 21
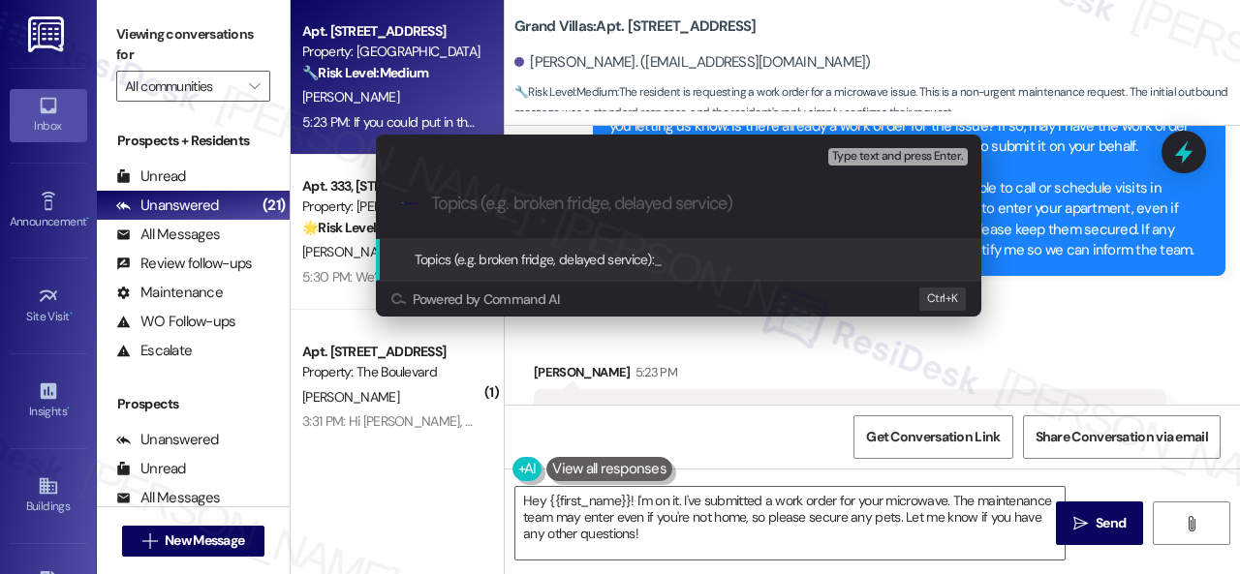
paste input "Work Order filed by ResiDesk 298009"
type input "Work Order filed by ResiDesk 298009"
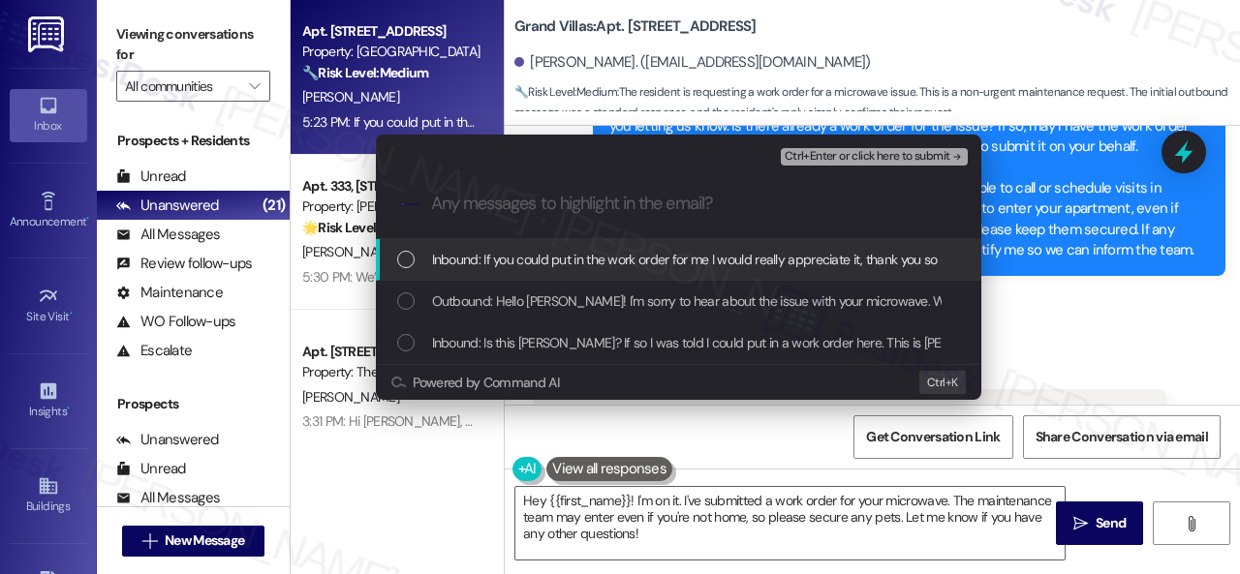
click at [558, 256] on span "Inbound: If you could put in the work order for me I would really appreciate it…" at bounding box center [768, 259] width 672 height 21
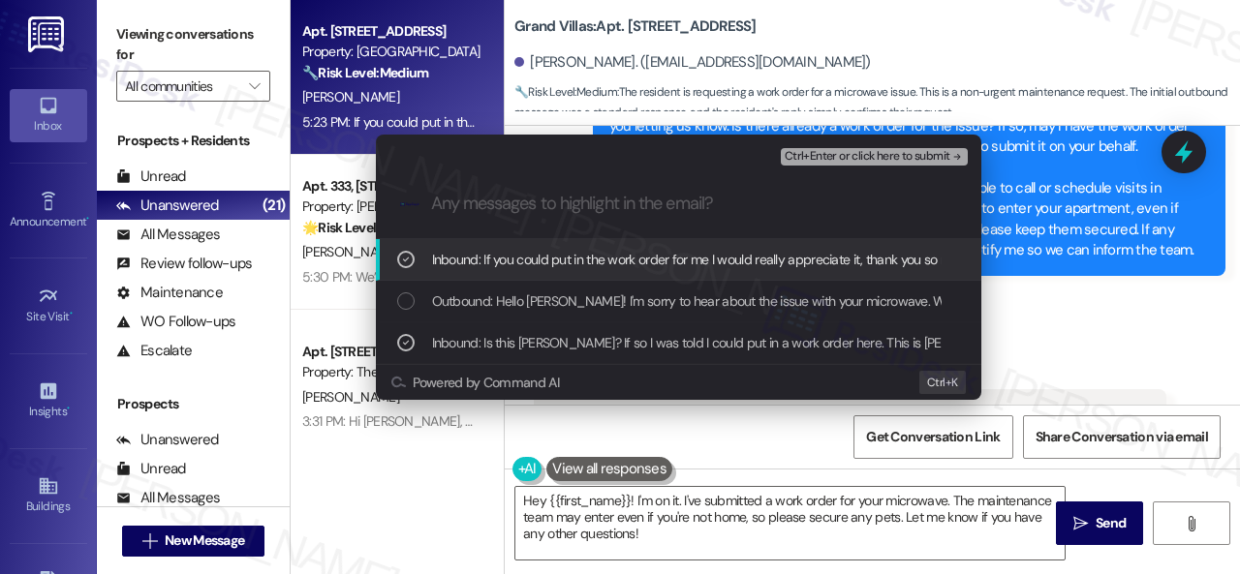
click at [556, 262] on span "Inbound: If you could put in the work order for me I would really appreciate it…" at bounding box center [768, 259] width 672 height 21
click at [811, 154] on span "Ctrl+Enter or click here to submit" at bounding box center [868, 157] width 166 height 14
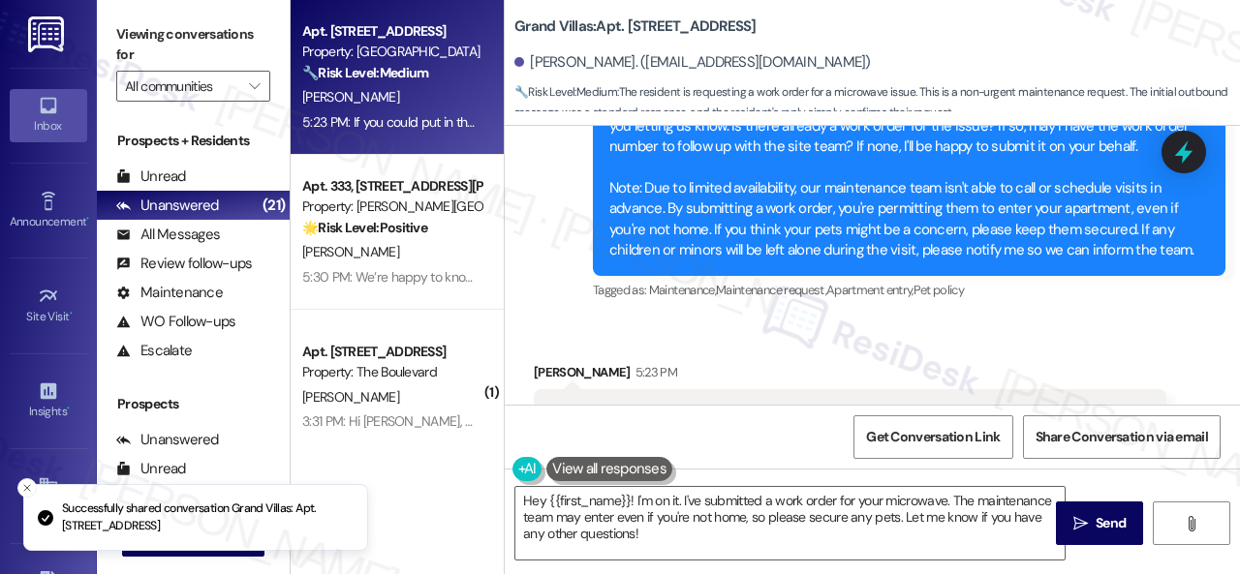
scroll to position [861, 0]
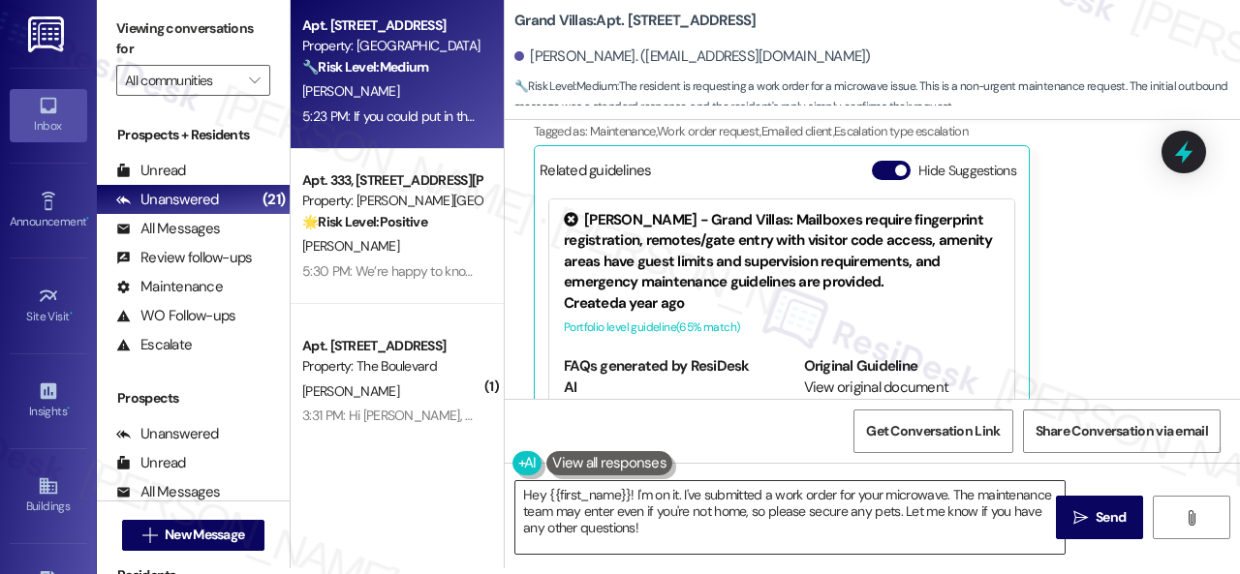
scroll to position [862, 0]
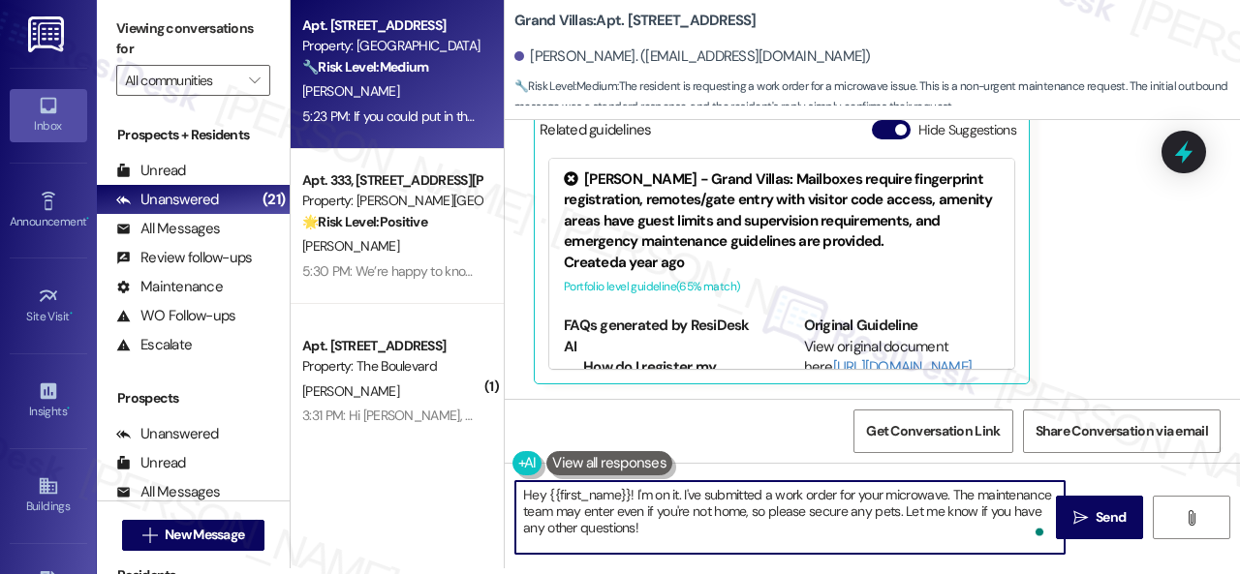
drag, startPoint x: 681, startPoint y: 536, endPoint x: 475, endPoint y: 472, distance: 216.0
click at [484, 477] on div "Apt. [STREET_ADDRESS] Property: Grand Villas 🔧 Risk Level: Medium The resident …" at bounding box center [765, 281] width 949 height 574
paste textarea "Work Order filed by ResiDesk 298009"
type textarea "Work Order filed by ResiDesk 298009"
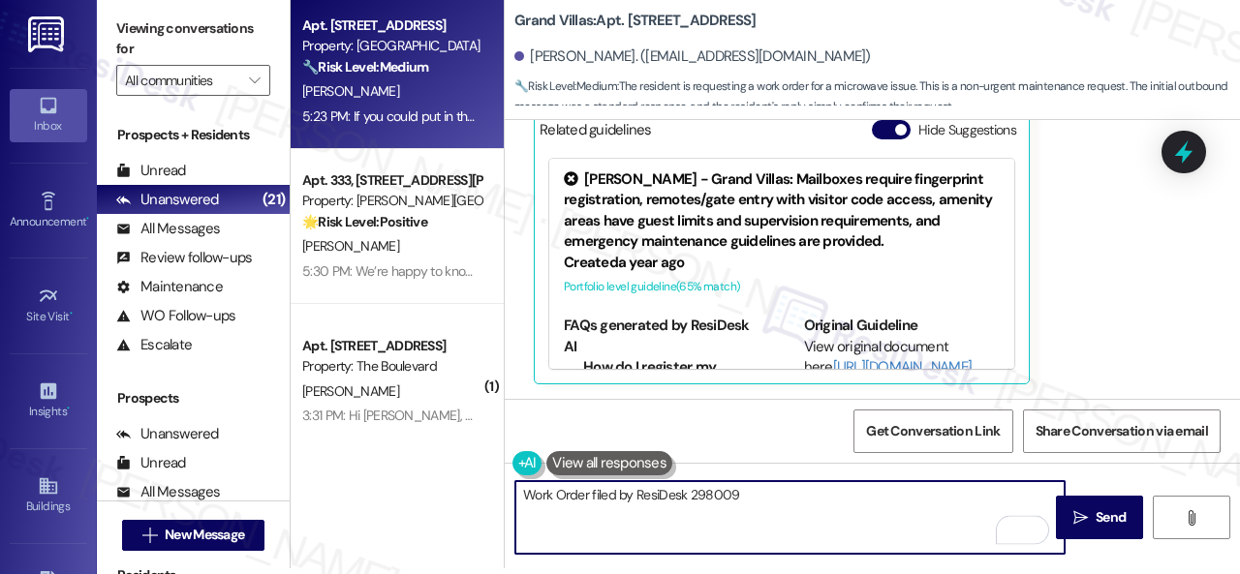
drag, startPoint x: 774, startPoint y: 503, endPoint x: 487, endPoint y: 488, distance: 287.1
click at [487, 488] on div "Apt. [STREET_ADDRESS] Property: Grand Villas 🔧 Risk Level: Medium The resident …" at bounding box center [765, 281] width 949 height 574
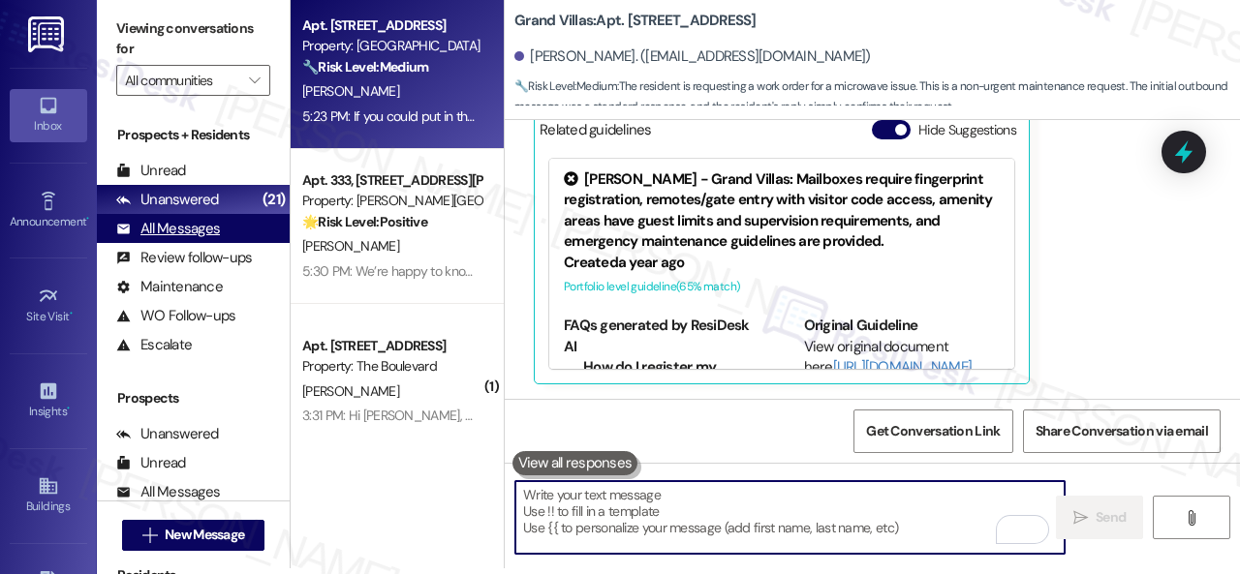
click at [186, 237] on div "All Messages" at bounding box center [168, 229] width 104 height 20
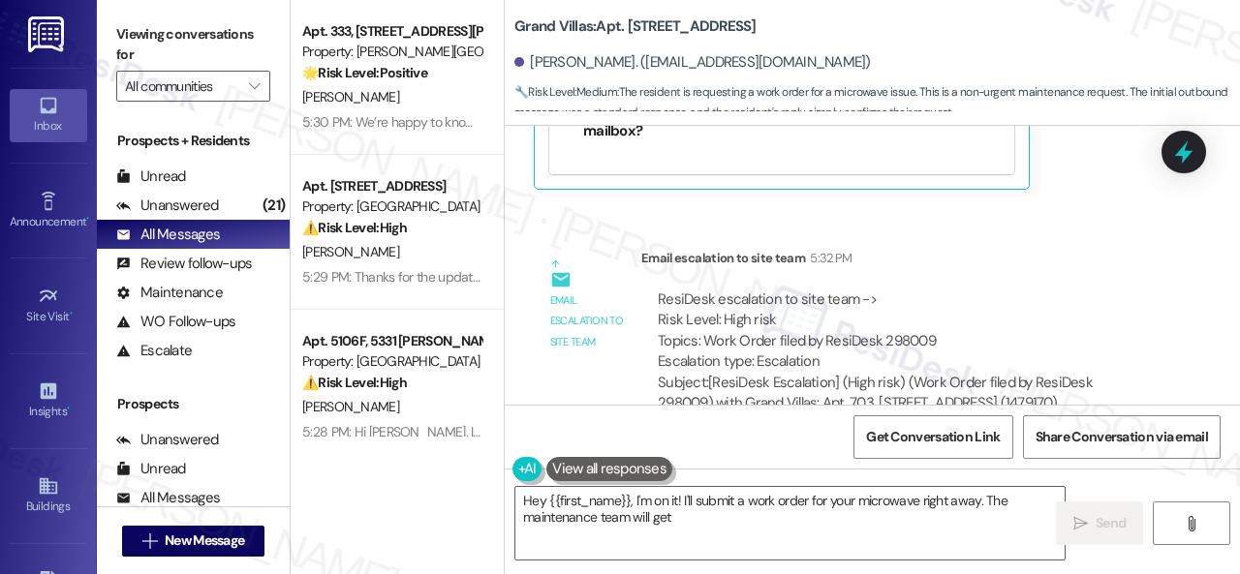
scroll to position [1100, 0]
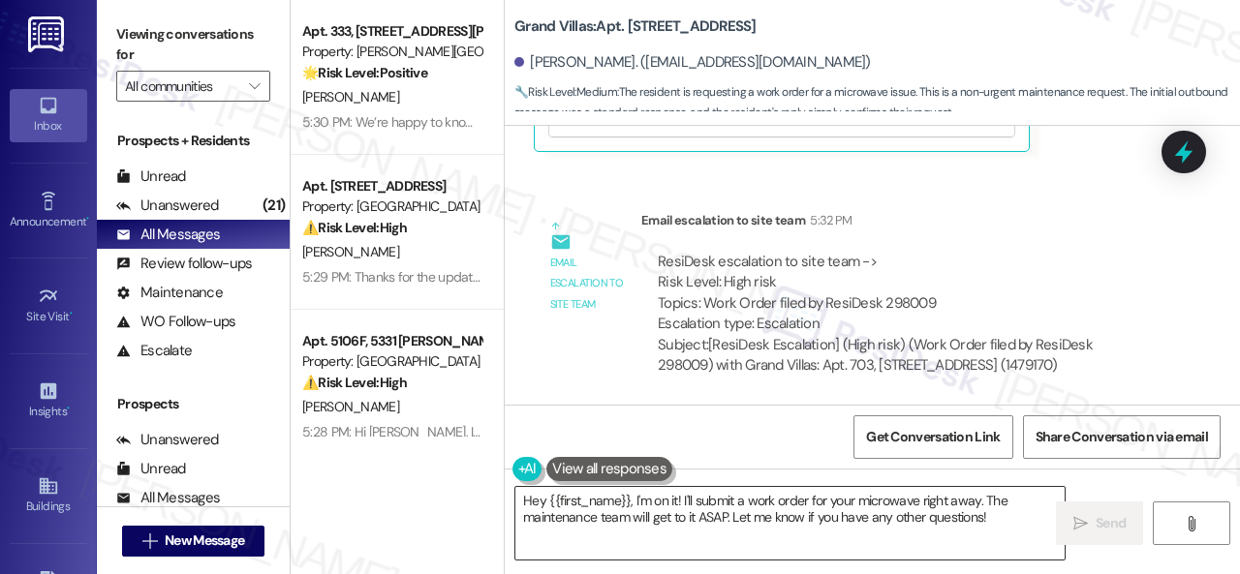
drag, startPoint x: 758, startPoint y: 528, endPoint x: 754, endPoint y: 509, distance: 20.0
click at [758, 528] on textarea "Hey {{first_name}}, I'm on it! I'll submit a work order for your microwave righ…" at bounding box center [789, 523] width 549 height 73
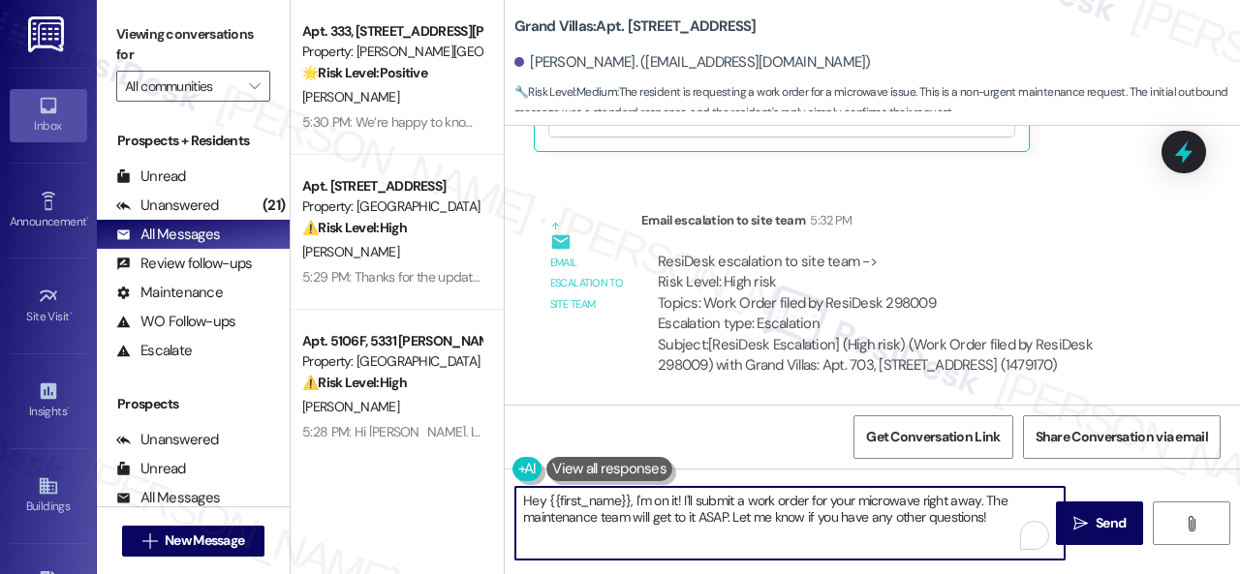
paste textarea "I've submitted a work order on your behalf and notified the site team. Please l…"
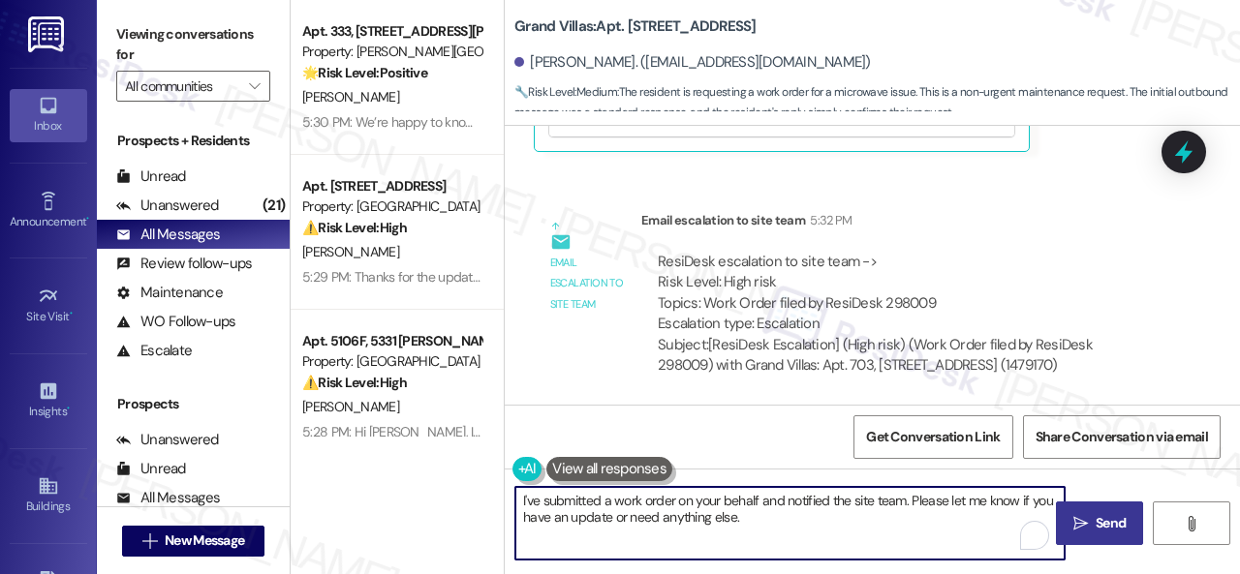
type textarea "I've submitted a work order on your behalf and notified the site team. Please l…"
click at [1095, 509] on button " Send" at bounding box center [1099, 524] width 87 height 44
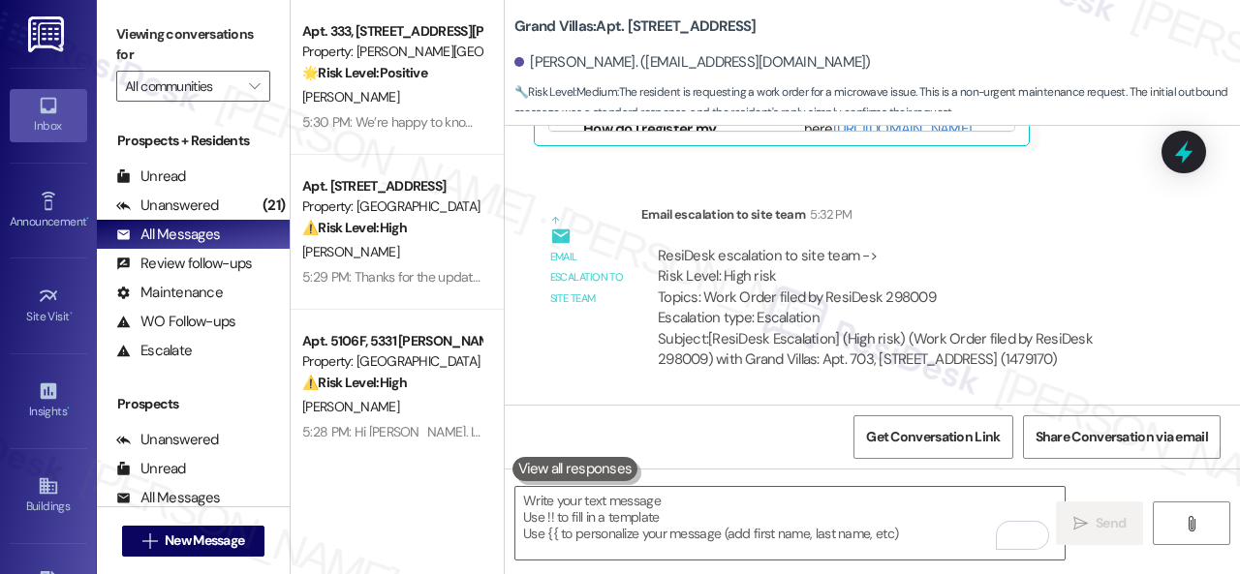
scroll to position [1249, 0]
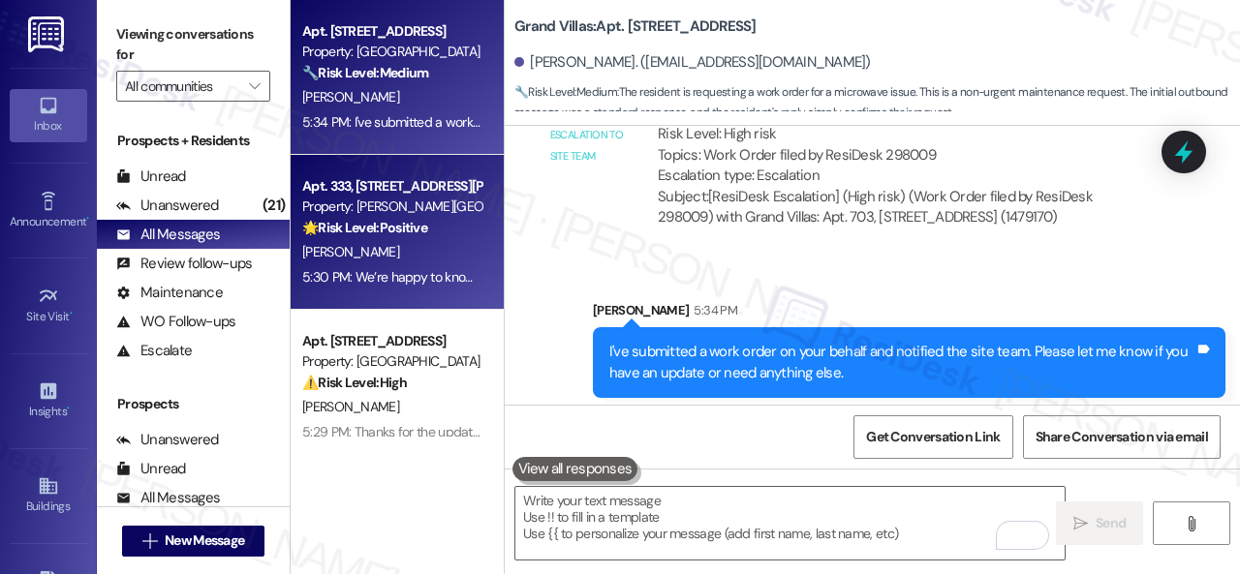
click at [414, 234] on strong "🌟 Risk Level: Positive" at bounding box center [364, 227] width 125 height 17
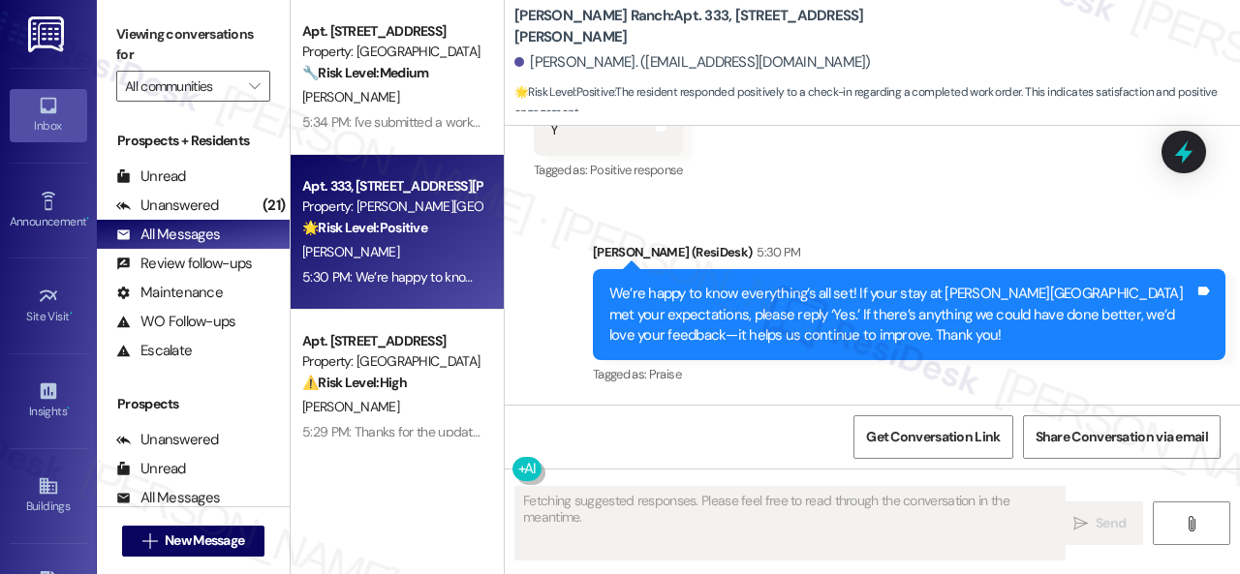
scroll to position [423, 0]
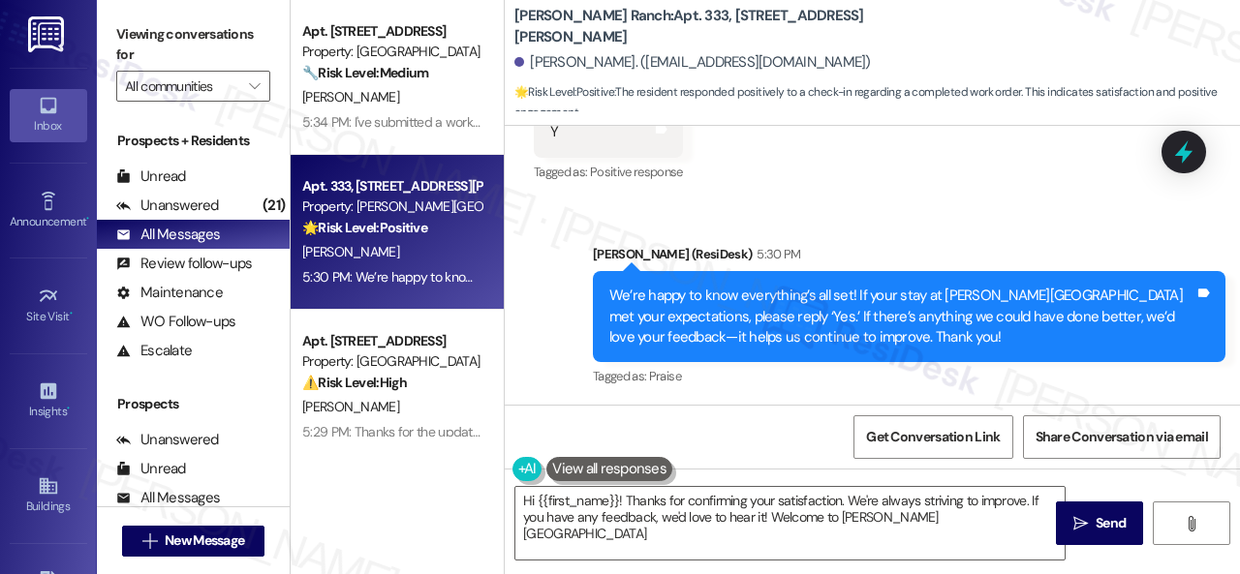
type textarea "Hi {{first_name}}! Thanks for confirming your satisfaction. We're always strivi…"
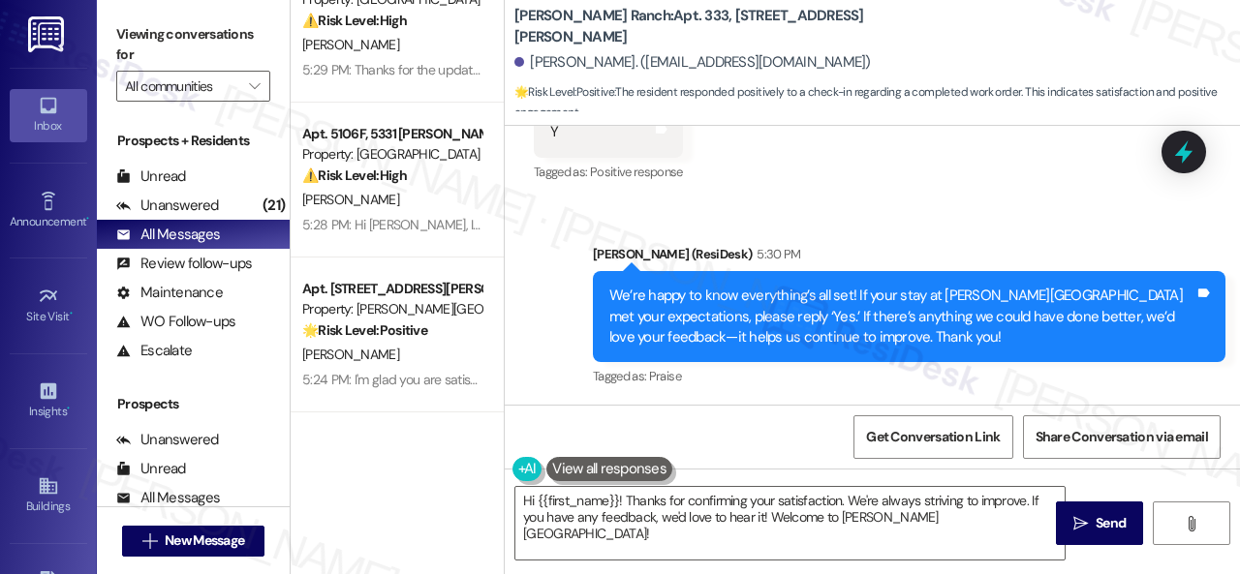
scroll to position [387, 0]
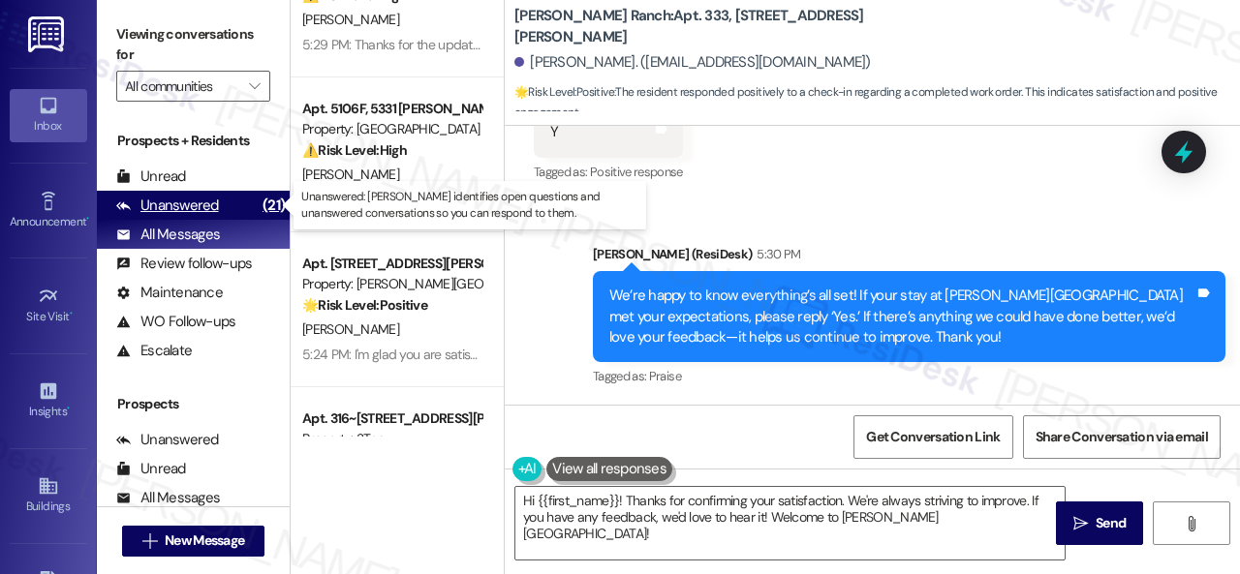
click at [201, 197] on div "Unanswered" at bounding box center [167, 206] width 103 height 20
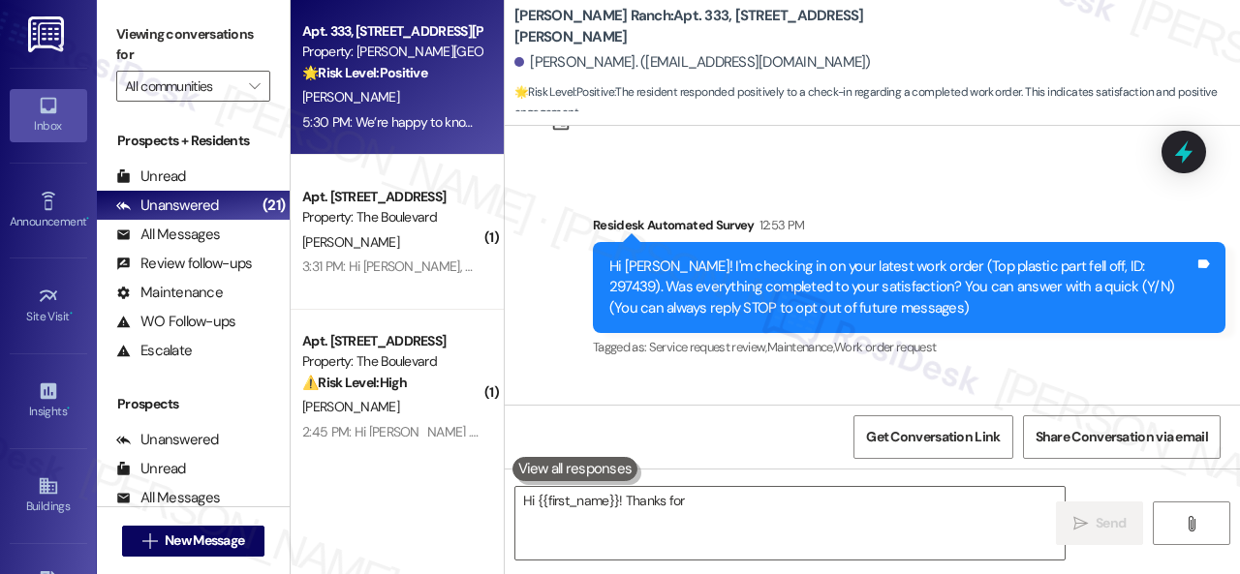
scroll to position [219, 0]
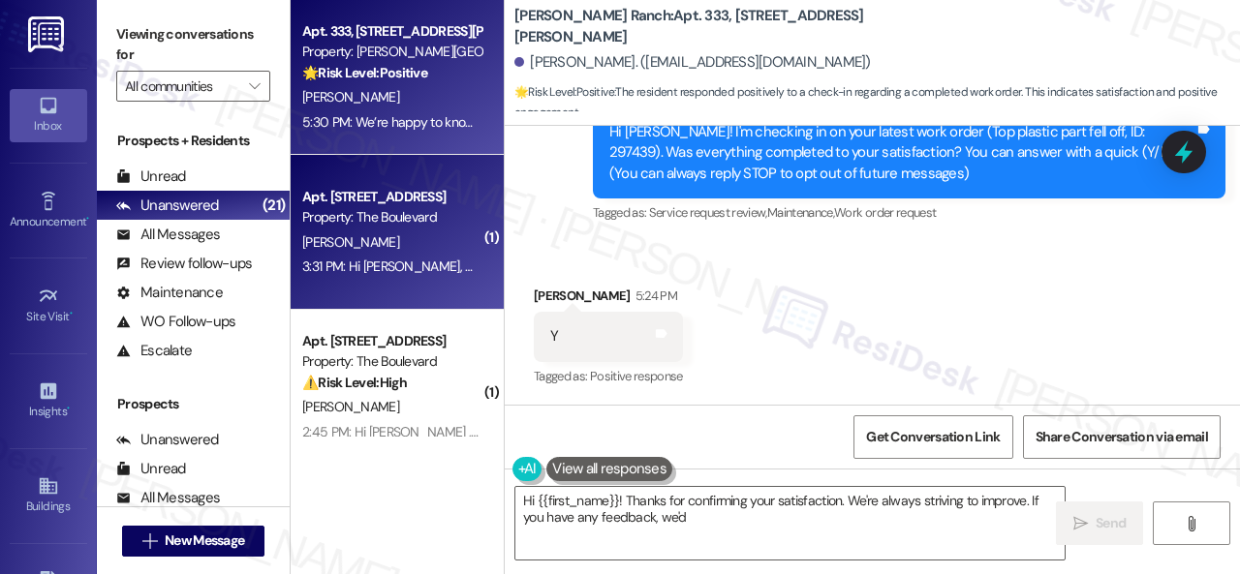
type textarea "Hi {{first_name}}! Thanks for confirming your satisfaction. We're always strivi…"
click at [401, 235] on div "[PERSON_NAME]" at bounding box center [391, 243] width 183 height 24
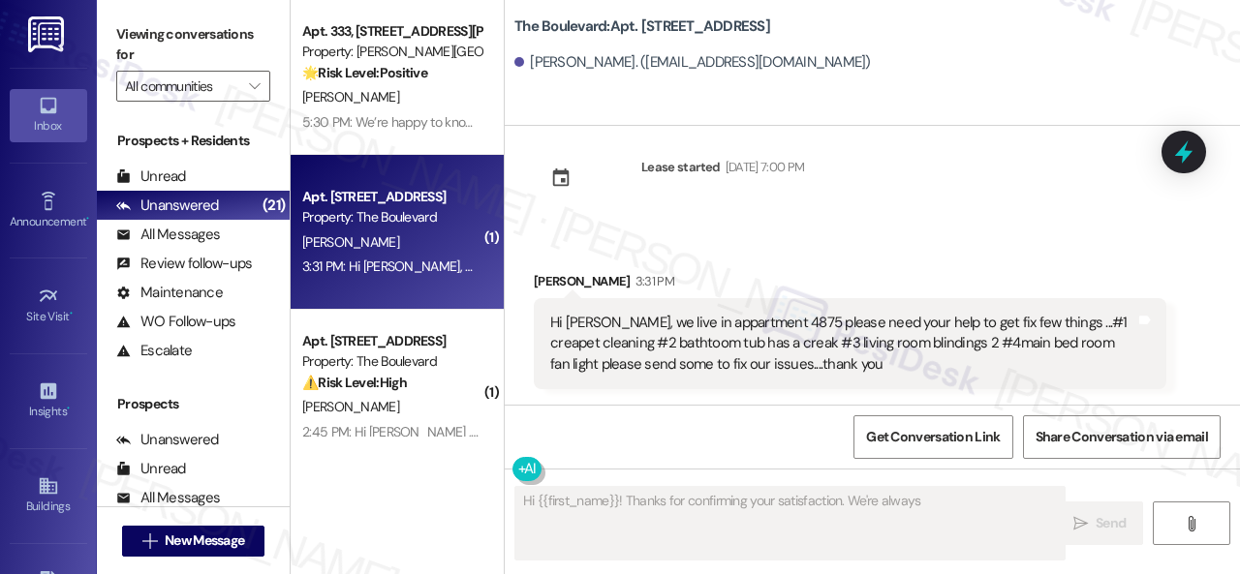
scroll to position [28, 0]
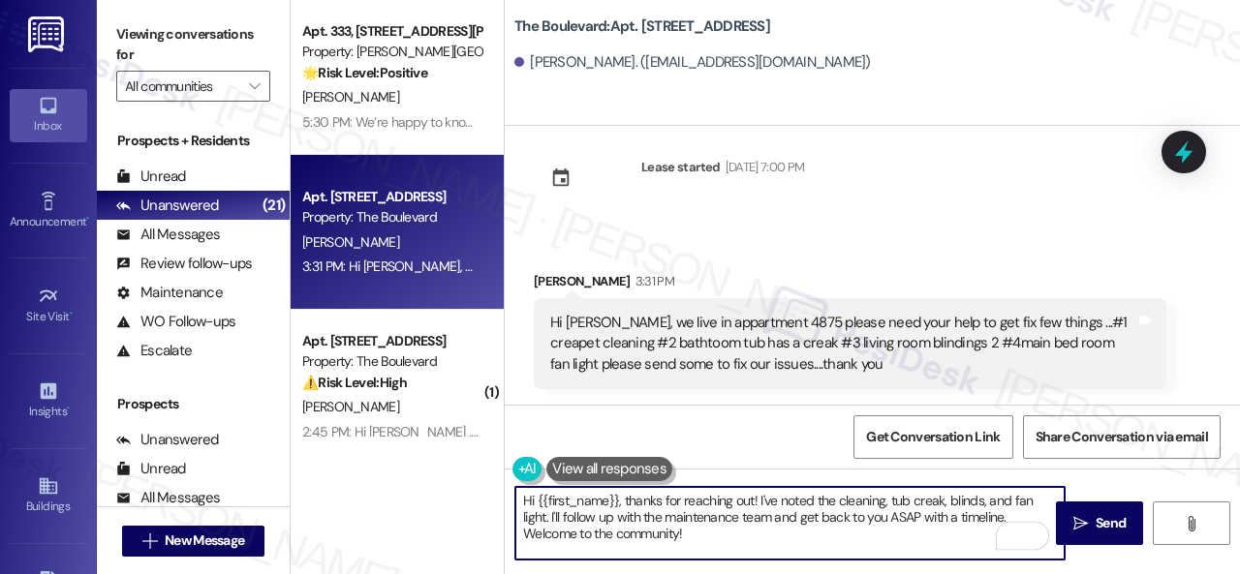
drag, startPoint x: 756, startPoint y: 499, endPoint x: 808, endPoint y: 549, distance: 71.9
click at [808, 549] on textarea "Hi {{first_name}}, thanks for reaching out! I've noted the cleaning, tub creak,…" at bounding box center [789, 523] width 549 height 73
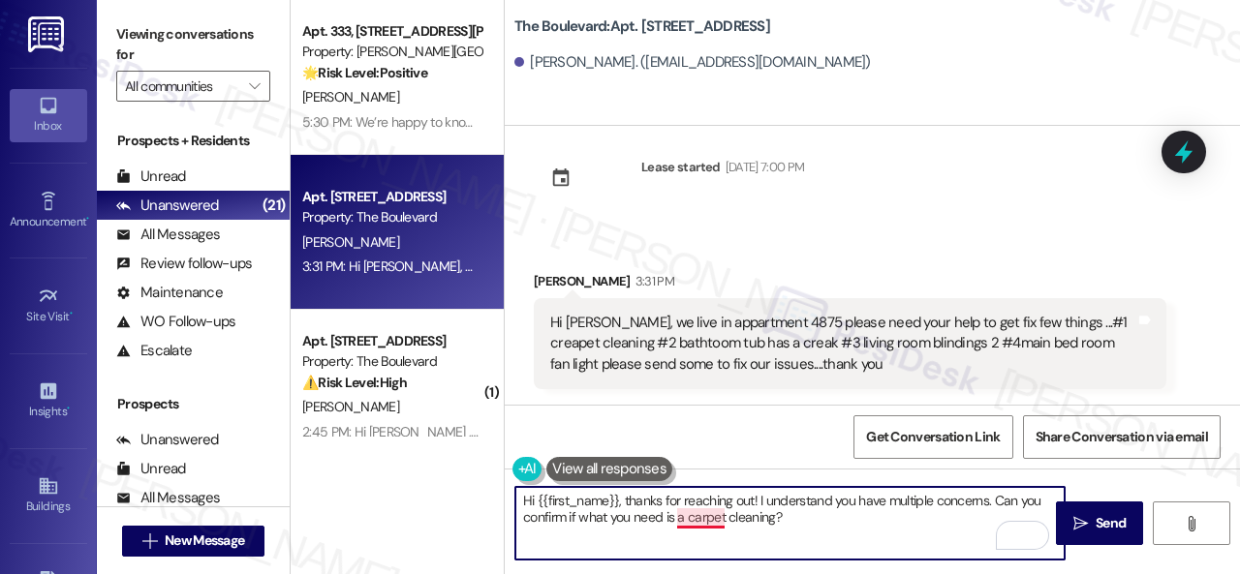
click at [704, 515] on textarea "Hi {{first_name}}, thanks for reaching out! I understand you have multiple conc…" at bounding box center [789, 523] width 549 height 73
click at [785, 522] on textarea "Hi {{first_name}}, thanks for reaching out! I understand you have multiple conc…" at bounding box center [789, 523] width 549 height 73
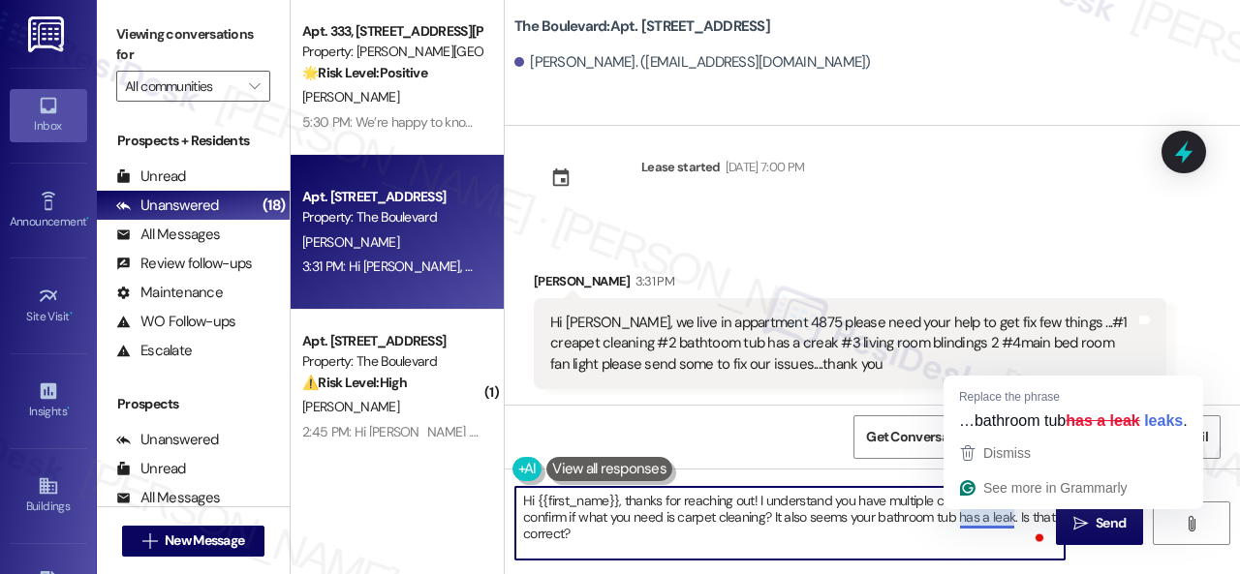
click at [1003, 524] on textarea "Hi {{first_name}}, thanks for reaching out! I understand you have multiple conc…" at bounding box center [789, 523] width 549 height 73
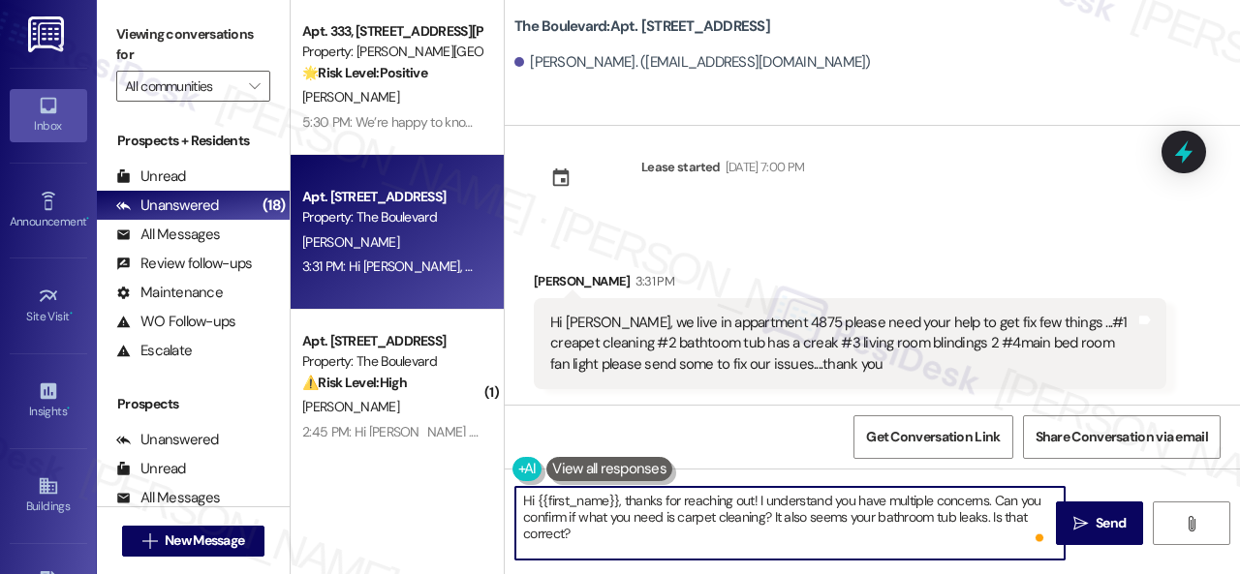
click at [959, 522] on textarea "Hi {{first_name}}, thanks for reaching out! I understand you have multiple conc…" at bounding box center [789, 523] width 549 height 73
click at [989, 528] on textarea "Hi {{first_name}}, thanks for reaching out! I understand you have multiple conc…" at bounding box center [789, 523] width 549 height 73
type textarea "Hi {{first_name}}, thanks for reaching out! I understand you have multiple conc…"
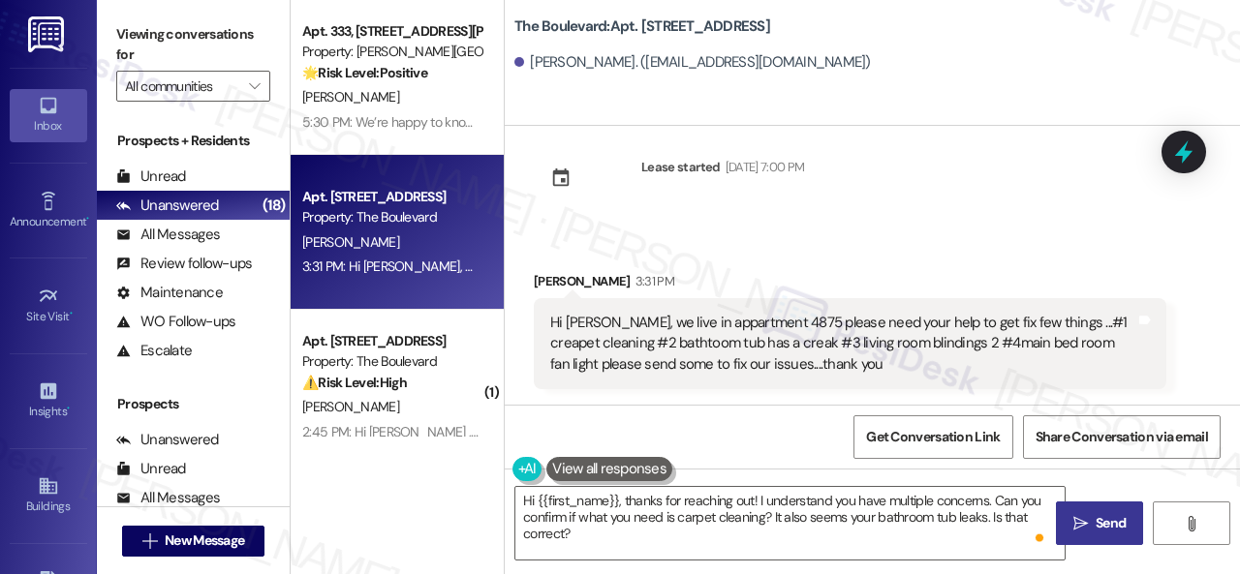
click at [1101, 529] on span "Send" at bounding box center [1111, 523] width 30 height 20
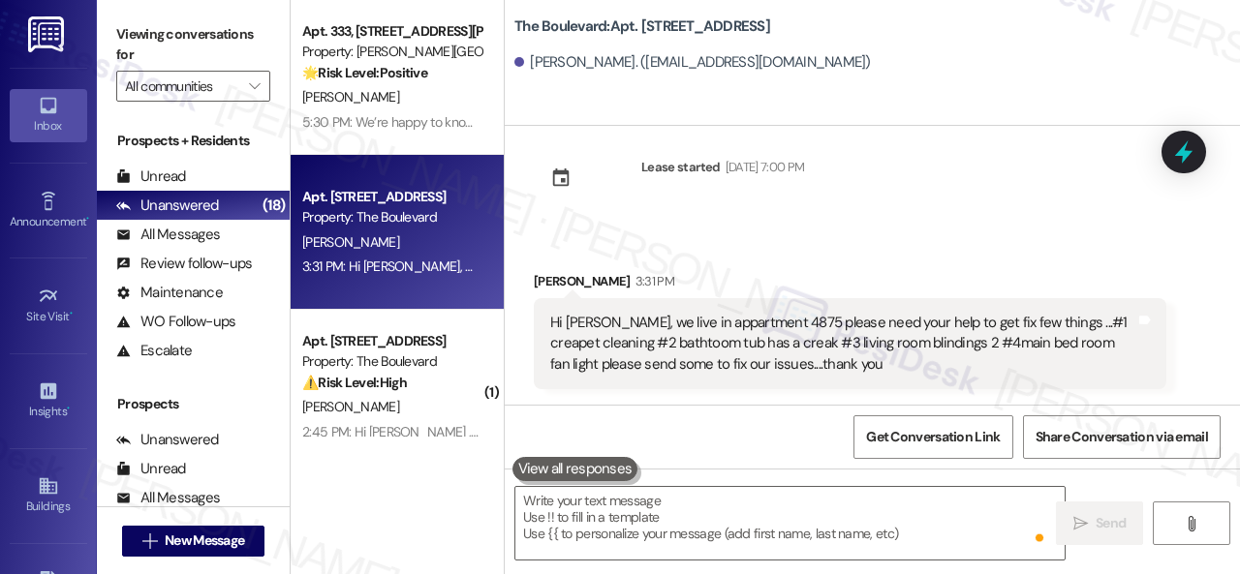
scroll to position [184, 0]
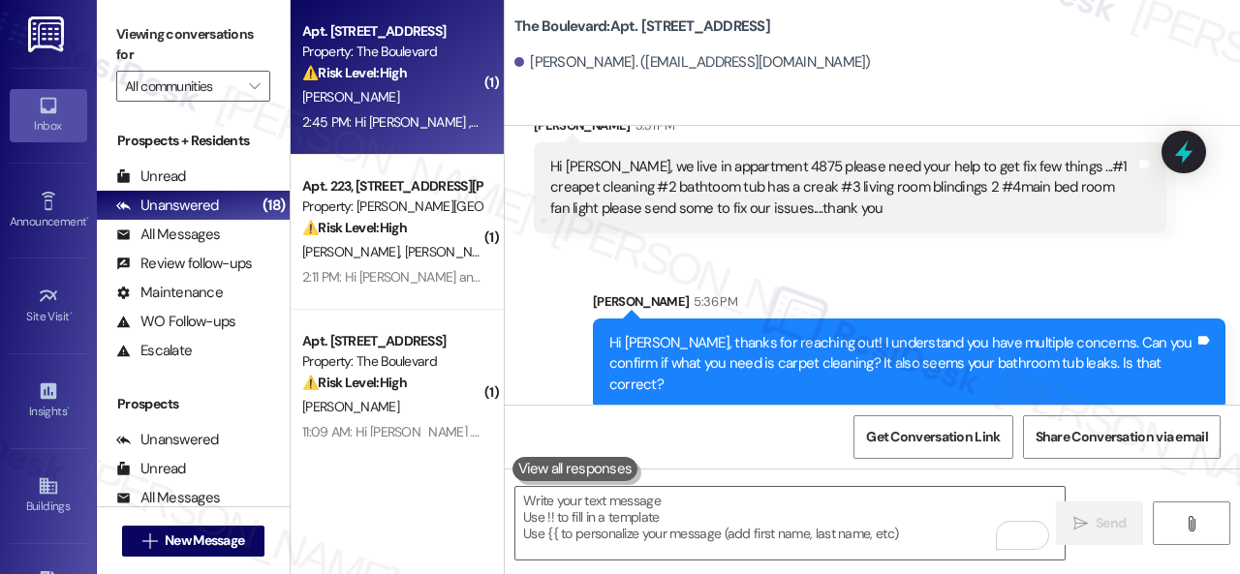
click at [407, 67] on strong "⚠️ Risk Level: High" at bounding box center [354, 72] width 105 height 17
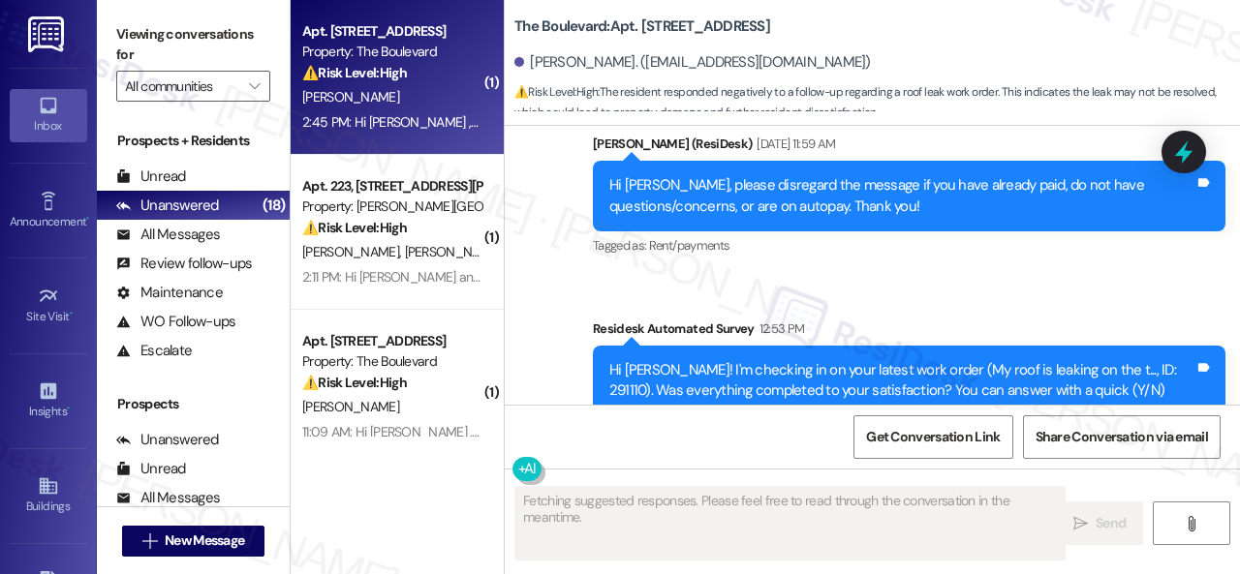
scroll to position [7835, 0]
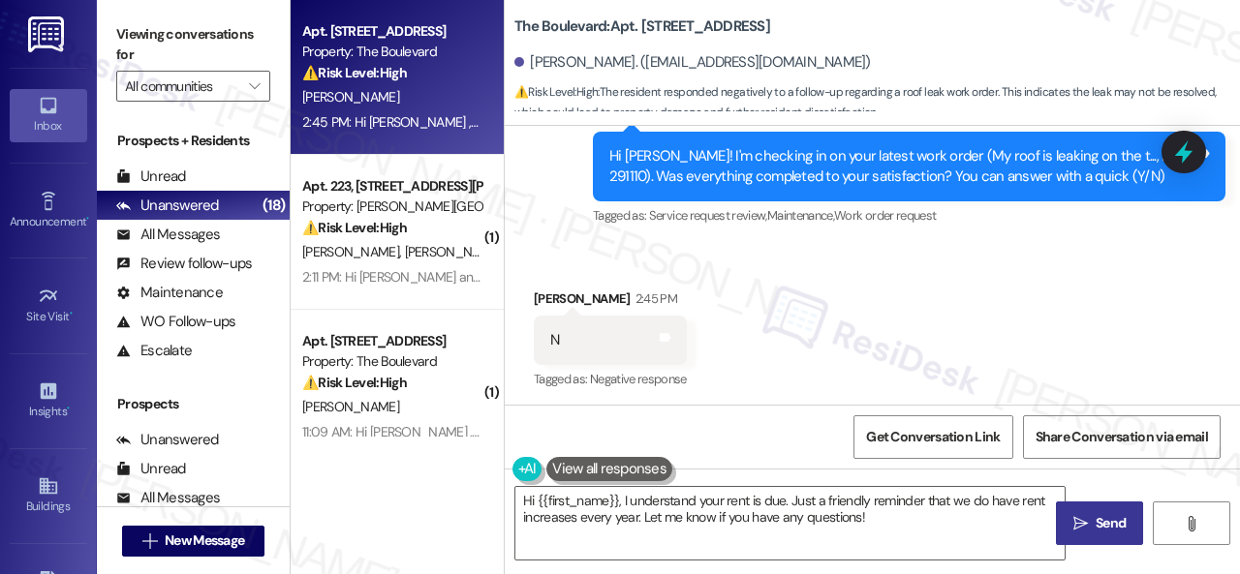
click at [649, 253] on div "Received via SMS [PERSON_NAME] 2:45 PM N Tags and notes Tagged as: Negative res…" at bounding box center [872, 327] width 735 height 164
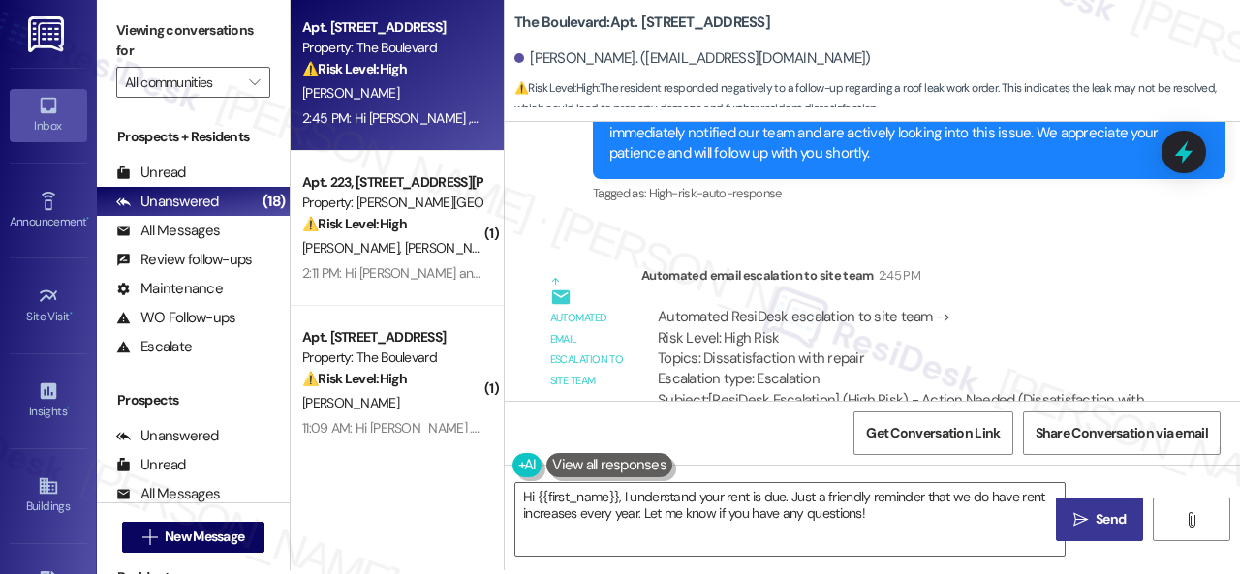
scroll to position [6, 0]
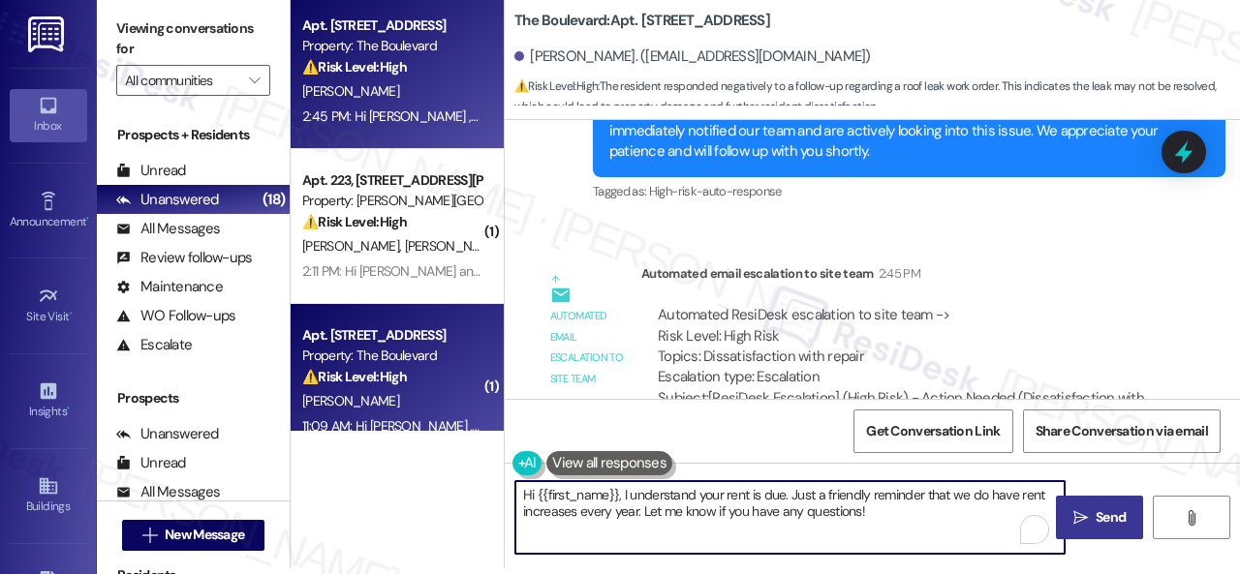
drag, startPoint x: 873, startPoint y: 515, endPoint x: 438, endPoint y: 417, distance: 445.8
click at [438, 417] on div "Apt. [STREET_ADDRESS] Property: The Boulevard ⚠️ Risk Level: High The resident …" at bounding box center [765, 281] width 949 height 574
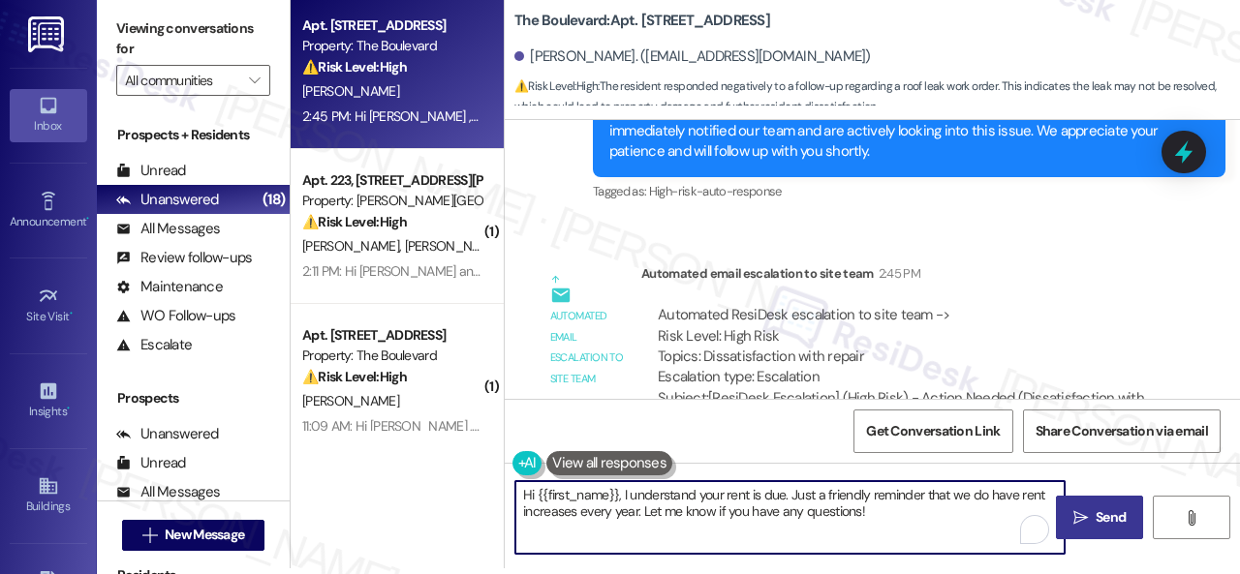
paste textarea "I'm sorry that the work order wasn't completed to your satisfaction. Can you pl…"
type textarea "I'm sorry that the work order wasn't completed to your satisfaction. Can you pl…"
click at [1084, 528] on button " Send" at bounding box center [1099, 518] width 87 height 44
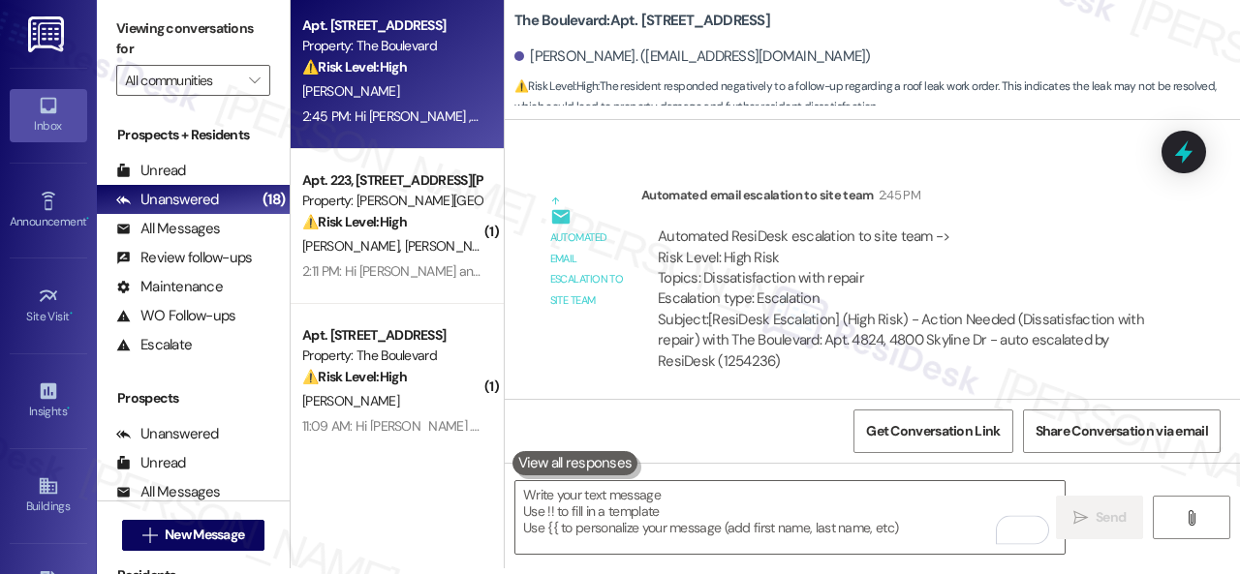
scroll to position [7835, 0]
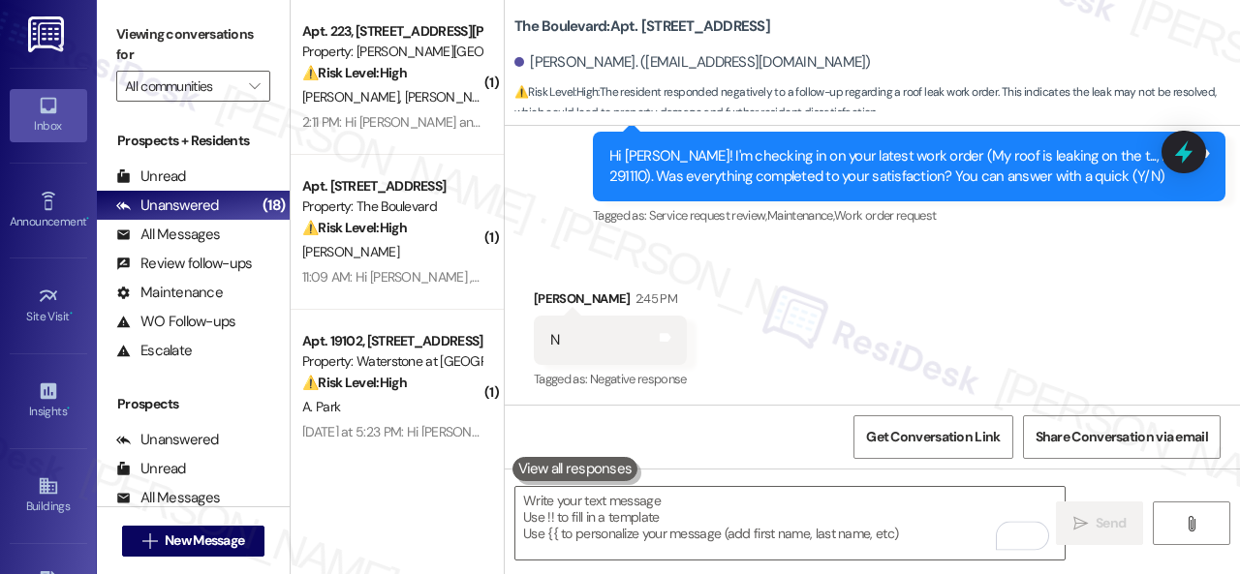
click at [459, 232] on div "⚠️ Risk Level: High The resident reported a bathtub, faucet, shower head, and a…" at bounding box center [391, 228] width 179 height 20
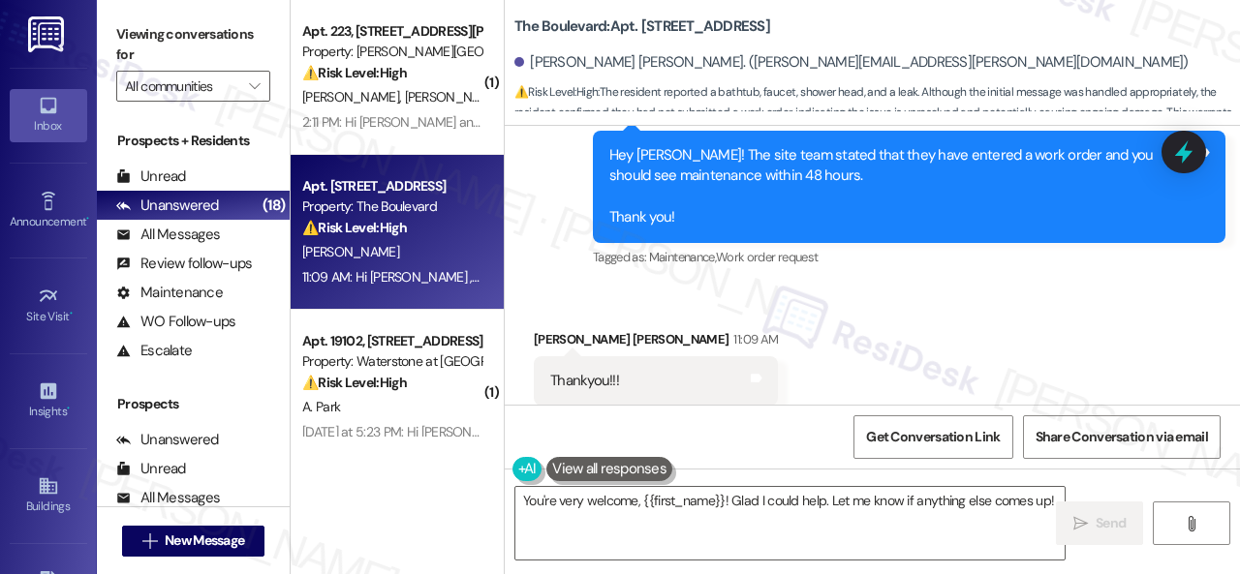
scroll to position [1838, 0]
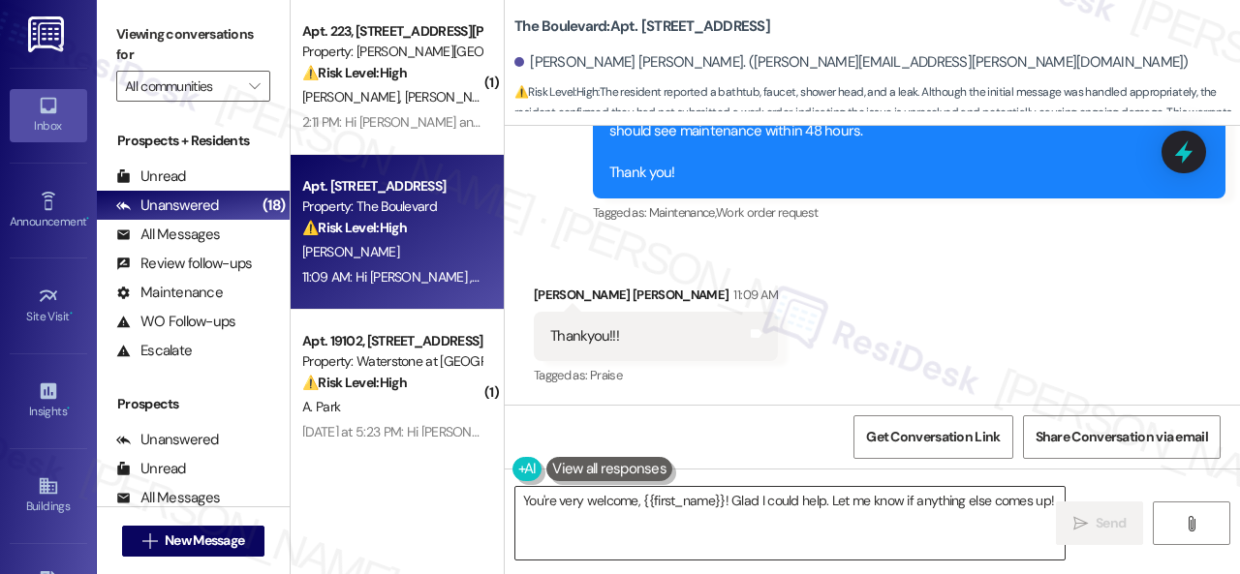
click at [619, 512] on textarea "You're very welcome, {{first_name}}! Glad I could help. Let me know if anything…" at bounding box center [789, 523] width 549 height 73
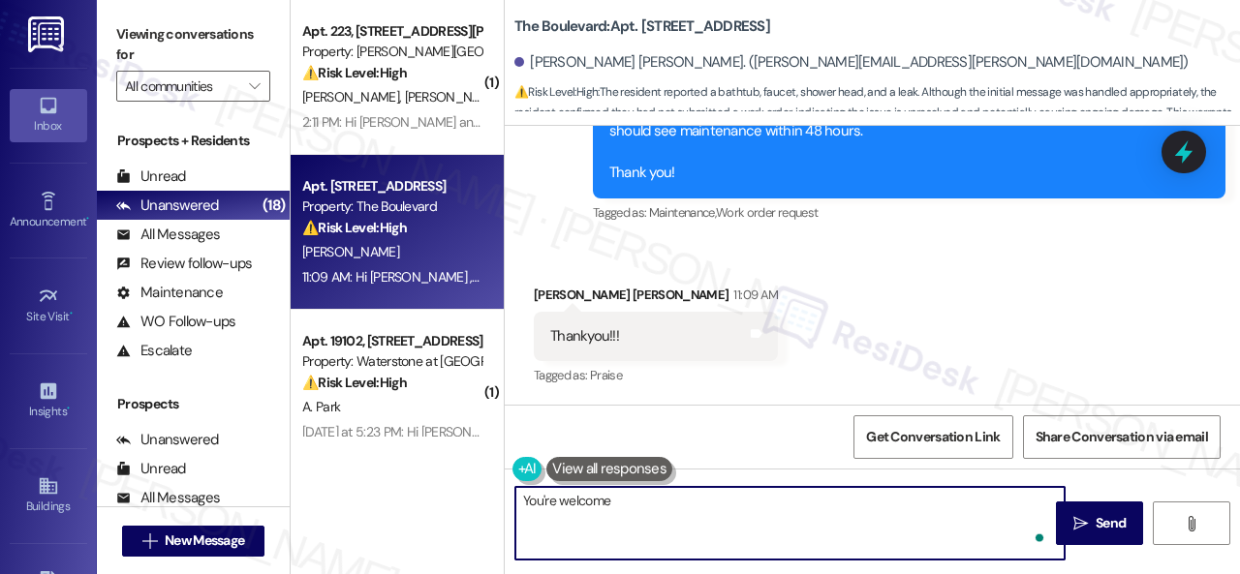
type textarea "You're welcome!"
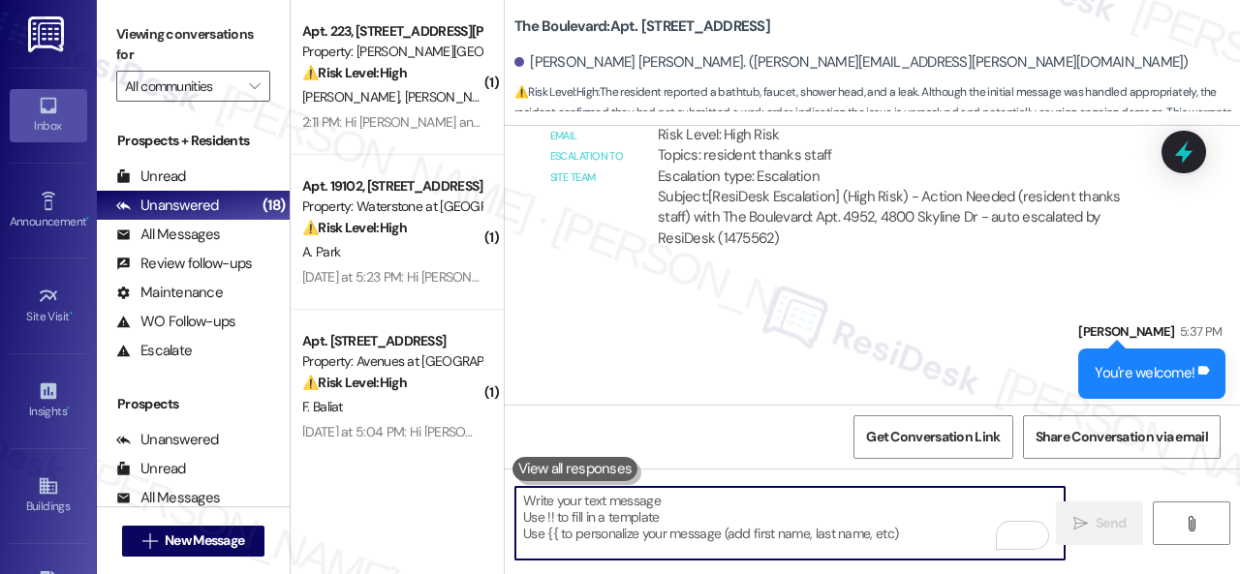
scroll to position [2439, 0]
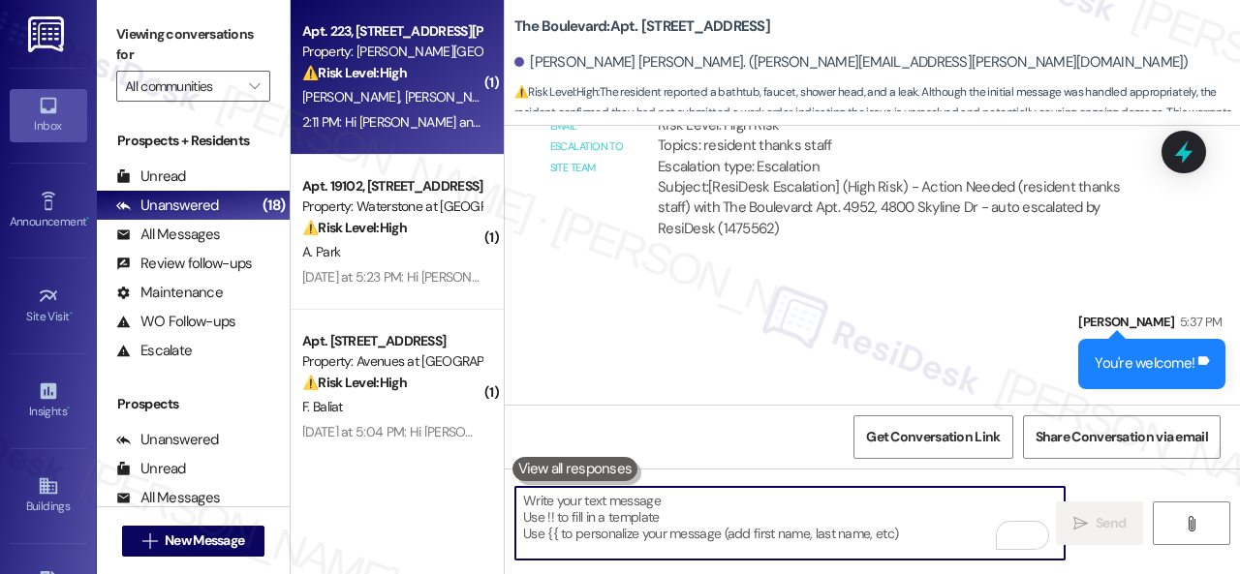
click at [452, 108] on div "J. Sayers C. Sayers" at bounding box center [391, 97] width 183 height 24
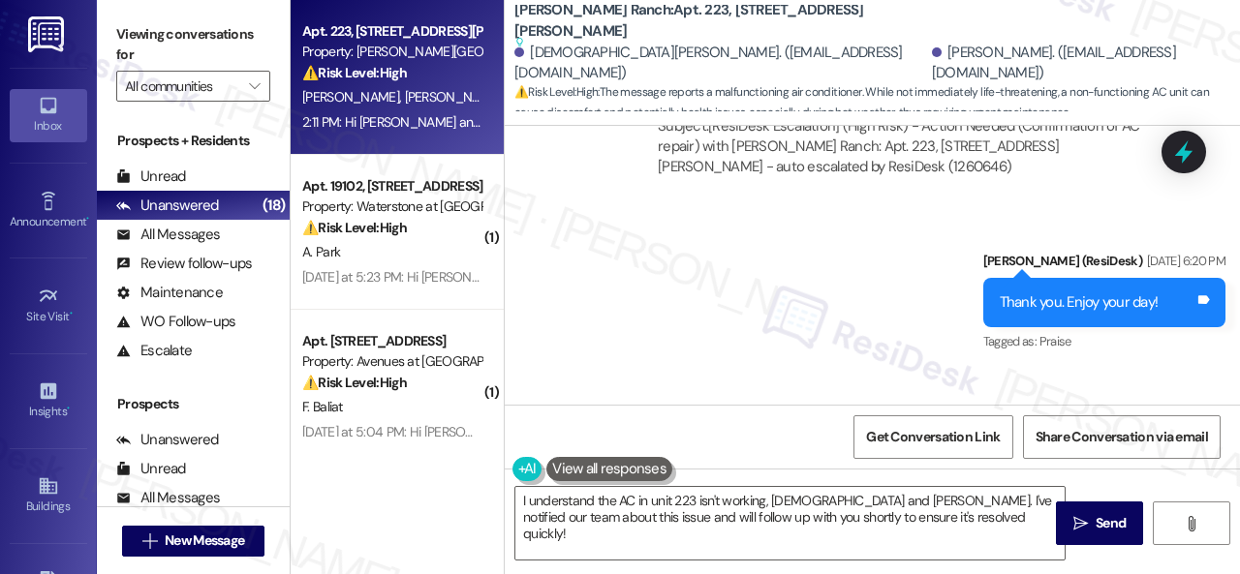
scroll to position [4125, 0]
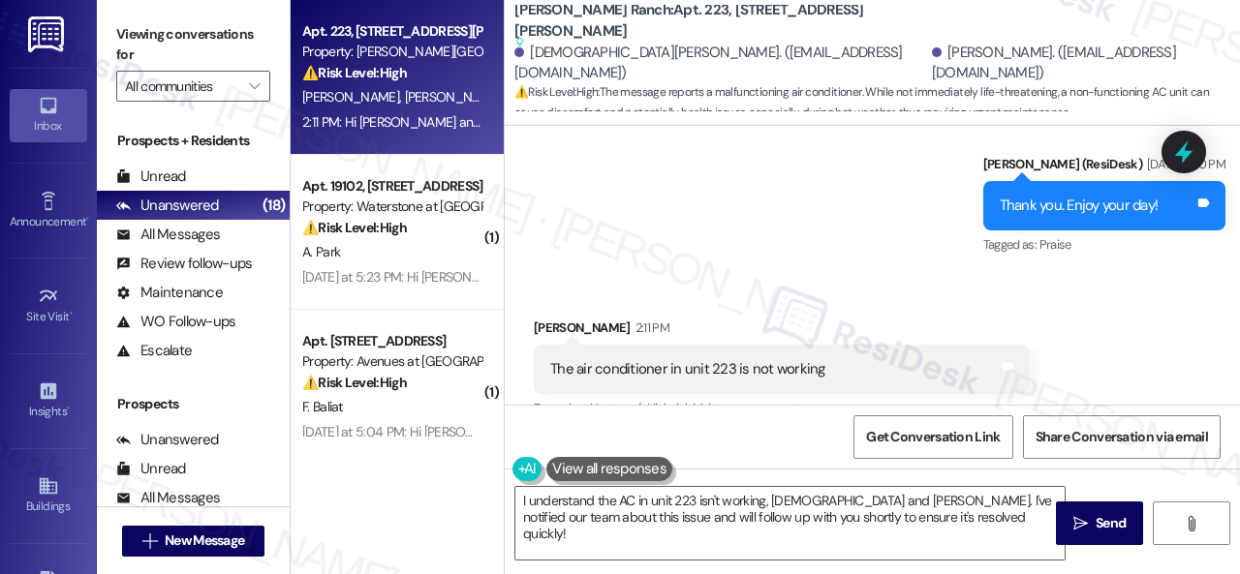
drag, startPoint x: 894, startPoint y: 170, endPoint x: 858, endPoint y: 218, distance: 59.5
click at [894, 170] on div "Sent via SMS Sarah (ResiDesk) Aug 13, 2025 at 6:20 PM Thank you. Enjoy your day…" at bounding box center [872, 192] width 735 height 164
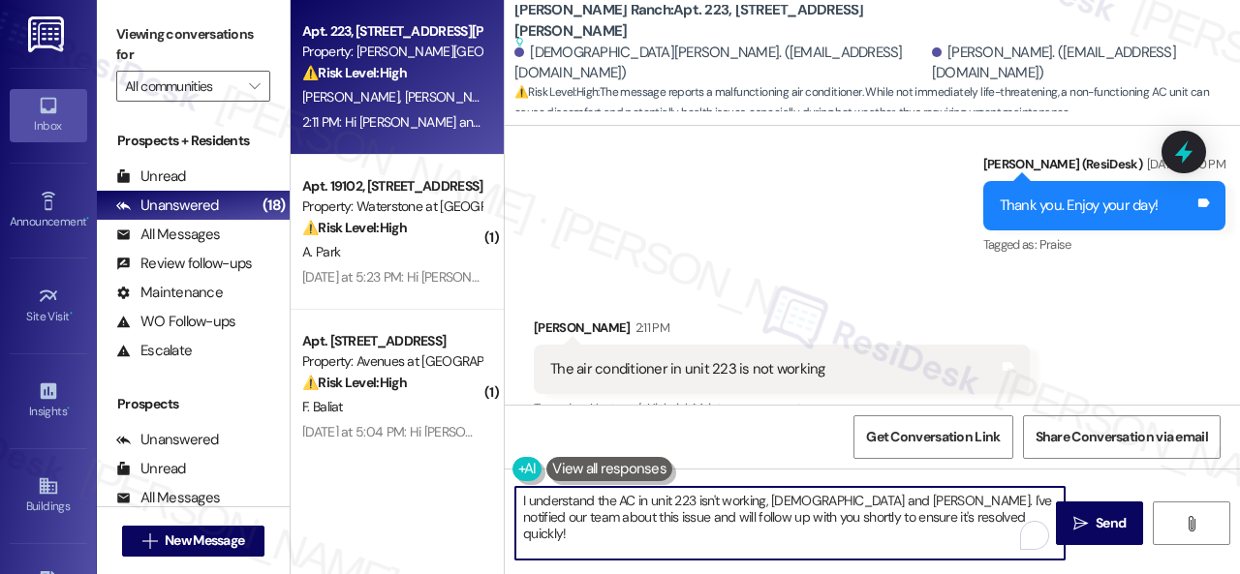
drag, startPoint x: 950, startPoint y: 519, endPoint x: 486, endPoint y: 440, distance: 470.7
click at [378, 444] on div "Apt. 223, 4101 S Custer Rd Property: Craig Ranch ⚠️ Risk Level: High The messag…" at bounding box center [765, 287] width 949 height 574
paste textarea "Hello {{first_name}}! I'm sorry to hear about the AC issue. We apologize for an…"
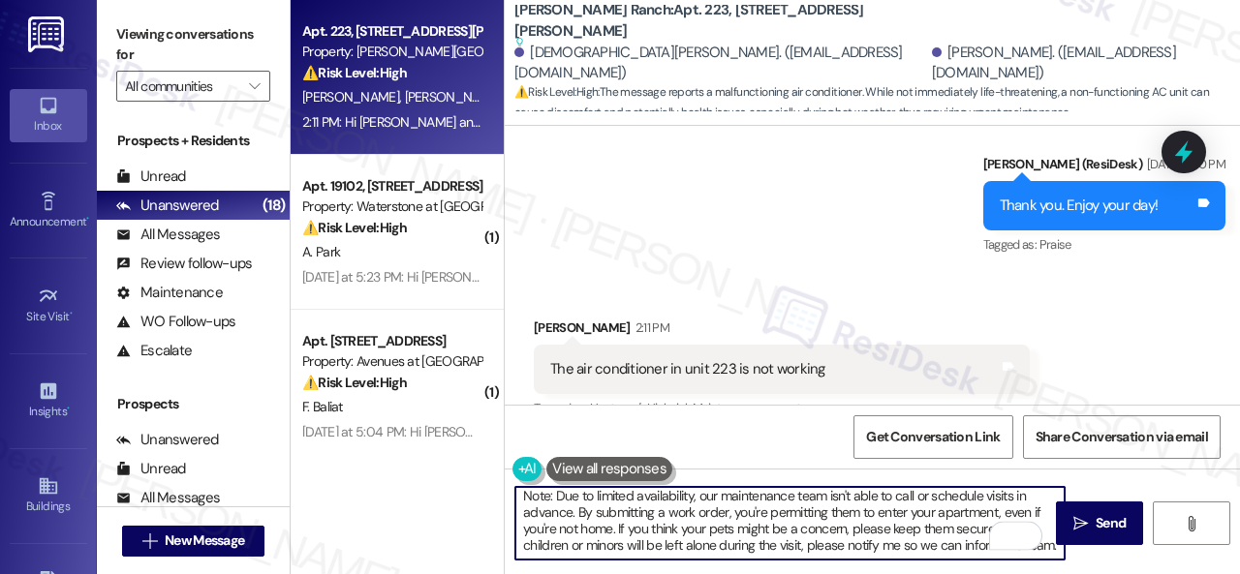
scroll to position [0, 0]
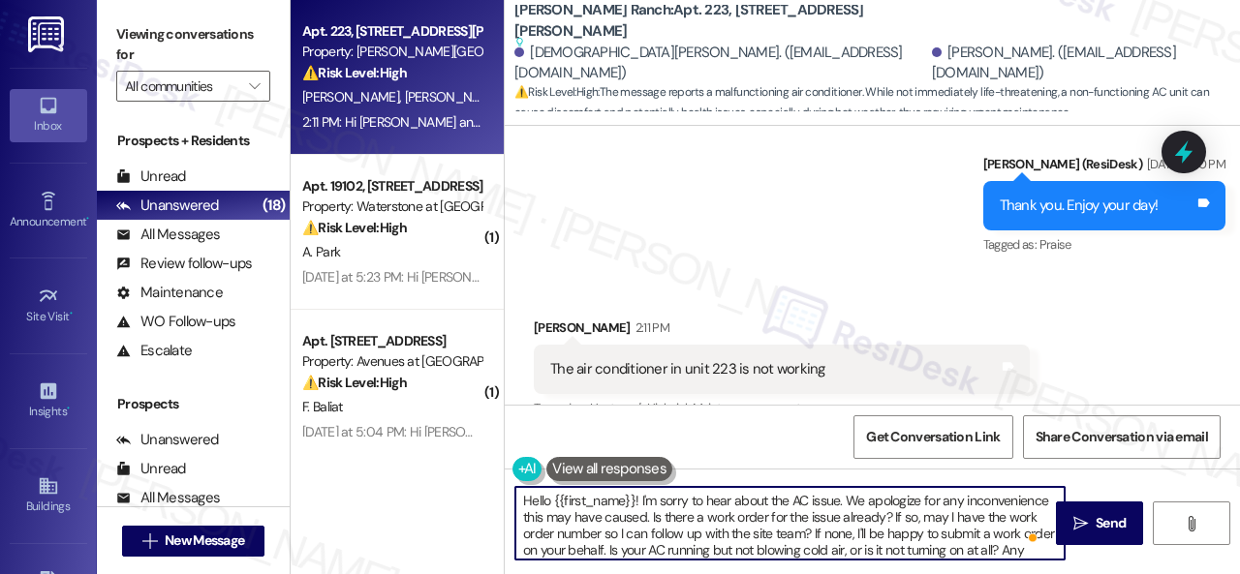
drag, startPoint x: 554, startPoint y: 495, endPoint x: 633, endPoint y: 501, distance: 79.6
click at [633, 501] on textarea "Hello {{first_name}}! I'm sorry to hear about the AC issue. We apologize for an…" at bounding box center [789, 523] width 549 height 73
type textarea "Hello Janis! I'm sorry to hear about the AC issue. We apologize for any inconve…"
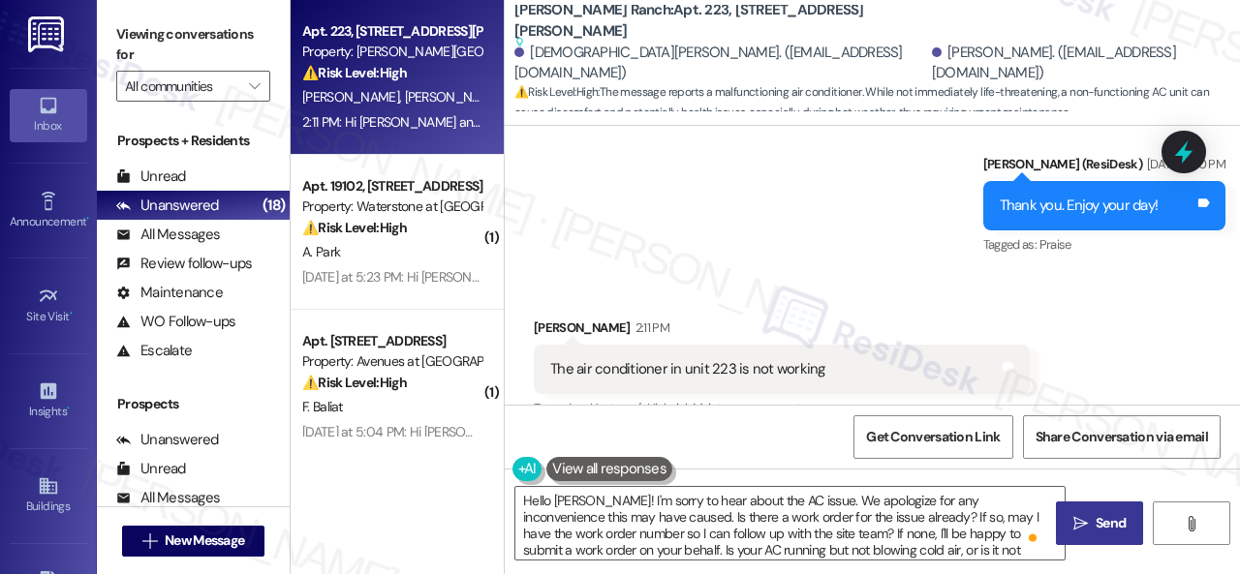
drag, startPoint x: 1077, startPoint y: 529, endPoint x: 1104, endPoint y: 502, distance: 38.4
click at [1082, 529] on span " Send" at bounding box center [1099, 523] width 61 height 20
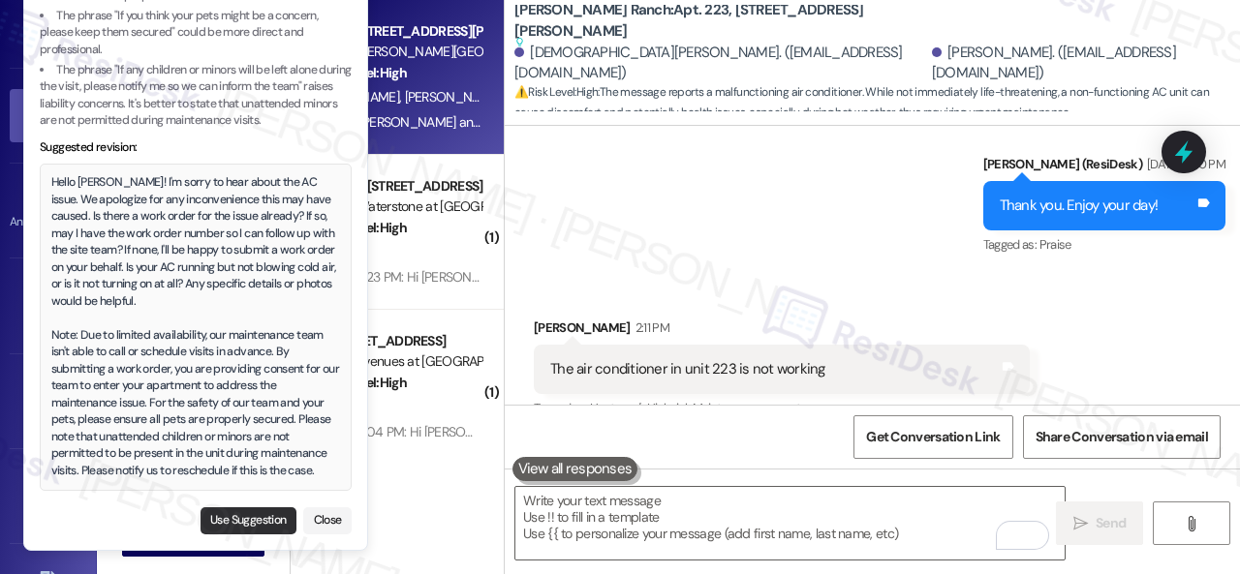
click at [252, 512] on button "Use Suggestion" at bounding box center [249, 521] width 96 height 27
type textarea "Hello Janis! I'm sorry to hear about the AC issue. We apologize for any inconve…"
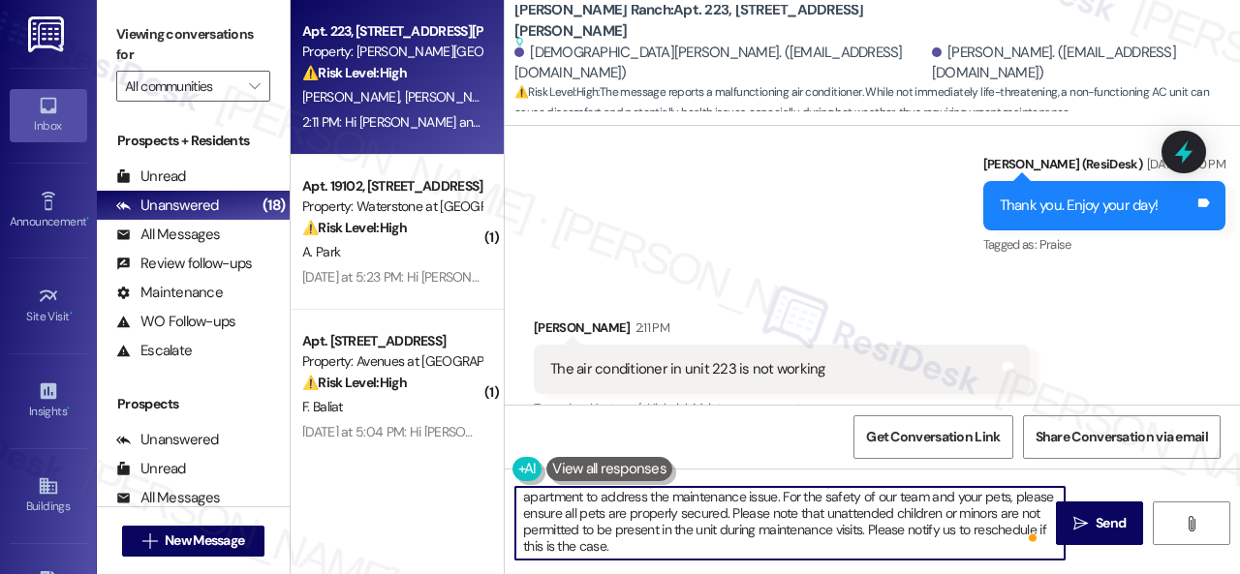
scroll to position [6, 0]
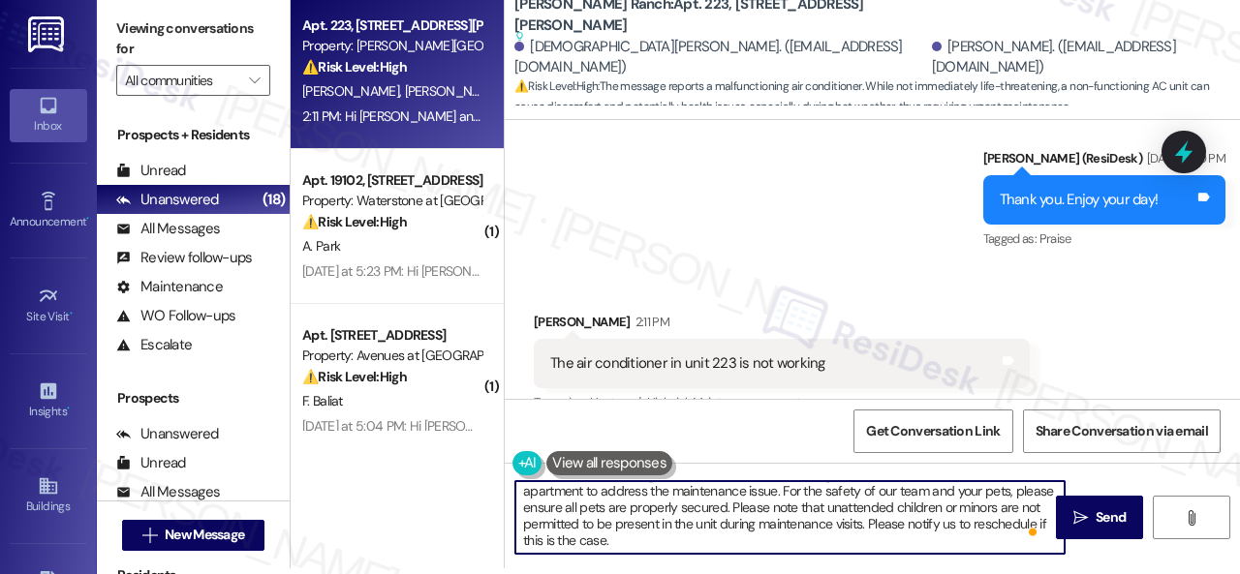
drag, startPoint x: 517, startPoint y: 497, endPoint x: 890, endPoint y: 612, distance: 390.3
click at [890, 573] on html "Inbox Go to Inbox Announcement • Send A Text Announcement Site Visit • Go to Si…" at bounding box center [620, 287] width 1240 height 574
click at [880, 558] on div "Hello Janis! I'm sorry to hear about the AC issue. We apologize for any inconve…" at bounding box center [872, 535] width 735 height 145
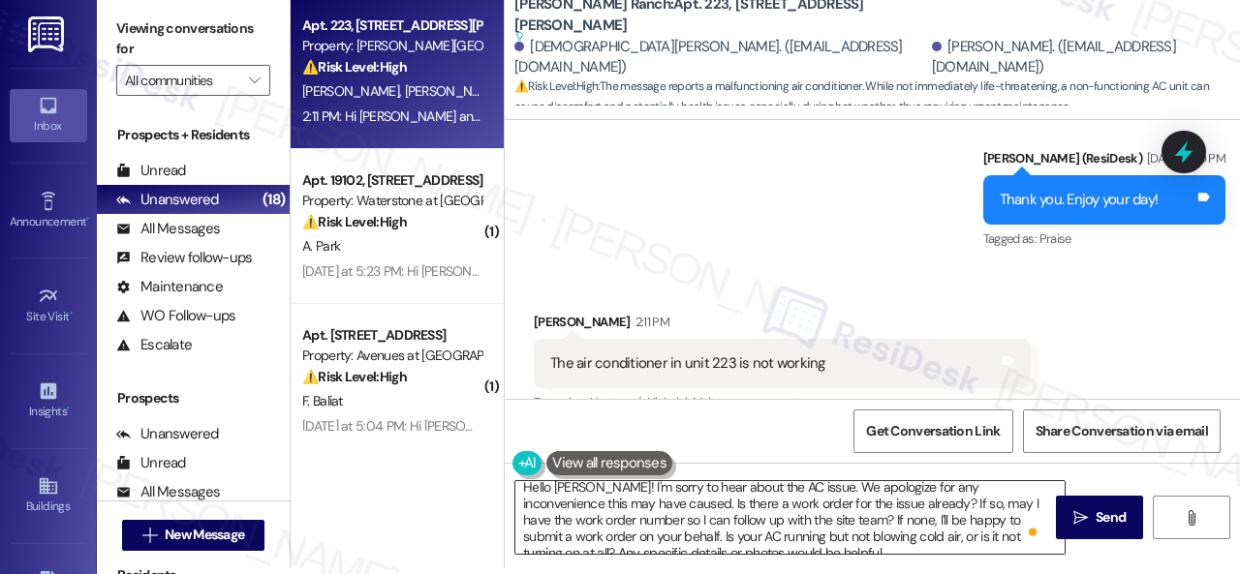
scroll to position [0, 0]
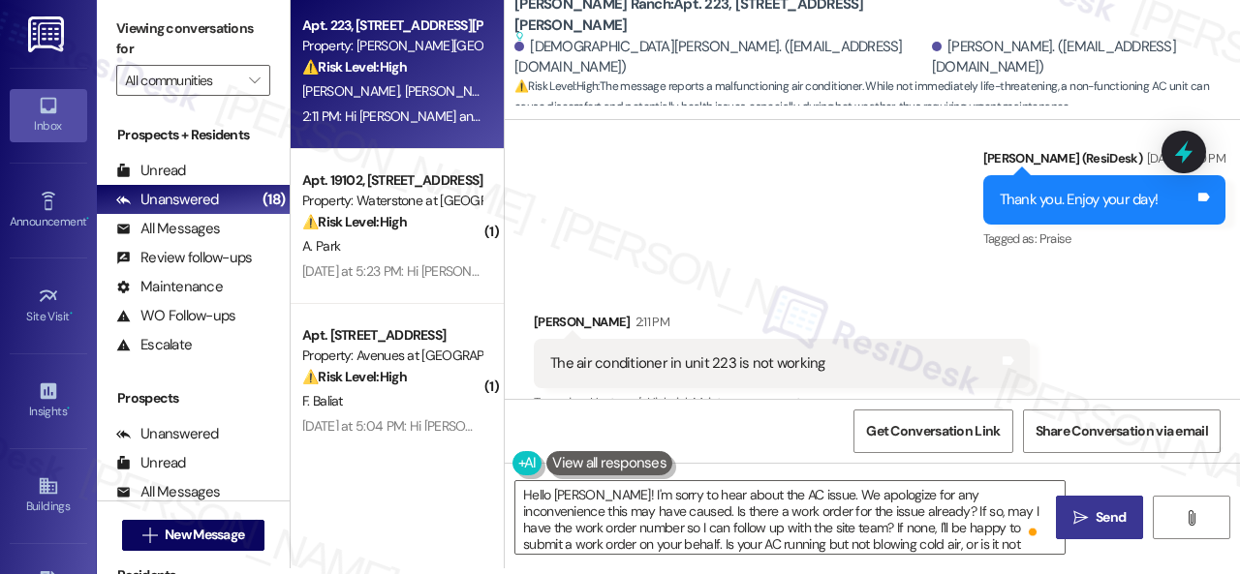
click at [1082, 521] on span " Send" at bounding box center [1099, 518] width 61 height 20
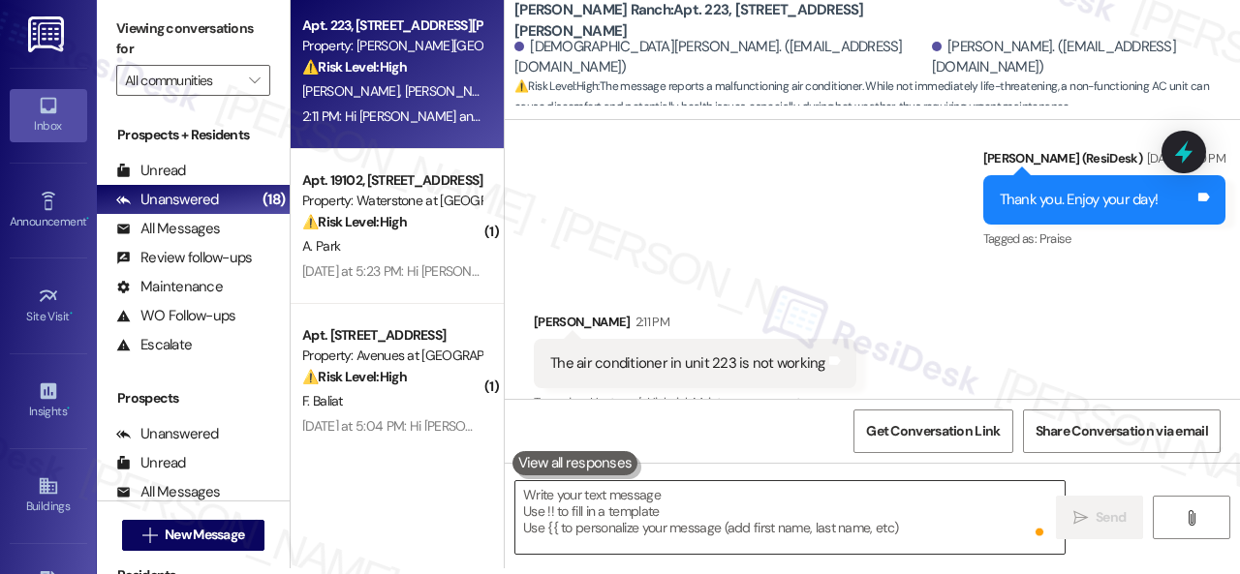
scroll to position [4137, 0]
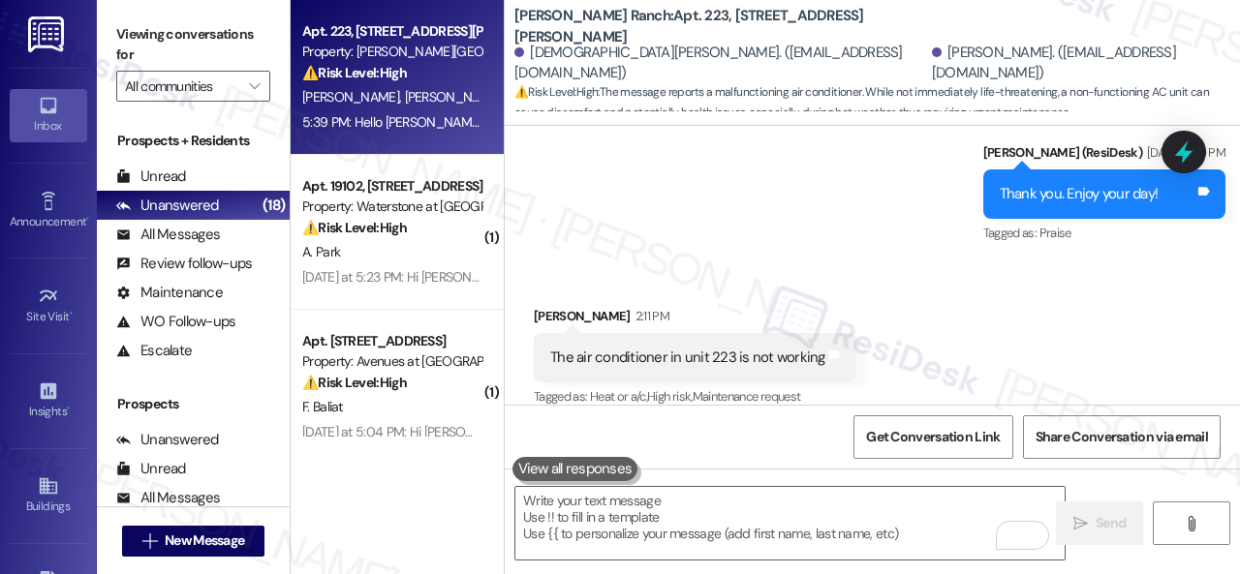
click at [913, 222] on div "Sent via SMS Sarah (ResiDesk) Aug 13, 2025 at 6:20 PM Thank you. Enjoy your day…" at bounding box center [872, 181] width 735 height 164
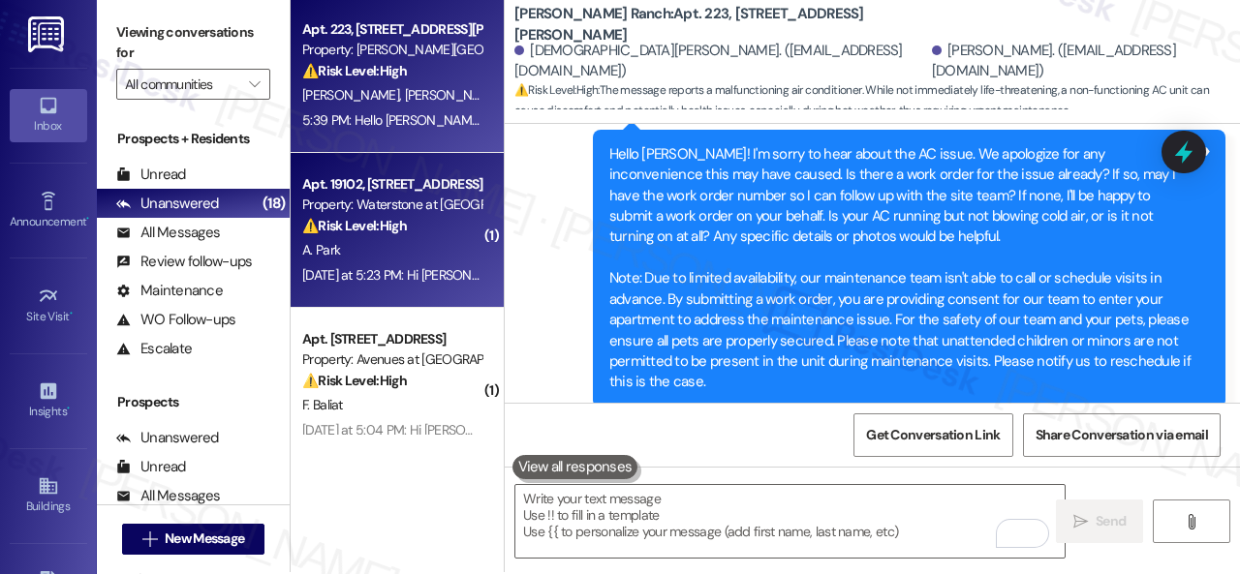
scroll to position [0, 0]
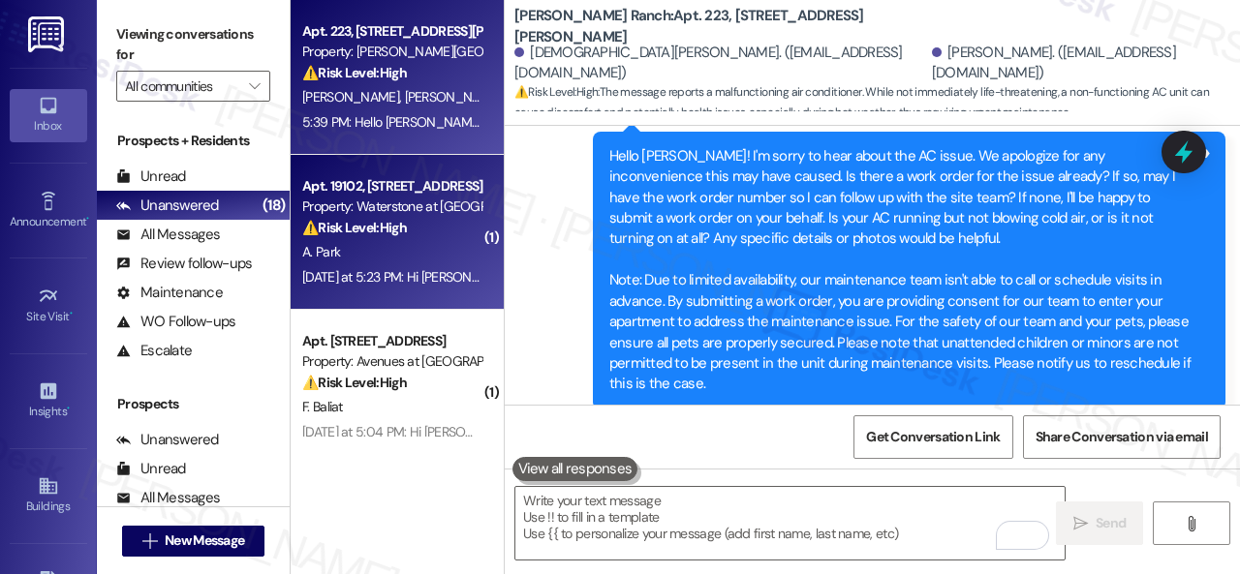
click at [415, 272] on div "Yesterday at 5:23 PM: Hi Amy , thank you for bringing this important matter to …" at bounding box center [973, 276] width 1342 height 17
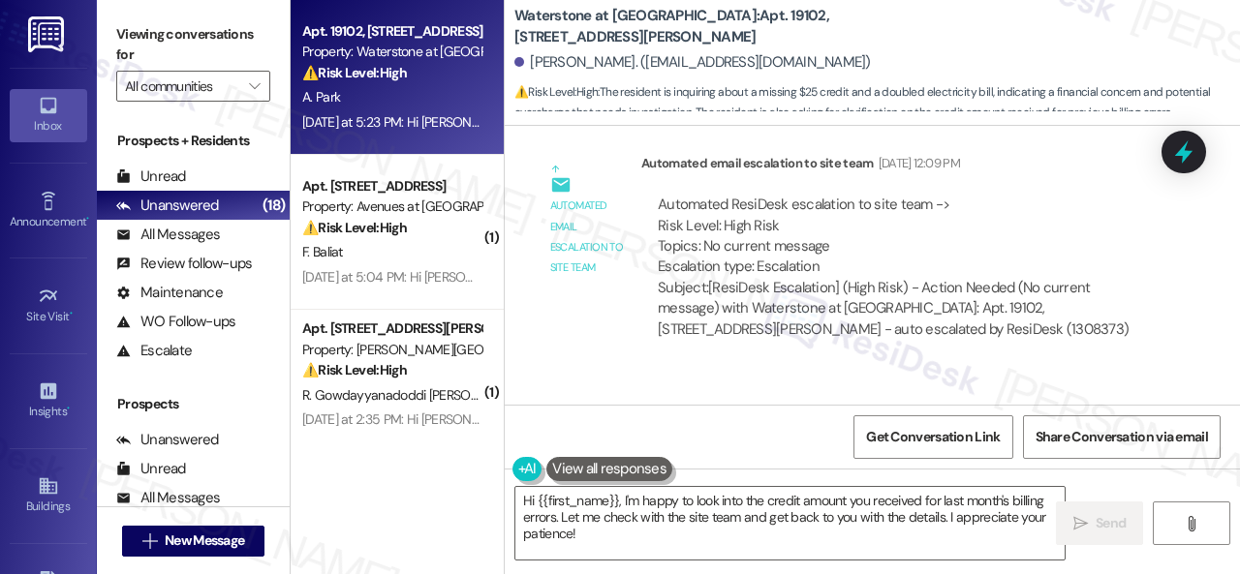
scroll to position [44091, 0]
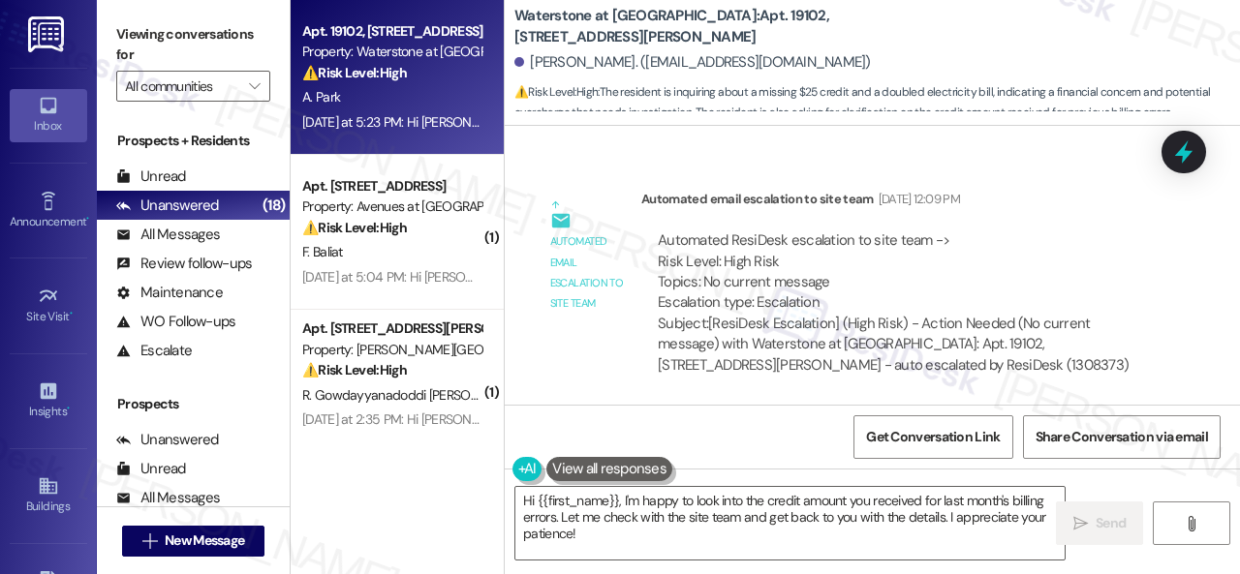
click at [1002, 400] on div "Lease started Nov 21, 2024 at 7:00 PM Survey, sent via SMS Residesk Automated S…" at bounding box center [872, 265] width 735 height 279
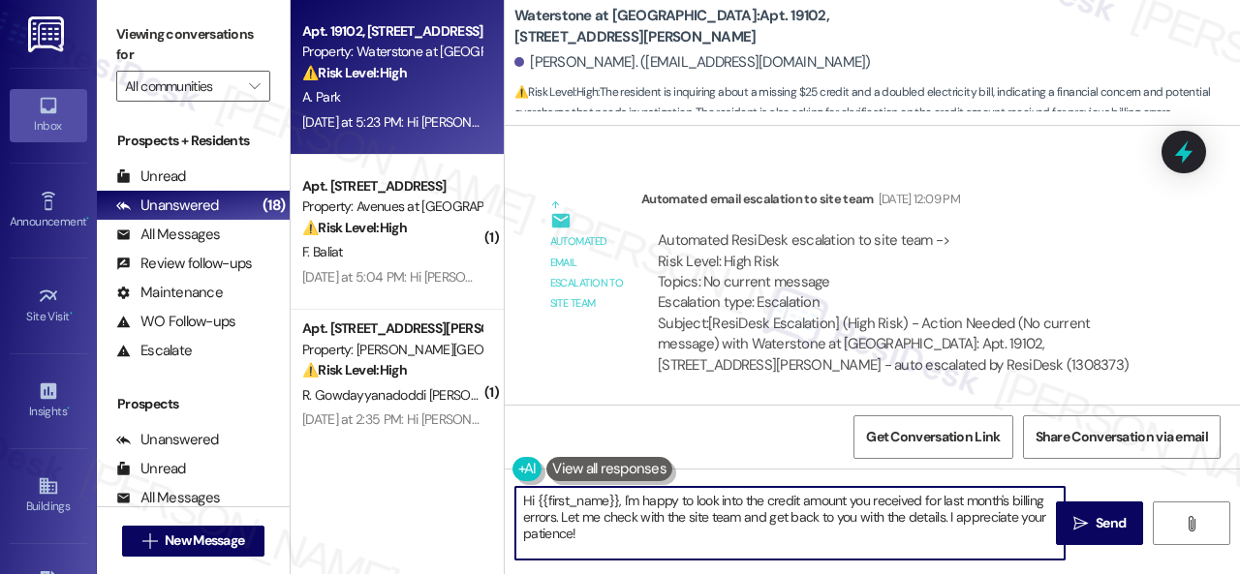
drag, startPoint x: 602, startPoint y: 544, endPoint x: 673, endPoint y: 468, distance: 104.2
click at [446, 466] on div "Apt. 19102, 6855 S Mason Rd Property: Waterstone at Cinco Ranch ⚠️ Risk Level: …" at bounding box center [765, 287] width 949 height 574
paste textarea "I will forward your concern to the site team and get back to you as soon as I r…"
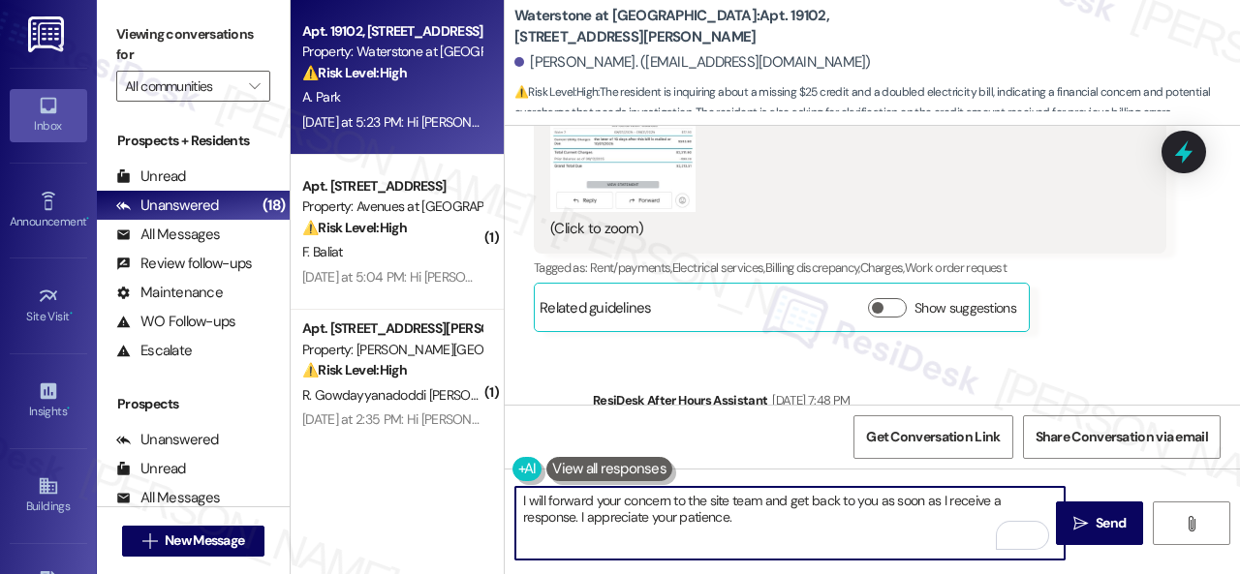
scroll to position [46028, 0]
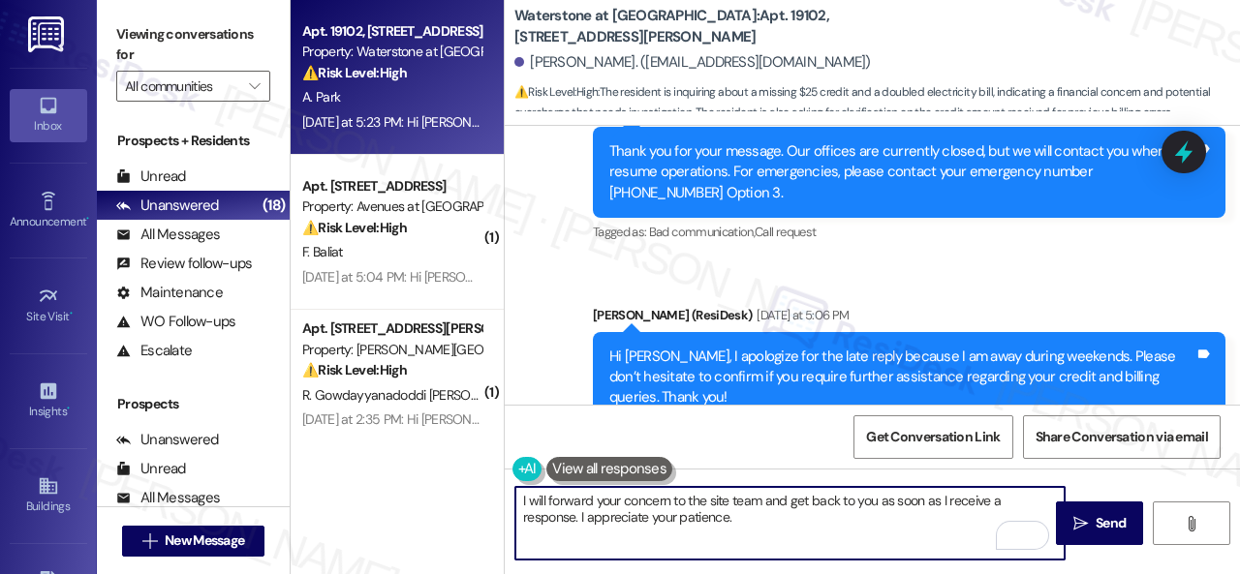
click at [651, 498] on textarea "I will forward your concern to the site team and get back to you as soon as I r…" at bounding box center [789, 523] width 549 height 73
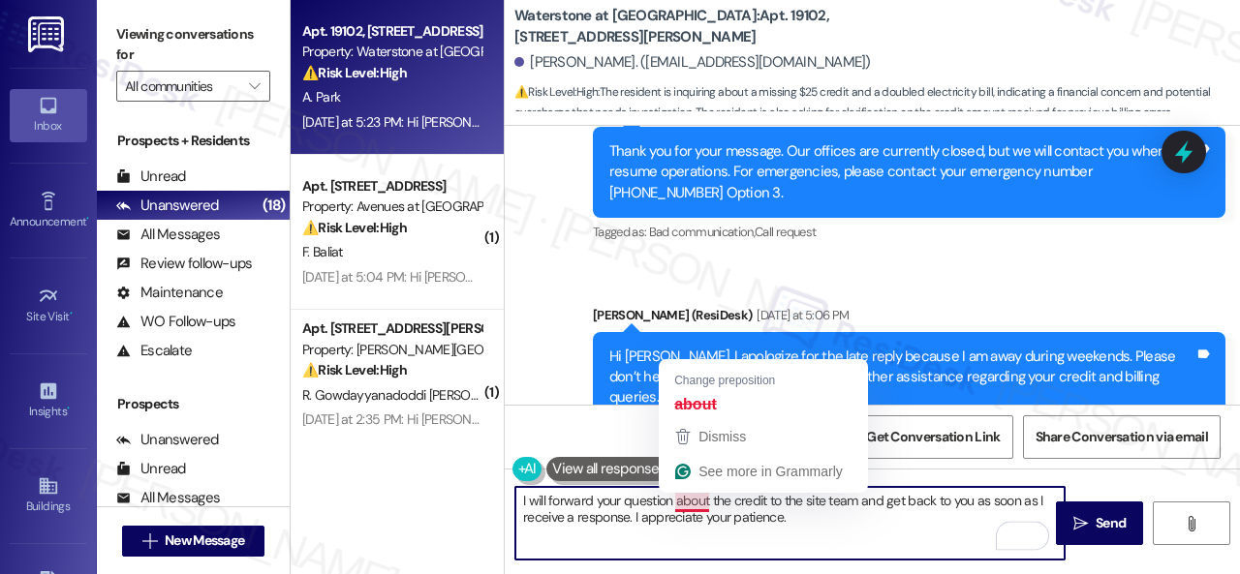
click at [698, 505] on textarea "I will forward your question about the credit to the site team and get back to …" at bounding box center [789, 523] width 549 height 73
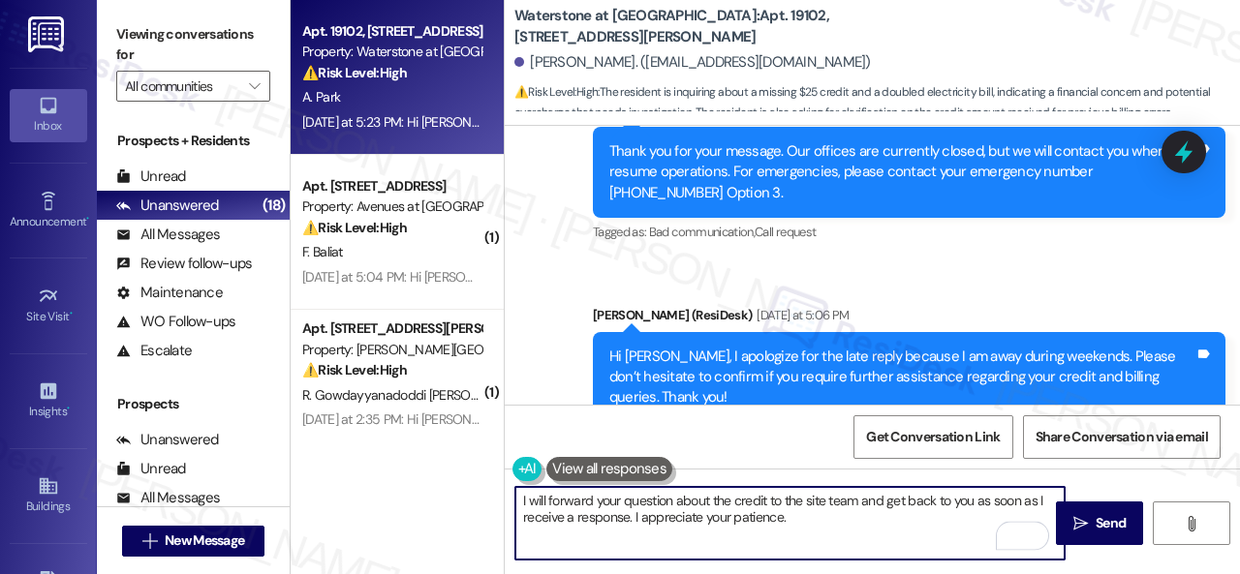
click at [878, 528] on textarea "I will forward your question about the credit to the site team and get back to …" at bounding box center [789, 523] width 549 height 73
type textarea "I will forward your question about the credit to the site team and get back to …"
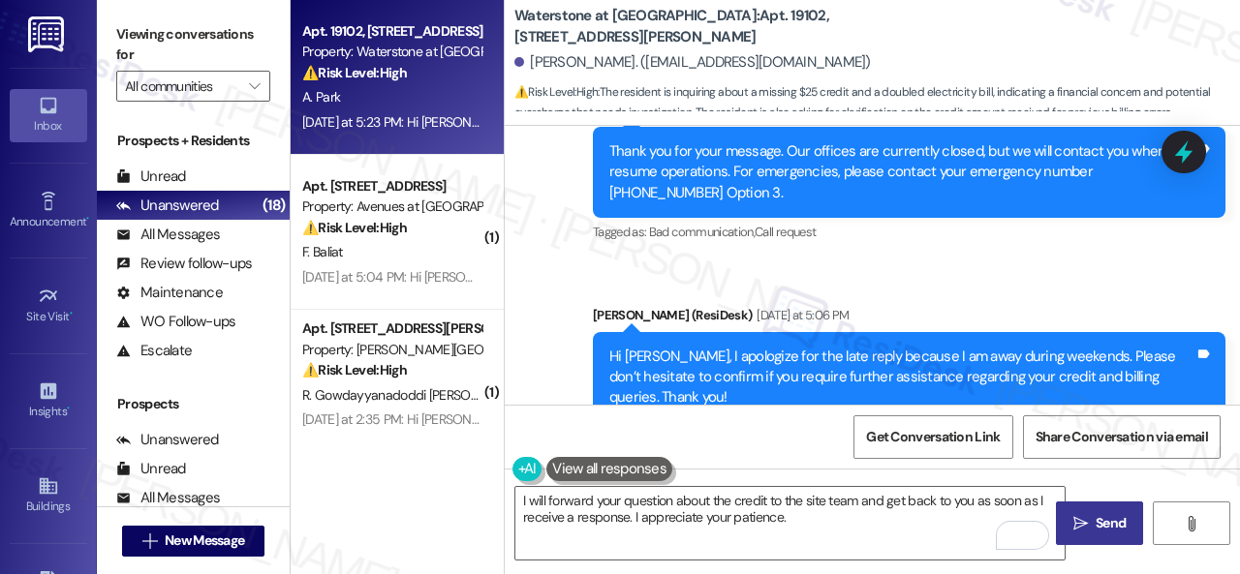
click at [1079, 516] on icon "" at bounding box center [1080, 523] width 15 height 15
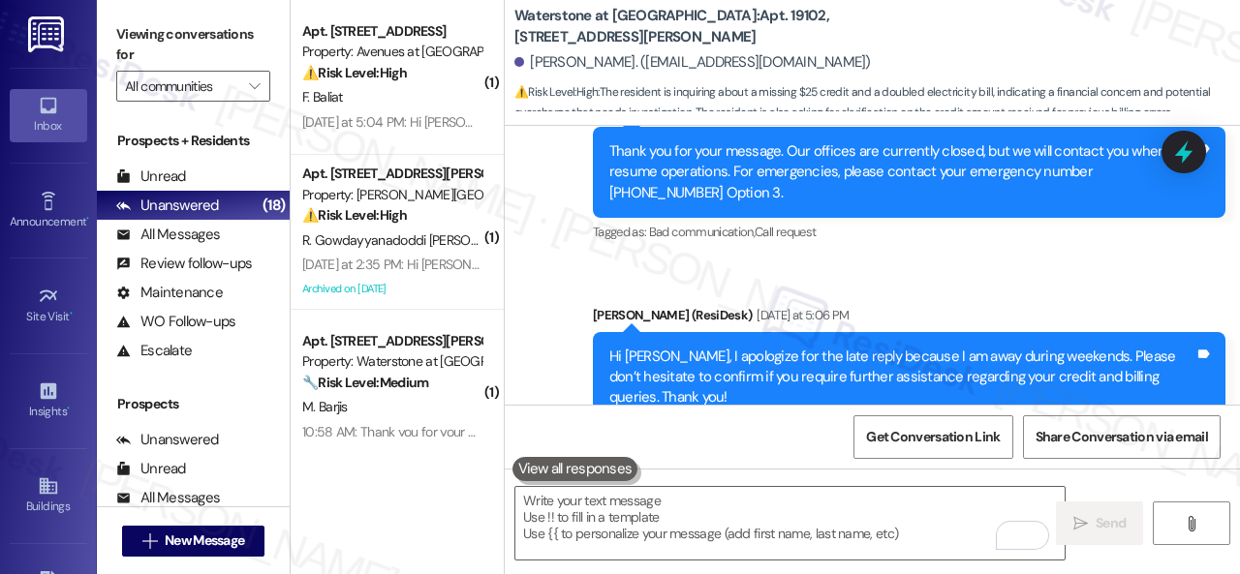
scroll to position [46046, 0]
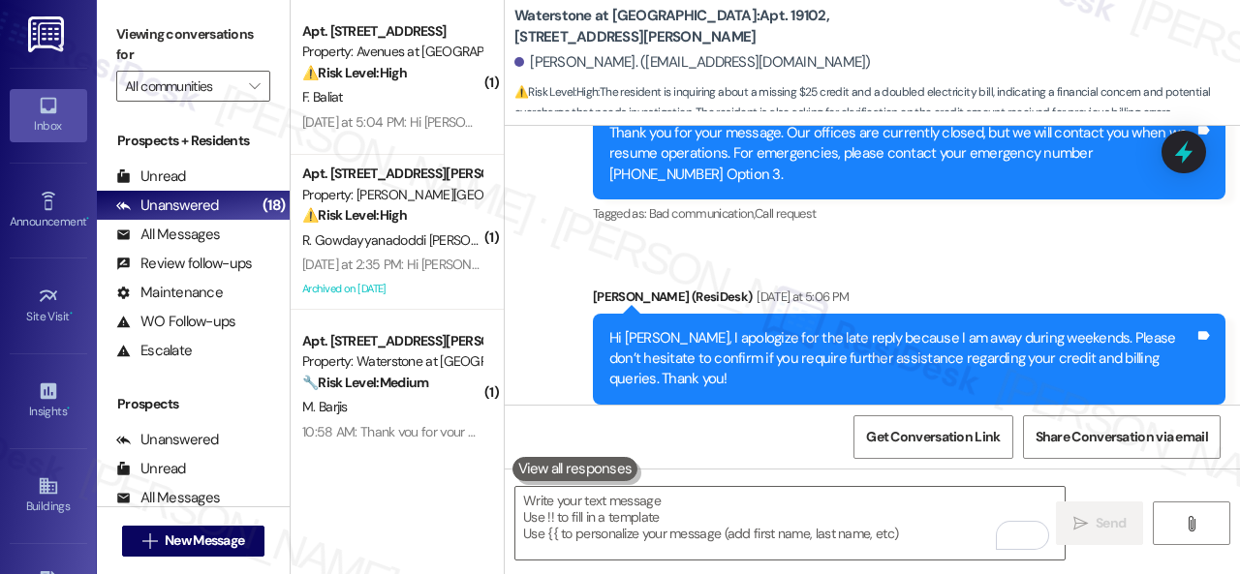
drag, startPoint x: 756, startPoint y: 337, endPoint x: 905, endPoint y: 341, distance: 148.2
click at [905, 553] on div "What was the credit I received for last month's billing errors?" at bounding box center [736, 563] width 372 height 20
copy div "last month's billing errors"
click at [982, 448] on div "Received via SMS Amy Park Question Neutral Yesterday at 5:23 PM What was the cr…" at bounding box center [872, 540] width 735 height 184
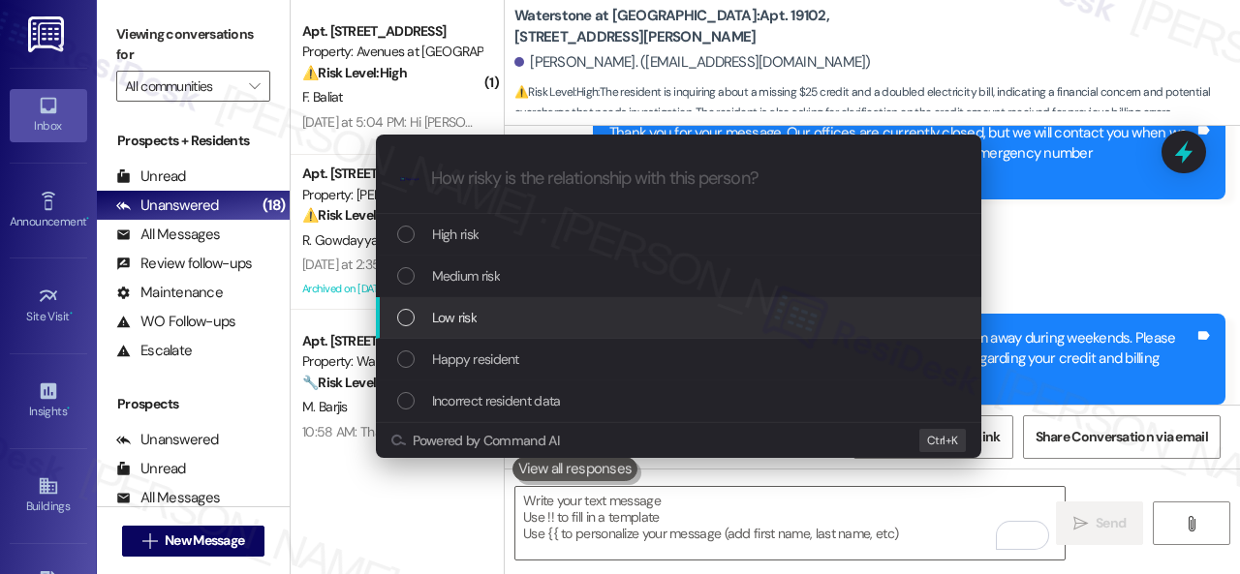
click at [453, 310] on span "Low risk" at bounding box center [454, 317] width 45 height 21
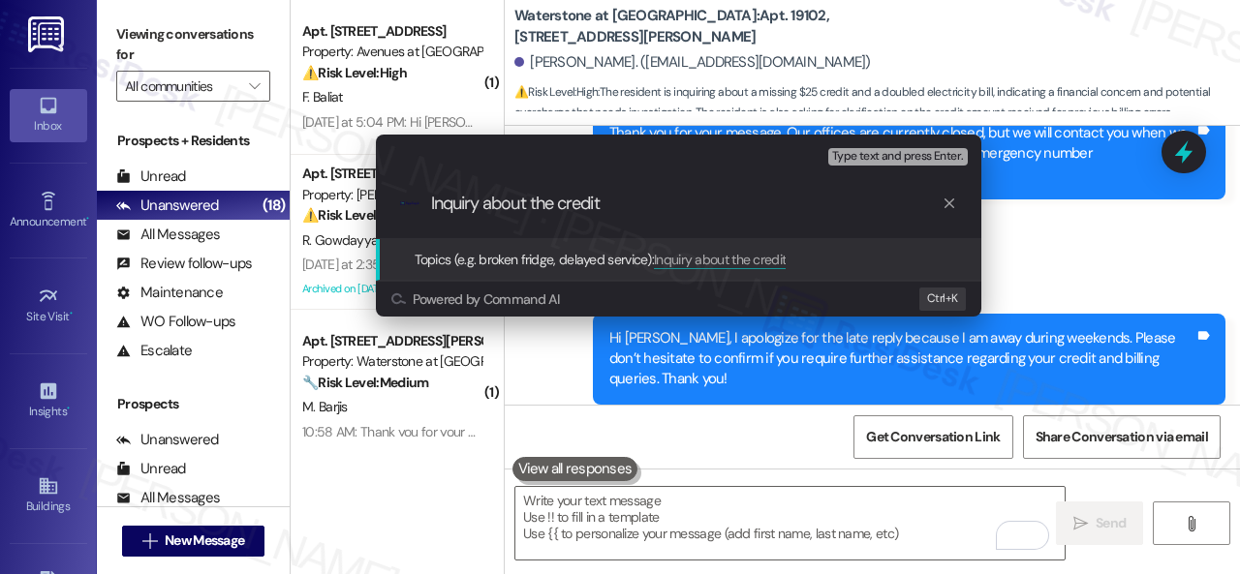
paste input "last month's billing errors"
click at [602, 202] on input "Inquiry about the credit last month's billing errors" at bounding box center [686, 204] width 510 height 20
click at [821, 209] on input "Inquiry about the credit for last month's billing errors" at bounding box center [686, 204] width 510 height 20
type input "Inquiry about the credit for last month's billing errors."
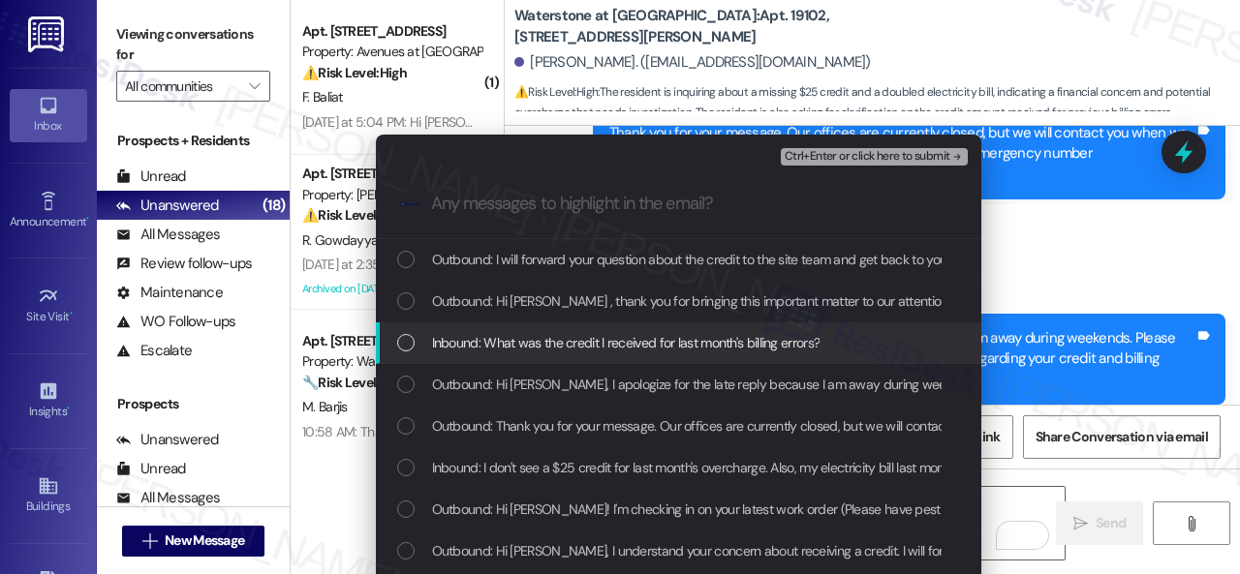
click at [626, 346] on span "Inbound: What was the credit I received for last month's billing errors?" at bounding box center [626, 342] width 388 height 21
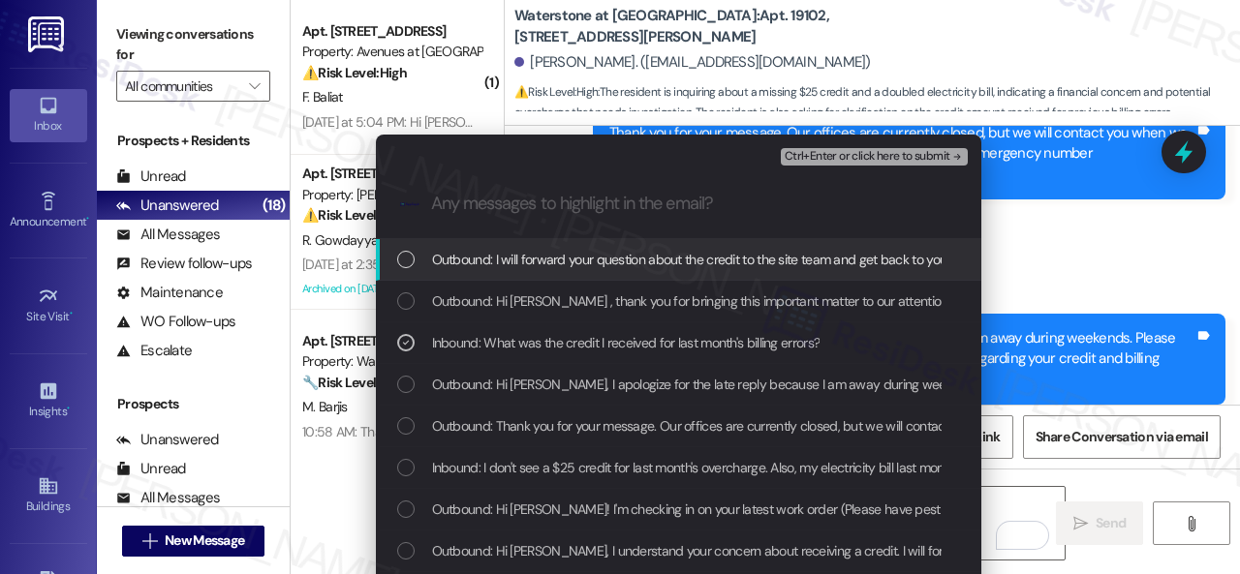
click at [819, 156] on span "Ctrl+Enter or click here to submit" at bounding box center [868, 157] width 166 height 14
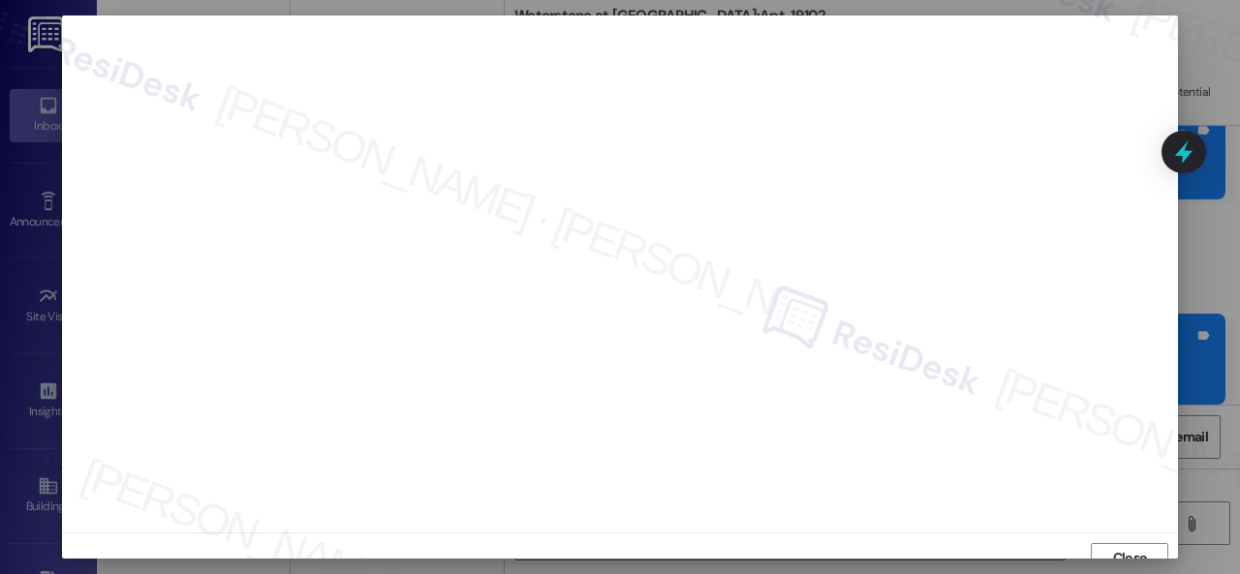
scroll to position [15, 0]
click at [1109, 538] on span "Close" at bounding box center [1130, 544] width 42 height 20
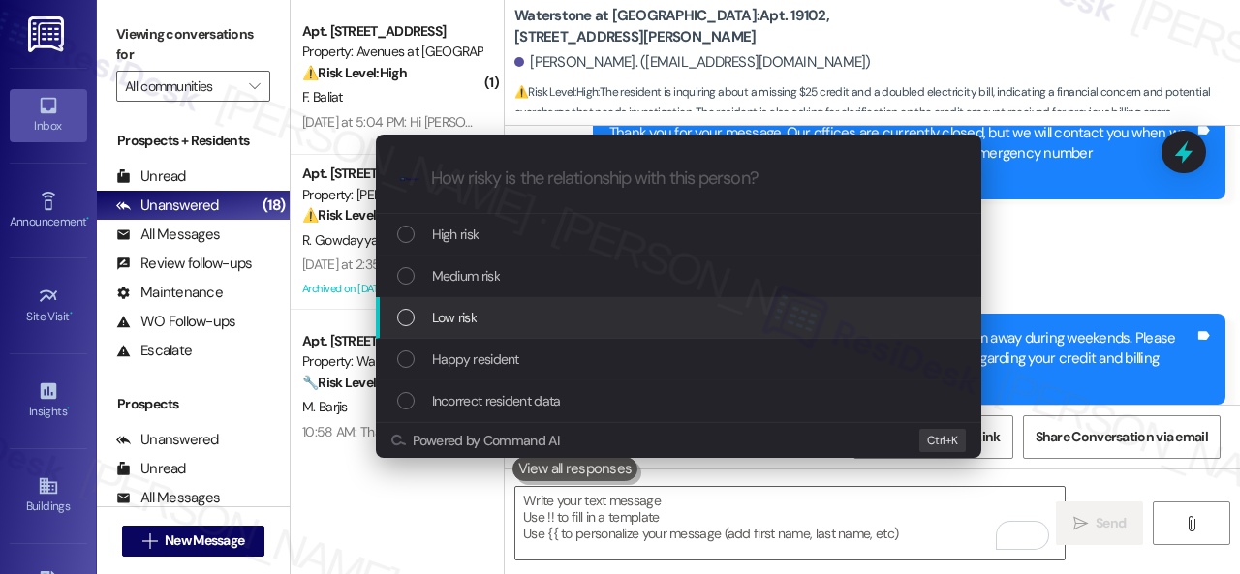
click at [453, 324] on span "Low risk" at bounding box center [454, 317] width 45 height 21
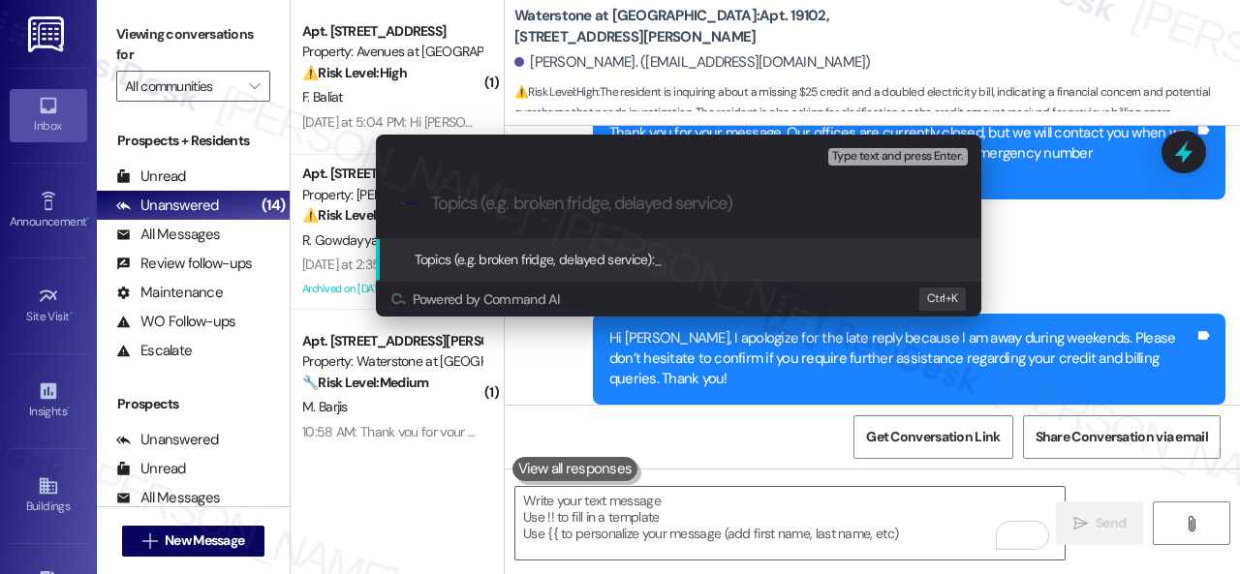
paste input "Inquiry about the credit for last month's billing errors."
type input "Inquiry about the credit for last month's billing errors."
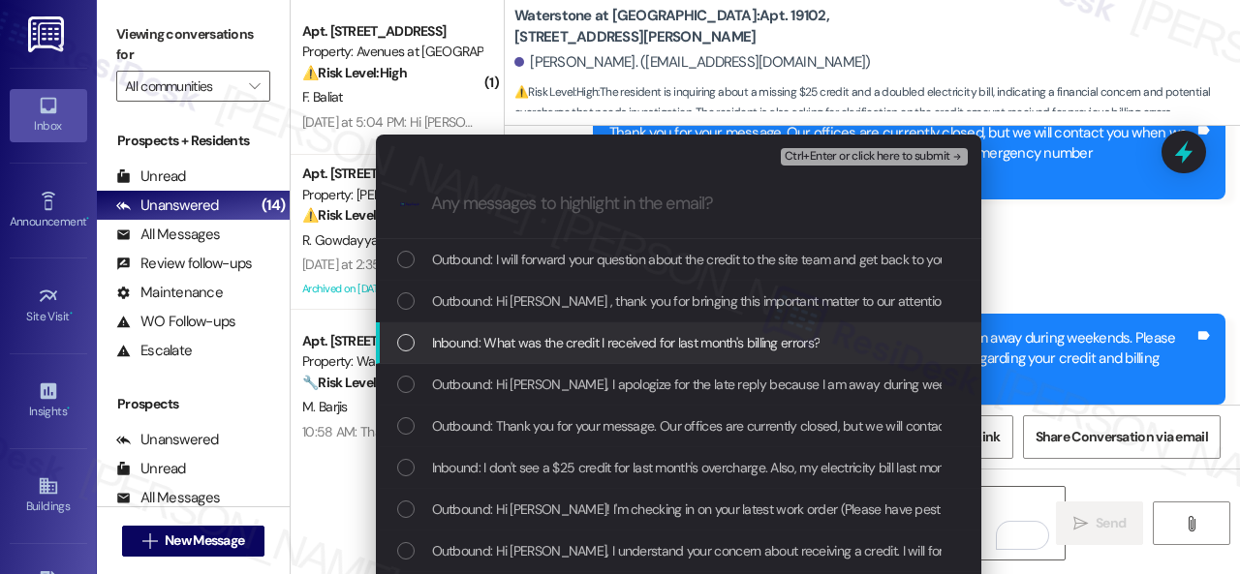
click at [469, 337] on span "Inbound: What was the credit I received for last month's billing errors?" at bounding box center [626, 342] width 388 height 21
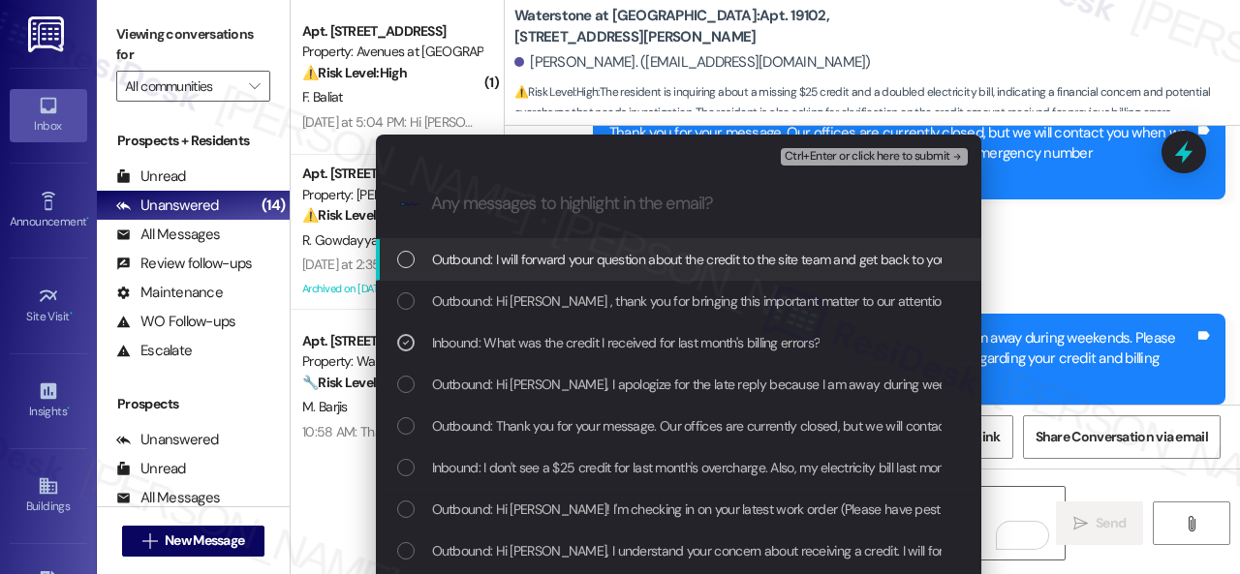
click at [847, 157] on span "Ctrl+Enter or click here to submit" at bounding box center [868, 157] width 166 height 14
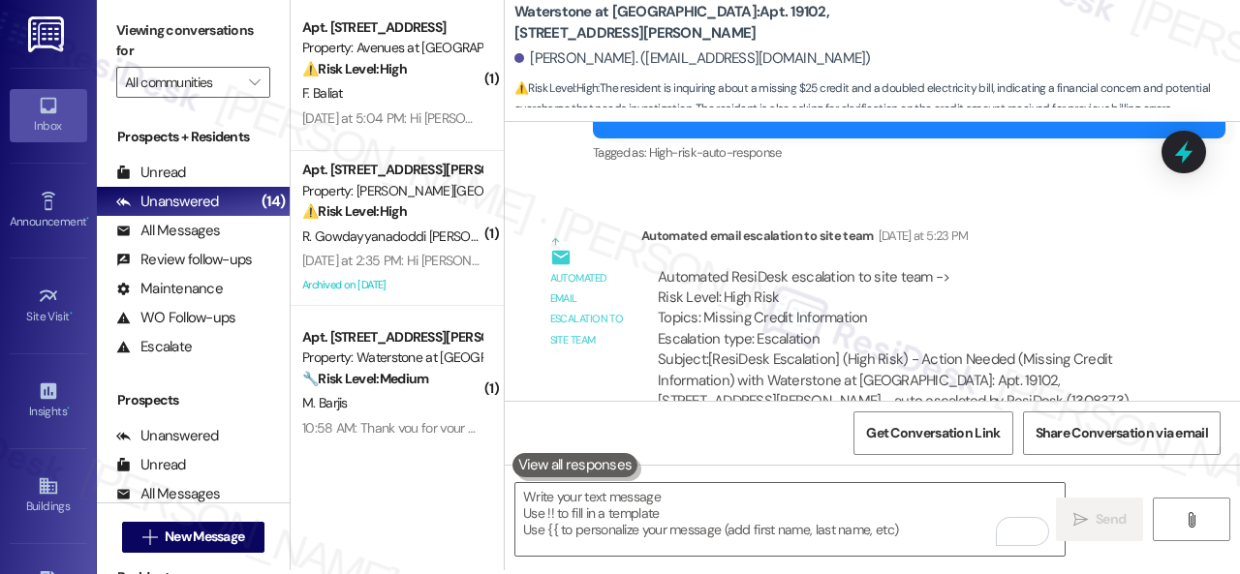
scroll to position [6, 0]
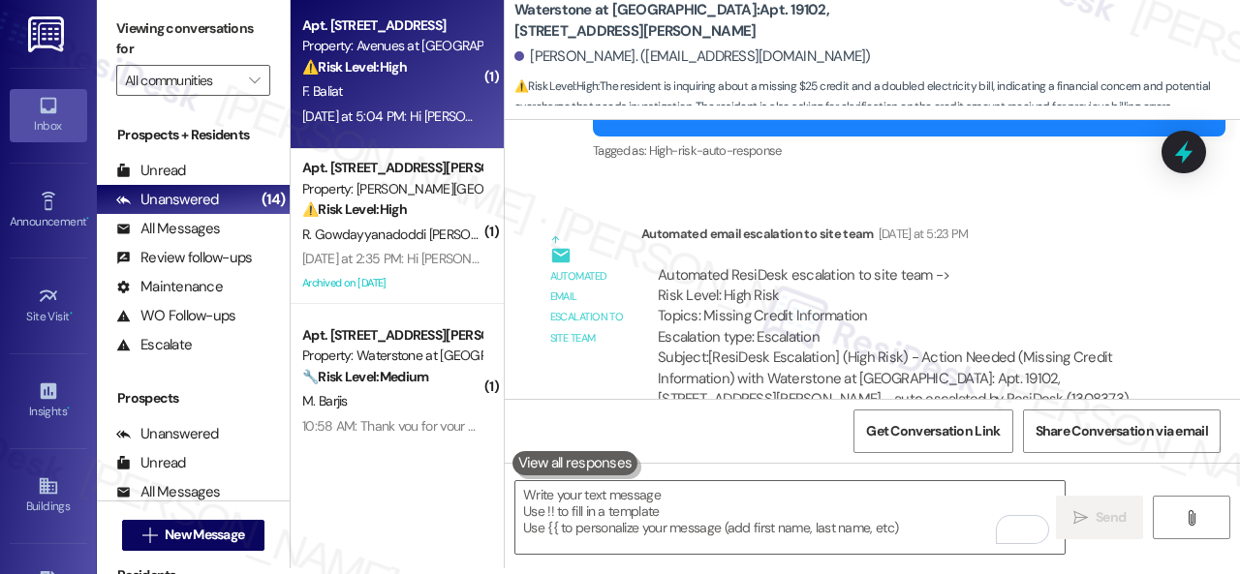
click at [427, 95] on div "F. Baliat" at bounding box center [391, 91] width 183 height 24
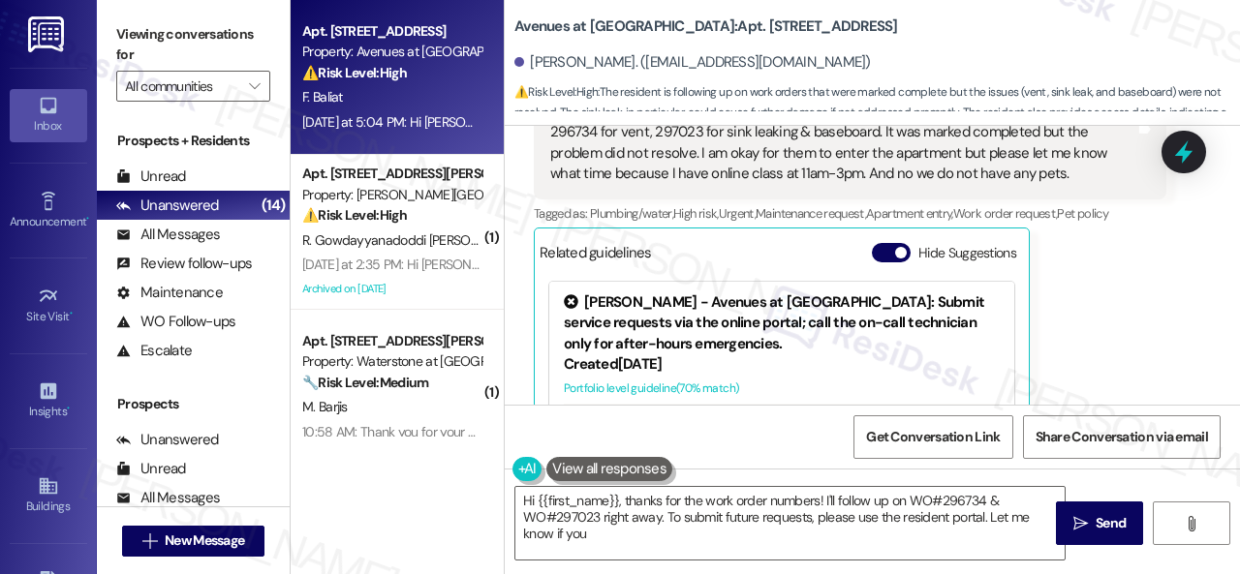
scroll to position [1793, 0]
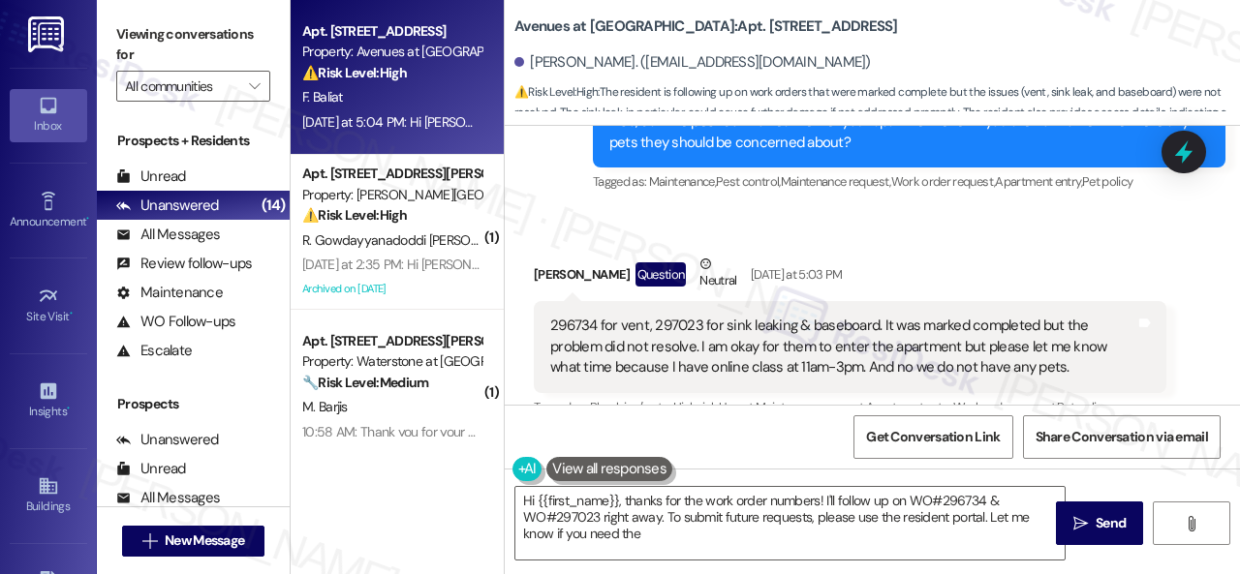
type textarea "Hi {{first_name}}, thanks for the work order numbers! I'll follow up on WO#2967…"
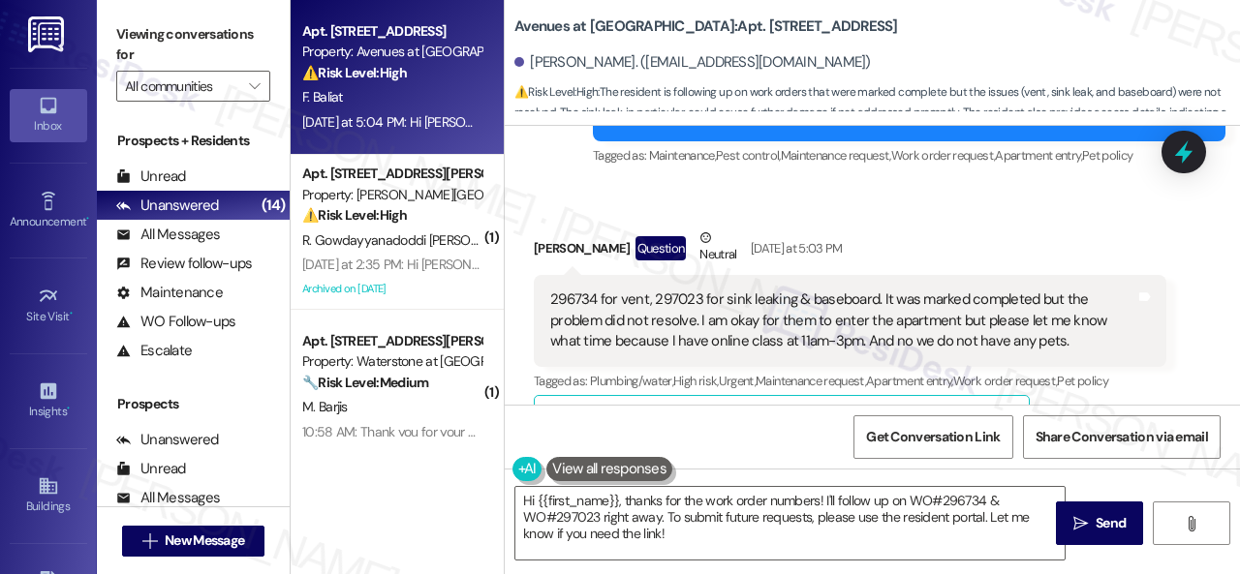
scroll to position [1890, 0]
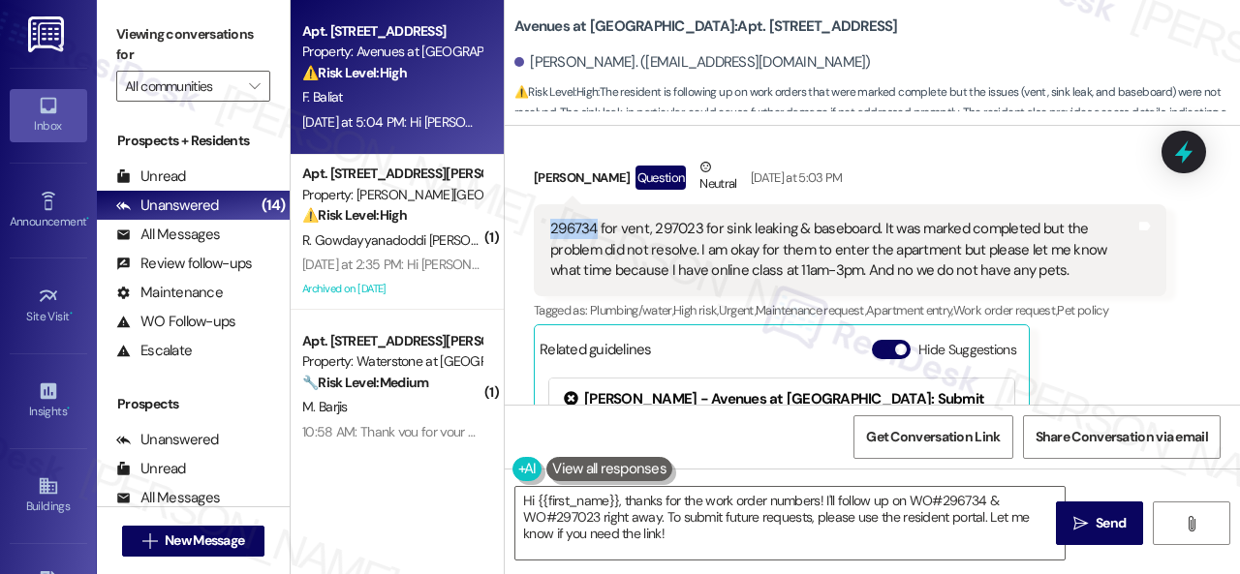
drag, startPoint x: 543, startPoint y: 225, endPoint x: 594, endPoint y: 230, distance: 50.6
click at [594, 230] on div "296734 for vent, 297023 for sink leaking & baseboard. It was marked completed b…" at bounding box center [850, 249] width 633 height 91
copy div "296734"
drag, startPoint x: 654, startPoint y: 228, endPoint x: 696, endPoint y: 228, distance: 42.6
click at [696, 228] on div "296734 for vent, 297023 for sink leaking & baseboard. It was marked completed b…" at bounding box center [842, 250] width 585 height 62
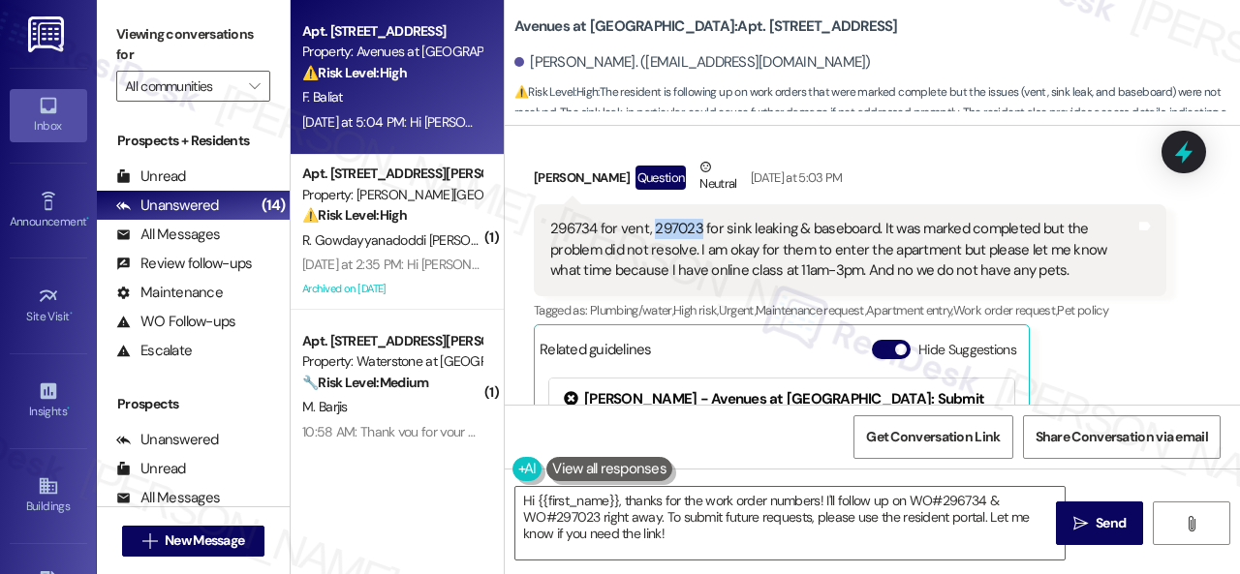
copy div "297023"
click at [948, 173] on div "Franz Jamaica Baliat Question Neutral Yesterday at 5:03 PM" at bounding box center [850, 180] width 633 height 47
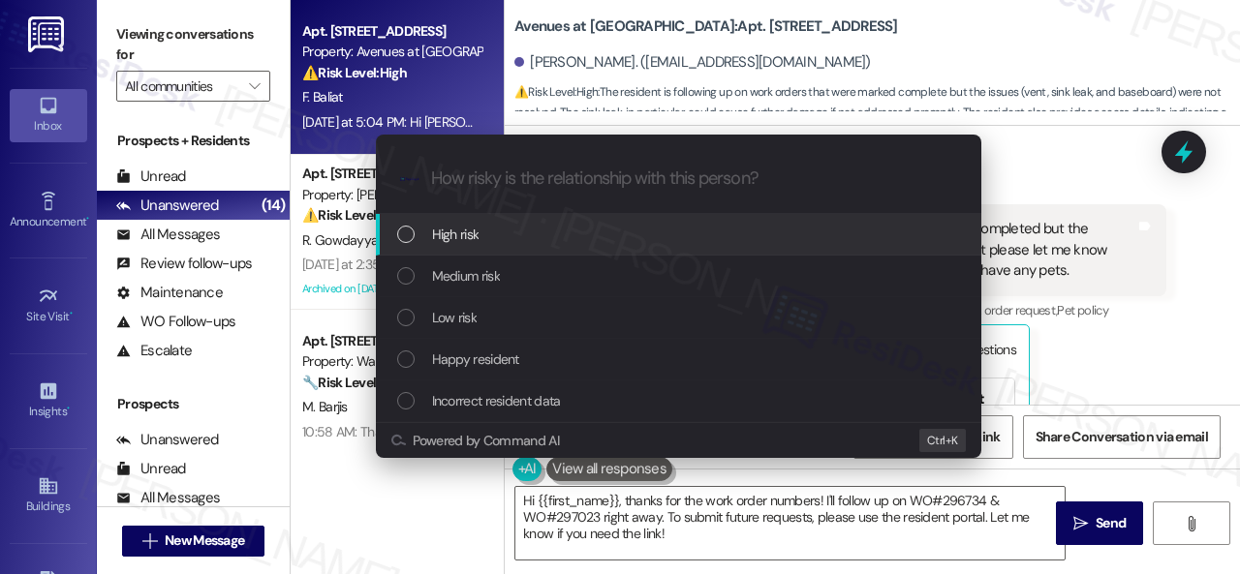
click at [423, 241] on div "High risk" at bounding box center [680, 234] width 567 height 21
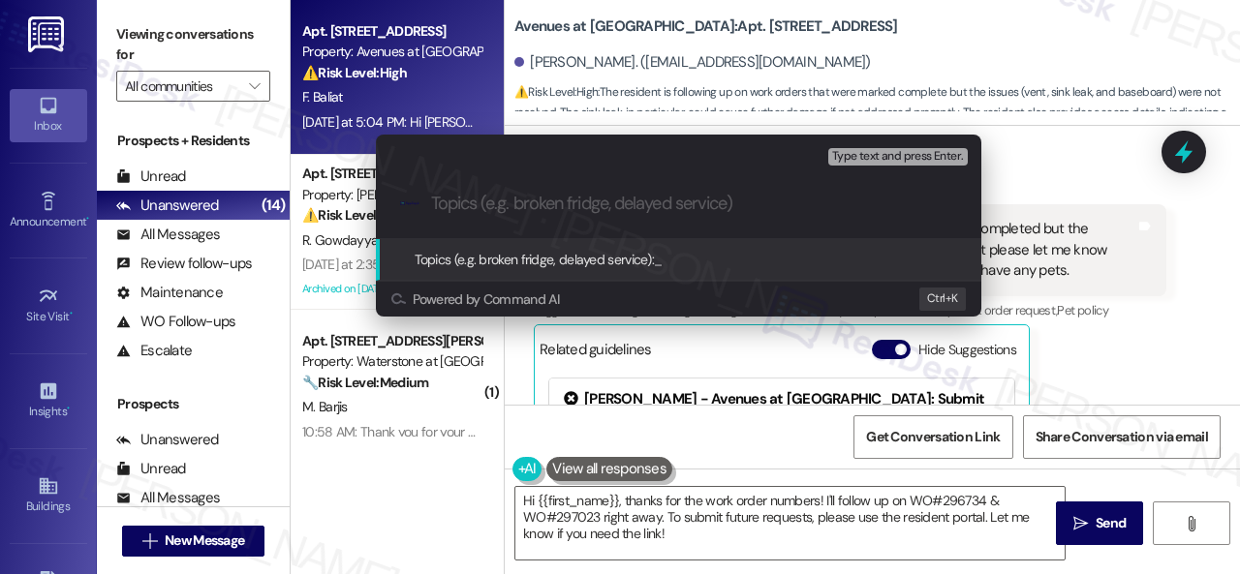
paste input "Follow-up on the closed work orders 296734 & 297023"
type input "Follow-up on the closed work orders 296734 & 297023"
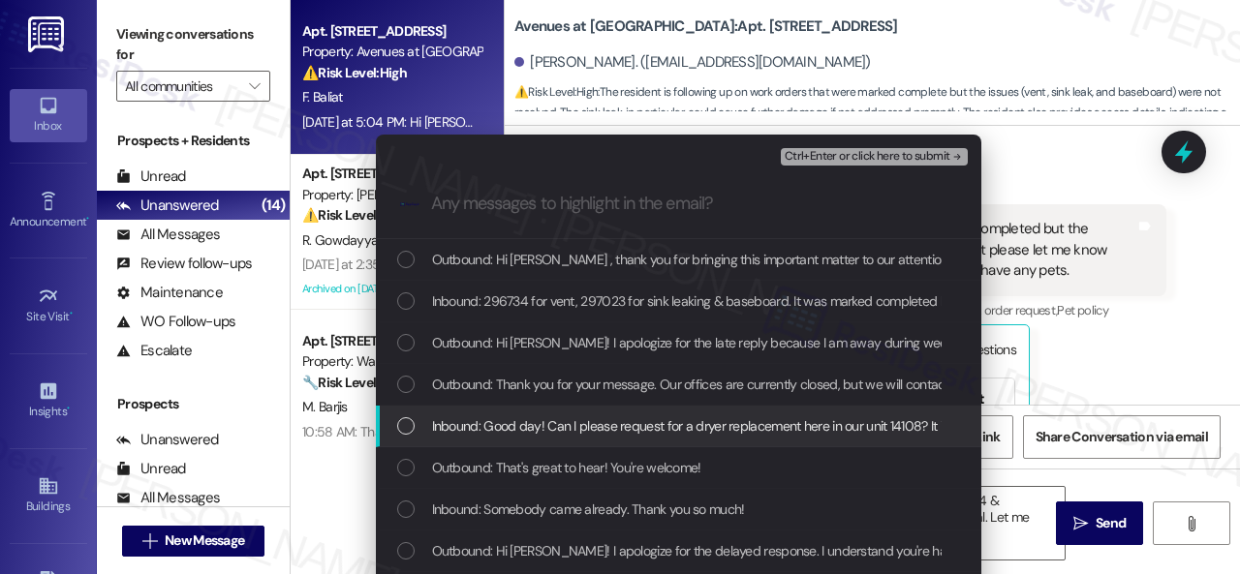
click at [690, 425] on span "Inbound: Good day! Can I please request for a dryer replacement here in our uni…" at bounding box center [1079, 426] width 1294 height 21
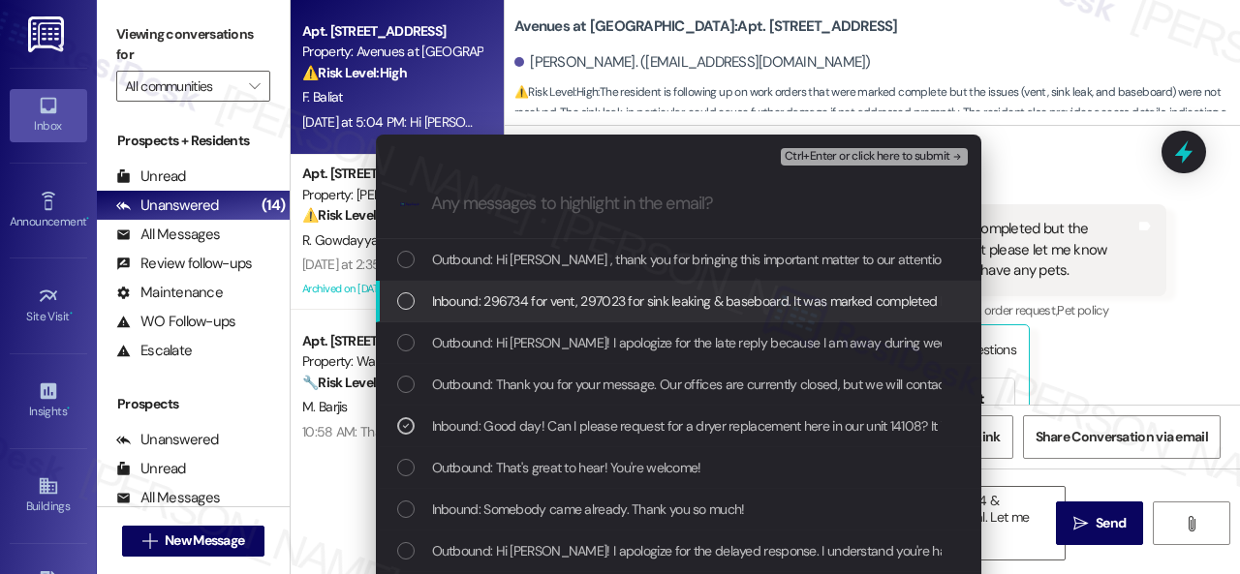
click at [570, 297] on span "Inbound: 296734 for vent, 297023 for sink leaking & baseboard. It was marked co…" at bounding box center [1204, 301] width 1545 height 21
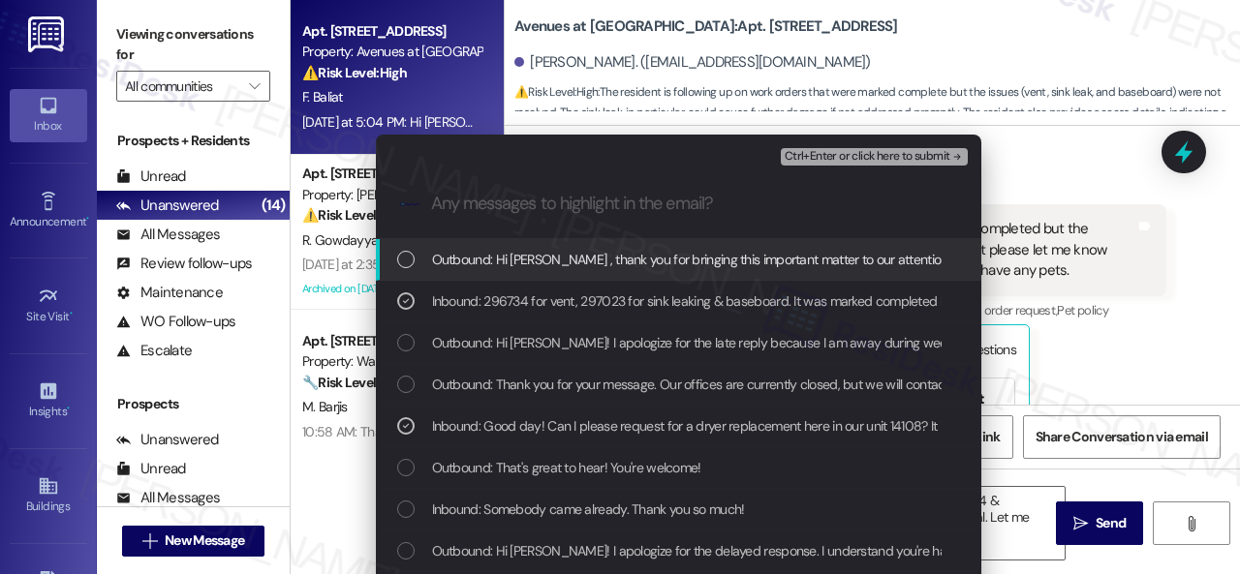
click at [844, 154] on span "Ctrl+Enter or click here to submit" at bounding box center [868, 157] width 166 height 14
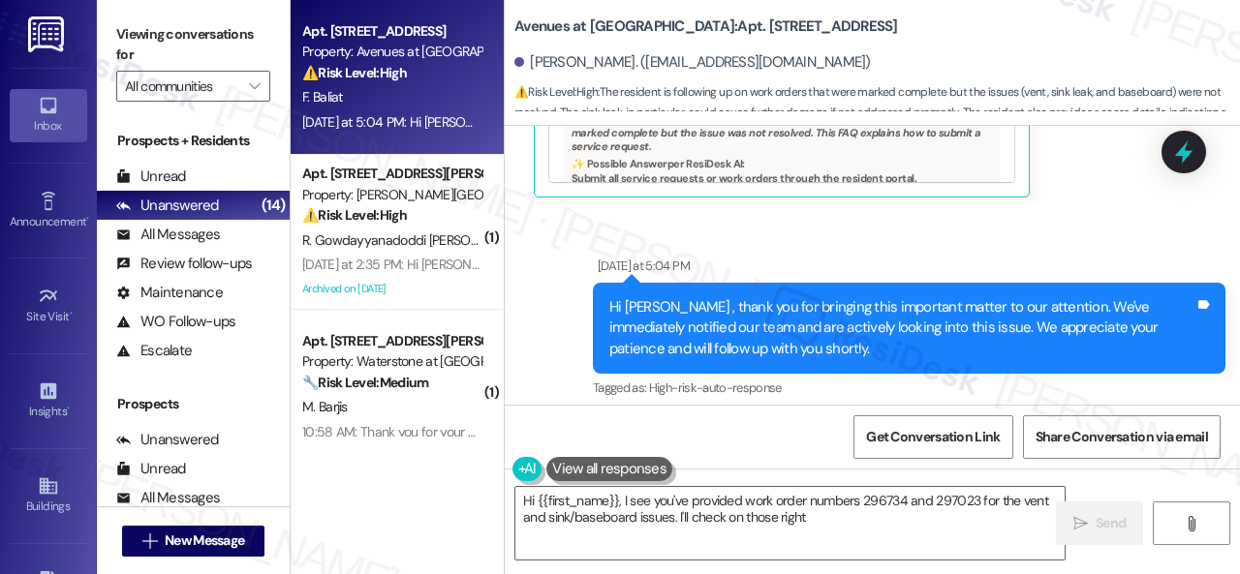
scroll to position [2588, 0]
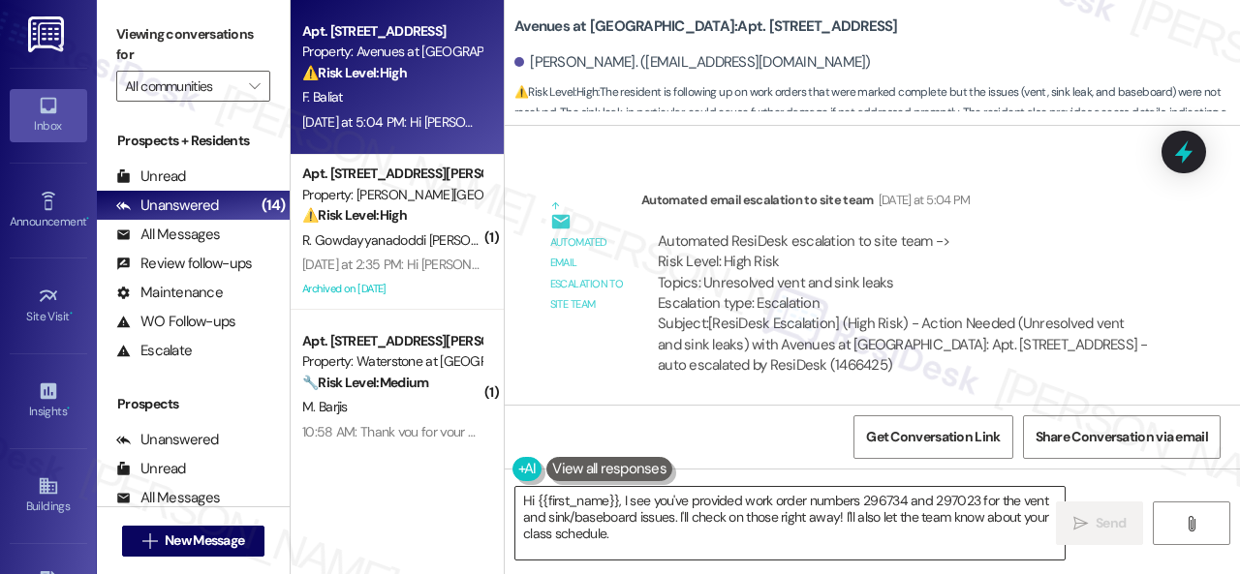
click at [987, 523] on textarea "Hi {{first_name}}, I see you've provided work order numbers 296734 and 297023 f…" at bounding box center [789, 523] width 549 height 73
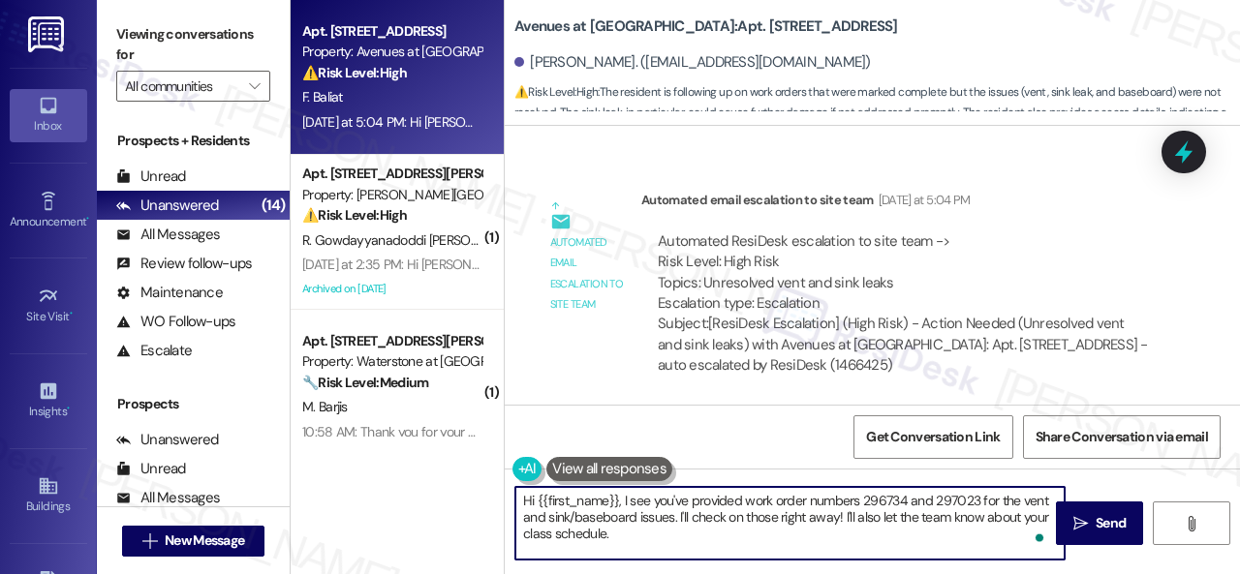
paste textarea "Thank you. I've followed up with the site team regarding your work order. Let m…"
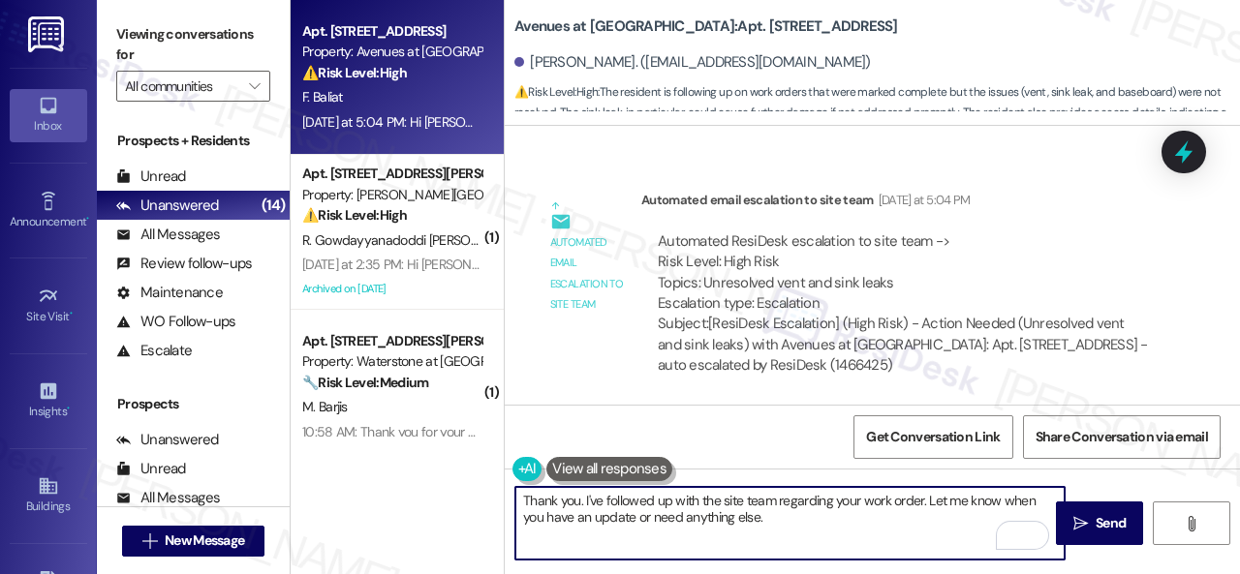
click at [922, 501] on textarea "Thank you. I've followed up with the site team regarding your work order. Let m…" at bounding box center [789, 523] width 549 height 73
click at [916, 533] on textarea "Thank you. I've followed up with the site team regarding your work orders. Let …" at bounding box center [789, 523] width 549 height 73
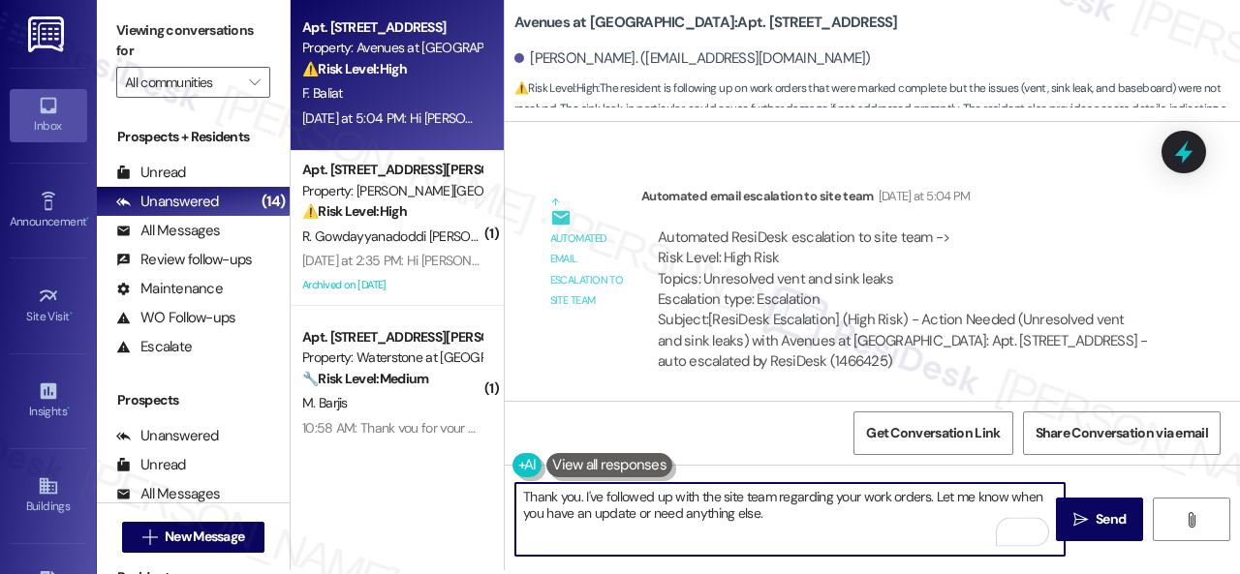
scroll to position [6, 0]
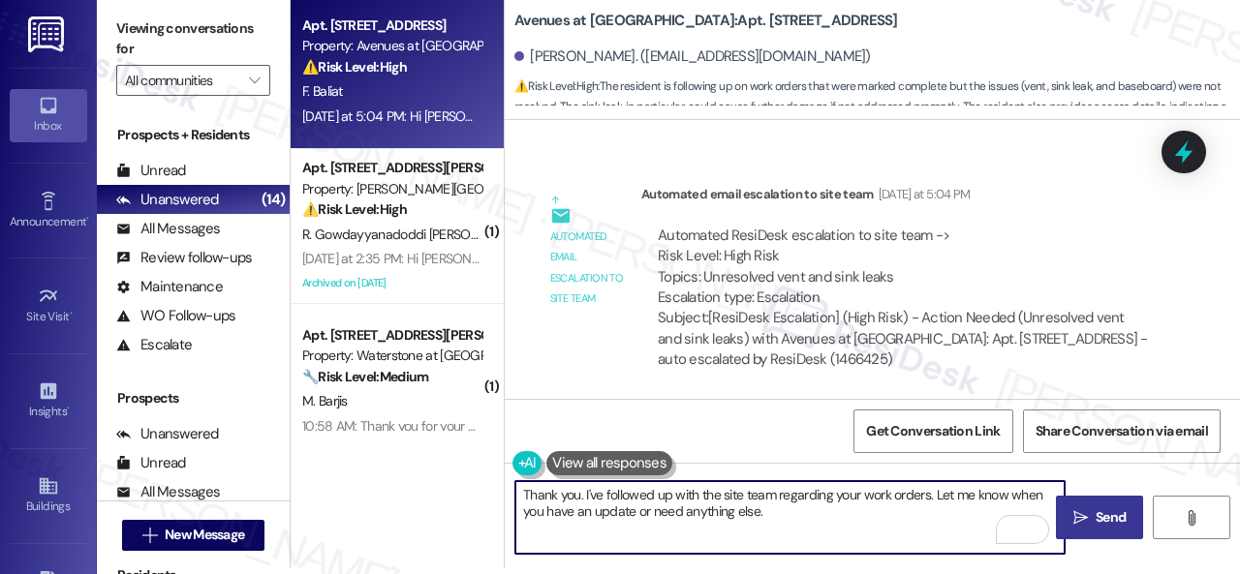
type textarea "Thank you. I've followed up with the site team regarding your work orders. Let …"
click at [1095, 536] on button " Send" at bounding box center [1099, 518] width 87 height 44
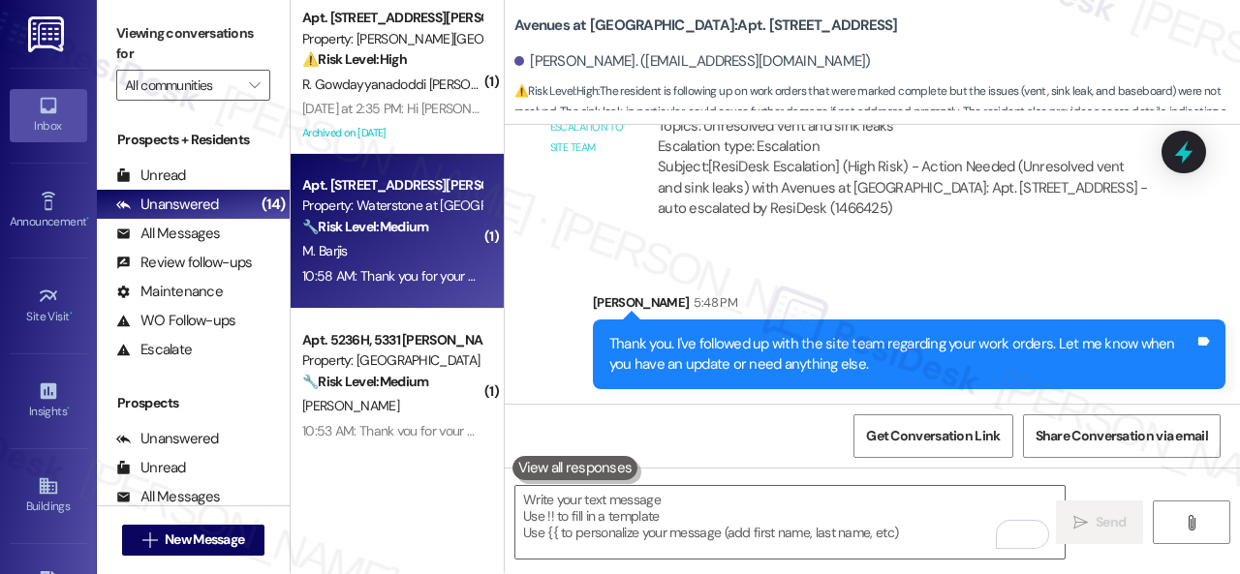
scroll to position [0, 0]
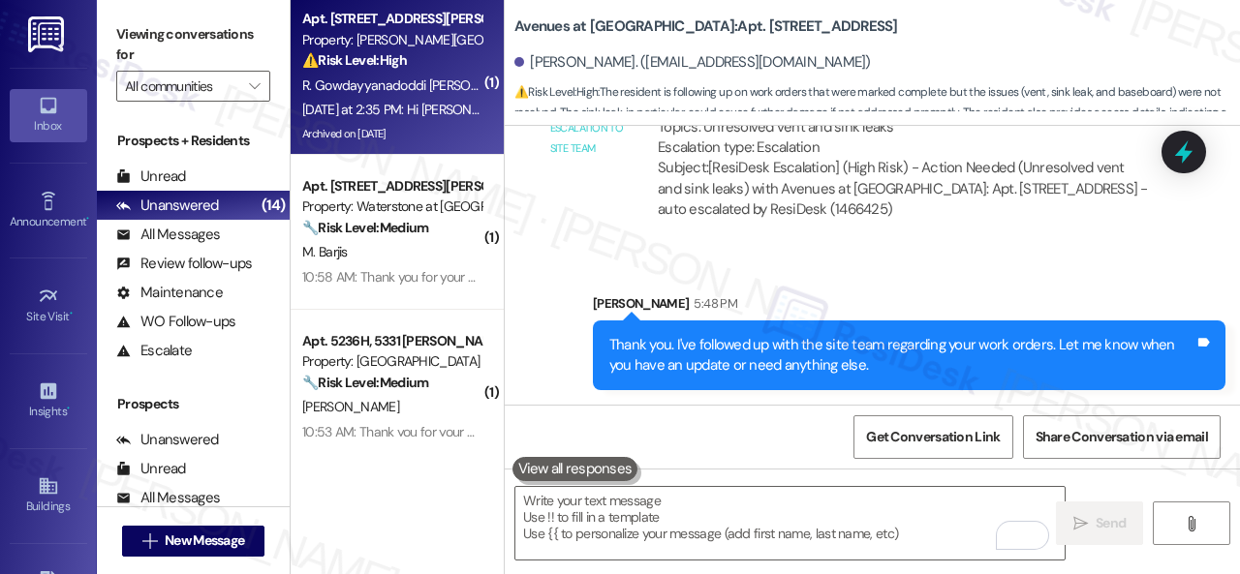
click at [443, 71] on div "⚠️ Risk Level: High The resident is reporting that the underlying cause of the …" at bounding box center [391, 60] width 179 height 20
type textarea "Fetching suggested responses. Please feel free to read through the conversation…"
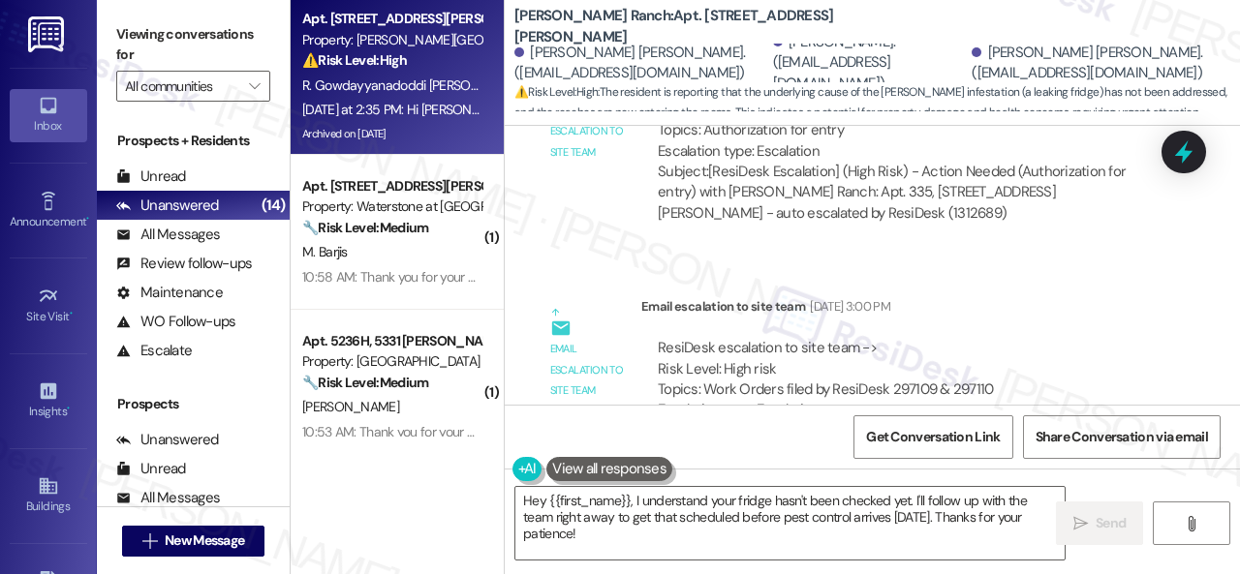
scroll to position [13494, 0]
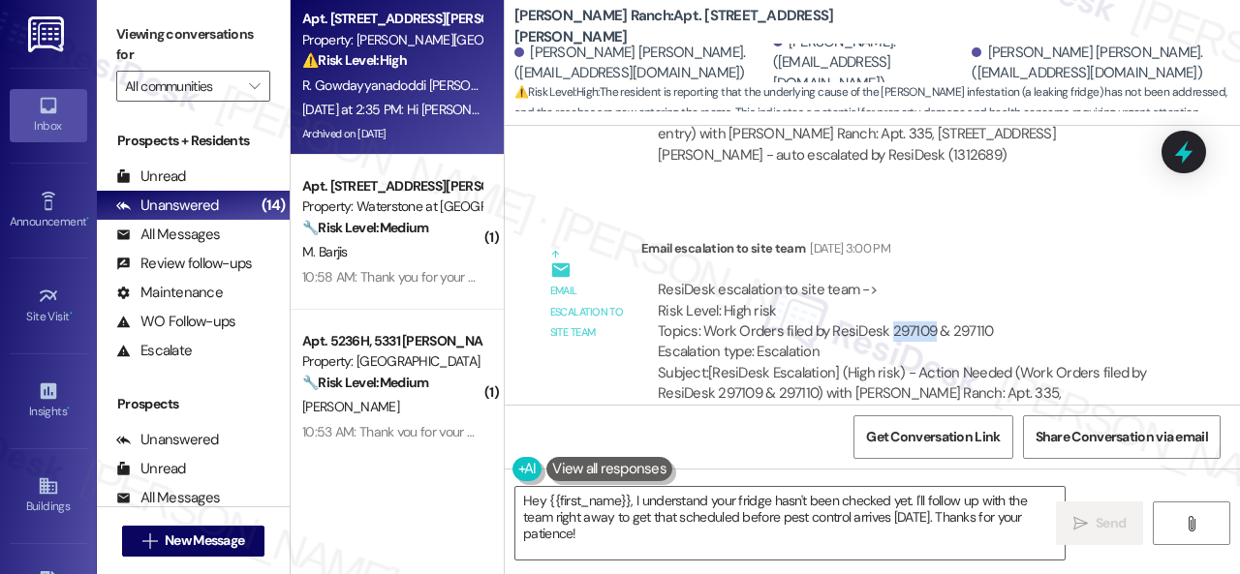
drag, startPoint x: 886, startPoint y: 162, endPoint x: 927, endPoint y: 162, distance: 40.7
click at [927, 280] on div "ResiDesk escalation to site team -> Risk Level: High risk Topics: Work Orders f…" at bounding box center [904, 321] width 492 height 83
copy div "297109"
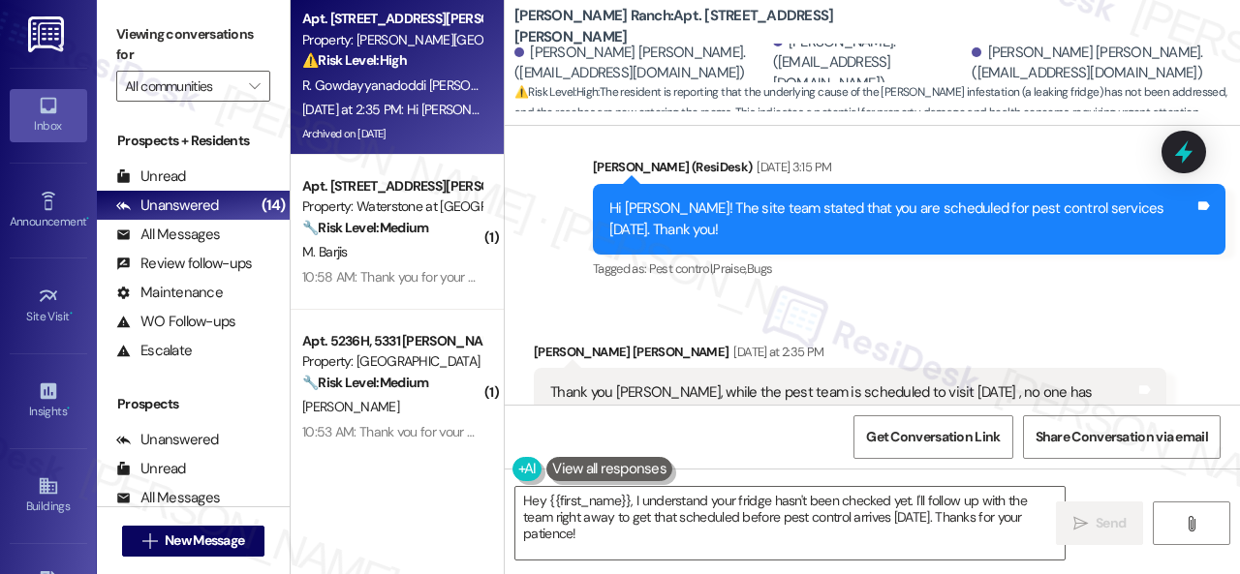
scroll to position [16884, 0]
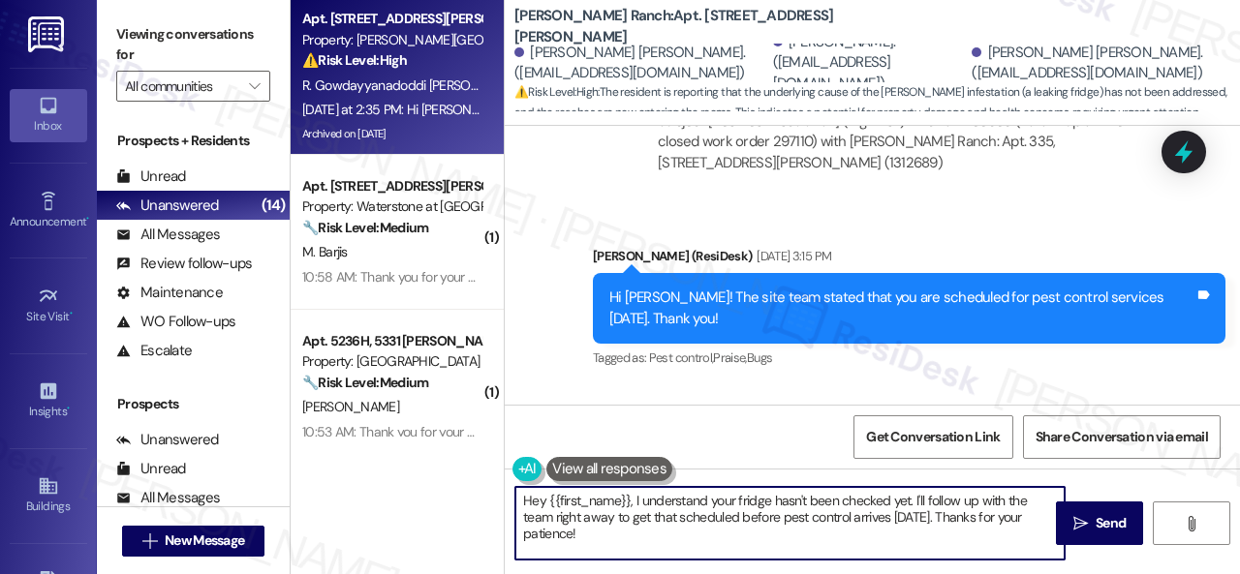
drag, startPoint x: 554, startPoint y: 516, endPoint x: 640, endPoint y: 526, distance: 86.7
click at [622, 533] on textarea "Hey {{first_name}}, I understand your fridge hasn't been checked yet. I'll foll…" at bounding box center [789, 523] width 549 height 73
paste textarea "297109"
click at [553, 431] on div "Ruchitha Gowdayyanadoddi Krishnaiah Yesterday at 2:35 PM" at bounding box center [850, 444] width 633 height 27
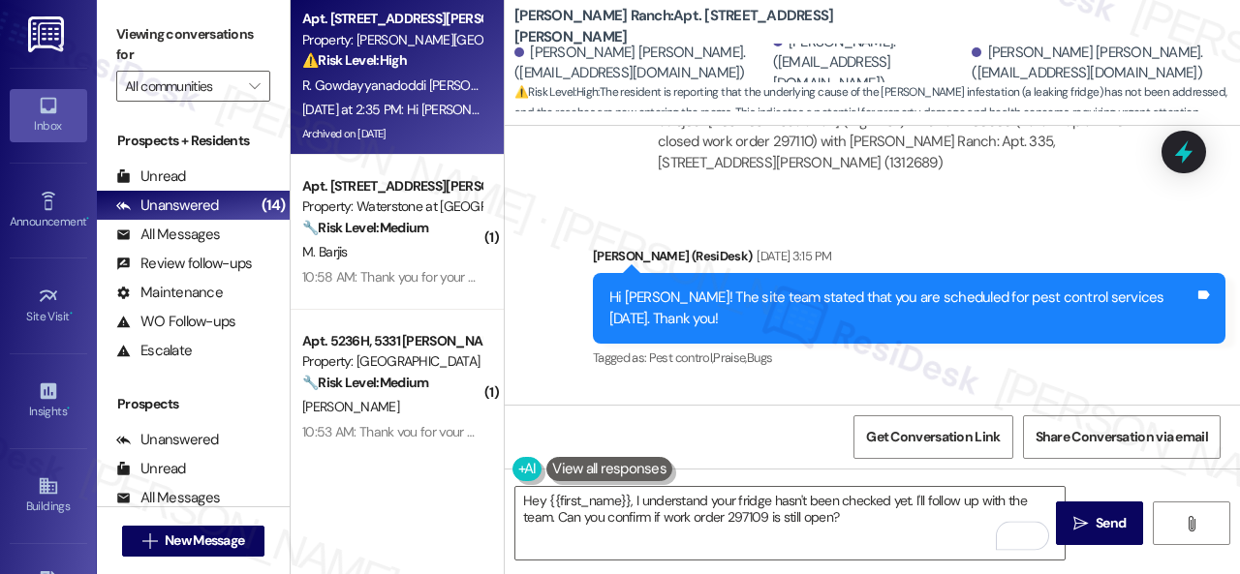
click at [553, 431] on div "Ruchitha Gowdayyanadoddi Krishnaiah Yesterday at 2:35 PM" at bounding box center [850, 444] width 633 height 27
copy div "Ruchitha"
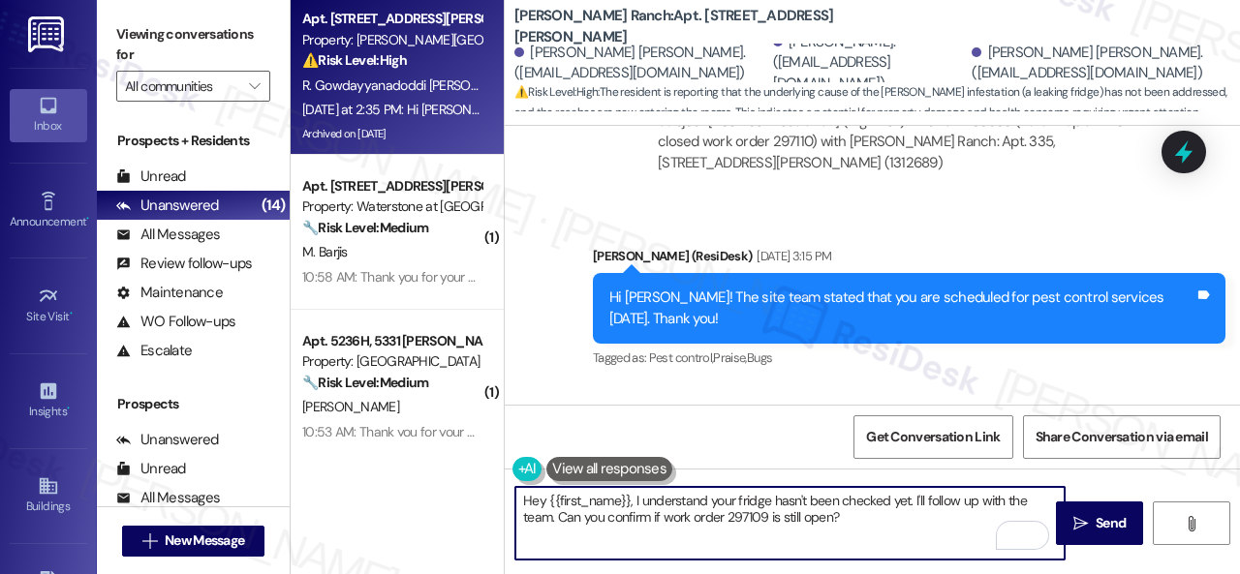
drag, startPoint x: 546, startPoint y: 498, endPoint x: 628, endPoint y: 493, distance: 81.5
click at [628, 493] on textarea "Hey {{first_name}}, I understand your fridge hasn't been checked yet. I'll foll…" at bounding box center [789, 523] width 549 height 73
paste textarea "Ruchitha"
click at [835, 522] on textarea "Hey Ruchitha, I understand your fridge hasn't been checked yet. I'll follow up …" at bounding box center [789, 523] width 549 height 73
type textarea "Hey Ruchitha, I understand your fridge hasn't been checked yet. I'll follow up …"
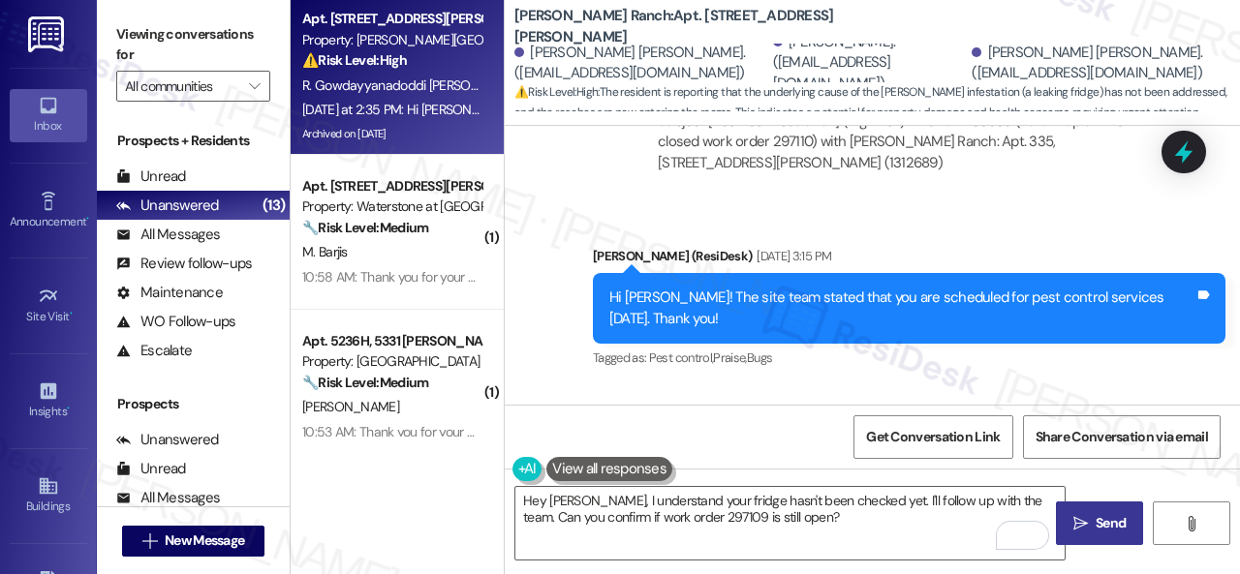
click at [1106, 516] on span "Send" at bounding box center [1111, 523] width 30 height 20
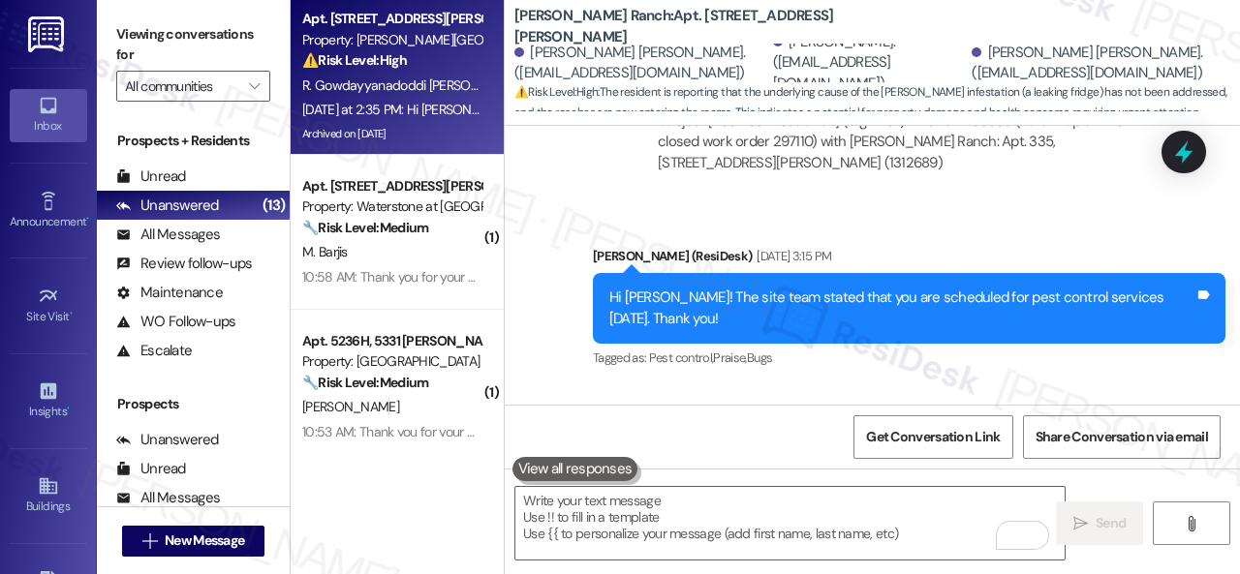
scroll to position [17175, 0]
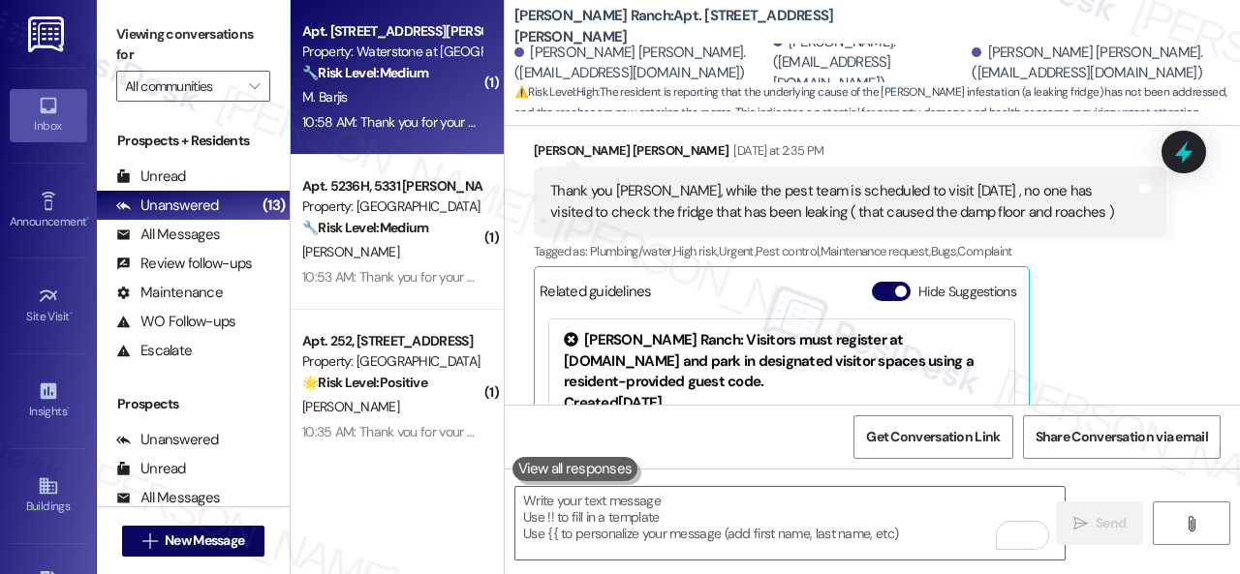
click at [383, 90] on div "M. Barjis" at bounding box center [391, 97] width 183 height 24
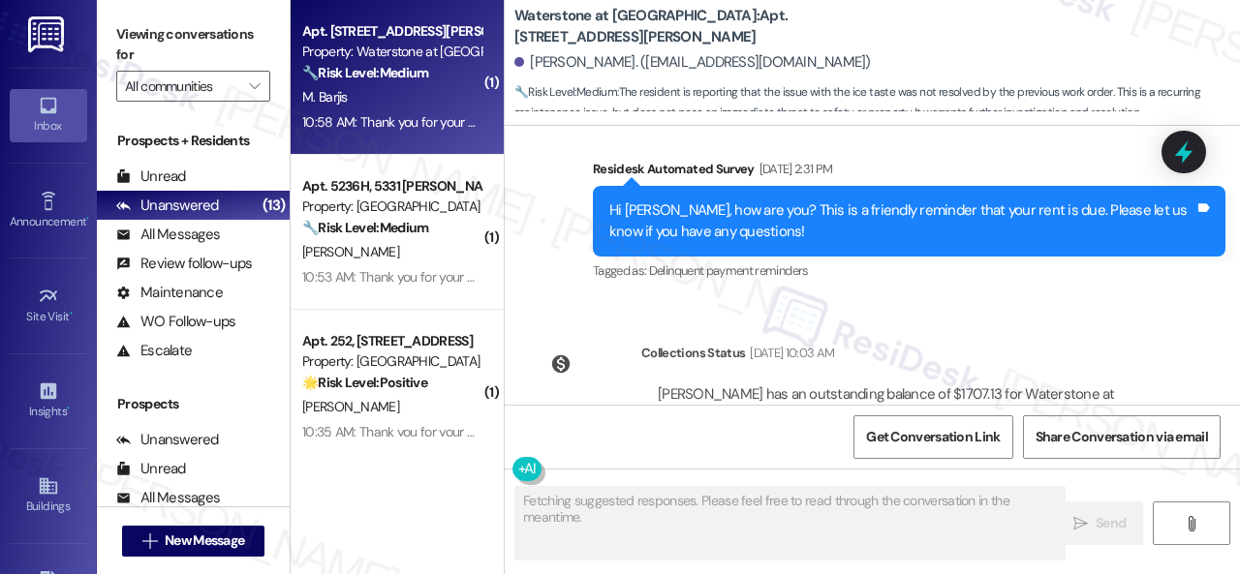
scroll to position [7007, 0]
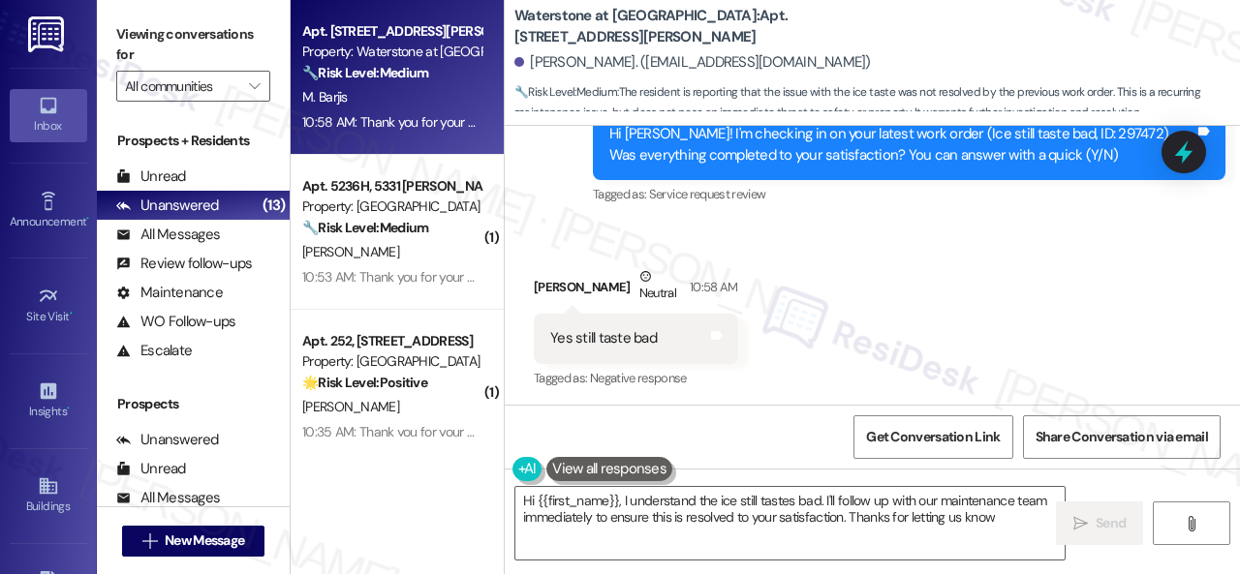
type textarea "Hi {{first_name}}, I understand the ice still tastes bad. I'll follow up with o…"
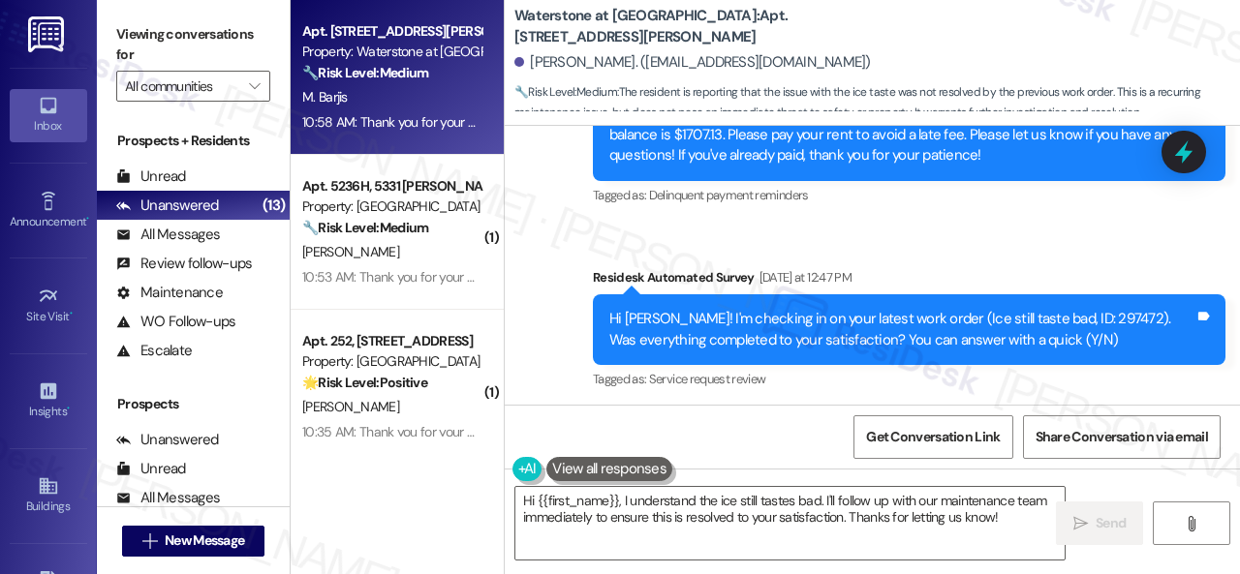
scroll to position [6813, 0]
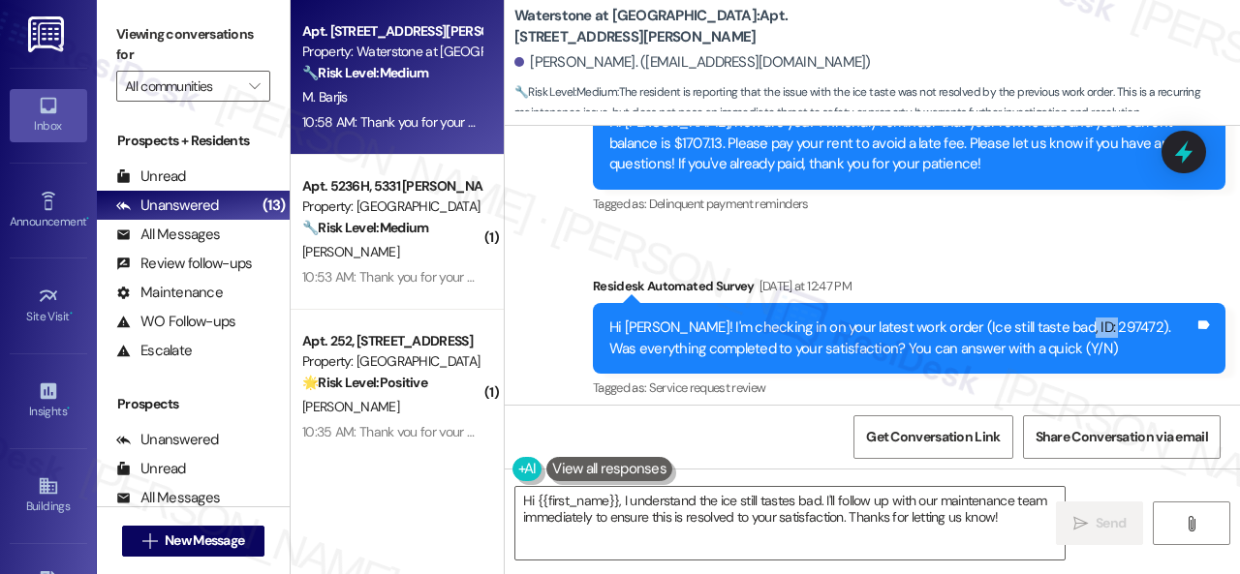
drag, startPoint x: 1069, startPoint y: 323, endPoint x: 1106, endPoint y: 327, distance: 37.1
click at [1106, 327] on div "Hi Mohamed! I'm checking in on your latest work order (Ice still taste bad, ID:…" at bounding box center [901, 339] width 585 height 42
copy div "297472"
click at [617, 272] on div "Survey, sent via SMS Residesk Automated Survey Yesterday at 12:47 PM Hi Mohamed…" at bounding box center [909, 339] width 662 height 155
click at [880, 253] on div "Survey, sent via SMS Residesk Automated Survey Sep 05, 2025 at 1:35 PM Hi Moham…" at bounding box center [872, 222] width 735 height 389
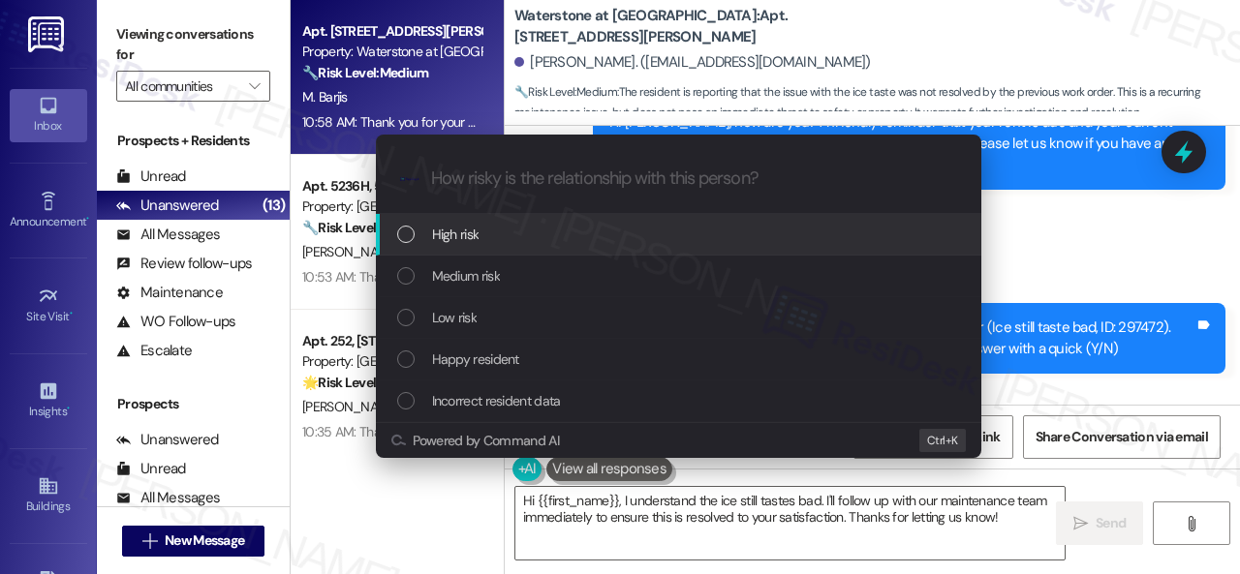
click at [462, 236] on span "High risk" at bounding box center [455, 234] width 47 height 21
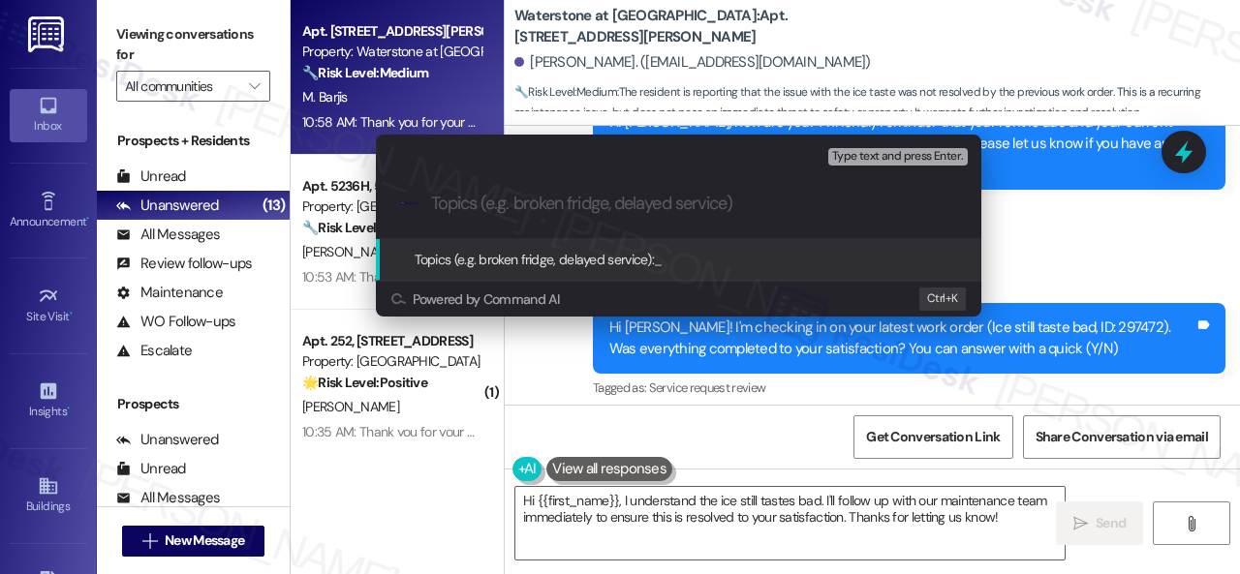
click at [492, 204] on input "Topics (e.g. broken fridge, delayed service)" at bounding box center [694, 204] width 526 height 20
paste input "Follow-up on the closed work order 297472"
type input "Follow-up on the closed work order 297472"
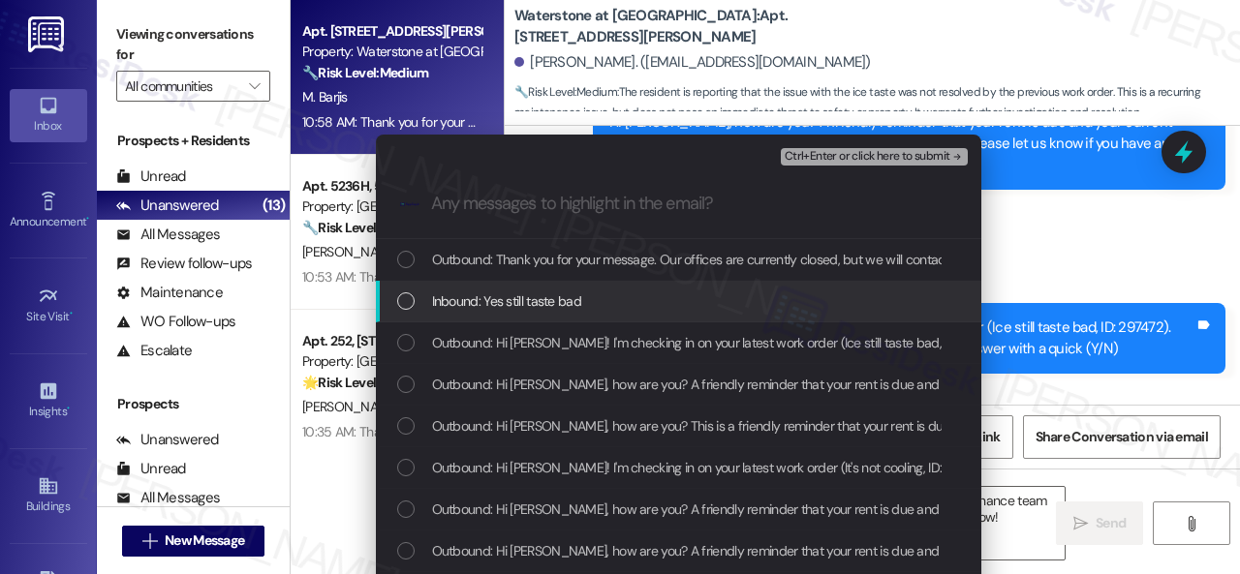
click at [552, 302] on span "Inbound: Yes still taste bad" at bounding box center [506, 301] width 149 height 21
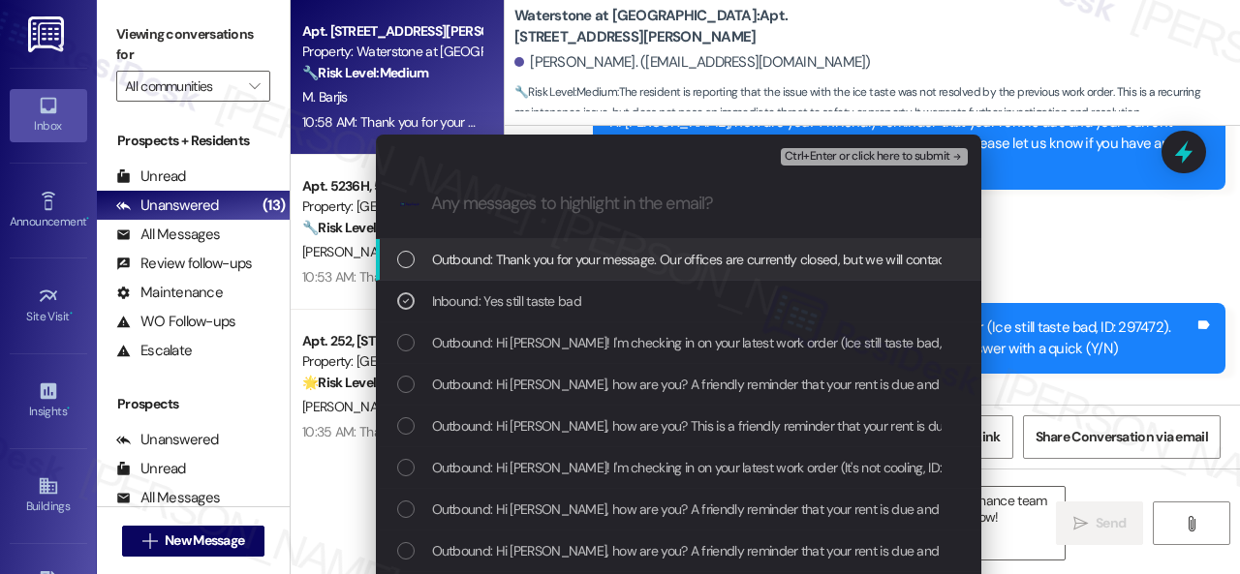
click at [821, 150] on span "Ctrl+Enter or click here to submit" at bounding box center [868, 157] width 166 height 14
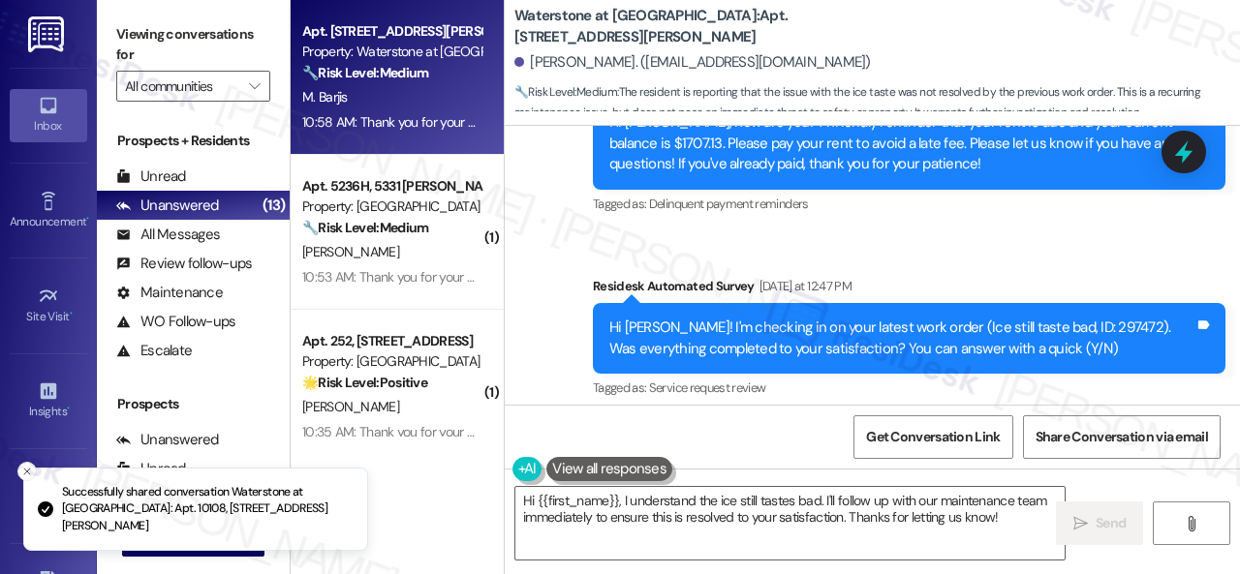
scroll to position [7007, 0]
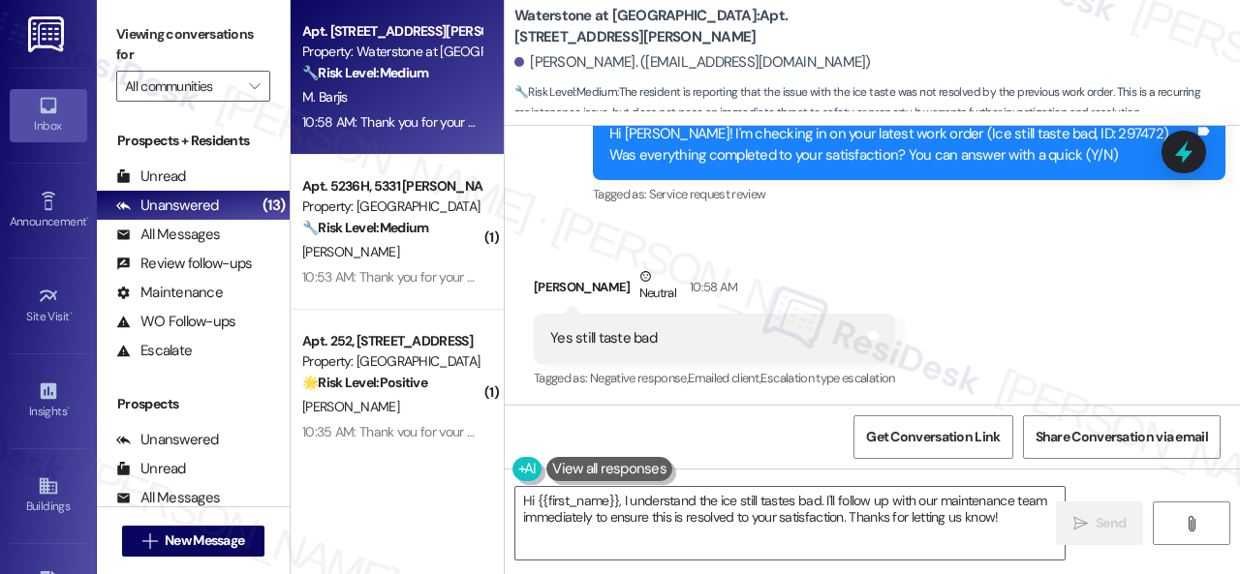
click at [974, 272] on div "Received via SMS Mohamed Barjis Neutral 10:58 AM Yes still taste bad Tags and n…" at bounding box center [872, 315] width 735 height 184
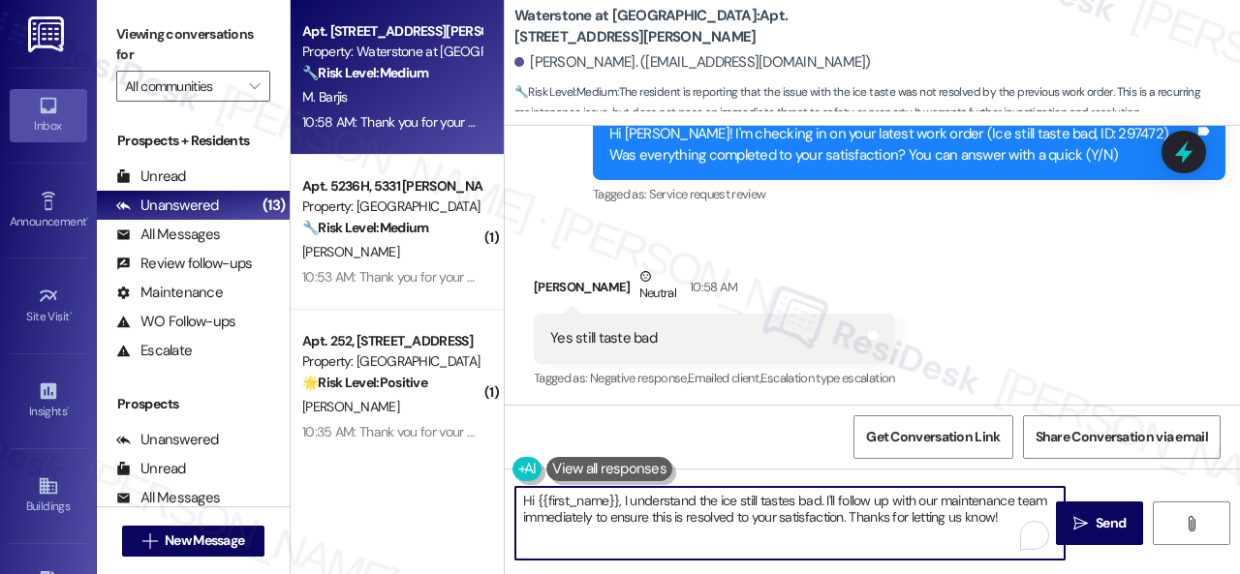
drag, startPoint x: 786, startPoint y: 516, endPoint x: 294, endPoint y: 439, distance: 497.2
click at [294, 439] on div "Apt. 10108, 6855 S Mason Rd Property: Waterstone at Cinco Ranch 🔧 Risk Level: M…" at bounding box center [765, 287] width 949 height 574
paste textarea "I'm sorry to hear the issue hasn't been resolved yet. We apologize for the dela…"
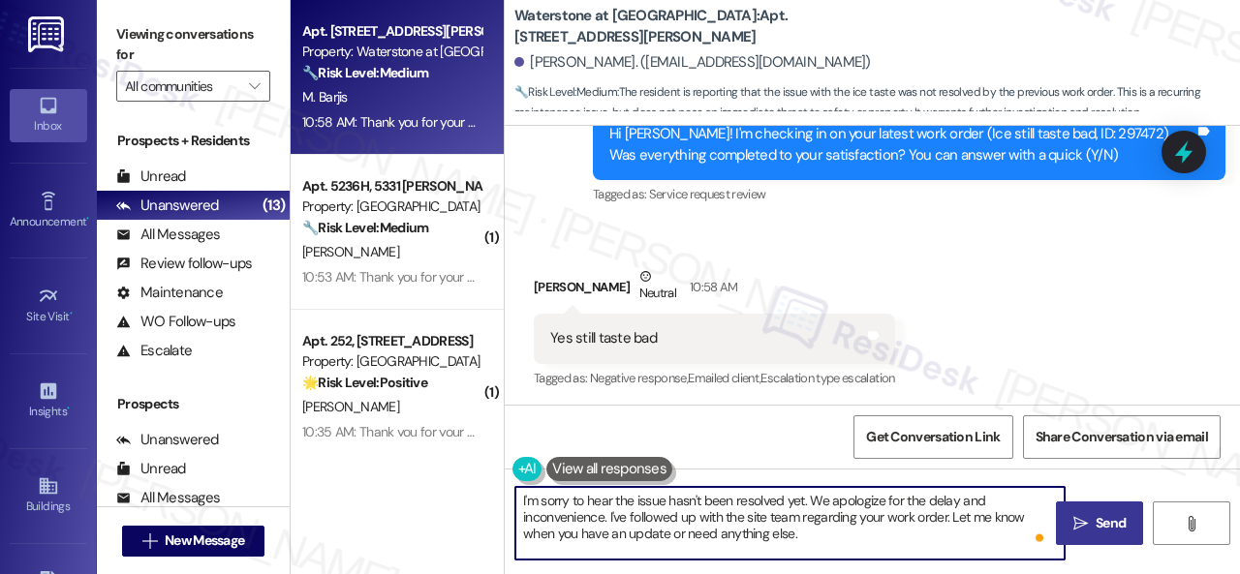
type textarea "I'm sorry to hear the issue hasn't been resolved yet. We apologize for the dela…"
click at [1082, 526] on span " Send" at bounding box center [1099, 523] width 61 height 20
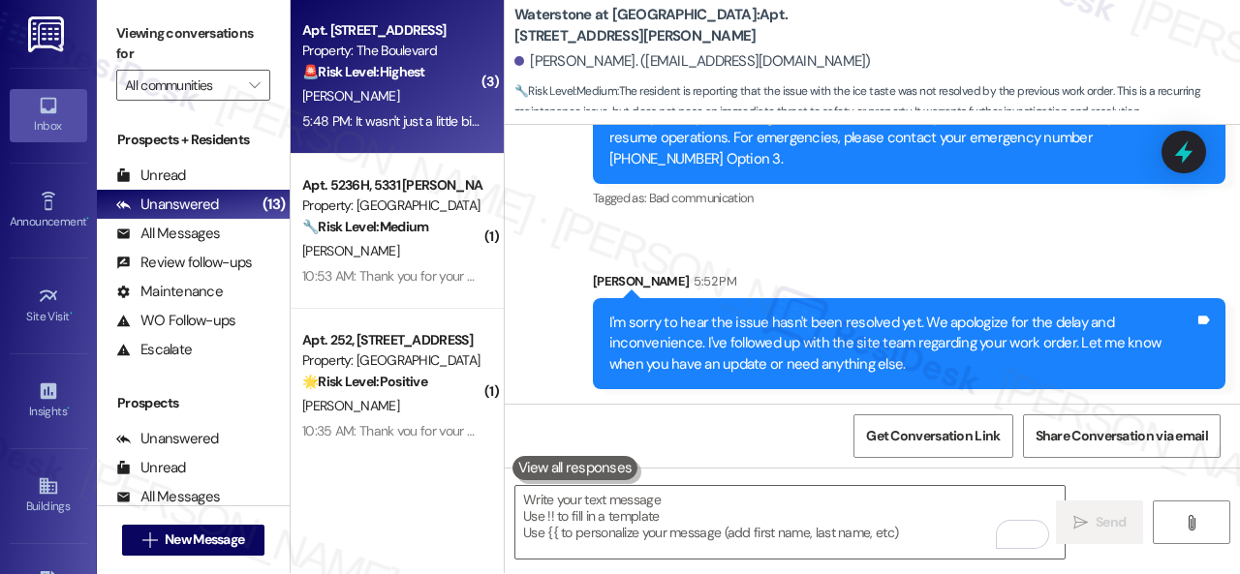
scroll to position [0, 0]
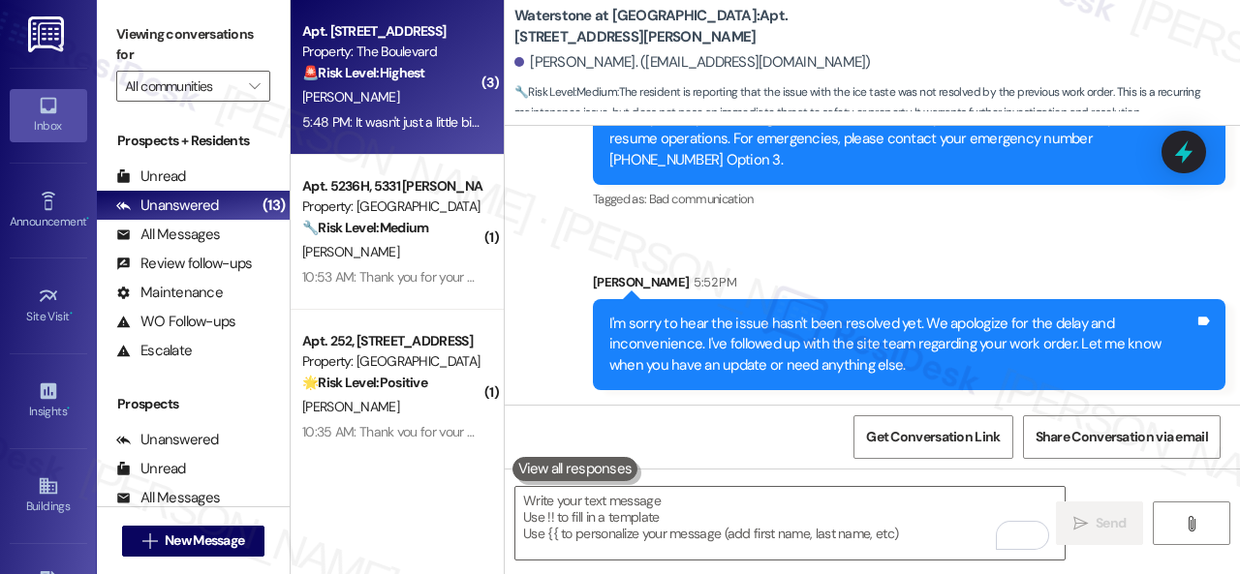
click at [417, 86] on div "J. Crane" at bounding box center [391, 97] width 183 height 24
type textarea "Fetching suggested responses. Please feel free to read through the conversation…"
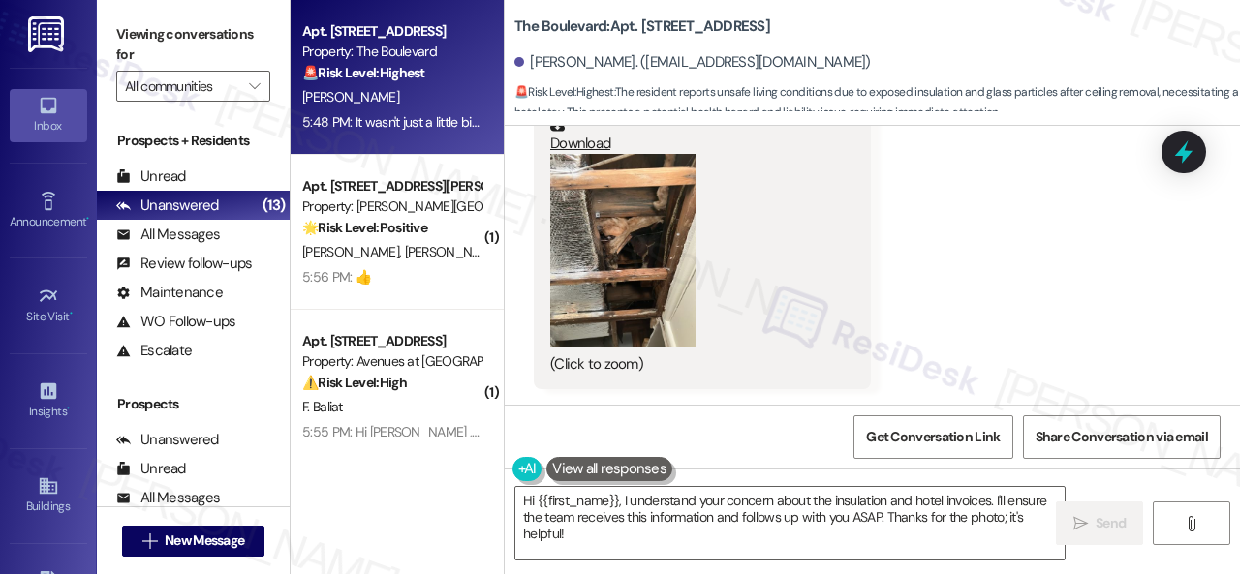
scroll to position [26912, 0]
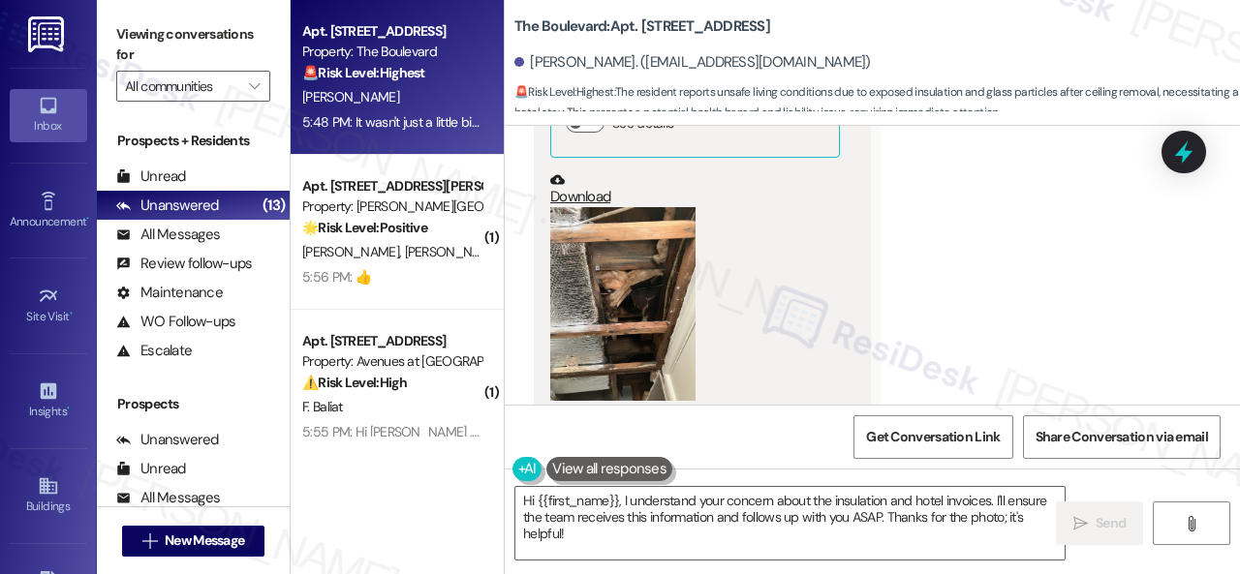
click at [627, 303] on button "Zoom image" at bounding box center [622, 304] width 145 height 194
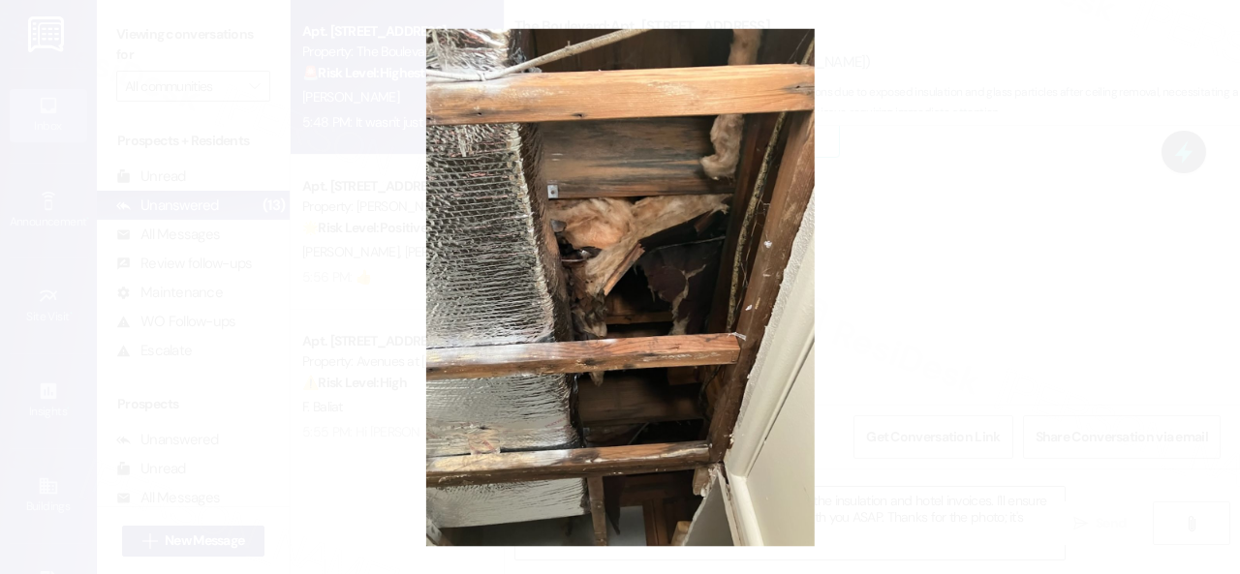
click at [719, 296] on button "Unzoom image" at bounding box center [620, 287] width 1240 height 574
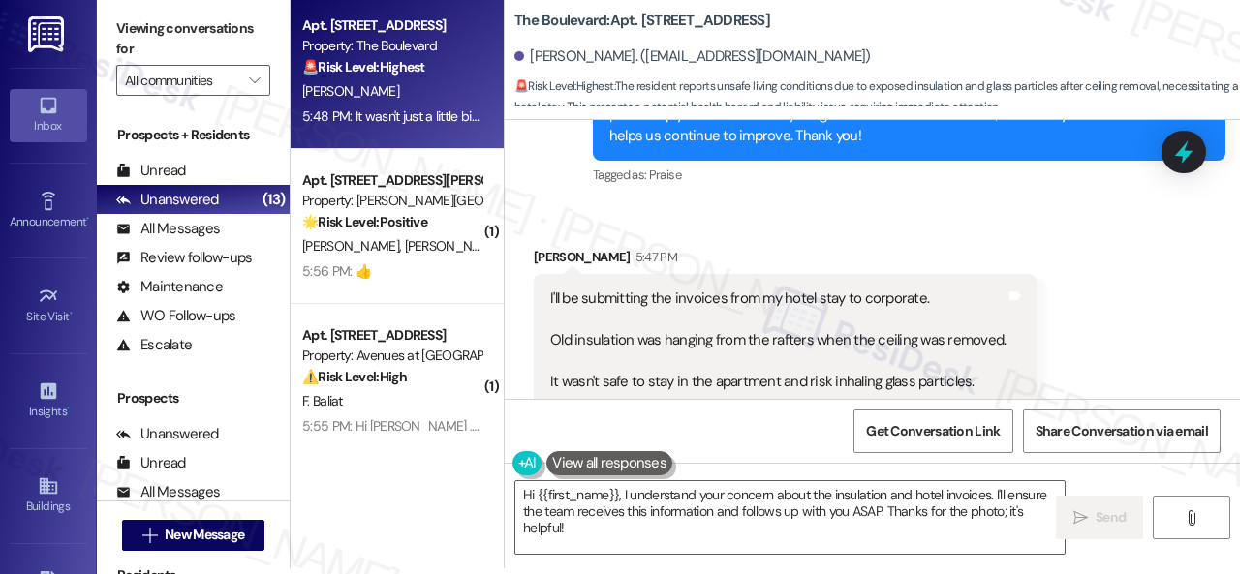
scroll to position [25847, 0]
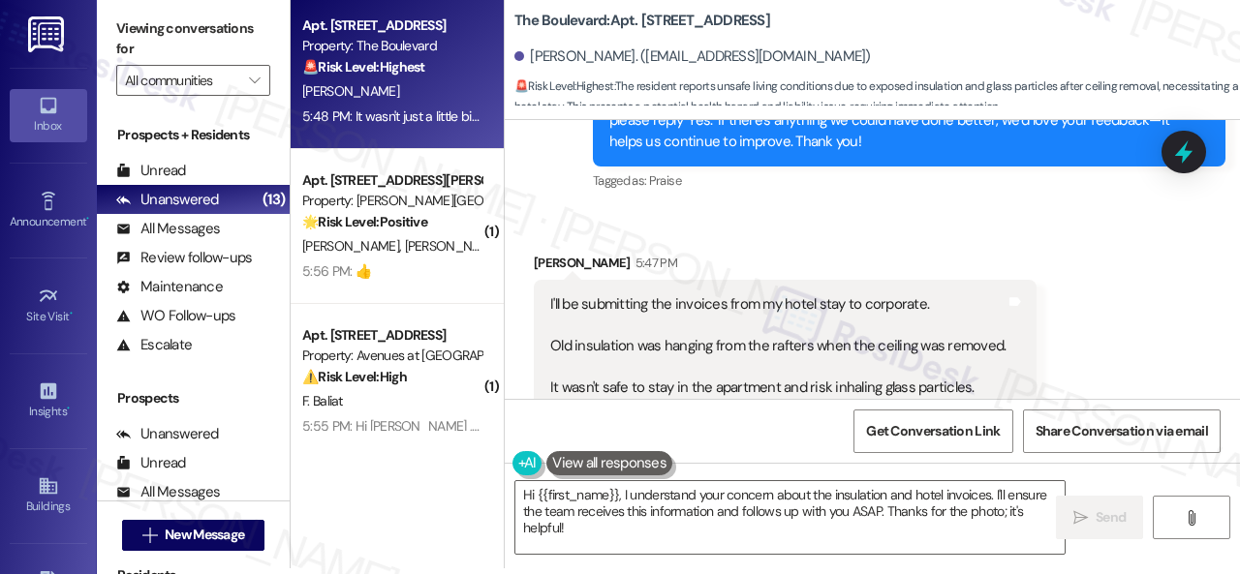
drag, startPoint x: 623, startPoint y: 532, endPoint x: 403, endPoint y: 456, distance: 232.5
click at [403, 456] on div "Apt. 5226, 4800 Skyline Dr Property: The Boulevard 🚨 Risk Level: Highest The re…" at bounding box center [765, 281] width 949 height 574
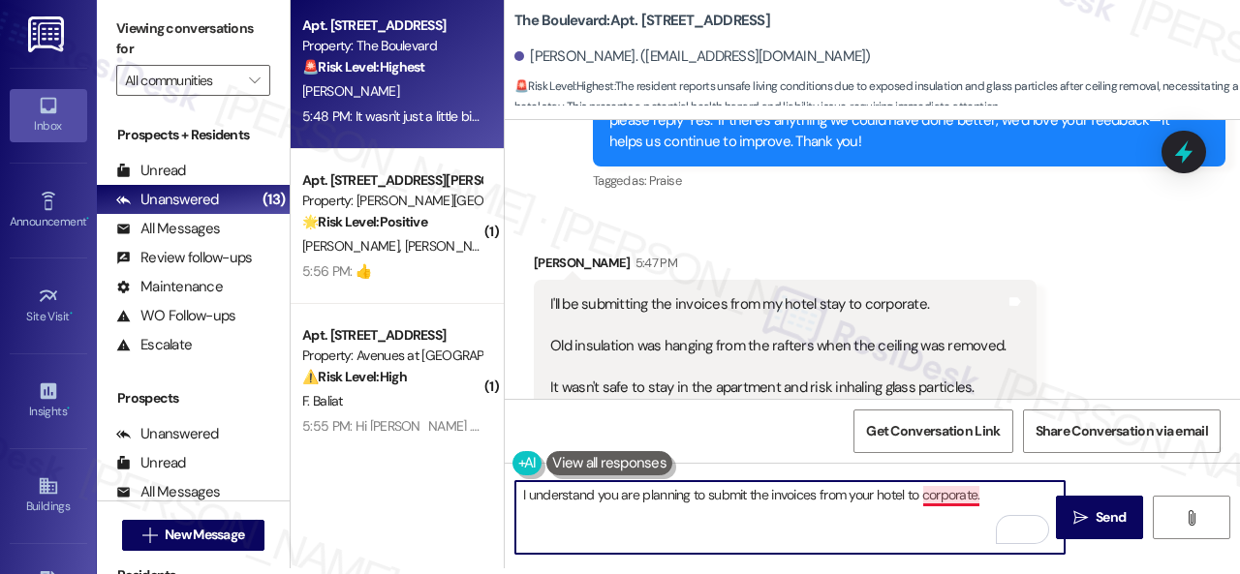
click at [954, 487] on textarea "I understand you are planning to submit the invoices from your hotel to corpora…" at bounding box center [789, 517] width 549 height 73
click at [997, 497] on textarea "I understand you are planning to submit the invoices from your hotel to the cor…" at bounding box center [789, 517] width 549 height 73
click at [787, 517] on textarea "I understand you are planning to submit the invoices from your hotel to the cor…" at bounding box center [789, 517] width 549 height 73
click at [929, 499] on textarea "I understand you are planning to submit the invoices from your hotel to the cor…" at bounding box center [789, 517] width 549 height 73
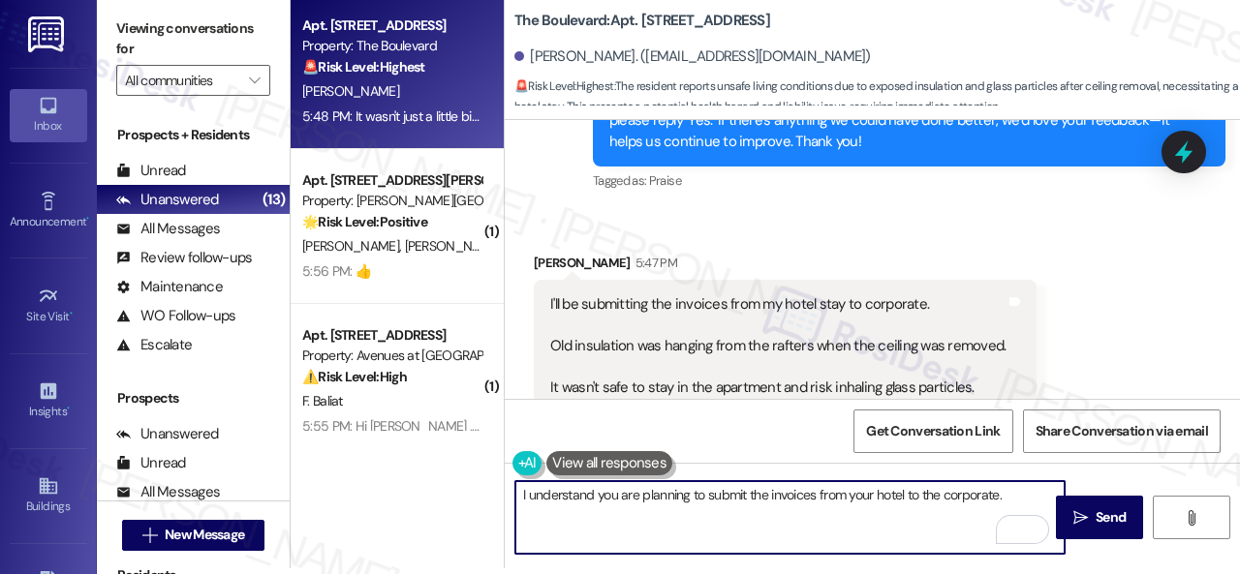
click at [929, 499] on textarea "I understand you are planning to submit the invoices from your hotel to the cor…" at bounding box center [789, 517] width 549 height 73
click at [937, 501] on textarea "I understand you are planning to submit the invoices from your hotel to corpora…" at bounding box center [789, 517] width 549 height 73
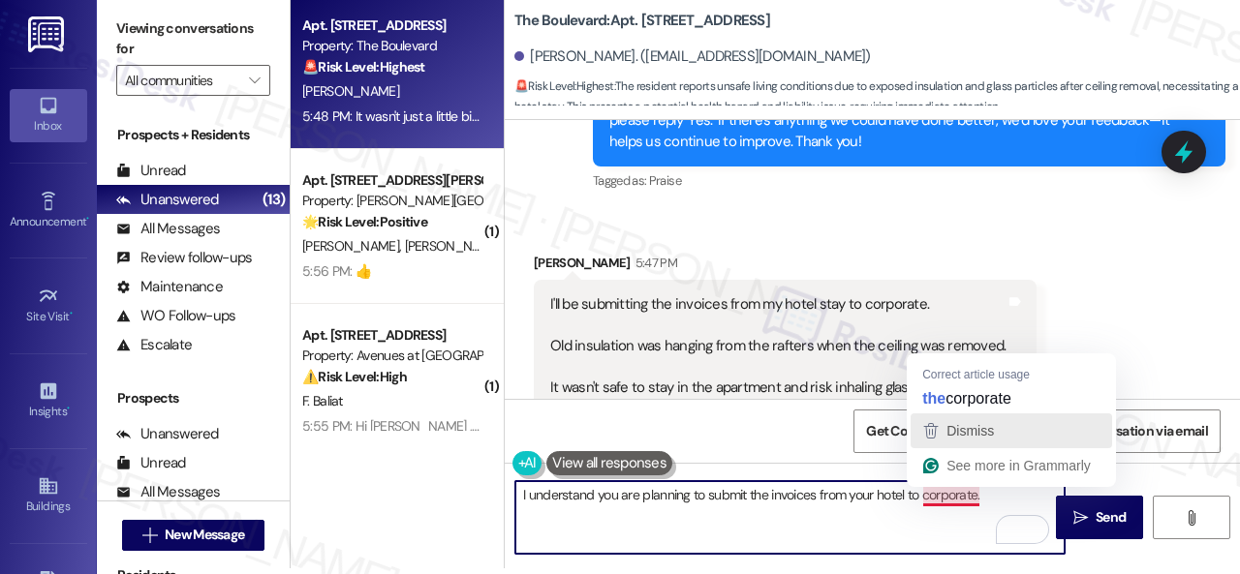
click at [954, 435] on span "Dismiss" at bounding box center [969, 430] width 47 height 15
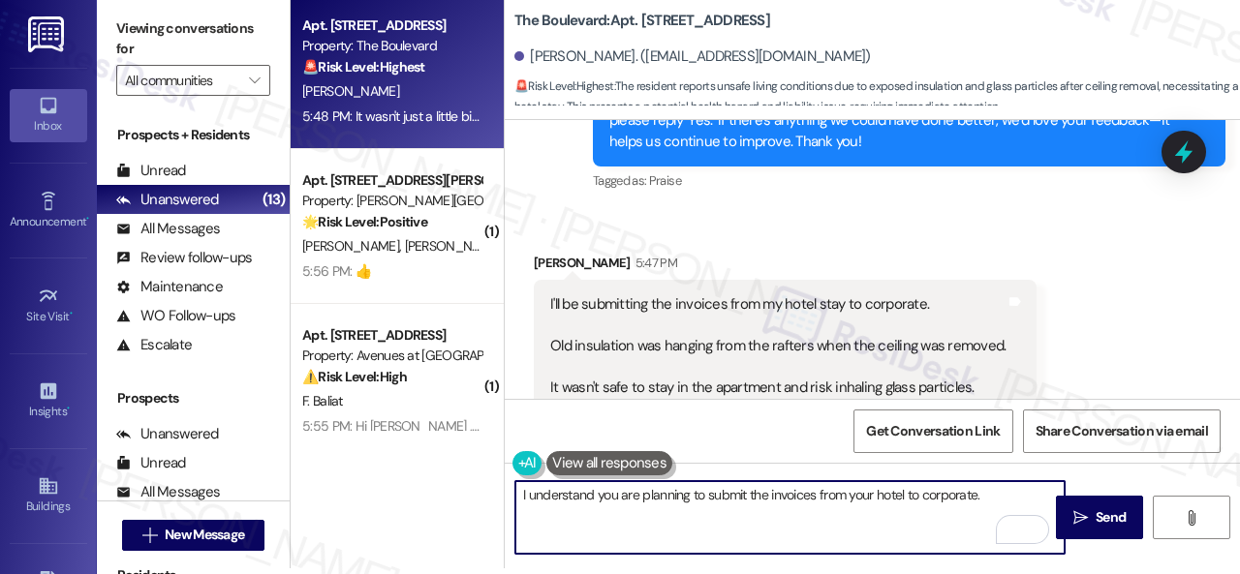
click at [954, 504] on textarea "I understand you are planning to submit the invoices from your hotel to corpora…" at bounding box center [789, 517] width 549 height 73
click at [995, 499] on textarea "I understand you are planning to submit the invoices from your hotel to corpora…" at bounding box center [789, 517] width 549 height 73
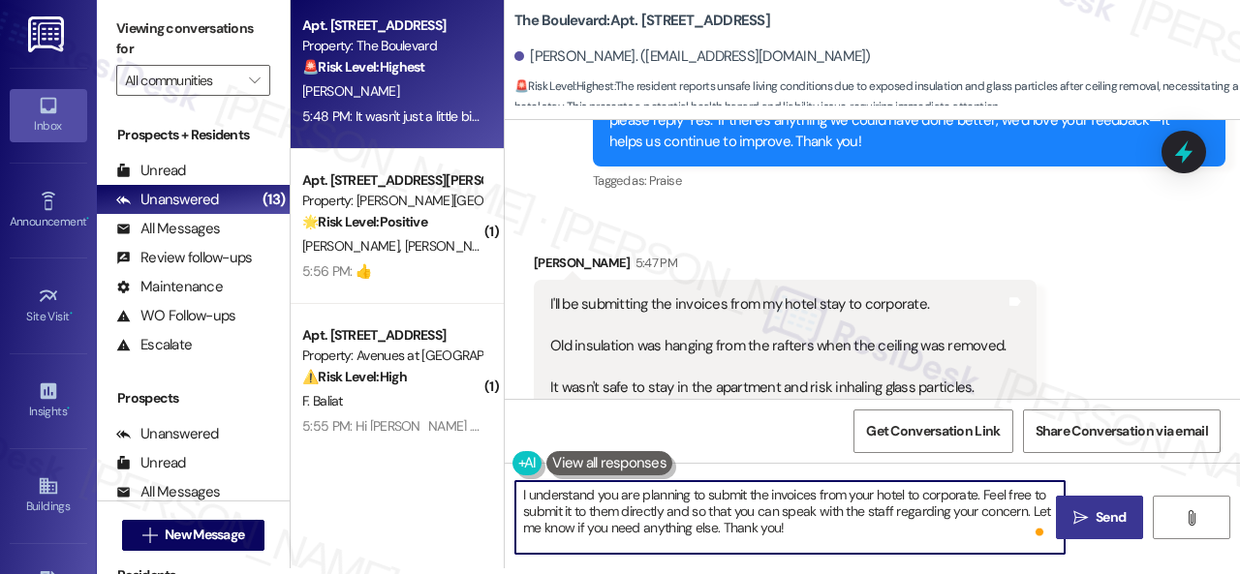
type textarea "I understand you are planning to submit the invoices from your hotel to corpora…"
click at [1073, 510] on icon "" at bounding box center [1080, 517] width 15 height 15
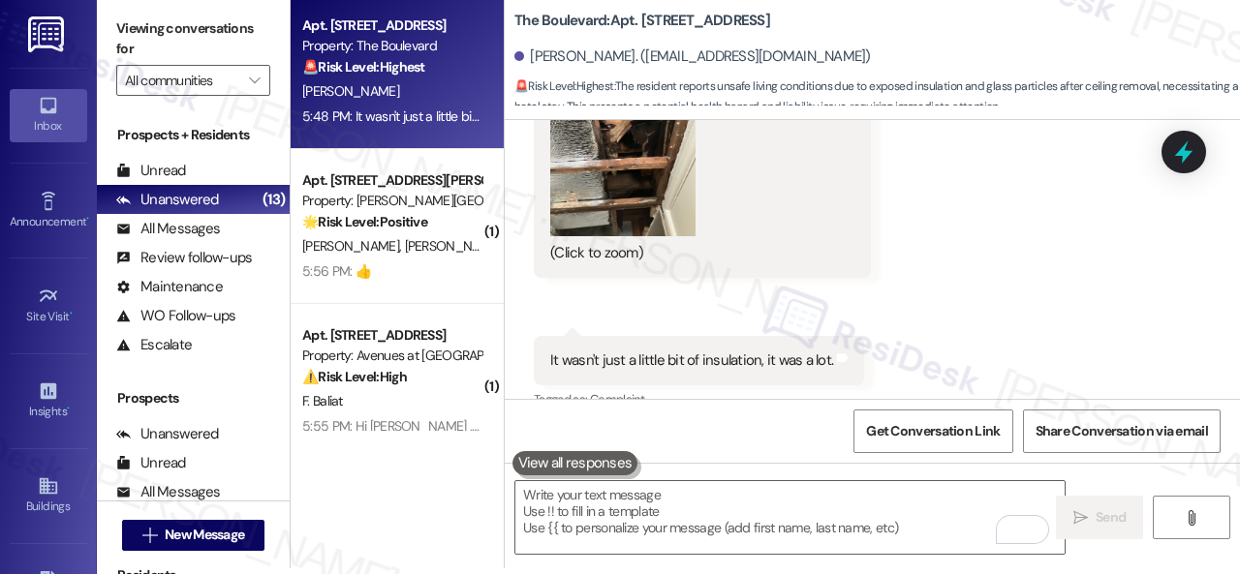
scroll to position [27106, 0]
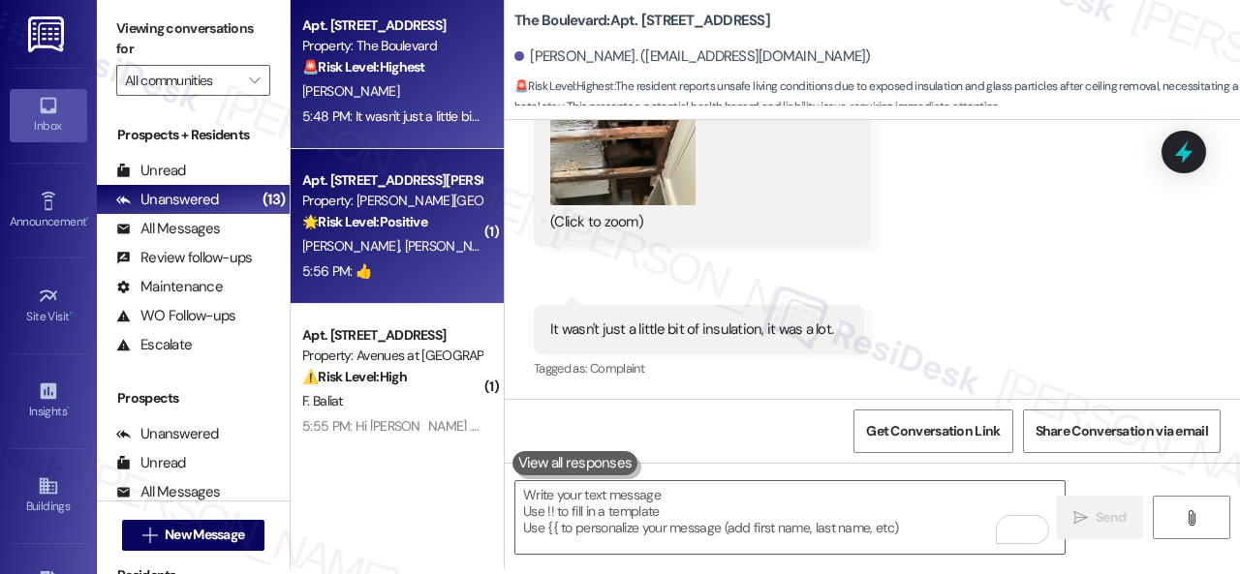
click at [448, 246] on div "C. Abrego R. Abrego" at bounding box center [391, 246] width 183 height 24
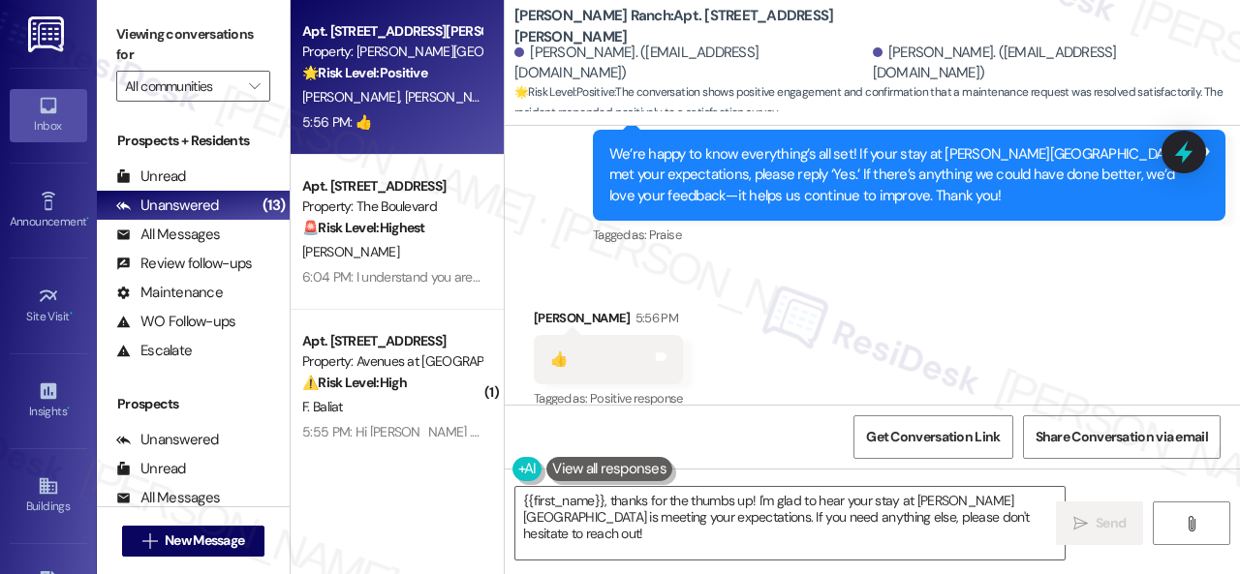
scroll to position [3702, 0]
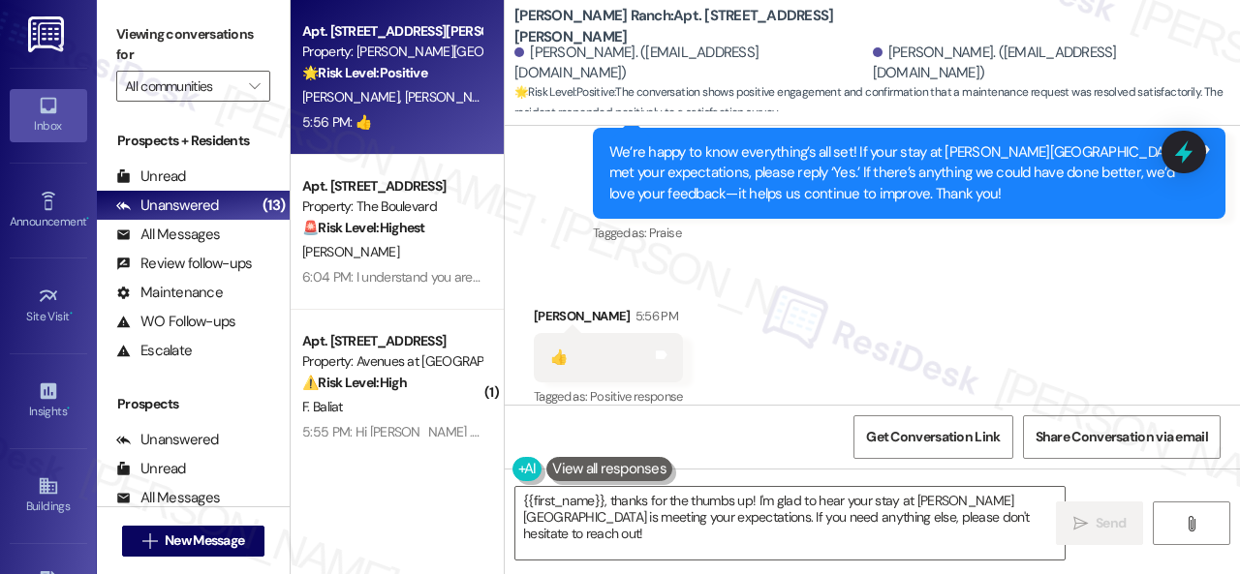
click at [699, 280] on div "Received via SMS Ramona Abrego 5:56 PM 👍 Tags and notes Tagged as: Positive res…" at bounding box center [872, 344] width 735 height 164
click at [682, 292] on div "Received via SMS Ramona Abrego 5:56 PM 👍 Tags and notes Tagged as: Positive res…" at bounding box center [608, 359] width 178 height 135
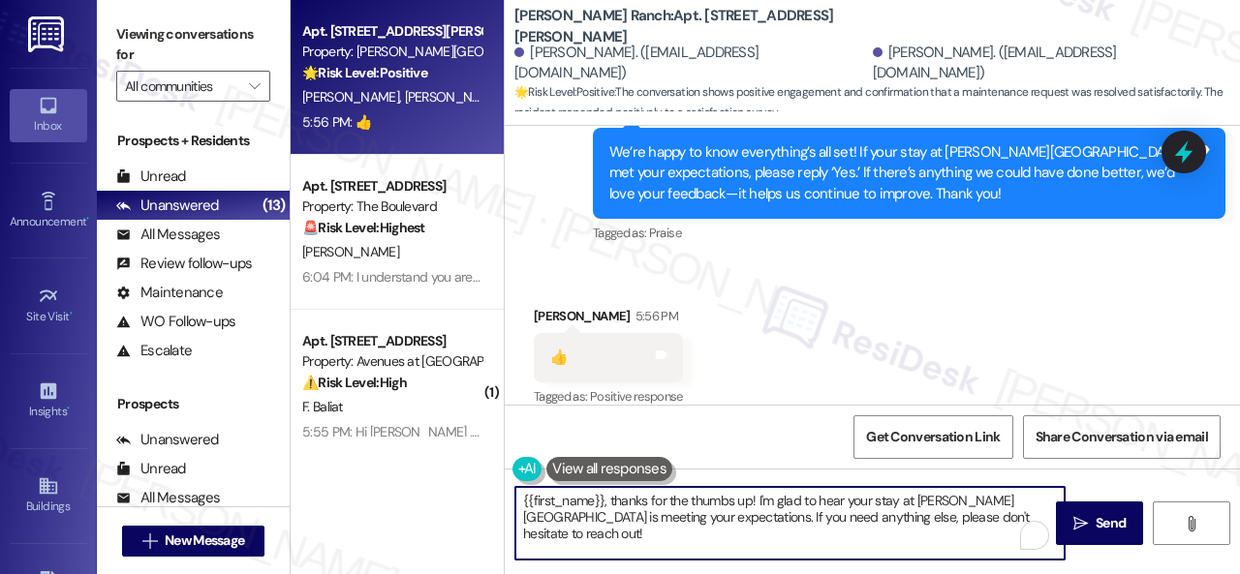
drag, startPoint x: 993, startPoint y: 524, endPoint x: 367, endPoint y: 499, distance: 626.2
click at [341, 499] on div "Apt. 329, 4101 S Custer Rd Property: Craig Ranch 🌟 Risk Level: Positive The con…" at bounding box center [765, 287] width 949 height 574
paste textarea "Thanks for your feedback. We appreciate it. Enjoy your day"
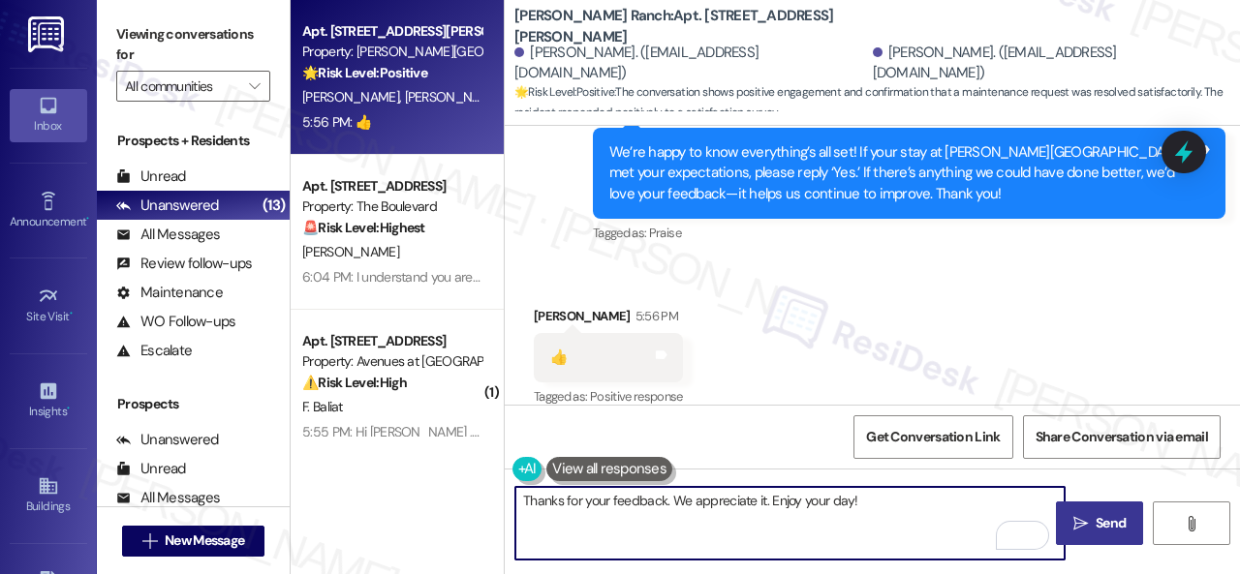
type textarea "Thanks for your feedback. We appreciate it. Enjoy your day!"
click at [1096, 529] on span "Send" at bounding box center [1111, 523] width 30 height 20
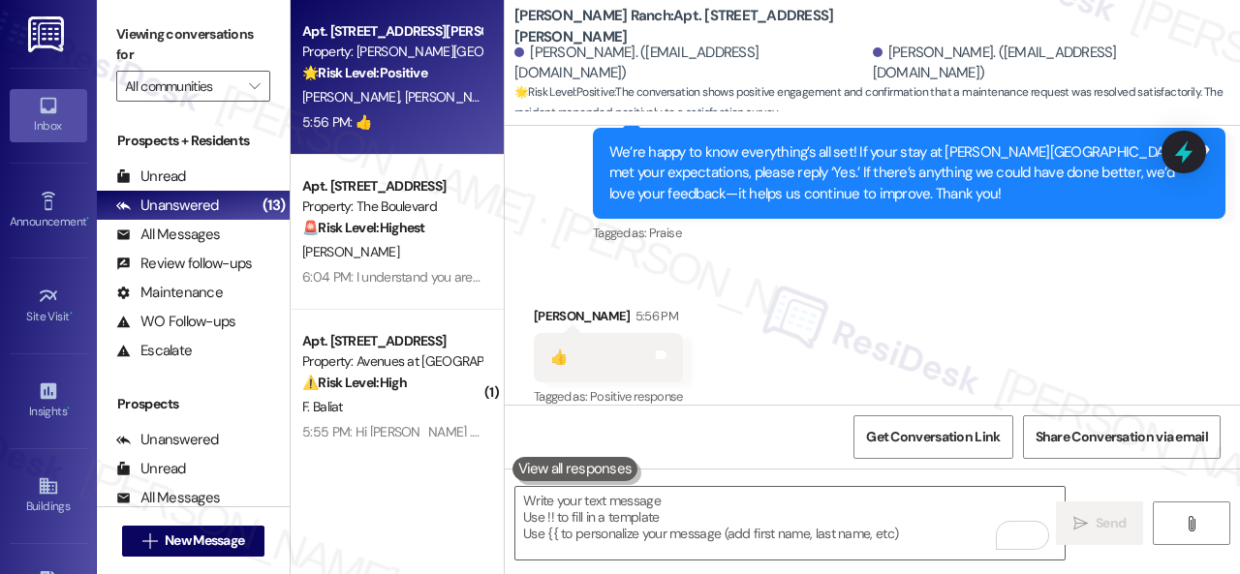
scroll to position [3700, 0]
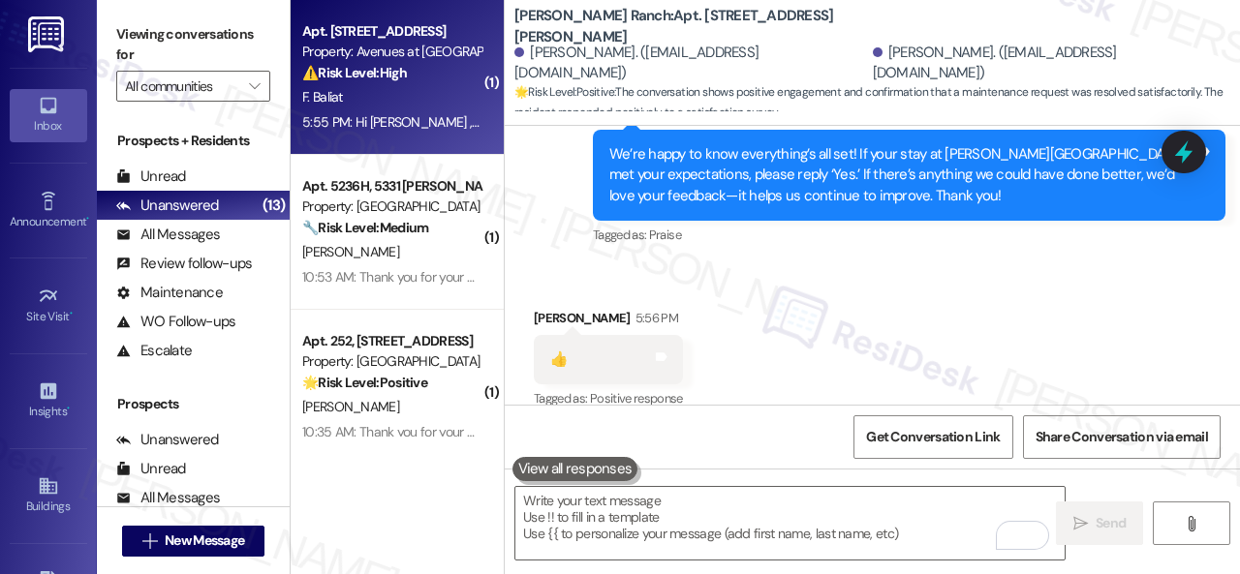
click at [413, 106] on div "F. Baliat" at bounding box center [391, 97] width 183 height 24
type textarea "Fetching suggested responses. Please feel free to read through the conversation…"
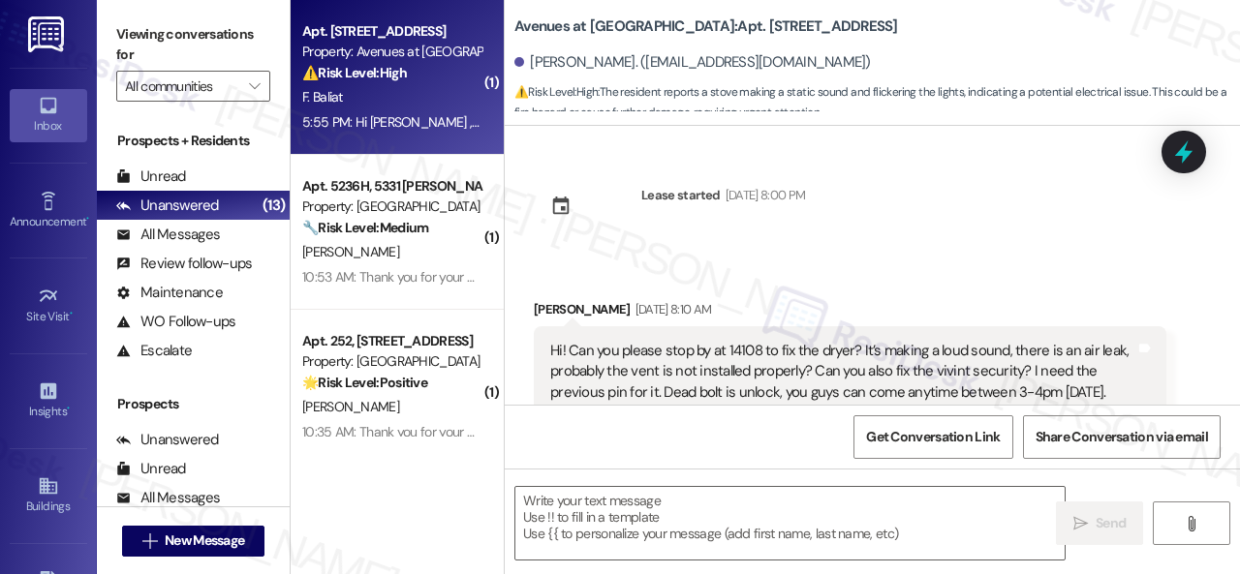
scroll to position [1249, 0]
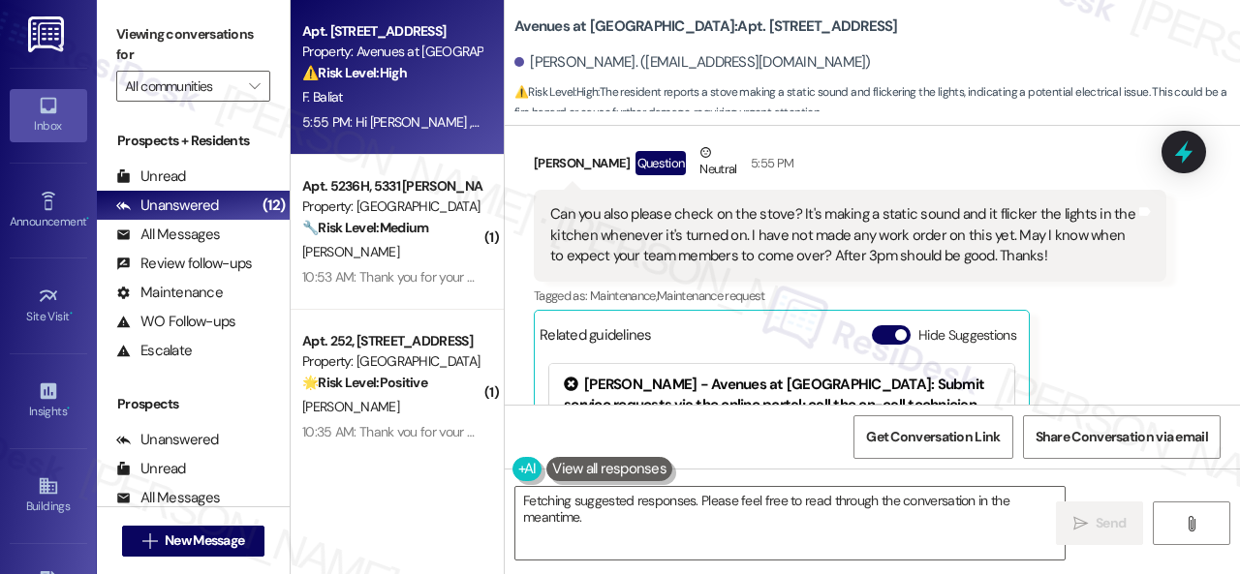
scroll to position [3111, 0]
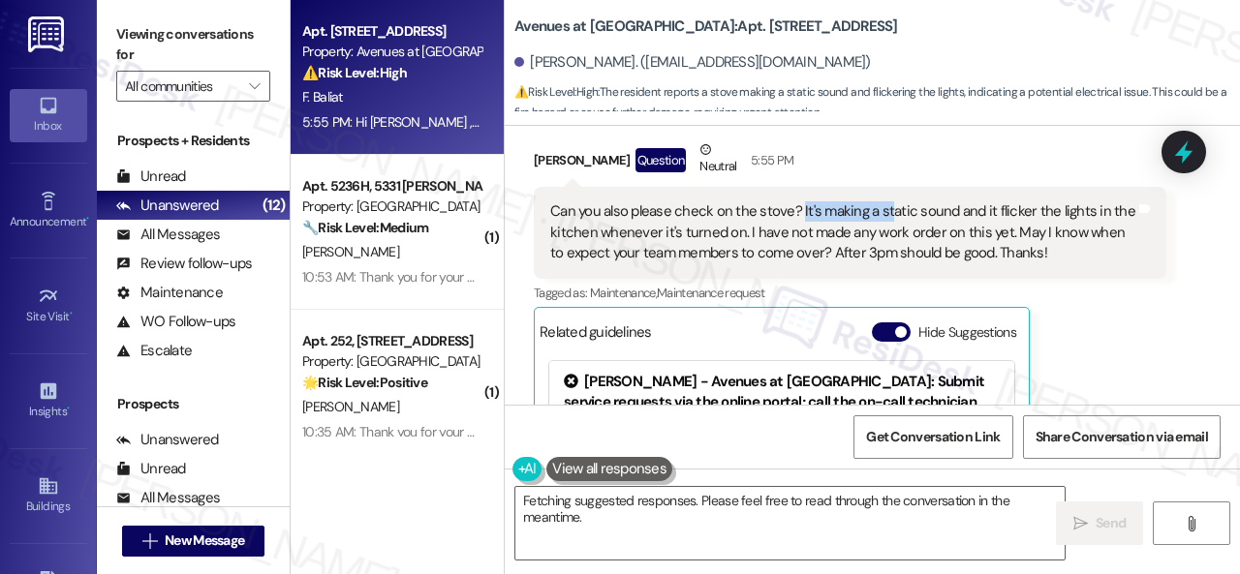
drag, startPoint x: 796, startPoint y: 208, endPoint x: 881, endPoint y: 214, distance: 85.4
click div "Can you also please check on the stove? It's making a static sound and it flick…"
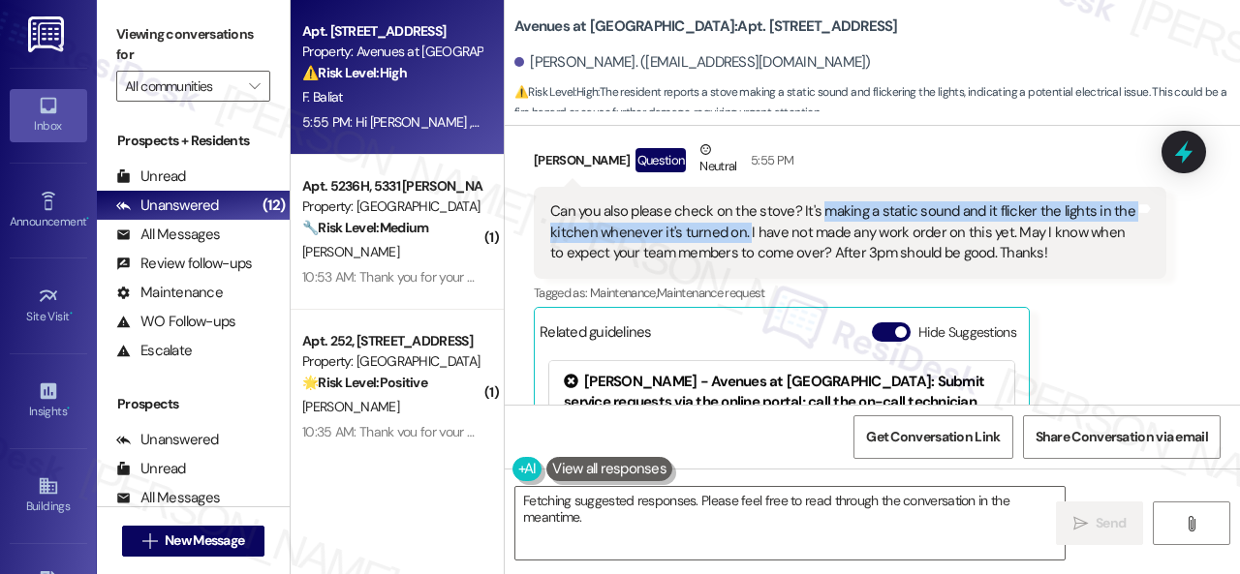
drag, startPoint x: 818, startPoint y: 209, endPoint x: 744, endPoint y: 226, distance: 75.4
click div "Can you also please check on the stove? It's making a static sound and it flick…"
copy div "making a static sound and it flicker the lights in the kitchen whenever it's tu…"
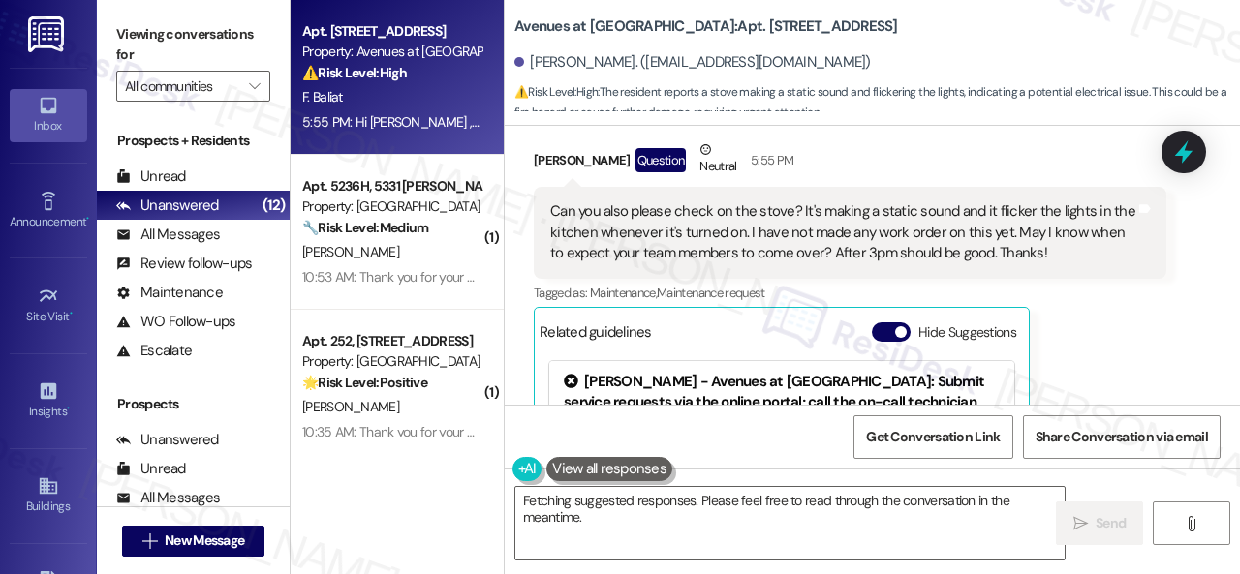
click div "Received via SMS Franz Jamaica Baliat Question Neutral 5:55 PM Can you also ple…"
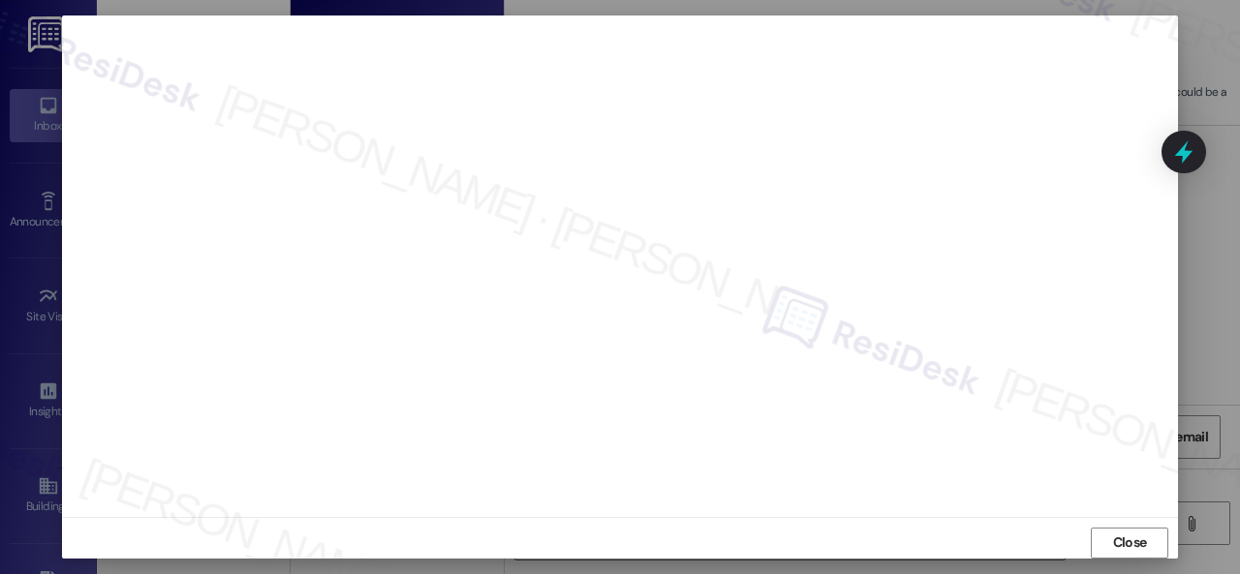
scroll to position [24, 0]
click span "Close"
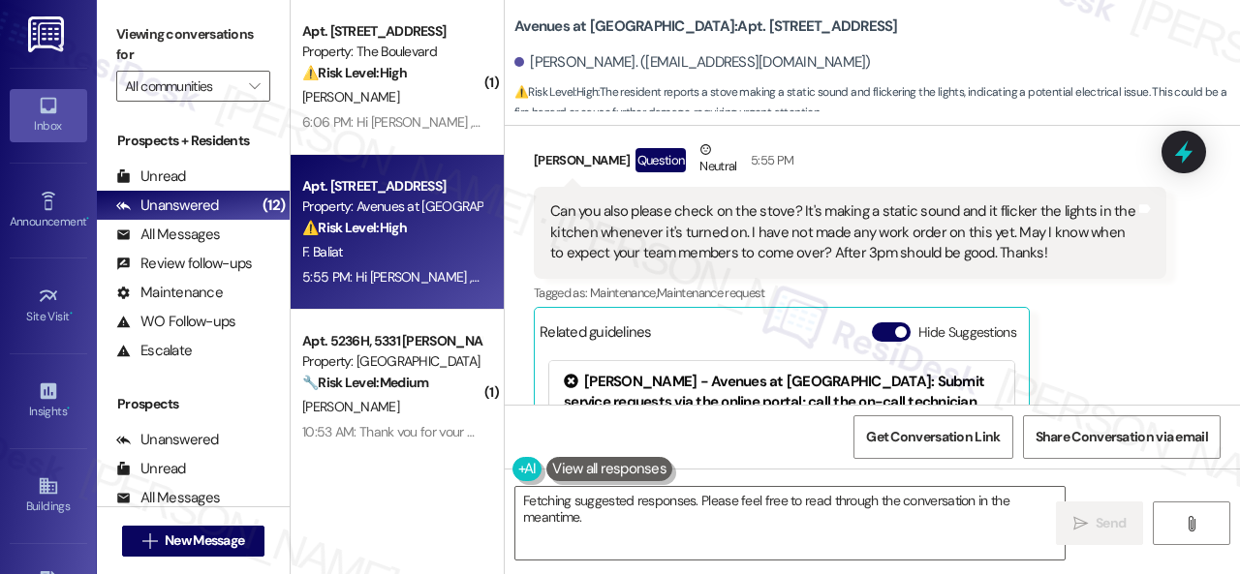
click div "Franz Jamaica Baliat Question Neutral 5:55 PM Can you also please check on the …"
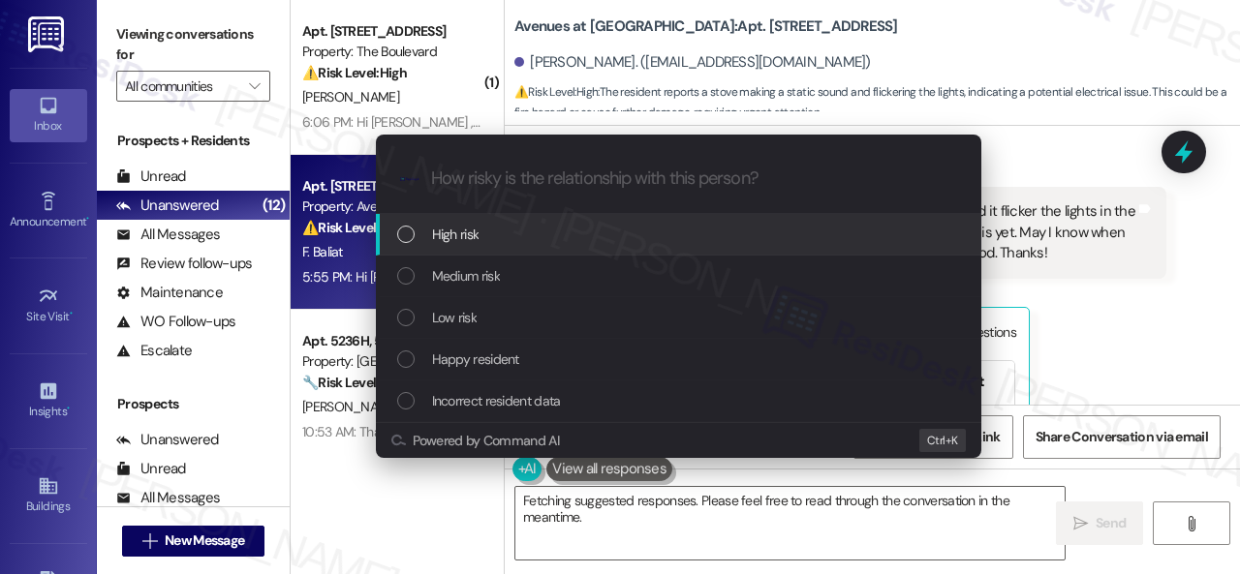
click span "High risk"
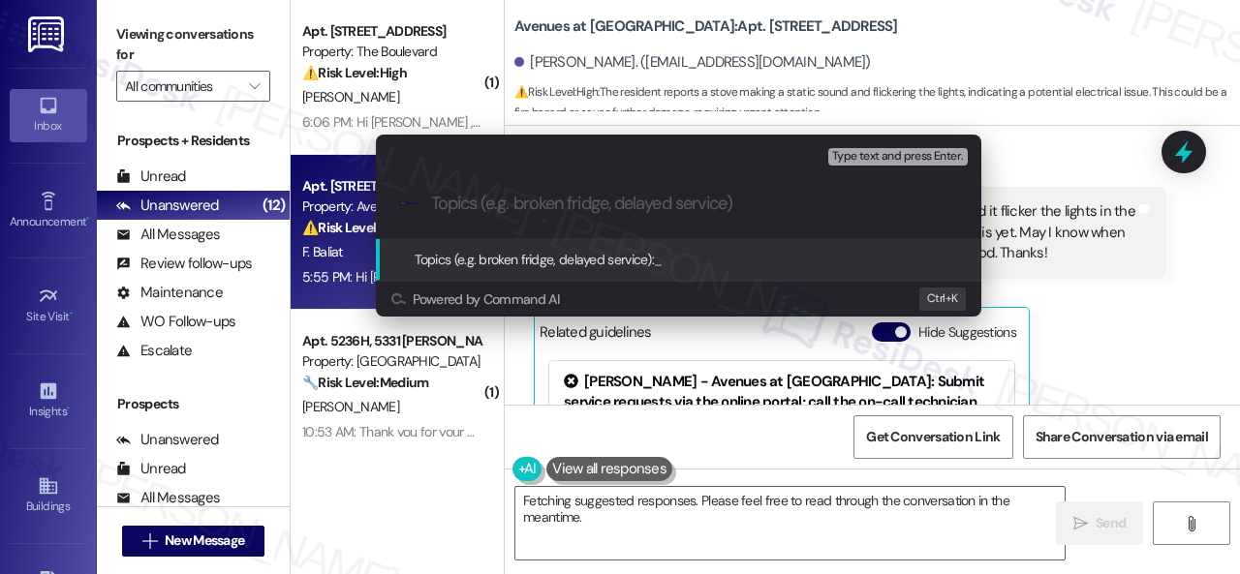
paste input "Work Order filed by ResiDesk 298020"
type input "Work Order filed by ResiDesk 298020"
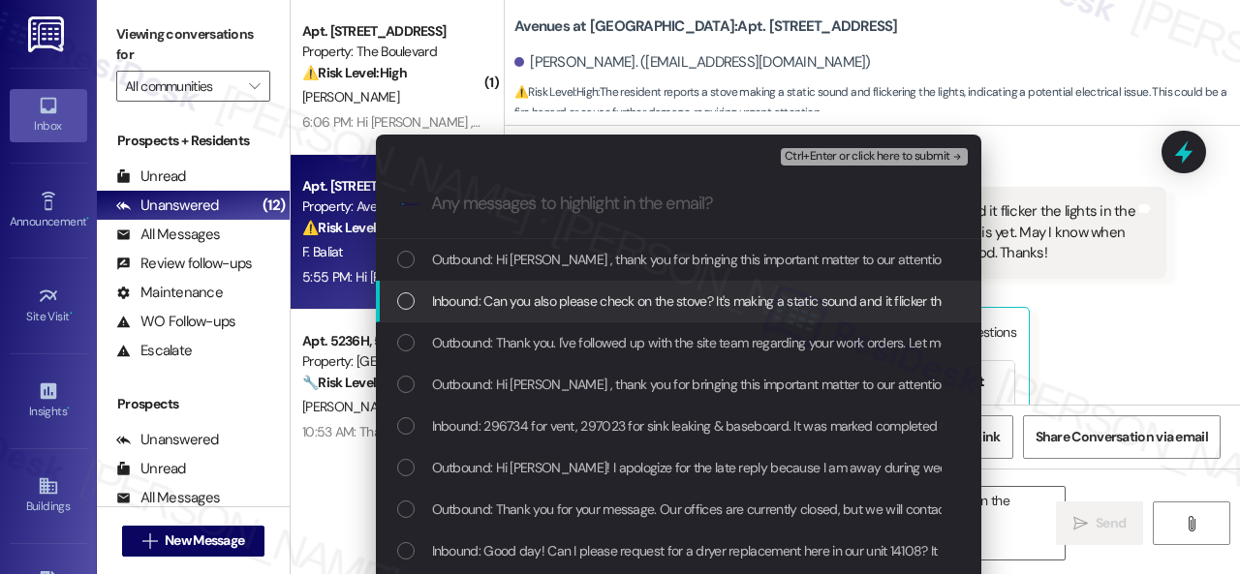
click span "Inbound: Can you also please check on the stove? It's making a static sound and…"
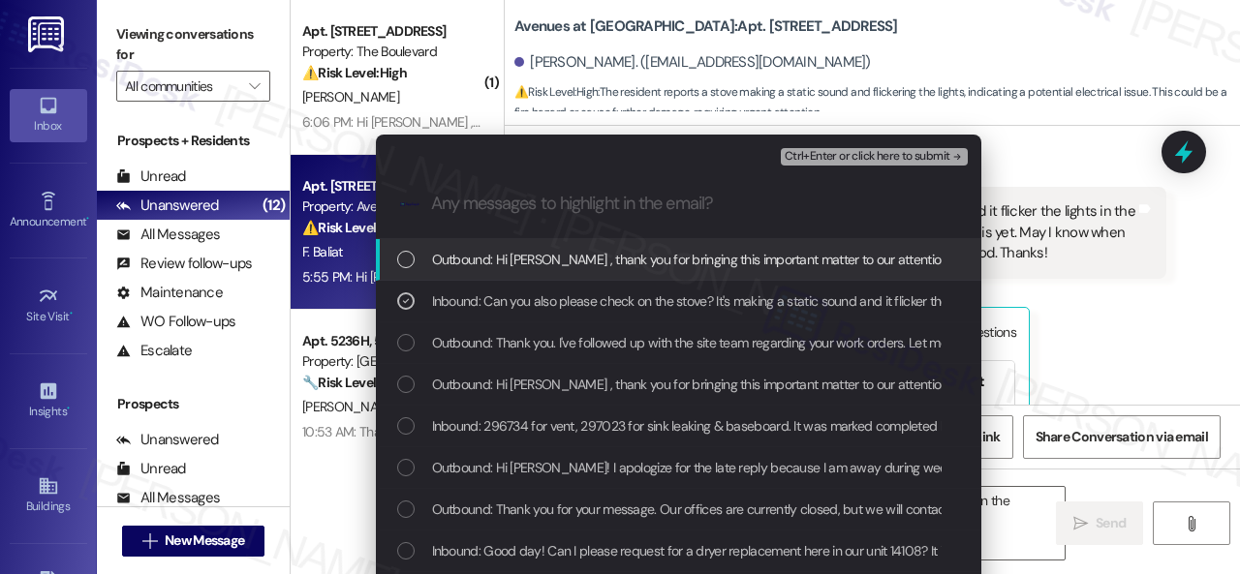
click span "Ctrl+Enter or click here to submit"
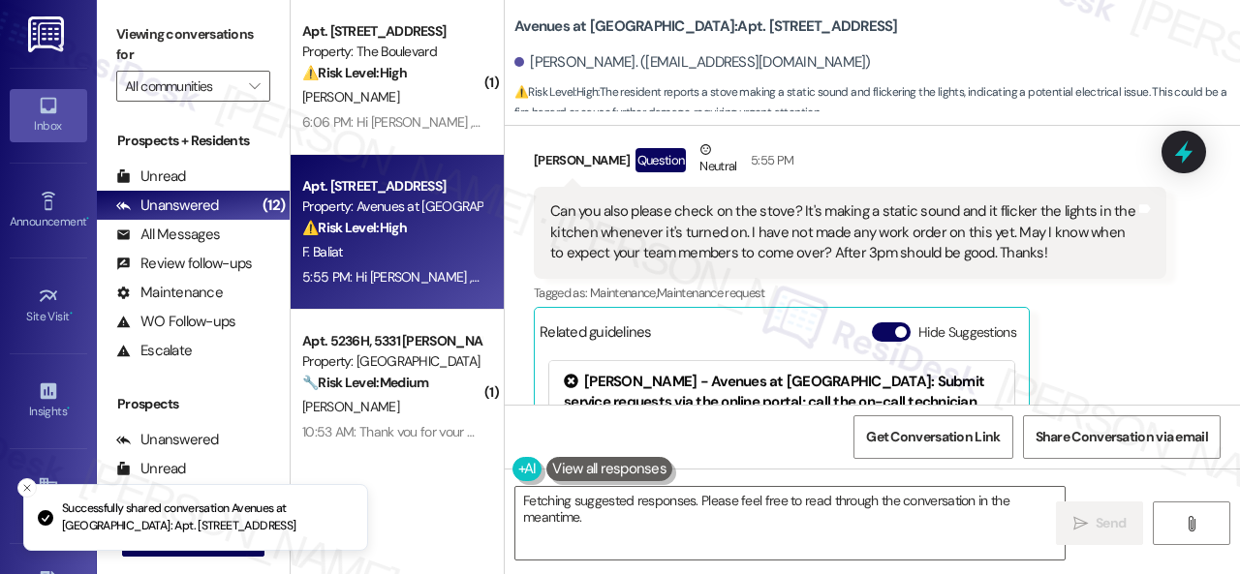
scroll to position [3305, 0]
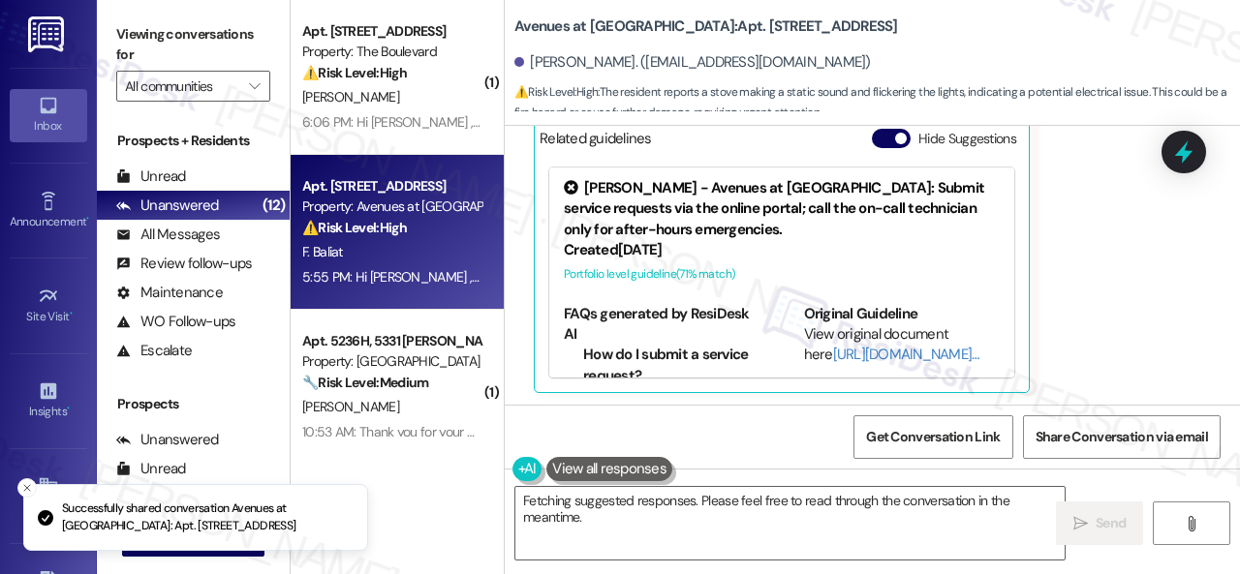
drag, startPoint x: 1125, startPoint y: 338, endPoint x: 1124, endPoint y: 315, distance: 23.3
click div "Franz Jamaica Baliat Question Neutral 5:55 PM Can you also please check on the …"
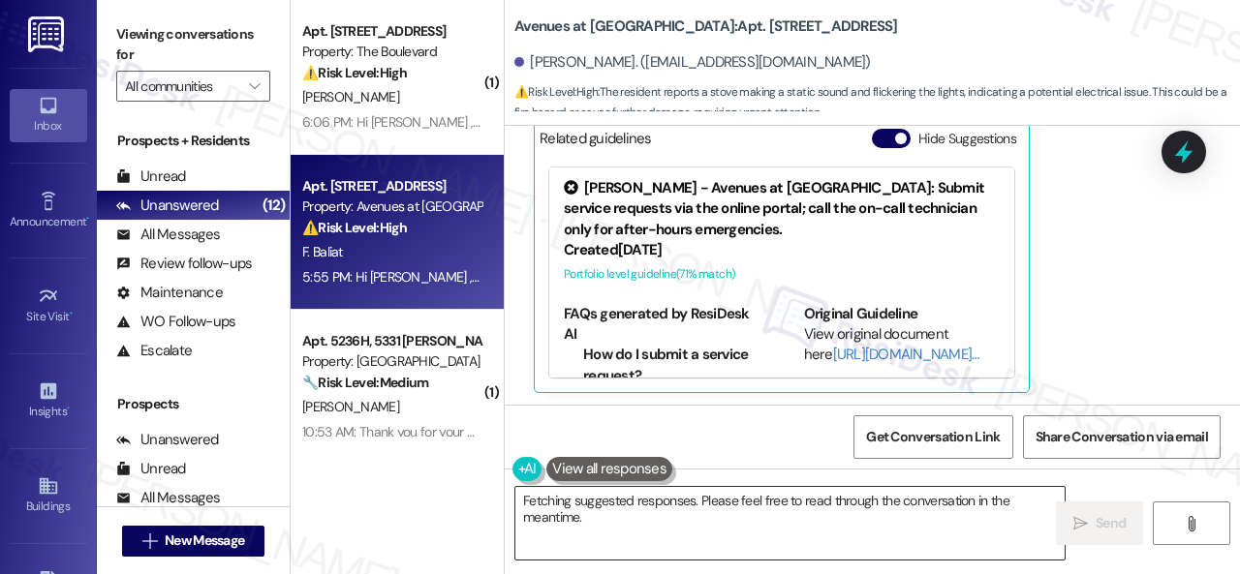
click textarea "Hi {{first_name}}, thanks for letting us know about the stove! To get this addr…"
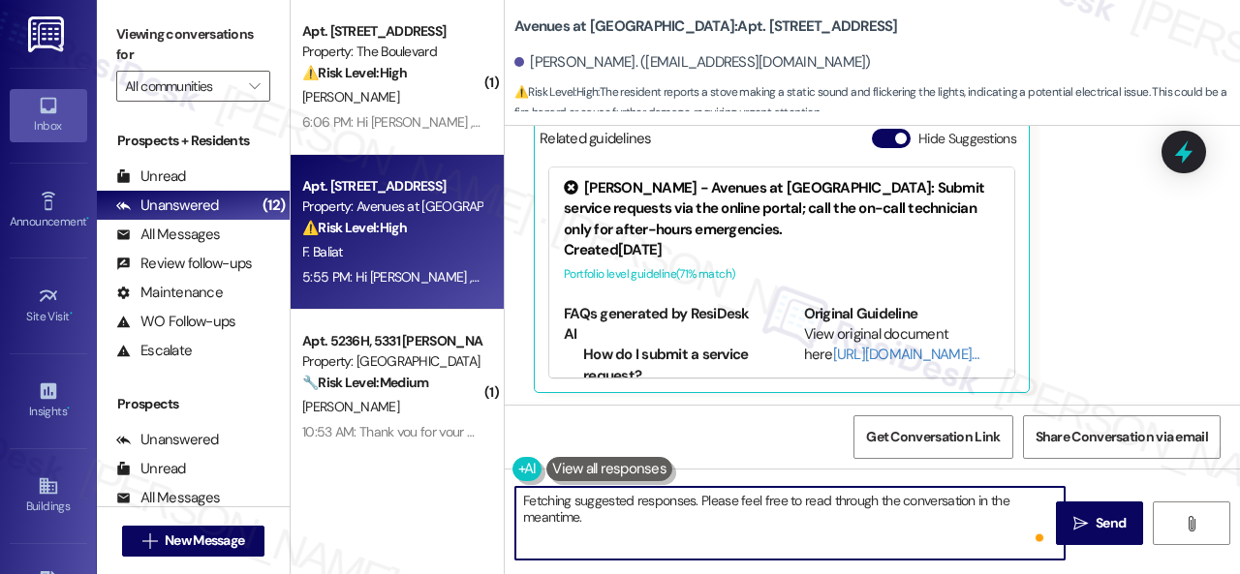
scroll to position [6, 0]
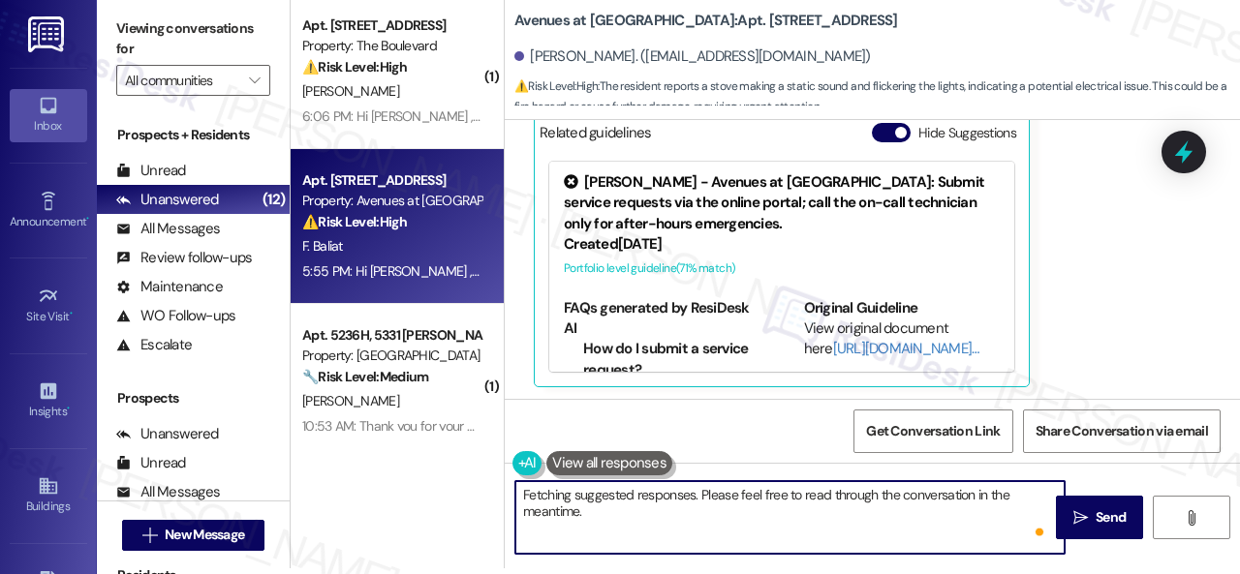
drag, startPoint x: 860, startPoint y: 499, endPoint x: 1100, endPoint y: 565, distance: 249.1
click div "Hi {{first_name}}, thanks for letting us know about the stove! To get this addr…"
paste textarea "I've submitted a work order on your behalf and notified the site team."
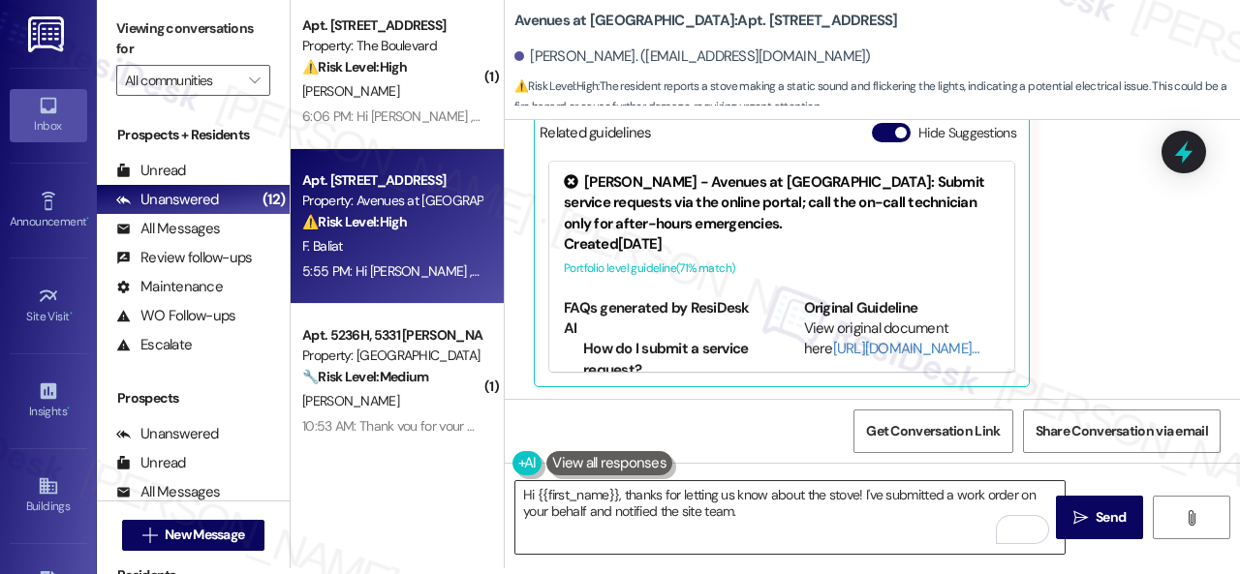
click textarea "Hi {{first_name}}, thanks for letting us know about the stove! I've submitted a…"
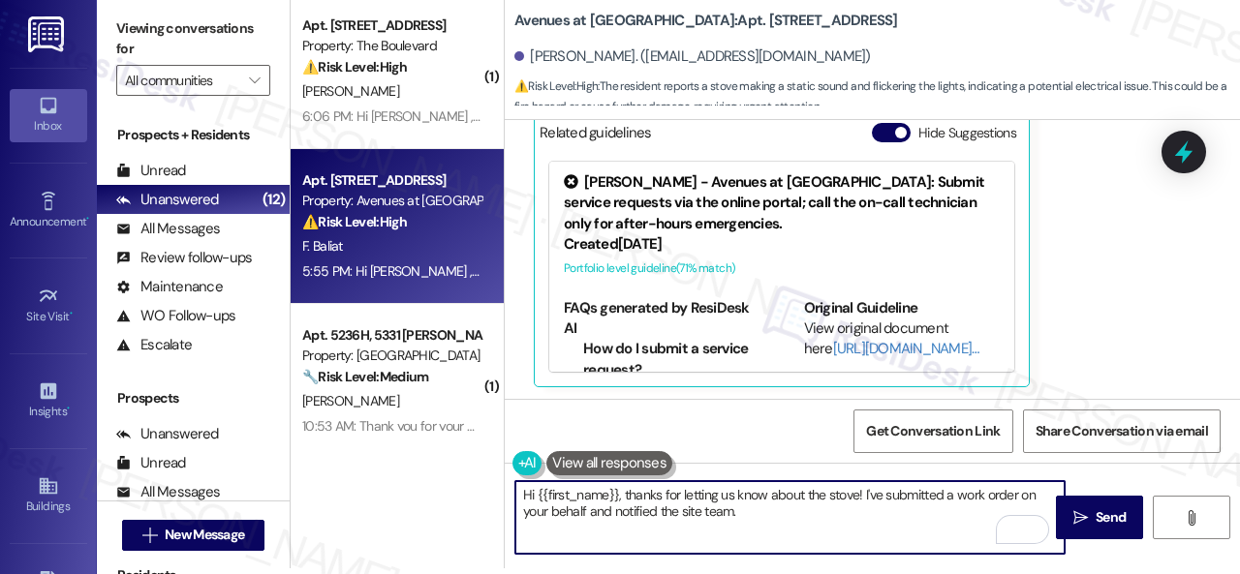
paste textarea "I apologize if I cannot confirm when the maintenance team will visit your apart…"
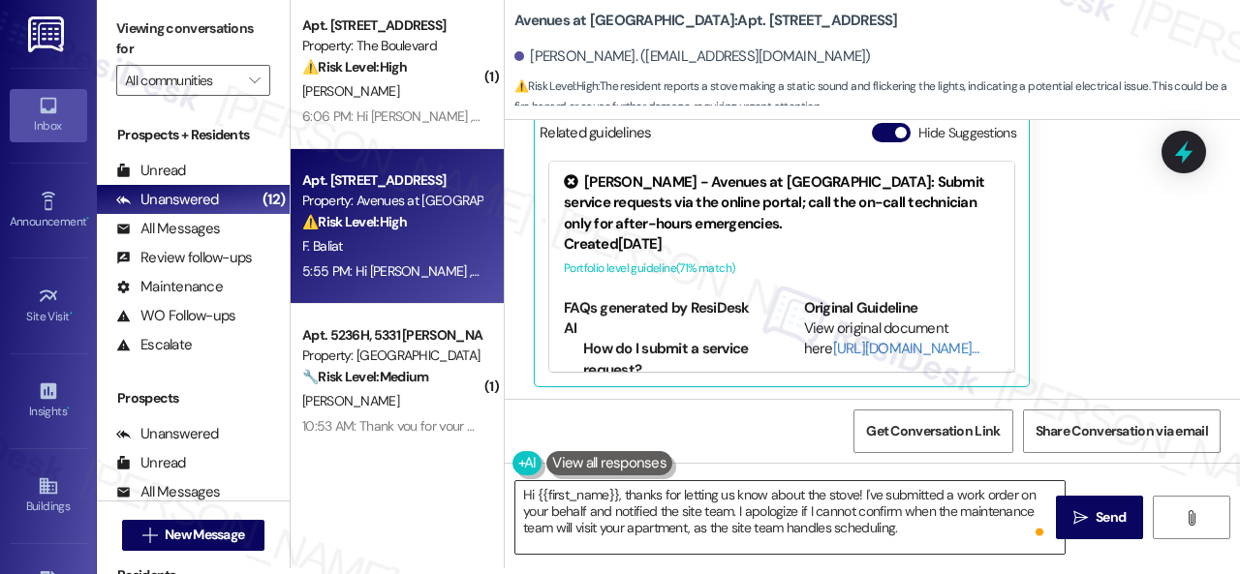
click textarea "Hi {{first_name}}, thanks for letting us know about the stove! I've submitted a…"
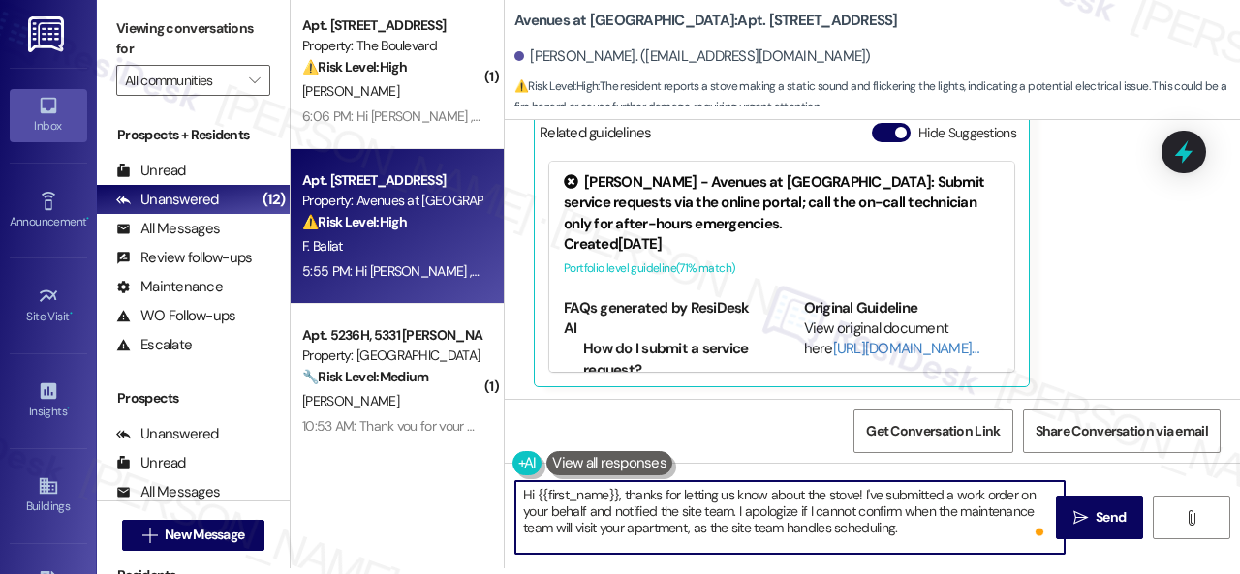
click textarea "Hi {{first_name}}, thanks for letting us know about the stove! I've submitted a…"
paste textarea "ue to limited availability, our maintenance team isn't able to call or schedule…"
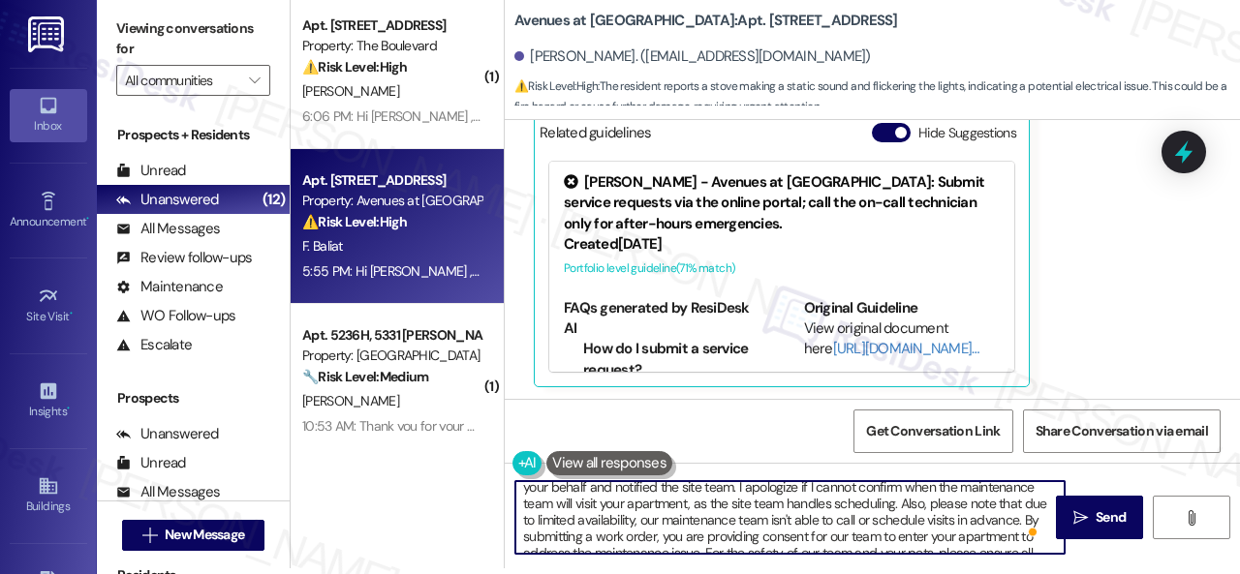
scroll to position [0, 0]
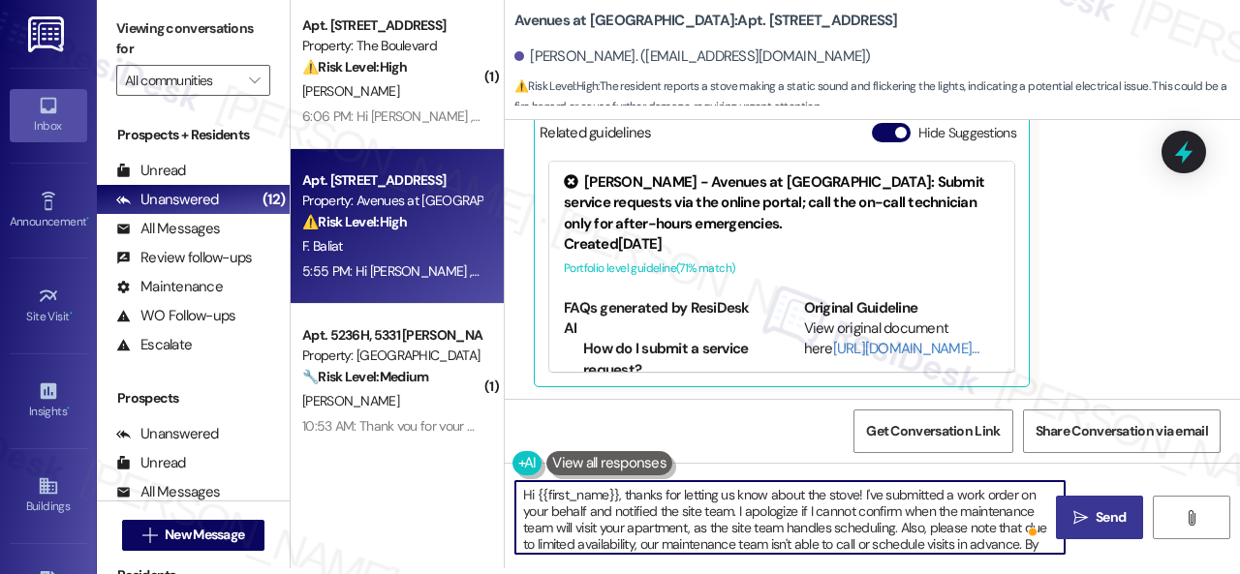
type textarea "Hi {{first_name}}, thanks for letting us know about the stove! I've submitted a…"
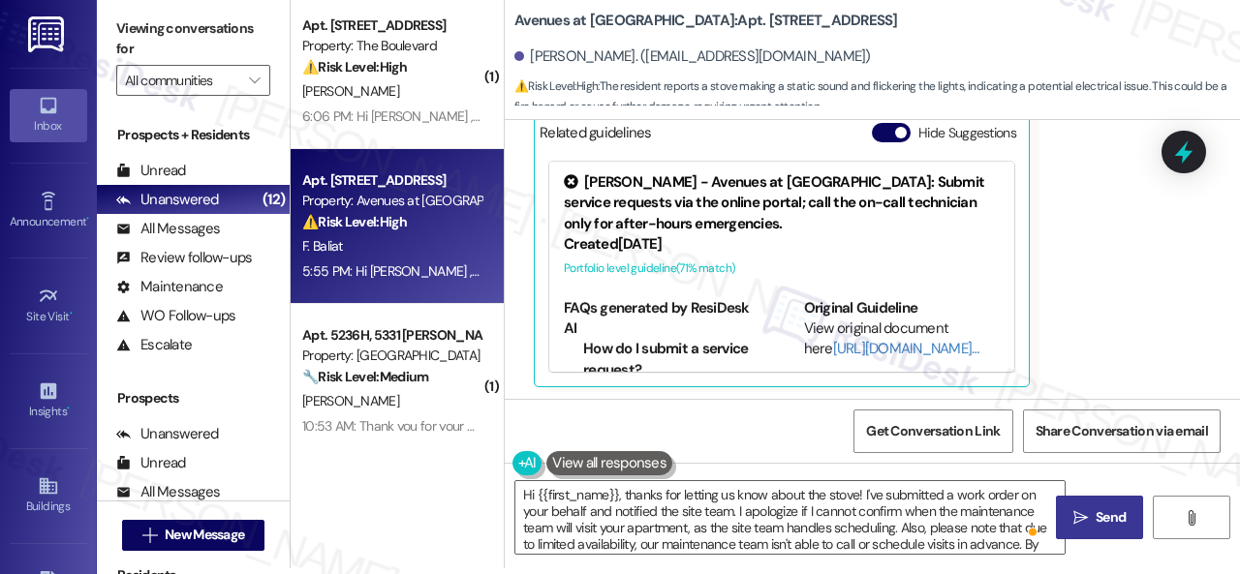
click span "Send"
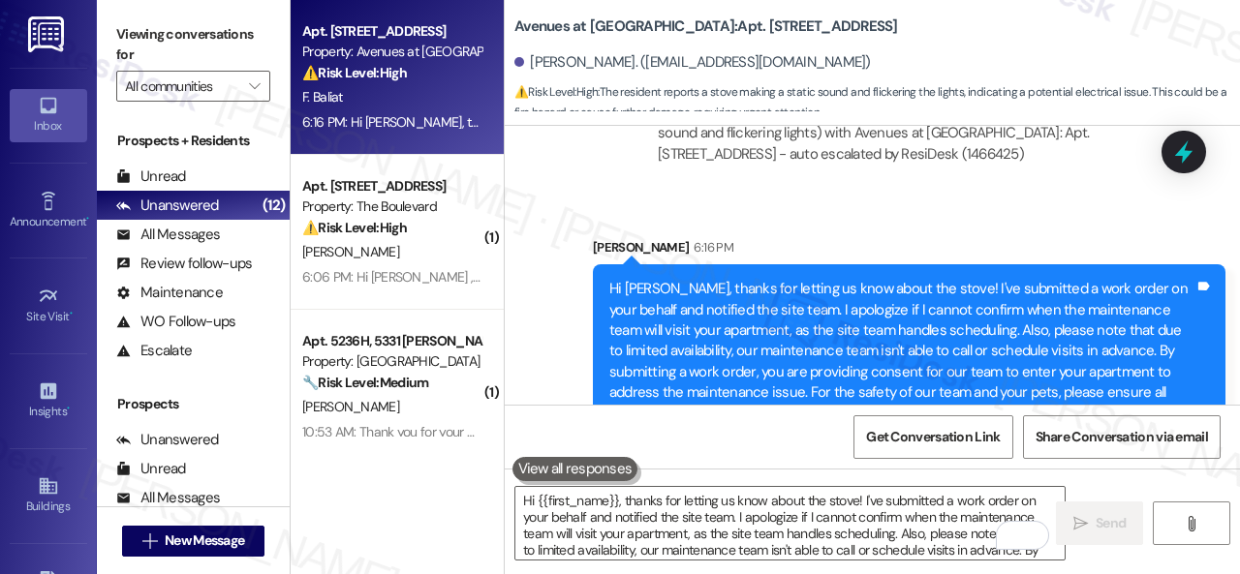
scroll to position [4072, 0]
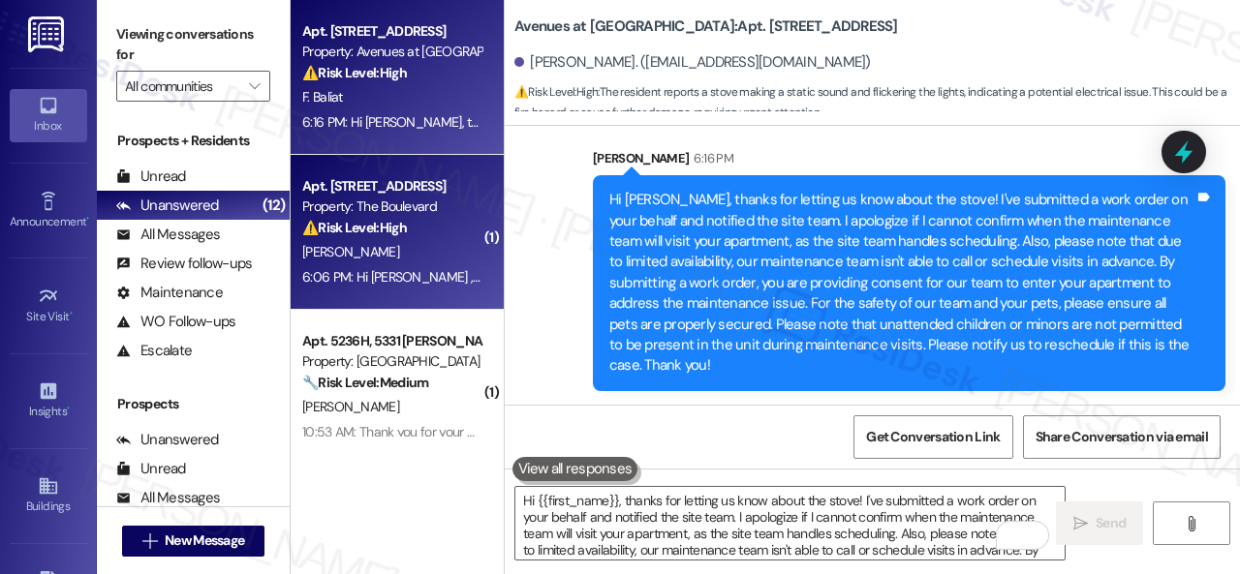
click div "J. Crane"
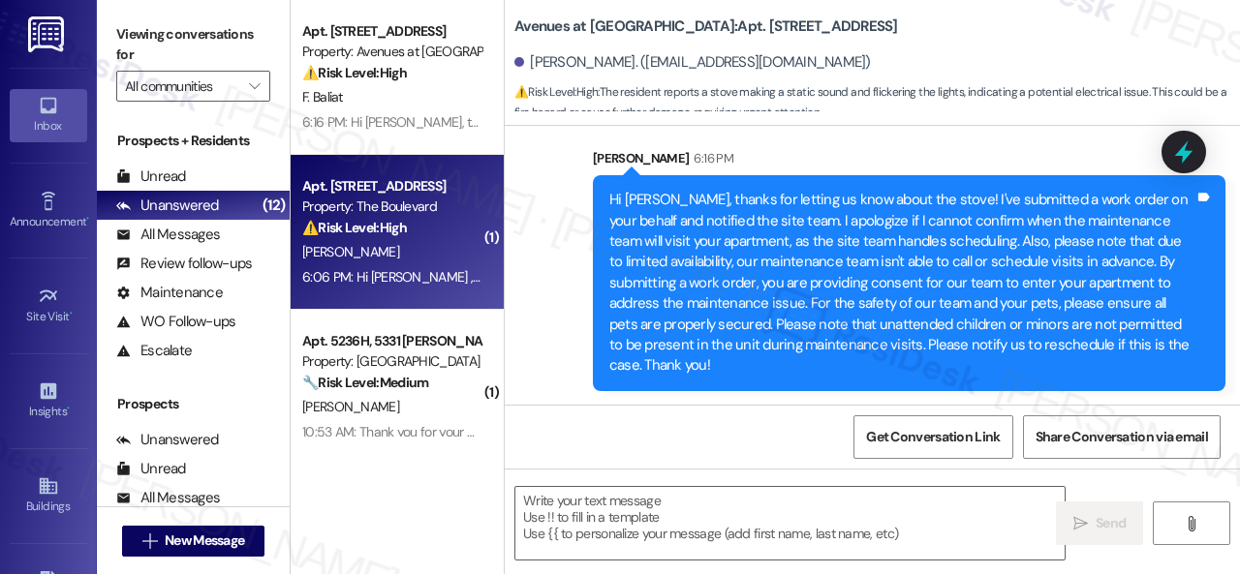
type textarea "Fetching suggested responses. Please feel free to read through the conversation…"
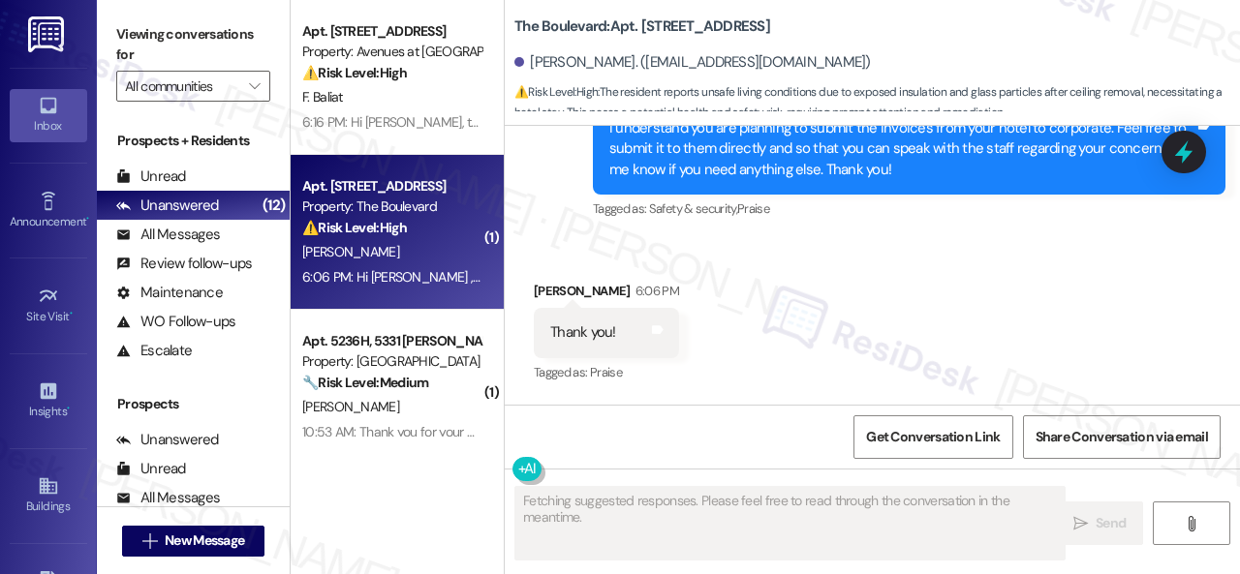
scroll to position [27473, 0]
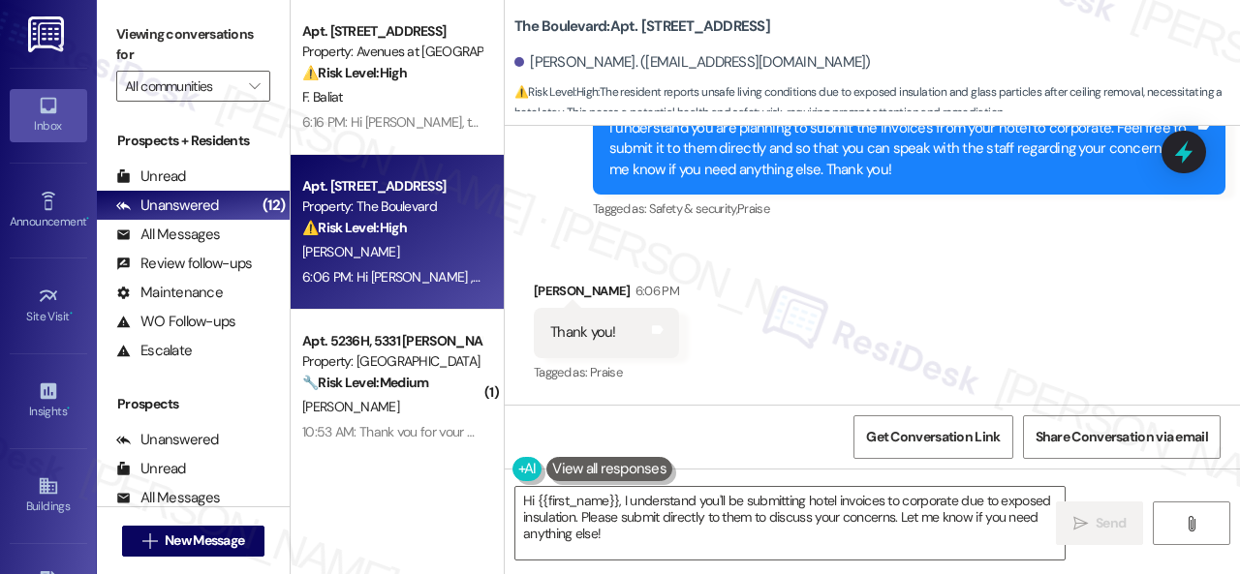
drag, startPoint x: 612, startPoint y: 536, endPoint x: 161, endPoint y: 392, distance: 473.6
click div "Apt. 14108, 12501 Broadway St Property: Avenues at Shadow Creek ⚠️ Risk Level: …"
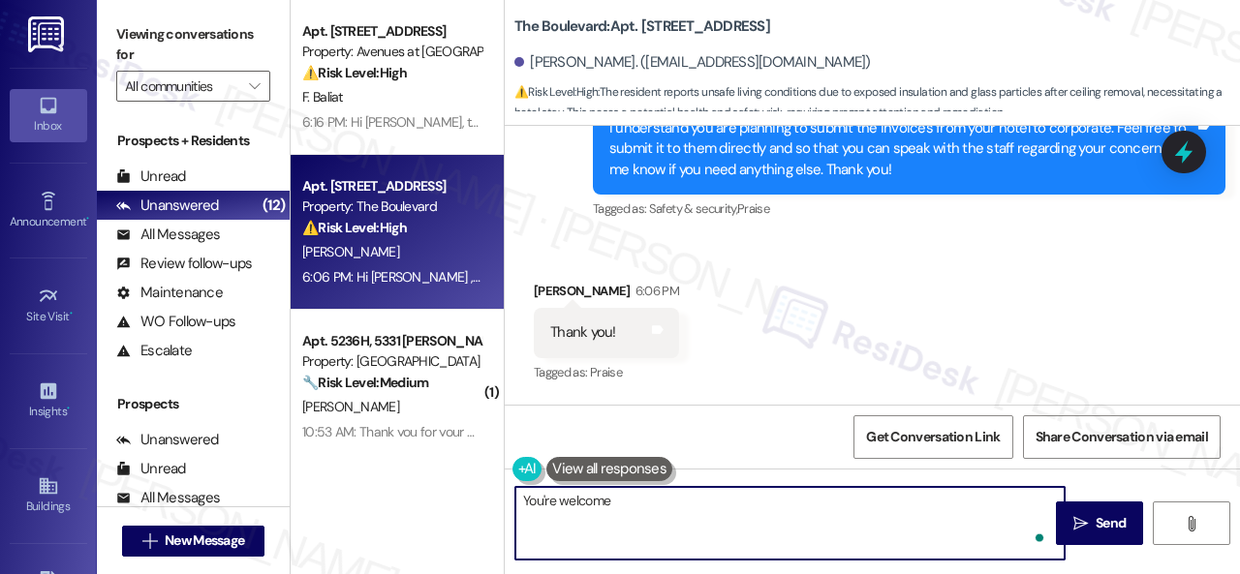
type textarea "You're welcome!"
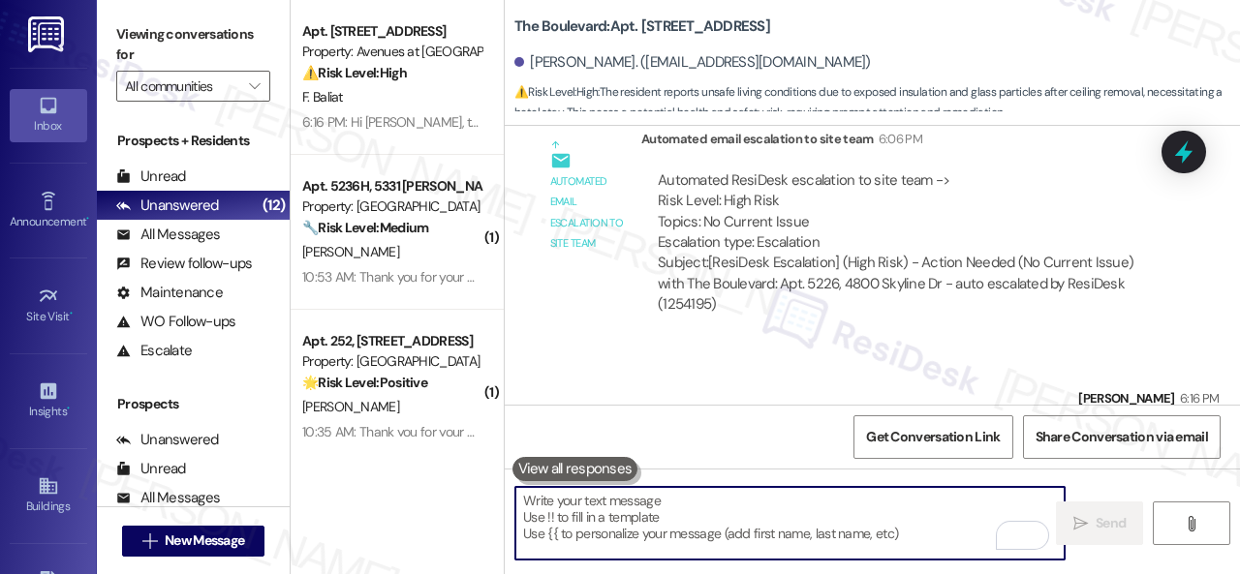
scroll to position [28075, 0]
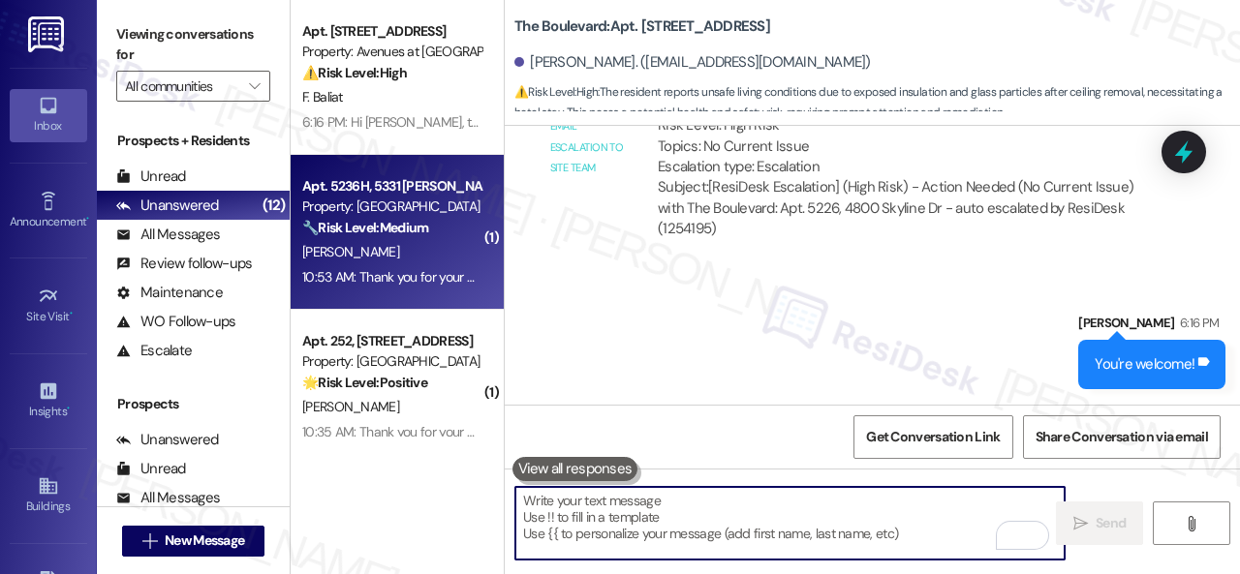
click strong "🔧 Risk Level: Medium"
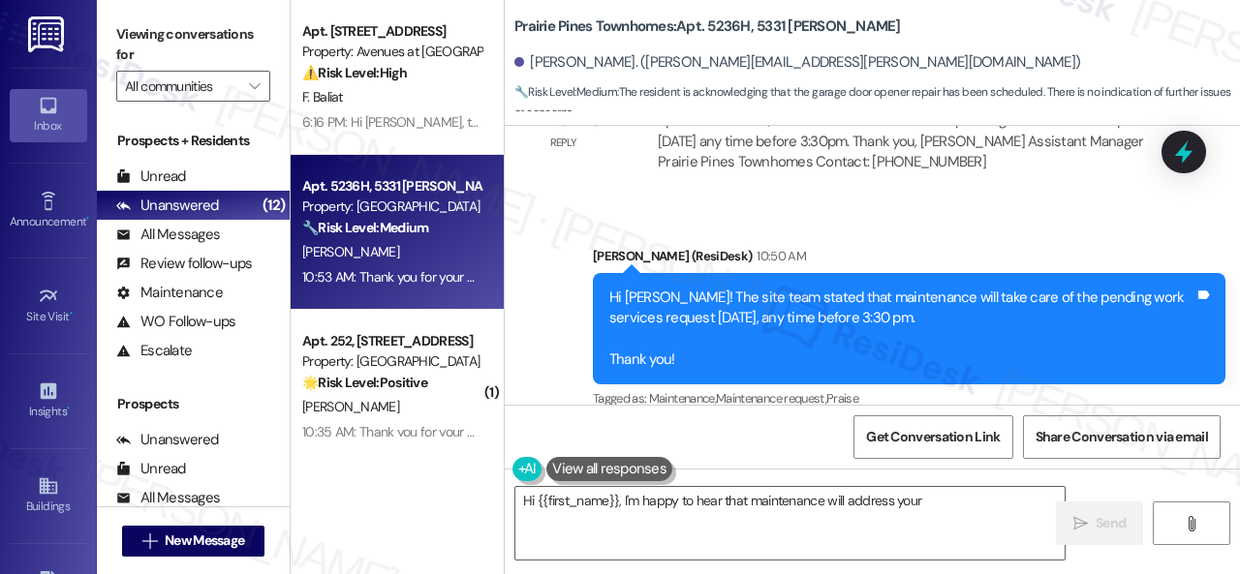
scroll to position [0, 0]
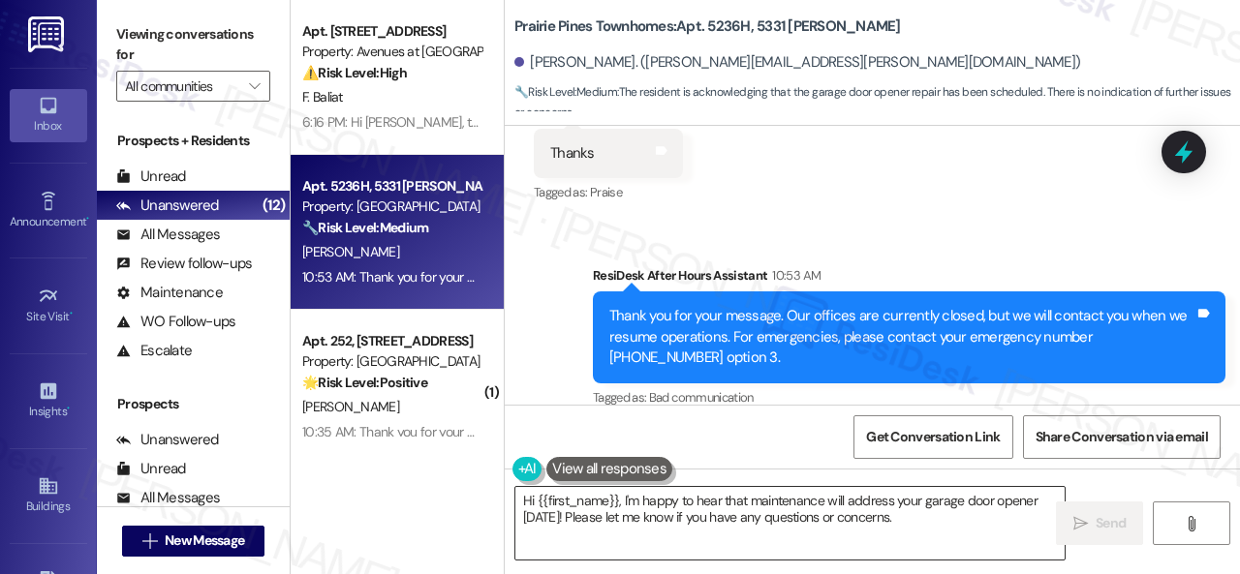
drag, startPoint x: 722, startPoint y: 533, endPoint x: 709, endPoint y: 520, distance: 17.8
click textarea "Hi {{first_name}}, I'm happy to hear that maintenance will address your garage …"
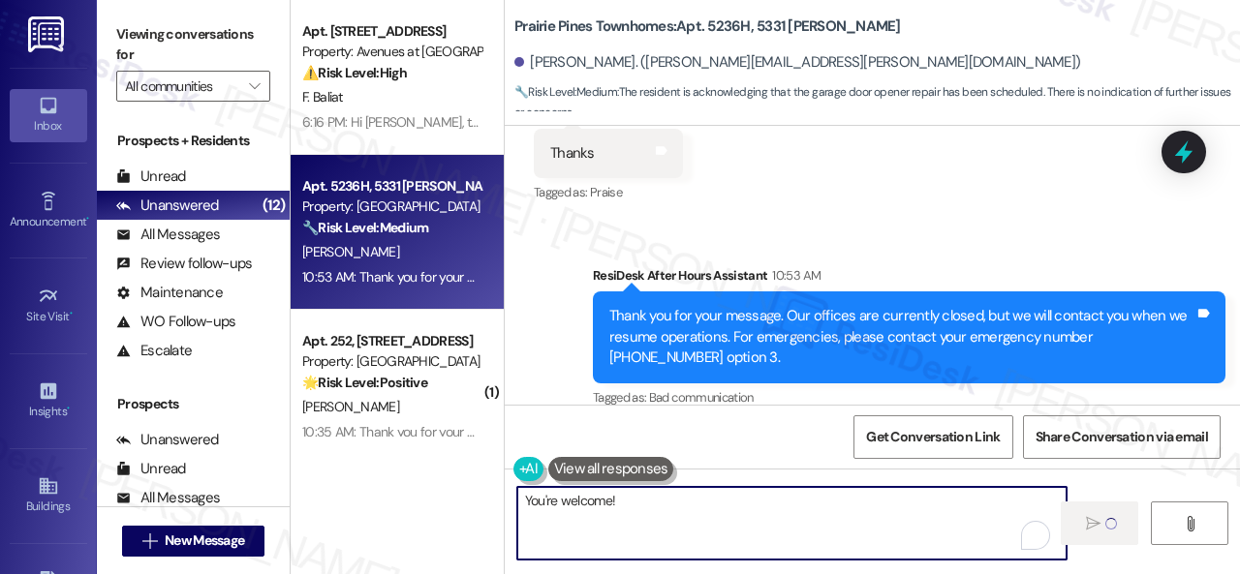
type textarea "You're welcome!"
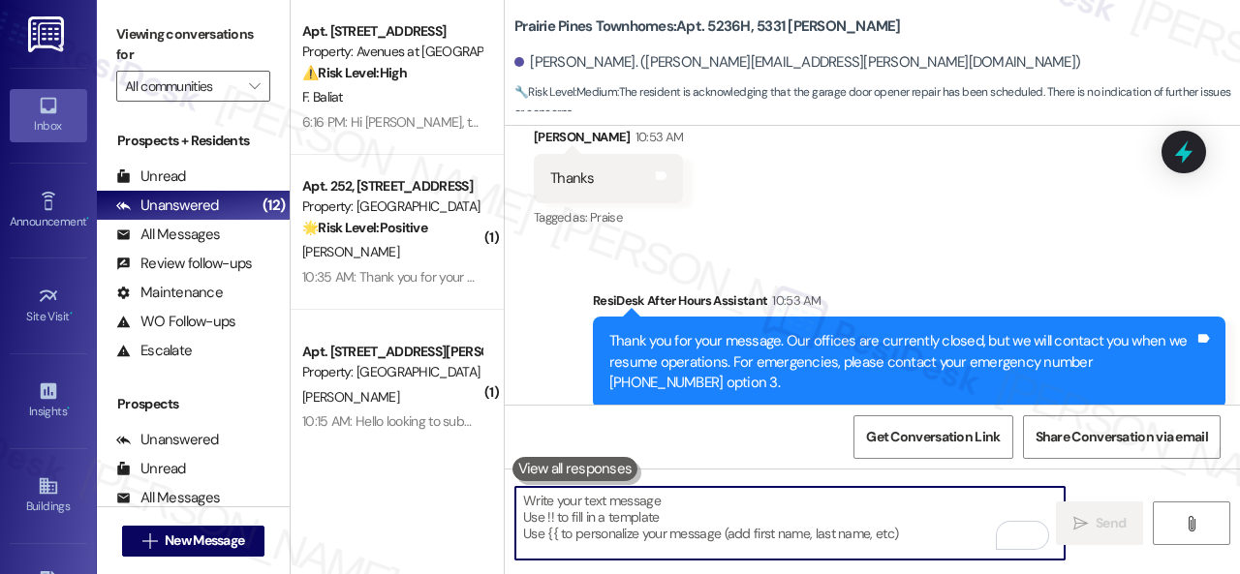
scroll to position [16356, 0]
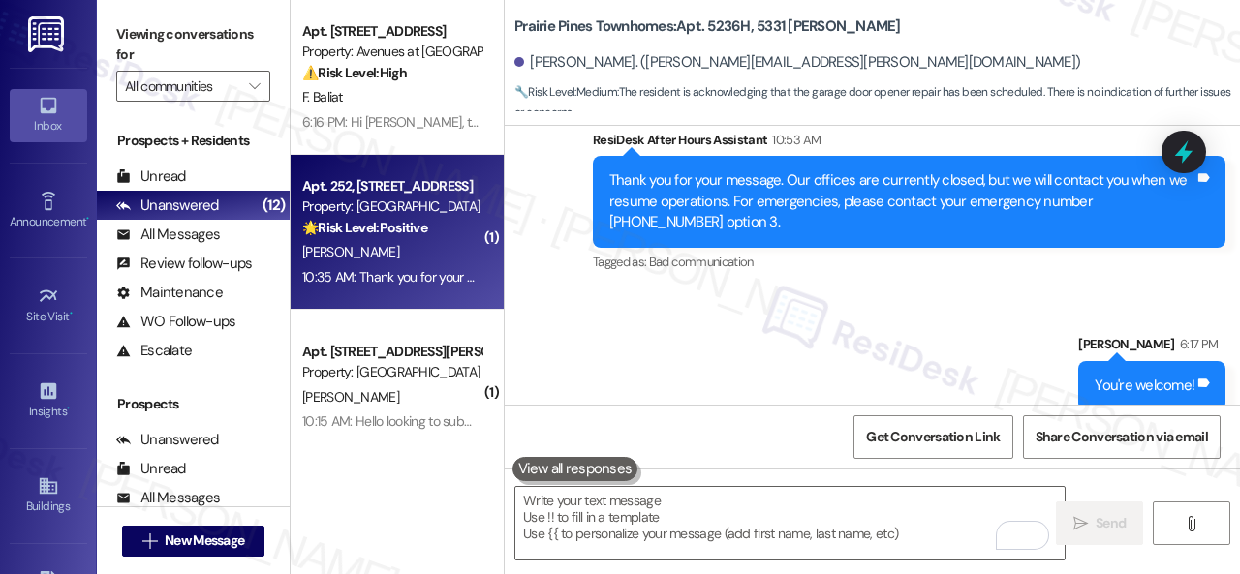
click div "🌟 Risk Level: Positive The resident responded positively to a check-in regardin…"
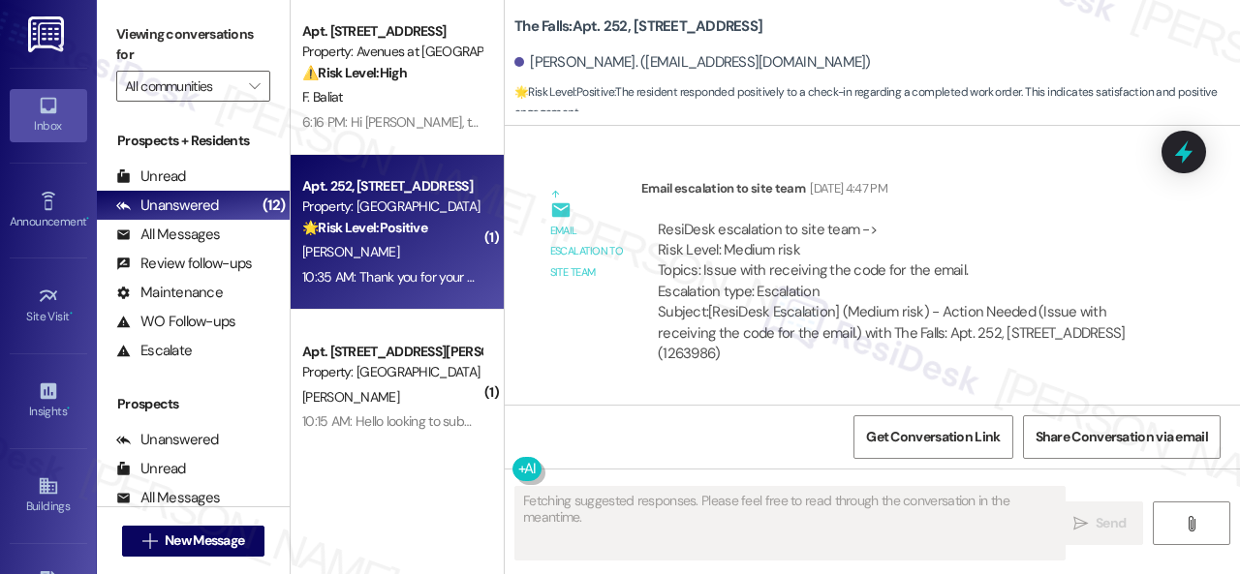
scroll to position [14978, 0]
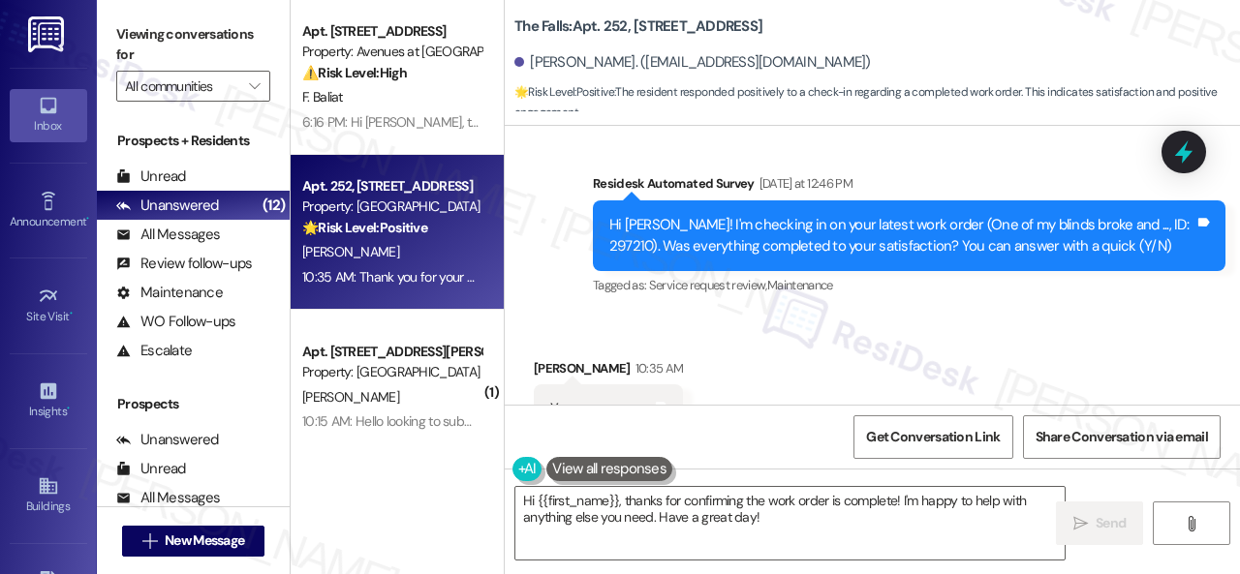
drag, startPoint x: 537, startPoint y: 236, endPoint x: 537, endPoint y: 248, distance: 11.6
click div "Sent via SMS Sarah (ResiDesk) Sep 05, 2025 at 4:47 PM Got it. Thanks for that i…"
click textarea "Hi {{first_name}}, thanks for confirming the work order is complete! I'm happy …"
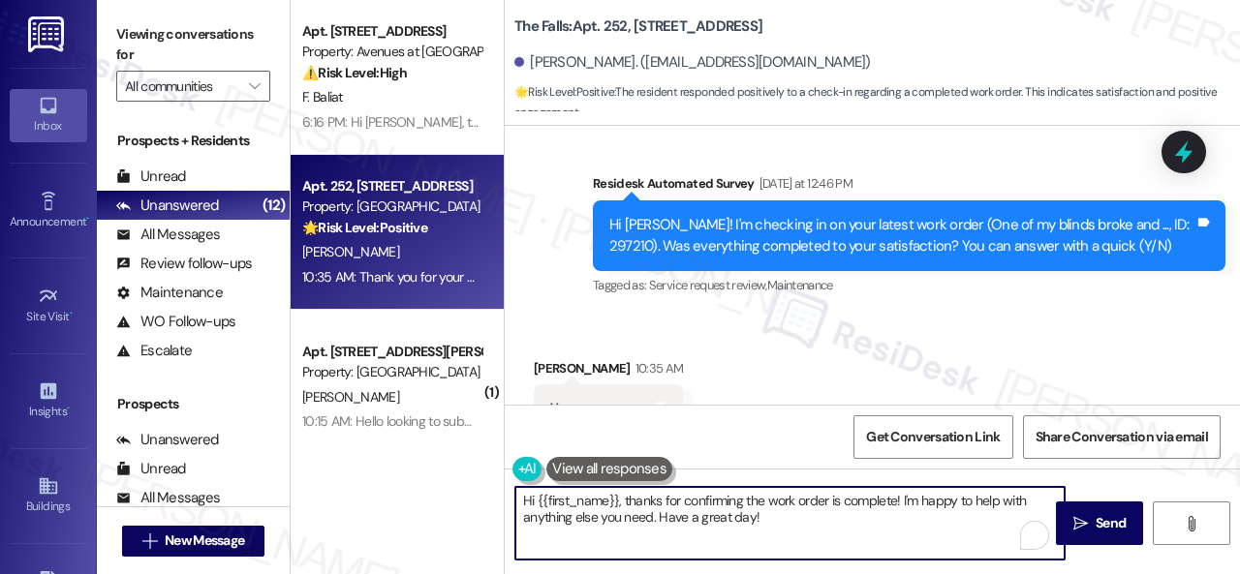
paste textarea "We’re happy to know everything’s all set! If your stay at {{property}} met your…"
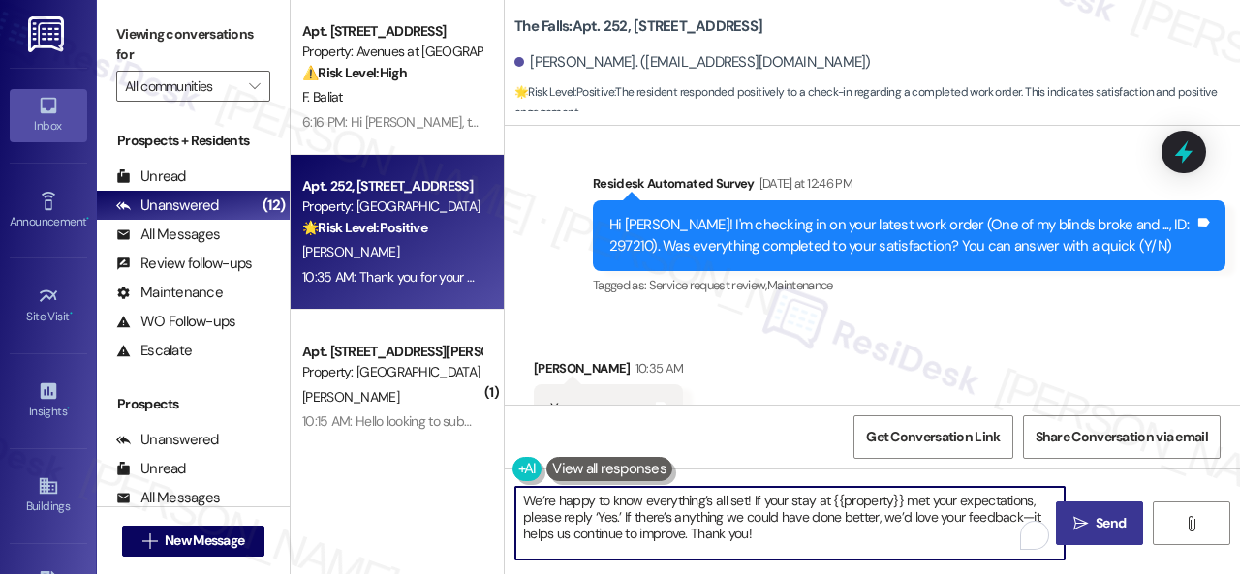
type textarea "We’re happy to know everything’s all set! If your stay at {{property}} met your…"
click span "Send"
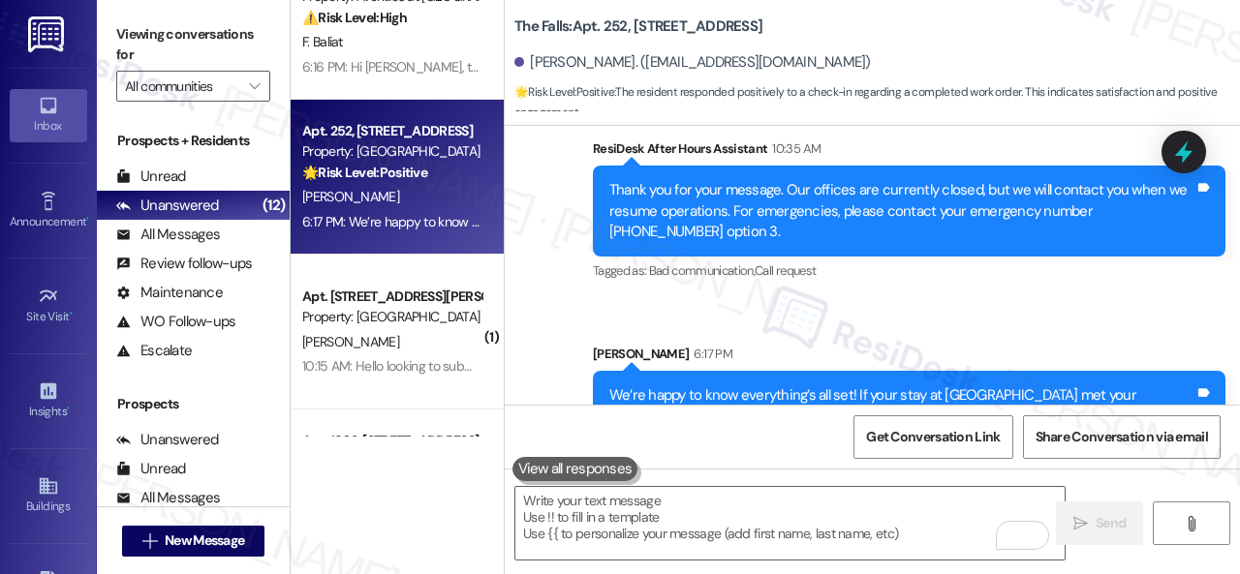
scroll to position [97, 0]
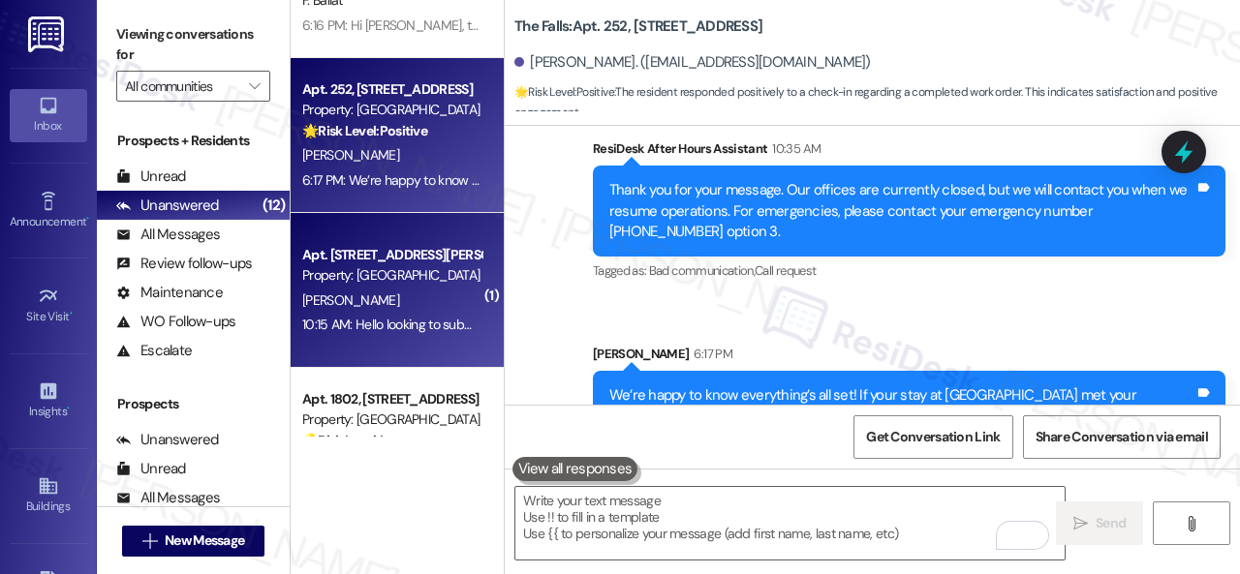
click div "[PERSON_NAME]"
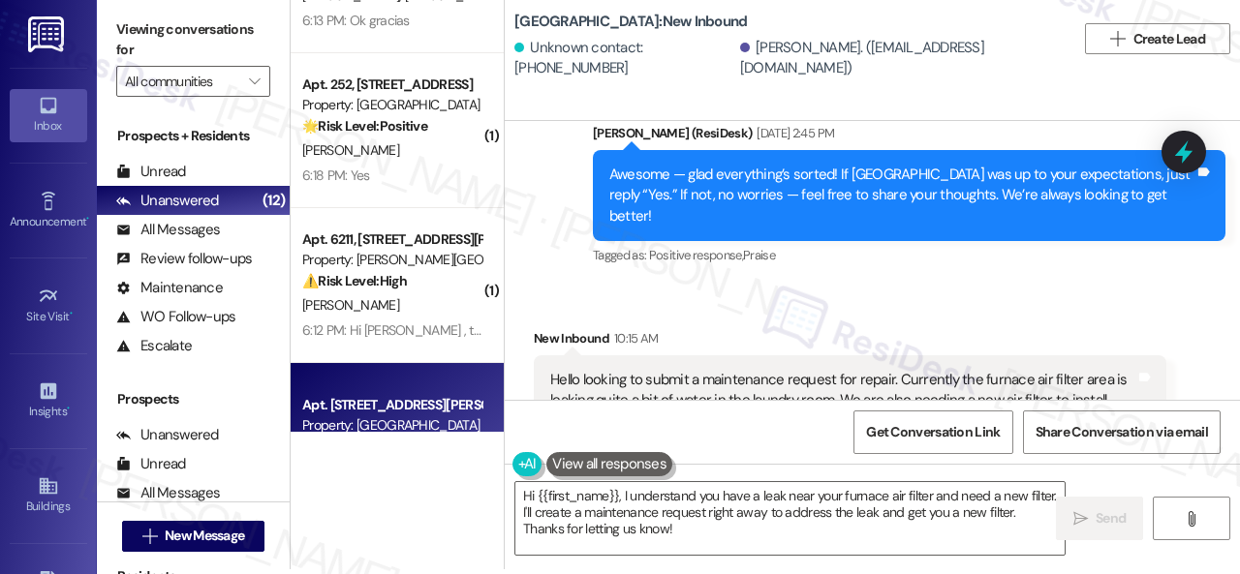
scroll to position [6, 0]
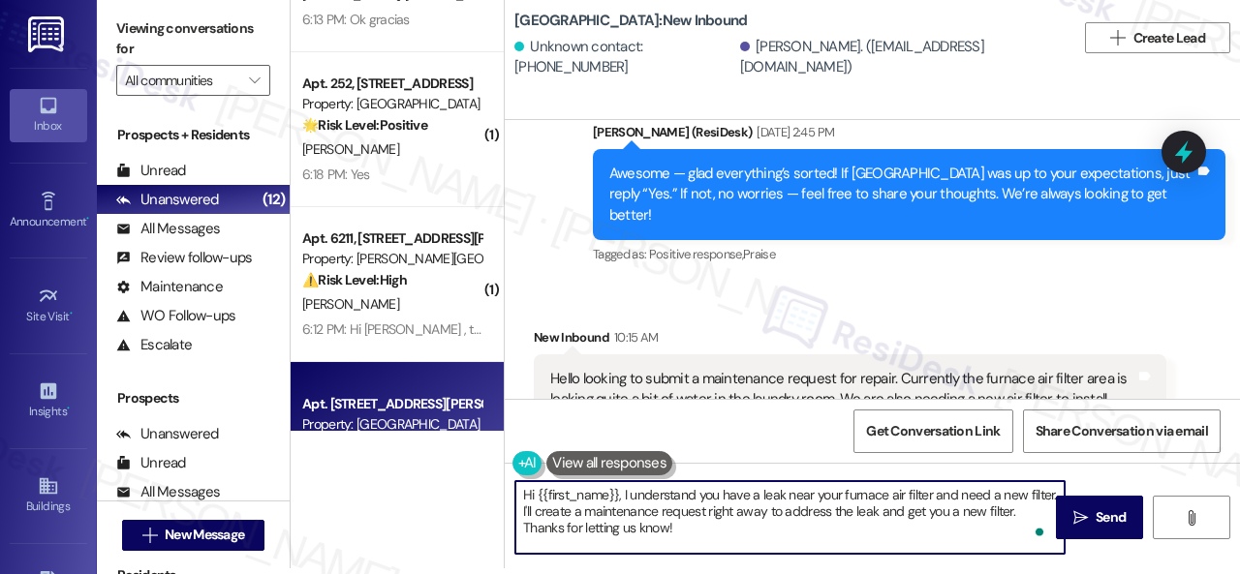
drag, startPoint x: 525, startPoint y: 495, endPoint x: 616, endPoint y: 489, distance: 91.2
click textarea "Hi {{first_name}}, I understand you have a leak near your furnace air filter an…"
drag, startPoint x: 984, startPoint y: 490, endPoint x: 996, endPoint y: 540, distance: 50.7
click textarea "Hello, I understand you have a leak near your furnace air filter and need a new…"
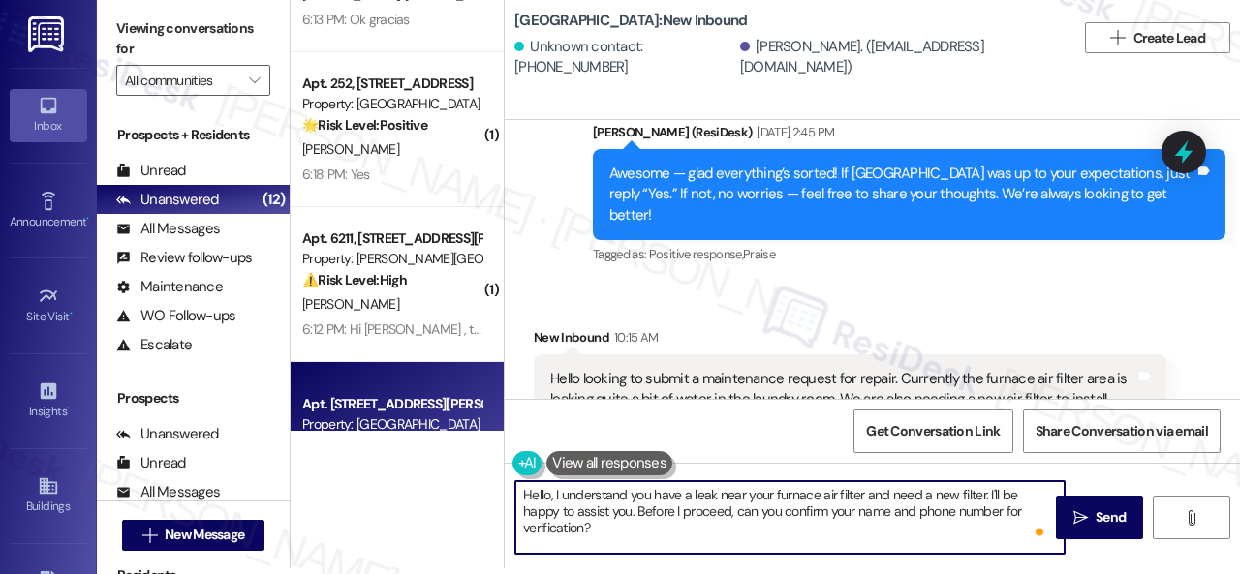
click textarea "Hello, I understand you have a leak near your furnace air filter and need a new…"
type textarea "Hello, I understand you have a leak near your furnace air filter and need a new…"
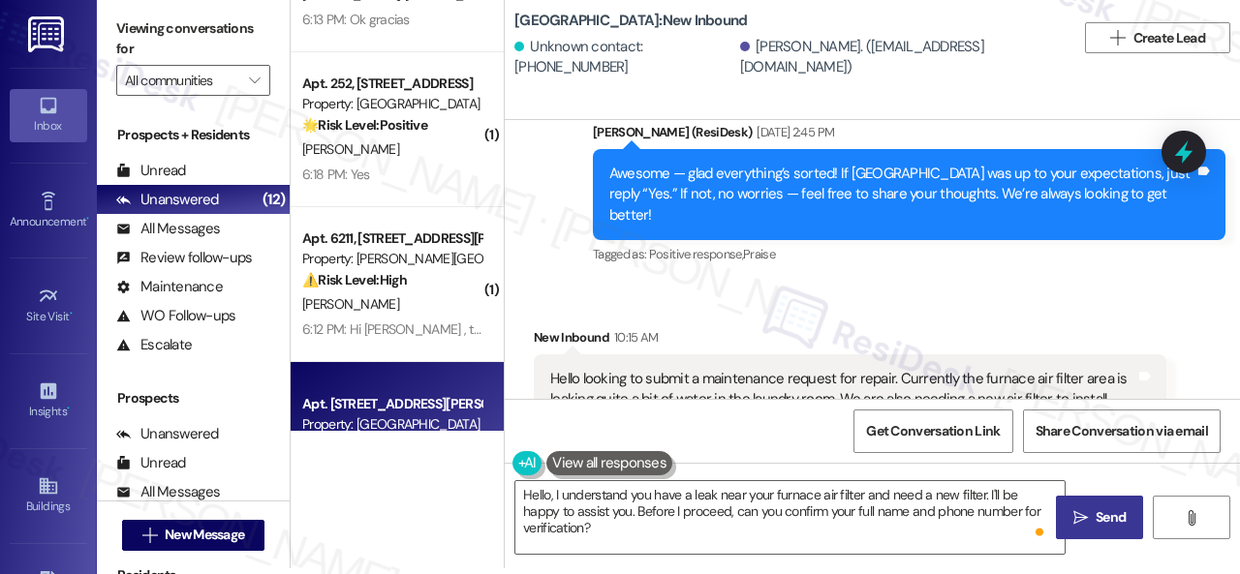
click span "Send"
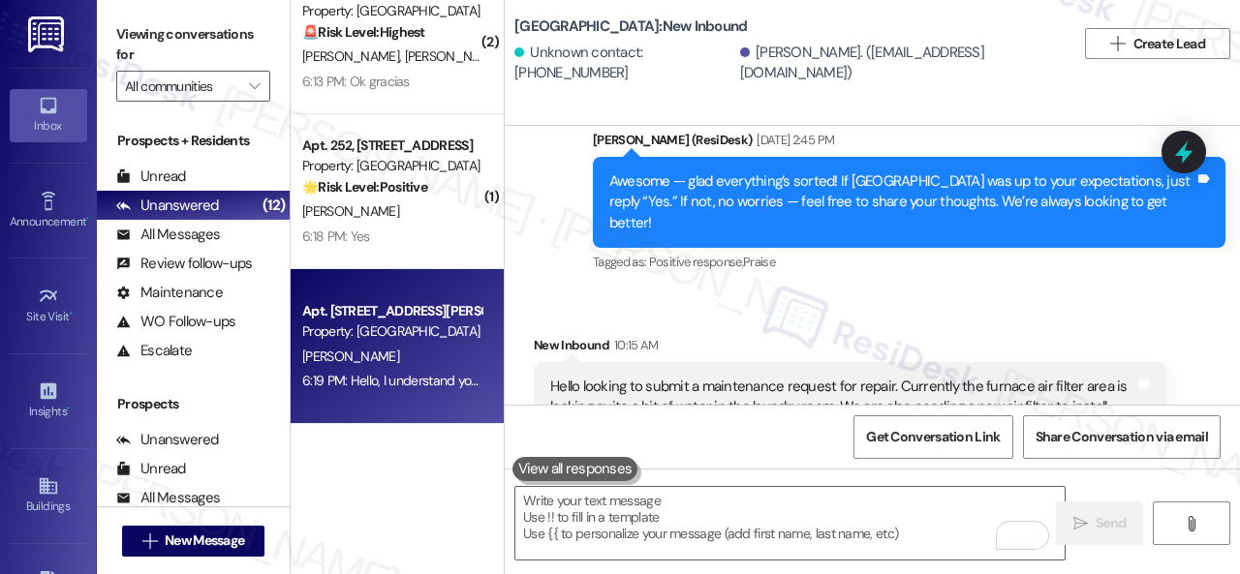
scroll to position [0, 0]
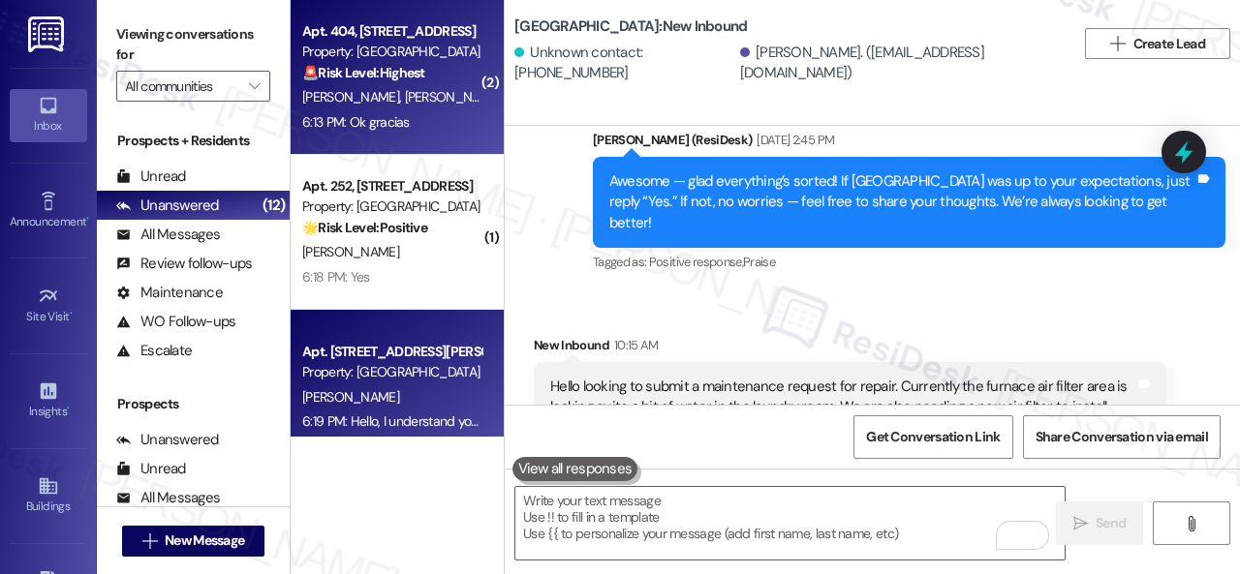
click div "6:13 PM: Ok gracias 6:13 PM: Ok gracias"
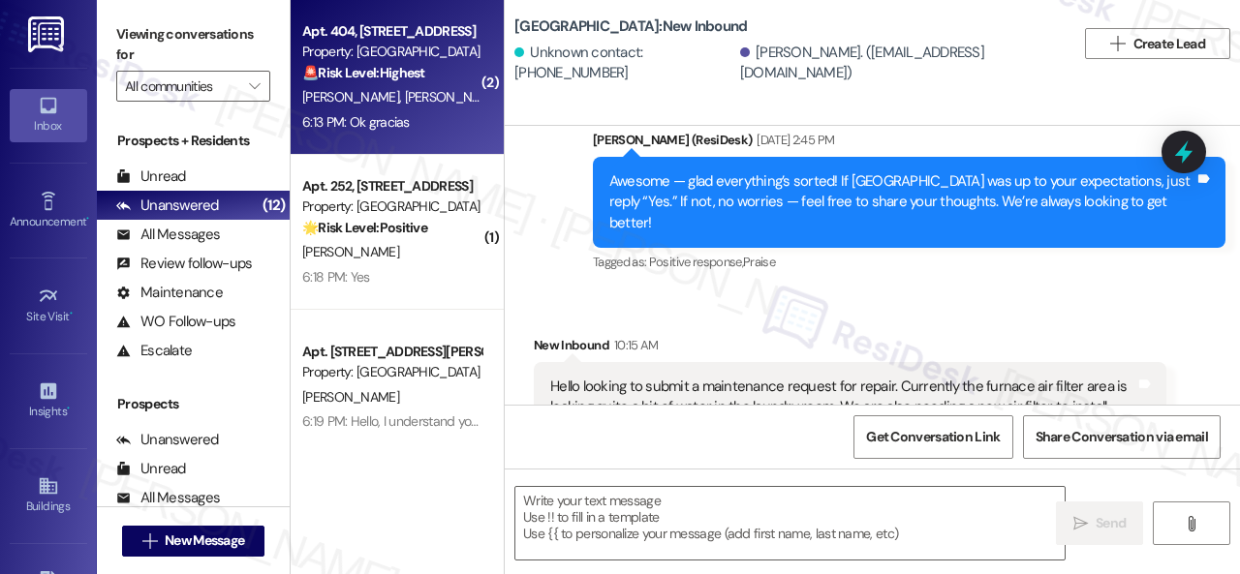
type textarea "Fetching suggested responses. Please feel free to read through the conversation…"
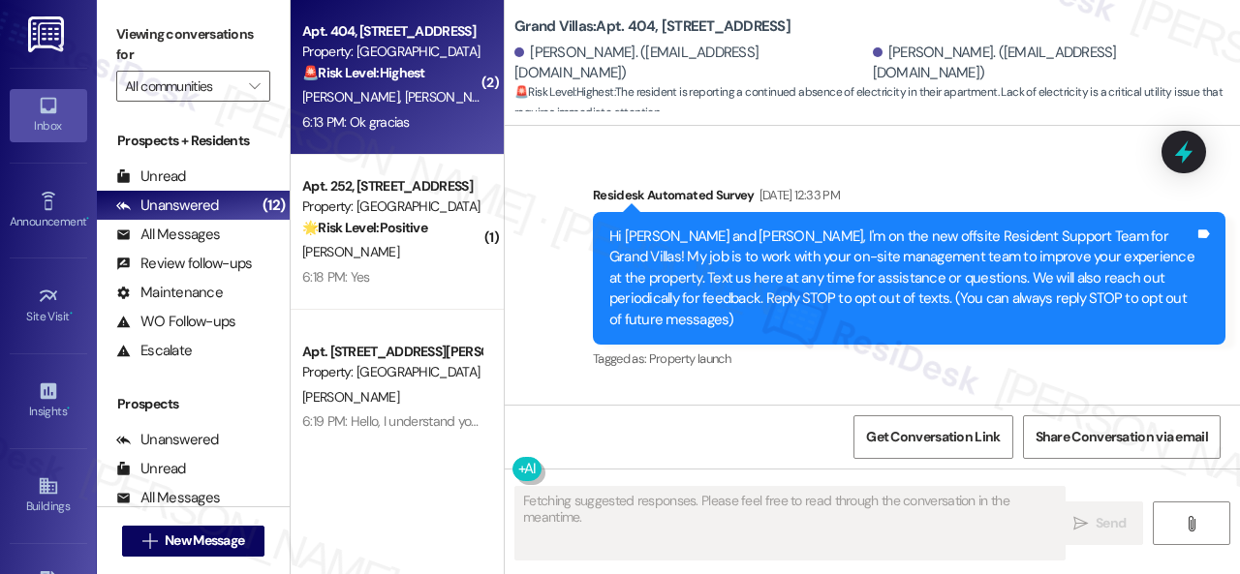
scroll to position [35091, 0]
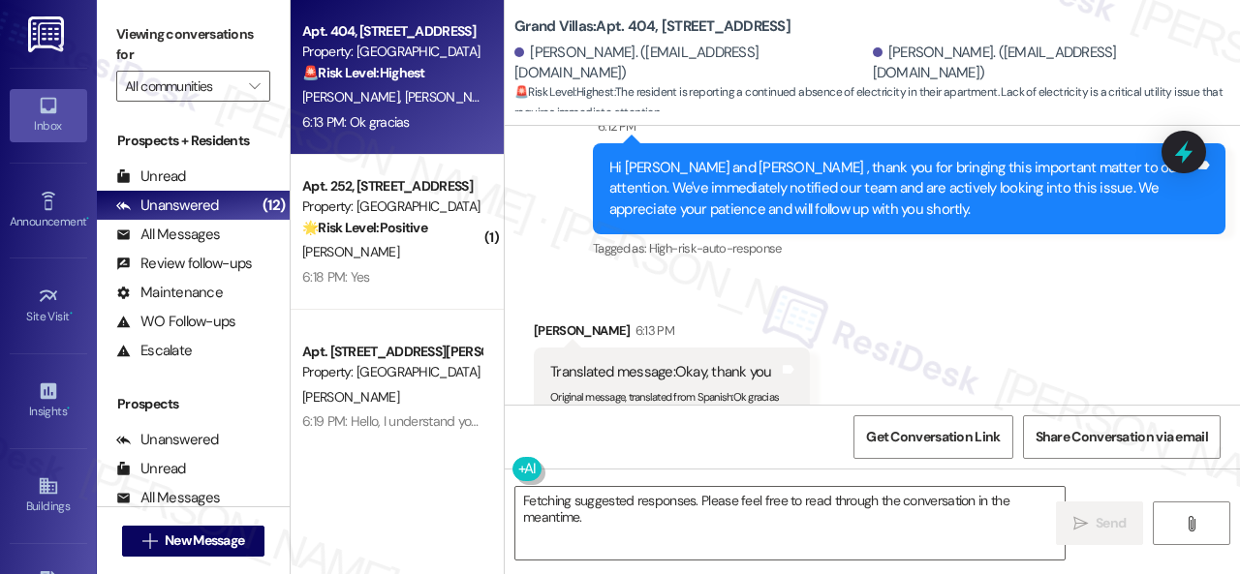
click div "Apt. 404, 1550 Katy Gap Rd Property: Grand Villas 🚨 Risk Level: Highest The res…"
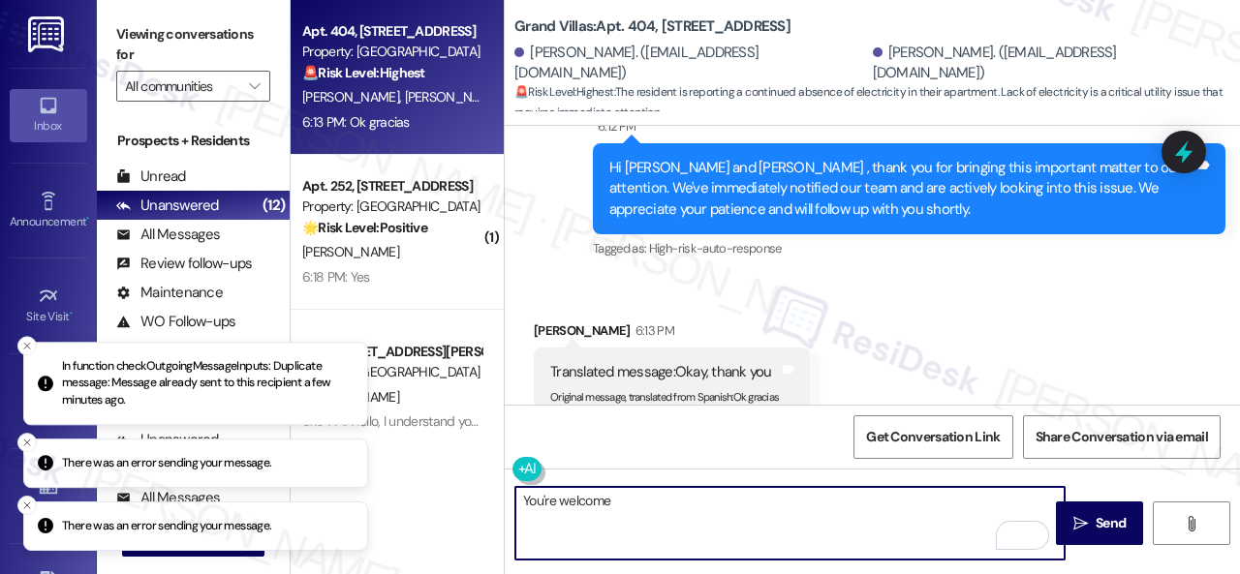
type textarea "You're welcome."
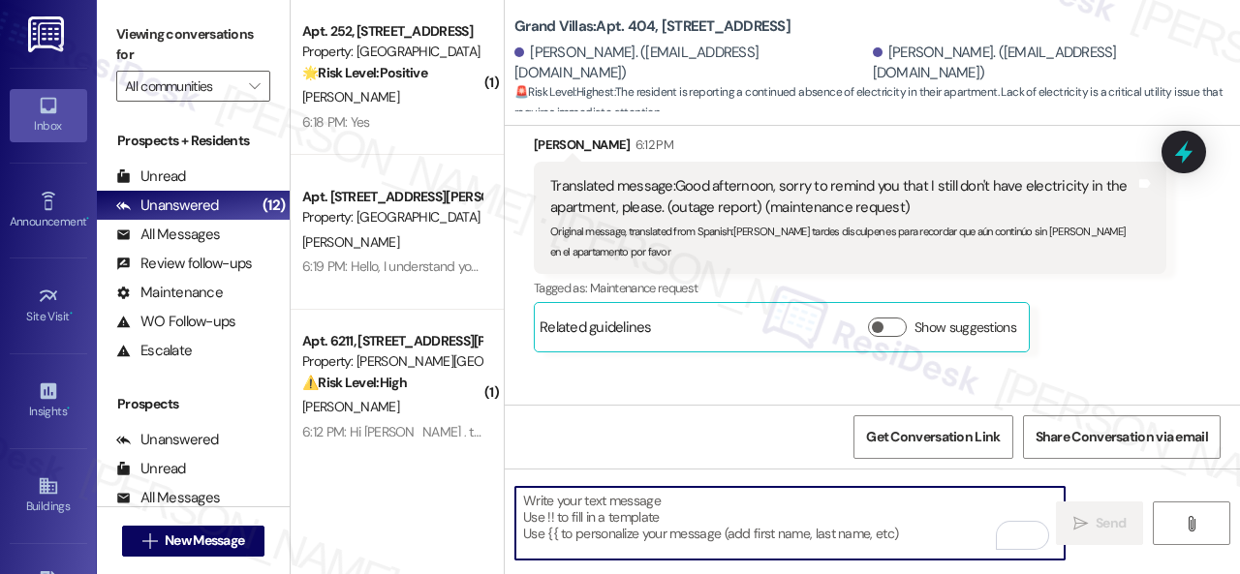
scroll to position [34606, 0]
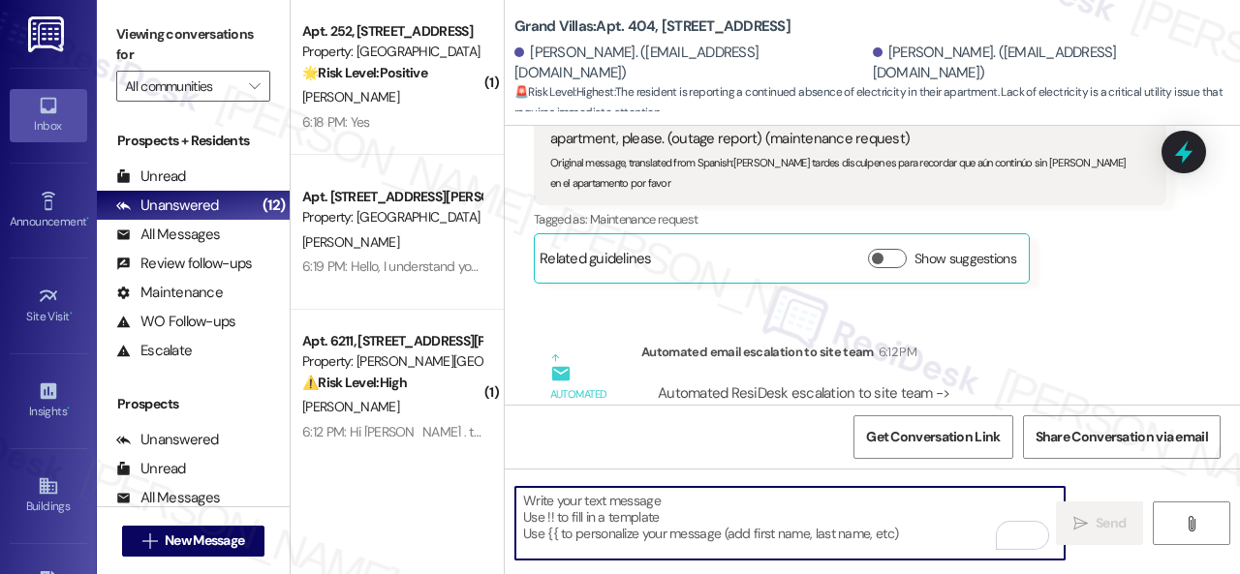
click textarea "To enrich screen reader interactions, please activate Accessibility in Grammarl…"
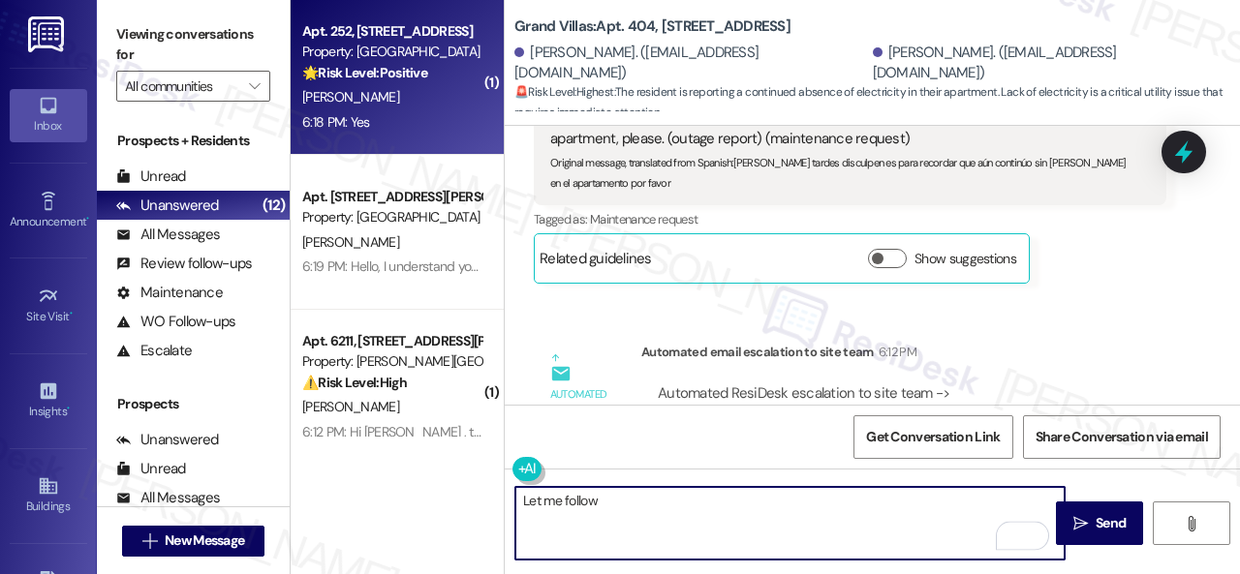
type textarea "Let me follow"
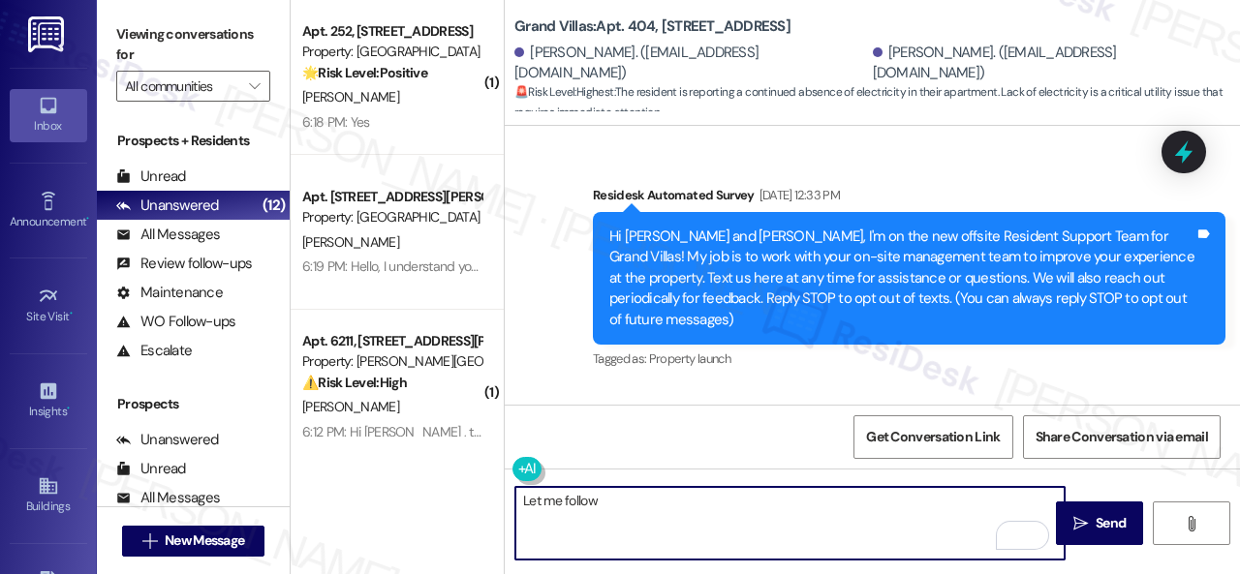
scroll to position [34606, 0]
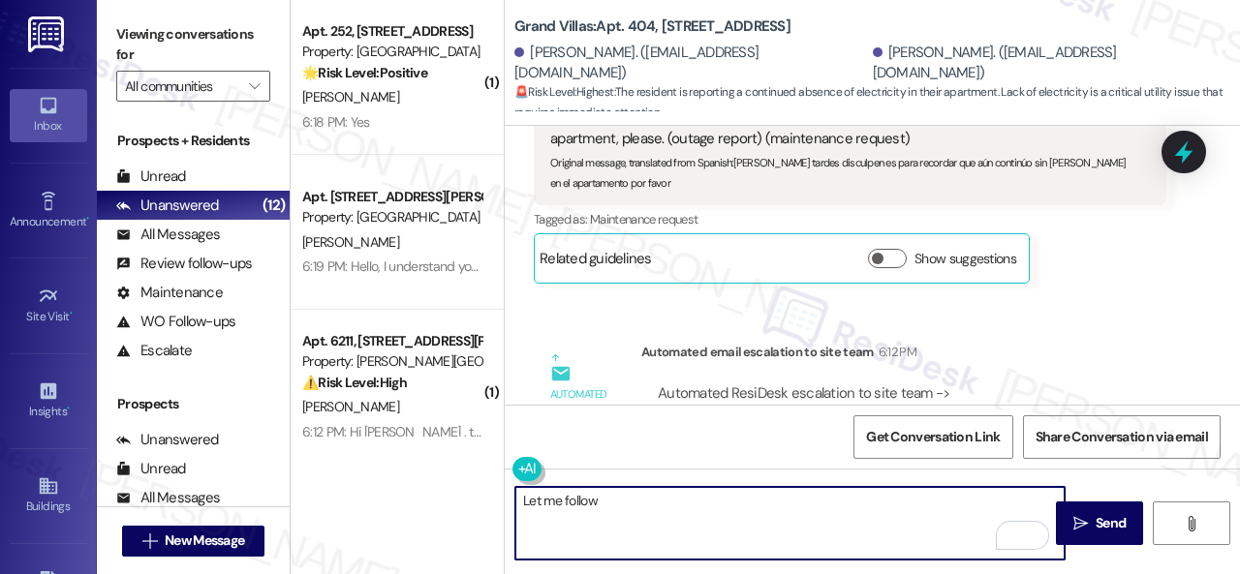
drag, startPoint x: 630, startPoint y: 510, endPoint x: 438, endPoint y: 501, distance: 192.0
click at [438, 501] on div "( 1 ) Apt. 252, [STREET_ADDRESS] Property: The Falls 🌟 Risk Level: Positive The…" at bounding box center [765, 287] width 949 height 574
paste textarea "I haven't received a response from the site team yet. Rest assured that I will …"
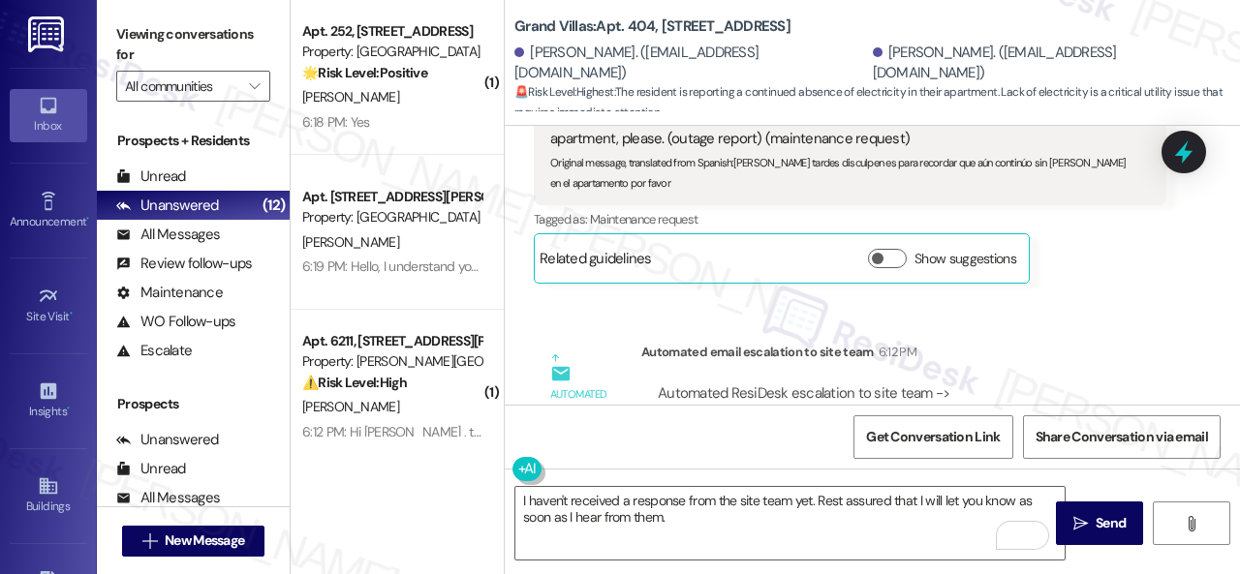
drag, startPoint x: 1100, startPoint y: 282, endPoint x: 1085, endPoint y: 282, distance: 15.5
click at [1100, 327] on div "Automated email escalation to site team Automated email escalation to site team…" at bounding box center [850, 442] width 662 height 231
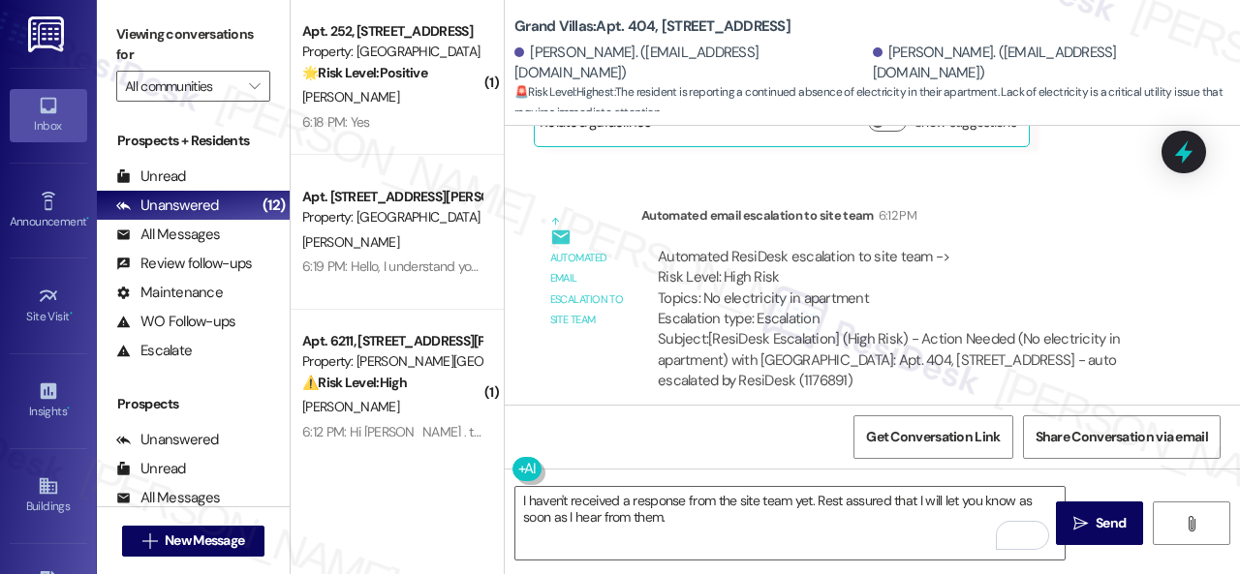
scroll to position [35227, 0]
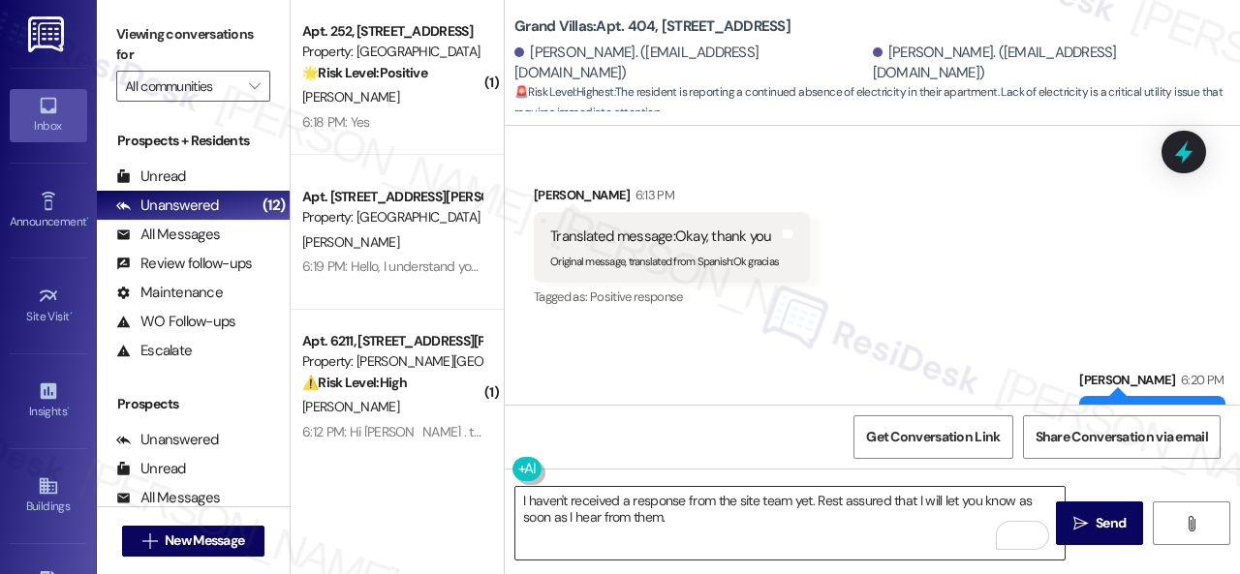
click at [698, 522] on textarea "I haven't received a response from the site team yet. Rest assured that I will …" at bounding box center [789, 523] width 549 height 73
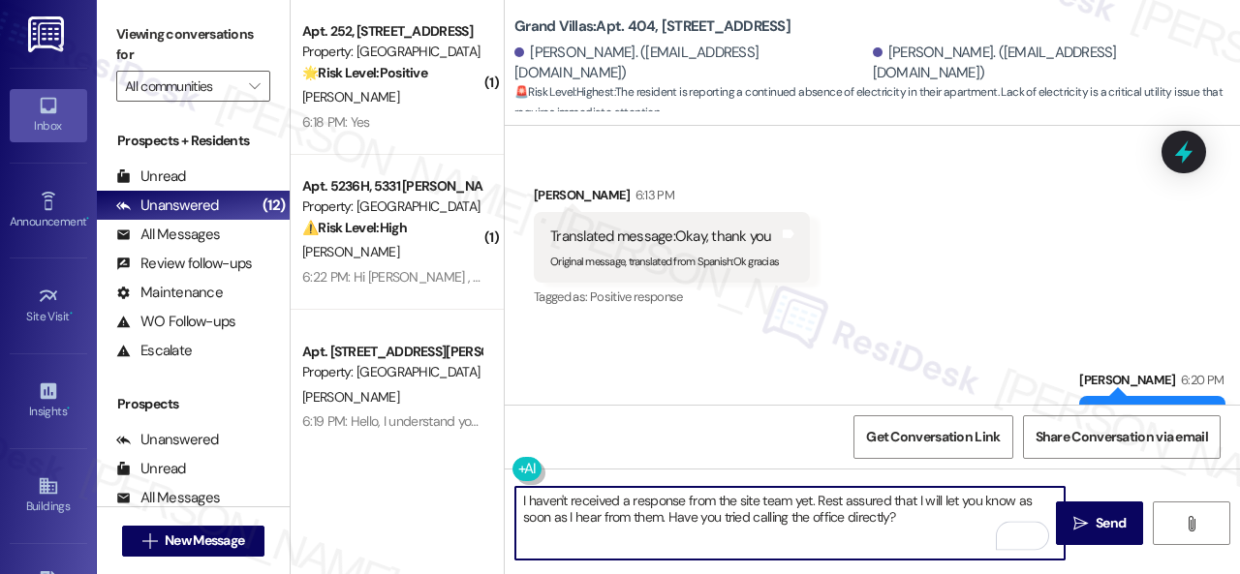
type textarea "I haven't received a response from the site team yet. Rest assured that I will …"
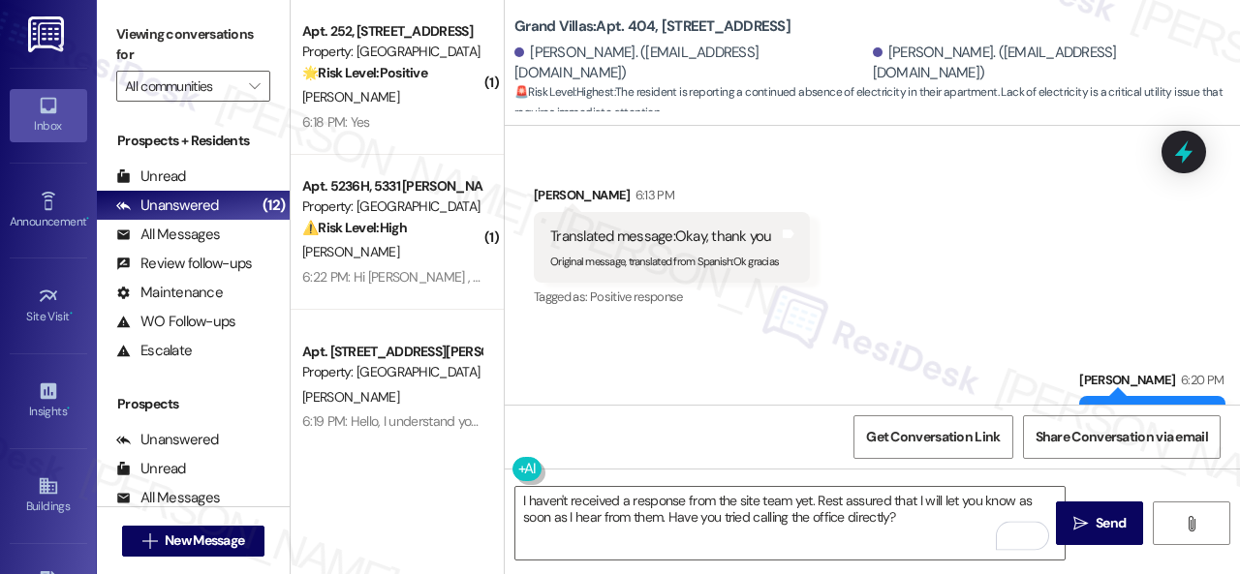
click at [741, 439] on div "Get Conversation Link Share Conversation via email" at bounding box center [872, 437] width 735 height 64
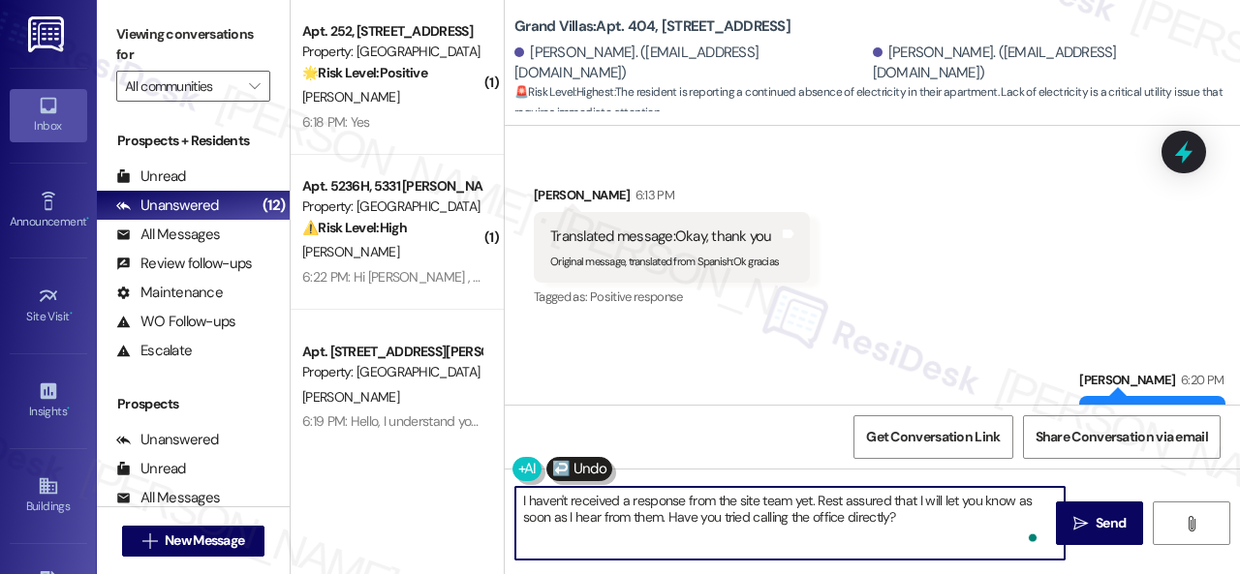
scroll to position [21, 0]
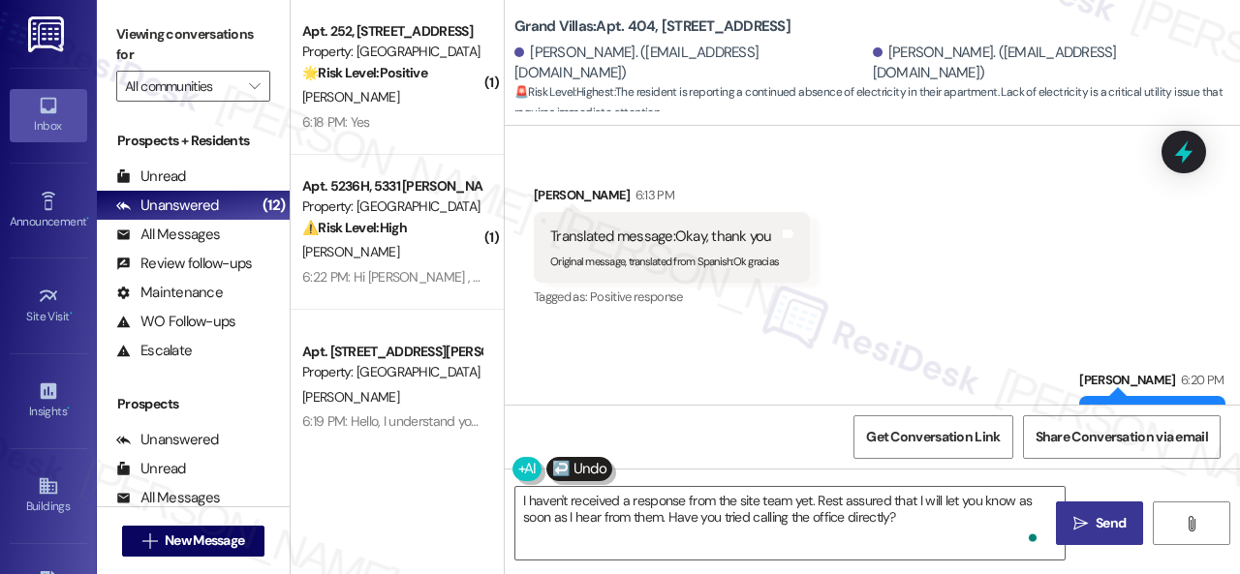
click at [1116, 529] on span "Send" at bounding box center [1111, 523] width 30 height 20
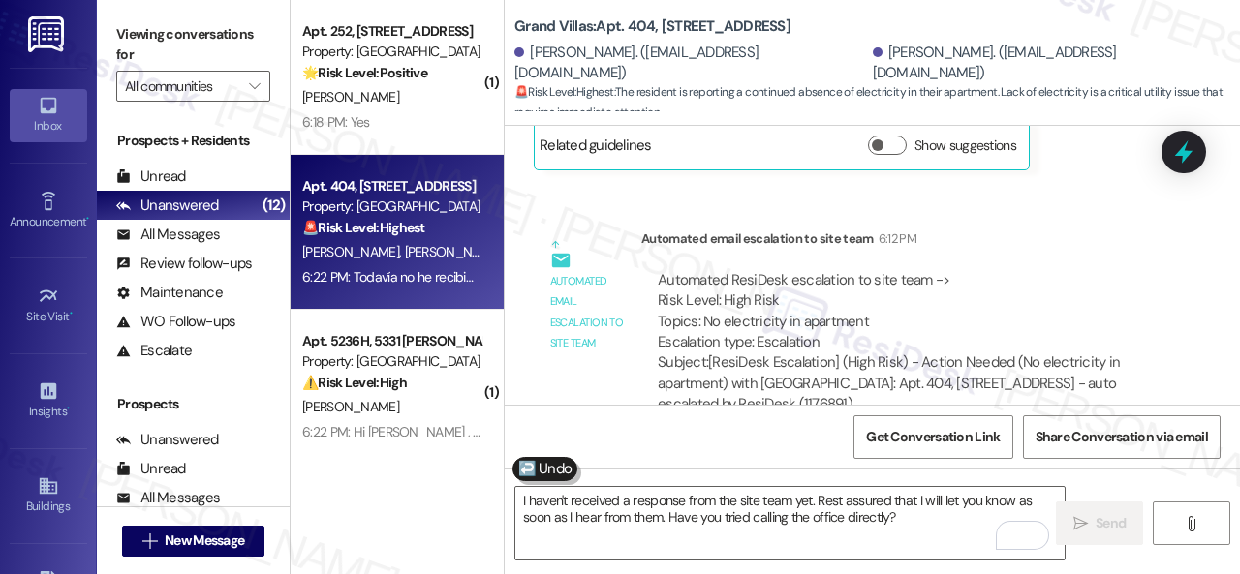
scroll to position [34703, 0]
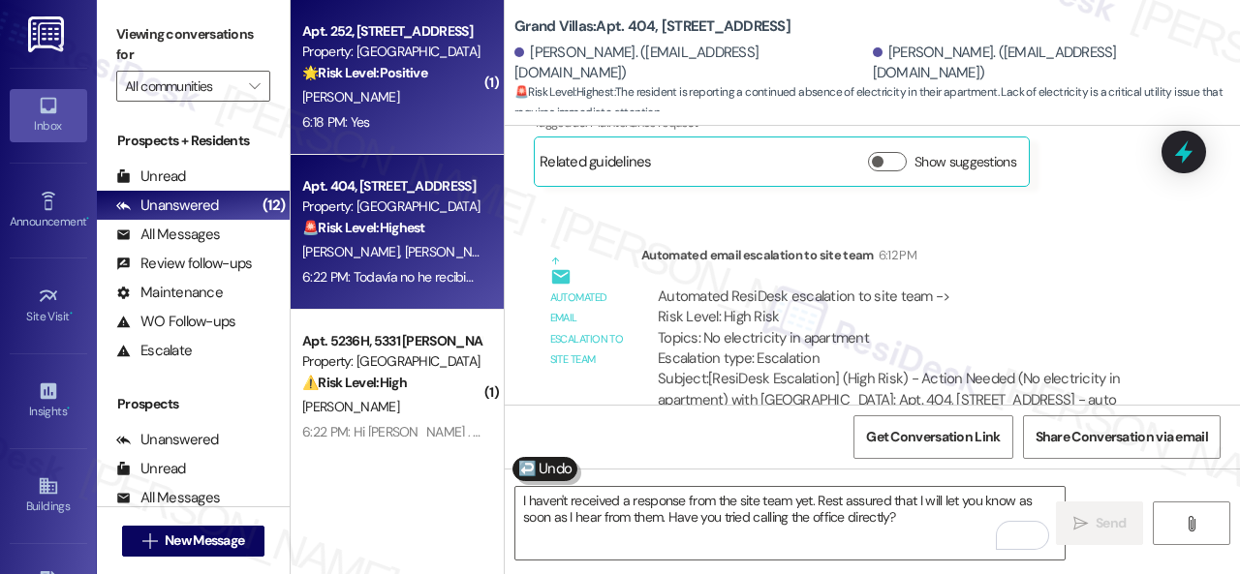
click at [428, 108] on div "R. Riggs" at bounding box center [391, 97] width 183 height 24
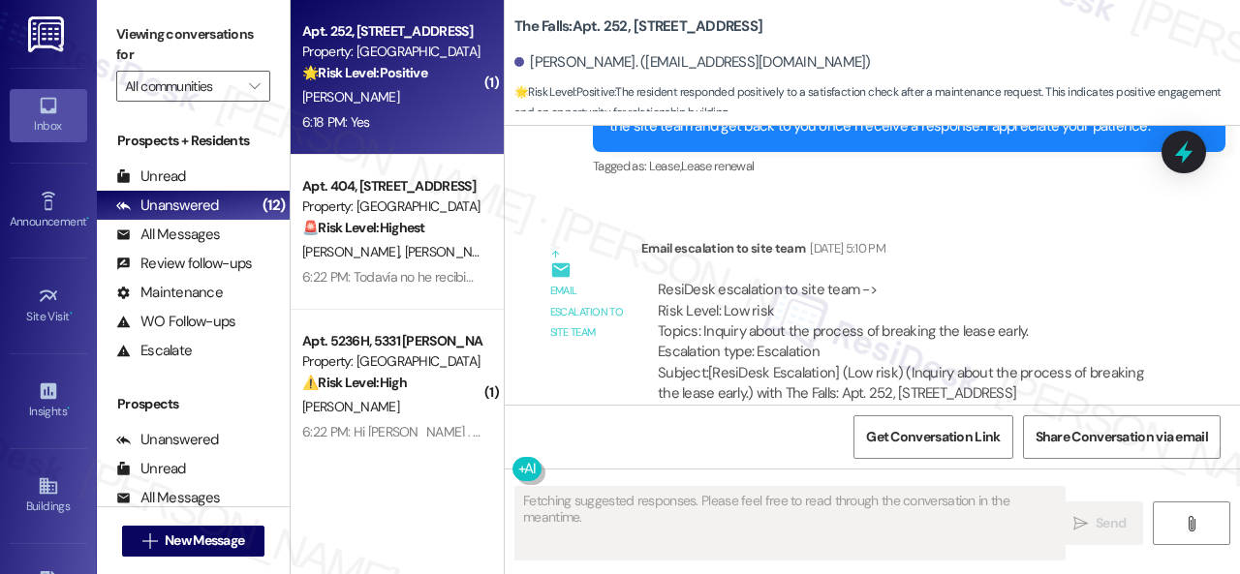
scroll to position [0, 0]
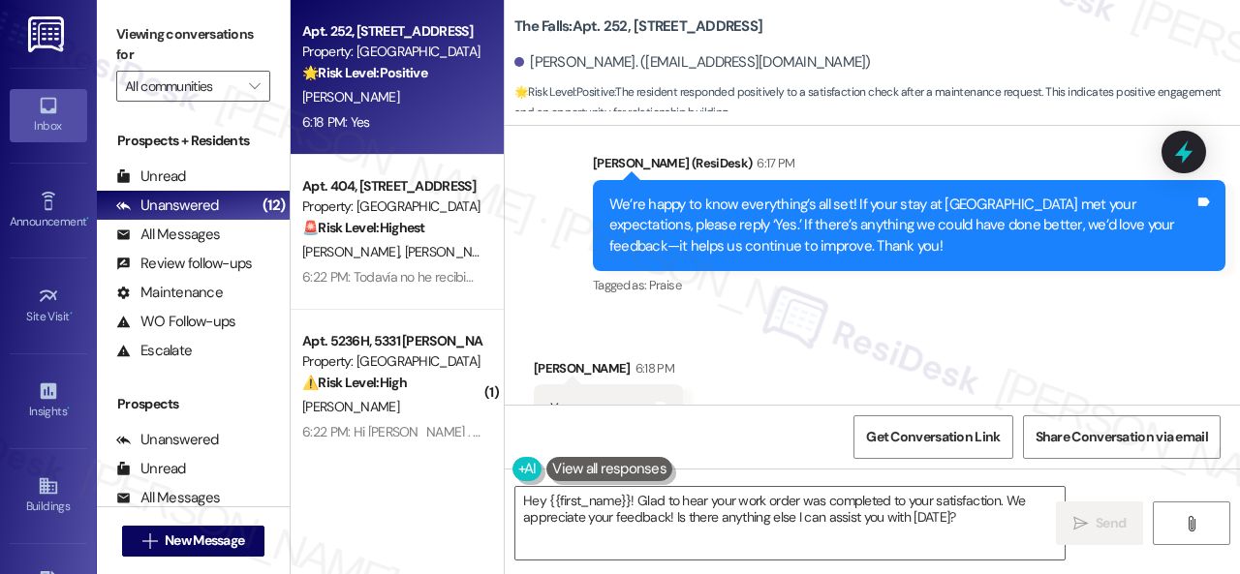
click at [556, 315] on div "Received via SMS Ryan Riggs 6:18 PM Yes Tags and notes Tagged as: Positive resp…" at bounding box center [872, 397] width 735 height 164
click at [605, 508] on textarea "Hey {{first_name}}! Glad to hear your work order was completed to your satisfac…" at bounding box center [789, 523] width 549 height 73
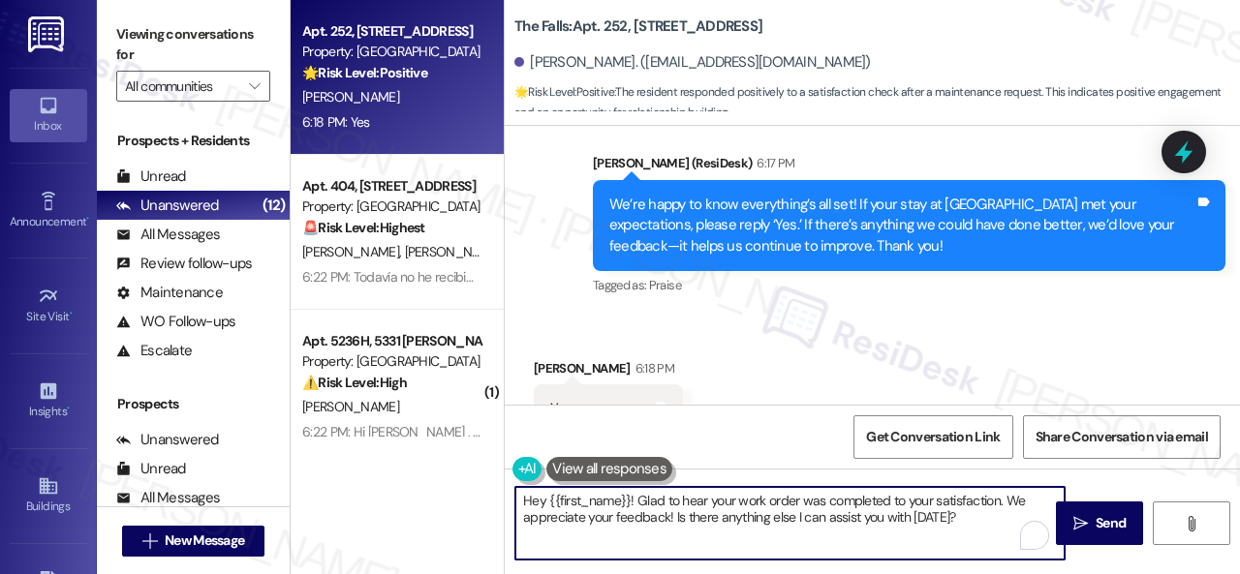
paste textarea "I'm glad you are satisfied with your home. Have you written a review for us bef…"
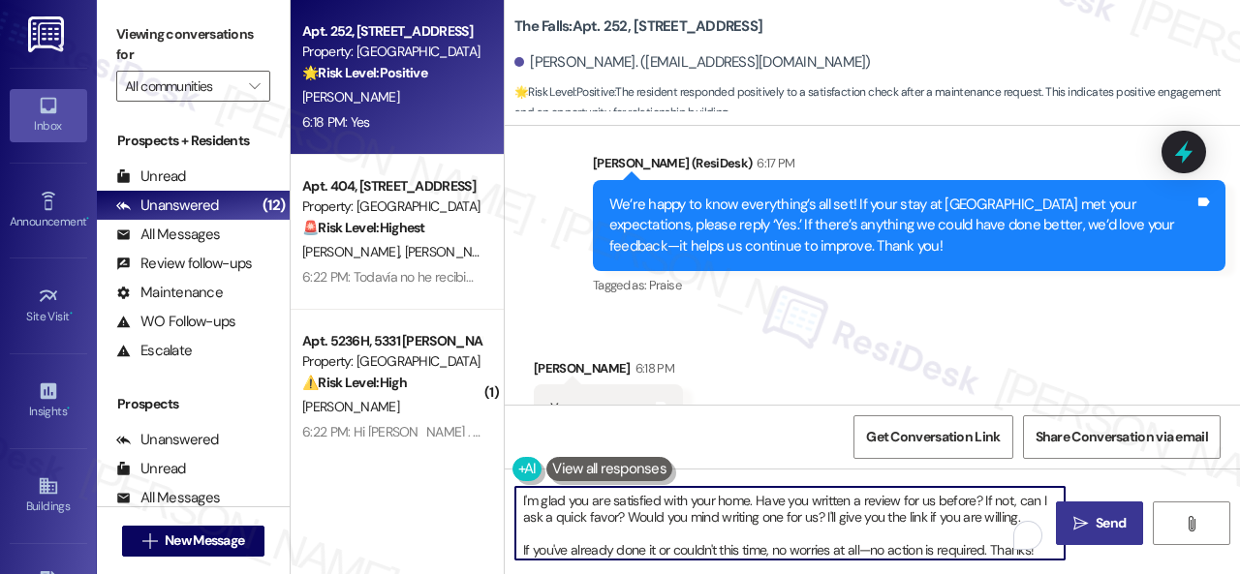
type textarea "I'm glad you are satisfied with your home. Have you written a review for us bef…"
click at [1096, 526] on span "Send" at bounding box center [1111, 523] width 30 height 20
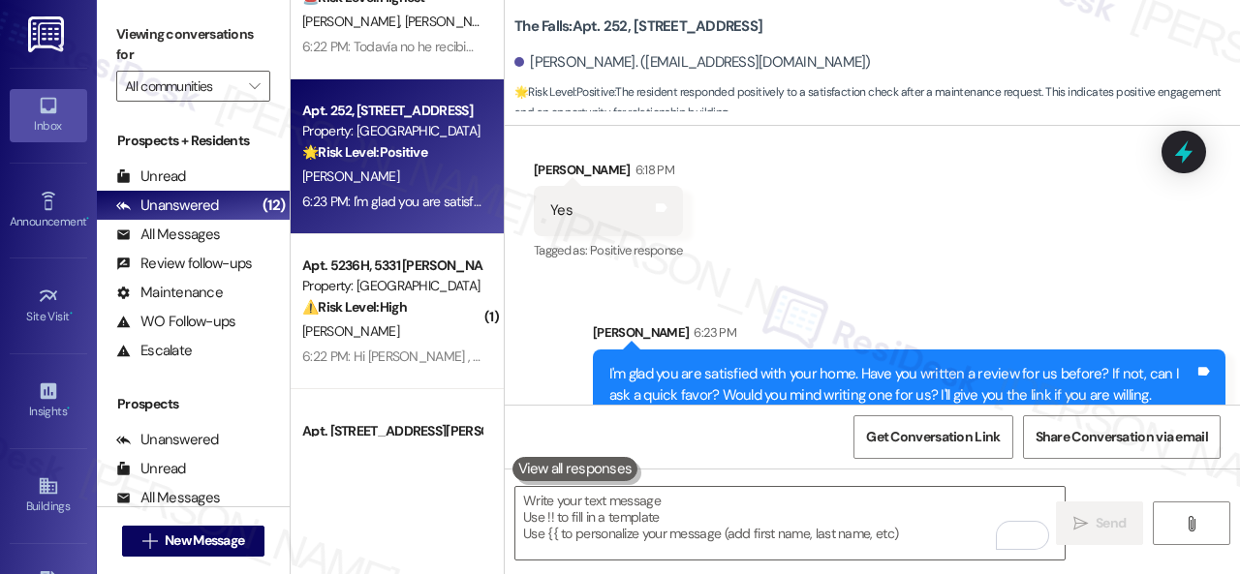
scroll to position [194, 0]
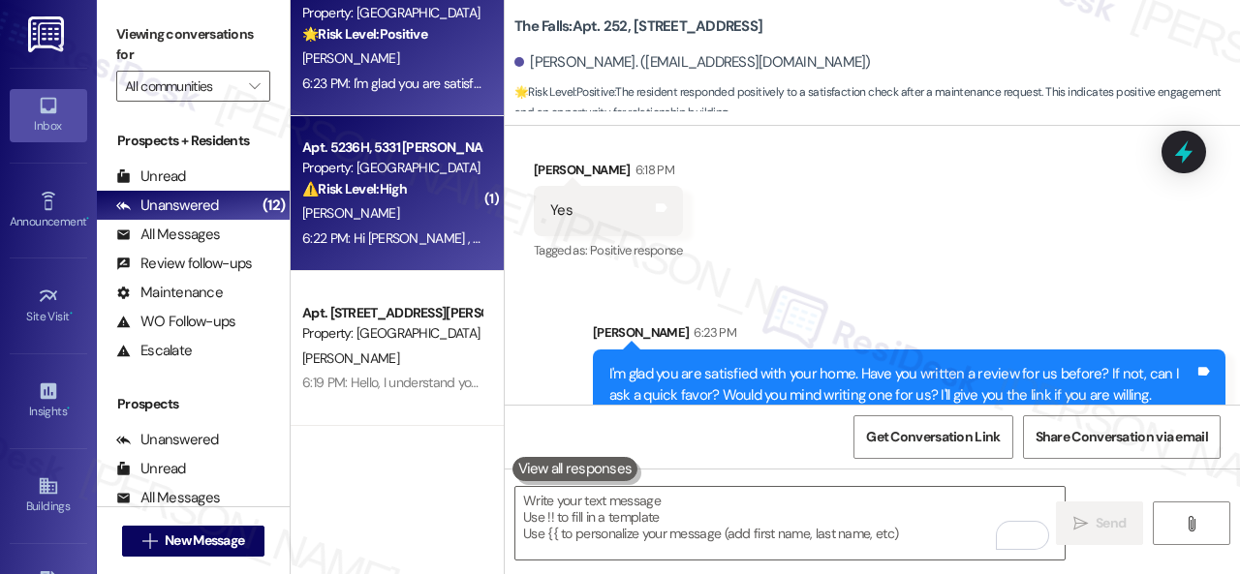
click at [438, 194] on div "⚠️ Risk Level: High The resident states that maintenance did not show up as sch…" at bounding box center [391, 189] width 179 height 20
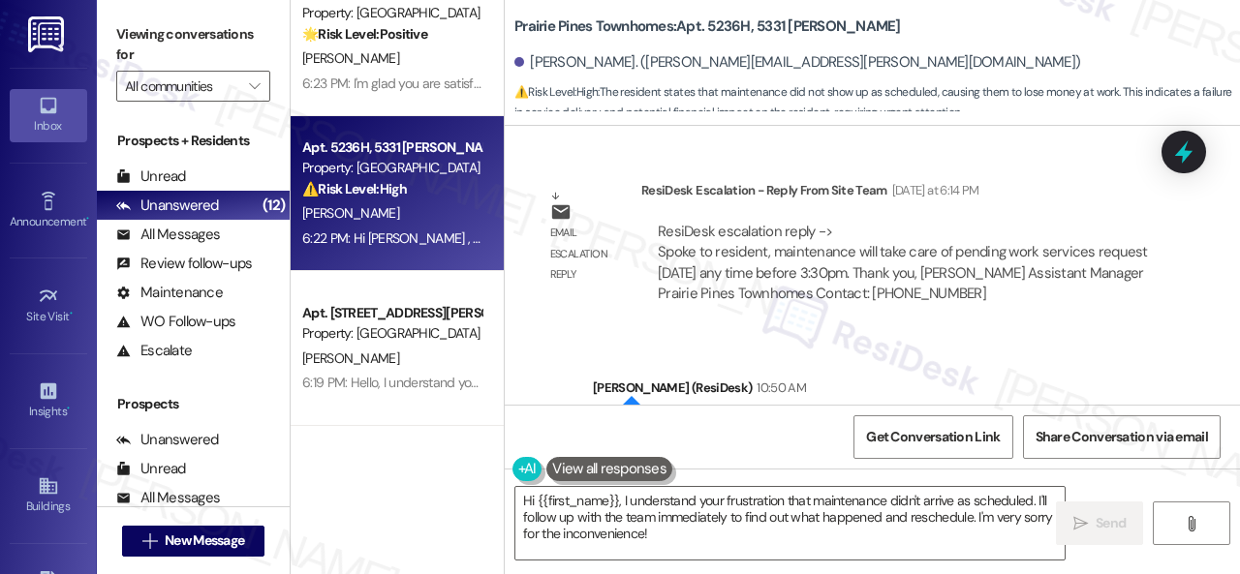
scroll to position [15696, 0]
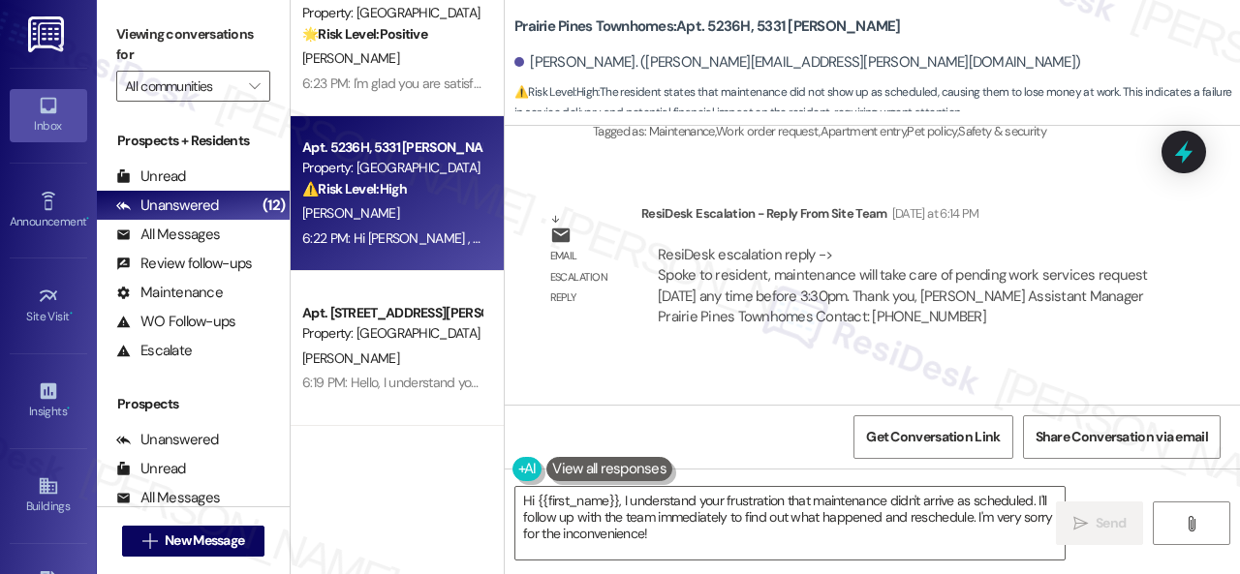
click at [730, 24] on b "Prairie Pines Townhomes: Apt. 5236H, 5331 Findley" at bounding box center [707, 26] width 386 height 20
copy b "5236H"
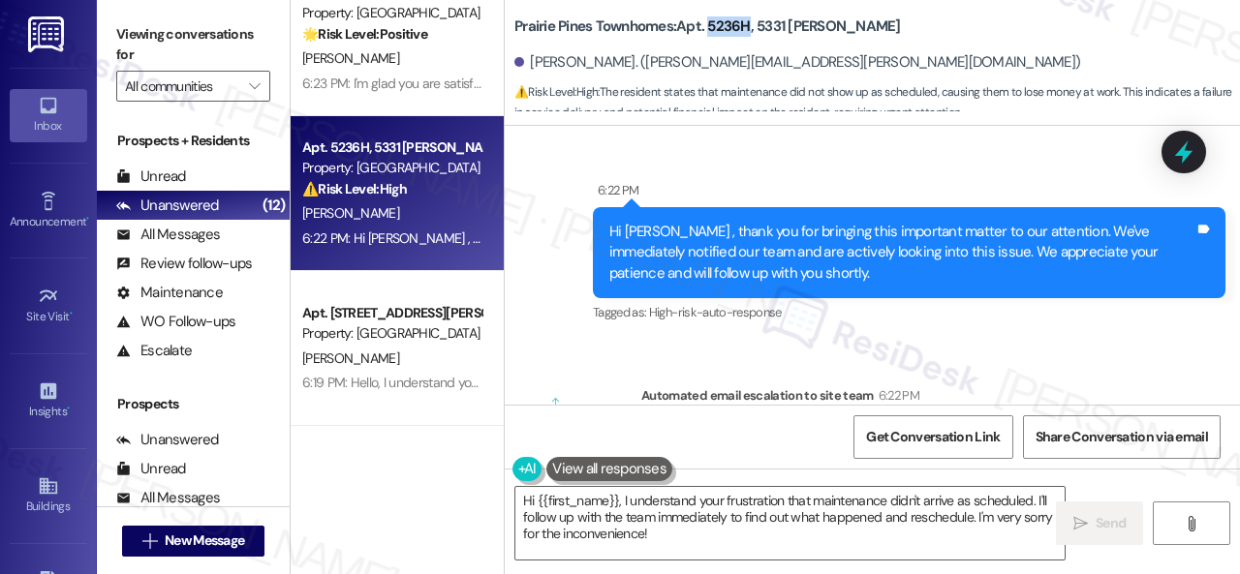
scroll to position [16664, 0]
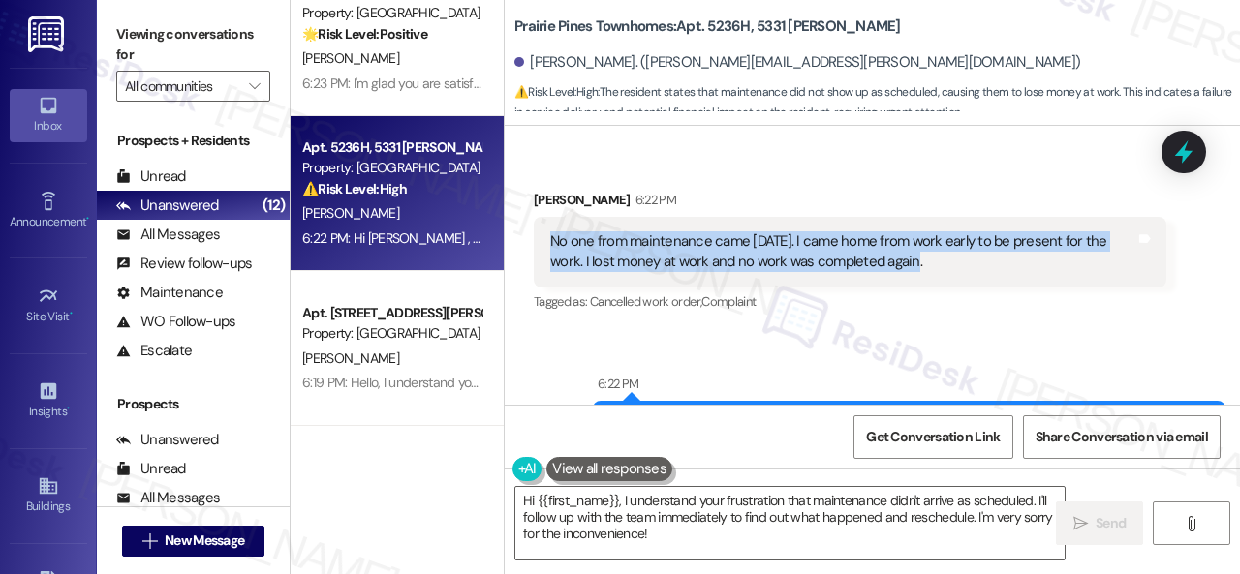
drag, startPoint x: 550, startPoint y: 218, endPoint x: 918, endPoint y: 237, distance: 368.6
click at [918, 237] on div "No one from maintenance came today. I came home from work early to be present f…" at bounding box center [842, 253] width 585 height 42
copy div "No one from maintenance came today. I came home from work early to be present f…"
drag, startPoint x: 668, startPoint y: 532, endPoint x: 98, endPoint y: 446, distance: 577.0
click at [289, 491] on div "Viewing conversations for All communities  Prospects + Residents Unread (0) Un…" at bounding box center [668, 287] width 1143 height 574
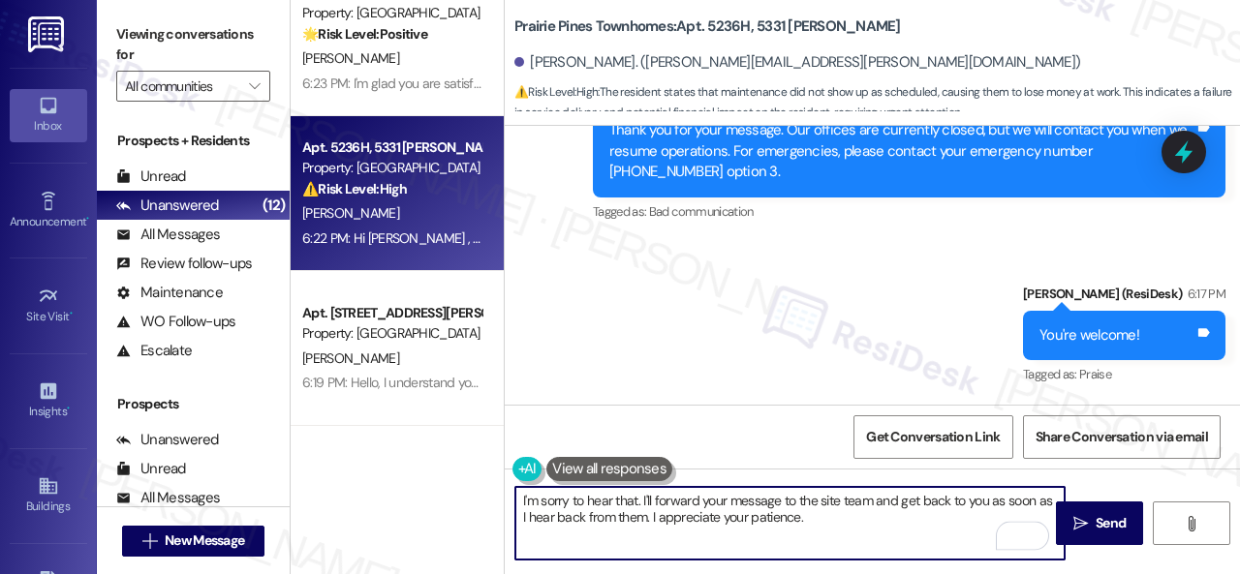
scroll to position [16470, 0]
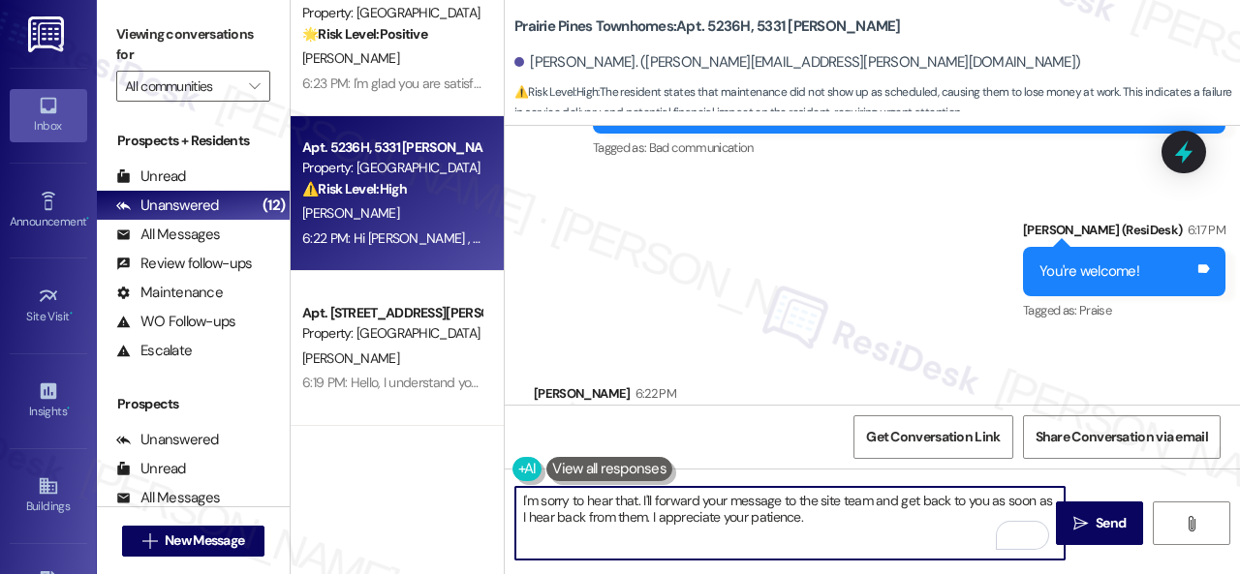
type textarea "I'm sorry to hear that. I'll forward your message to the site team and get back…"
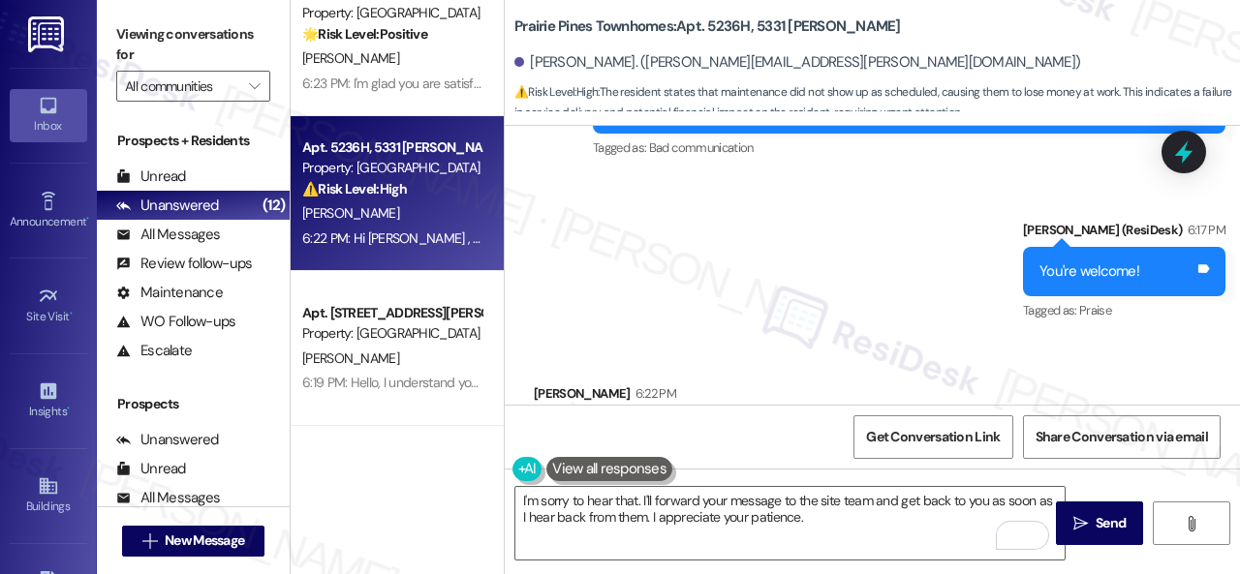
click at [1086, 549] on div "I'm sorry to hear that. I'll forward your message to the site team and get back…" at bounding box center [872, 541] width 735 height 145
click at [1092, 532] on span "Send" at bounding box center [1111, 523] width 38 height 20
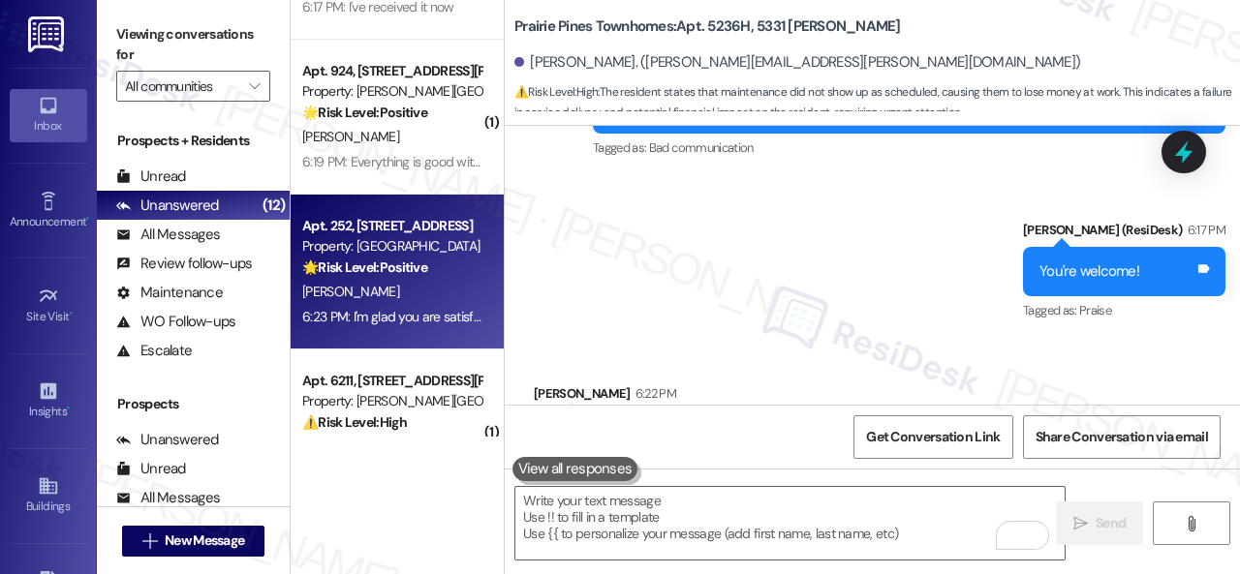
scroll to position [0, 0]
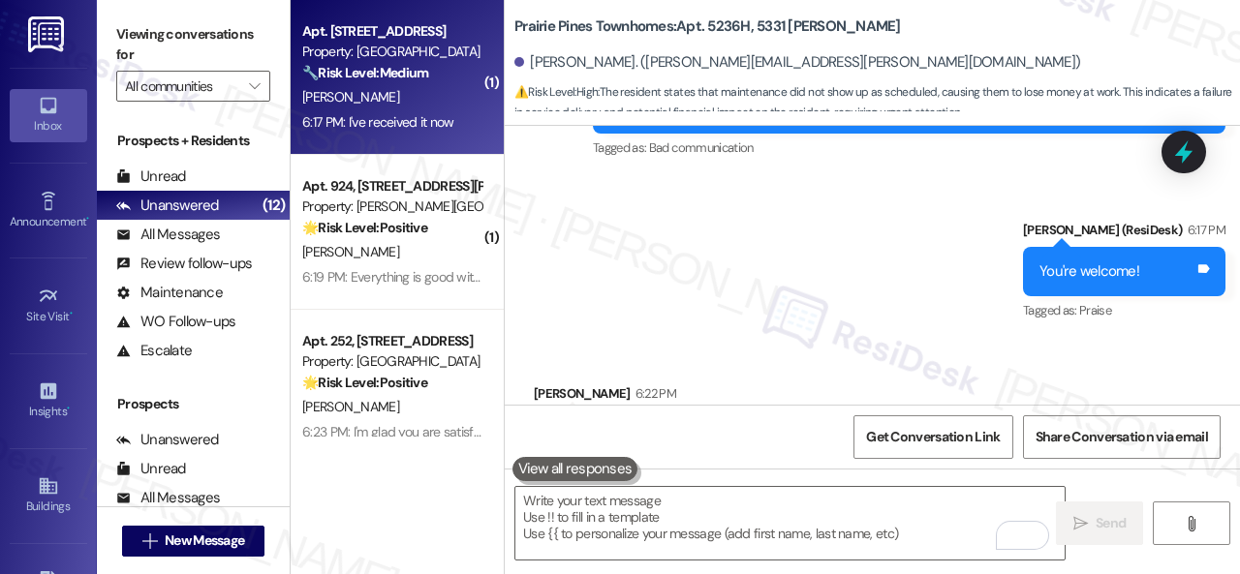
click at [393, 98] on div "[PERSON_NAME]" at bounding box center [391, 97] width 183 height 24
type textarea "Fetching suggested responses. Please feel free to read through the conversation…"
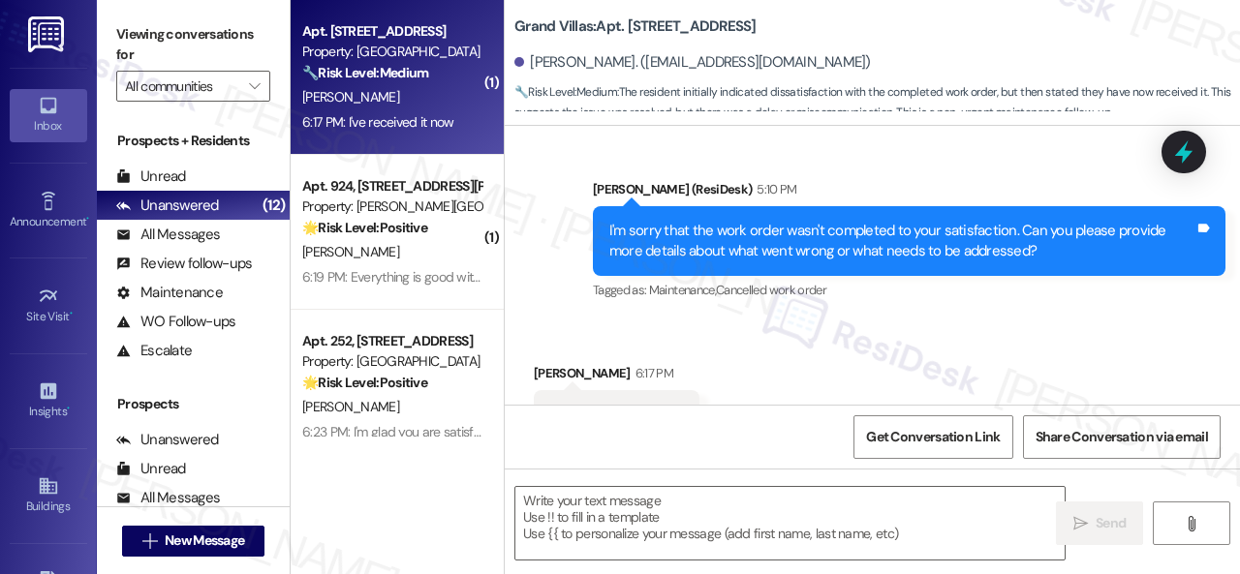
scroll to position [2678, 0]
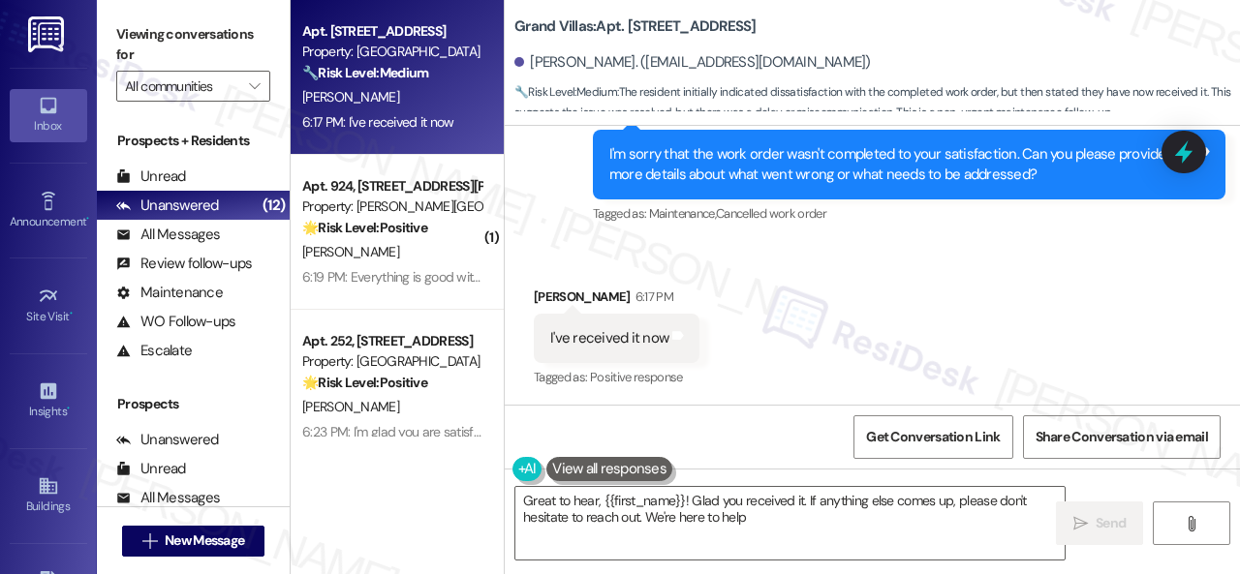
type textarea "Great to hear, {{first_name}}! Glad you received it. If anything else comes up,…"
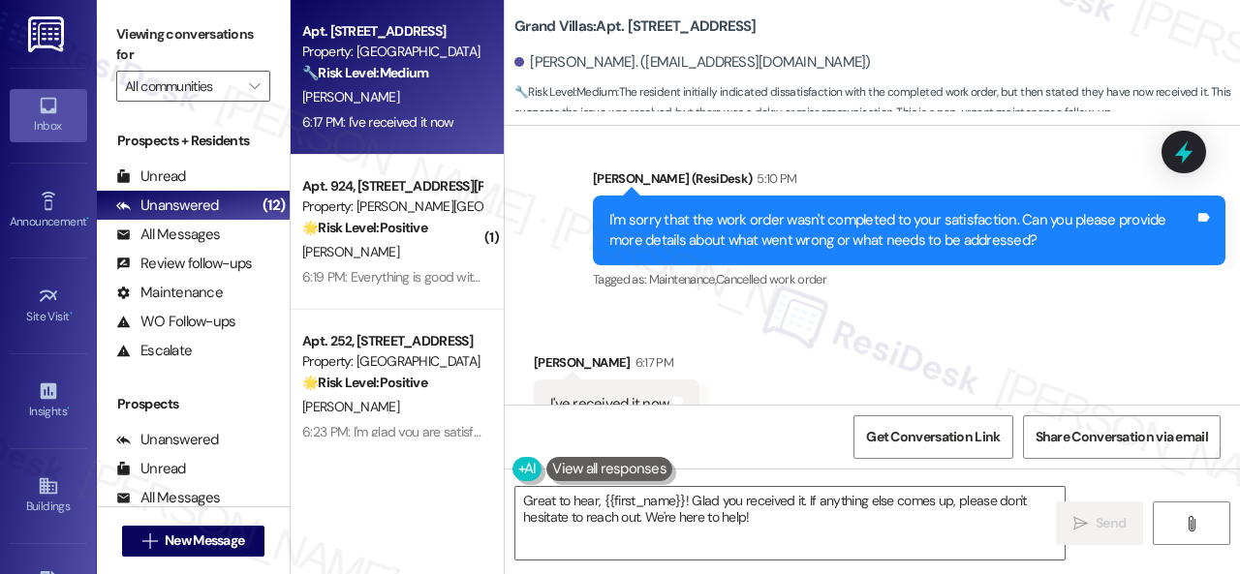
scroll to position [2582, 0]
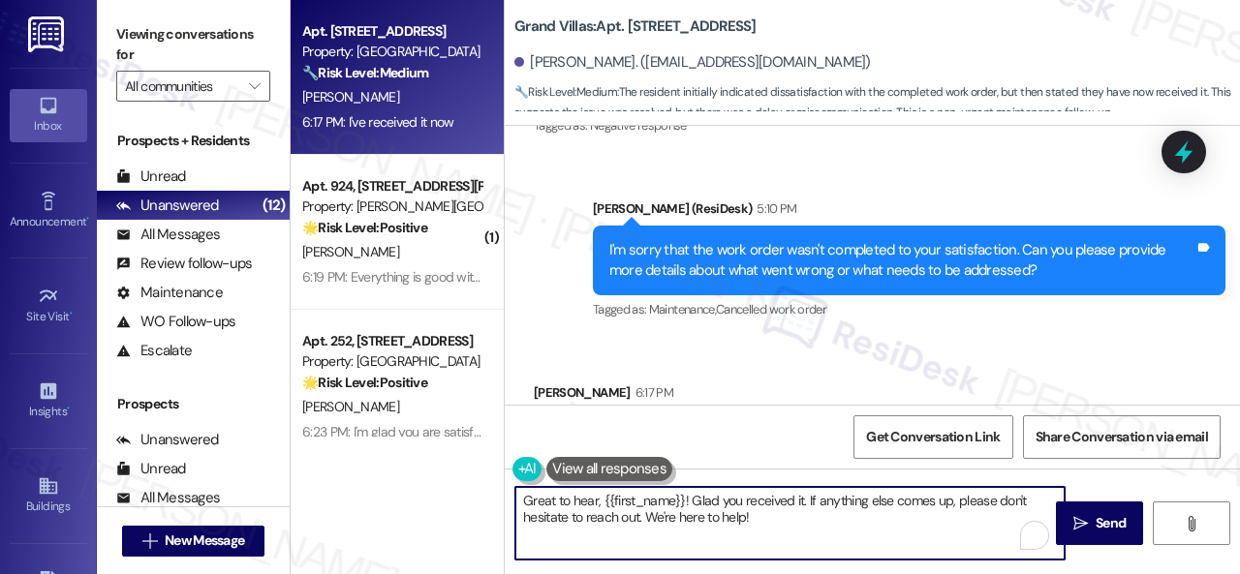
drag, startPoint x: 670, startPoint y: 497, endPoint x: 428, endPoint y: 501, distance: 242.2
click at [428, 501] on div "Apt. 209, 1550 Katy Gap Rd Property: Grand Villas 🔧 Risk Level: Medium The resi…" at bounding box center [765, 287] width 949 height 574
click at [880, 532] on textarea "Great to hear, {{first_name}}! Glad you received it. If anything else comes up,…" at bounding box center [789, 523] width 549 height 73
click at [1077, 543] on button " Send" at bounding box center [1099, 524] width 87 height 44
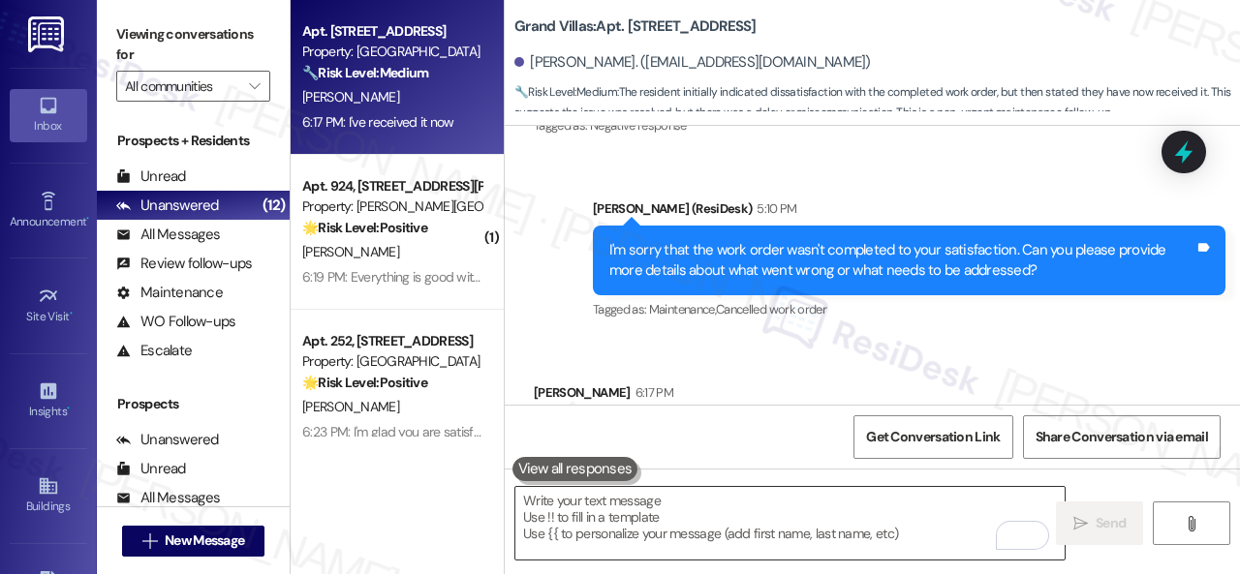
scroll to position [2678, 0]
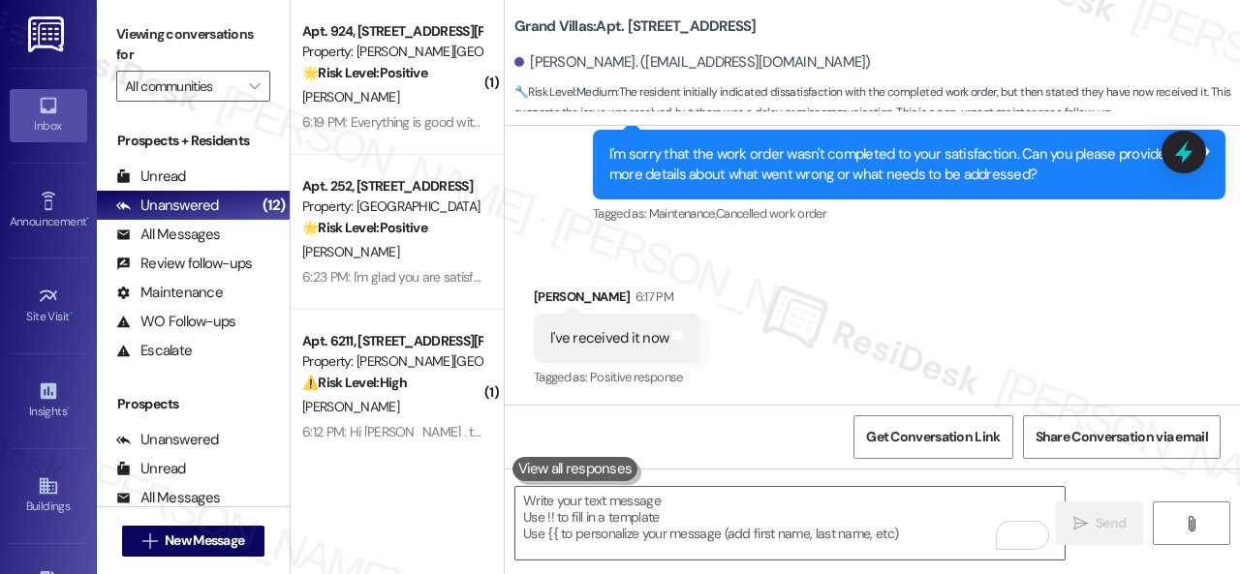
click at [593, 195] on div "I'm sorry that the work order wasn't completed to your satisfaction. Can you pl…" at bounding box center [909, 165] width 633 height 71
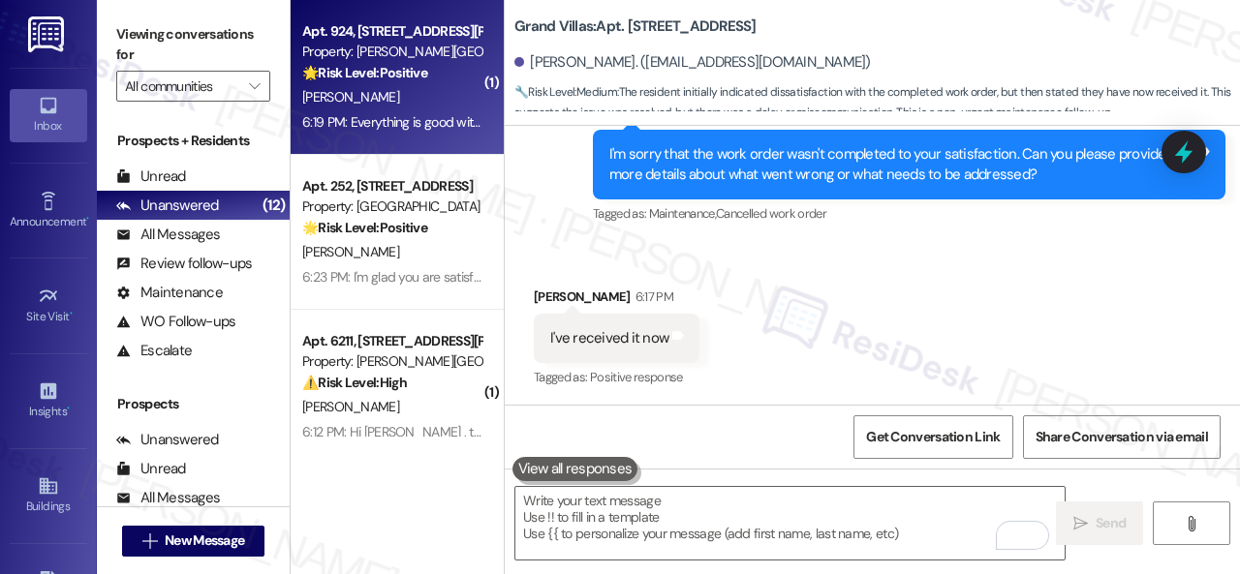
click at [422, 104] on div "[PERSON_NAME]" at bounding box center [391, 97] width 183 height 24
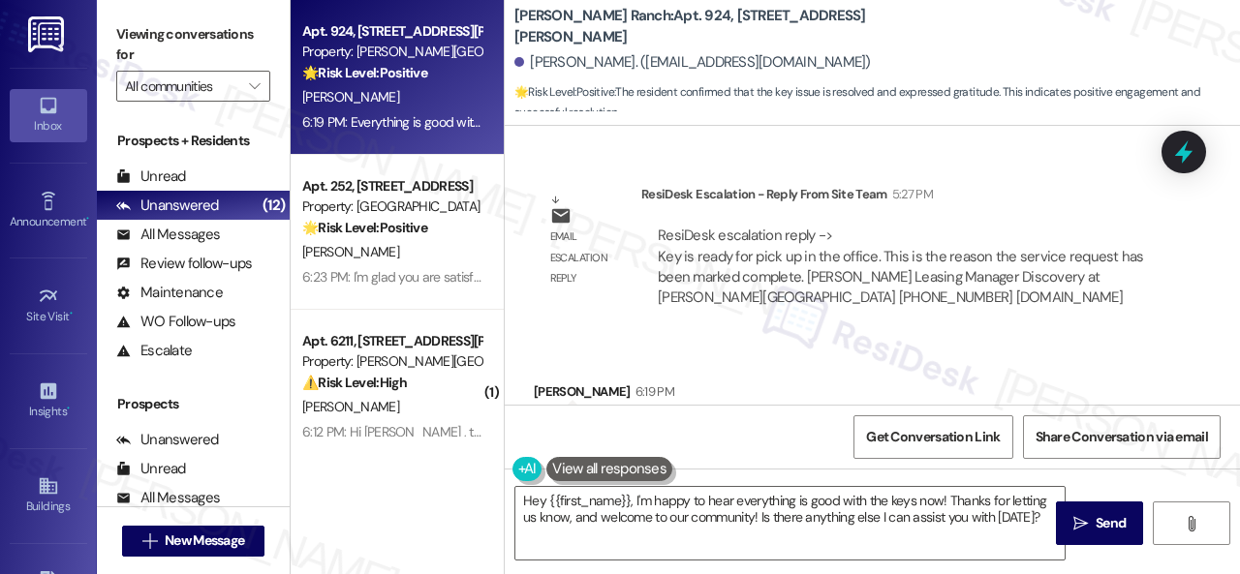
scroll to position [1098, 0]
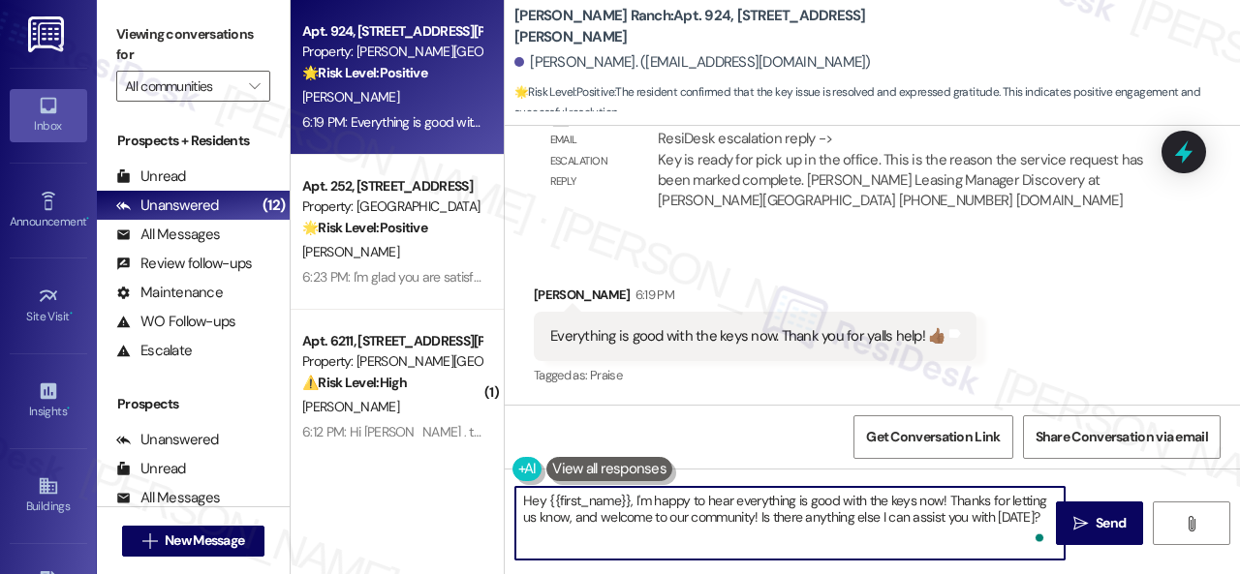
drag, startPoint x: 564, startPoint y: 521, endPoint x: 868, endPoint y: 525, distance: 304.2
click at [868, 525] on textarea "Hey {{first_name}}, I'm happy to hear everything is good with the keys now! Tha…" at bounding box center [789, 523] width 549 height 73
click at [635, 497] on textarea "Hey {{first_name}}, I'm happy to hear everything is good with the keys now! Tha…" at bounding box center [789, 523] width 549 height 73
drag, startPoint x: 635, startPoint y: 501, endPoint x: 440, endPoint y: 508, distance: 195.8
click at [440, 508] on div "Apt. 924, 4101 S Custer Rd Property: Craig Ranch 🌟 Risk Level: Positive The res…" at bounding box center [765, 287] width 949 height 574
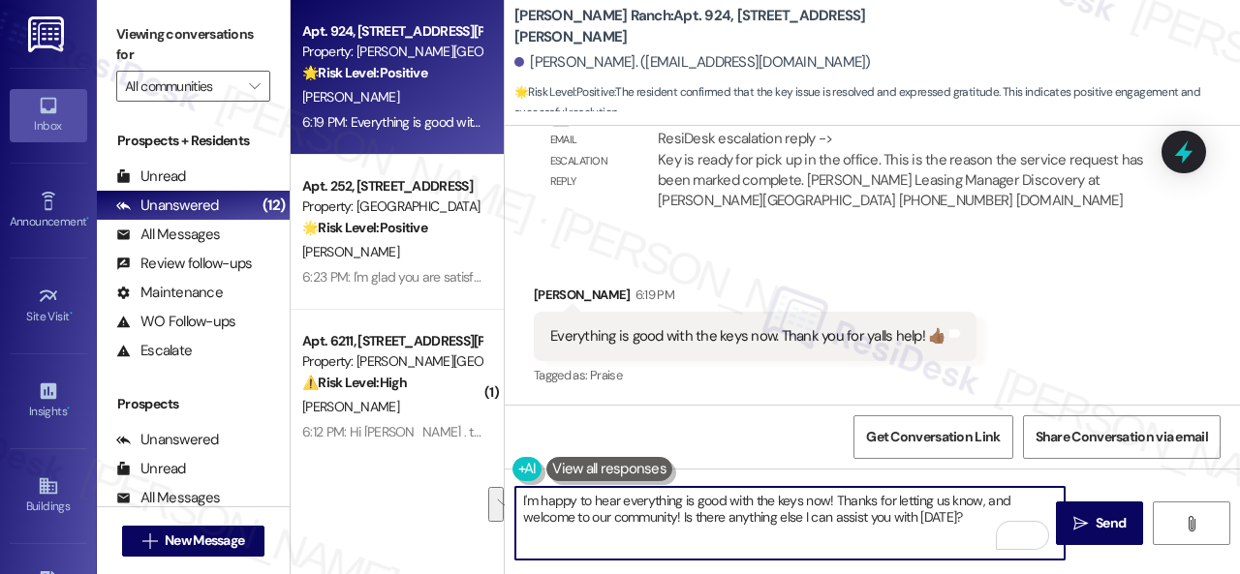
drag, startPoint x: 836, startPoint y: 498, endPoint x: 976, endPoint y: 533, distance: 144.7
click at [976, 533] on textarea "I'm happy to hear everything is good with the keys now! Thanks for letting us k…" at bounding box center [789, 523] width 549 height 73
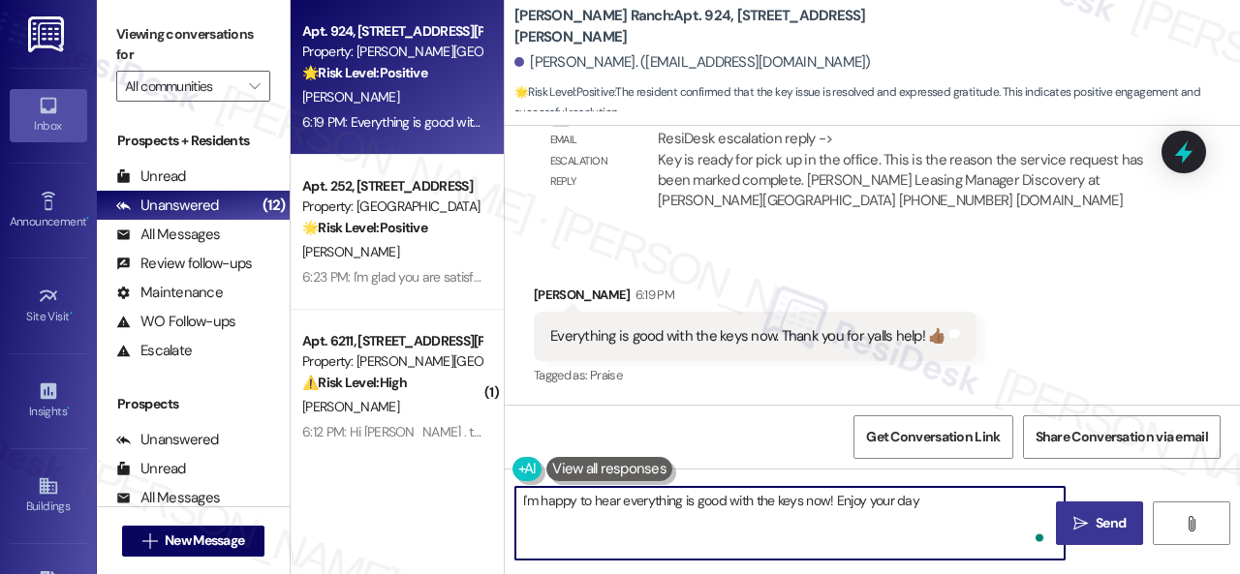
type textarea "I'm happy to hear everything is good with the keys now! Enjoy your day!"
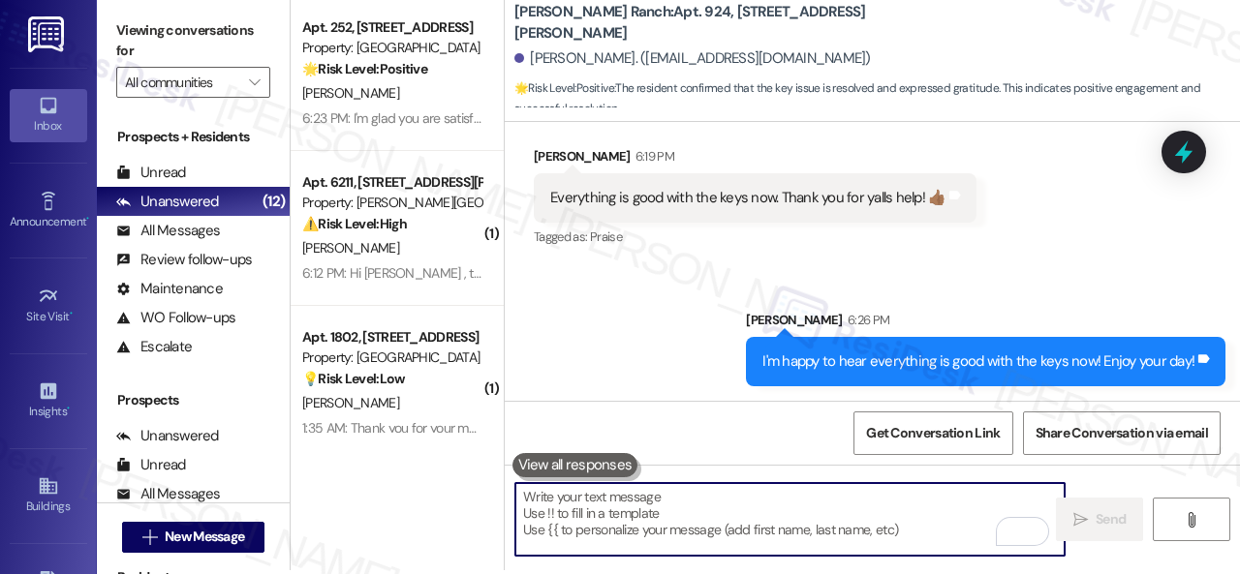
scroll to position [6, 0]
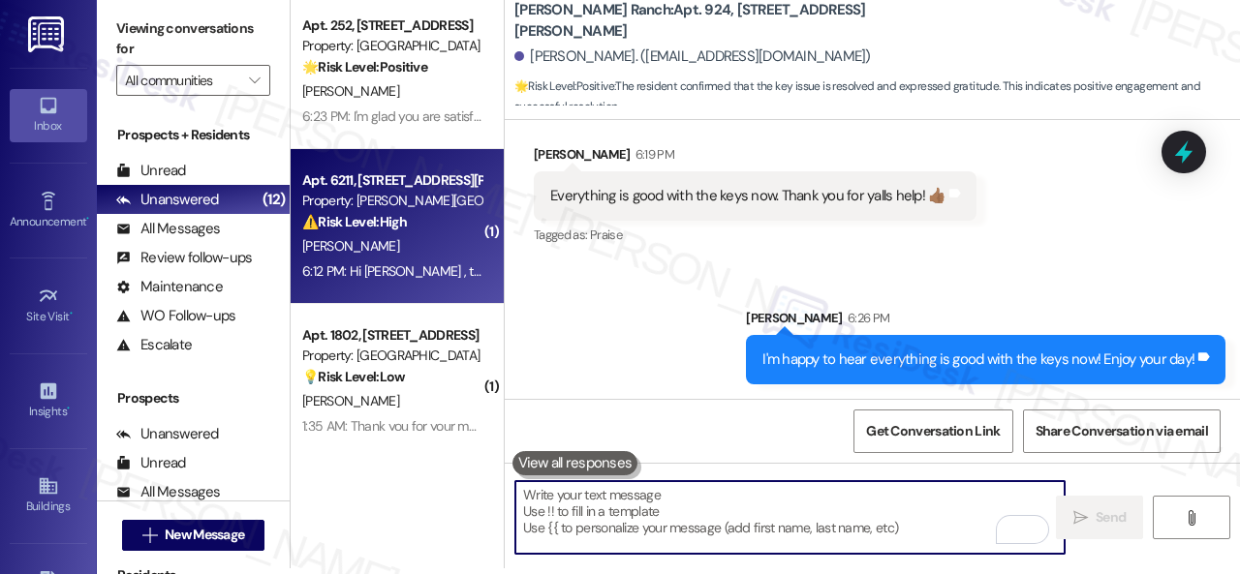
click at [370, 250] on div "S. Strawn" at bounding box center [391, 246] width 183 height 24
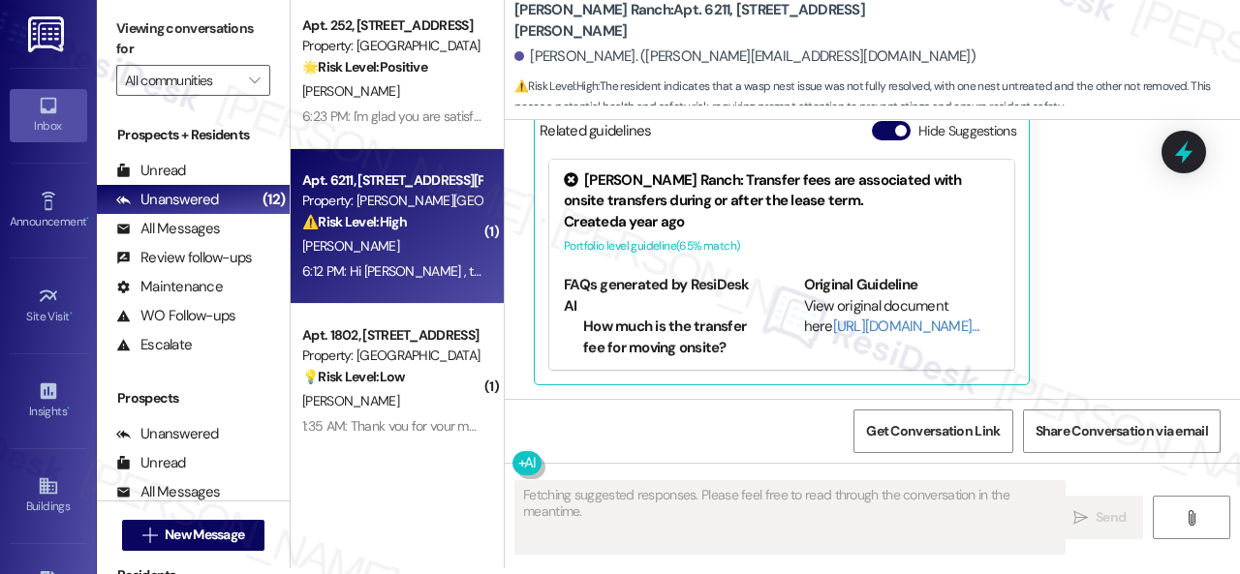
scroll to position [0, 0]
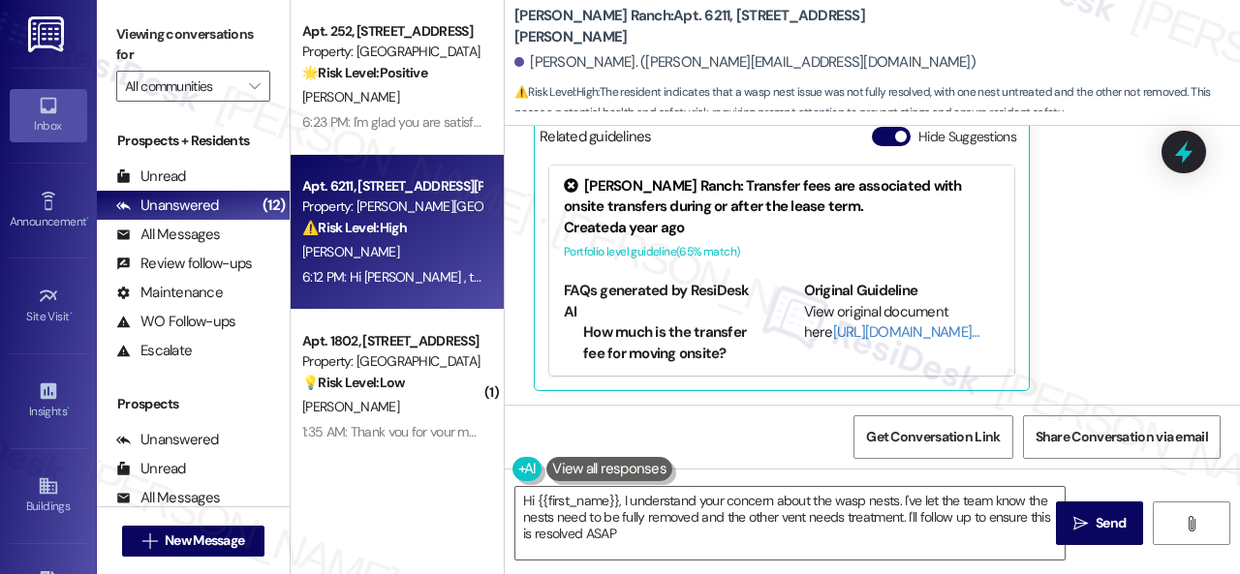
type textarea "Hi {{first_name}}, I understand your concern about the wasp nests. I've let the…"
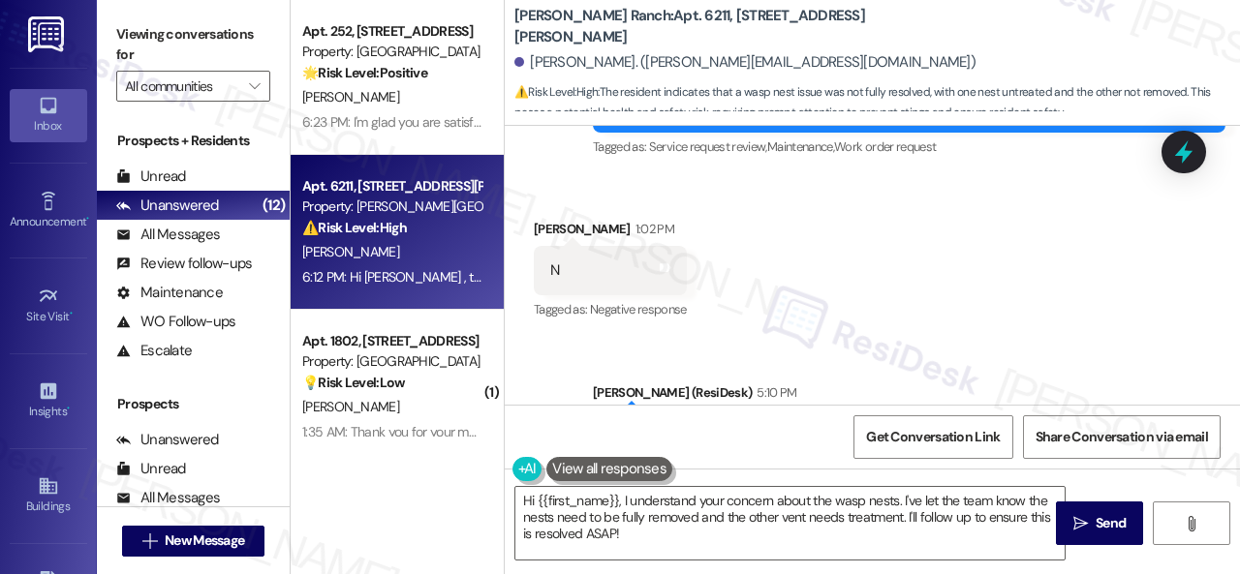
scroll to position [3909, 0]
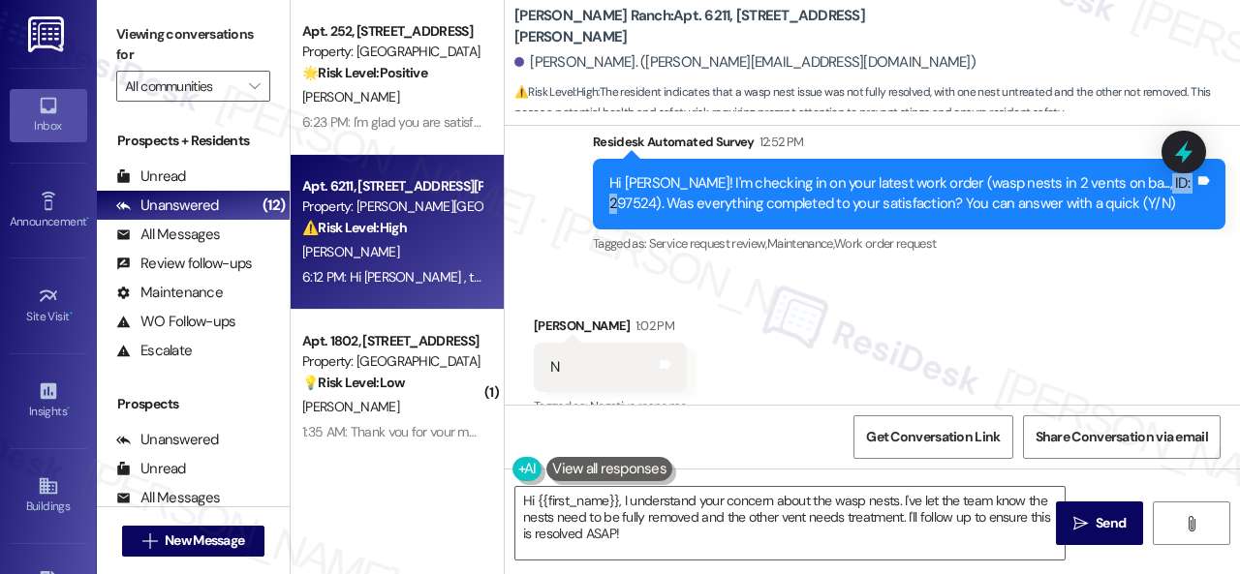
drag, startPoint x: 606, startPoint y: 200, endPoint x: 651, endPoint y: 213, distance: 46.6
click at [651, 213] on div "Hi Samantha! I'm checking in on your latest work order (wasp nests in 2 vents o…" at bounding box center [901, 194] width 589 height 42
copy div "297524"
click at [633, 263] on div "Survey, sent via SMS Residesk Automated Survey 12:52 PM Hi Samantha! I'm checki…" at bounding box center [909, 194] width 662 height 155
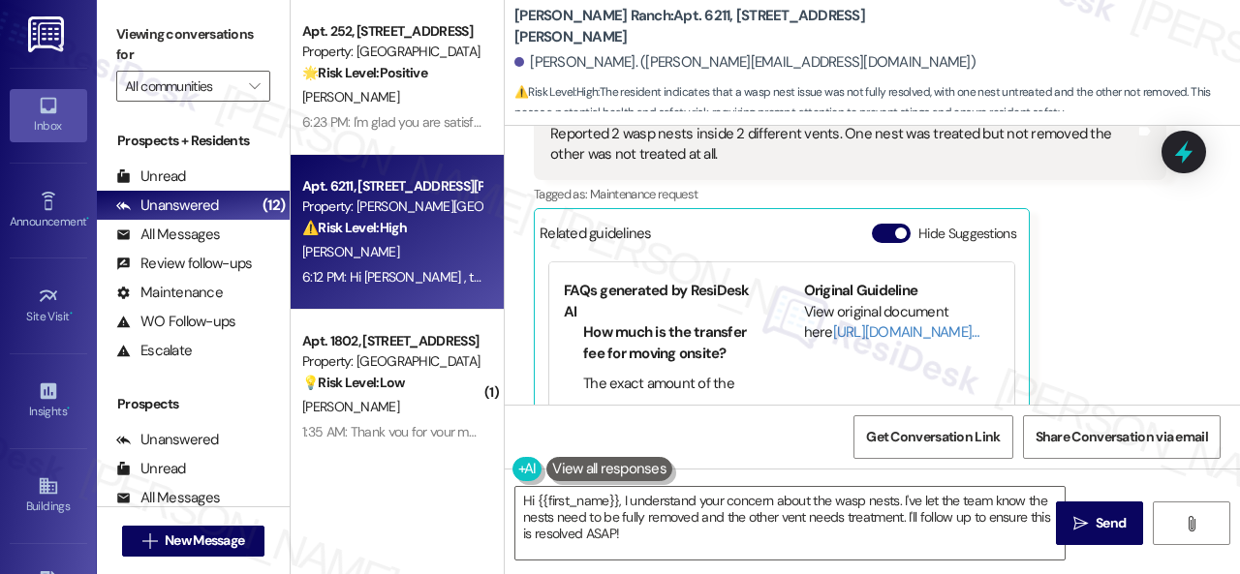
scroll to position [6, 0]
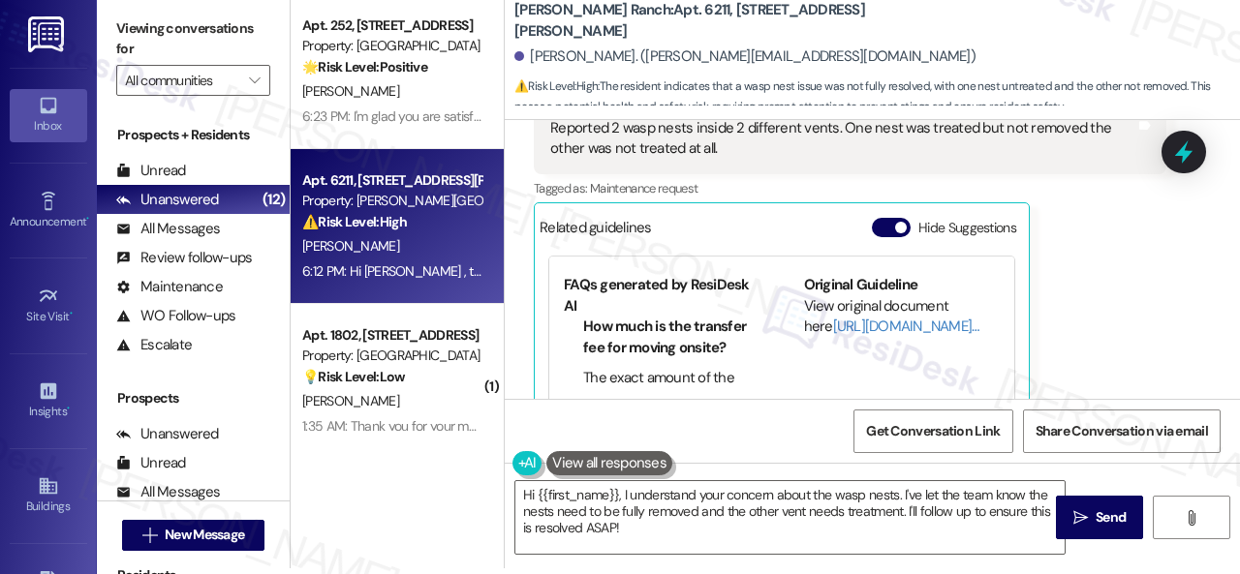
click at [1075, 295] on div "Samantha Strawn 6:12 PM Reported 2 wasp nests inside 2 different vents. One nes…" at bounding box center [850, 280] width 633 height 406
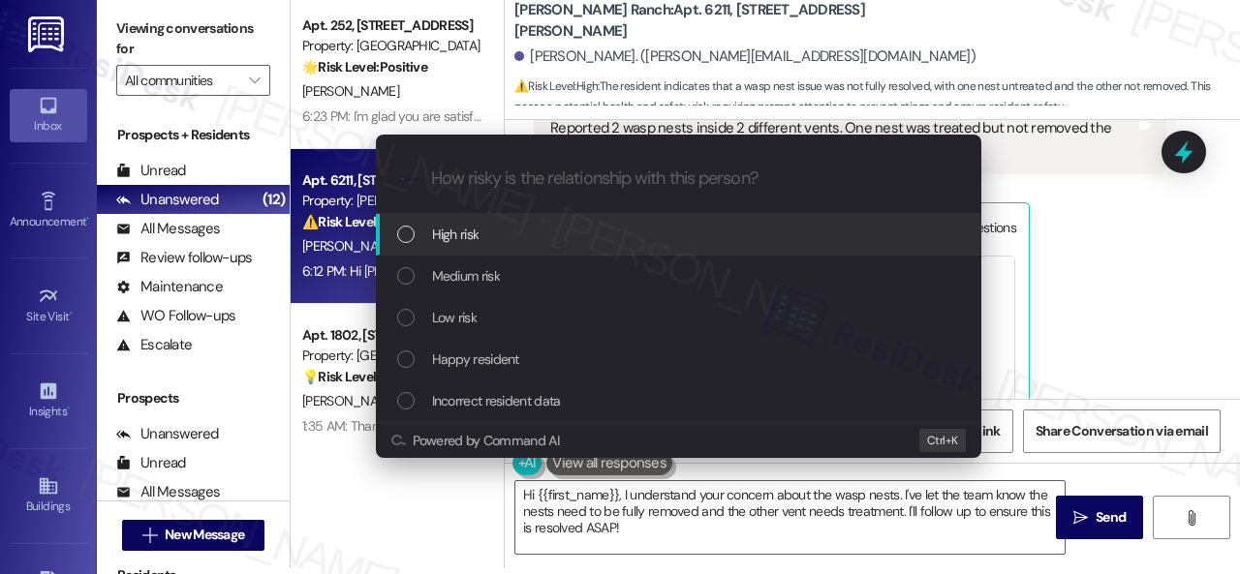
click at [450, 232] on span "High risk" at bounding box center [455, 234] width 47 height 21
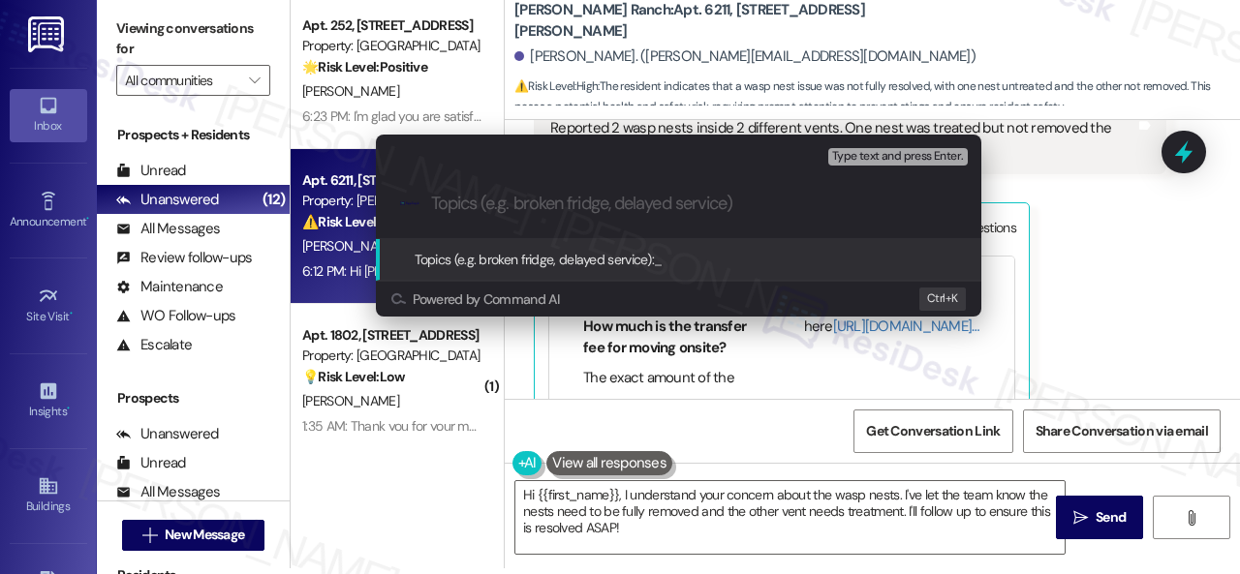
paste input "Follow-up on the closed work order 297524"
type input "Follow-up on the closed work order 297524"
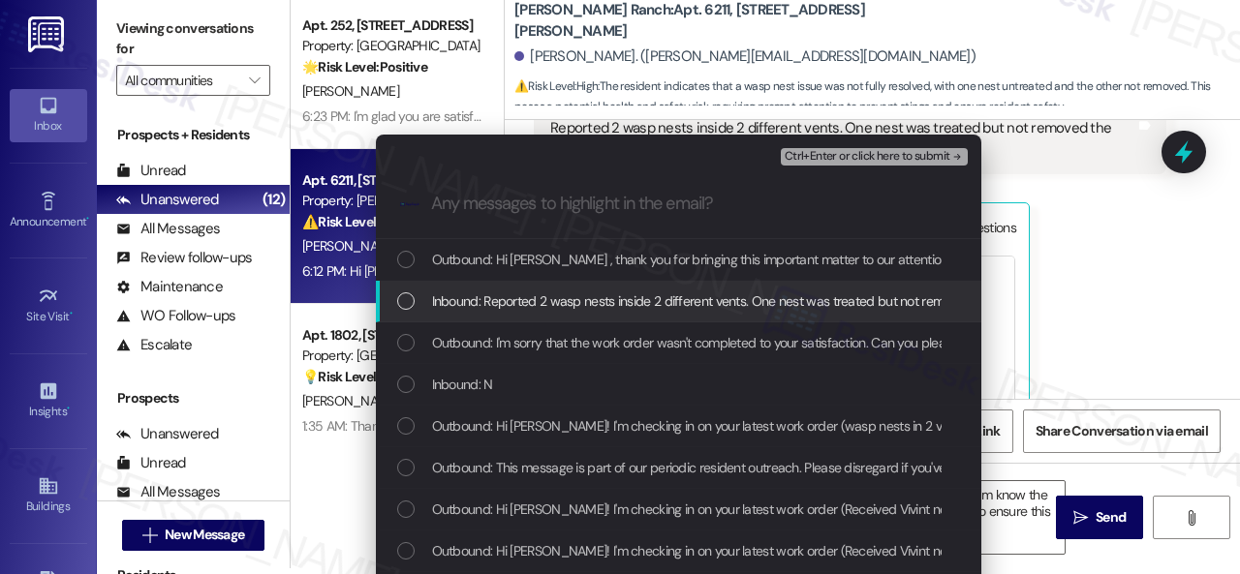
click at [494, 300] on span "Inbound: Reported 2 wasp nests inside 2 different vents. One nest was treated b…" at bounding box center [791, 301] width 719 height 21
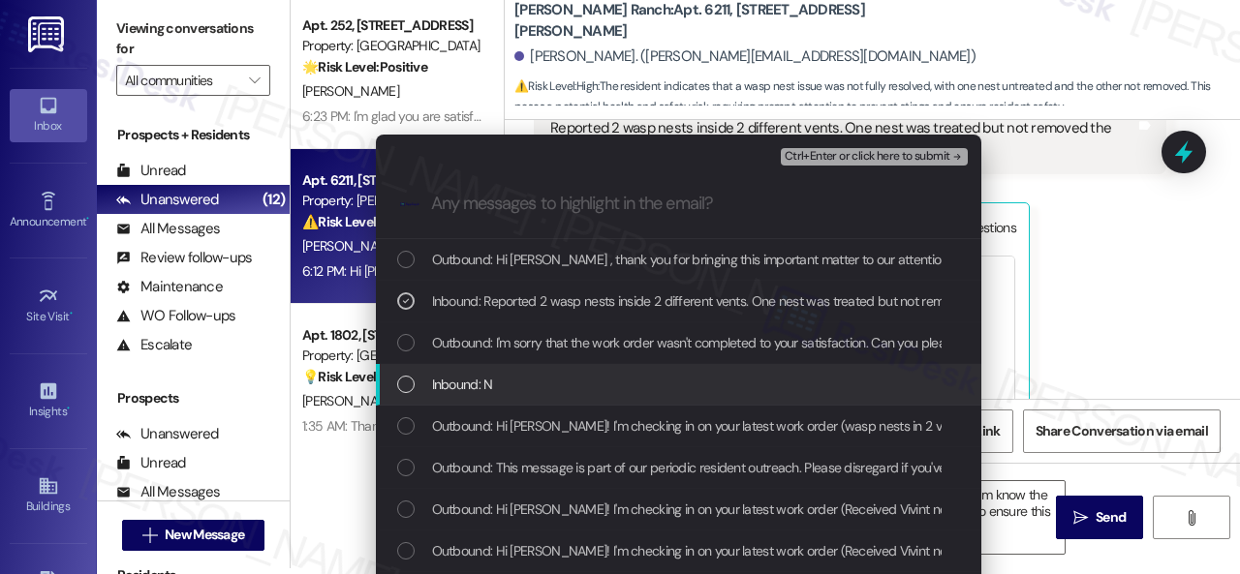
click at [477, 375] on span "Inbound: N" at bounding box center [462, 384] width 61 height 21
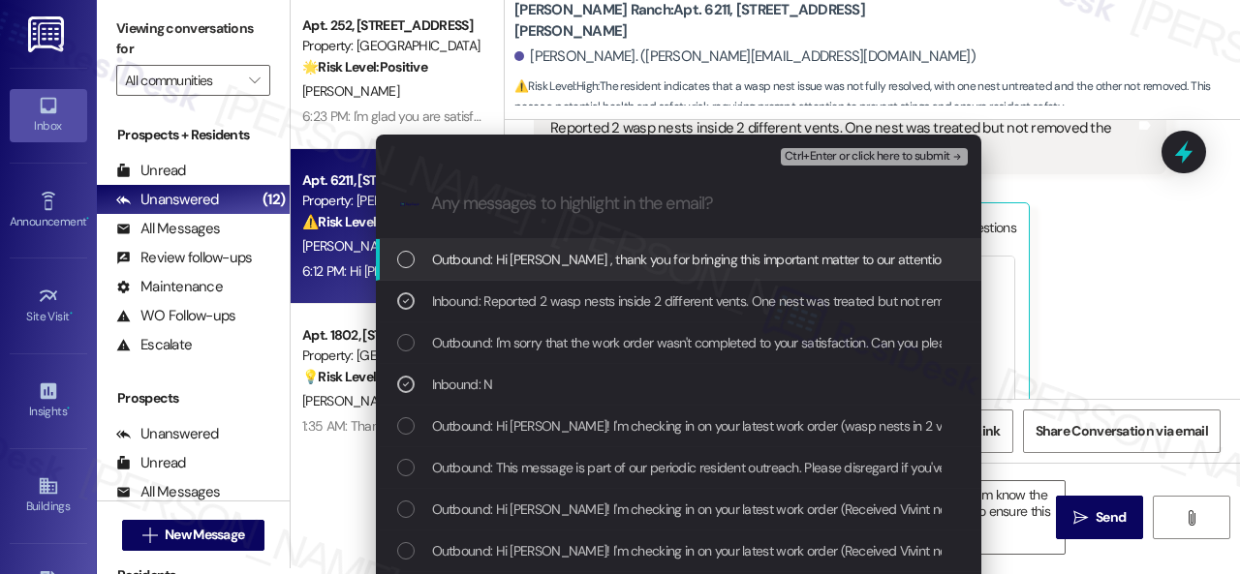
click at [797, 152] on span "Ctrl+Enter or click here to submit" at bounding box center [868, 157] width 166 height 14
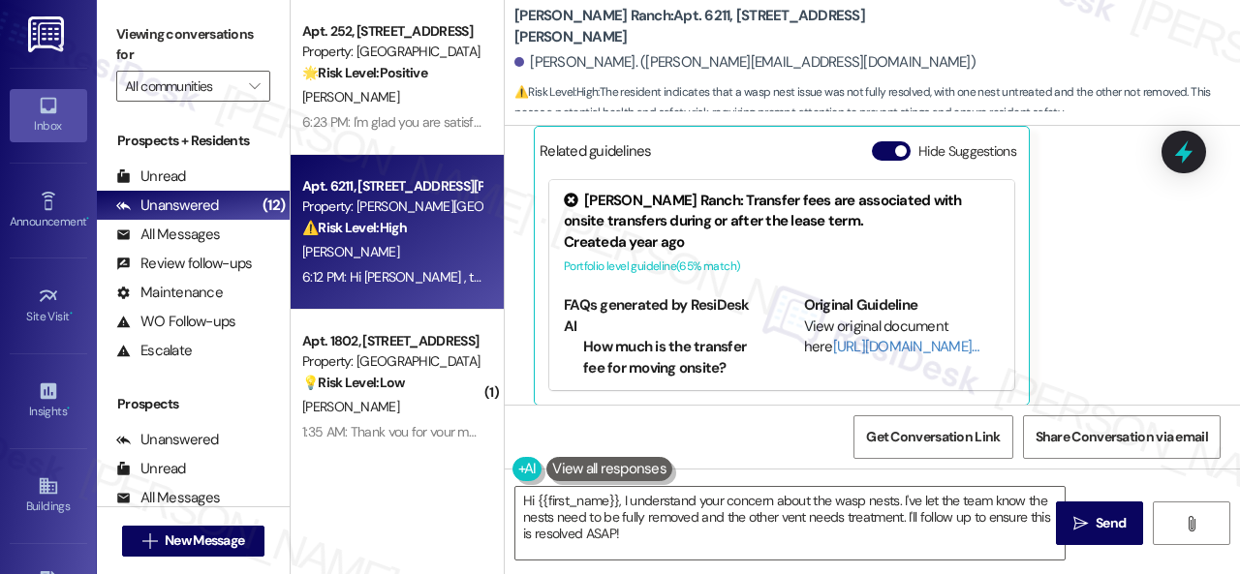
scroll to position [4568, 0]
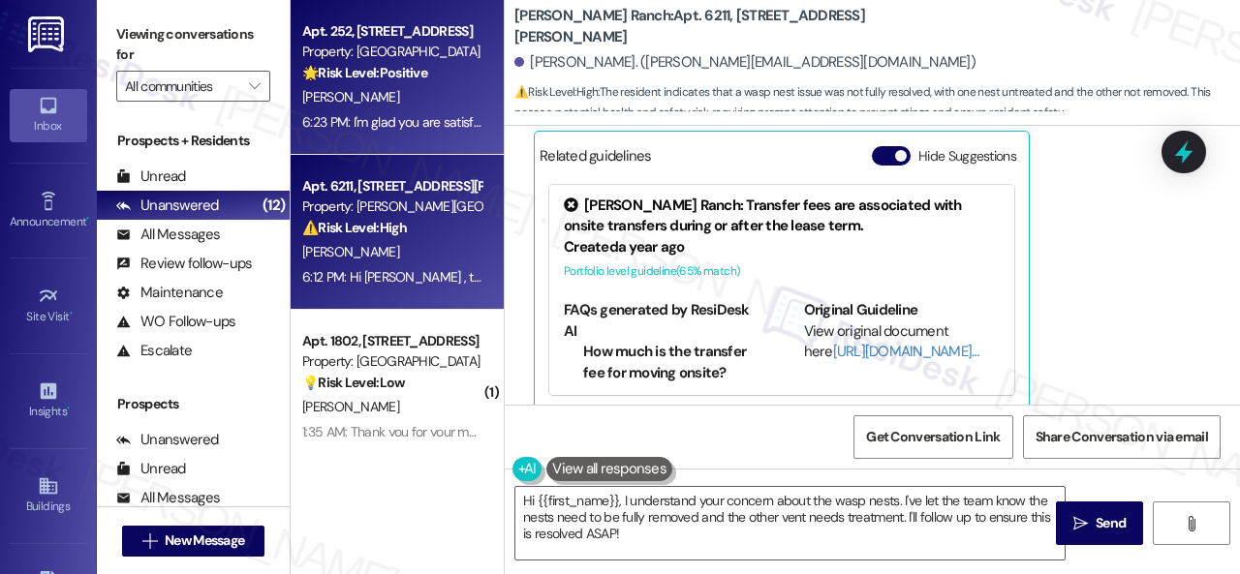
click at [358, 102] on div "R. Riggs" at bounding box center [391, 97] width 183 height 24
type textarea "Fetching suggested responses. Please feel free to read through the conversation…"
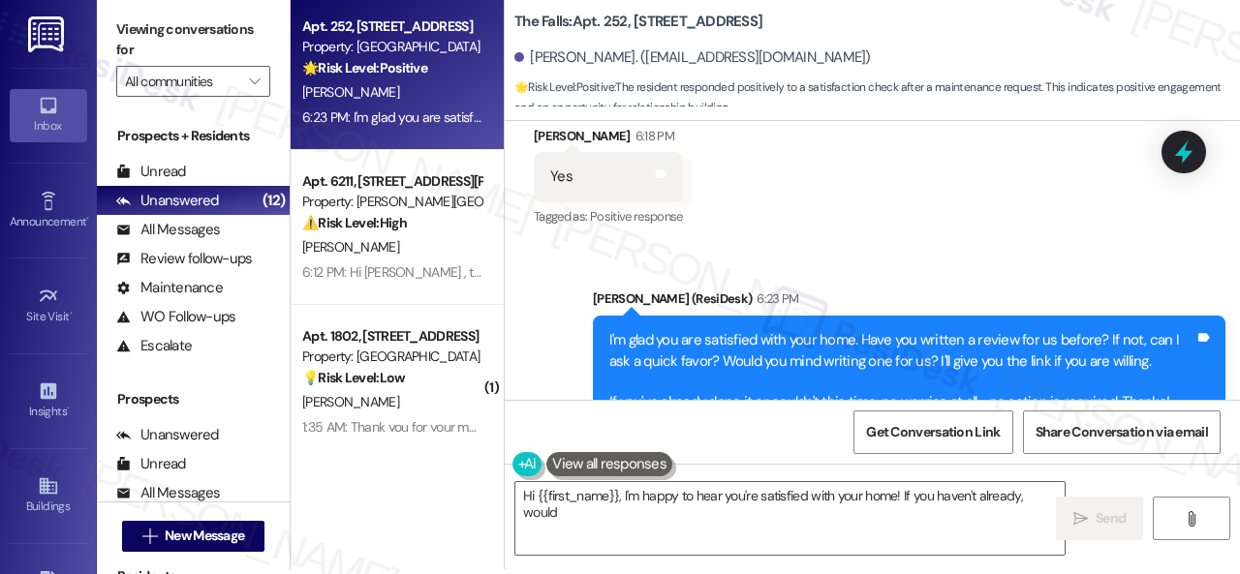
scroll to position [6, 0]
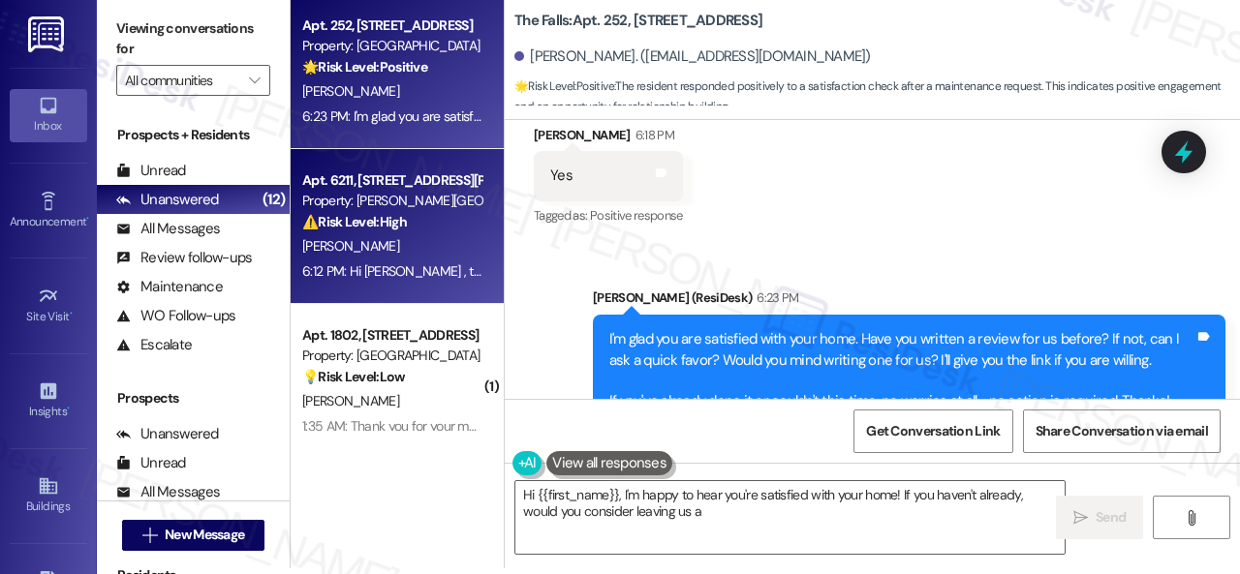
type textarea "Hi {{first_name}}, I'm happy to hear you're satisfied with your home! If you ha…"
click at [394, 268] on div "6:12 PM: Hi Samantha , thank you for bringing this important matter to our atte…" at bounding box center [944, 270] width 1284 height 17
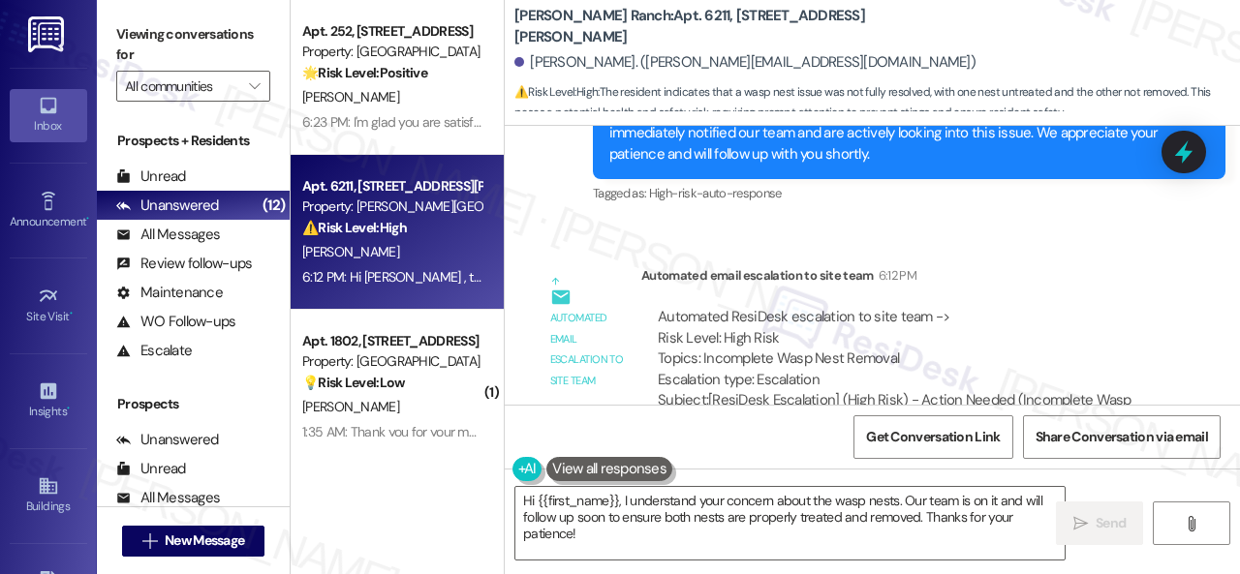
scroll to position [5118, 0]
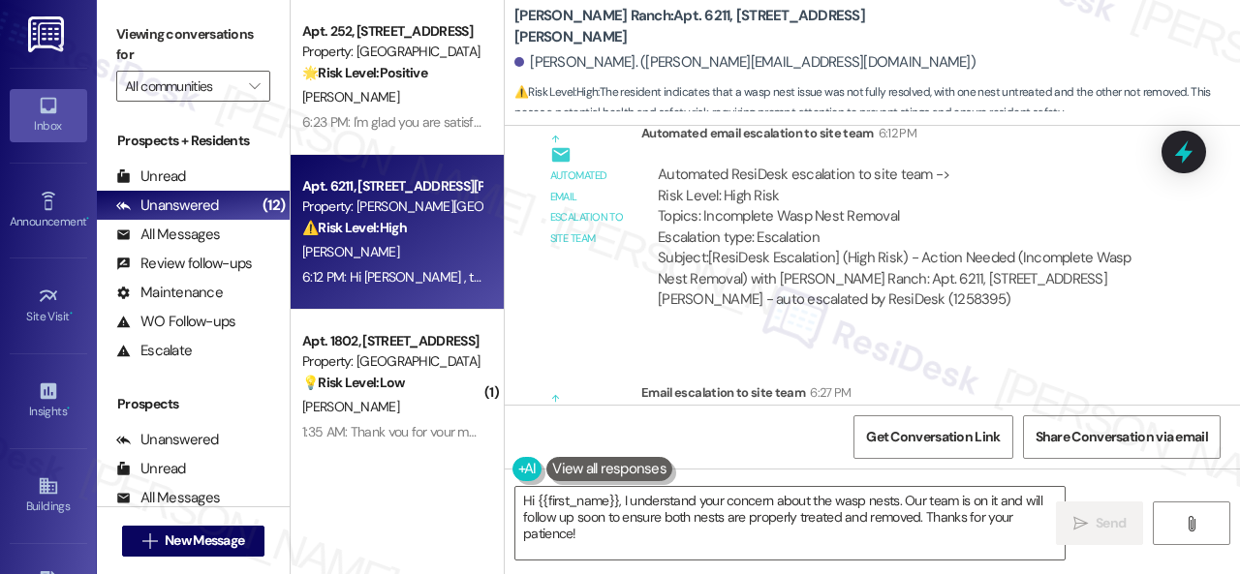
click at [1010, 327] on div "Automated email escalation to site team Automated email escalation to site team…" at bounding box center [850, 223] width 662 height 231
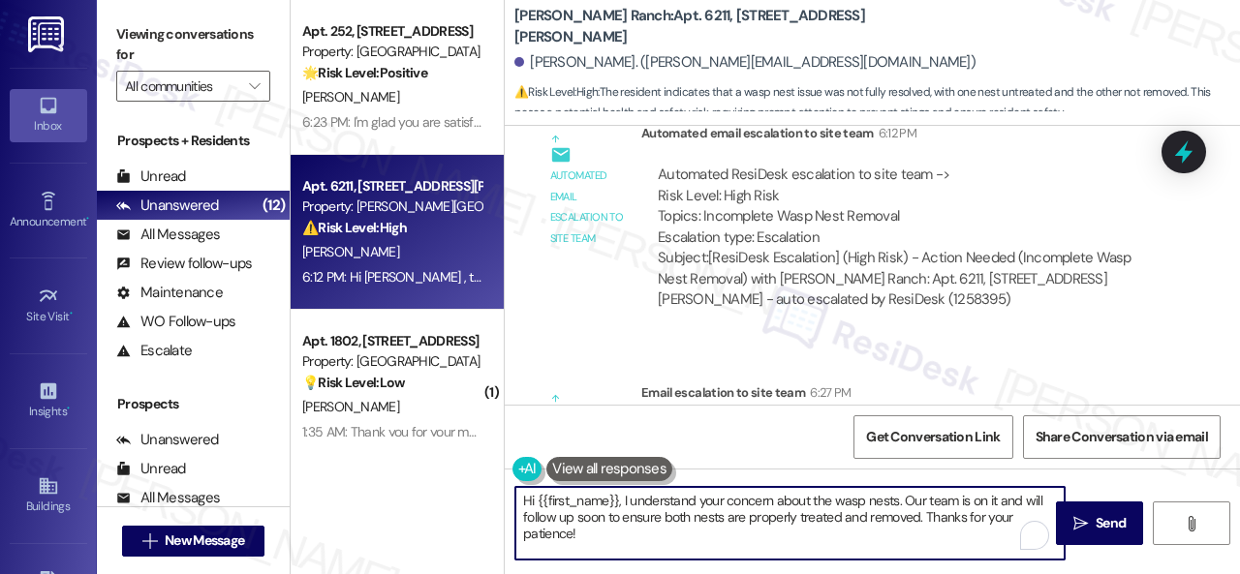
drag, startPoint x: 588, startPoint y: 540, endPoint x: 440, endPoint y: 479, distance: 159.9
click at [440, 479] on div "Apt. 252, 6565 W Foxridge Dr Property: The Falls 🌟 Risk Level: Positive The res…" at bounding box center [765, 287] width 949 height 574
paste textarea "I'm sorry to hear the issue hasn't been resolved yet. We apologize for the dela…"
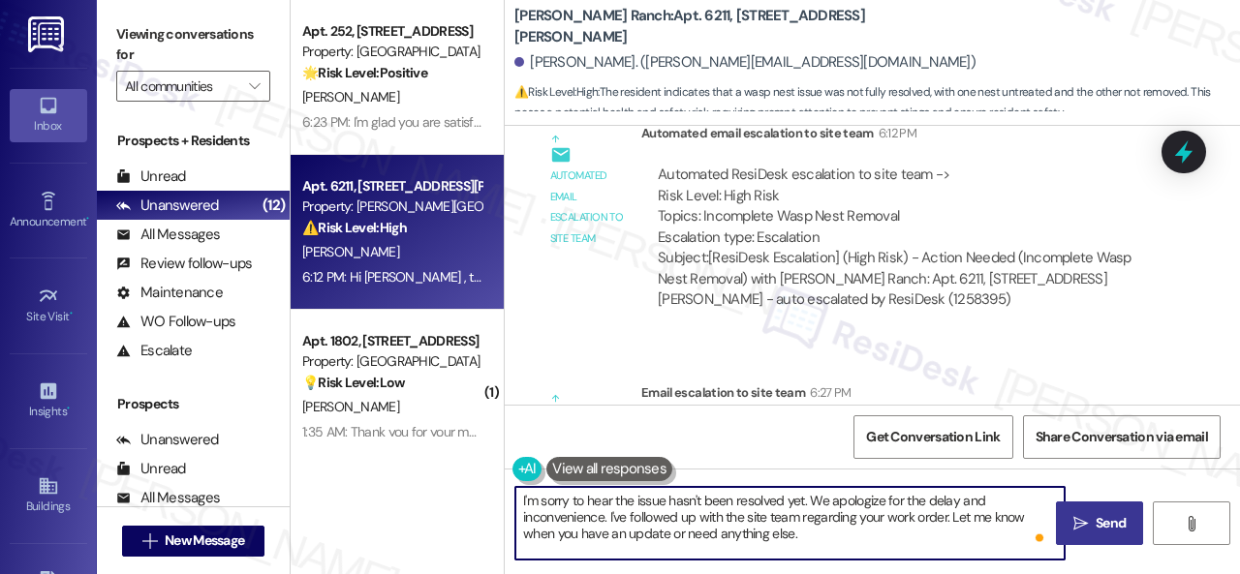
type textarea "I'm sorry to hear the issue hasn't been resolved yet. We apologize for the dela…"
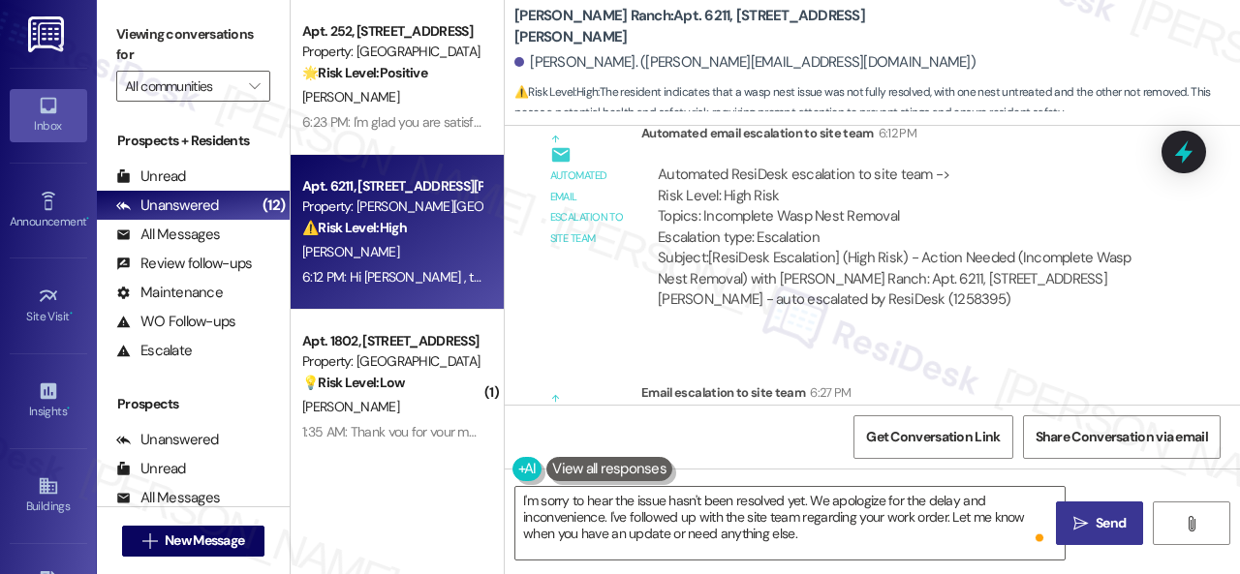
click at [1096, 516] on span "Send" at bounding box center [1111, 523] width 30 height 20
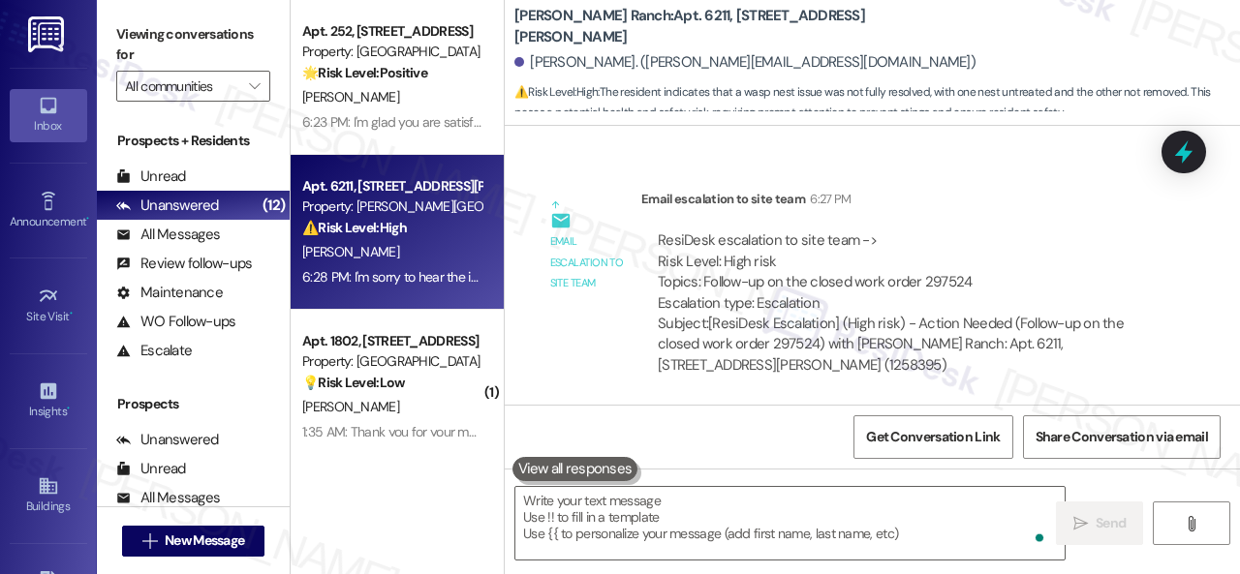
scroll to position [5488, 0]
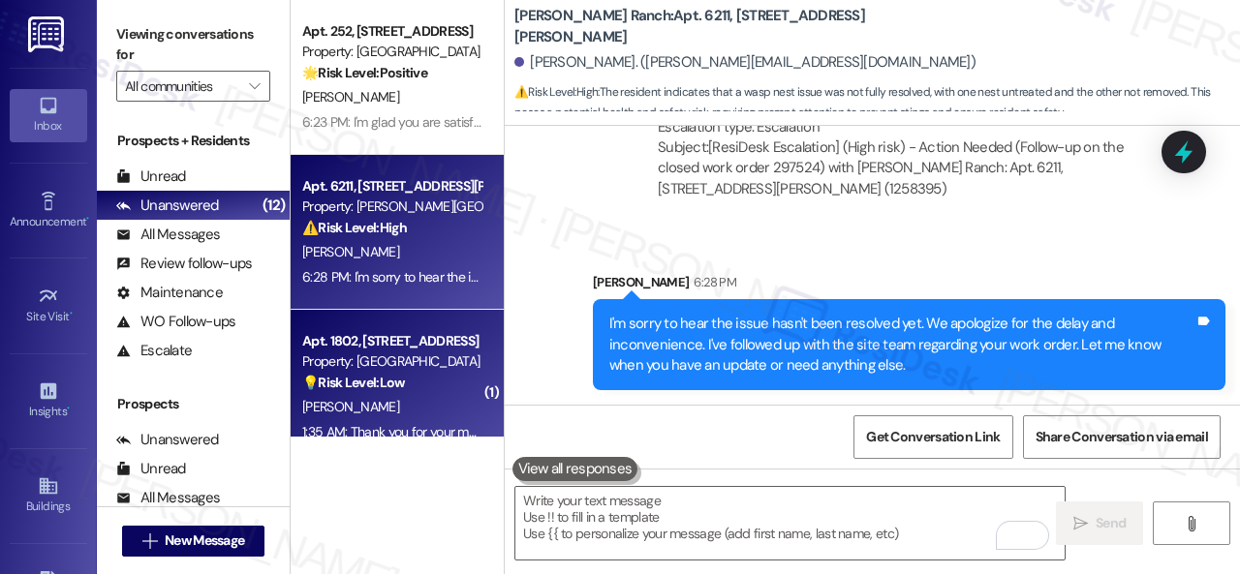
click at [444, 393] on div "💡 Risk Level: Low The resident is asking how to submit a request for a light bu…" at bounding box center [391, 383] width 179 height 20
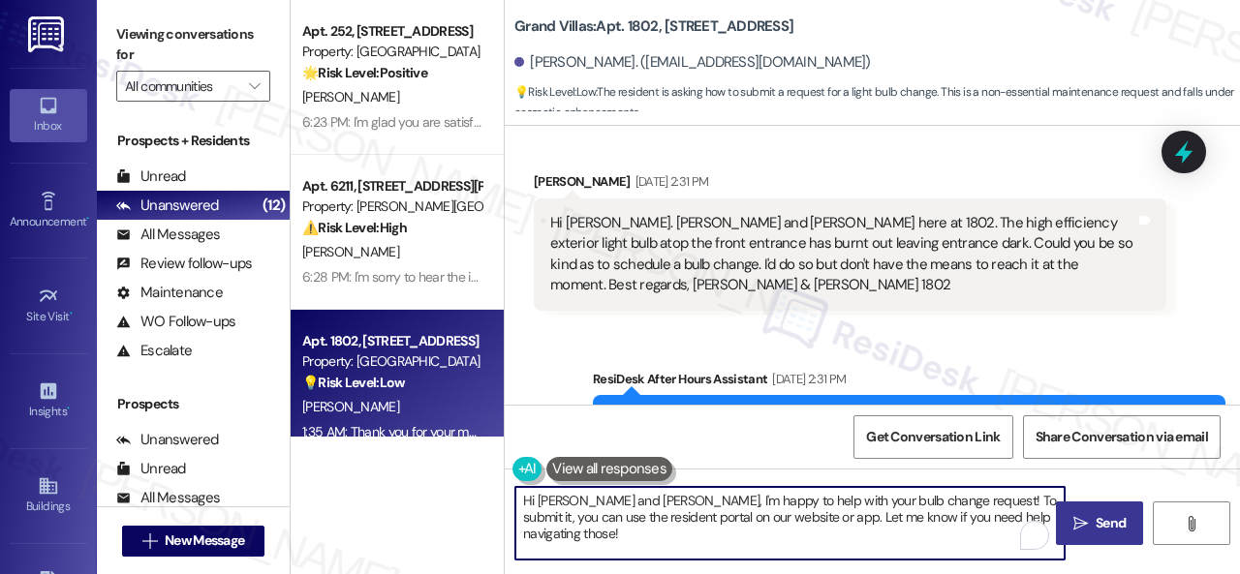
scroll to position [6, 0]
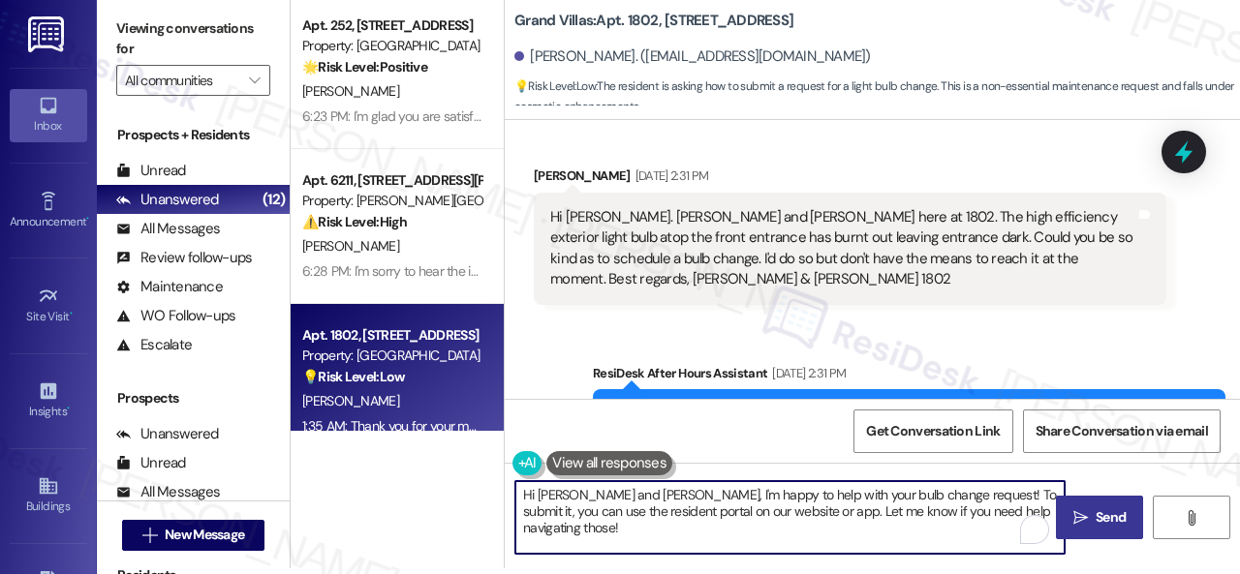
drag, startPoint x: 521, startPoint y: 501, endPoint x: 1081, endPoint y: 612, distance: 570.8
click at [1081, 573] on html "Inbox Go to Inbox Announcement • Send A Text Announcement Site Visit • Go to Si…" at bounding box center [620, 287] width 1240 height 574
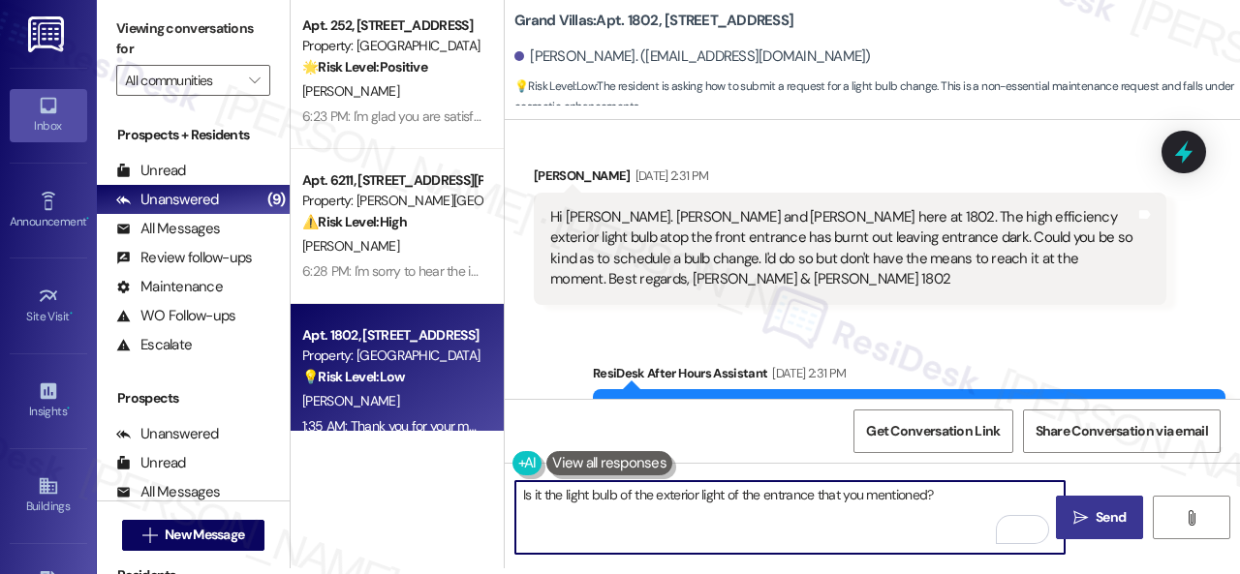
type textarea "Is it the light bulb of the exterior light of the entrance that you mentioned?"
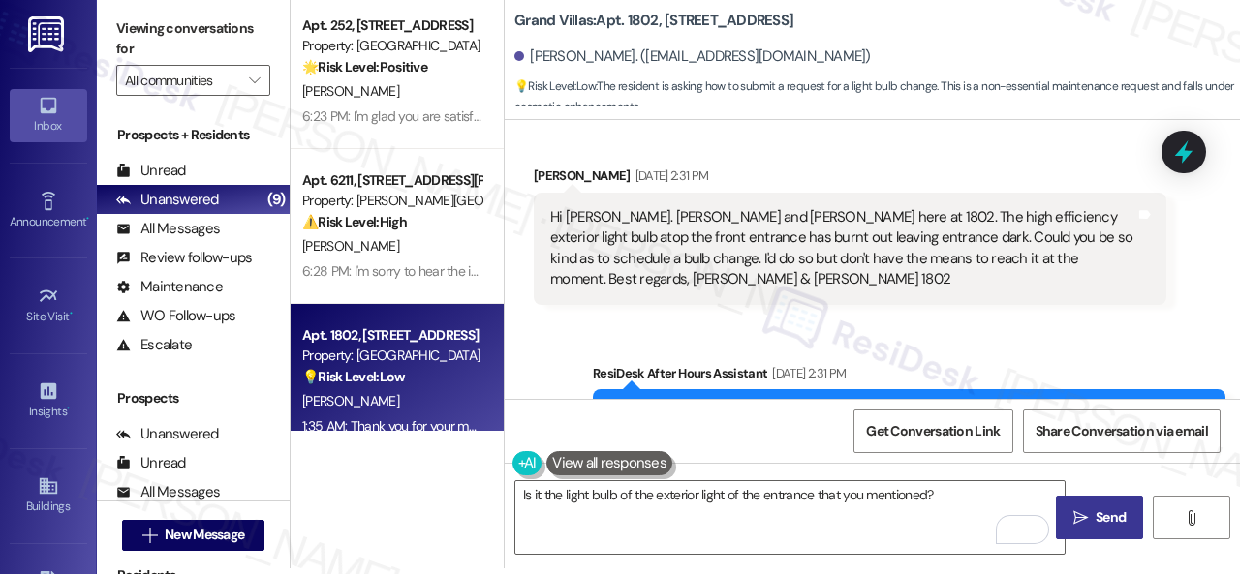
click at [1114, 516] on span "Send" at bounding box center [1111, 518] width 30 height 20
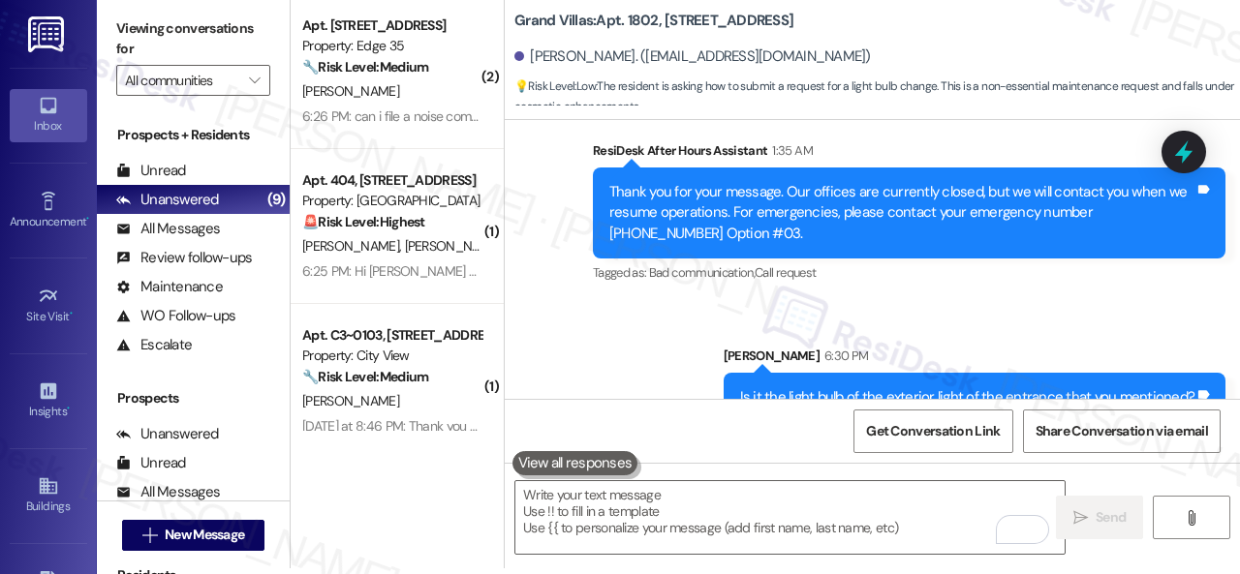
scroll to position [941, 0]
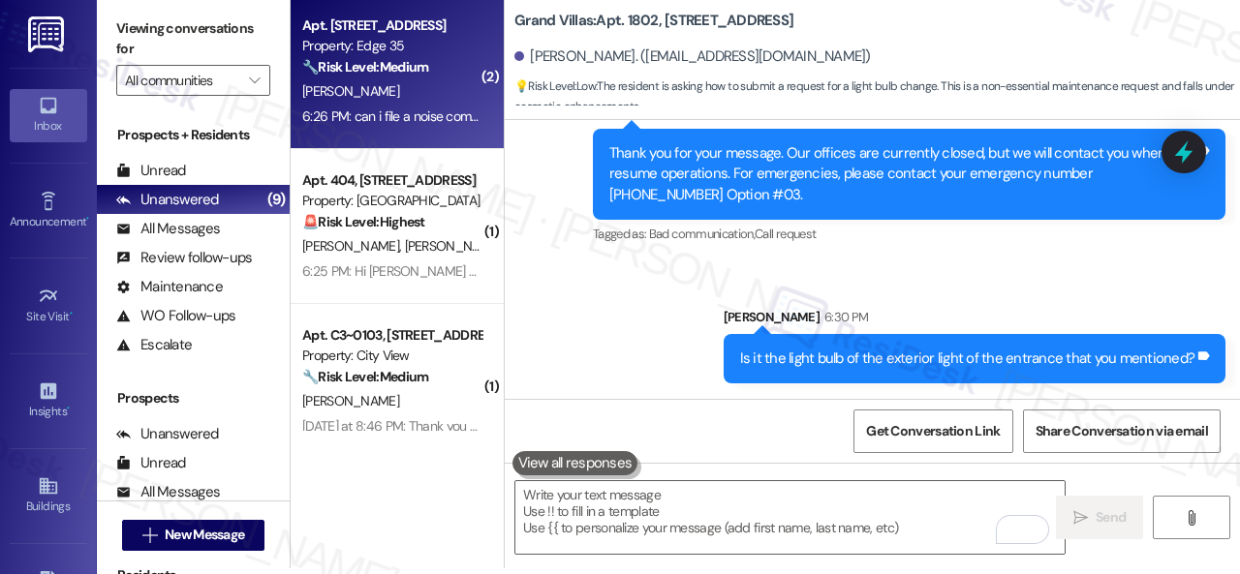
click at [438, 101] on div "[PERSON_NAME]" at bounding box center [391, 91] width 183 height 24
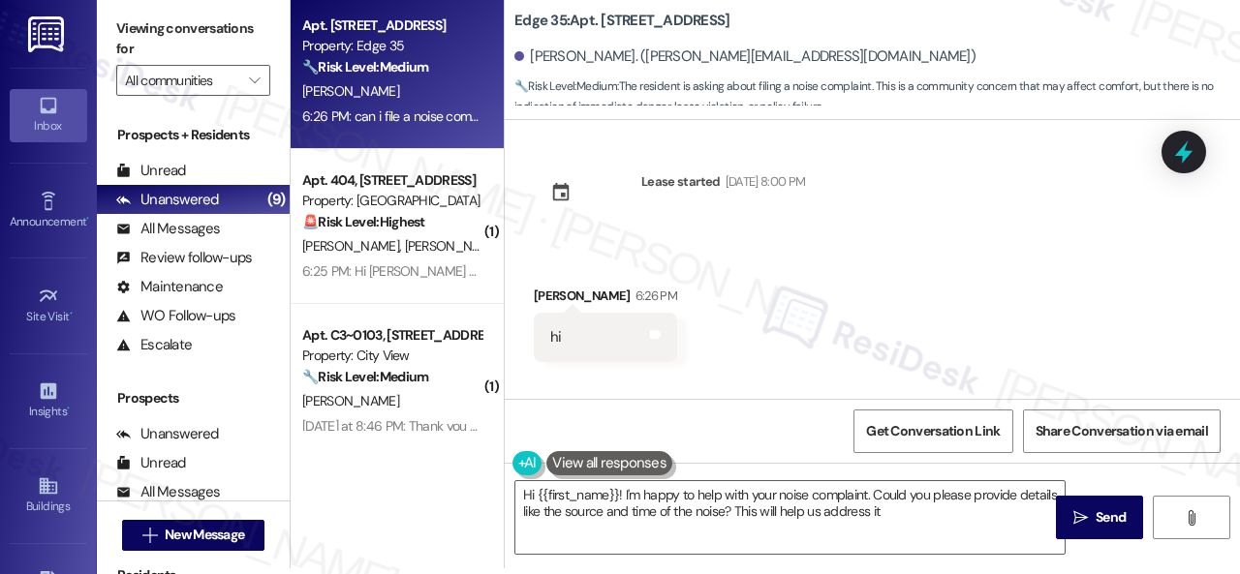
scroll to position [0, 0]
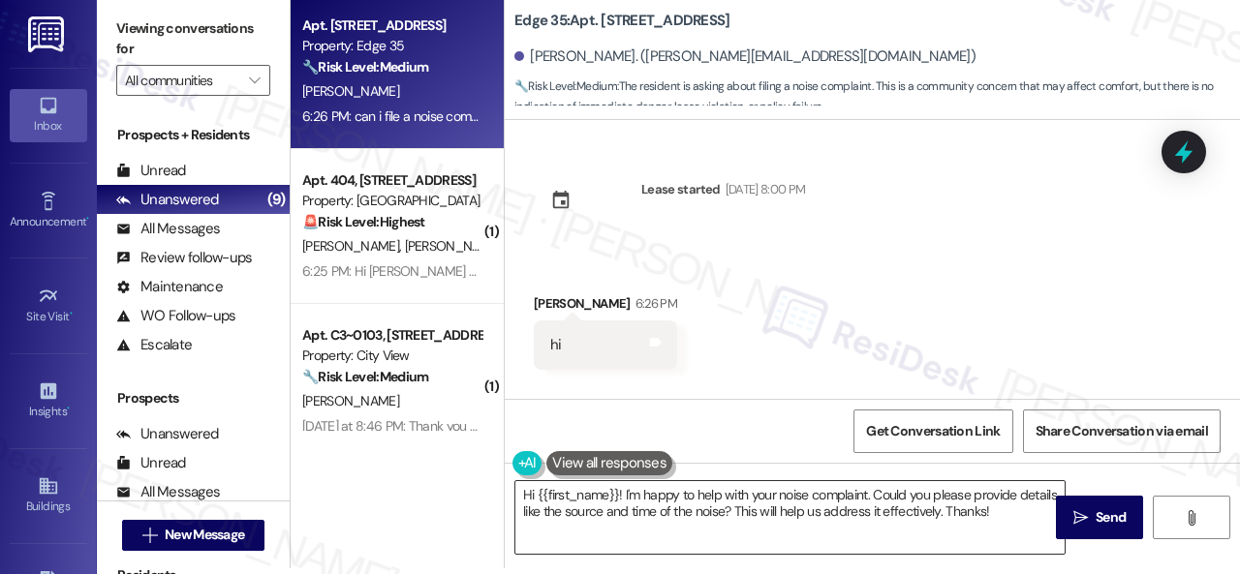
click at [866, 488] on textarea "Hi {{first_name}}! I'm happy to help with your noise complaint. Could you pleas…" at bounding box center [789, 517] width 549 height 73
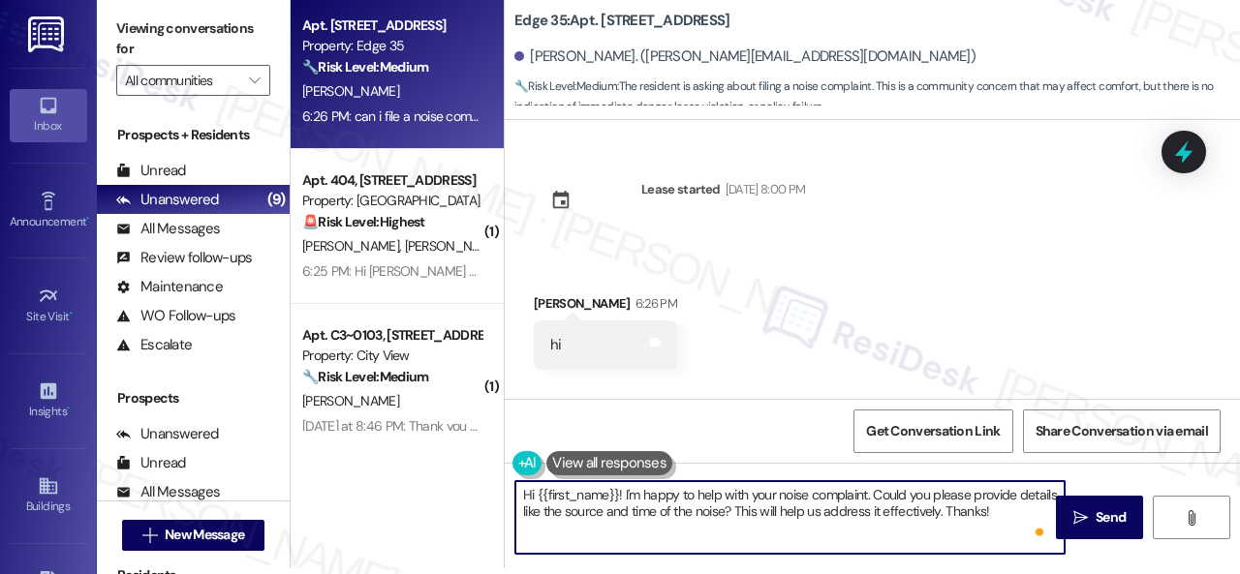
click at [1030, 509] on textarea "Hi {{first_name}}! I'm happy to help with your noise complaint. Could you pleas…" at bounding box center [789, 517] width 549 height 73
click at [603, 511] on textarea "Hi {{first_name}}! I'm happy to help with your noise complaint. Could you pleas…" at bounding box center [789, 517] width 549 height 73
click at [684, 511] on textarea "Hi {{first_name}}! I'm happy to help with your noise complaint. Could you pleas…" at bounding box center [789, 517] width 549 height 73
type textarea "Hi {{first_name}}! I'm happy to help with your noise complaint. Could you pleas…"
click at [1118, 518] on span "Send" at bounding box center [1111, 518] width 30 height 20
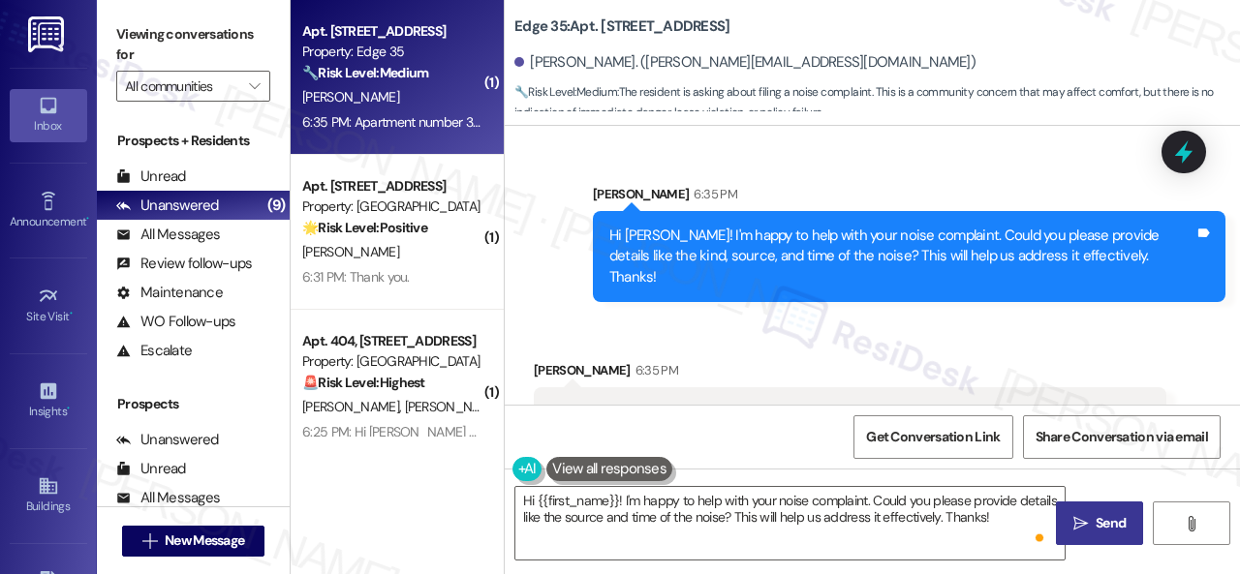
scroll to position [433, 0]
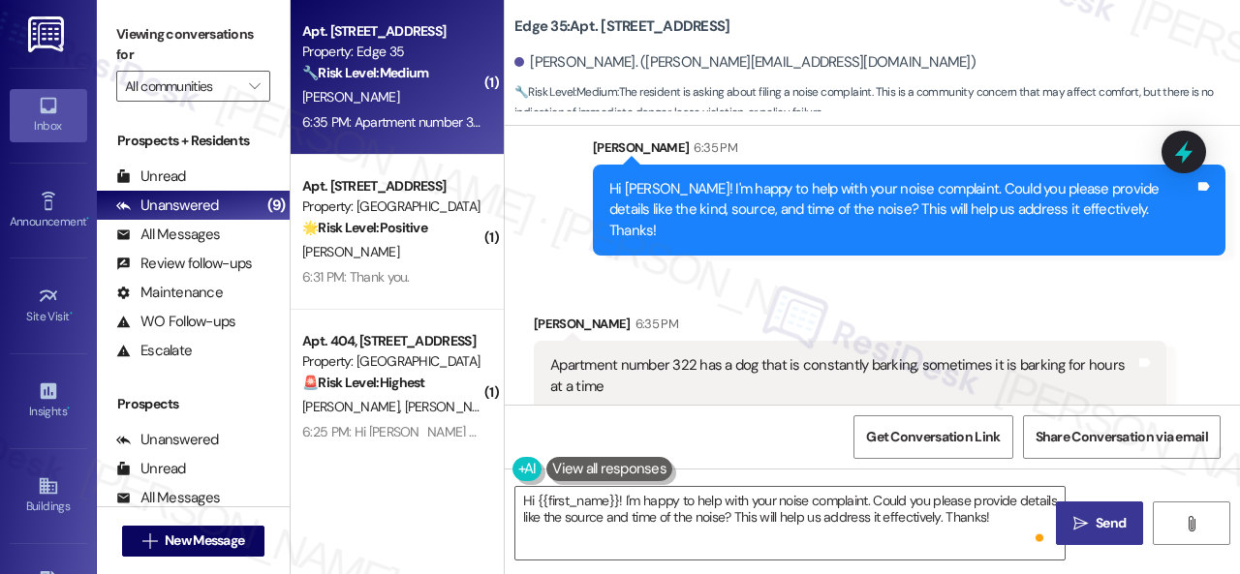
click at [922, 299] on div "Received via SMS [PERSON_NAME] 6:35 PM Apartment number 322 has a dog that is c…" at bounding box center [850, 362] width 662 height 127
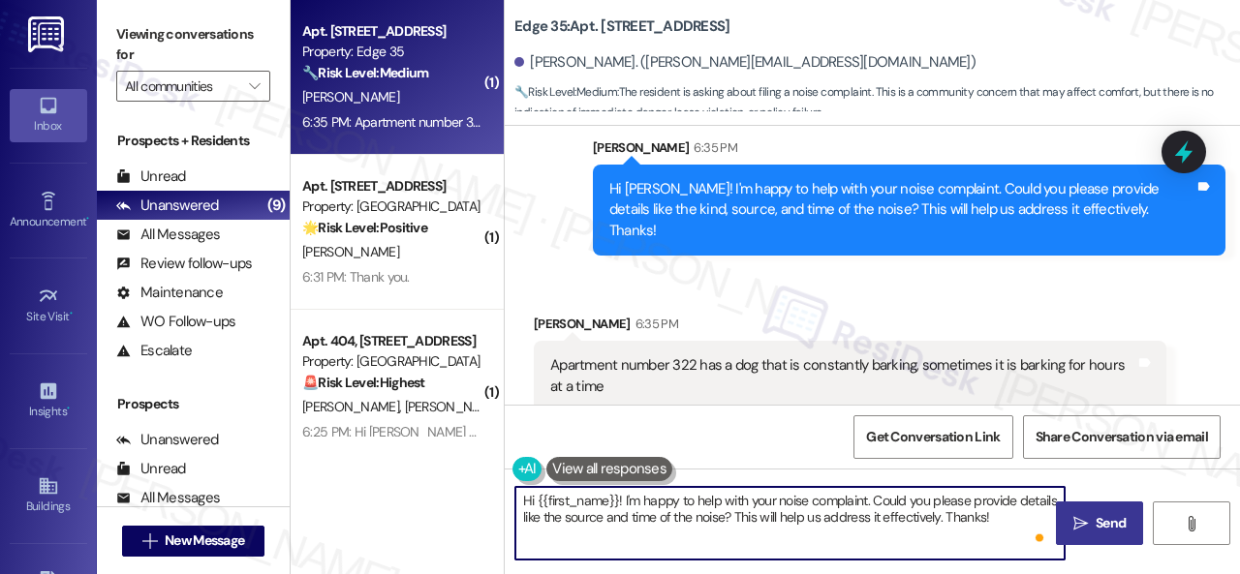
scroll to position [6, 0]
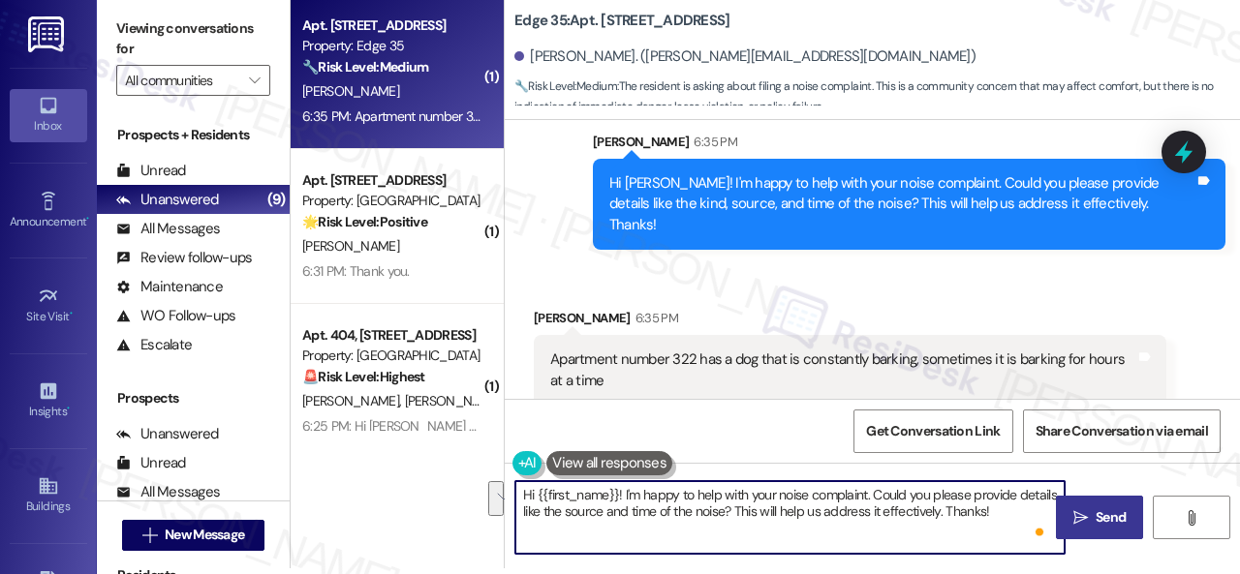
drag, startPoint x: 522, startPoint y: 498, endPoint x: 1151, endPoint y: 607, distance: 638.1
click at [1151, 573] on html "Inbox Go to Inbox Announcement • Send A Text Announcement Site Visit • Go to Si…" at bounding box center [620, 287] width 1240 height 574
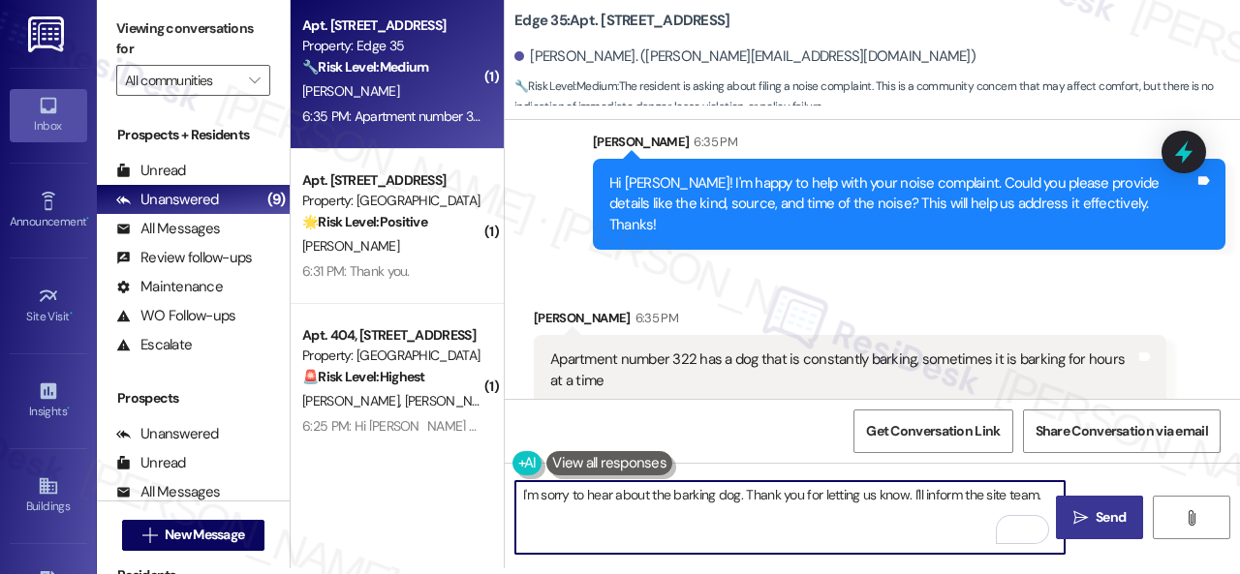
type textarea "I'm sorry to hear about the barking dog. Thank you for letting us know. I'll in…"
click at [1090, 530] on button " Send" at bounding box center [1099, 518] width 87 height 44
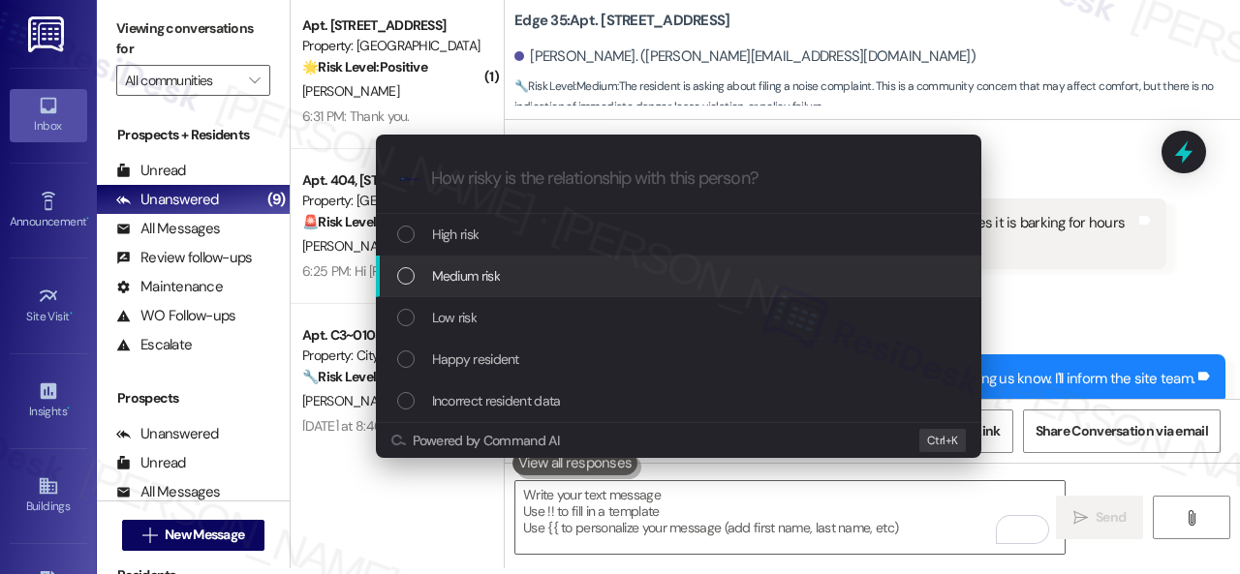
click at [479, 270] on span "Medium risk" at bounding box center [466, 275] width 68 height 21
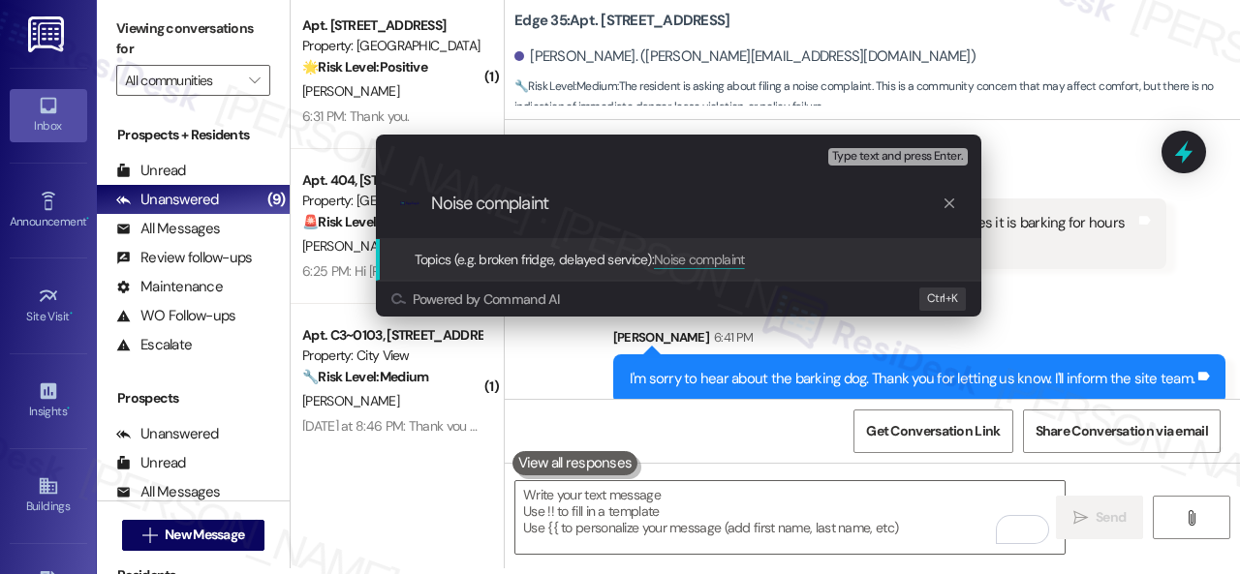
type input "Noise complaint."
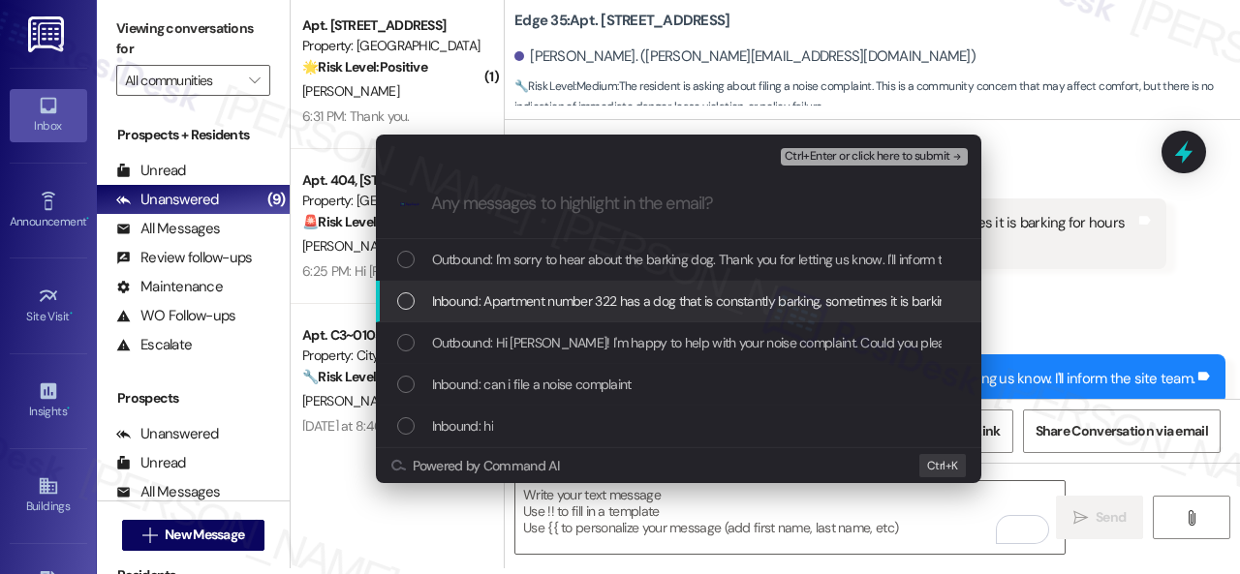
click at [494, 295] on span "Inbound: Apartment number 322 has a dog that is constantly barking, sometimes i…" at bounding box center [745, 301] width 627 height 21
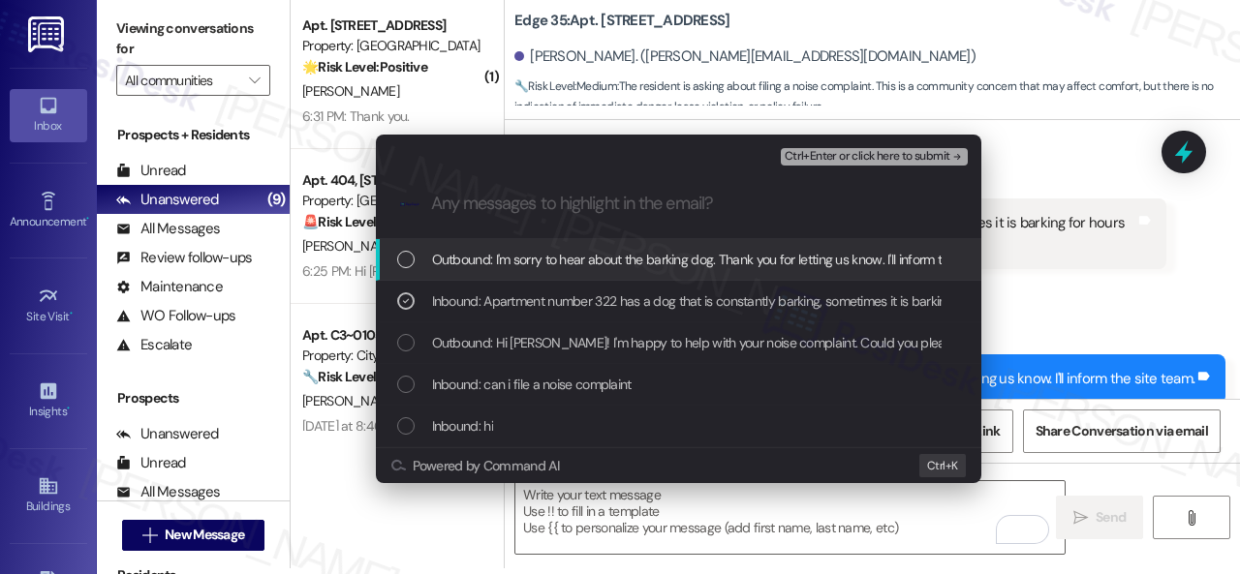
click at [855, 150] on span "Ctrl+Enter or click here to submit" at bounding box center [868, 157] width 166 height 14
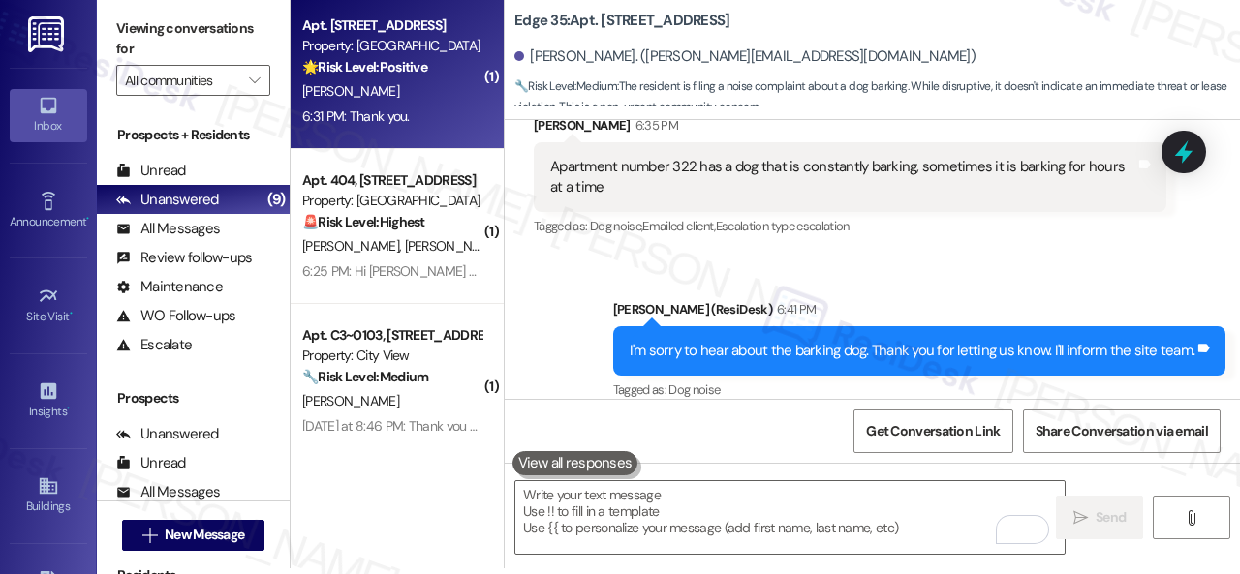
click at [447, 98] on div "[PERSON_NAME]" at bounding box center [391, 91] width 183 height 24
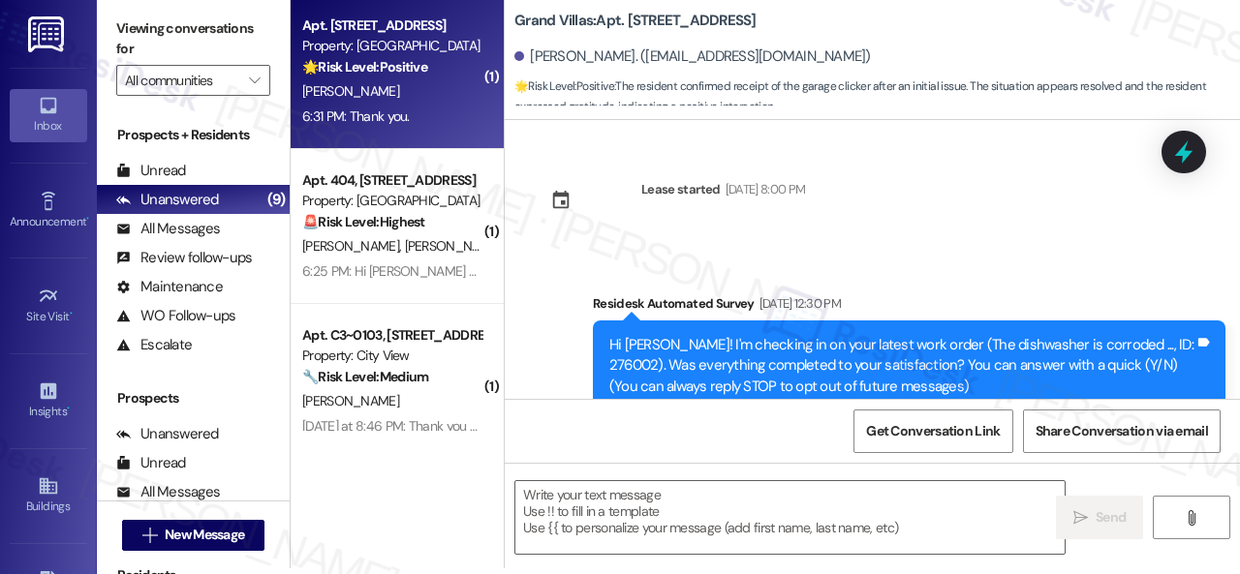
scroll to position [0, 0]
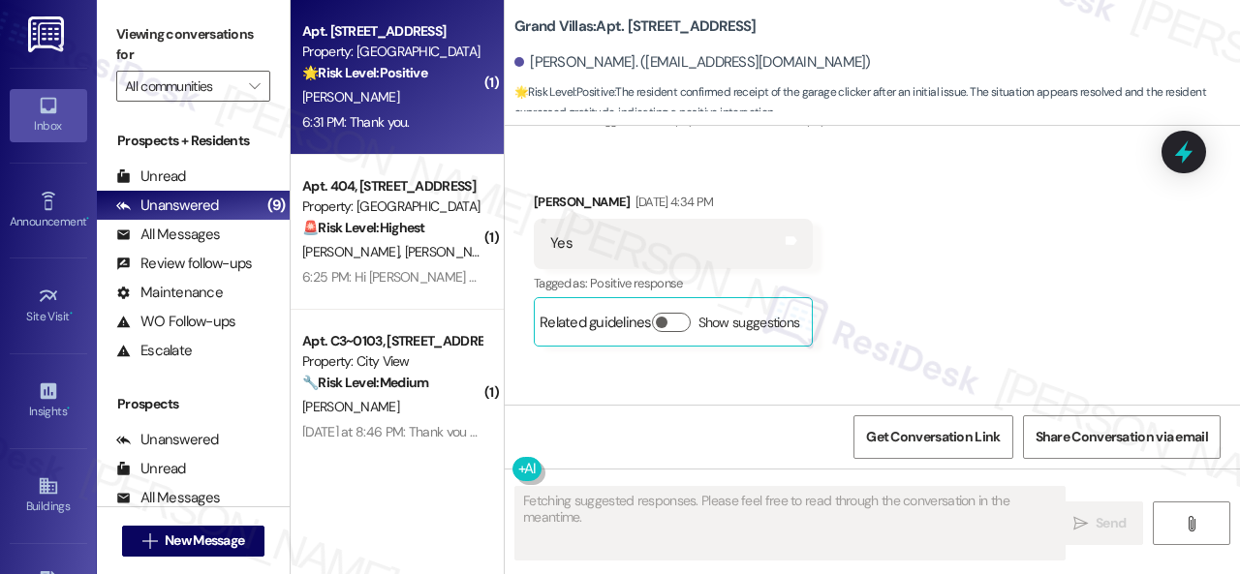
type textarea "Fetching suggested responses. Please feel free to read through the conversation…"
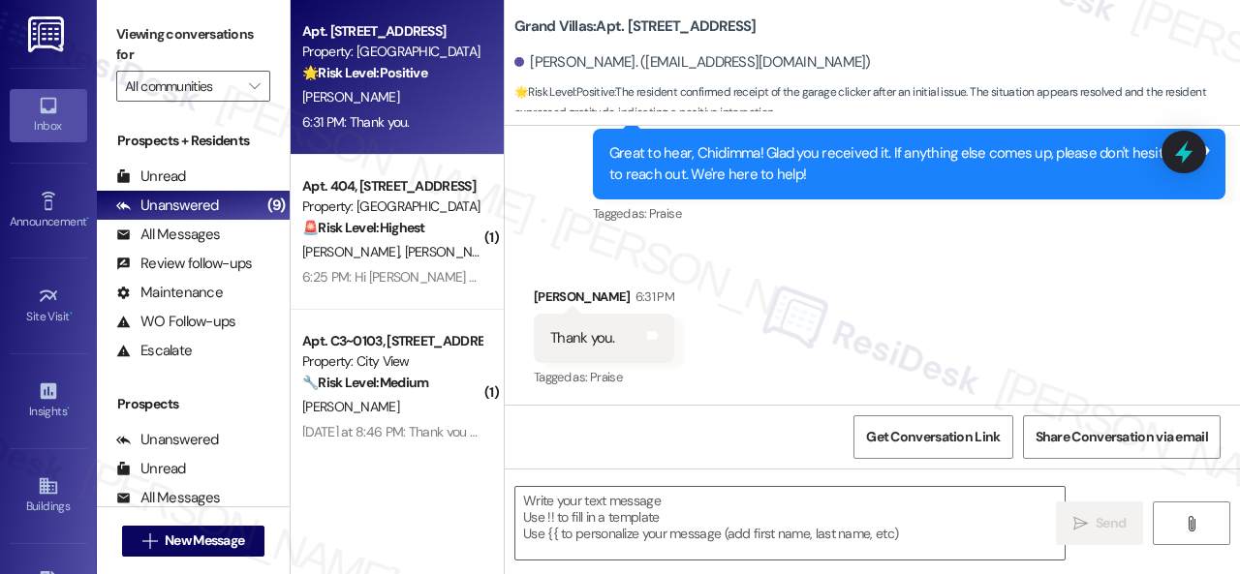
scroll to position [3027, 0]
click at [673, 537] on textarea at bounding box center [789, 523] width 549 height 73
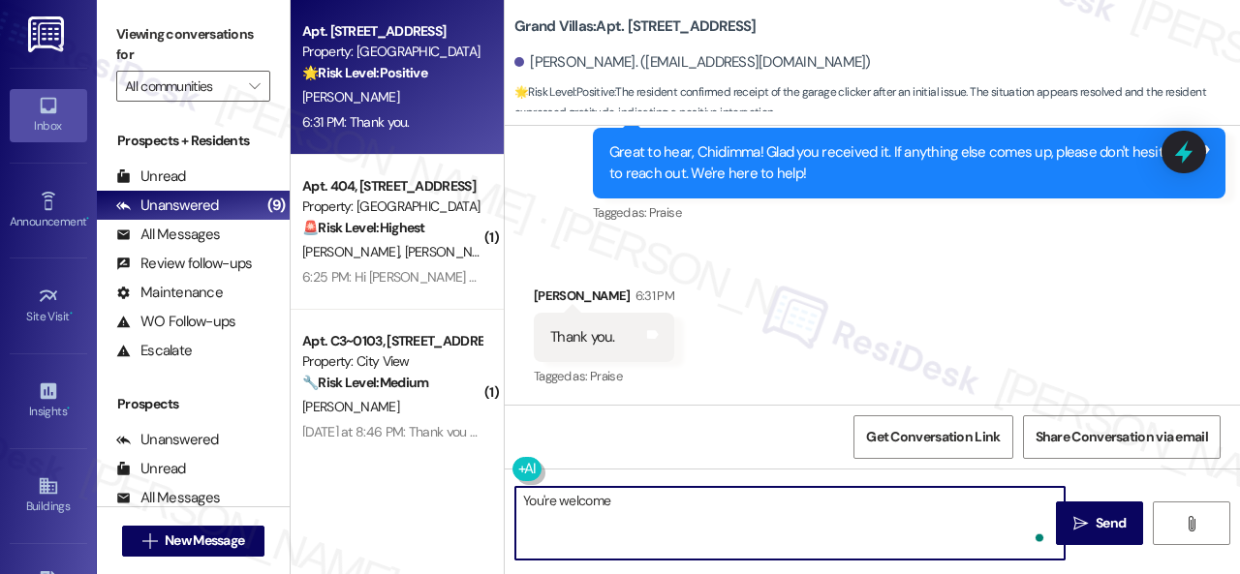
type textarea "You're welcome!"
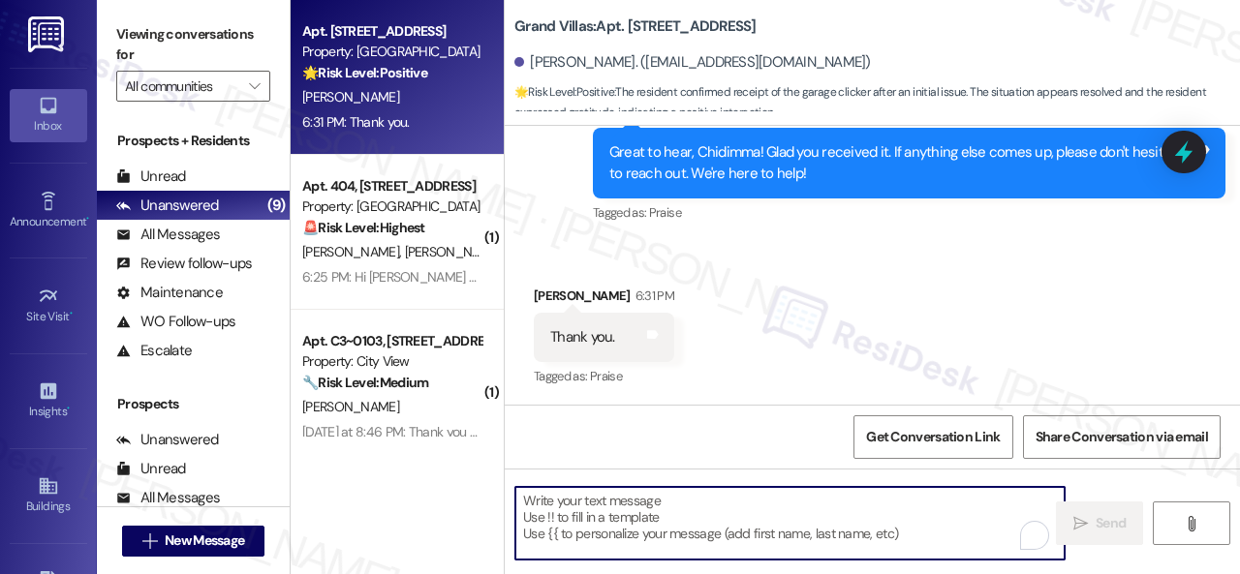
scroll to position [3026, 0]
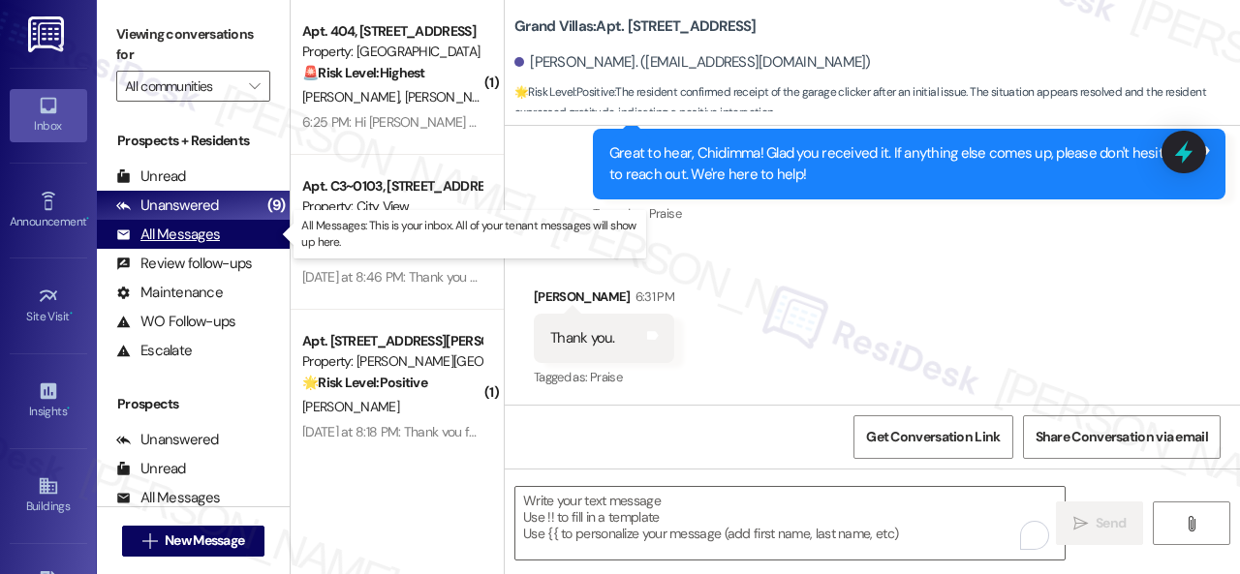
click at [177, 236] on div "All Messages" at bounding box center [168, 235] width 104 height 20
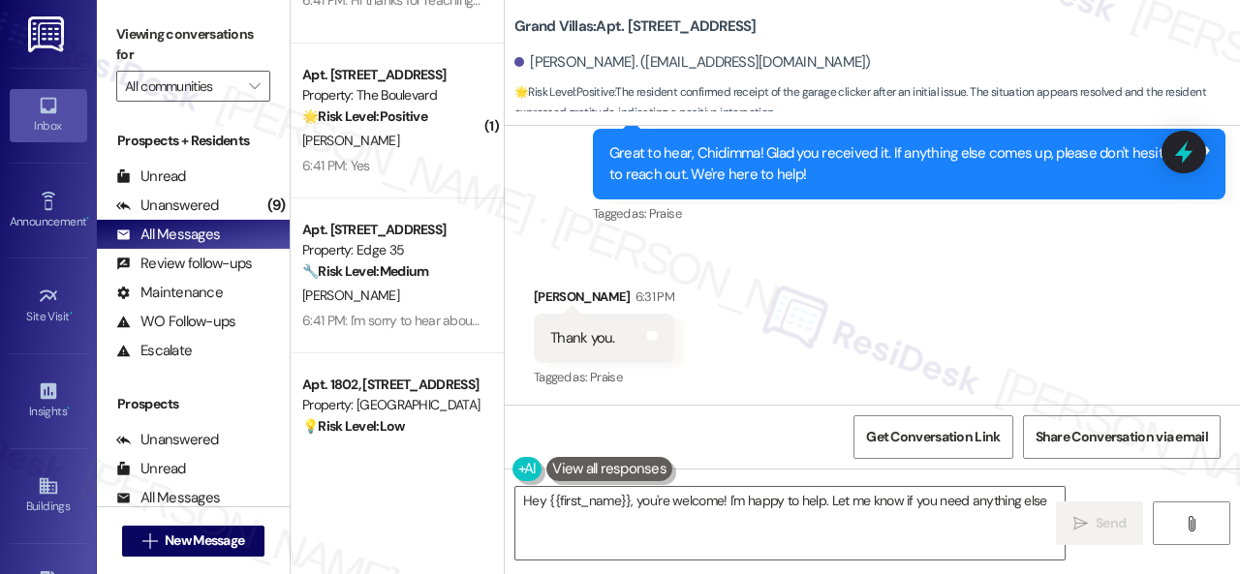
type textarea "Hey {{first_name}}, you're welcome! I'm happy to help. Let me know if you need …"
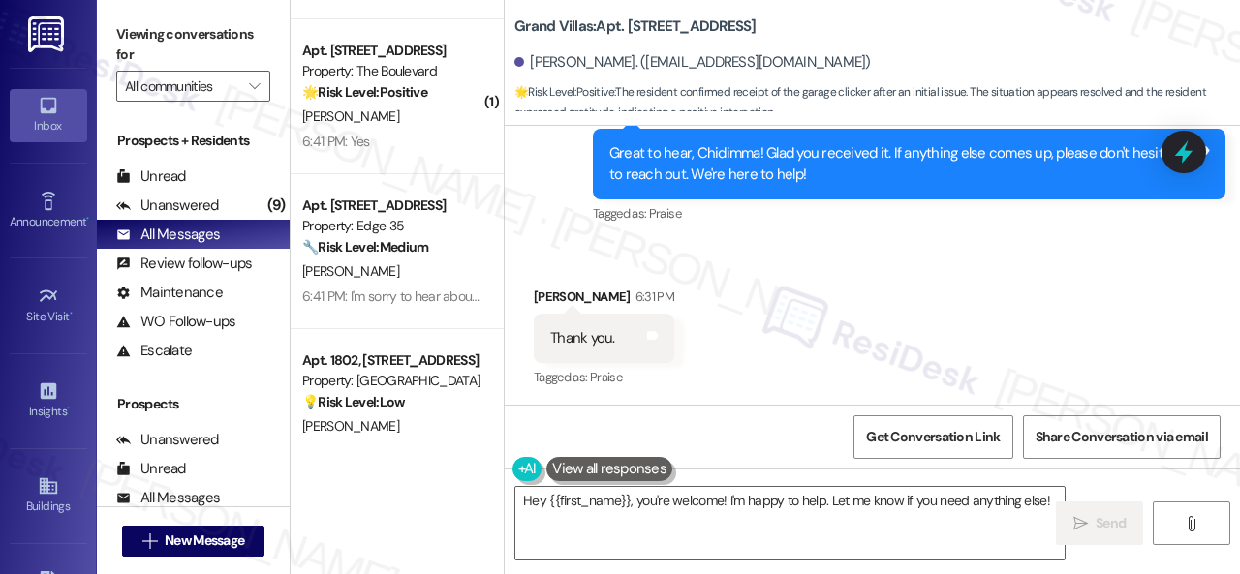
click at [451, 257] on div "🔧 Risk Level: Medium The resident is filing a noise complaint about a dog barki…" at bounding box center [391, 247] width 179 height 20
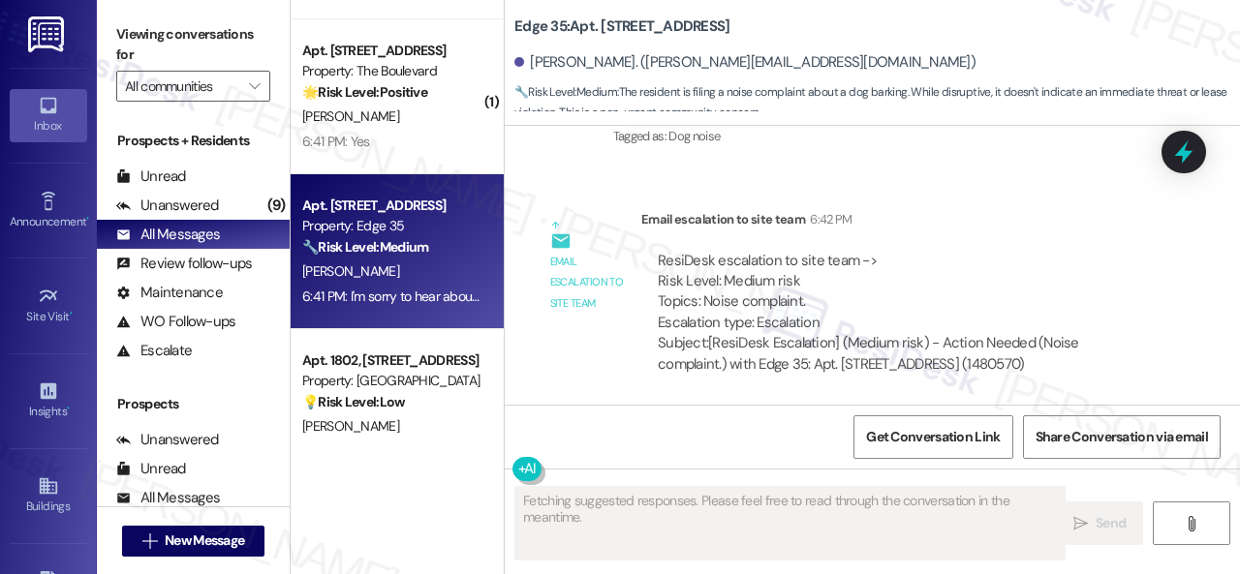
scroll to position [893, 0]
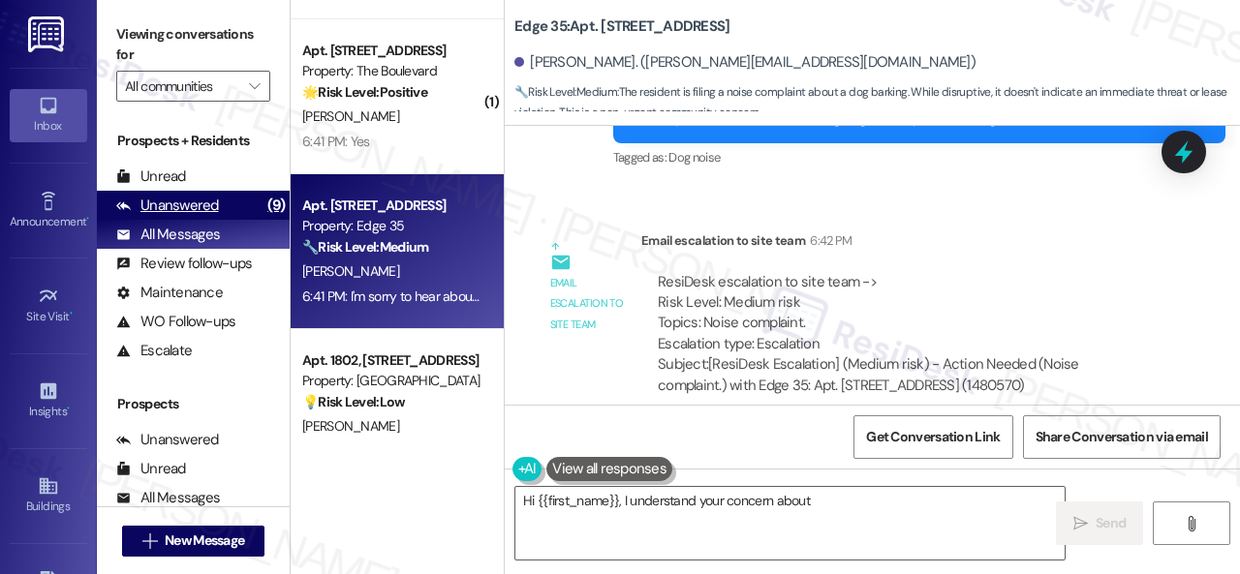
click at [186, 197] on div "Unanswered" at bounding box center [167, 206] width 103 height 20
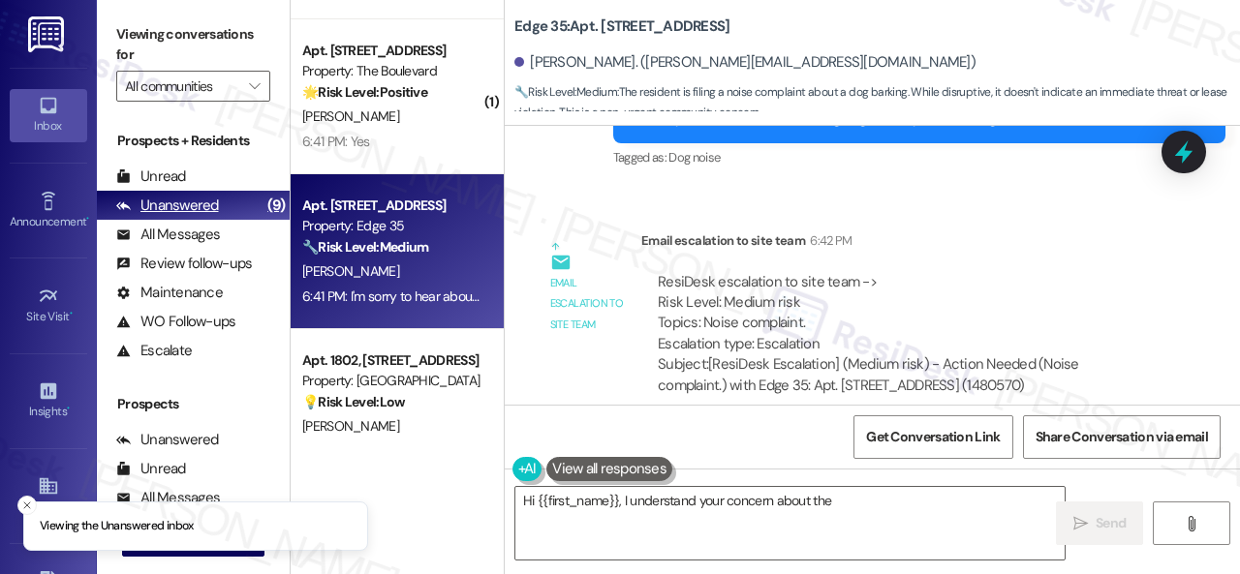
type textarea "Hi {{first_name}}, I understand your concern about the barking"
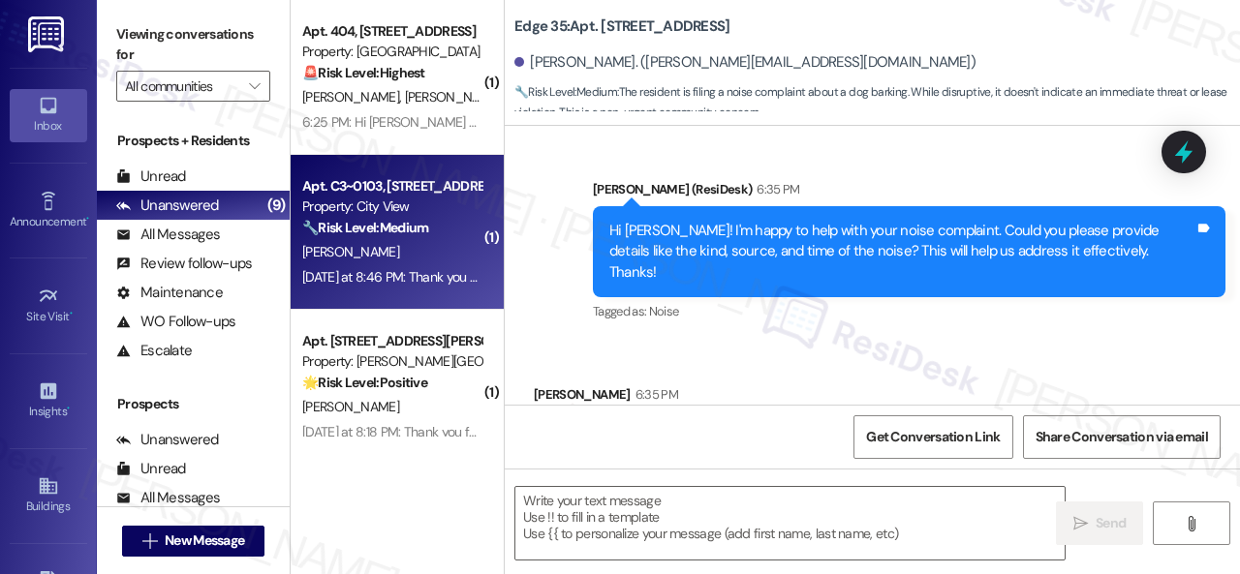
type textarea "Fetching suggested responses. Please feel free to read through the conversation…"
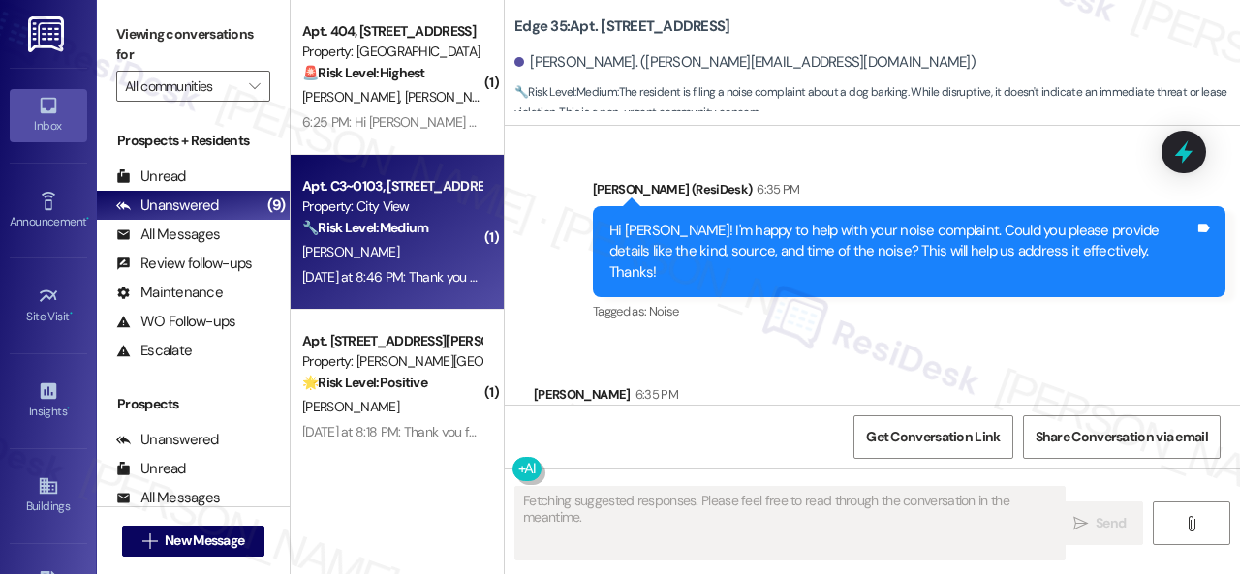
scroll to position [490, 0]
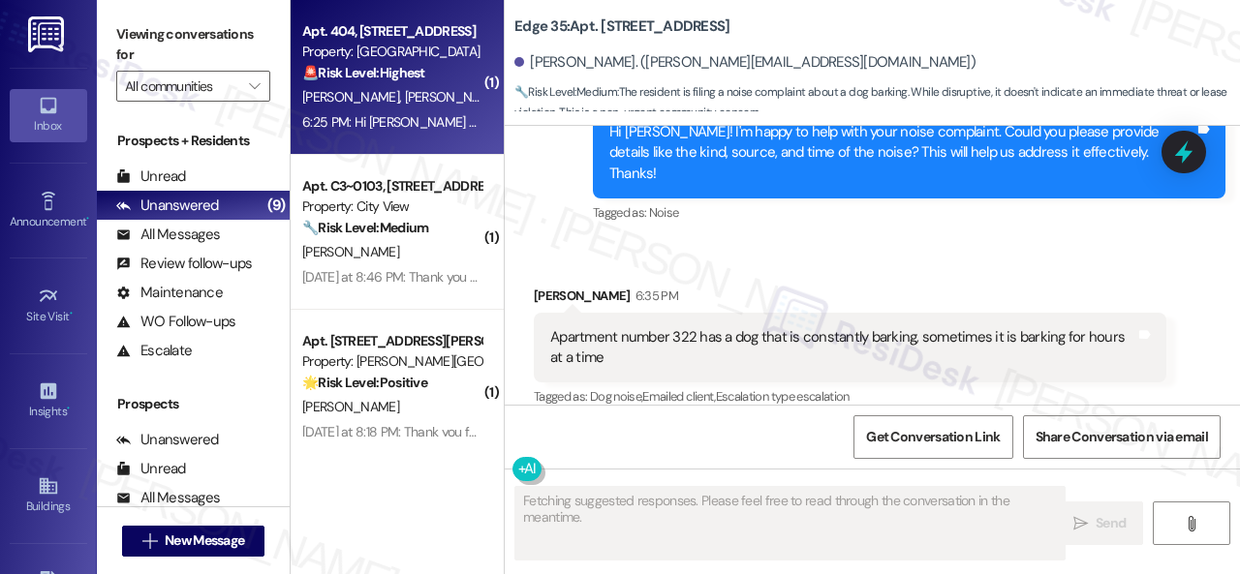
click at [442, 109] on div "[PERSON_NAME] [PERSON_NAME]" at bounding box center [391, 97] width 183 height 24
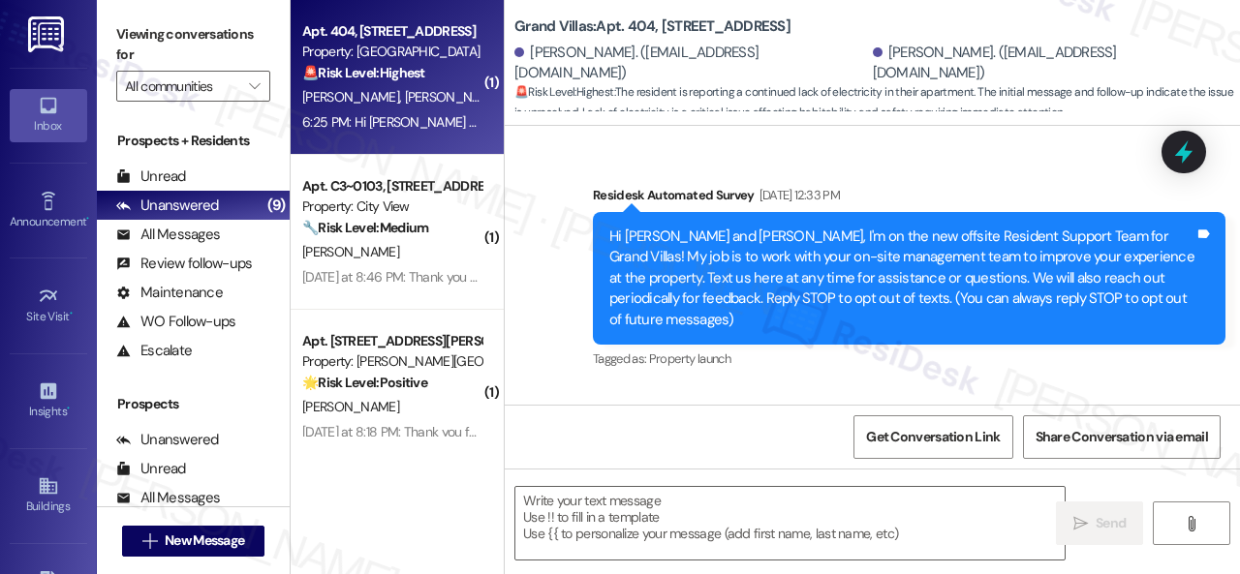
type textarea "Fetching suggested responses. Please feel free to read through the conversation…"
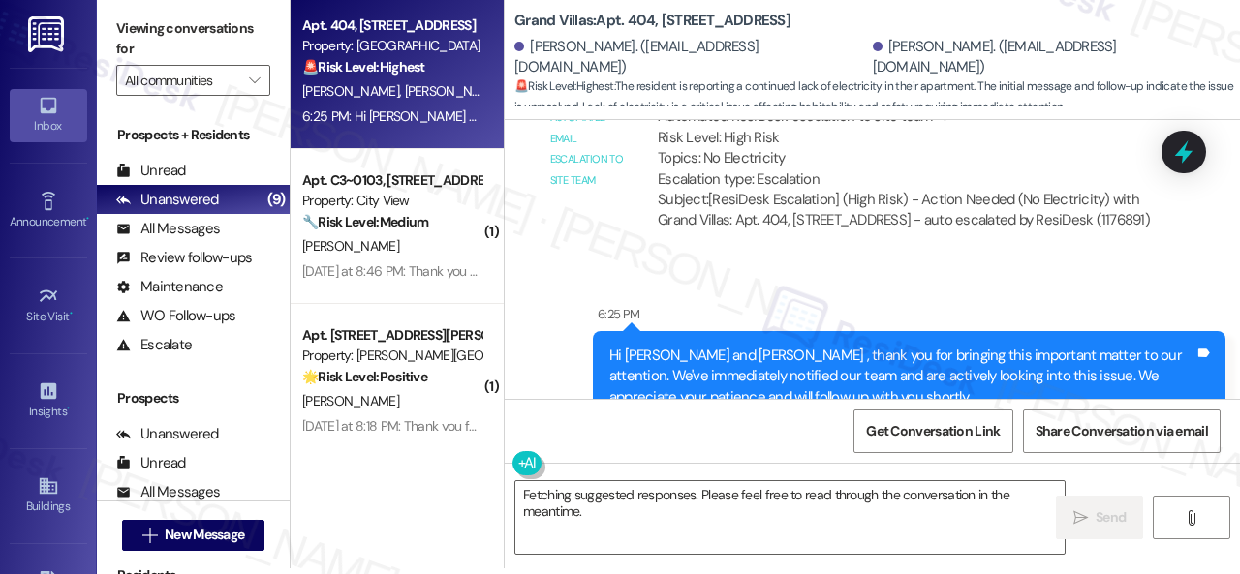
scroll to position [36465, 0]
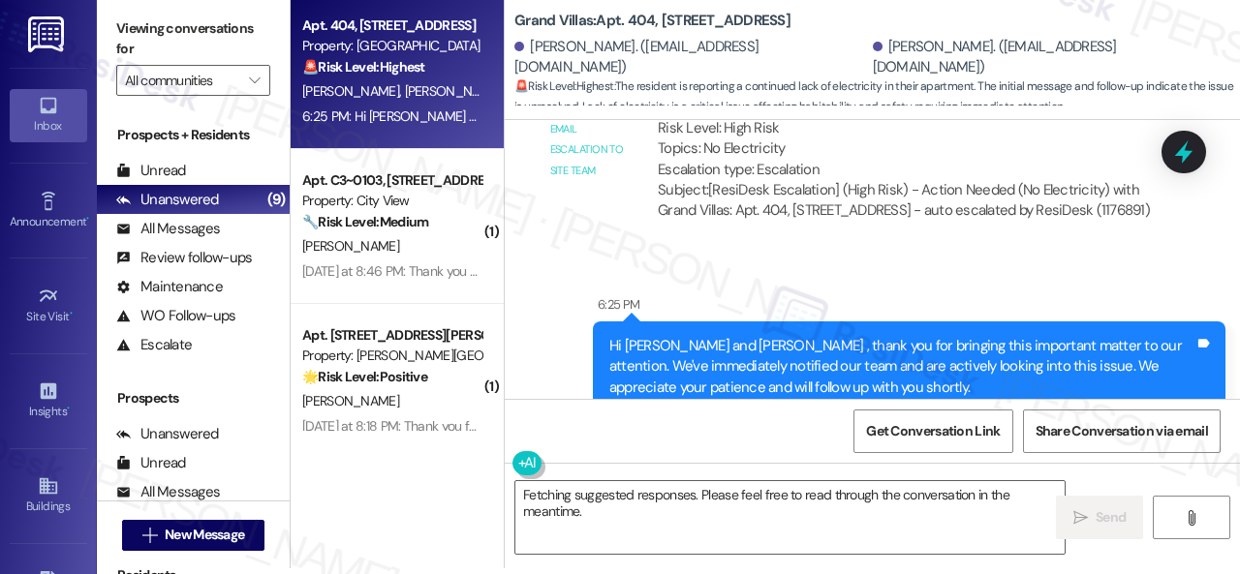
click at [1049, 280] on div "Sent via SMS 6:25 PM Hi [PERSON_NAME] and [PERSON_NAME] , thank you for bringin…" at bounding box center [909, 368] width 662 height 176
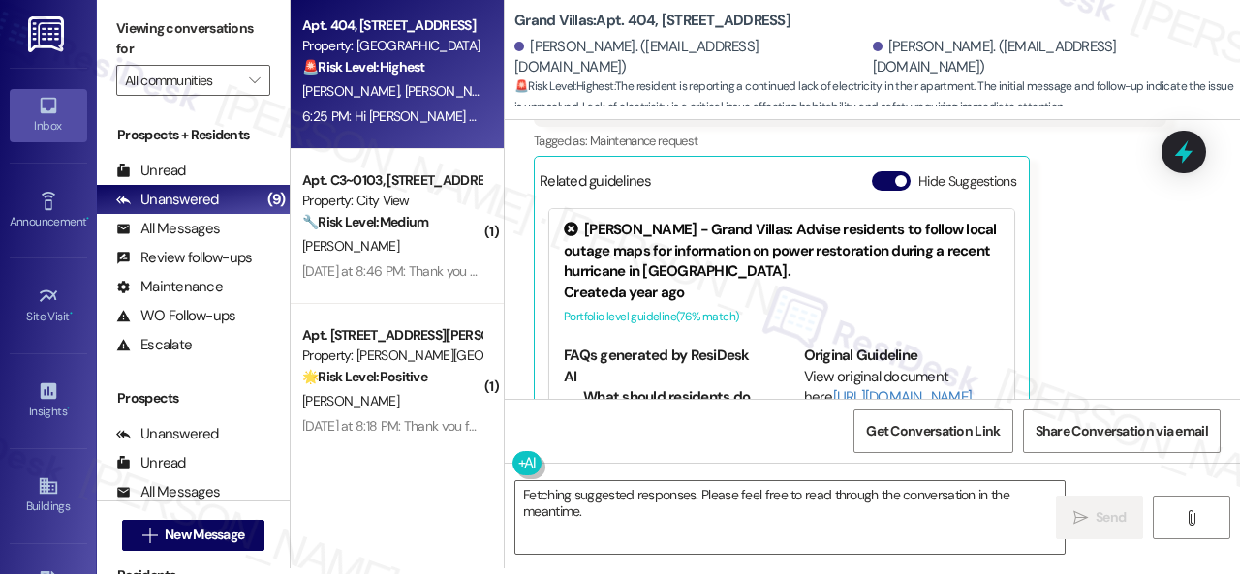
scroll to position [36271, 0]
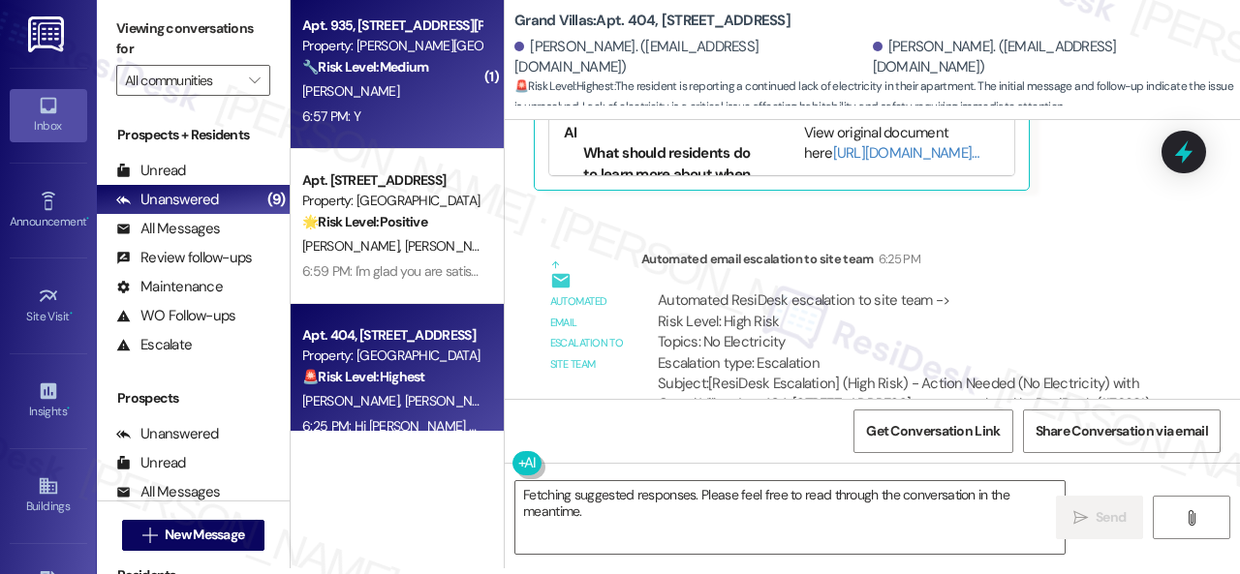
click at [436, 106] on div "6:57 PM: Y 6:57 PM: Y" at bounding box center [391, 117] width 183 height 24
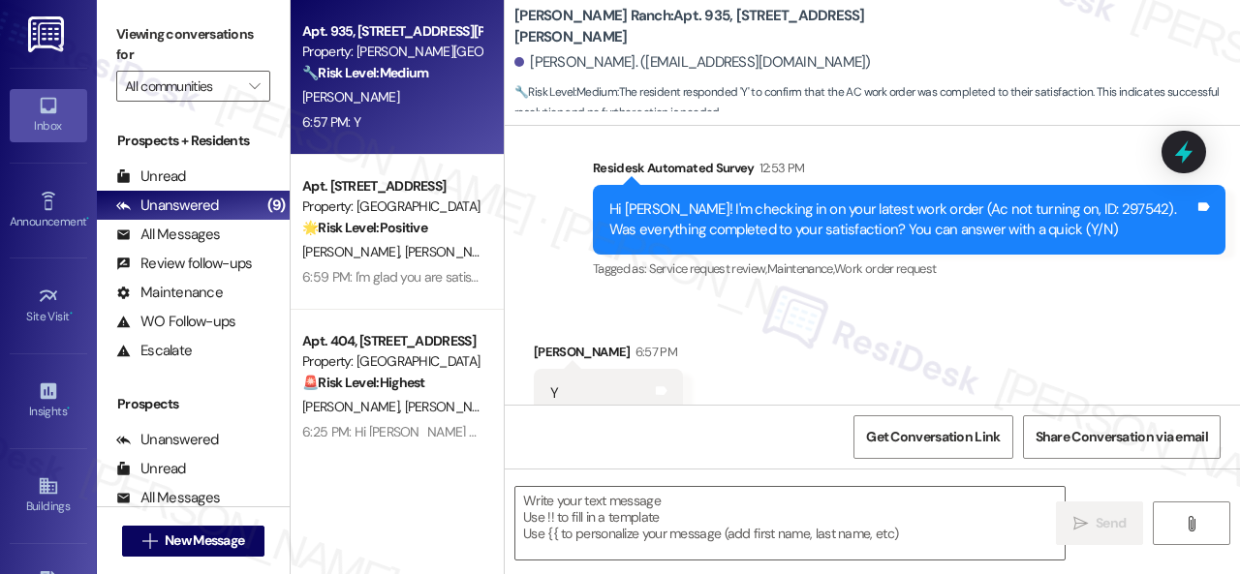
scroll to position [2908, 0]
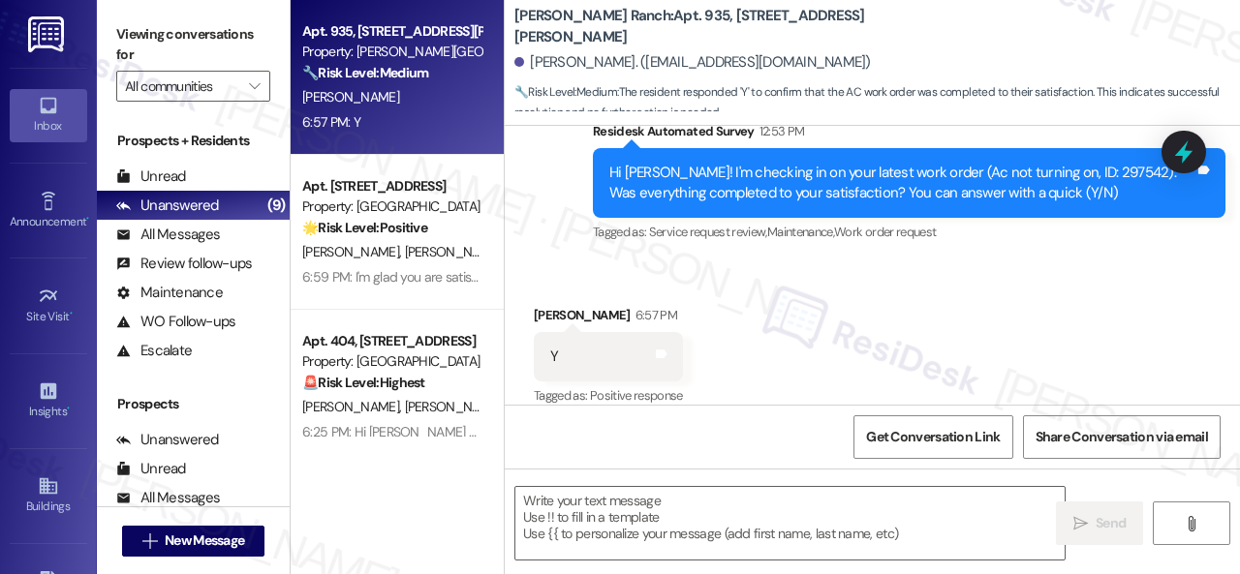
drag, startPoint x: 524, startPoint y: 243, endPoint x: 597, endPoint y: 335, distance: 117.2
click at [524, 262] on div "Received via SMS [PERSON_NAME] 6:57 PM Y Tags and notes Tagged as: Positive res…" at bounding box center [872, 344] width 735 height 164
click at [624, 508] on textarea at bounding box center [789, 523] width 549 height 73
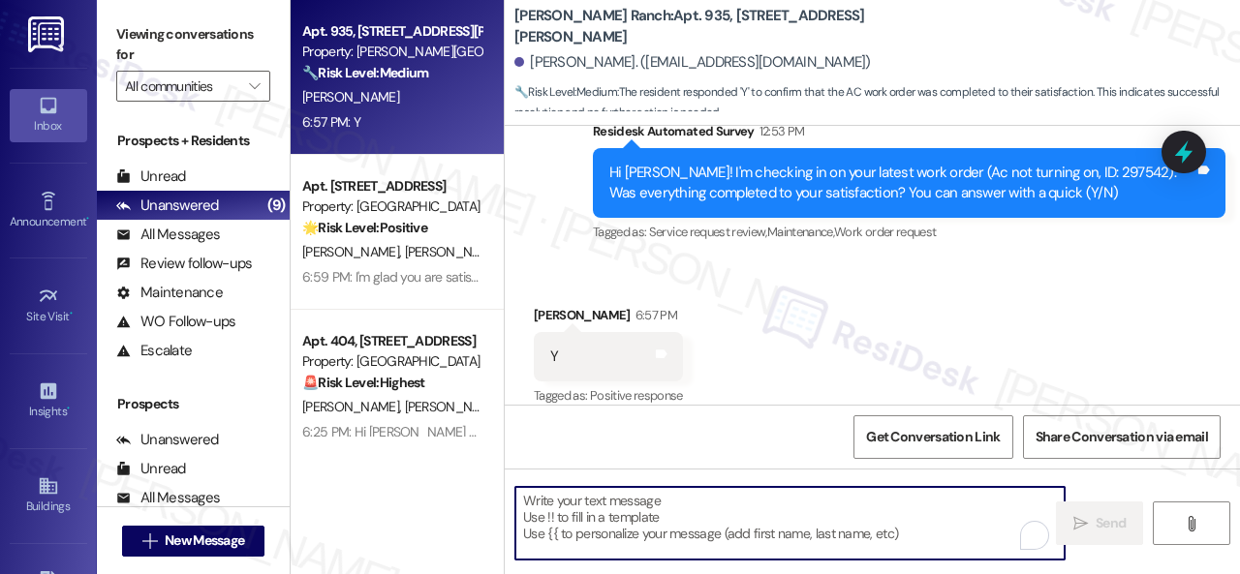
paste textarea "We’re happy to know everything’s all set! If your stay at {{property}} met your…"
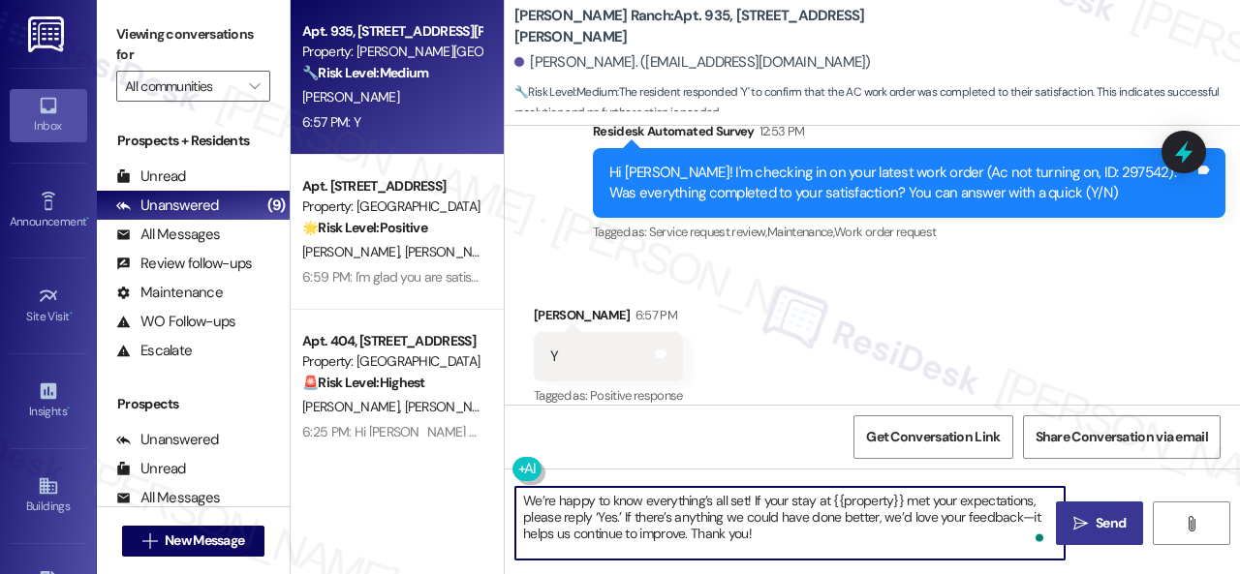
type textarea "We’re happy to know everything’s all set! If your stay at {{property}} met your…"
click at [1069, 514] on span " Send" at bounding box center [1099, 523] width 61 height 20
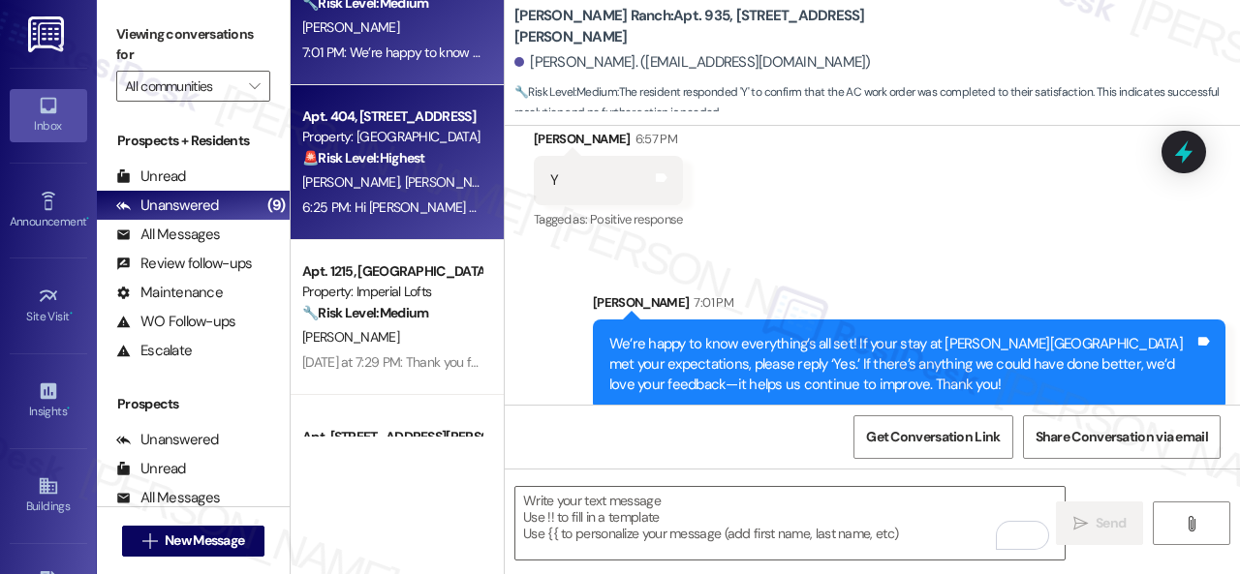
scroll to position [291, 0]
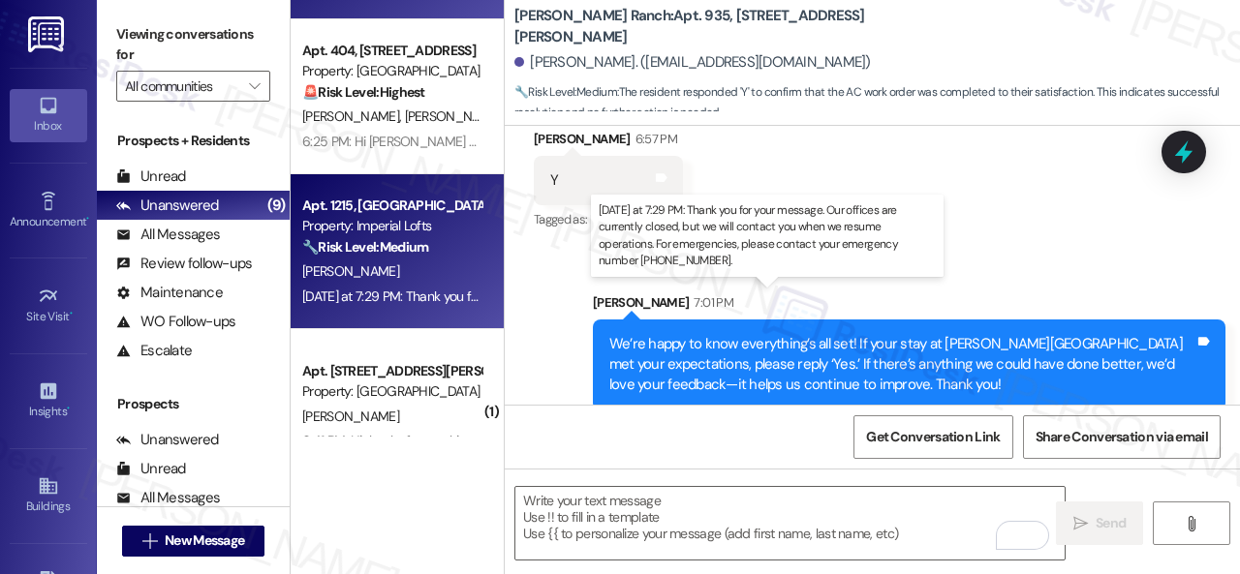
click at [399, 291] on div "[DATE] at 7:29 PM: Thank you for your message. Our offices are currently closed…" at bounding box center [895, 296] width 1187 height 17
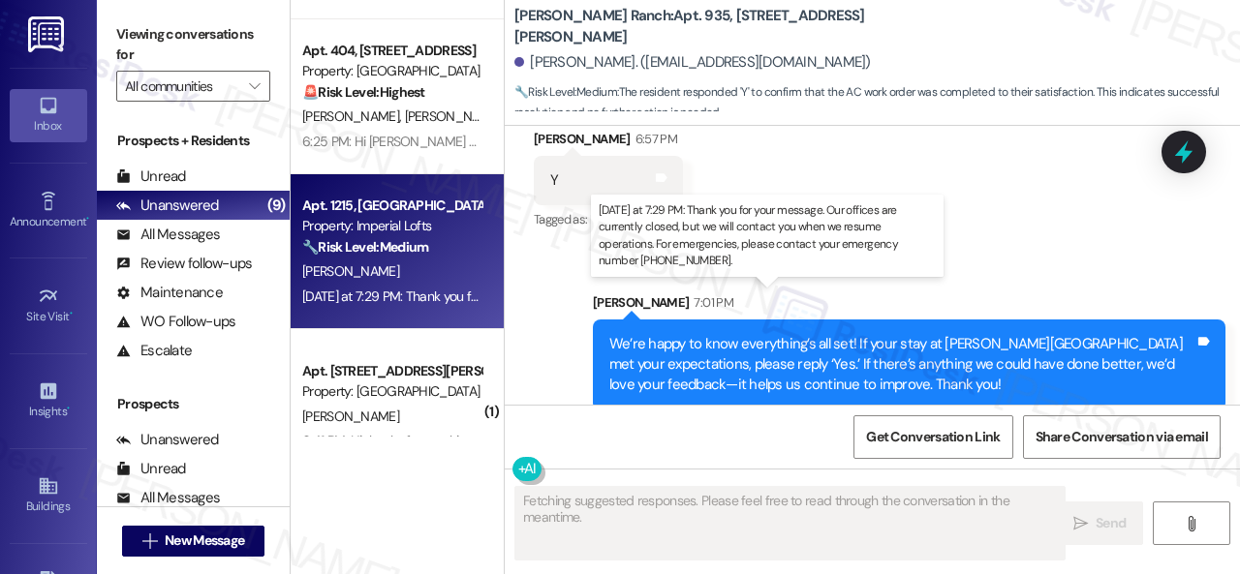
type textarea "Fetching suggested responses. Please feel free to read through the conversation…"
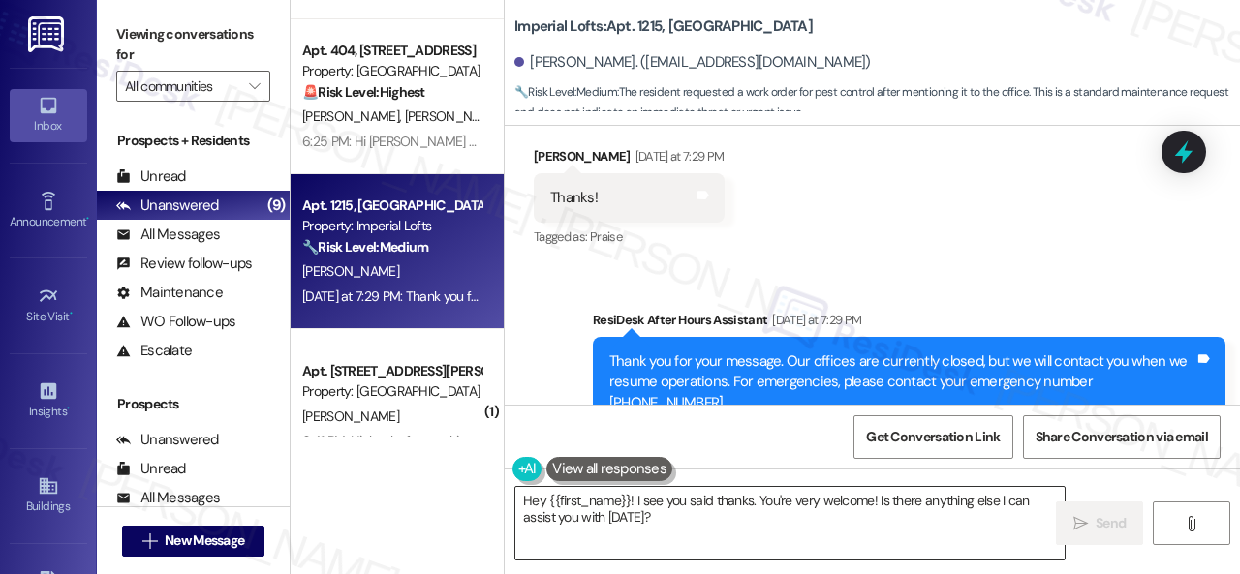
scroll to position [6233, 0]
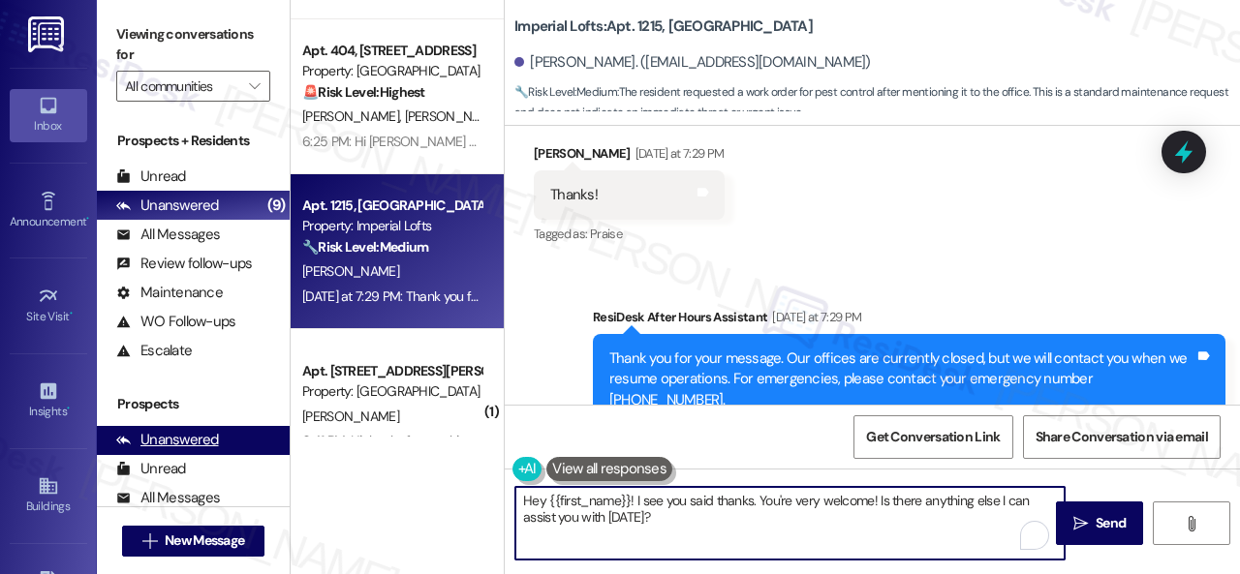
drag, startPoint x: 647, startPoint y: 526, endPoint x: 206, endPoint y: 449, distance: 447.3
click at [289, 359] on div "Viewing conversations for All communities  Prospects + Residents Unread (0) Un…" at bounding box center [668, 287] width 1143 height 574
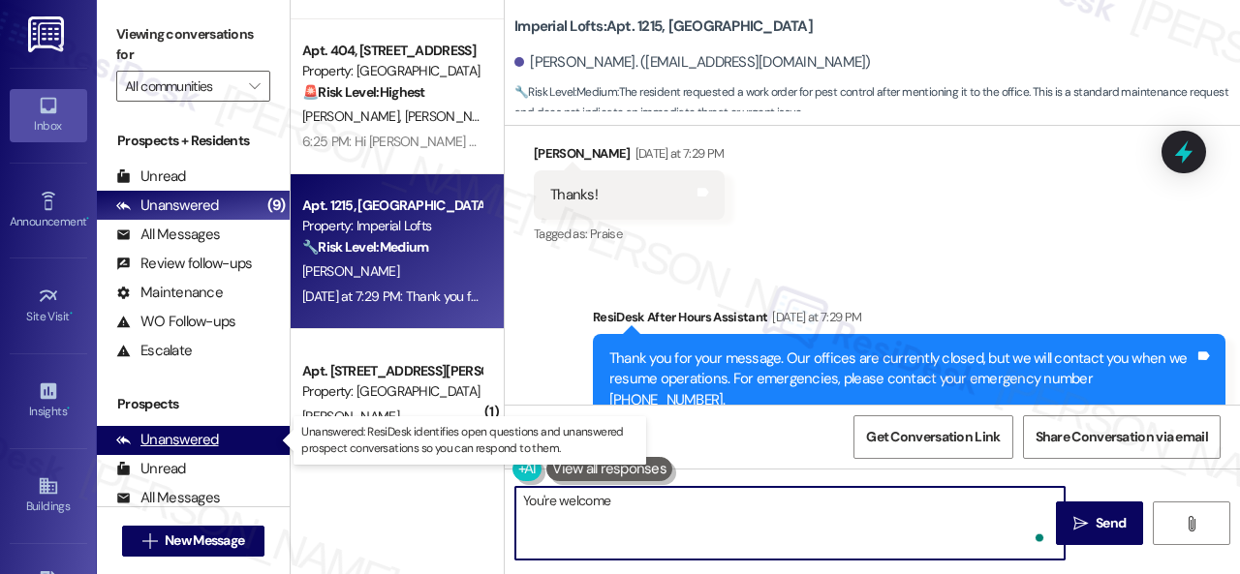
type textarea "You're welcome!"
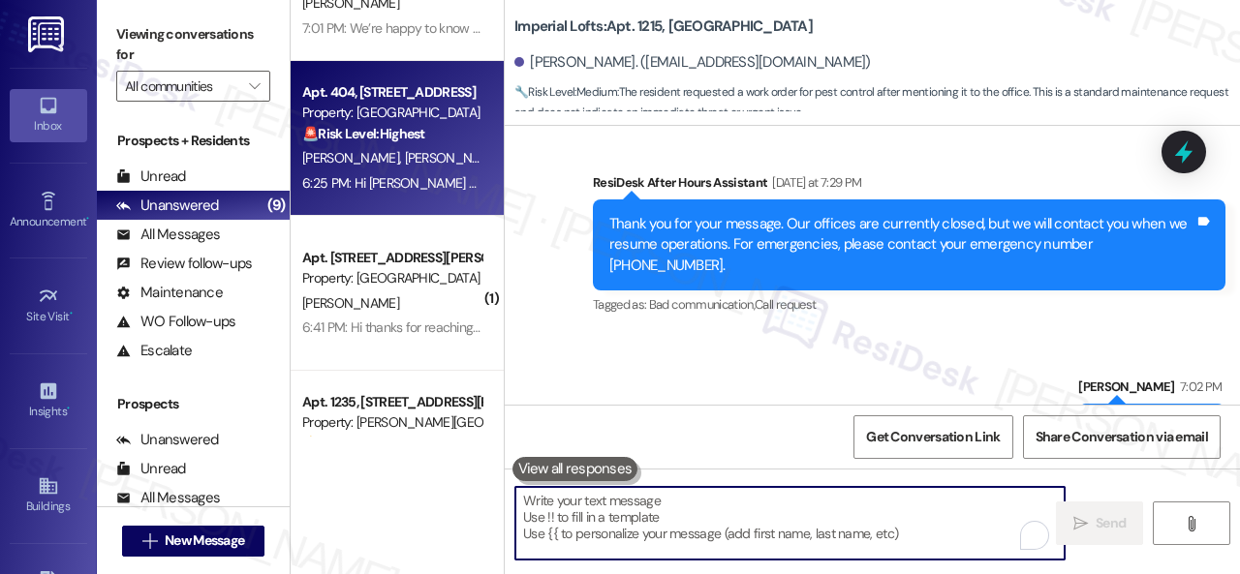
scroll to position [291, 0]
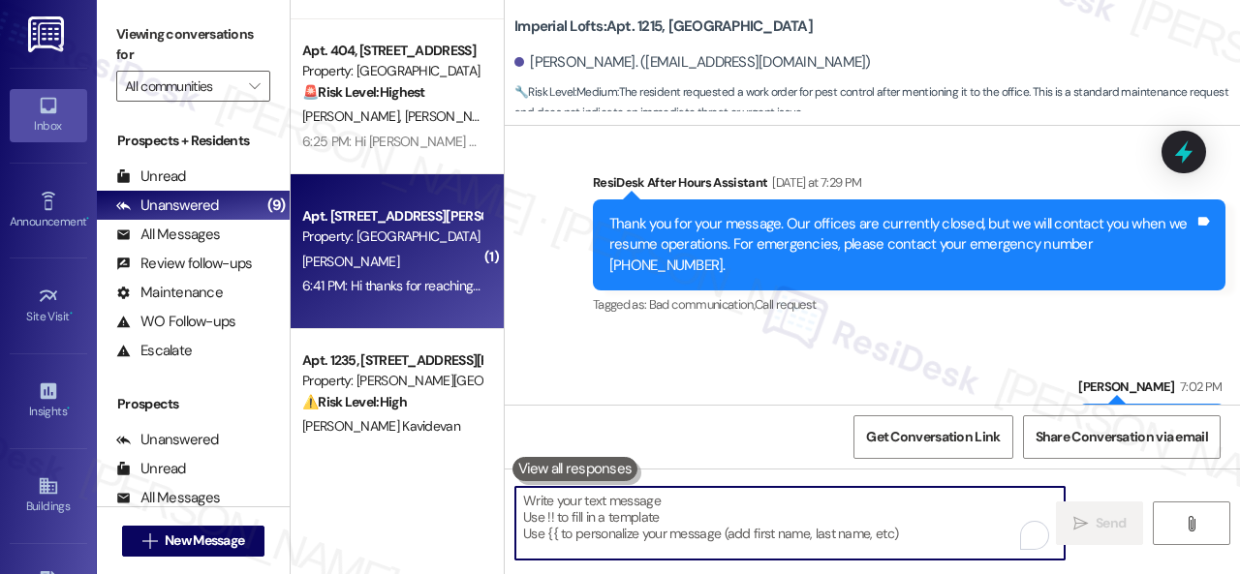
click at [406, 262] on div "[PERSON_NAME]" at bounding box center [391, 262] width 183 height 24
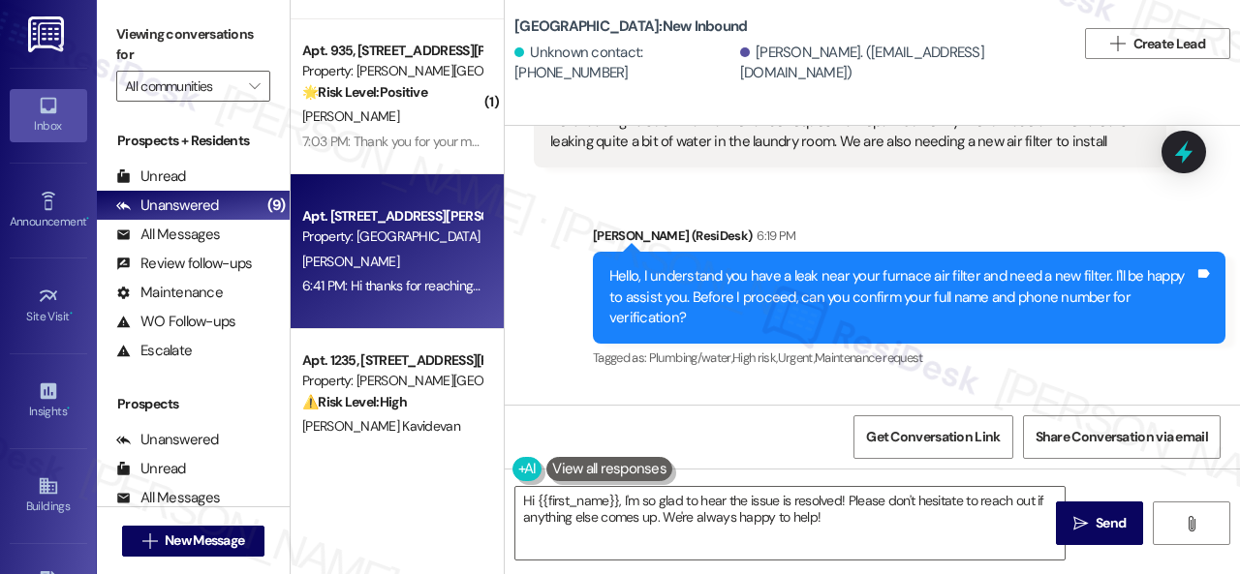
scroll to position [3289, 0]
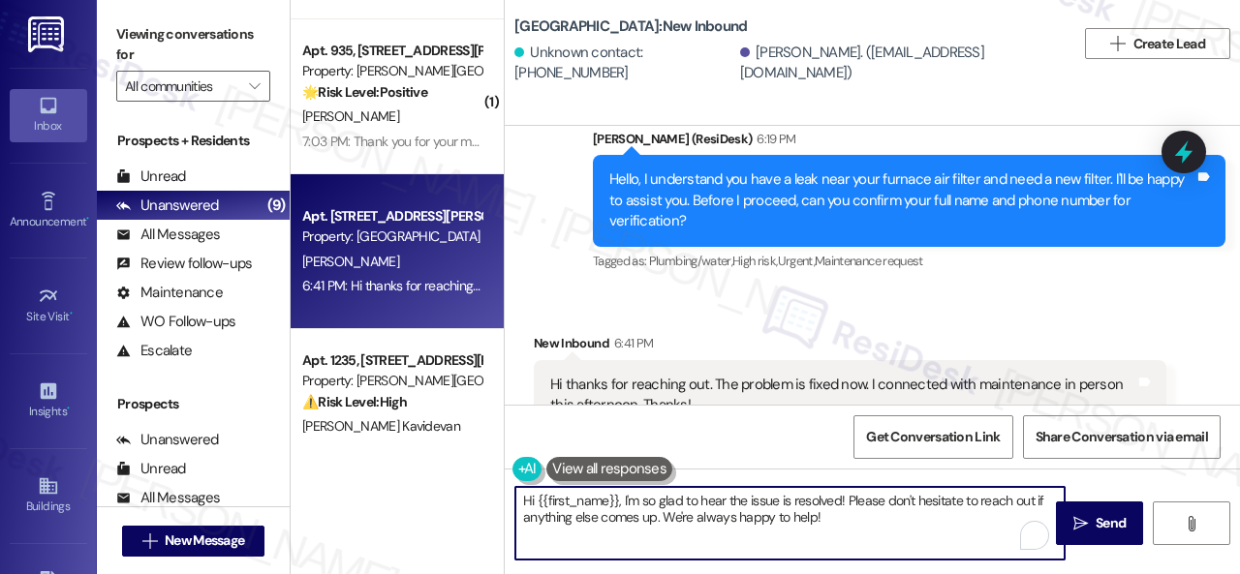
drag, startPoint x: 835, startPoint y: 518, endPoint x: 473, endPoint y: 479, distance: 364.3
click at [473, 479] on div "Apt. [STREET_ADDRESS] Property: Spring Creek 🌟 Risk Level: Positive The residen…" at bounding box center [765, 287] width 949 height 574
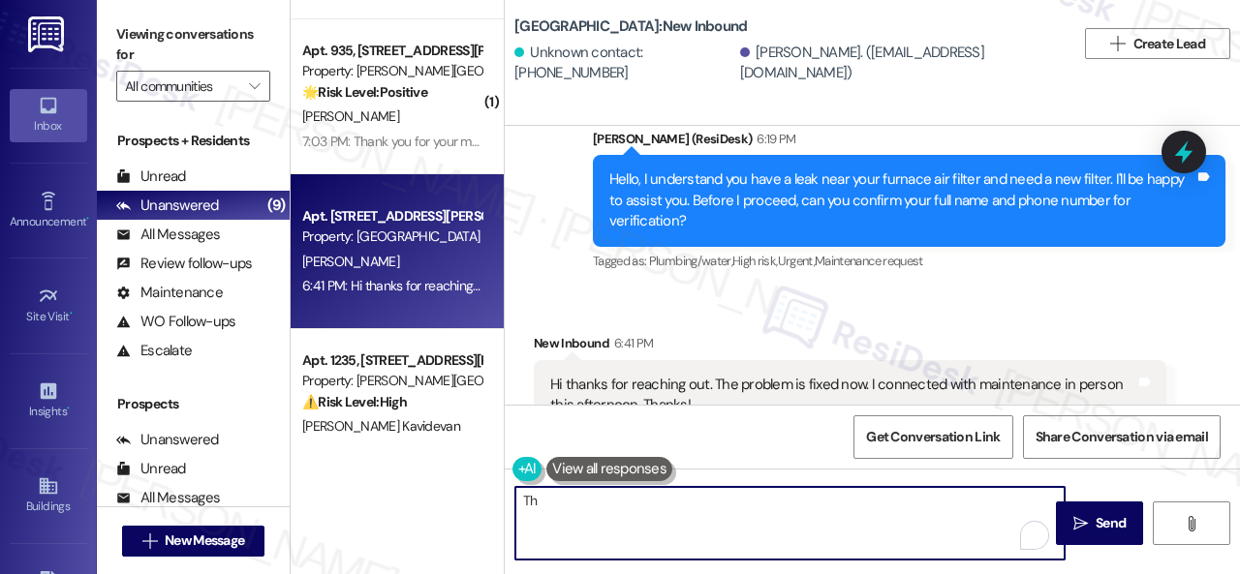
type textarea "T"
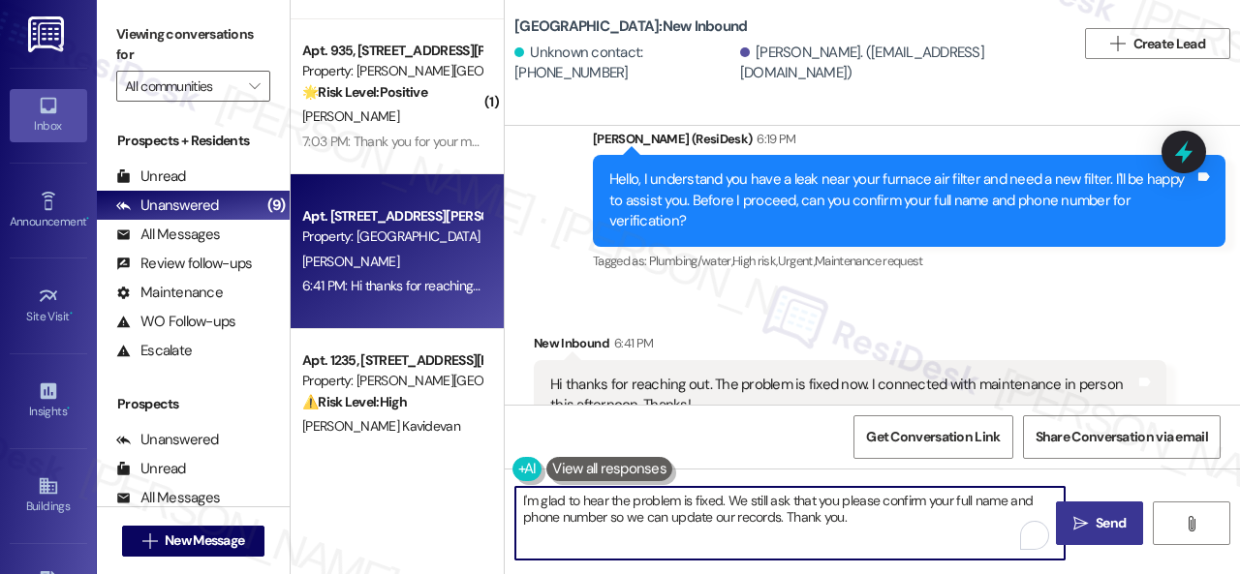
type textarea "I'm glad to hear the problem is fixed. We still ask that you please confirm you…"
click at [1073, 511] on button " Send" at bounding box center [1099, 524] width 87 height 44
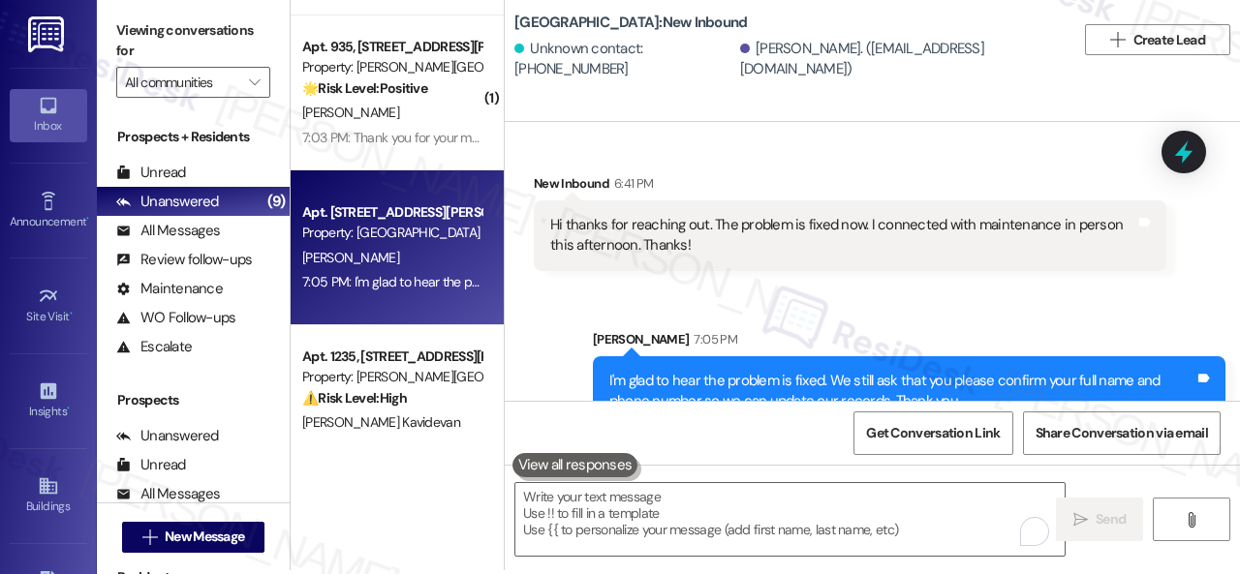
scroll to position [6, 0]
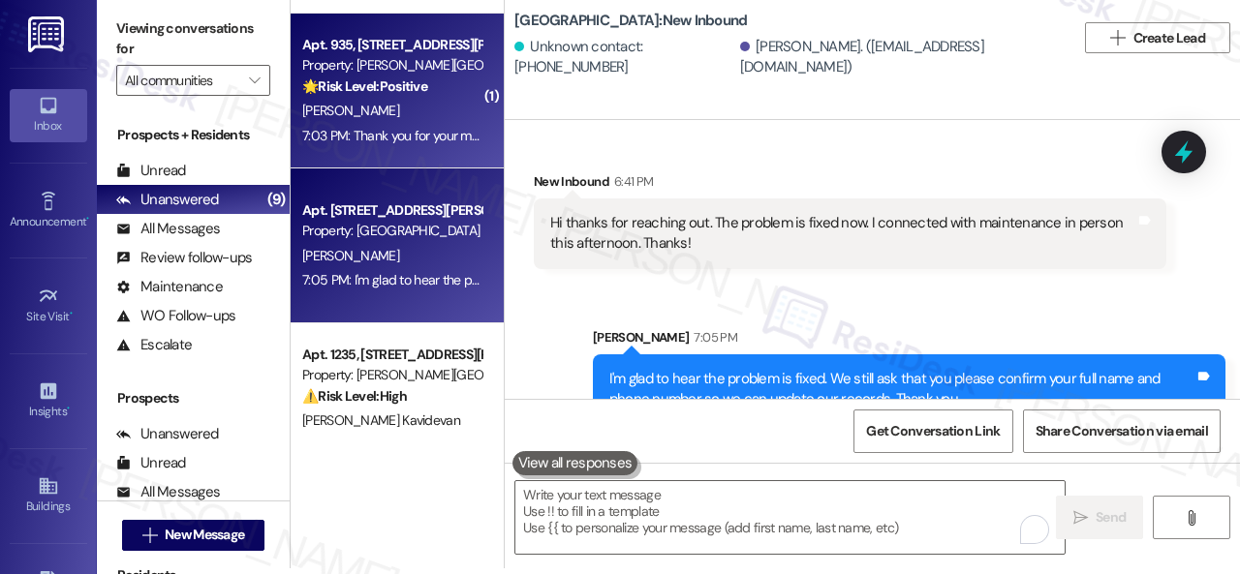
click at [434, 115] on div "[PERSON_NAME]" at bounding box center [391, 111] width 183 height 24
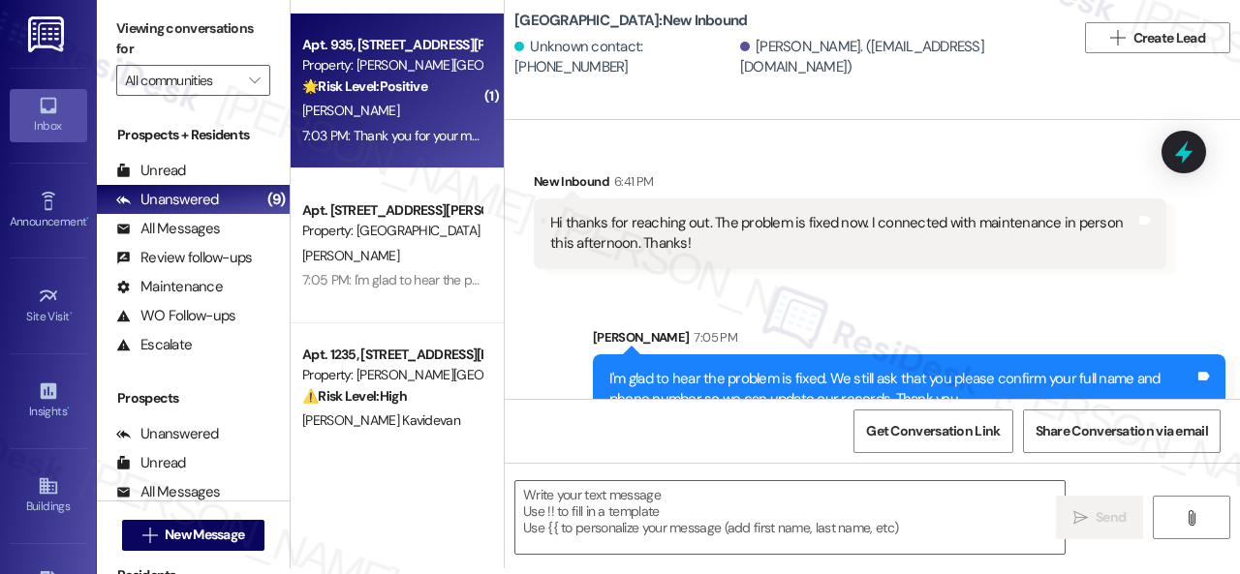
type textarea "Fetching suggested responses. Please feel free to read through the conversation…"
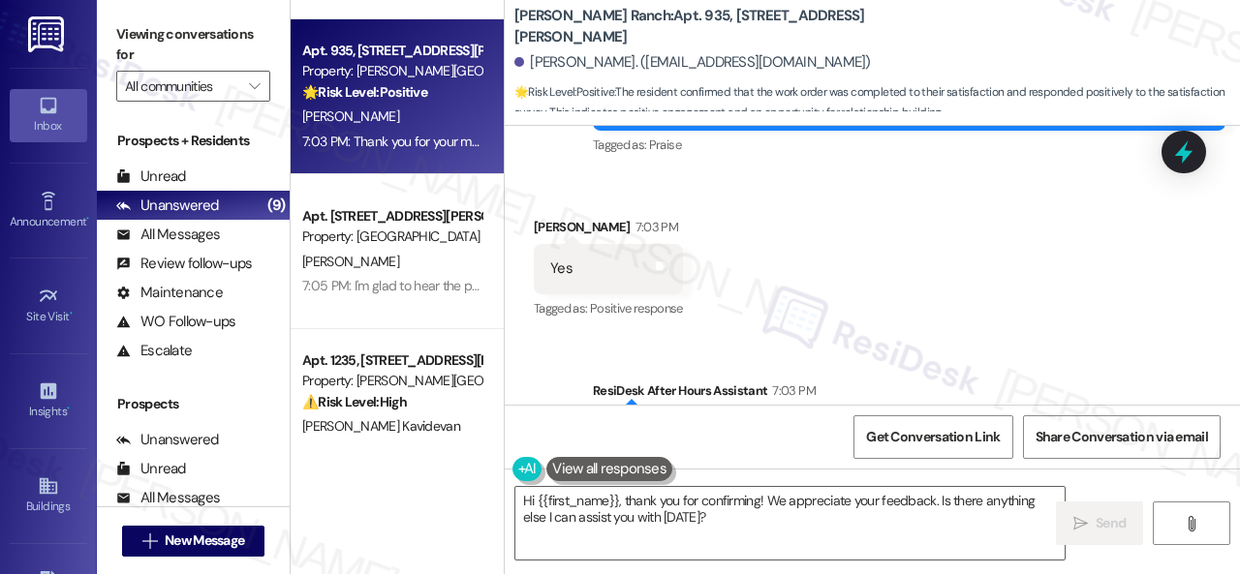
scroll to position [3267, 0]
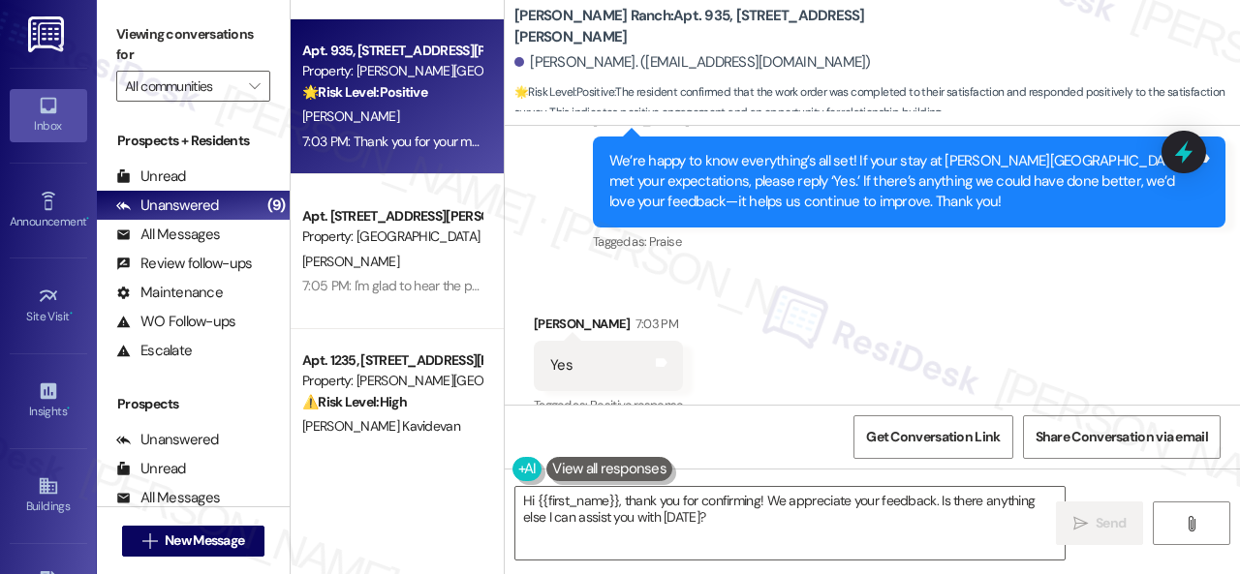
click at [651, 314] on div "7:03 PM" at bounding box center [654, 324] width 47 height 20
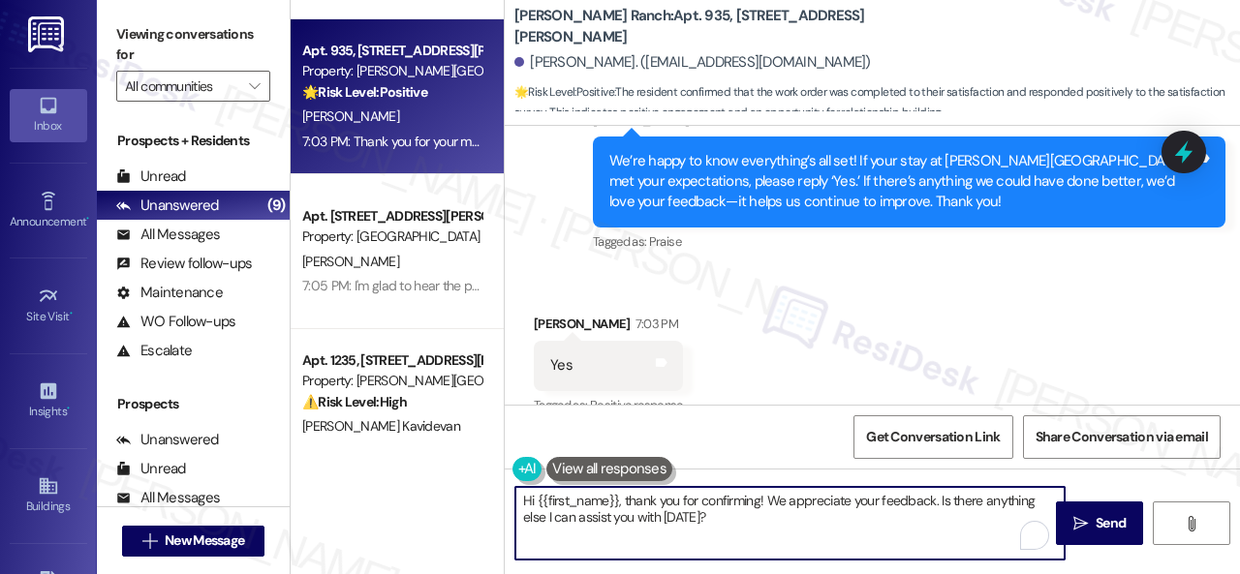
drag, startPoint x: 525, startPoint y: 510, endPoint x: 411, endPoint y: 478, distance: 118.9
click at [411, 478] on div "Apt. [STREET_ADDRESS] Property: Spring Creek 🌟 Risk Level: Positive The residen…" at bounding box center [765, 287] width 949 height 574
paste textarea "I'm glad you are satisfied with your home. Have you written a review for us bef…"
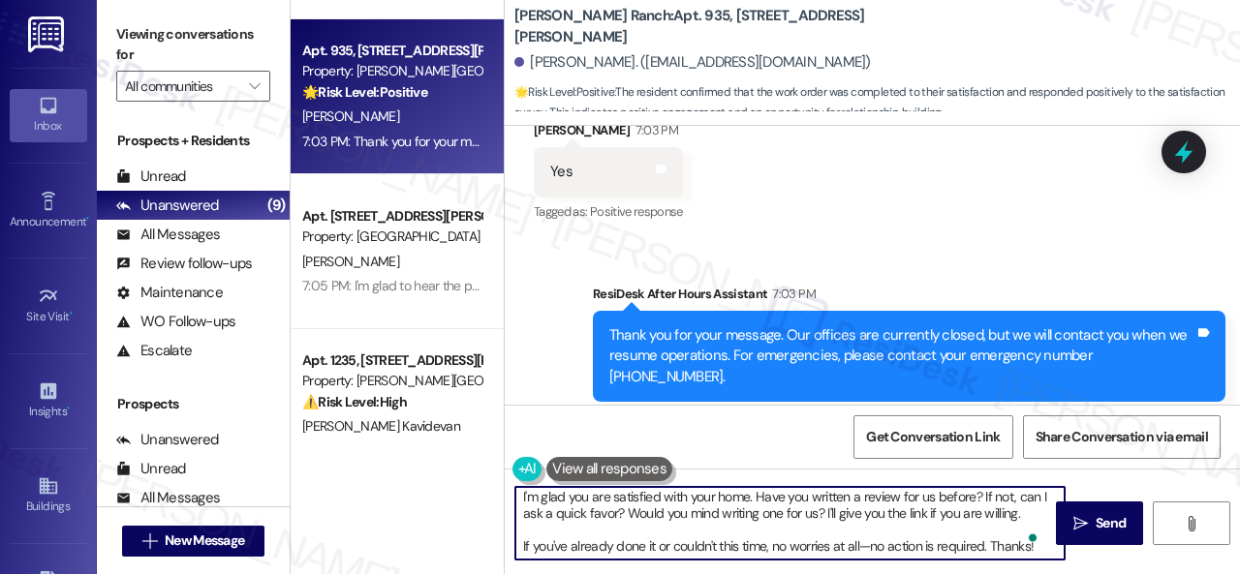
scroll to position [6, 0]
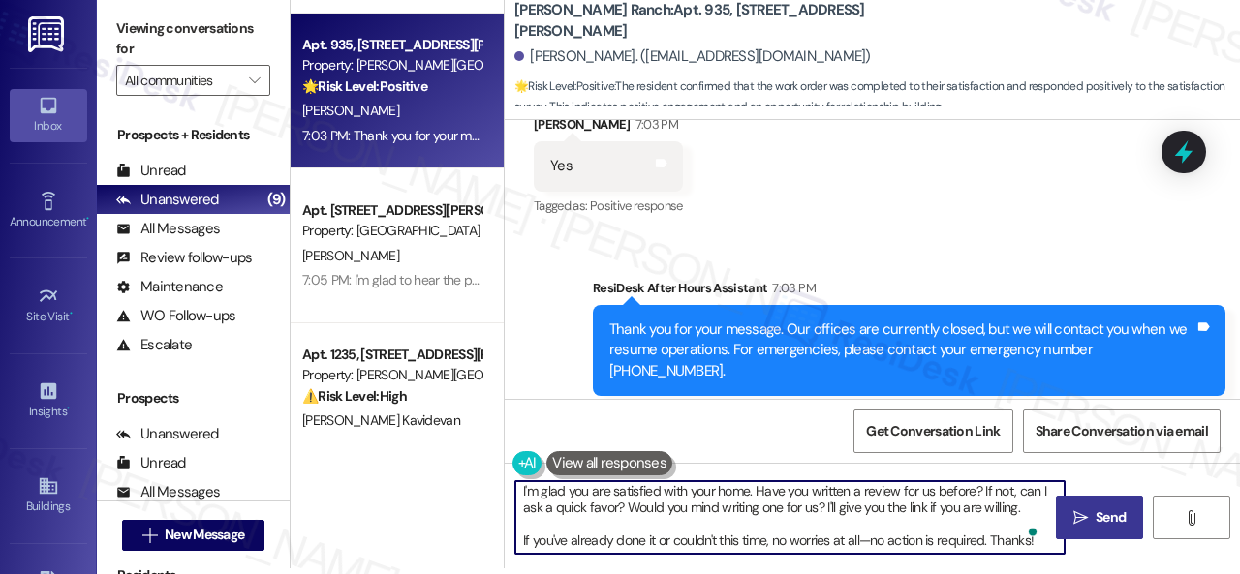
type textarea "I'm glad you are satisfied with your home. Have you written a review for us bef…"
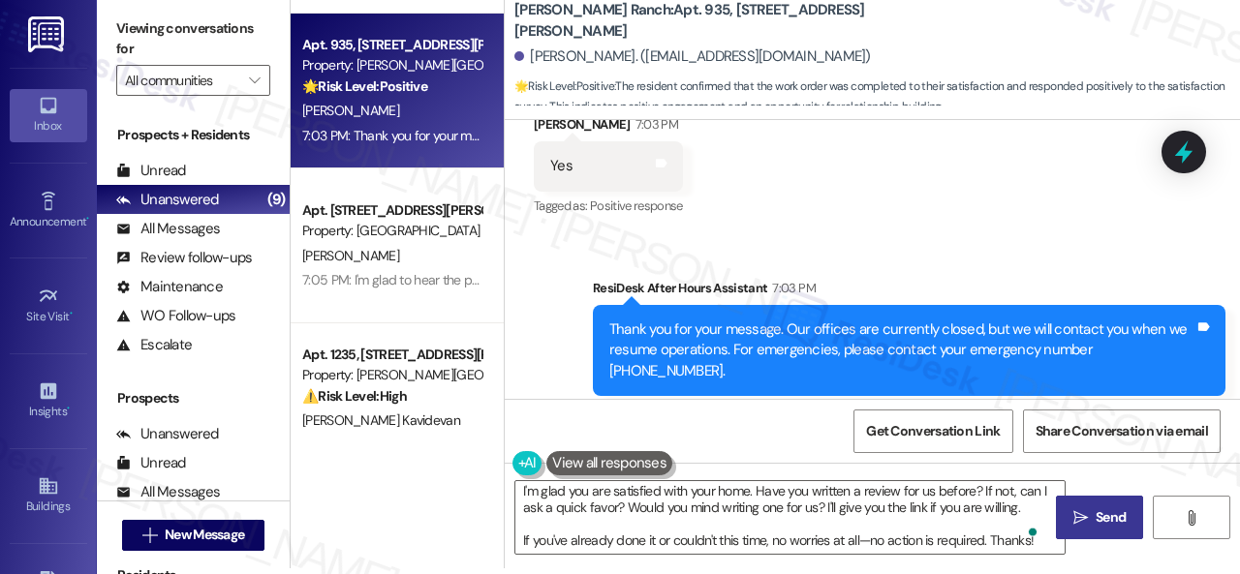
click at [1092, 514] on span "Send" at bounding box center [1111, 518] width 38 height 20
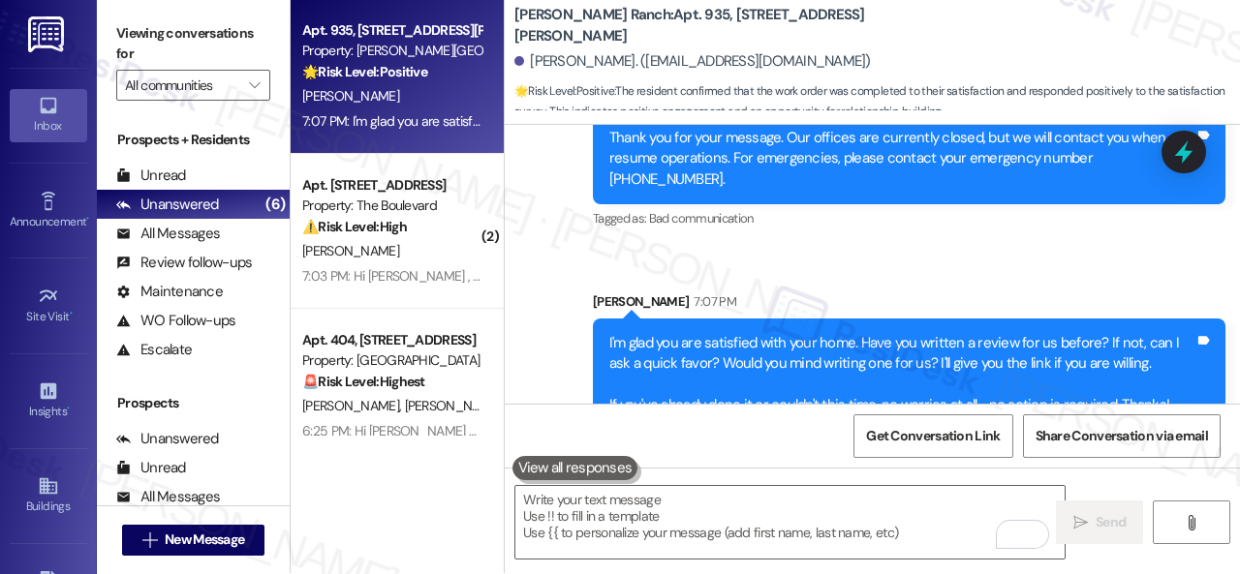
scroll to position [0, 0]
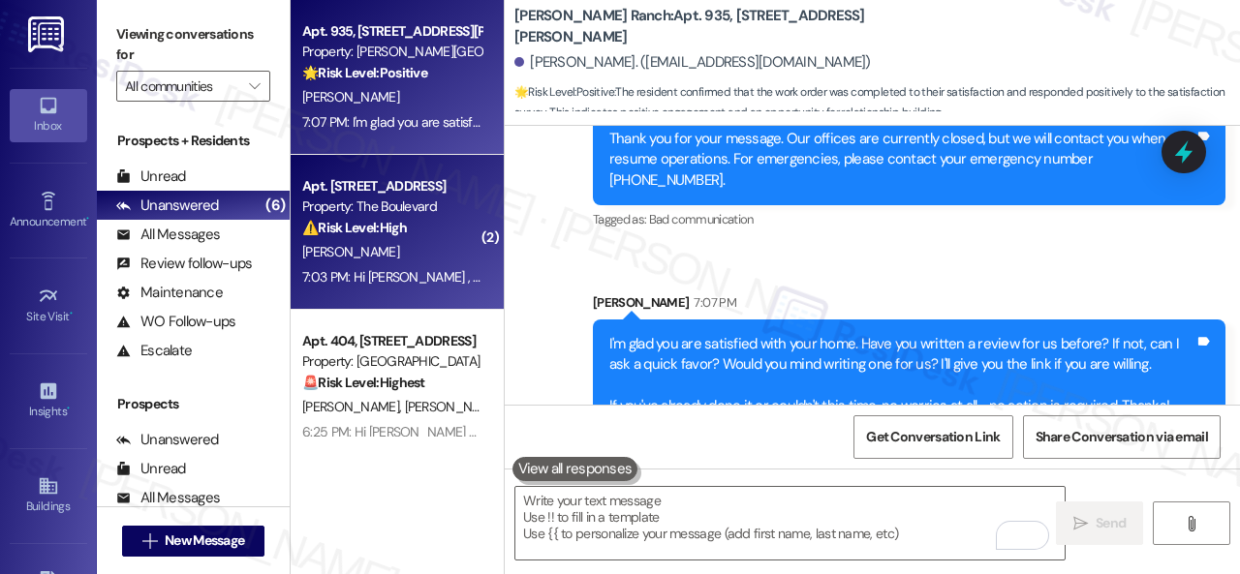
click at [406, 245] on div "[PERSON_NAME]" at bounding box center [391, 252] width 183 height 24
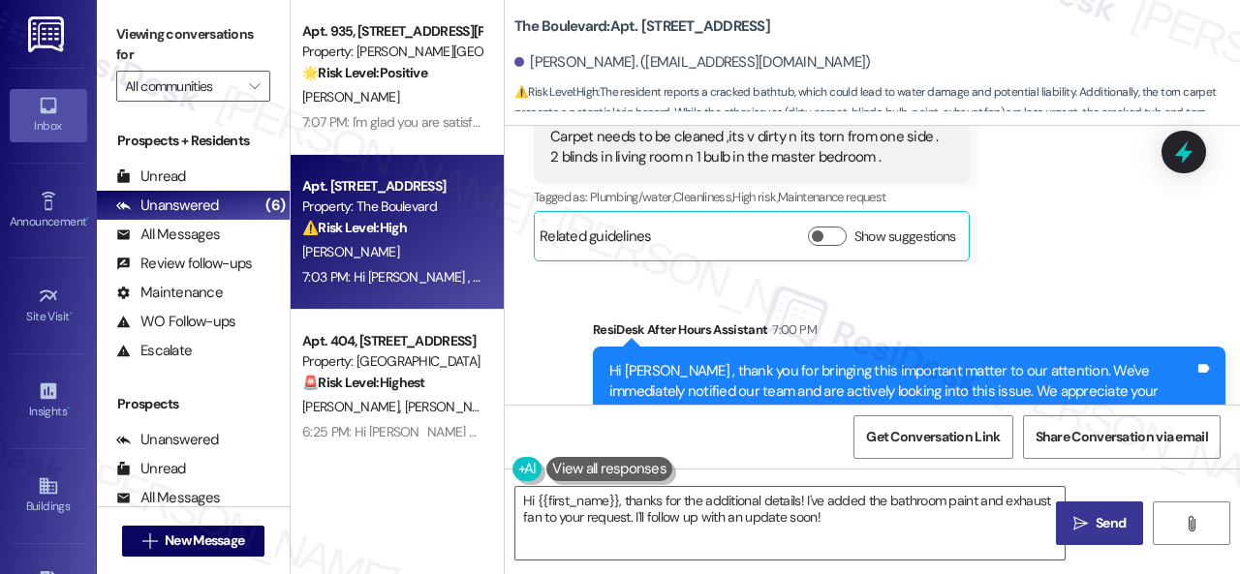
scroll to position [589, 0]
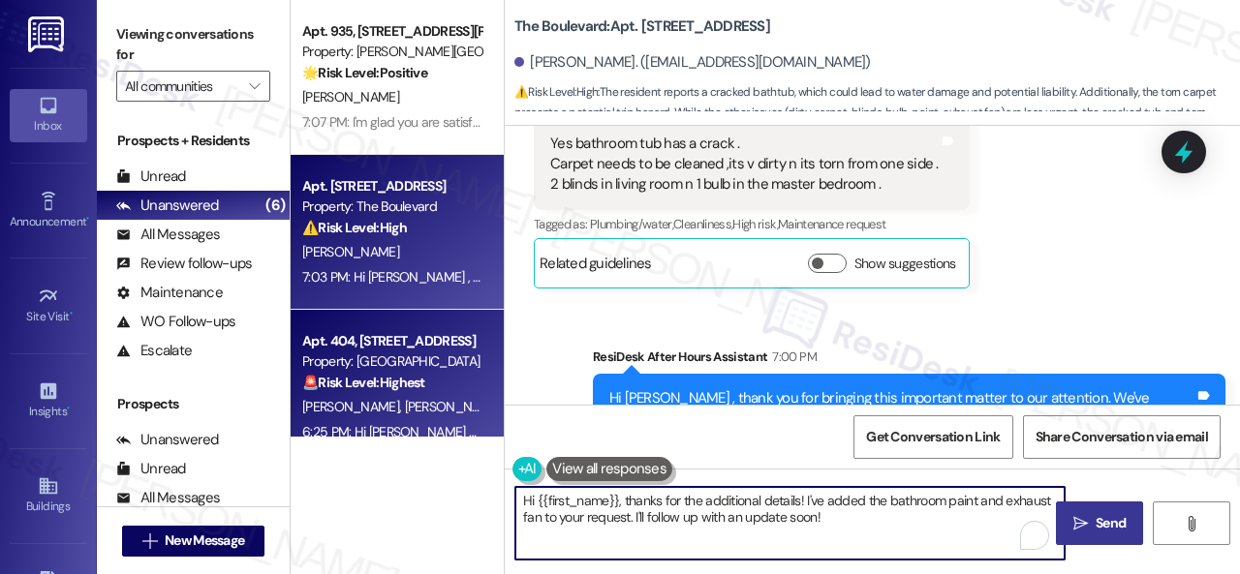
drag, startPoint x: 858, startPoint y: 523, endPoint x: 467, endPoint y: 420, distance: 404.6
click at [466, 441] on div "Apt. 935, [STREET_ADDRESS][PERSON_NAME] Property: [PERSON_NAME] Ranch 🌟 Risk Le…" at bounding box center [765, 287] width 949 height 574
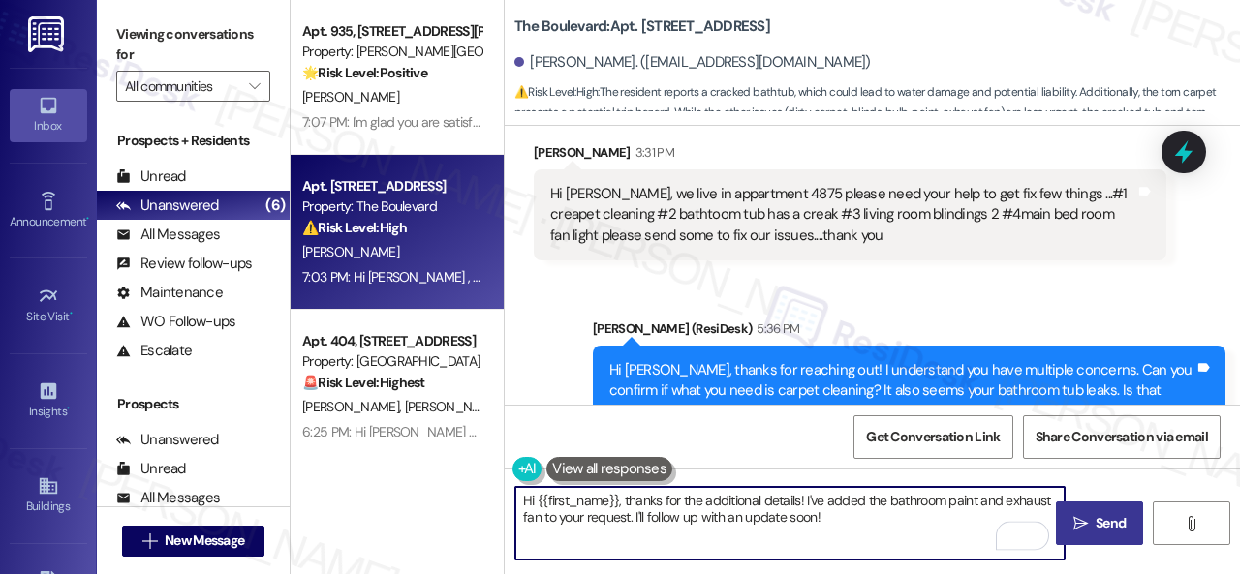
scroll to position [105, 0]
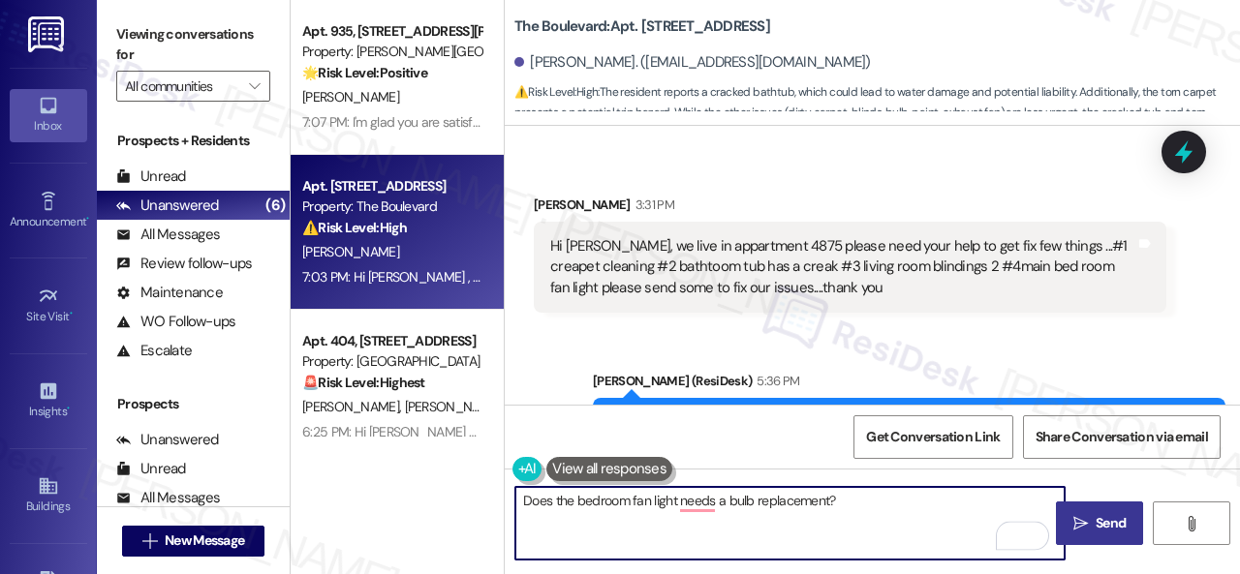
drag, startPoint x: 696, startPoint y: 508, endPoint x: 696, endPoint y: 491, distance: 16.5
click at [696, 508] on textarea "Does the bedroom fan light needs a bulb replacement?" at bounding box center [789, 523] width 549 height 73
click at [851, 505] on textarea "Does the bedroom fan light need a bulb replacement?" at bounding box center [789, 523] width 549 height 73
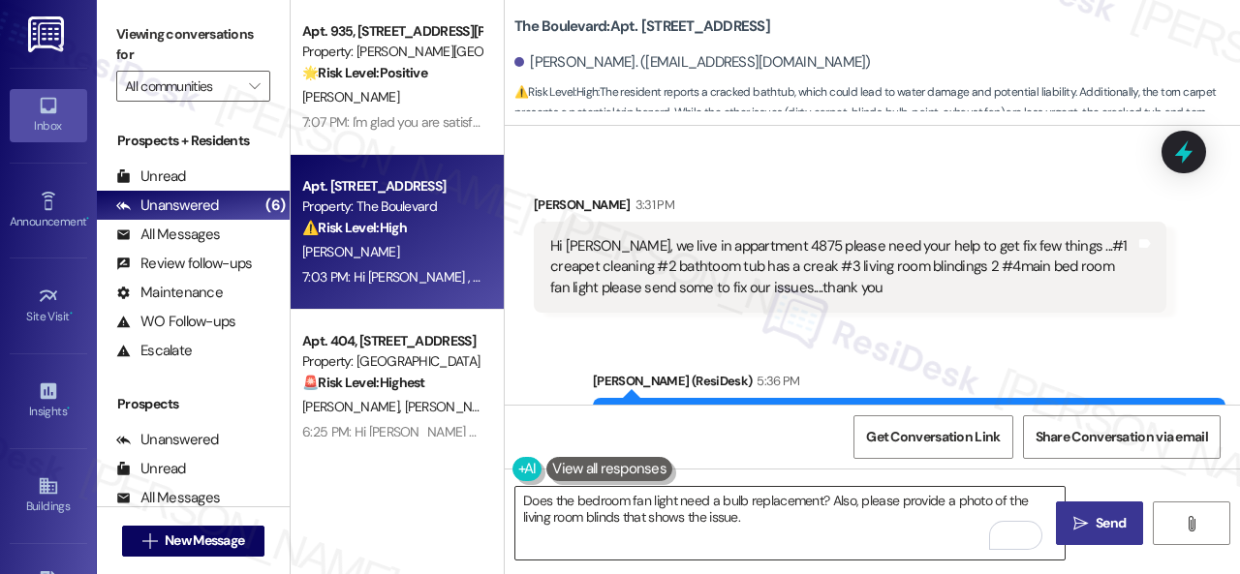
click at [774, 535] on textarea "Does the bedroom fan light need a bulb replacement? Also, please provide a phot…" at bounding box center [789, 523] width 549 height 73
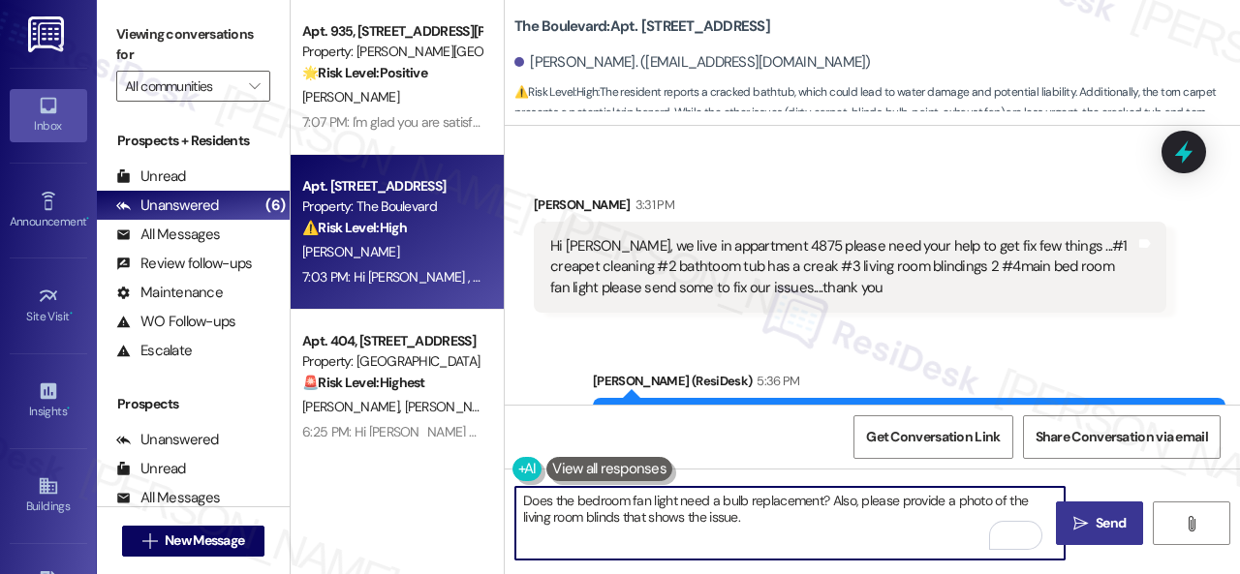
click at [746, 562] on div "Does the bedroom fan light need a bulb replacement? Also, please provide a phot…" at bounding box center [872, 541] width 735 height 145
click at [752, 523] on textarea "Does the bedroom fan light need a bulb replacement? Also, please provide a phot…" at bounding box center [789, 523] width 549 height 73
paste textarea "Note: Due to limited availability, our maintenance team isn't able to call or s…"
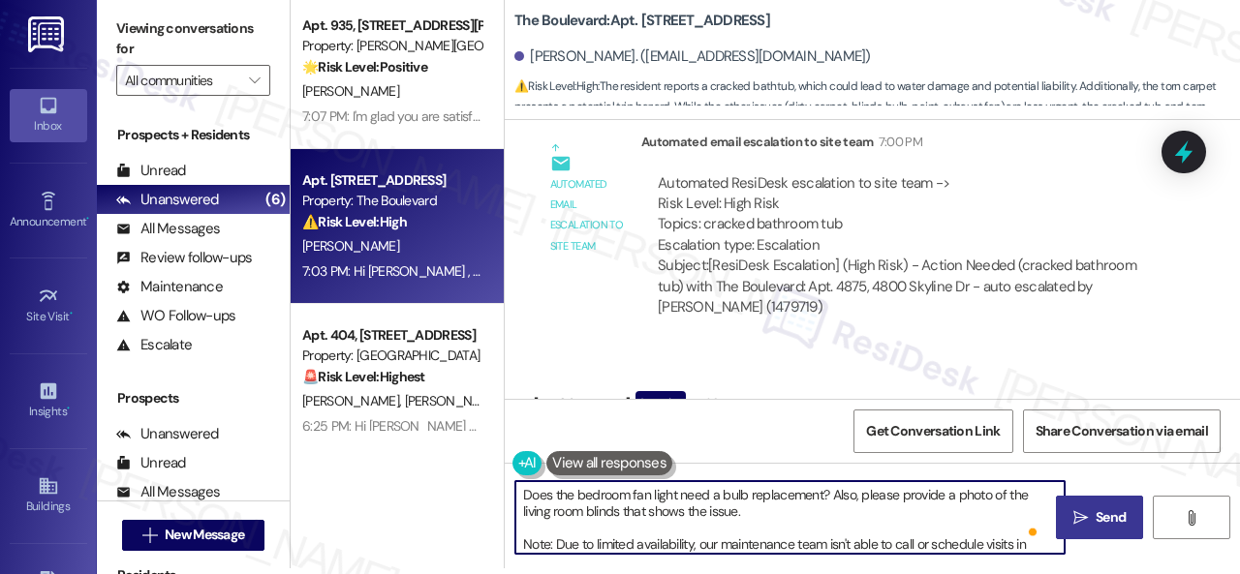
scroll to position [1259, 0]
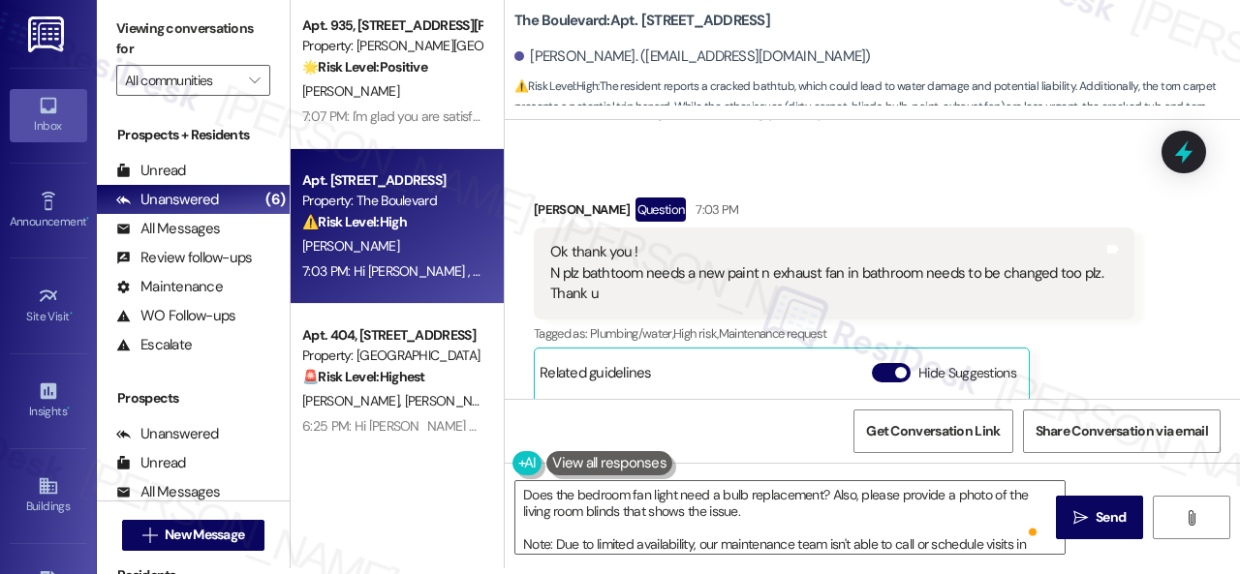
drag, startPoint x: 1096, startPoint y: 518, endPoint x: 618, endPoint y: 181, distance: 585.3
click at [572, 204] on div "Lease started [DATE] 7:00 PM Received via SMS [PERSON_NAME] 3:31 PM Hi [PERSON_…" at bounding box center [872, 407] width 735 height 574
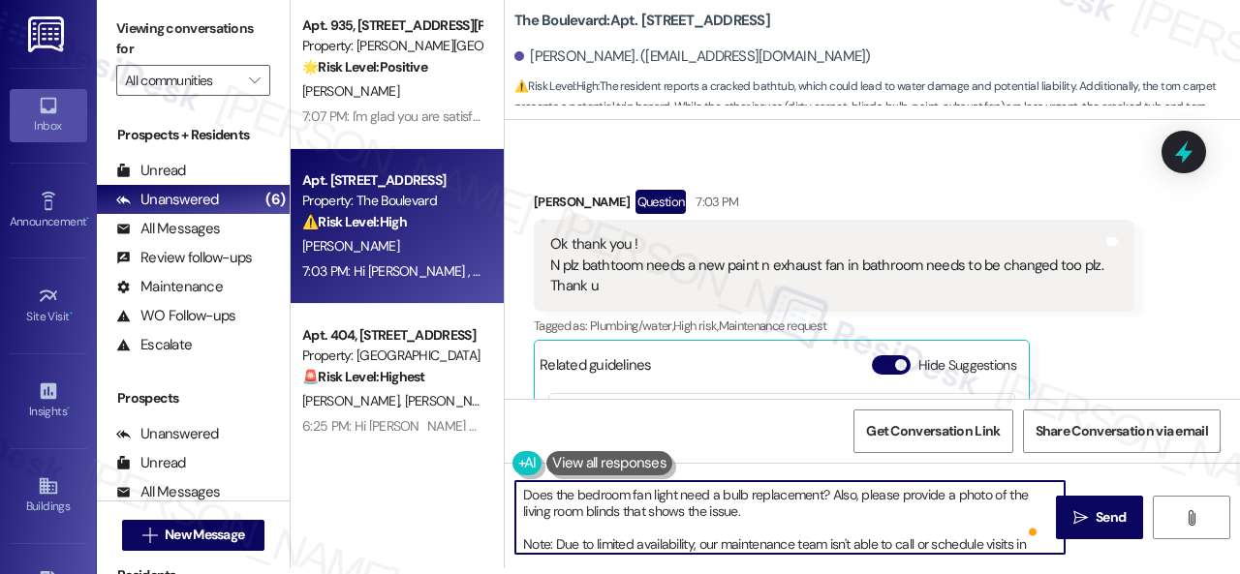
scroll to position [120, 0]
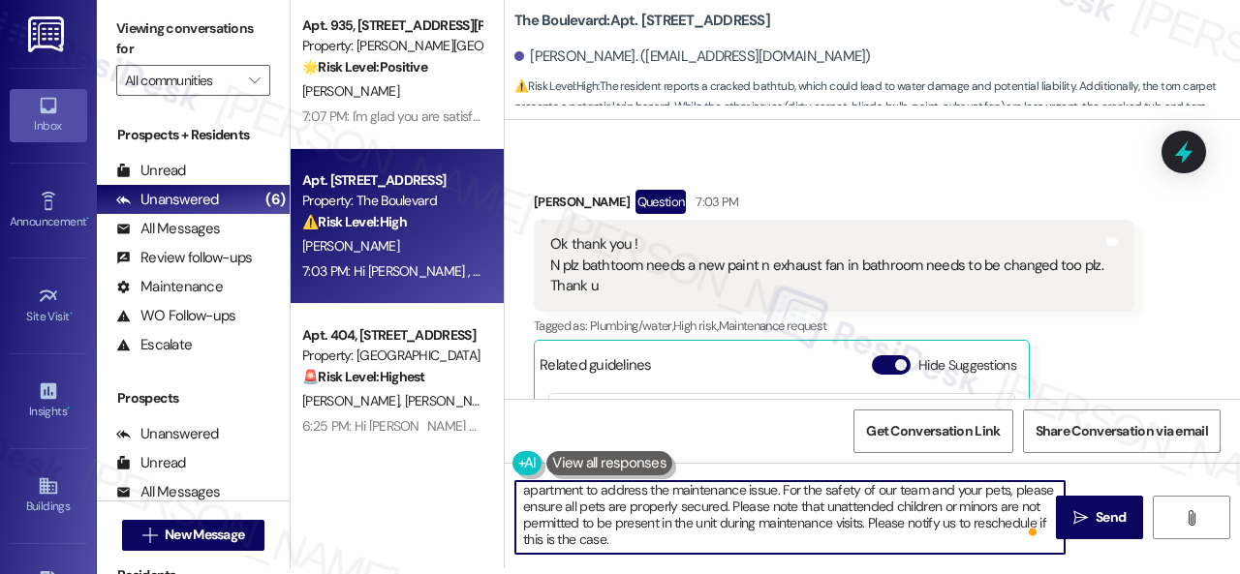
drag, startPoint x: 521, startPoint y: 546, endPoint x: 726, endPoint y: 612, distance: 215.7
click at [726, 573] on html "Inbox Go to Inbox Announcement • Send A Text Announcement Site Visit • Go to Si…" at bounding box center [620, 287] width 1240 height 574
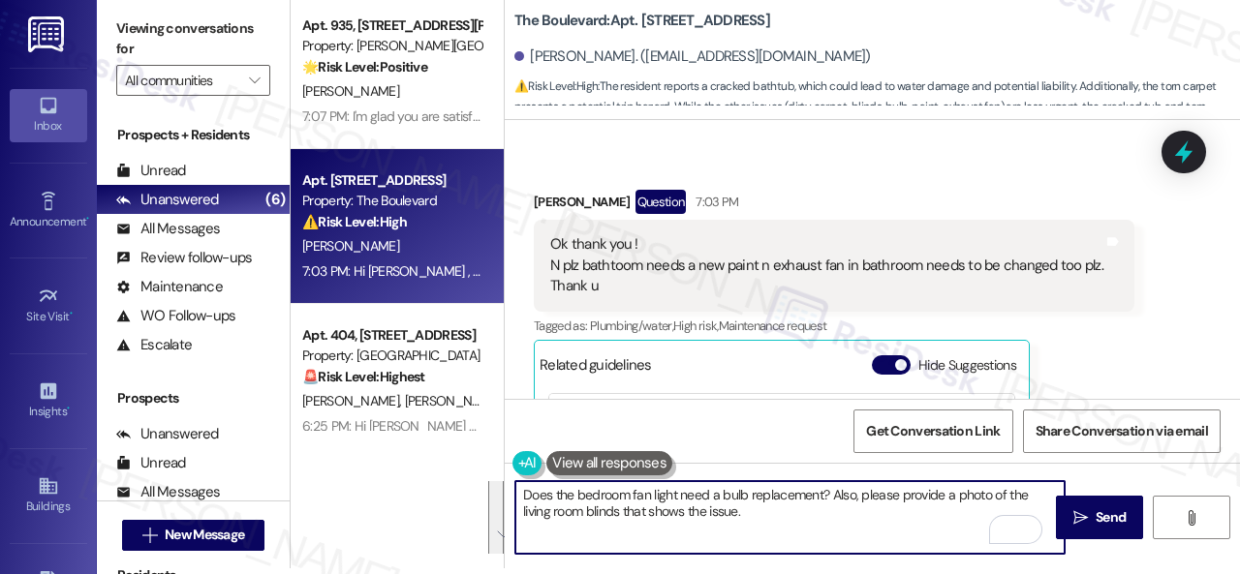
scroll to position [4, 0]
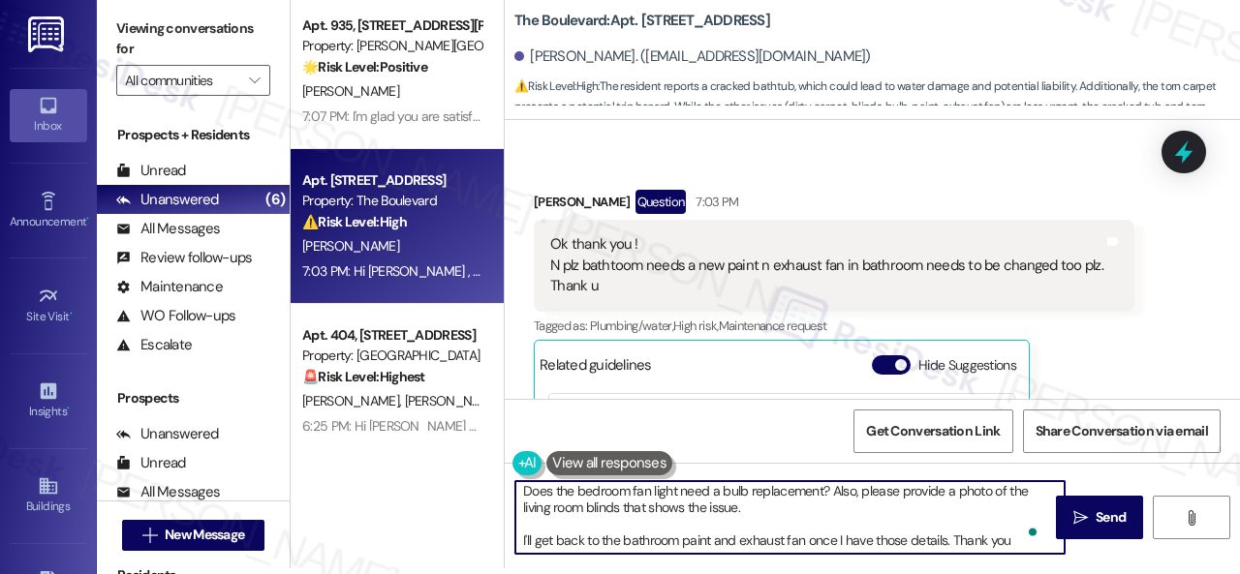
type textarea "Does the bedroom fan light need a bulb replacement? Also, please provide a phot…"
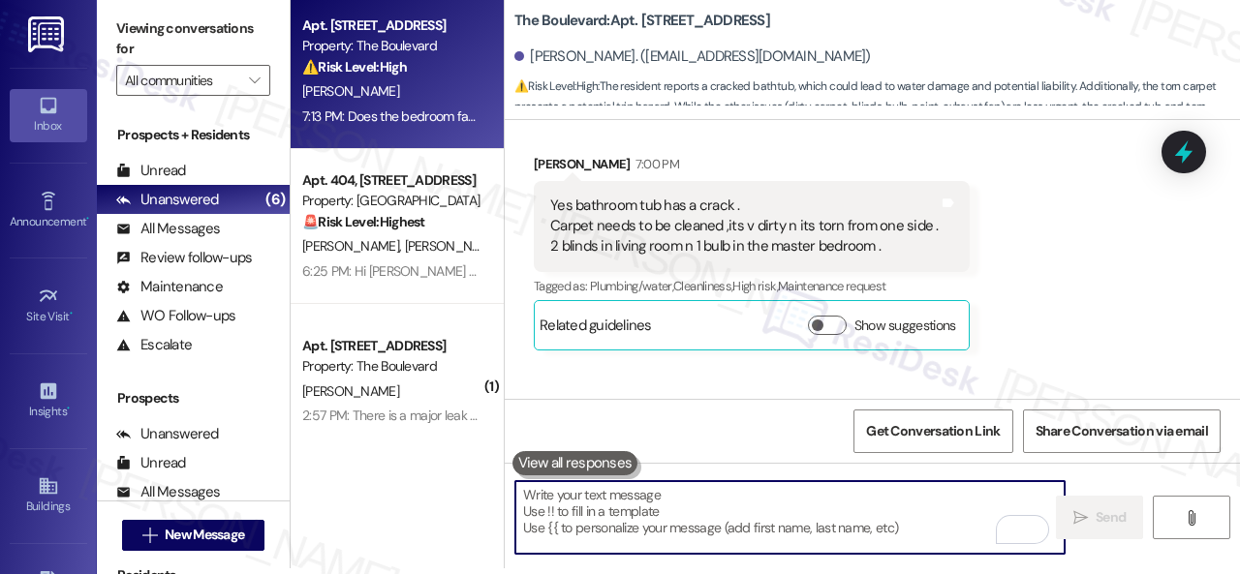
scroll to position [492, 0]
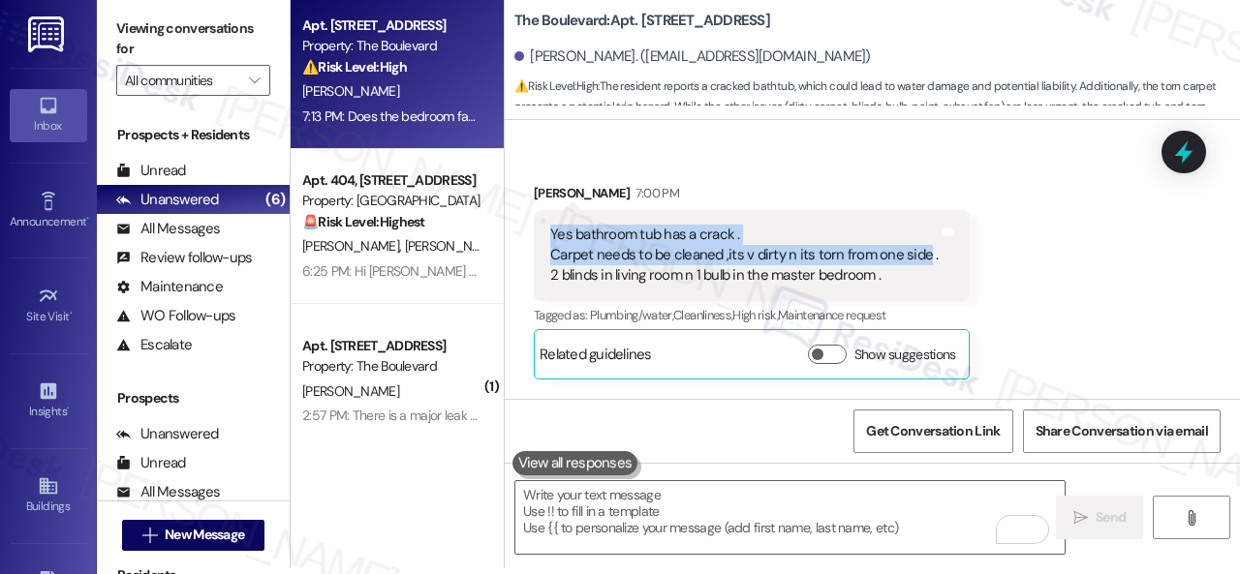
drag, startPoint x: 550, startPoint y: 208, endPoint x: 901, endPoint y: 242, distance: 352.3
click at [928, 240] on div "Yes bathroom tub has a crack . Carpet needs to be cleaned ,its v dirty n its to…" at bounding box center [744, 256] width 392 height 62
click at [1038, 247] on div "Received via SMS [PERSON_NAME] 7:00 PM Yes bathroom tub has a crack . Carpet ne…" at bounding box center [872, 266] width 735 height 255
drag, startPoint x: 547, startPoint y: 213, endPoint x: 929, endPoint y: 238, distance: 382.5
click at [929, 238] on div "Yes bathroom tub has a crack . Carpet needs to be cleaned ,its v dirty n its to…" at bounding box center [752, 255] width 436 height 91
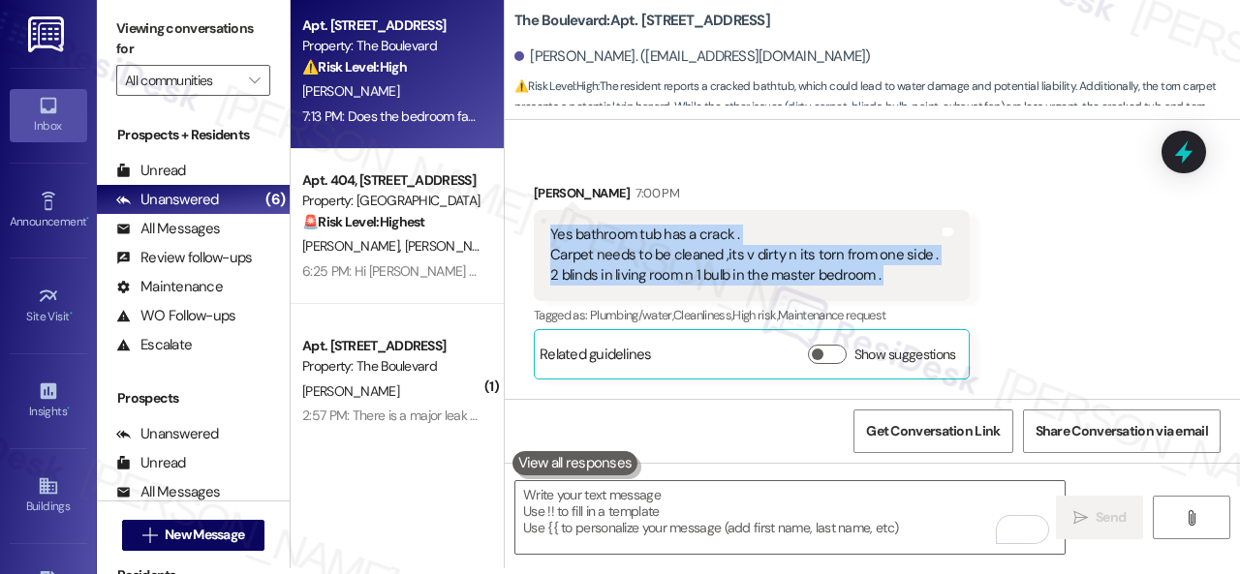
click at [599, 225] on div "Yes bathroom tub has a crack . Carpet needs to be cleaned ,its v dirty n its to…" at bounding box center [744, 256] width 388 height 62
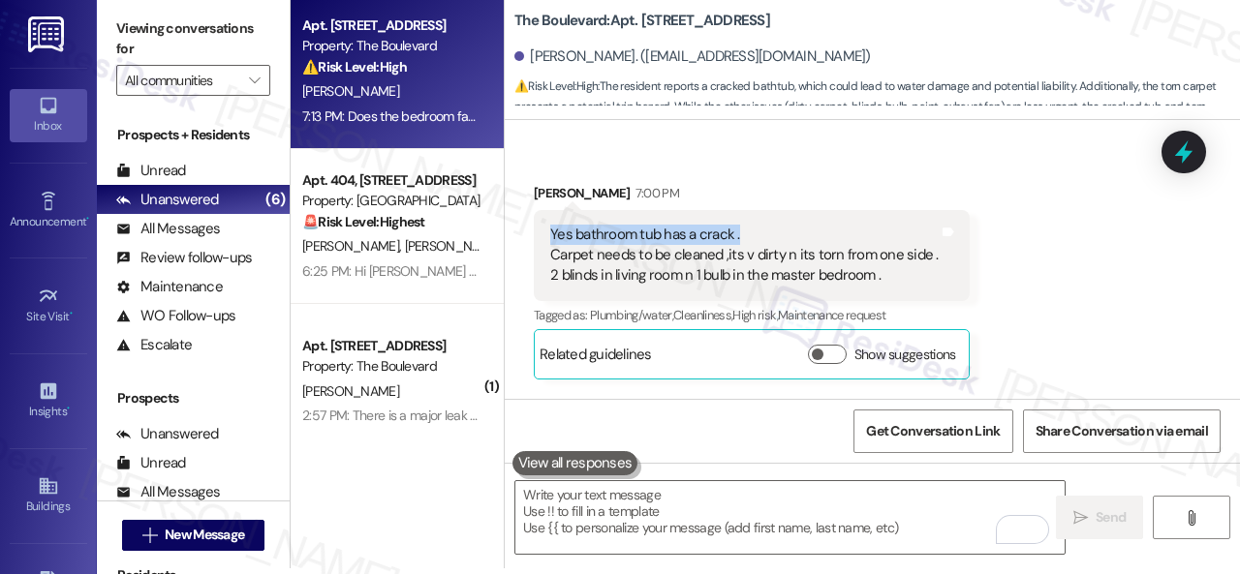
drag, startPoint x: 550, startPoint y: 210, endPoint x: 849, endPoint y: 206, distance: 299.3
click at [827, 225] on div "Yes bathroom tub has a crack . Carpet needs to be cleaned ,its v dirty n its to…" at bounding box center [744, 256] width 388 height 62
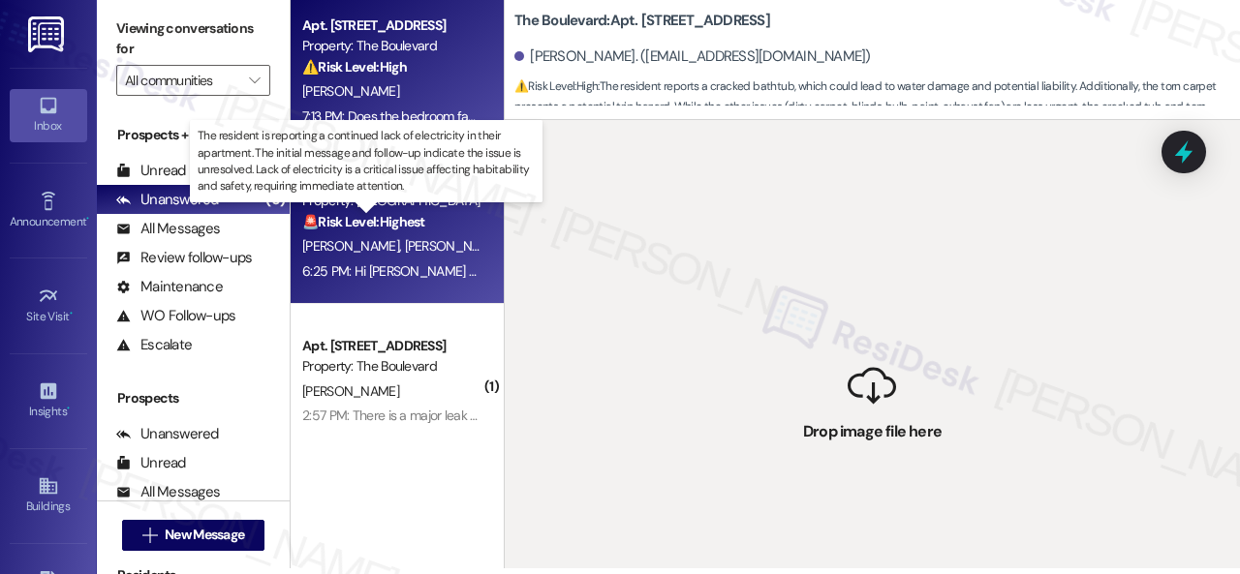
click at [401, 230] on strong "🚨 Risk Level: Highest" at bounding box center [363, 221] width 123 height 17
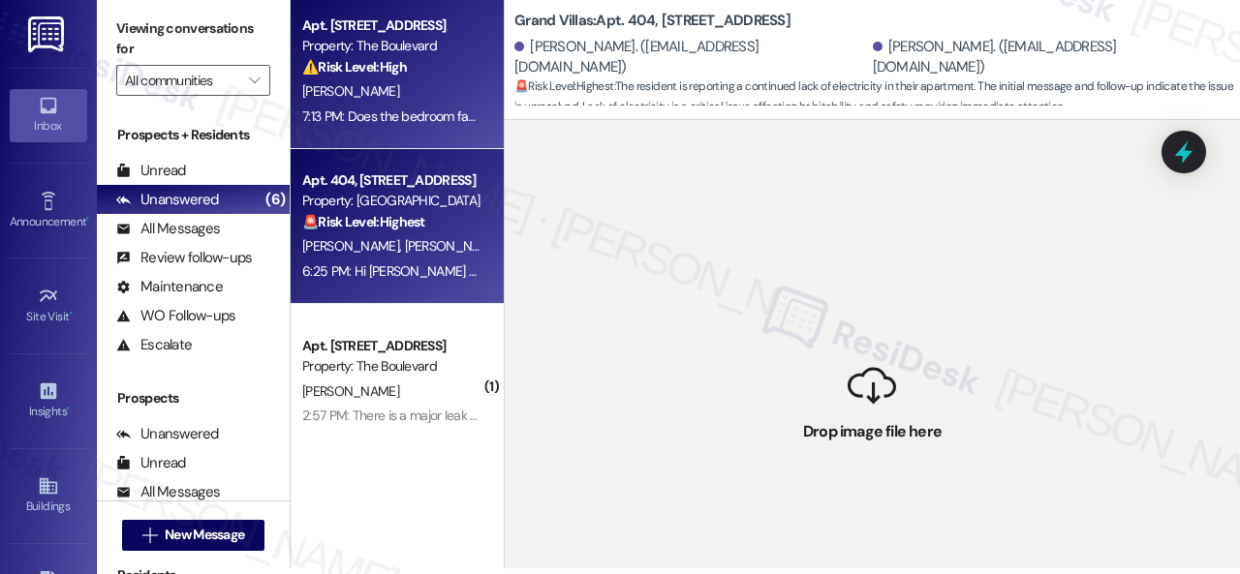
click at [408, 94] on div "[PERSON_NAME]" at bounding box center [391, 91] width 183 height 24
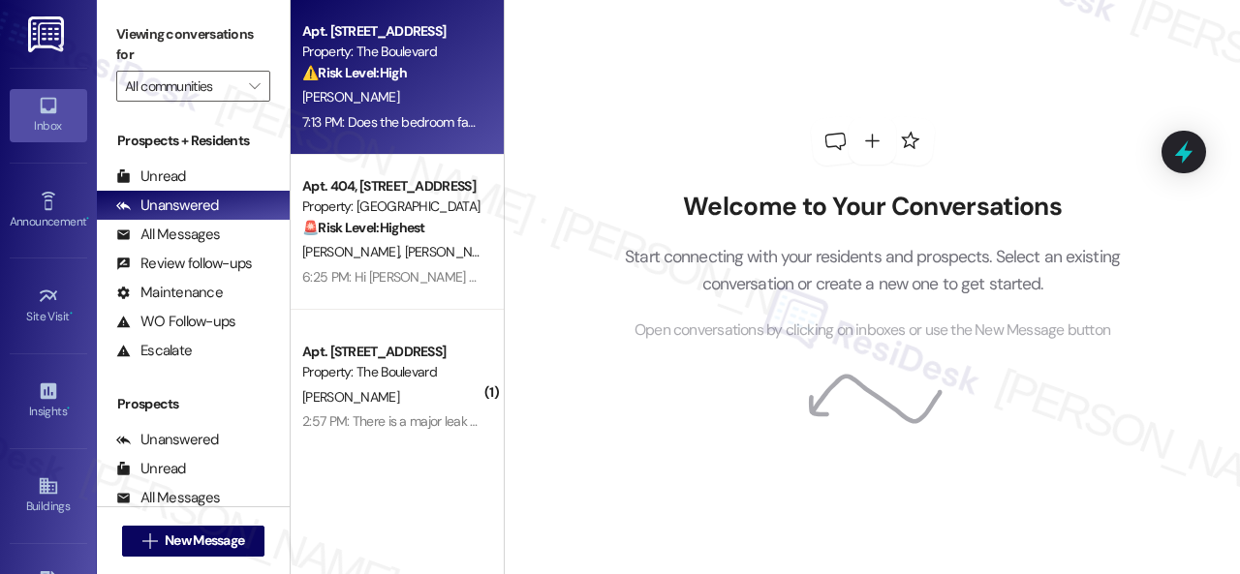
click at [372, 60] on div "Property: The Boulevard" at bounding box center [391, 52] width 179 height 20
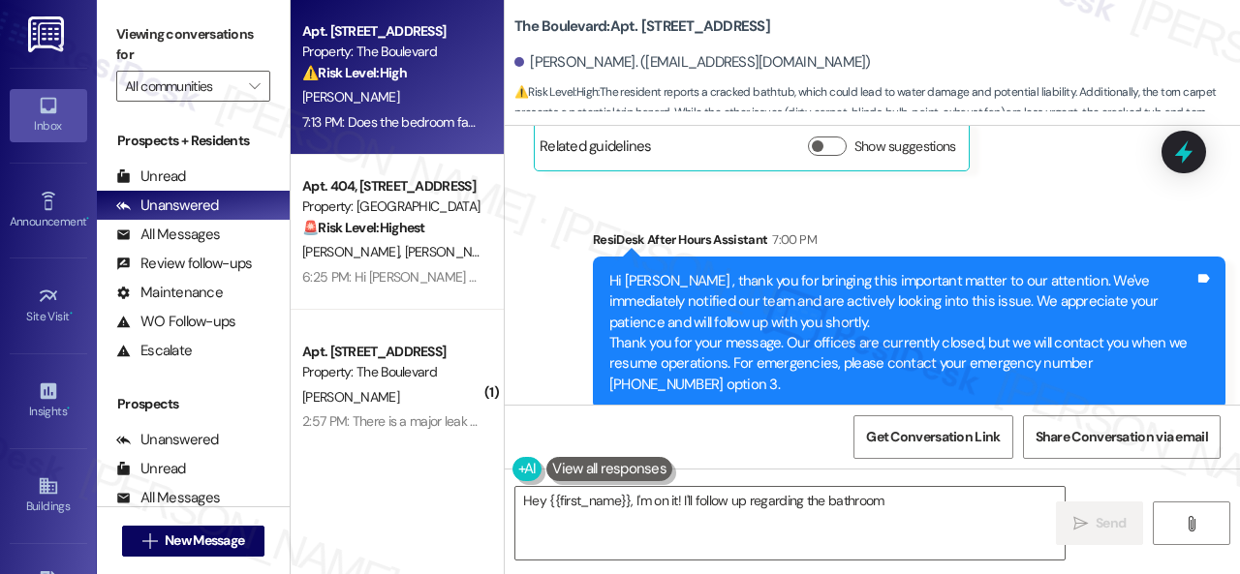
scroll to position [705, 0]
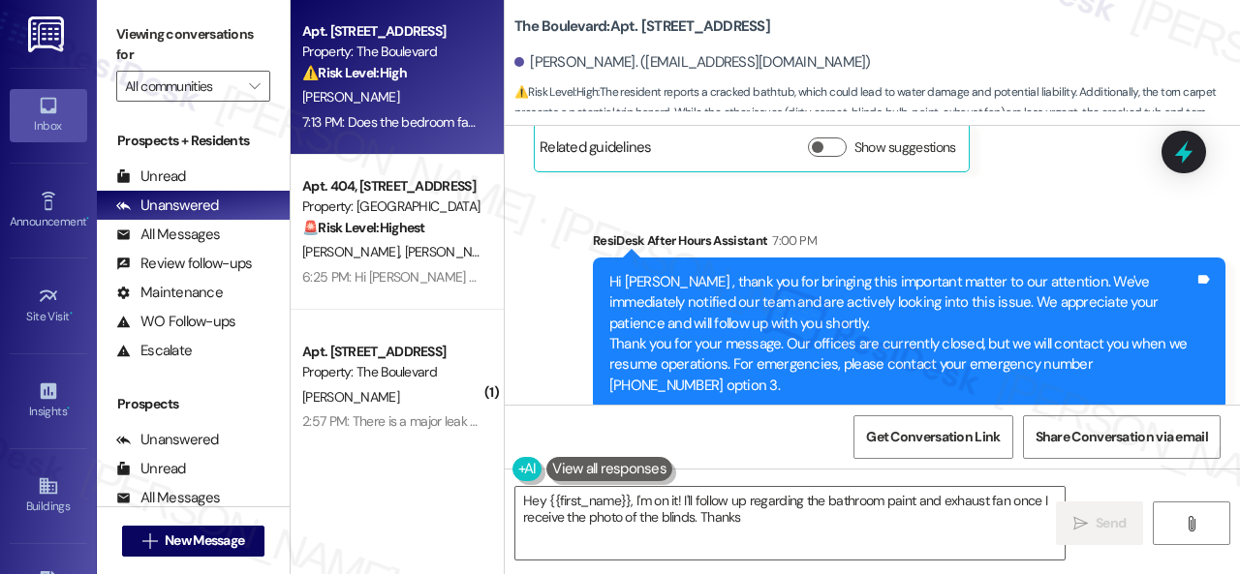
type textarea "Hey {{first_name}}, I'm on it! I'll follow up regarding the bathroom paint and …"
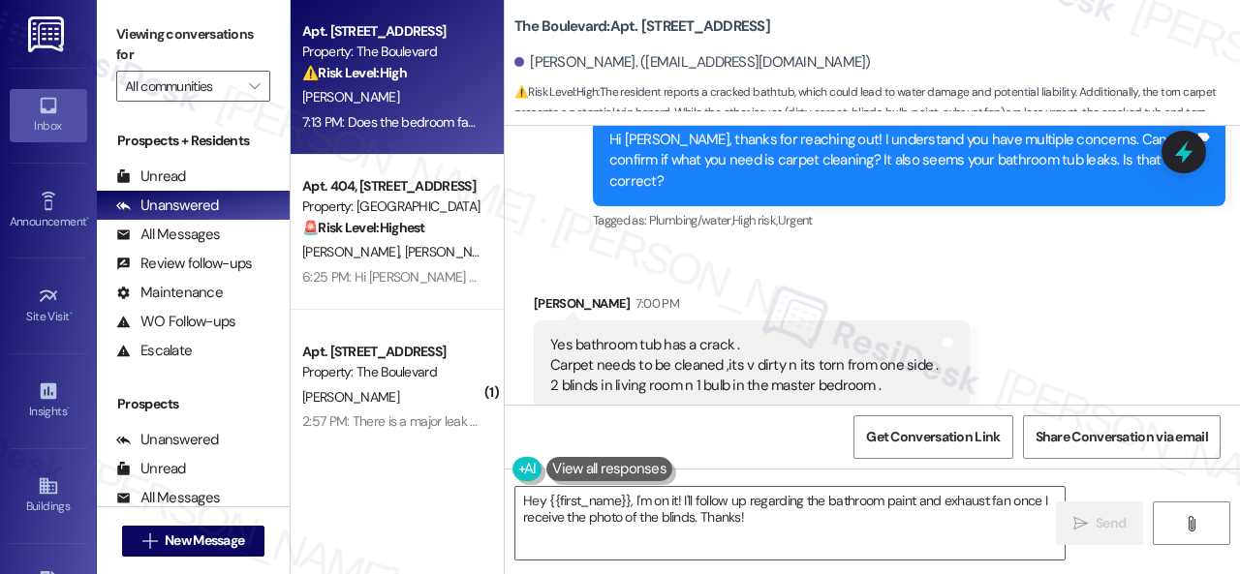
scroll to position [415, 0]
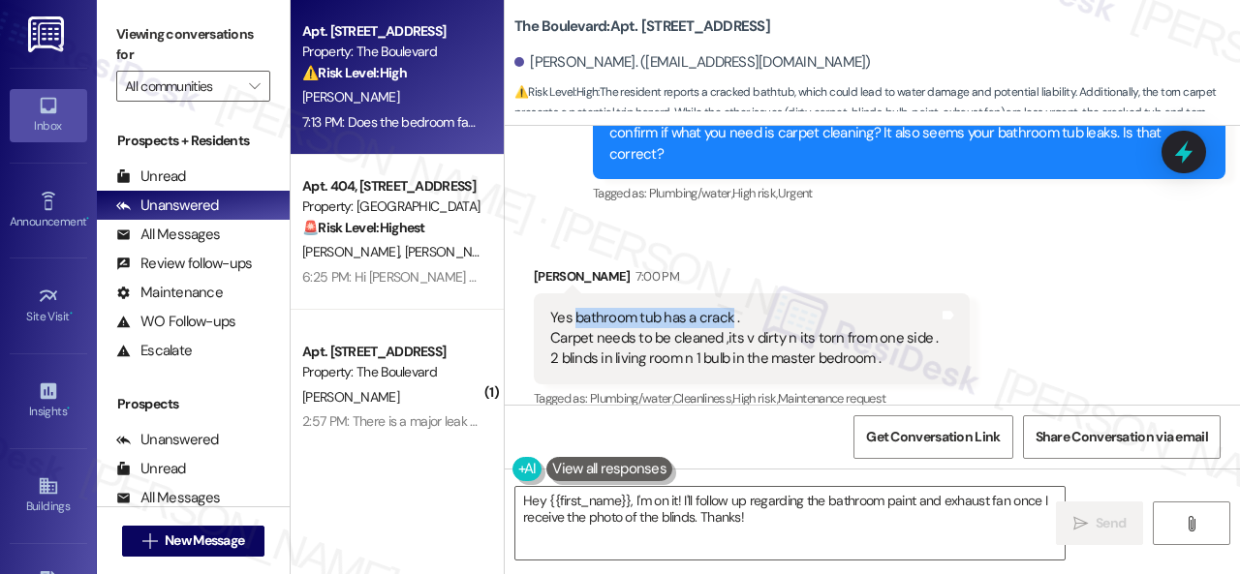
drag, startPoint x: 575, startPoint y: 295, endPoint x: 728, endPoint y: 304, distance: 153.3
click at [728, 308] on div "Yes bathroom tub has a crack . Carpet needs to be cleaned ,its v dirty n its to…" at bounding box center [744, 339] width 388 height 62
copy div "bathroom tub has a crack"
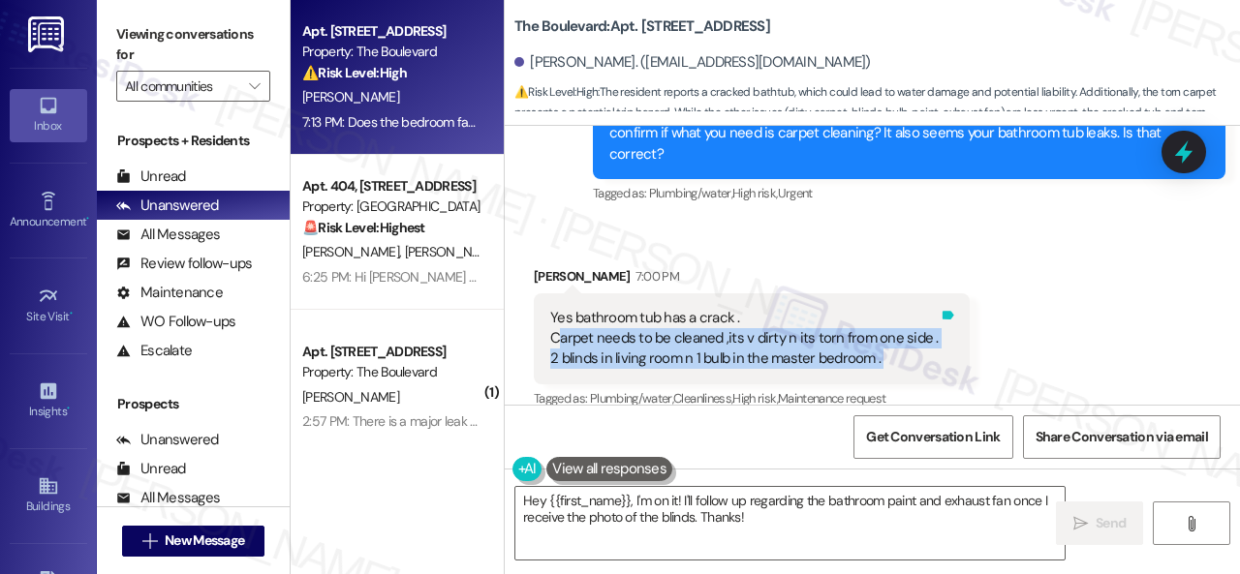
drag, startPoint x: 561, startPoint y: 318, endPoint x: 936, endPoint y: 313, distance: 374.9
click at [936, 313] on div "Yes bathroom tub has a crack . Carpet needs to be cleaned ,its v dirty n its to…" at bounding box center [752, 338] width 436 height 91
click at [941, 313] on div "Tags and notes" at bounding box center [948, 339] width 15 height 62
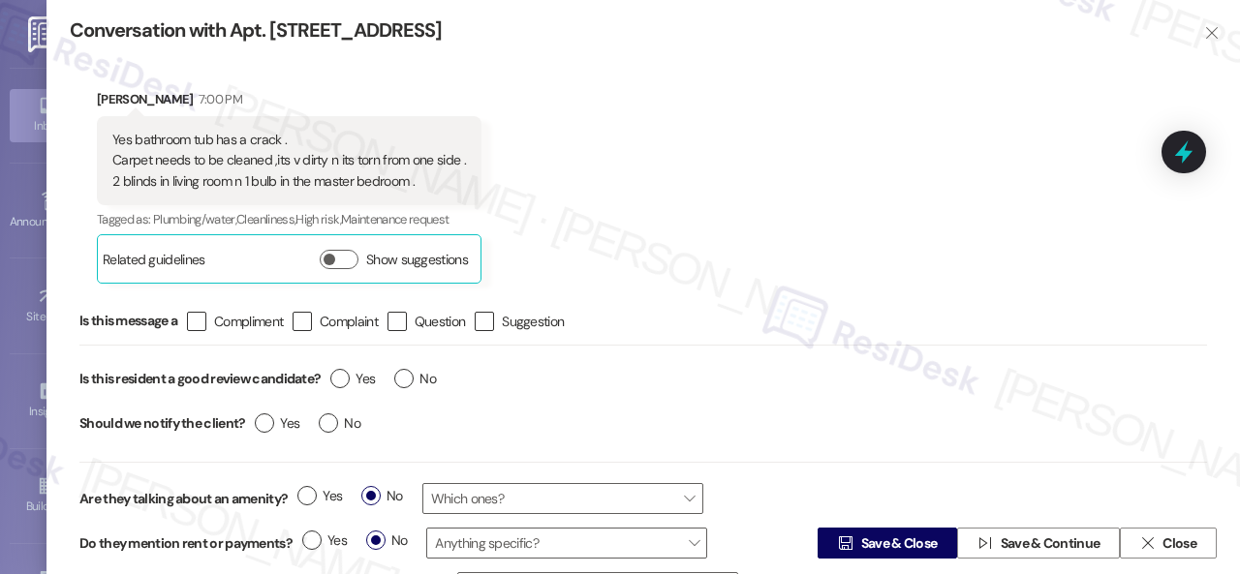
drag, startPoint x: 1139, startPoint y: 537, endPoint x: 1073, endPoint y: 436, distance: 120.4
click at [1140, 537] on icon "" at bounding box center [1147, 543] width 15 height 15
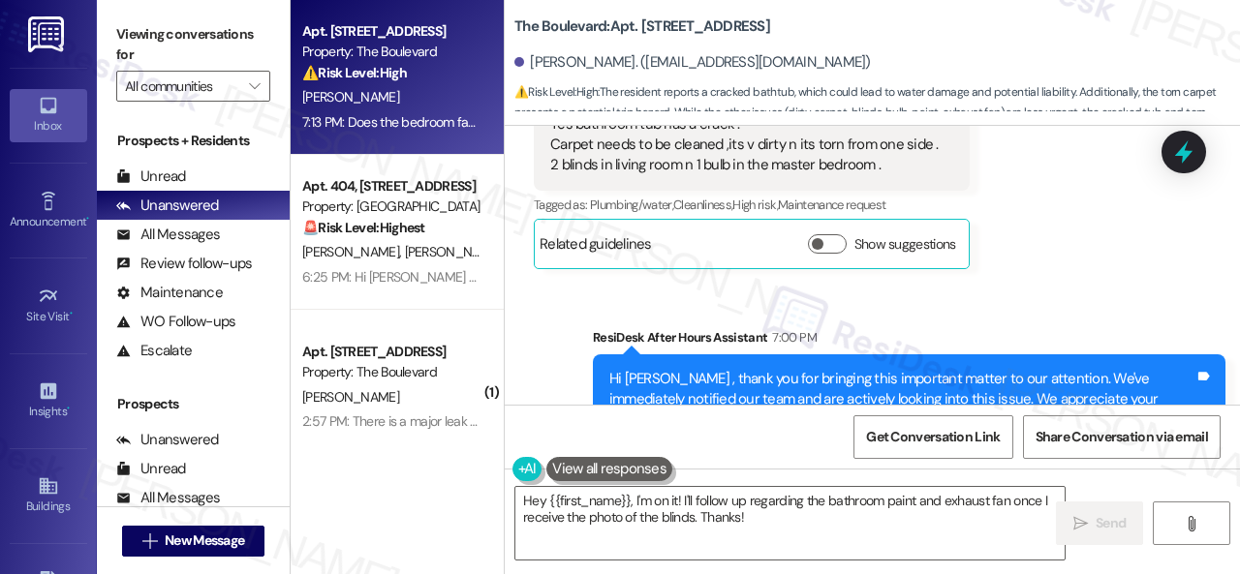
scroll to position [511, 0]
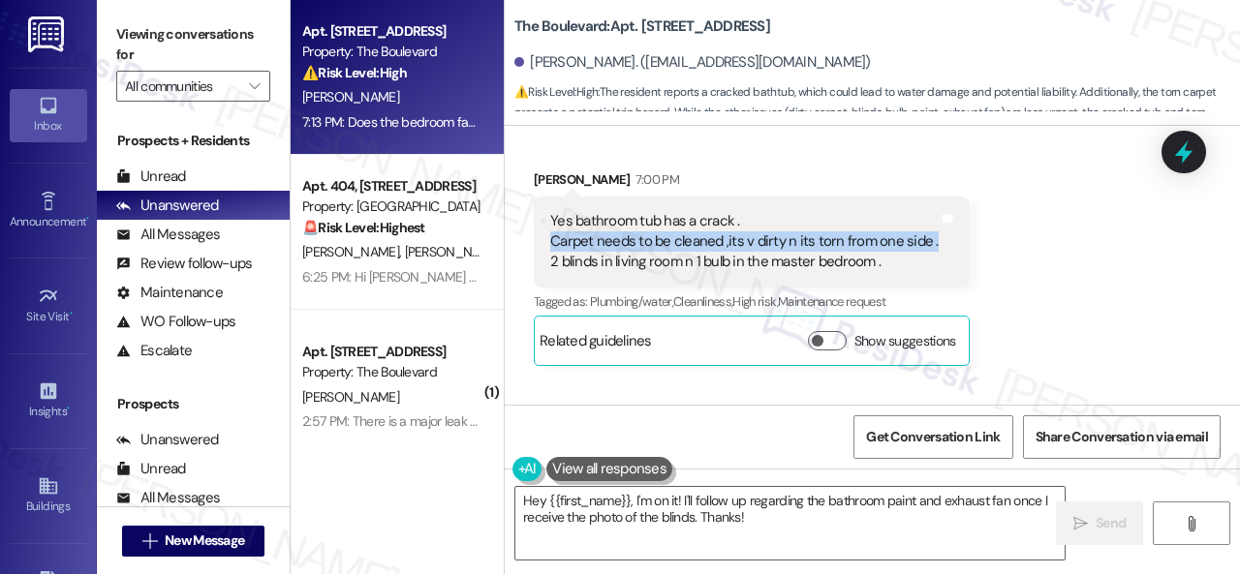
drag, startPoint x: 545, startPoint y: 222, endPoint x: 926, endPoint y: 227, distance: 380.7
click at [926, 227] on div "Yes bathroom tub has a crack . Carpet needs to be cleaned ,its v dirty n its to…" at bounding box center [752, 242] width 436 height 91
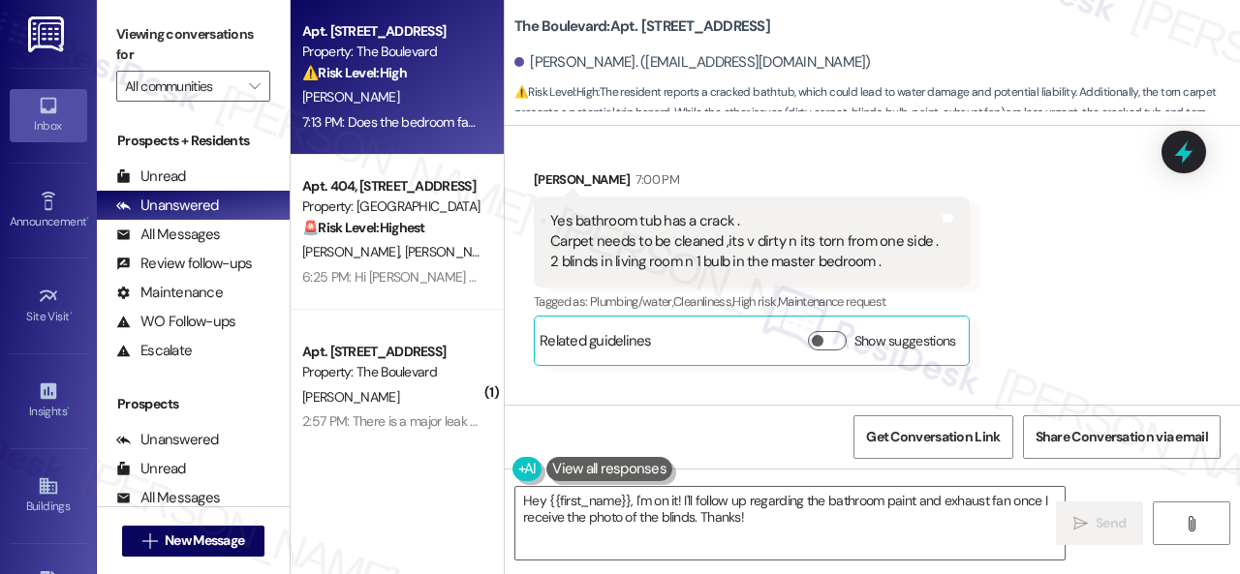
drag, startPoint x: 1079, startPoint y: 316, endPoint x: 1091, endPoint y: 316, distance: 11.6
click at [1089, 316] on div "Received via SMS [PERSON_NAME] 7:00 PM Yes bathroom tub has a crack . Carpet ne…" at bounding box center [872, 253] width 735 height 255
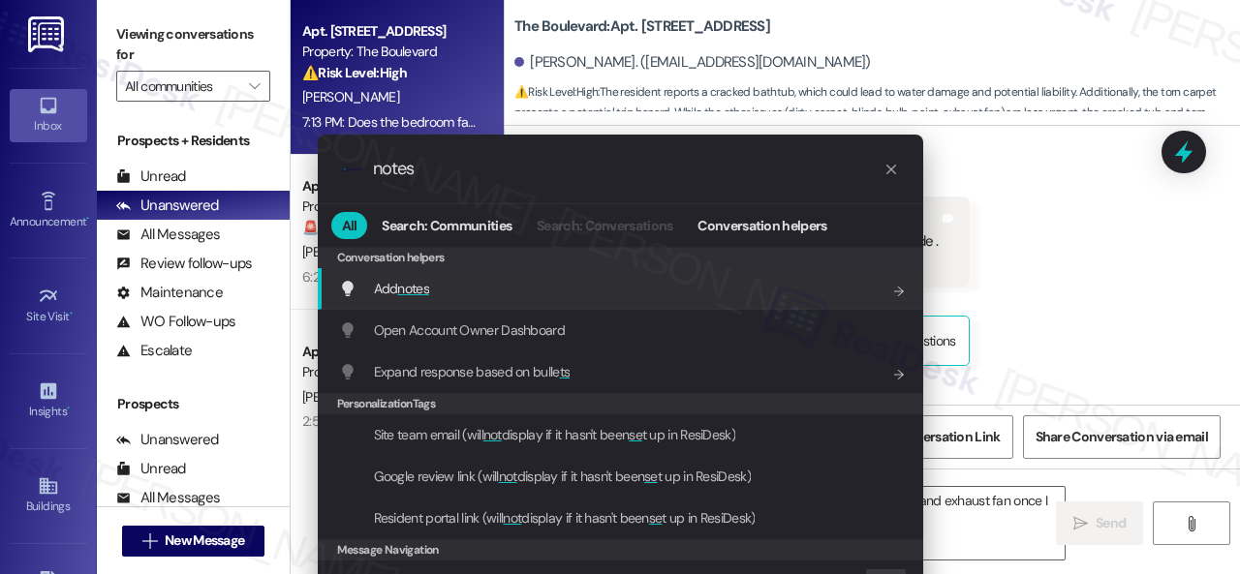
type input "notes"
click at [390, 293] on span "Add notes" at bounding box center [401, 288] width 55 height 17
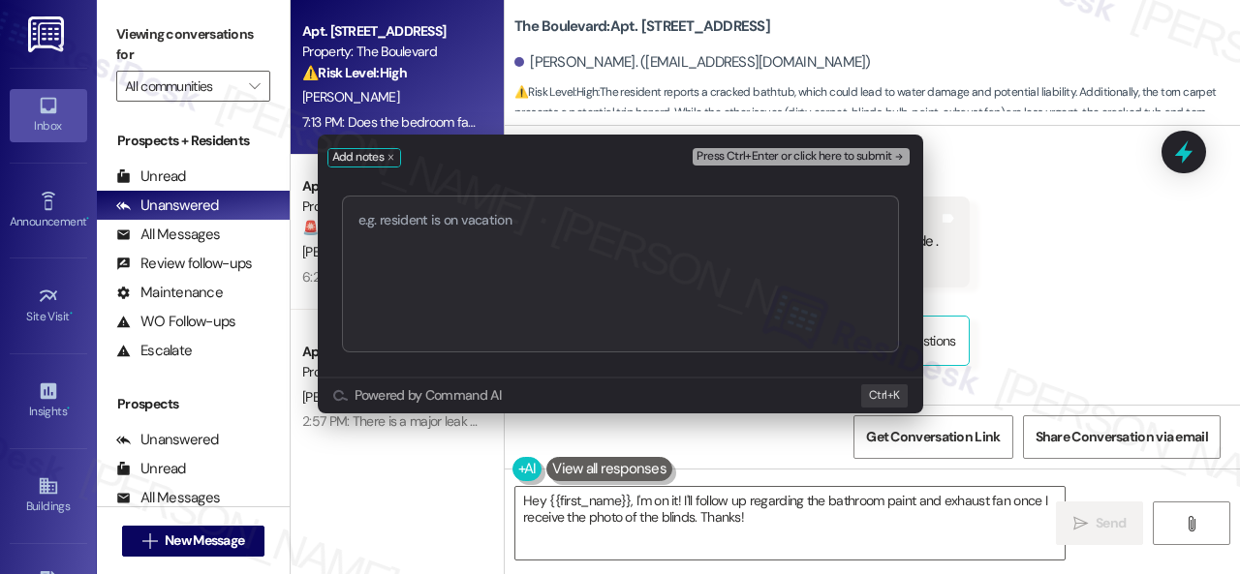
type textarea "The bathroom tub has a crack. The carpet needs to be cleaned. It’s very dirty a…"
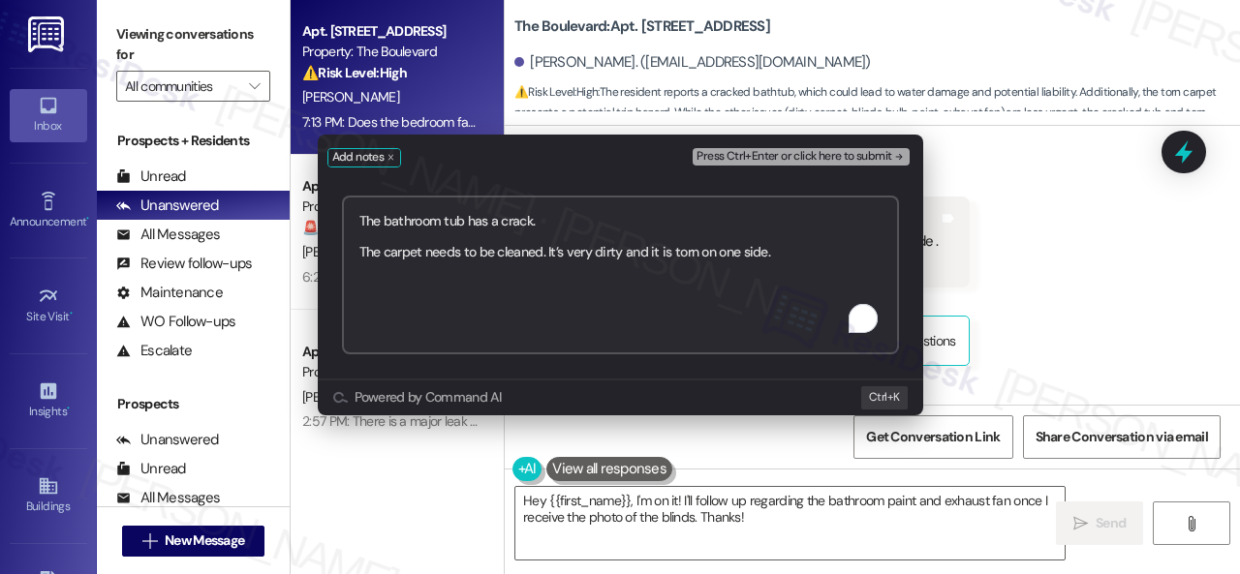
click at [829, 156] on span "Press Ctrl+Enter or click here to submit" at bounding box center [793, 157] width 195 height 14
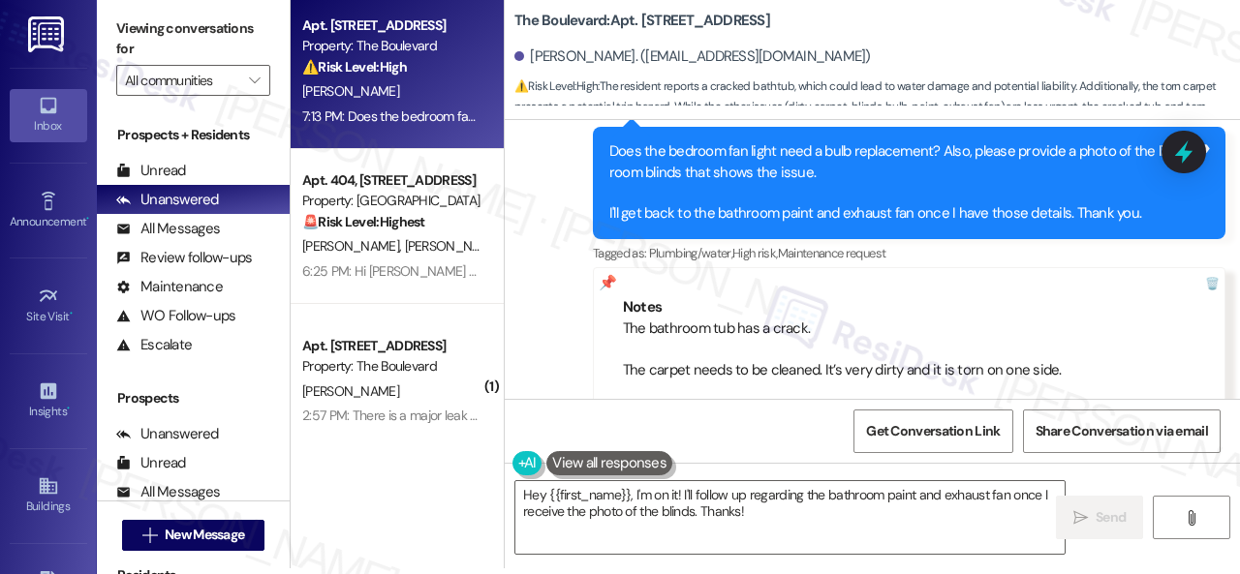
scroll to position [2203, 0]
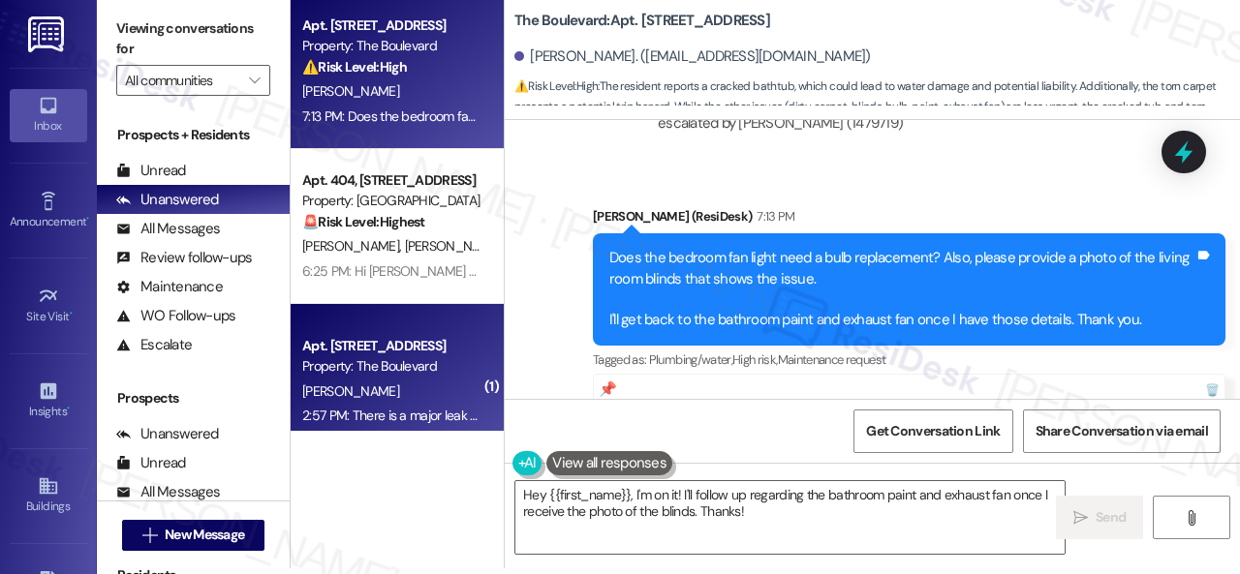
click at [407, 380] on div "[PERSON_NAME]" at bounding box center [391, 392] width 183 height 24
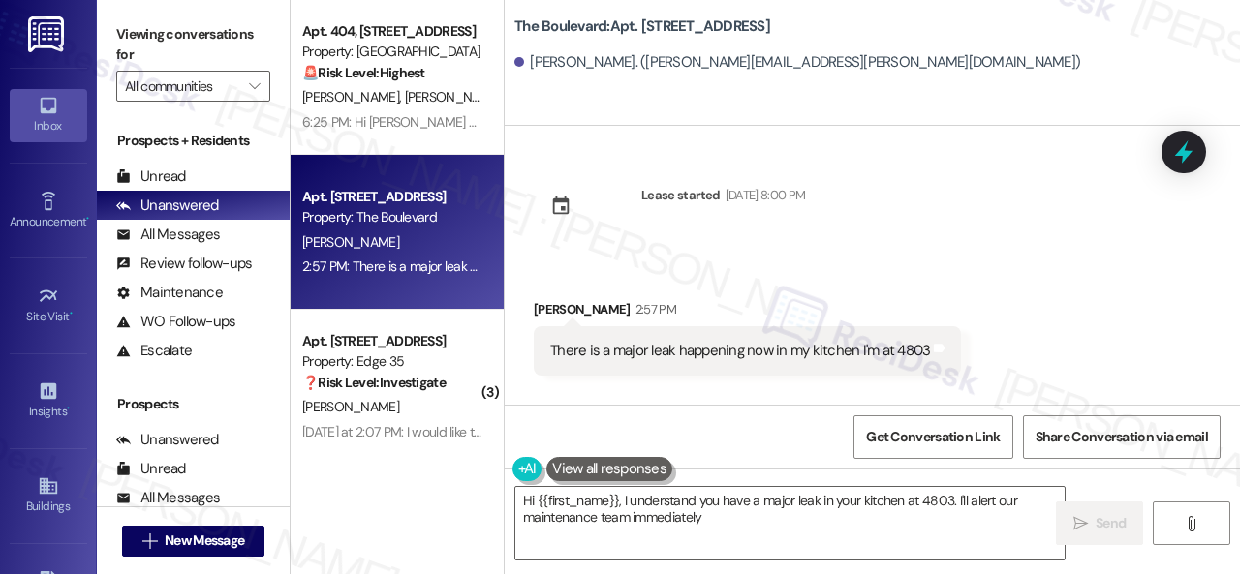
scroll to position [6, 0]
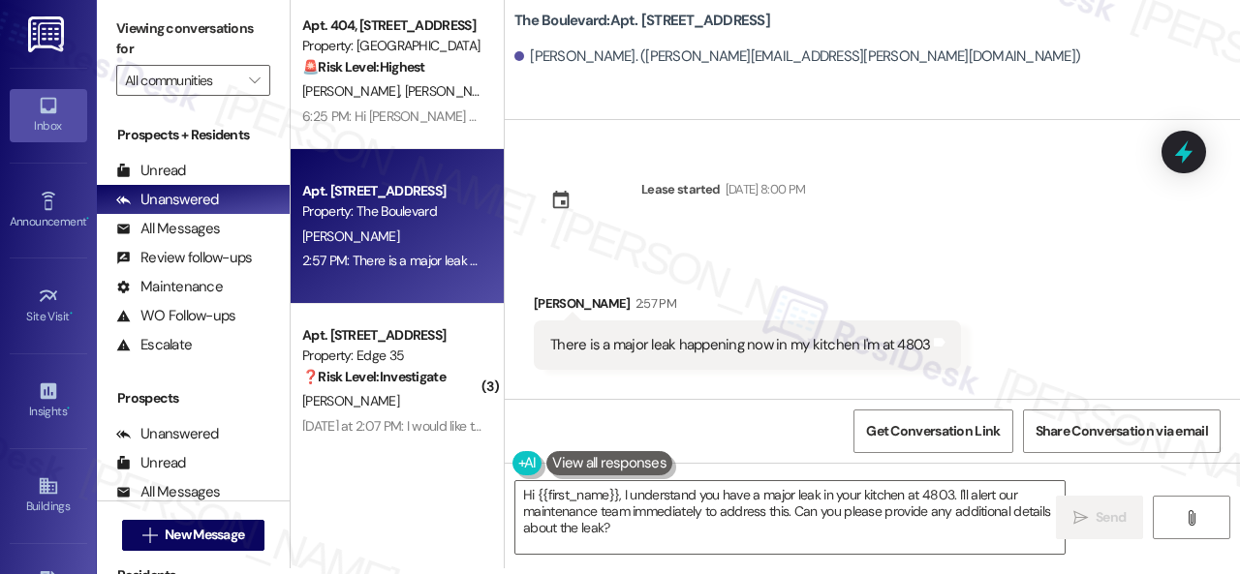
drag, startPoint x: 1058, startPoint y: 261, endPoint x: 1066, endPoint y: 249, distance: 14.5
click at [1058, 261] on div "Received via SMS [PERSON_NAME] 2:57 PM There is a major leak happening now in m…" at bounding box center [872, 317] width 735 height 135
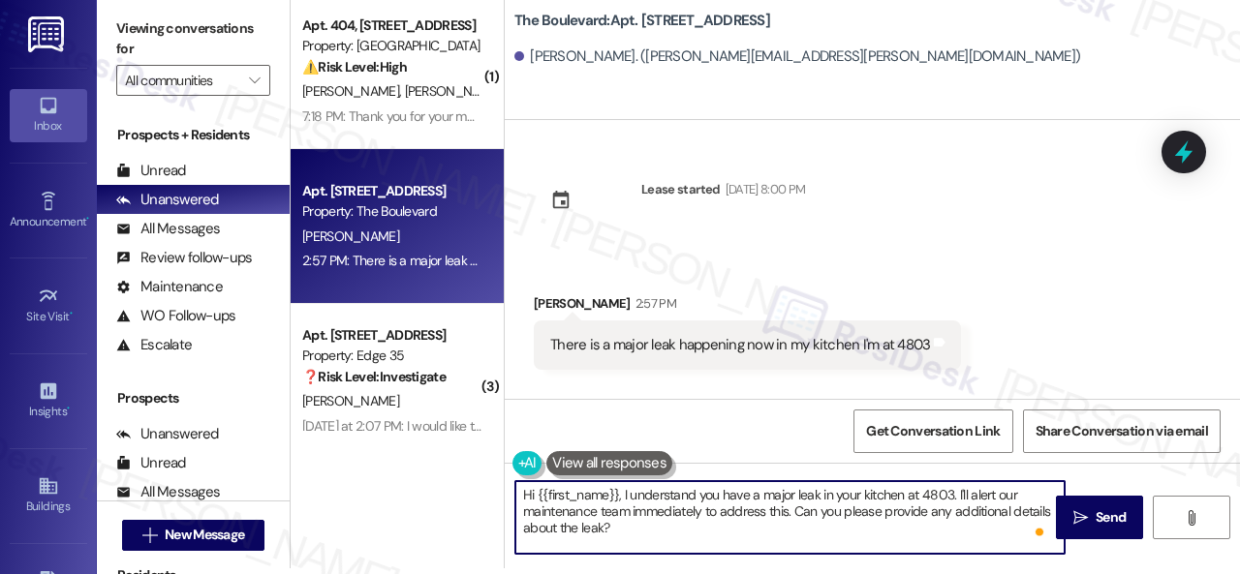
drag, startPoint x: 629, startPoint y: 492, endPoint x: 794, endPoint y: 512, distance: 166.9
click at [794, 512] on textarea "Hi {{first_name}}, I understand you have a major leak in your kitchen at 4803. …" at bounding box center [789, 517] width 549 height 73
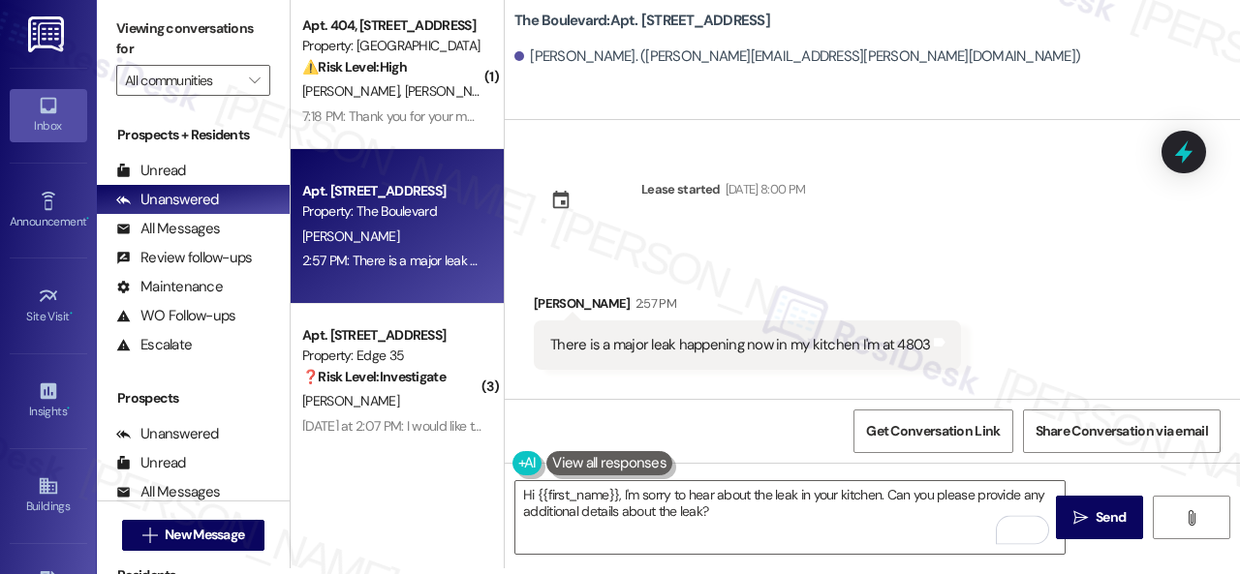
click at [797, 571] on div "Viewing conversations for All communities  Prospects + Residents Unread (0) Un…" at bounding box center [668, 287] width 1143 height 574
click at [947, 494] on textarea "Hi {{first_name}}, I'm sorry to hear about the leak in your kitchen. Can you pl…" at bounding box center [789, 517] width 549 height 73
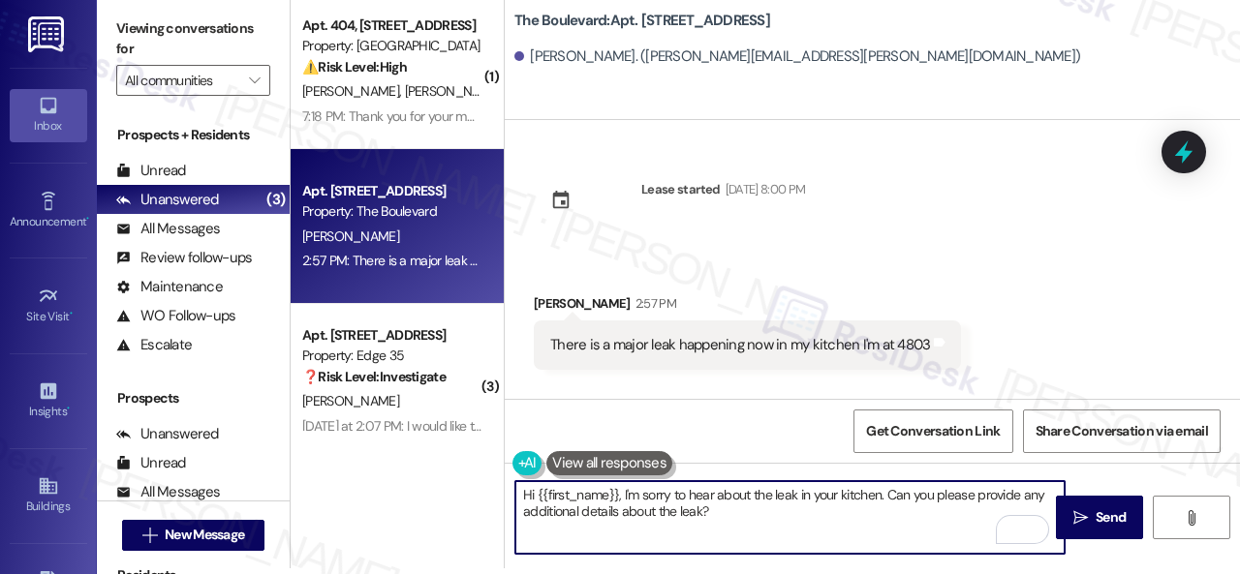
click at [889, 487] on textarea "Hi {{first_name}}, I'm sorry to hear about the leak in your kitchen. Can you pl…" at bounding box center [789, 517] width 549 height 73
paste textarea "I'll be happy to submit it on your behalf."
click at [943, 512] on textarea "Hi {{first_name}}, I'm sorry to hear about the leak in your kitchen. I'll be ha…" at bounding box center [789, 517] width 549 height 73
click at [780, 544] on textarea "Hi {{first_name}}, I'm sorry to hear about the leak in your kitchen. I'll be ha…" at bounding box center [789, 517] width 549 height 73
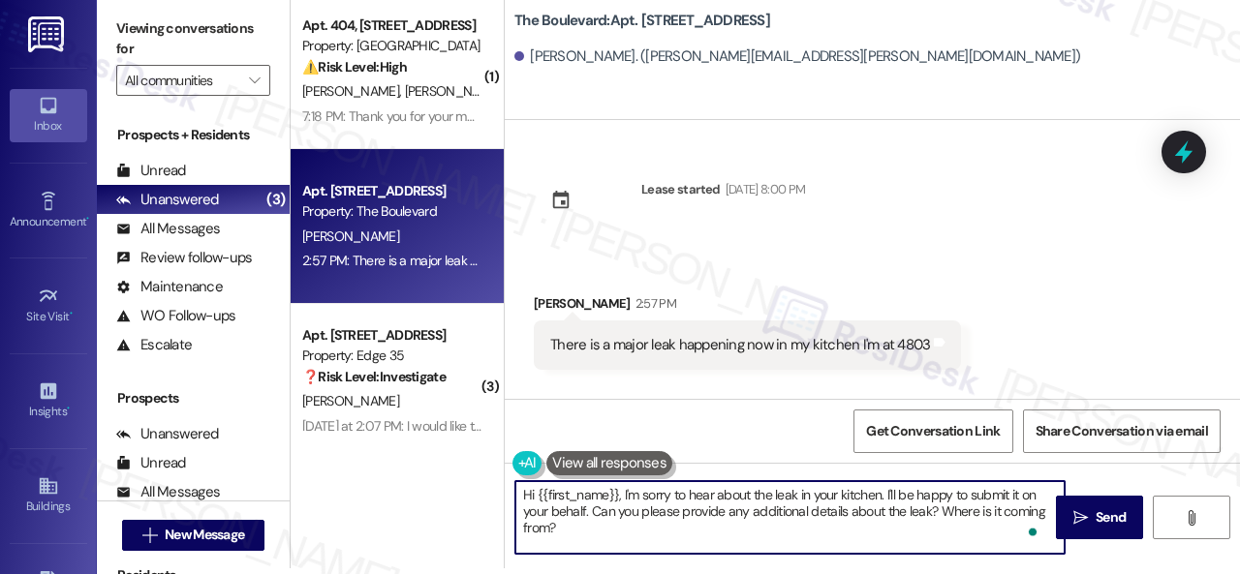
paste textarea "Note: Due to limited availability, our maintenance team isn't able to call or s…"
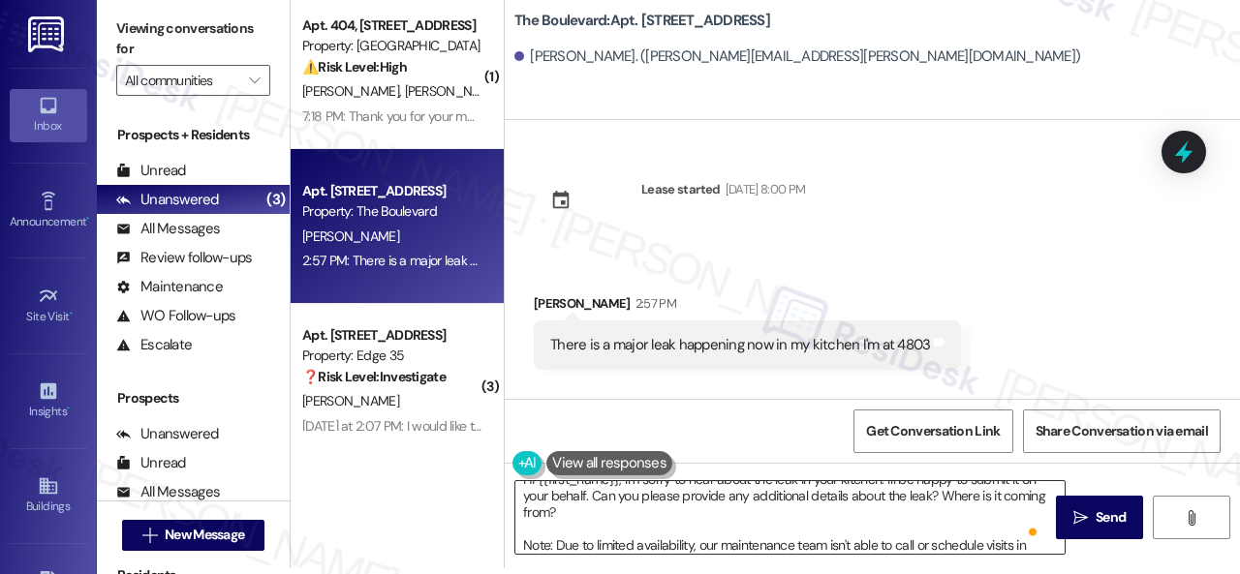
click at [954, 519] on textarea "Hi {{first_name}}, I'm sorry to hear about the leak in your kitchen. I'll be ha…" at bounding box center [789, 517] width 549 height 73
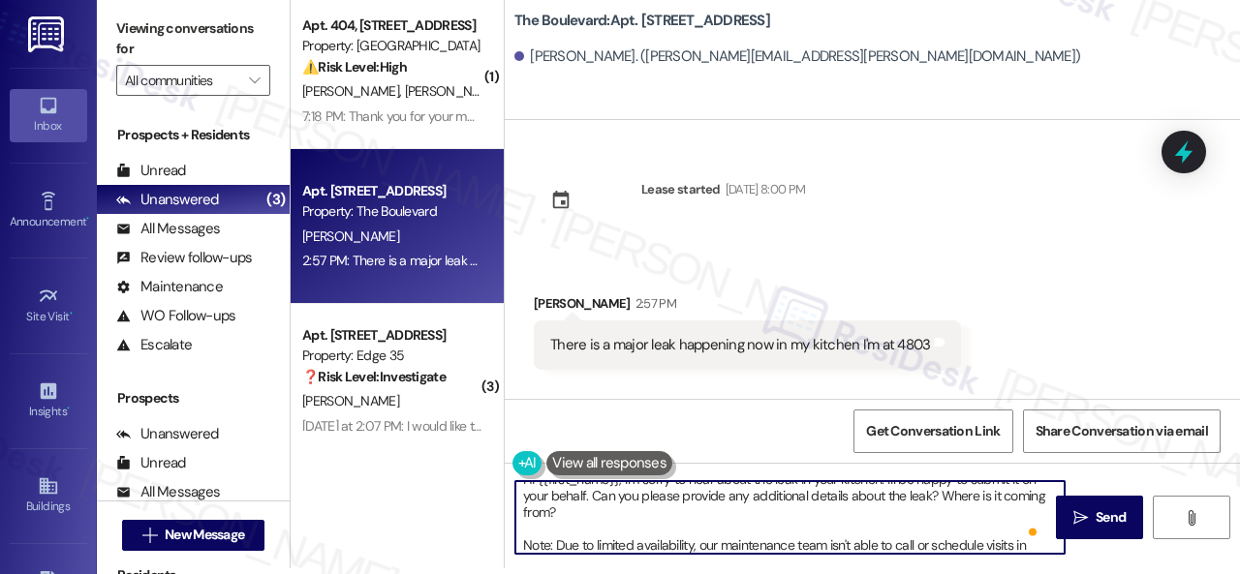
click at [591, 494] on textarea "Hi {{first_name}}, I'm sorry to hear about the leak in your kitchen. I'll be ha…" at bounding box center [789, 517] width 549 height 73
paste textarea "Is there already a work order for the issue?"
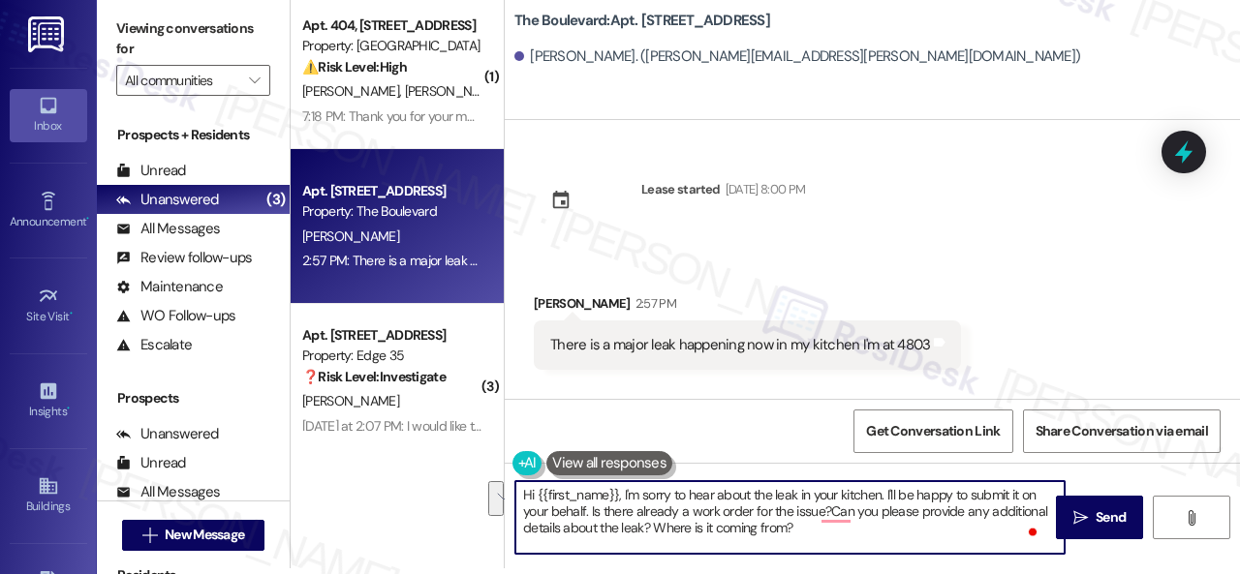
drag, startPoint x: 588, startPoint y: 489, endPoint x: 605, endPoint y: 489, distance: 17.4
click at [605, 489] on textarea "Hi {{first_name}}, I'm sorry to hear about the leak in your kitchen. I'll be ha…" at bounding box center [789, 517] width 549 height 73
click at [597, 508] on textarea "Hi {{first_name}}, I'm sorry to hear about the leak in your kitchen. I'll be ha…" at bounding box center [789, 517] width 549 height 73
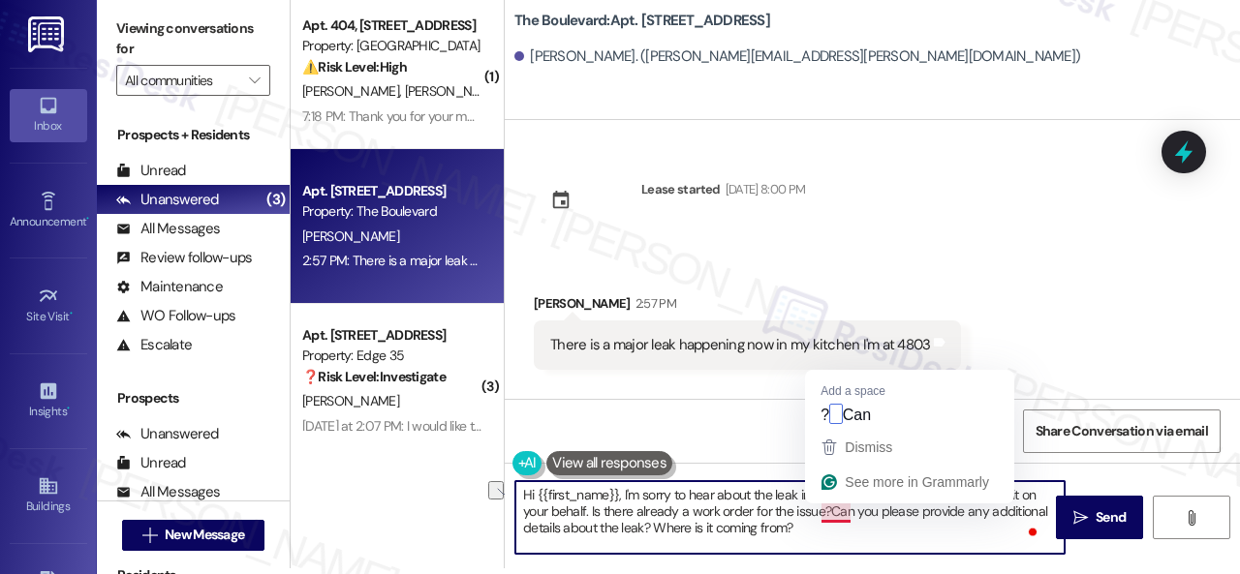
drag, startPoint x: 586, startPoint y: 512, endPoint x: 825, endPoint y: 508, distance: 239.3
click at [825, 508] on textarea "Hi {{first_name}}, I'm sorry to hear about the leak in your kitchen. I'll be ha…" at bounding box center [789, 517] width 549 height 73
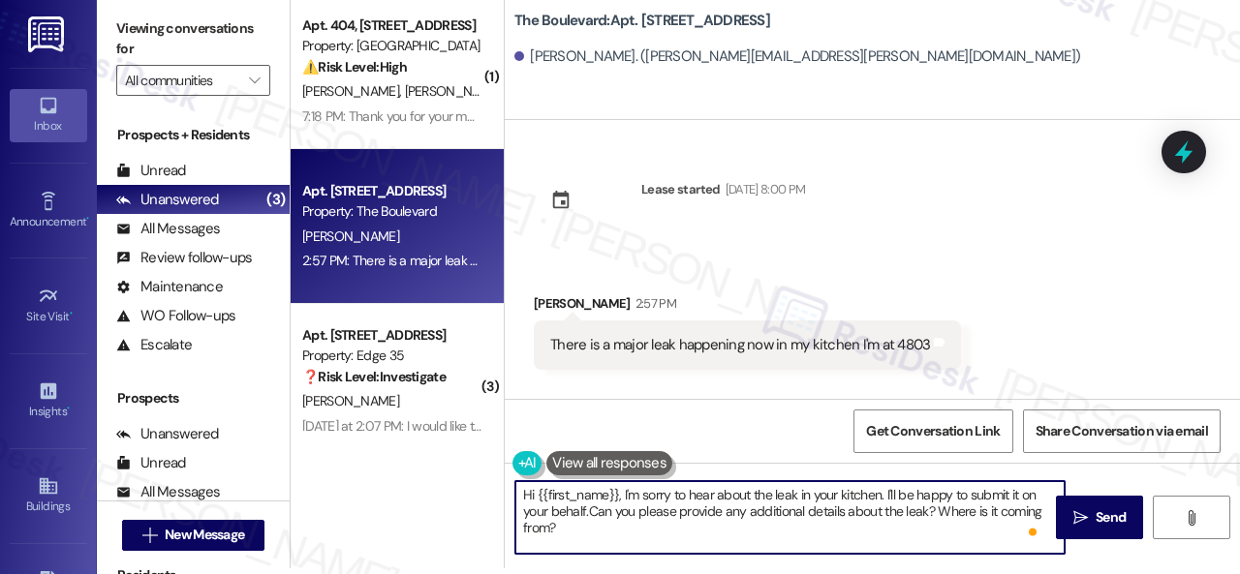
type textarea "Hi {{first_name}}, I'm sorry to hear about the leak in your kitchen. I'll be ha…"
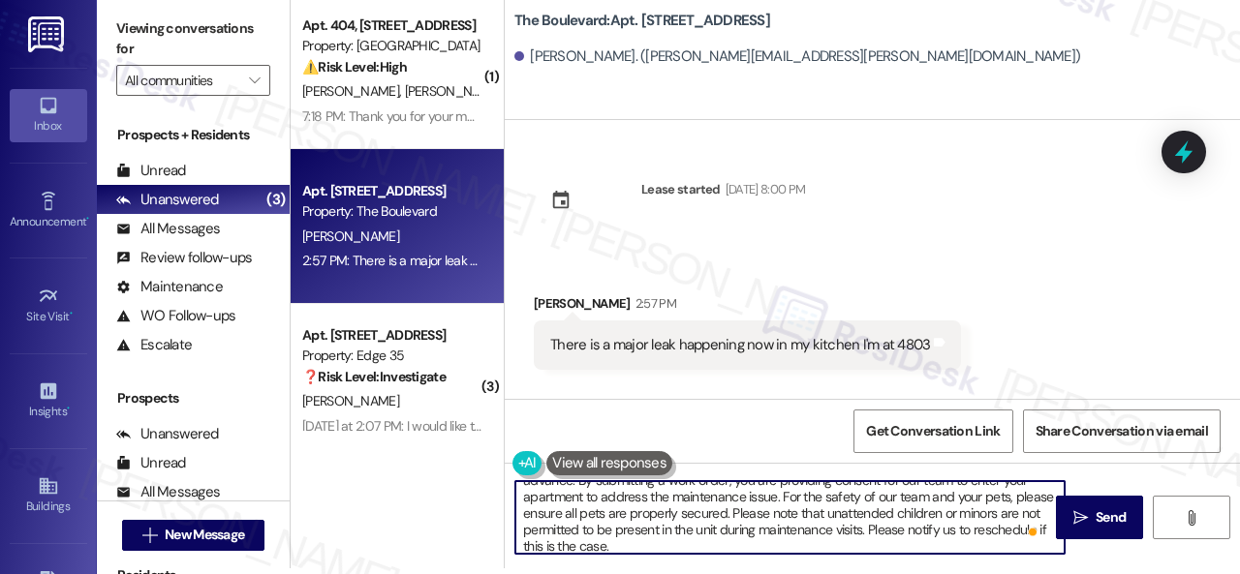
scroll to position [97, 0]
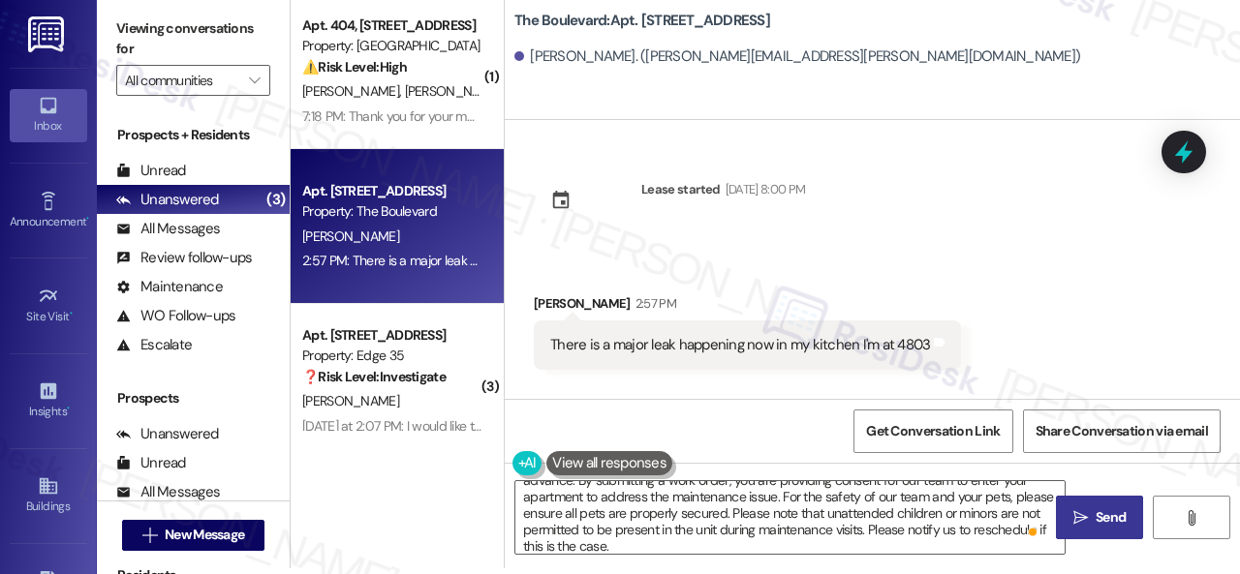
click at [1105, 514] on span "Send" at bounding box center [1111, 518] width 30 height 20
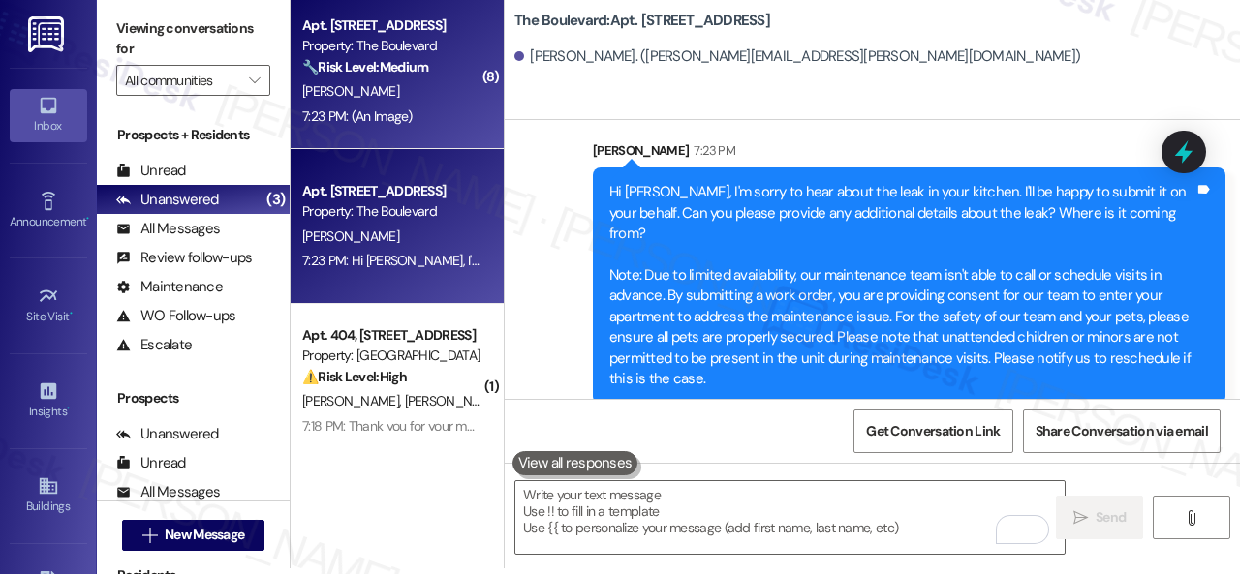
click at [440, 99] on div "[PERSON_NAME]" at bounding box center [391, 91] width 183 height 24
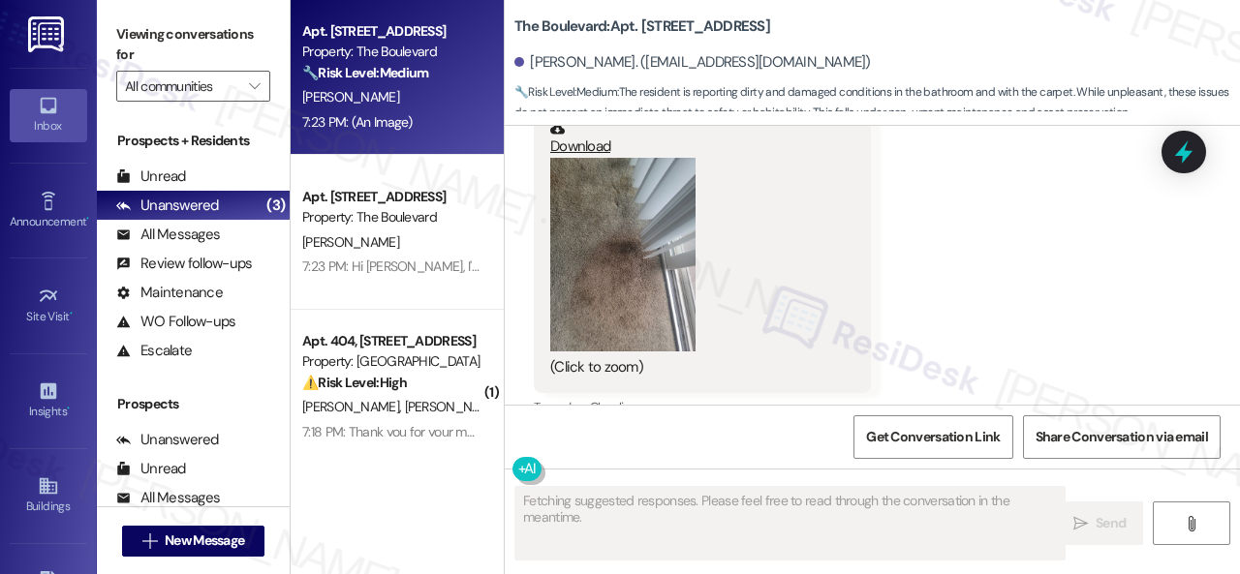
click at [625, 243] on button "Zoom image" at bounding box center [622, 255] width 145 height 194
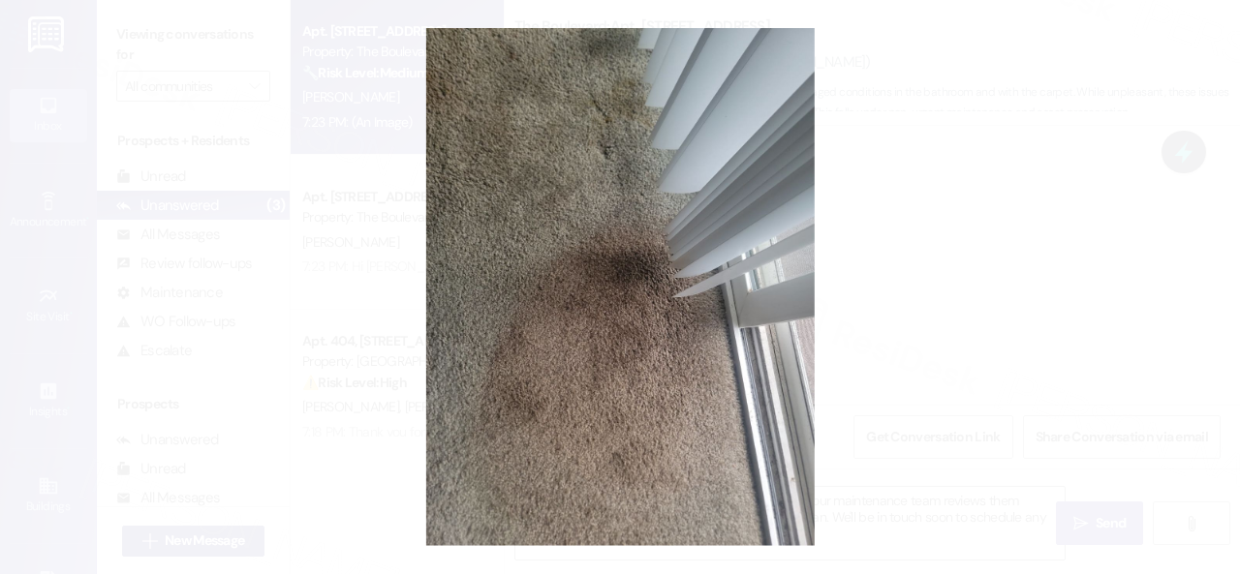
type textarea "Thanks for the photos, {{first_name}}! I'll make sure our maintenance team revi…"
click at [706, 329] on button "Unzoom image" at bounding box center [620, 287] width 1240 height 574
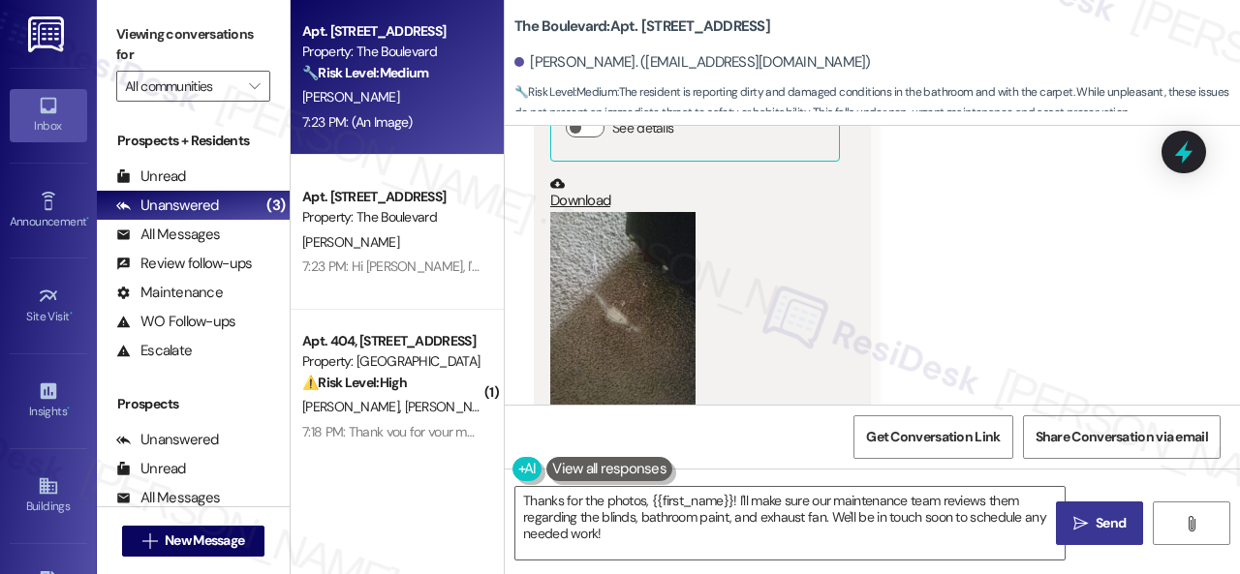
click at [616, 304] on button "Zoom image" at bounding box center [622, 309] width 145 height 194
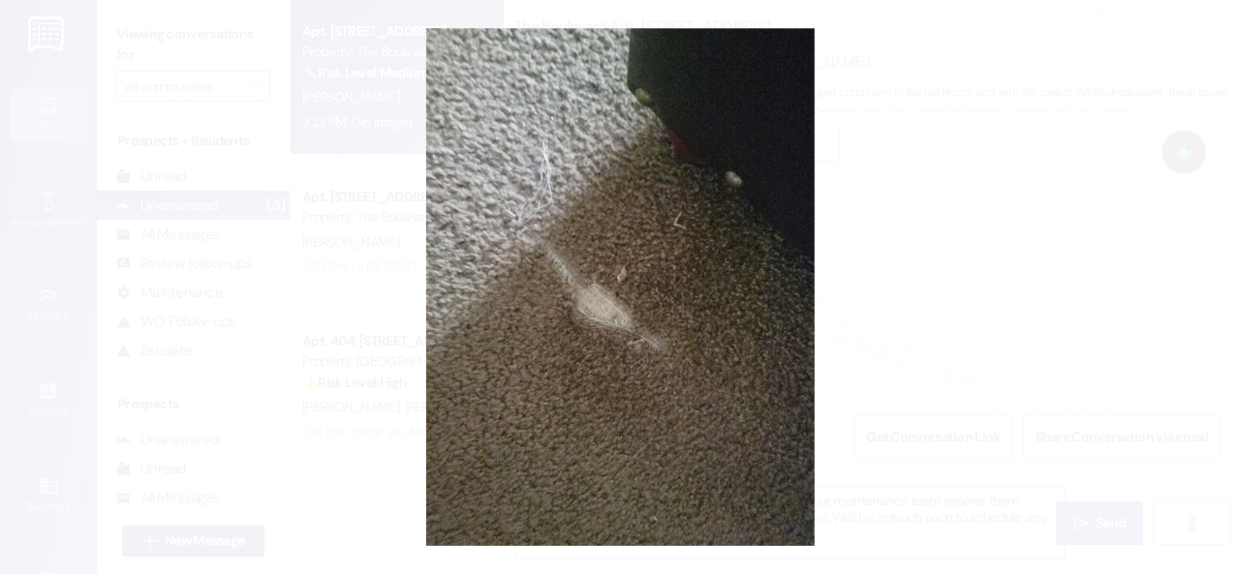
click at [692, 286] on button "Unzoom image" at bounding box center [620, 287] width 1240 height 574
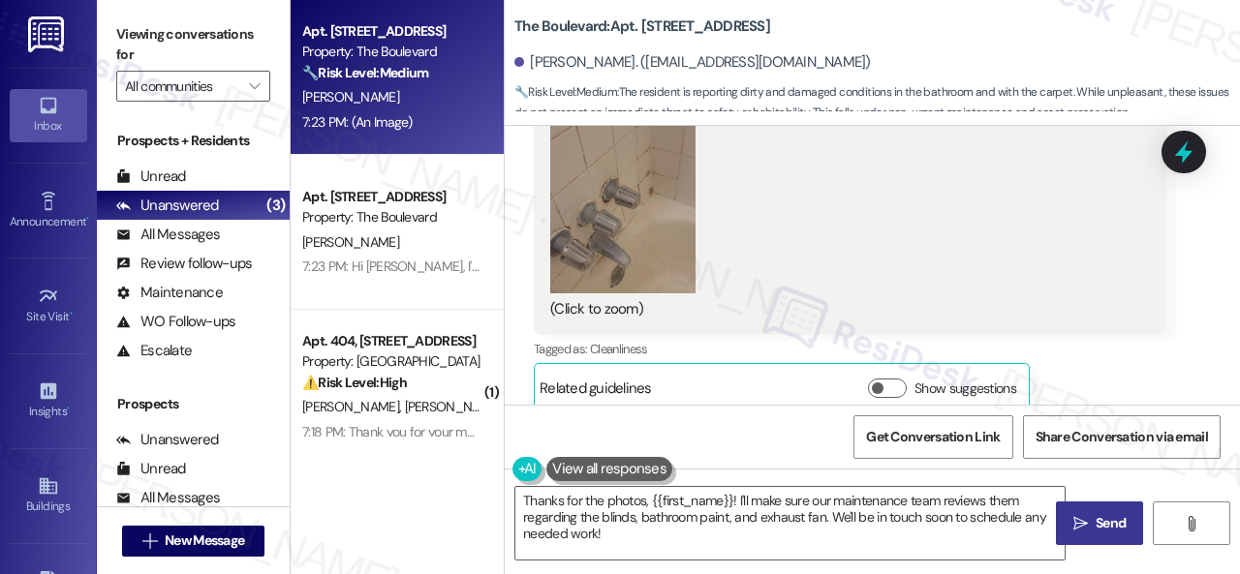
scroll to position [5190, 0]
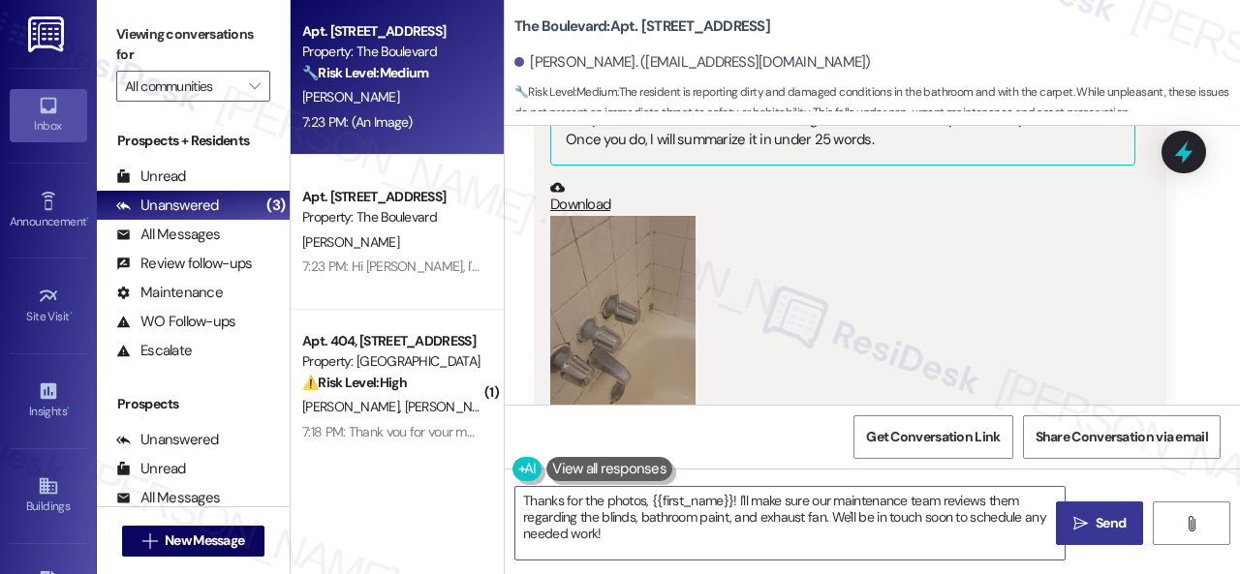
click at [639, 309] on button "Zoom image" at bounding box center [622, 313] width 145 height 194
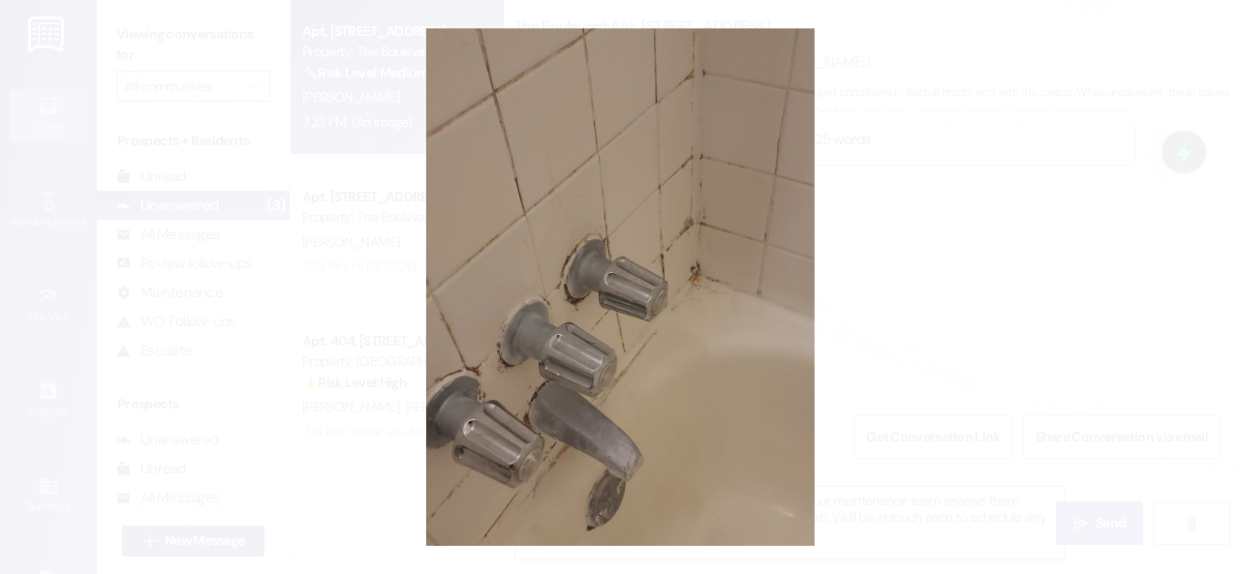
click at [720, 343] on button "Unzoom image" at bounding box center [620, 287] width 1240 height 574
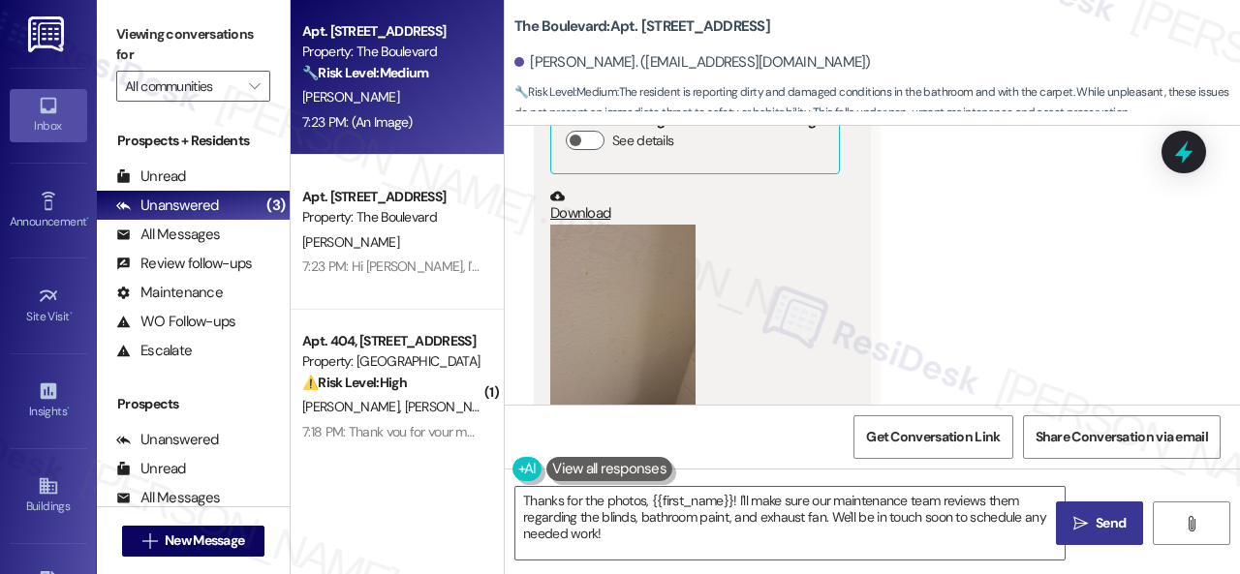
scroll to position [4609, 0]
click at [599, 270] on button "Zoom image" at bounding box center [622, 326] width 145 height 194
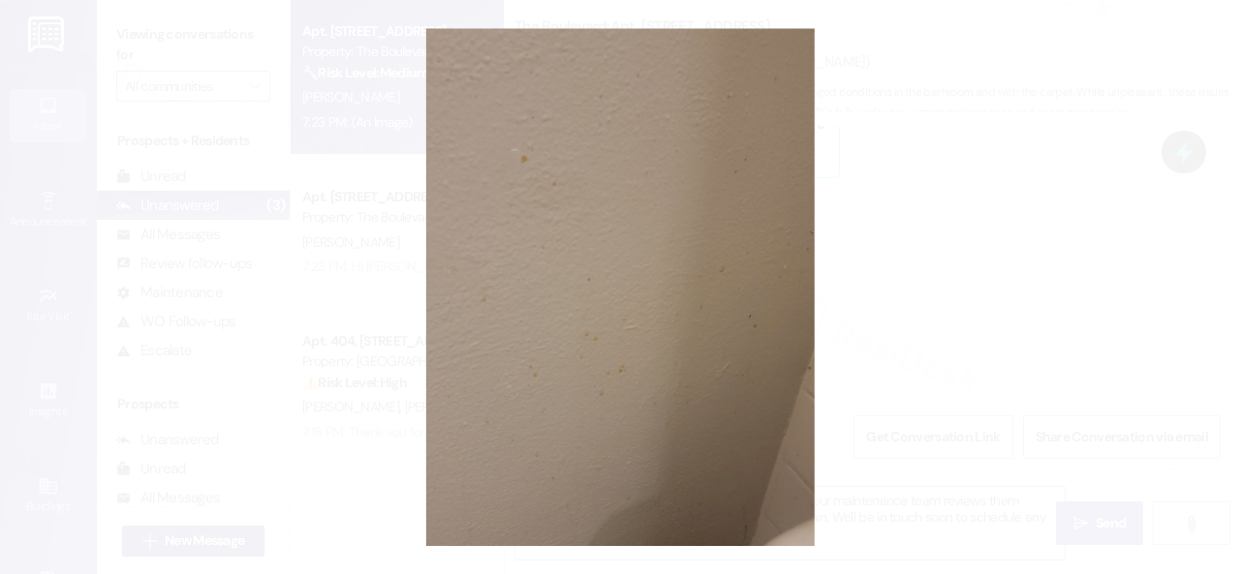
click at [748, 272] on button "Unzoom image" at bounding box center [620, 287] width 1240 height 574
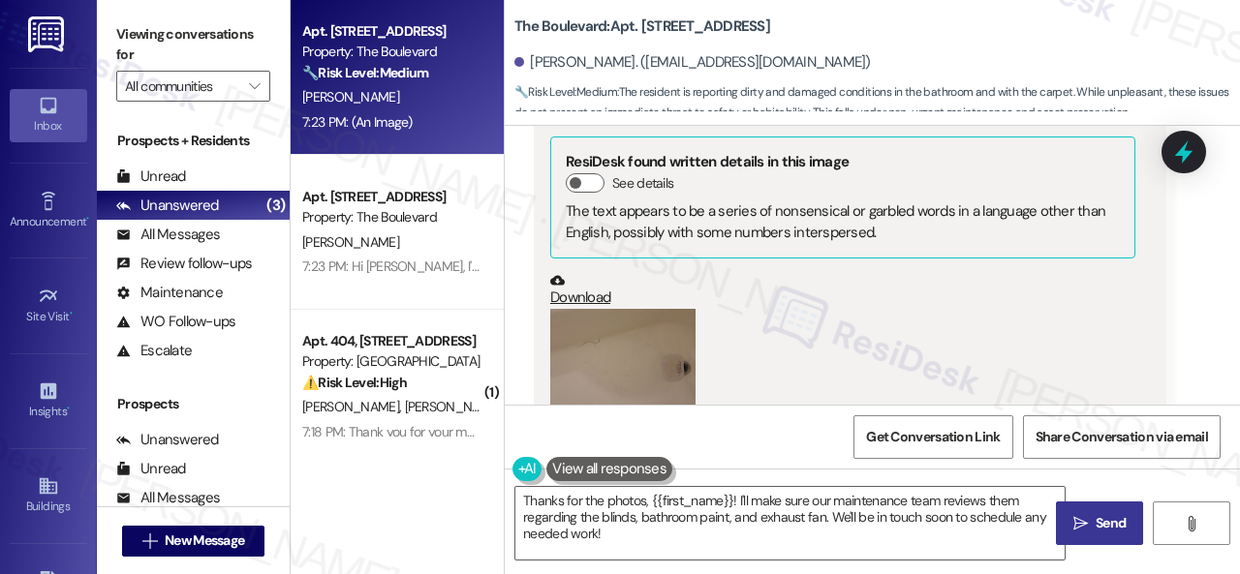
scroll to position [4028, 0]
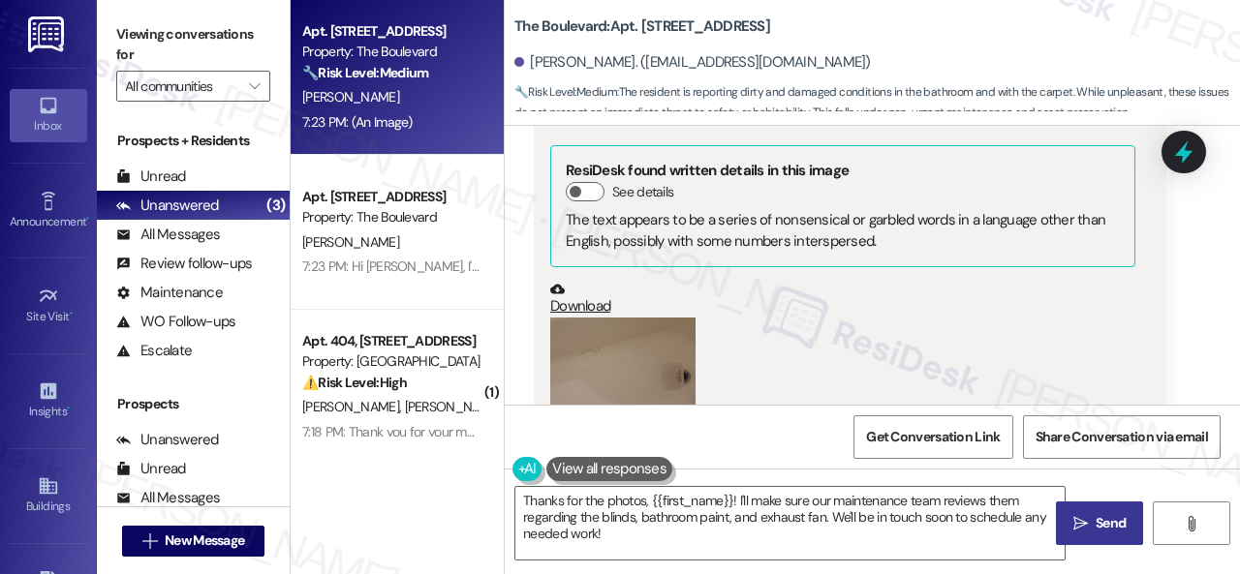
click at [612, 341] on button "Zoom image" at bounding box center [622, 372] width 145 height 109
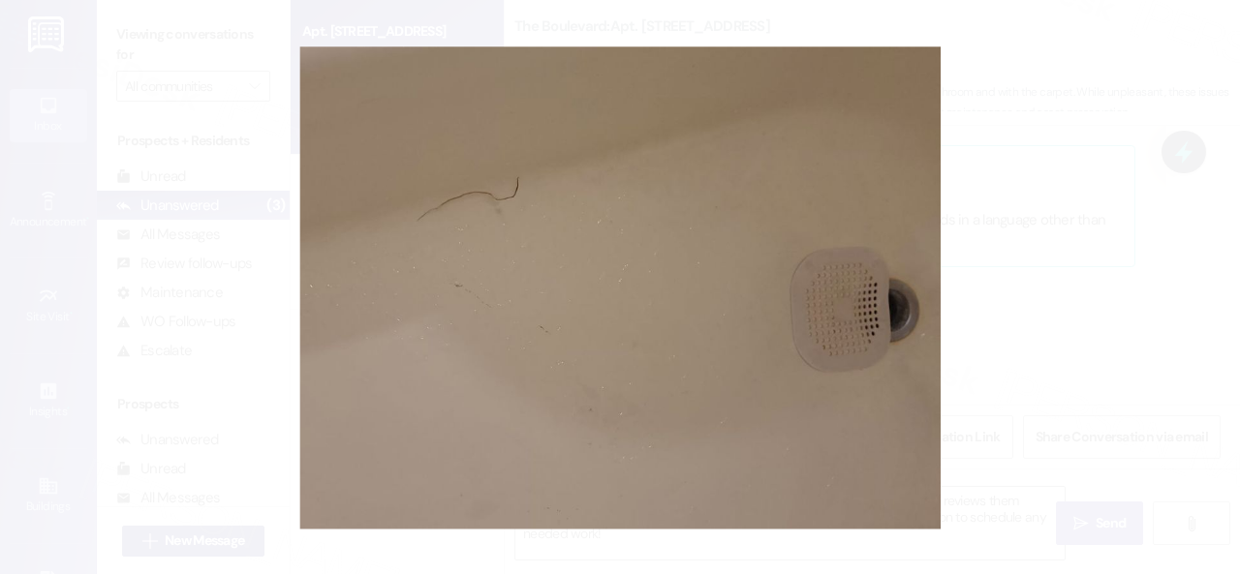
click at [784, 304] on button "Unzoom image" at bounding box center [620, 287] width 1240 height 574
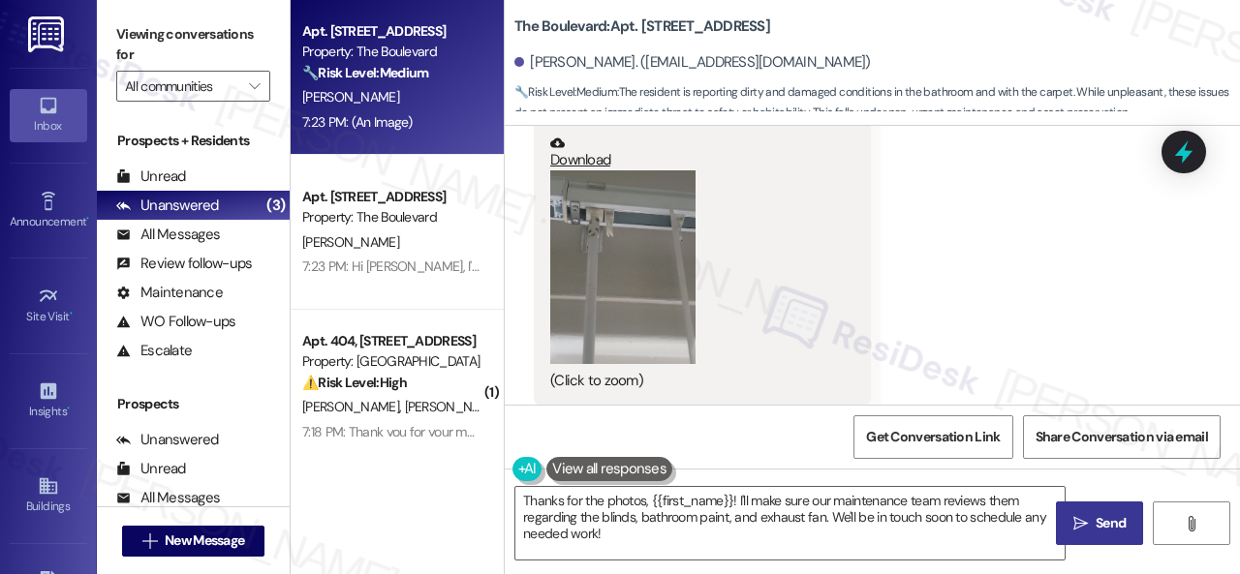
scroll to position [3059, 0]
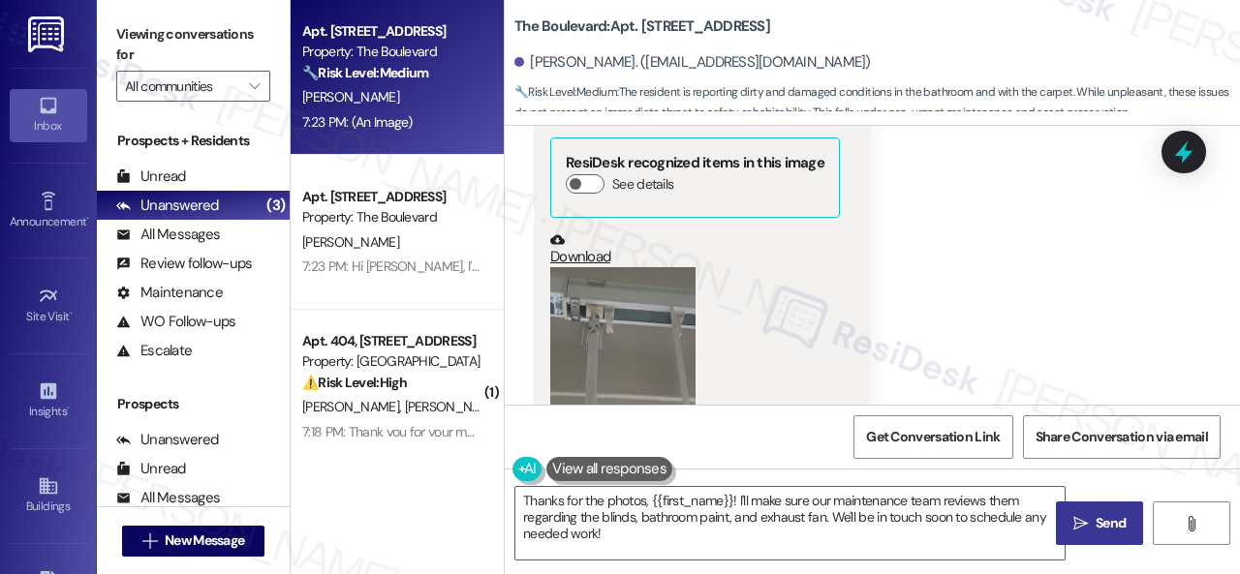
click at [662, 343] on button "Zoom image" at bounding box center [622, 364] width 145 height 194
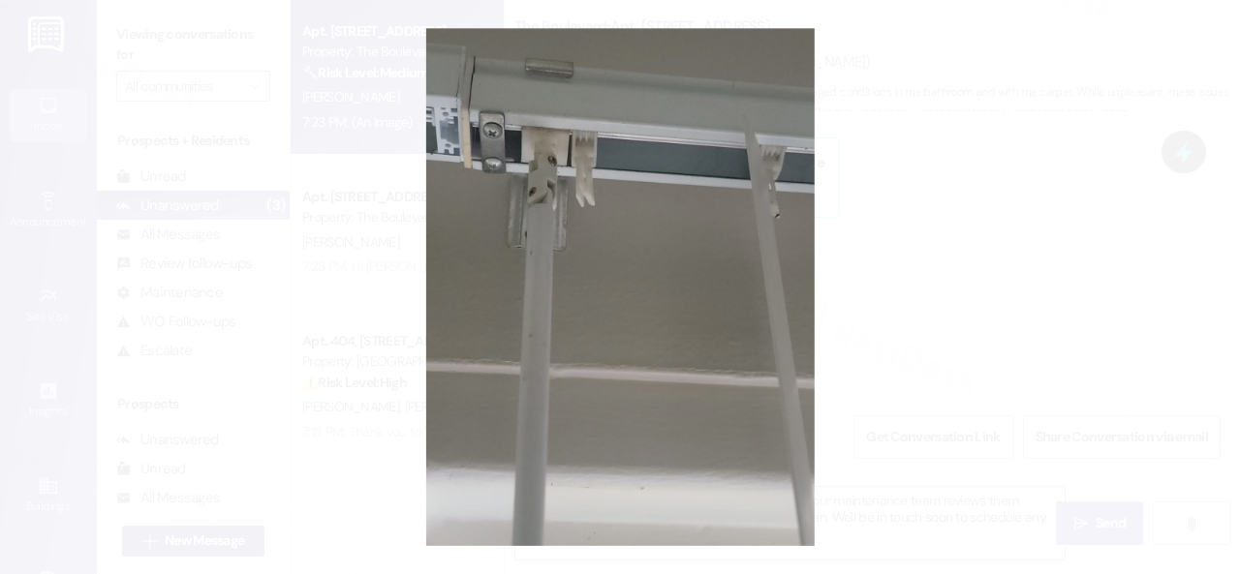
click at [743, 327] on button "Unzoom image" at bounding box center [620, 287] width 1240 height 574
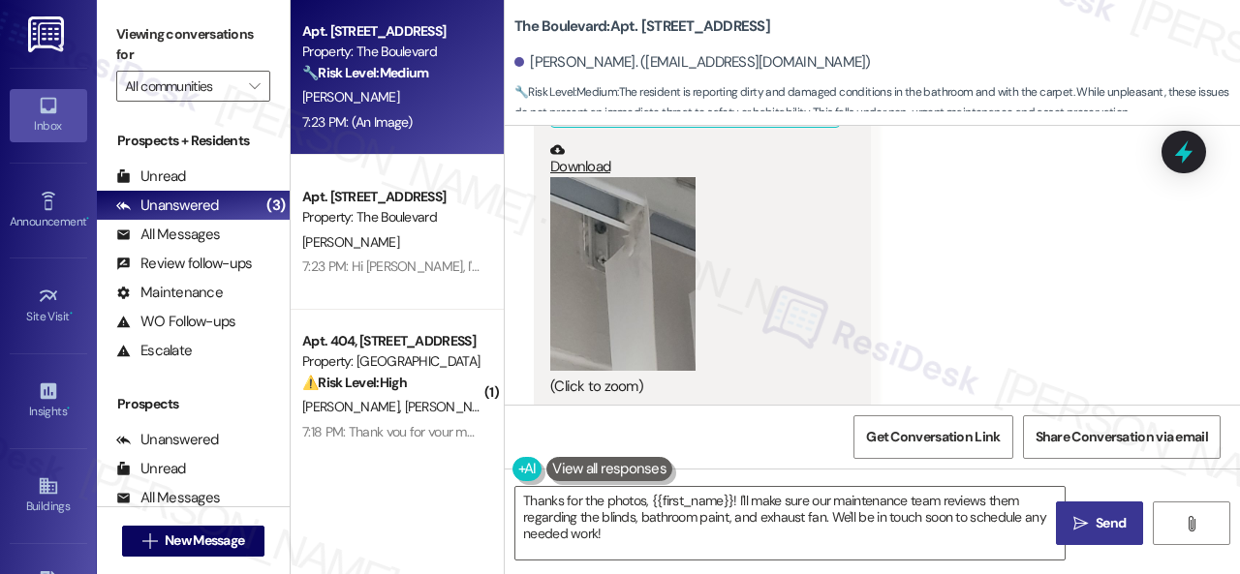
scroll to position [2575, 0]
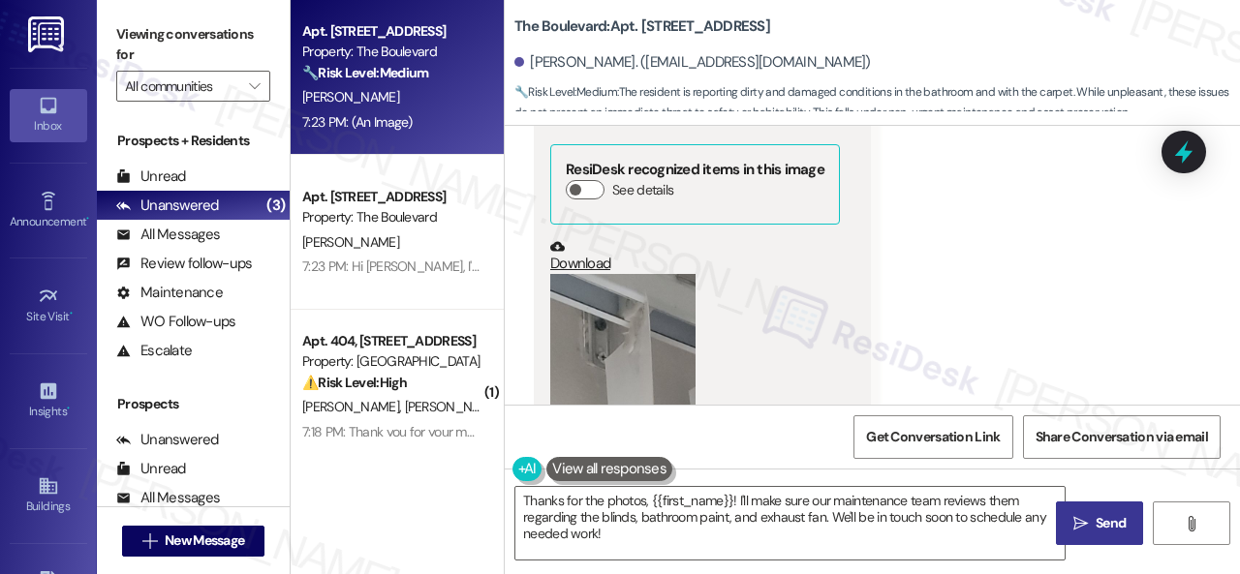
click at [657, 348] on button "Zoom image" at bounding box center [622, 371] width 145 height 194
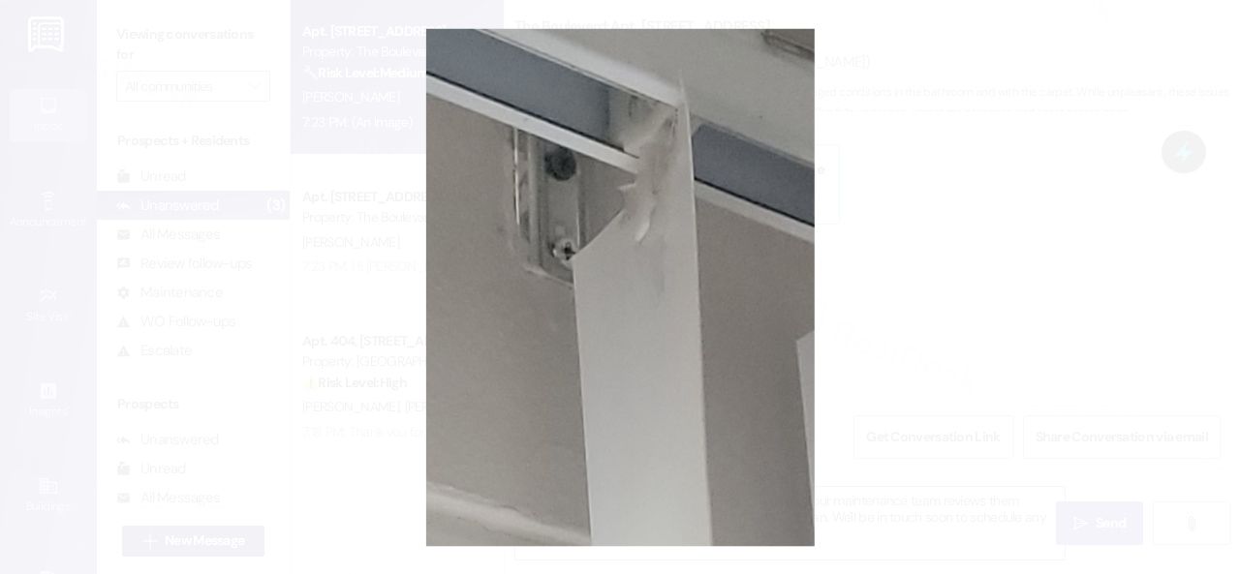
click at [726, 343] on button "Unzoom image" at bounding box center [620, 287] width 1240 height 574
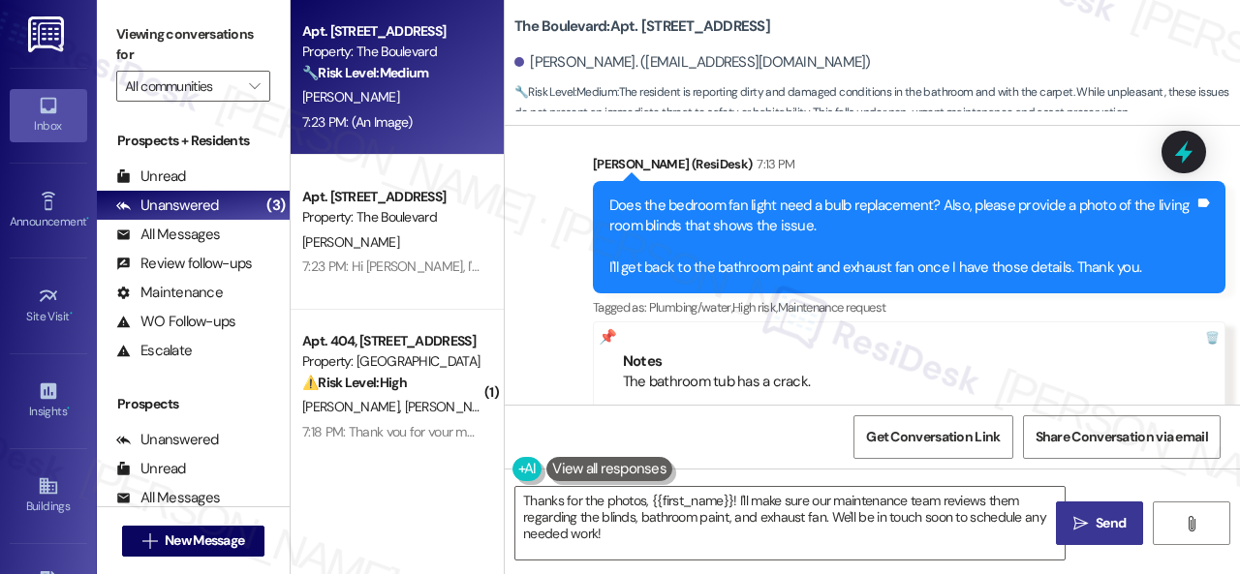
scroll to position [2090, 0]
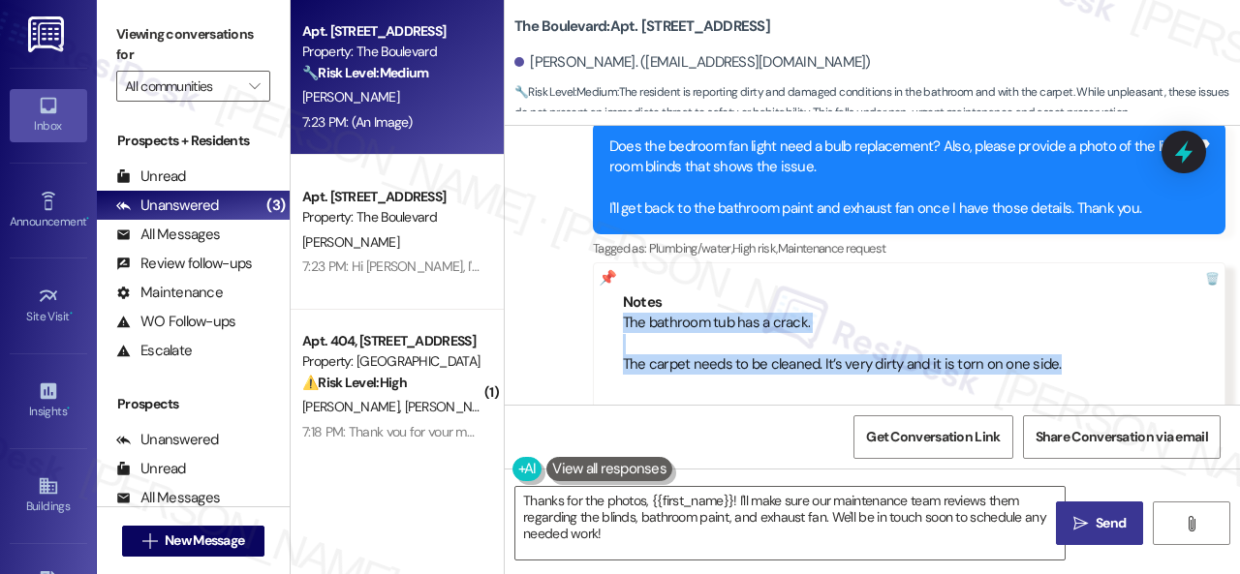
drag, startPoint x: 623, startPoint y: 304, endPoint x: 1049, endPoint y: 336, distance: 427.4
click at [1049, 336] on div "Notes The bathroom tub has a crack. The carpet needs to be cleaned. It’s very d…" at bounding box center [909, 375] width 633 height 226
copy div "The bathroom tub has a crack. The carpet needs to be cleaned. It’s very dirty a…"
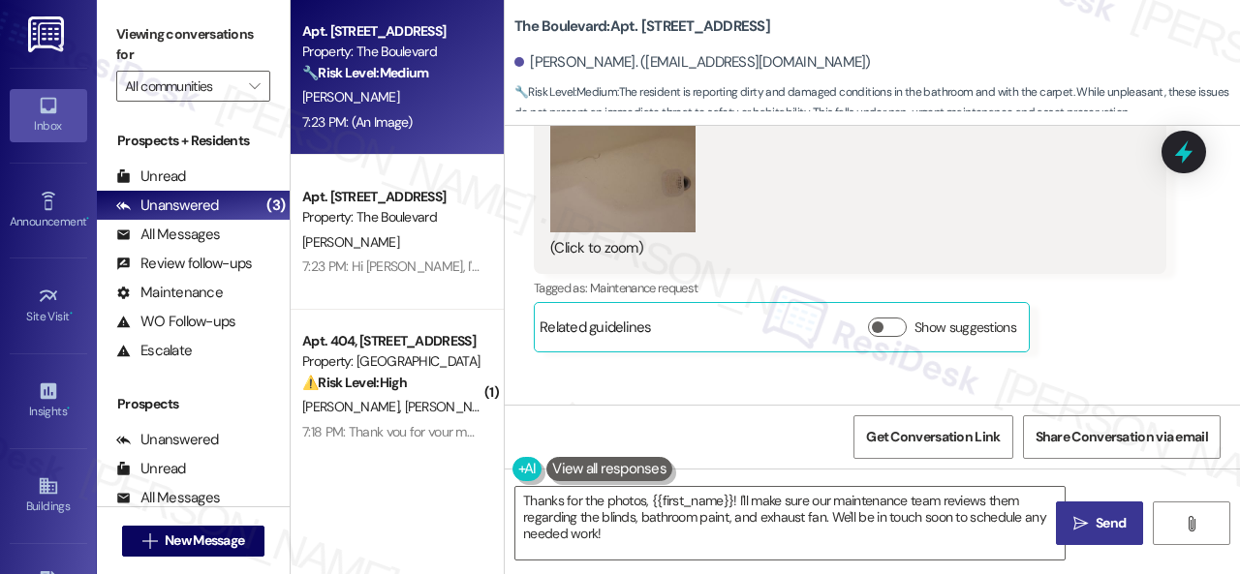
scroll to position [4124, 0]
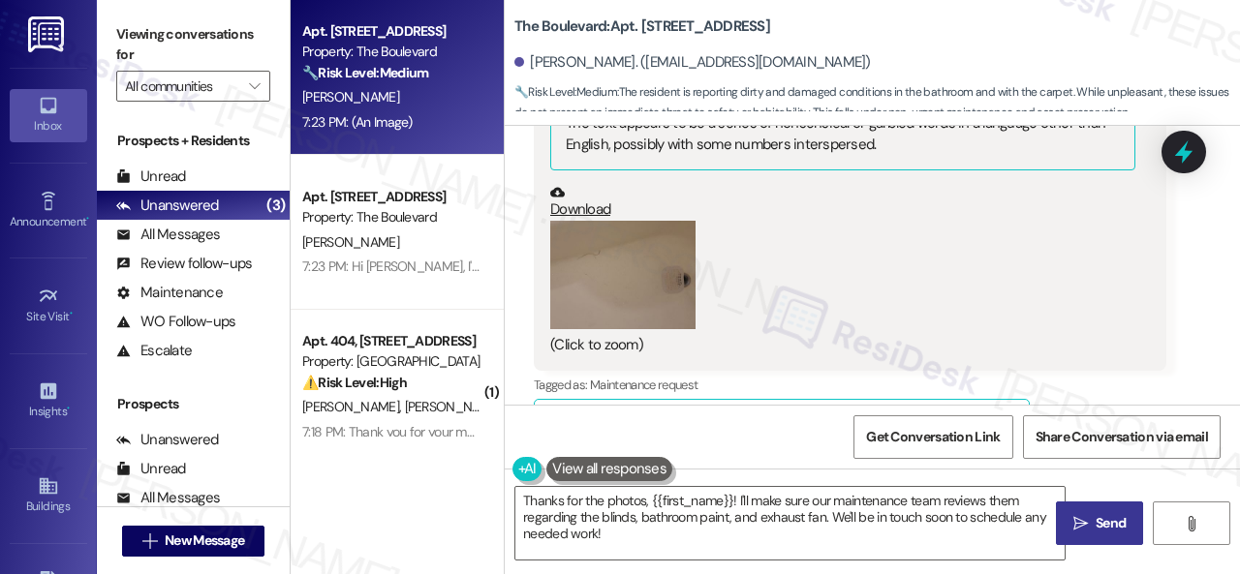
click at [644, 263] on button "Zoom image" at bounding box center [622, 275] width 145 height 109
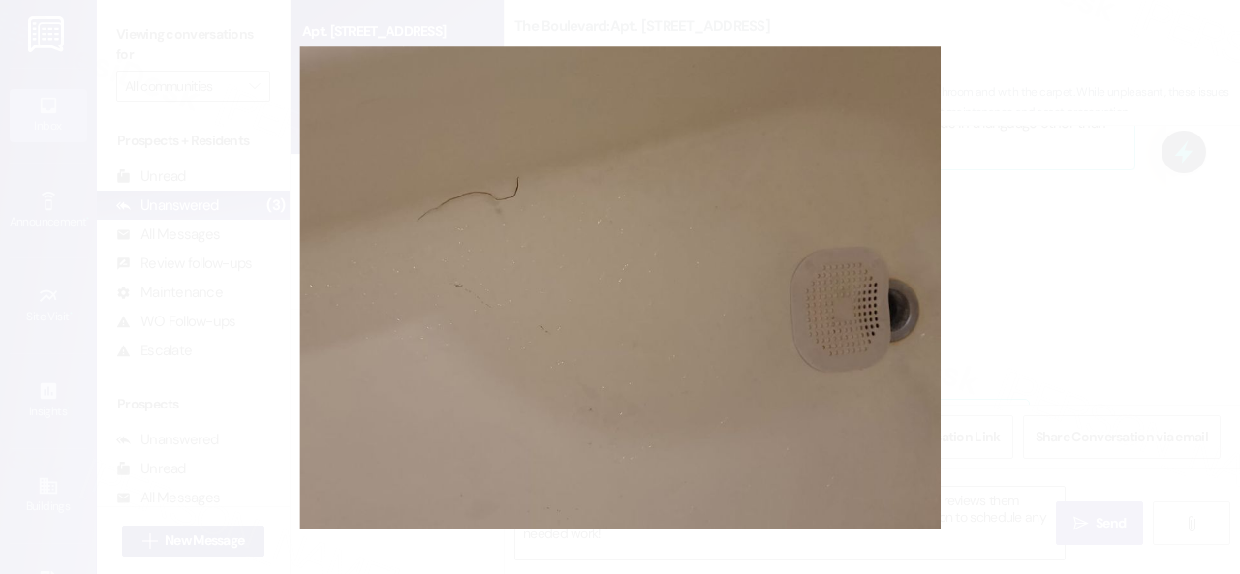
click at [764, 407] on button "Unzoom image" at bounding box center [620, 287] width 1240 height 574
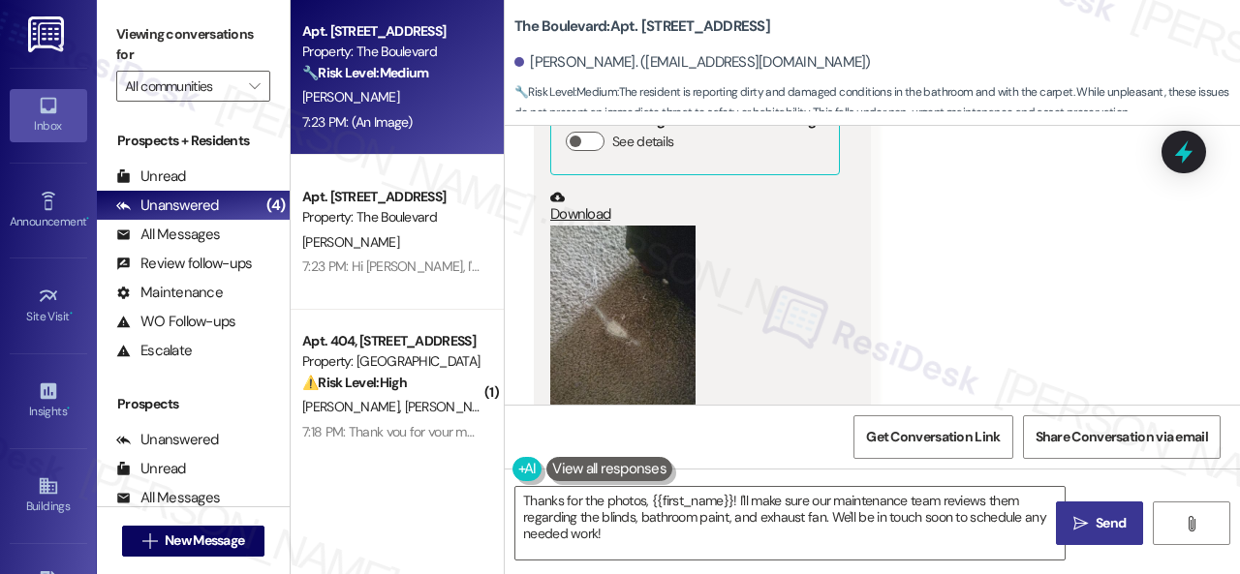
scroll to position [5868, 0]
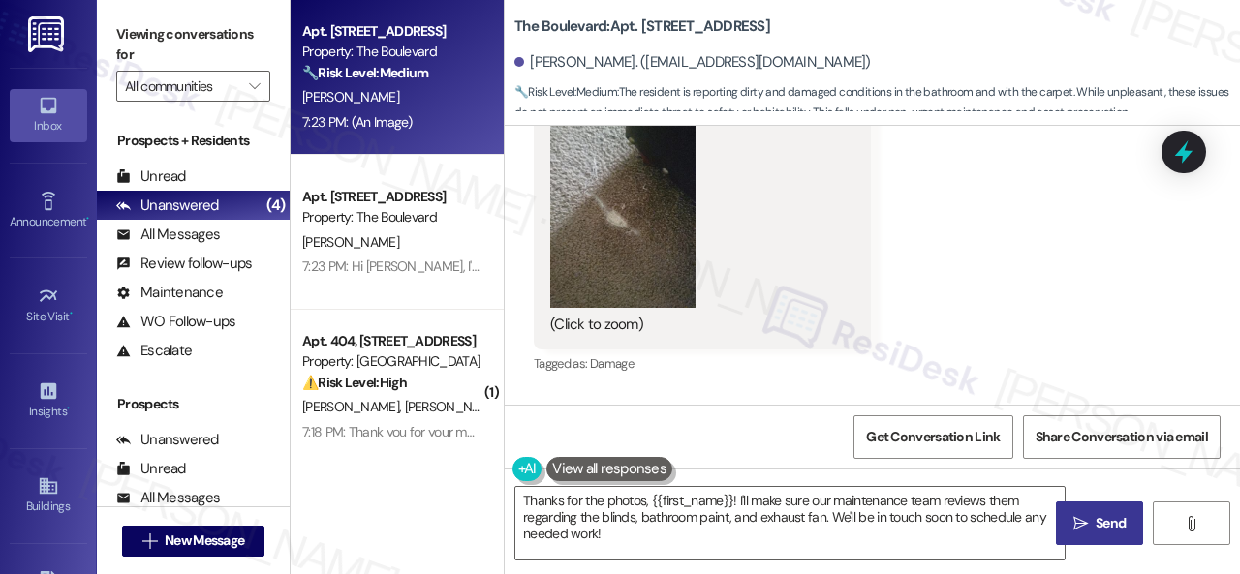
click at [639, 225] on button "Zoom image" at bounding box center [622, 212] width 145 height 194
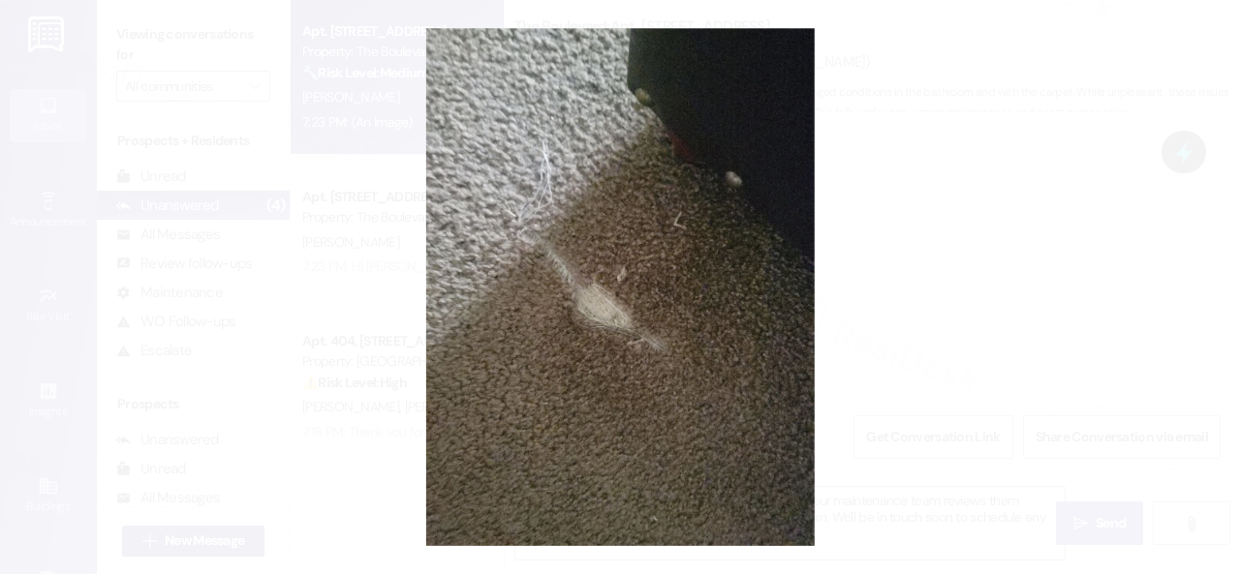
click at [635, 343] on button "Unzoom image" at bounding box center [620, 287] width 1240 height 574
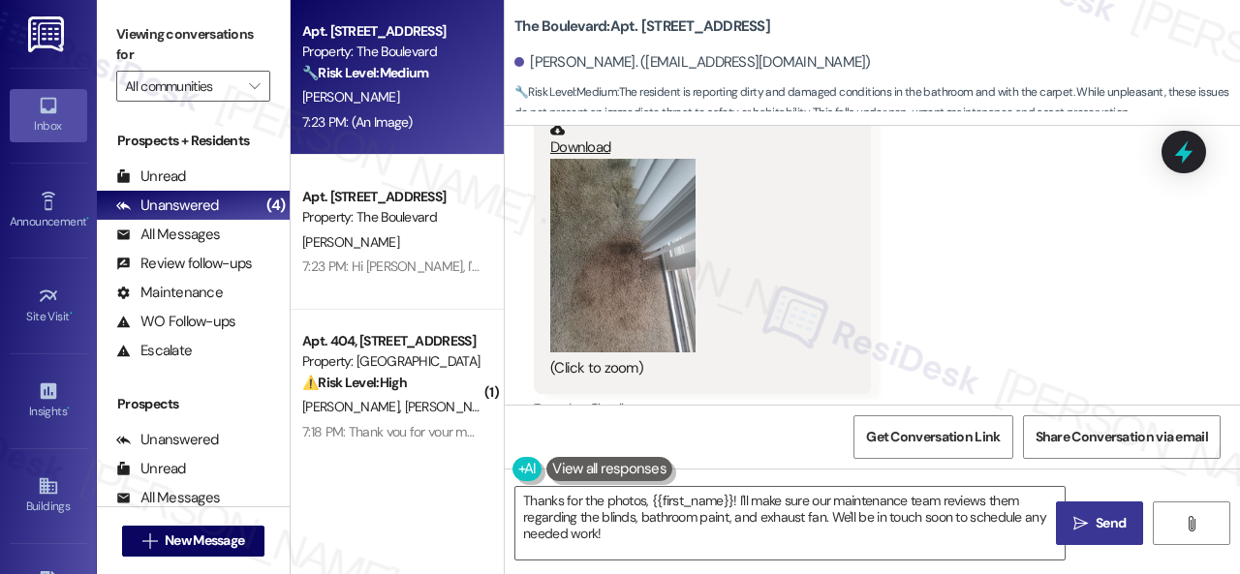
click at [662, 277] on button "Zoom image" at bounding box center [622, 256] width 145 height 194
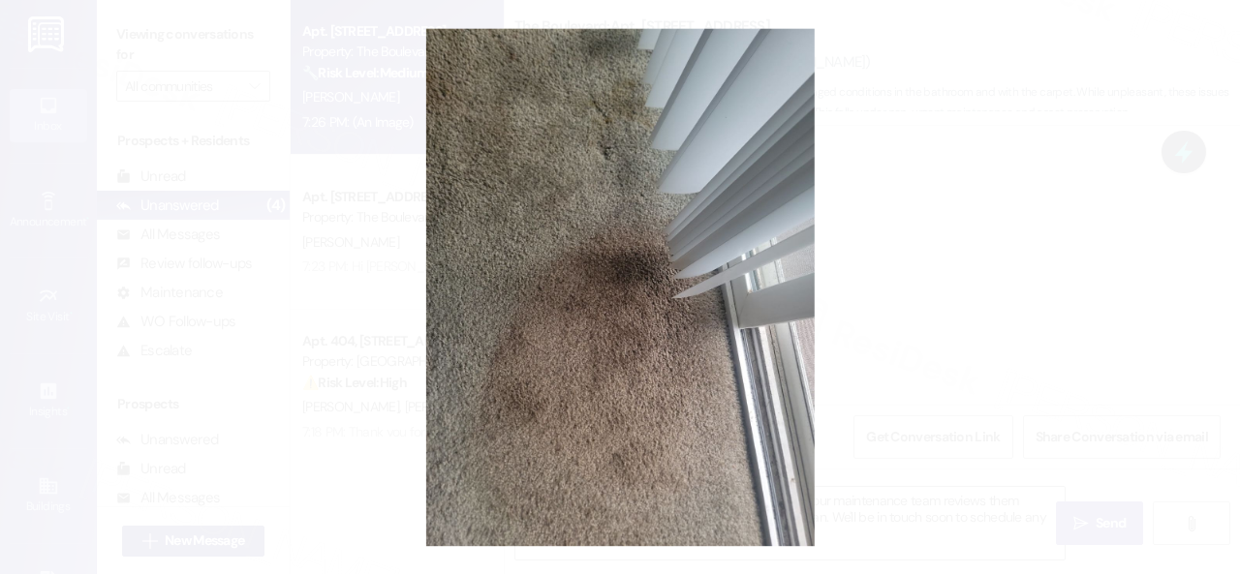
scroll to position [6769, 0]
click at [698, 284] on button "Unzoom image" at bounding box center [620, 287] width 1240 height 574
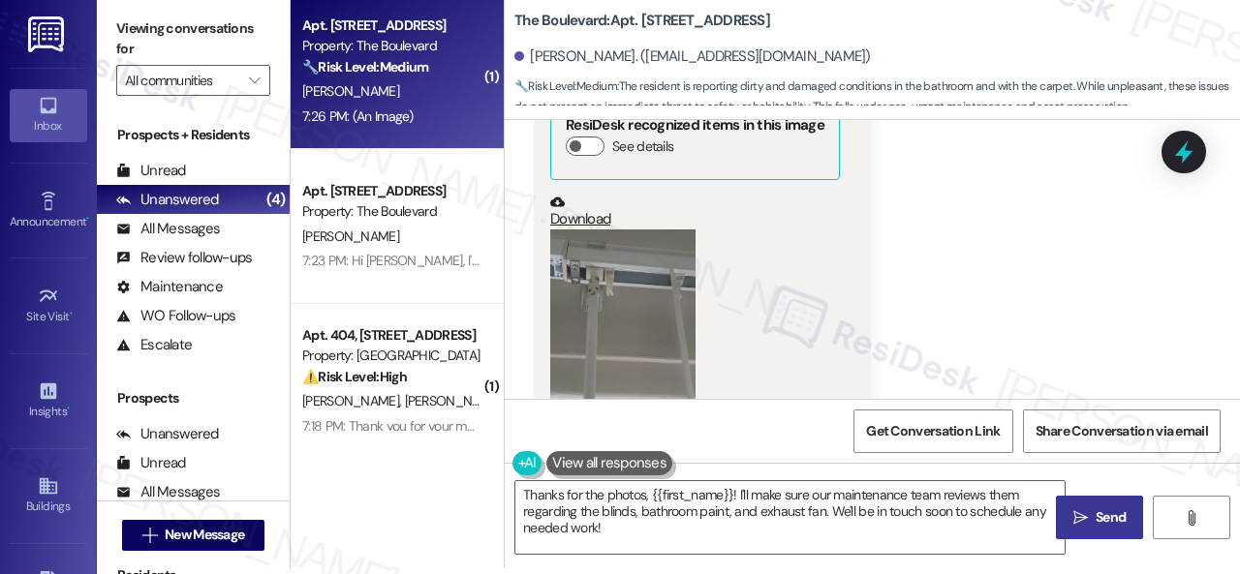
scroll to position [3088, 0]
click at [662, 327] on button "Zoom image" at bounding box center [622, 329] width 145 height 194
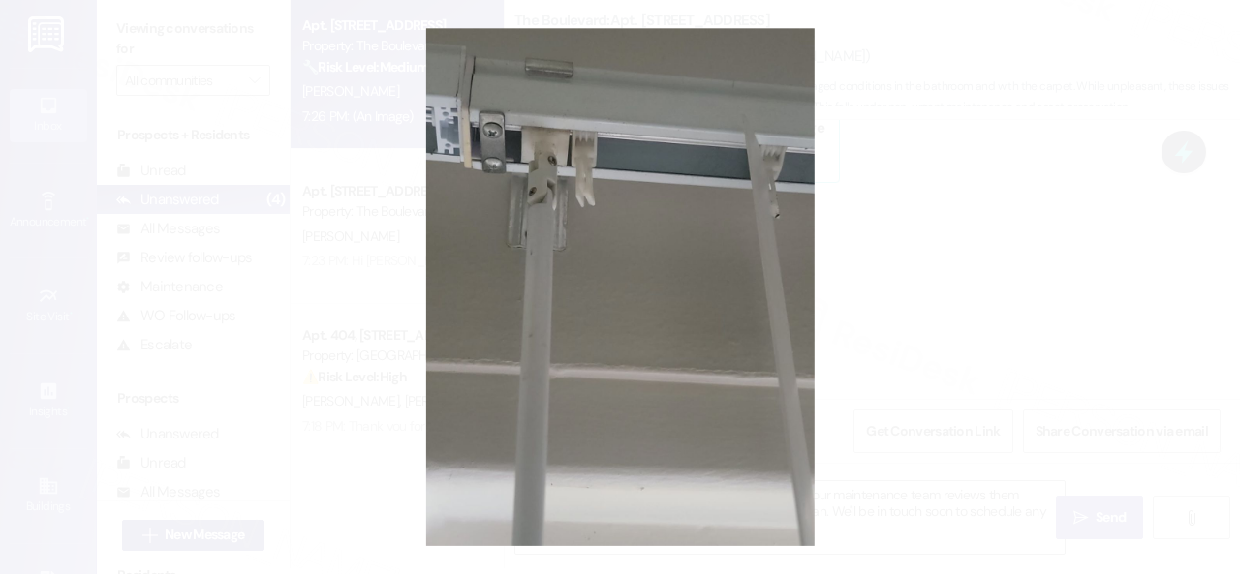
click at [730, 334] on button "Unzoom image" at bounding box center [620, 287] width 1240 height 574
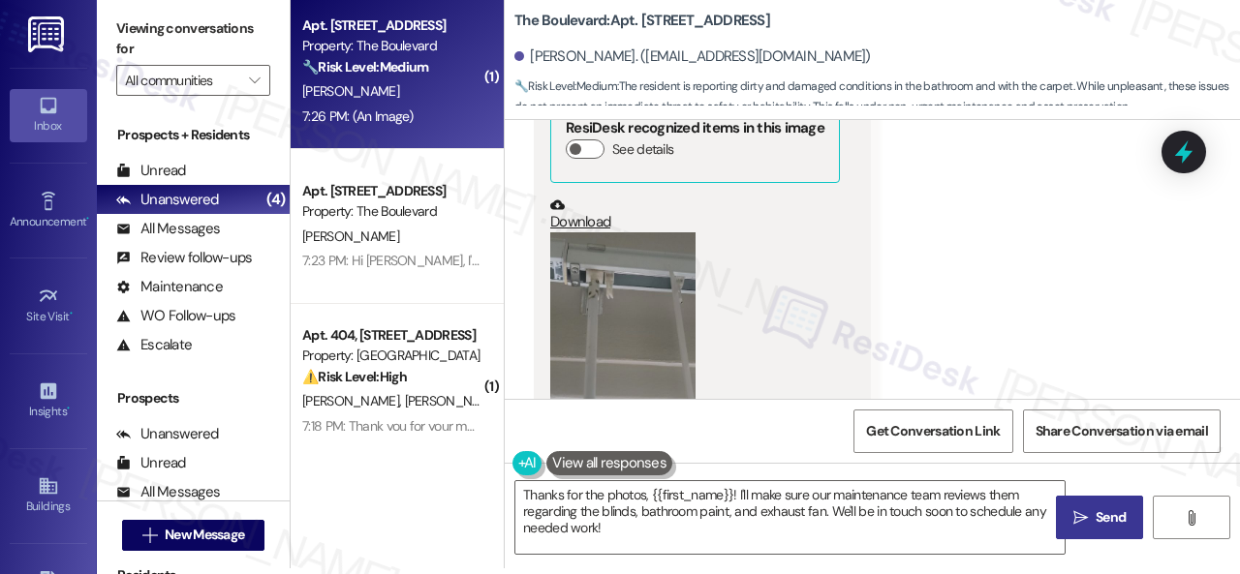
click at [649, 313] on button "Zoom image" at bounding box center [622, 329] width 145 height 194
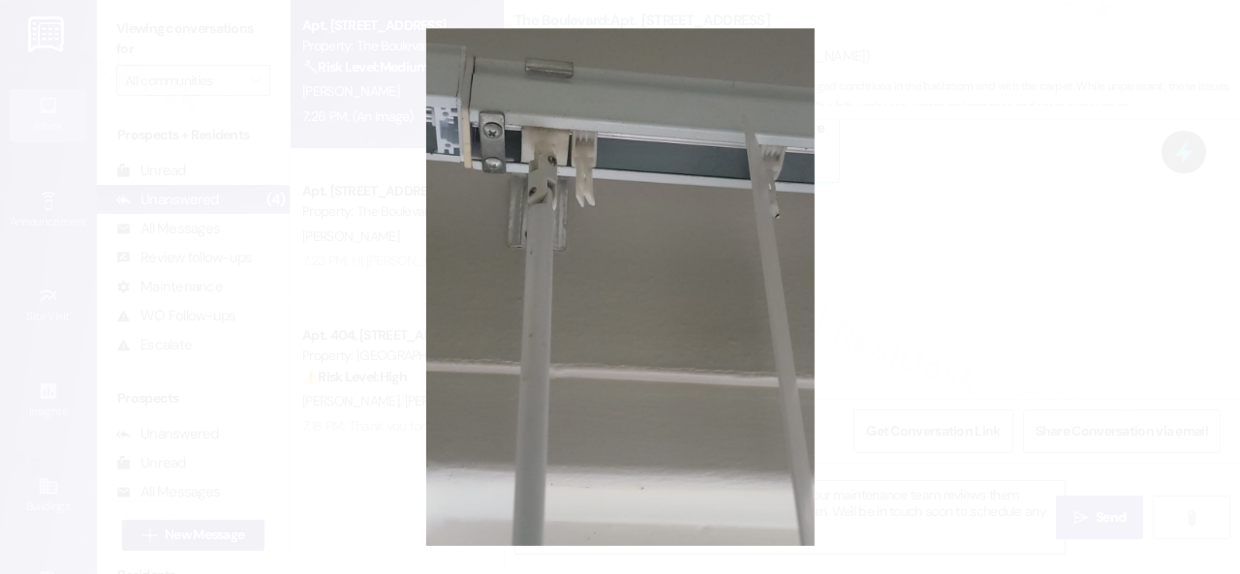
click at [739, 355] on button "Unzoom image" at bounding box center [620, 287] width 1240 height 574
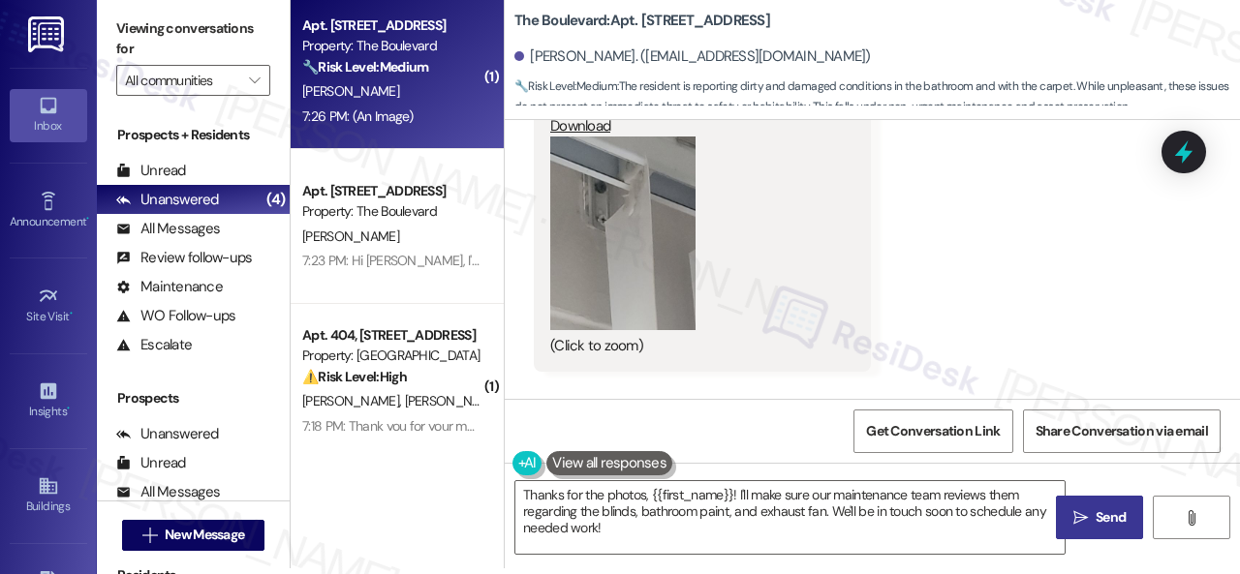
scroll to position [2604, 0]
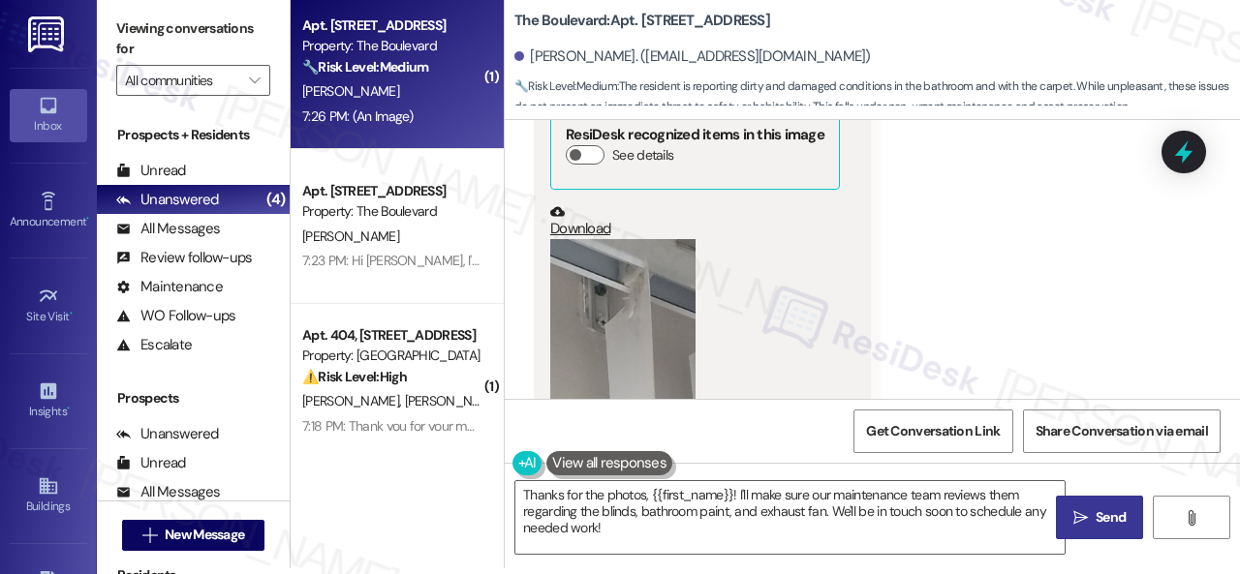
click at [646, 302] on button "Zoom image" at bounding box center [622, 336] width 145 height 194
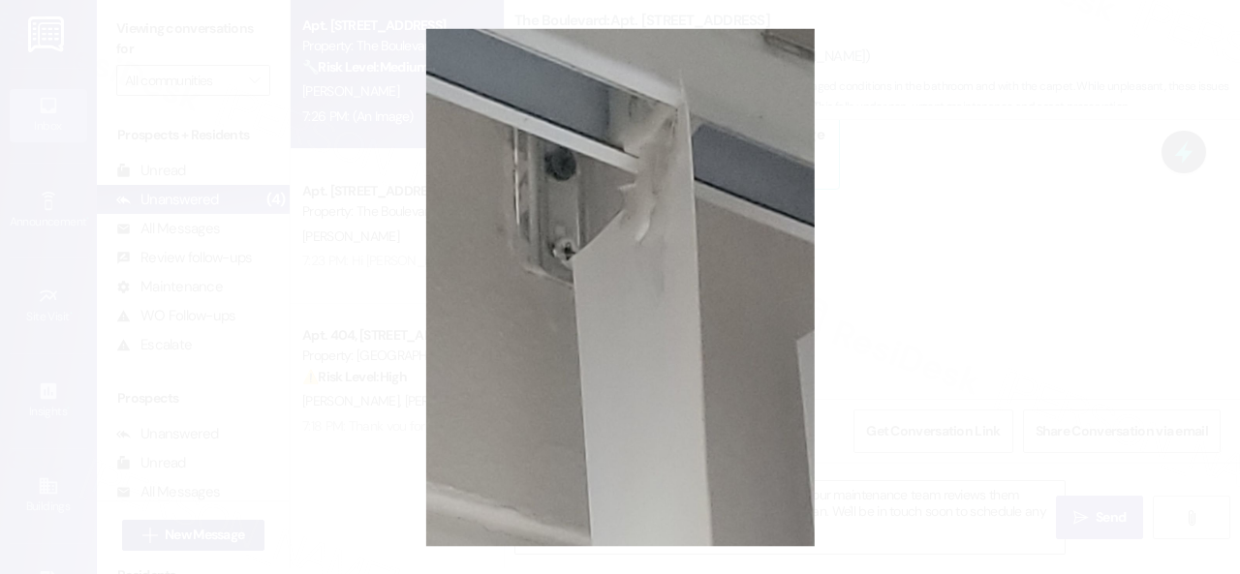
click at [771, 248] on button "Unzoom image" at bounding box center [620, 287] width 1240 height 574
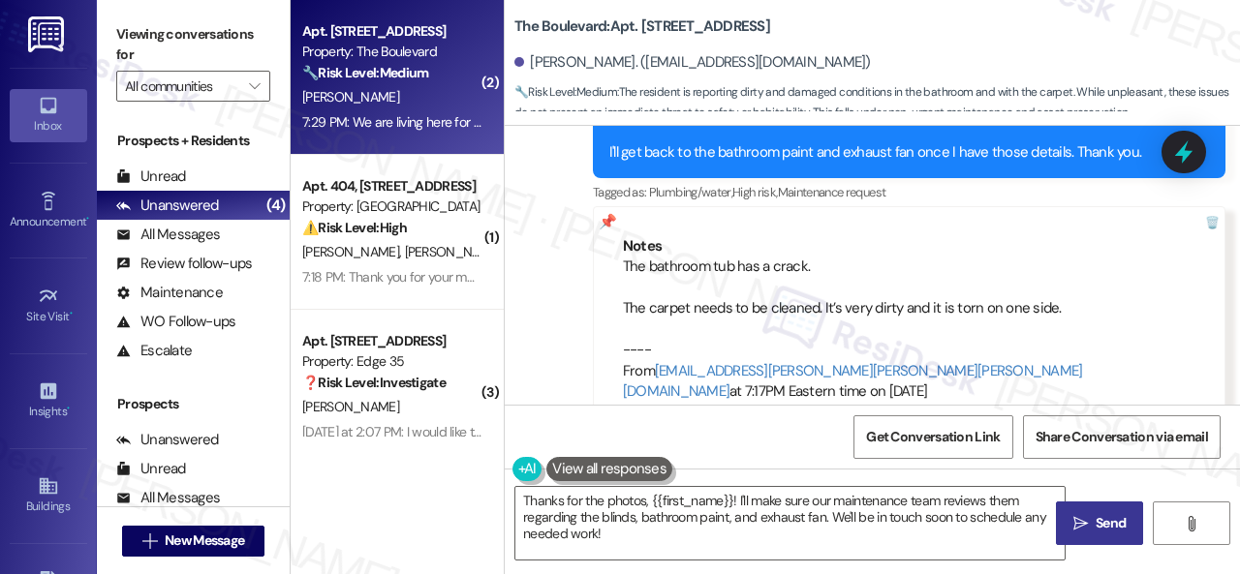
scroll to position [2118, 0]
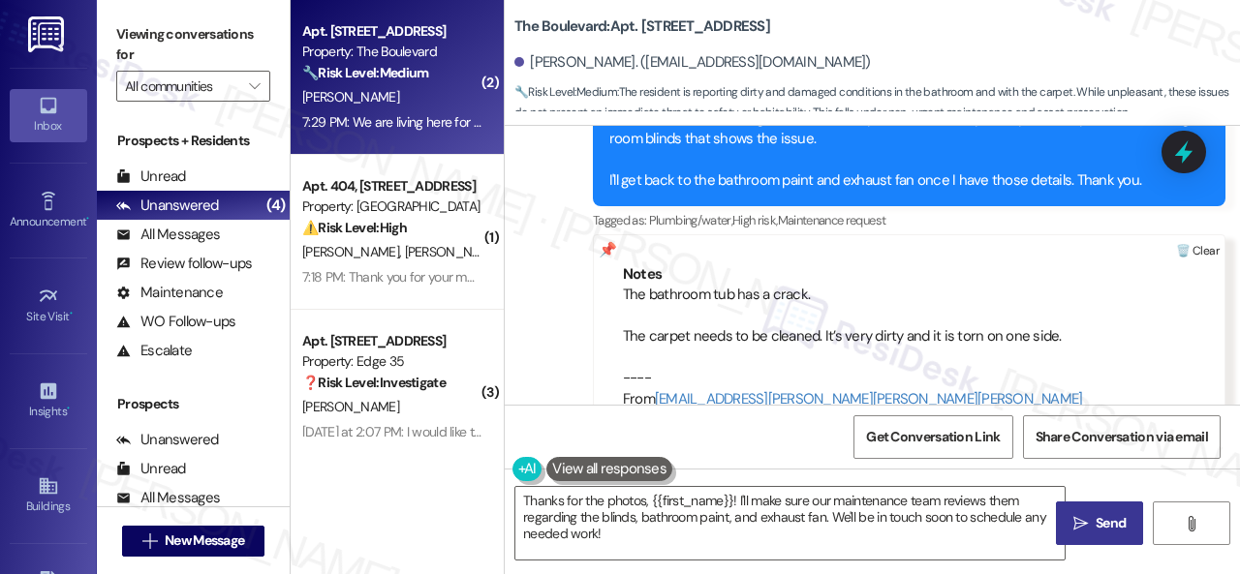
click at [1188, 235] on div at bounding box center [1197, 251] width 54 height 32
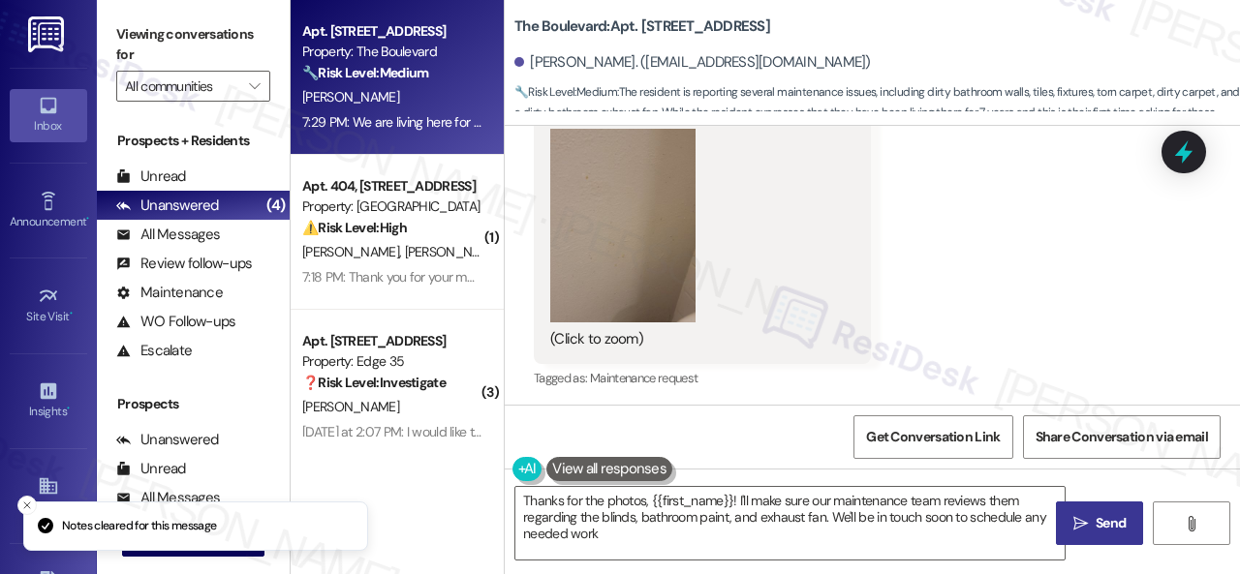
type textarea "Thanks for the photos, {{first_name}}! I'll make sure our maintenance team revi…"
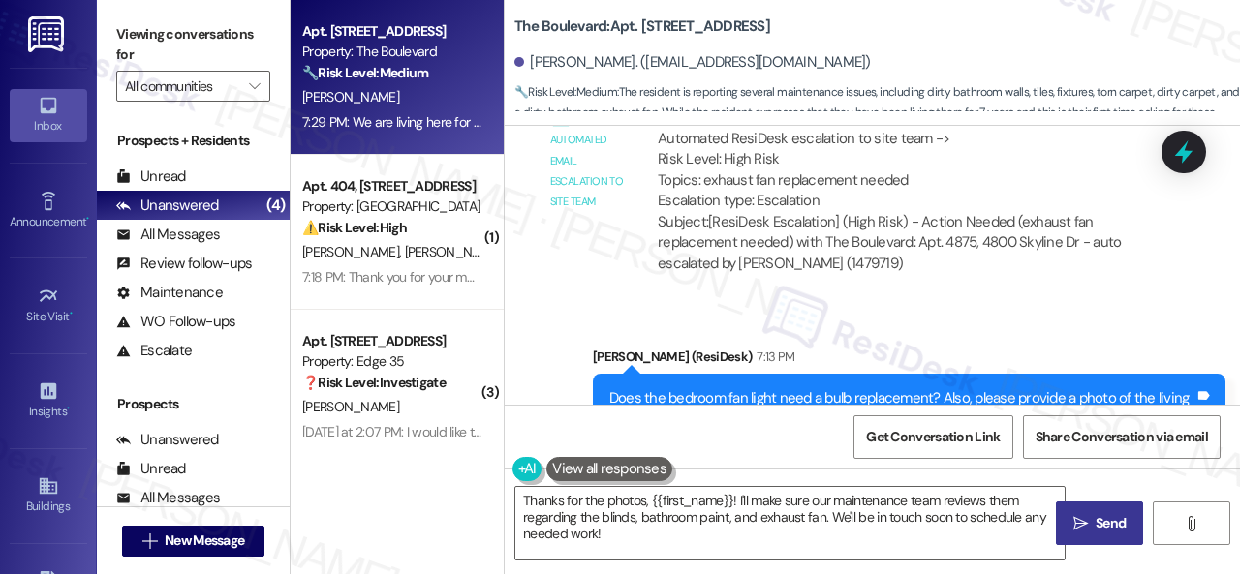
scroll to position [1867, 0]
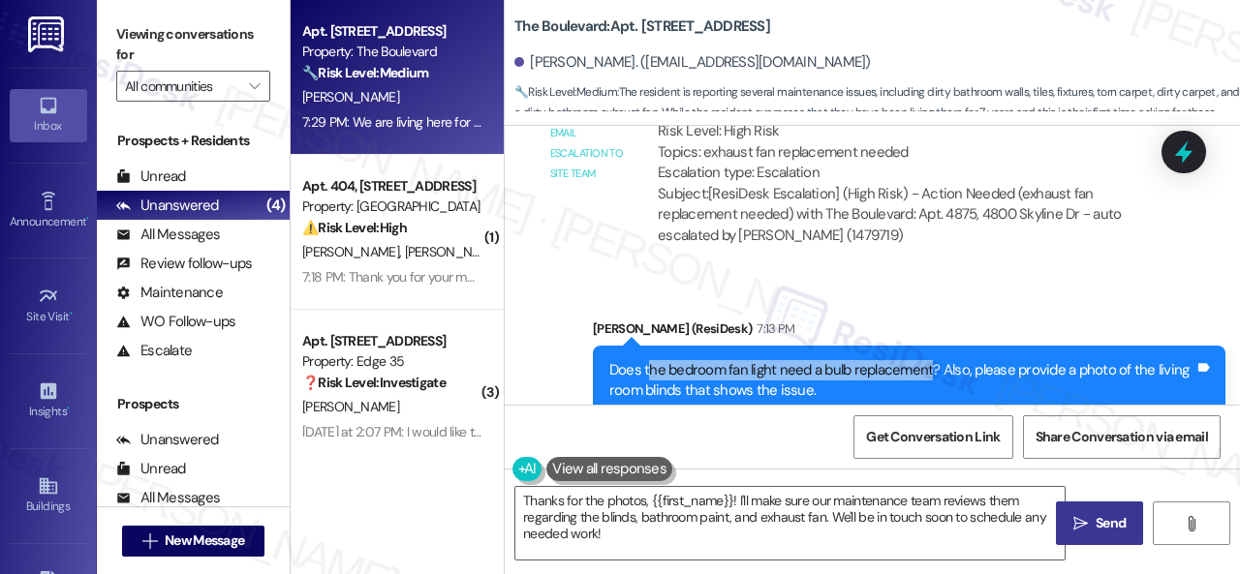
drag, startPoint x: 648, startPoint y: 348, endPoint x: 929, endPoint y: 346, distance: 280.9
click at [929, 360] on div "Does the bedroom fan light need a bulb replacement? Also, please provide a phot…" at bounding box center [901, 401] width 585 height 83
copy div "he bedroom fan light need a bulb replacement"
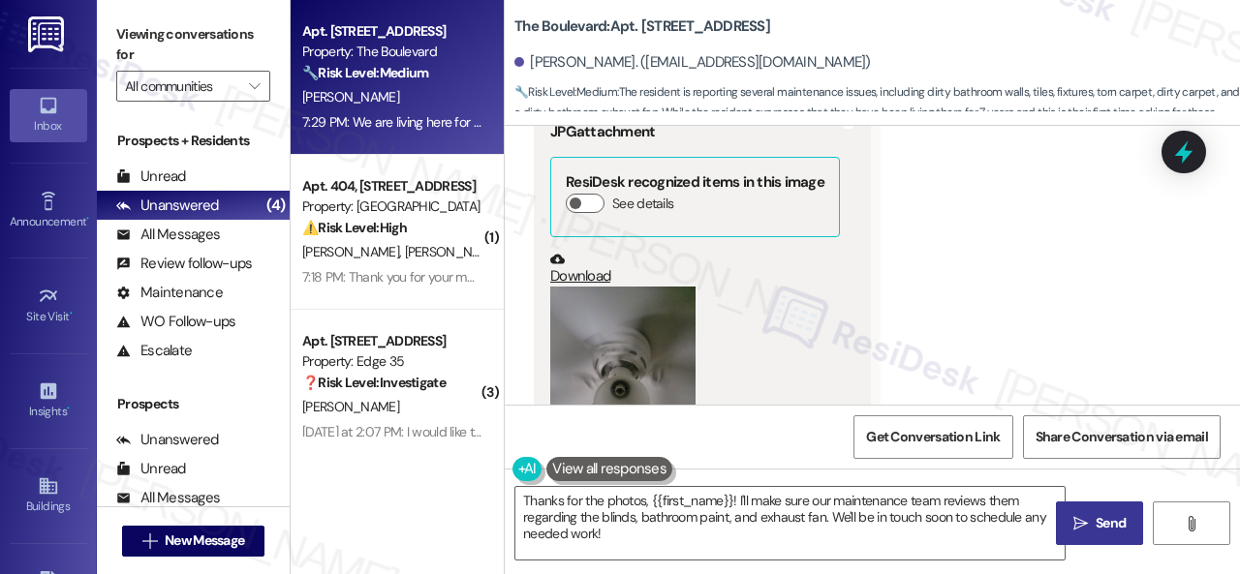
scroll to position [3319, 0]
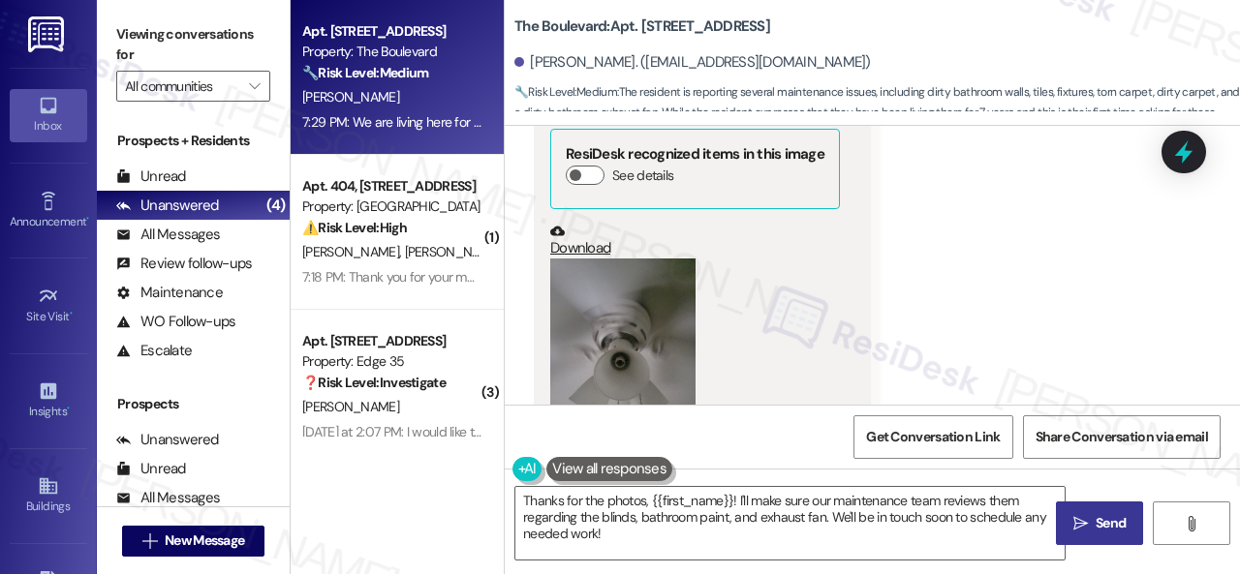
click at [633, 319] on button "Zoom image" at bounding box center [622, 356] width 145 height 194
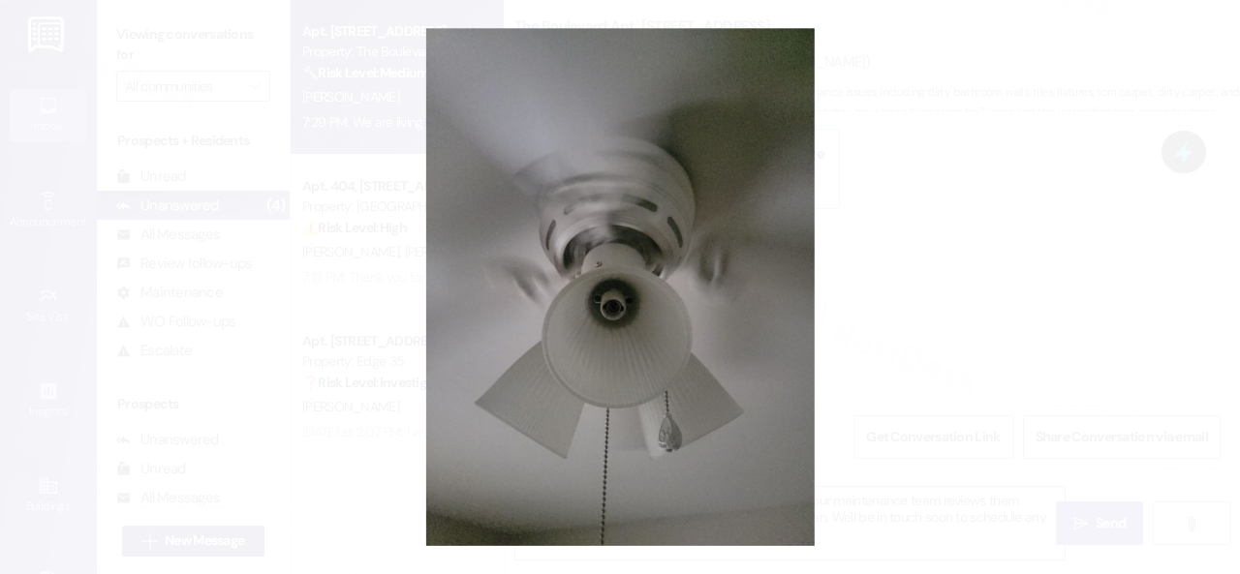
click at [1003, 221] on button "Unzoom image" at bounding box center [620, 287] width 1240 height 574
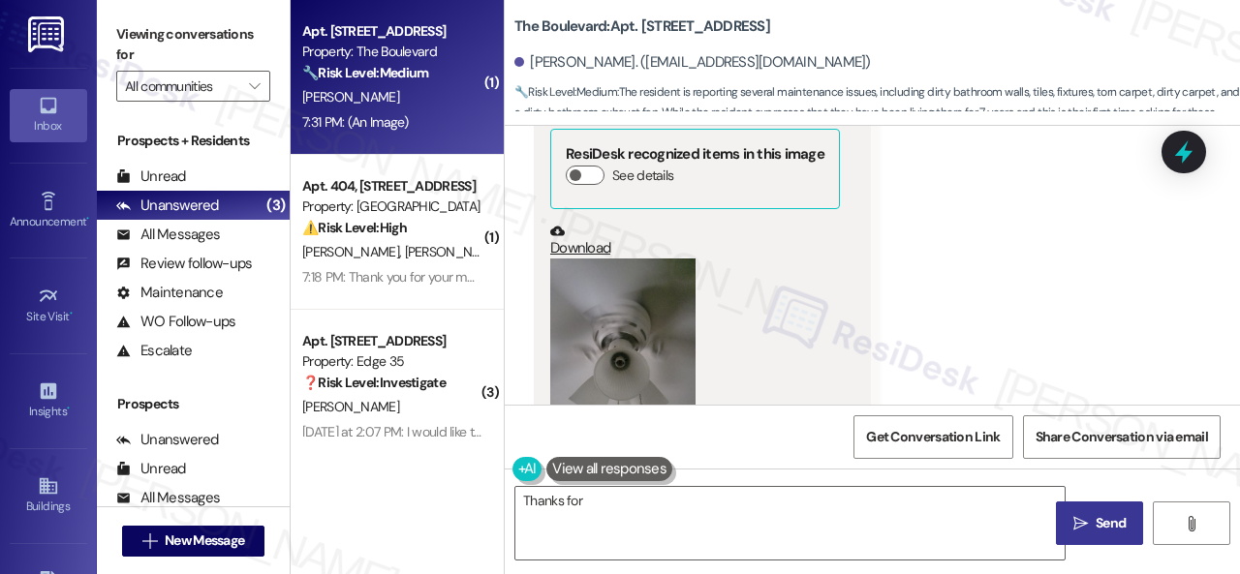
scroll to position [7169, 0]
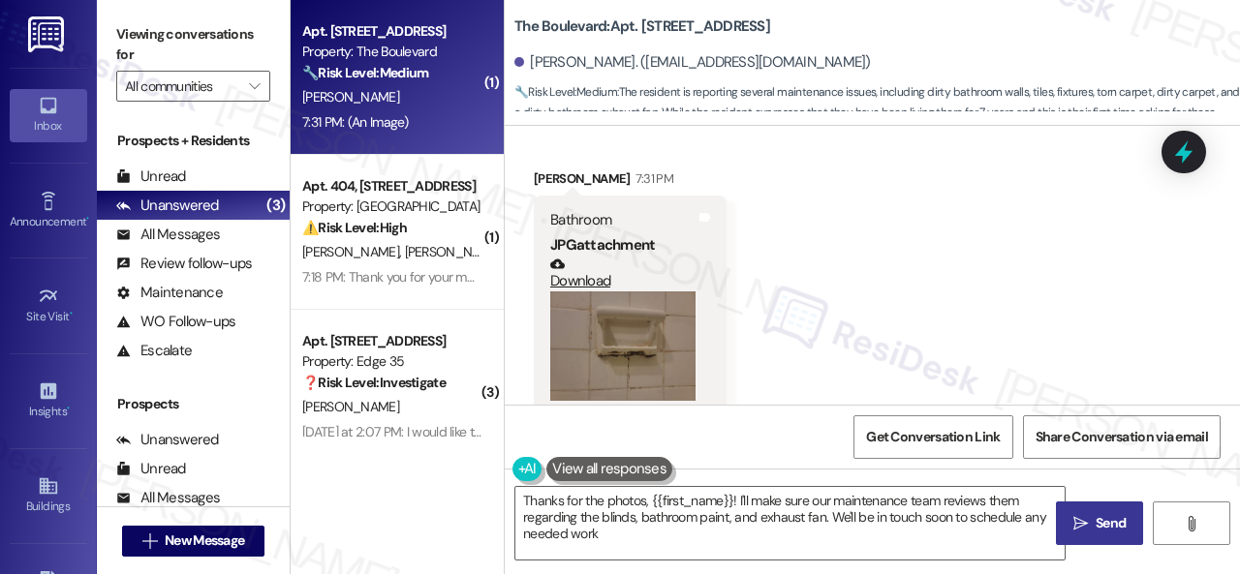
type textarea "Thanks for the photos, {{first_name}}! I'll make sure our maintenance team revi…"
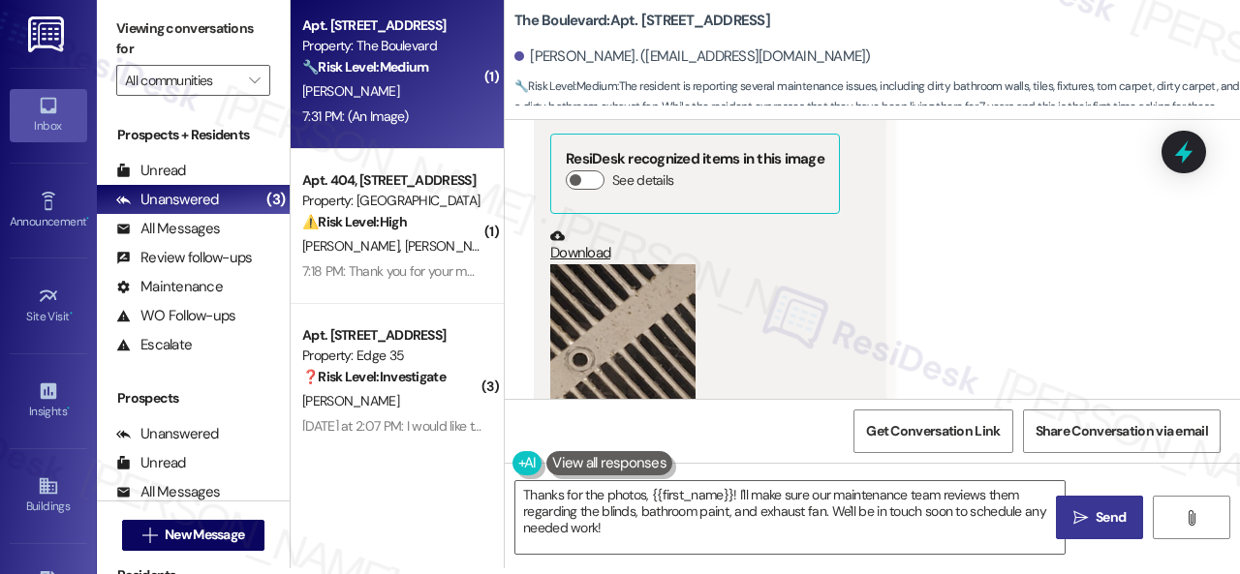
scroll to position [6684, 0]
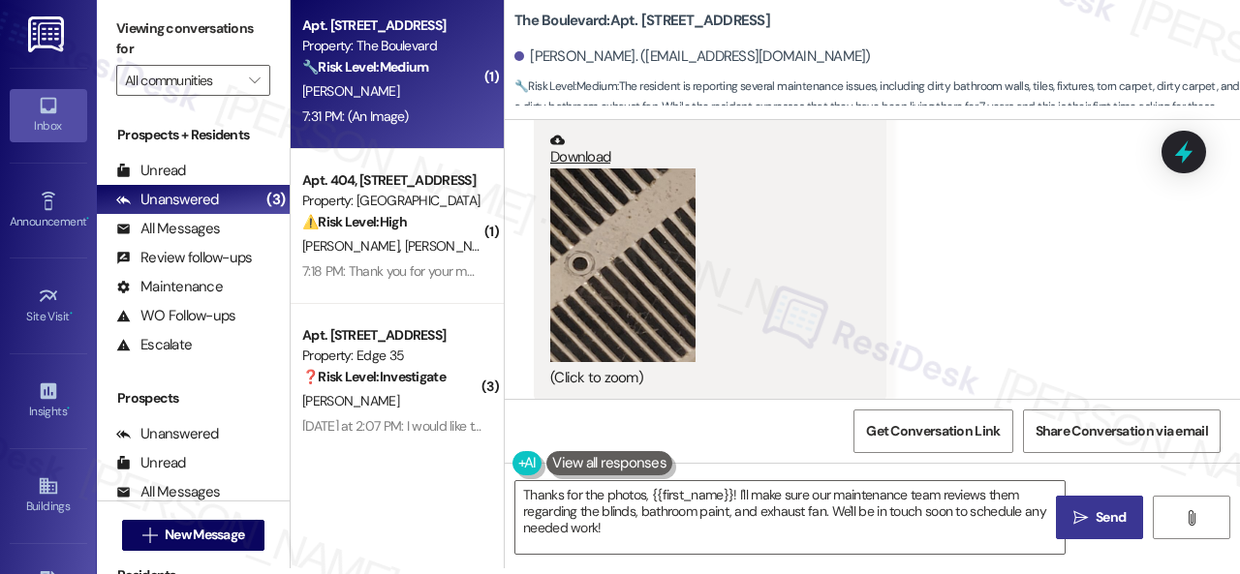
click at [665, 241] on button "Zoom image" at bounding box center [622, 266] width 145 height 194
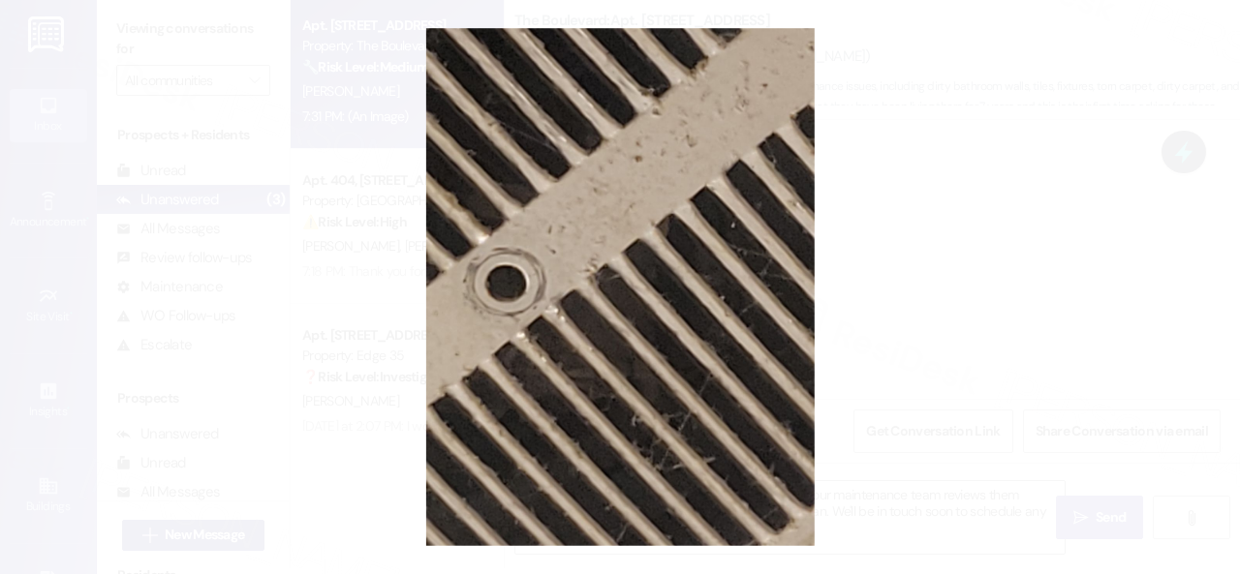
click at [1032, 380] on button "Unzoom image" at bounding box center [620, 287] width 1240 height 574
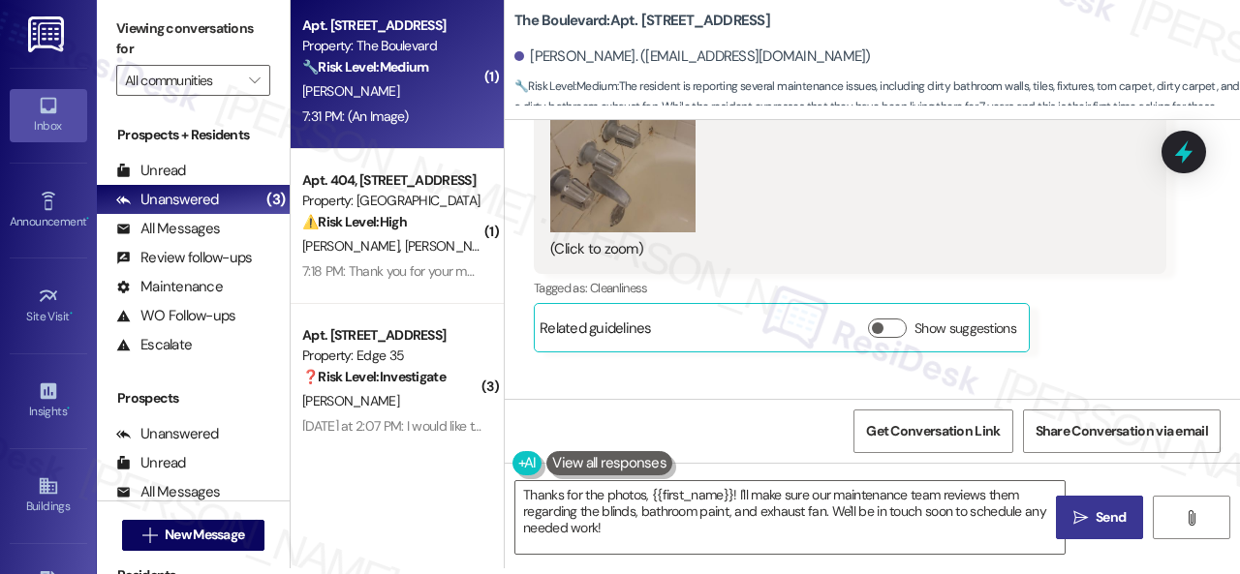
scroll to position [4941, 0]
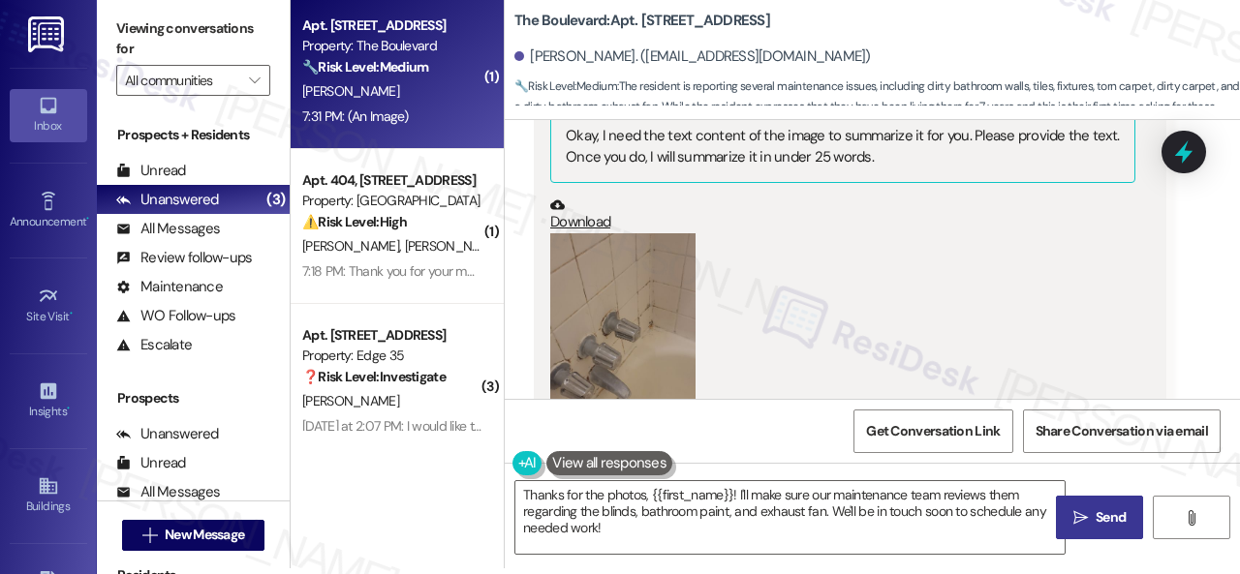
click at [625, 309] on button "Zoom image" at bounding box center [622, 330] width 145 height 194
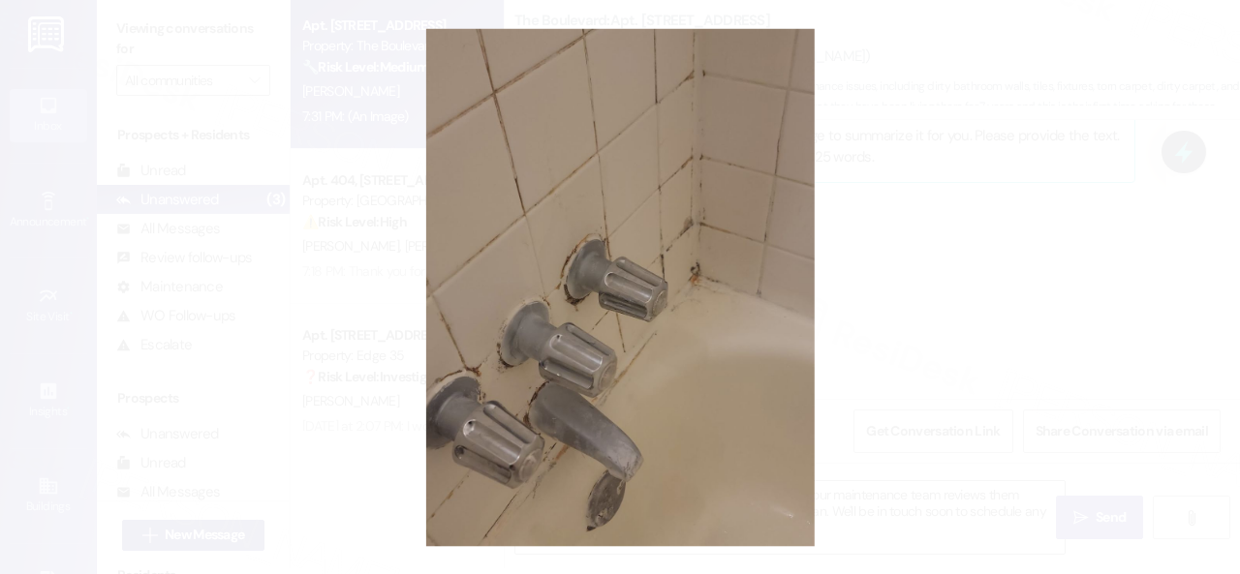
click at [778, 355] on button "Unzoom image" at bounding box center [620, 287] width 1240 height 574
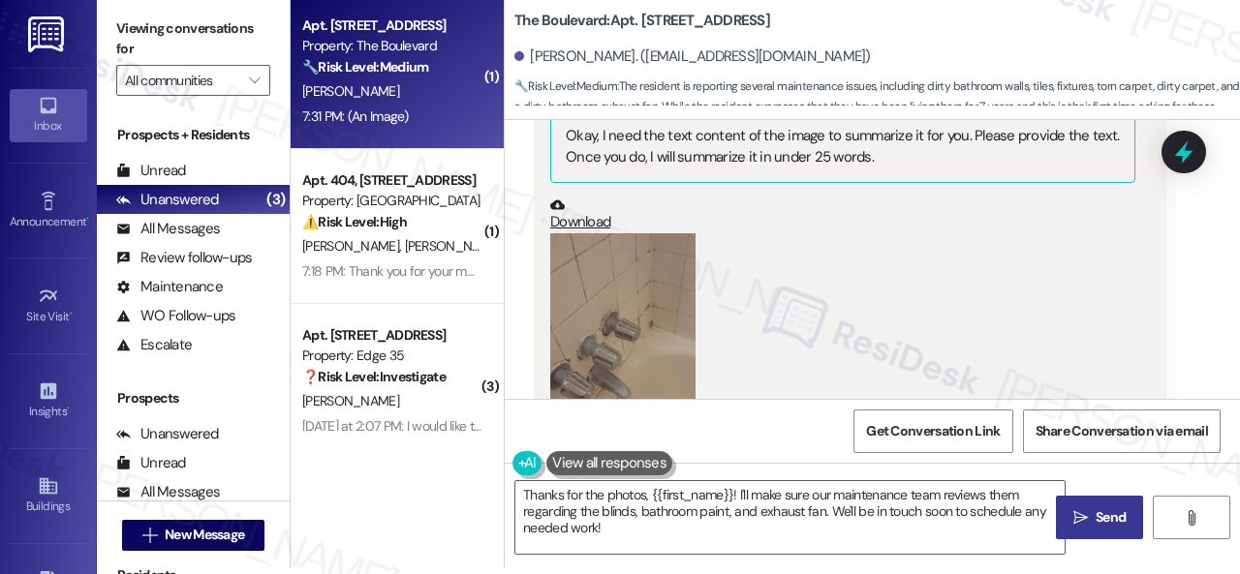
drag, startPoint x: 1006, startPoint y: 311, endPoint x: 996, endPoint y: 369, distance: 59.1
click at [1006, 311] on div "(Click to zoom)" at bounding box center [842, 343] width 585 height 221
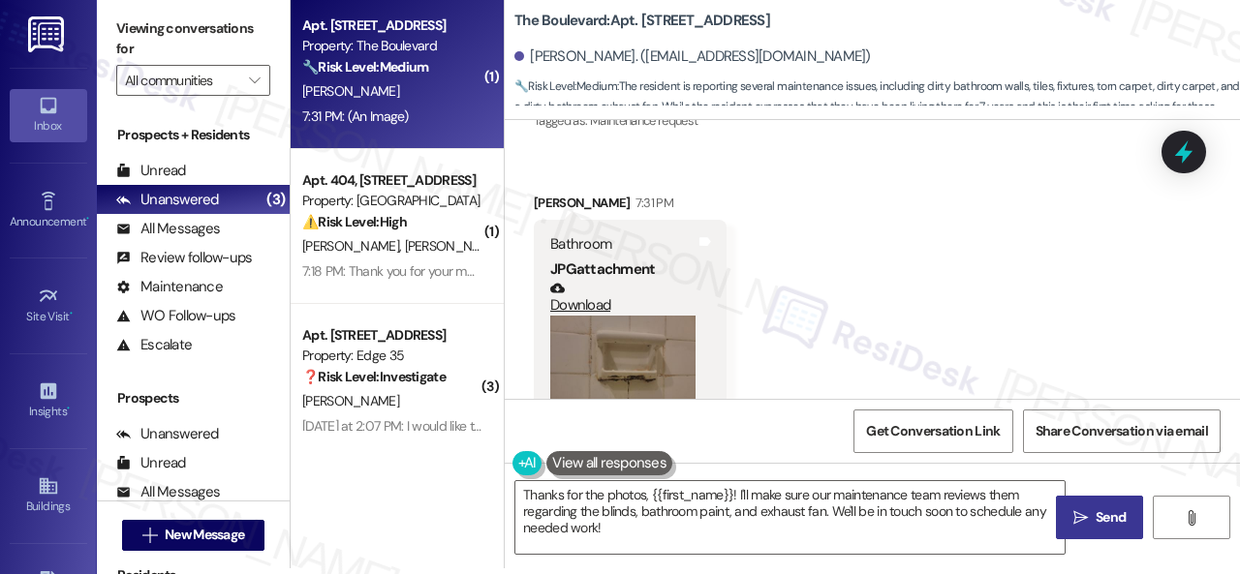
scroll to position [7169, 0]
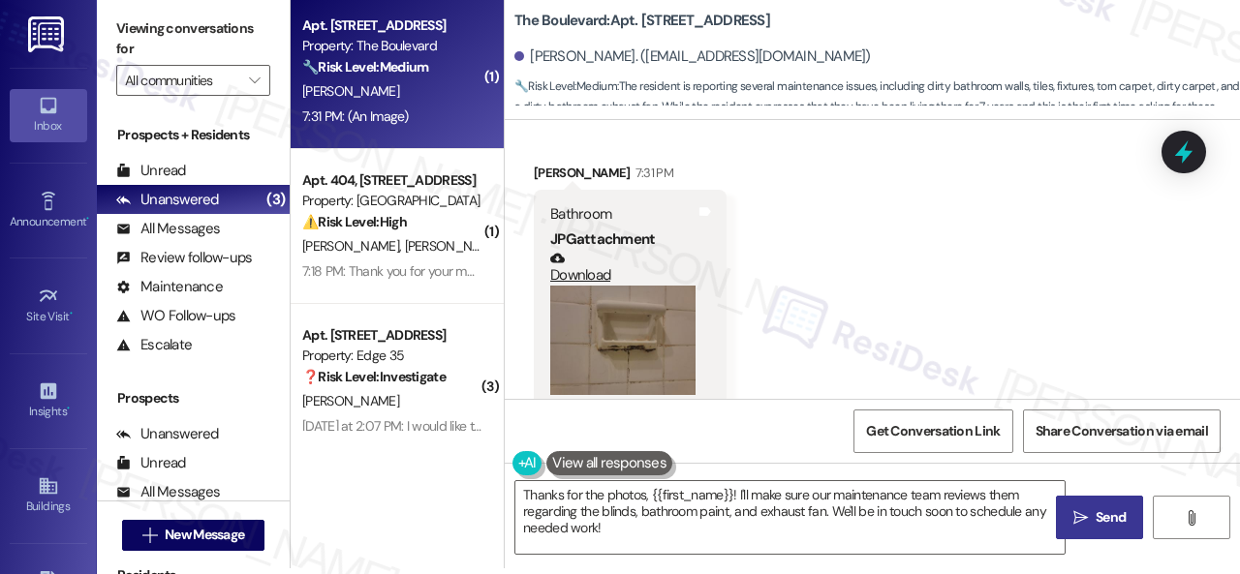
click at [629, 316] on button "Zoom image" at bounding box center [622, 340] width 145 height 109
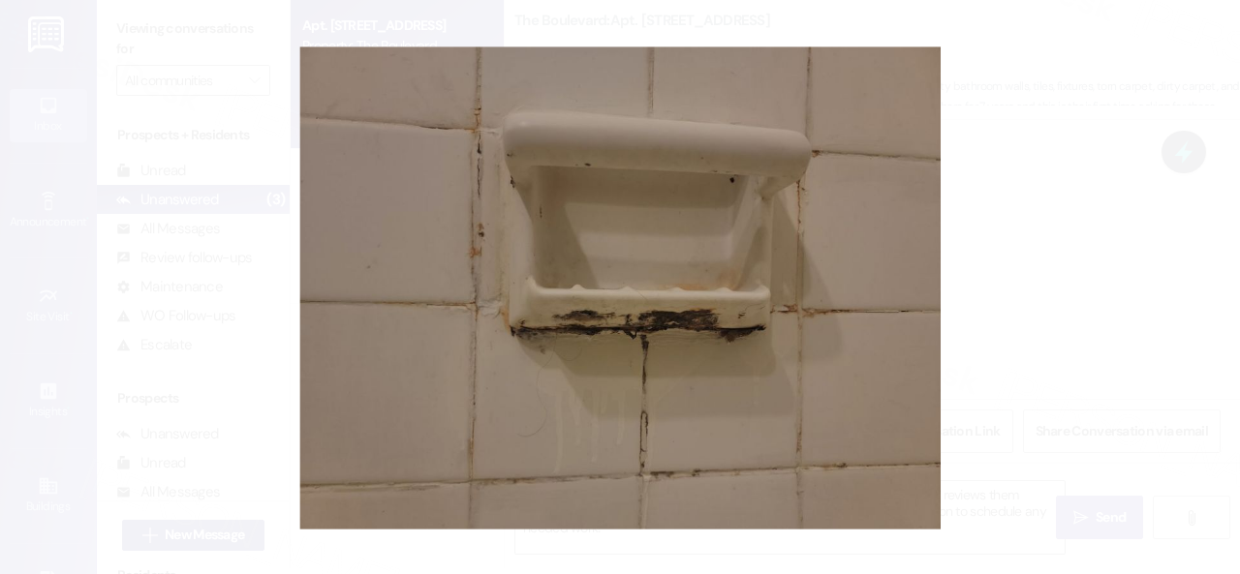
click at [752, 263] on button "Unzoom image" at bounding box center [620, 287] width 1240 height 574
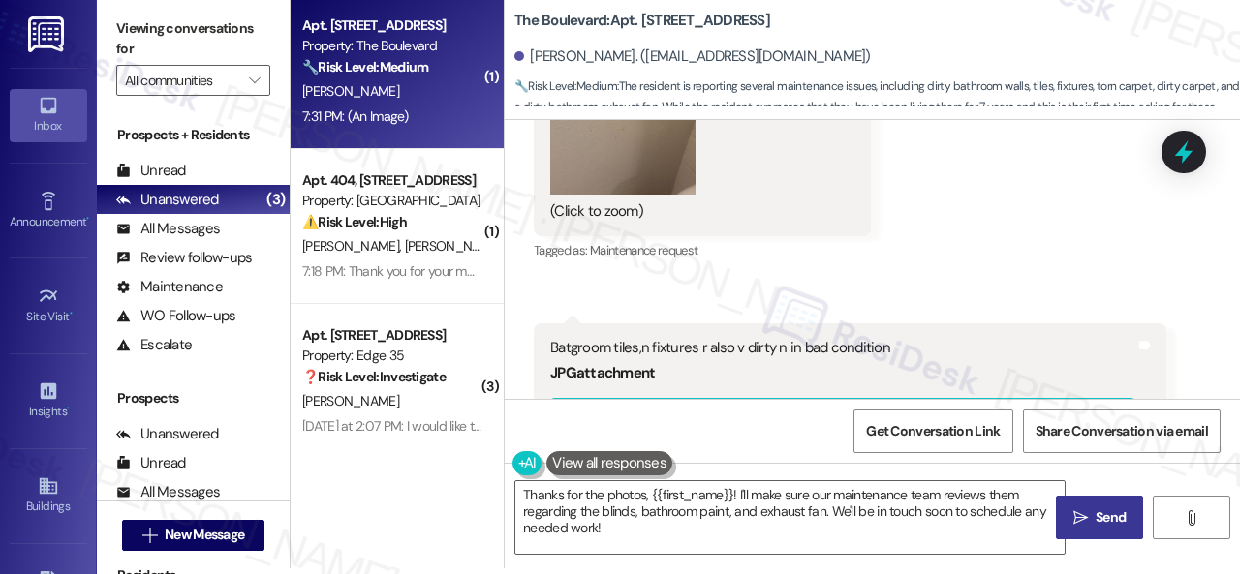
scroll to position [4360, 0]
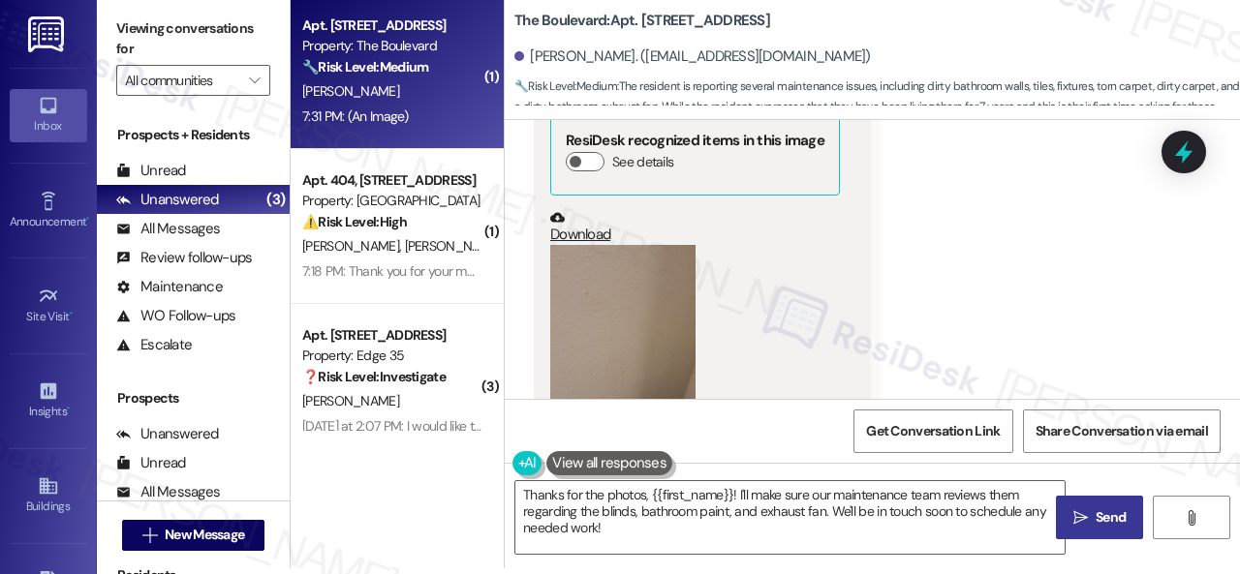
click at [662, 341] on button "Zoom image" at bounding box center [622, 342] width 145 height 194
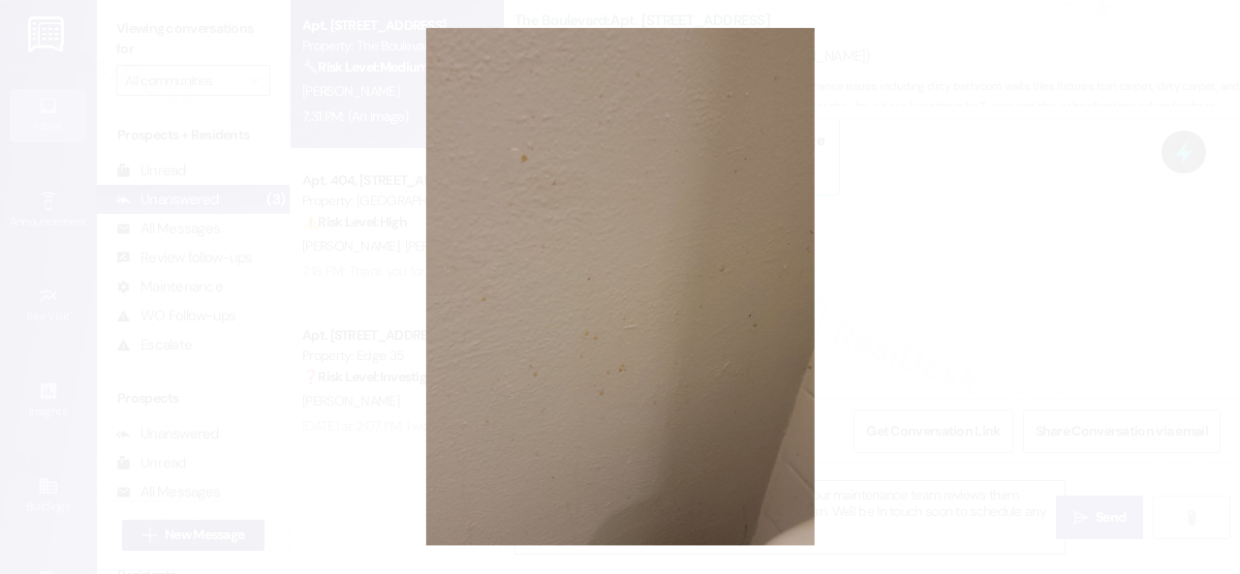
click at [760, 316] on button "Unzoom image" at bounding box center [620, 287] width 1240 height 574
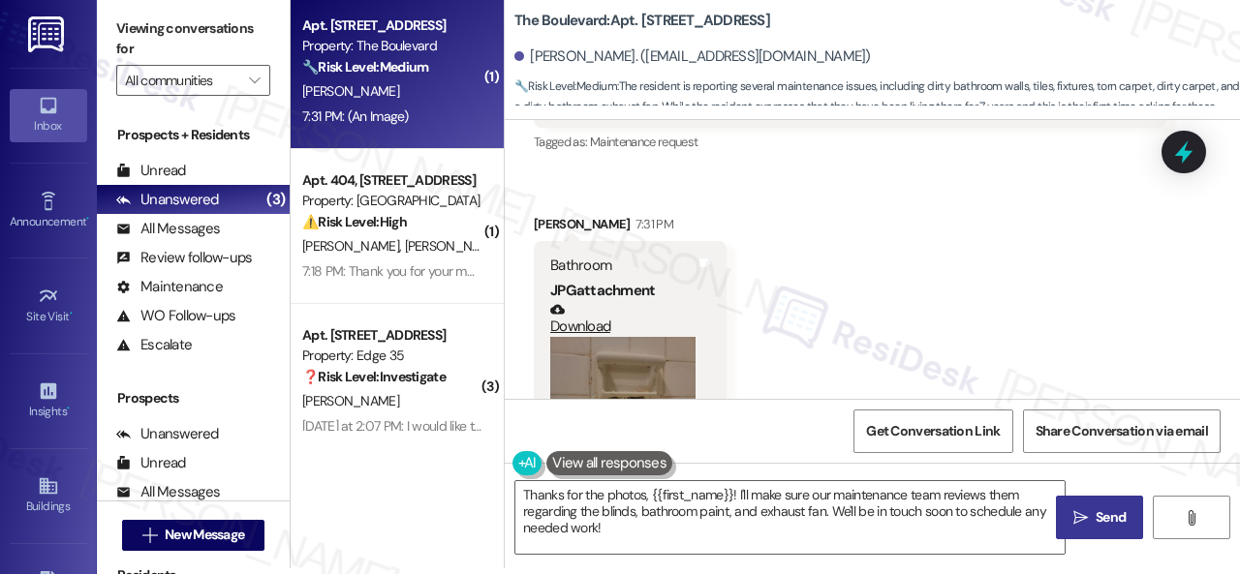
scroll to position [7169, 0]
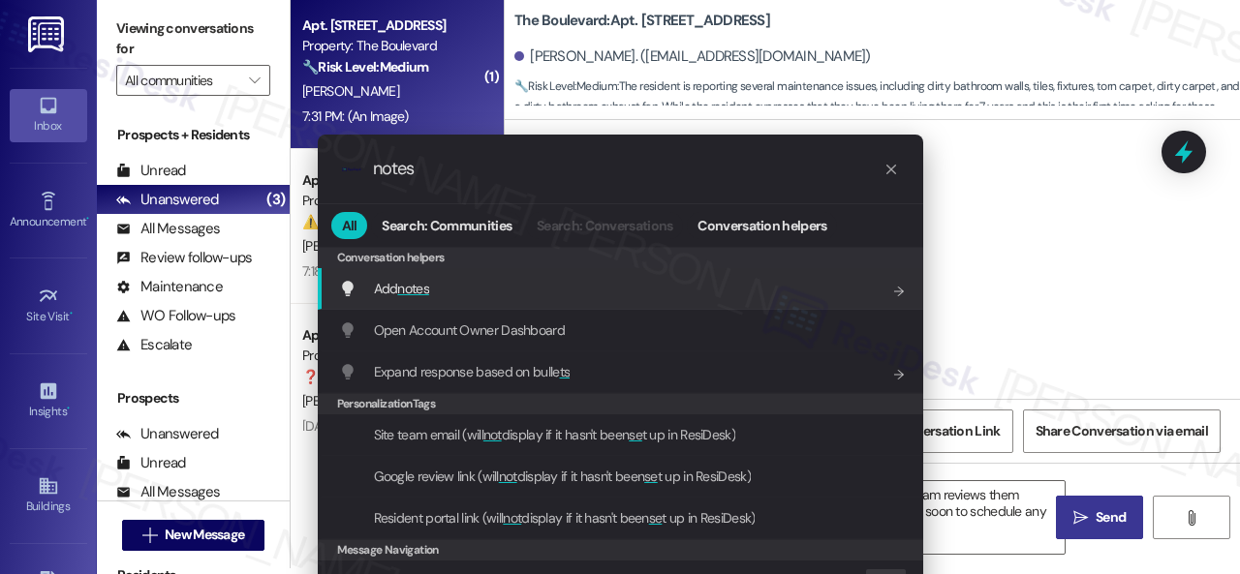
type input "notes"
click at [377, 268] on div "Add notes Add shortcut" at bounding box center [620, 289] width 605 height 42
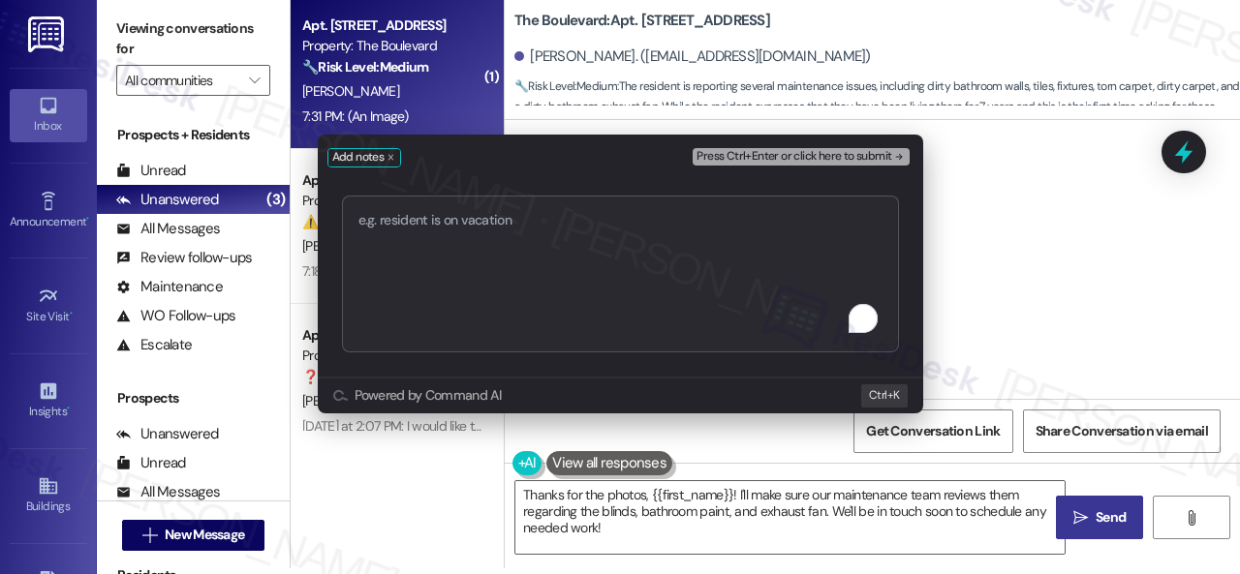
type textarea "The bathroom tub has a crack. Photo: [URL][DOMAIN_NAME] The carpet needs to be …"
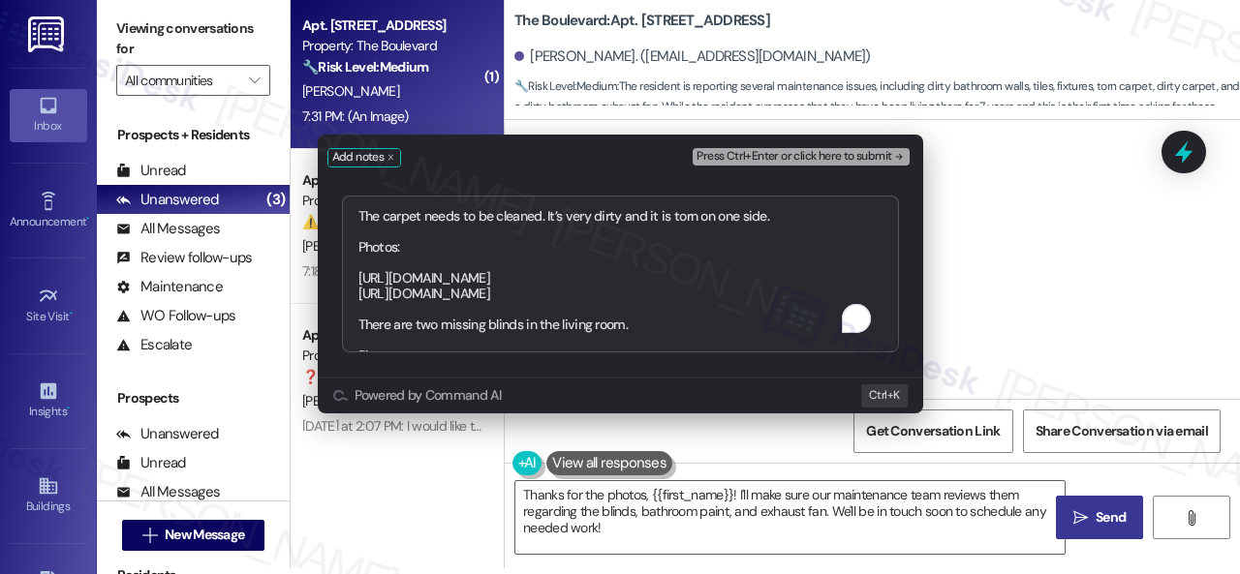
scroll to position [0, 0]
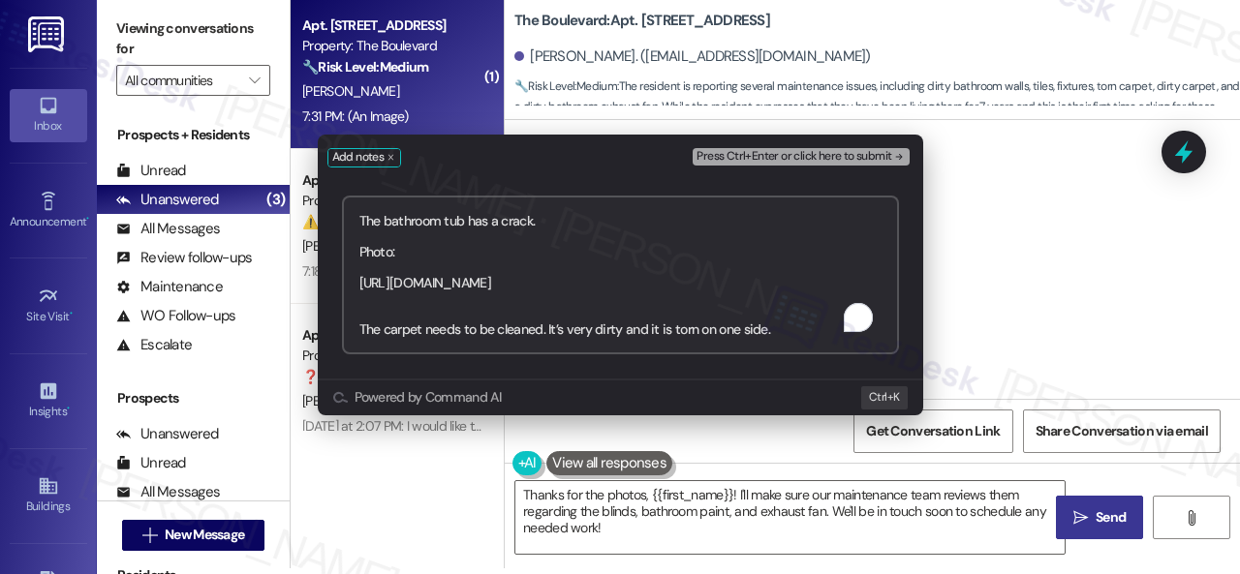
click at [847, 161] on span "Press Ctrl+Enter or click here to submit" at bounding box center [793, 157] width 195 height 14
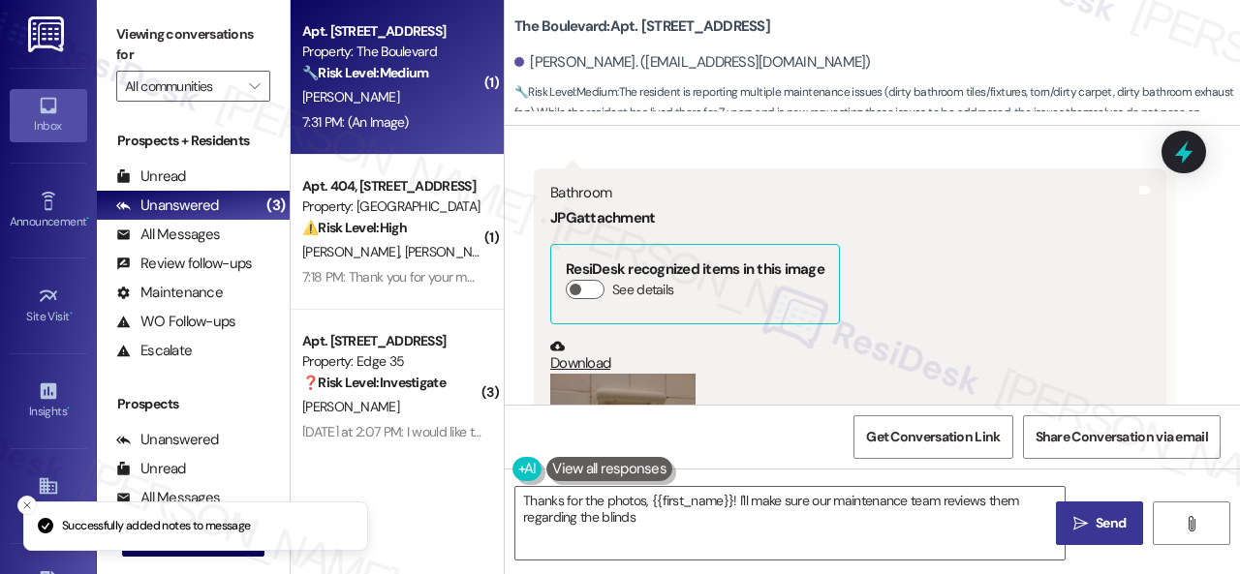
scroll to position [7141, 0]
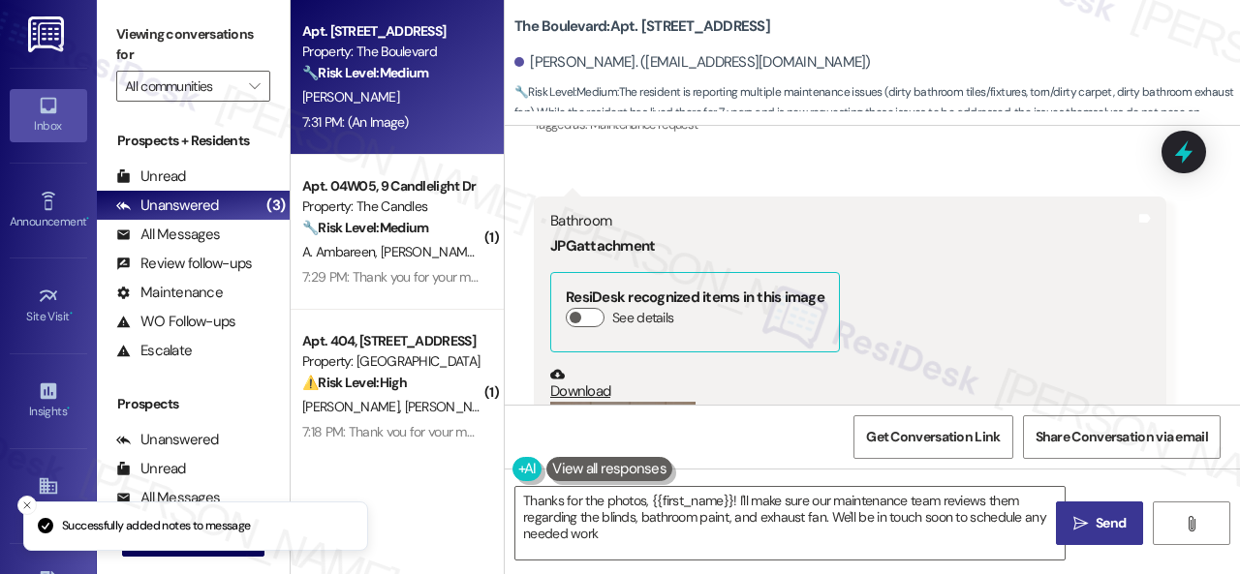
type textarea "Thanks for the photos, {{first_name}}! I'll make sure our maintenance team revi…"
click at [998, 253] on div "Bathroom JPG attachment ResiDesk recognized items in this image See details Dow…" at bounding box center [850, 374] width 633 height 355
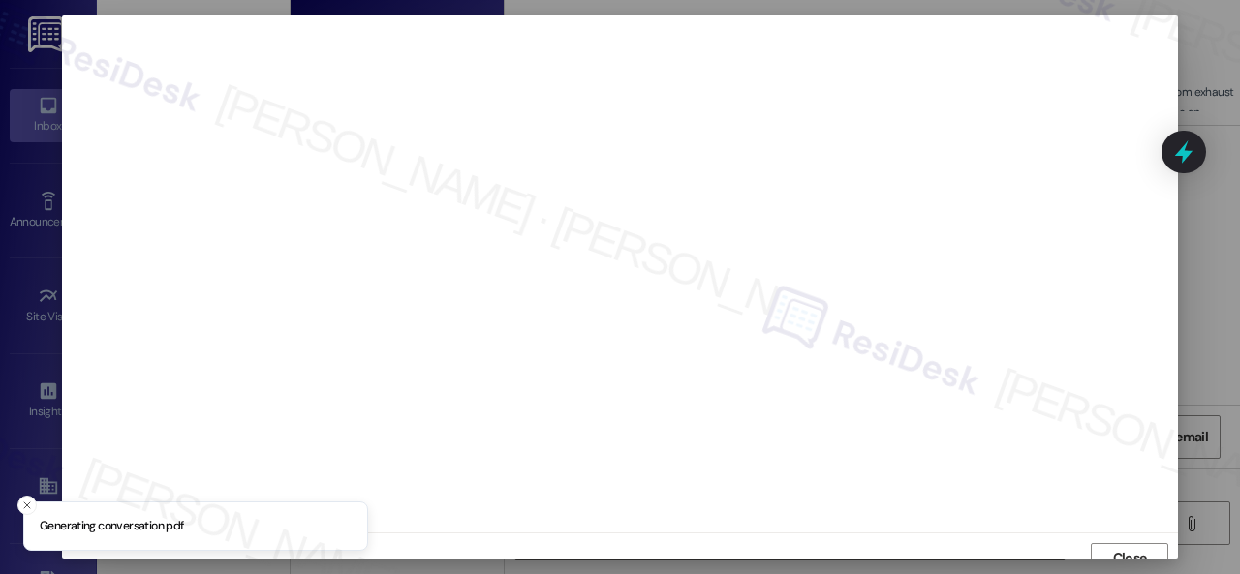
scroll to position [15, 0]
click at [1130, 536] on span "Close" at bounding box center [1130, 544] width 34 height 20
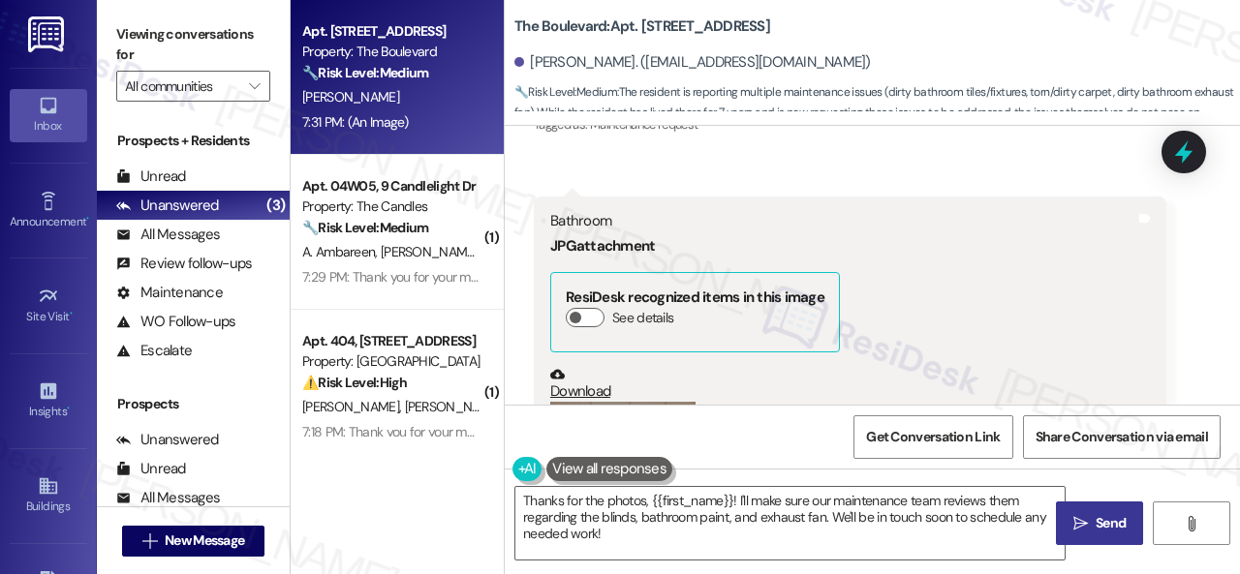
click at [968, 293] on div "Bathroom JPG attachment ResiDesk recognized items in this image See details Dow…" at bounding box center [850, 374] width 633 height 355
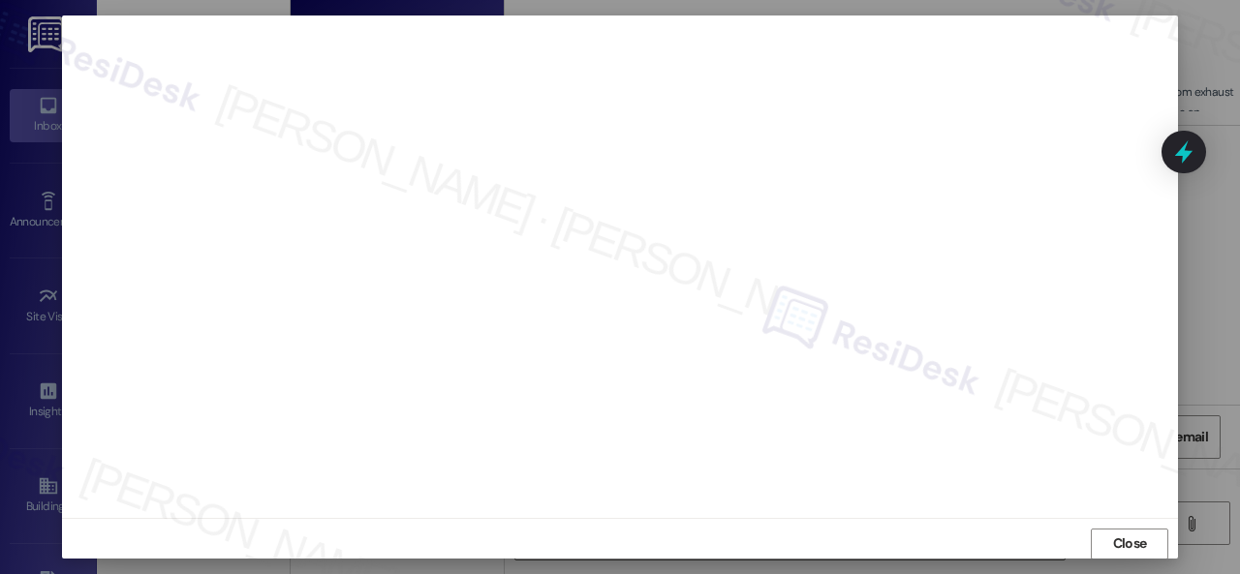
scroll to position [24, 0]
click at [1116, 547] on span "Close" at bounding box center [1130, 534] width 42 height 29
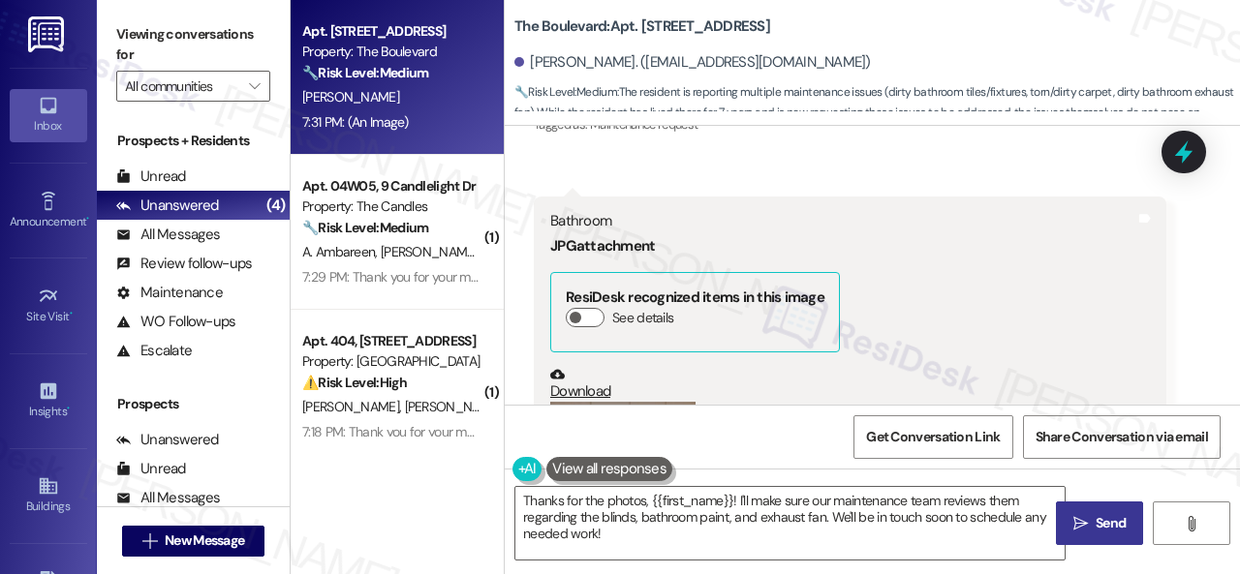
click at [978, 284] on div "Bathroom JPG attachment ResiDesk recognized items in this image See details Dow…" at bounding box center [850, 374] width 633 height 355
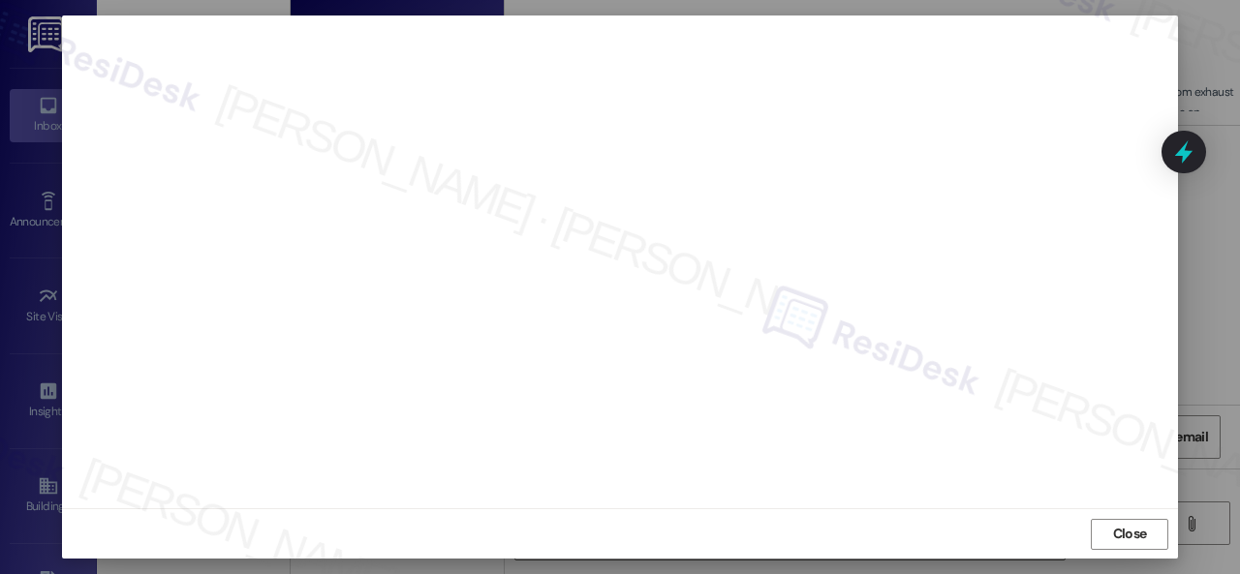
scroll to position [0, 0]
click at [1133, 547] on span "Close" at bounding box center [1130, 558] width 42 height 29
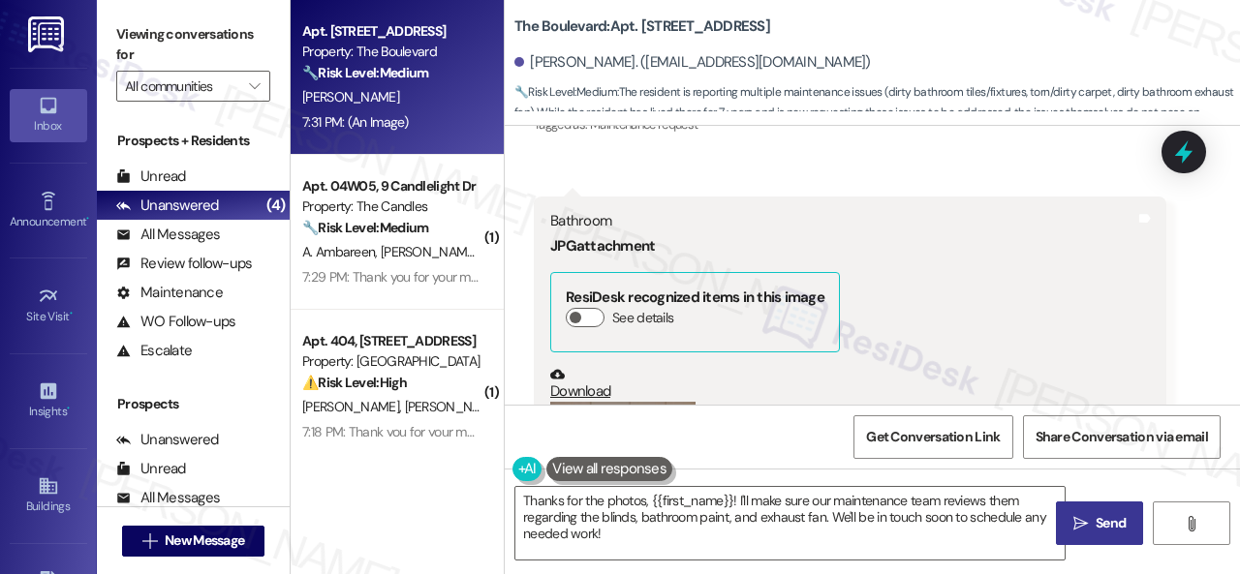
click at [1085, 221] on div "Bathroom JPG attachment ResiDesk recognized items in this image See details Dow…" at bounding box center [850, 374] width 633 height 355
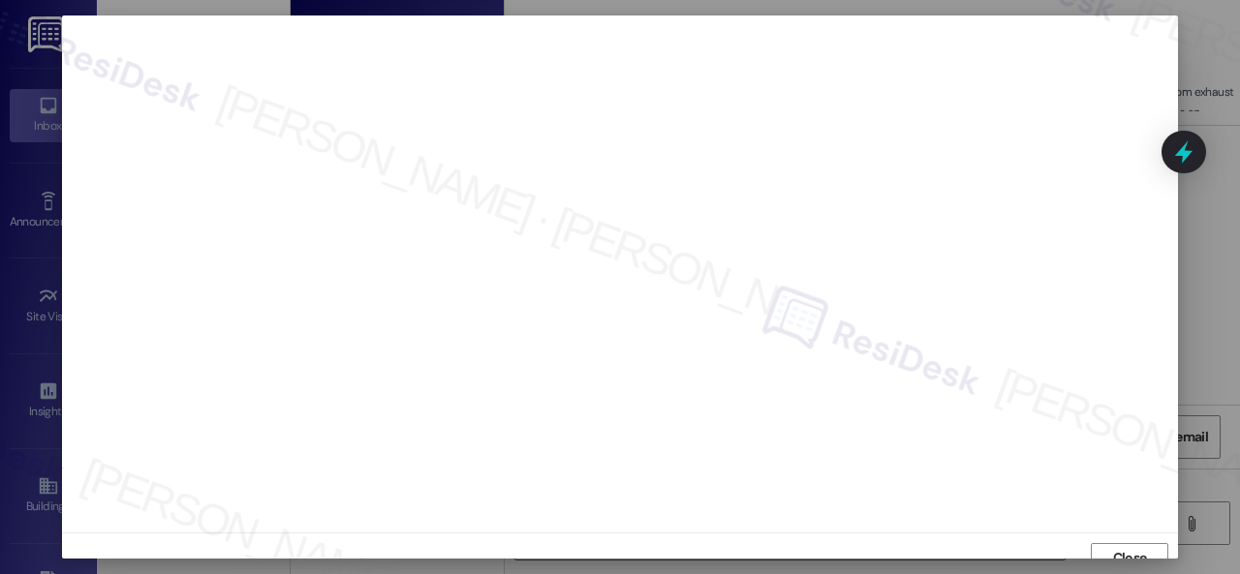
scroll to position [15, 0]
click at [1100, 545] on button "Close" at bounding box center [1129, 544] width 77 height 31
click at [1114, 538] on span "Close" at bounding box center [1130, 534] width 34 height 20
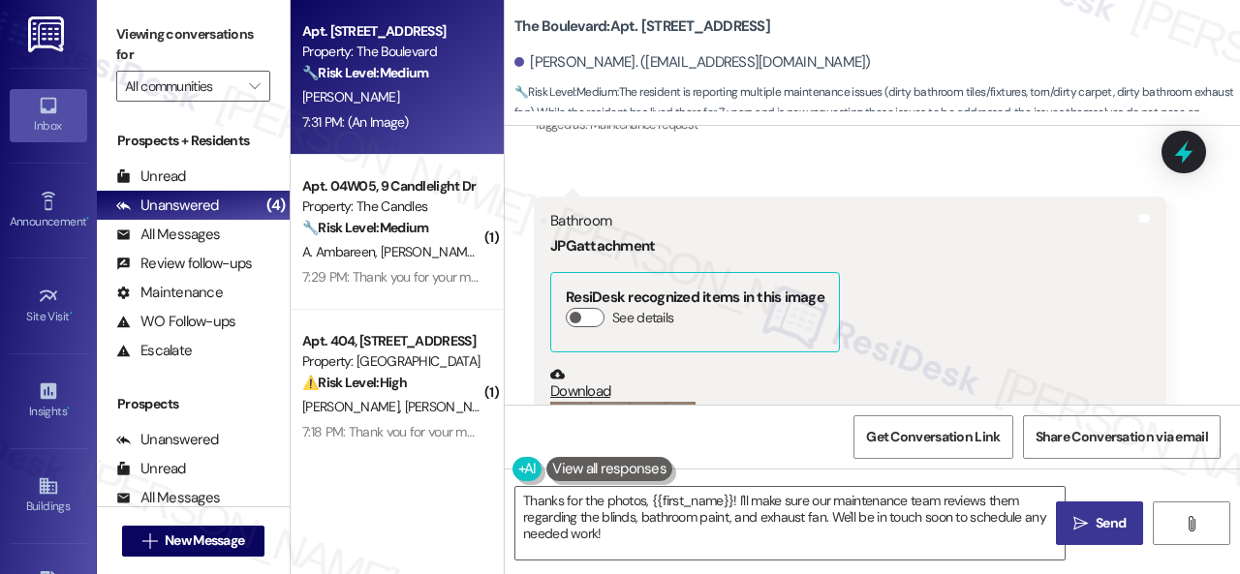
click at [950, 320] on div "Bathroom JPG attachment ResiDesk recognized items in this image See details Dow…" at bounding box center [850, 374] width 633 height 355
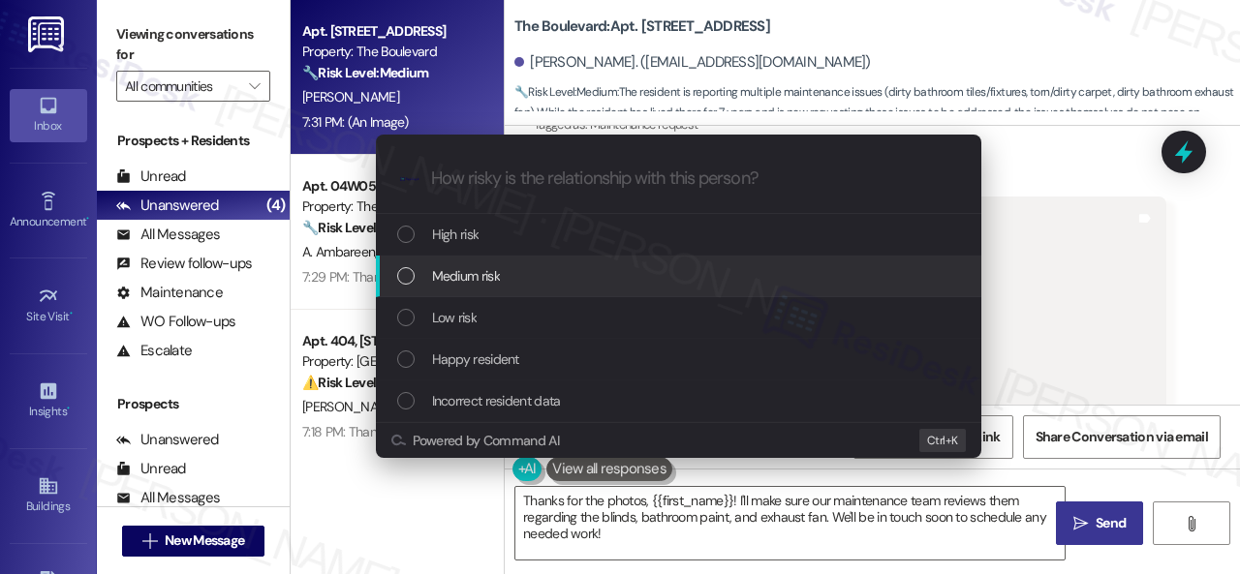
click at [491, 280] on span "Medium risk" at bounding box center [466, 275] width 68 height 21
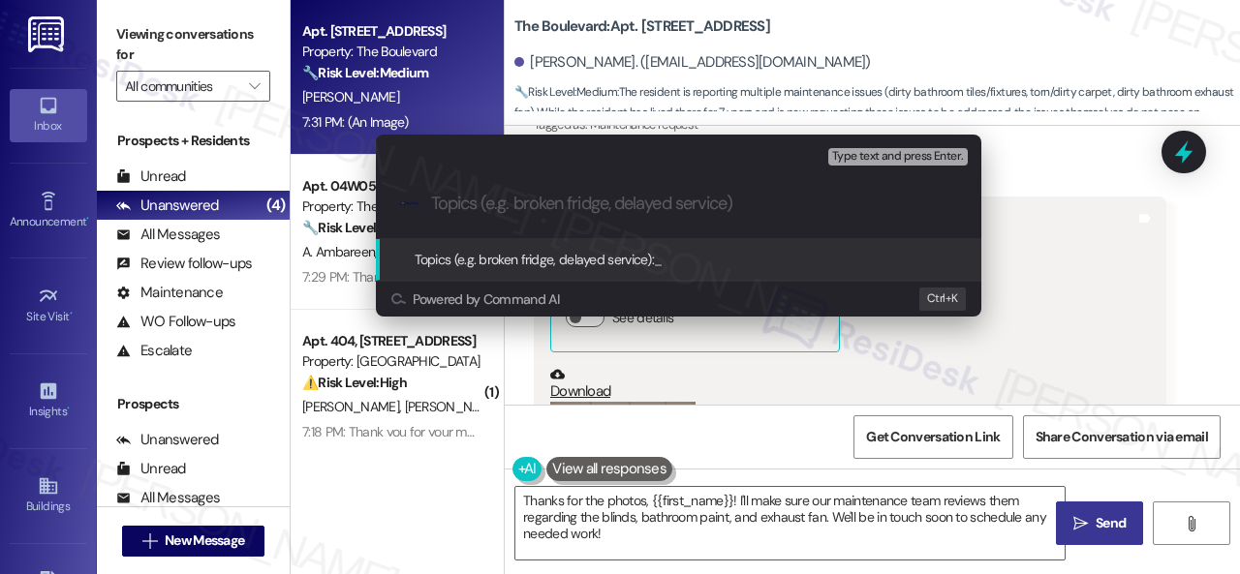
paste input "Work Orders filed by ResiDesk 298035, 298036, 298037, 298038 & 298039"
type input "Work Orders filed by ResiDesk 298035, 298036, 298037, 298038 & 298039"
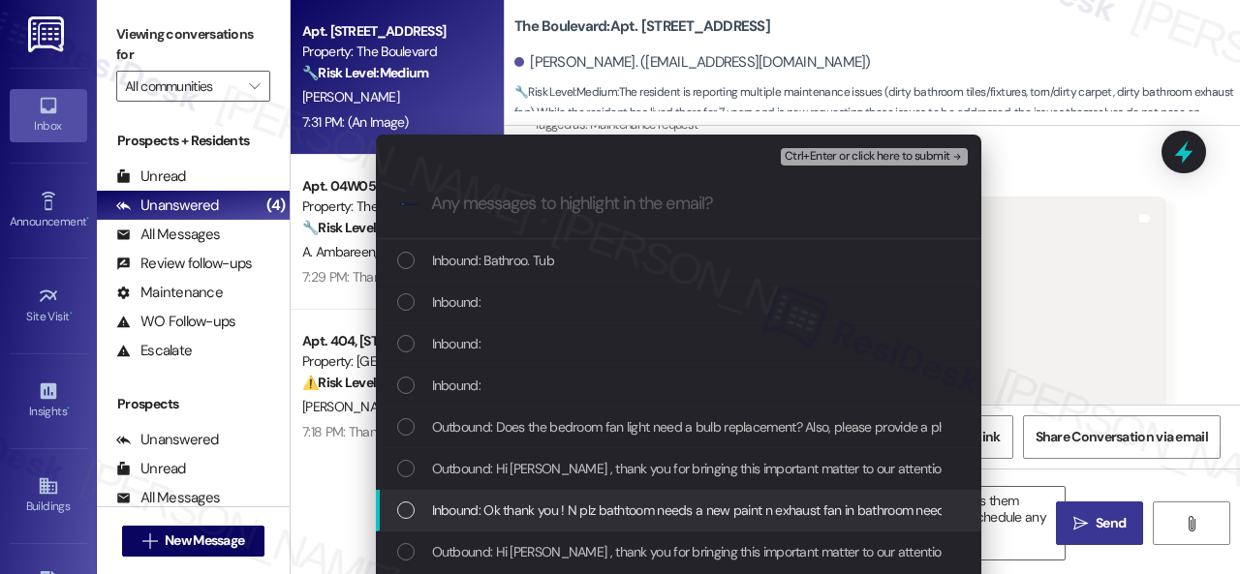
scroll to position [411, 0]
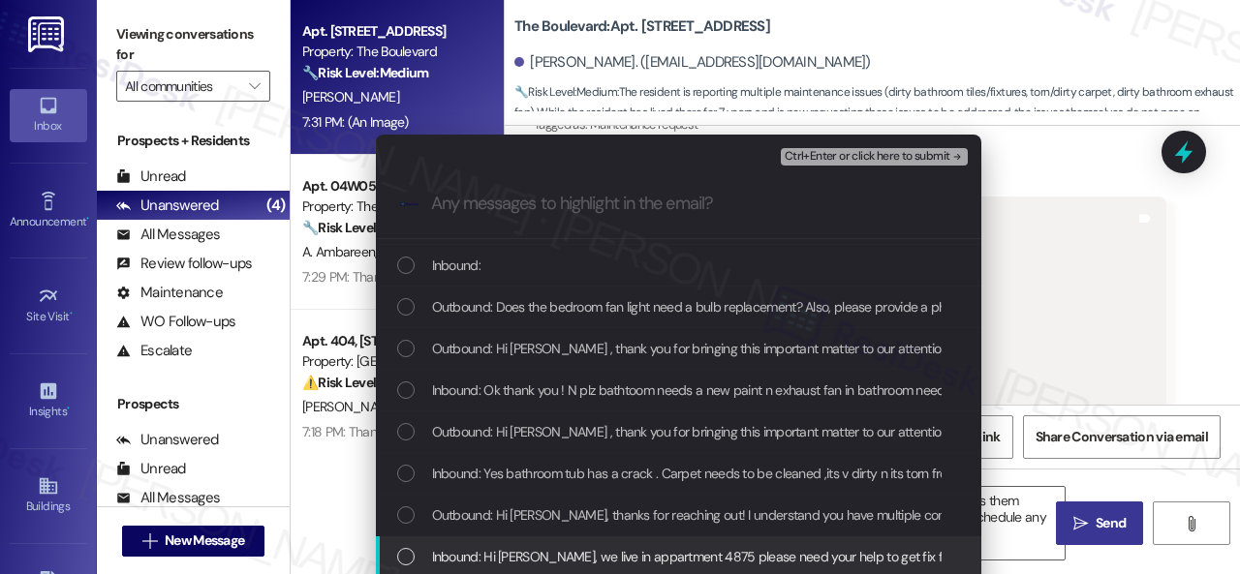
click at [530, 547] on span "Inbound: Hi sarah, we live in appartment 4875 please need your help to get fix …" at bounding box center [1140, 556] width 1417 height 21
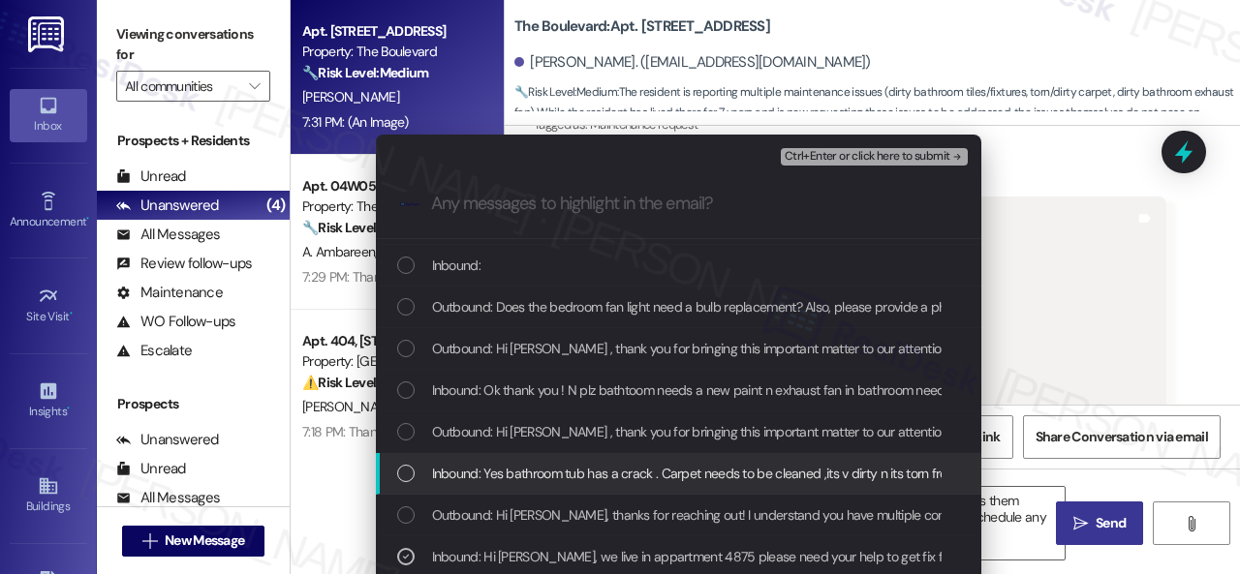
click at [530, 461] on div "Inbound: Yes bathroom tub has a crack . Carpet needs to be cleaned ,its v dirty…" at bounding box center [678, 474] width 605 height 42
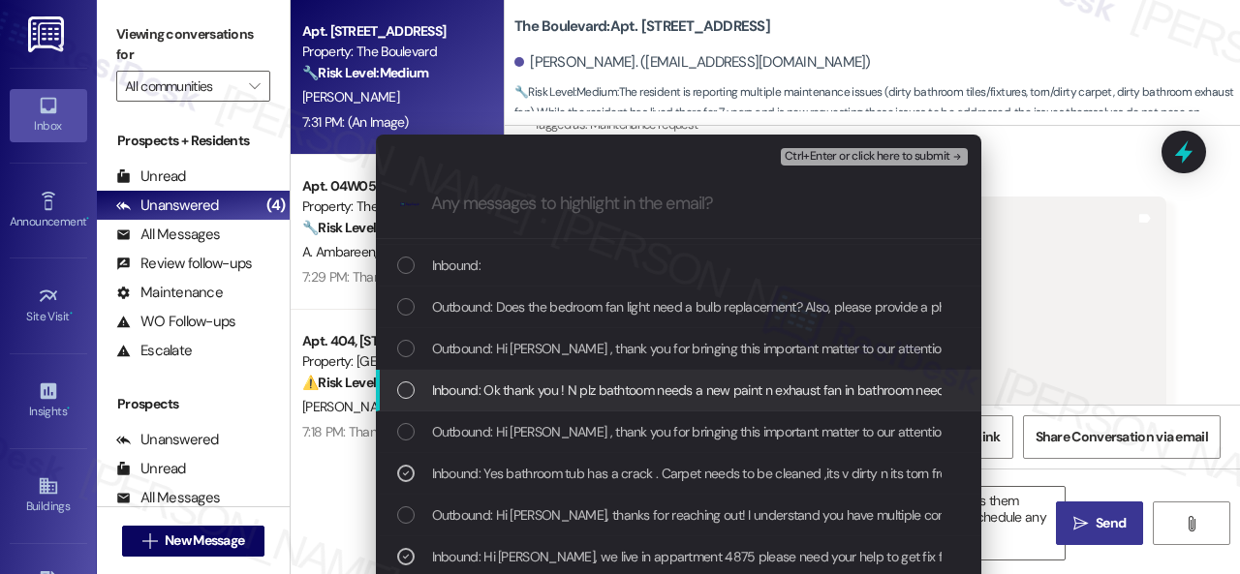
click at [502, 381] on span "Inbound: Ok thank you ! N plz bathtoom needs a new paint n exhaust fan in bathr…" at bounding box center [780, 390] width 696 height 21
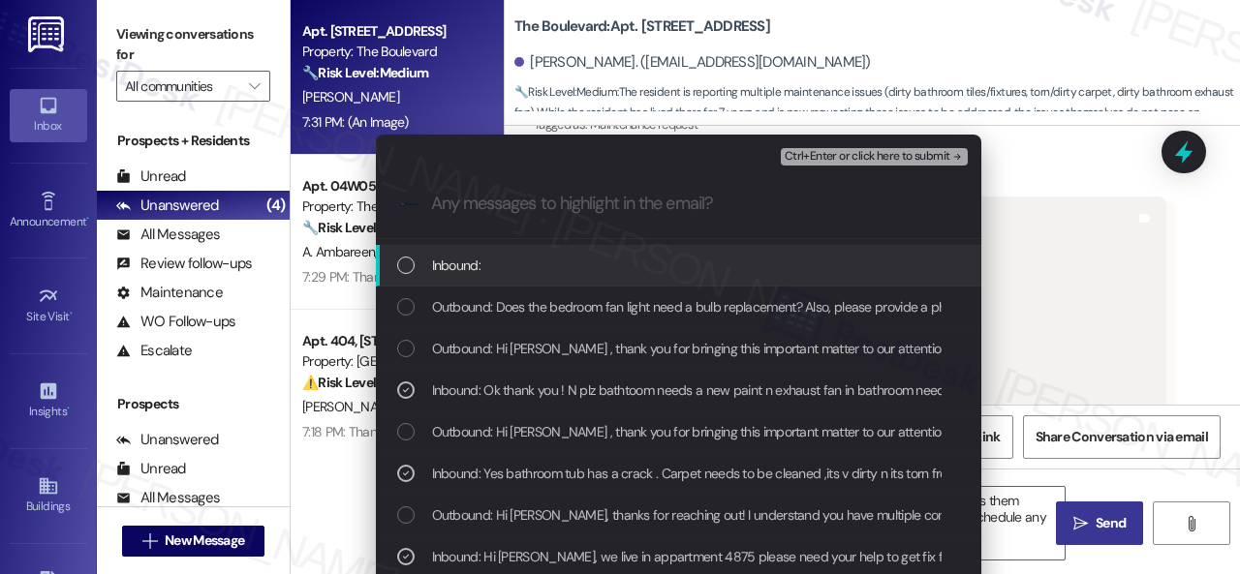
click at [463, 256] on span "Inbound:" at bounding box center [456, 265] width 48 height 21
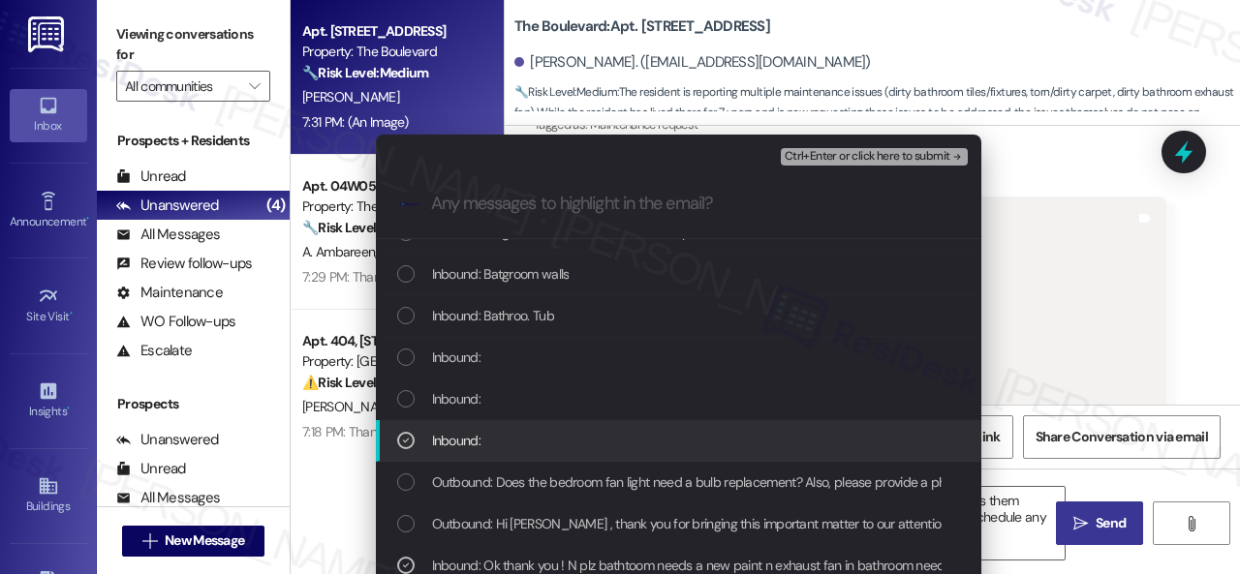
scroll to position [217, 0]
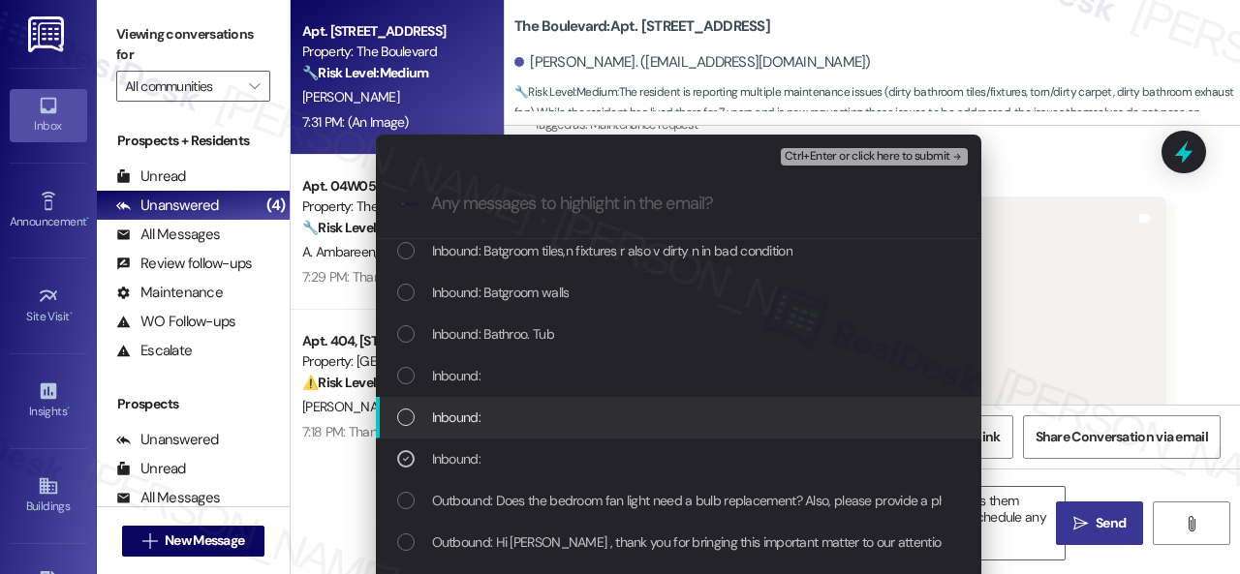
click at [450, 411] on span "Inbound:" at bounding box center [456, 417] width 48 height 21
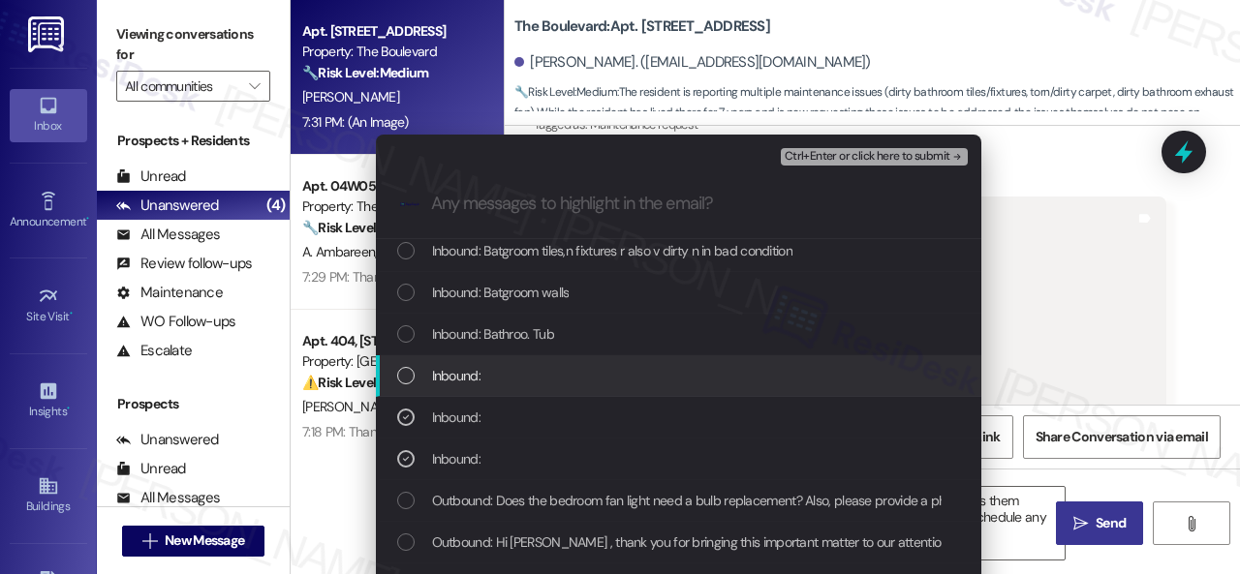
click at [444, 360] on div "Inbound:" at bounding box center [678, 376] width 605 height 42
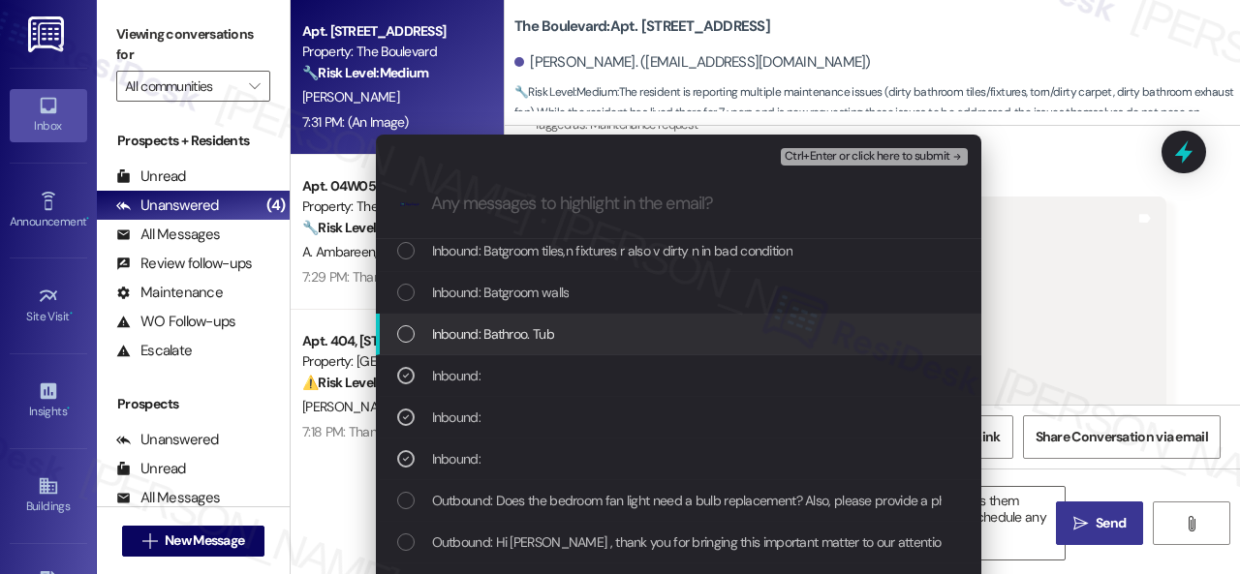
click at [455, 335] on span "Inbound: Bathroo. Tub" at bounding box center [493, 334] width 122 height 21
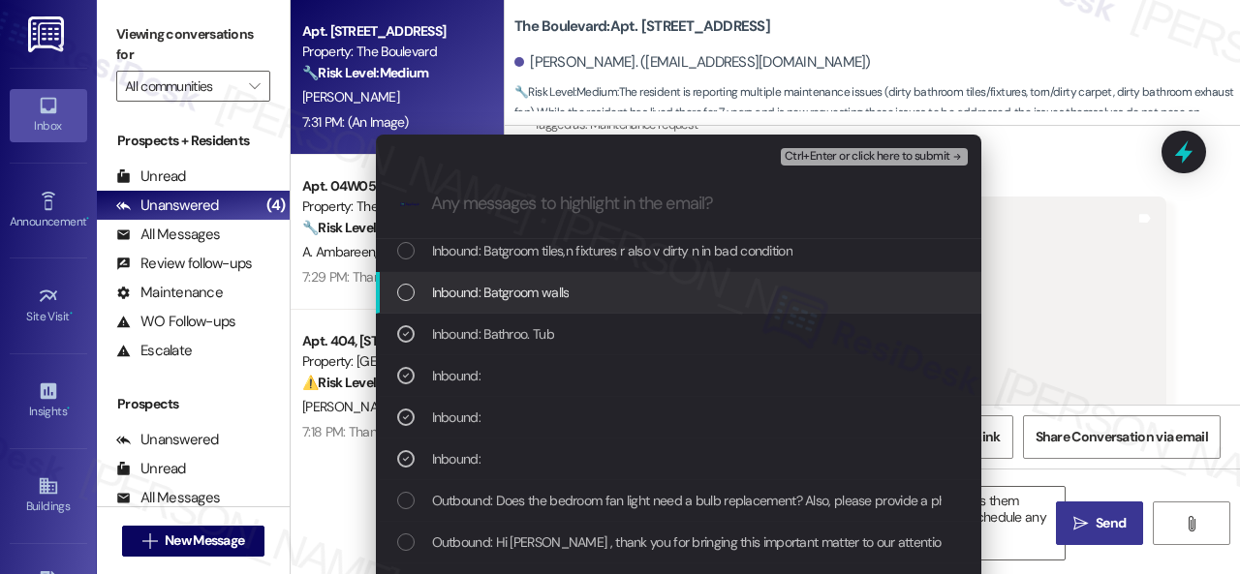
click at [468, 294] on span "Inbound: Batgroom walls" at bounding box center [501, 292] width 138 height 21
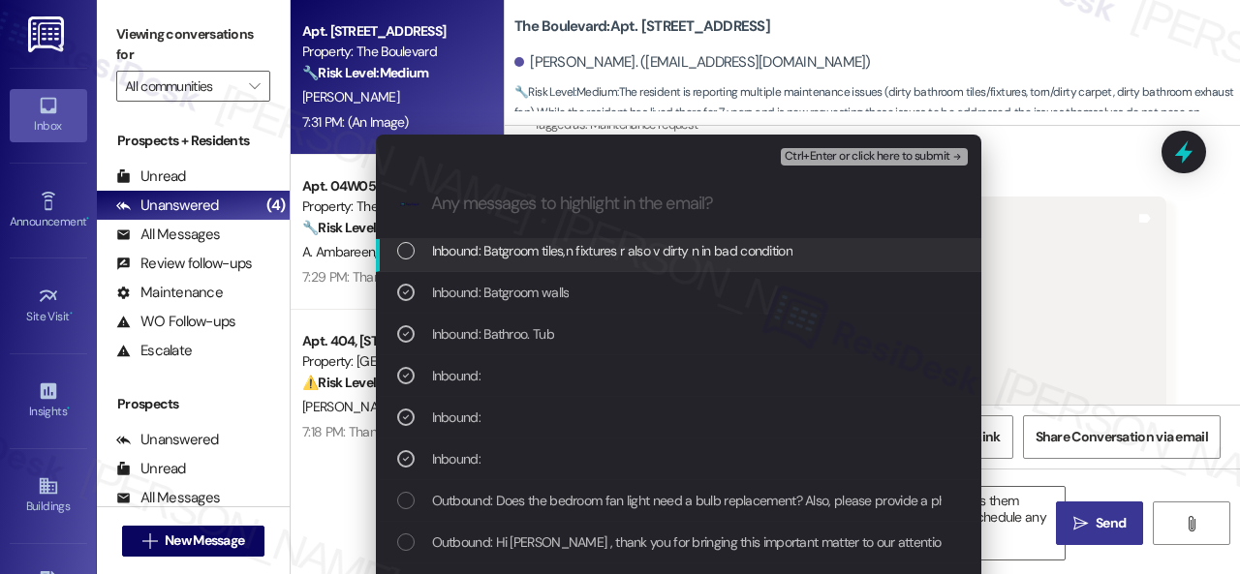
click at [472, 254] on span "Inbound: Batgroom tiles,n fixtures r also v dirty n in bad condition" at bounding box center [612, 250] width 360 height 21
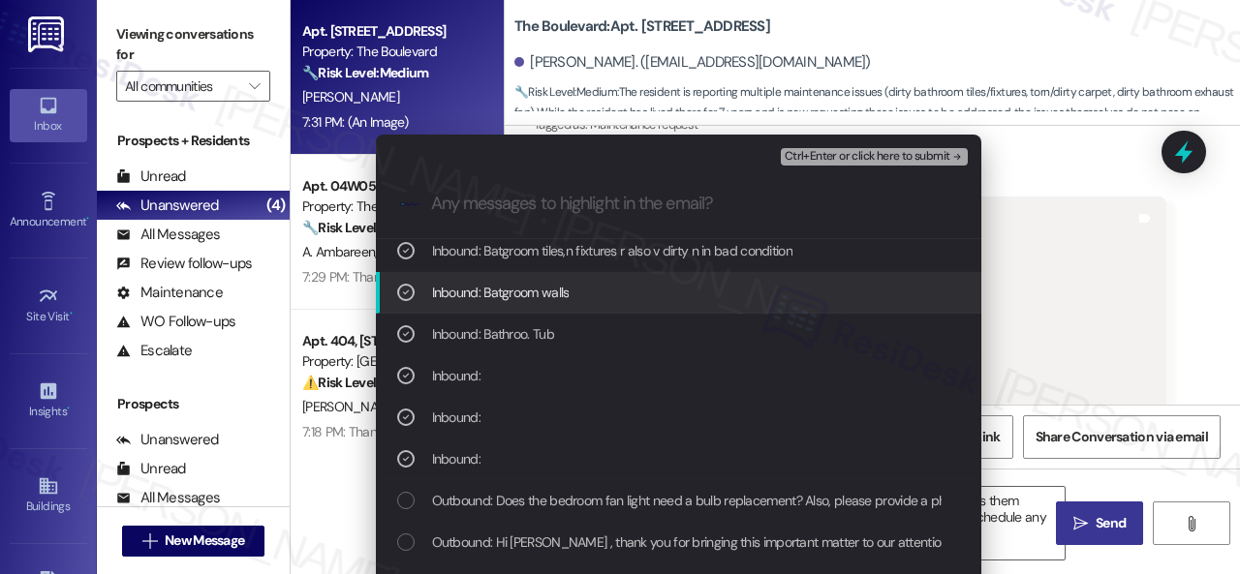
scroll to position [120, 0]
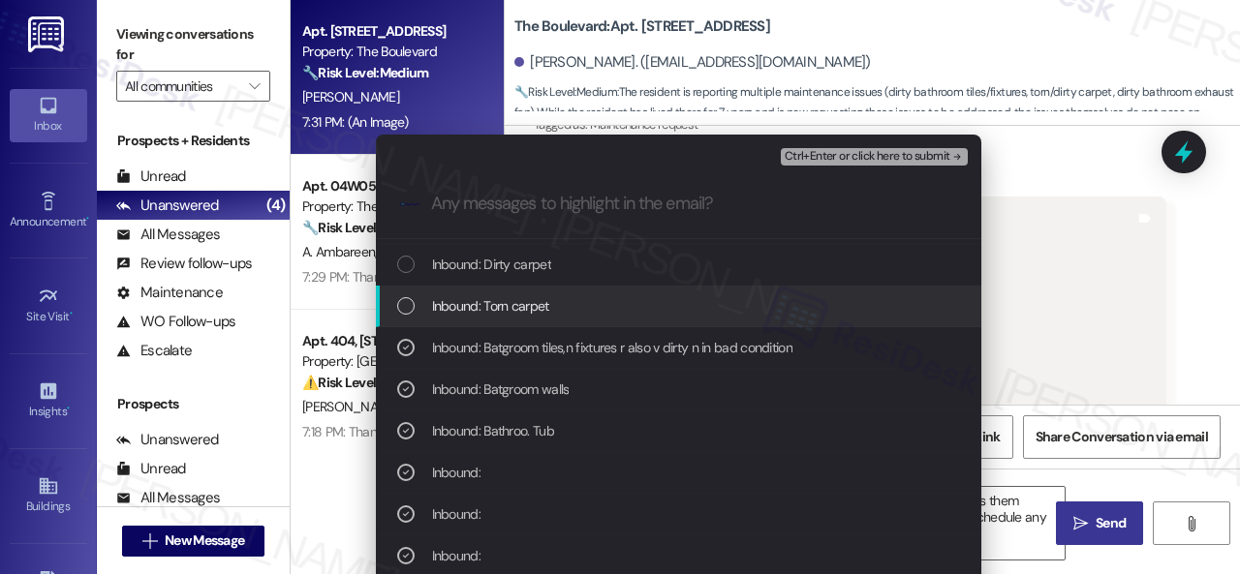
click at [470, 319] on div "Inbound: Torn carpet" at bounding box center [678, 307] width 605 height 42
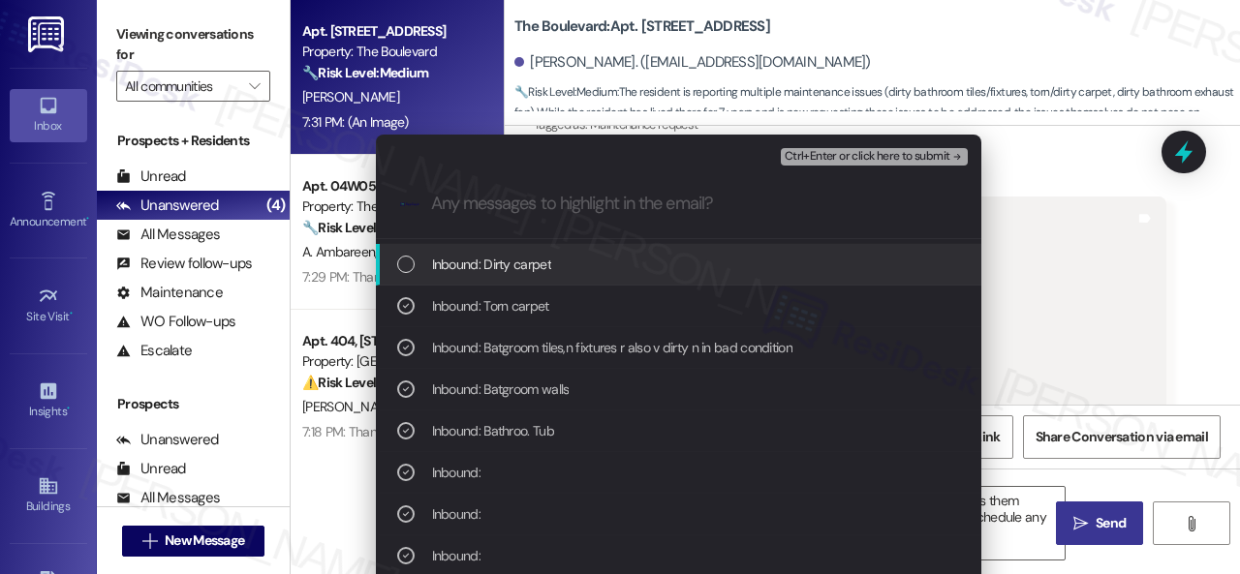
click at [494, 264] on span "Inbound: Dirty carpet" at bounding box center [491, 264] width 119 height 21
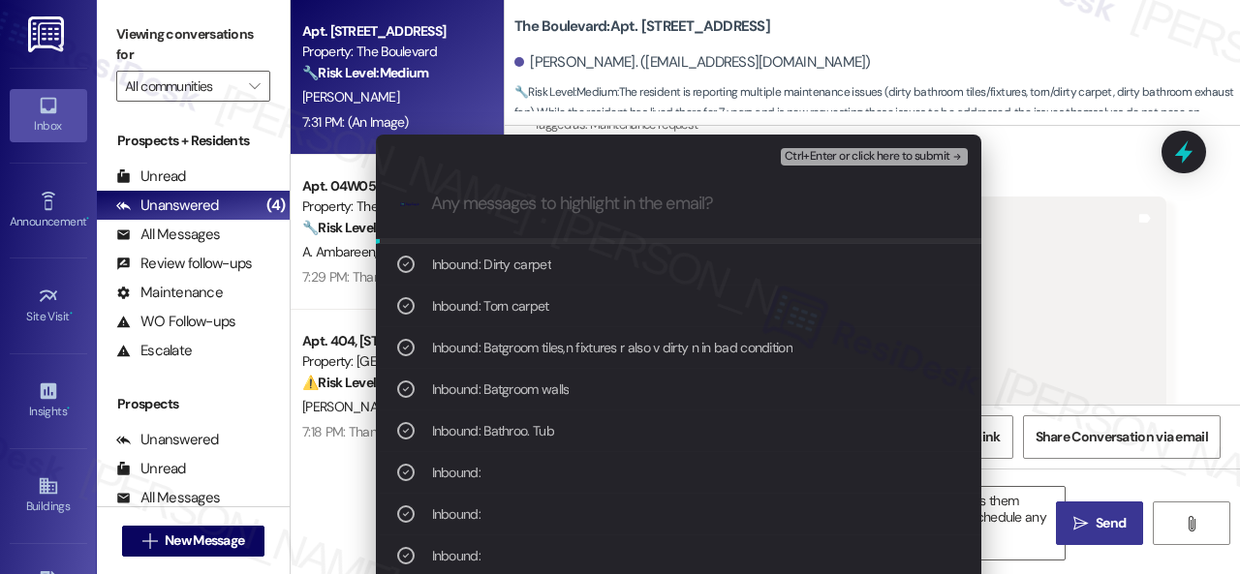
scroll to position [0, 0]
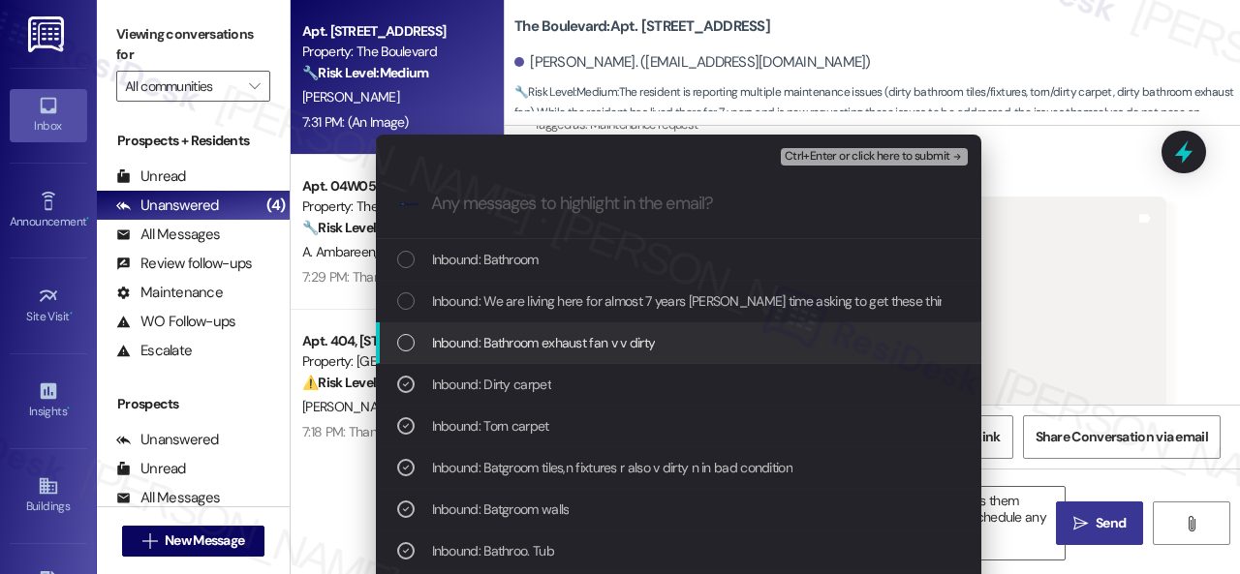
click at [489, 345] on span "Inbound: Bathroom exhaust fan v v dirty" at bounding box center [544, 342] width 224 height 21
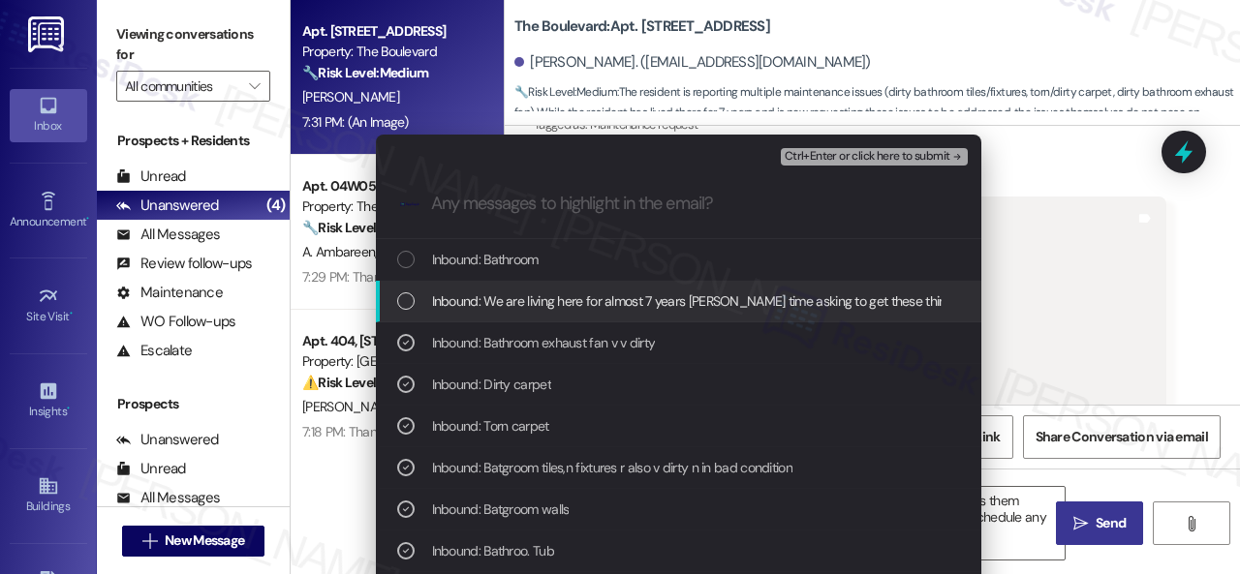
click at [524, 290] on div "Inbound: We are living here for almost 7 years frist time asking to get these t…" at bounding box center [678, 302] width 605 height 42
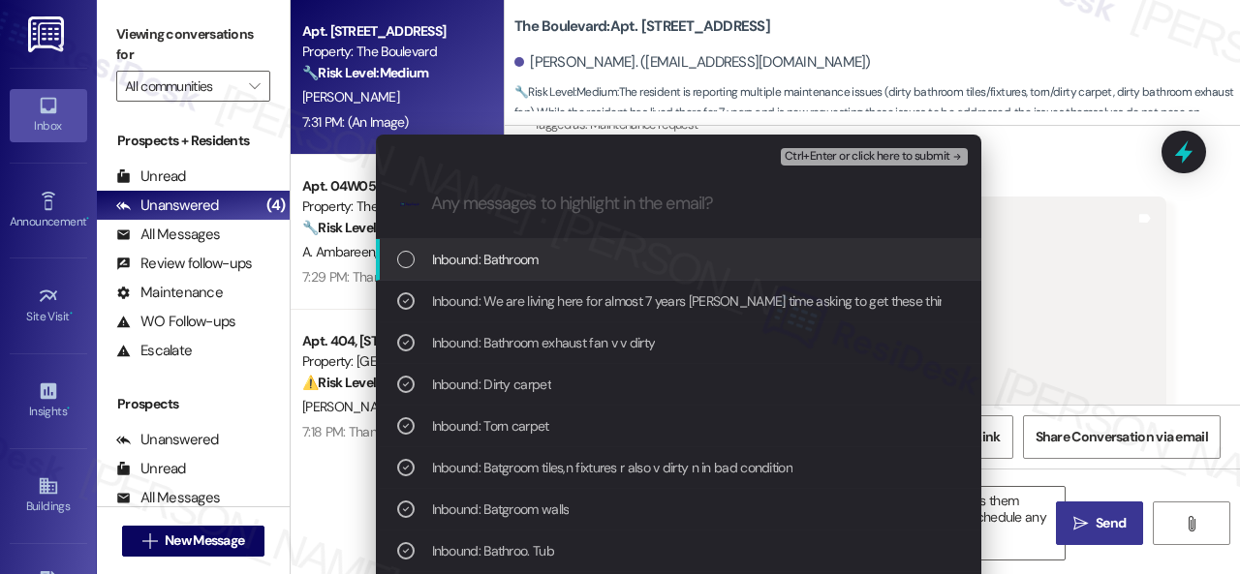
click at [521, 258] on span "Inbound: Bathroom" at bounding box center [485, 259] width 107 height 21
click at [834, 151] on span "Ctrl+Enter or click here to submit" at bounding box center [868, 157] width 166 height 14
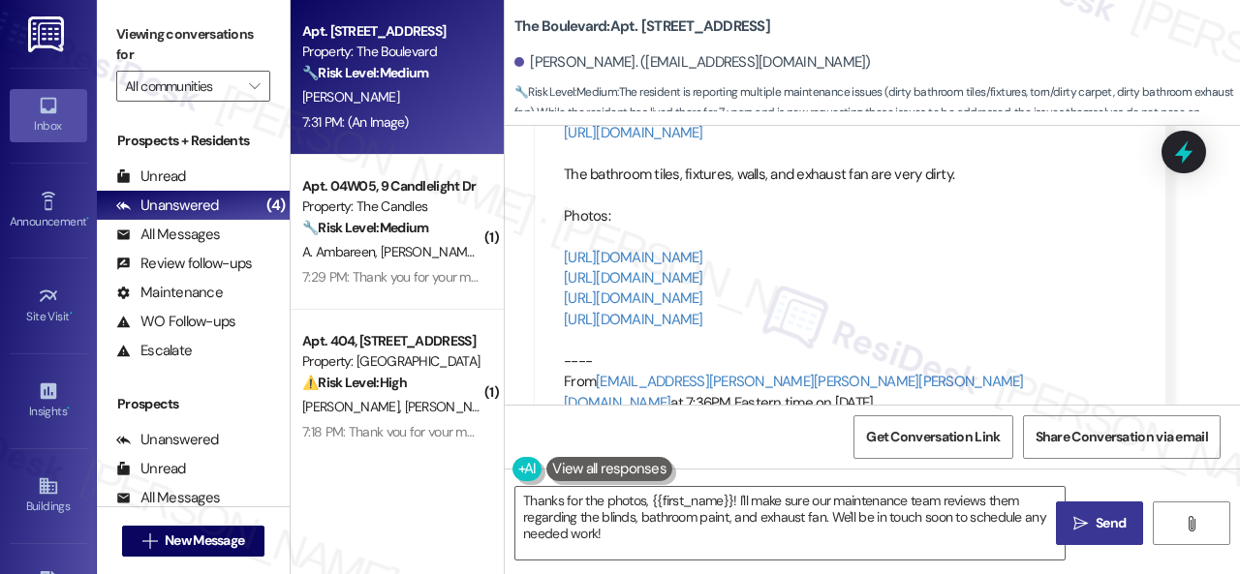
scroll to position [8126, 0]
click at [709, 431] on div "Get Conversation Link Share Conversation via email" at bounding box center [872, 437] width 735 height 64
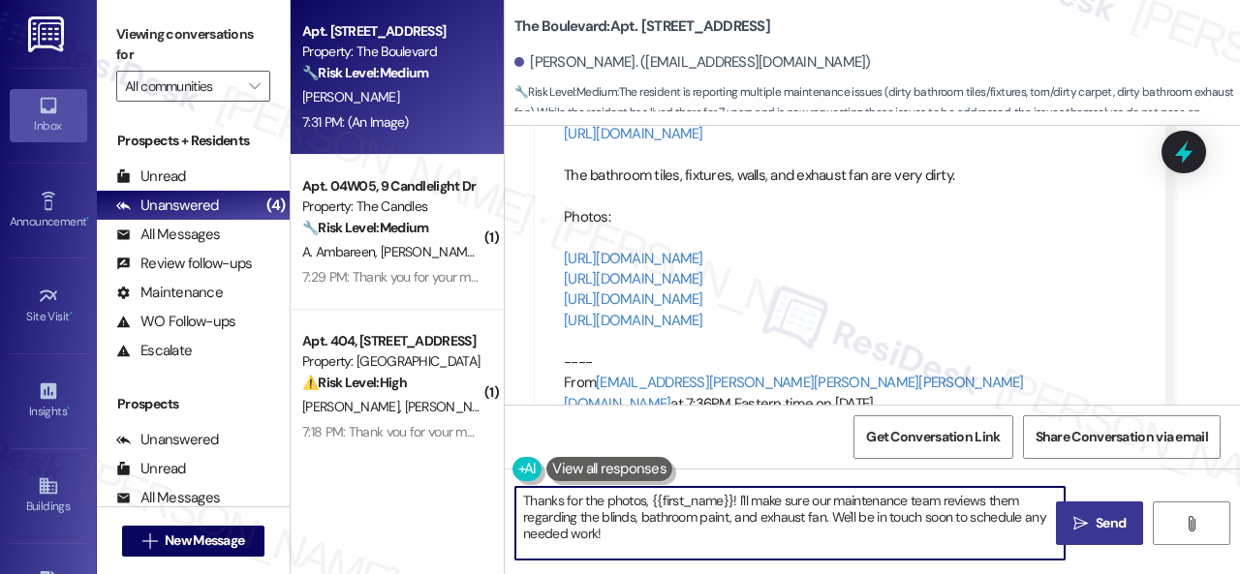
drag, startPoint x: 614, startPoint y: 555, endPoint x: 422, endPoint y: 481, distance: 205.4
click at [422, 481] on div "Apt. 4875, 4800 Skyline Dr Property: The Boulevard 🔧 Risk Level: Medium The res…" at bounding box center [765, 287] width 949 height 574
click at [649, 497] on textarea "Thanks for the photos, {{first_name}}! I'll make sure our maintenance team revi…" at bounding box center [789, 523] width 549 height 73
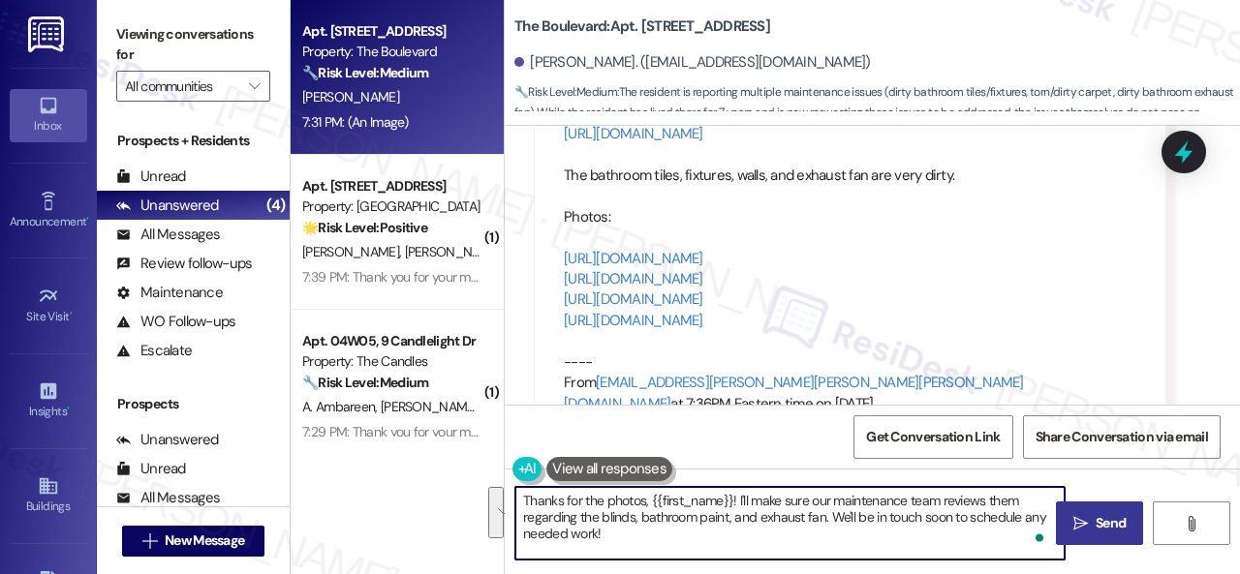
drag, startPoint x: 735, startPoint y: 503, endPoint x: 762, endPoint y: 545, distance: 50.5
click at [762, 545] on textarea "Thanks for the photos, {{first_name}}! I'll make sure our maintenance team revi…" at bounding box center [789, 523] width 549 height 73
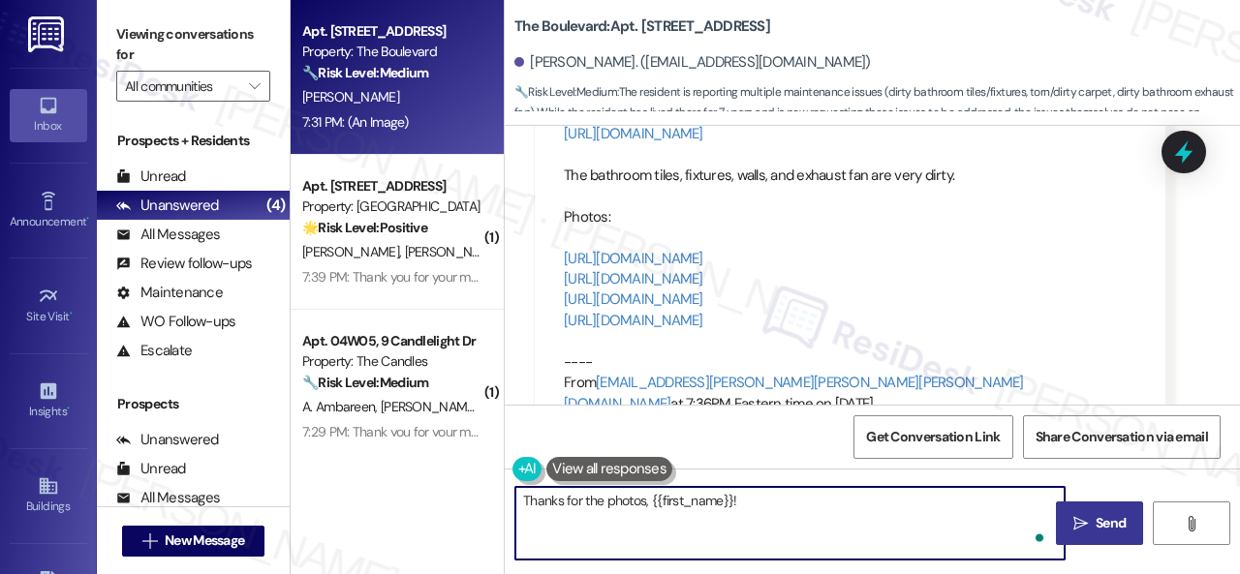
paste textarea "I've submitted work orders on your behalf and notified the site team. Please no…"
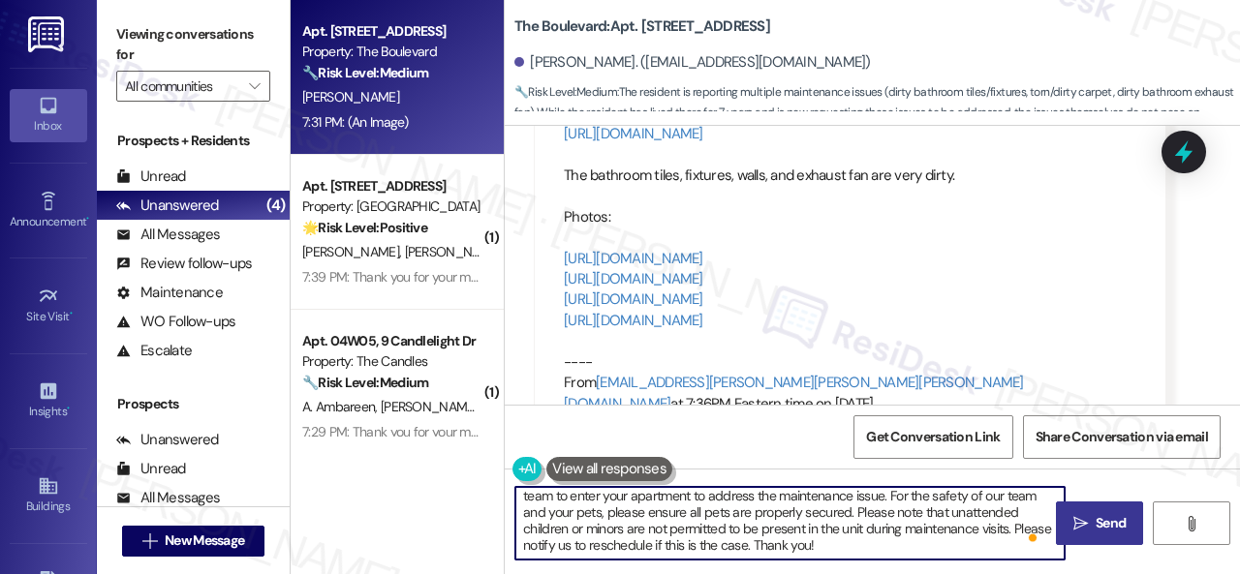
scroll to position [54, 0]
type textarea "Thanks for the photos, {{first_name}}! I've submitted work orders on your behal…"
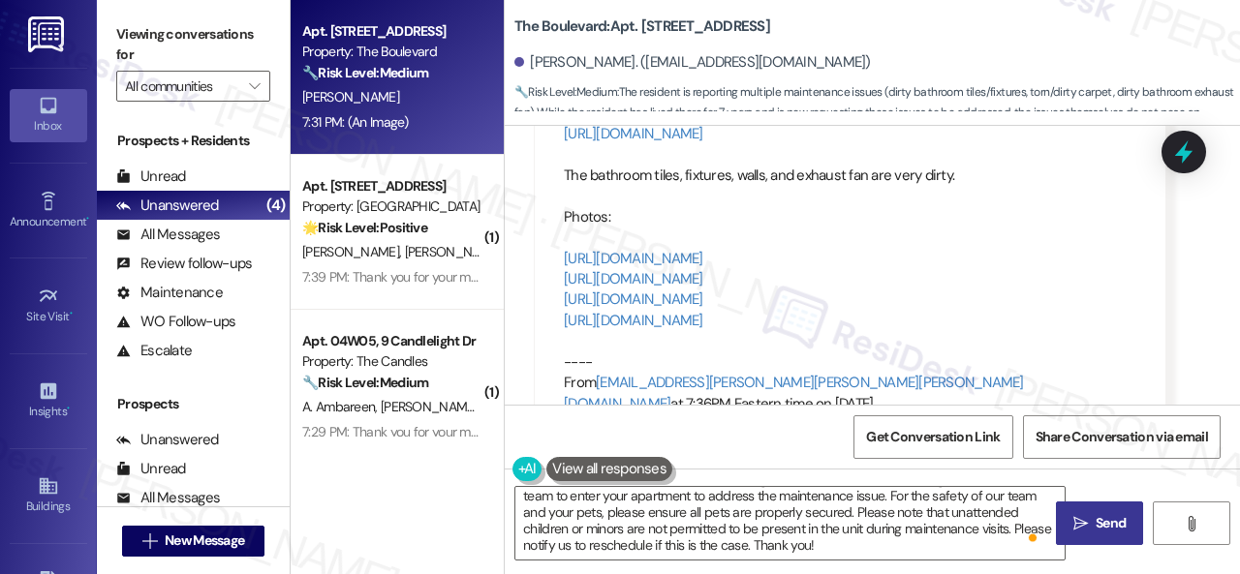
click at [1098, 526] on span "Send" at bounding box center [1111, 523] width 30 height 20
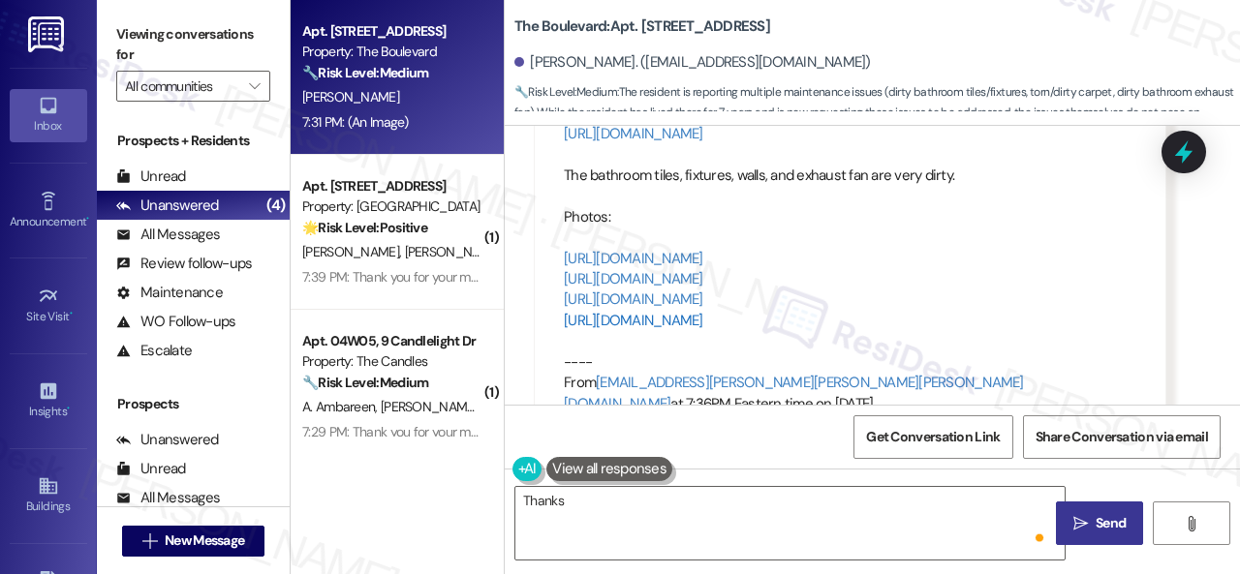
scroll to position [0, 0]
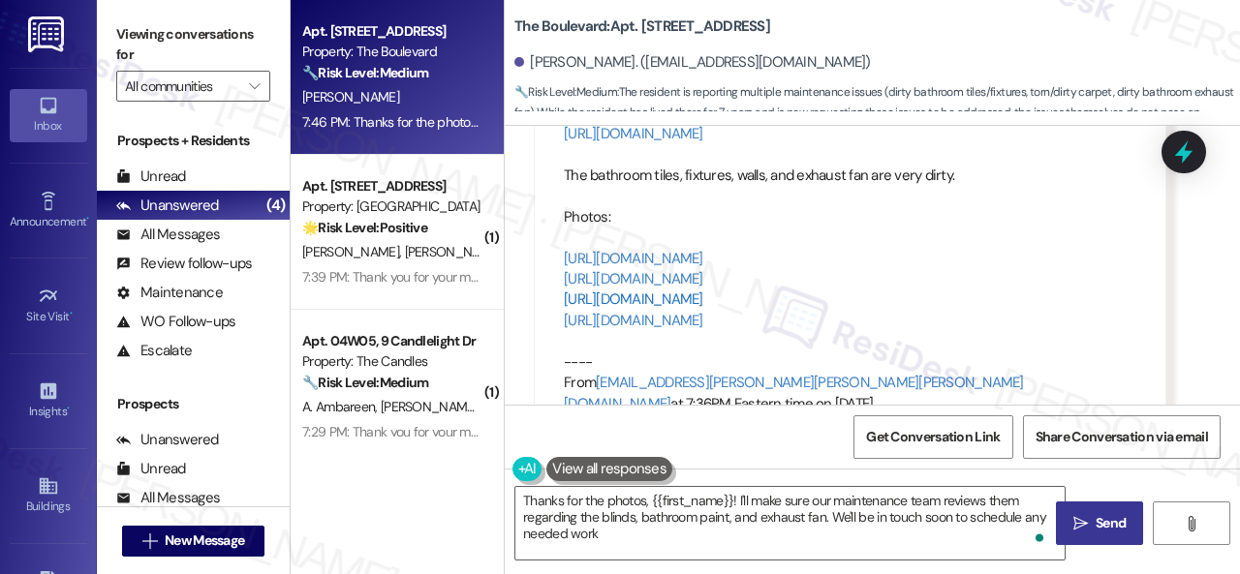
type textarea "Thanks for the photos, {{first_name}}! I'll make sure our maintenance team revi…"
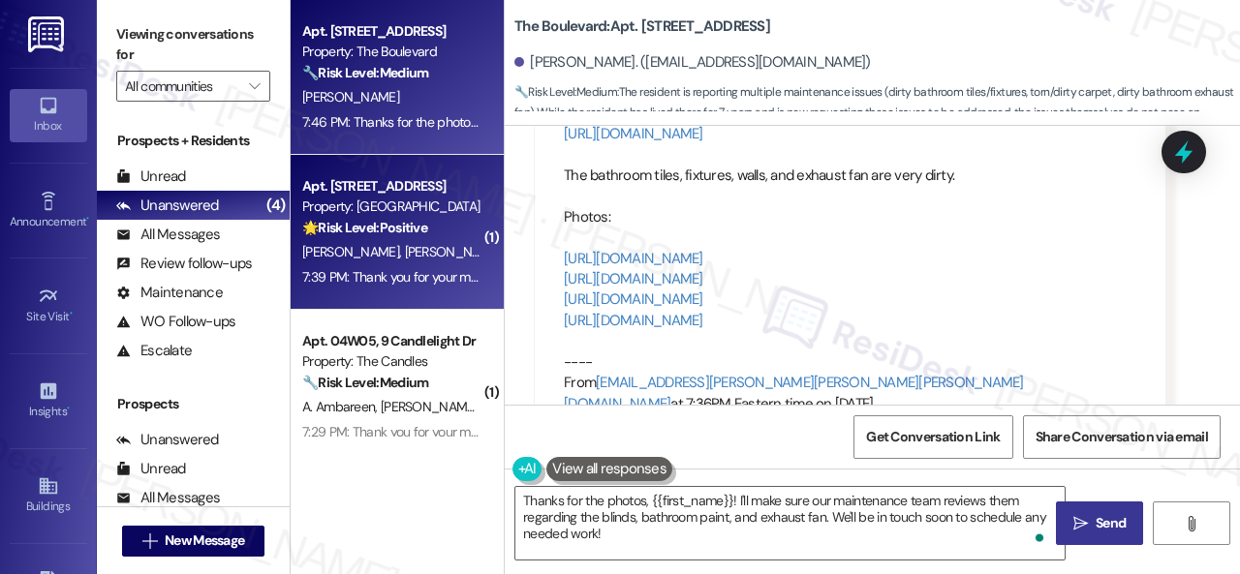
click at [429, 251] on div "A. Jones J. Dickerson" at bounding box center [391, 252] width 183 height 24
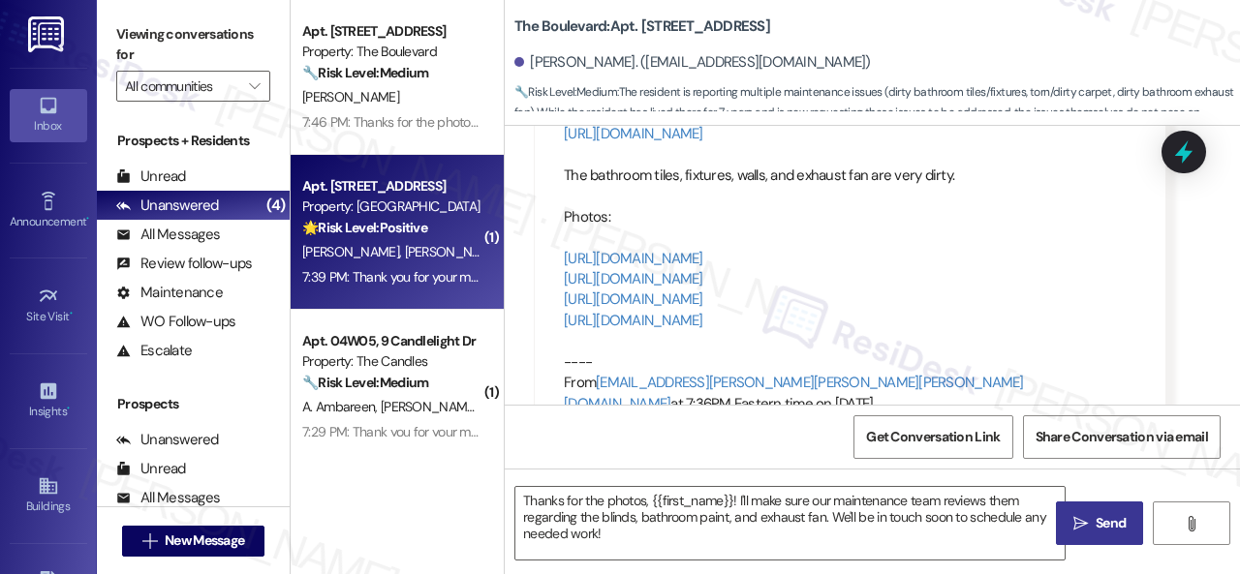
type textarea "Fetching suggested responses. Please feel free to read through the conversation…"
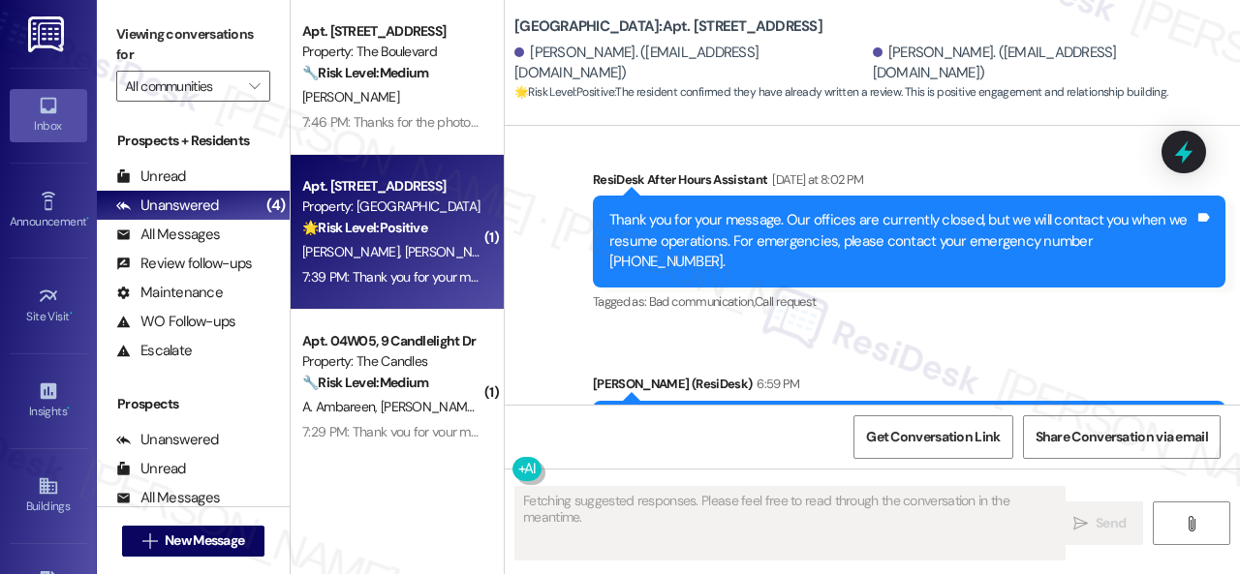
scroll to position [10377, 0]
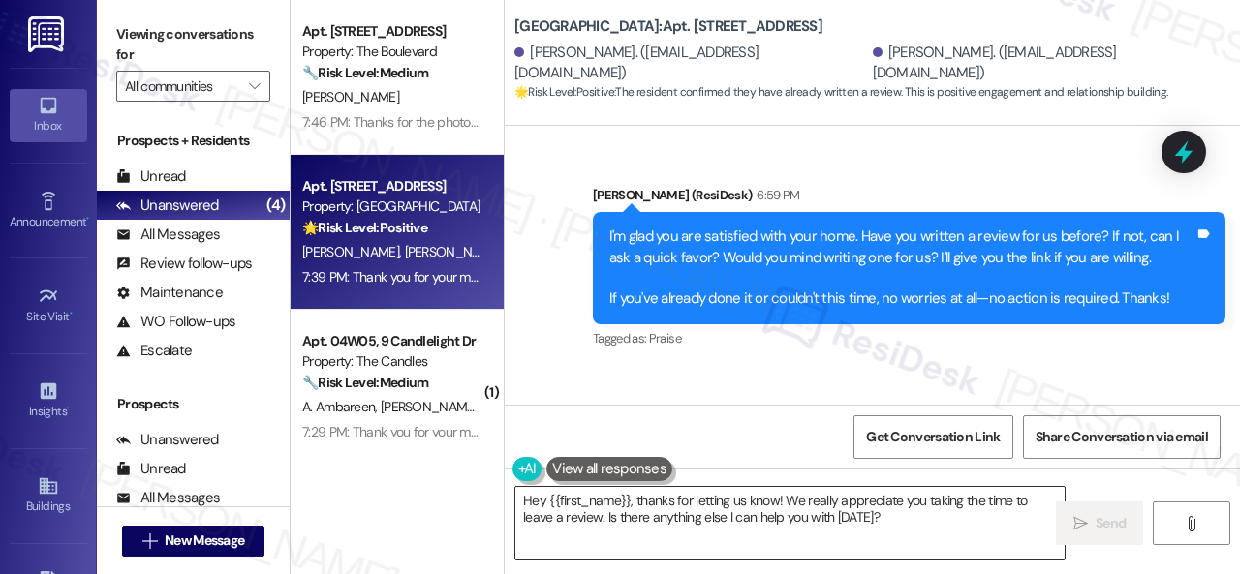
click at [612, 509] on textarea "Hey {{first_name}}, thanks for letting us know! We really appreciate you taking…" at bounding box center [789, 523] width 549 height 73
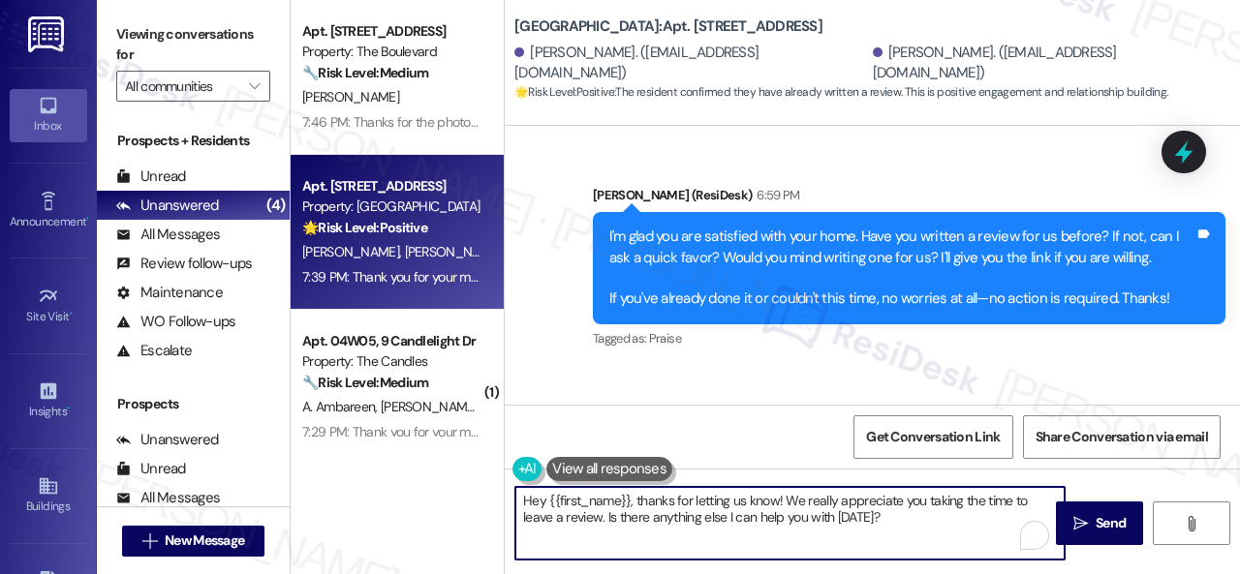
paste textarea "I see. Thank you so much! Enjoy your day!"
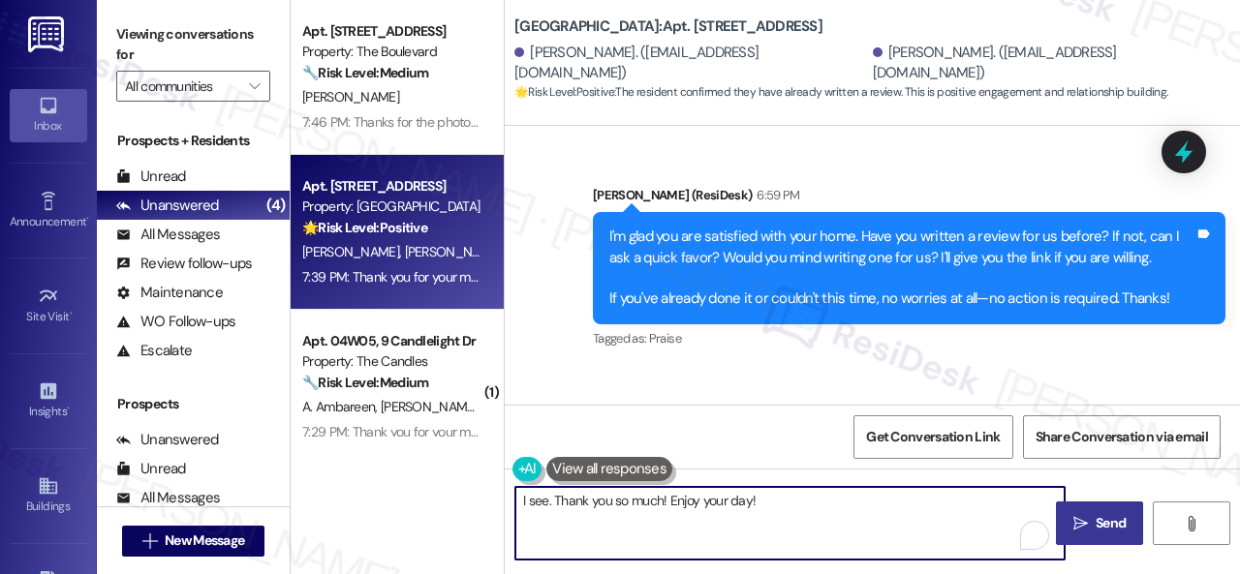
type textarea "I see. Thank you so much! Enjoy your day!"
click at [1109, 526] on span "Send" at bounding box center [1111, 523] width 30 height 20
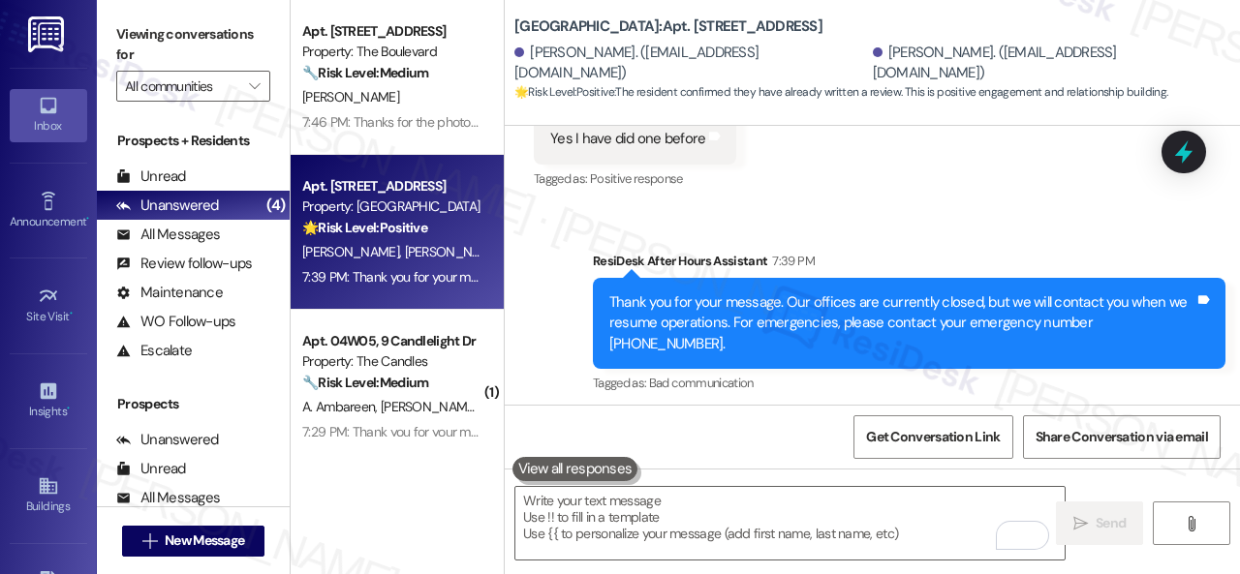
scroll to position [10719, 0]
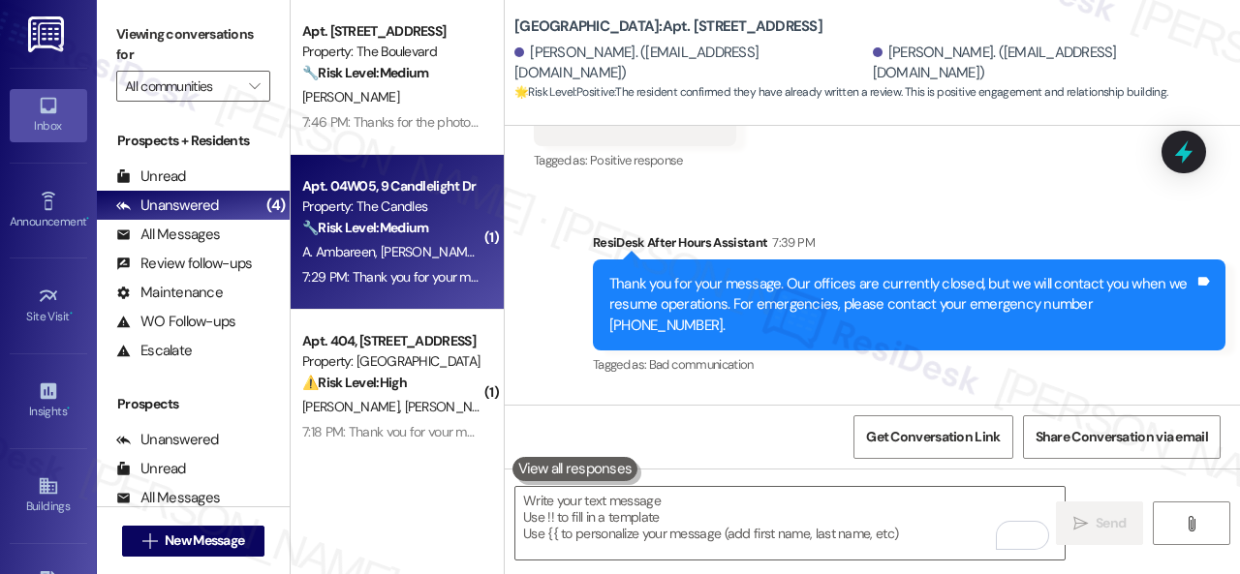
click at [461, 233] on div "🔧 Risk Level: Medium The resident is providing an update on a previously schedu…" at bounding box center [391, 228] width 179 height 20
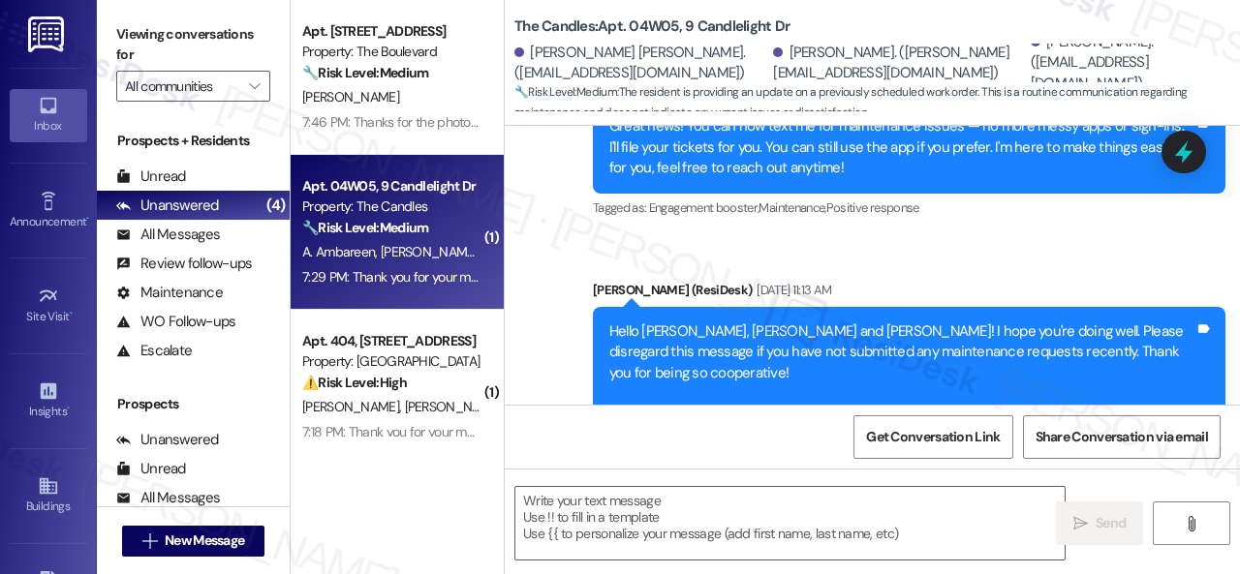
type textarea "Fetching suggested responses. Please feel free to read through the conversation…"
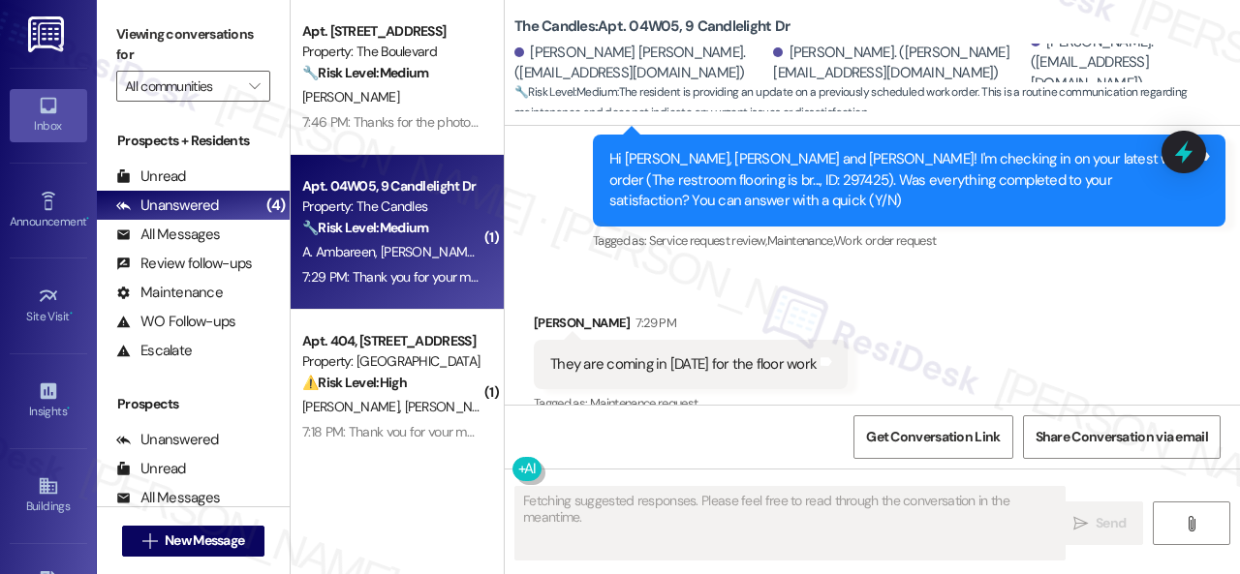
scroll to position [4843, 0]
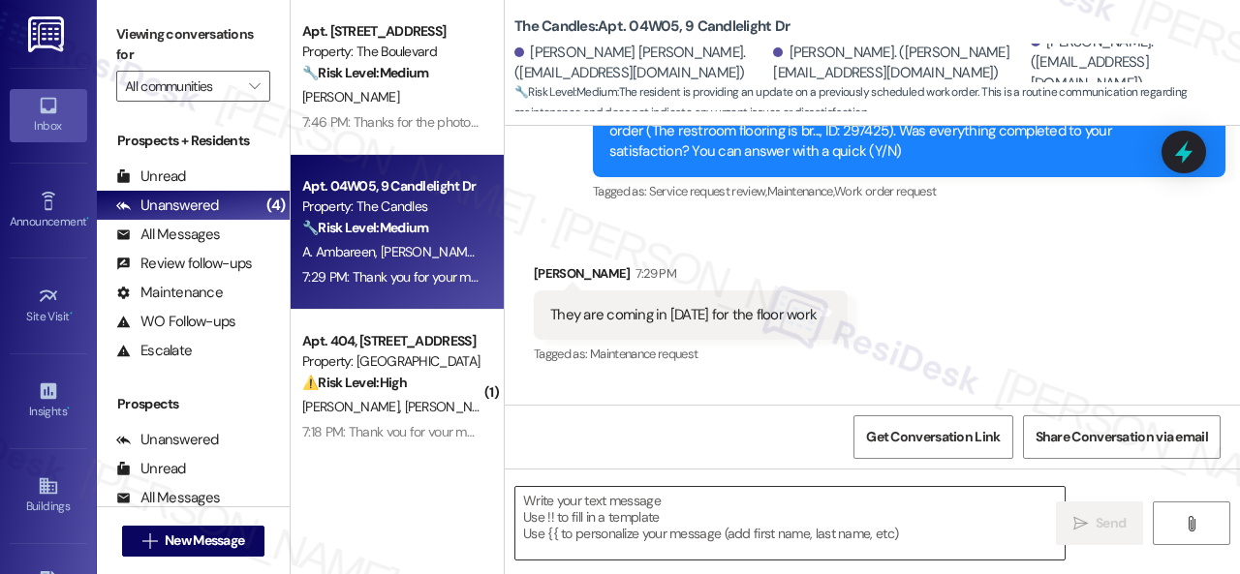
click at [702, 526] on textarea at bounding box center [789, 523] width 549 height 73
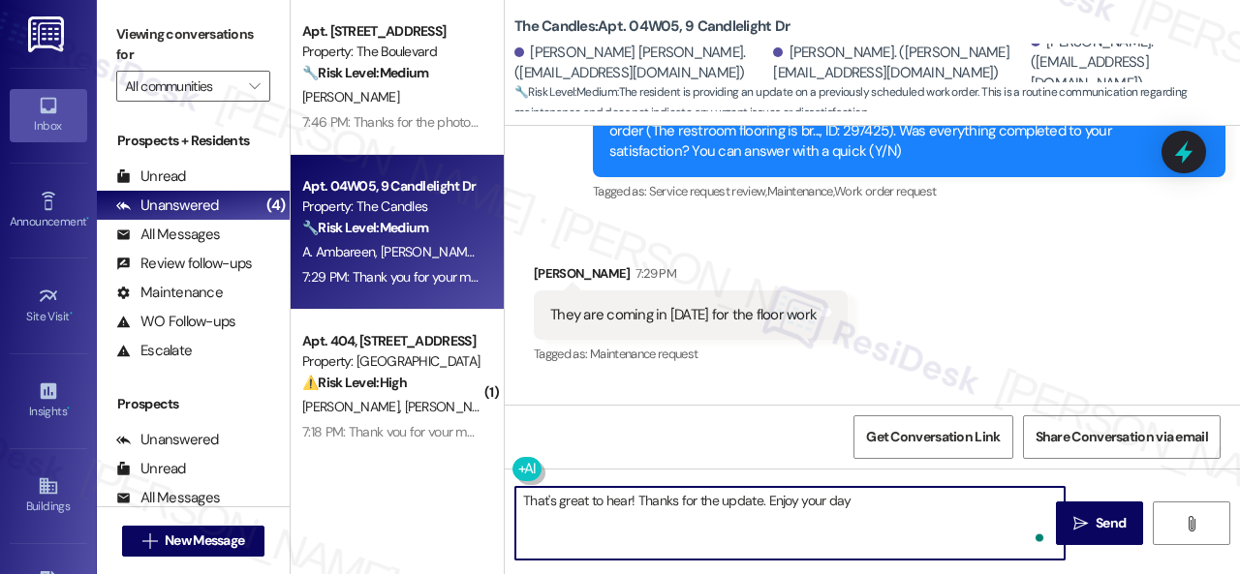
type textarea "That's great to hear! Thanks for the update. Enjoy your day!"
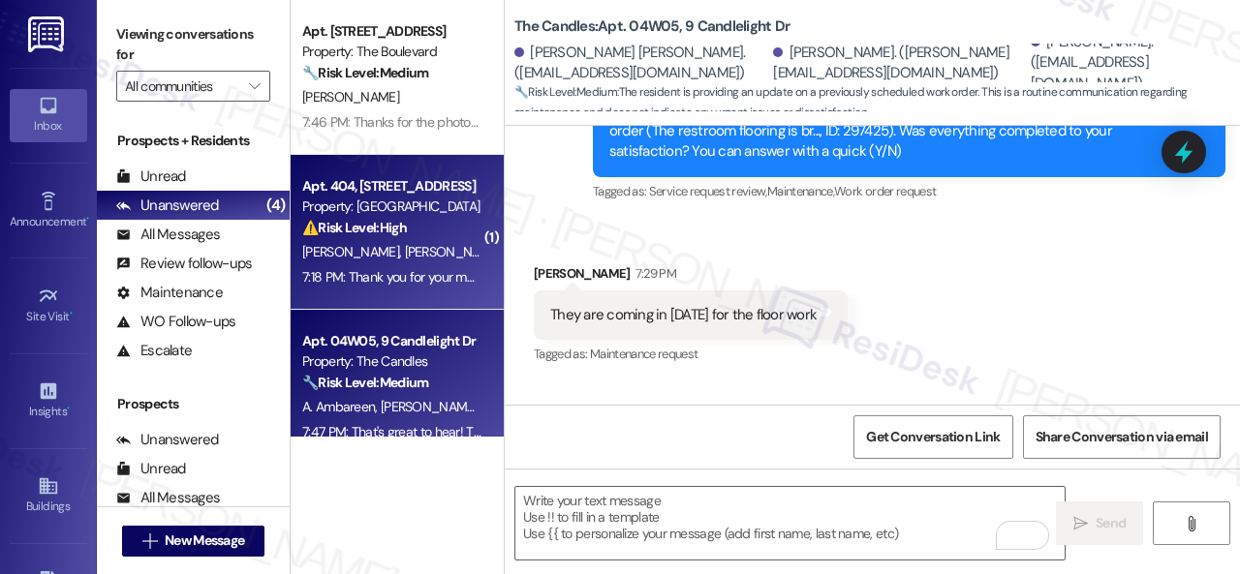
click at [440, 254] on div "A. Nava F. Moreno" at bounding box center [391, 252] width 183 height 24
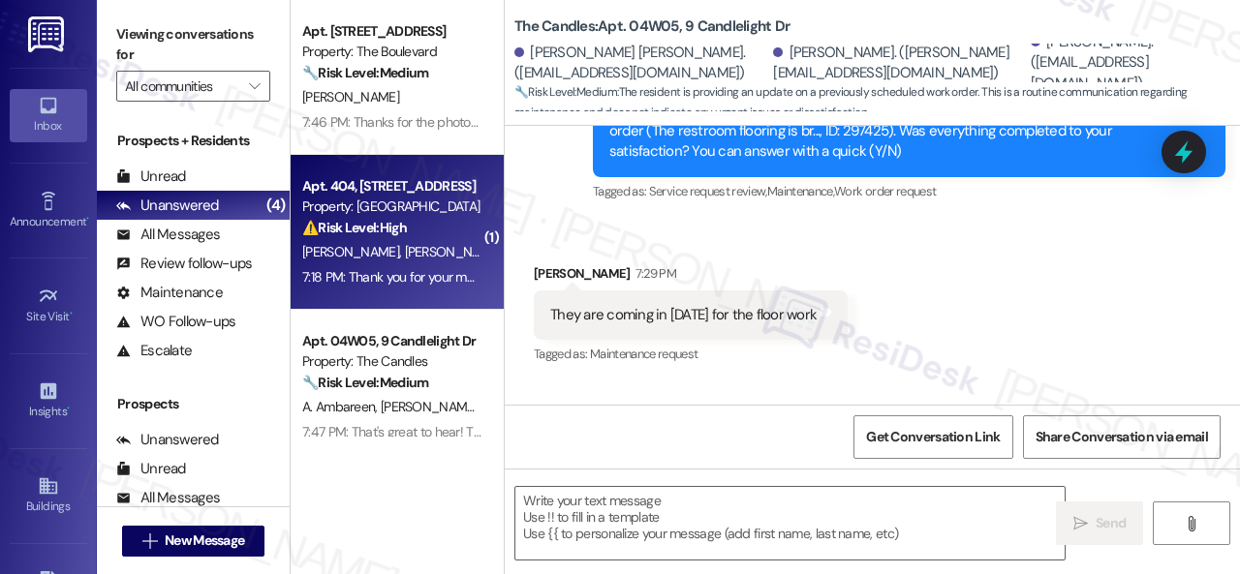
type textarea "Fetching suggested responses. Please feel free to read through the conversation…"
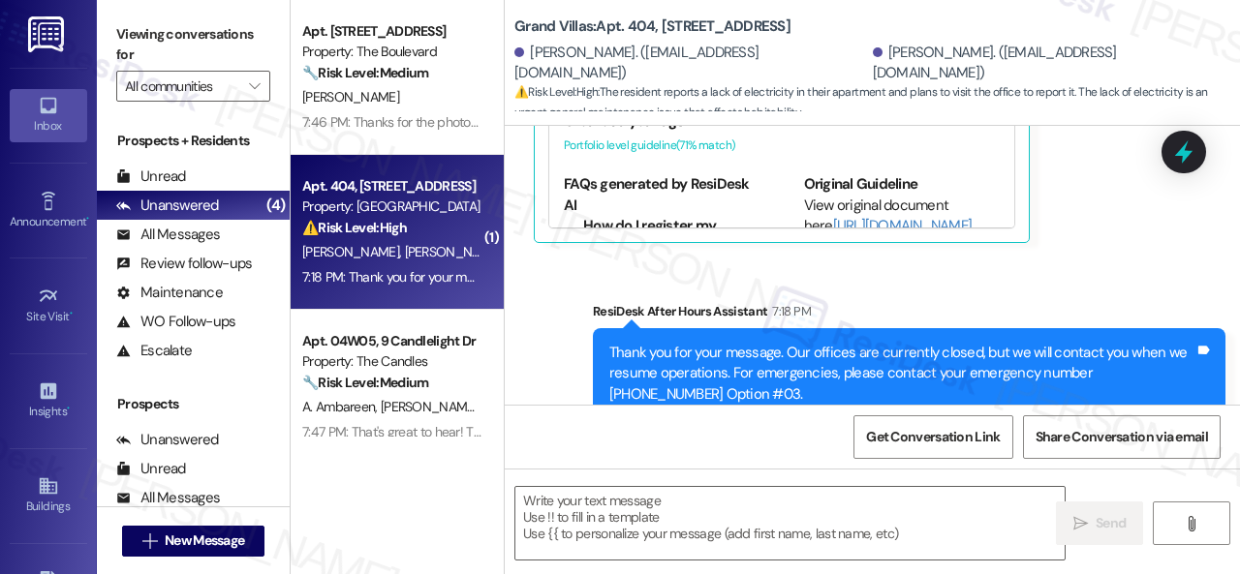
type textarea "Fetching suggested responses. Please feel free to read through the conversation…"
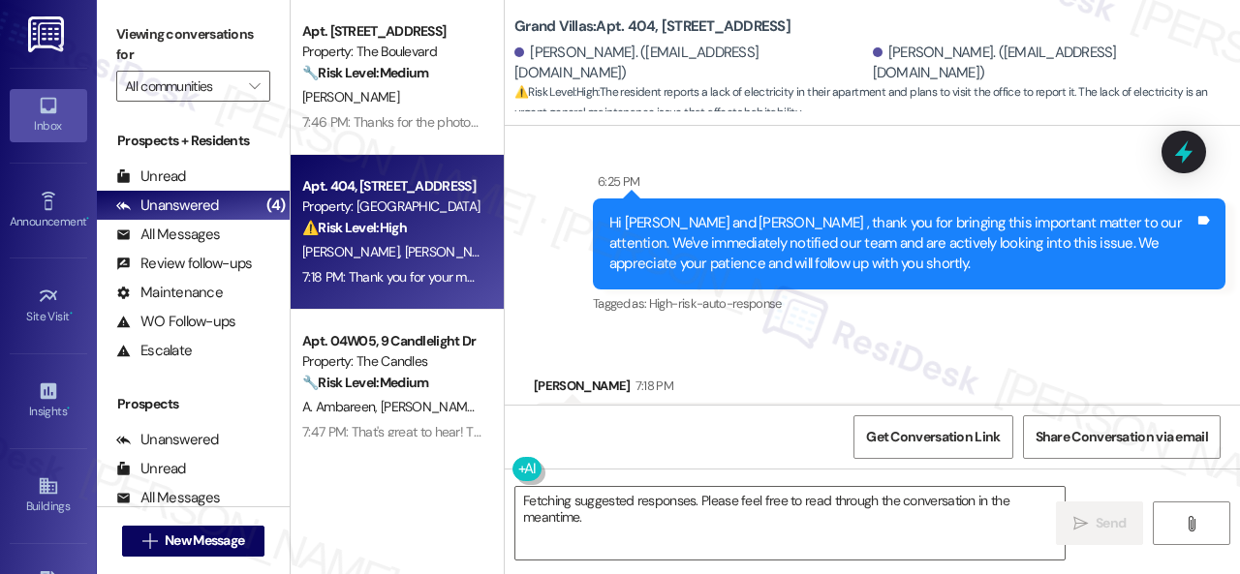
scroll to position [36363, 0]
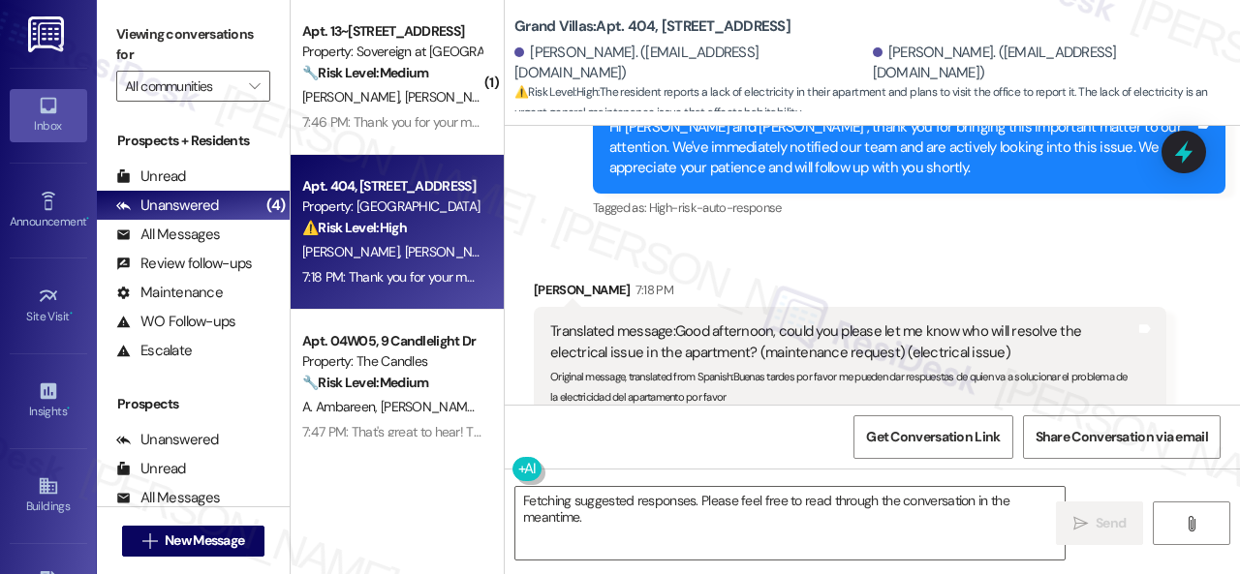
scroll to position [36557, 0]
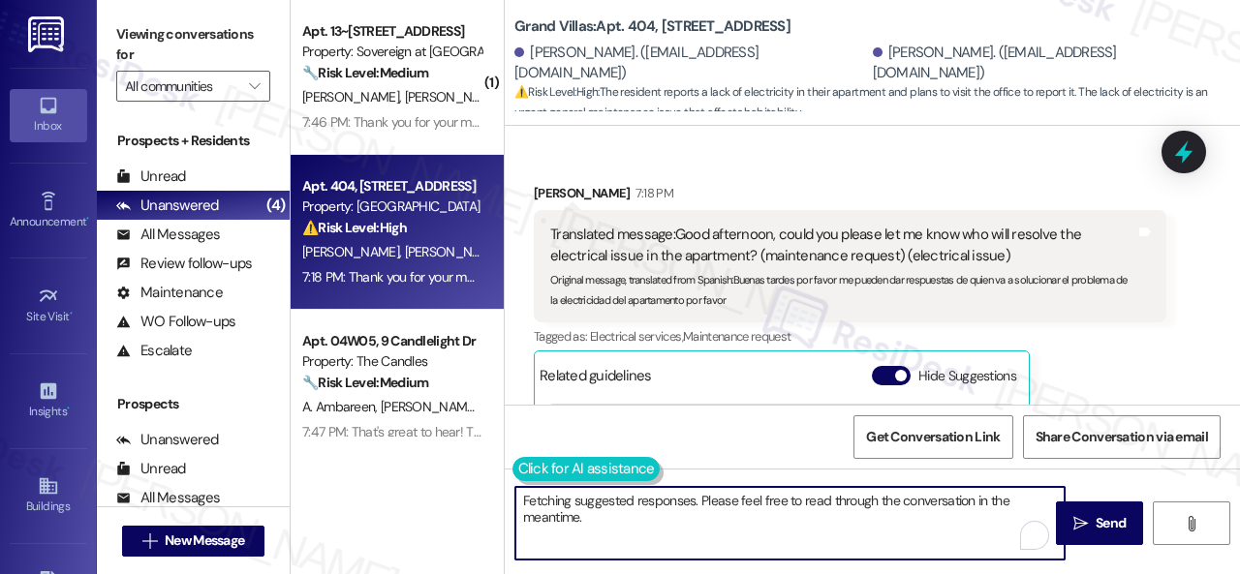
drag, startPoint x: 601, startPoint y: 525, endPoint x: 519, endPoint y: 477, distance: 94.7
click at [519, 486] on div "Fetching suggested responses. Please feel free to read through the conversation…" at bounding box center [780, 523] width 551 height 75
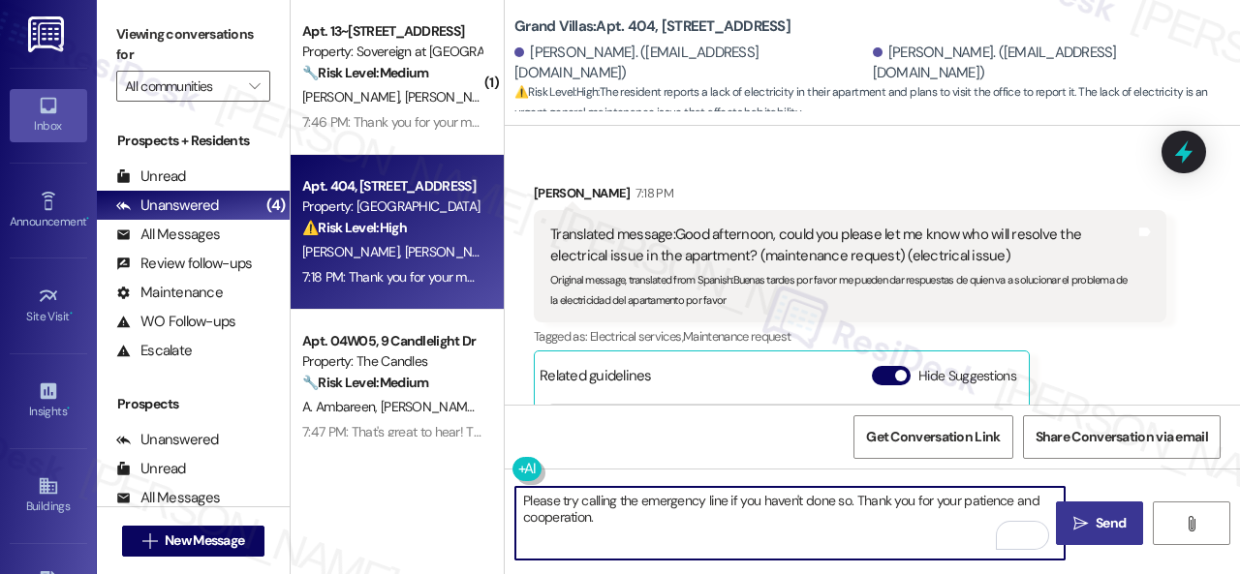
type textarea "Please try calling the emergency line if you haven't done so. Thank you for you…"
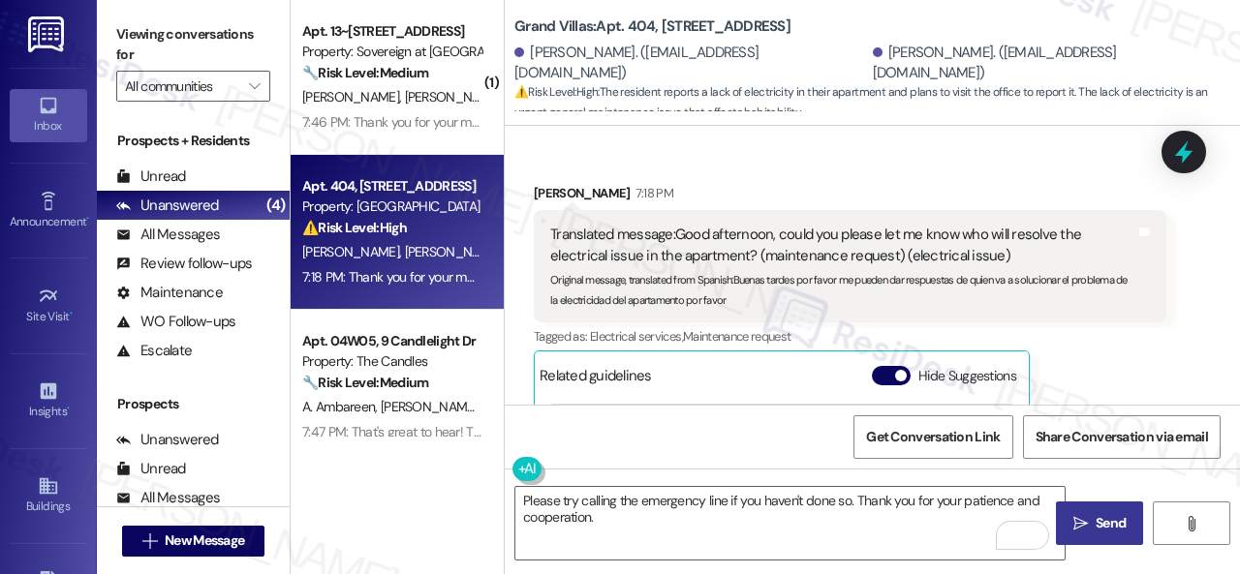
click at [1092, 527] on span "Send" at bounding box center [1111, 523] width 38 height 20
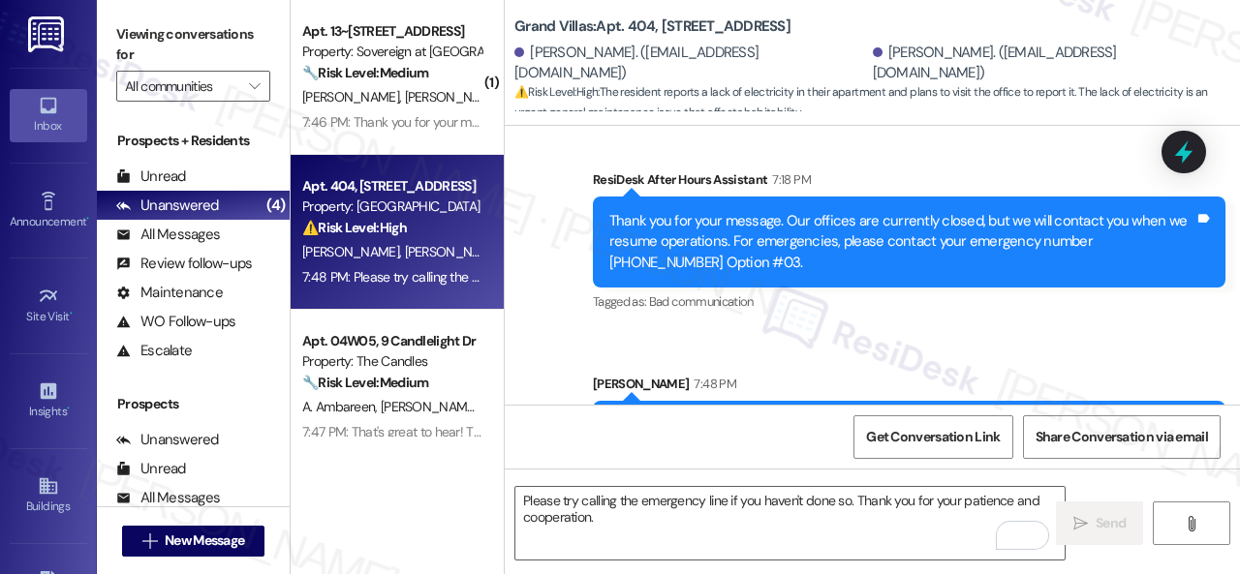
scroll to position [37100, 0]
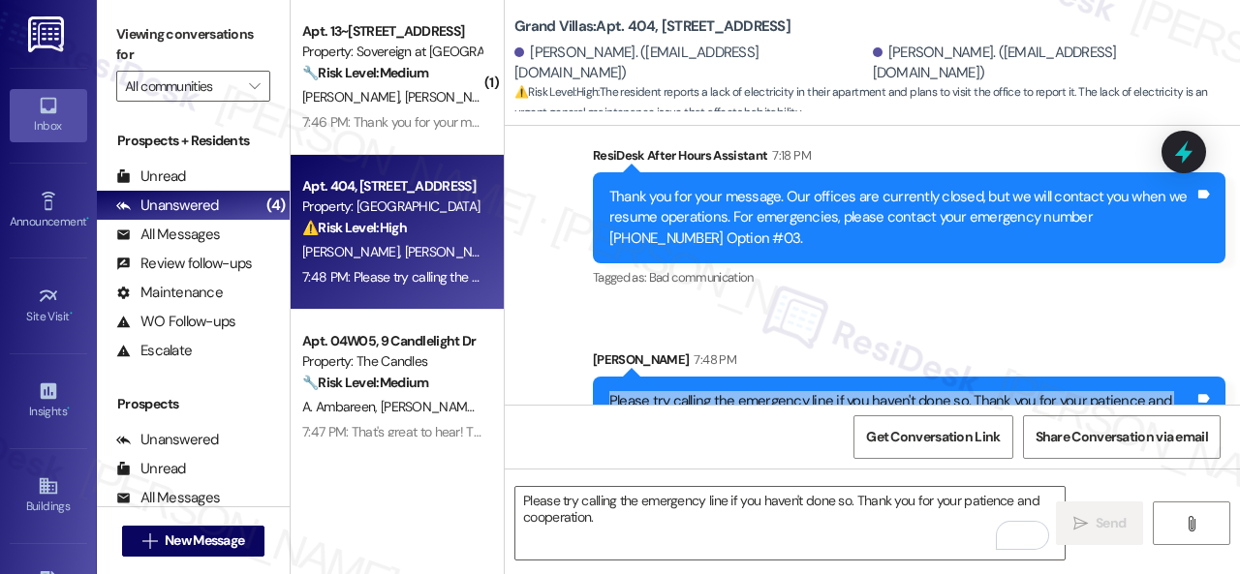
drag, startPoint x: 700, startPoint y: 365, endPoint x: 601, endPoint y: 352, distance: 100.7
click at [601, 377] on div "Please try calling the emergency line if you haven't done so. Thank you for you…" at bounding box center [909, 412] width 633 height 71
copy div "Please try calling the emergency line if you haven't done so. Thank you for you…"
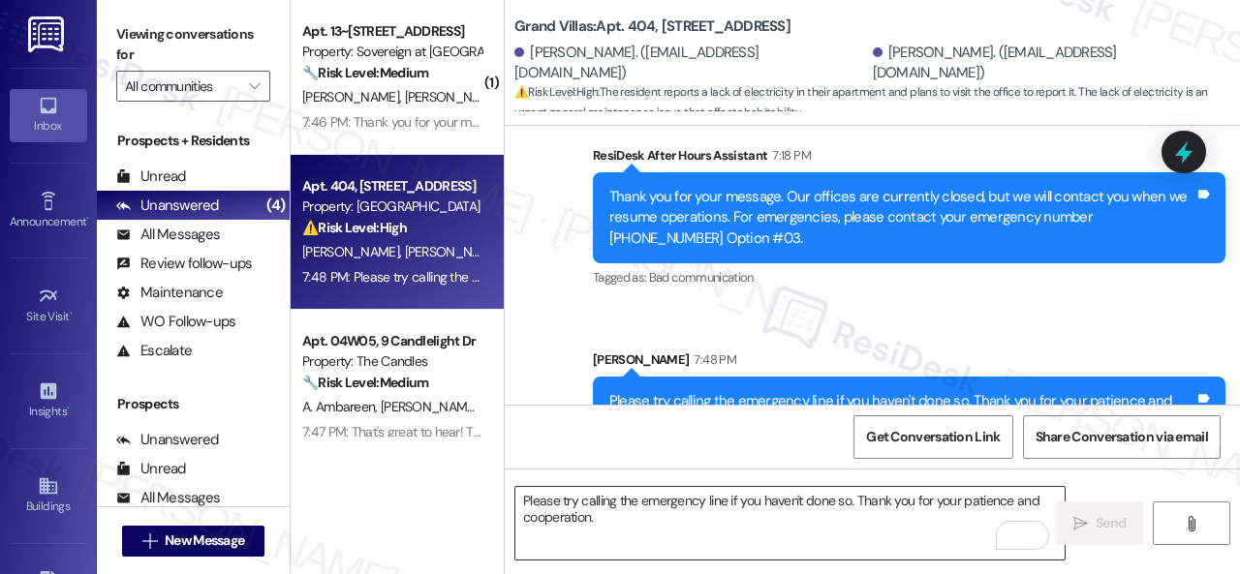
click at [709, 510] on textarea "Please try calling the emergency line if you haven't done so. Thank you for you…" at bounding box center [789, 523] width 549 height 73
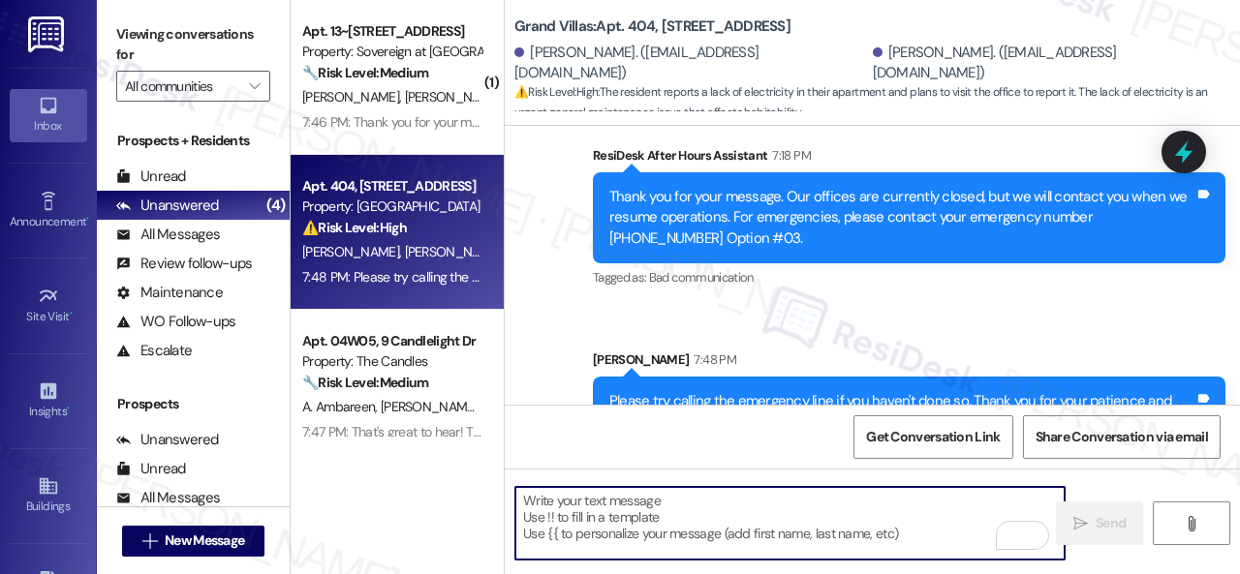
paste textarea "Please try calling the emergency line if you haven't done so. Thank you for you…"
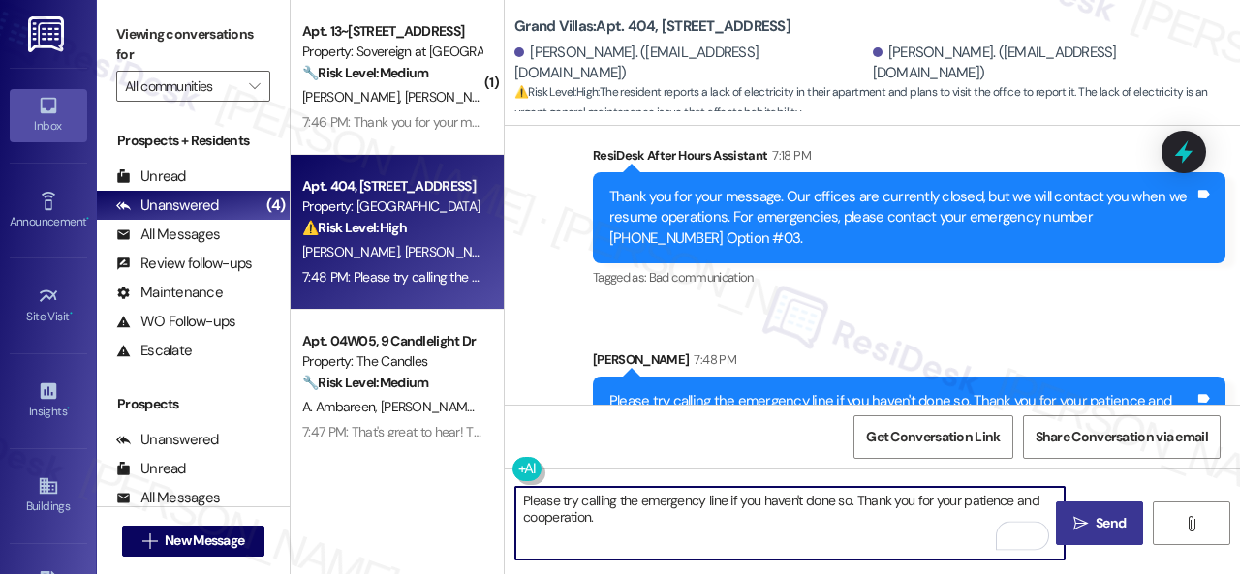
type textarea "Please try calling the emergency line if you haven't done so. Thank you for you…"
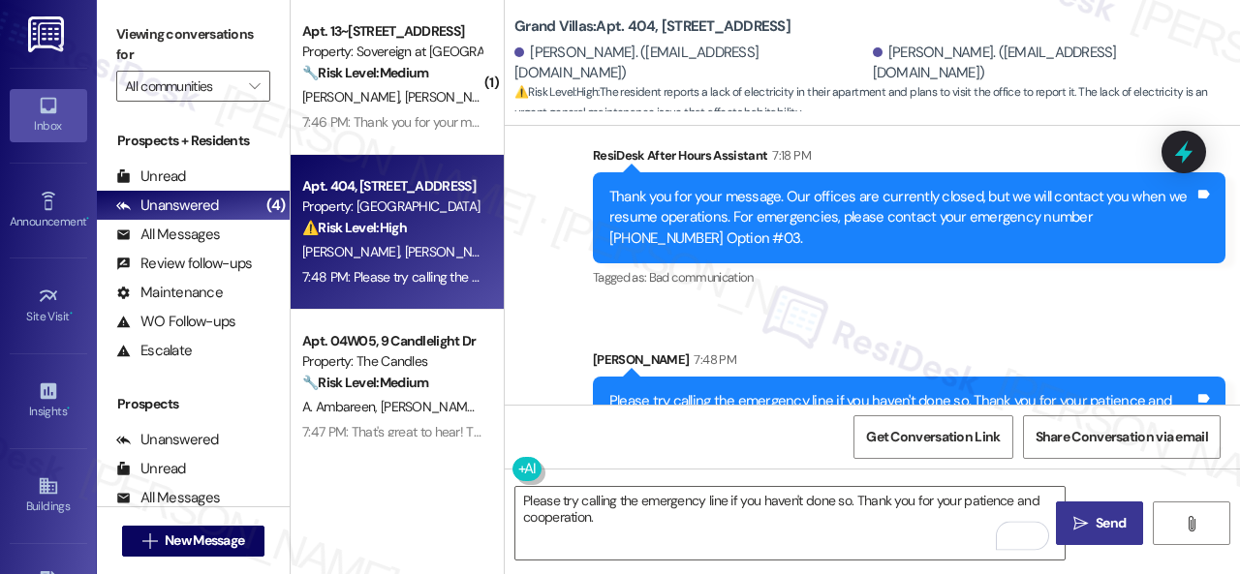
click at [695, 448] on div "Get Conversation Link Share Conversation via email" at bounding box center [872, 437] width 735 height 64
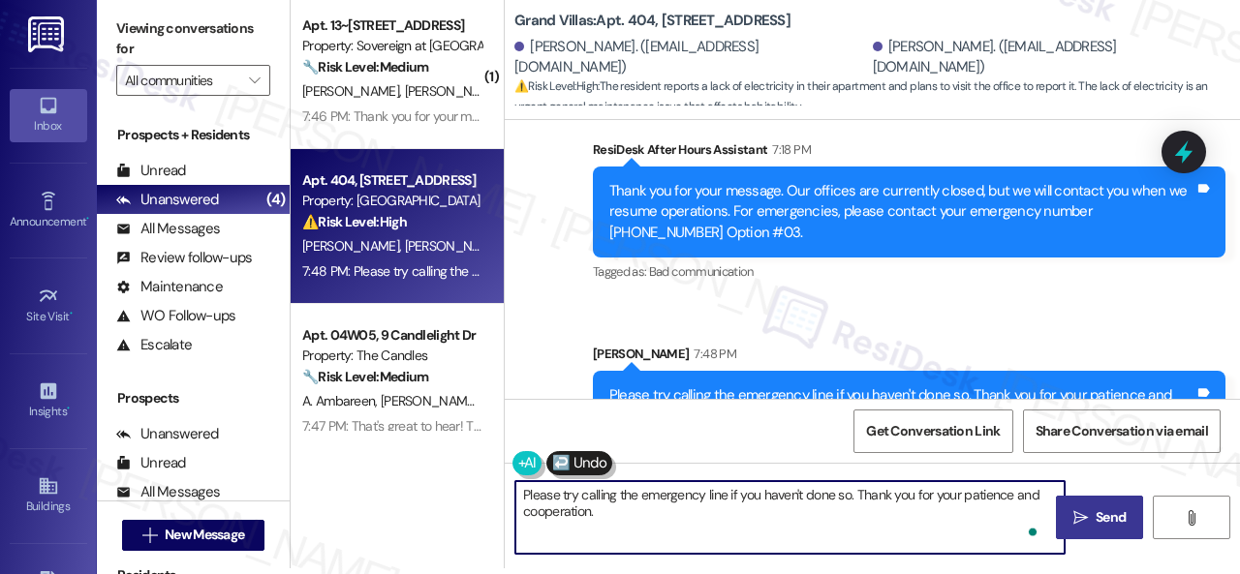
scroll to position [4, 0]
click at [1079, 512] on icon "" at bounding box center [1080, 517] width 15 height 15
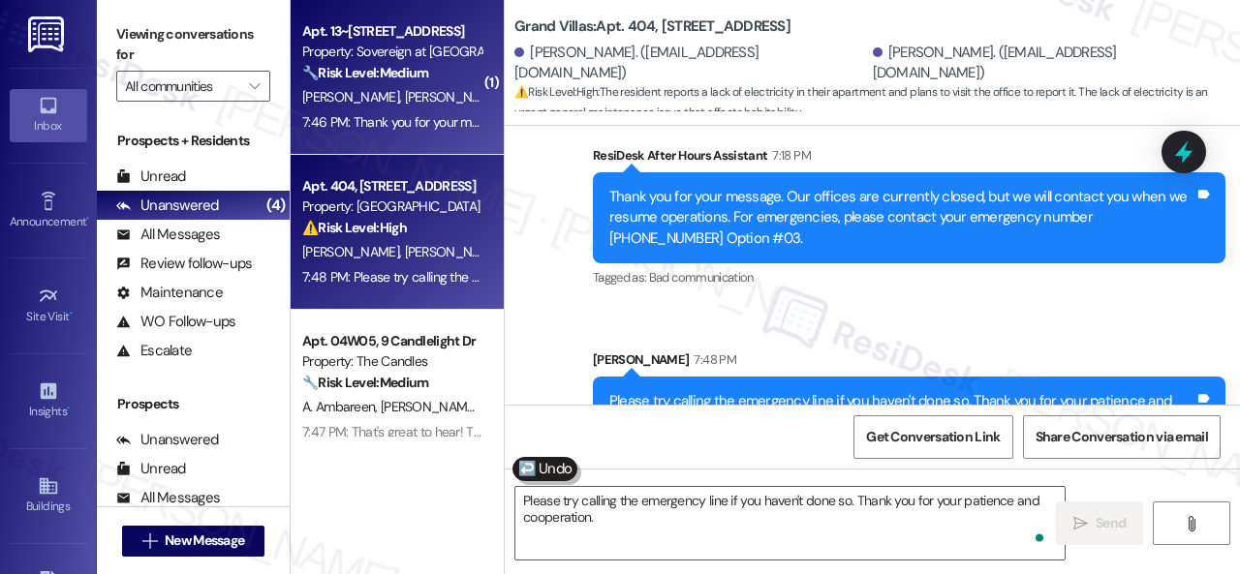
scroll to position [36738, 0]
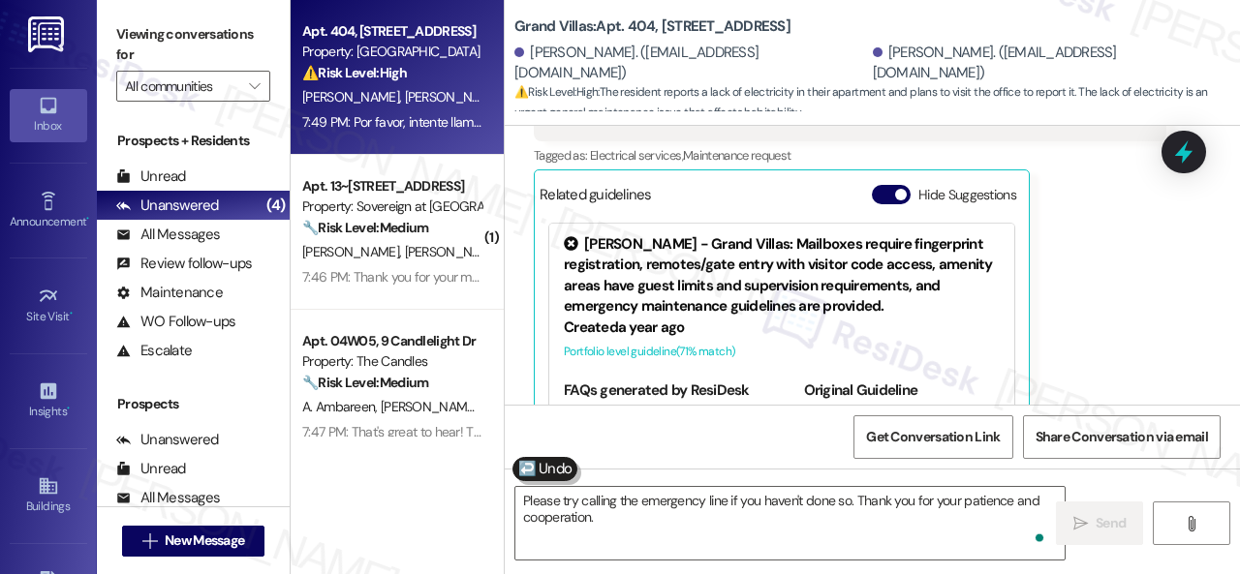
click at [447, 113] on div "Apt. 404, 1550 Katy Gap Rd Property: Grand Villas ⚠️ Risk Level: High The resid…" at bounding box center [397, 77] width 213 height 155
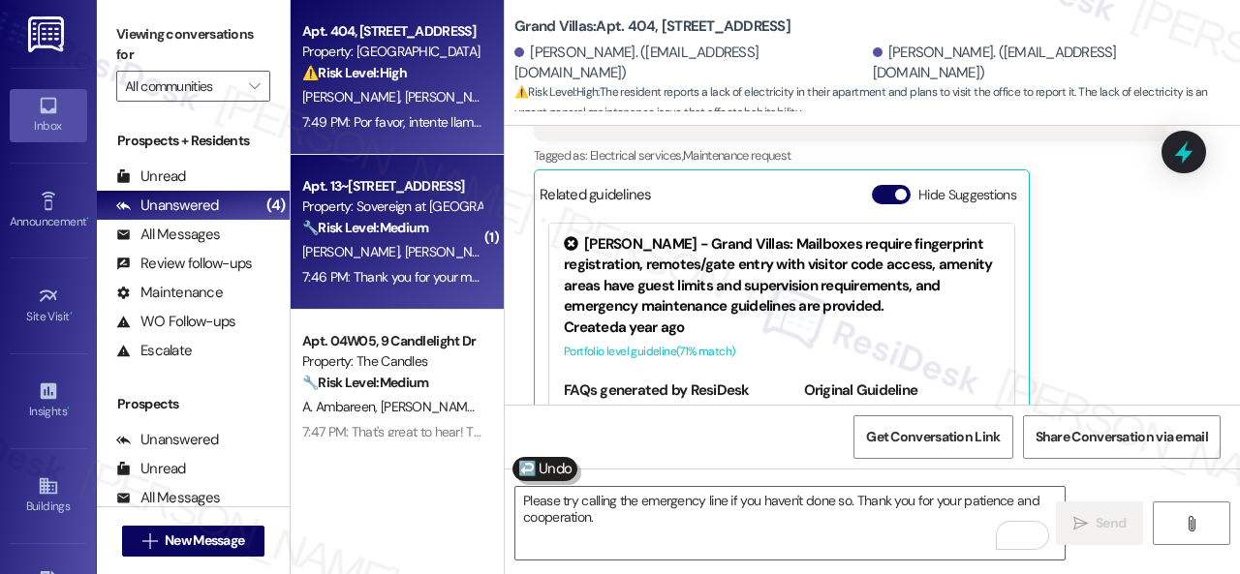
click at [428, 235] on strong "🔧 Risk Level: Medium" at bounding box center [365, 227] width 126 height 17
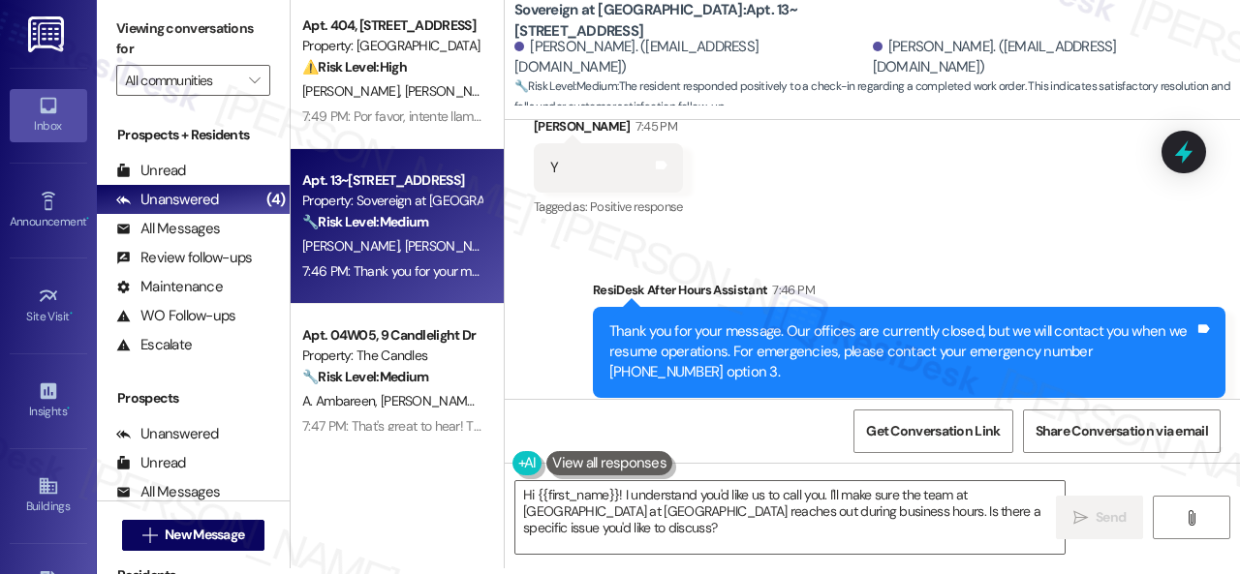
scroll to position [3696, 0]
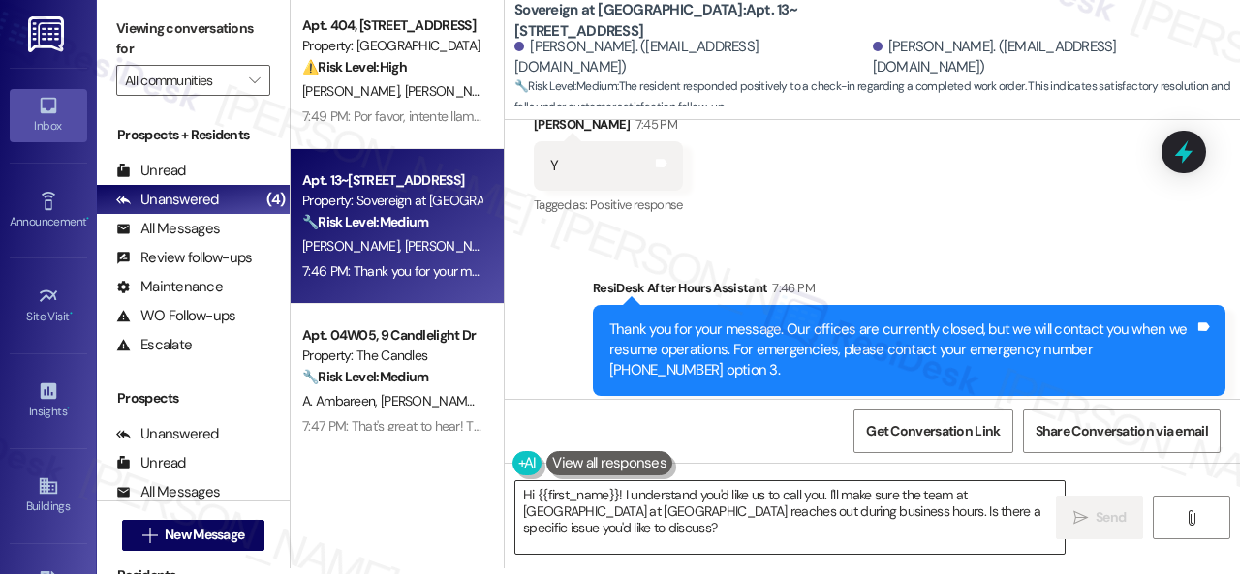
click at [582, 516] on textarea "Hi {{first_name}}! I understand you'd like us to call you. I'll make sure the t…" at bounding box center [789, 517] width 549 height 73
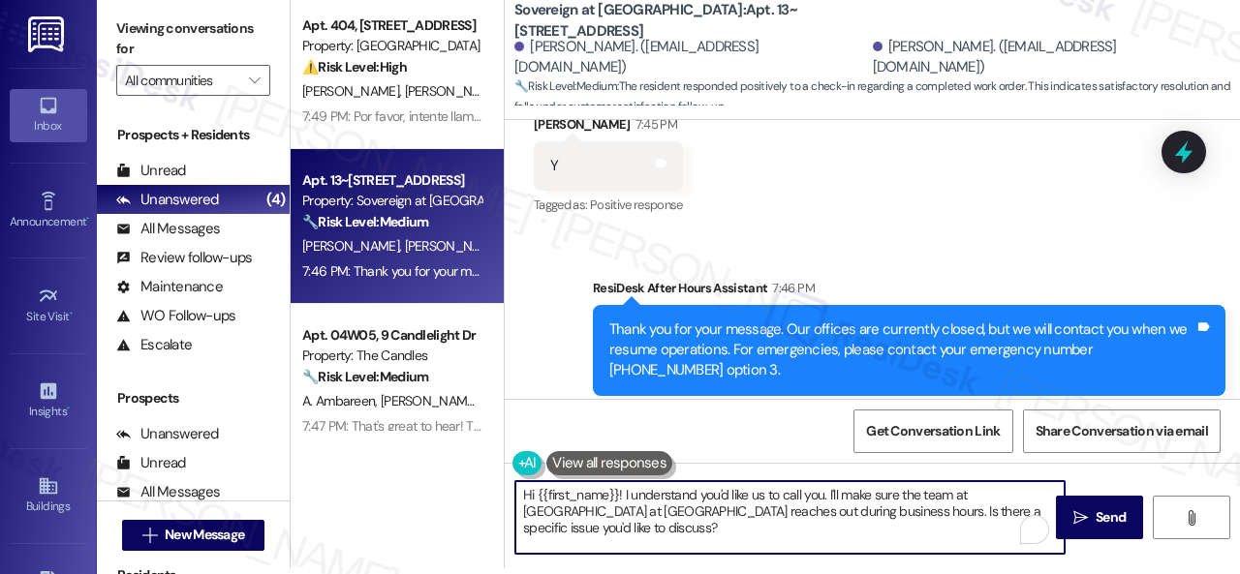
paste textarea "We’re happy to know everything’s all set! If your stay at {{property}} met your…"
type textarea "We’re happy to know everything’s all set! If your stay at {{property}} met your…"
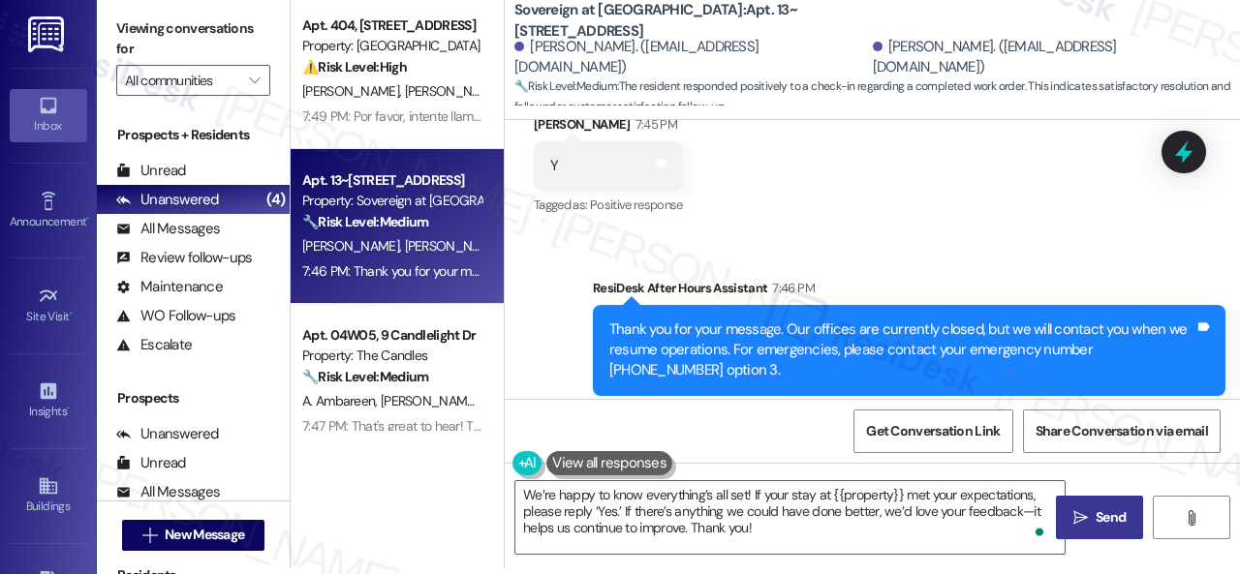
click at [1104, 525] on span "Send" at bounding box center [1111, 518] width 30 height 20
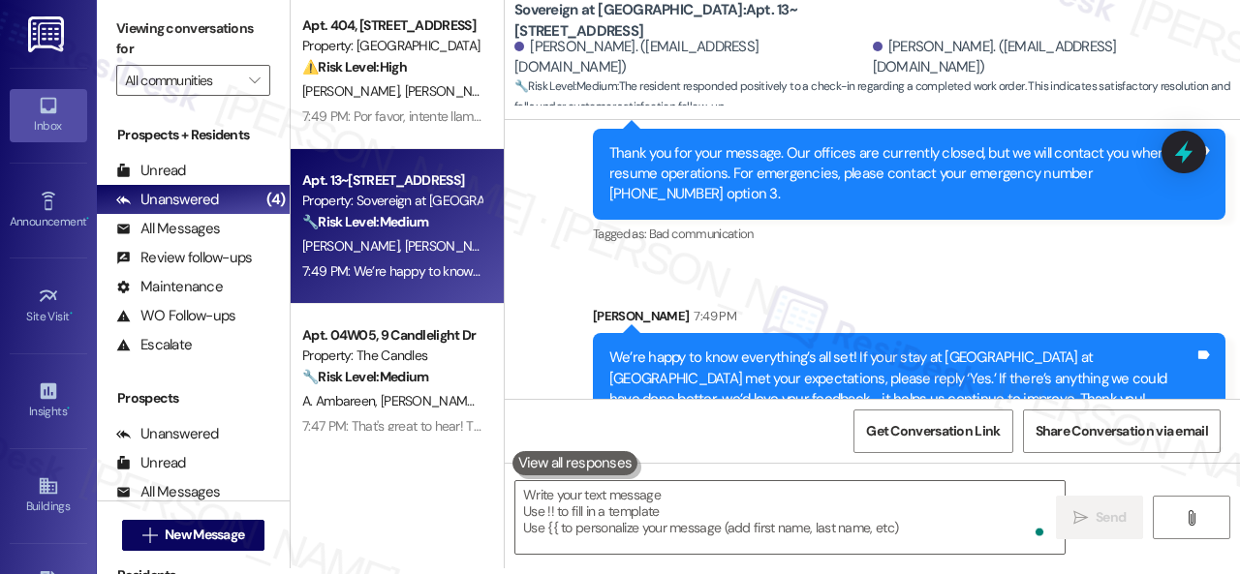
scroll to position [182, 0]
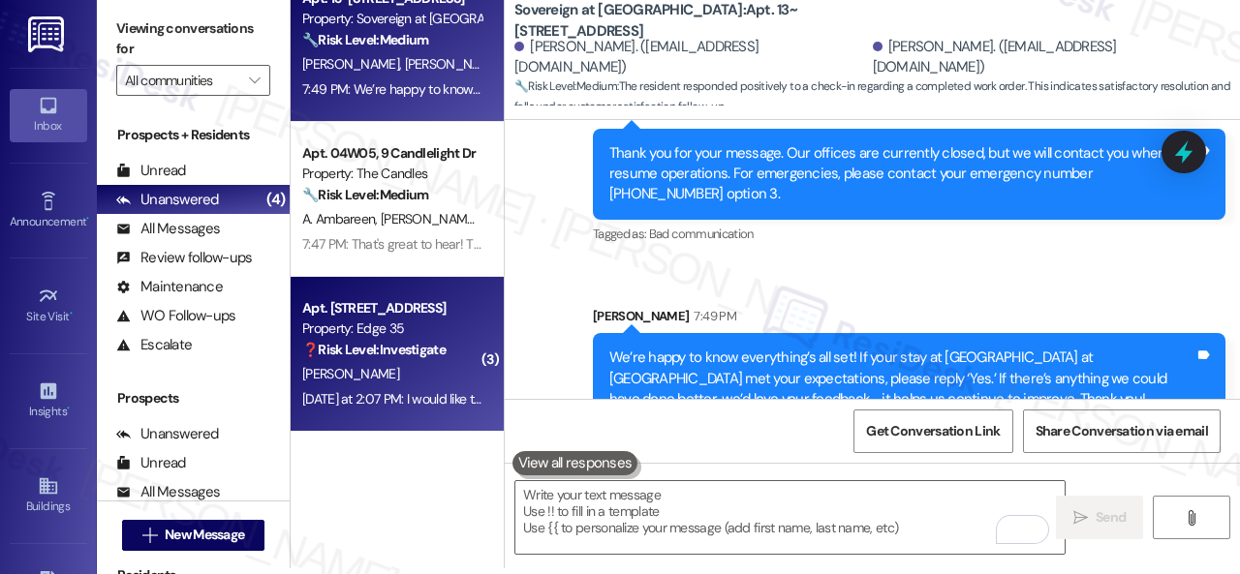
click at [357, 396] on div "Yesterday at 2:07 PM: I would like to submit a work order Yesterday at 2:07 PM:…" at bounding box center [449, 398] width 294 height 17
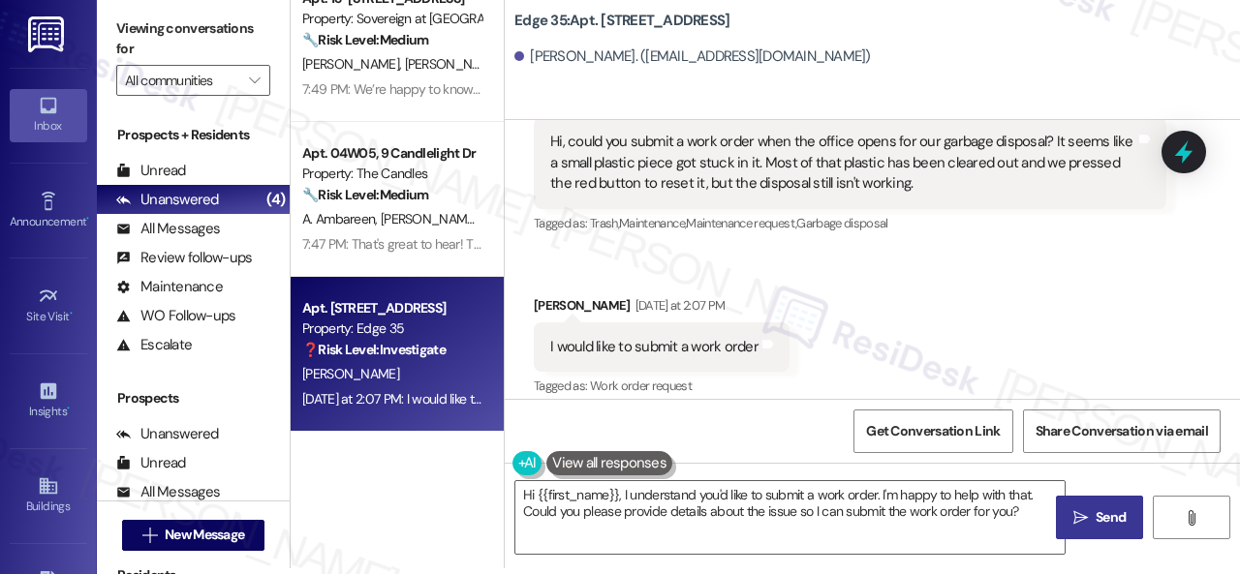
scroll to position [2083, 0]
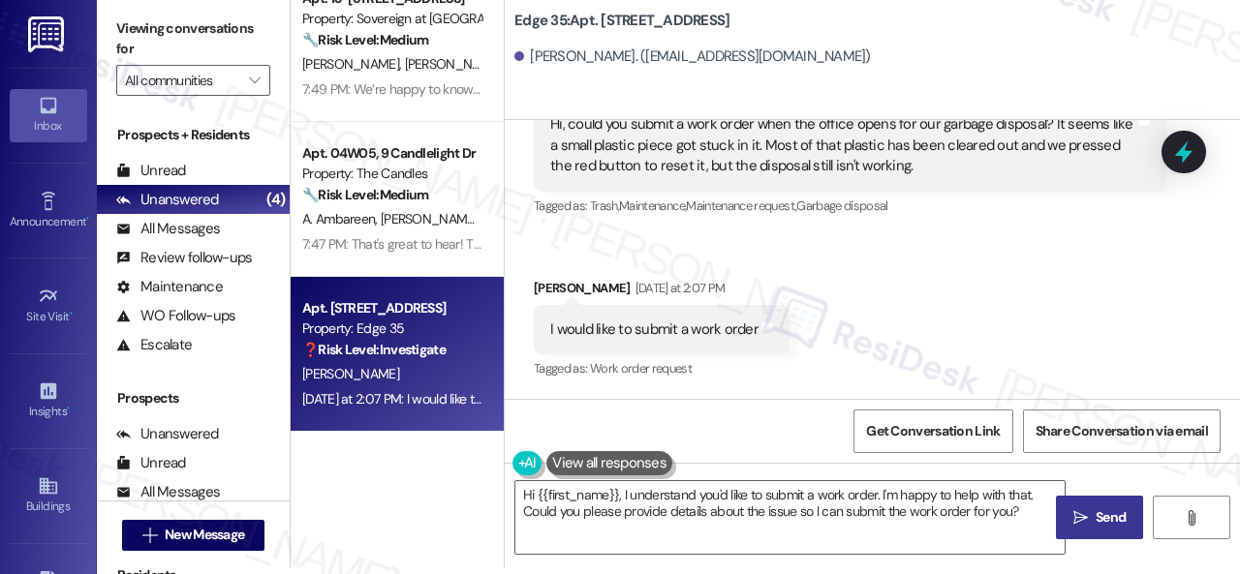
drag, startPoint x: 1005, startPoint y: 289, endPoint x: 999, endPoint y: 311, distance: 23.3
click at [1005, 289] on div "Received via SMS Annalee Cvelbar Neutral Yesterday at 1:18 PM Hi, could you sub…" at bounding box center [872, 203] width 735 height 388
drag, startPoint x: 852, startPoint y: 516, endPoint x: 866, endPoint y: 512, distance: 14.1
click at [856, 516] on textarea "Hi {{first_name}}, I understand you'd like to submit a work order. I'm happy to…" at bounding box center [789, 517] width 549 height 73
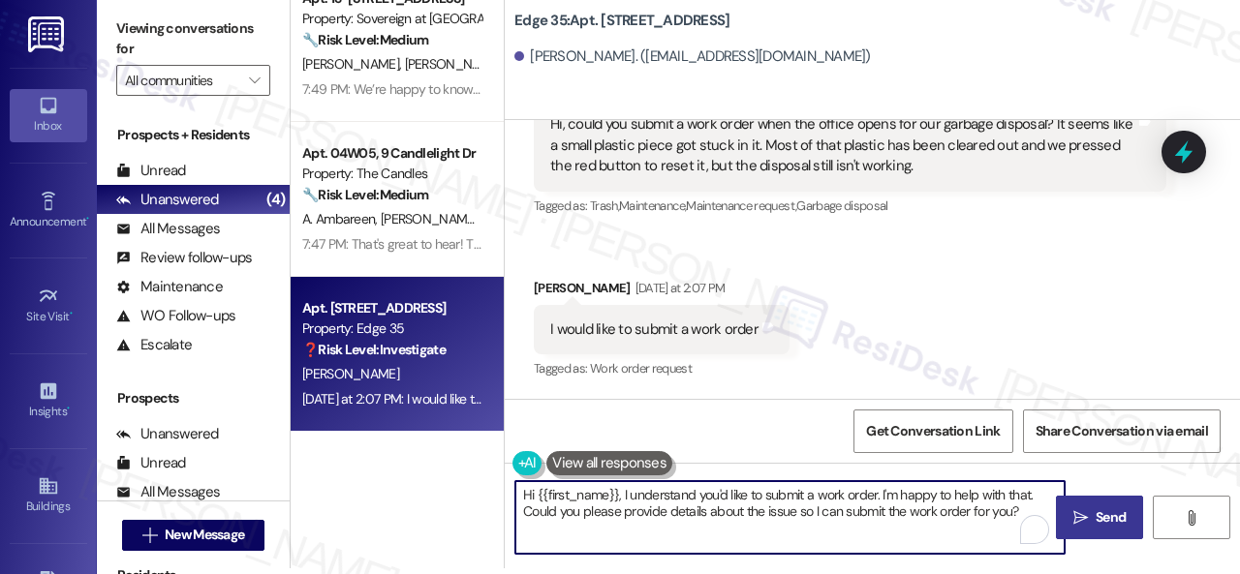
paste textarea "I'm sorry for the delayed response. Please don’t hesitate to confirm if you sti…"
click at [579, 512] on textarea "I'm sorry for the delayed response. Please don’t hesitate to confirm if you sti…" at bounding box center [789, 517] width 549 height 73
type textarea "I'm sorry for the delayed response. Please don’t hesitate to confirm if you sti…"
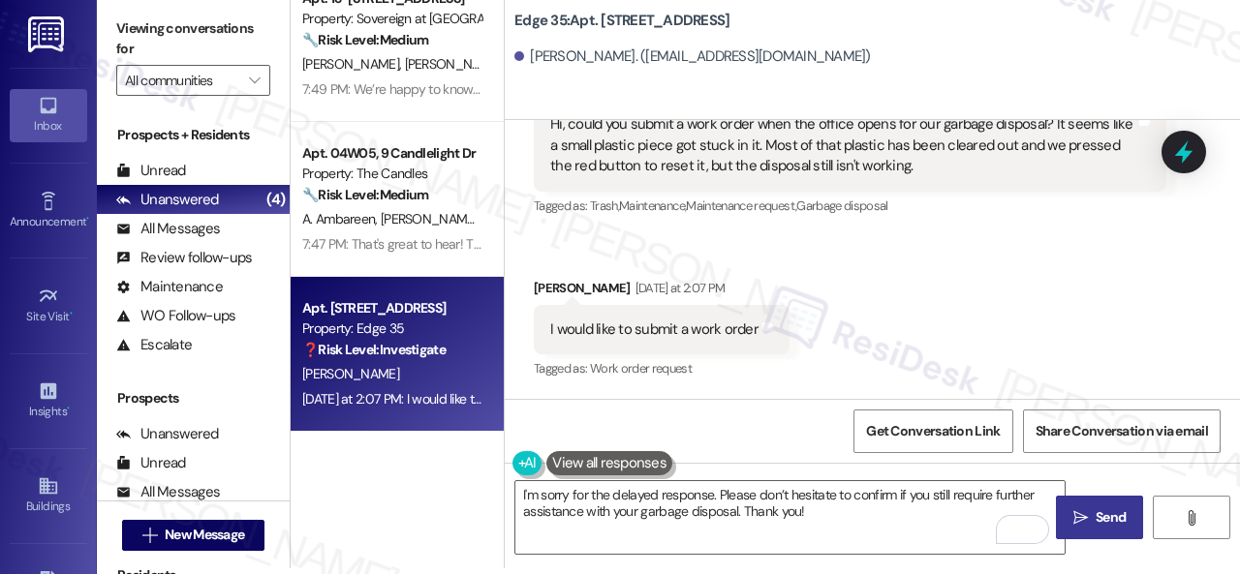
click at [1100, 505] on button " Send" at bounding box center [1099, 518] width 87 height 44
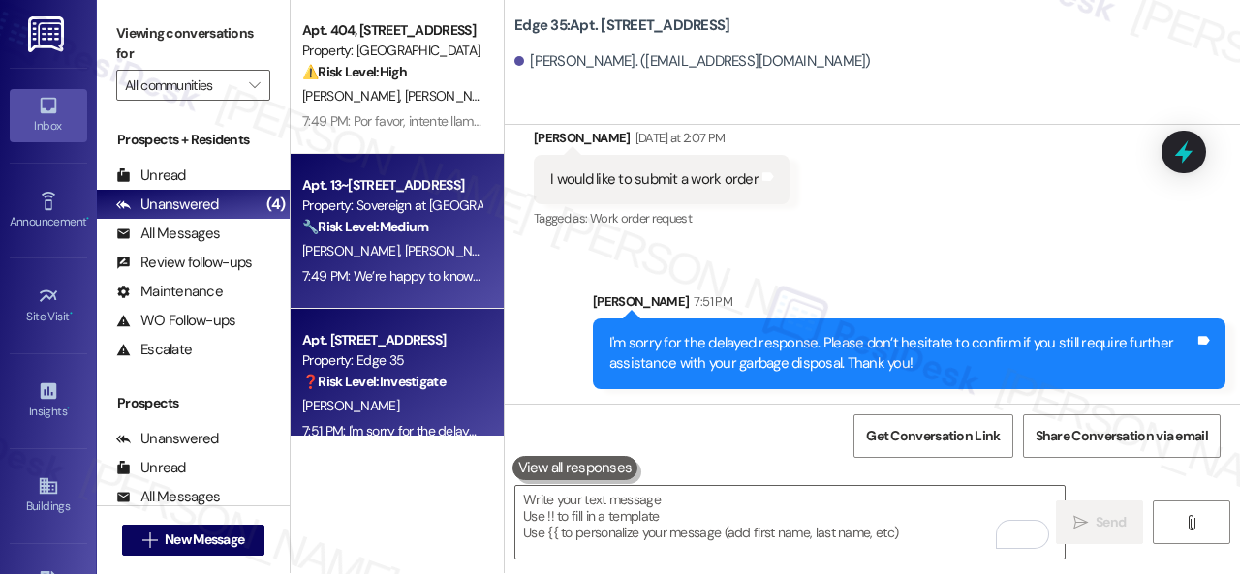
scroll to position [0, 0]
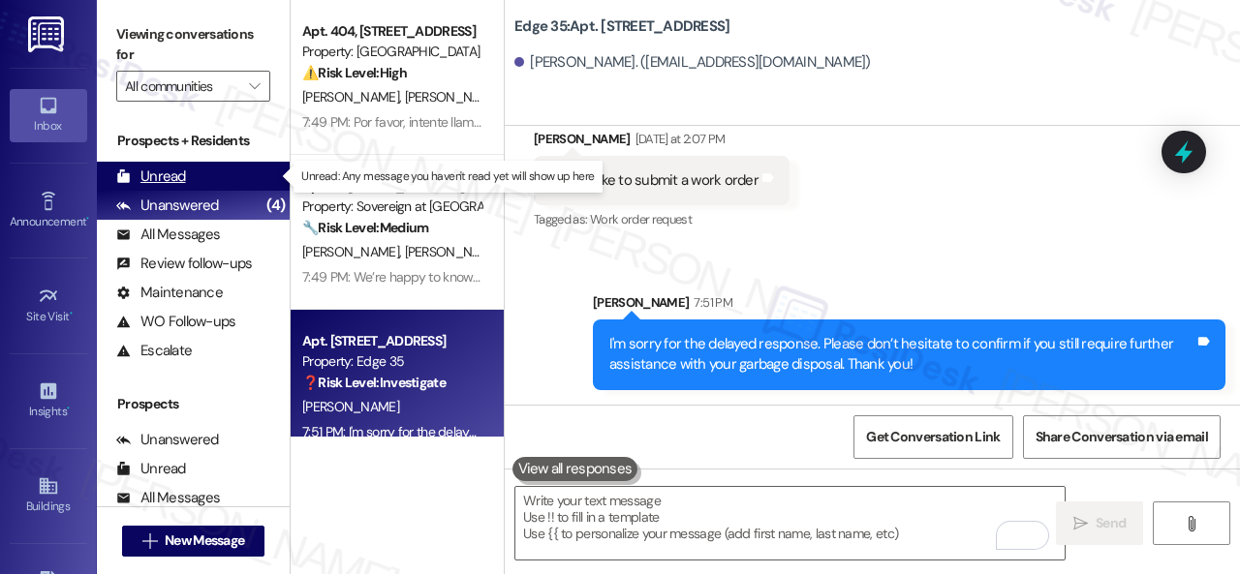
click at [163, 175] on div "Unread" at bounding box center [151, 177] width 70 height 20
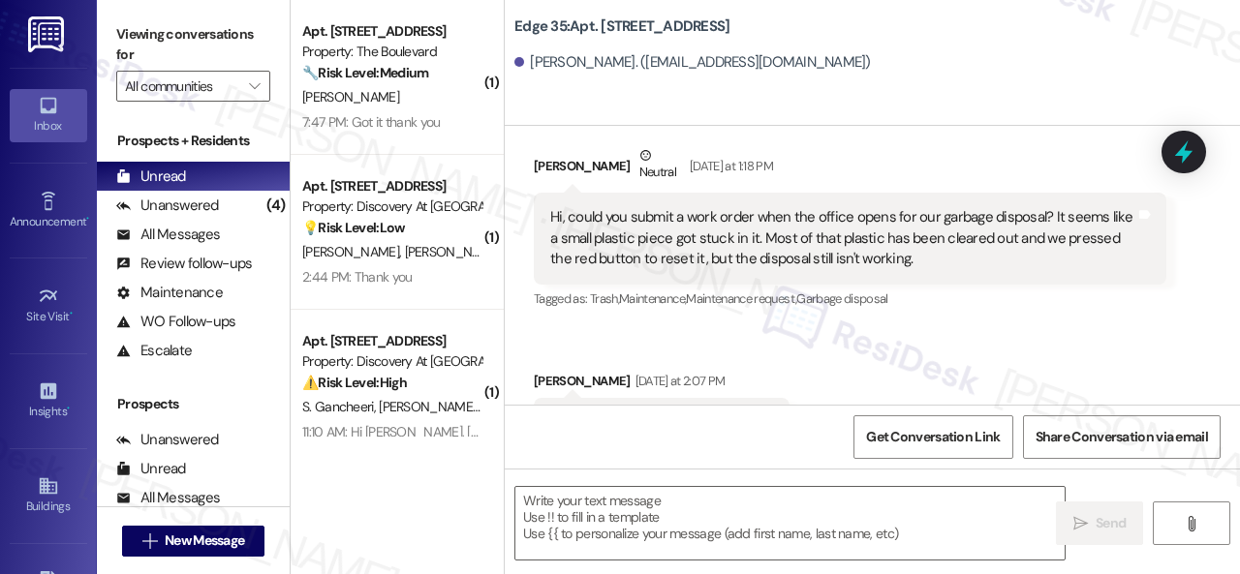
scroll to position [2081, 0]
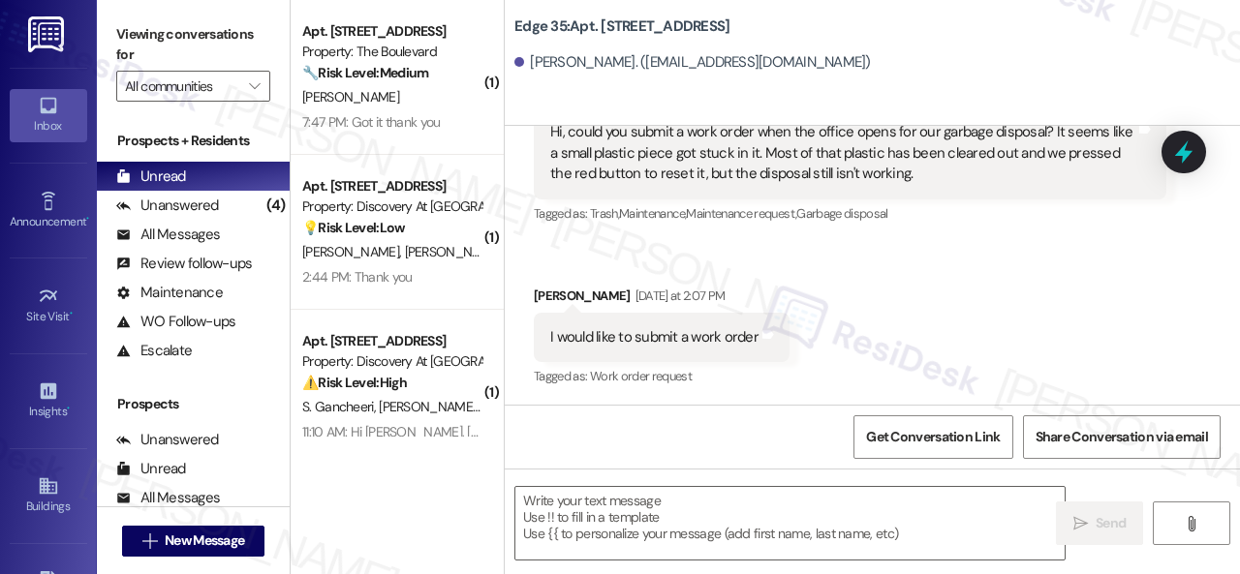
type textarea "Fetching suggested responses. Please feel free to read through the conversation…"
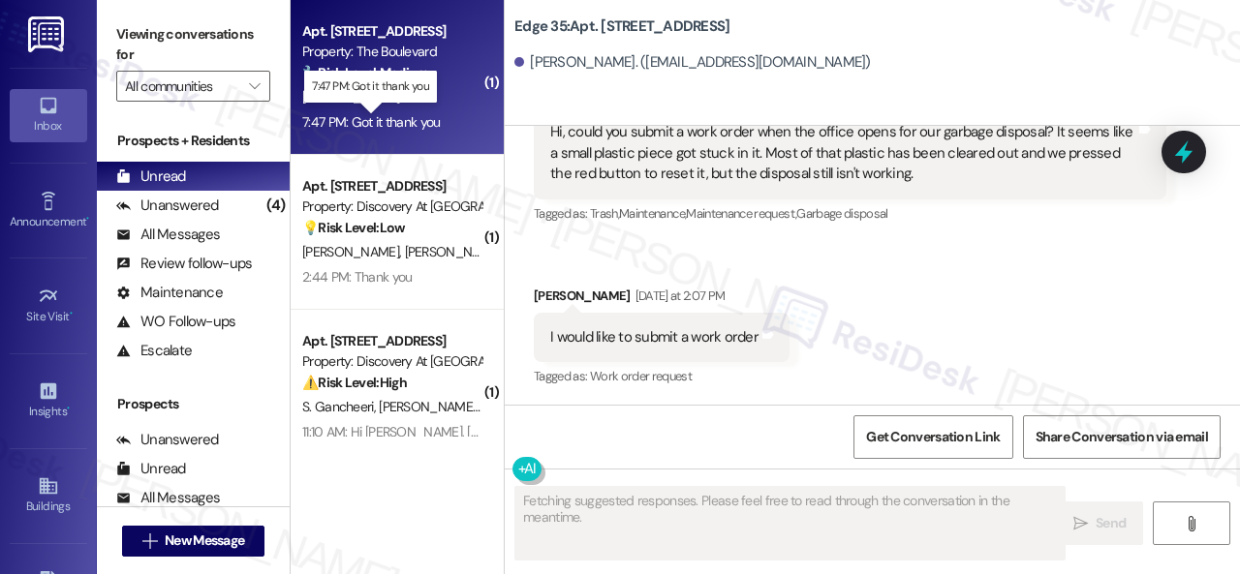
click at [406, 115] on div "7:47 PM: Got it thank you 7:47 PM: Got it thank you" at bounding box center [371, 121] width 139 height 17
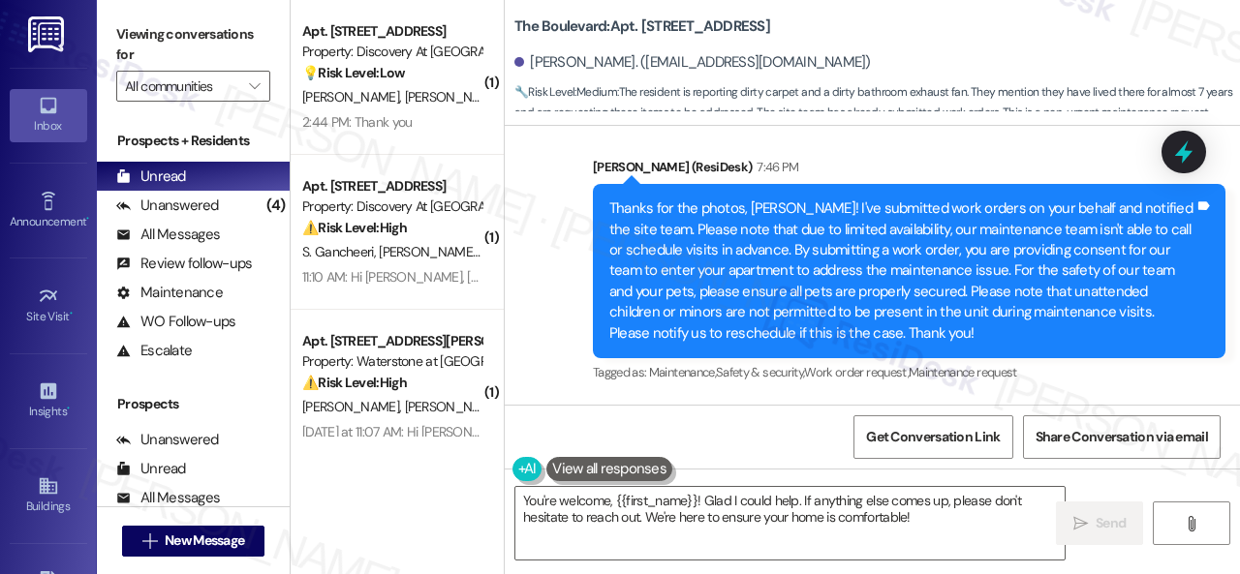
scroll to position [8859, 0]
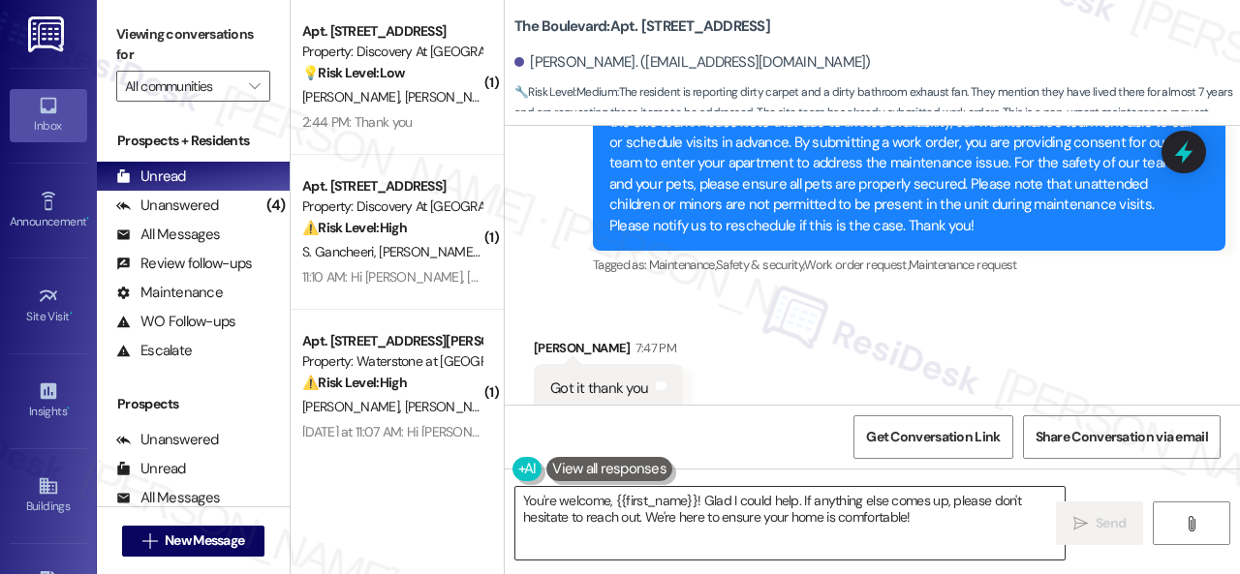
drag, startPoint x: 701, startPoint y: 512, endPoint x: 714, endPoint y: 510, distance: 12.7
click at [701, 510] on textarea "You're welcome, {{first_name}}! Glad I could help. If anything else comes up, p…" at bounding box center [789, 523] width 549 height 73
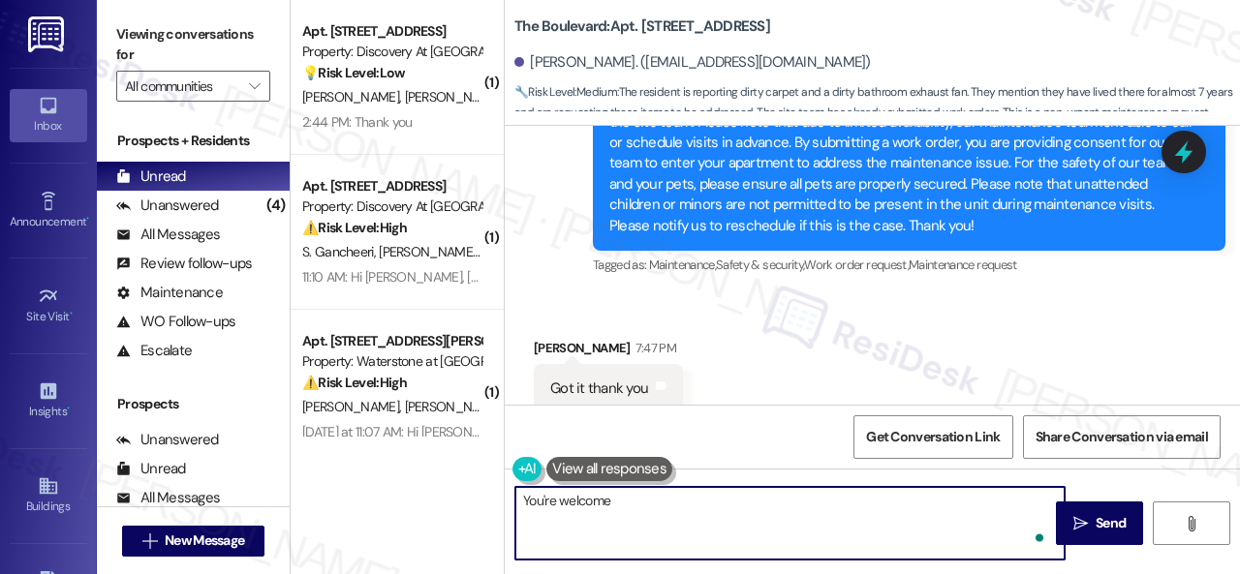
type textarea "You're welcome."
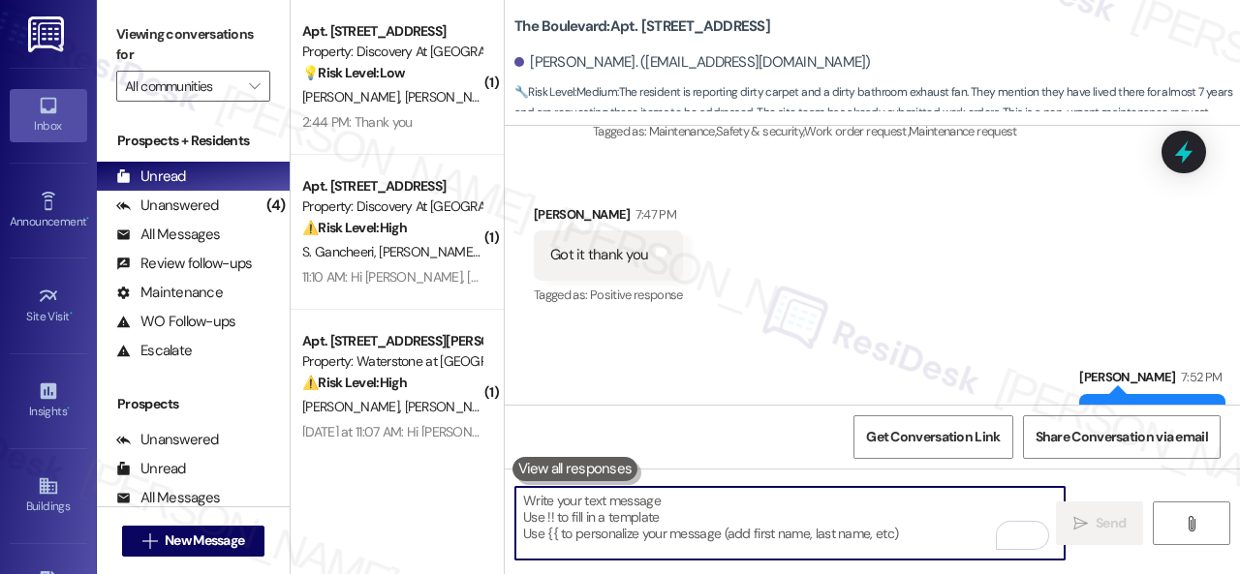
scroll to position [8994, 0]
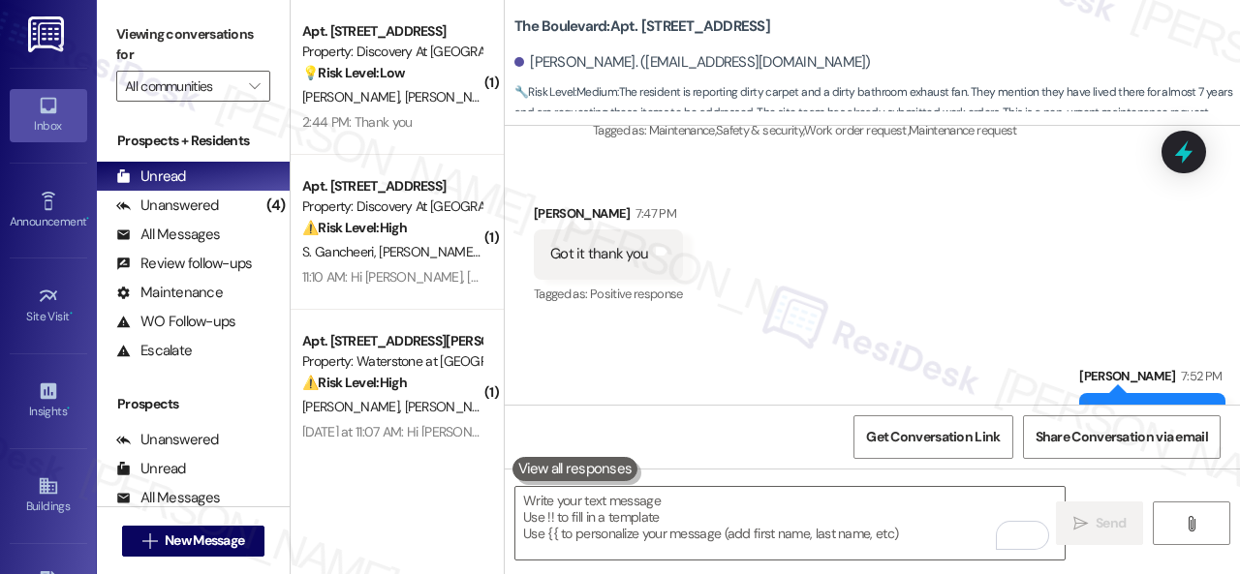
drag, startPoint x: 1089, startPoint y: 355, endPoint x: 1147, endPoint y: 371, distance: 60.1
click at [1147, 408] on div "You're welcome." at bounding box center [1145, 418] width 99 height 20
drag, startPoint x: 1181, startPoint y: 369, endPoint x: 1084, endPoint y: 359, distance: 97.3
click at [1094, 408] on div "You're welcome." at bounding box center [1145, 418] width 103 height 20
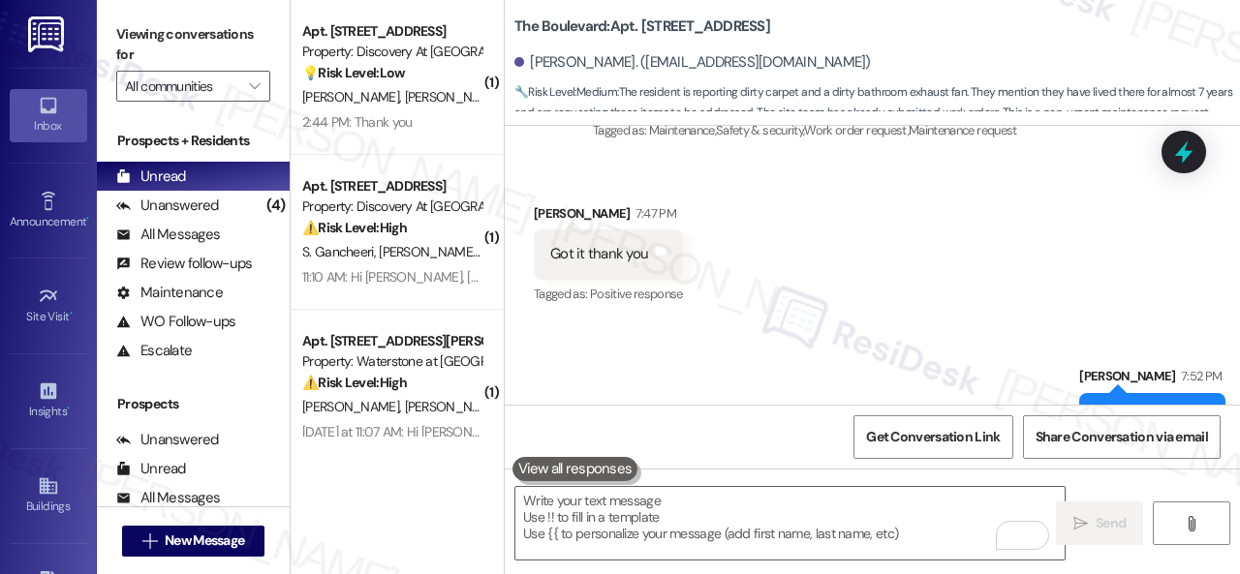
copy div "You're welcome."
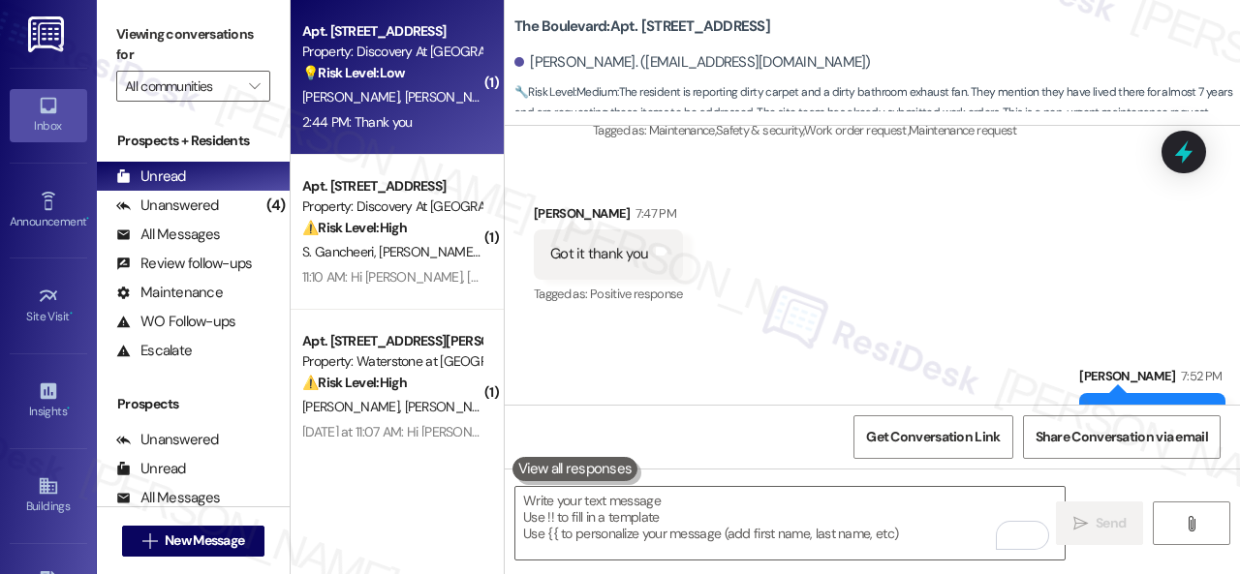
click at [383, 115] on div "2:44 PM: Thank you 2:44 PM: Thank you" at bounding box center [356, 121] width 109 height 17
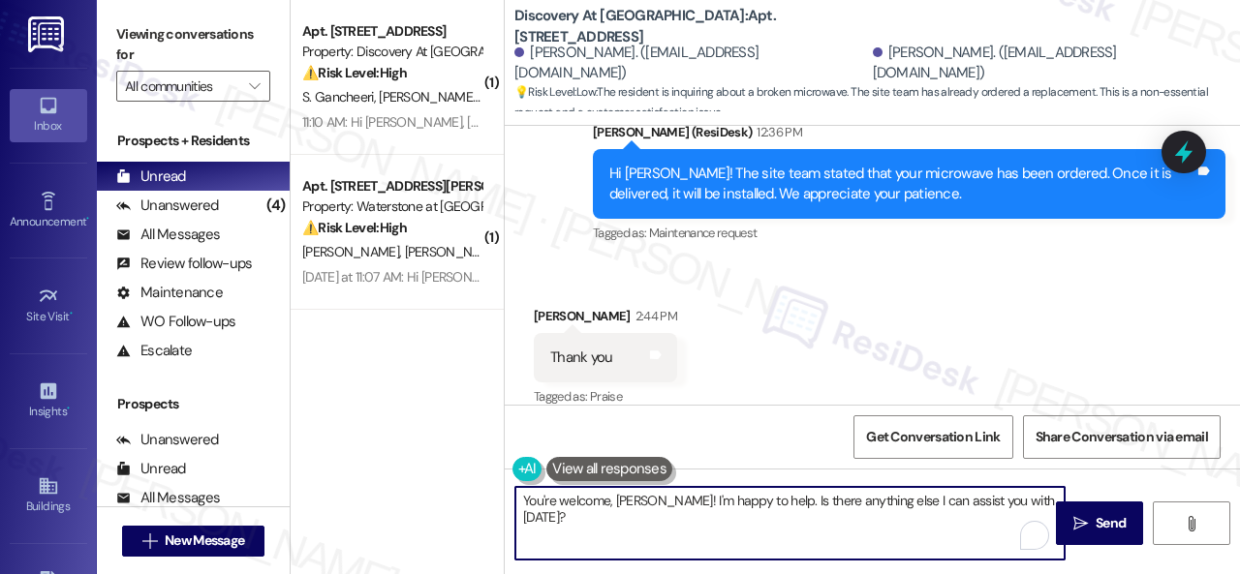
scroll to position [6, 0]
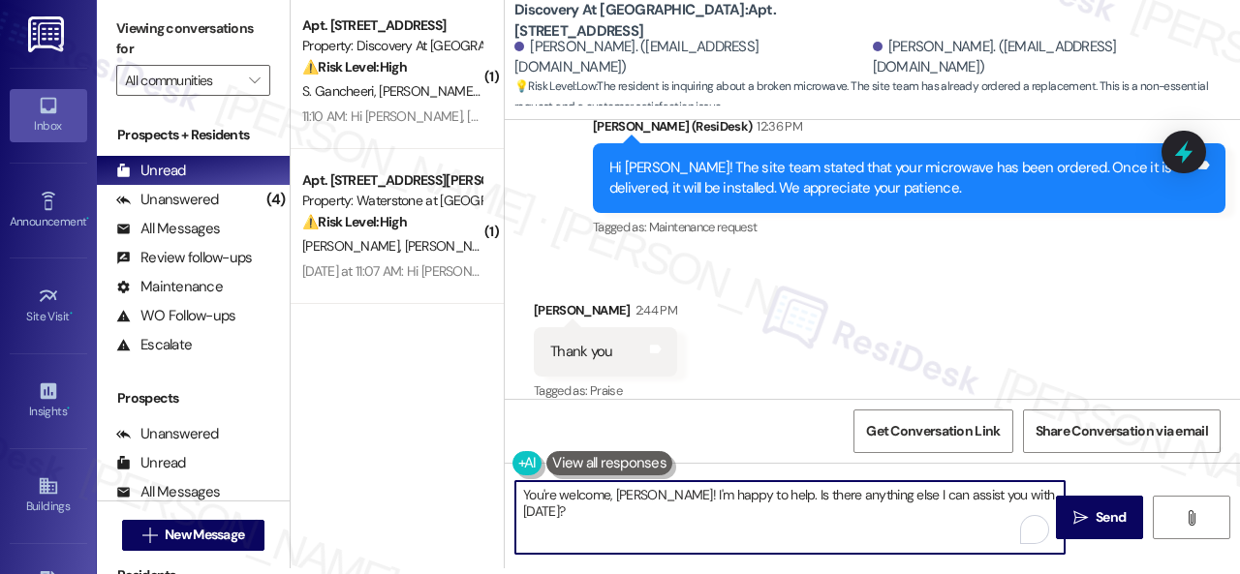
drag, startPoint x: 520, startPoint y: 498, endPoint x: 1138, endPoint y: 594, distance: 625.4
click at [1138, 573] on html "Inbox Go to Inbox Announcement • Send A Text Announcement Site Visit • Go to Si…" at bounding box center [620, 287] width 1240 height 574
paste textarea "."
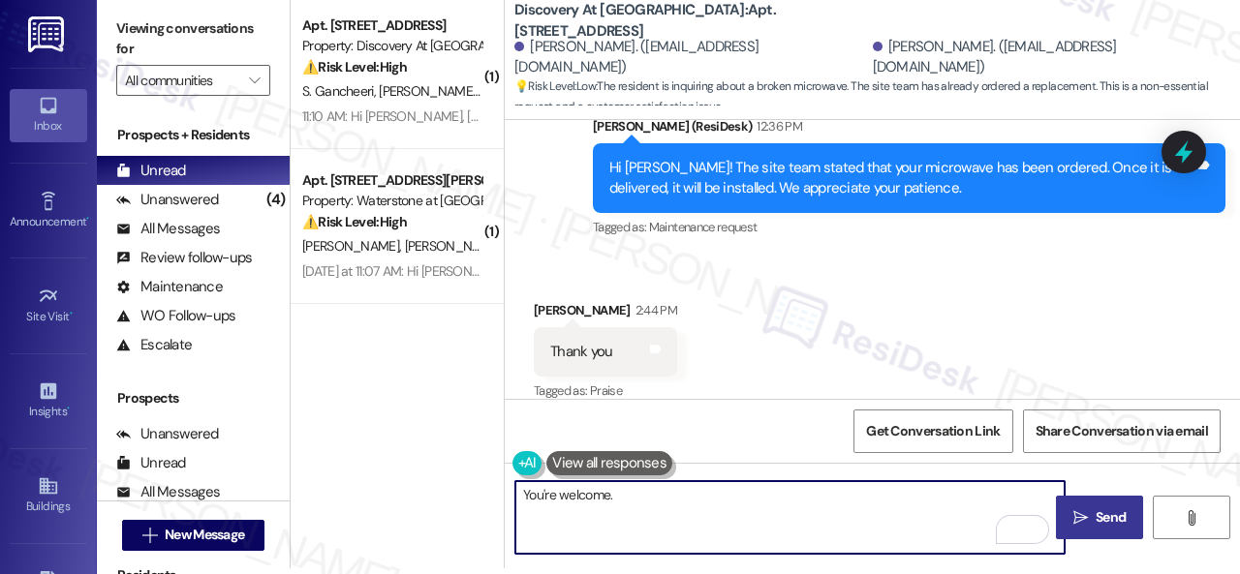
type textarea "You're welcome."
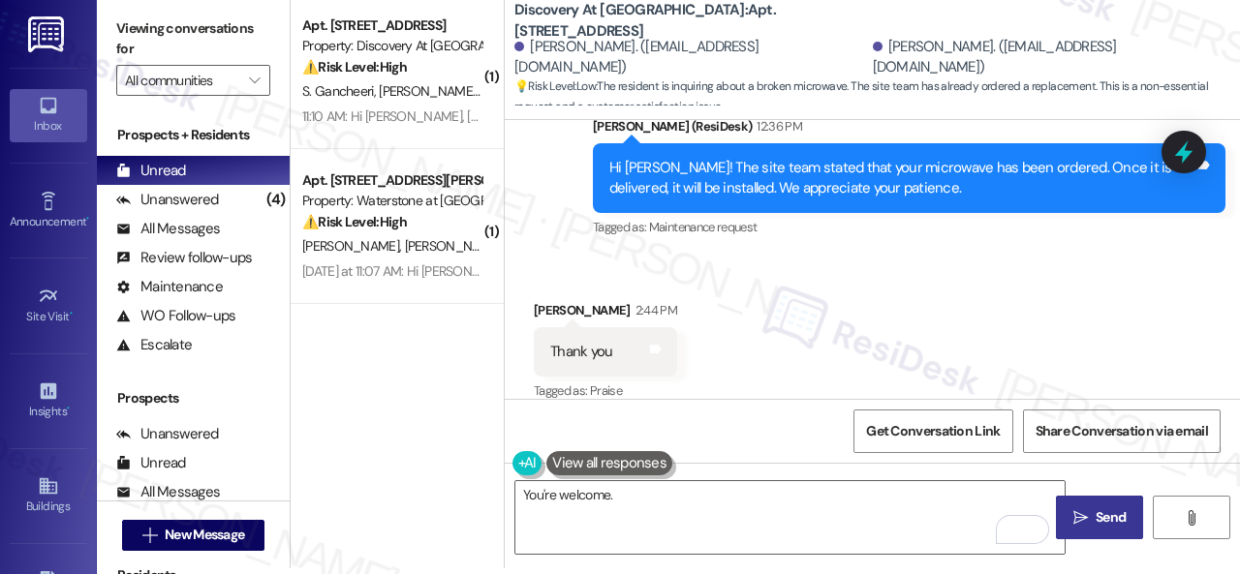
click at [1096, 514] on span "Send" at bounding box center [1111, 518] width 30 height 20
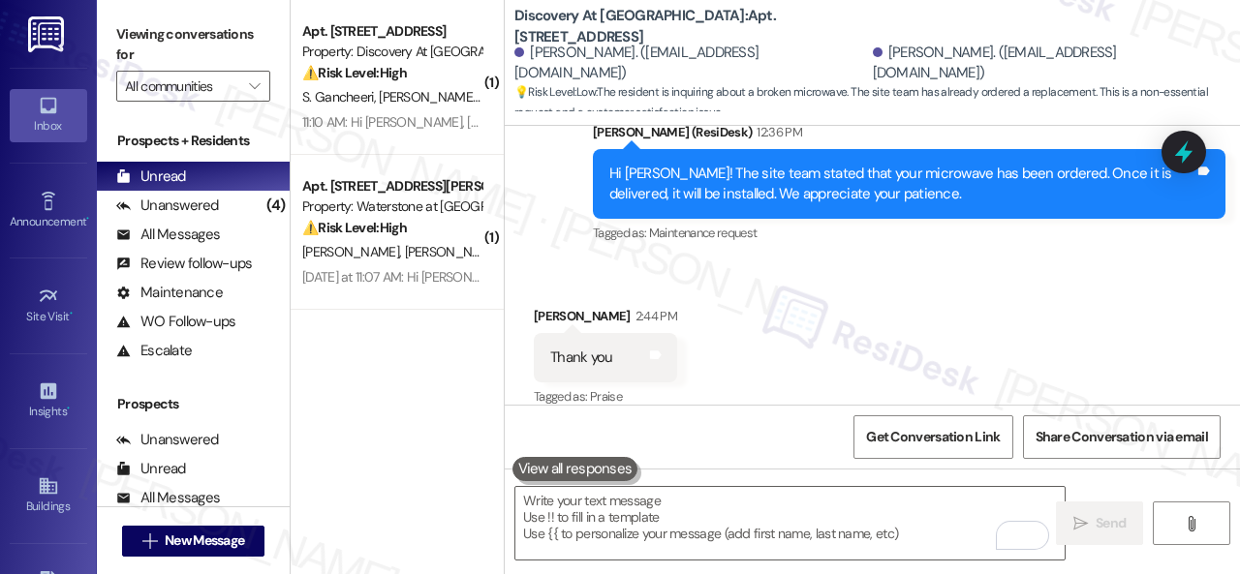
scroll to position [1848, 0]
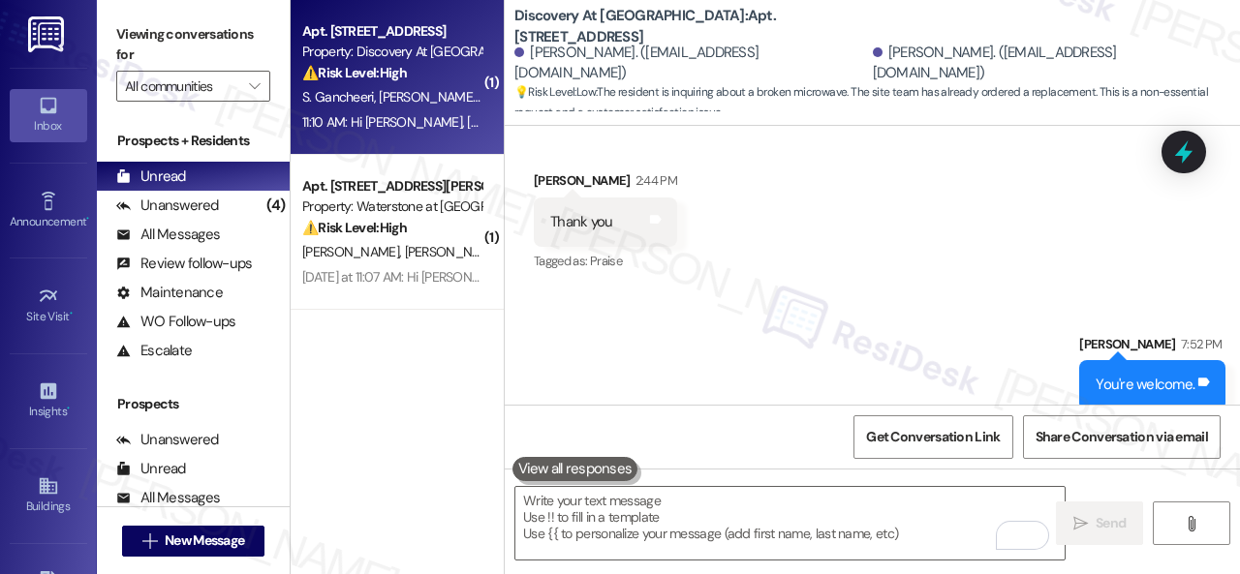
click at [445, 80] on div "⚠️ Risk Level: High The resident reported water droplets dripping in the restro…" at bounding box center [391, 73] width 179 height 20
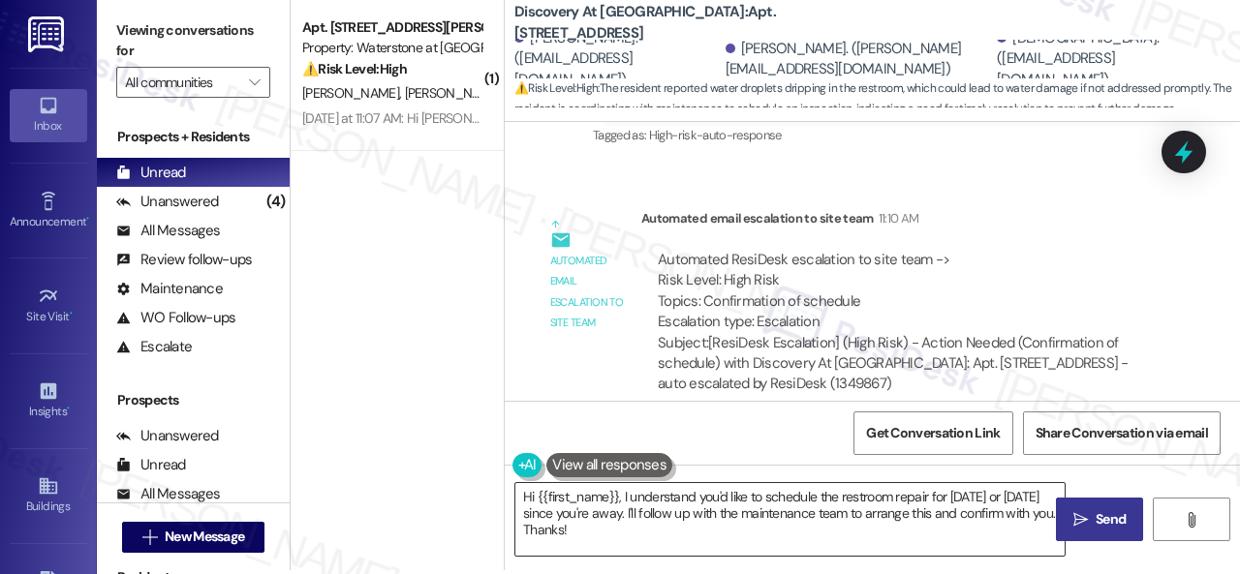
scroll to position [6, 0]
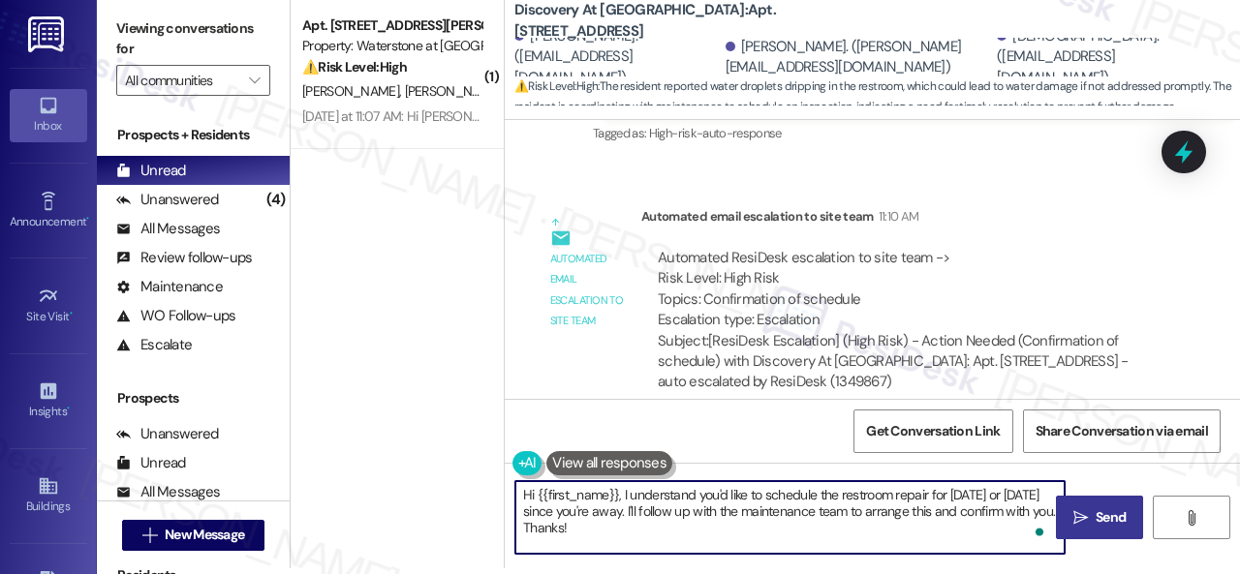
drag, startPoint x: 617, startPoint y: 536, endPoint x: 469, endPoint y: 481, distance: 157.8
click at [469, 481] on div "( 1 ) Apt. 16105, 6855 S Mason Rd Property: Waterstone at Cinco Ranch ⚠️ Risk L…" at bounding box center [765, 281] width 949 height 574
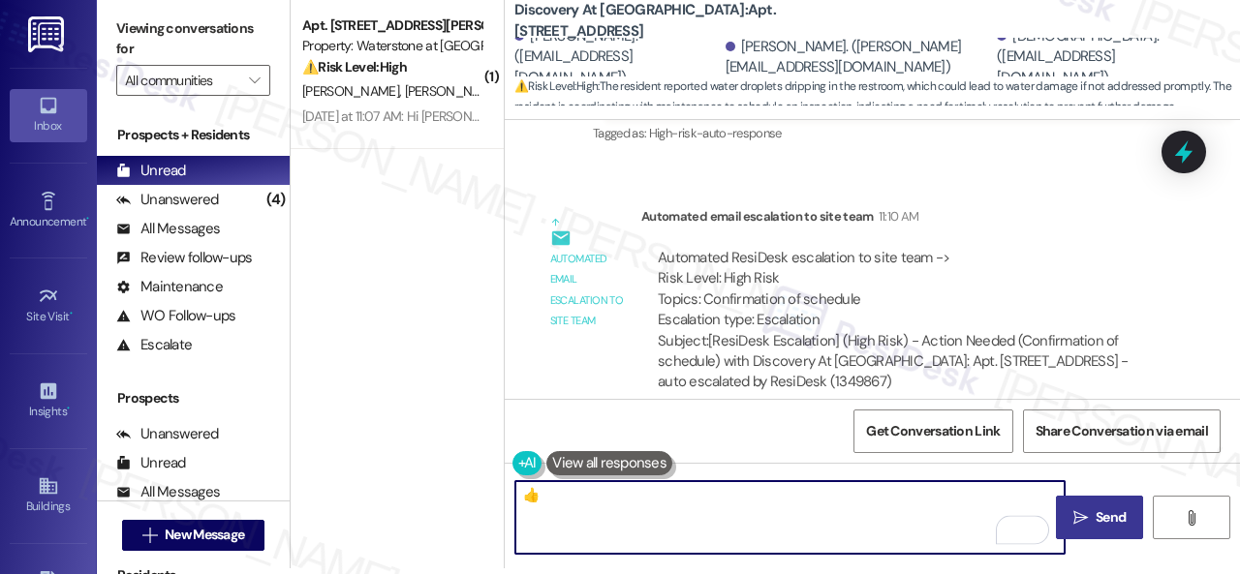
type textarea "👍"
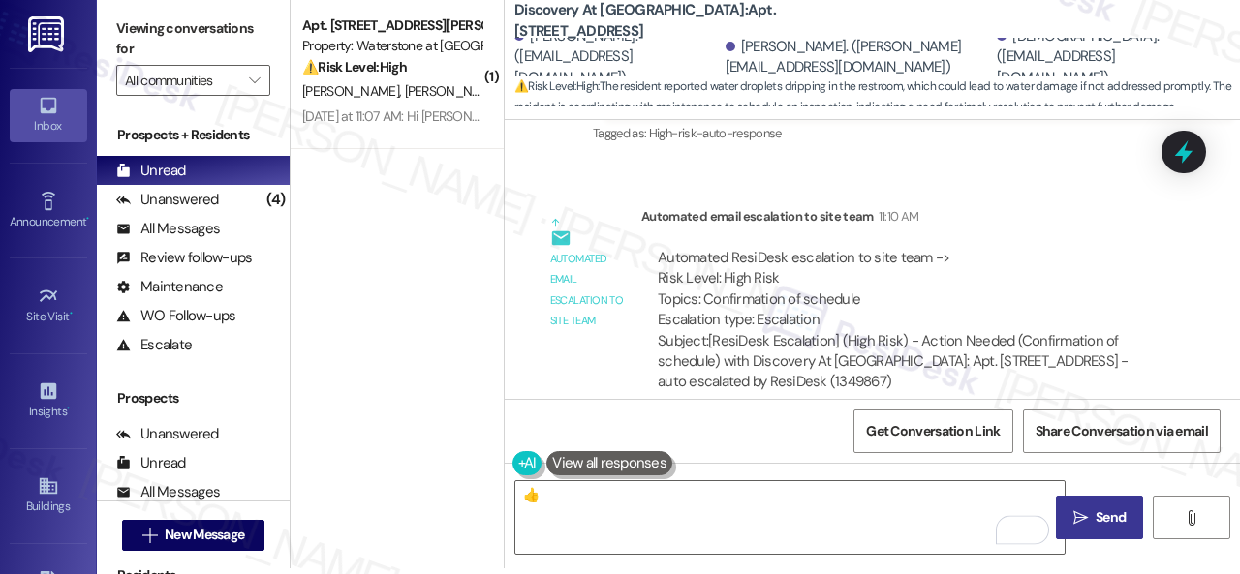
click at [1089, 530] on button " Send" at bounding box center [1099, 518] width 87 height 44
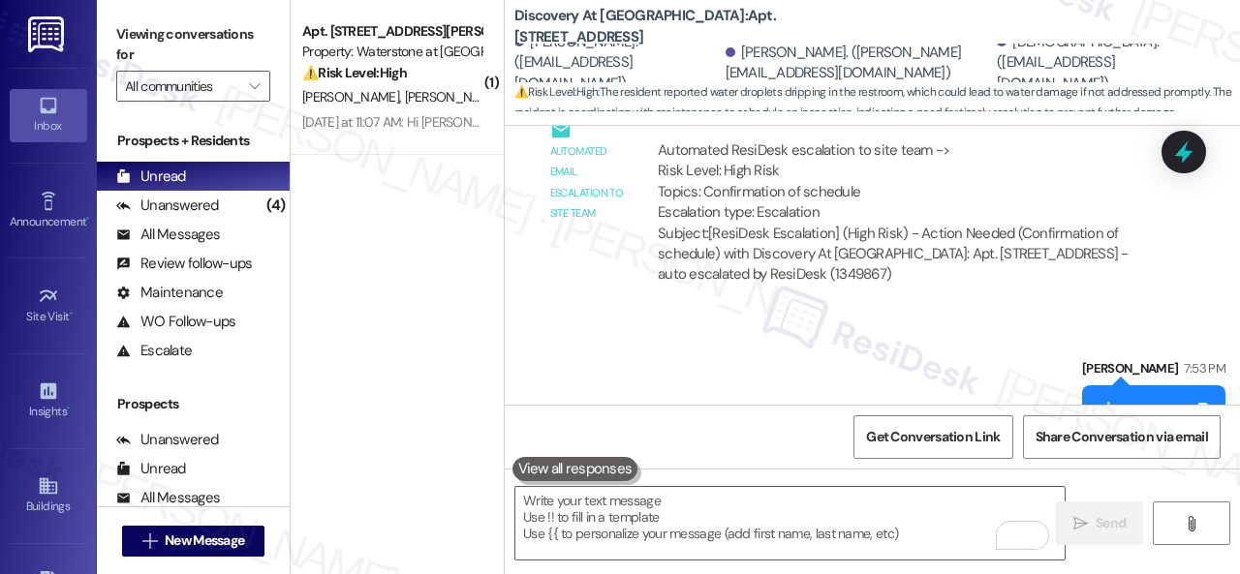
scroll to position [9024, 0]
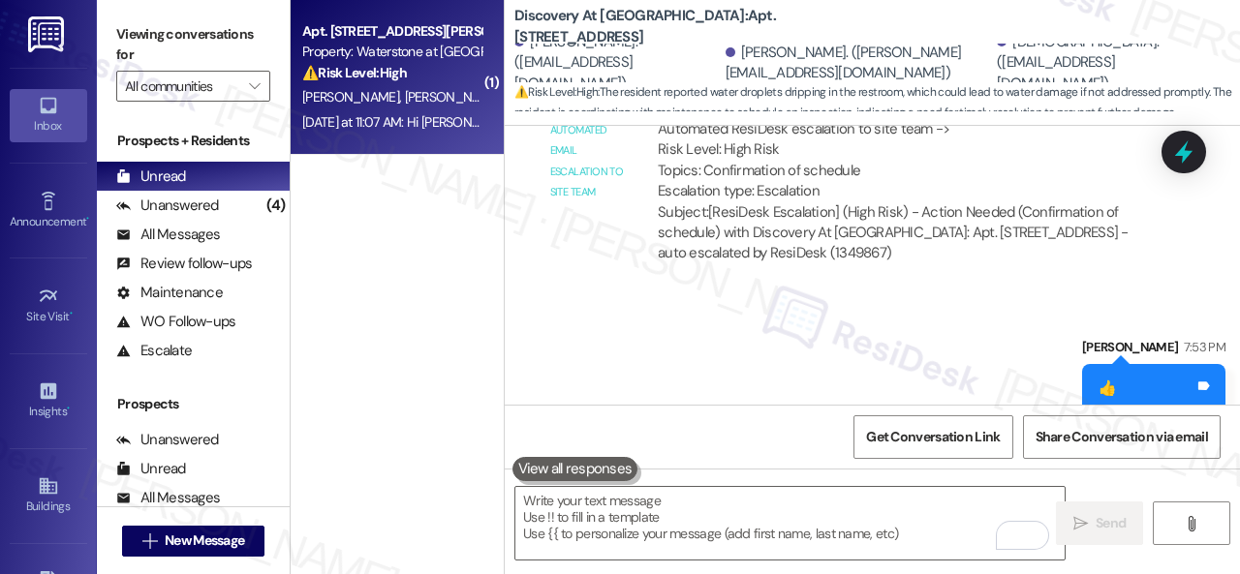
click at [405, 88] on span "Y. Ibarra" at bounding box center [515, 96] width 220 height 17
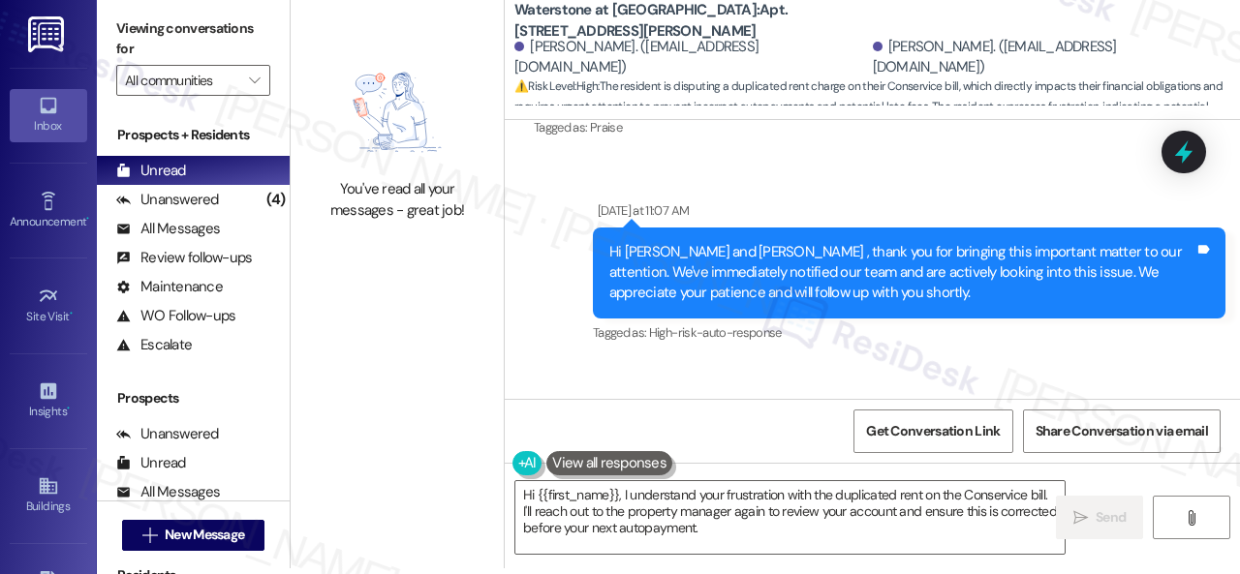
scroll to position [9905, 0]
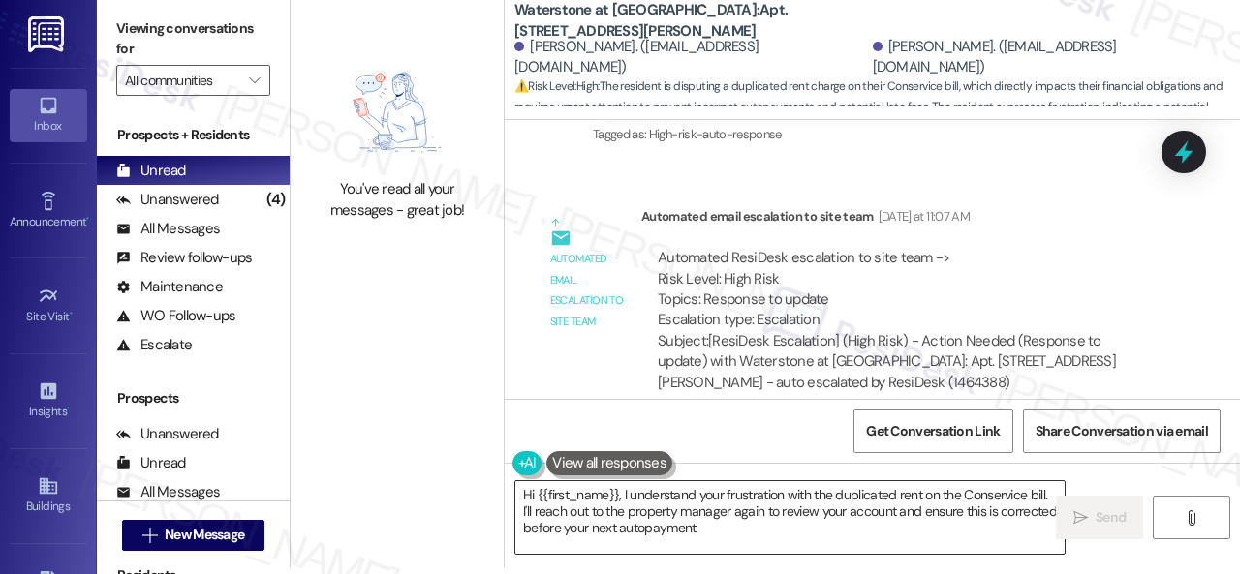
click at [698, 511] on textarea "Hi {{first_name}}, I understand your frustration with the duplicated rent on th…" at bounding box center [789, 517] width 549 height 73
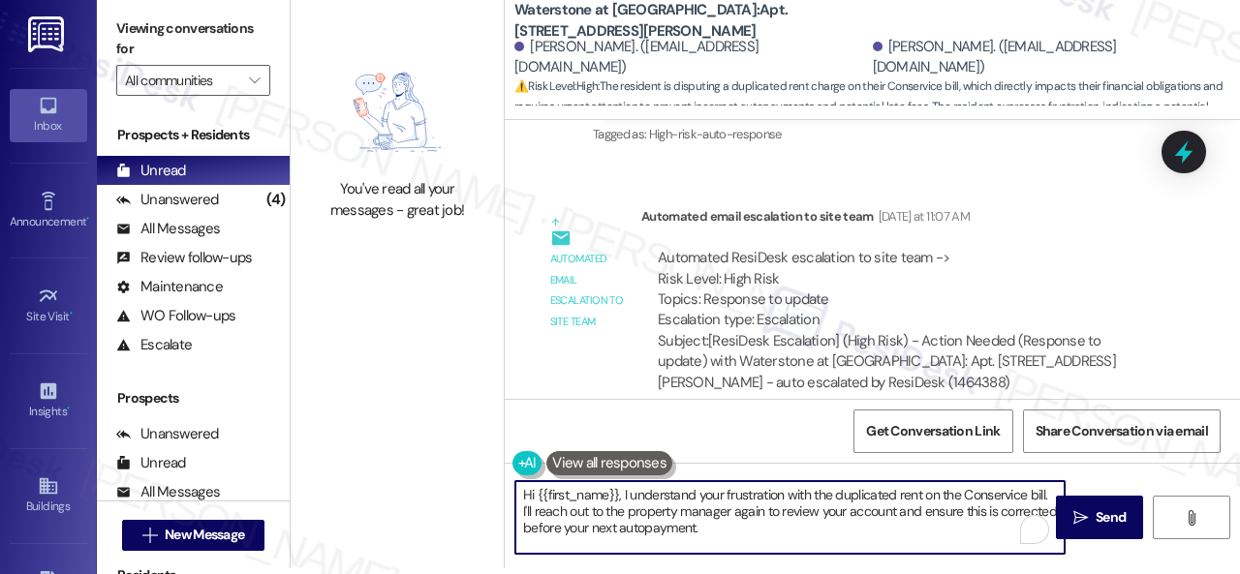
paste textarea "You're welcome"
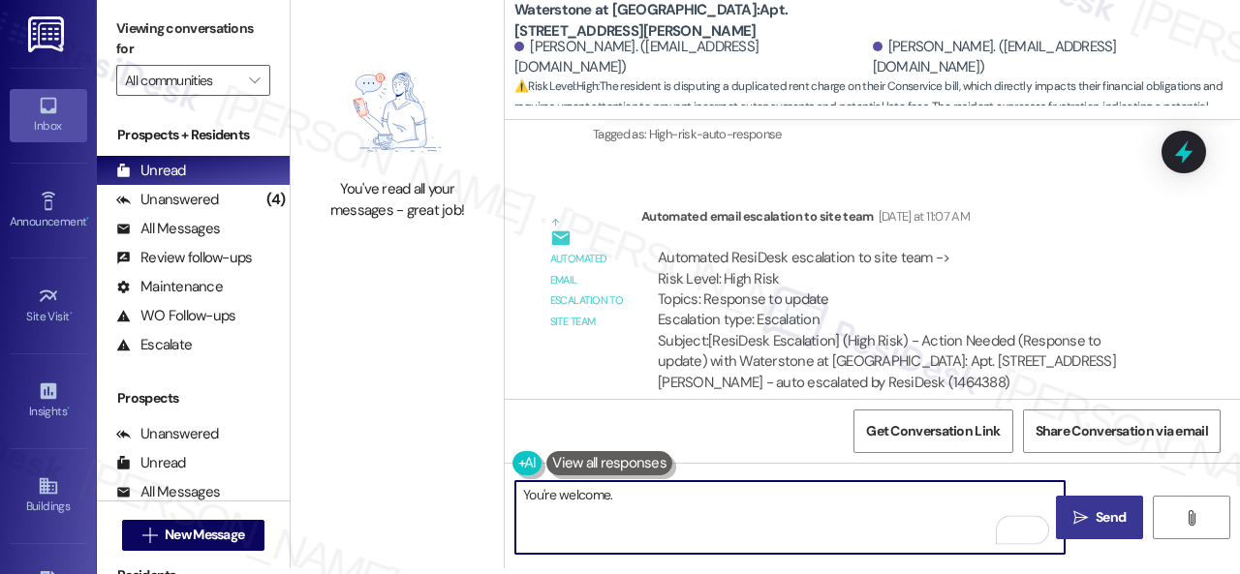
type textarea "You're welcome."
click at [1096, 518] on span "Send" at bounding box center [1111, 518] width 30 height 20
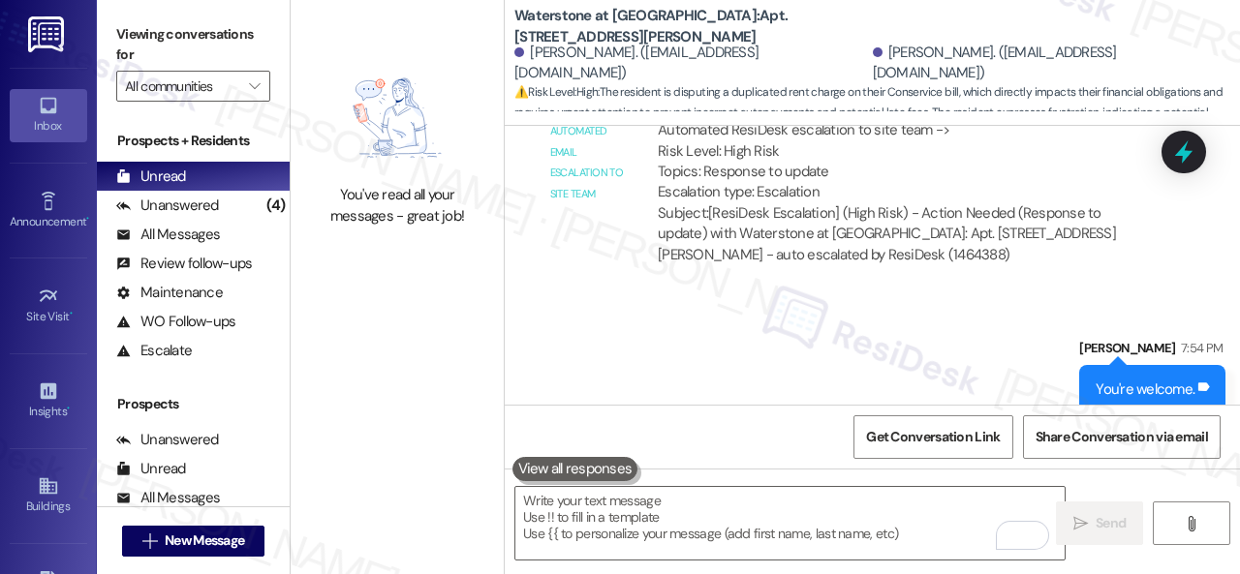
scroll to position [10040, 0]
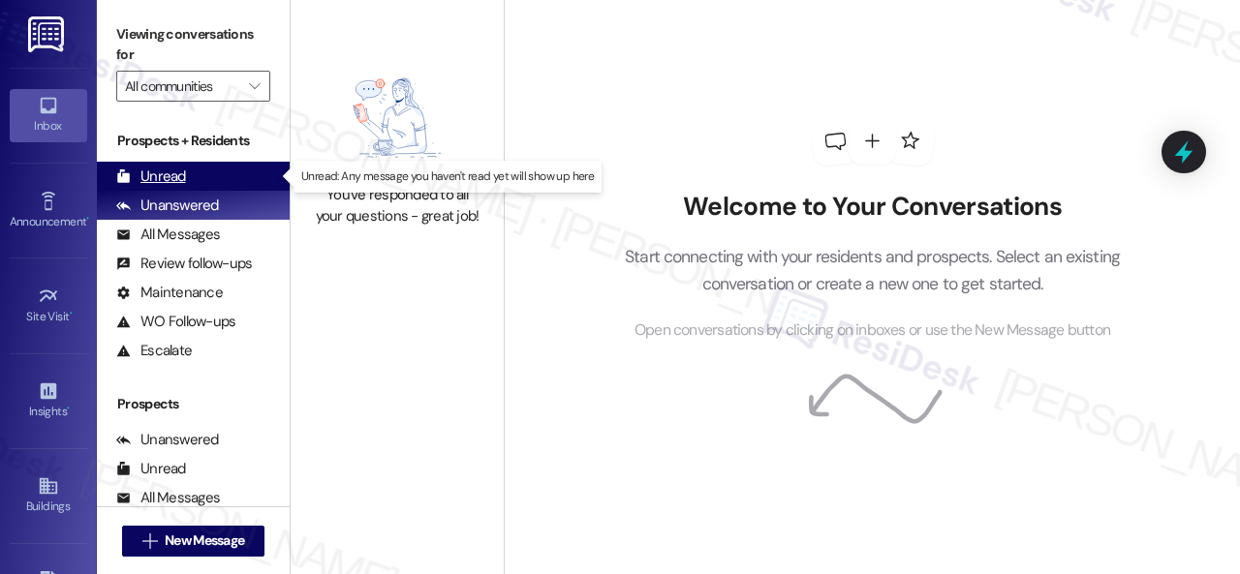
click at [159, 170] on div "Unread" at bounding box center [151, 177] width 70 height 20
